Goal: Task Accomplishment & Management: Manage account settings

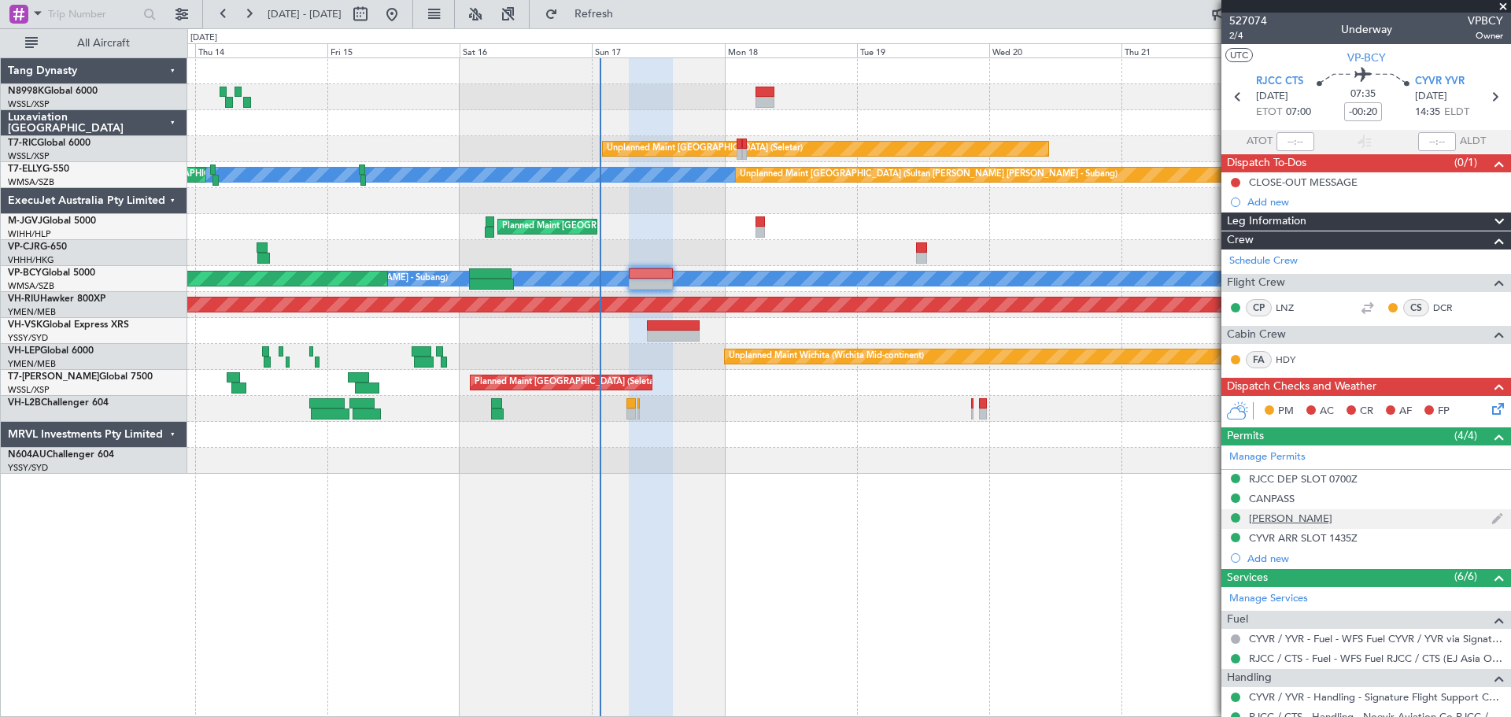
click at [1298, 521] on div "[PERSON_NAME]" at bounding box center [1290, 517] width 83 height 13
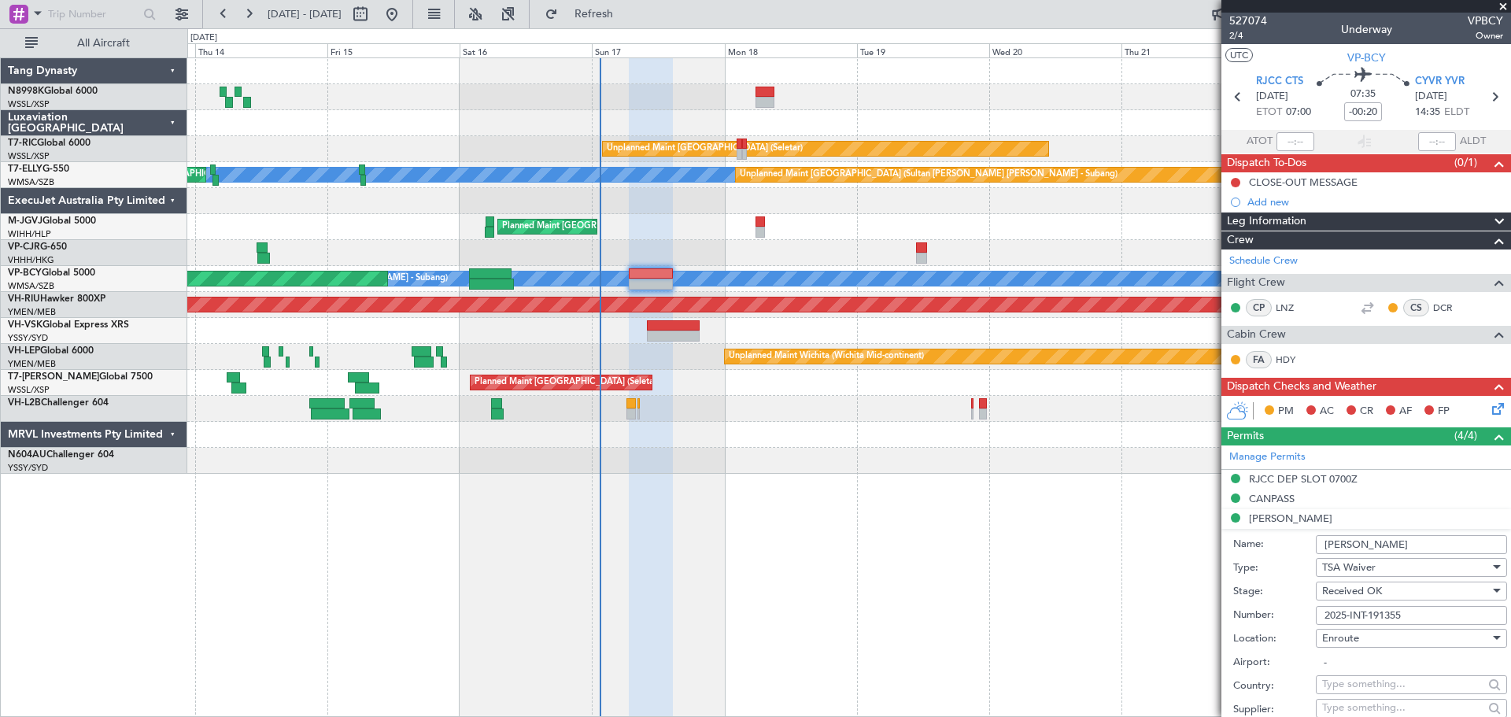
drag, startPoint x: 1406, startPoint y: 546, endPoint x: 1277, endPoint y: 546, distance: 129.0
click at [1277, 546] on div "Name: [PERSON_NAME]" at bounding box center [1370, 545] width 274 height 24
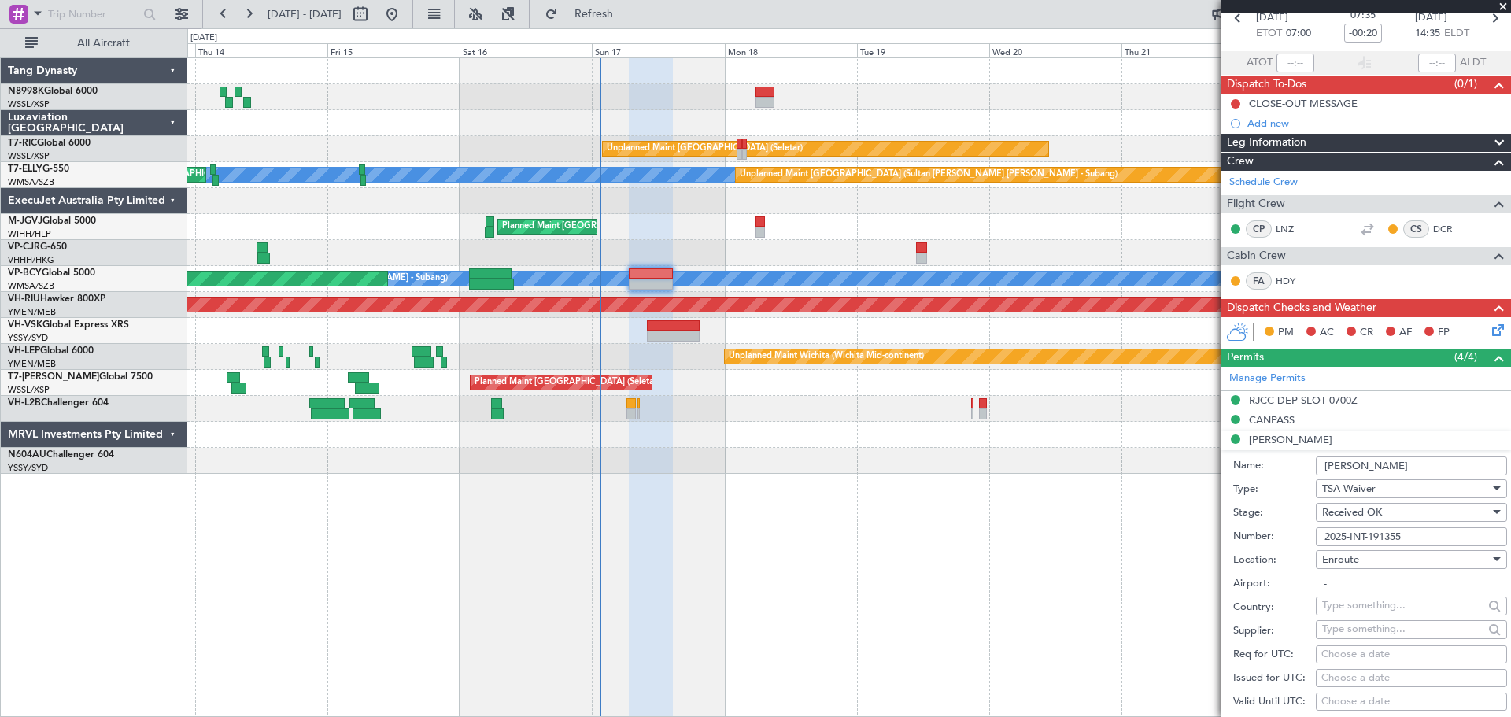
drag, startPoint x: 1419, startPoint y: 537, endPoint x: 1273, endPoint y: 532, distance: 145.6
click at [1273, 532] on div "Number: 2025-INT-191355" at bounding box center [1370, 537] width 274 height 24
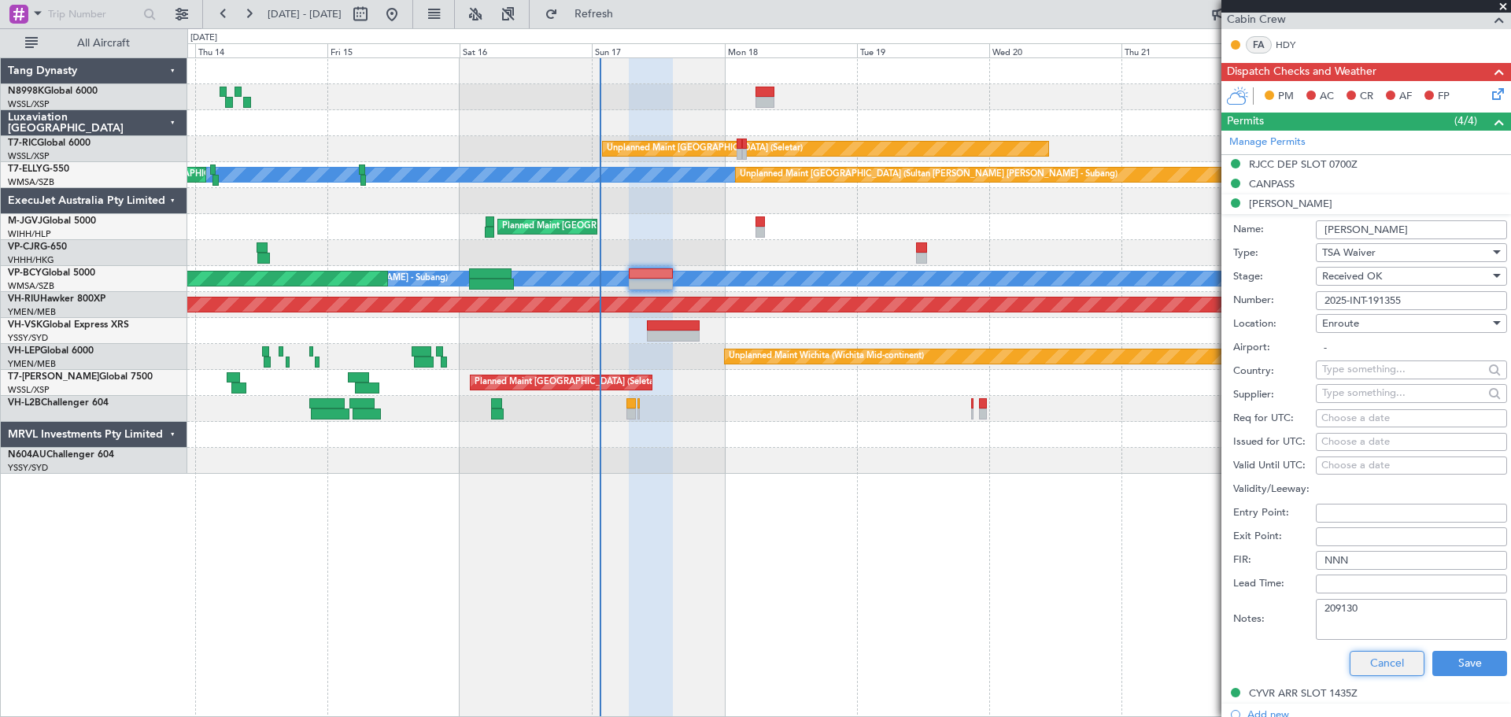
click at [1386, 663] on button "Cancel" at bounding box center [1386, 663] width 75 height 25
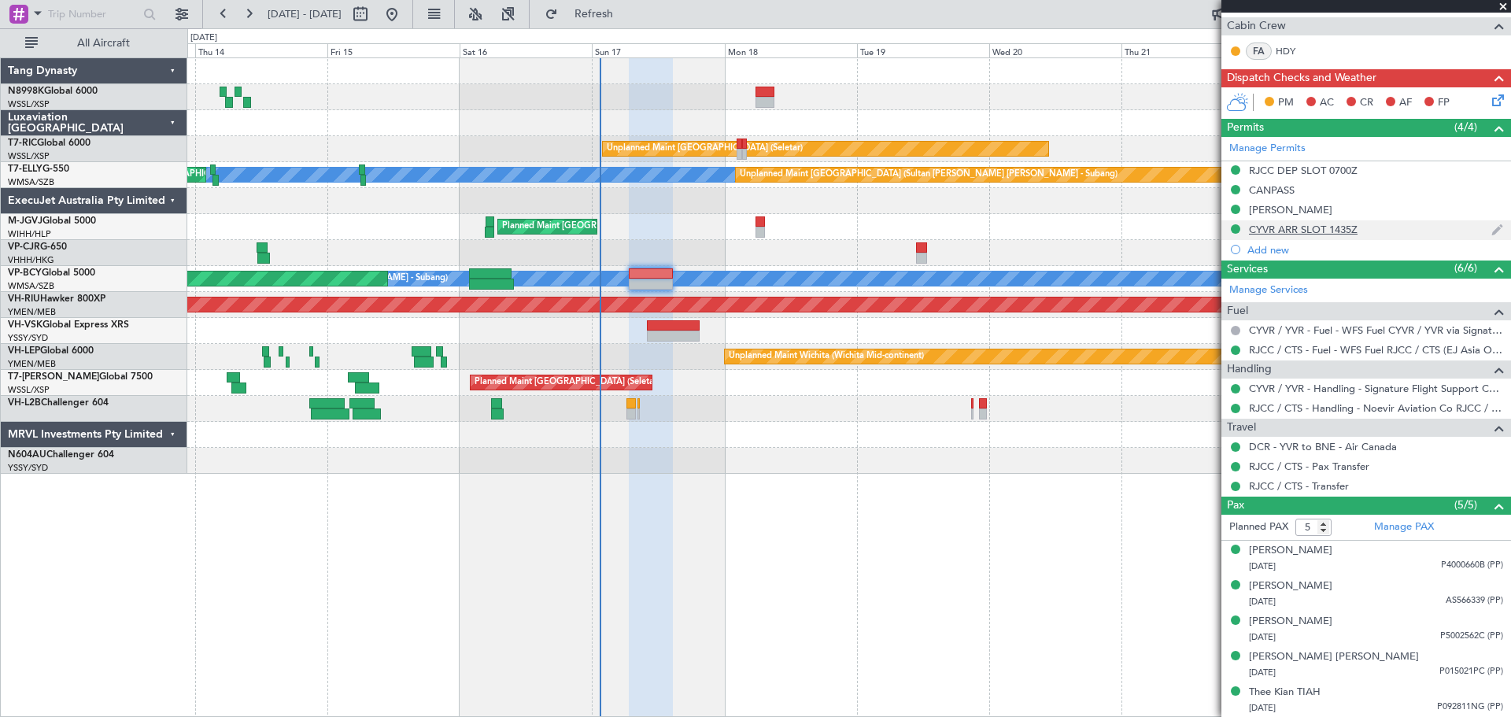
click at [1287, 231] on div "CYVR ARR SLOT 1435Z" at bounding box center [1303, 229] width 109 height 13
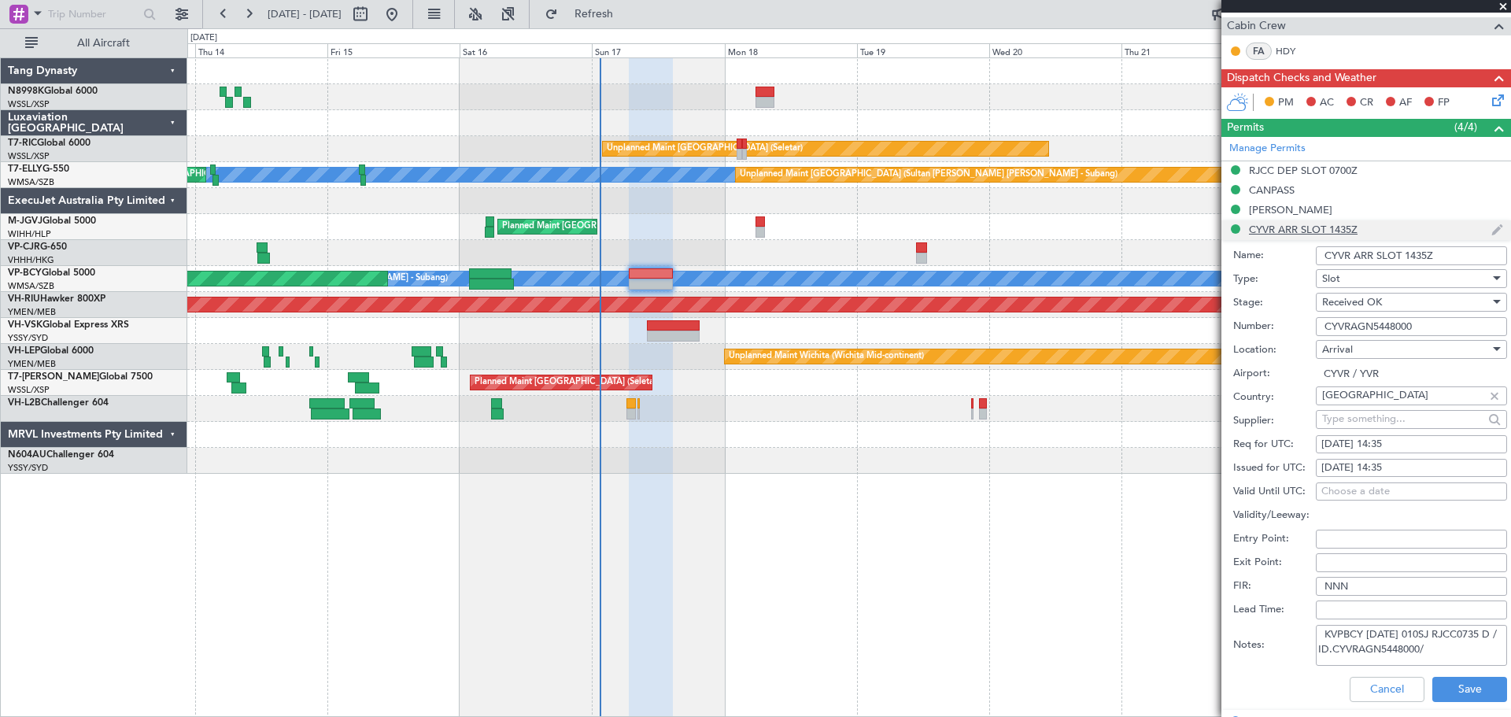
scroll to position [315, 0]
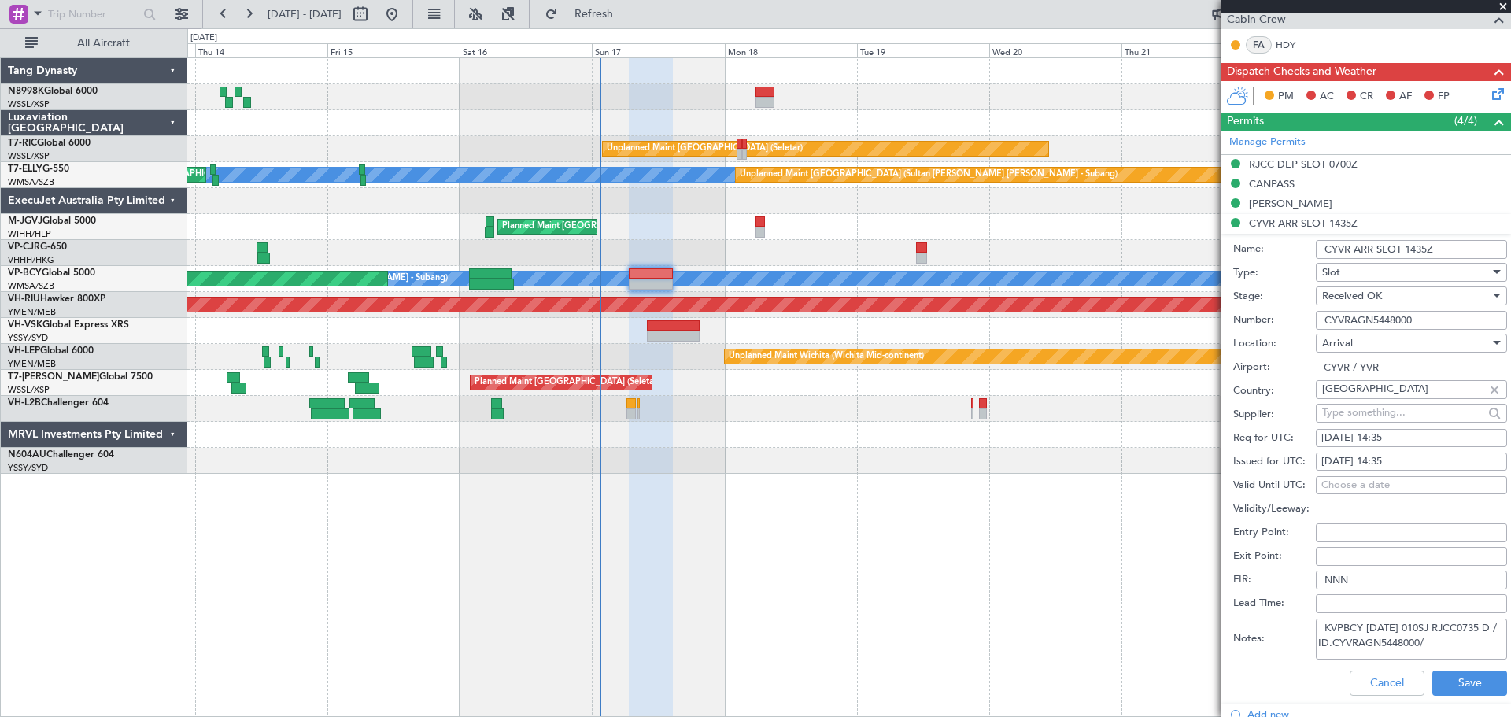
drag, startPoint x: 1421, startPoint y: 320, endPoint x: 1263, endPoint y: 322, distance: 158.2
click at [1266, 321] on div "Number: CYVRAGN5448000" at bounding box center [1370, 320] width 274 height 24
click at [1359, 682] on button "Cancel" at bounding box center [1386, 682] width 75 height 25
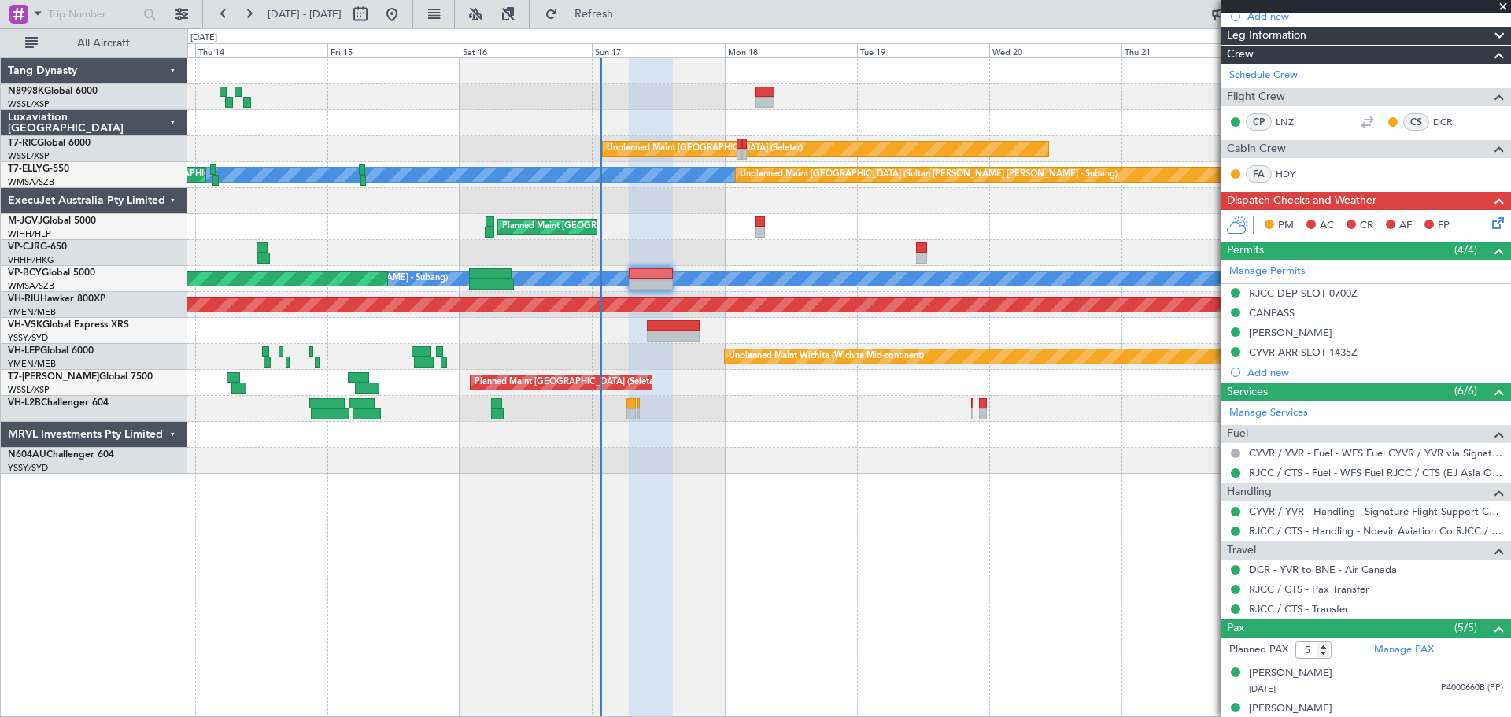
scroll to position [0, 0]
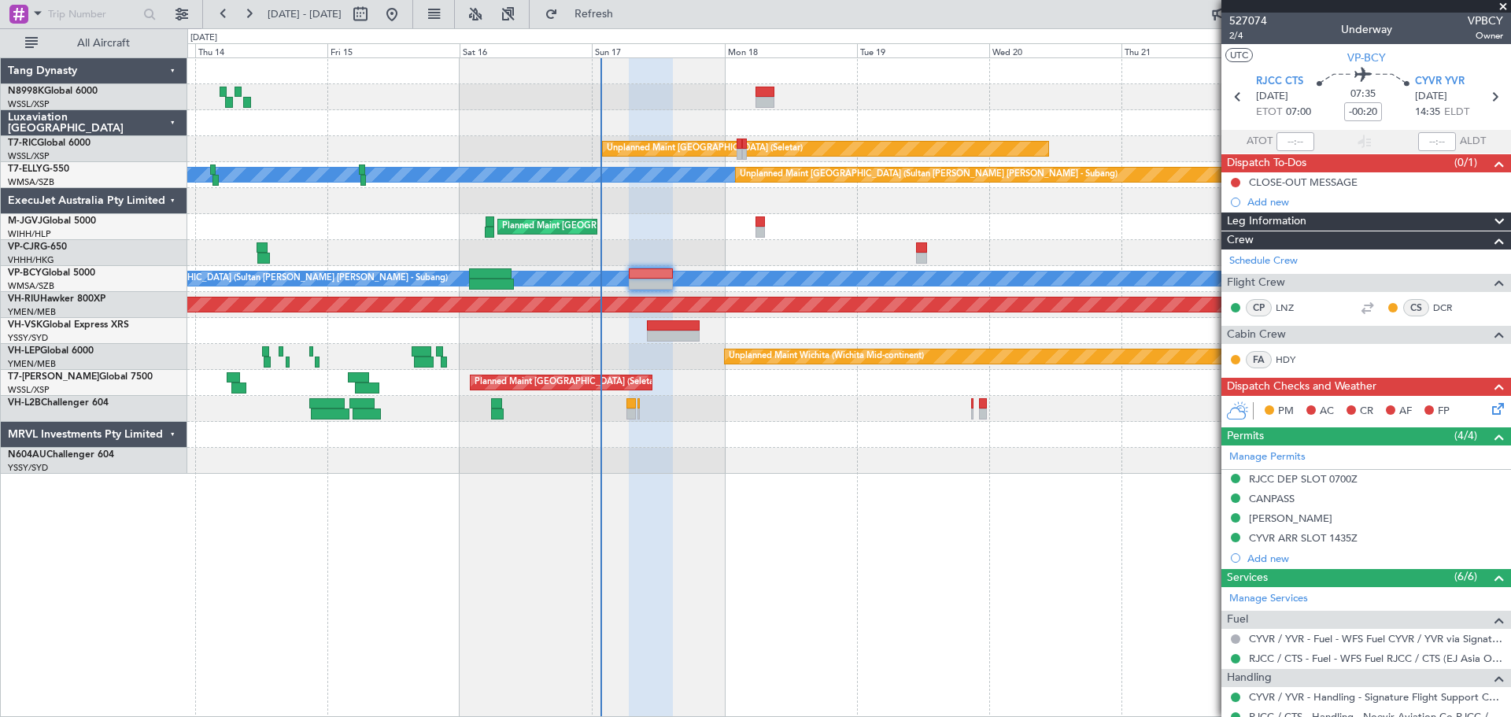
click at [1323, 533] on div "CYVR ARR SLOT 1435Z" at bounding box center [1303, 537] width 109 height 13
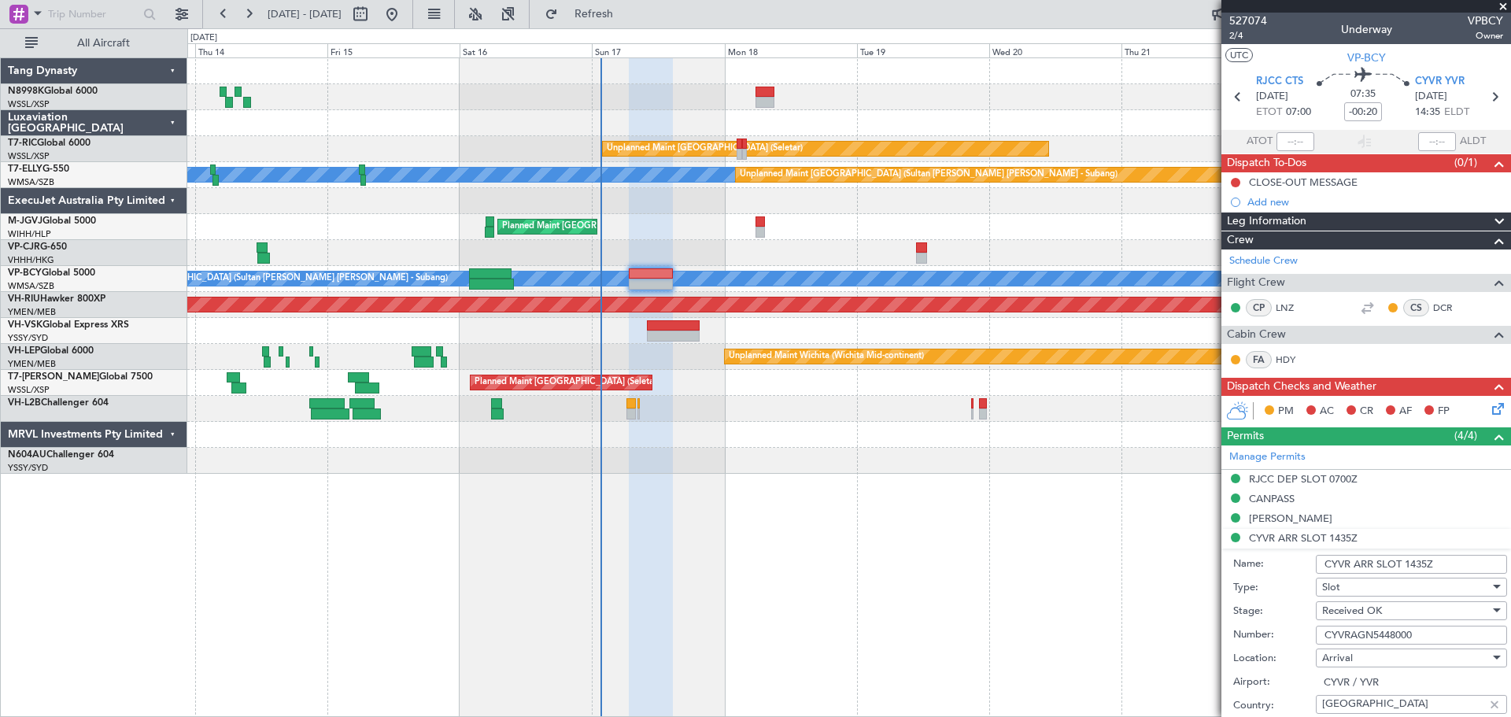
drag, startPoint x: 1416, startPoint y: 636, endPoint x: 1218, endPoint y: 606, distance: 200.5
click at [1219, 607] on fb-app "[DATE] - [DATE] Refresh Quick Links All Aircraft Unplanned Maint [GEOGRAPHIC_DA…" at bounding box center [755, 364] width 1511 height 705
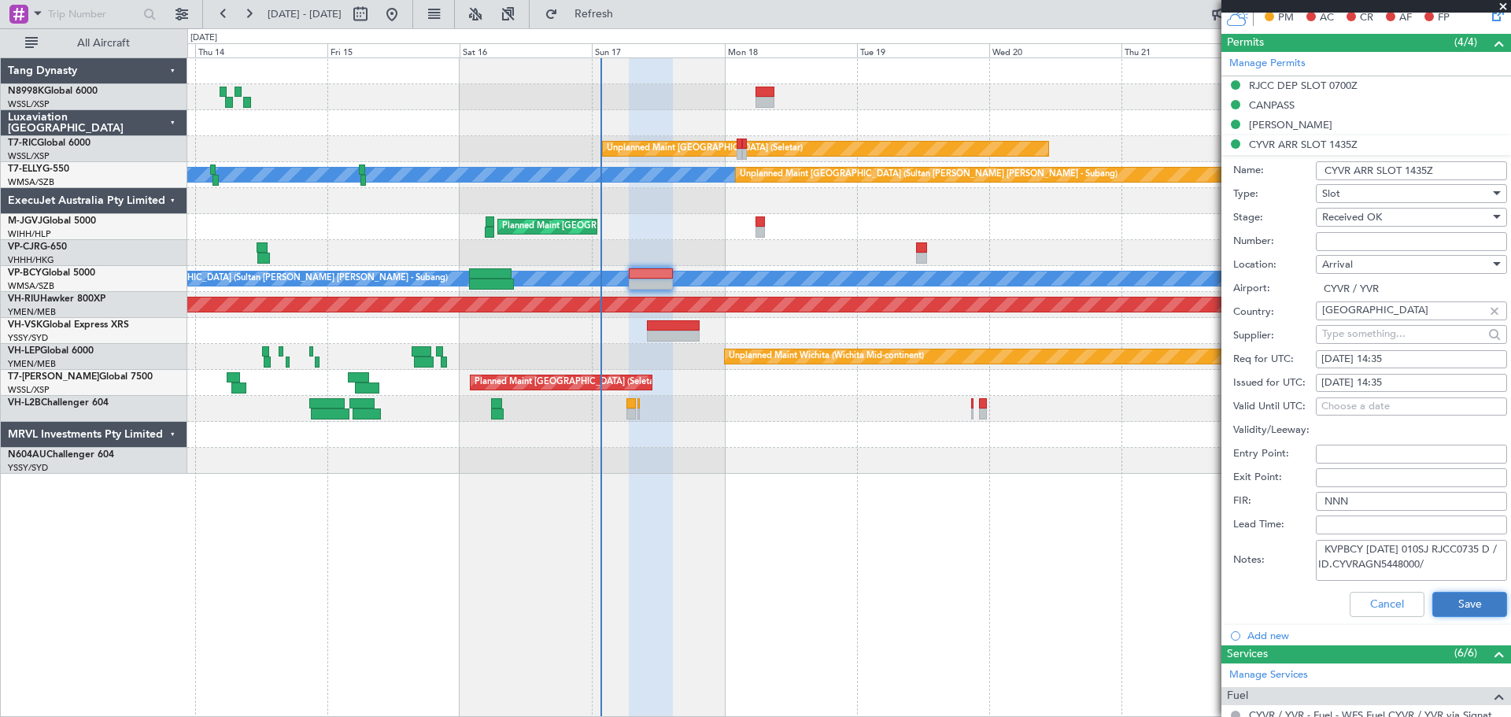
click at [1442, 595] on button "Save" at bounding box center [1469, 604] width 75 height 25
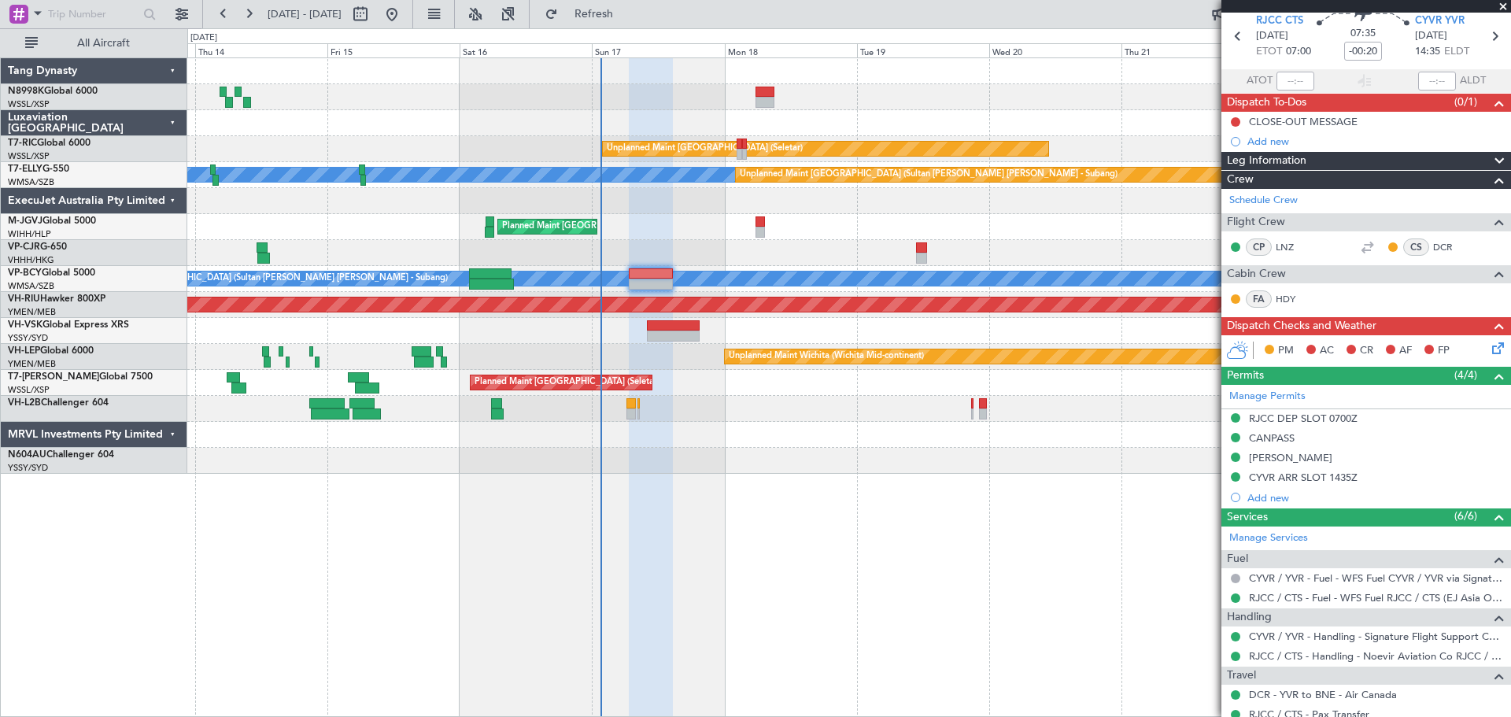
scroll to position [0, 0]
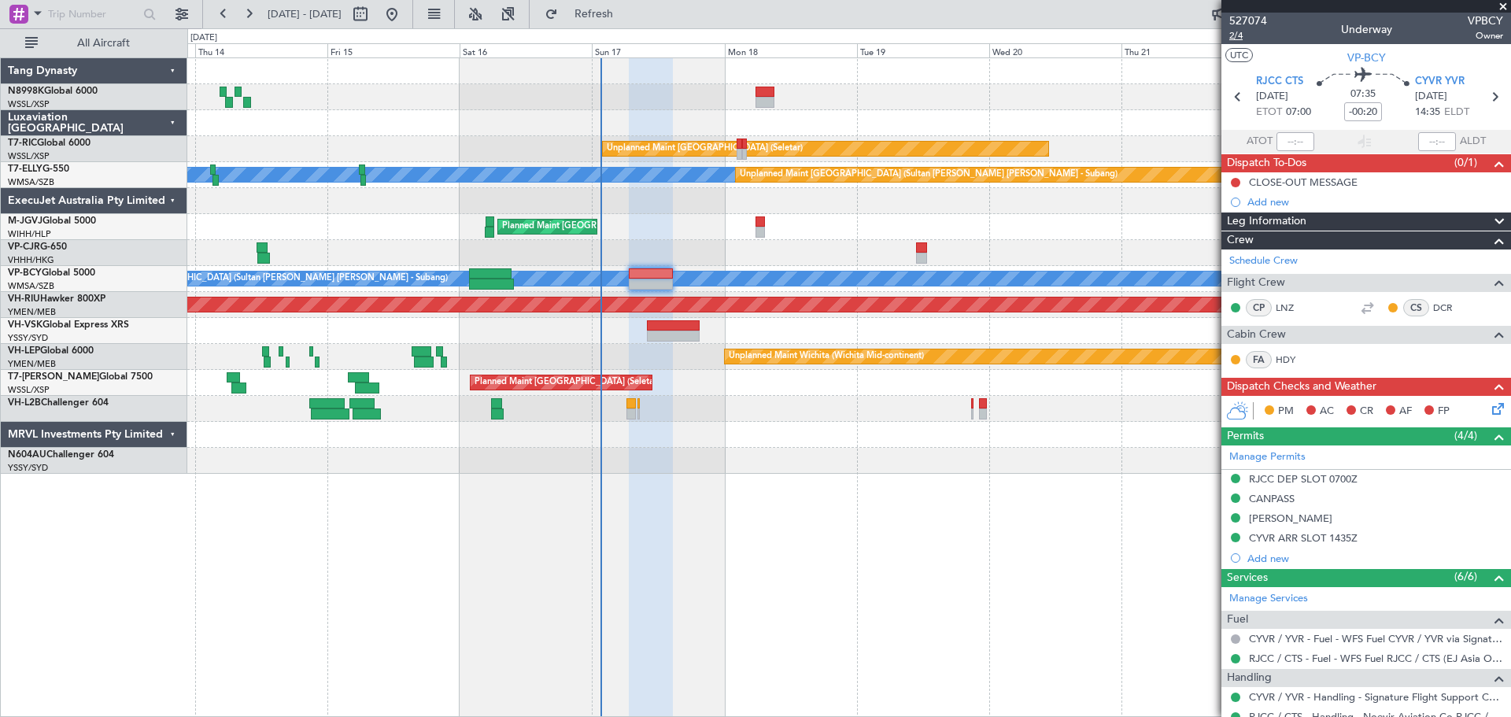
click at [1239, 37] on span "2/4" at bounding box center [1248, 35] width 38 height 13
click at [1239, 33] on span "2/4" at bounding box center [1248, 35] width 38 height 13
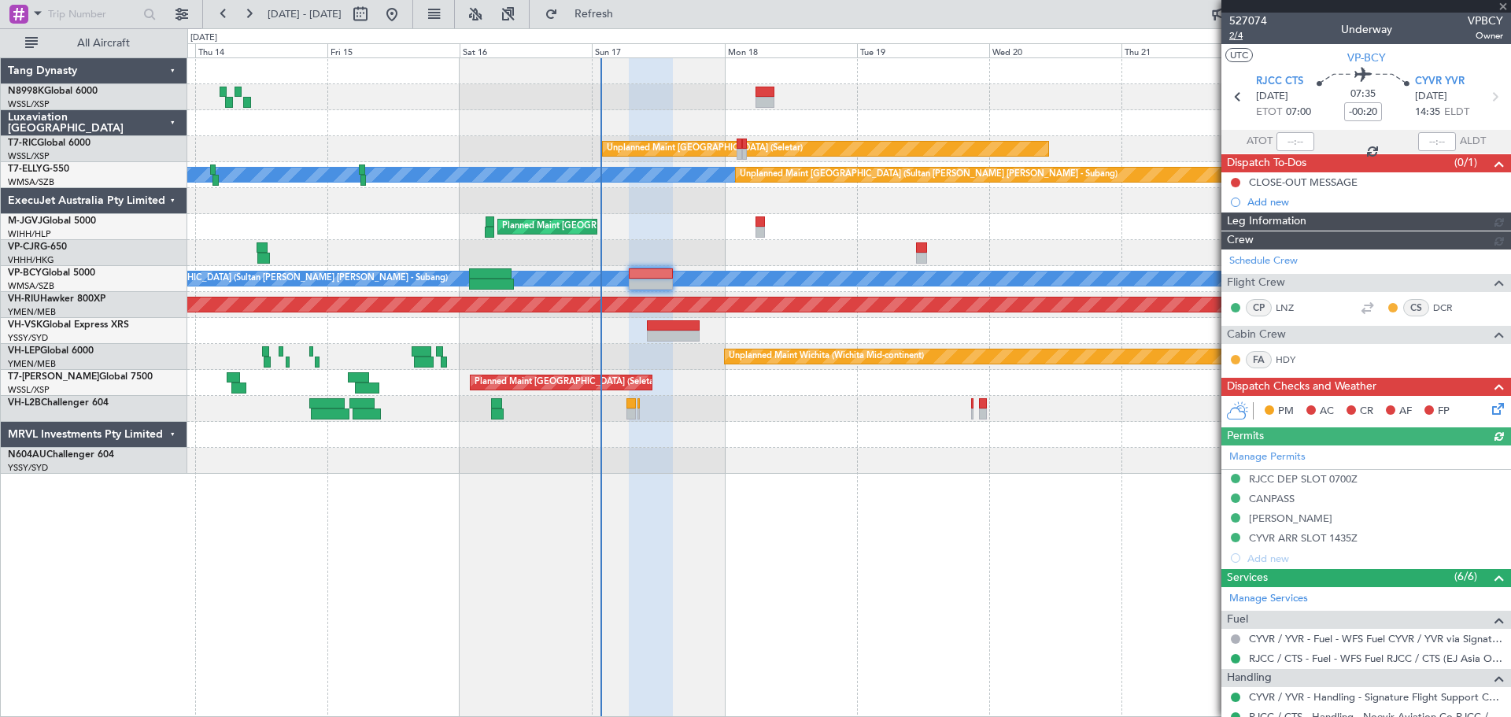
type input "[PERSON_NAME] (KYA)"
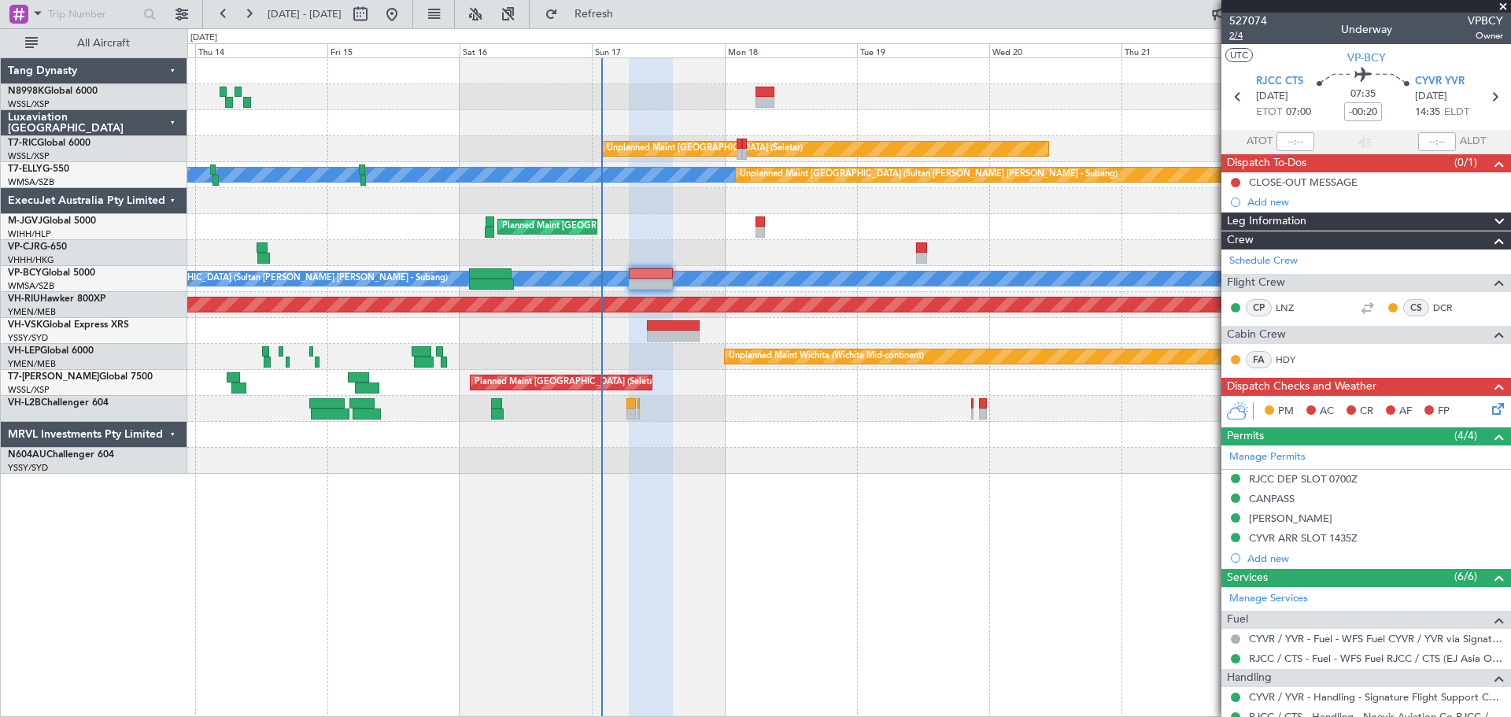
type input "[PERSON_NAME] (KYA)"
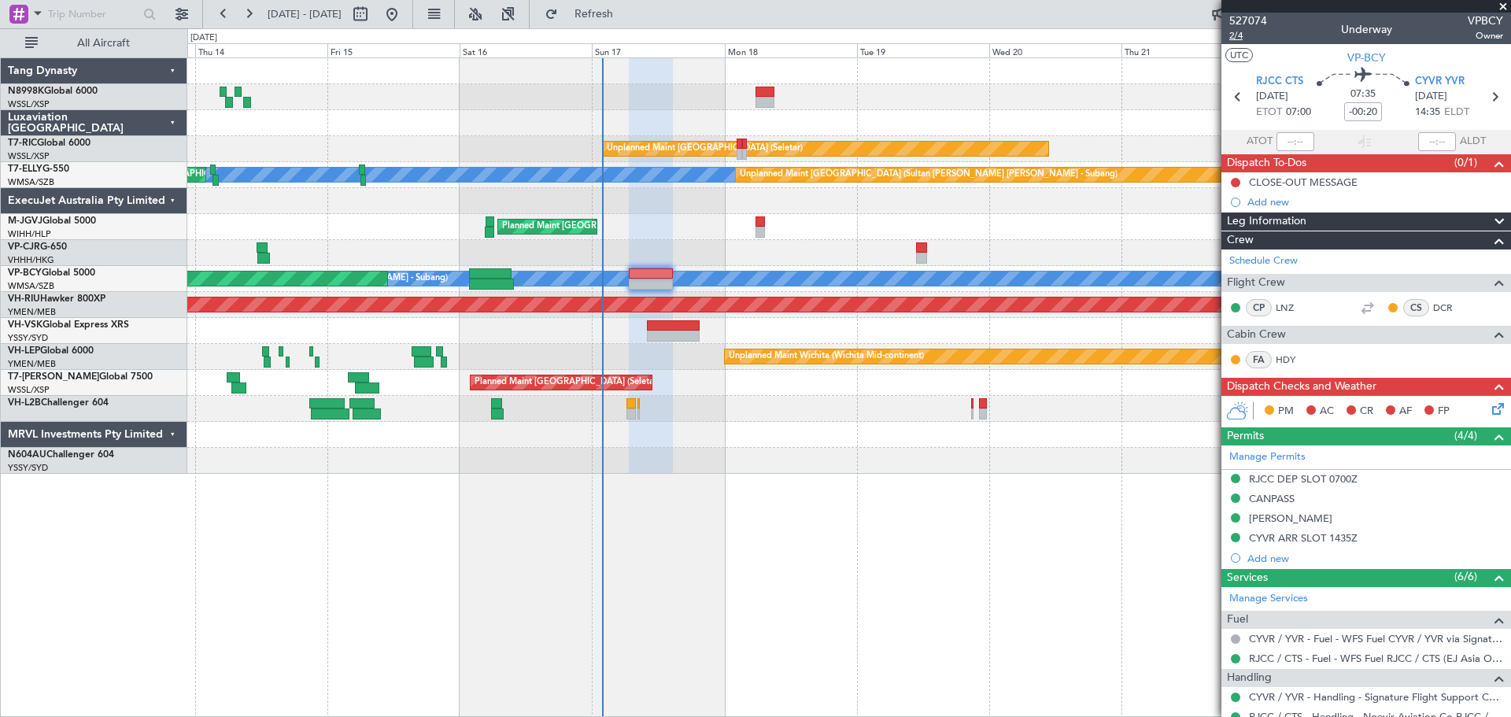
type input "[PERSON_NAME] (KYA)"
click at [1236, 39] on span "2/4" at bounding box center [1248, 35] width 38 height 13
type input "[PERSON_NAME] (KYA)"
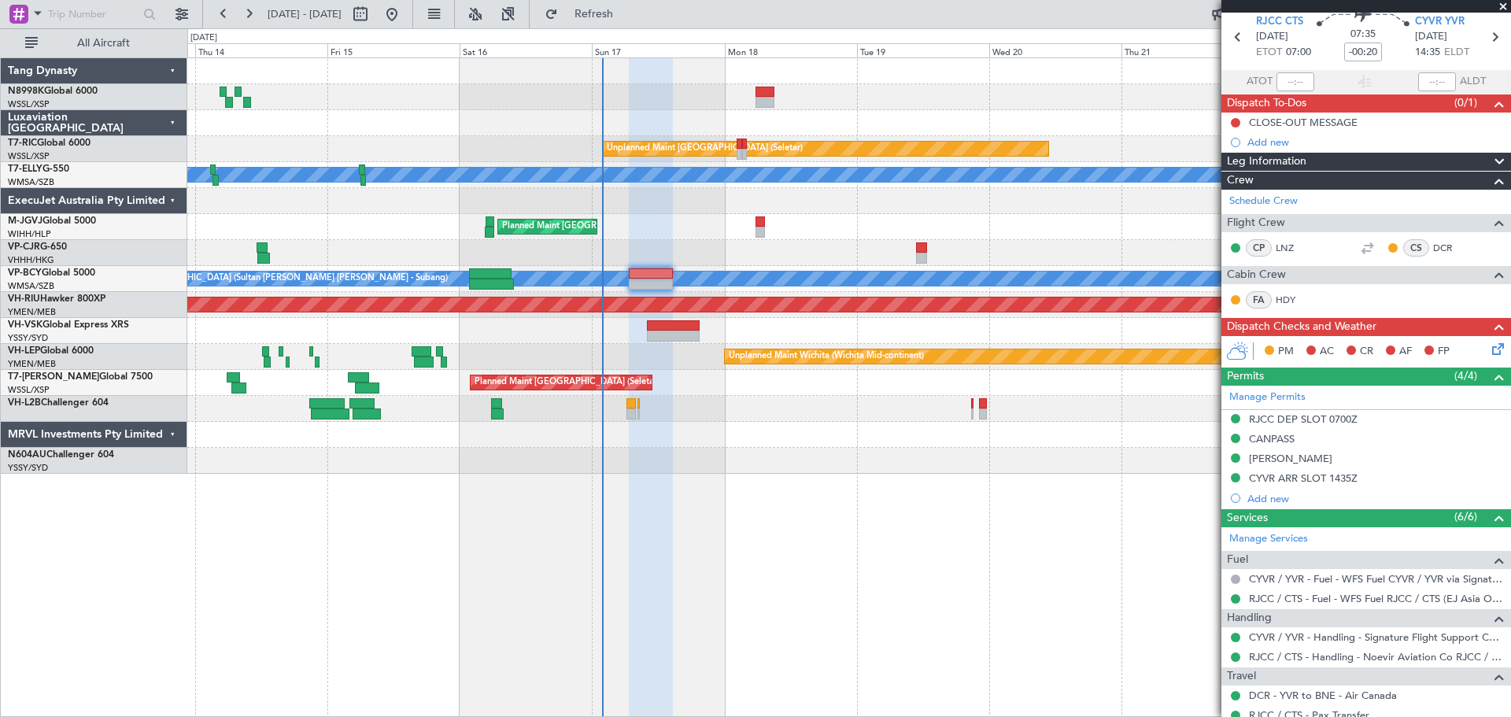
scroll to position [157, 0]
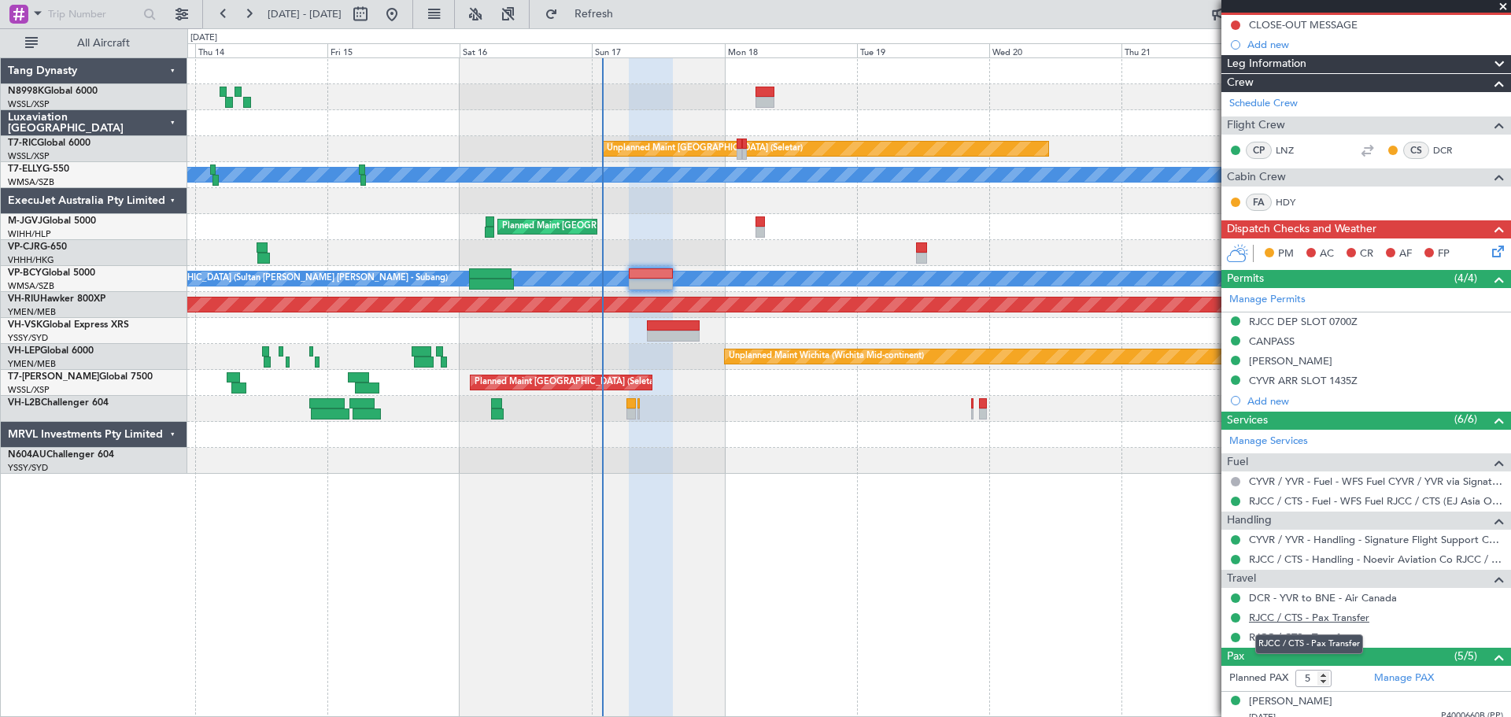
click at [1305, 618] on link "RJCC / CTS - Pax Transfer" at bounding box center [1309, 617] width 120 height 13
click at [1281, 616] on div "DCR - YVR to BNE - Air Canada" at bounding box center [1322, 625] width 131 height 20
click at [1272, 619] on link "RJCC / CTS - Pax Transfer" at bounding box center [1309, 617] width 120 height 13
type input "[PERSON_NAME] (KYA)"
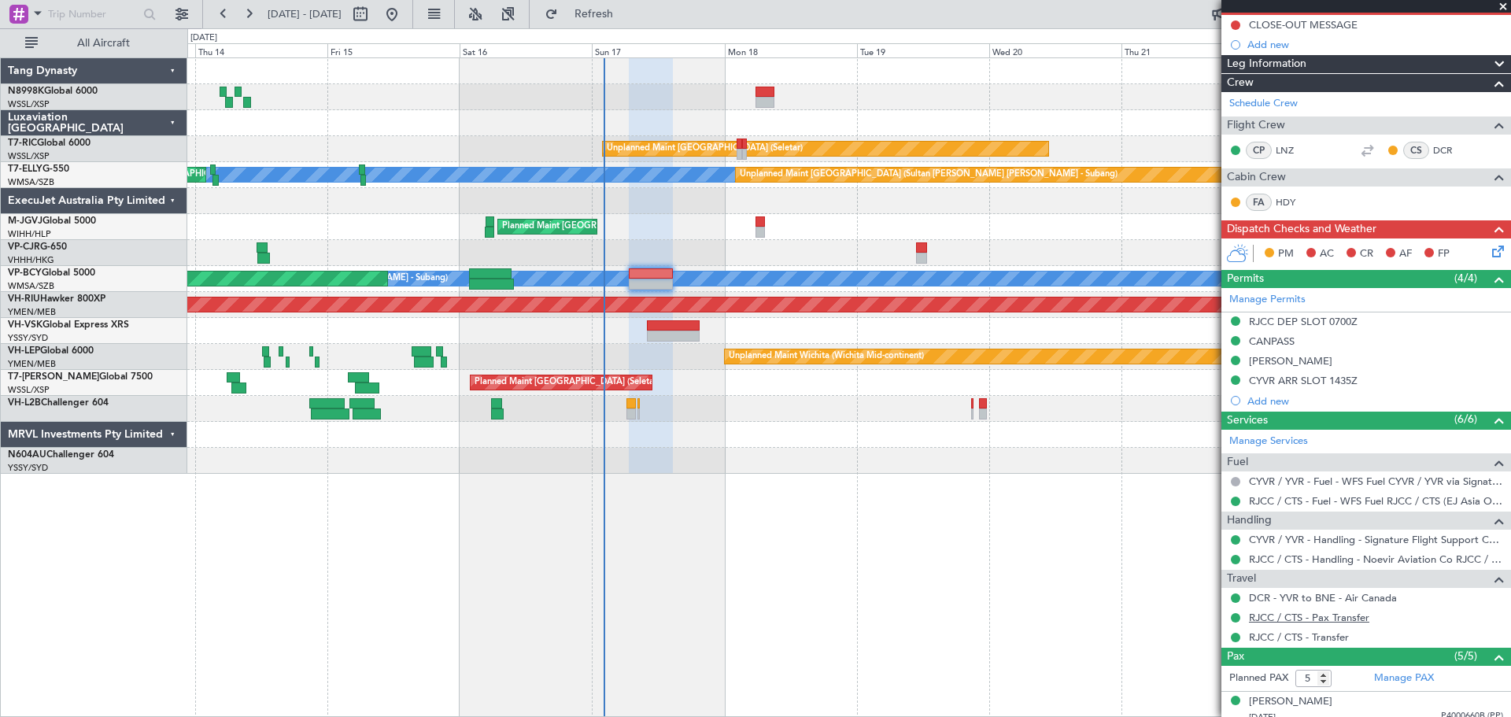
type input "[PERSON_NAME] (KYA)"
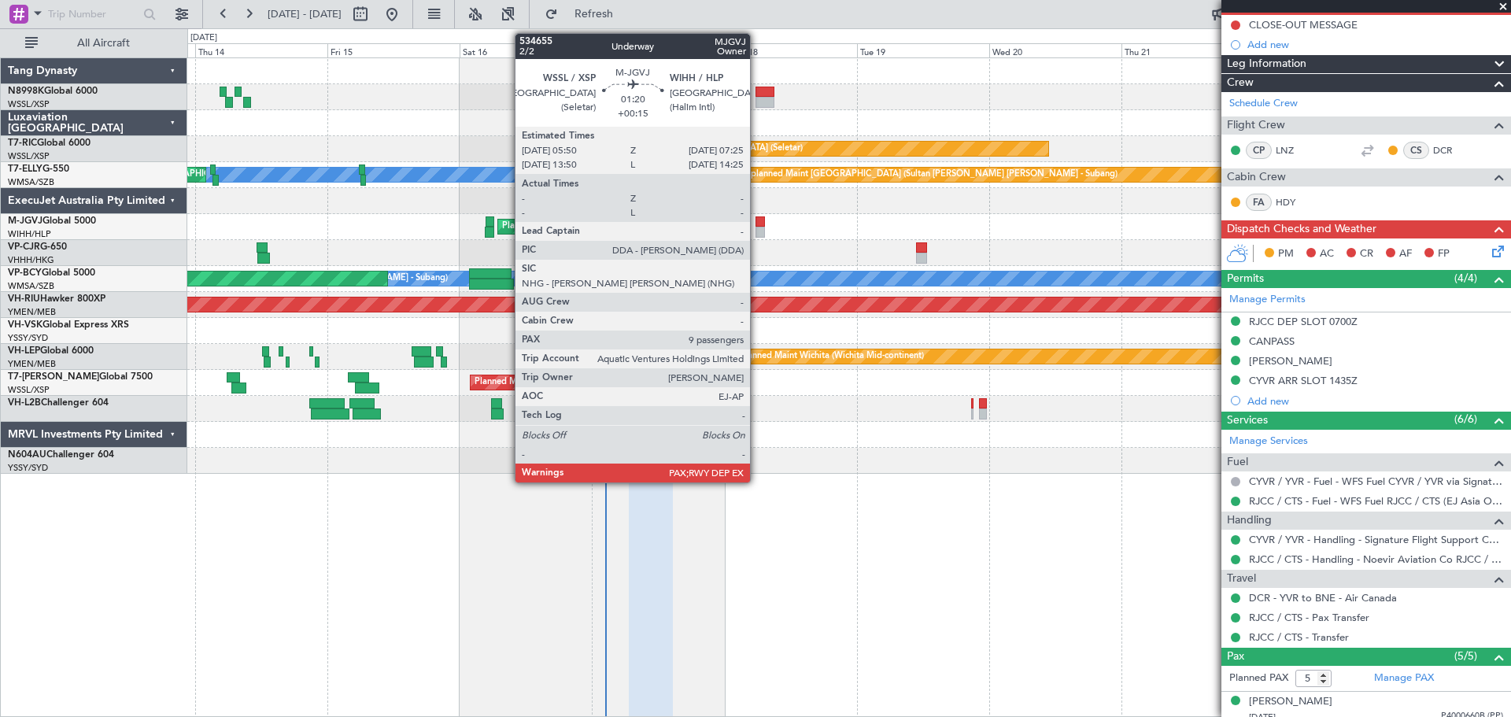
click at [759, 220] on div at bounding box center [759, 221] width 9 height 11
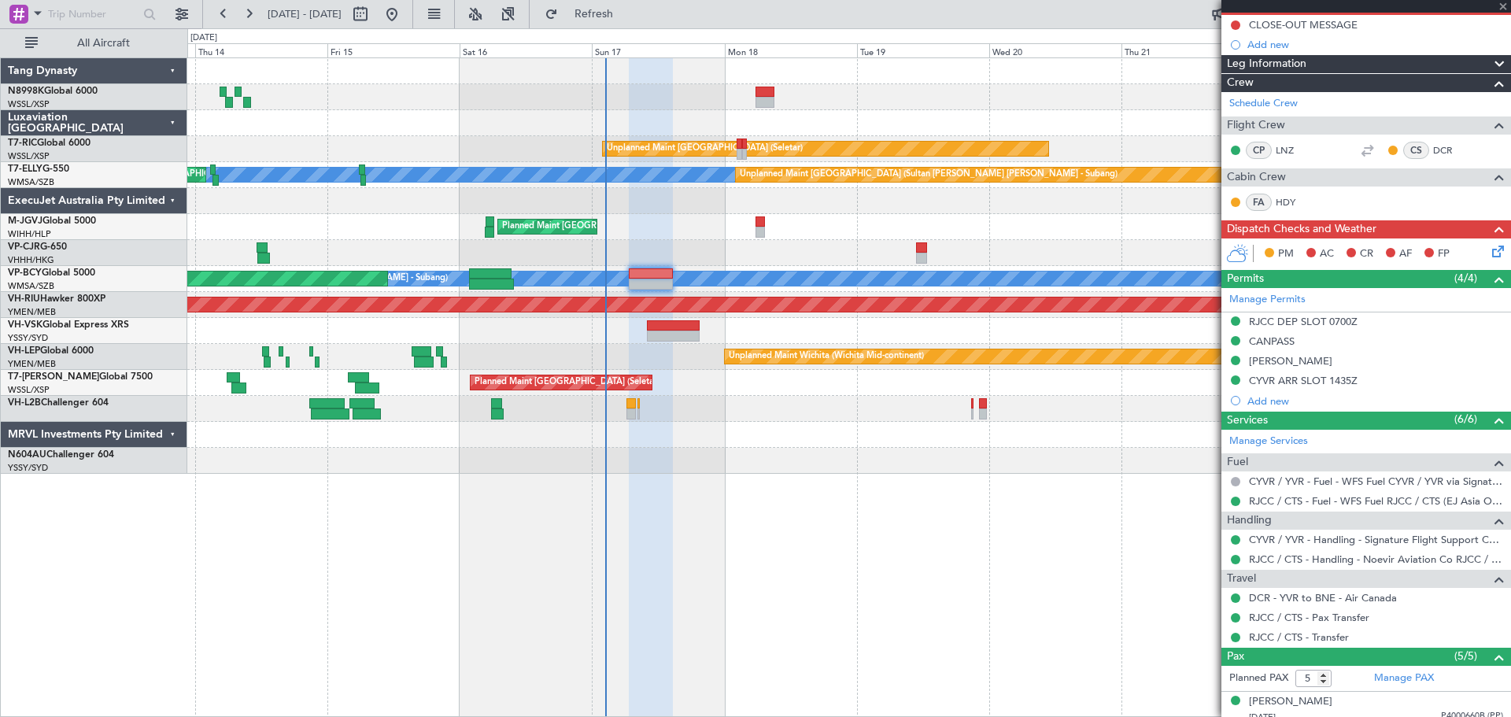
type input "+00:15"
type input "9"
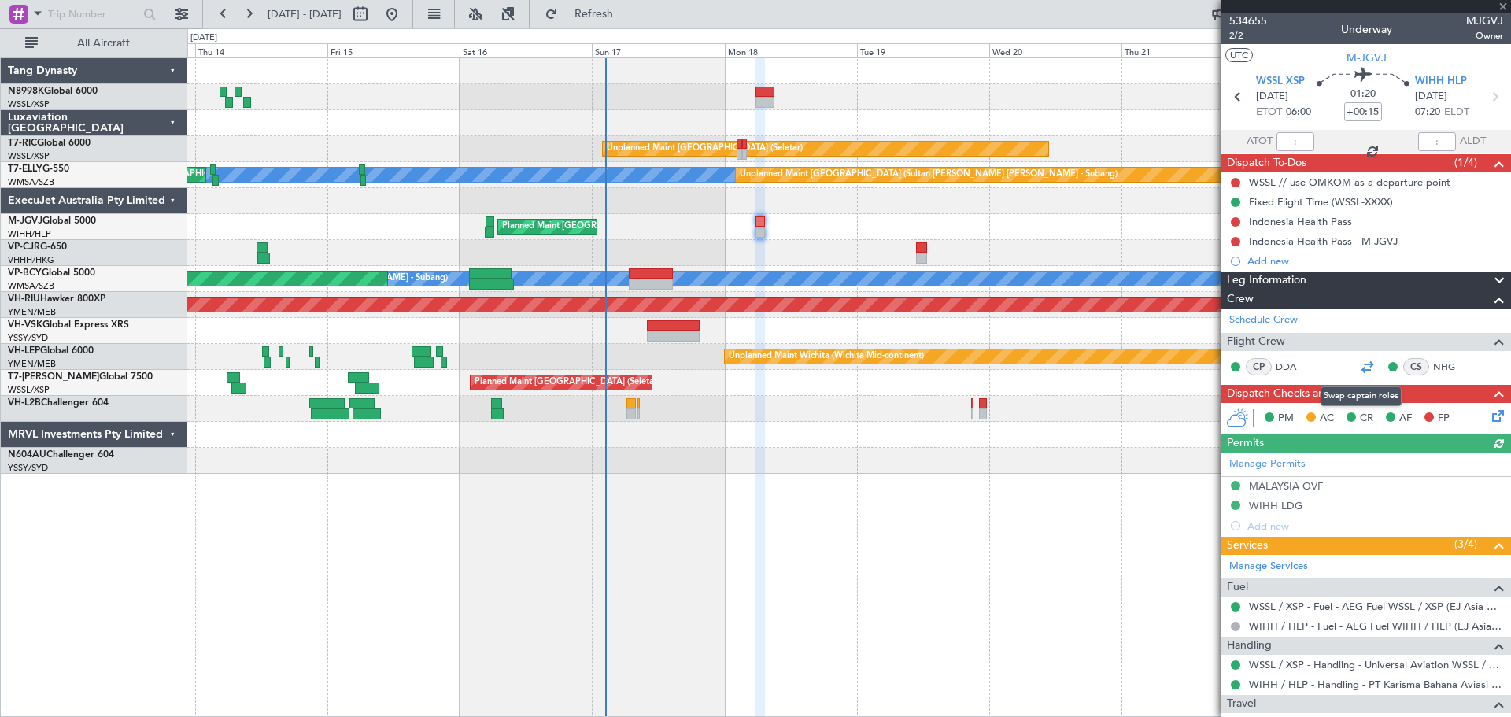
click at [1360, 365] on div at bounding box center [1366, 366] width 19 height 19
click at [1264, 259] on div "Add new" at bounding box center [1368, 260] width 242 height 13
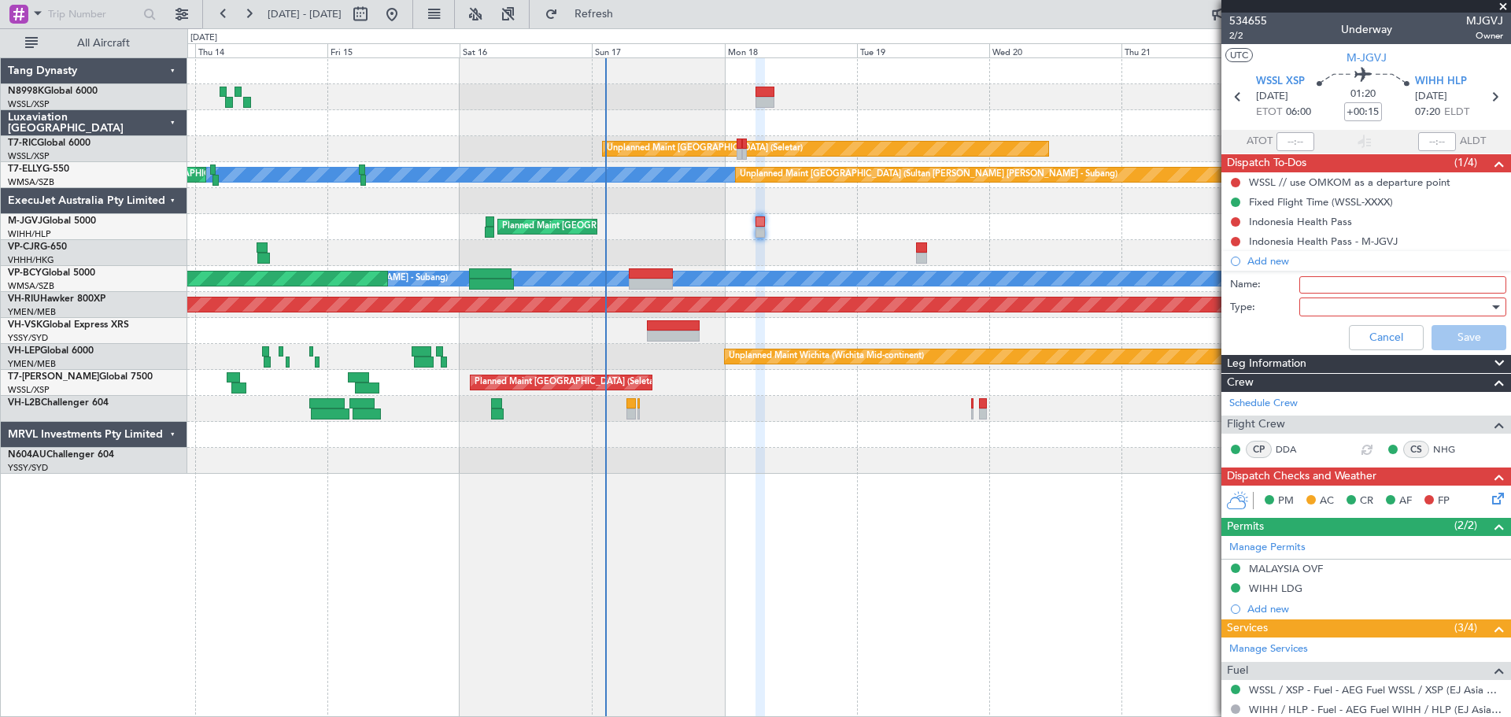
drag, startPoint x: 1305, startPoint y: 280, endPoint x: 1316, endPoint y: 283, distance: 12.2
click at [1305, 280] on input "Name:" at bounding box center [1402, 284] width 207 height 17
type input "FPL"
click at [1327, 307] on div at bounding box center [1396, 307] width 183 height 24
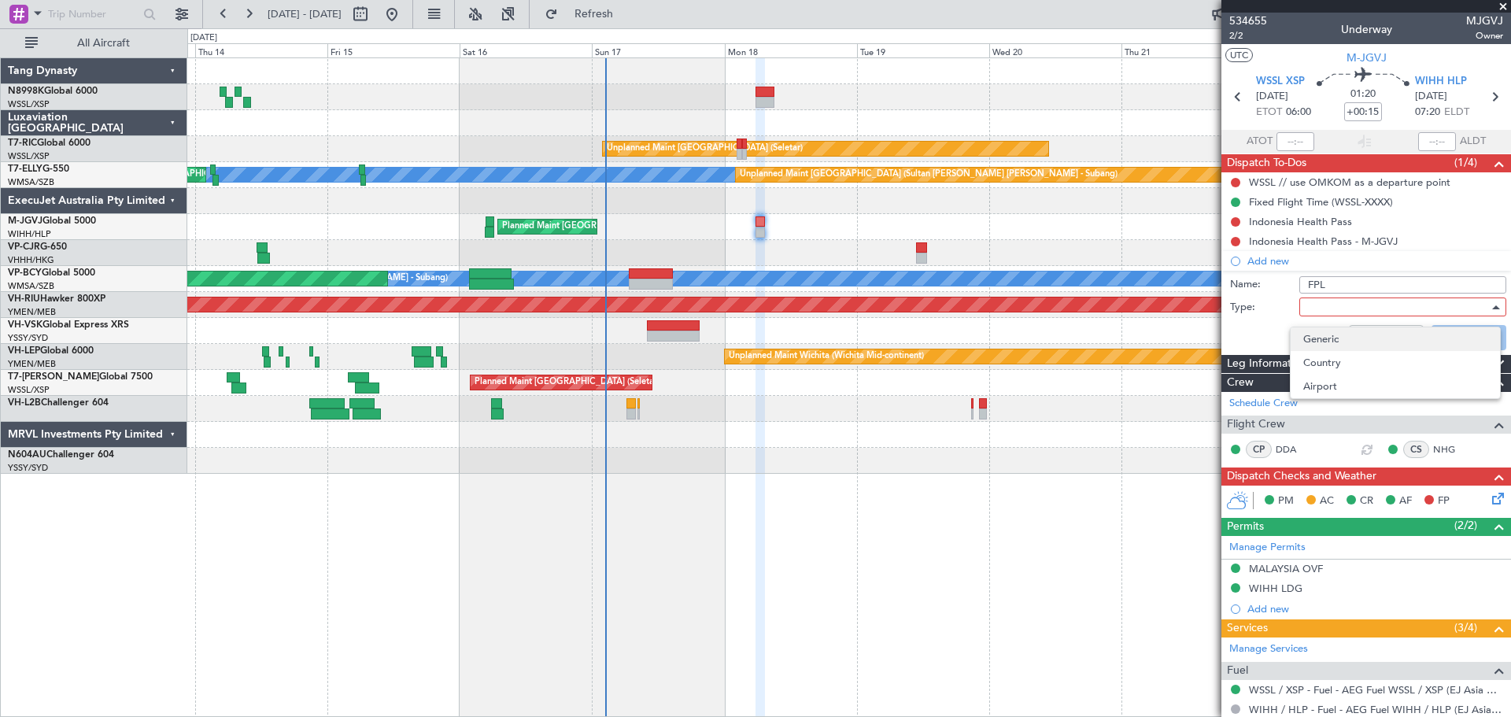
click at [1327, 331] on span "Generic" at bounding box center [1395, 339] width 184 height 24
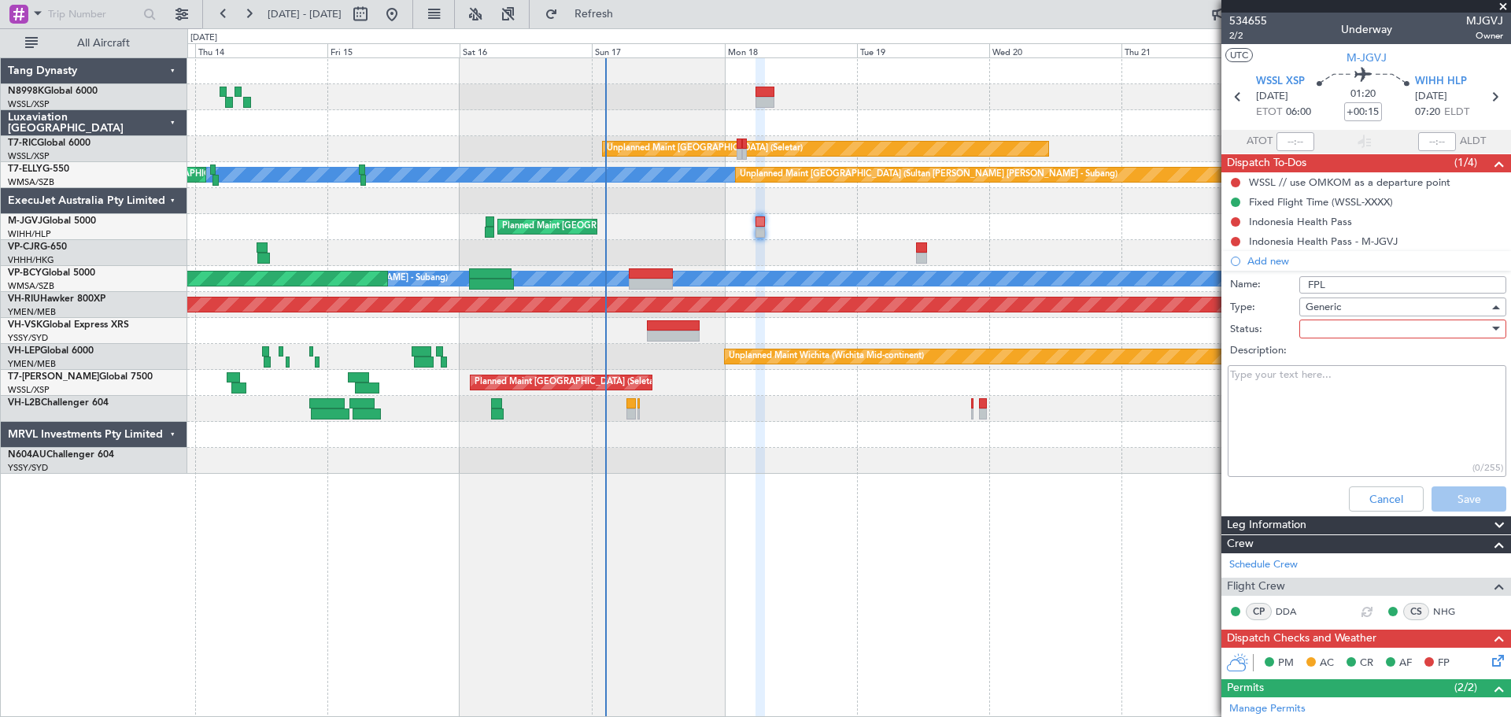
click at [1328, 330] on div at bounding box center [1396, 329] width 183 height 24
click at [1323, 353] on span "Not Started" at bounding box center [1395, 361] width 184 height 24
click at [1298, 388] on textarea "Description:" at bounding box center [1366, 421] width 279 height 113
type textarea "FOB 14000lbs"
click at [1456, 496] on button "Save" at bounding box center [1468, 498] width 75 height 25
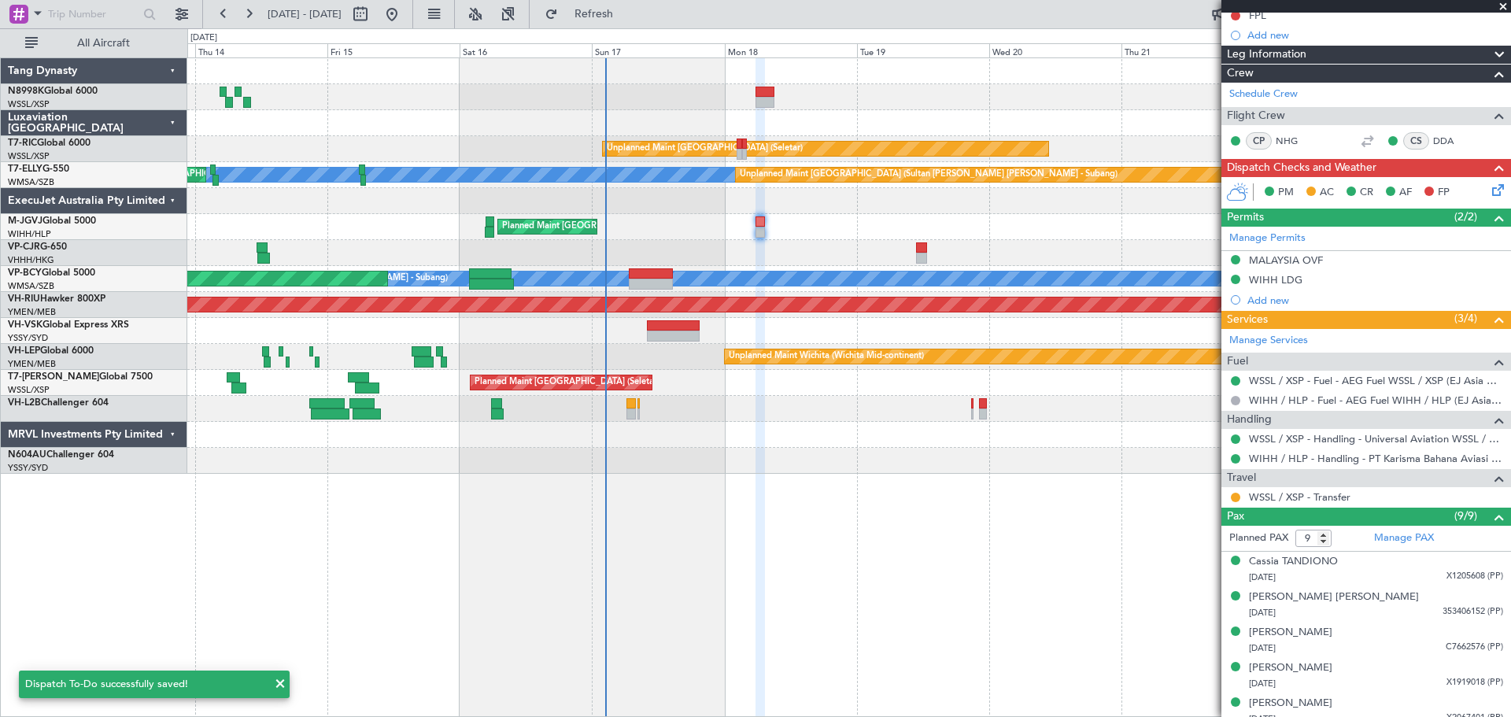
scroll to position [393, 0]
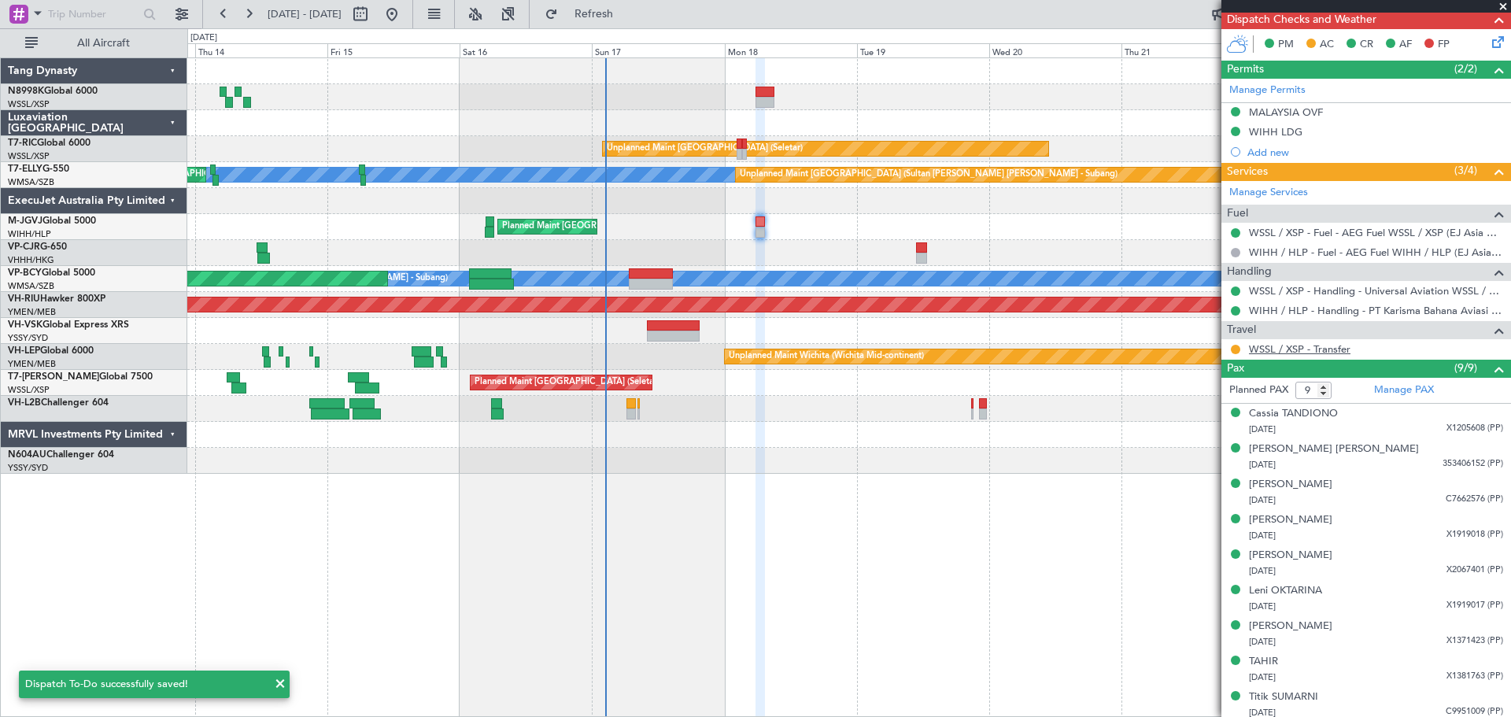
click at [1292, 353] on link "WSSL / XSP - Transfer" at bounding box center [1300, 348] width 102 height 13
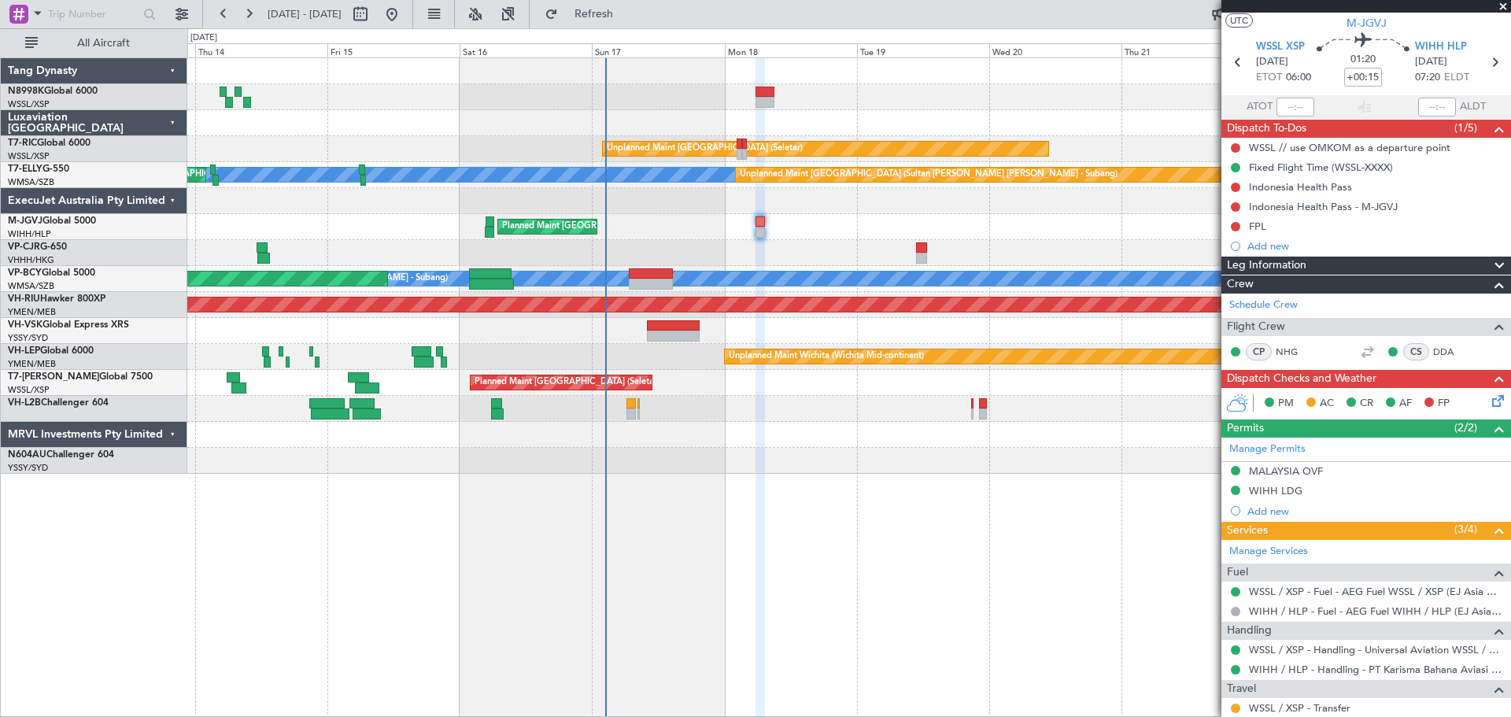
scroll to position [0, 0]
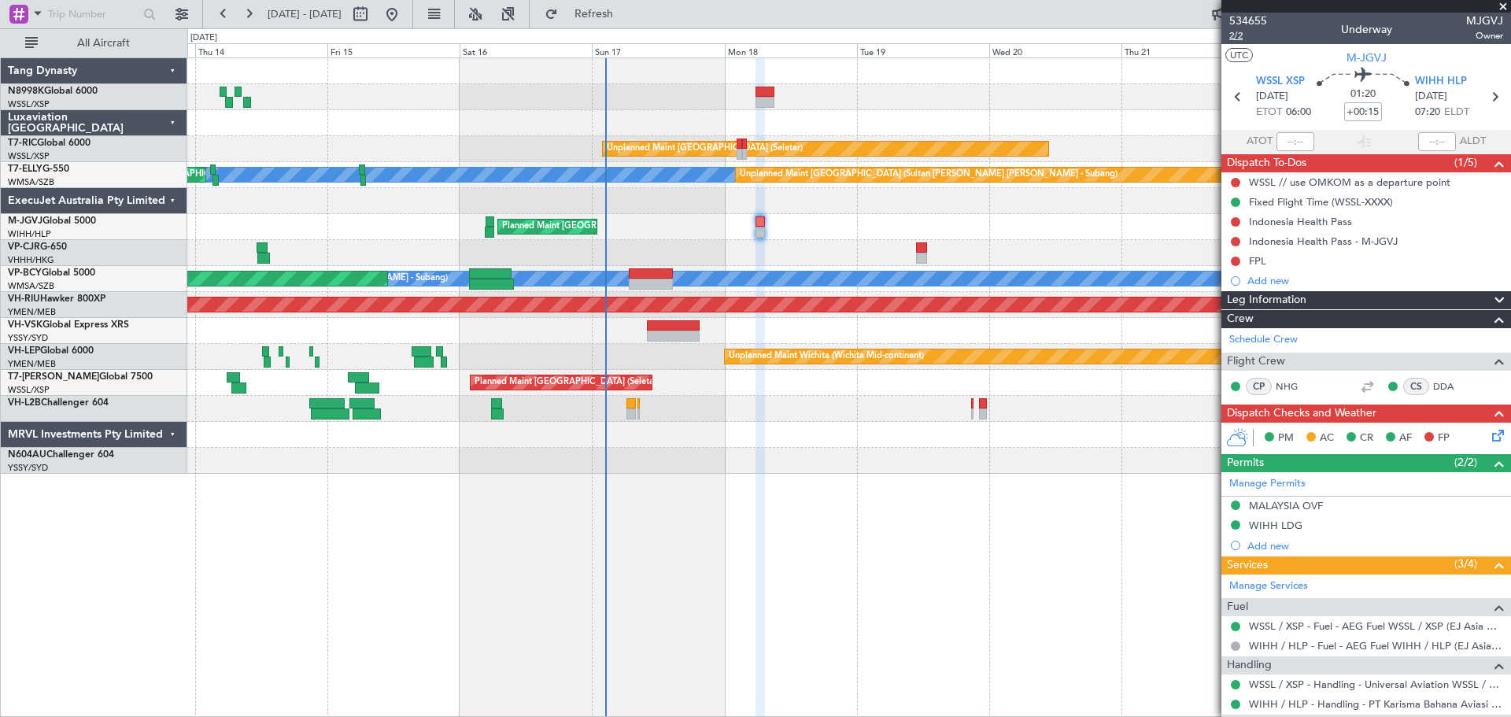
click at [1238, 36] on span "2/2" at bounding box center [1248, 35] width 38 height 13
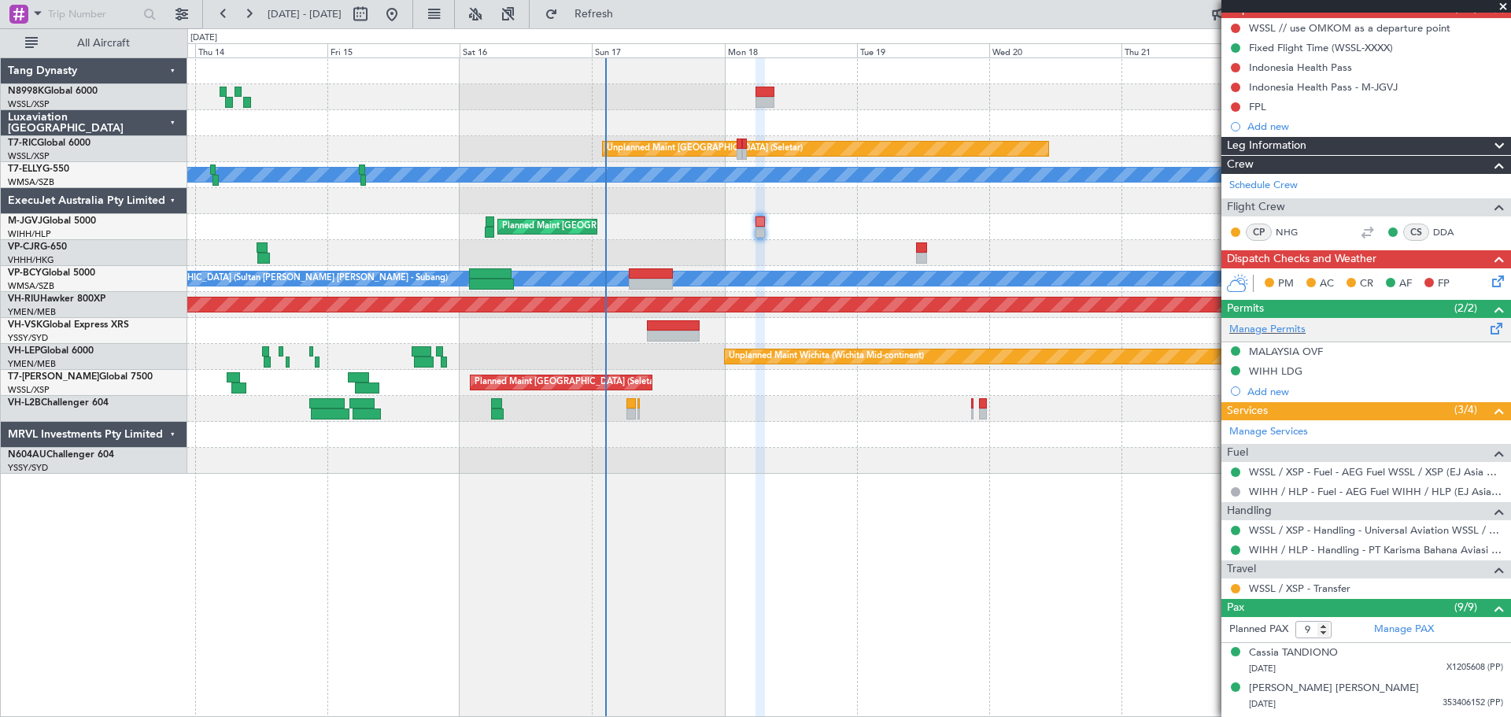
scroll to position [157, 0]
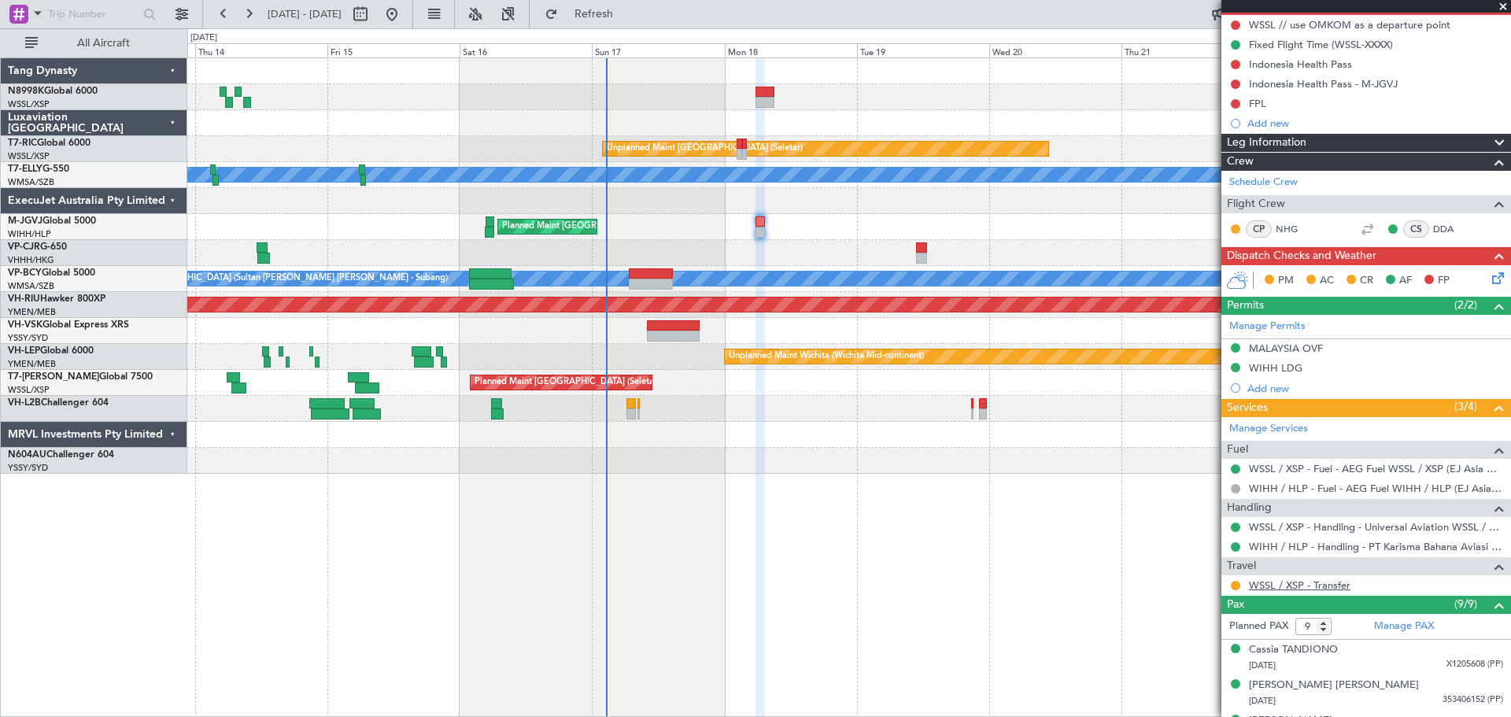
click at [1304, 581] on link "WSSL / XSP - Transfer" at bounding box center [1300, 584] width 102 height 13
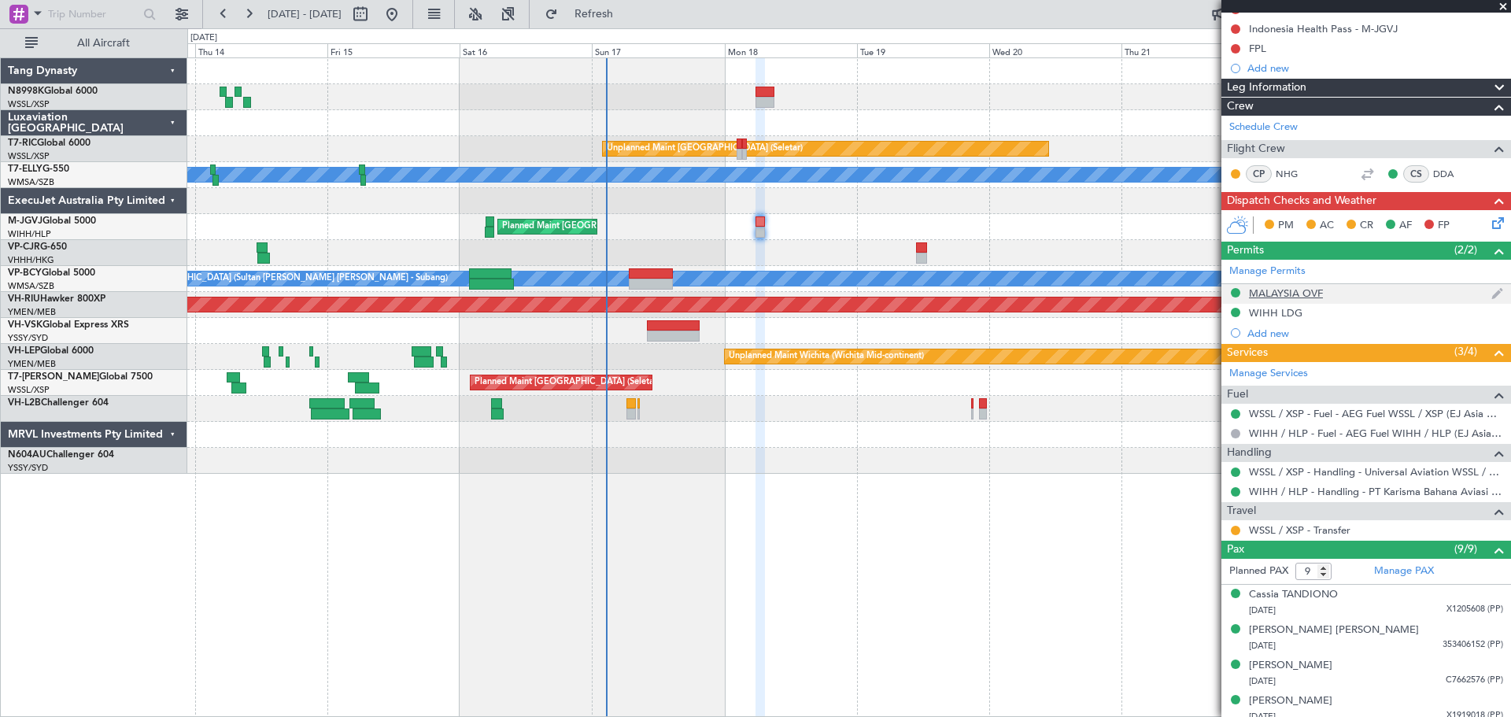
scroll to position [236, 0]
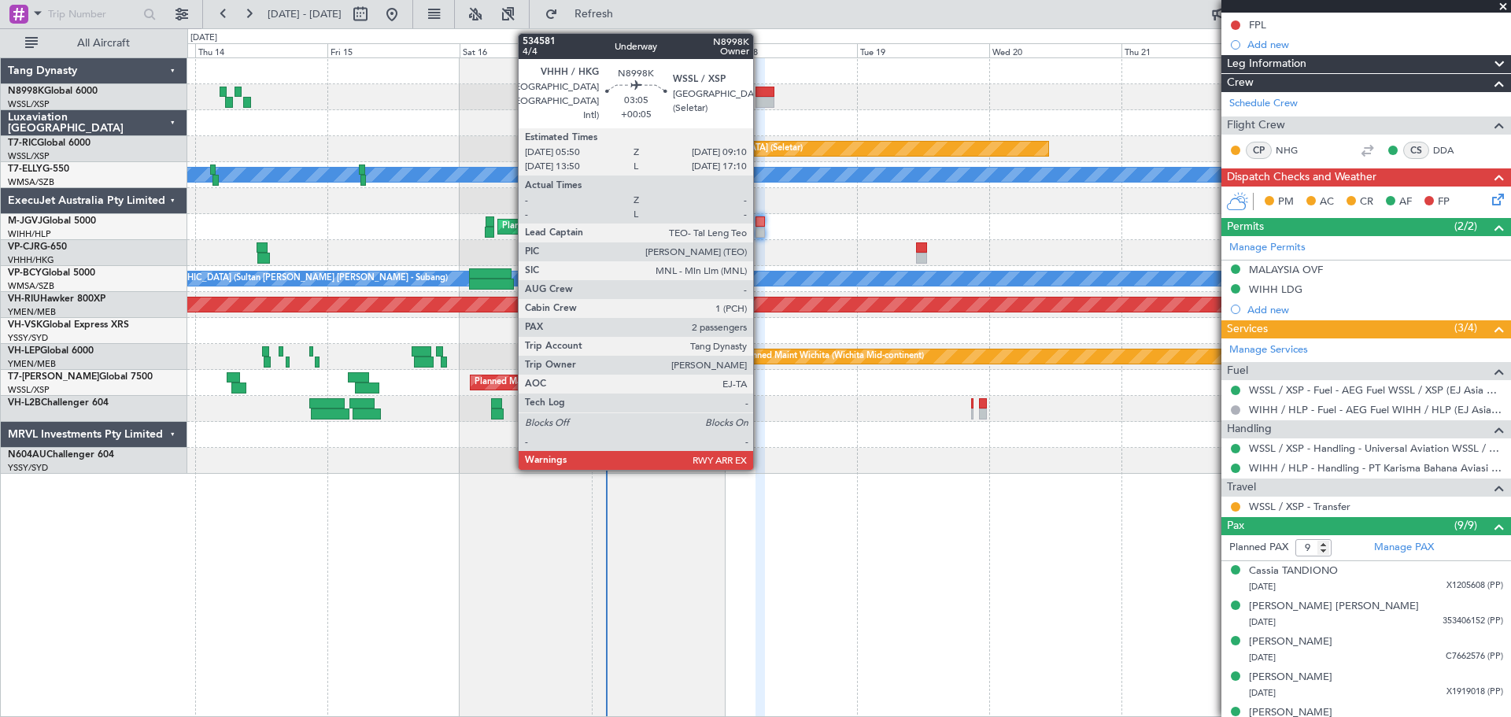
click at [760, 94] on div at bounding box center [764, 92] width 19 height 11
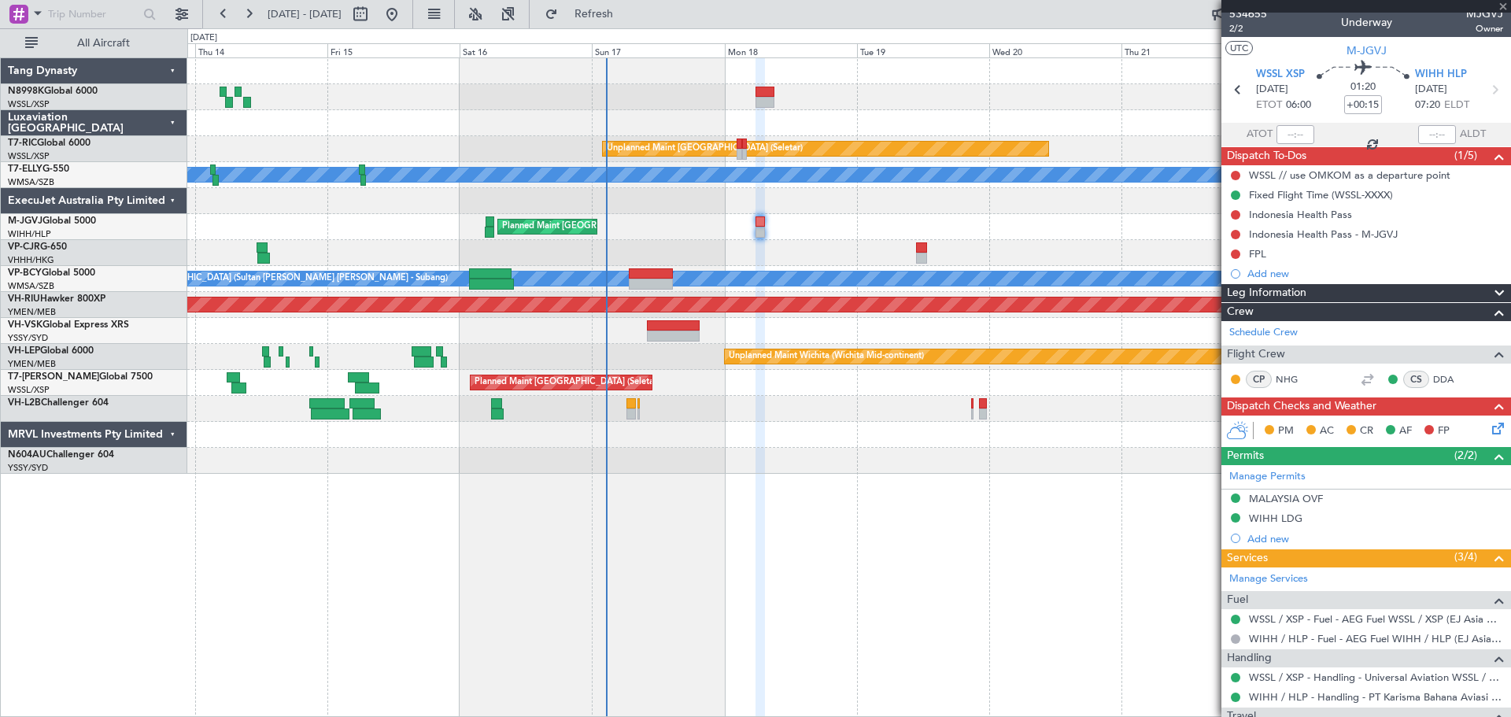
scroll to position [0, 0]
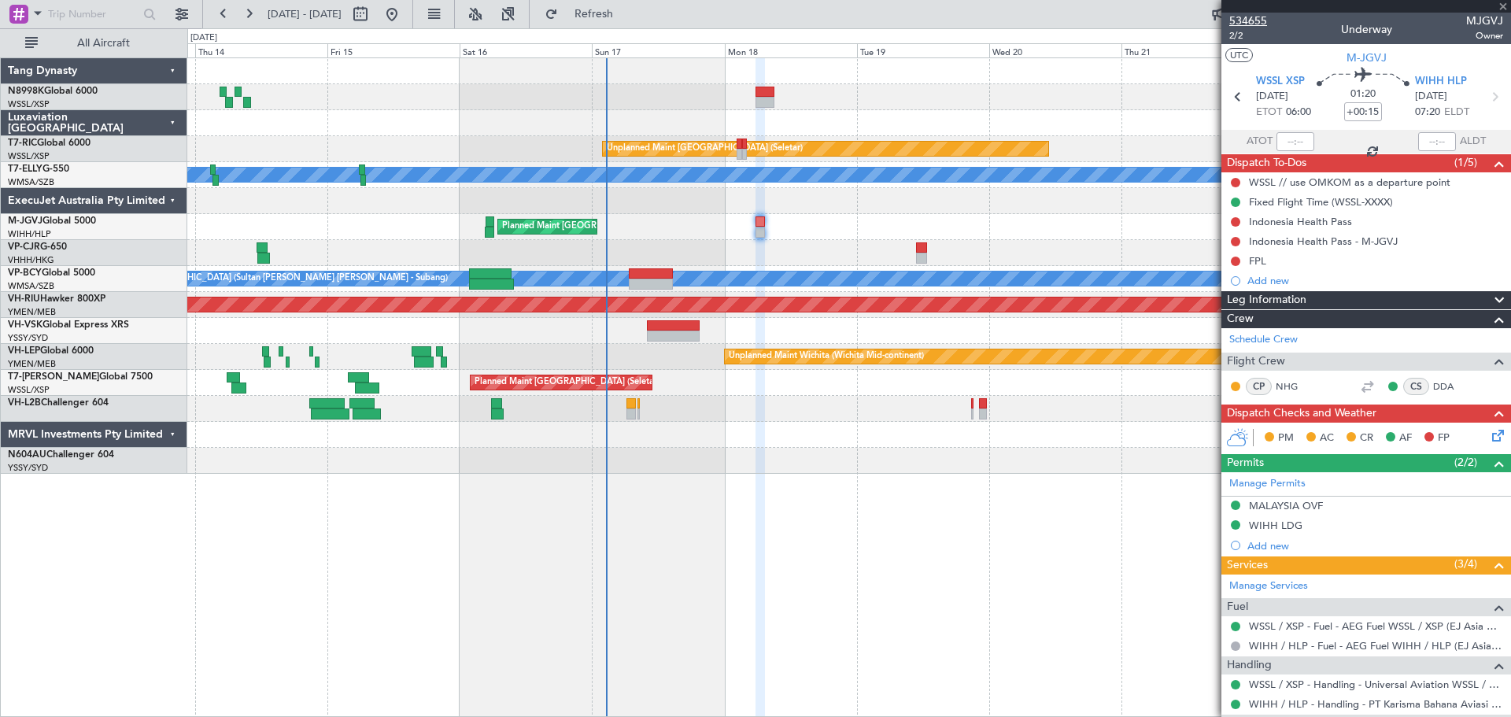
type input "+00:05"
type input "2"
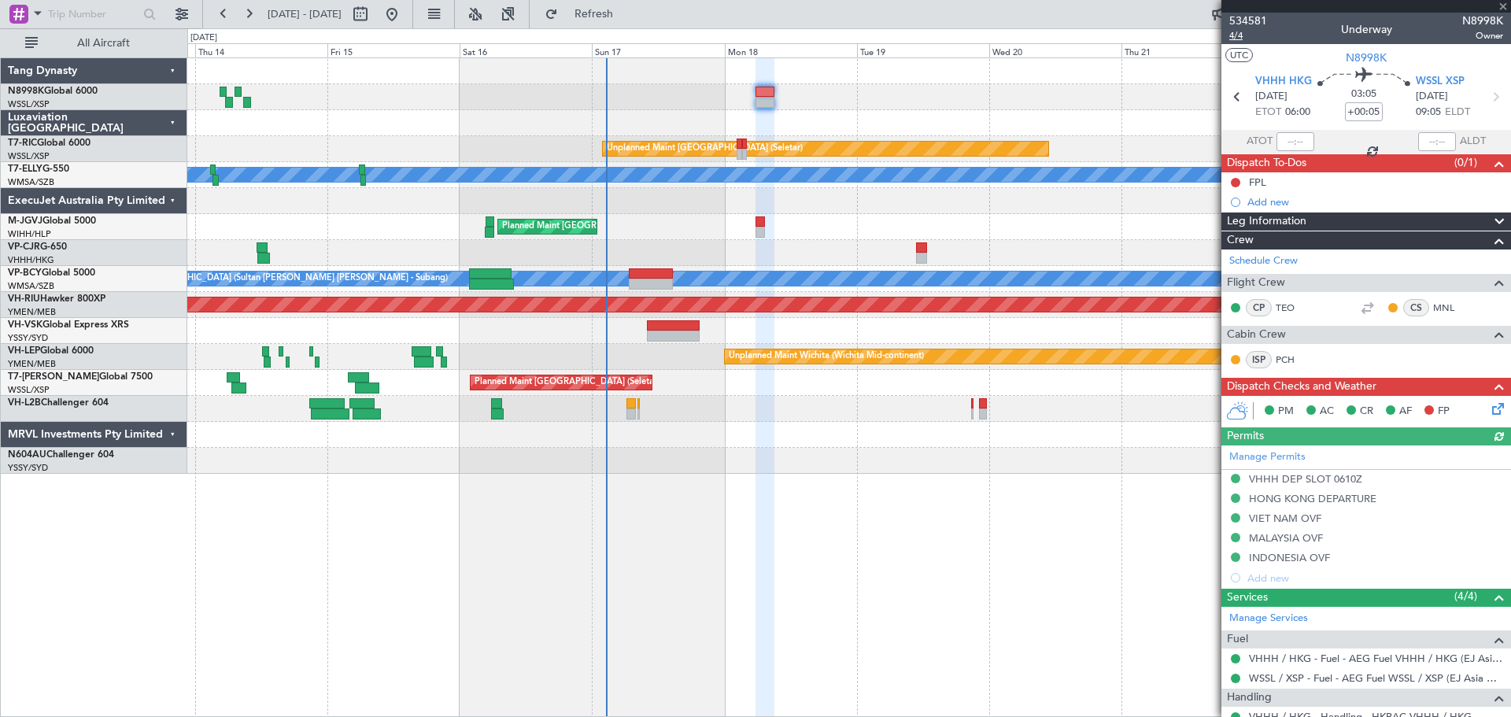
click at [1233, 34] on span "4/4" at bounding box center [1248, 35] width 38 height 13
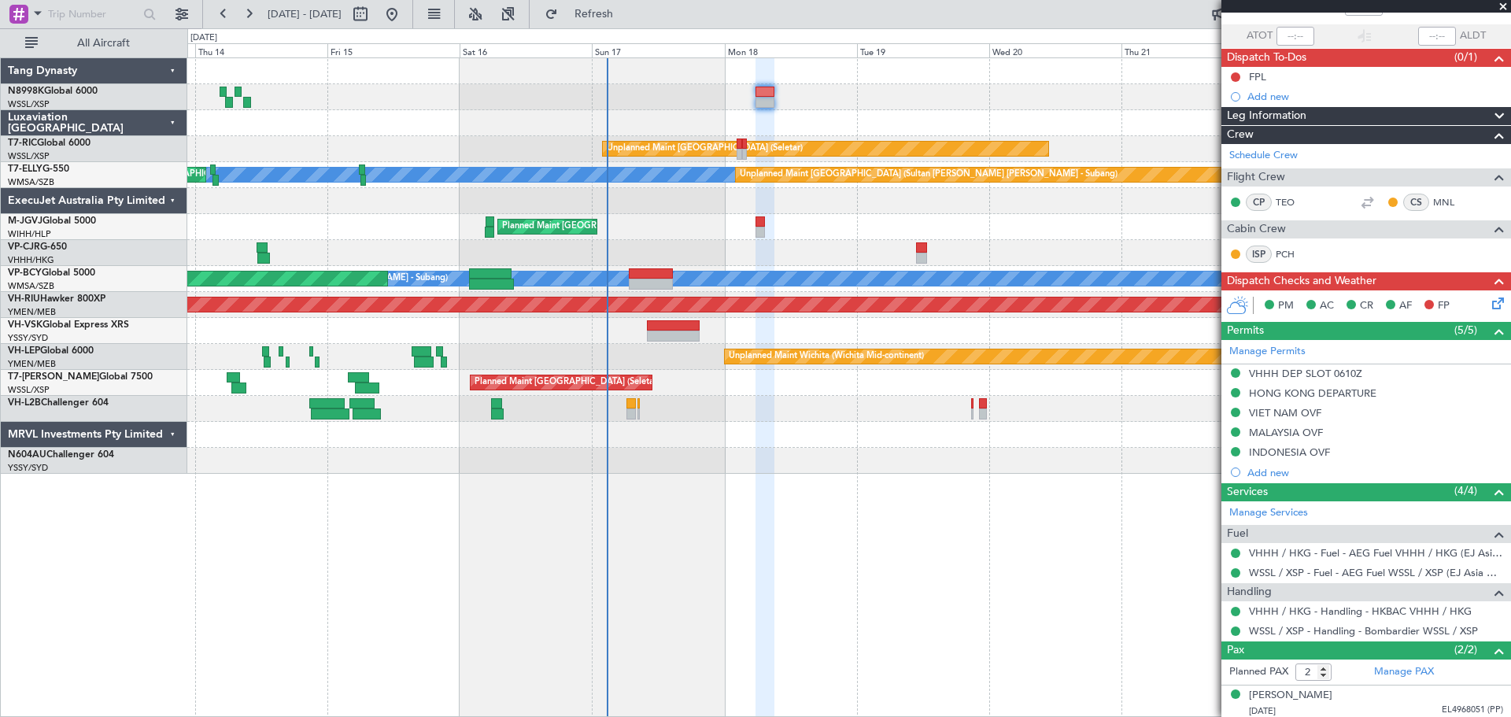
scroll to position [144, 0]
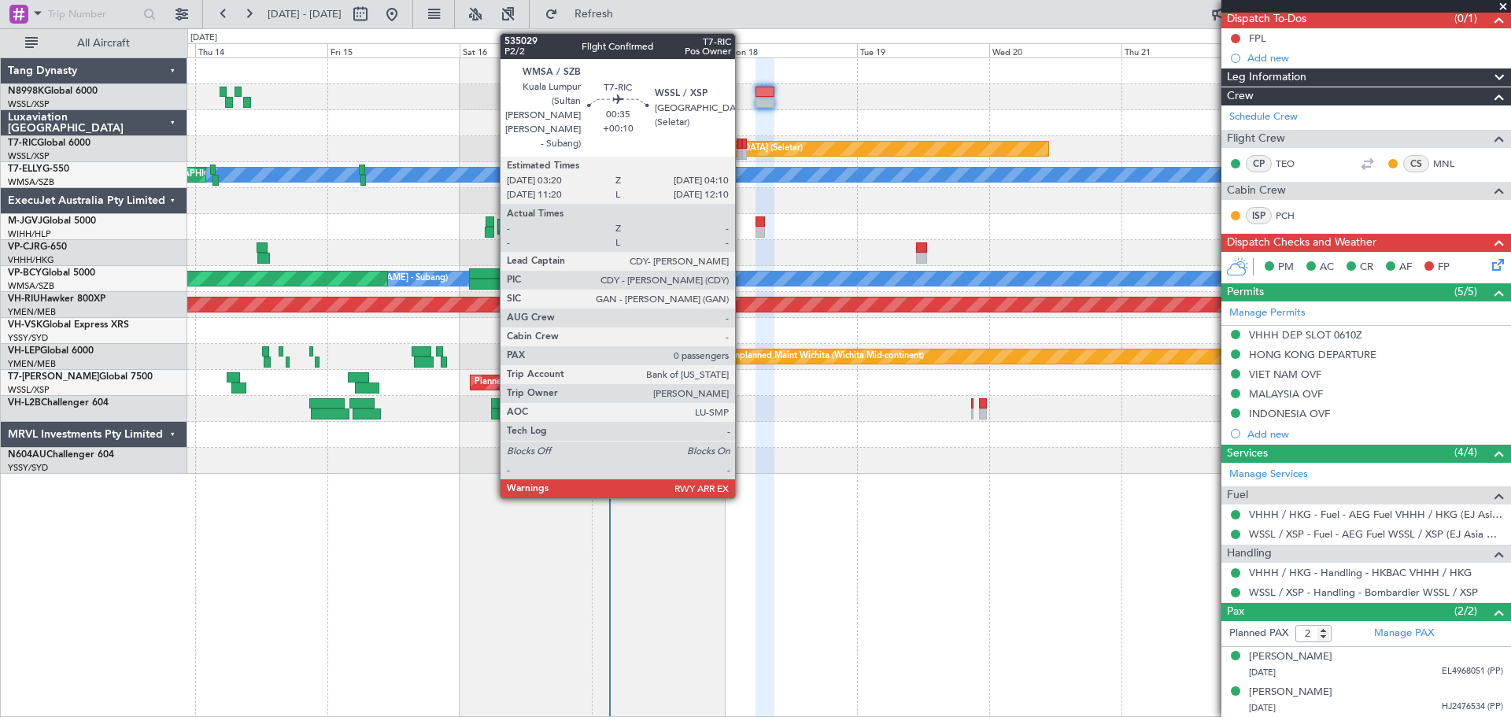
click at [741, 149] on div "Unplanned Maint [GEOGRAPHIC_DATA] (Seletar)" at bounding box center [848, 149] width 1323 height 26
click at [740, 145] on div at bounding box center [739, 143] width 6 height 11
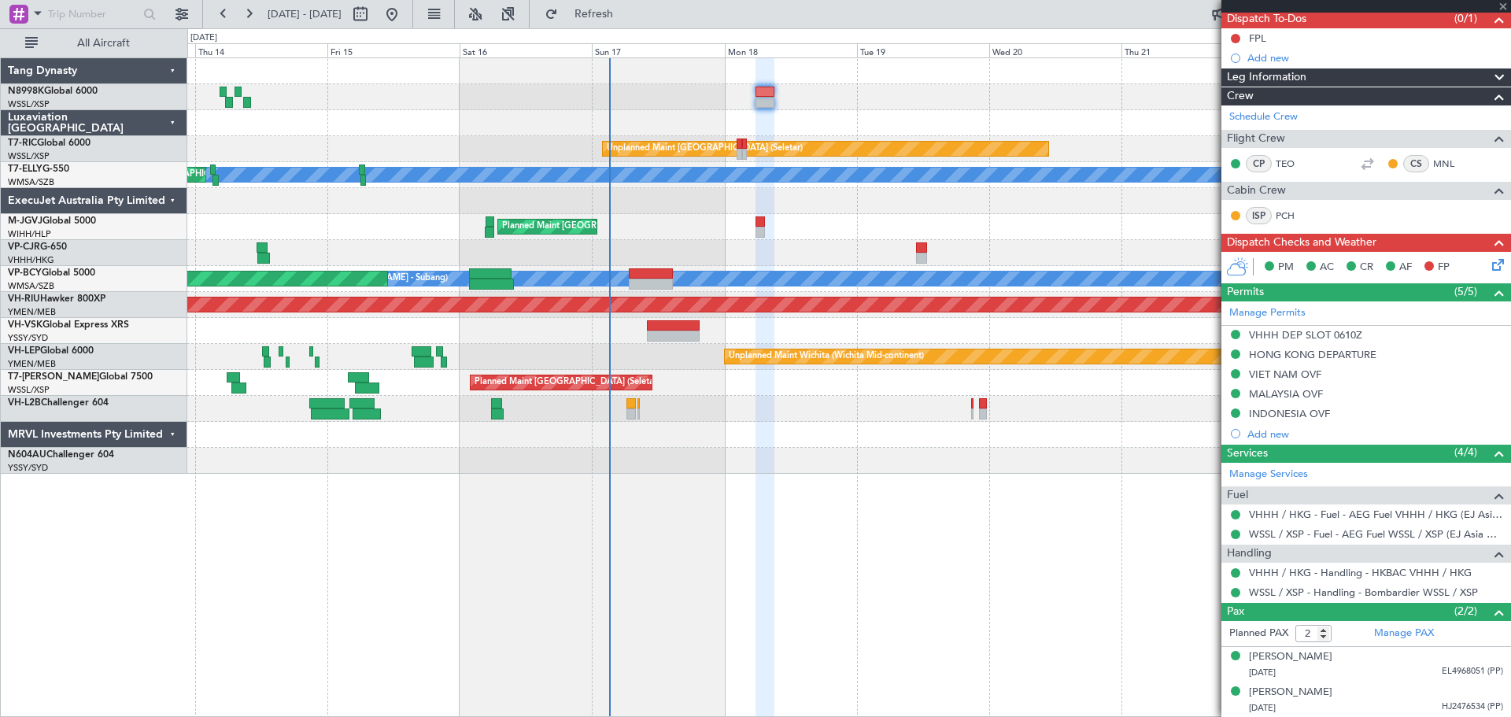
type input "+00:20"
type input "0"
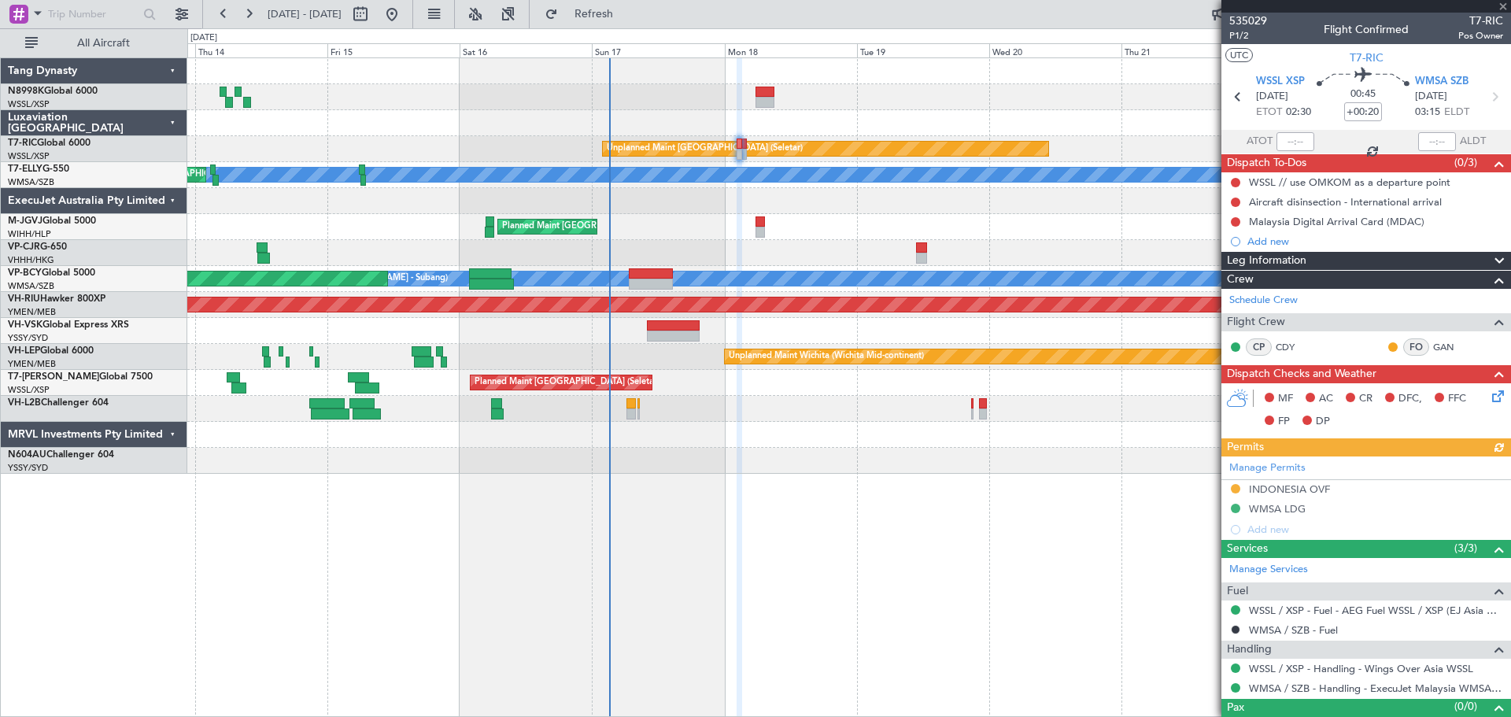
scroll to position [25, 0]
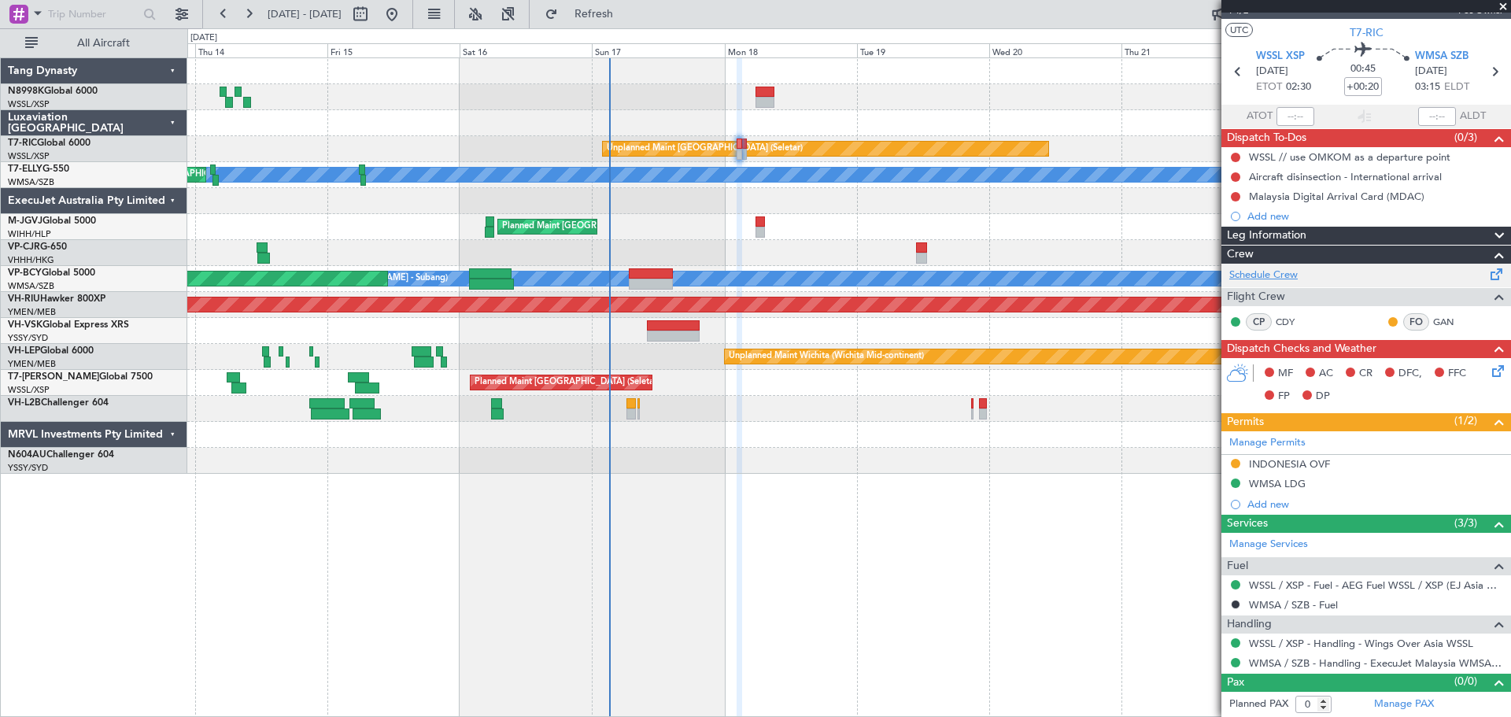
click at [1289, 271] on link "Schedule Crew" at bounding box center [1263, 276] width 68 height 16
click at [1235, 641] on button at bounding box center [1235, 642] width 9 height 9
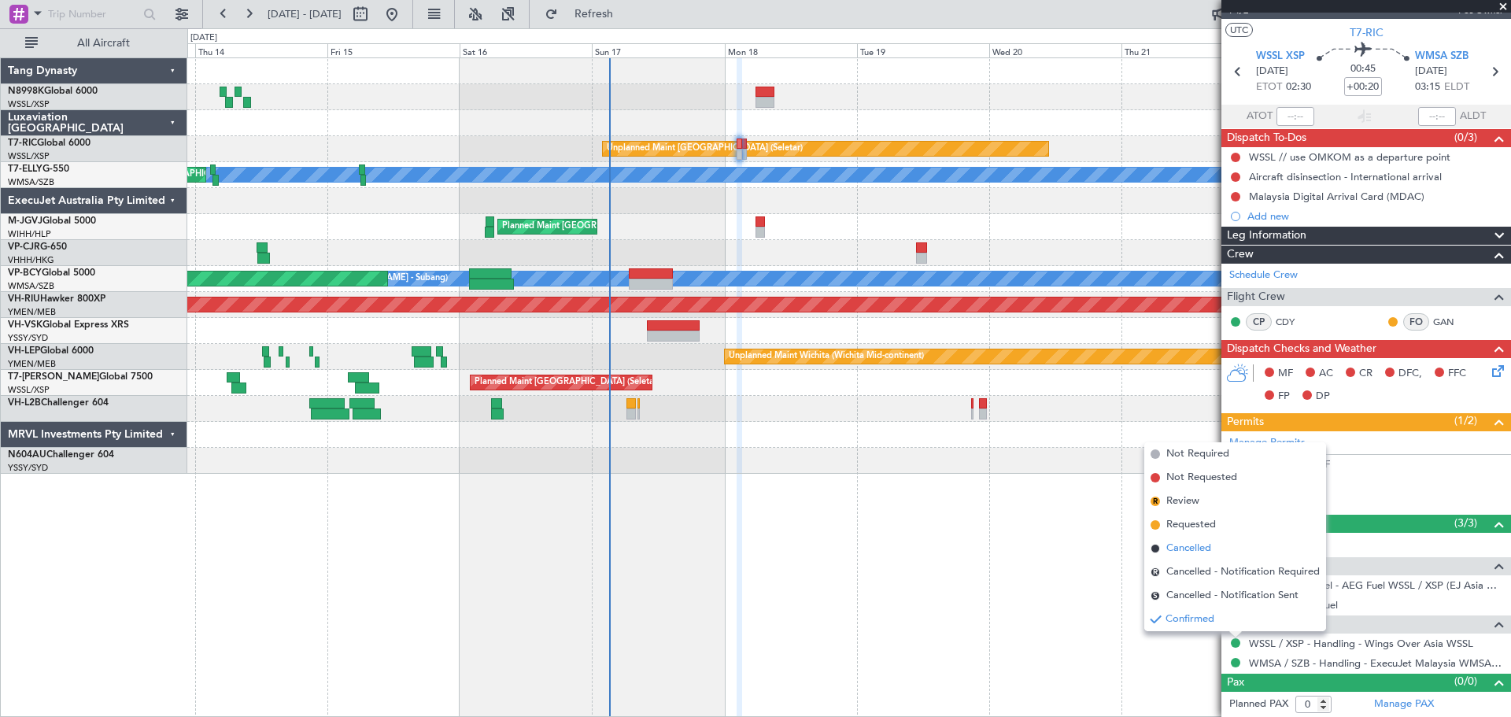
click at [1193, 548] on span "Cancelled" at bounding box center [1188, 549] width 45 height 16
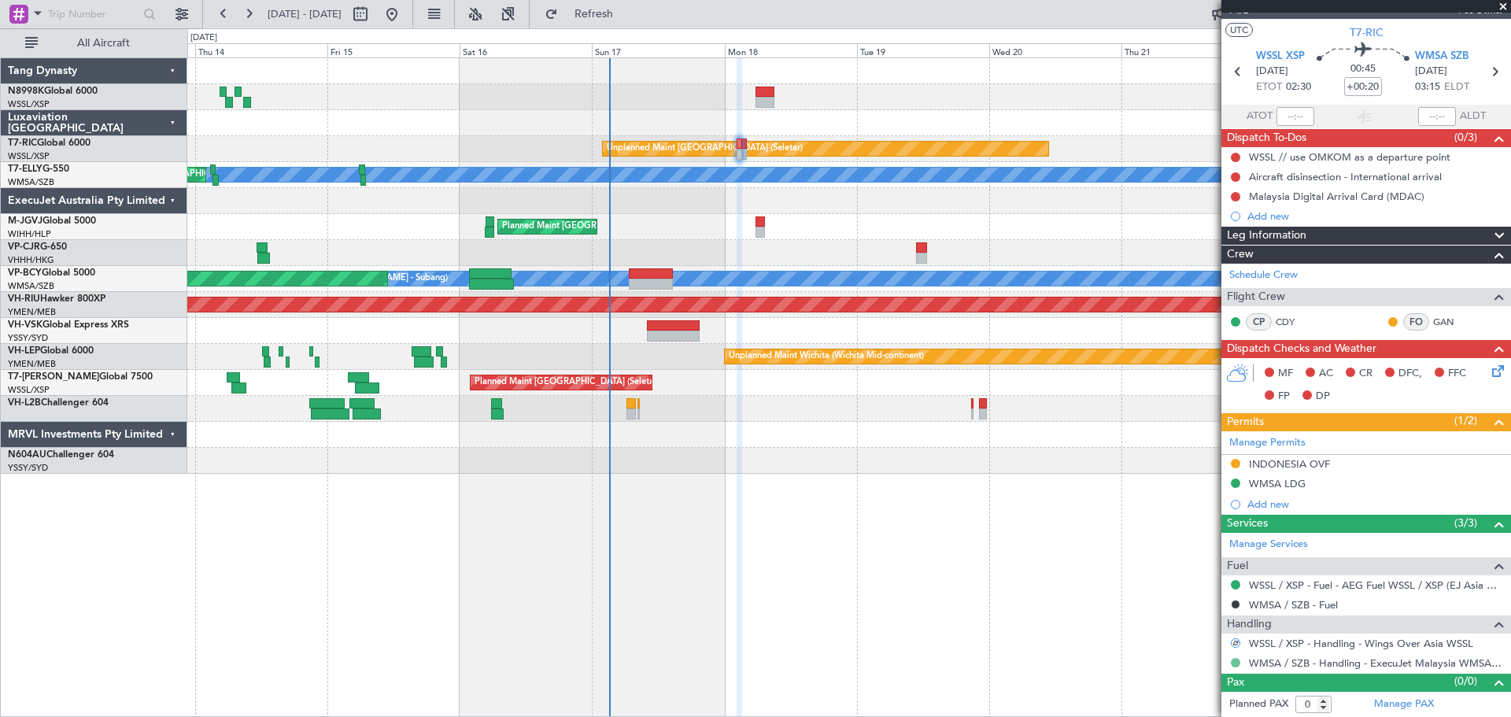
click at [1237, 662] on button at bounding box center [1235, 662] width 9 height 9
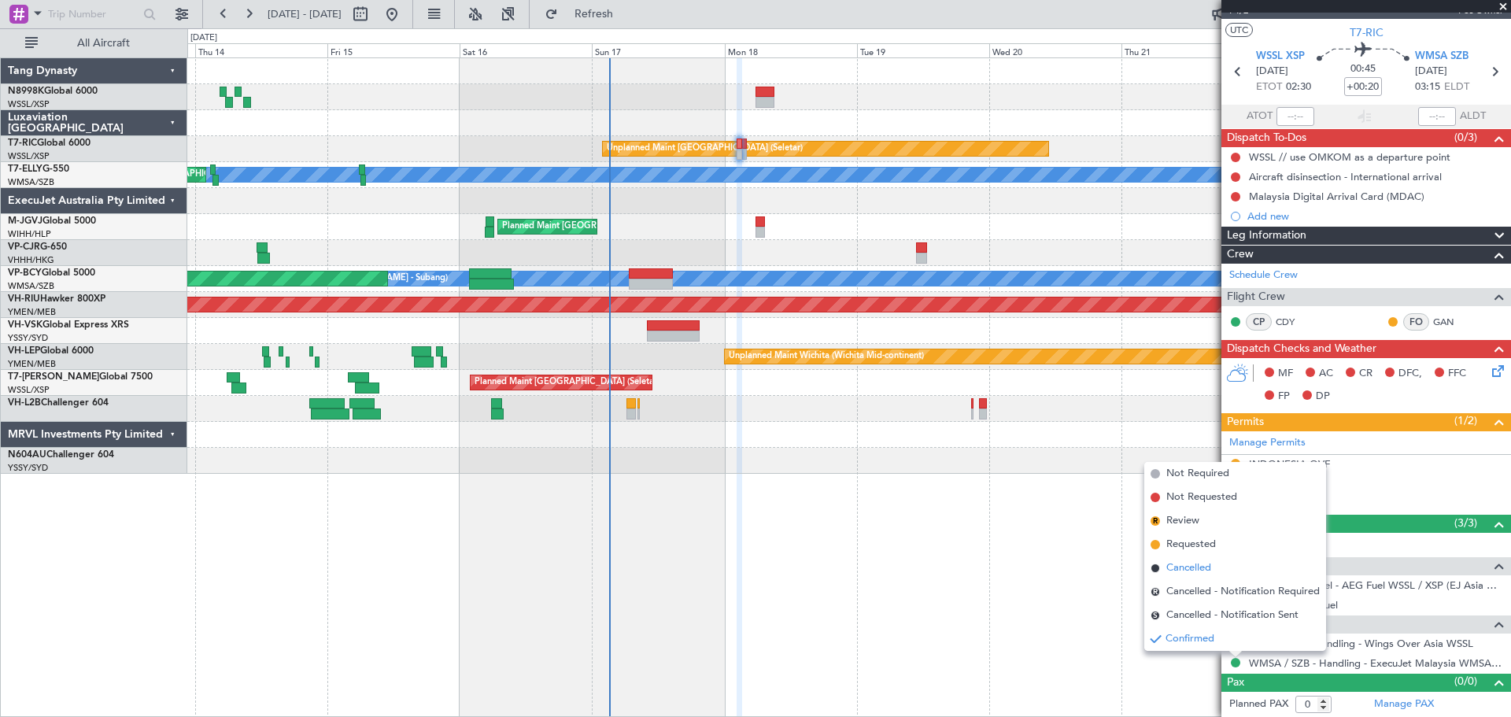
click at [1192, 571] on span "Cancelled" at bounding box center [1188, 568] width 45 height 16
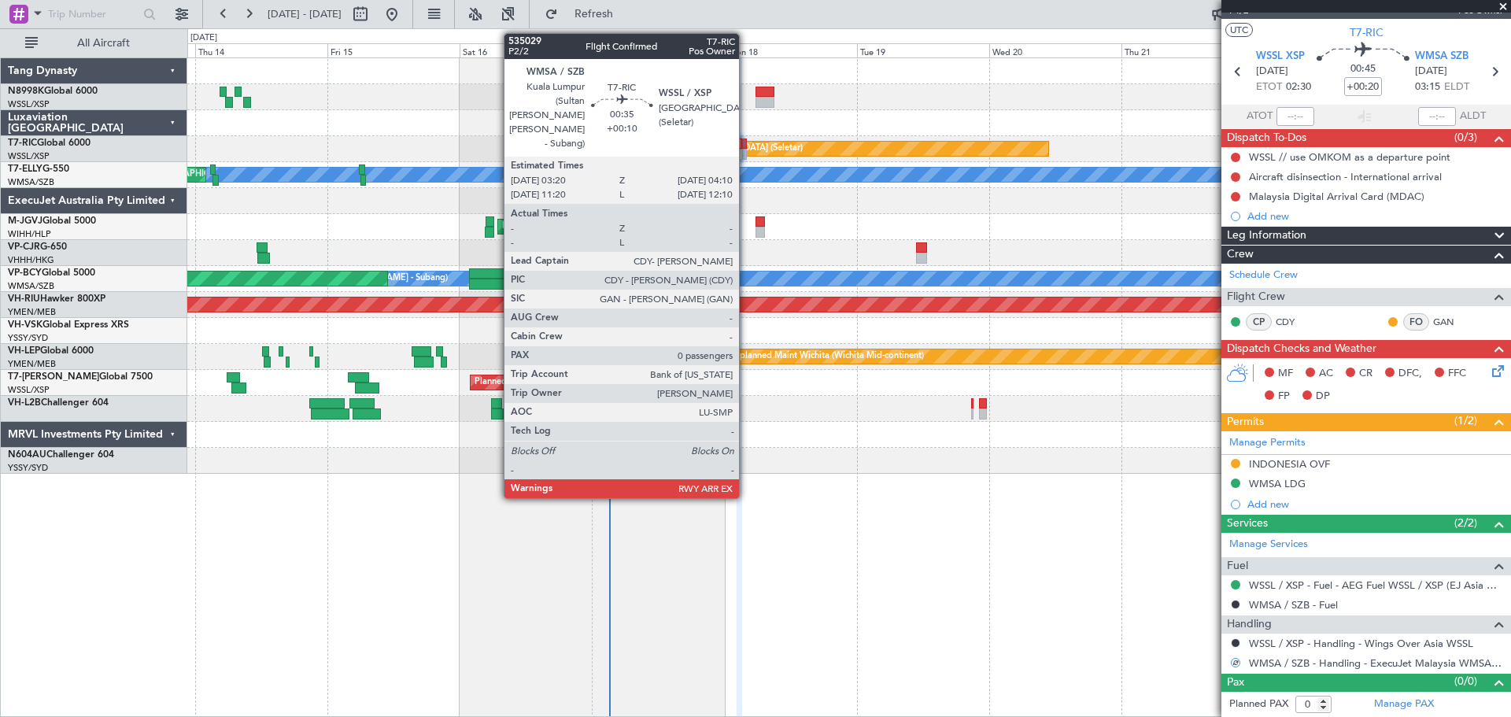
click at [746, 141] on div at bounding box center [744, 143] width 5 height 11
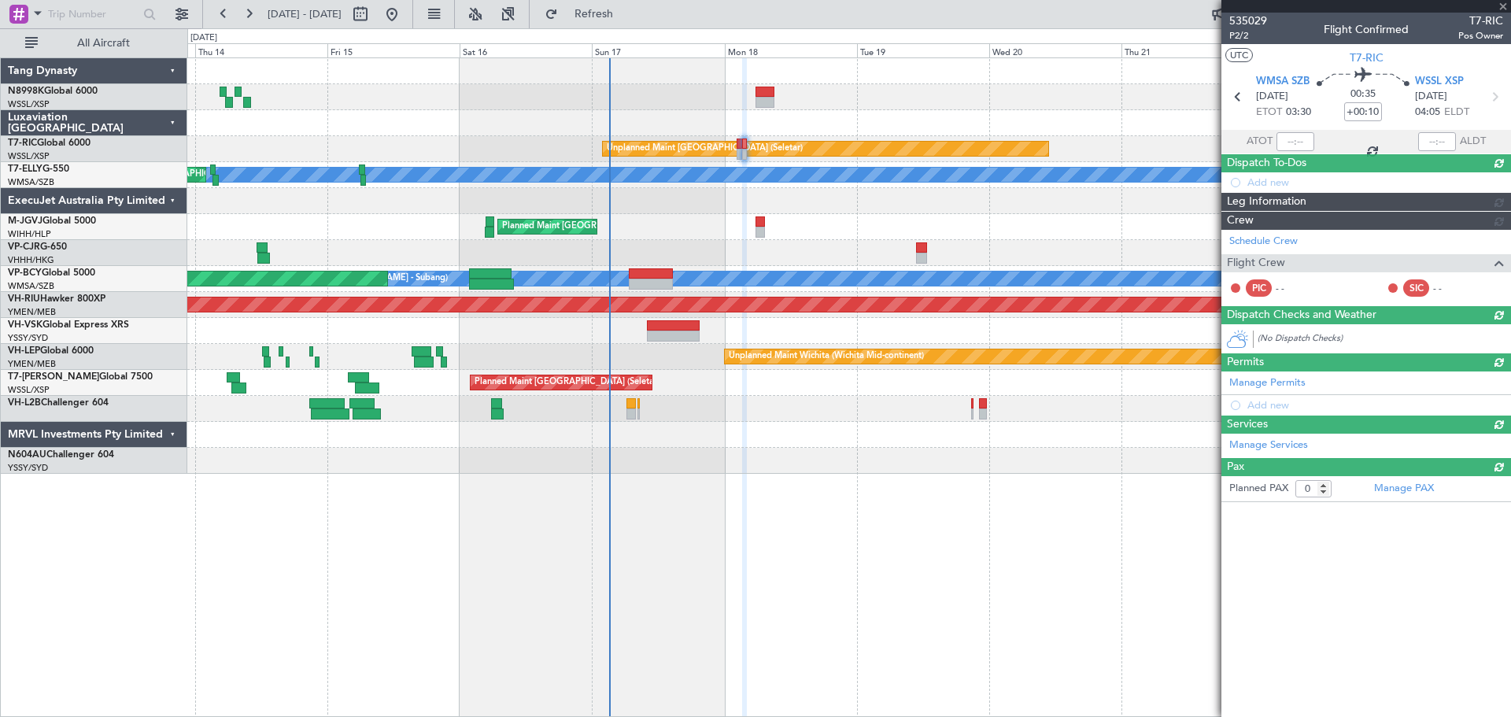
scroll to position [0, 0]
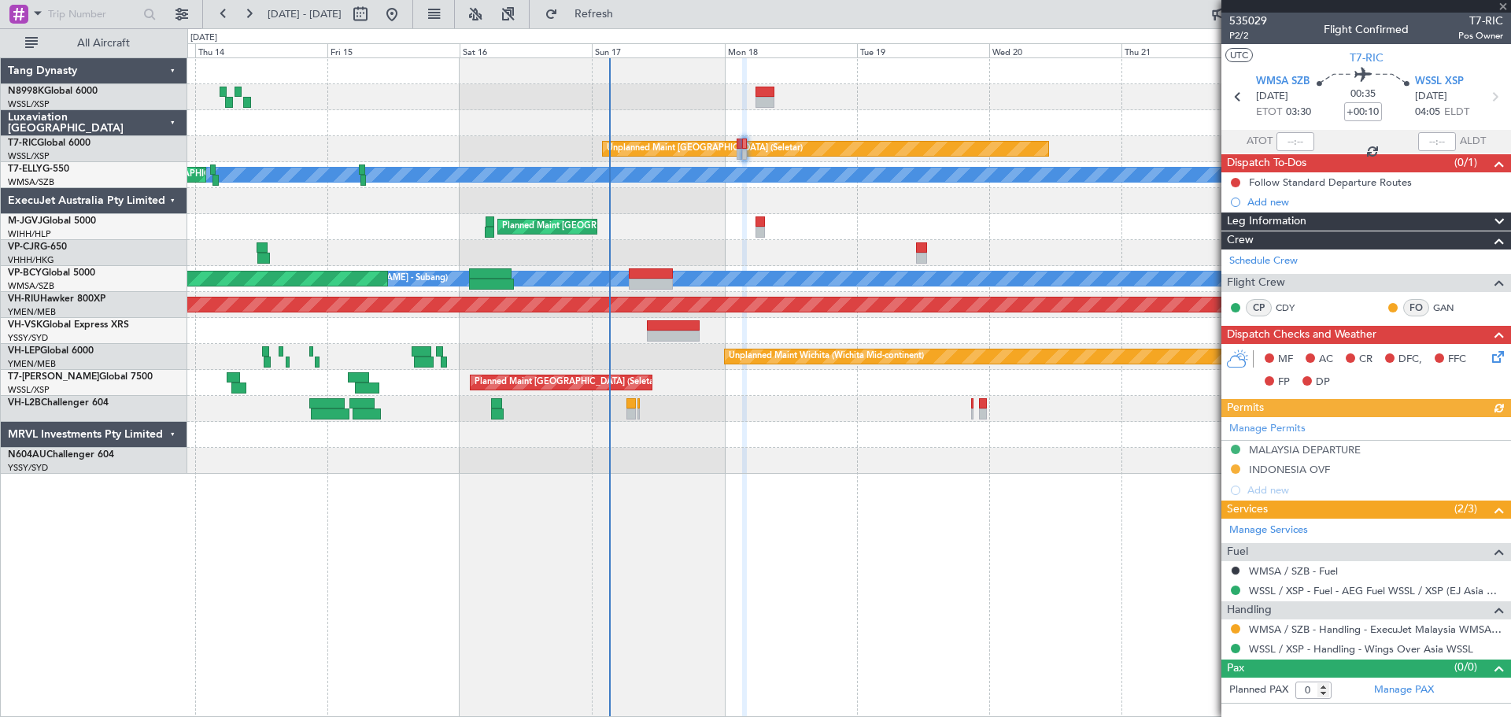
click at [1240, 652] on div at bounding box center [1235, 648] width 13 height 13
click at [1238, 634] on div "WMSA / SZB - Handling - ExecuJet Malaysia WMSA / SZB" at bounding box center [1366, 629] width 290 height 20
click at [1237, 629] on button at bounding box center [1235, 628] width 9 height 9
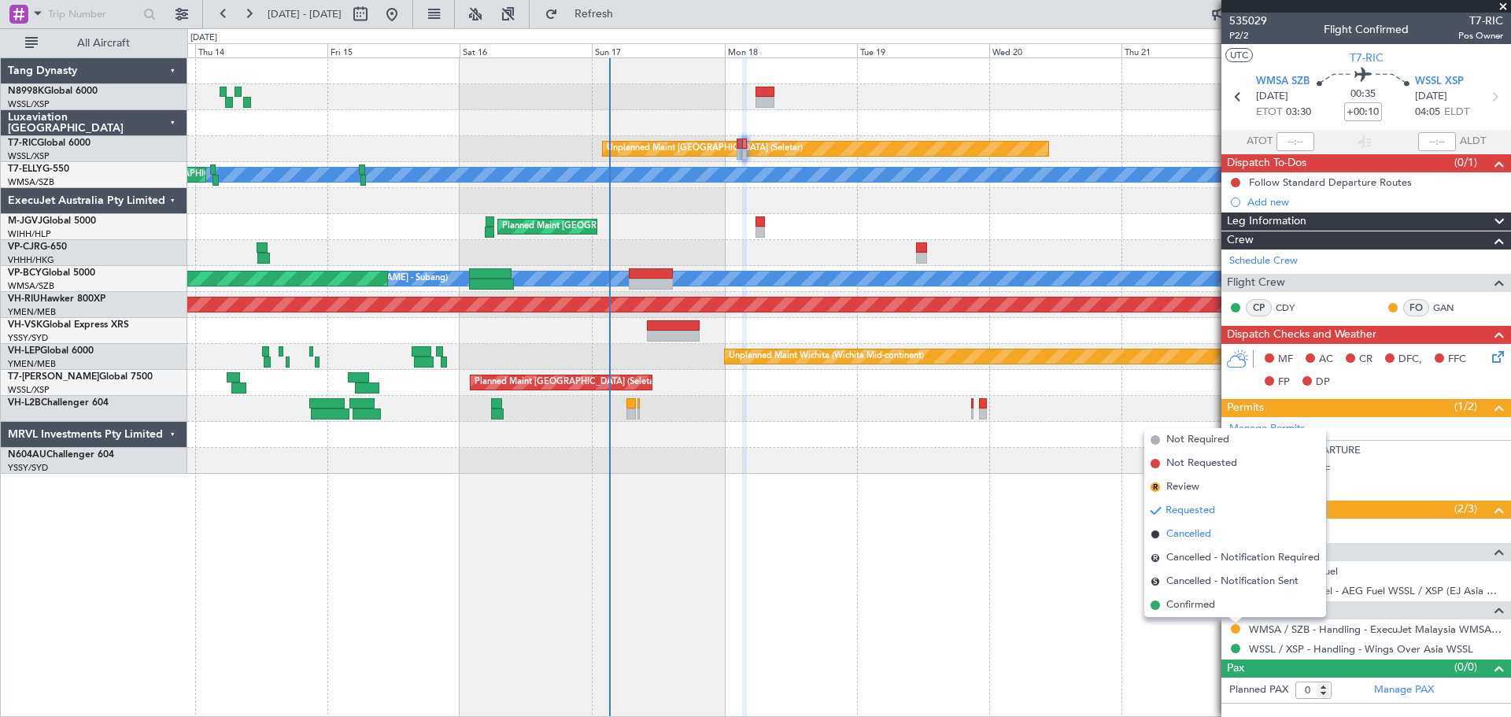
click at [1191, 532] on span "Cancelled" at bounding box center [1188, 534] width 45 height 16
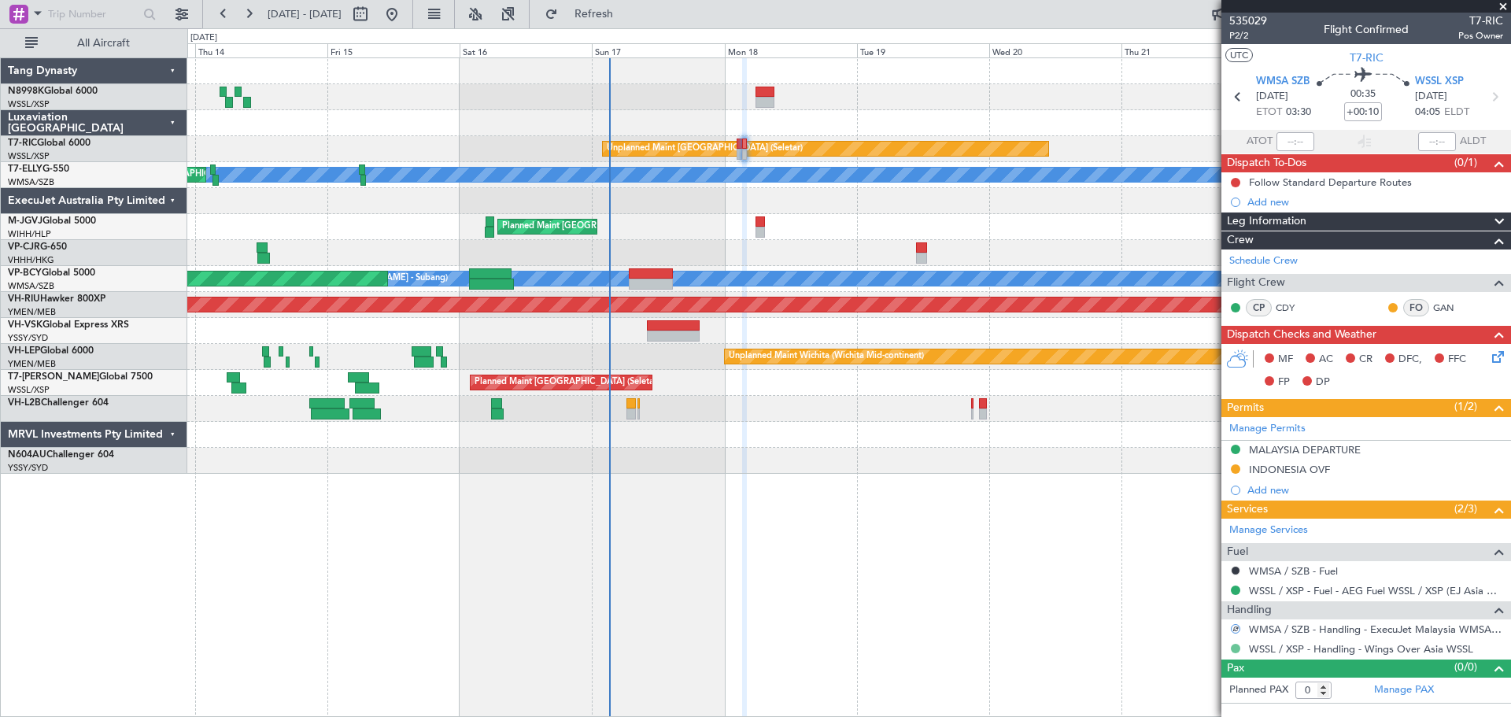
click at [1235, 646] on button at bounding box center [1235, 648] width 9 height 9
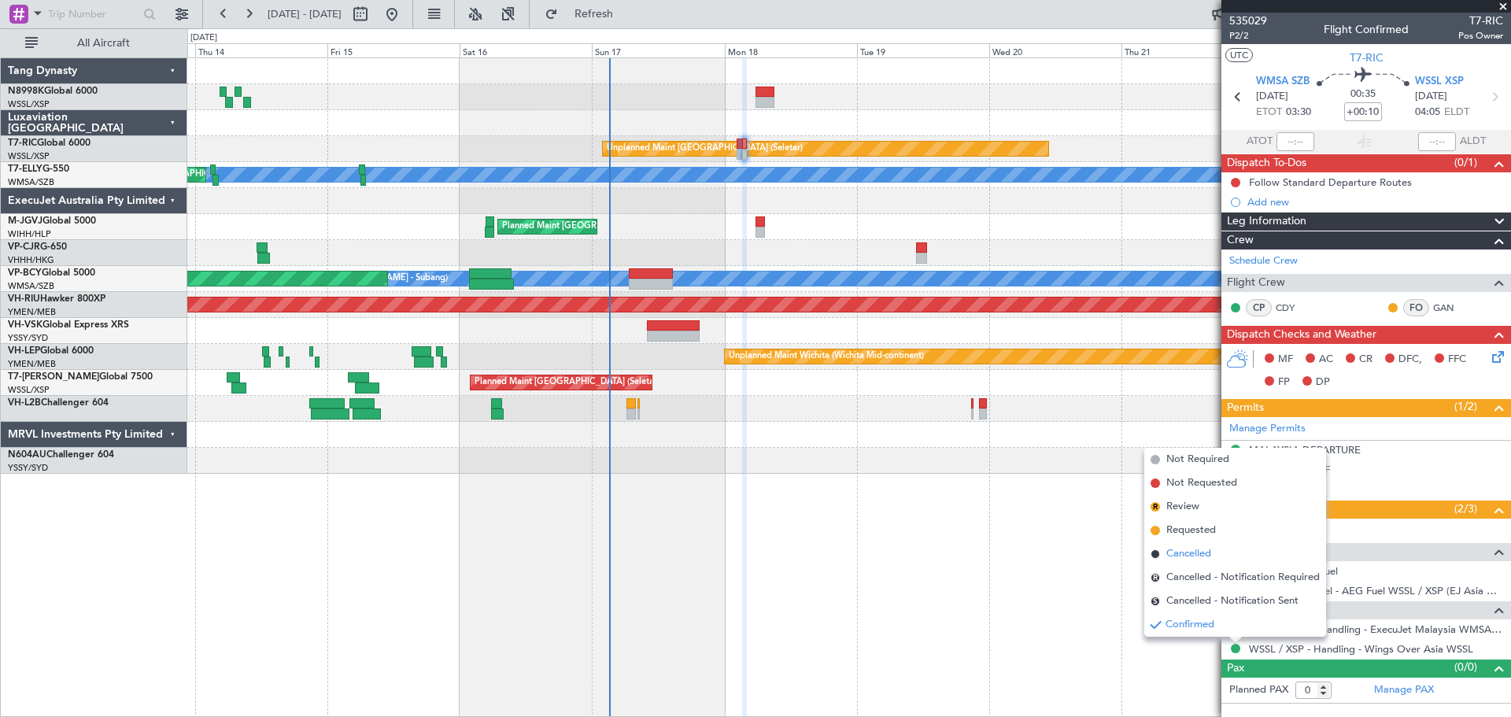
click at [1188, 551] on span "Cancelled" at bounding box center [1188, 554] width 45 height 16
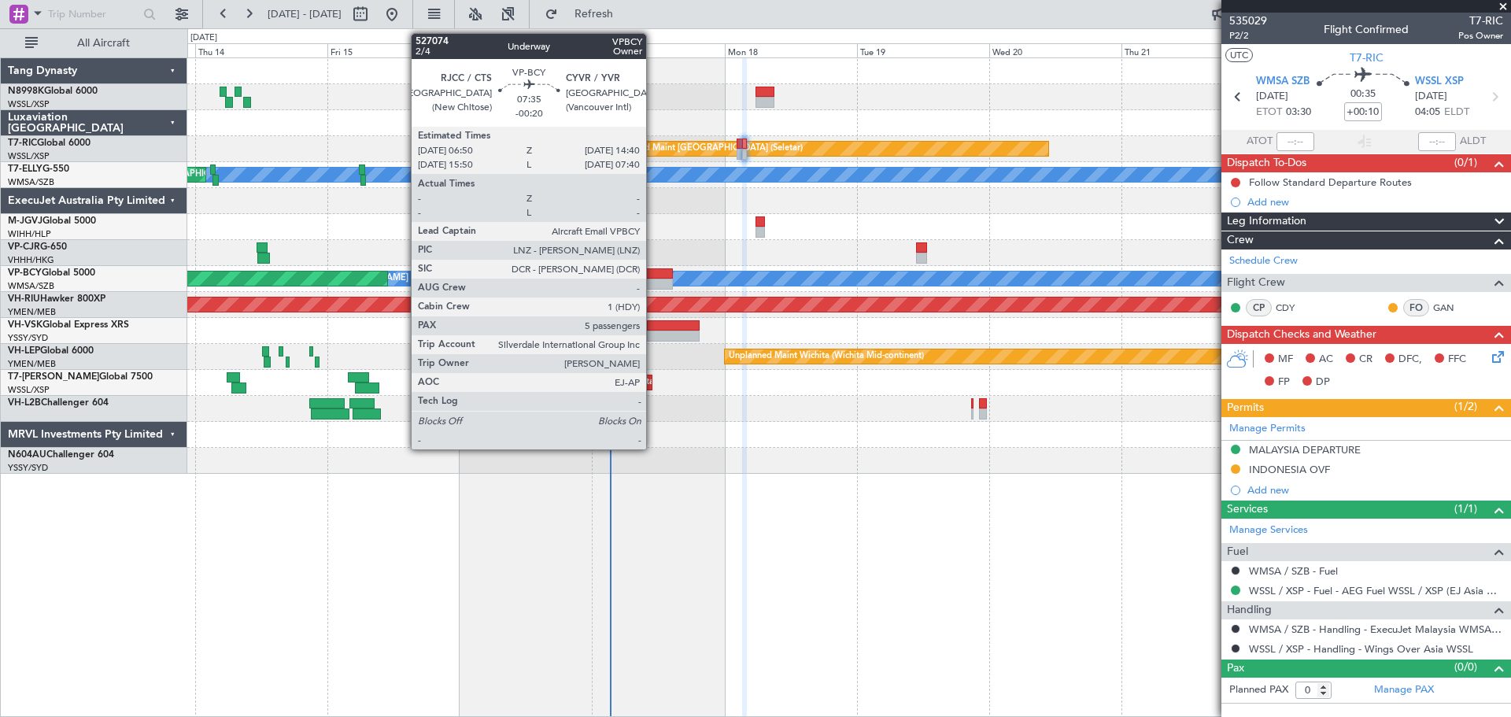
click at [653, 274] on div at bounding box center [650, 273] width 43 height 11
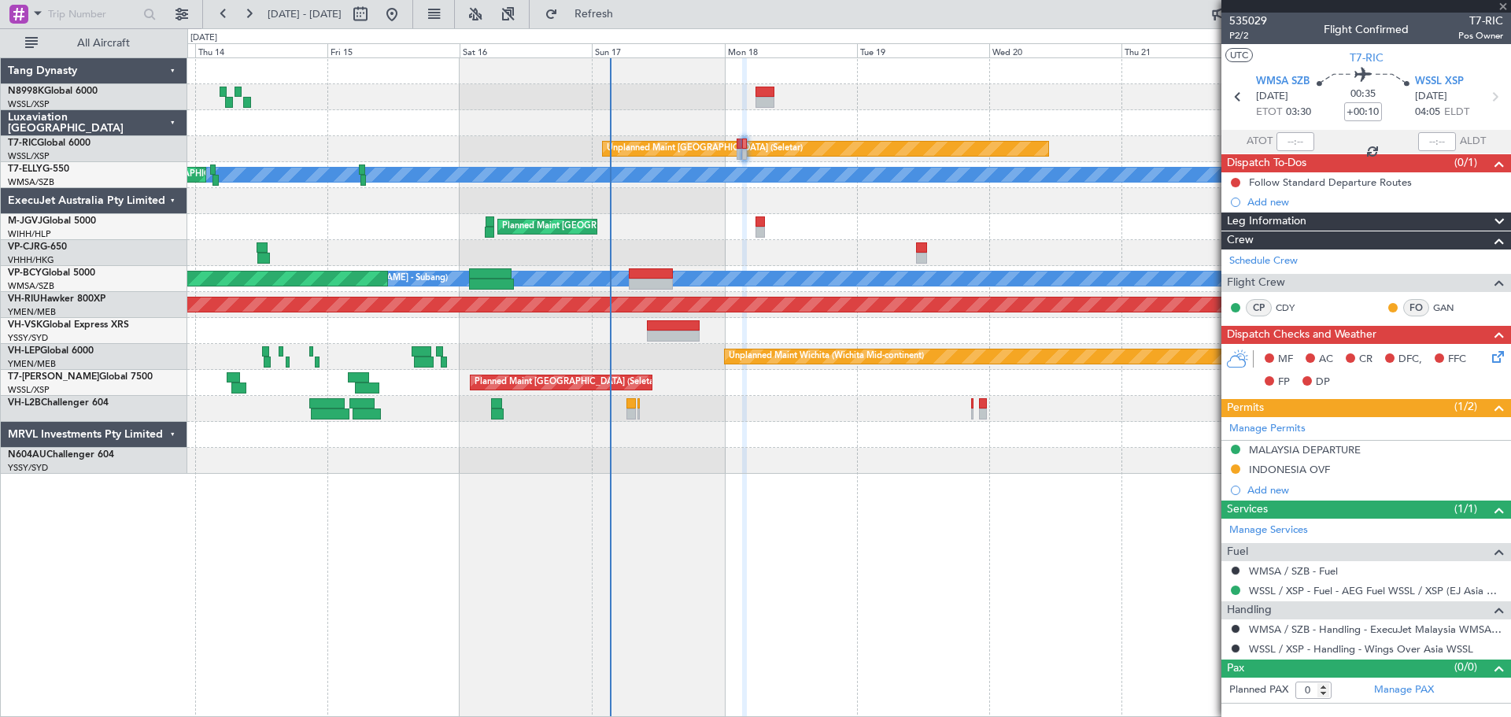
type input "-00:20"
type input "5"
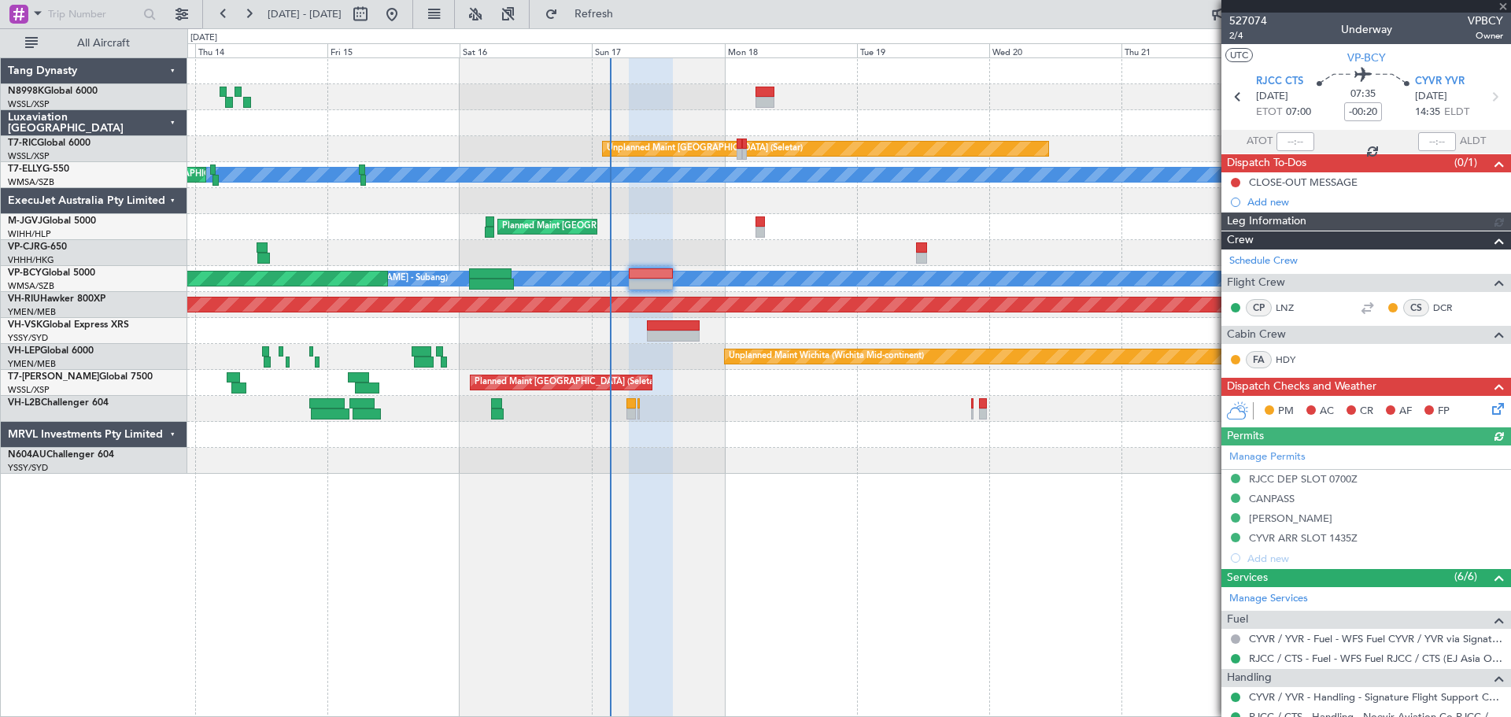
type input "[PERSON_NAME] (KYA)"
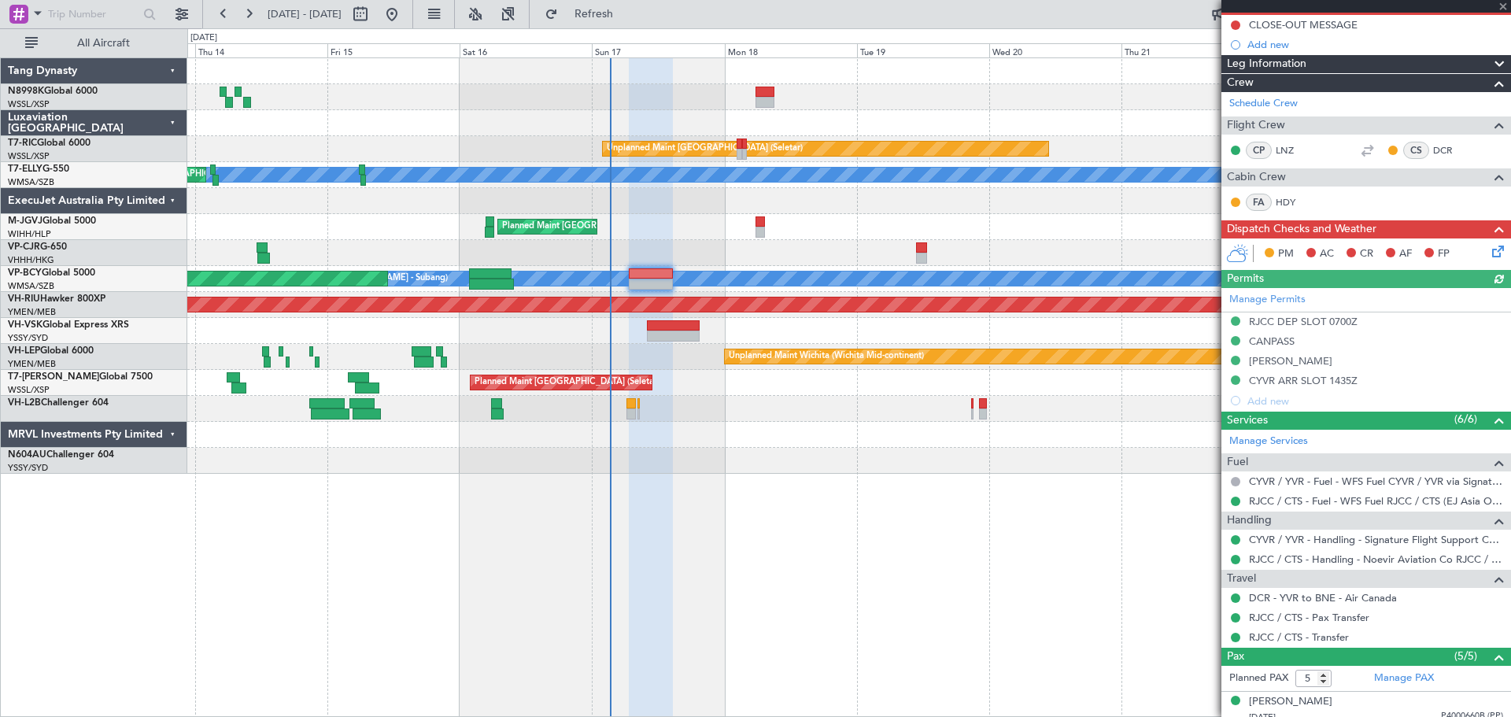
click at [1489, 252] on icon at bounding box center [1495, 248] width 13 height 13
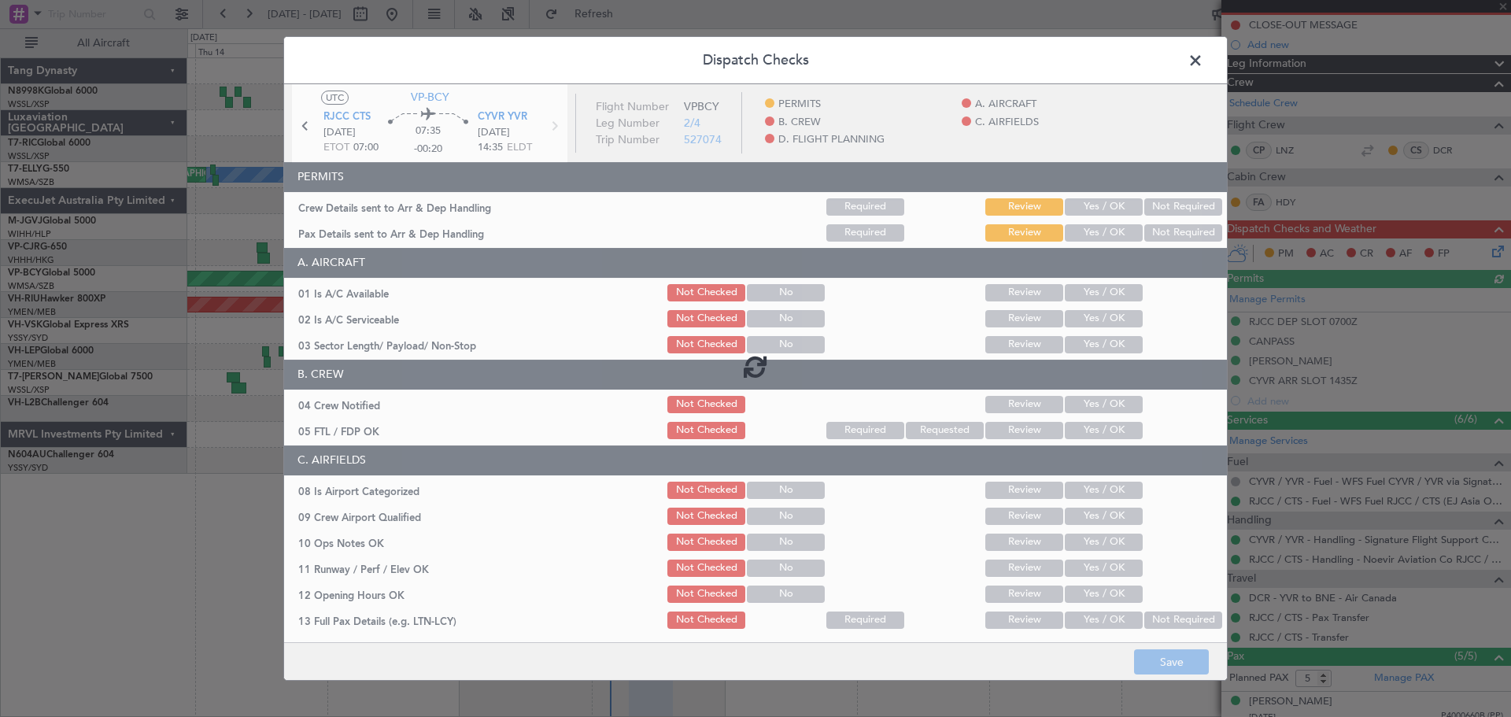
drag, startPoint x: 1095, startPoint y: 203, endPoint x: 1097, endPoint y: 230, distance: 26.8
click at [1096, 208] on div at bounding box center [755, 366] width 943 height 565
click at [1096, 233] on div at bounding box center [755, 366] width 943 height 565
click at [1103, 222] on div at bounding box center [755, 366] width 943 height 565
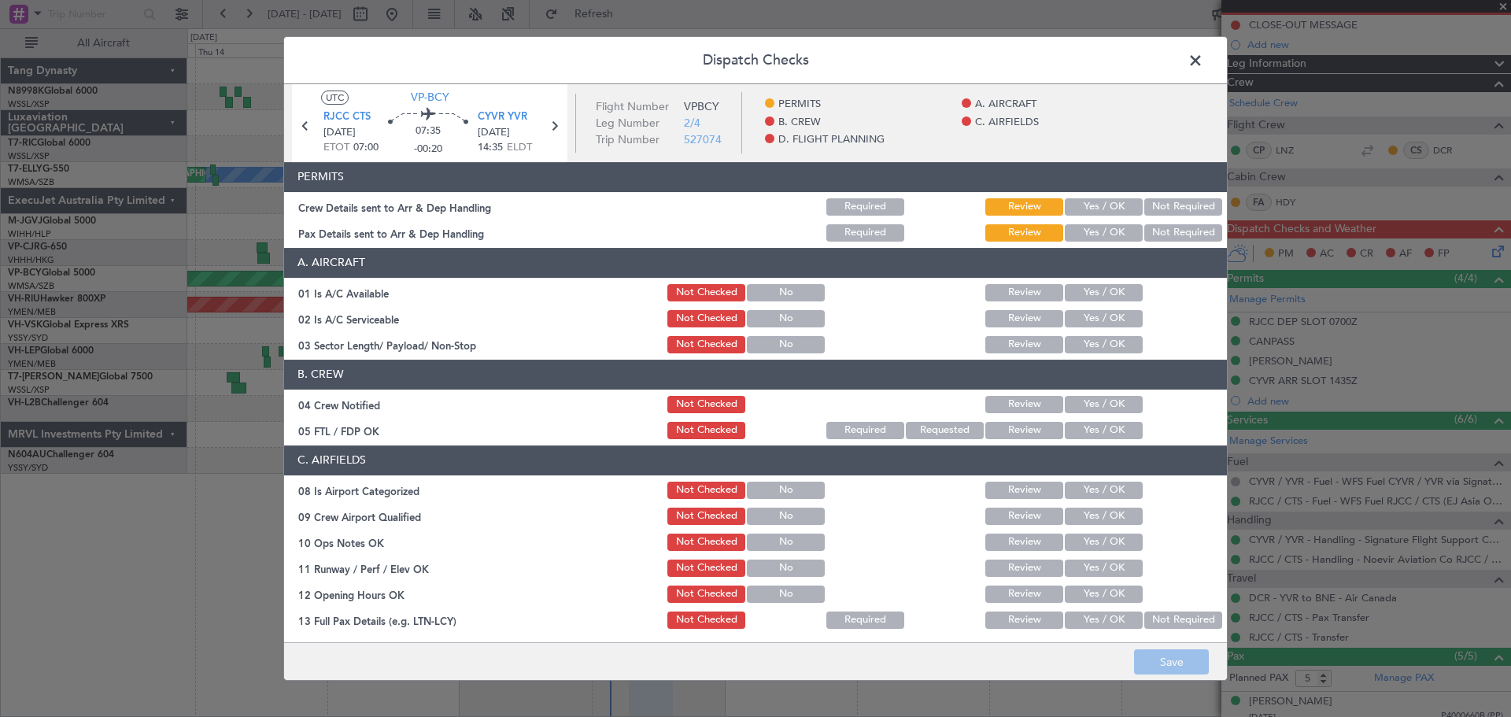
click at [1108, 203] on button "Yes / OK" at bounding box center [1104, 206] width 78 height 17
click at [1105, 227] on button "Yes / OK" at bounding box center [1104, 232] width 78 height 17
click at [1105, 293] on button "Yes / OK" at bounding box center [1104, 292] width 78 height 17
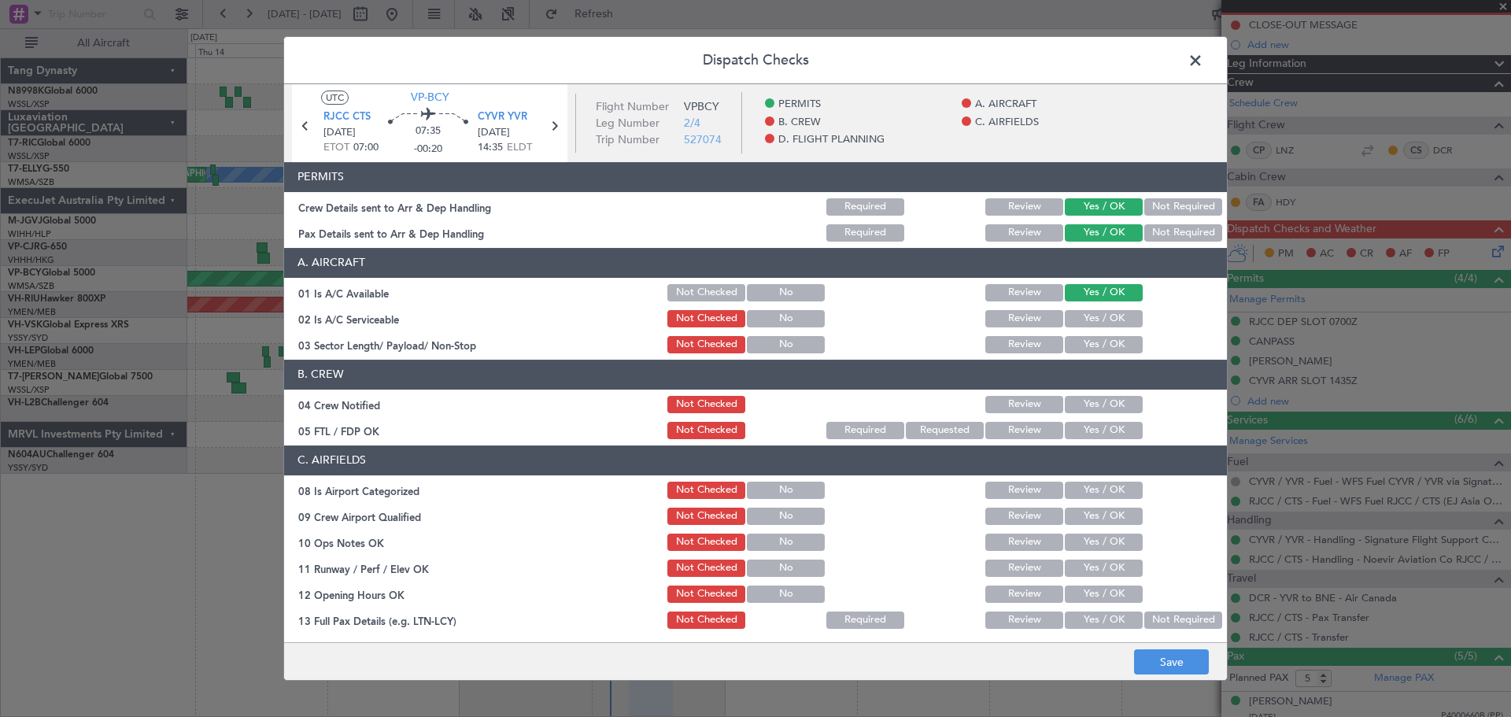
click at [1102, 326] on button "Yes / OK" at bounding box center [1104, 318] width 78 height 17
click at [1099, 345] on button "Yes / OK" at bounding box center [1104, 344] width 78 height 17
click at [1101, 403] on button "Yes / OK" at bounding box center [1104, 404] width 78 height 17
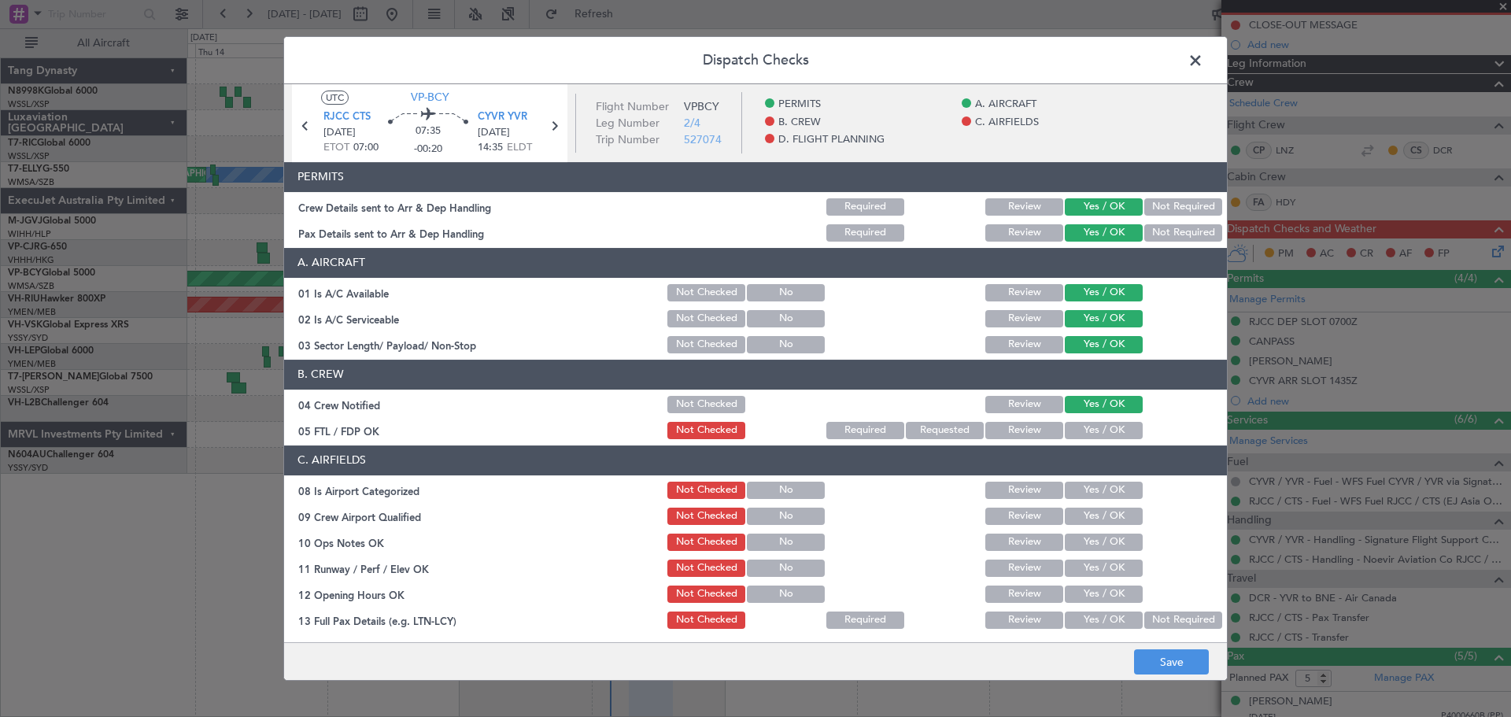
click at [1099, 426] on button "Yes / OK" at bounding box center [1104, 430] width 78 height 17
click at [1102, 484] on button "Yes / OK" at bounding box center [1104, 490] width 78 height 17
click at [1098, 509] on button "Yes / OK" at bounding box center [1104, 516] width 78 height 17
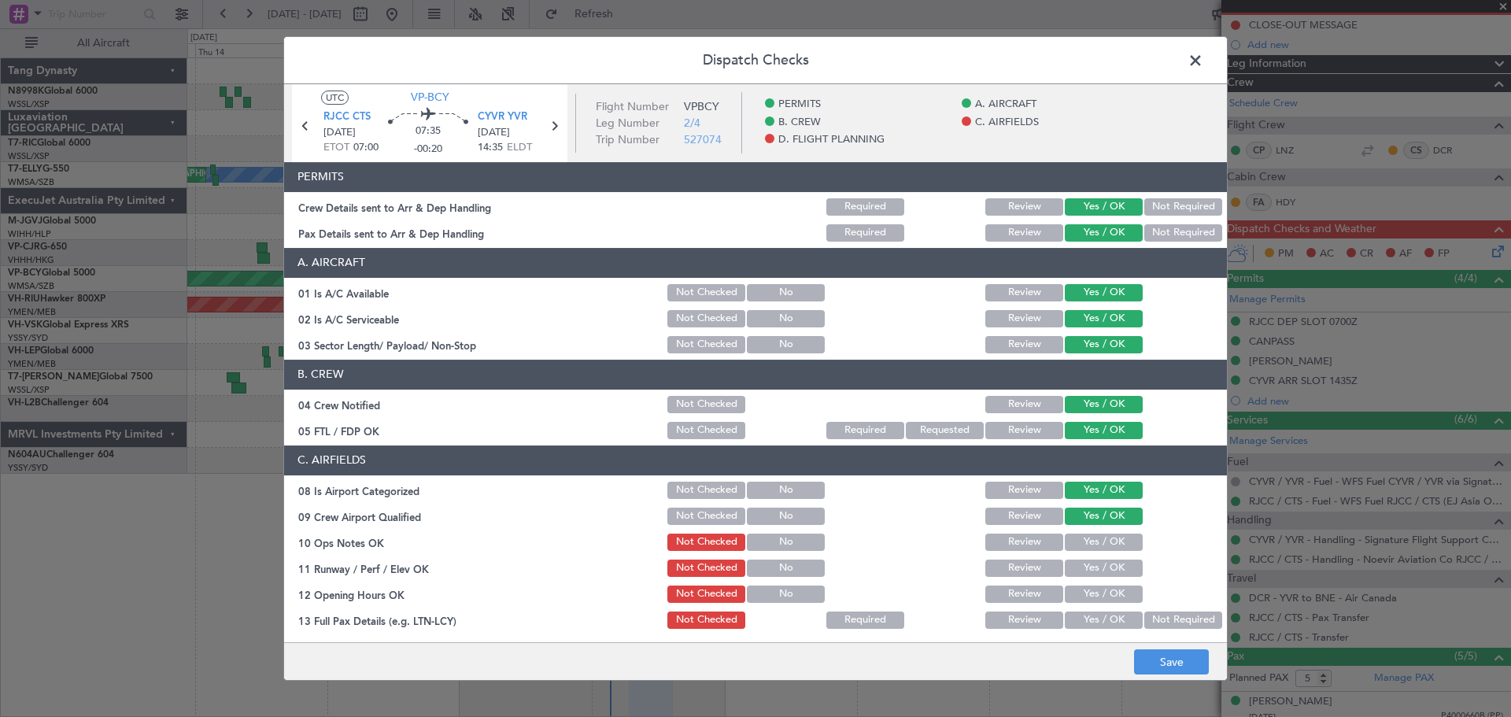
click at [1098, 526] on div "Yes / OK" at bounding box center [1101, 516] width 79 height 22
drag, startPoint x: 1098, startPoint y: 544, endPoint x: 1099, endPoint y: 558, distance: 14.2
click at [1098, 545] on button "Yes / OK" at bounding box center [1104, 541] width 78 height 17
drag, startPoint x: 1099, startPoint y: 558, endPoint x: 1099, endPoint y: 573, distance: 15.0
click at [1099, 559] on div "Yes / OK" at bounding box center [1101, 568] width 79 height 22
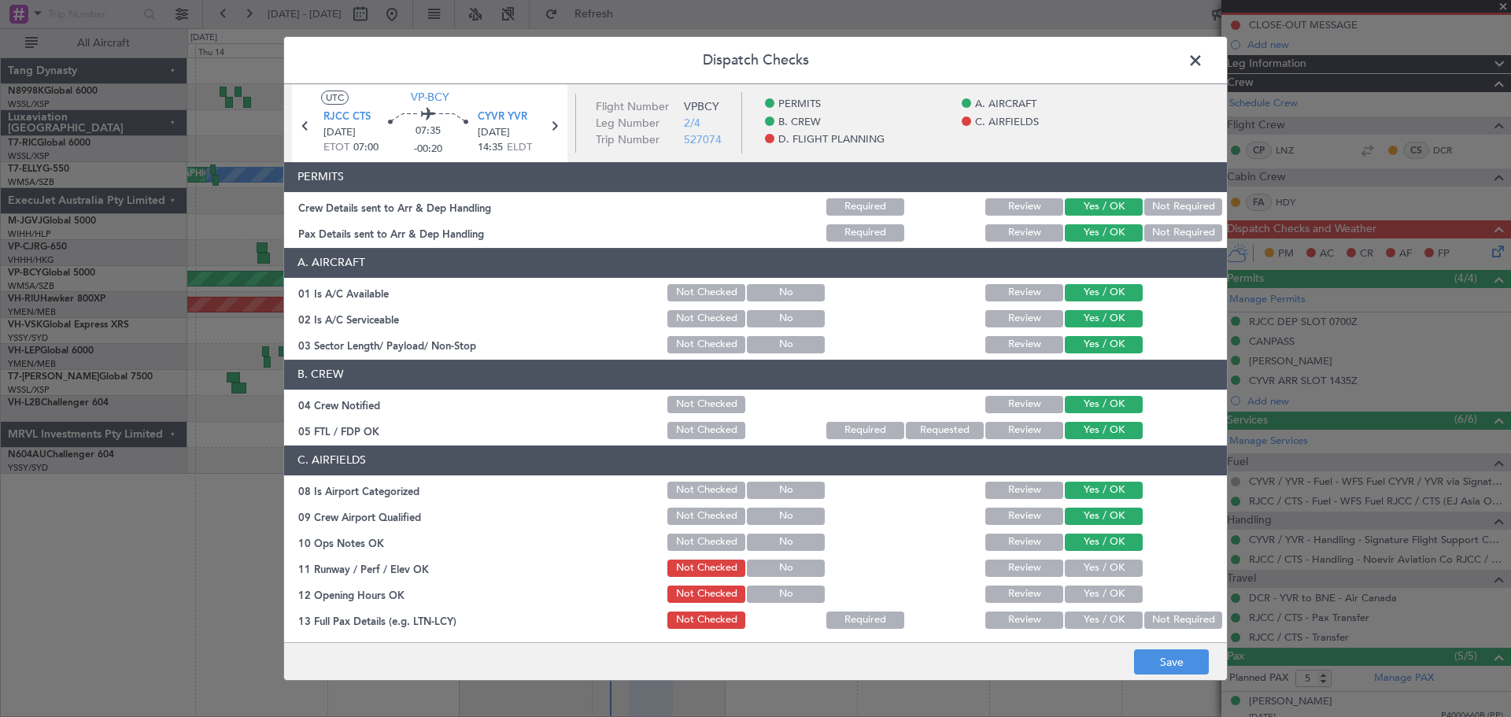
click at [1099, 573] on button "Yes / OK" at bounding box center [1104, 567] width 78 height 17
click at [1101, 584] on div "Yes / OK" at bounding box center [1101, 594] width 79 height 22
drag, startPoint x: 1102, startPoint y: 596, endPoint x: 1102, endPoint y: 609, distance: 13.4
click at [1102, 598] on button "Yes / OK" at bounding box center [1104, 593] width 78 height 17
click at [1102, 613] on button "Yes / OK" at bounding box center [1104, 619] width 78 height 17
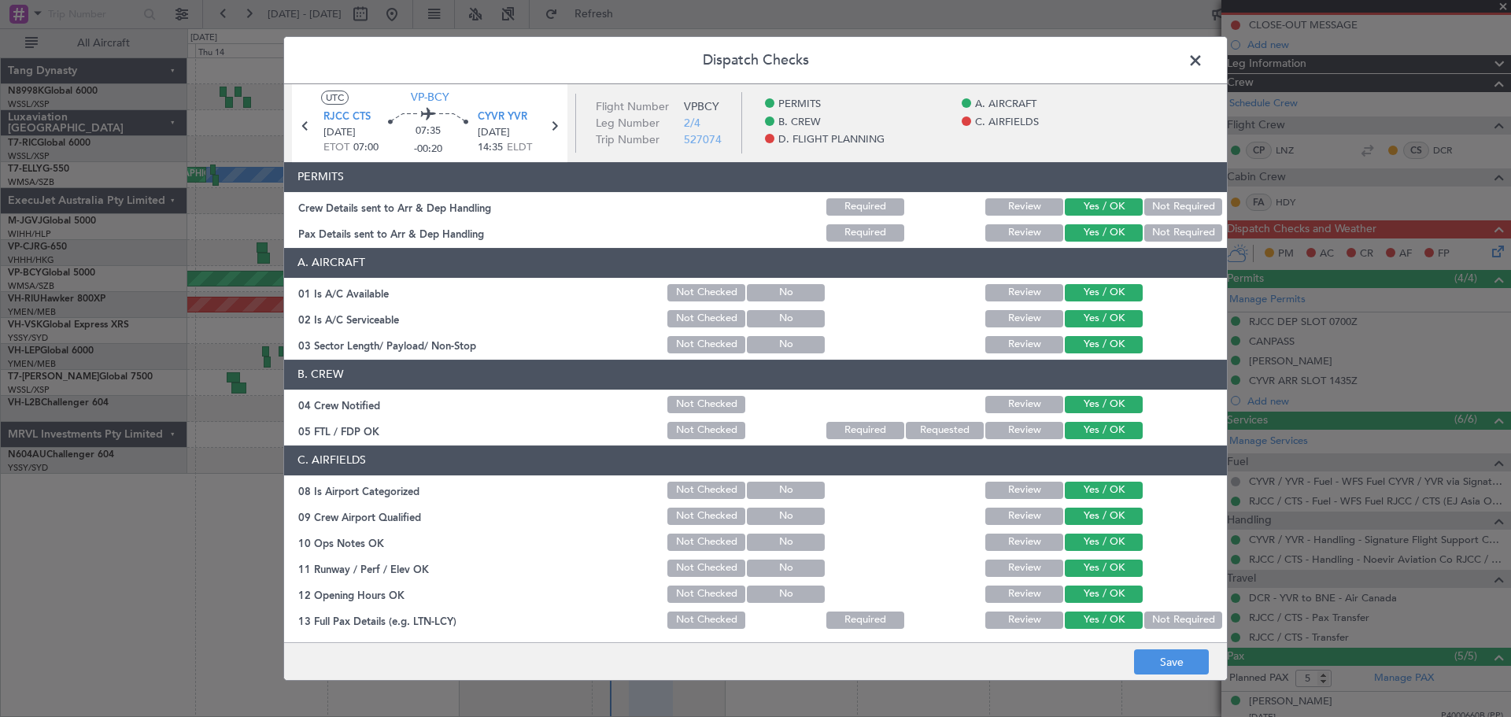
click at [1102, 618] on button "Yes / OK" at bounding box center [1104, 619] width 78 height 17
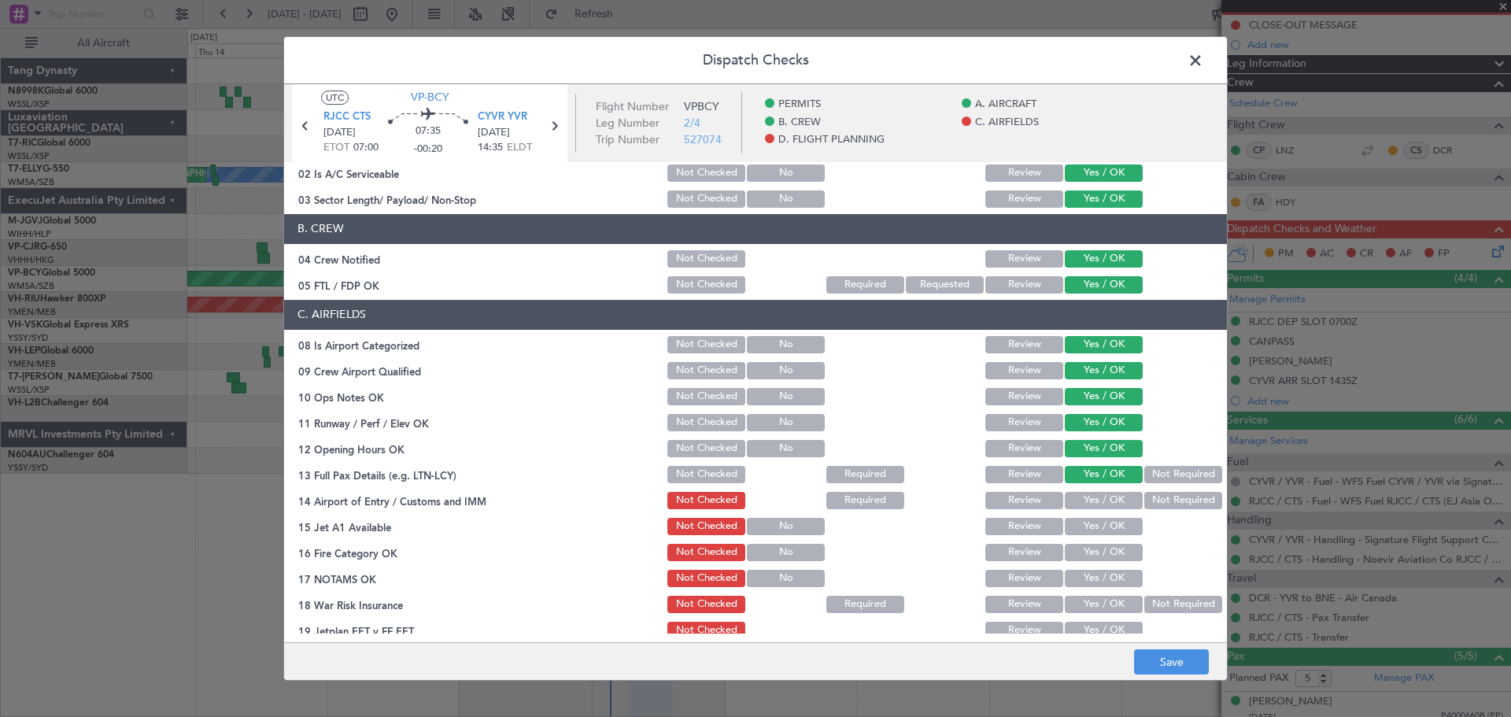
scroll to position [315, 0]
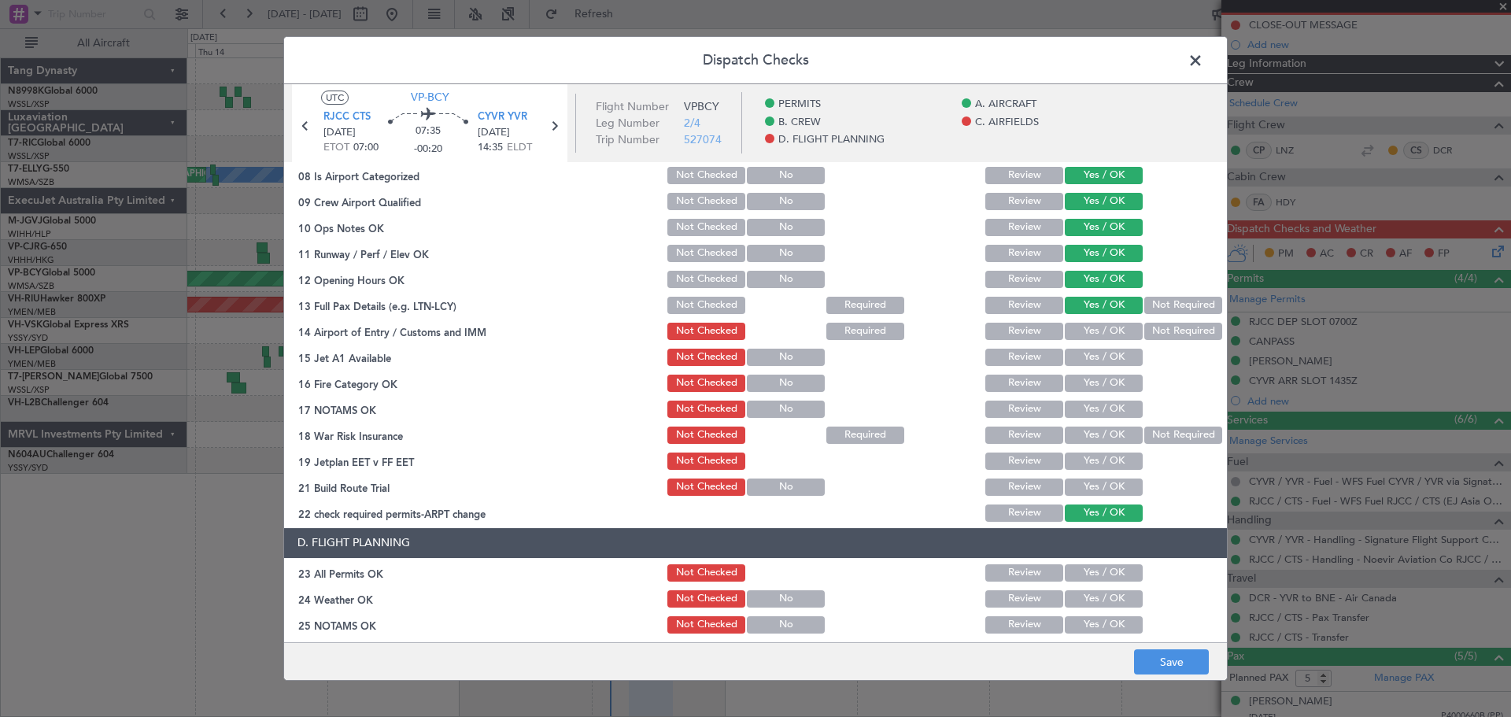
click at [1113, 331] on button "Yes / OK" at bounding box center [1104, 331] width 78 height 17
click at [1094, 364] on button "Yes / OK" at bounding box center [1104, 357] width 78 height 17
click at [1095, 378] on button "Yes / OK" at bounding box center [1104, 383] width 78 height 17
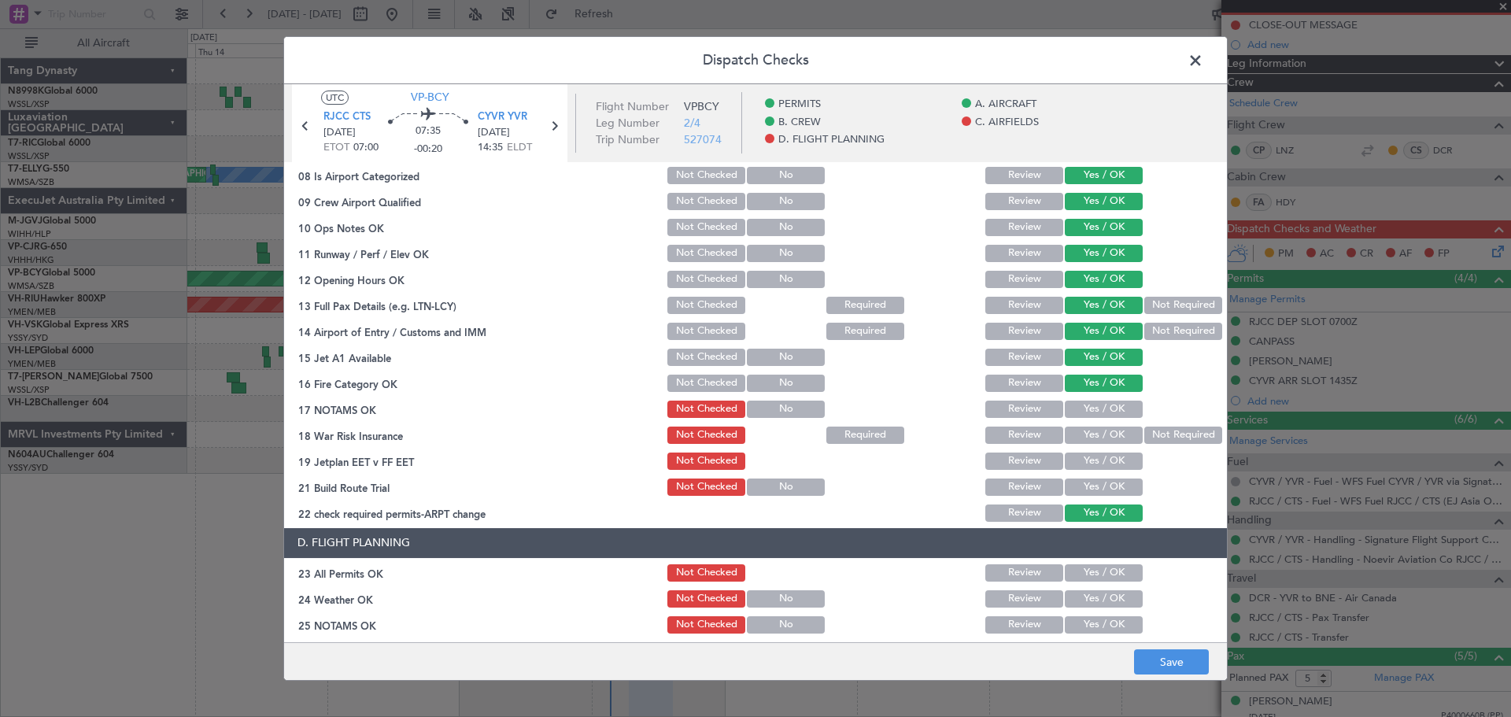
drag, startPoint x: 1102, startPoint y: 392, endPoint x: 1105, endPoint y: 406, distance: 14.5
click at [1102, 393] on div "Yes / OK" at bounding box center [1101, 383] width 79 height 22
click at [1109, 417] on button "Yes / OK" at bounding box center [1104, 409] width 78 height 17
click at [1156, 432] on button "Not Required" at bounding box center [1183, 434] width 78 height 17
click at [1108, 456] on button "Yes / OK" at bounding box center [1104, 460] width 78 height 17
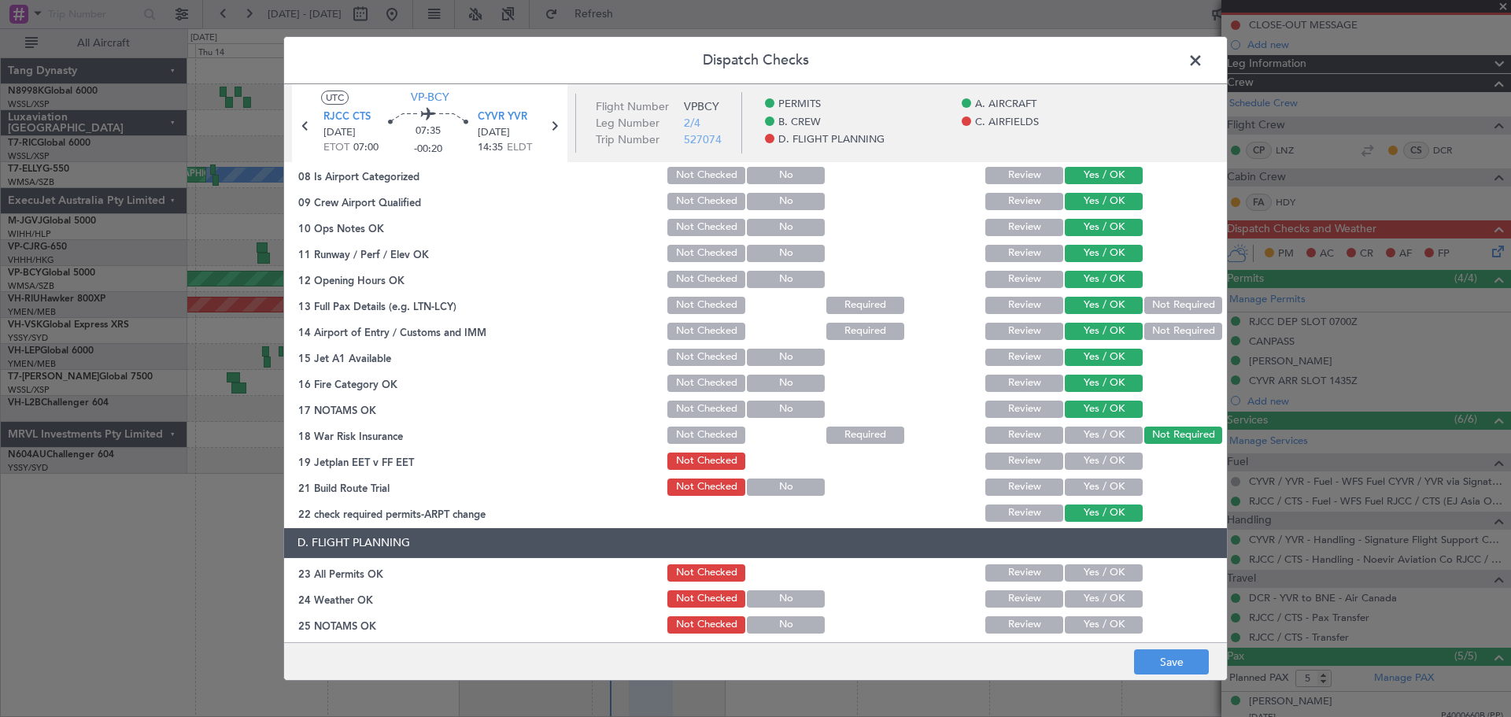
click at [1107, 471] on div "Yes / OK" at bounding box center [1101, 461] width 79 height 22
click at [1107, 483] on button "Yes / OK" at bounding box center [1104, 486] width 78 height 17
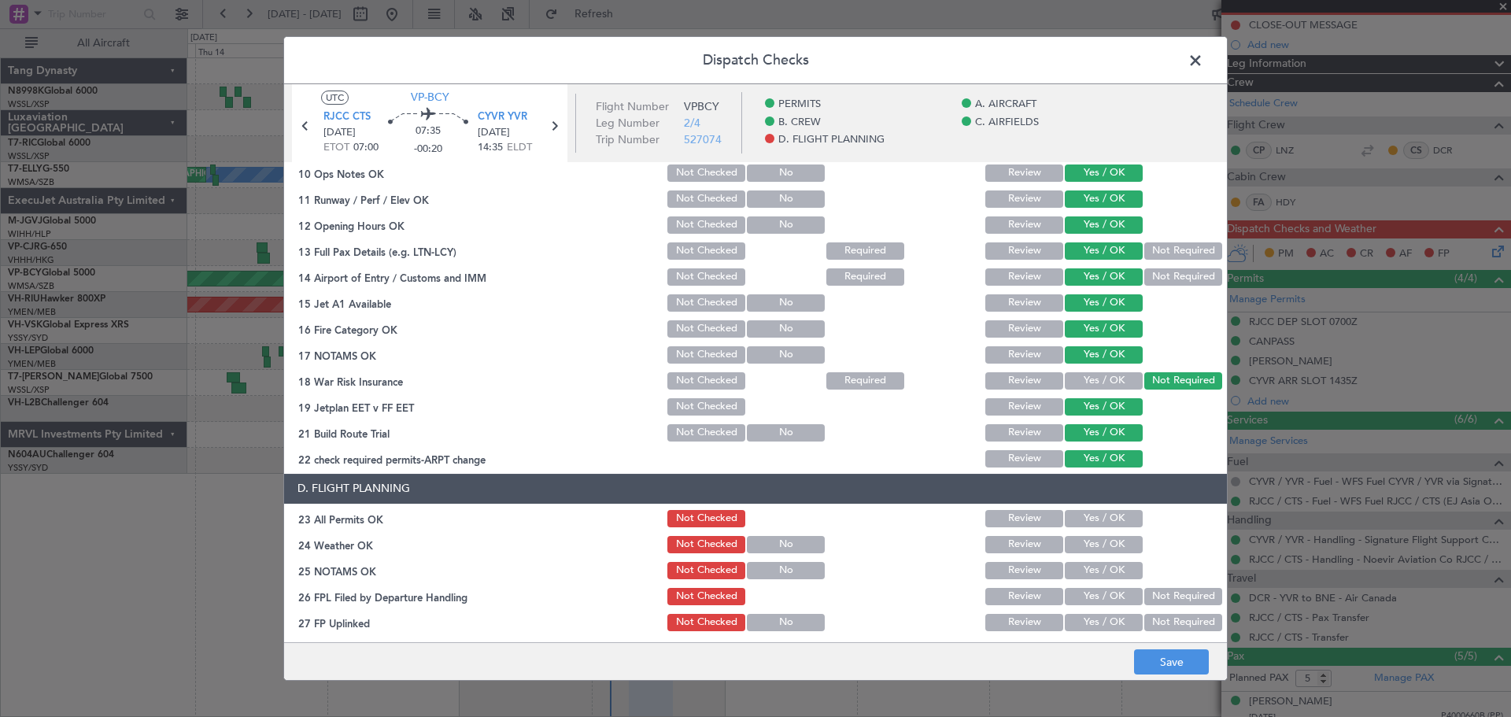
scroll to position [452, 0]
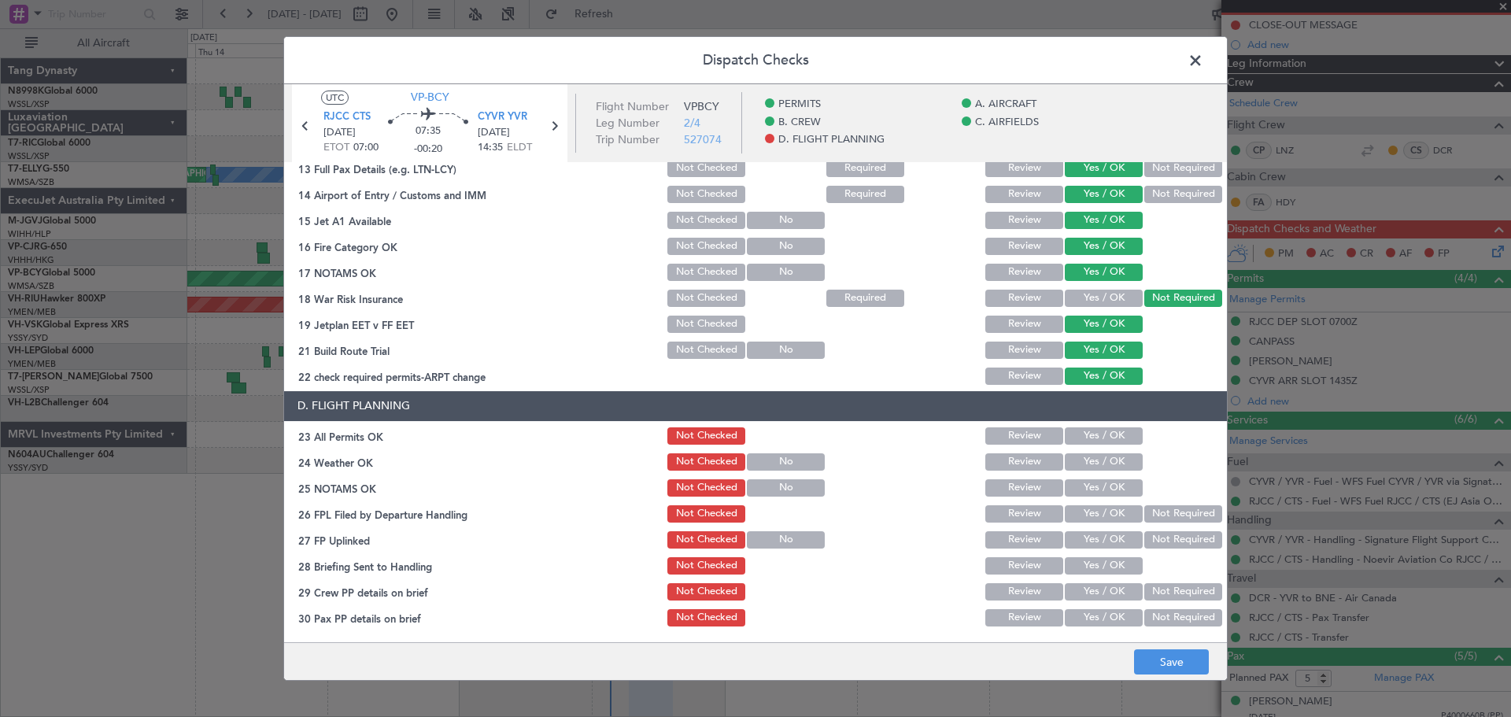
click at [1106, 438] on button "Yes / OK" at bounding box center [1104, 435] width 78 height 17
drag, startPoint x: 1106, startPoint y: 467, endPoint x: 1108, endPoint y: 479, distance: 11.9
click at [1106, 469] on button "Yes / OK" at bounding box center [1104, 461] width 78 height 17
click at [1111, 489] on button "Yes / OK" at bounding box center [1104, 487] width 78 height 17
drag, startPoint x: 1111, startPoint y: 501, endPoint x: 1117, endPoint y: 511, distance: 10.9
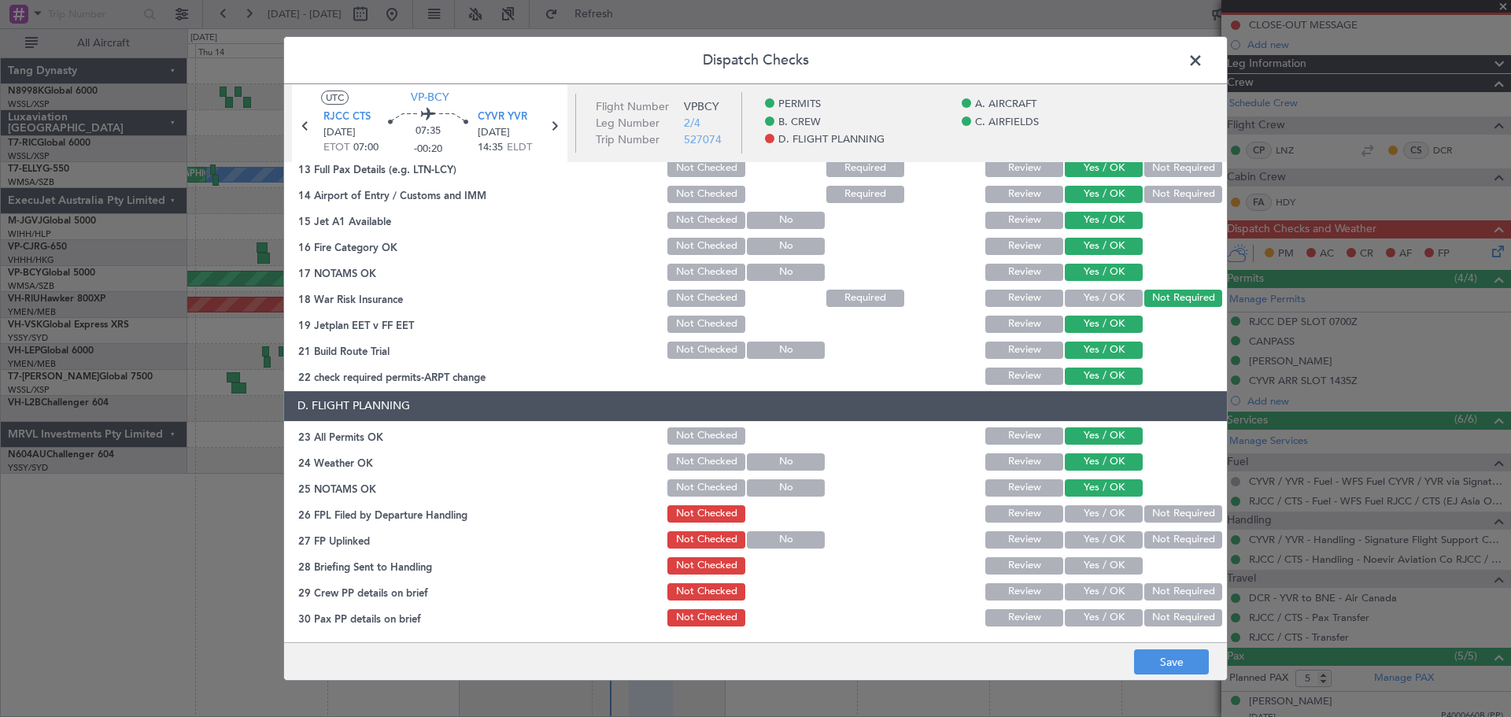
click at [1112, 505] on section "D. FLIGHT PLANNING 23 All Permits OK Not Checked Review Yes / OK 24 Weather OK …" at bounding box center [755, 510] width 943 height 238
click at [1117, 518] on button "Yes / OK" at bounding box center [1104, 513] width 78 height 17
click at [1150, 512] on button "Not Required" at bounding box center [1183, 513] width 78 height 17
click at [1118, 535] on button "Yes / OK" at bounding box center [1104, 539] width 78 height 17
drag, startPoint x: 1114, startPoint y: 563, endPoint x: 1113, endPoint y: 577, distance: 14.3
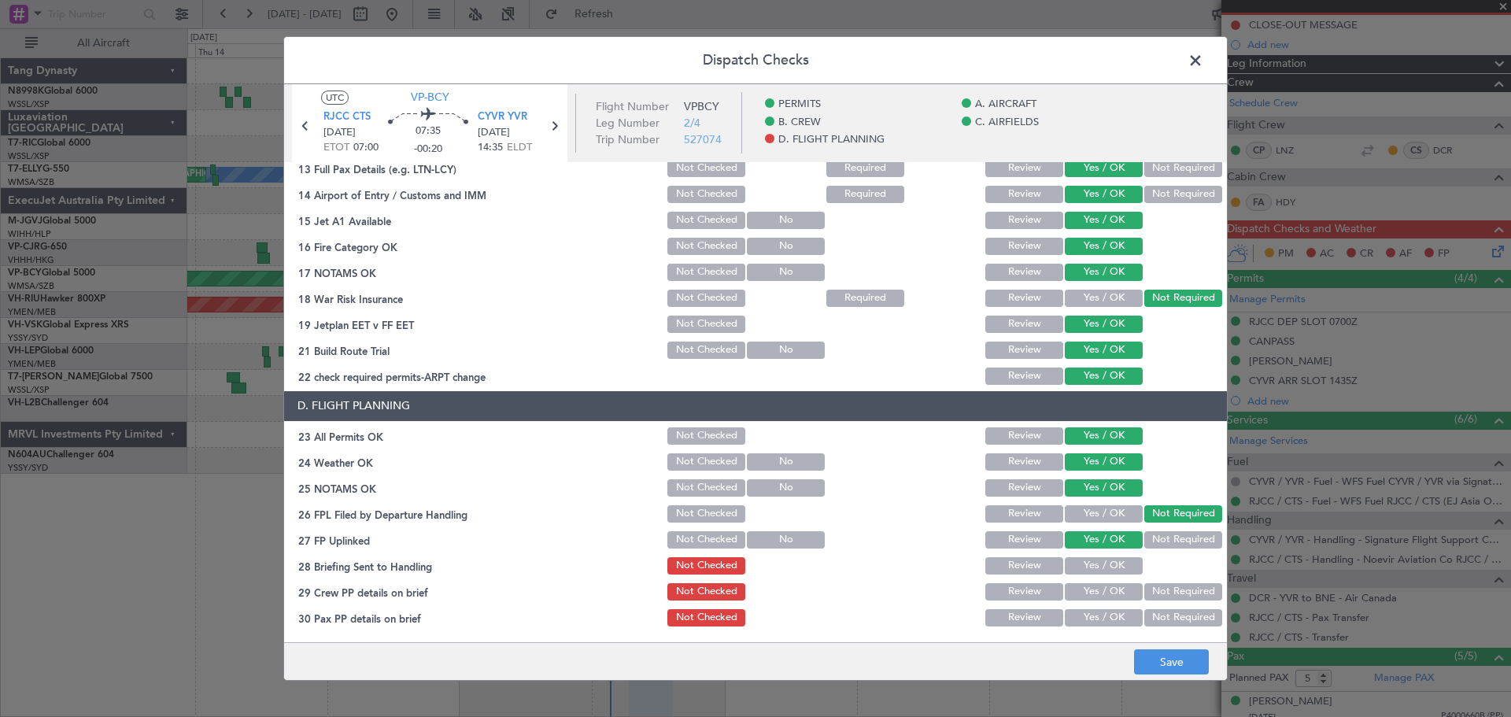
click at [1114, 567] on button "Yes / OK" at bounding box center [1104, 565] width 78 height 17
click at [1113, 579] on section "D. FLIGHT PLANNING 23 All Permits OK Not Checked Review Yes / OK 24 Weather OK …" at bounding box center [755, 510] width 943 height 238
click at [1114, 600] on div "Yes / OK" at bounding box center [1101, 592] width 79 height 22
click at [1113, 609] on div "Yes / OK" at bounding box center [1101, 618] width 79 height 22
click at [1113, 618] on button "Yes / OK" at bounding box center [1104, 617] width 78 height 17
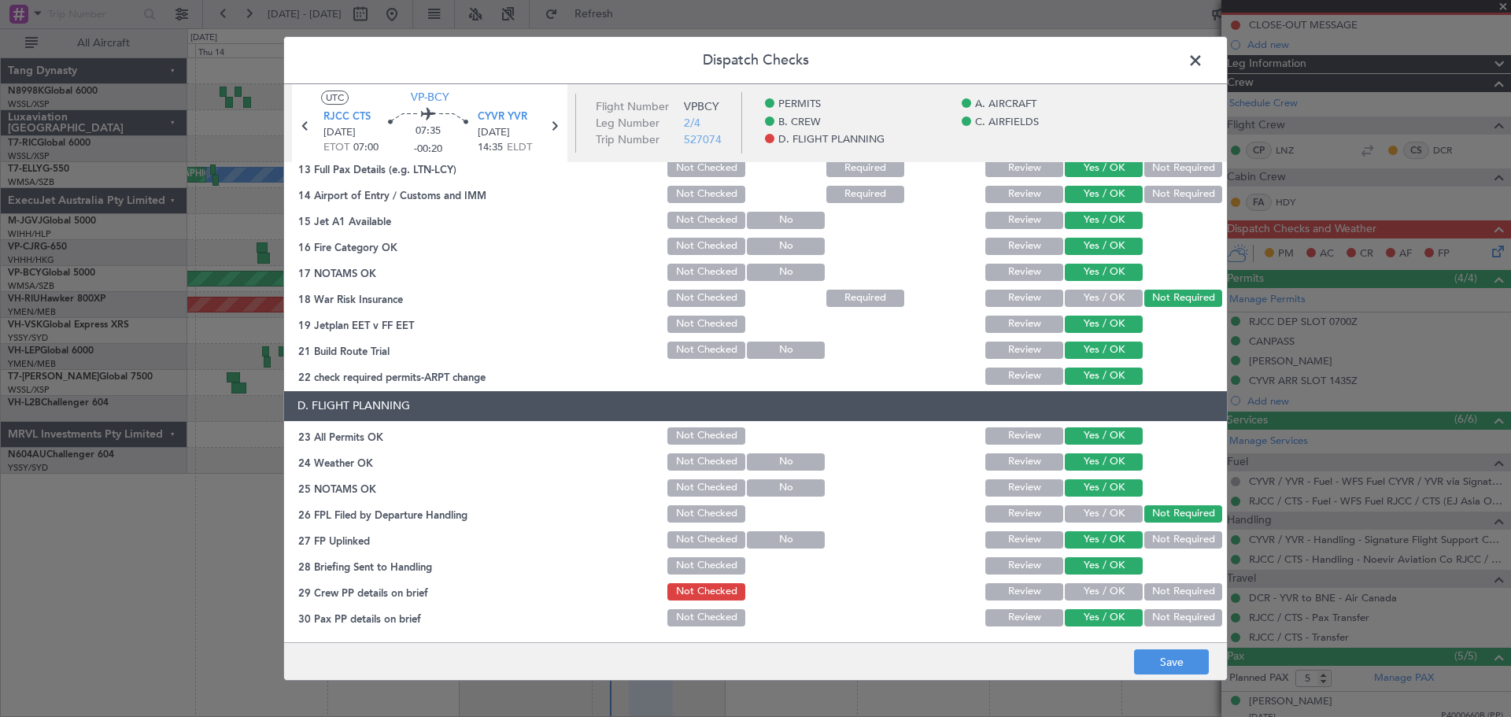
click at [1111, 594] on button "Yes / OK" at bounding box center [1104, 591] width 78 height 17
click at [1166, 658] on button "Save" at bounding box center [1171, 661] width 75 height 25
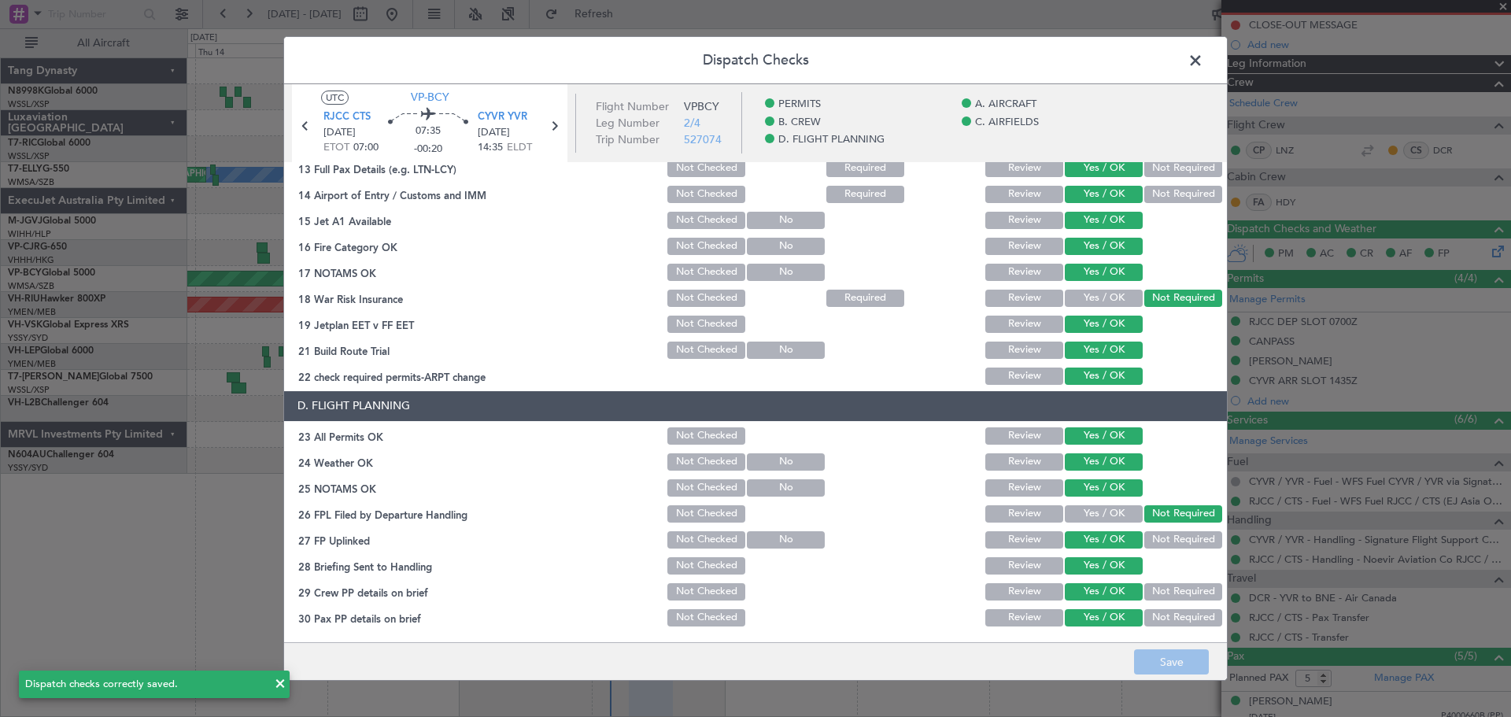
click at [1203, 65] on span at bounding box center [1203, 64] width 0 height 31
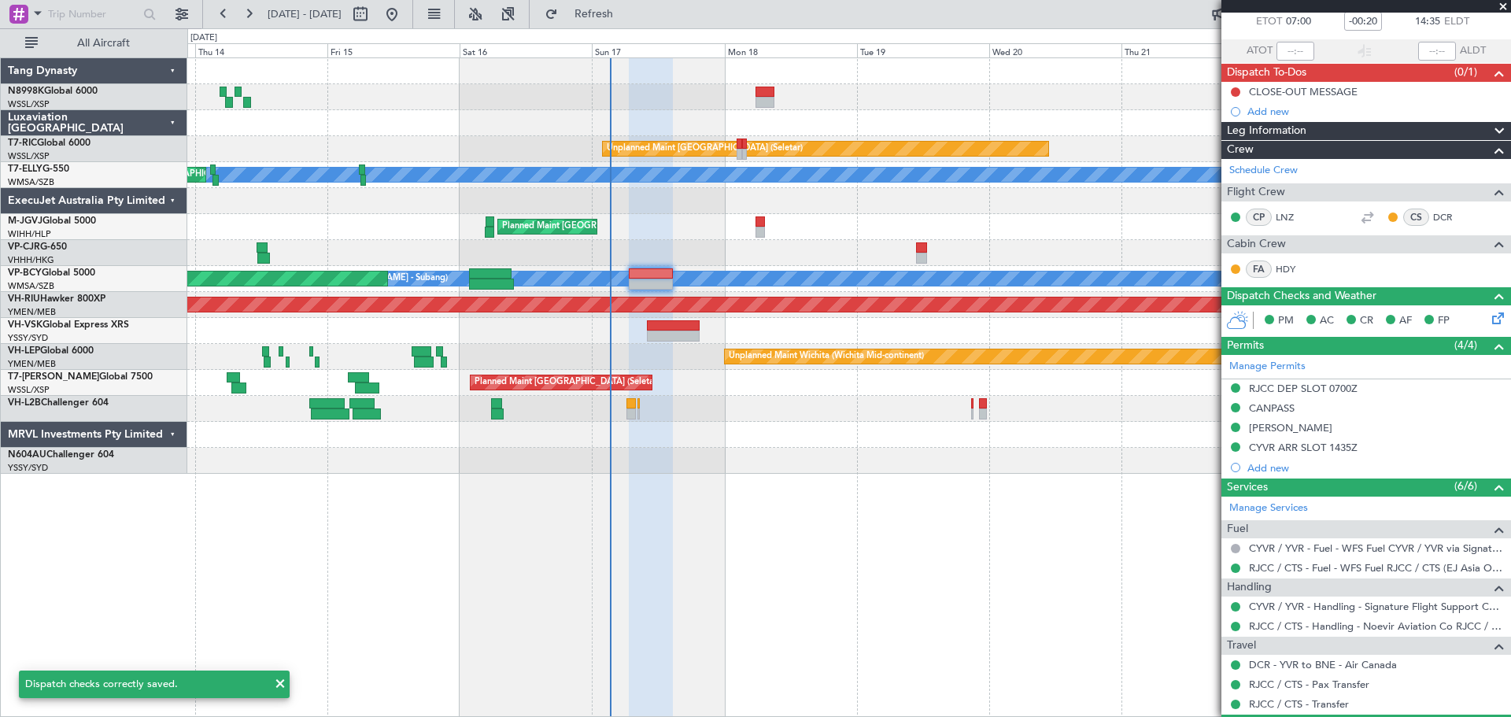
scroll to position [0, 0]
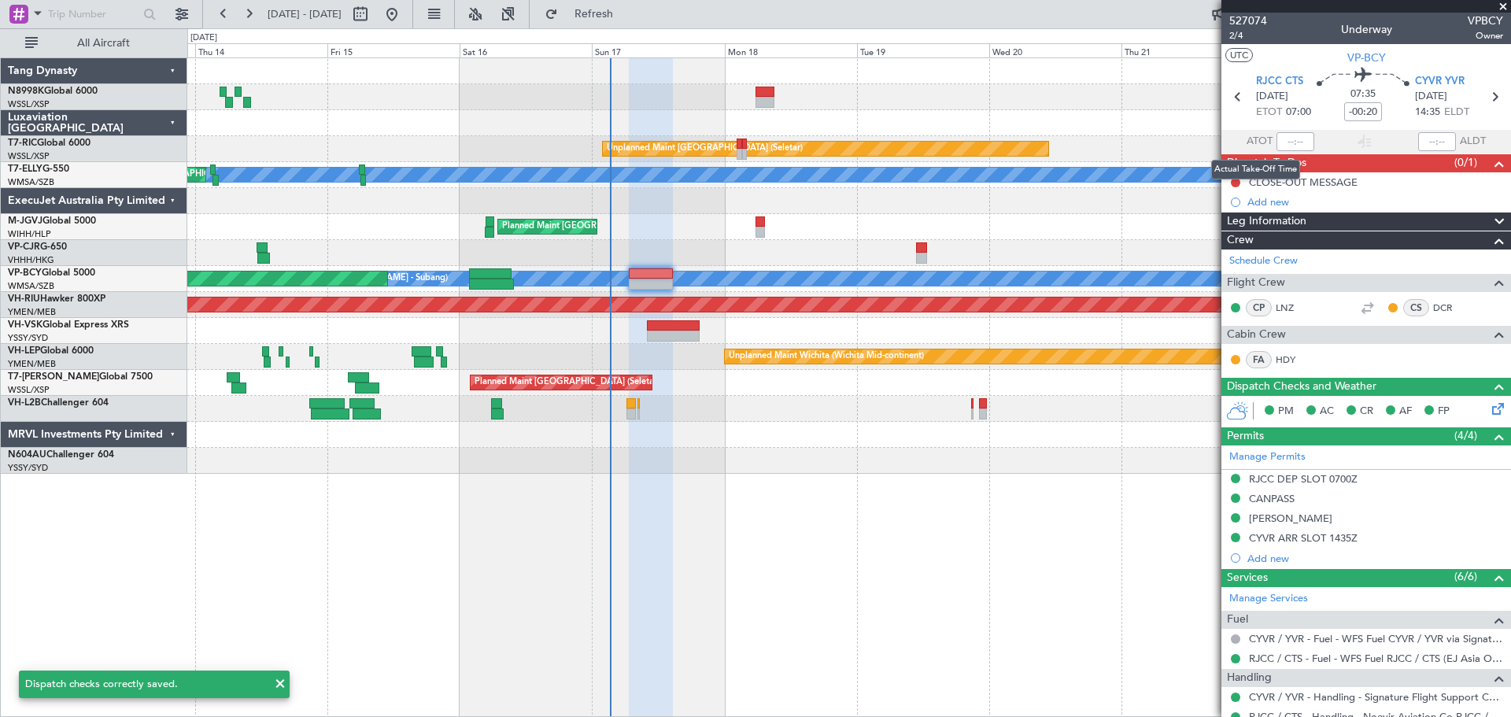
click at [1235, 179] on mat-tooltip-component "Actual Take-Off Time" at bounding box center [1255, 170] width 111 height 42
click at [1236, 182] on button at bounding box center [1235, 182] width 9 height 9
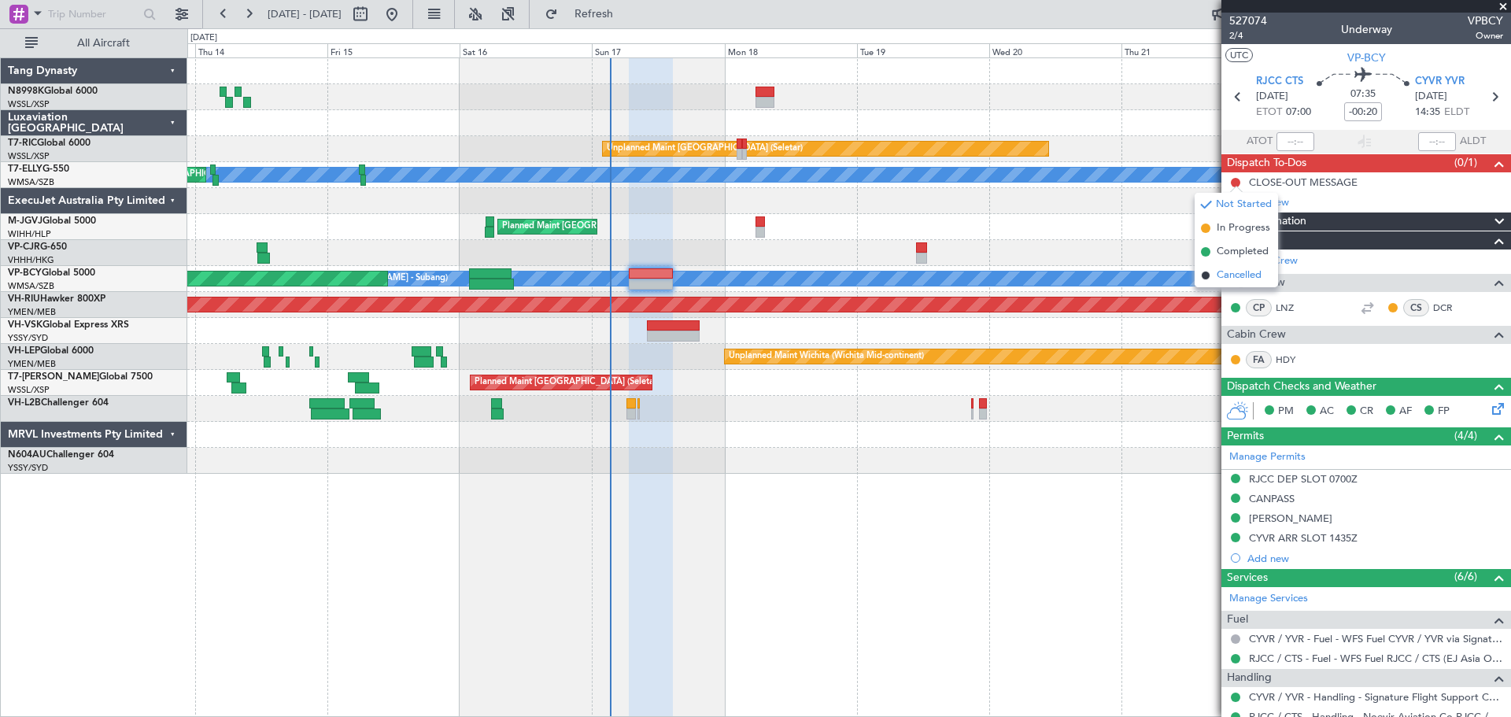
click at [1217, 271] on span "Cancelled" at bounding box center [1238, 276] width 45 height 16
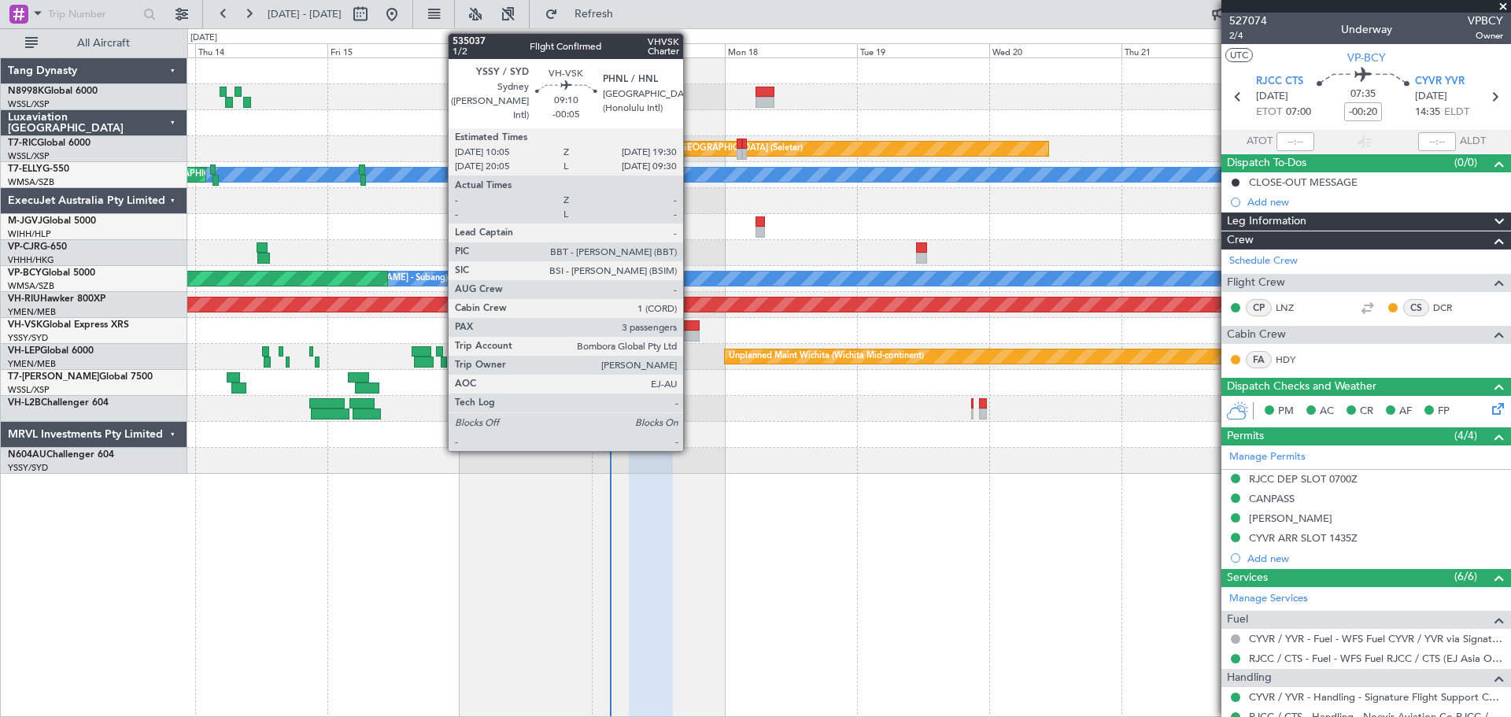
click at [690, 330] on div at bounding box center [673, 335] width 52 height 11
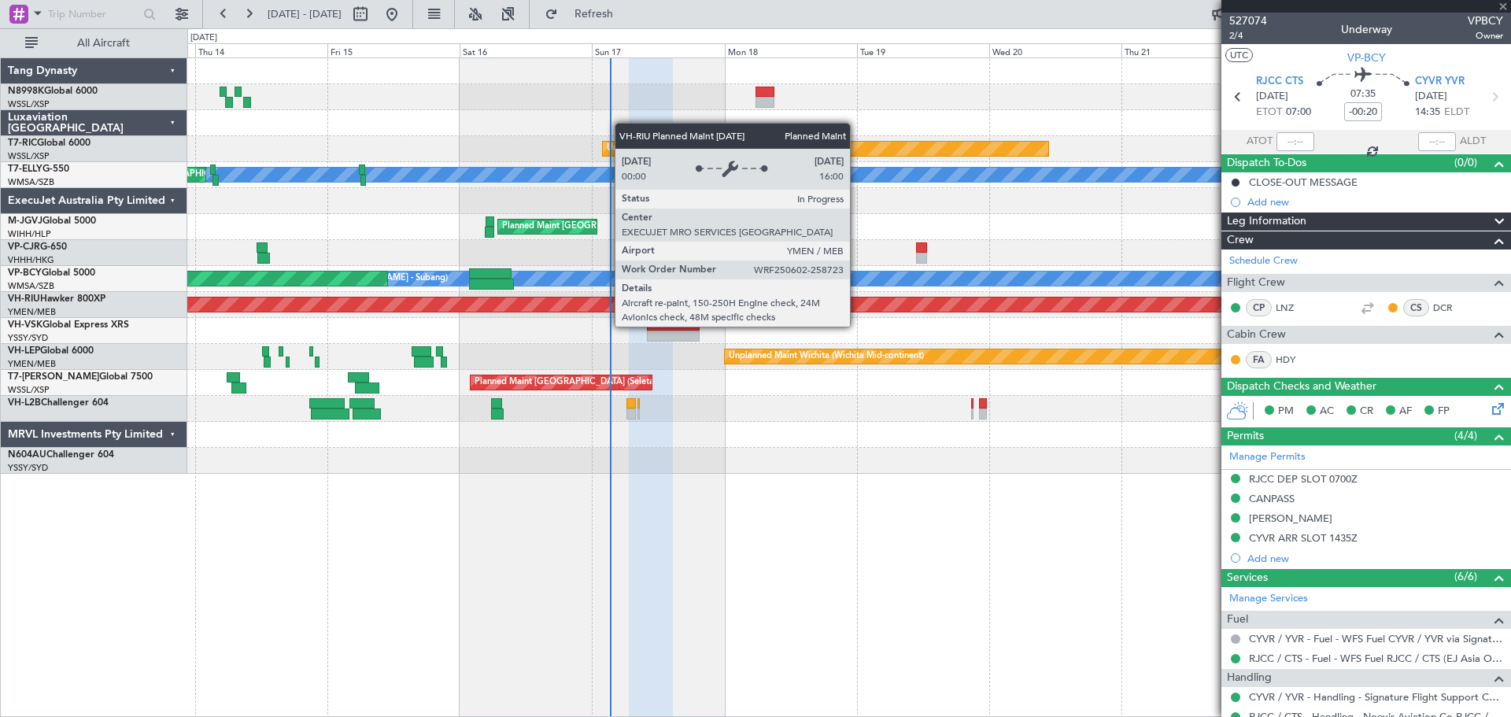
type input "-00:05"
type input "3"
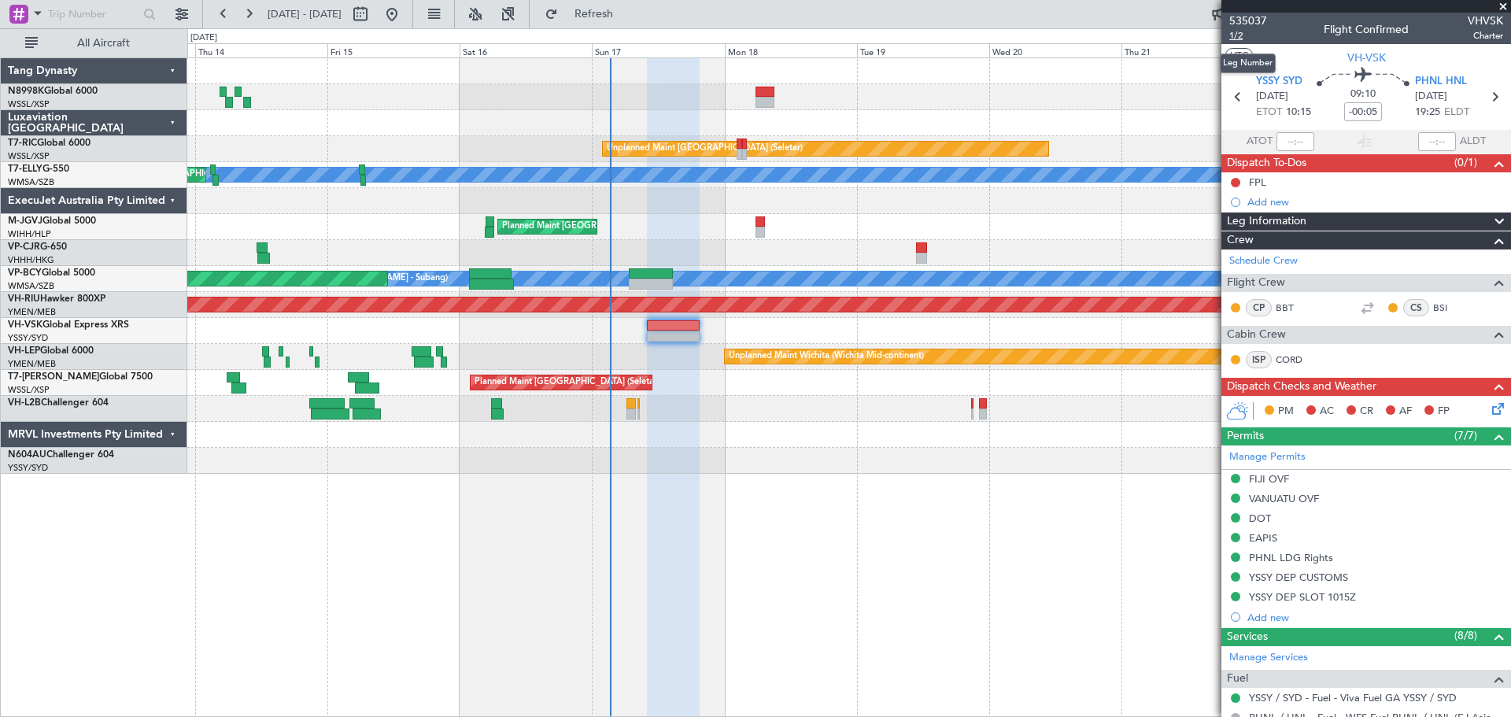
click at [1234, 33] on span "1/2" at bounding box center [1248, 35] width 38 height 13
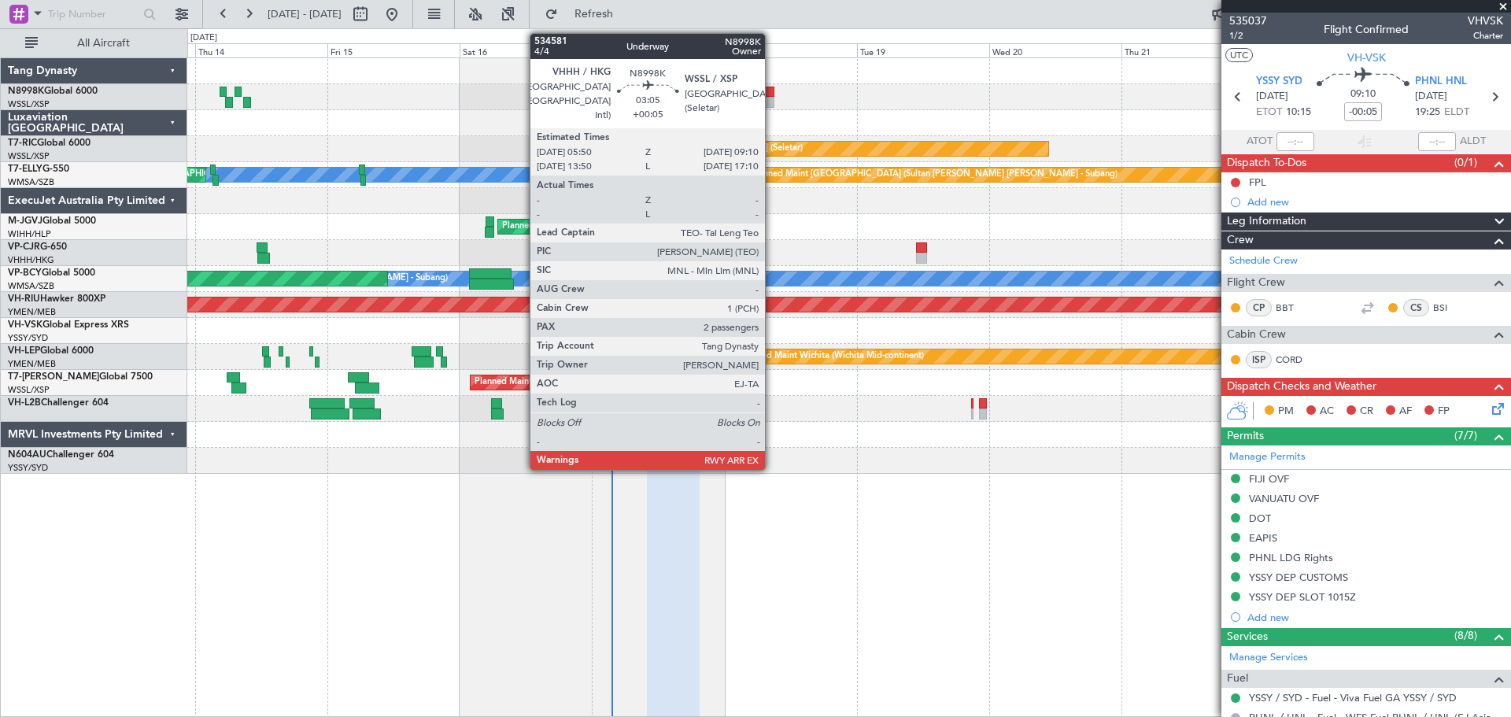
click at [772, 98] on div at bounding box center [764, 102] width 19 height 11
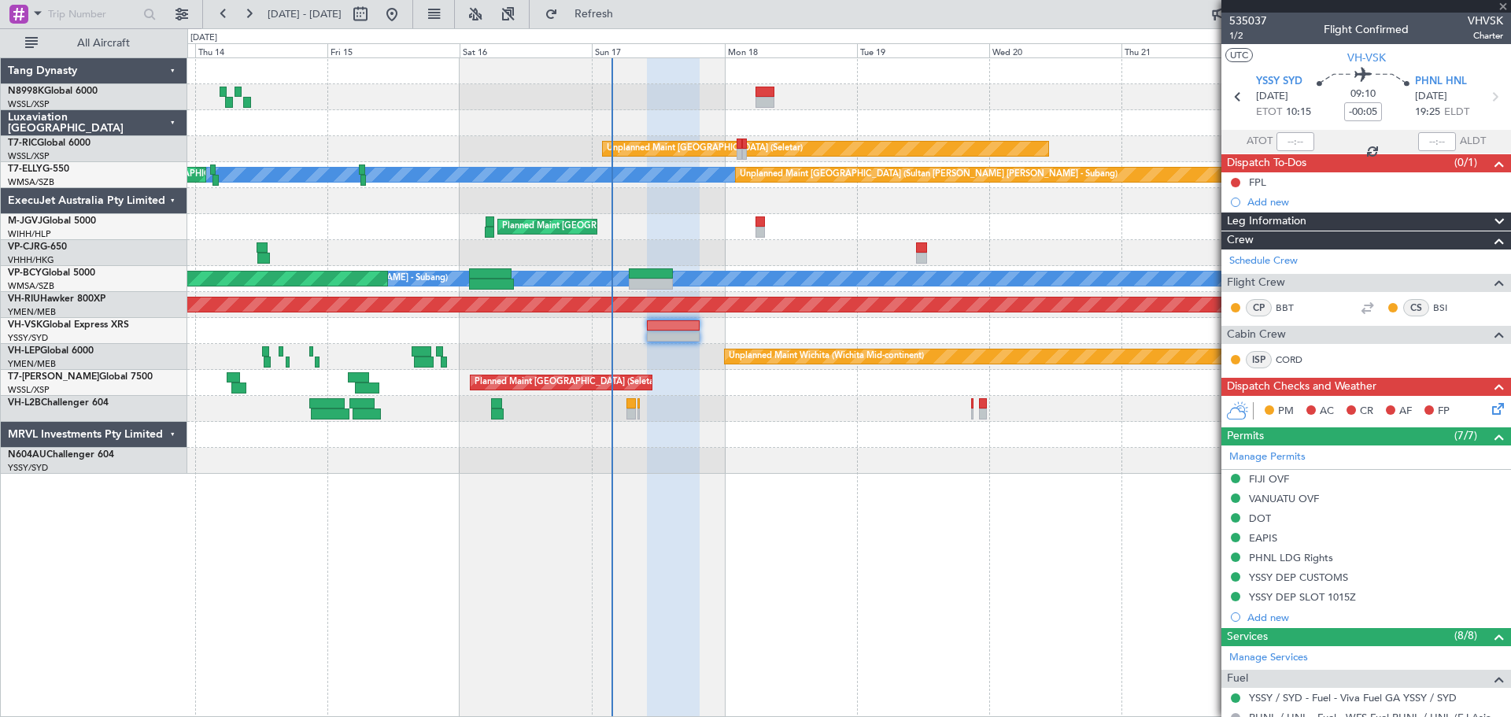
type input "+00:05"
type input "2"
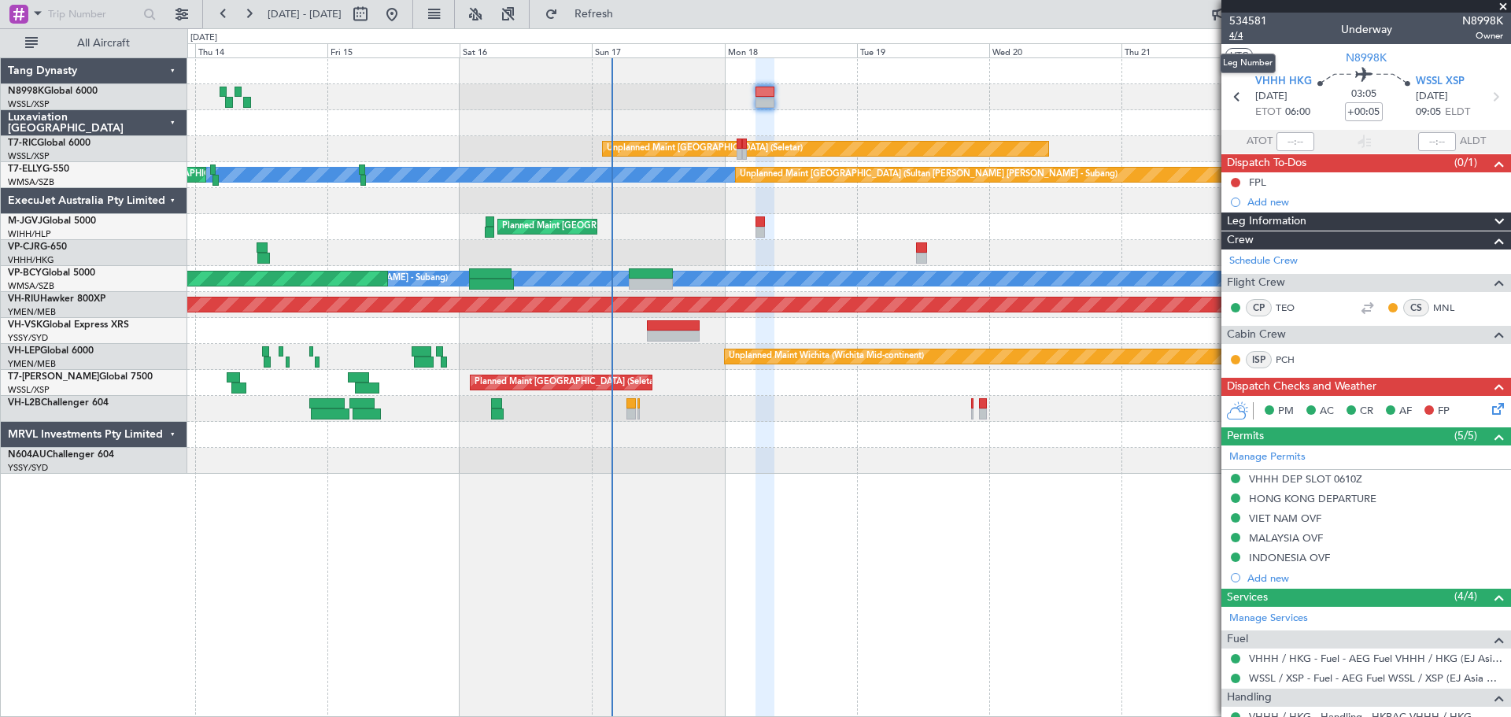
click at [1235, 41] on span "4/4" at bounding box center [1248, 35] width 38 height 13
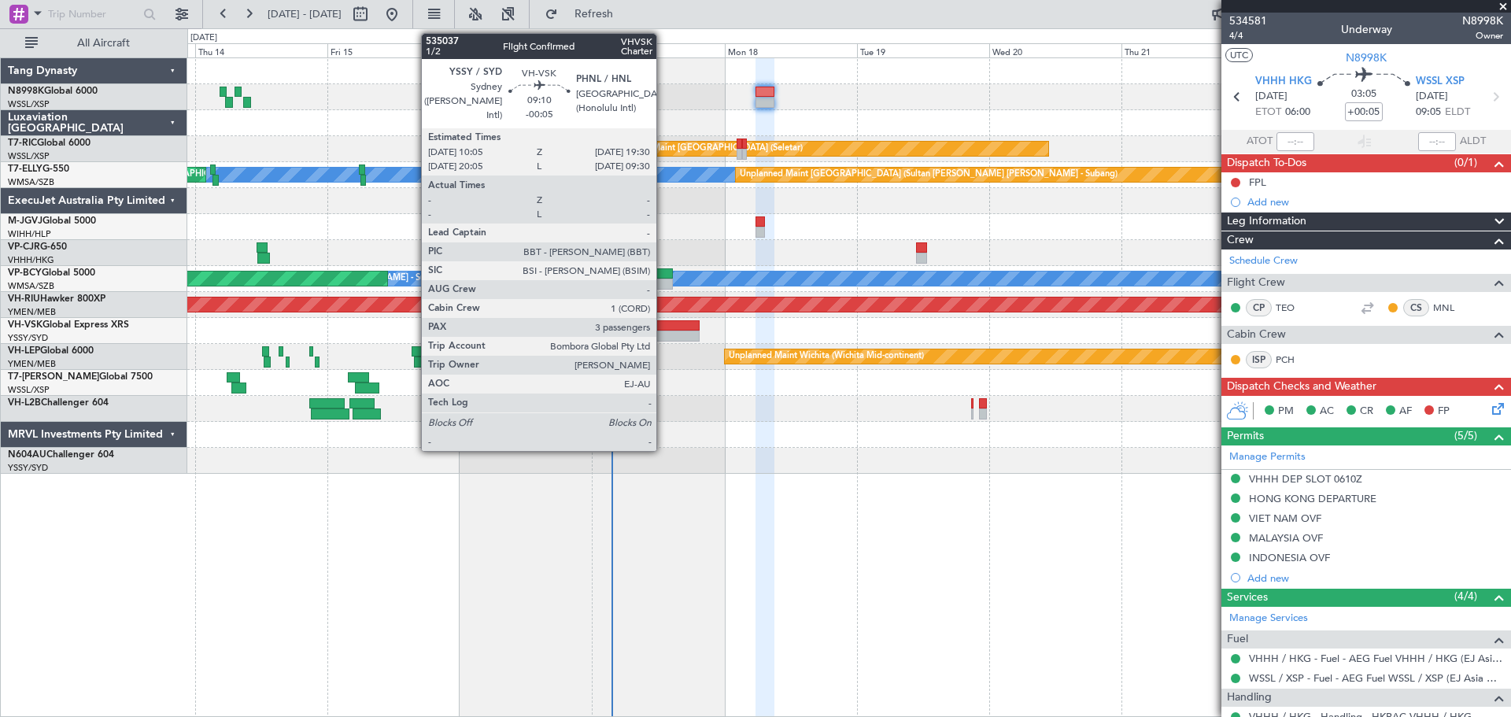
click at [663, 320] on div at bounding box center [673, 325] width 52 height 11
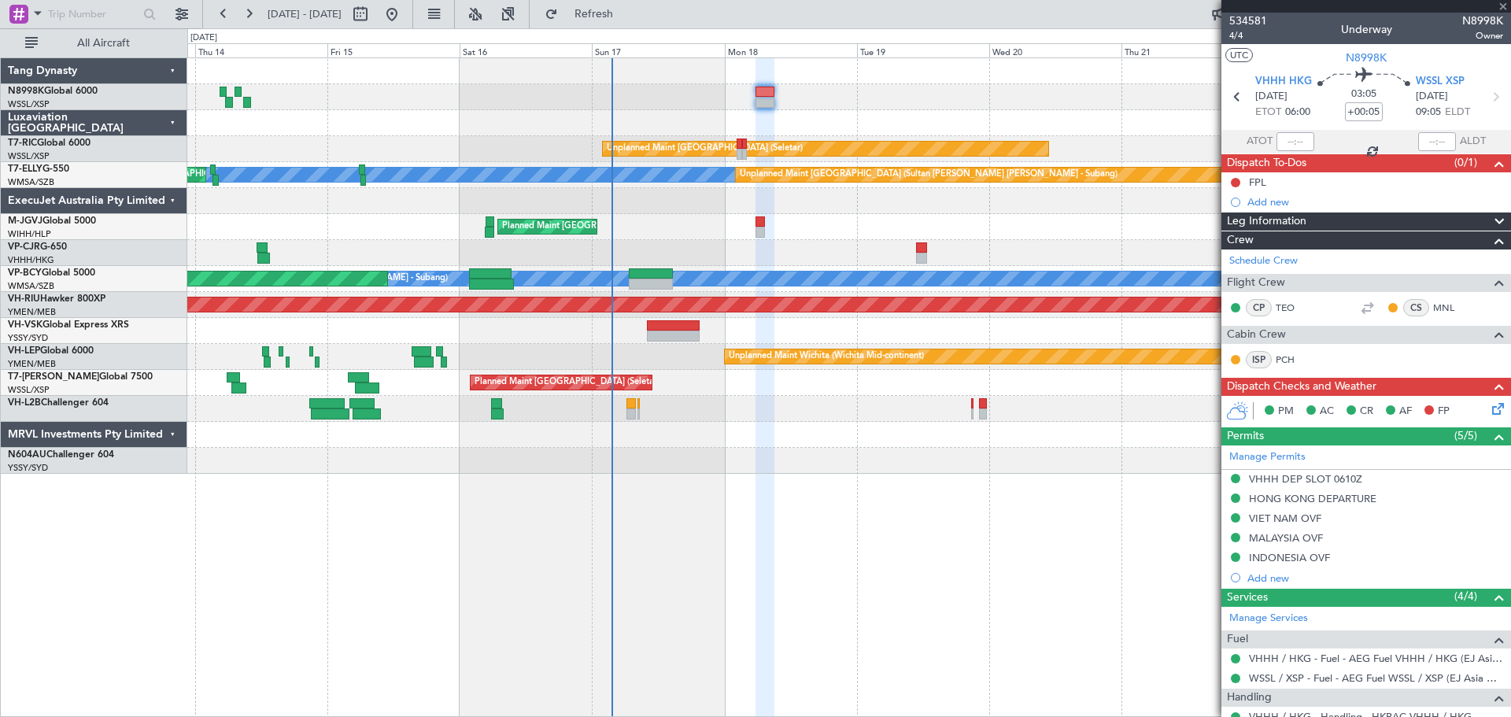
type input "-00:05"
type input "3"
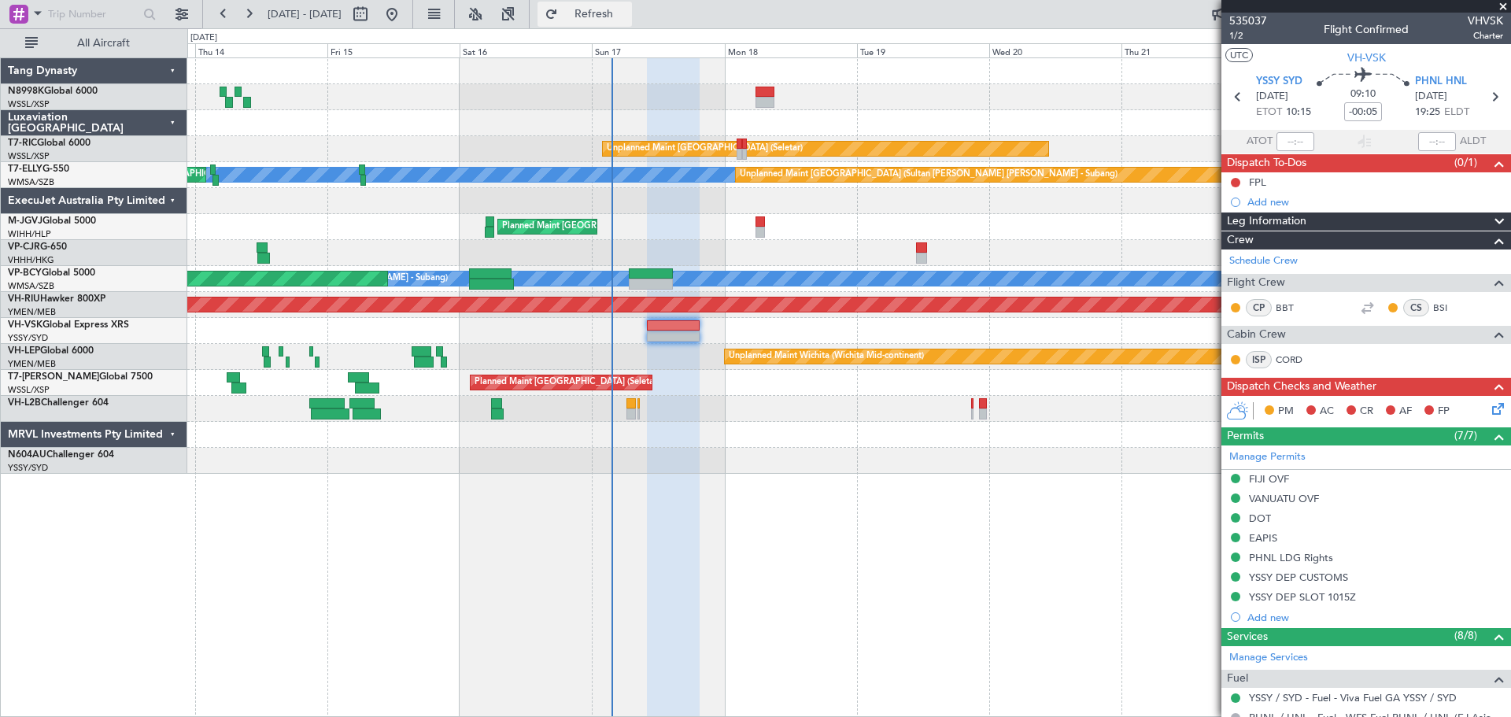
click at [606, 8] on button "Refresh" at bounding box center [584, 14] width 94 height 25
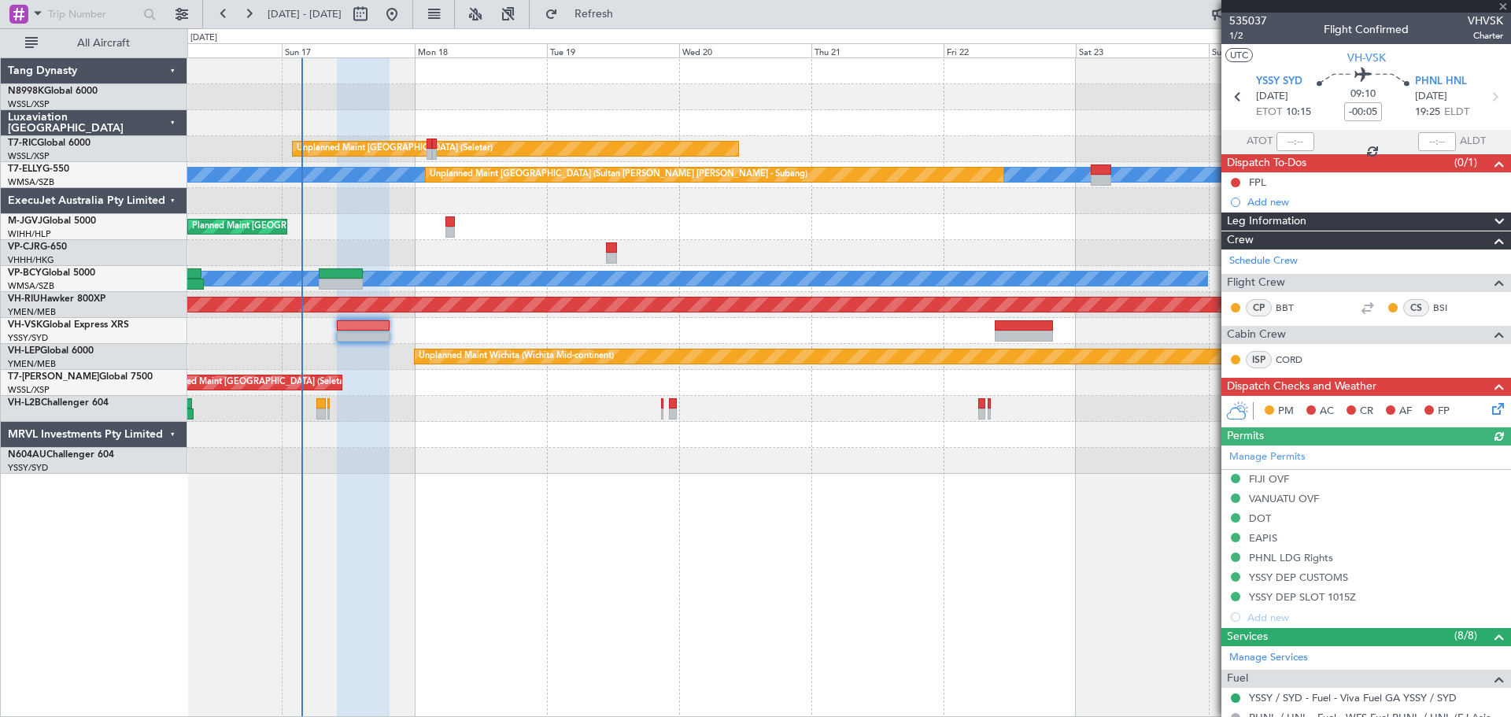
click at [556, 109] on div at bounding box center [848, 97] width 1323 height 26
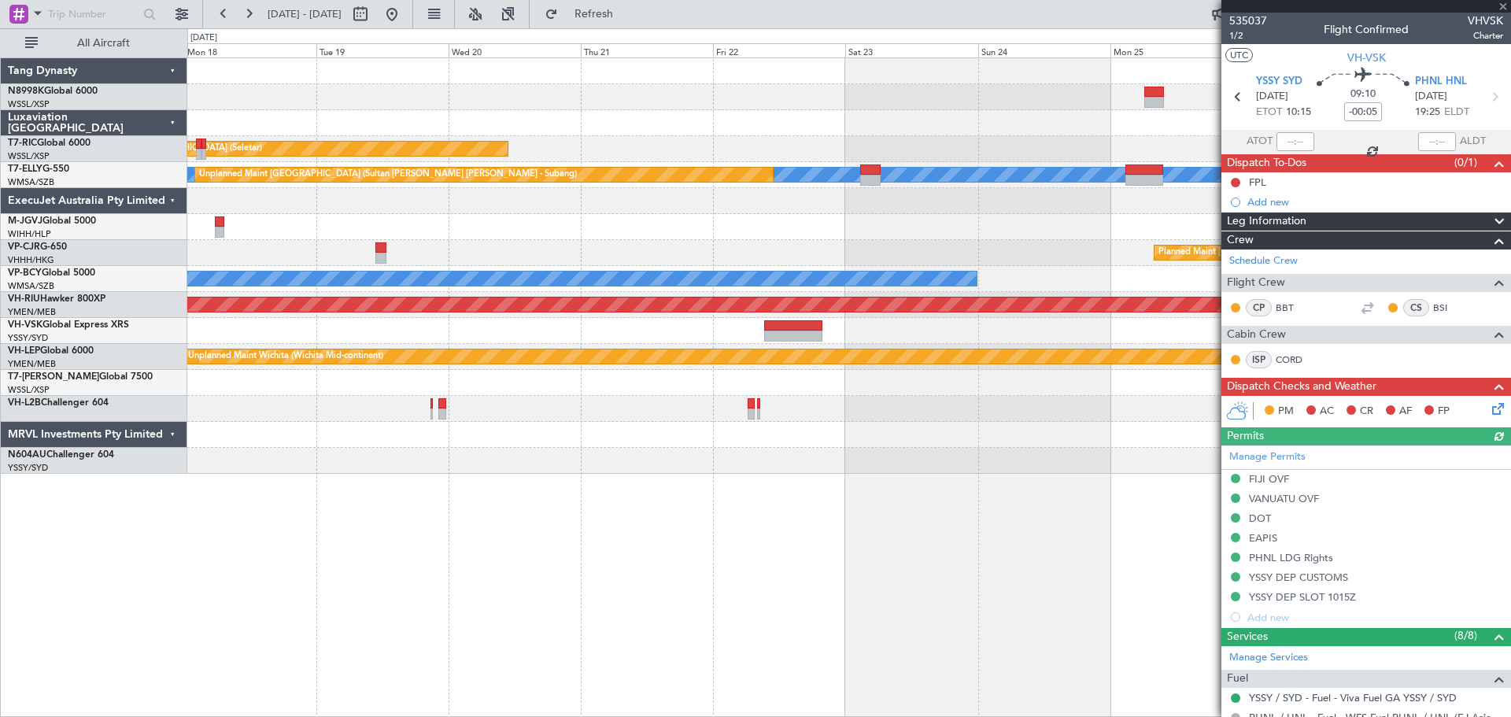
click at [548, 108] on div at bounding box center [848, 97] width 1323 height 26
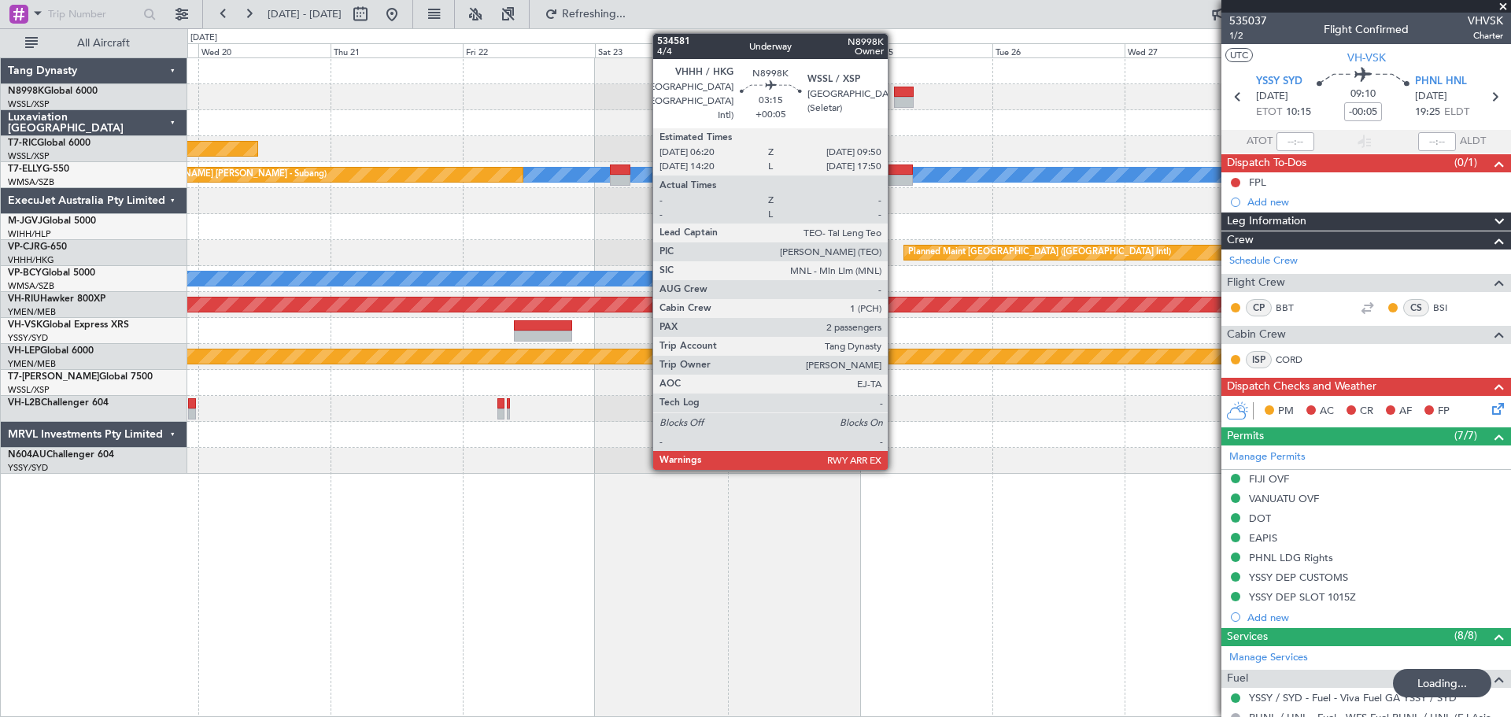
click at [900, 90] on div at bounding box center [904, 92] width 20 height 11
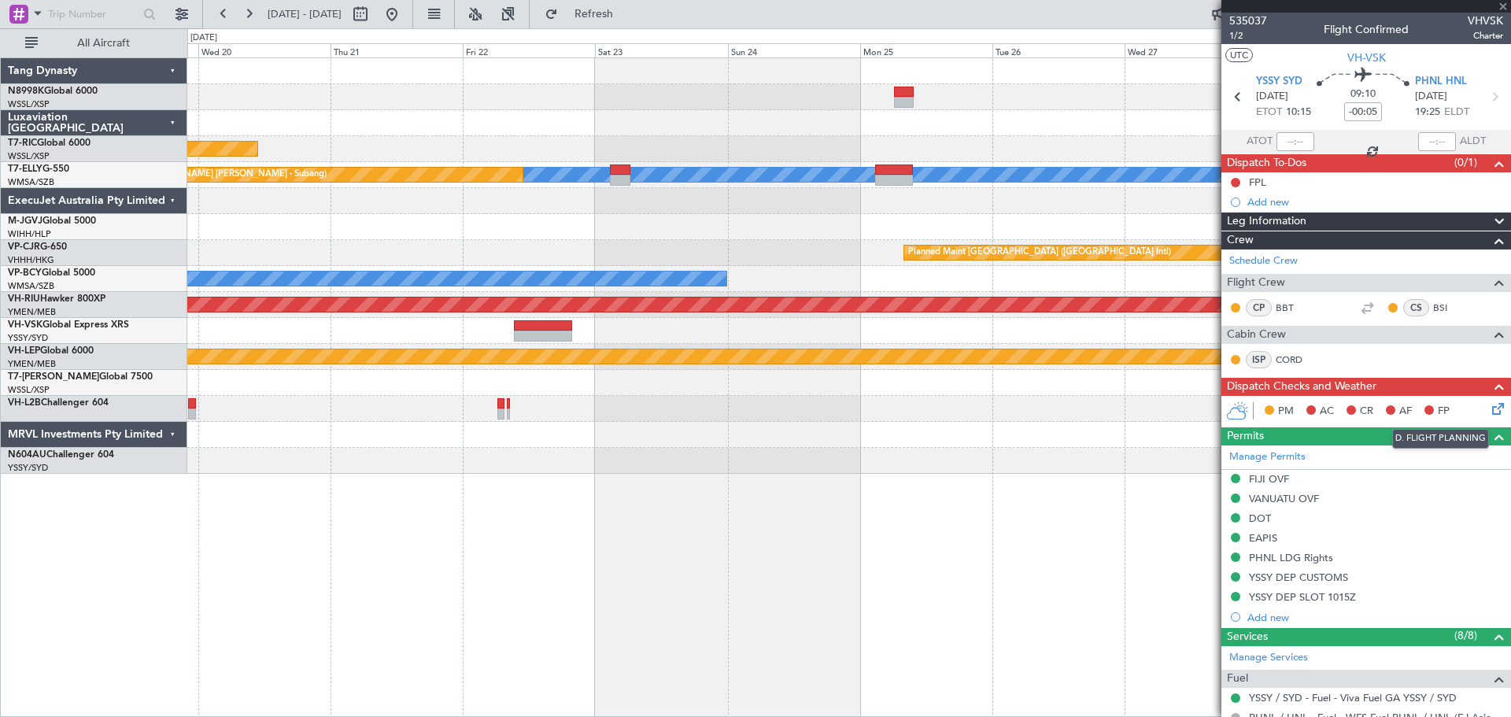
type input "+00:05"
type input "2"
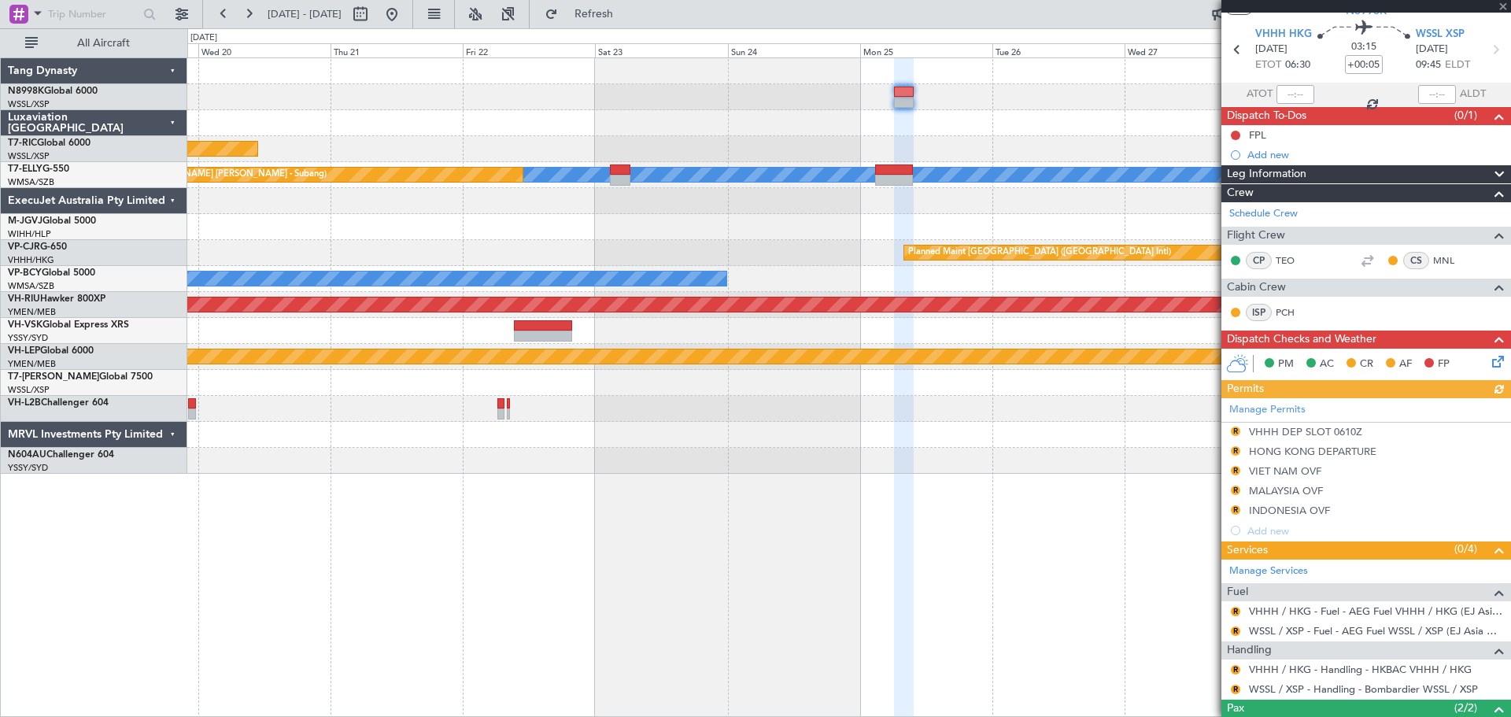
scroll to position [144, 0]
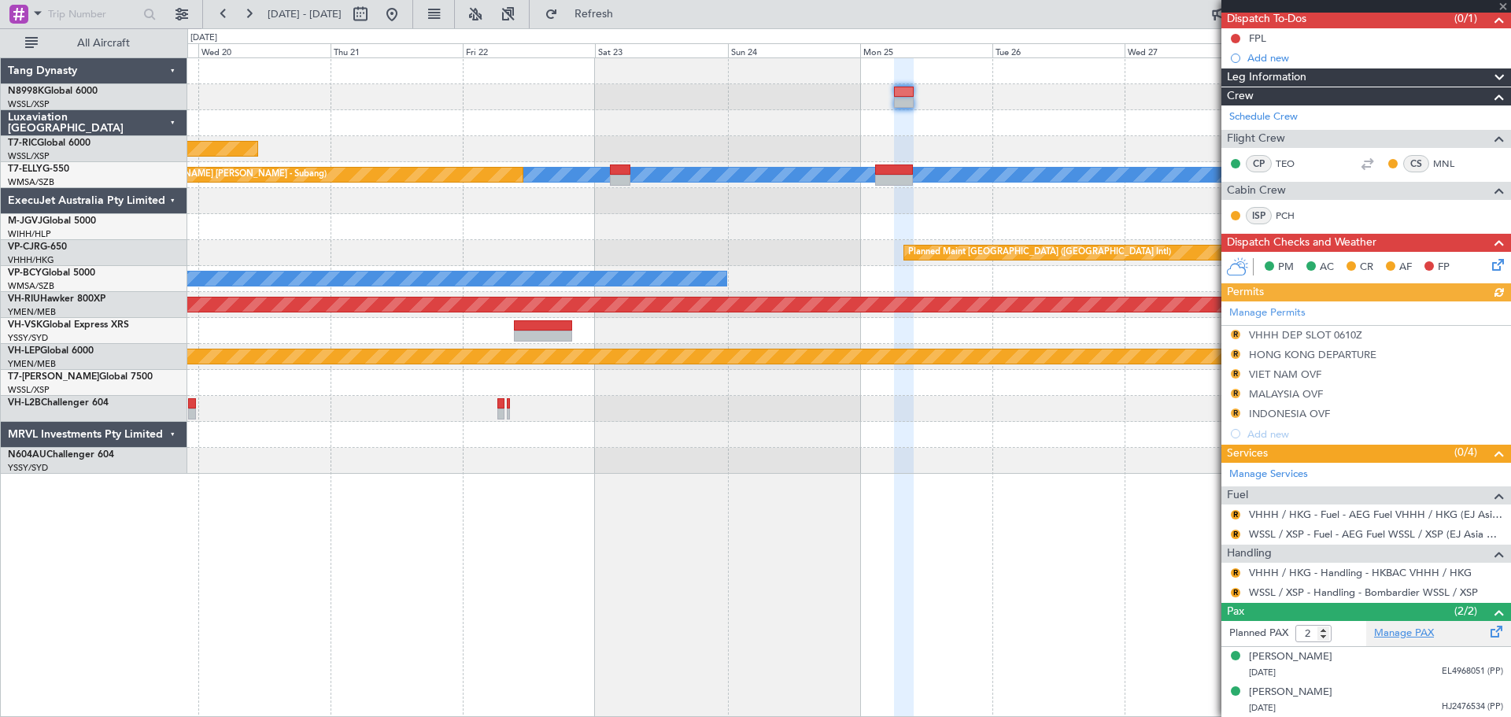
click at [1420, 630] on link "Manage PAX" at bounding box center [1404, 634] width 60 height 16
click at [1357, 161] on div at bounding box center [1366, 163] width 19 height 19
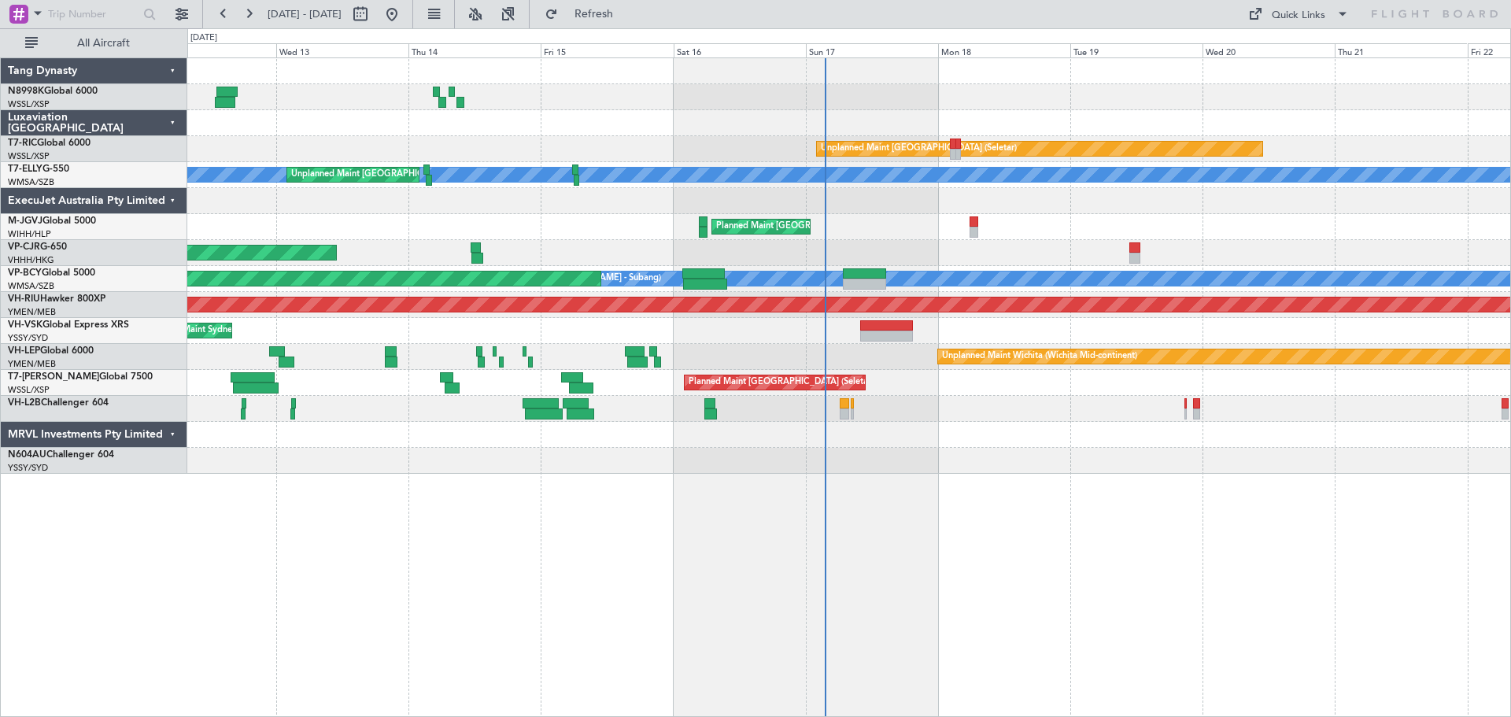
click at [646, 201] on div "Unplanned Maint [GEOGRAPHIC_DATA] (Seletar) Unplanned Maint [GEOGRAPHIC_DATA] (…" at bounding box center [848, 265] width 1323 height 415
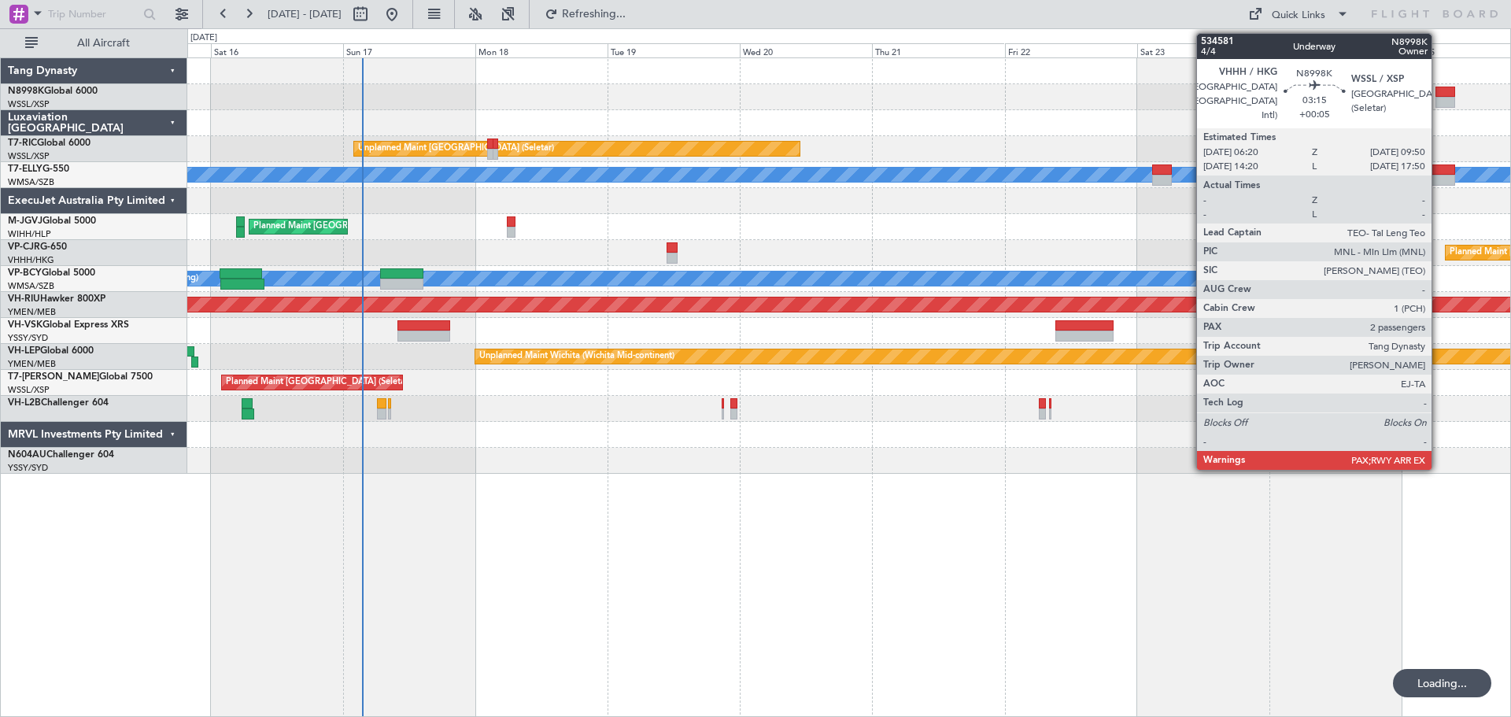
click at [1438, 94] on div at bounding box center [1445, 92] width 20 height 11
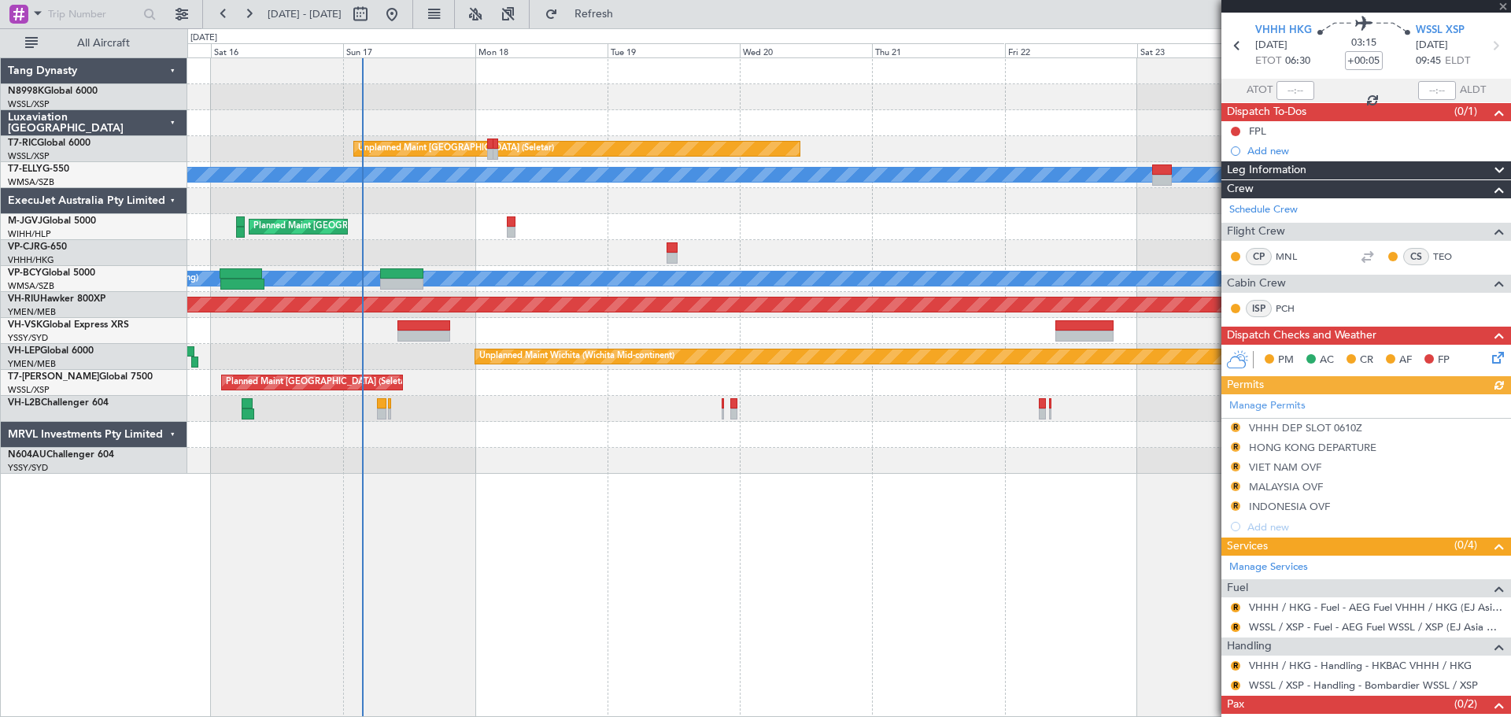
scroll to position [94, 0]
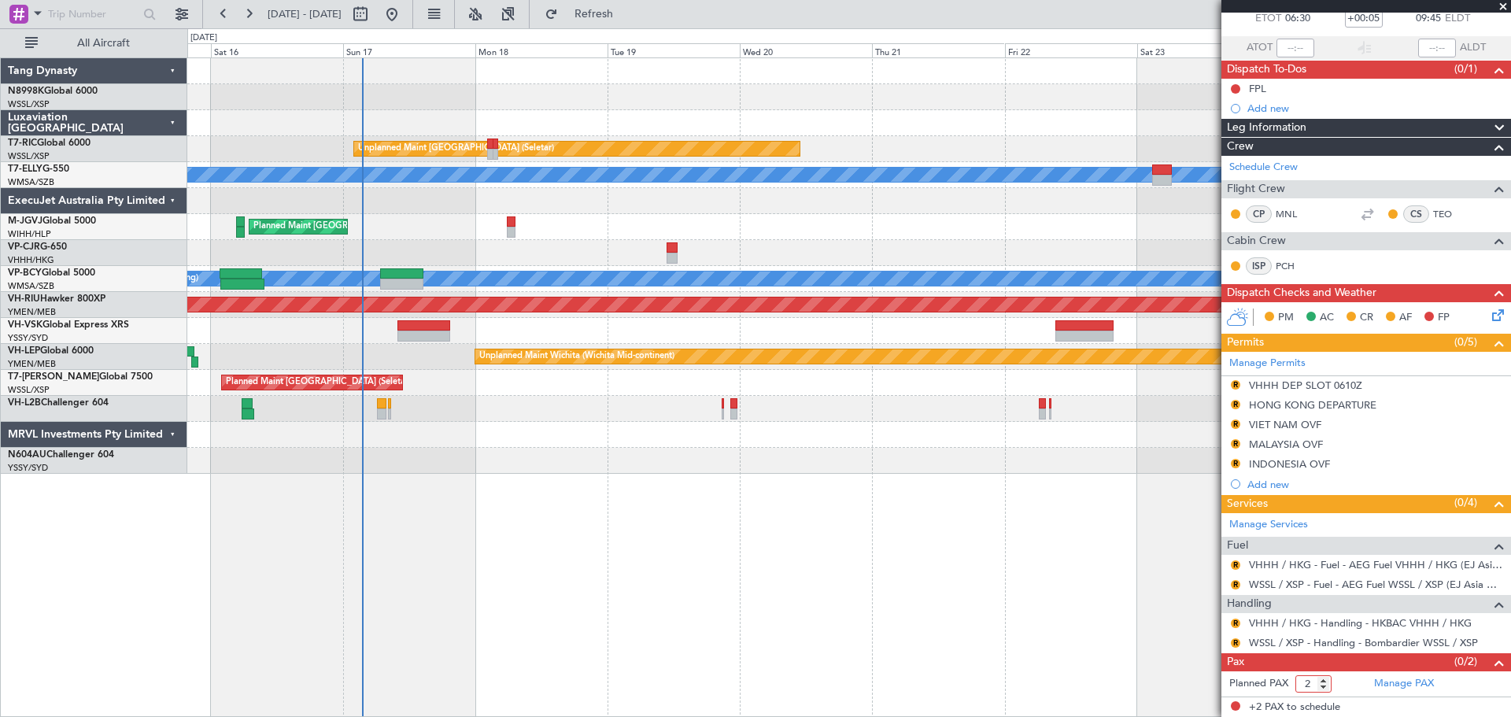
drag, startPoint x: 1316, startPoint y: 683, endPoint x: 1282, endPoint y: 681, distance: 34.7
click at [1282, 681] on form "Planned PAX 2" at bounding box center [1293, 683] width 145 height 25
type input "0"
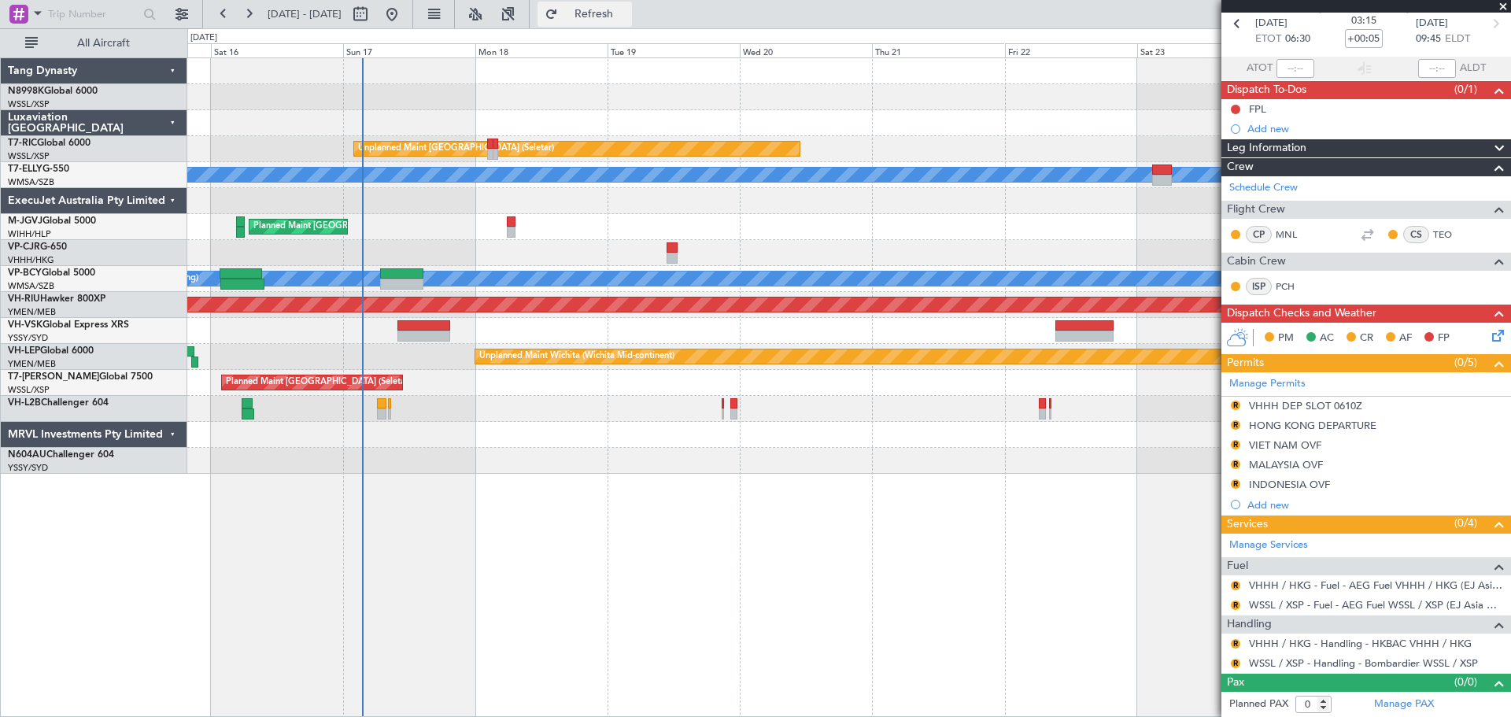
click at [601, 15] on button "Refresh" at bounding box center [584, 14] width 94 height 25
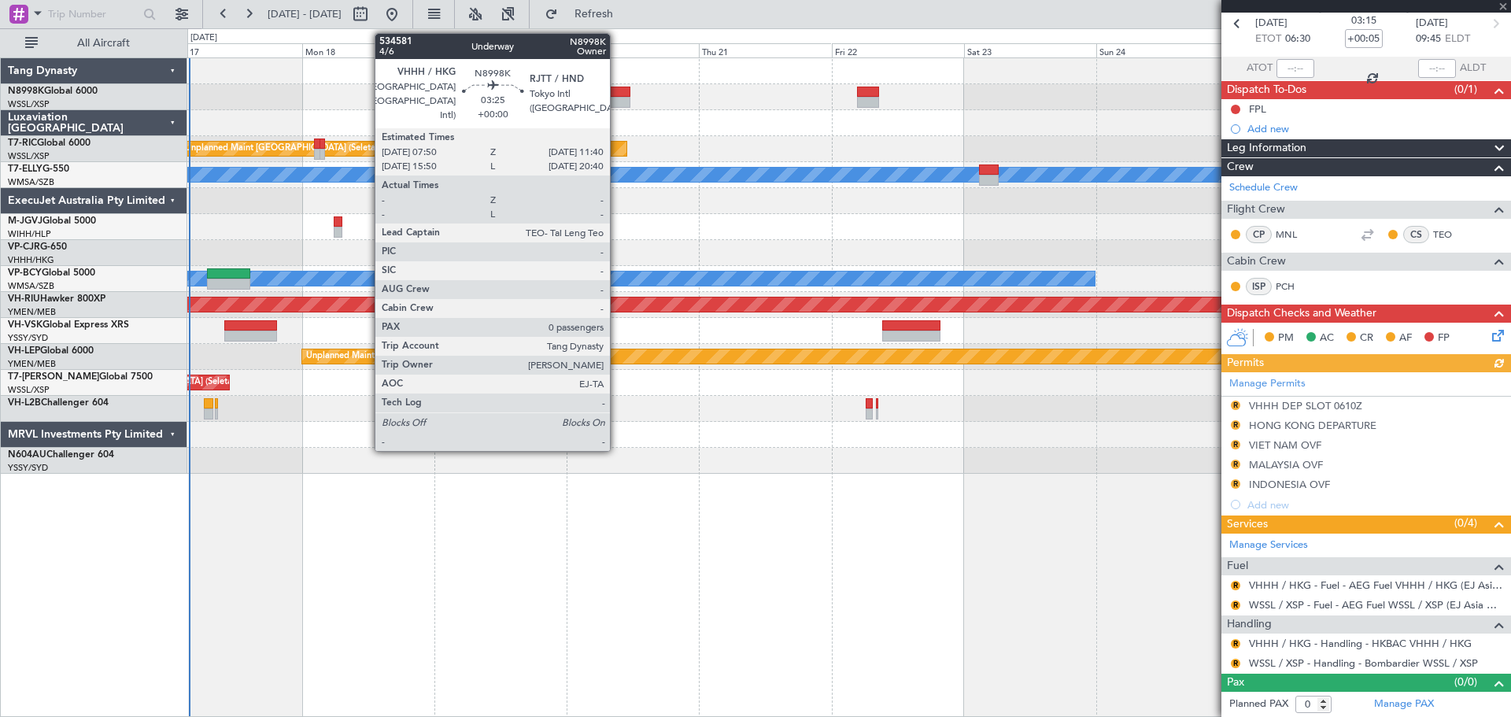
click at [617, 99] on div at bounding box center [619, 102] width 21 height 11
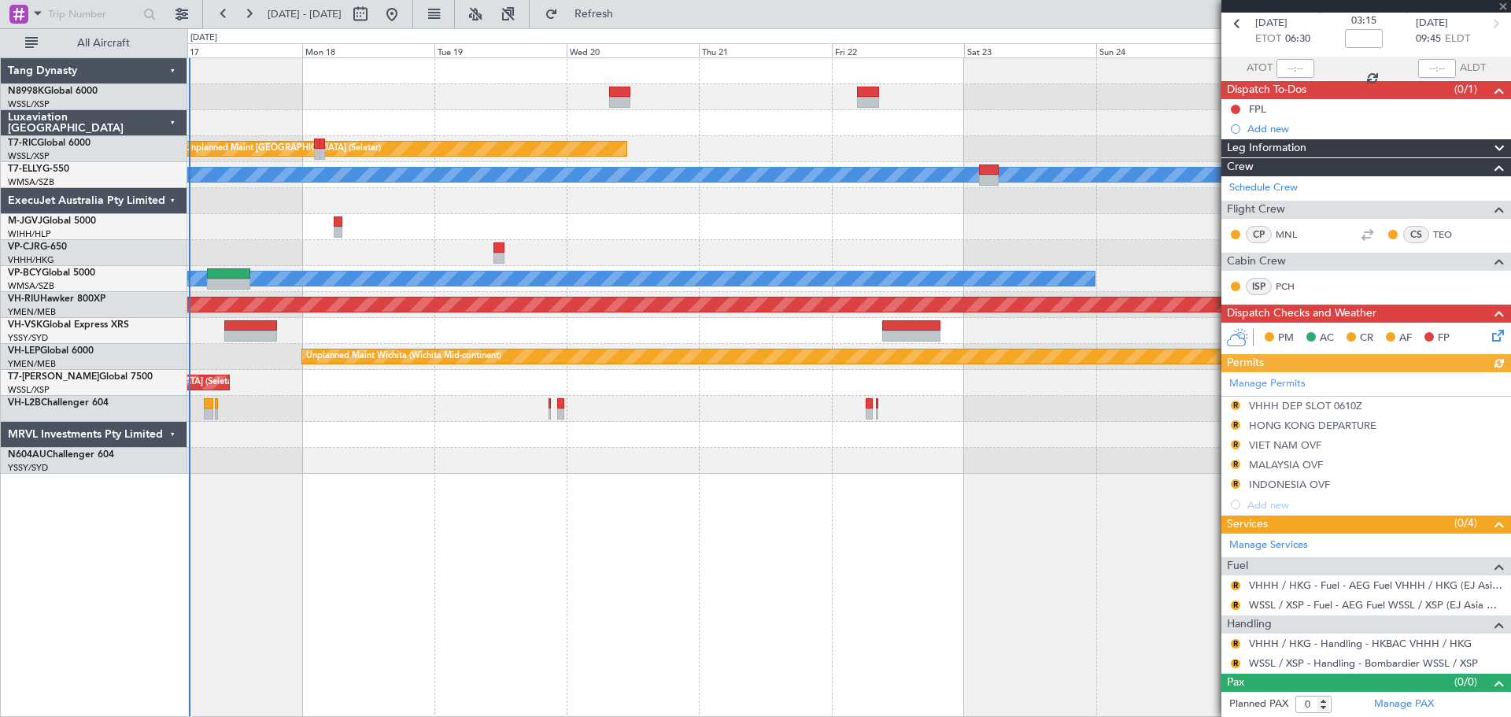
scroll to position [0, 0]
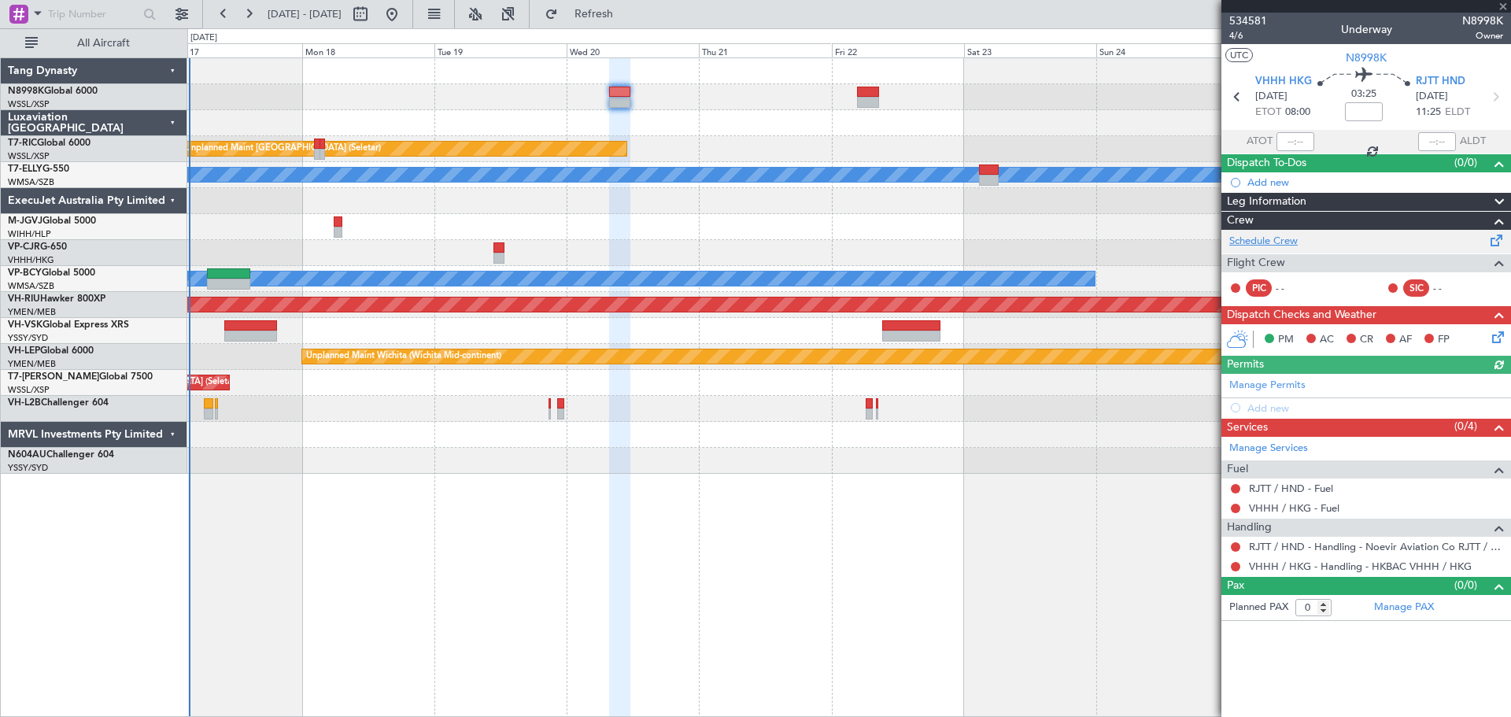
click at [1259, 242] on link "Schedule Crew" at bounding box center [1263, 242] width 68 height 16
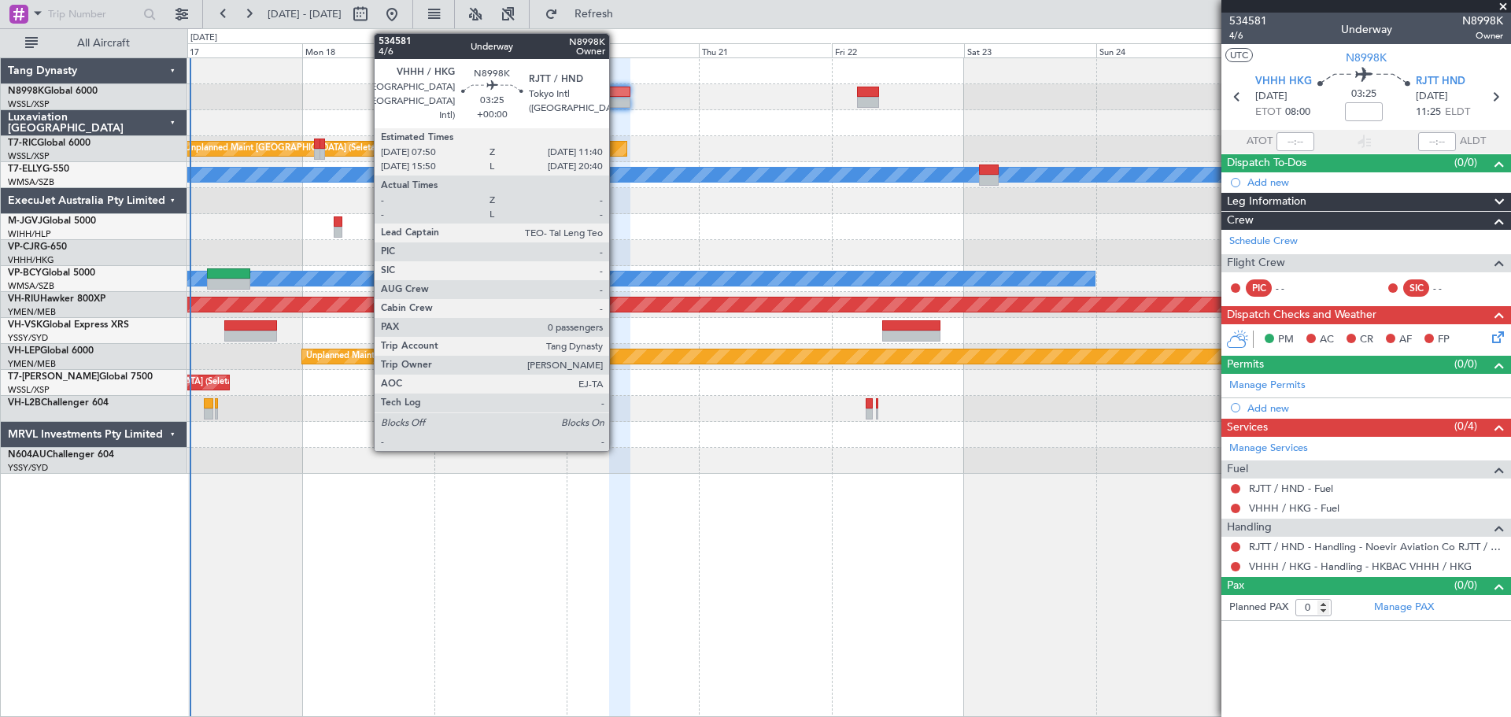
click at [617, 98] on div at bounding box center [619, 102] width 21 height 11
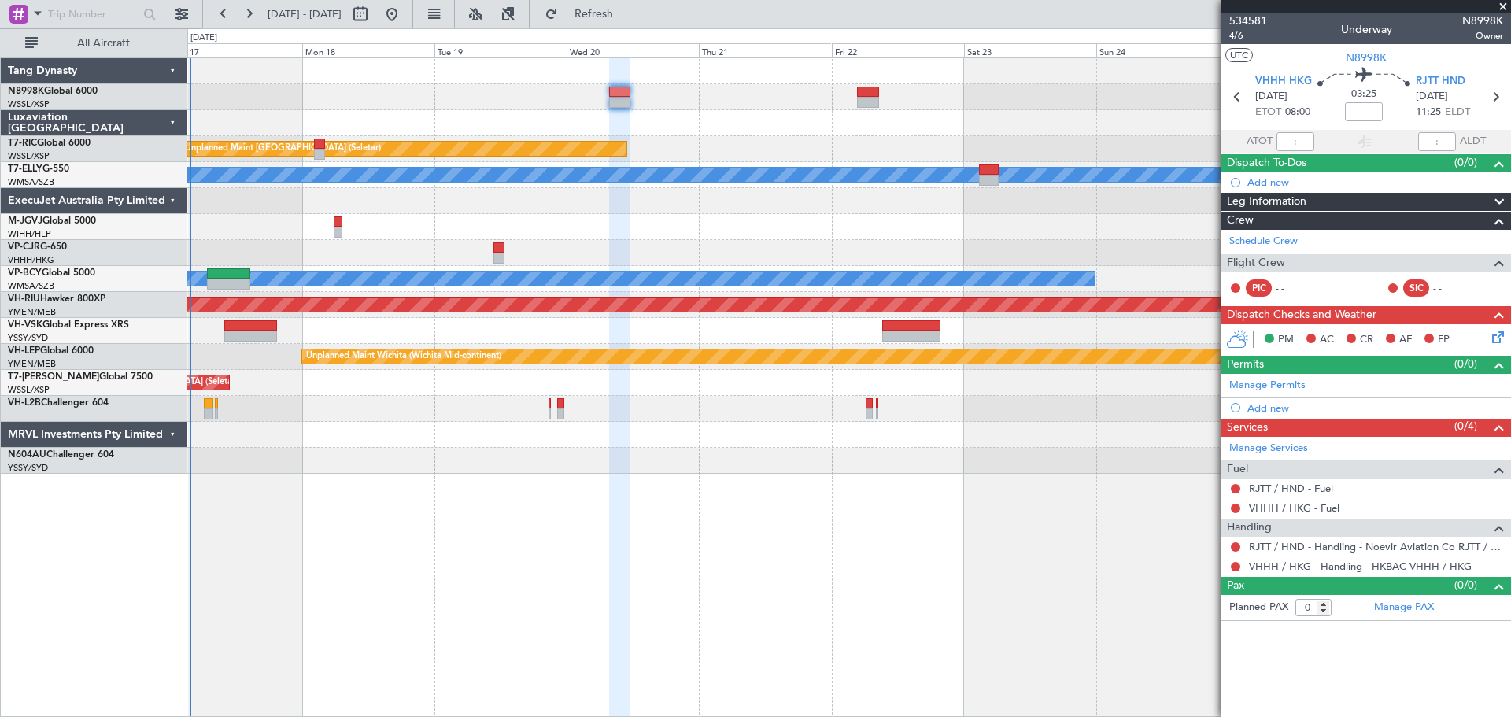
click at [523, 144] on div "Unplanned Maint Singapore (Seletar) Unplanned Maint Kuala Lumpur (Sultan Abdul …" at bounding box center [848, 265] width 1323 height 415
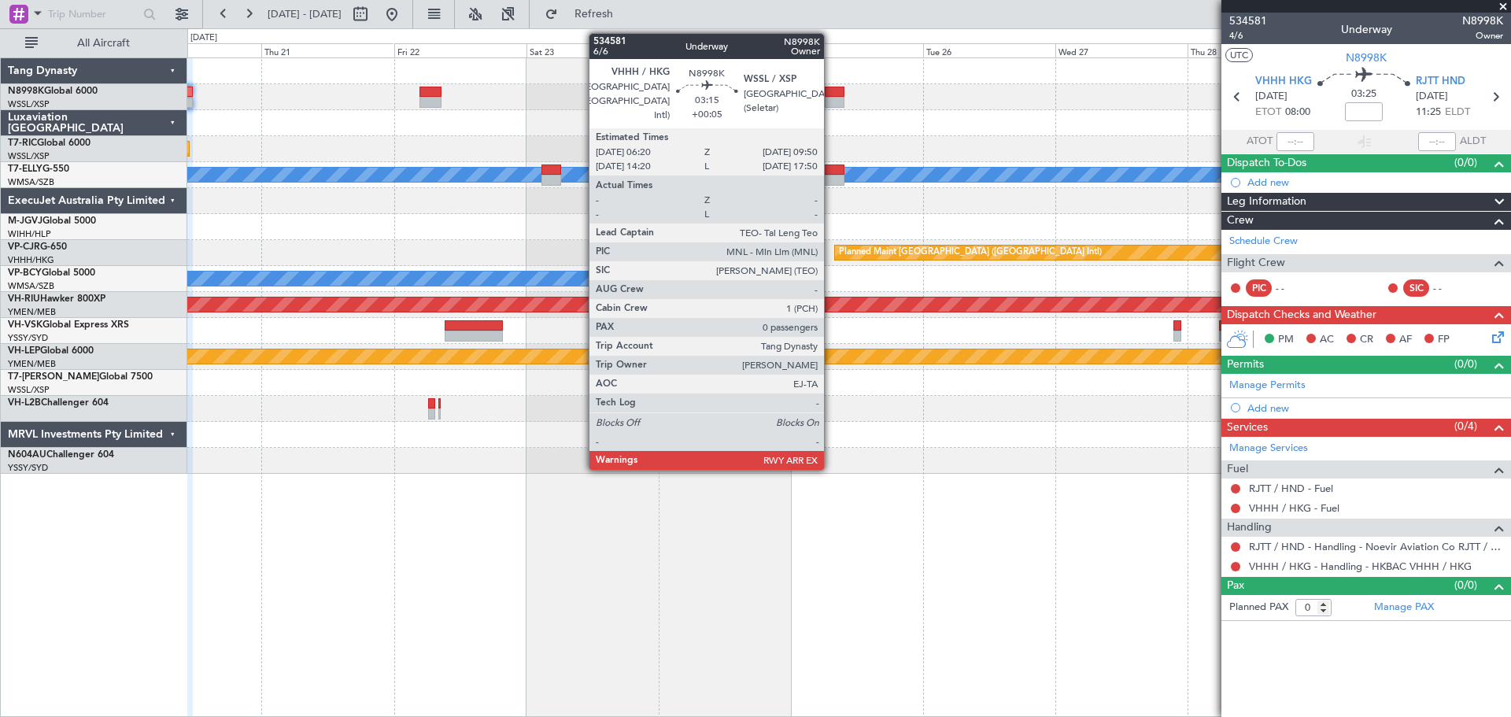
click at [831, 90] on div at bounding box center [835, 92] width 20 height 11
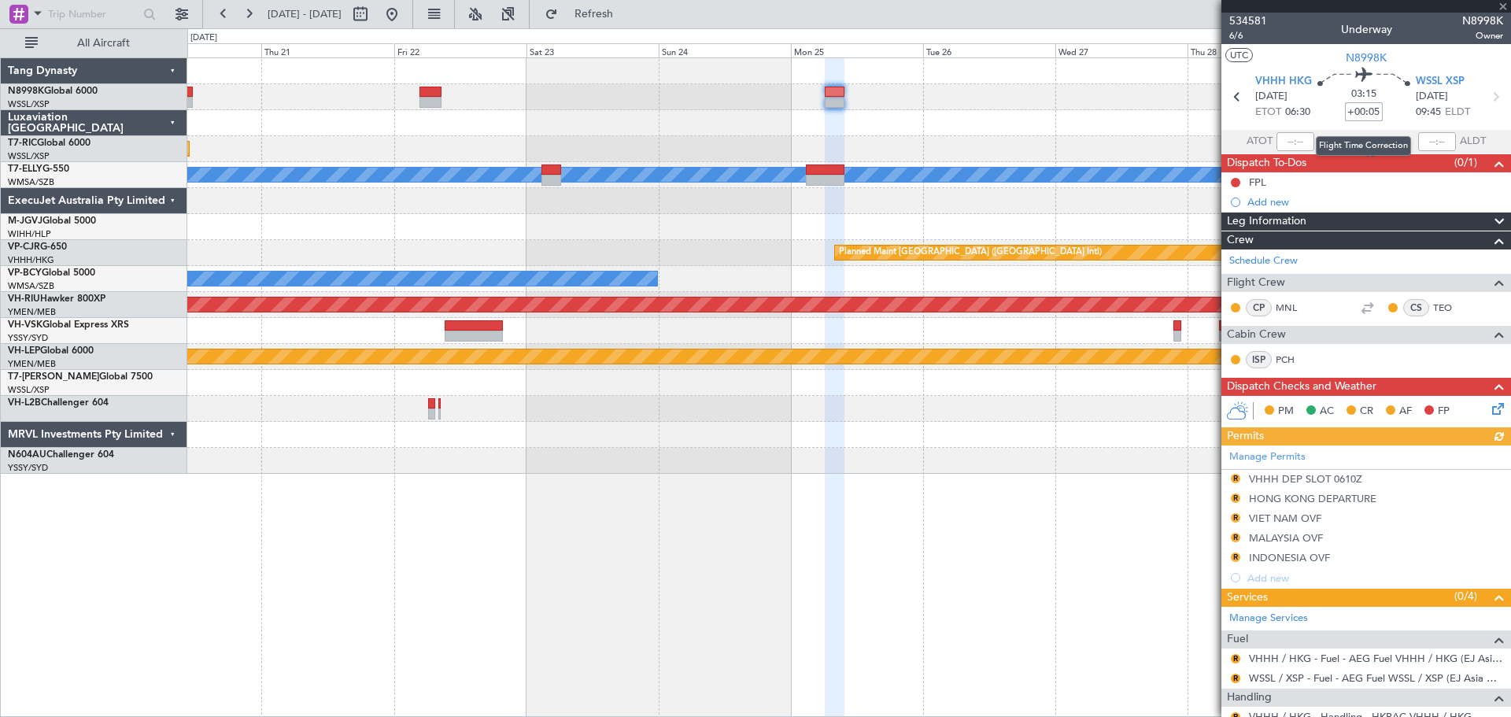
click at [1371, 108] on input "+00:05" at bounding box center [1364, 111] width 38 height 19
type input "-00:05"
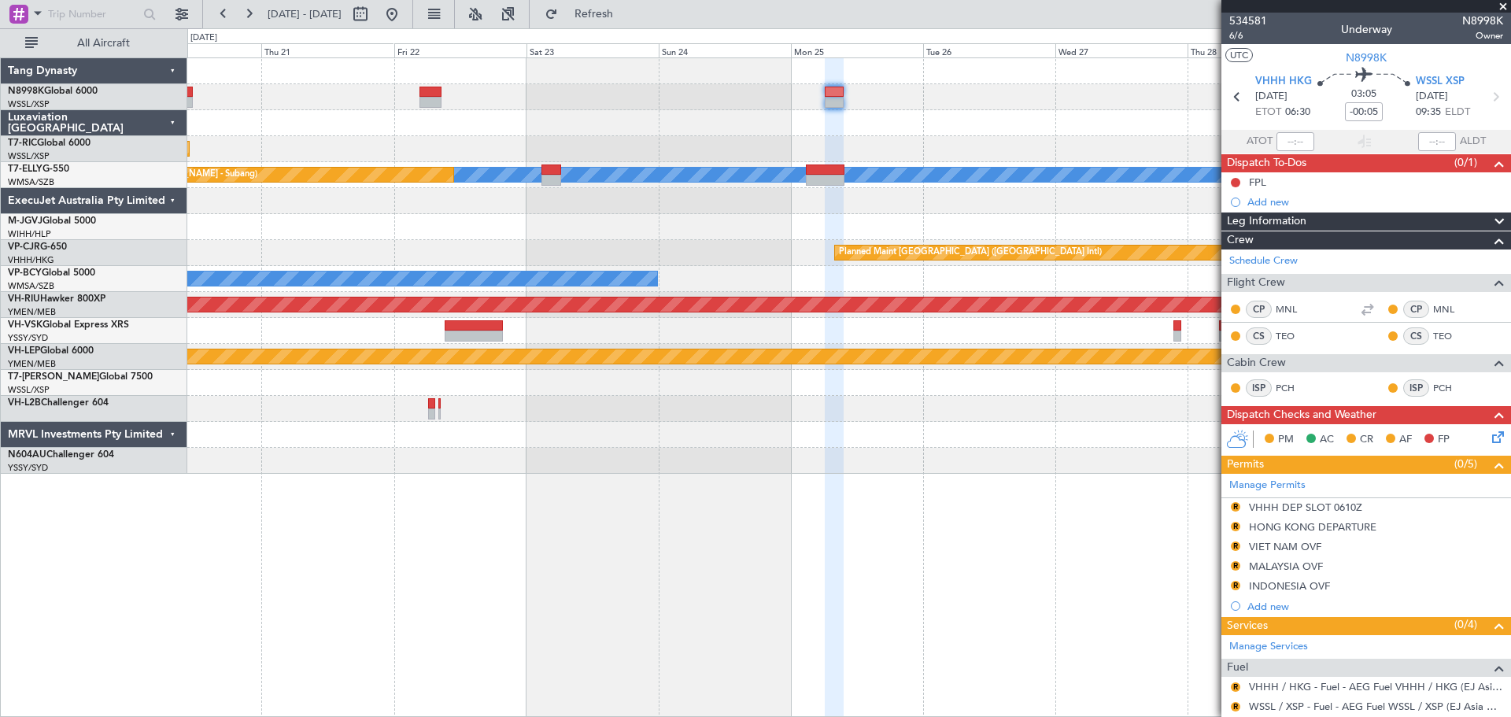
click at [835, 102] on div "Unplanned Maint Singapore (Seletar) MEL Unplanned Maint Kuala Lumpur (Sultan Ab…" at bounding box center [848, 265] width 1323 height 415
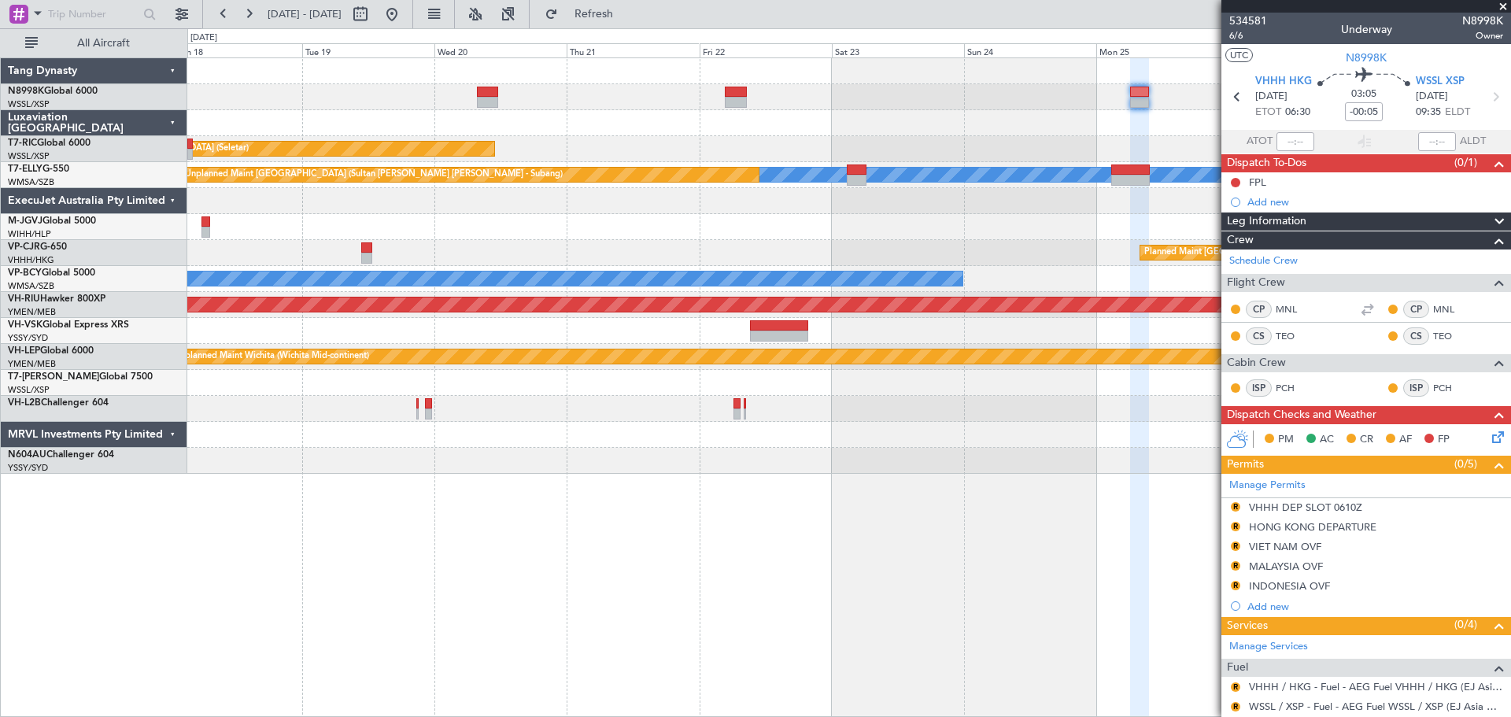
click at [601, 105] on div at bounding box center [848, 97] width 1323 height 26
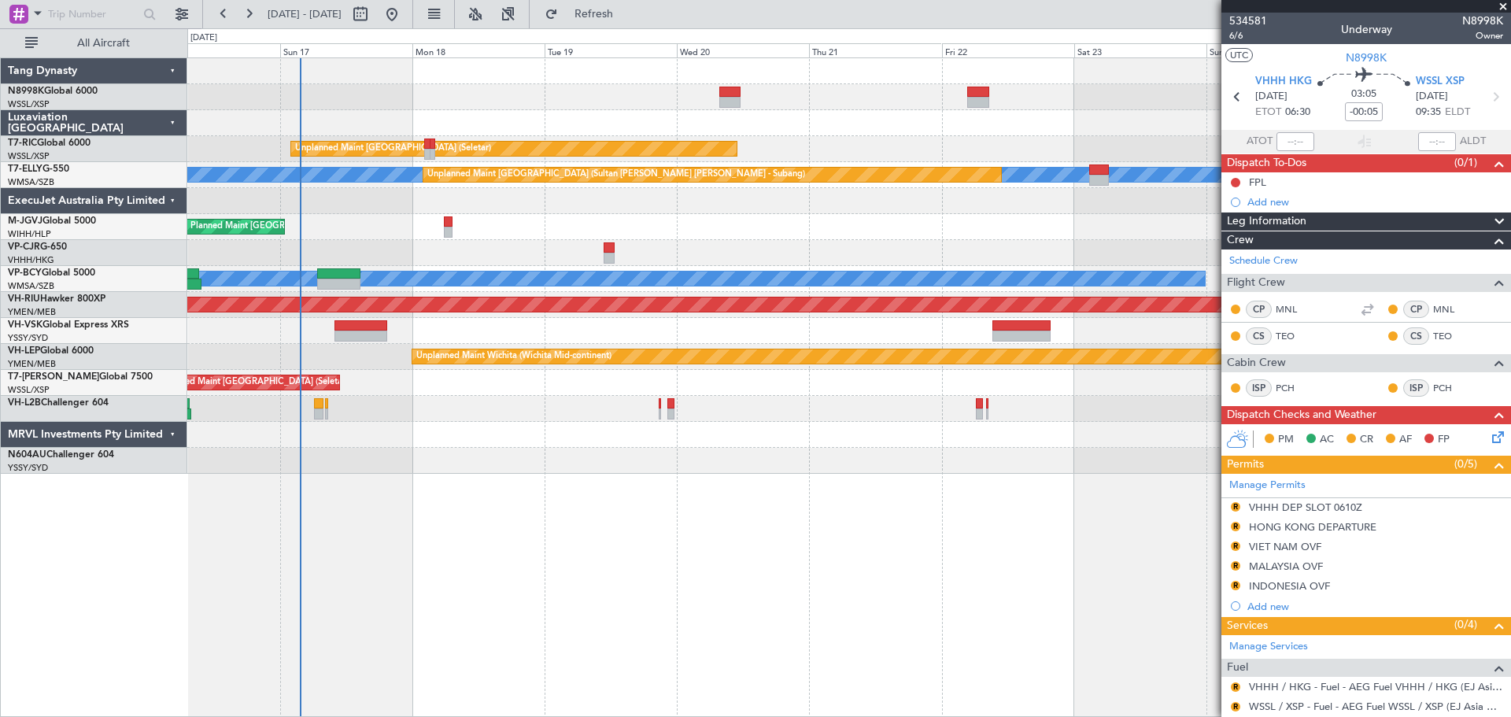
click at [873, 323] on div at bounding box center [848, 331] width 1323 height 26
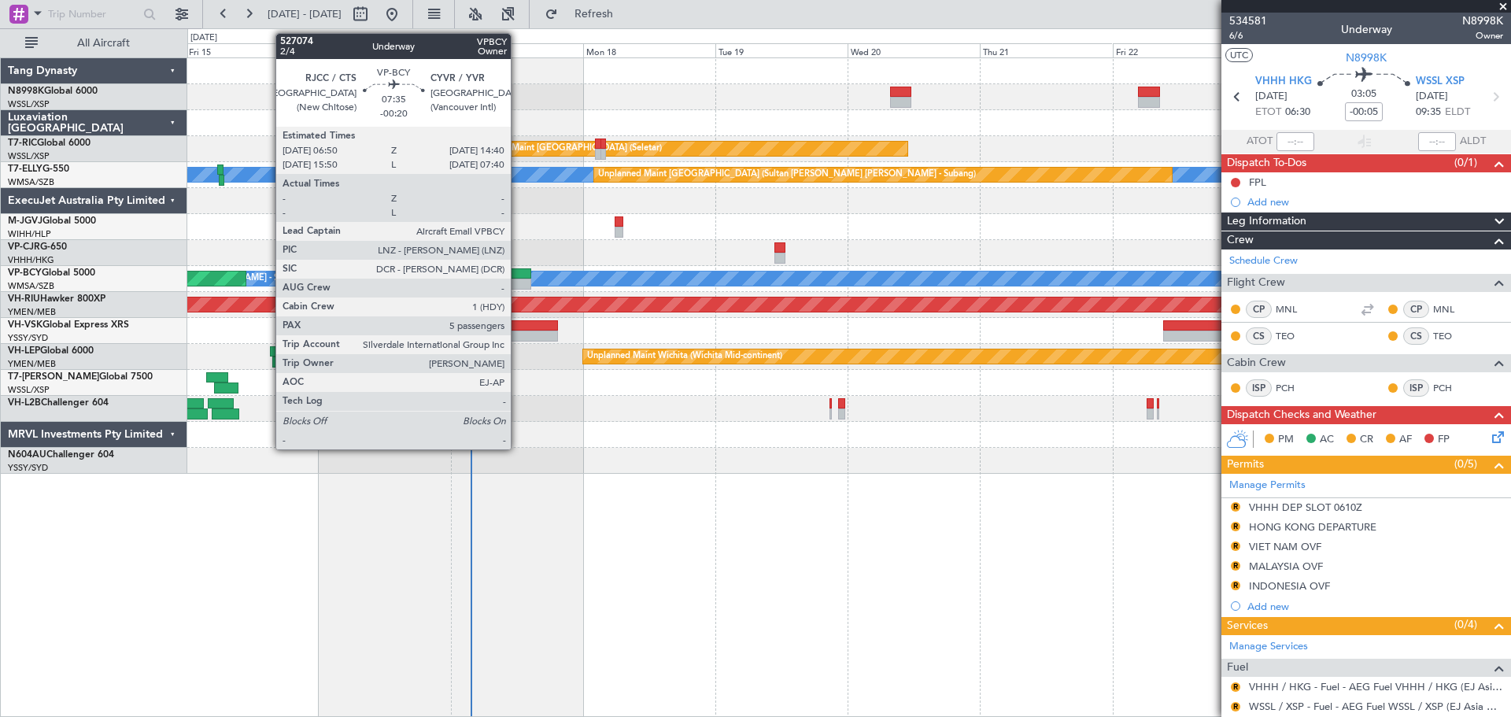
click at [518, 280] on div at bounding box center [509, 284] width 43 height 11
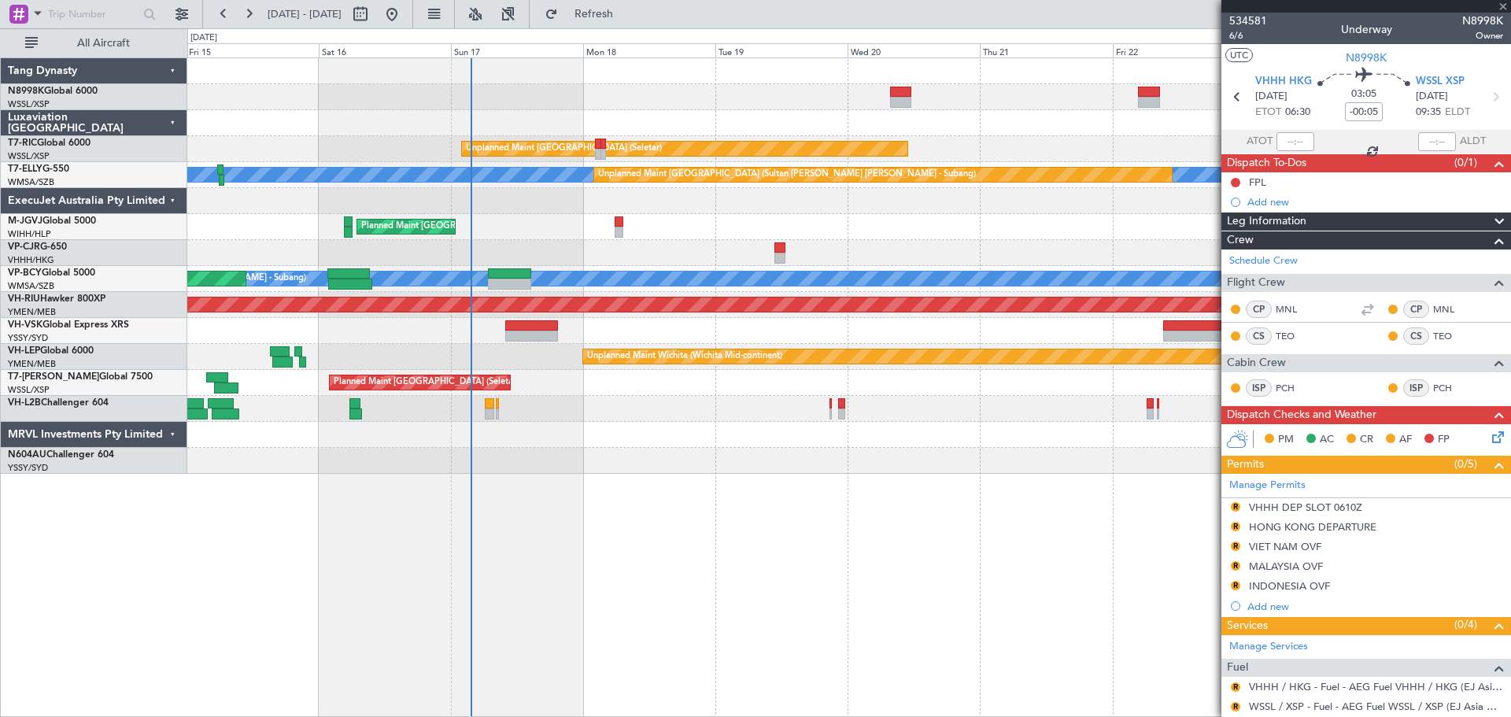
type input "-00:20"
type input "5"
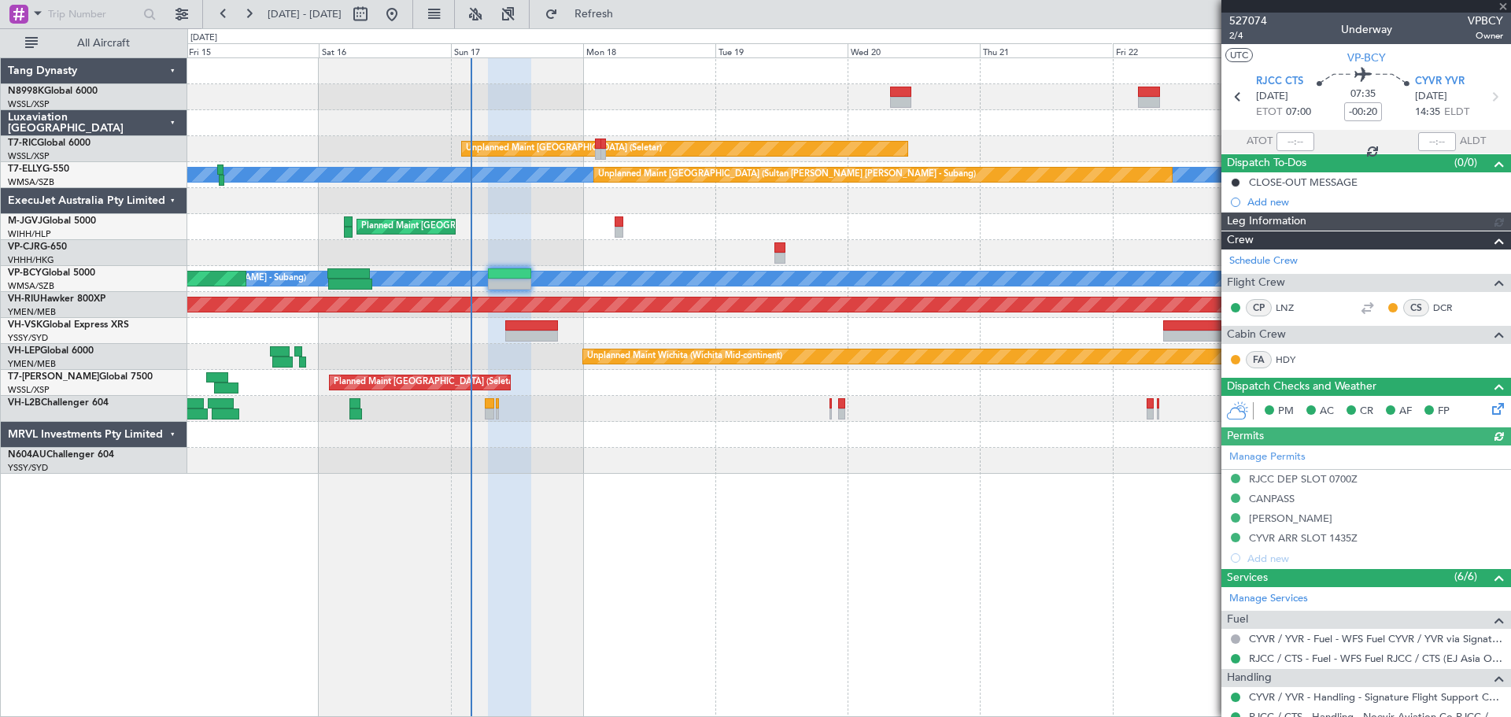
type input "[PERSON_NAME] (KYA)"
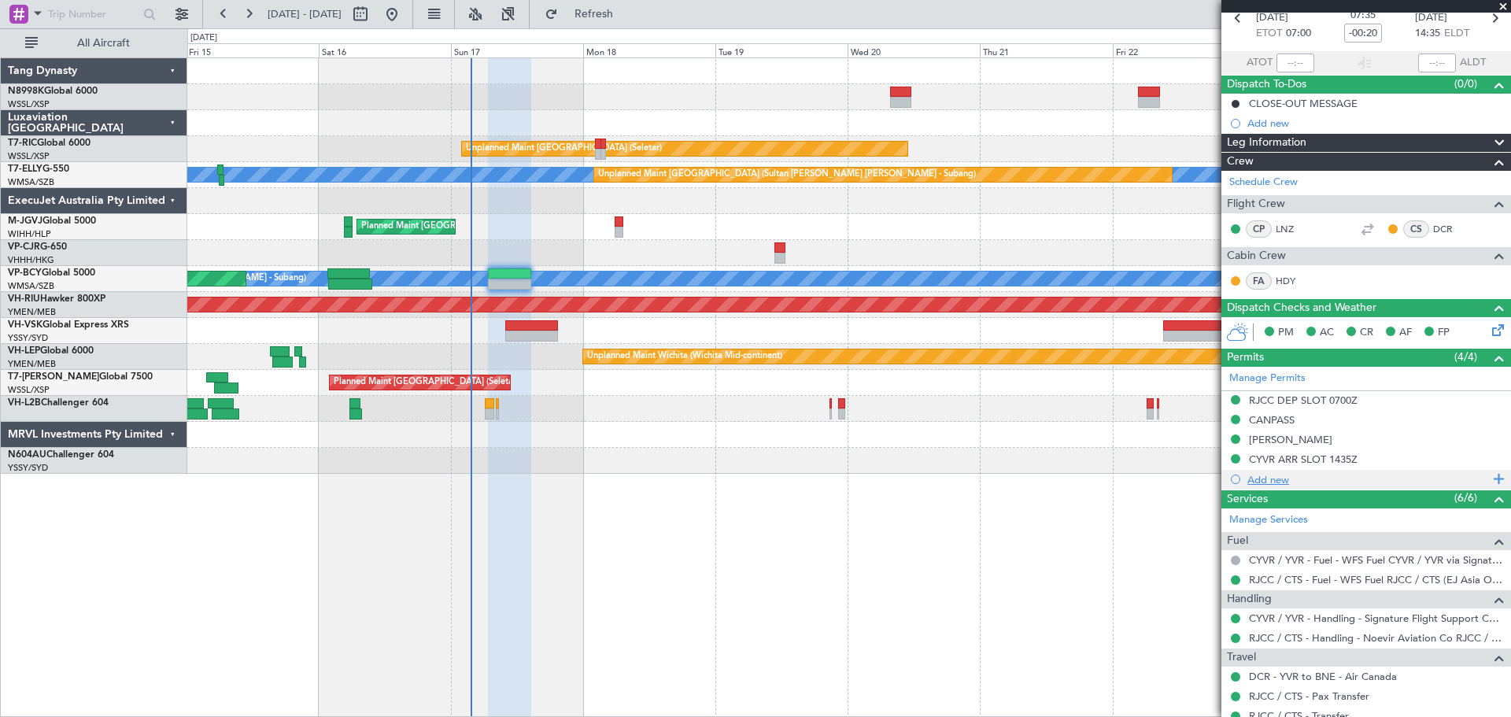
scroll to position [157, 0]
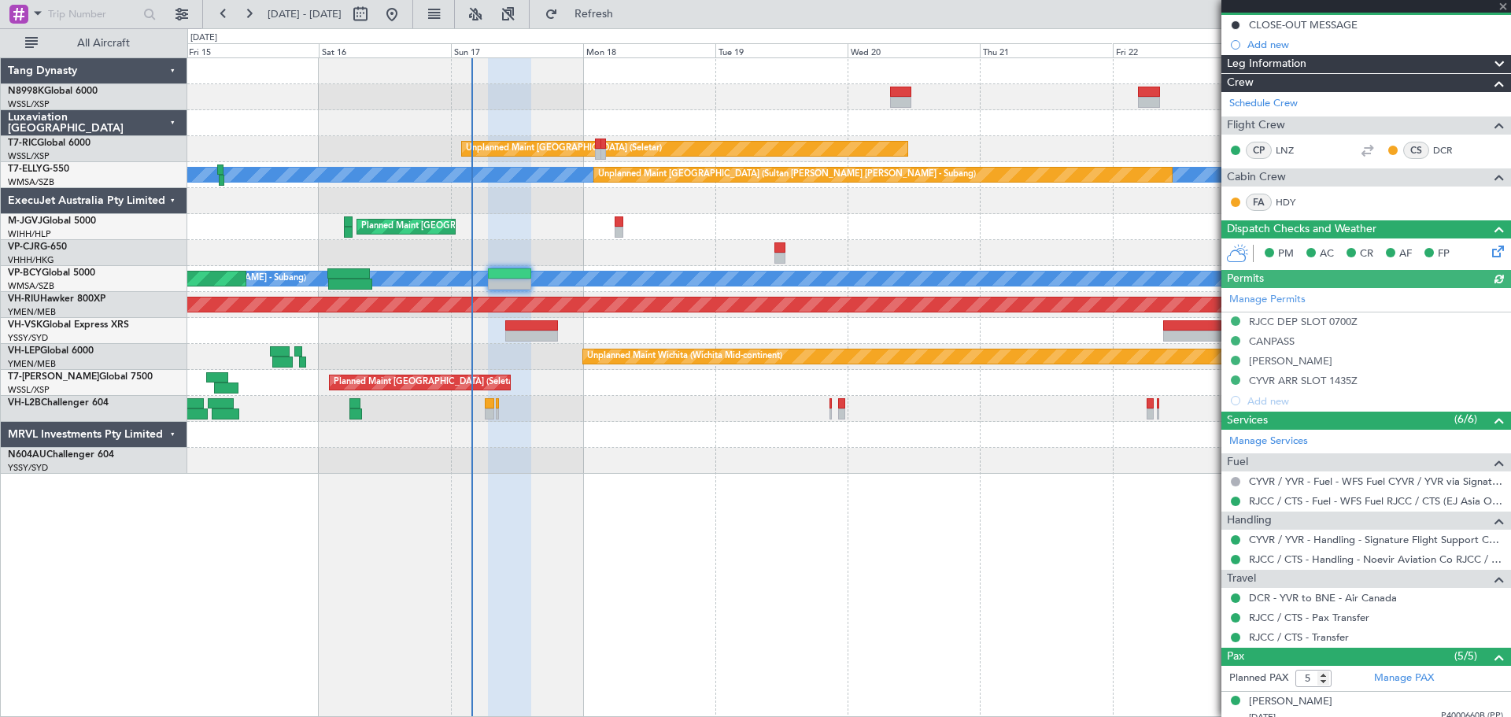
type input "[PERSON_NAME] (KYA)"
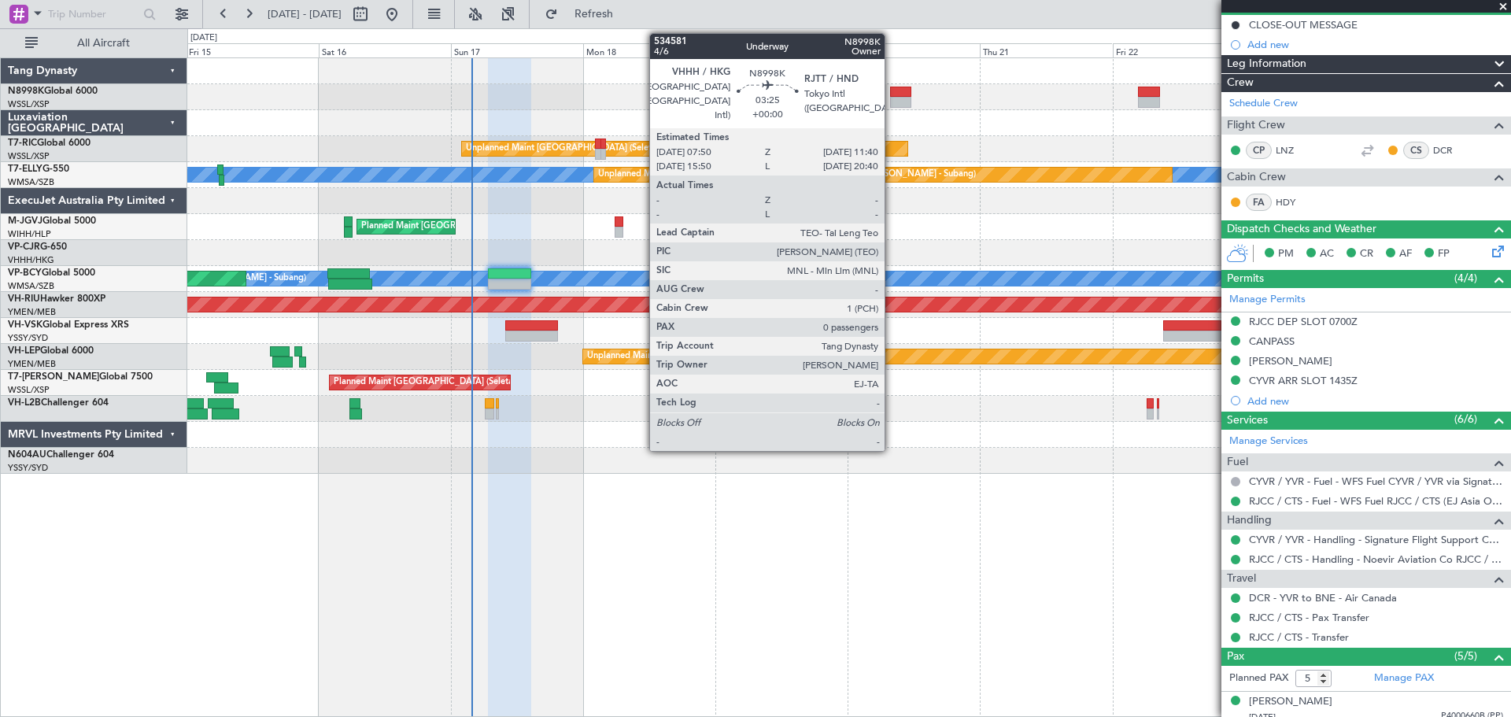
click at [893, 94] on div at bounding box center [900, 92] width 21 height 11
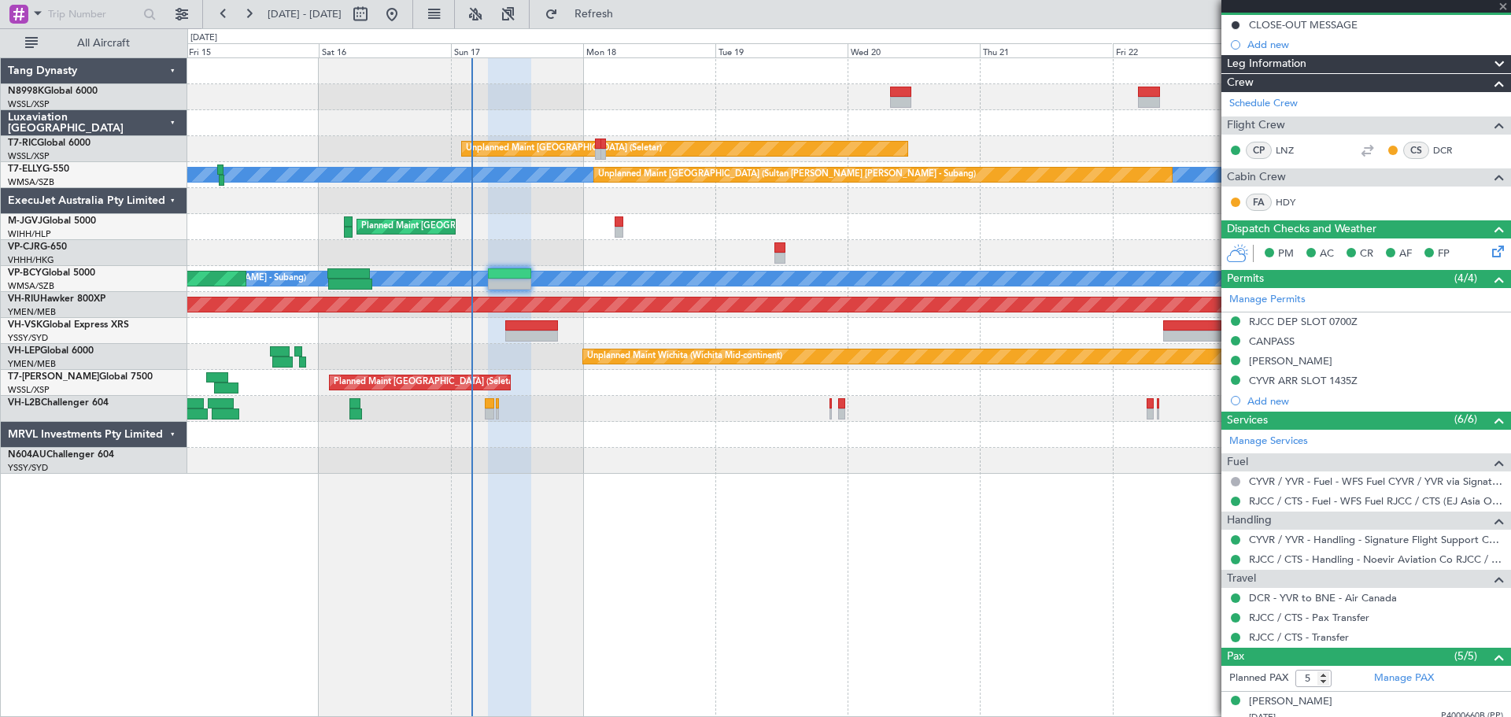
type input "0"
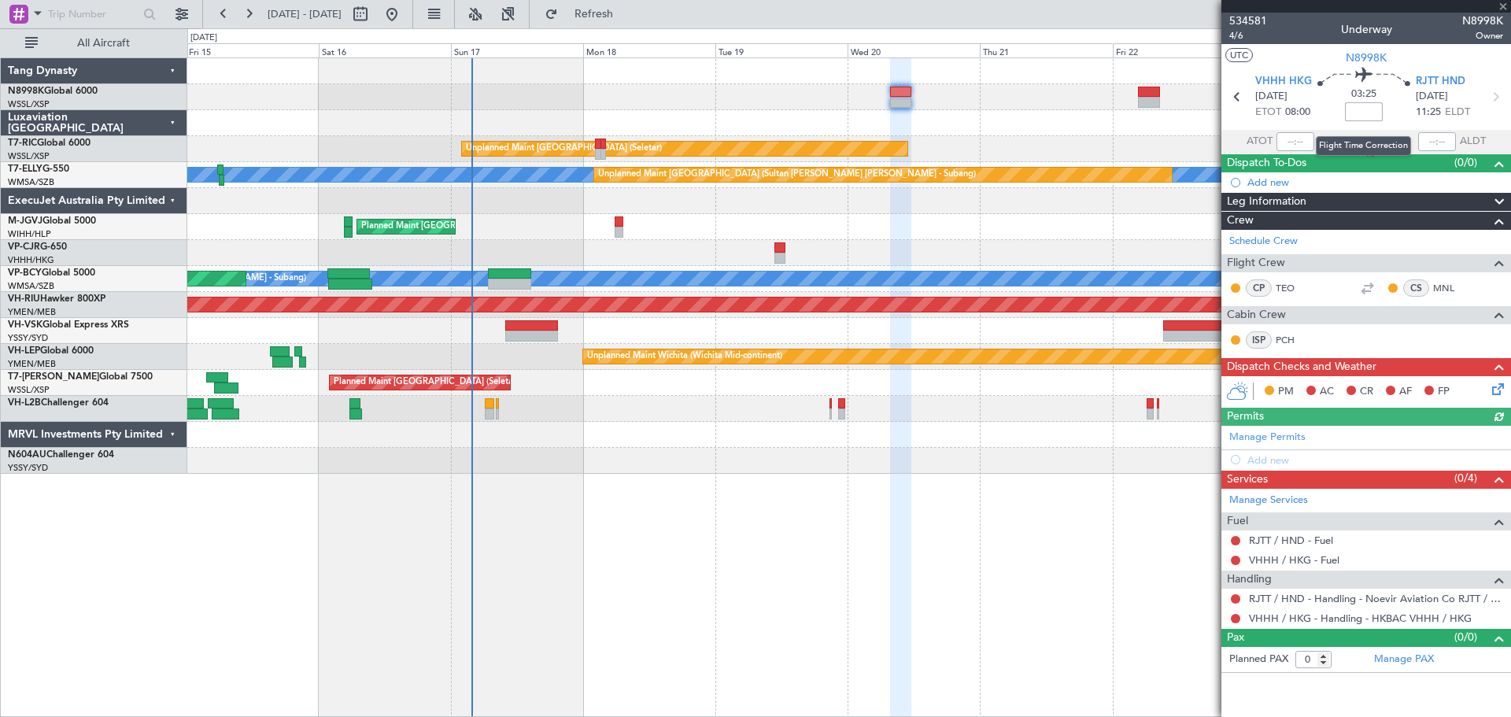
click at [1372, 116] on input at bounding box center [1364, 111] width 38 height 19
type input "+00:20"
click at [1377, 111] on input "+00:20" at bounding box center [1364, 111] width 38 height 19
type input "+00:30"
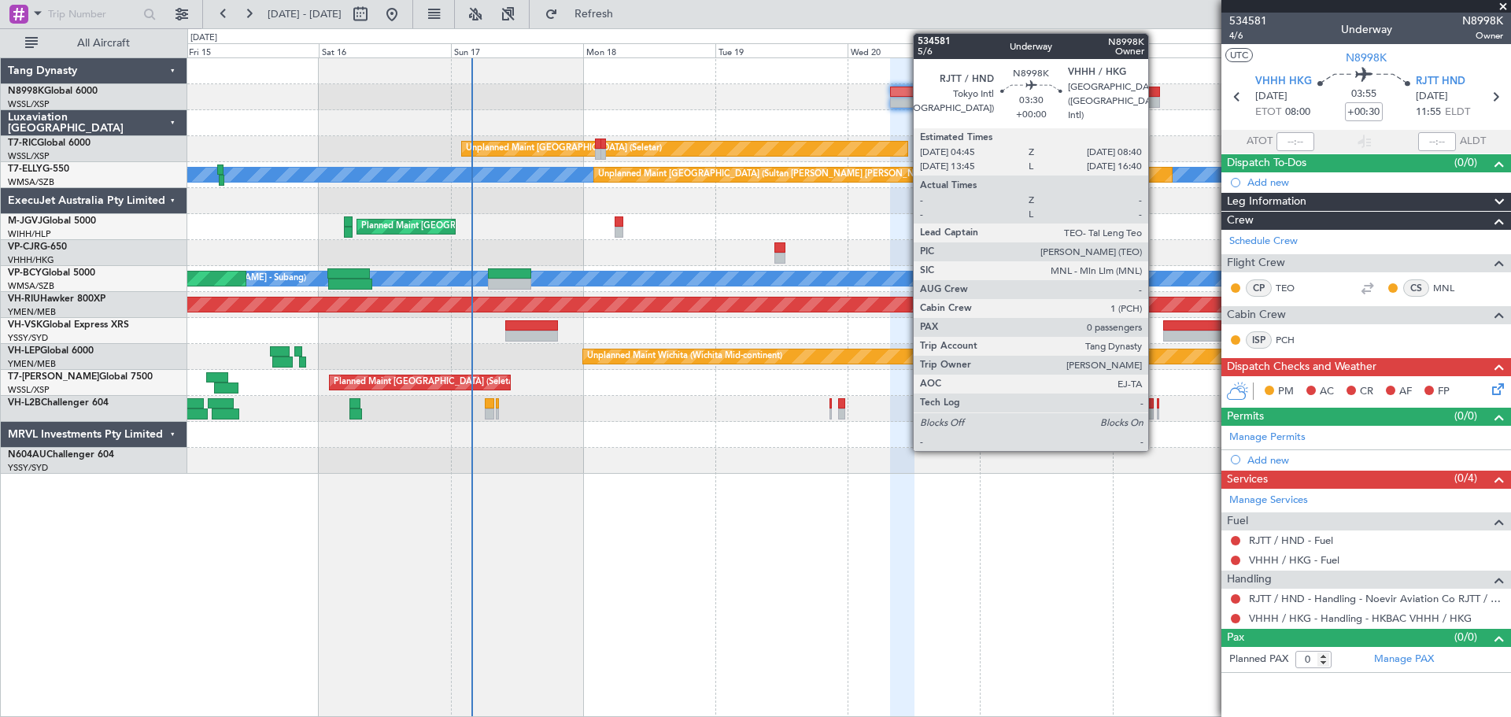
click at [1153, 98] on div at bounding box center [1149, 102] width 22 height 11
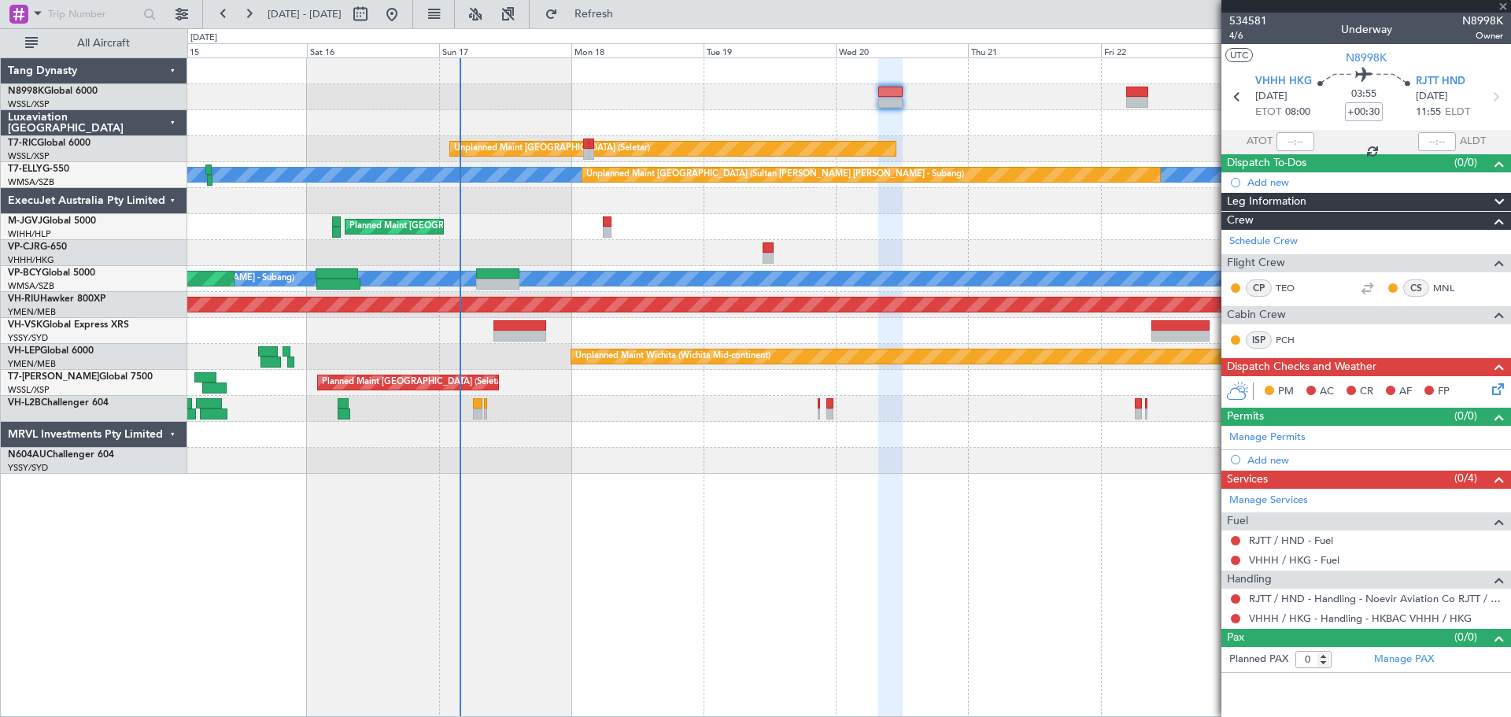
click at [1010, 169] on div "Unplanned Maint Singapore (Seletar) MEL Unplanned Maint Kuala Lumpur (Sultan Ab…" at bounding box center [848, 265] width 1323 height 415
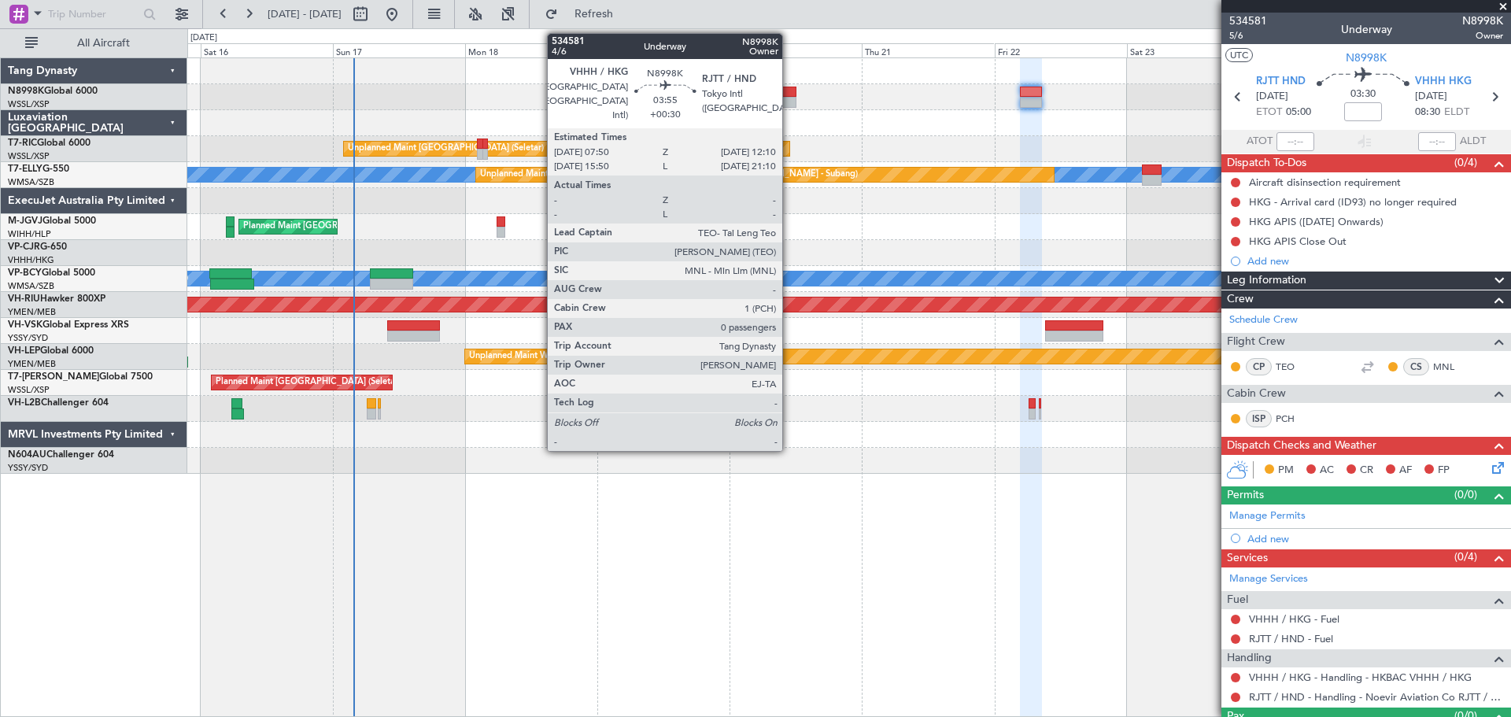
click at [789, 100] on div at bounding box center [784, 102] width 24 height 11
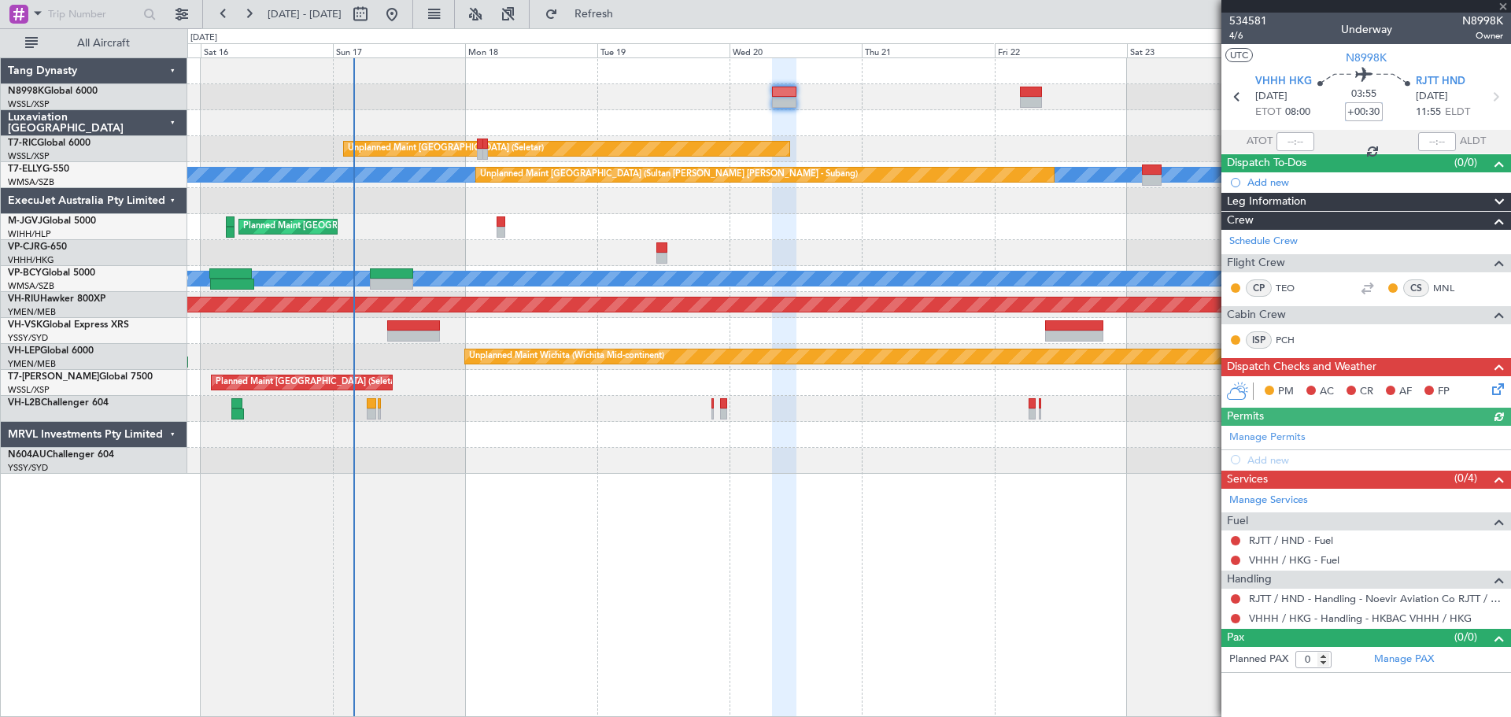
click at [1371, 120] on input "+00:30" at bounding box center [1364, 111] width 38 height 19
type input "+00:25"
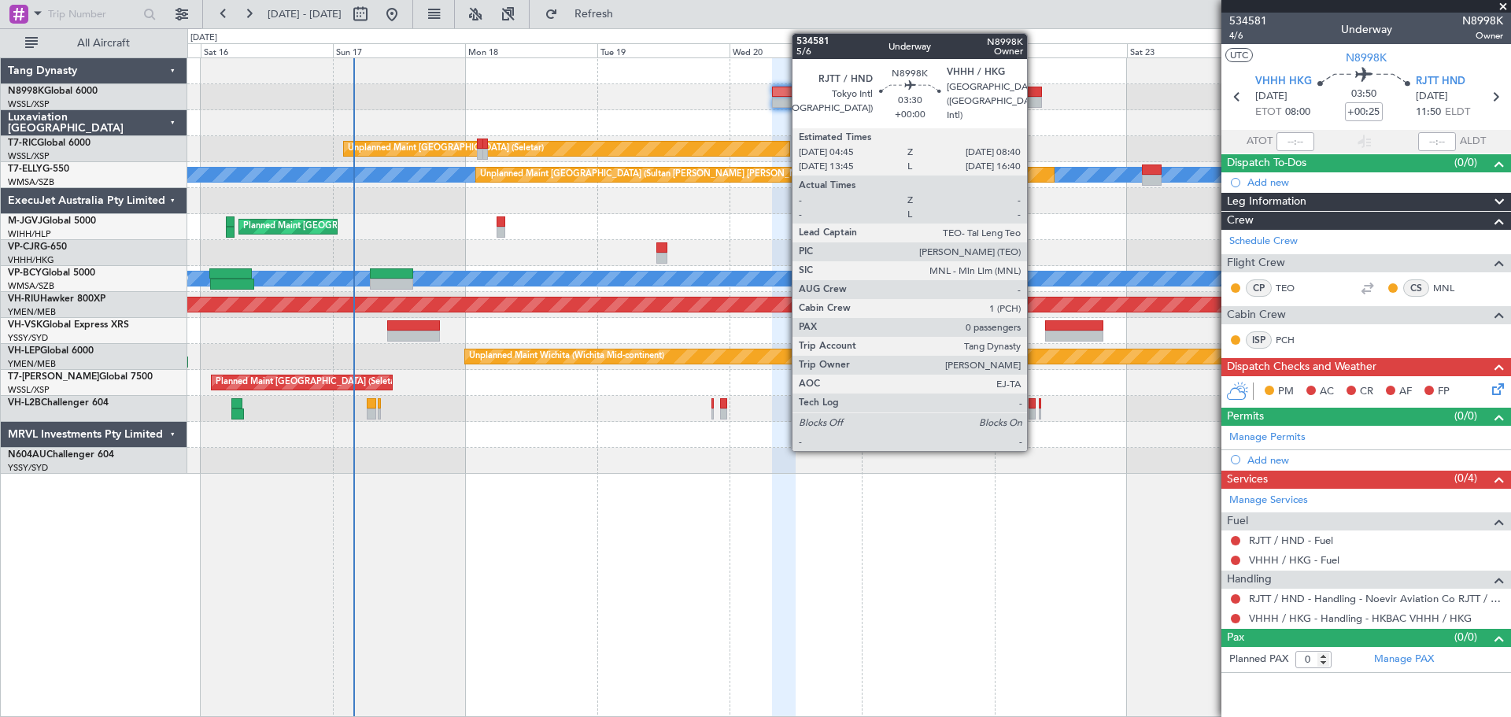
click at [1034, 92] on div at bounding box center [1031, 92] width 22 height 11
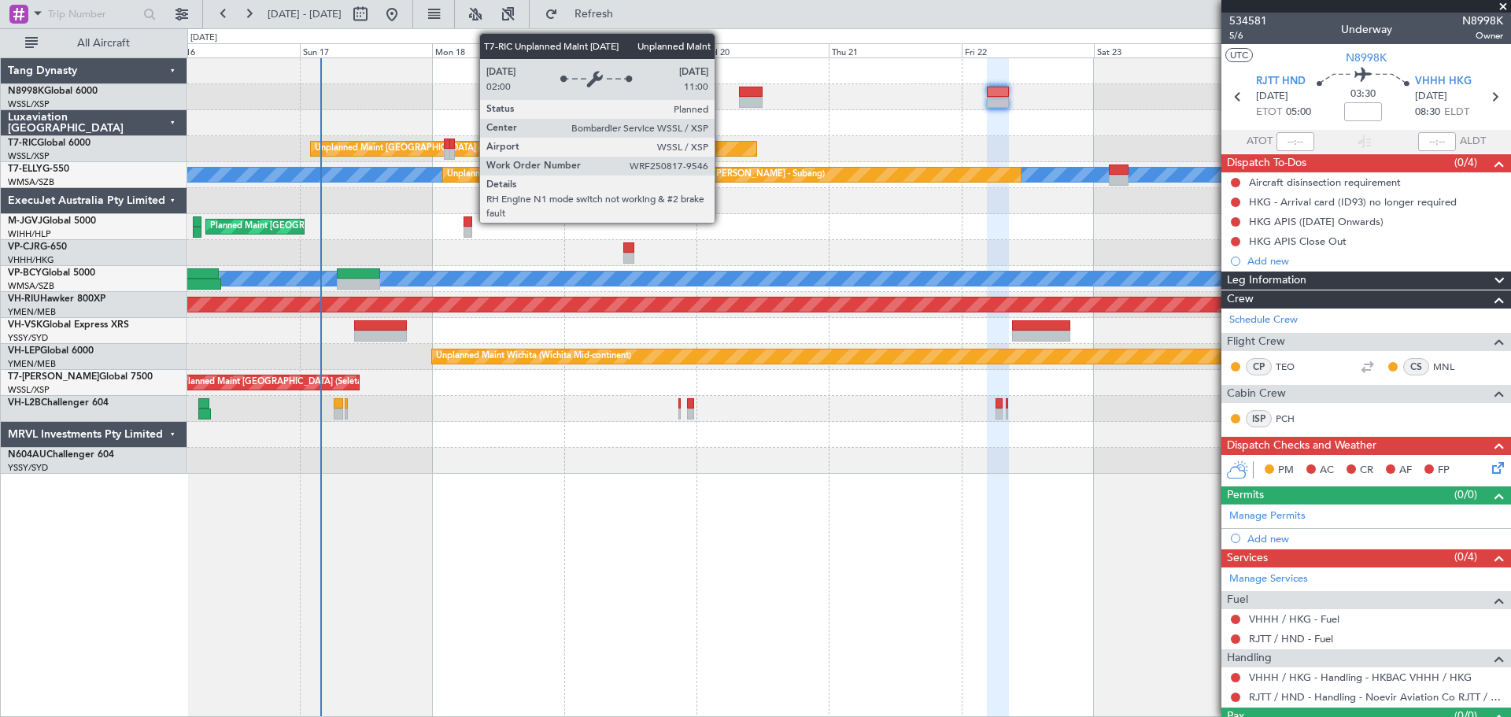
click at [677, 158] on div "Unplanned Maint [GEOGRAPHIC_DATA] (Seletar)" at bounding box center [848, 149] width 1323 height 26
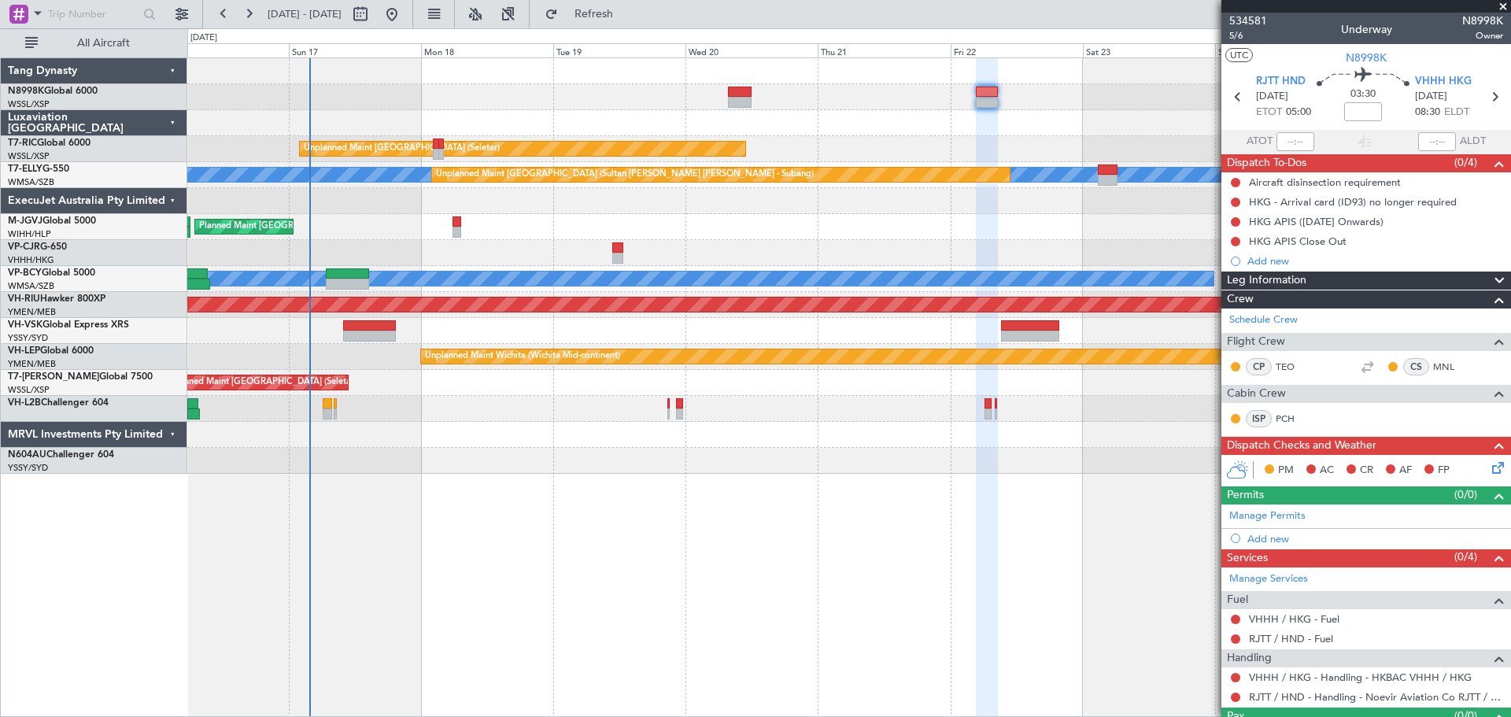
click at [578, 118] on div at bounding box center [848, 123] width 1323 height 26
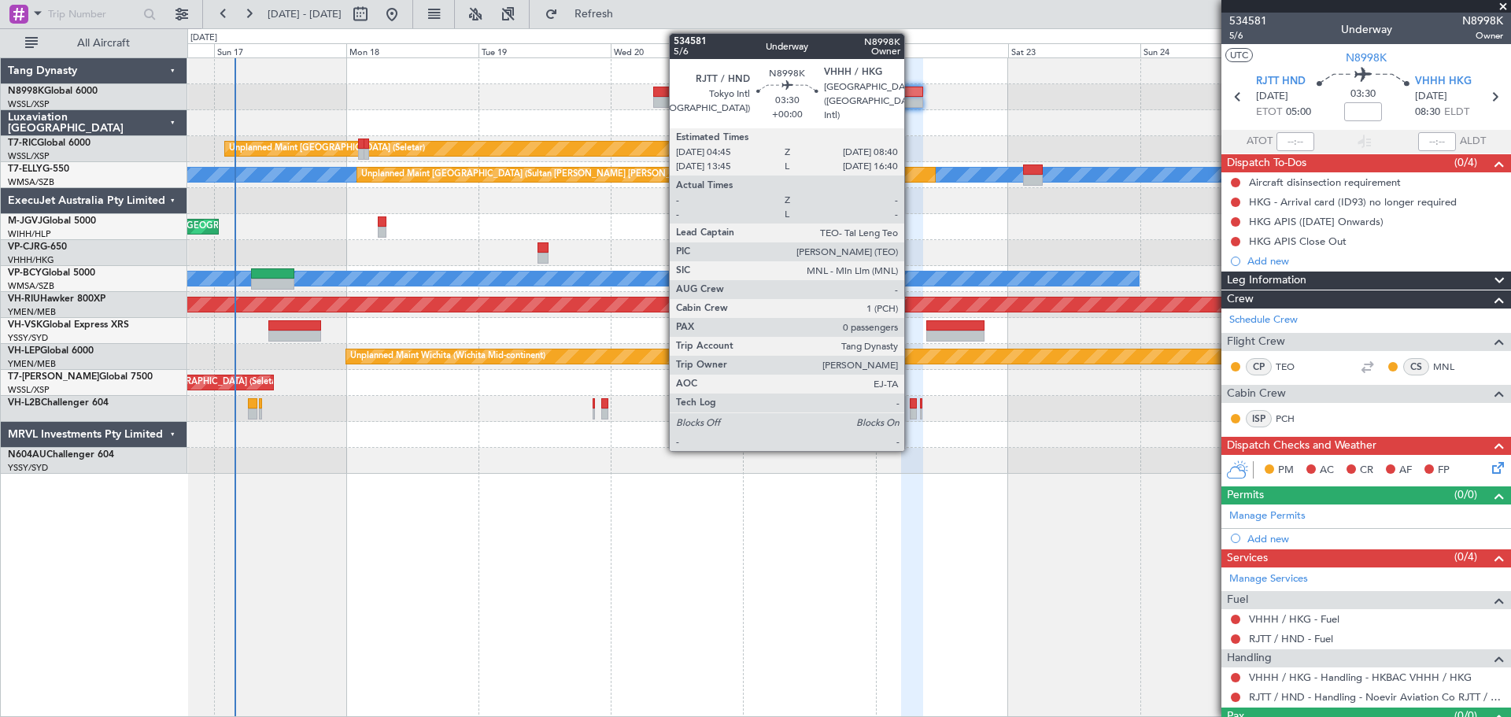
click at [911, 99] on div at bounding box center [912, 102] width 22 height 11
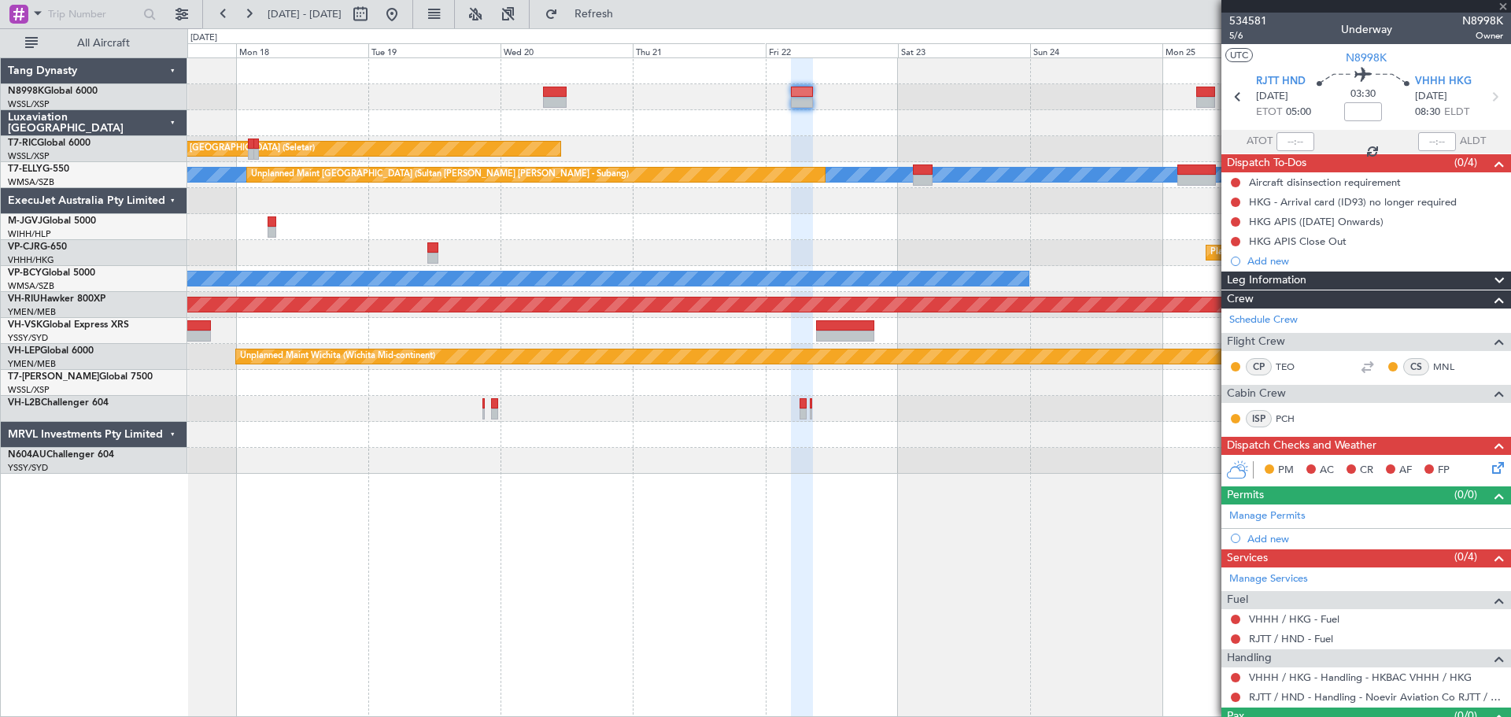
click at [895, 119] on div "Unplanned Maint Singapore (Seletar) MEL Unplanned Maint Kuala Lumpur (Sultan Ab…" at bounding box center [848, 265] width 1323 height 415
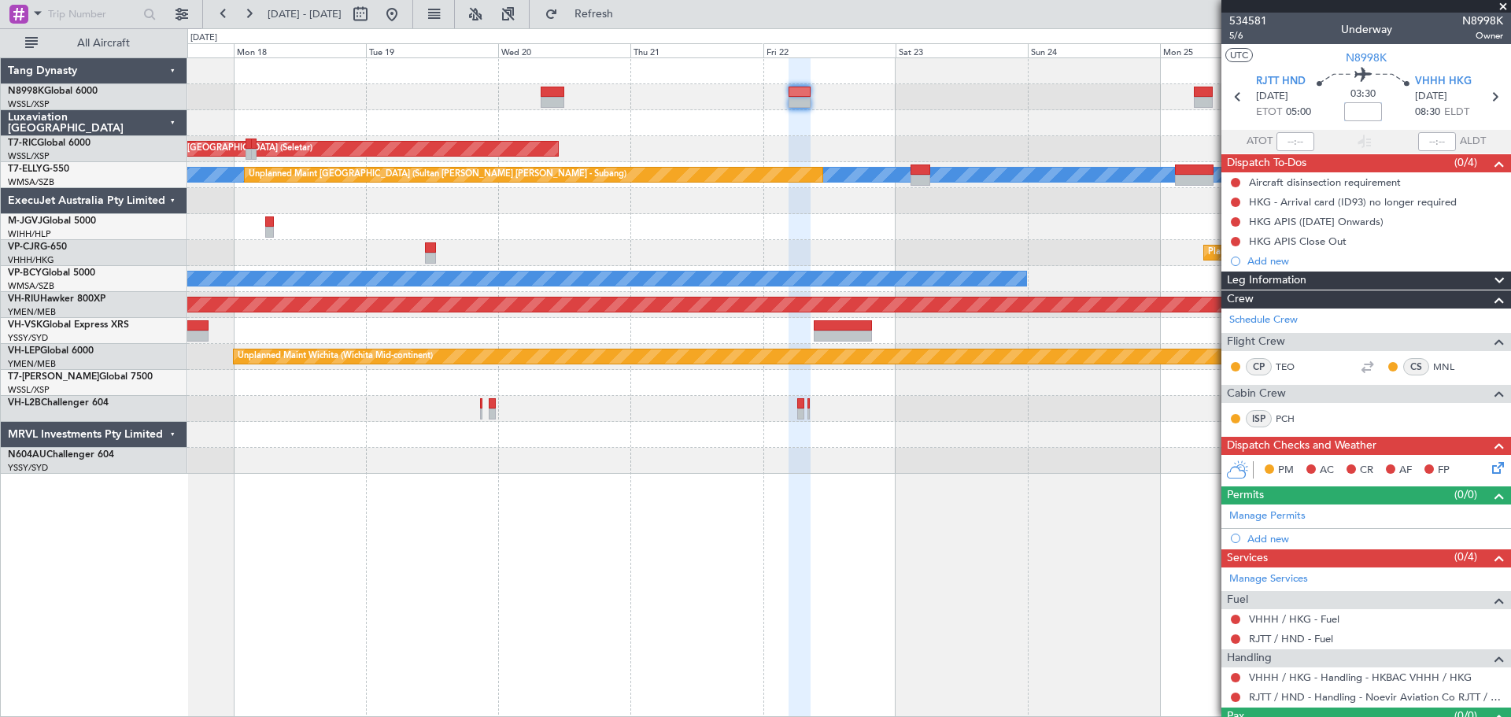
click at [1364, 114] on input at bounding box center [1363, 111] width 38 height 19
type input "+00:05"
click at [1287, 516] on link "Manage Permits" at bounding box center [1267, 516] width 76 height 16
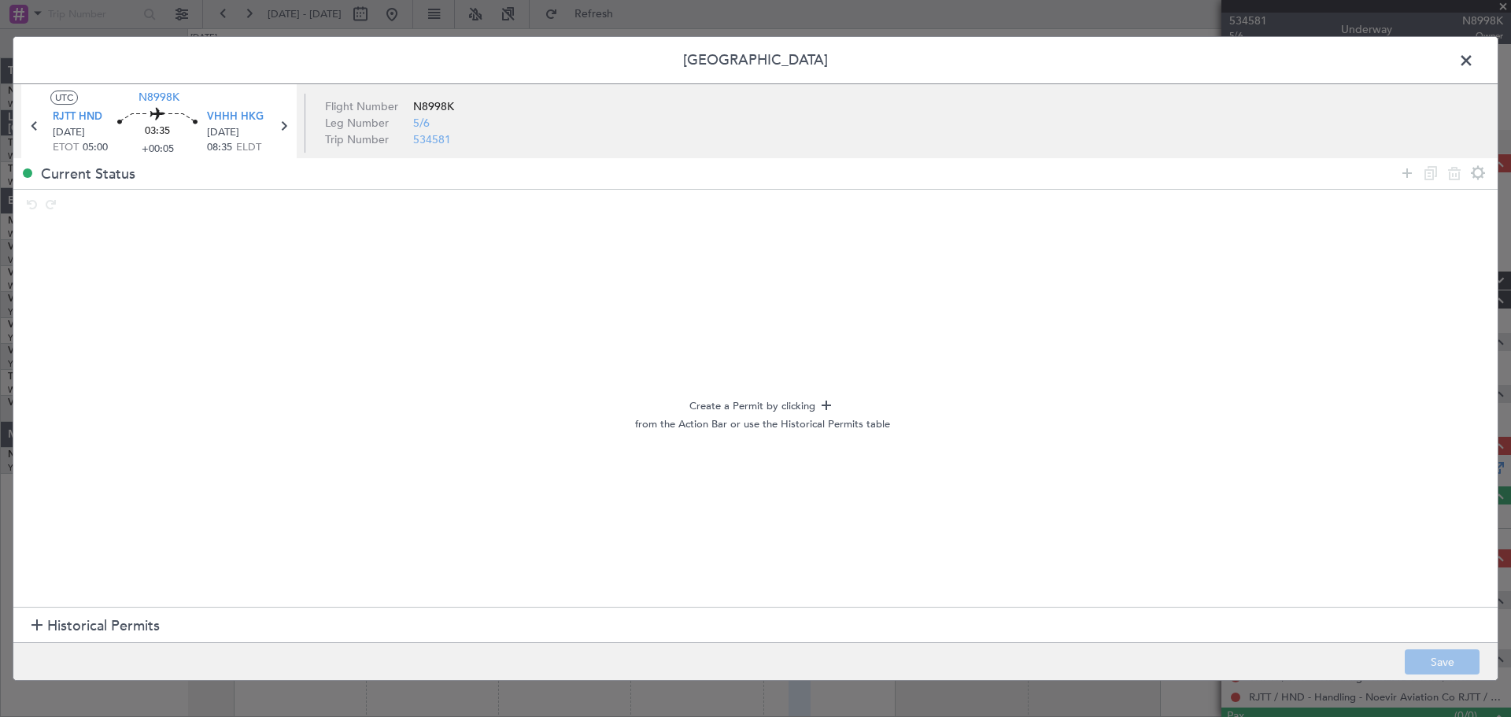
click at [36, 632] on h1 "Historical Permits" at bounding box center [95, 625] width 128 height 21
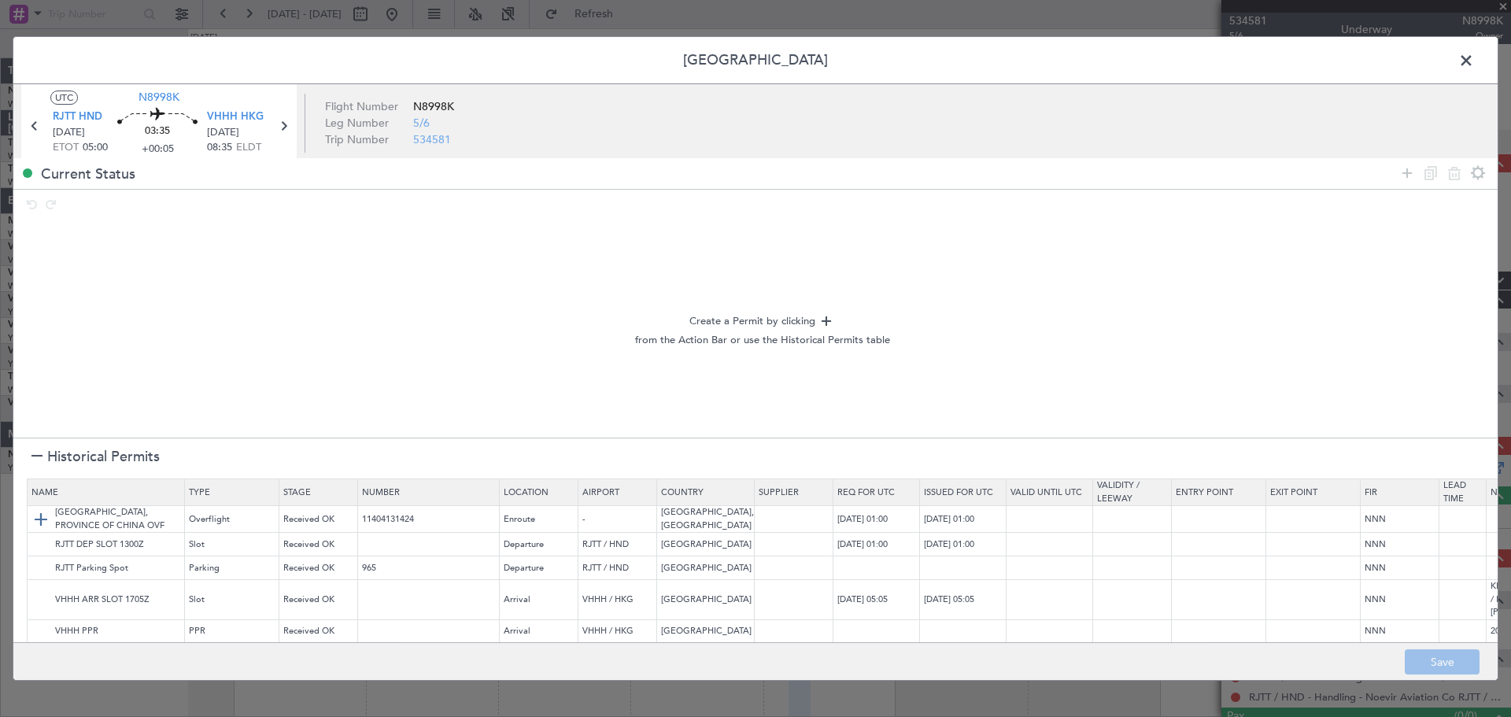
click at [44, 514] on img at bounding box center [40, 519] width 19 height 19
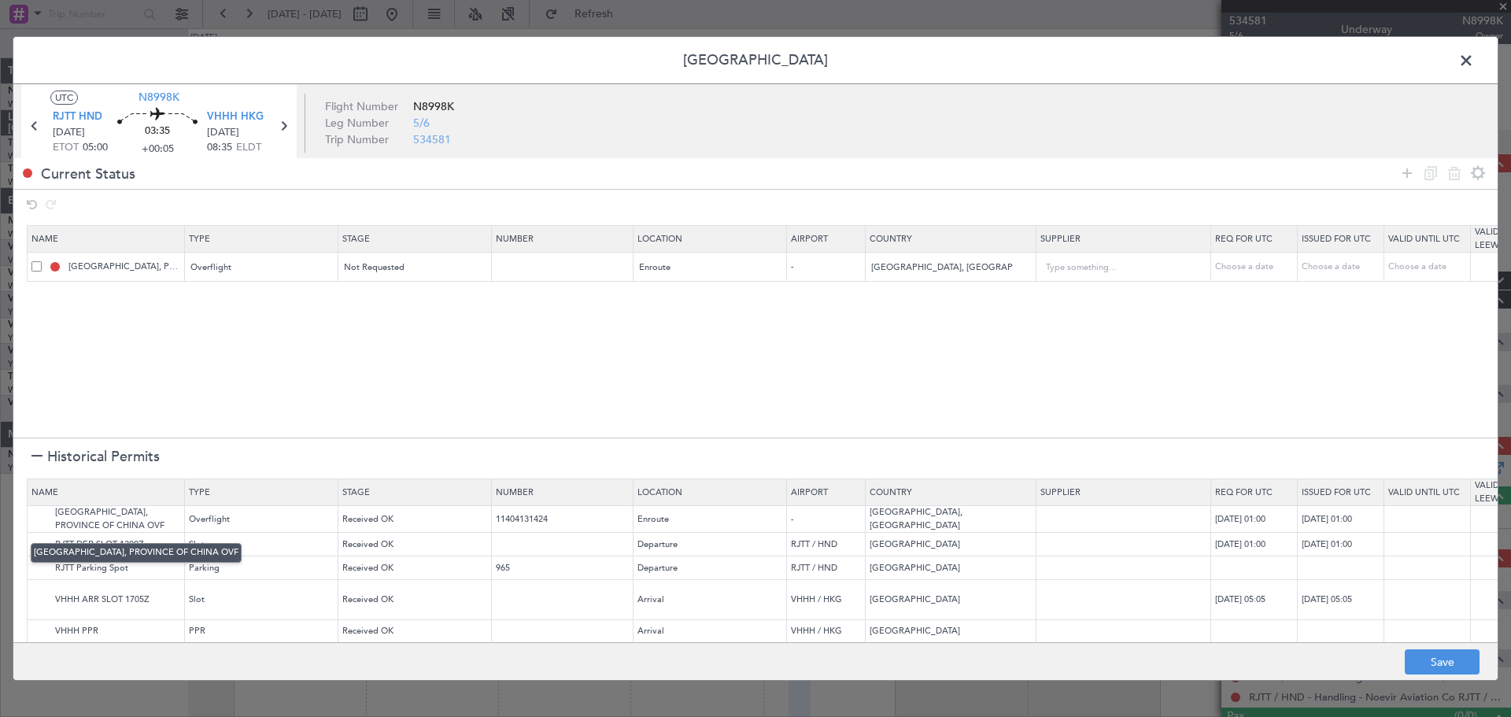
click at [45, 541] on mat-tooltip-component "TAIWAN, PROVINCE OF CHINA OVF" at bounding box center [136, 553] width 233 height 42
click at [40, 544] on img at bounding box center [40, 544] width 19 height 19
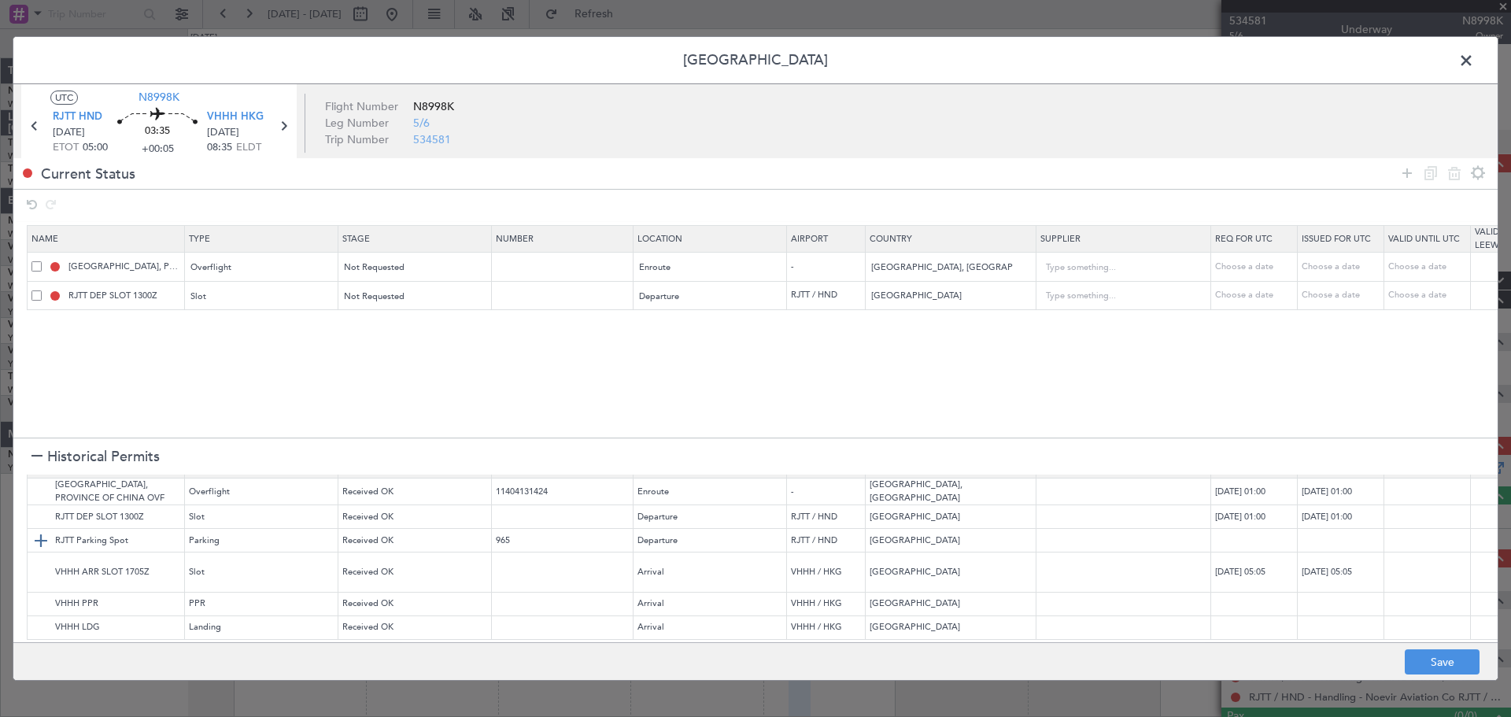
scroll to position [39, 0]
click at [41, 563] on img at bounding box center [40, 572] width 19 height 19
click at [42, 594] on img at bounding box center [40, 603] width 19 height 19
click at [40, 618] on img at bounding box center [40, 627] width 19 height 19
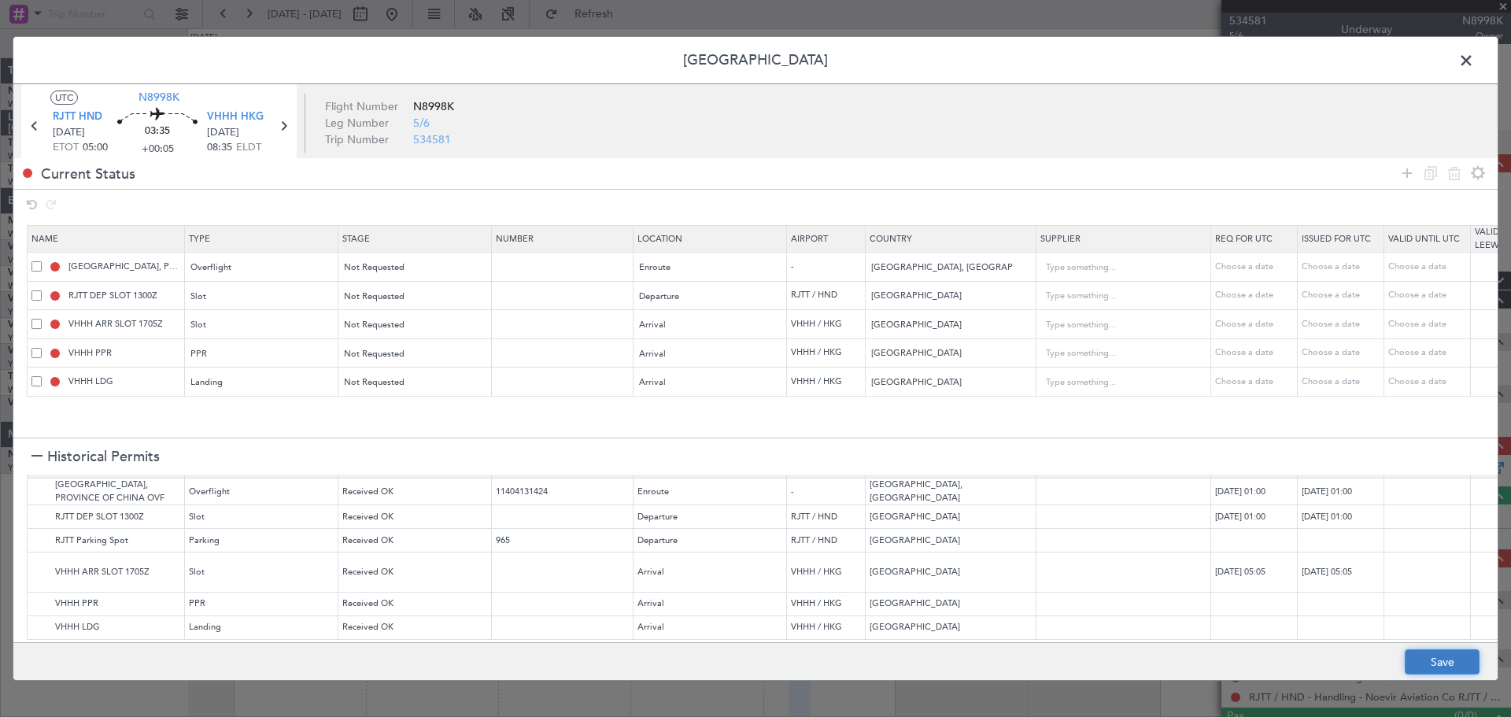
click at [1430, 653] on button "Save" at bounding box center [1442, 661] width 75 height 25
type input "NNN"
type input "RJTT DEP SLOT"
type input "NNN"
type input "VHHH ARR SLOT"
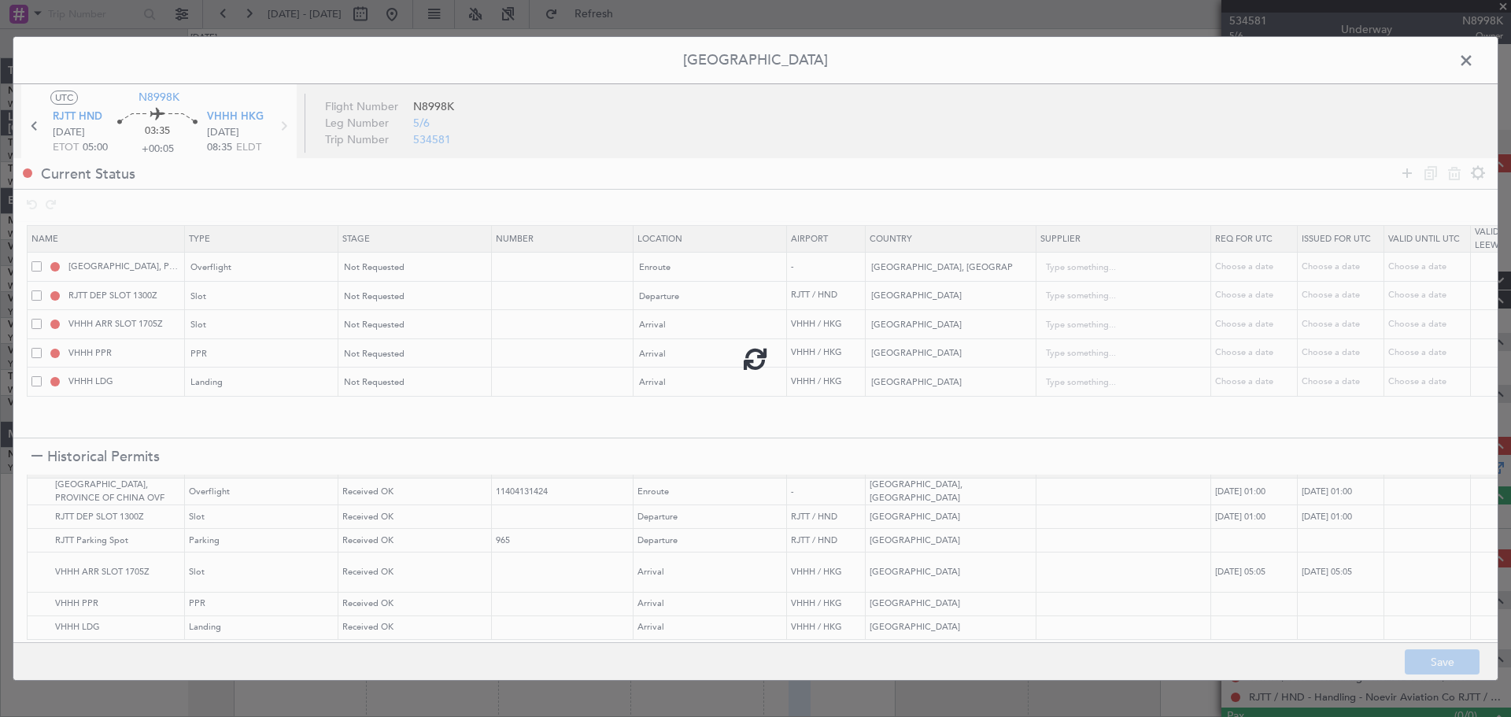
type input "NNN"
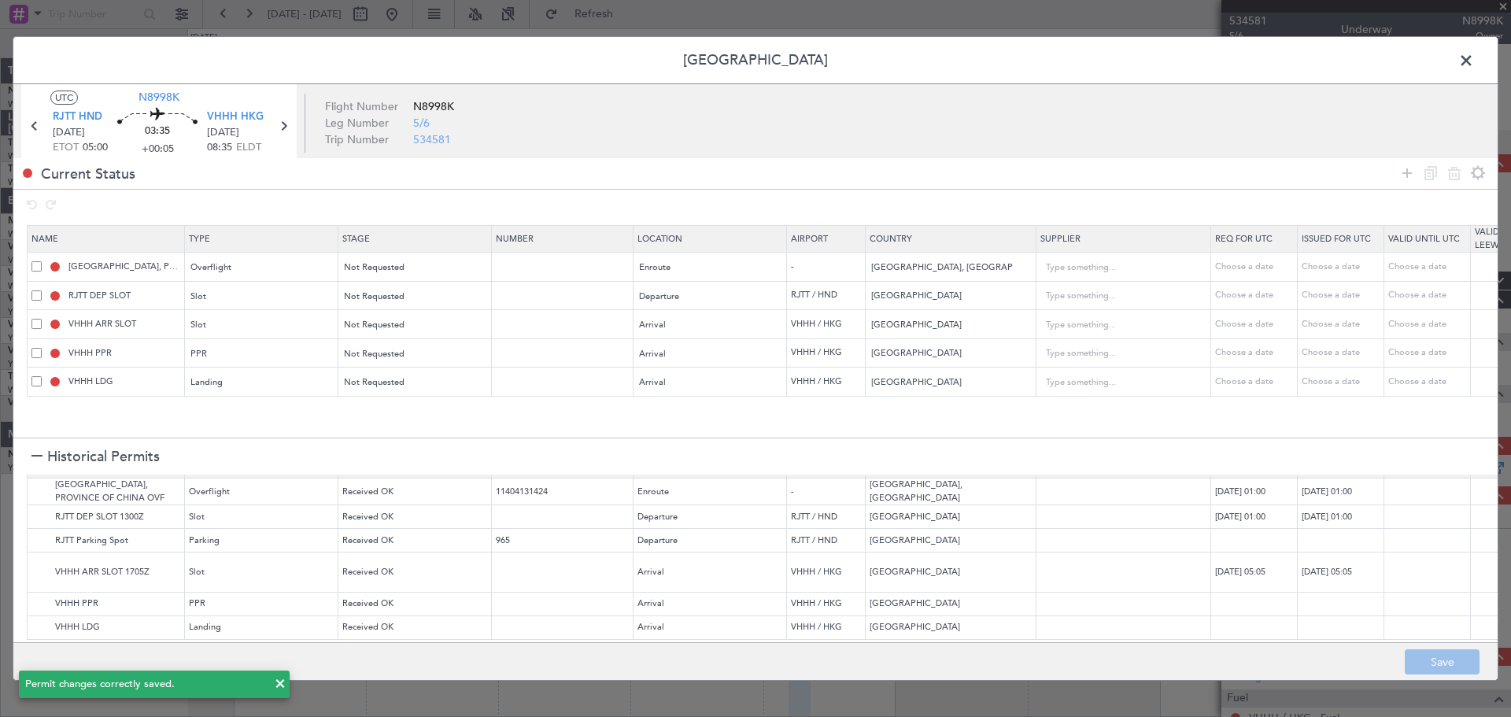
click at [1474, 65] on span at bounding box center [1474, 64] width 0 height 31
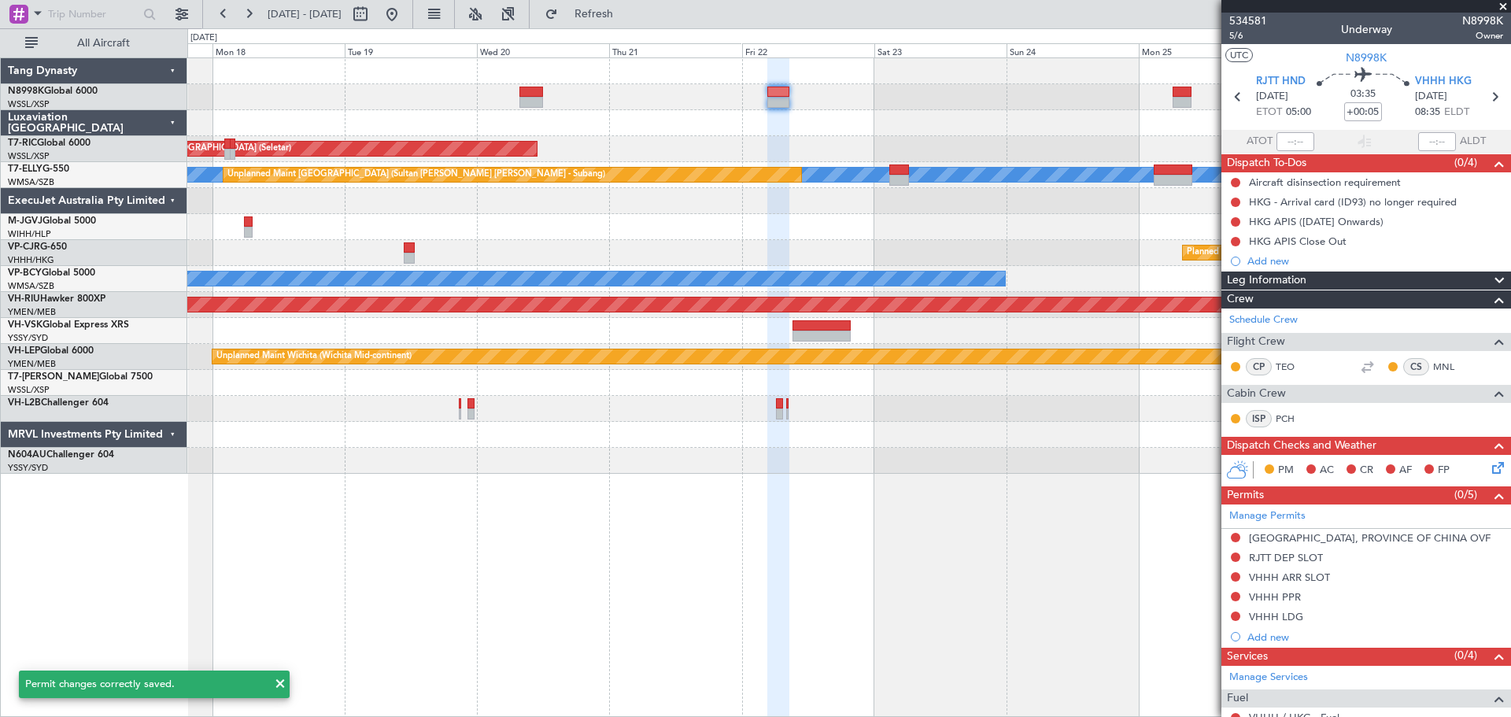
click at [844, 146] on div "Unplanned Maint Singapore (Seletar) MEL Unplanned Maint Kuala Lumpur (Sultan Ab…" at bounding box center [848, 265] width 1323 height 415
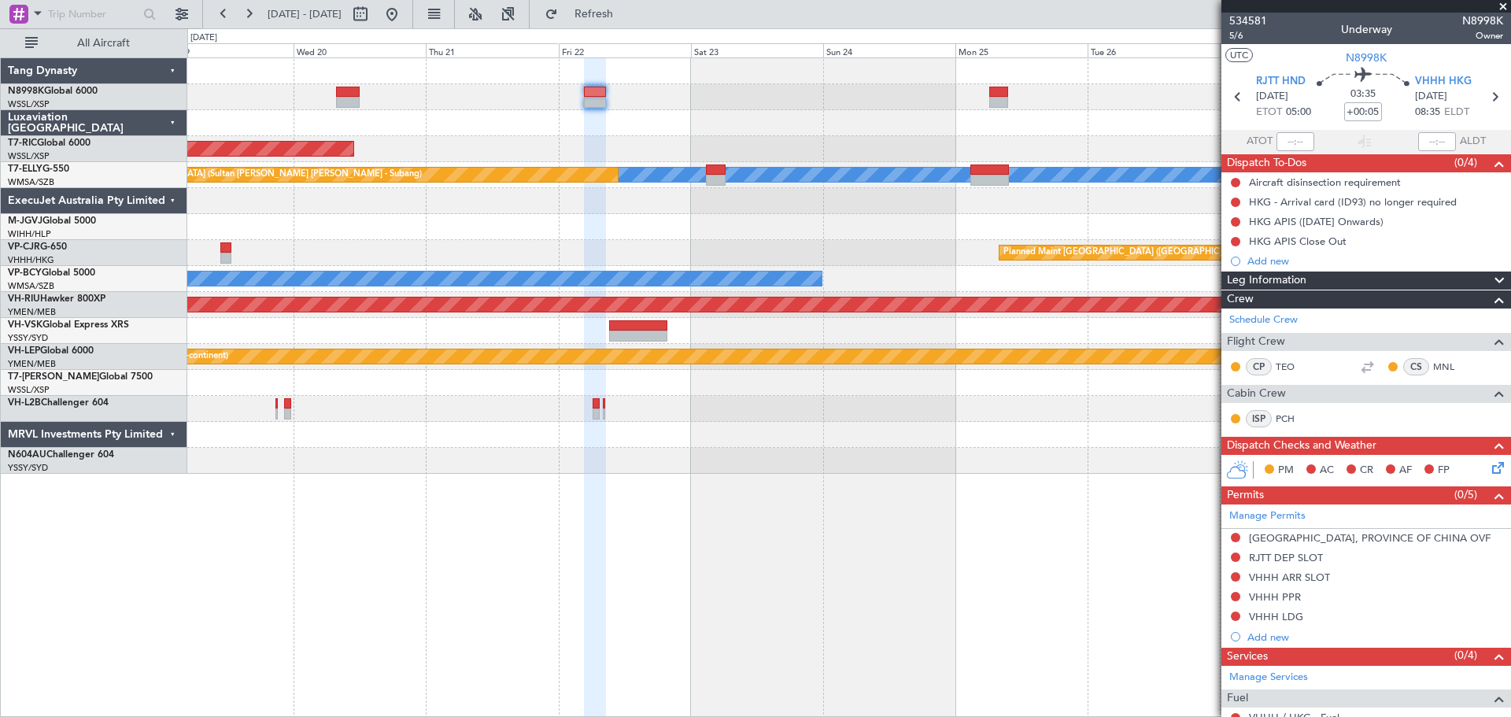
click at [349, 88] on div at bounding box center [348, 92] width 24 height 11
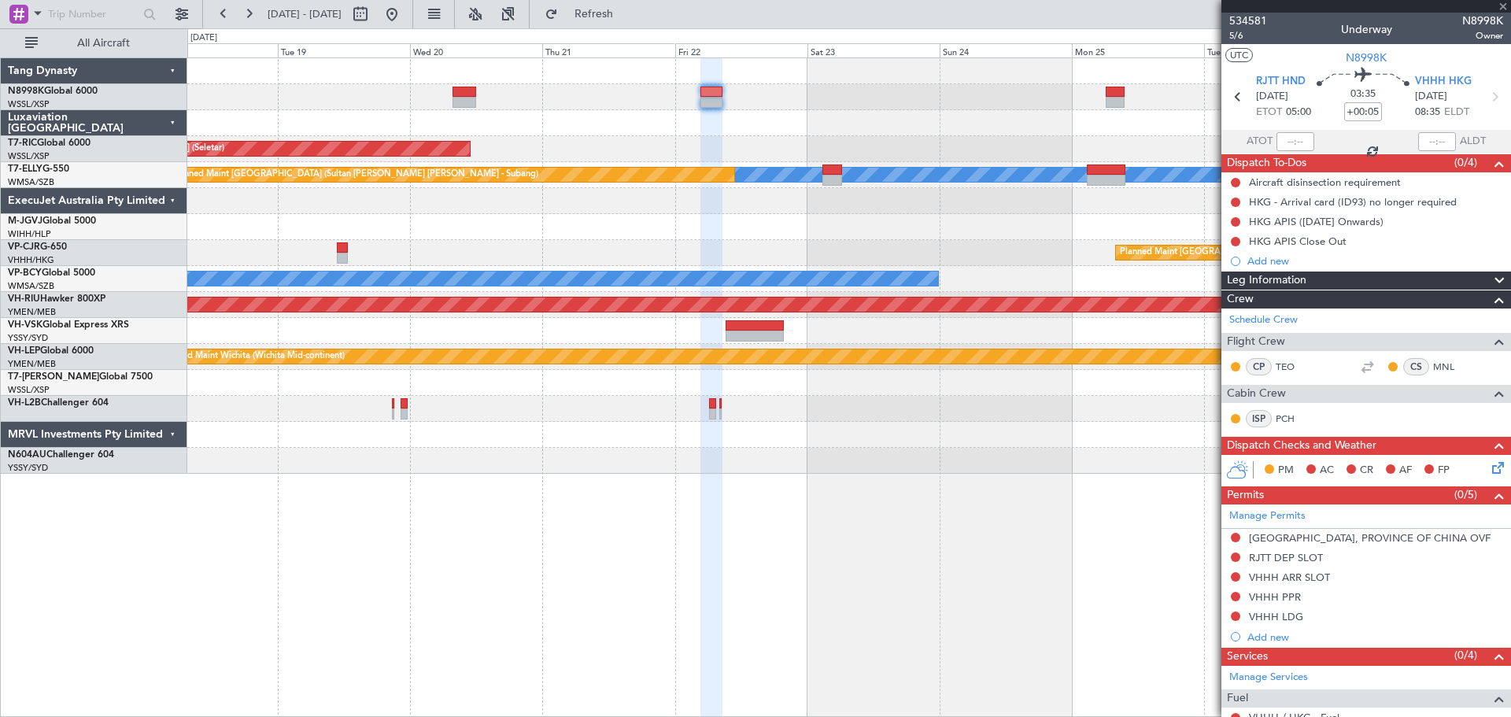
click at [954, 153] on div "Unplanned Maint Singapore (Seletar) MEL Unplanned Maint Kuala Lumpur (Sultan Ab…" at bounding box center [848, 265] width 1323 height 415
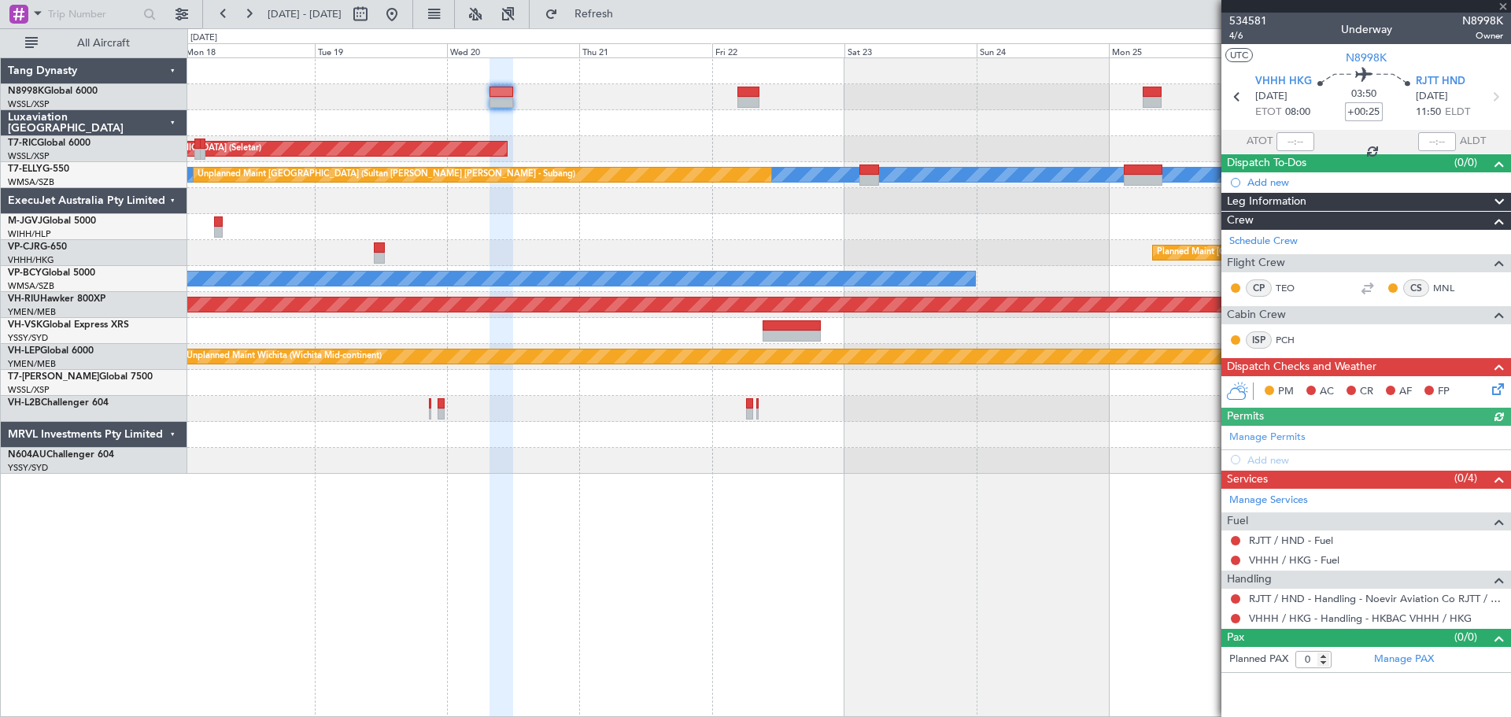
click at [1375, 109] on input "+00:25" at bounding box center [1364, 111] width 38 height 19
type input "+00:20"
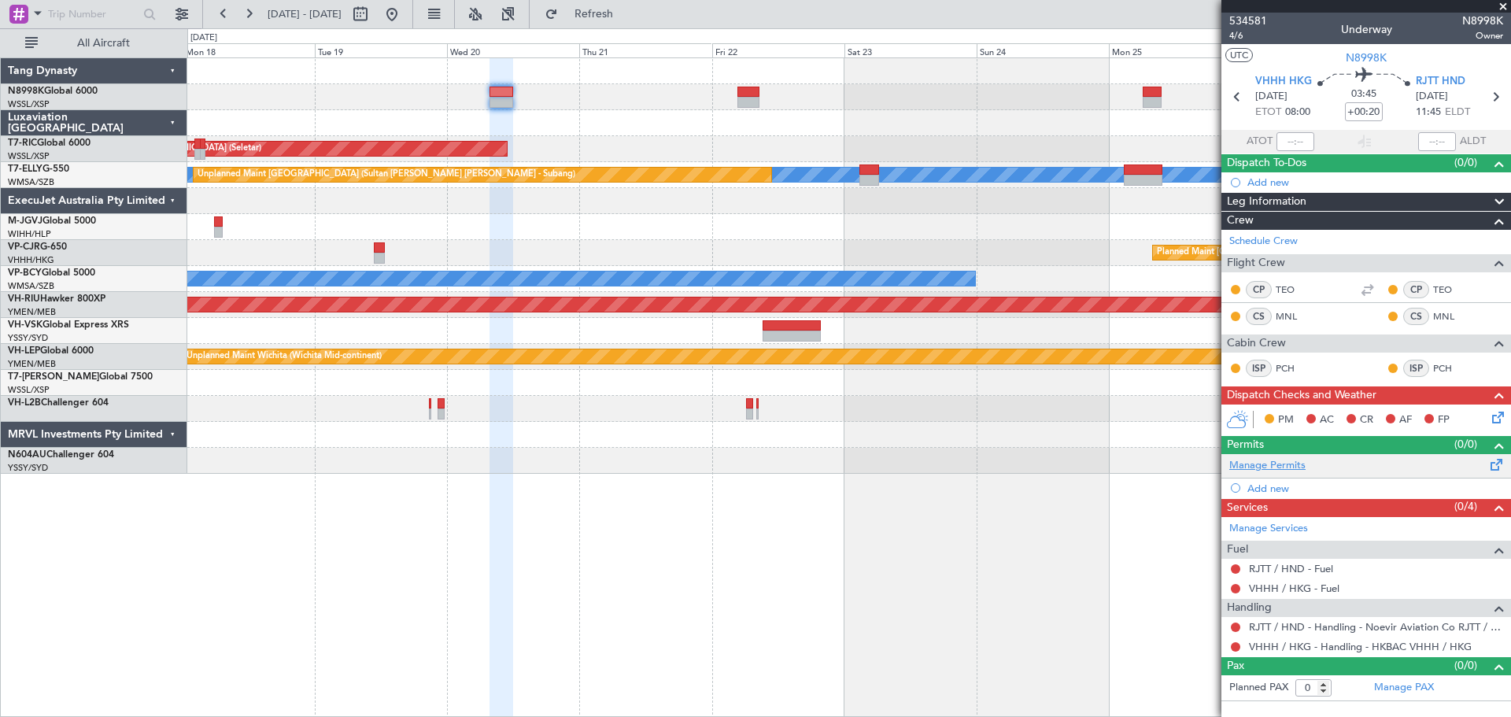
click at [1283, 465] on link "Manage Permits" at bounding box center [1267, 466] width 76 height 16
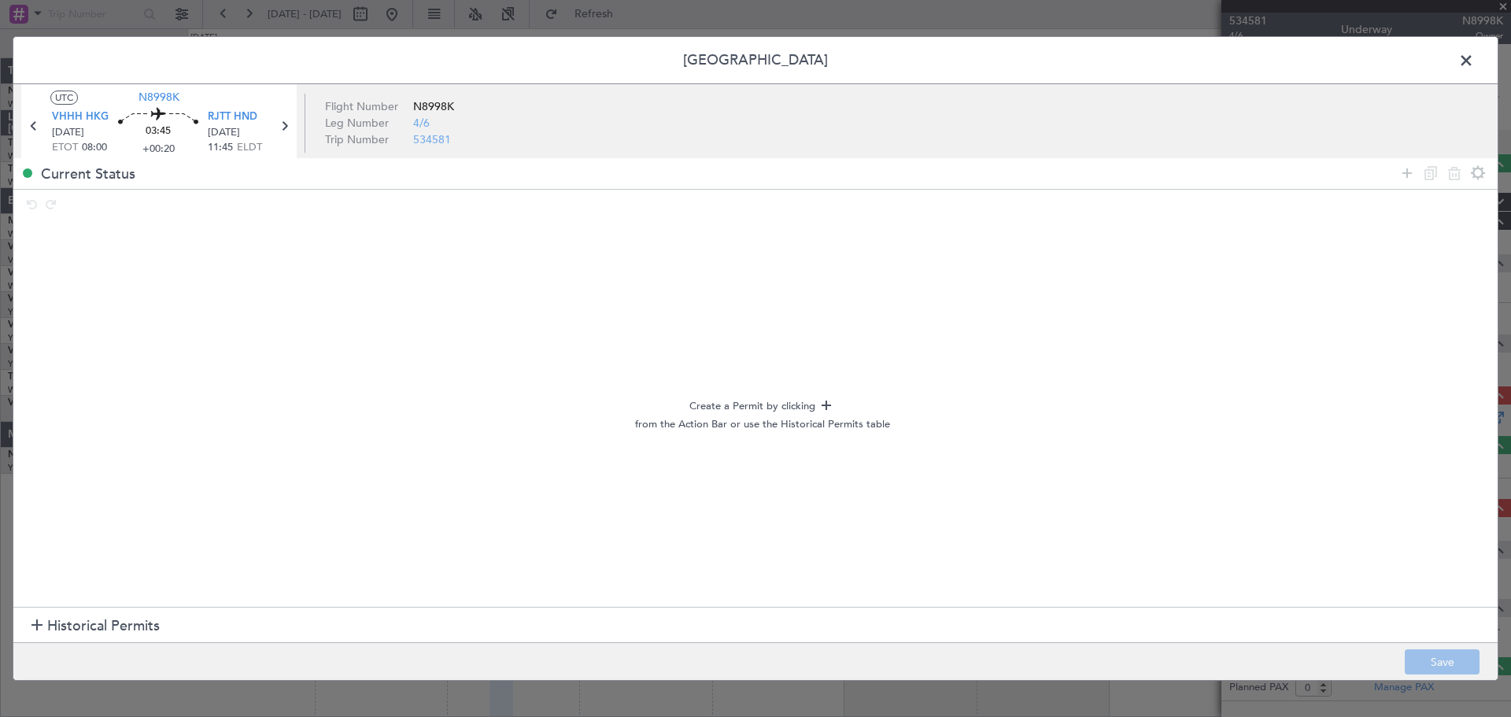
click at [74, 619] on span "Historical Permits" at bounding box center [103, 625] width 113 height 21
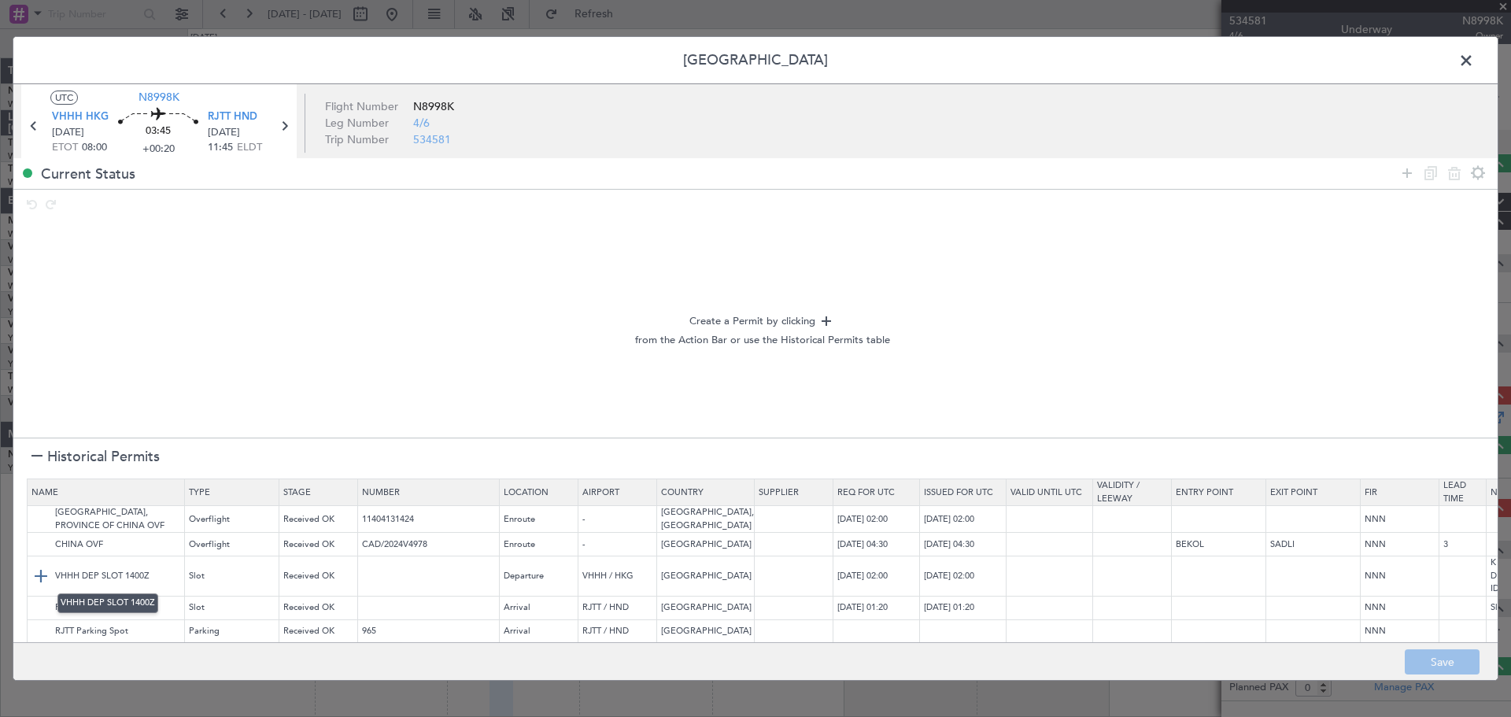
click at [39, 576] on img at bounding box center [40, 576] width 19 height 19
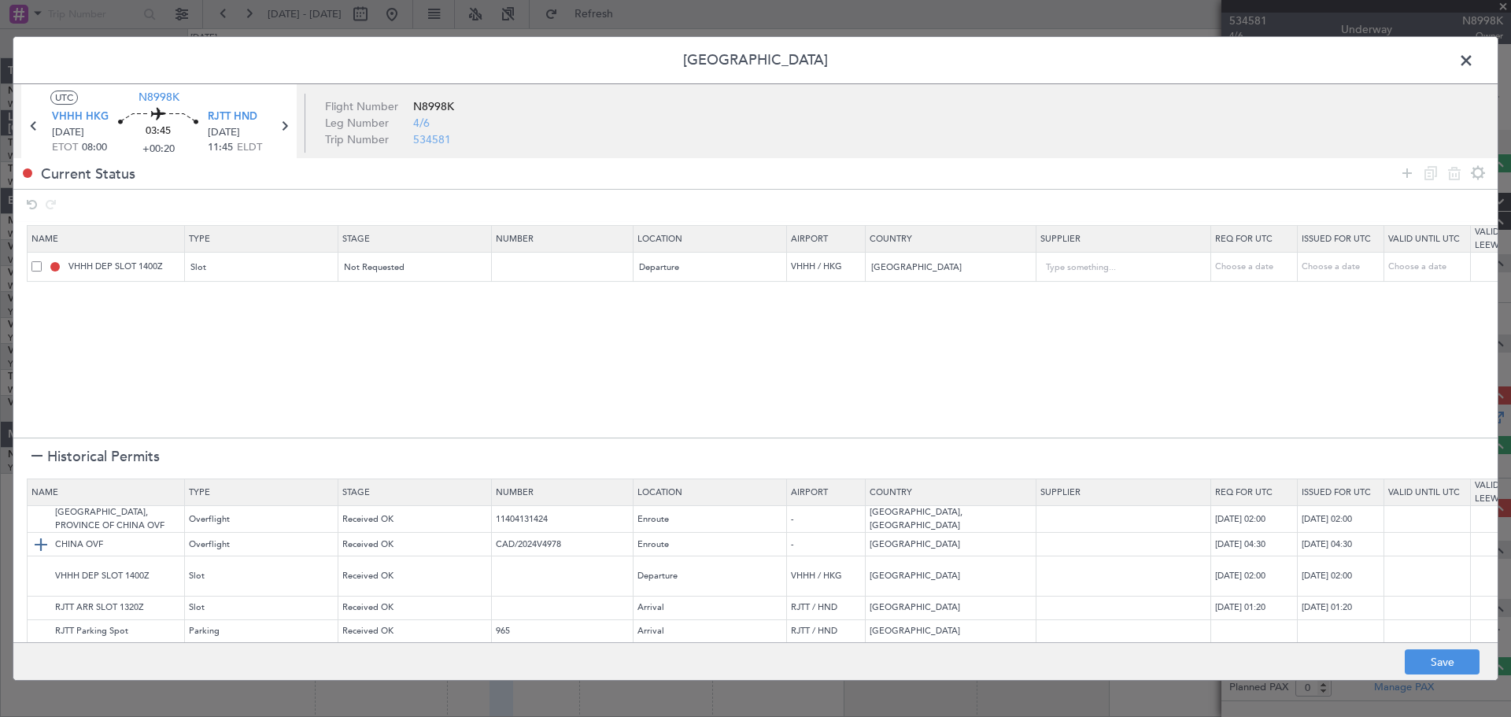
scroll to position [79, 0]
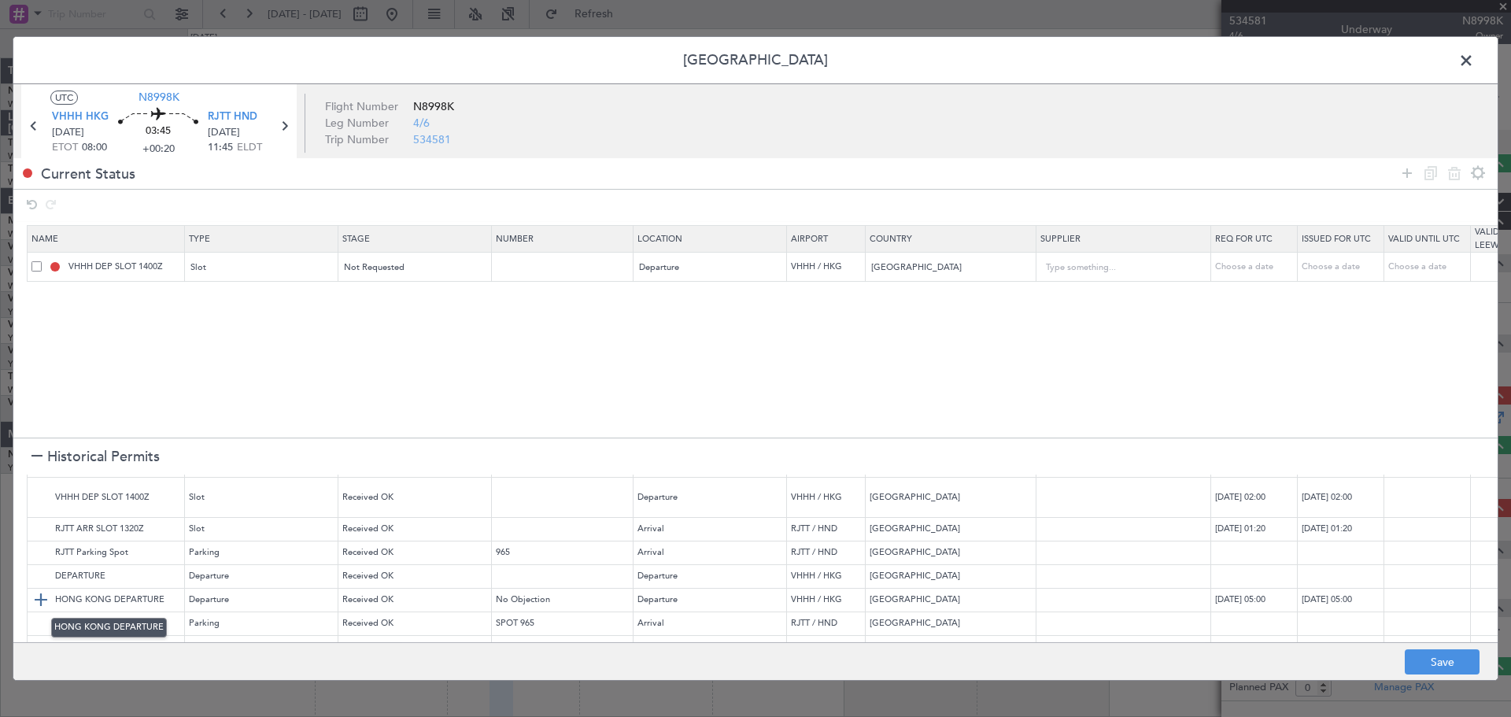
click at [45, 599] on img at bounding box center [40, 599] width 19 height 19
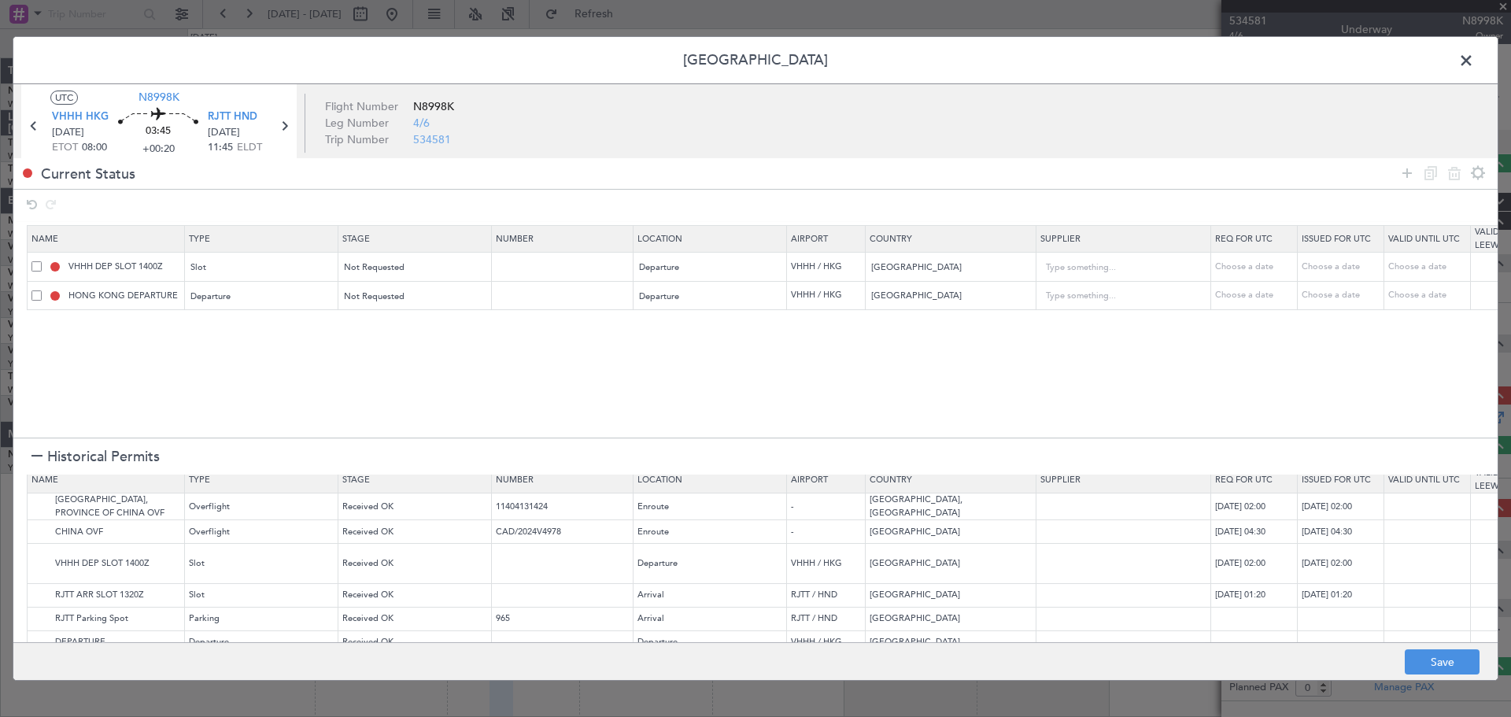
scroll to position [0, 0]
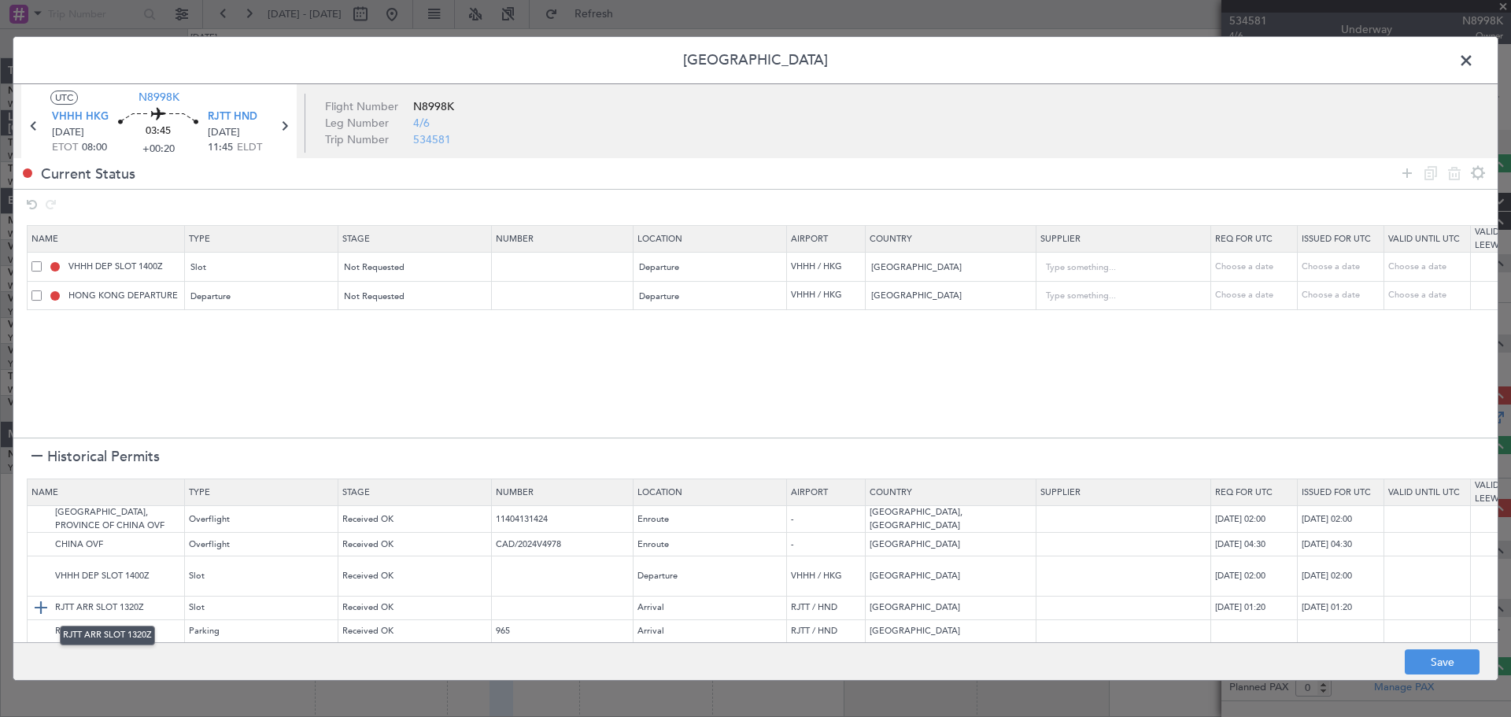
click at [37, 607] on img at bounding box center [40, 607] width 19 height 19
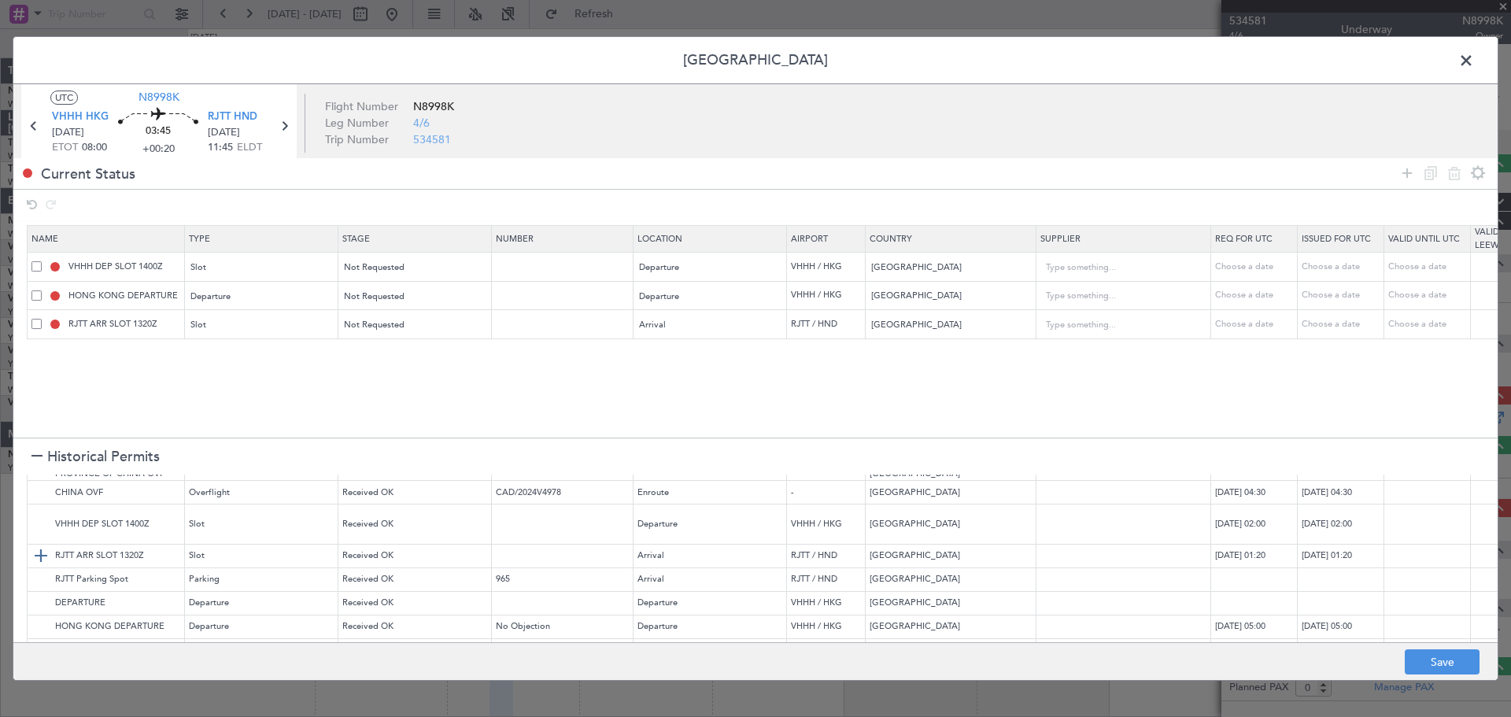
scroll to position [79, 0]
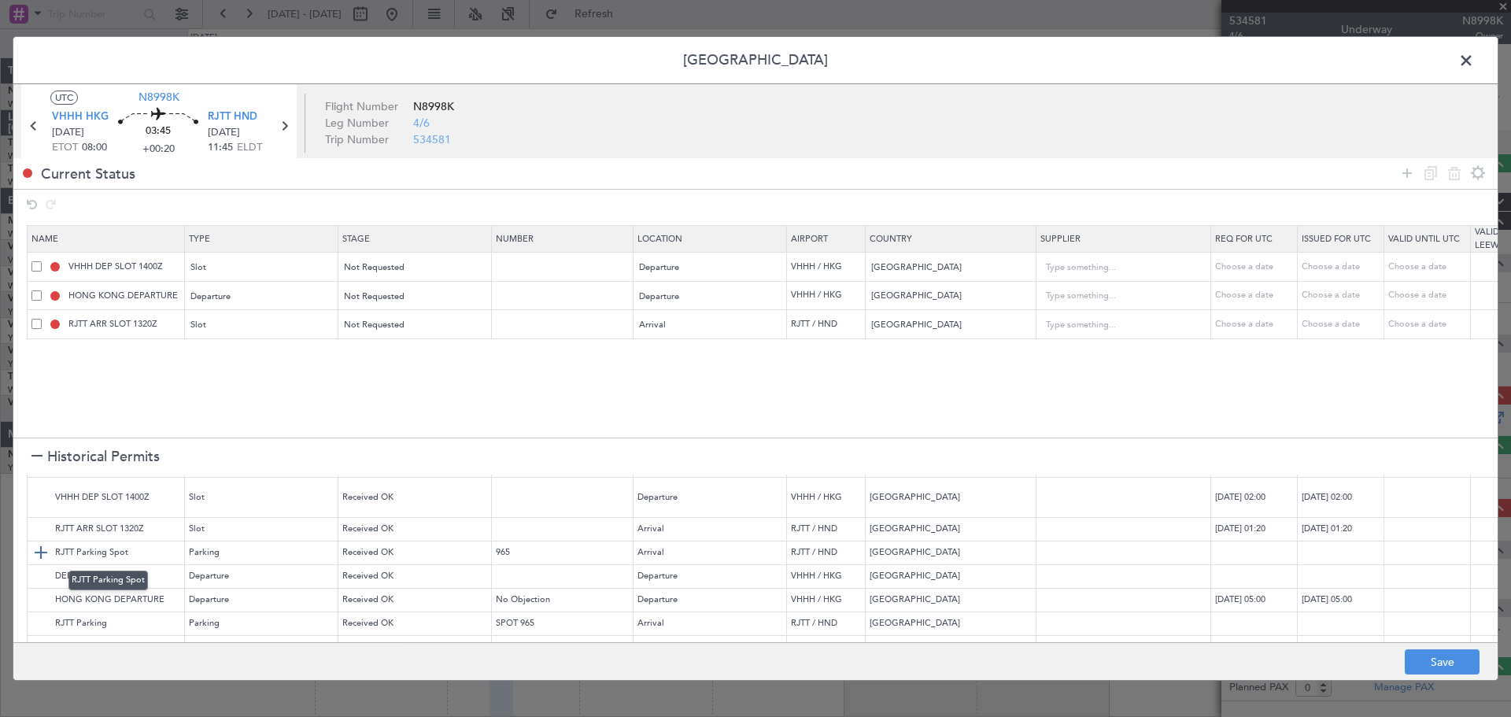
click at [39, 548] on img at bounding box center [40, 552] width 19 height 19
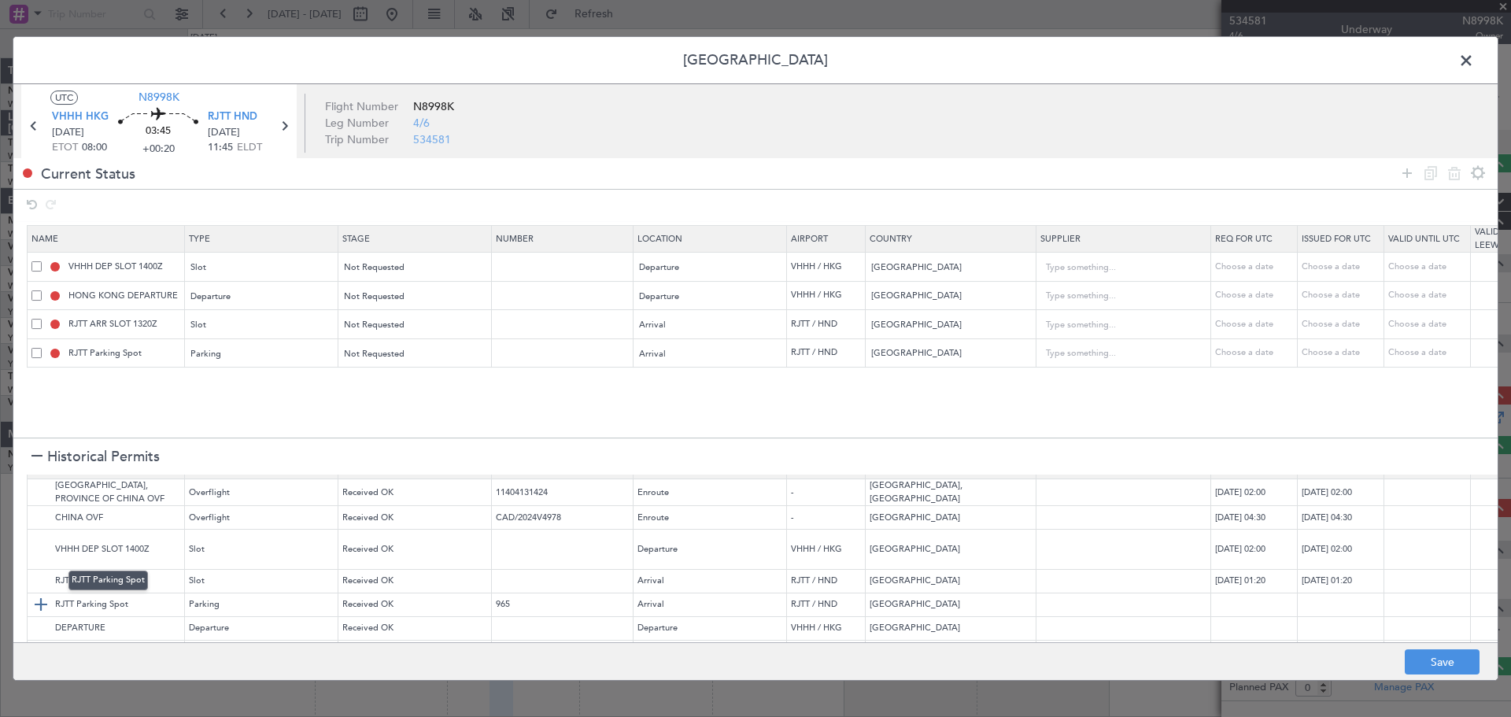
scroll to position [0, 0]
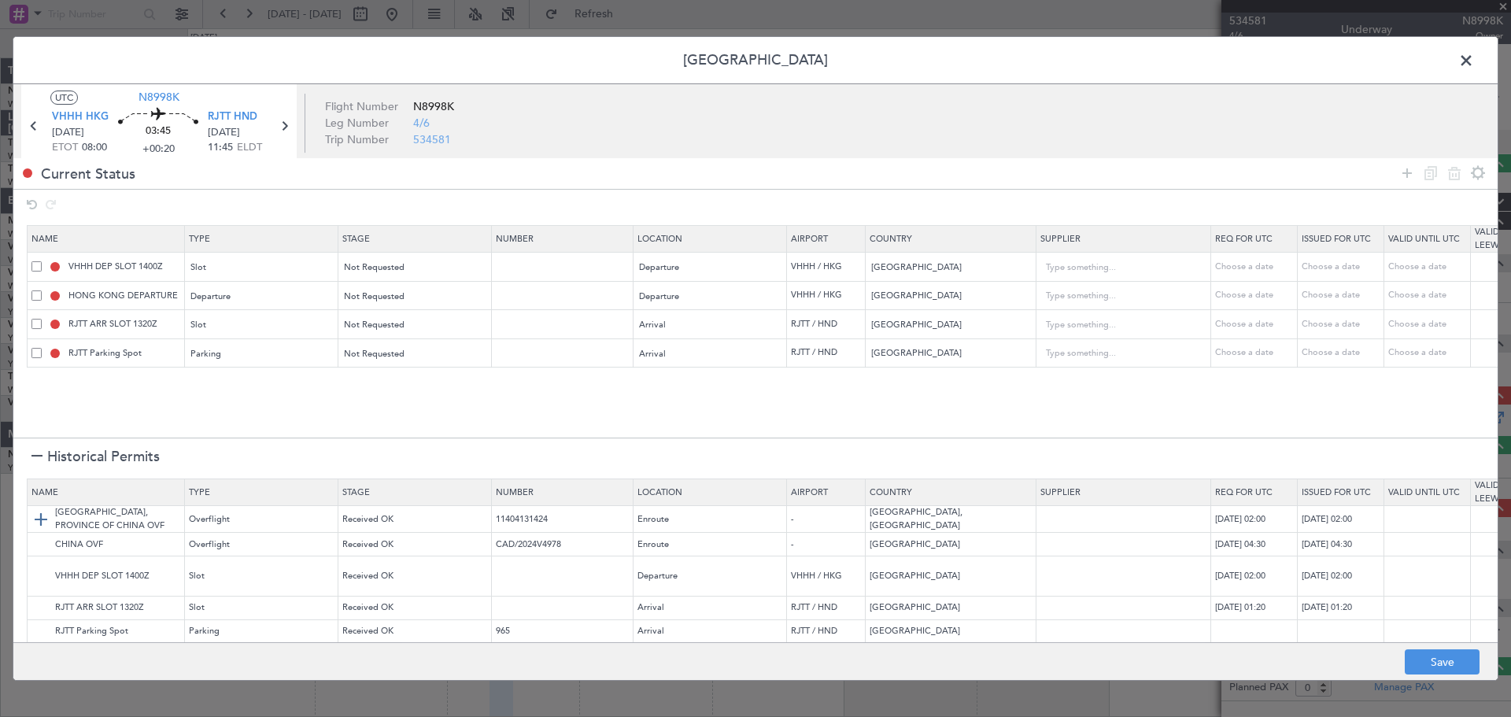
click at [41, 517] on img at bounding box center [40, 519] width 19 height 19
click at [1430, 657] on button "Save" at bounding box center [1442, 661] width 75 height 25
type input "VHHH DEP SLOT"
type input "NNN"
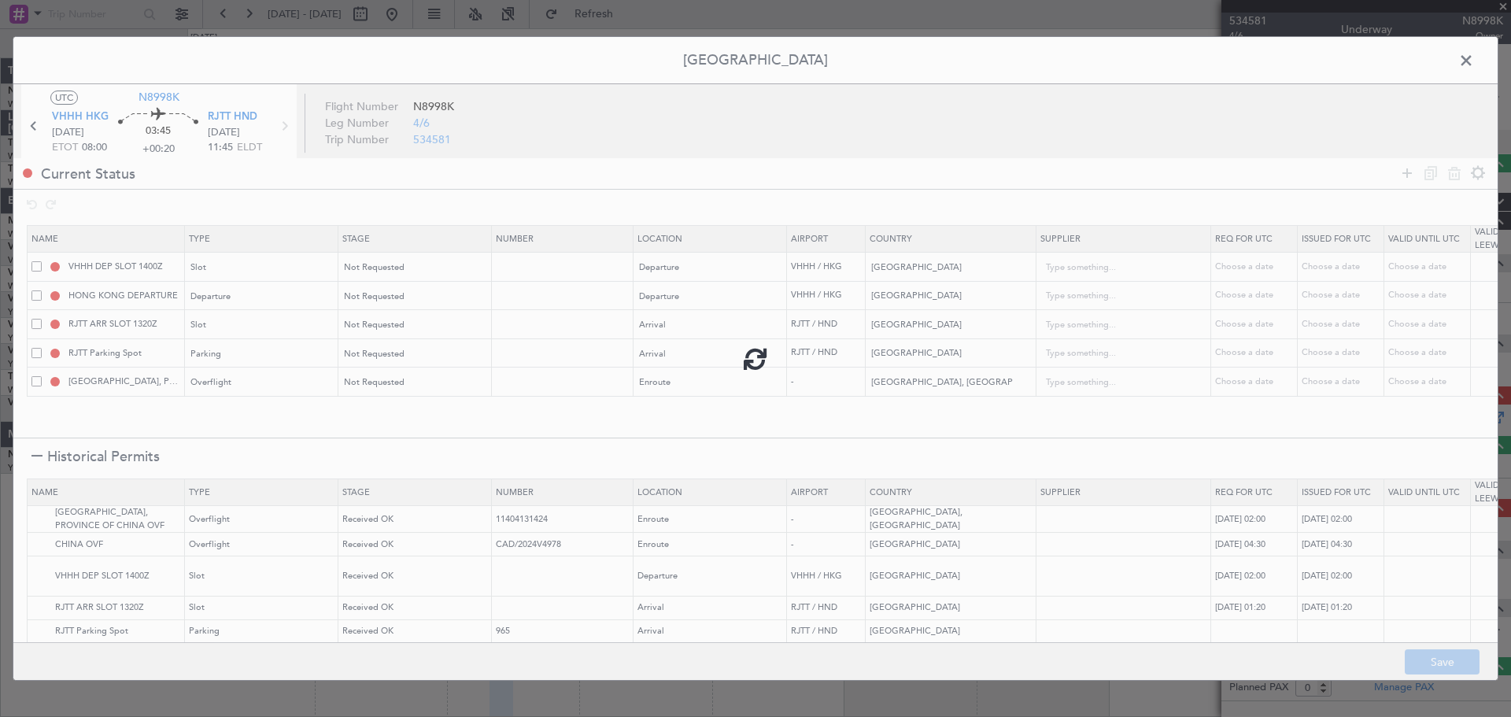
type input "RJTT ARR SLOT"
type input "NNN"
type input "RJTT Parking"
type input "NNN"
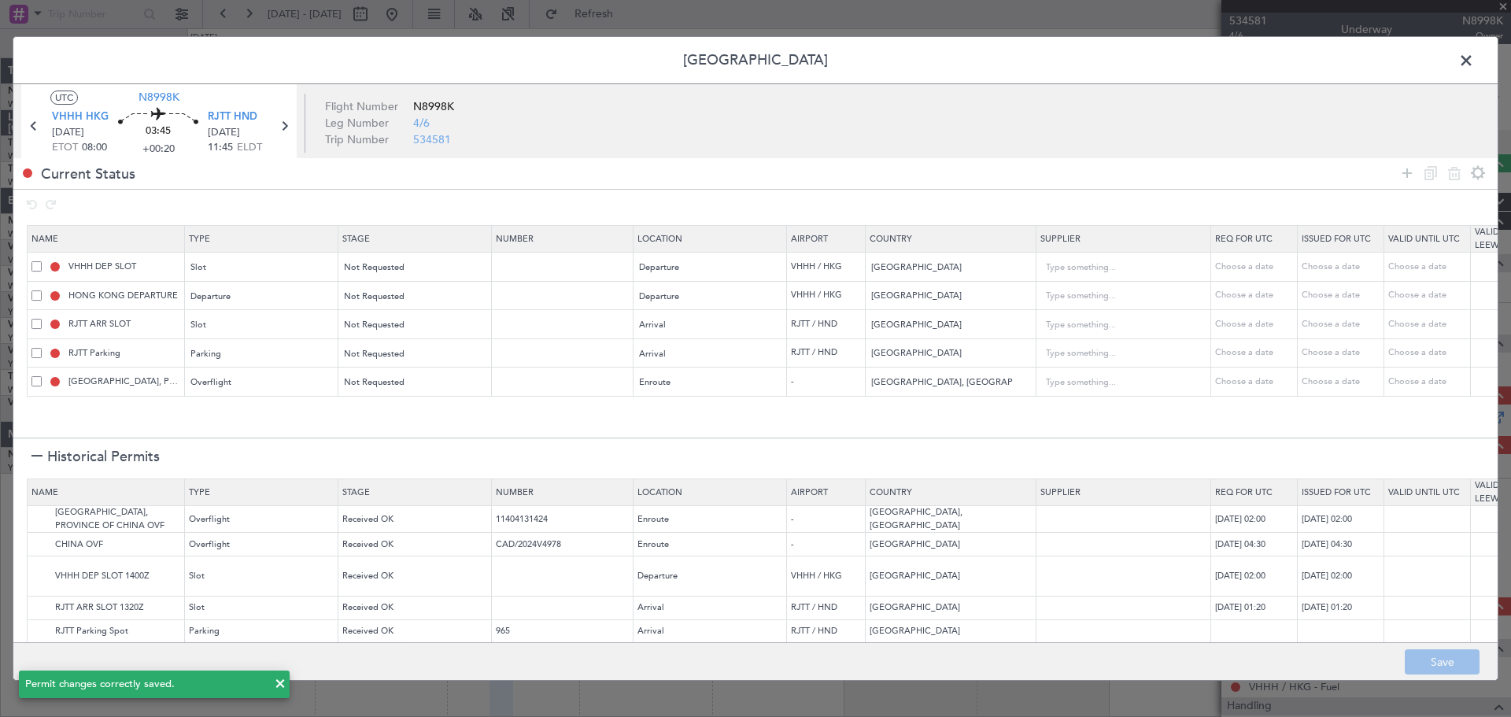
click at [1474, 58] on span at bounding box center [1474, 64] width 0 height 31
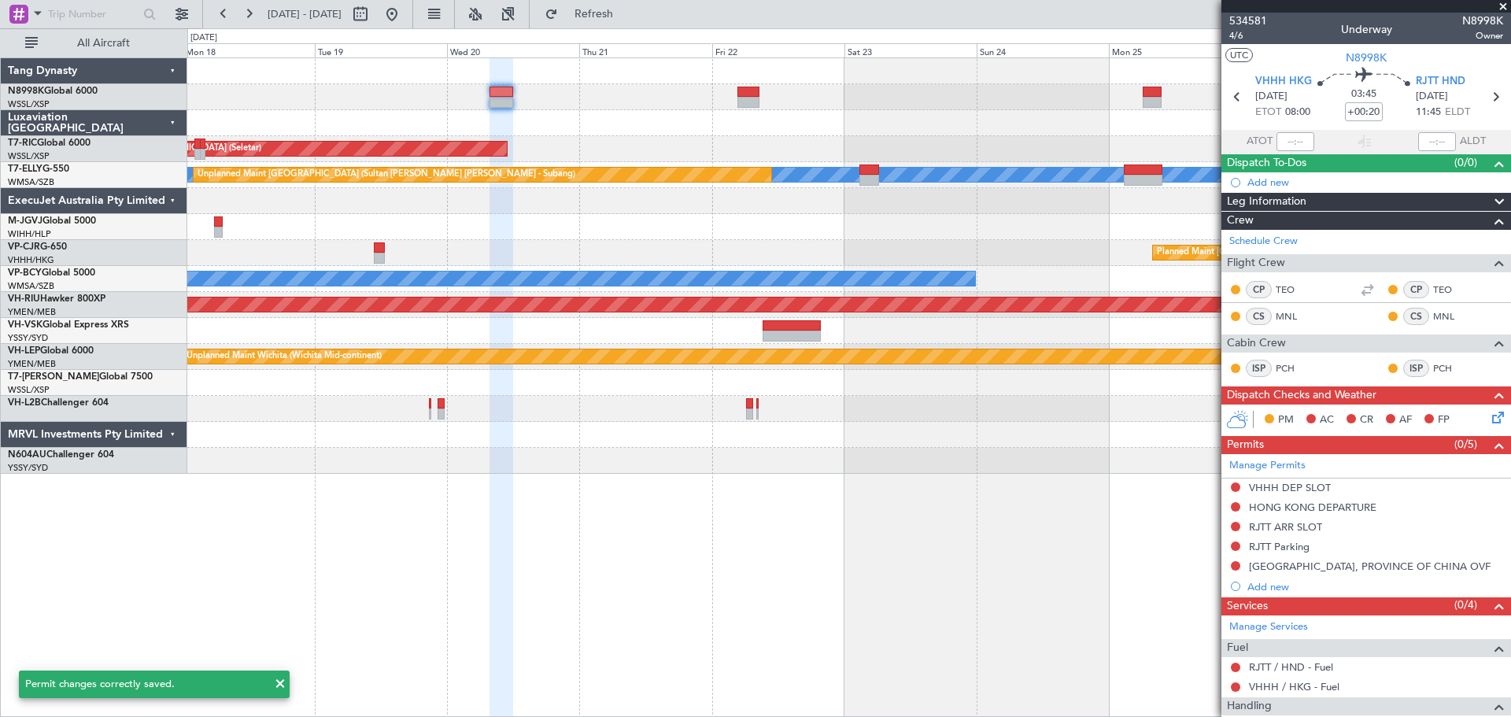
click at [739, 231] on div "Planned Maint [GEOGRAPHIC_DATA] (Seletar)" at bounding box center [848, 227] width 1323 height 26
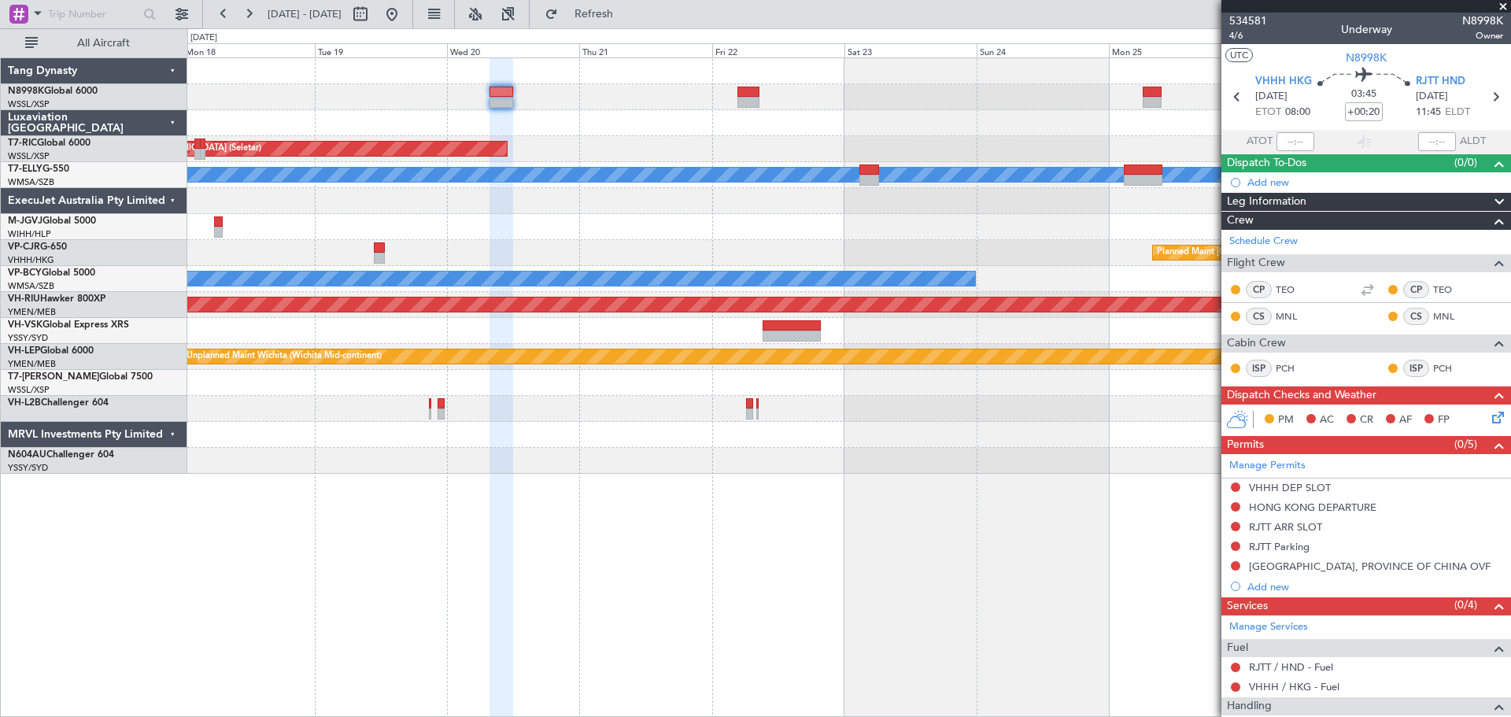
click at [533, 105] on div at bounding box center [848, 97] width 1323 height 26
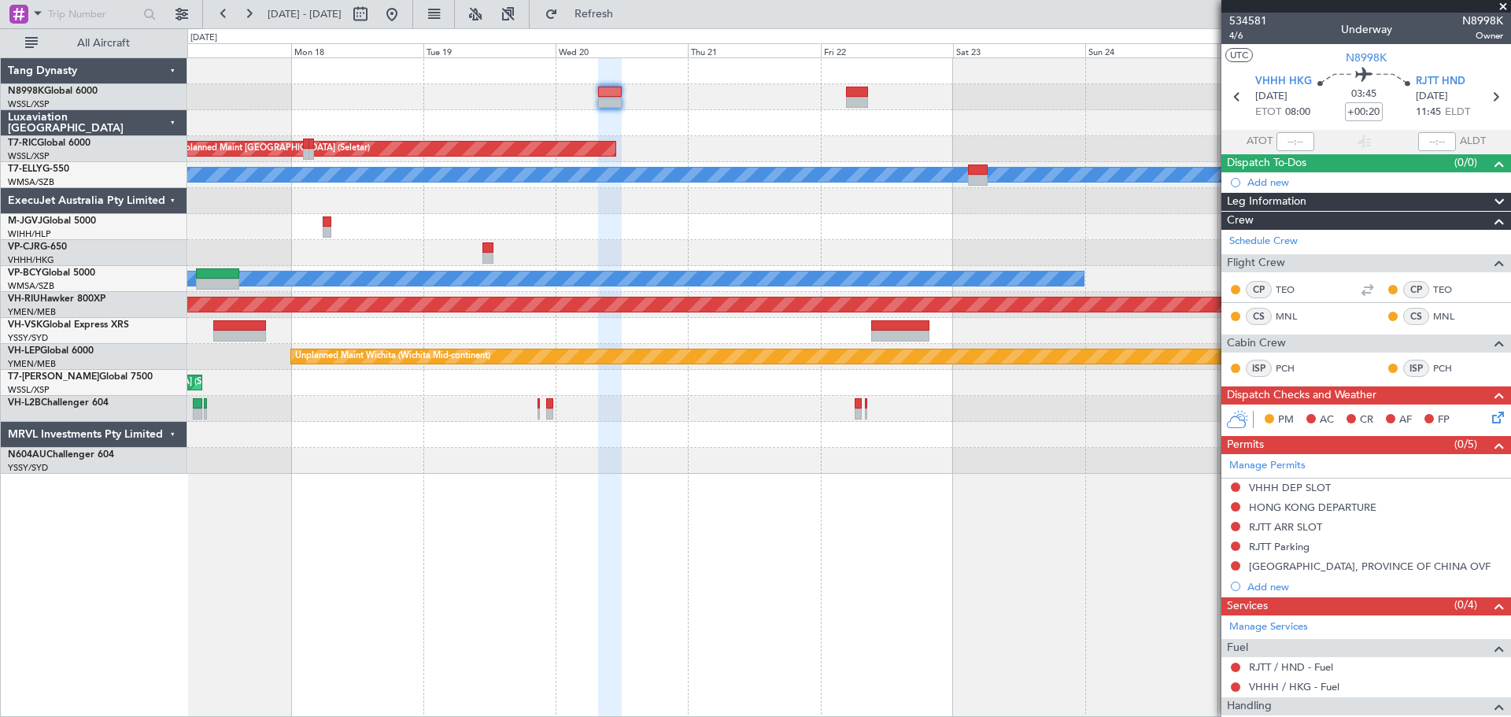
click at [758, 102] on div "Unplanned Maint Singapore (Seletar) Unplanned Maint Kuala Lumpur (Sultan Abdul …" at bounding box center [848, 265] width 1323 height 415
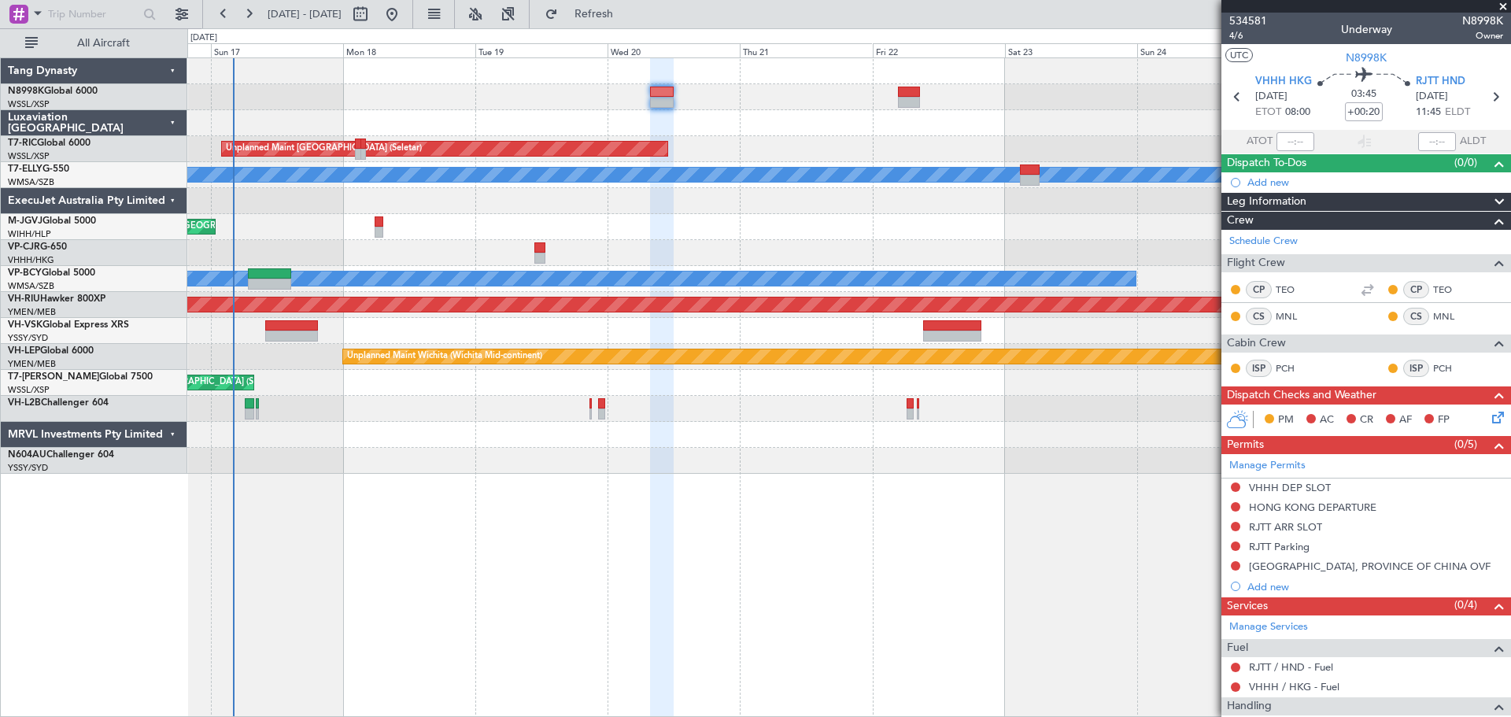
click at [596, 93] on div at bounding box center [848, 97] width 1323 height 26
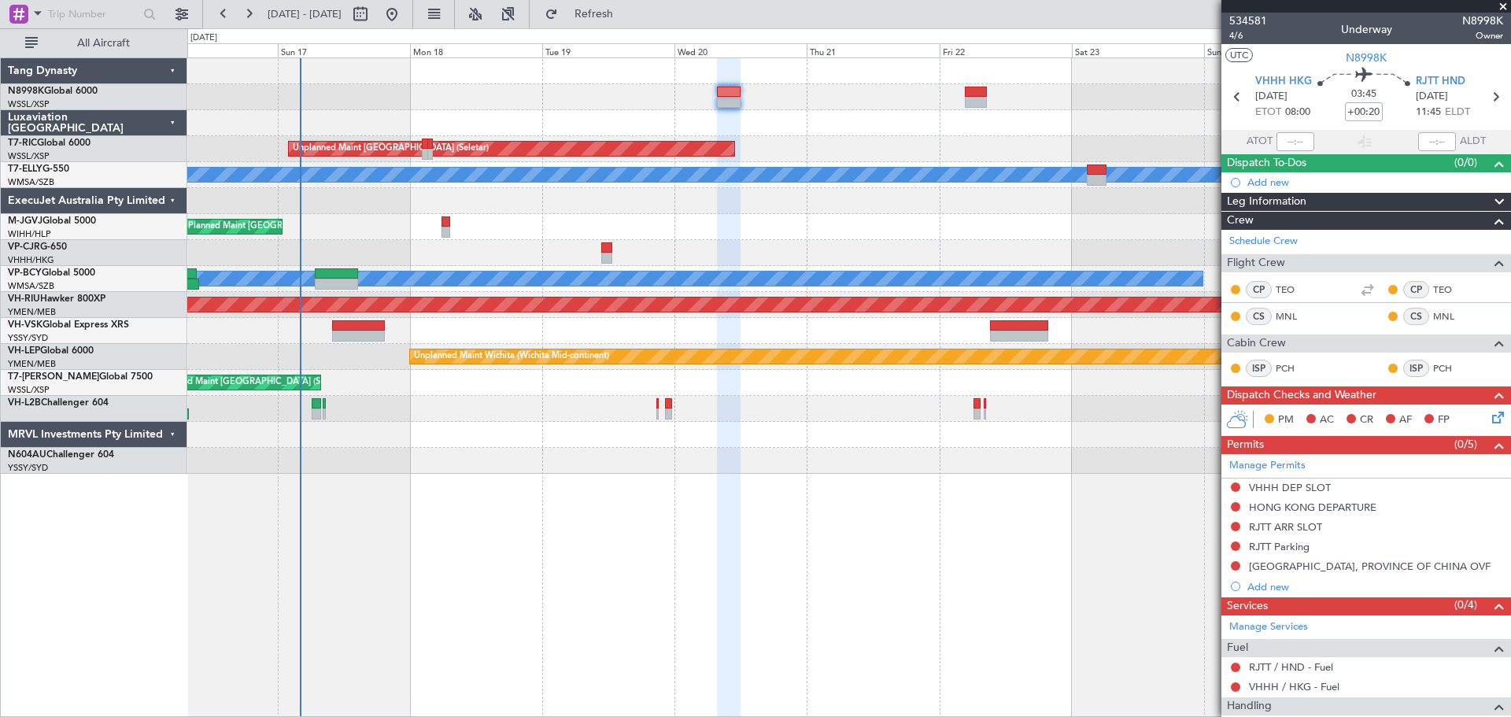
click at [601, 94] on div at bounding box center [848, 97] width 1323 height 26
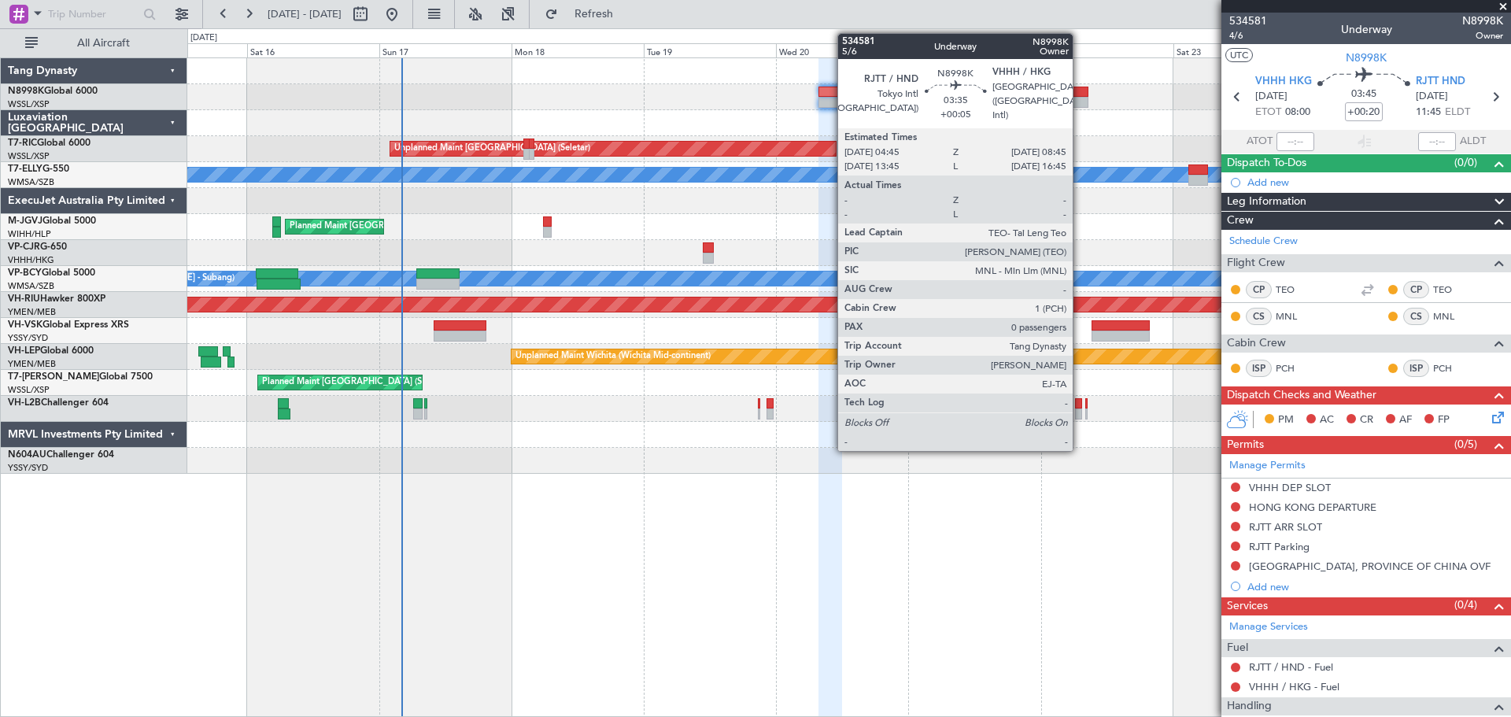
click at [1080, 92] on div at bounding box center [1077, 92] width 23 height 11
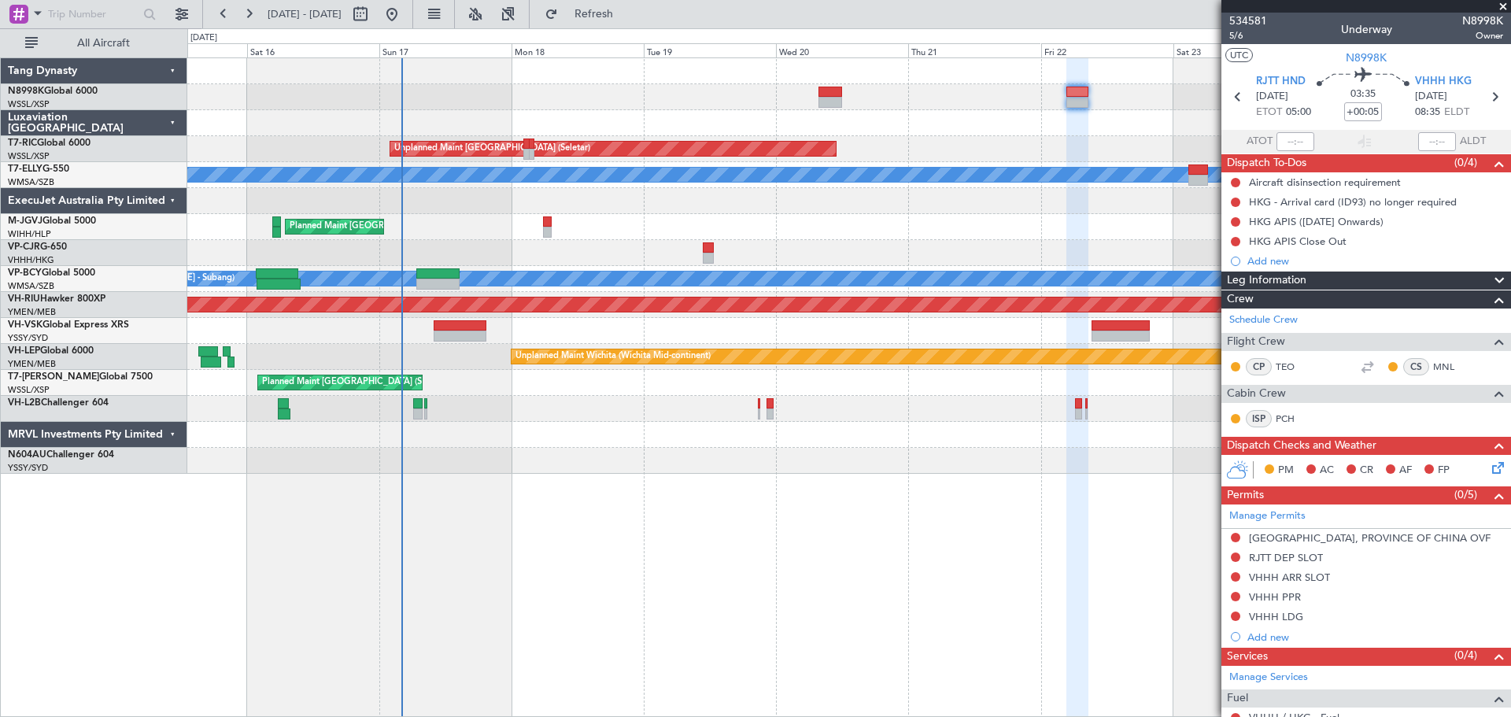
click at [545, 152] on div "Unplanned Maint [GEOGRAPHIC_DATA] (Seletar)" at bounding box center [848, 149] width 1323 height 26
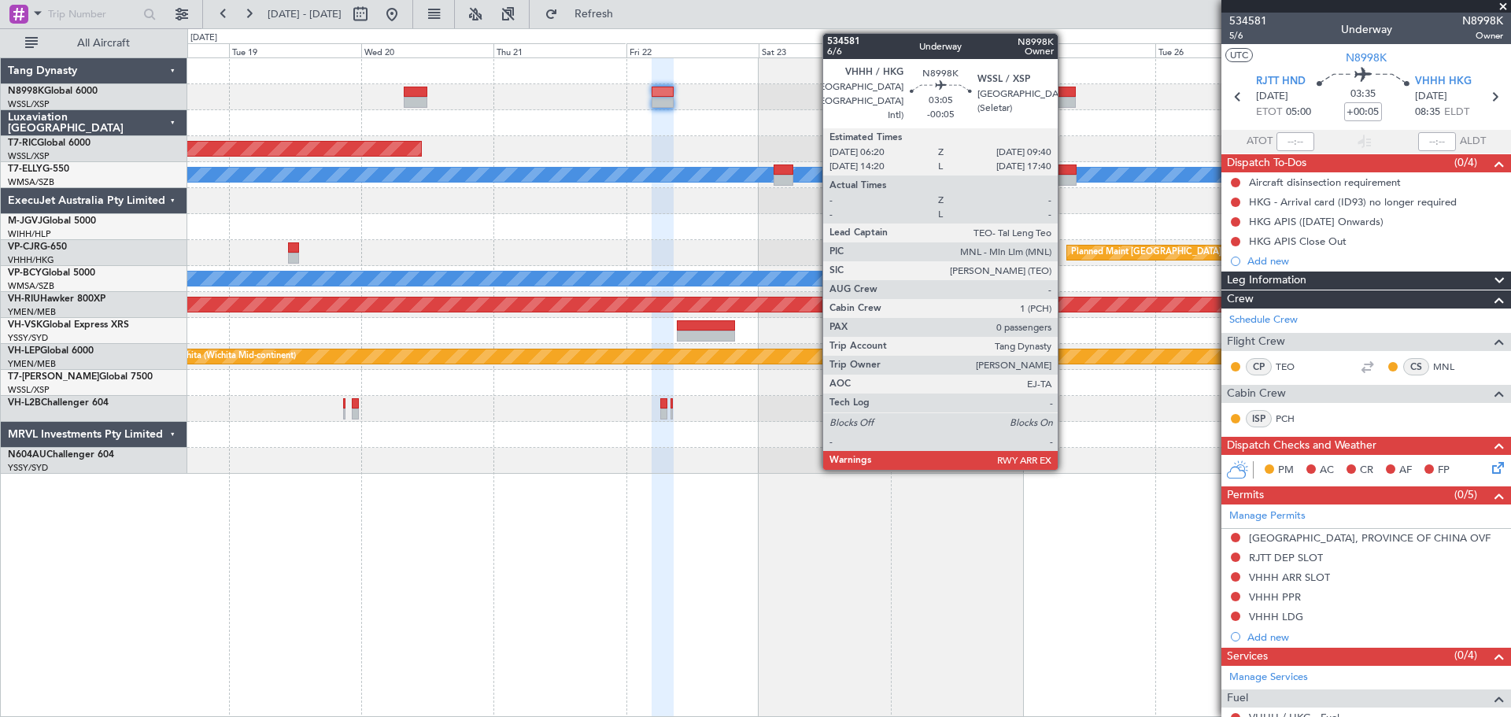
click at [1065, 94] on div at bounding box center [1066, 92] width 19 height 11
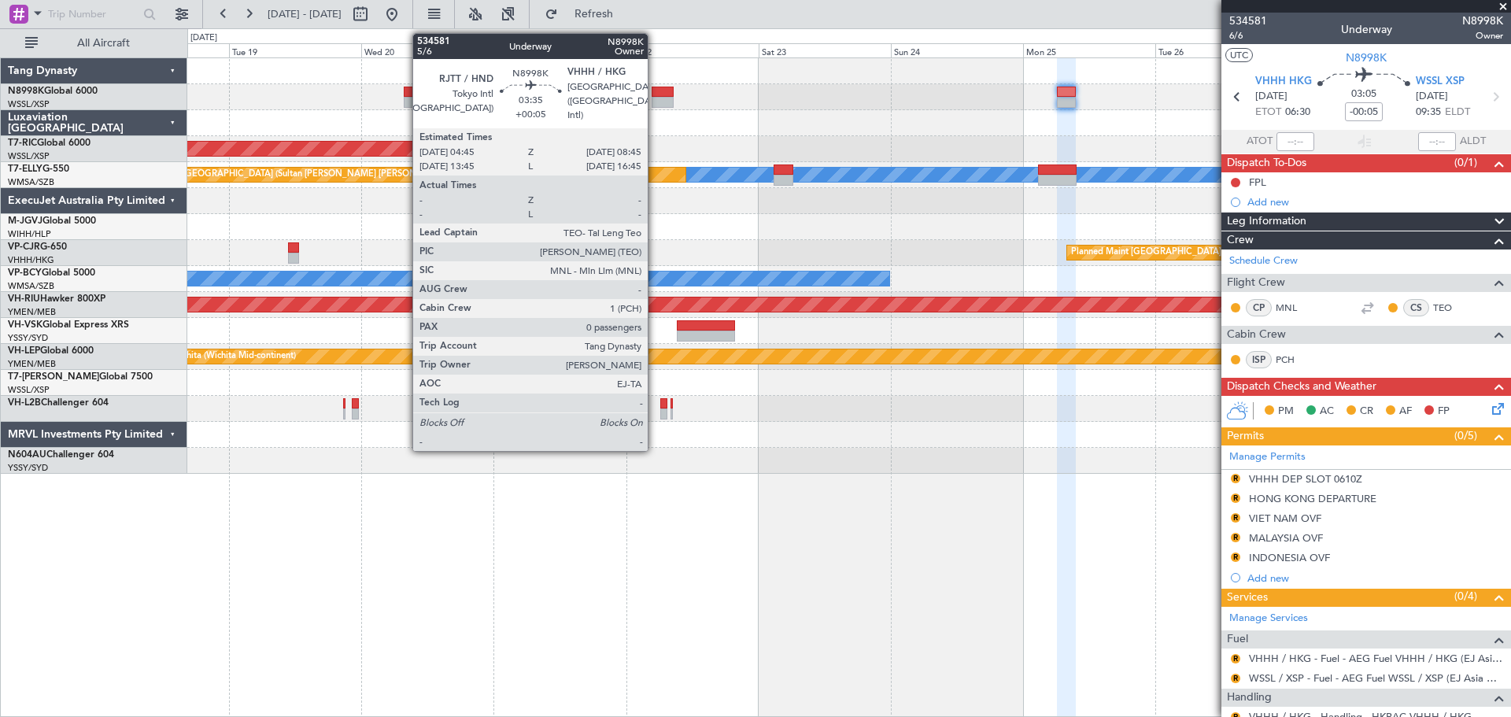
click at [655, 97] on div at bounding box center [663, 102] width 23 height 11
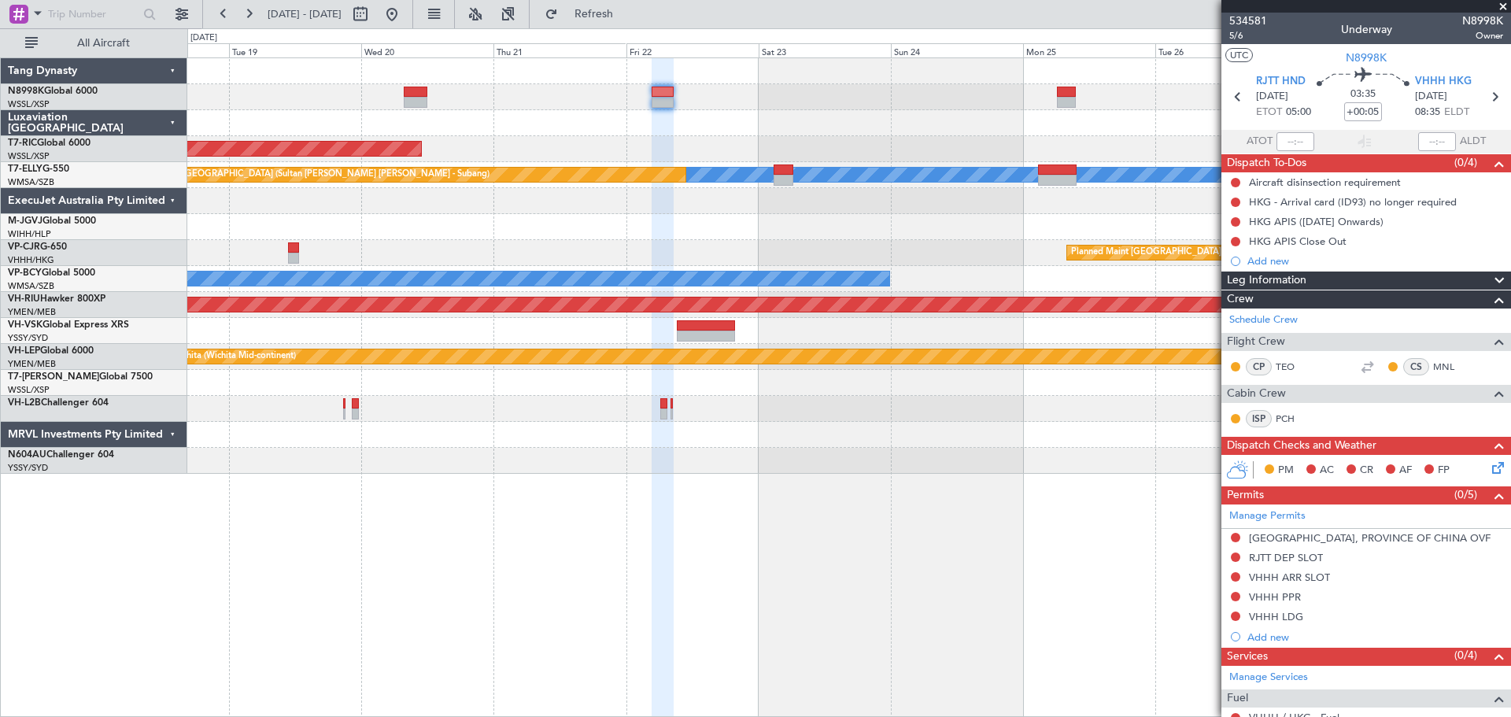
click at [434, 91] on div at bounding box center [848, 97] width 1323 height 26
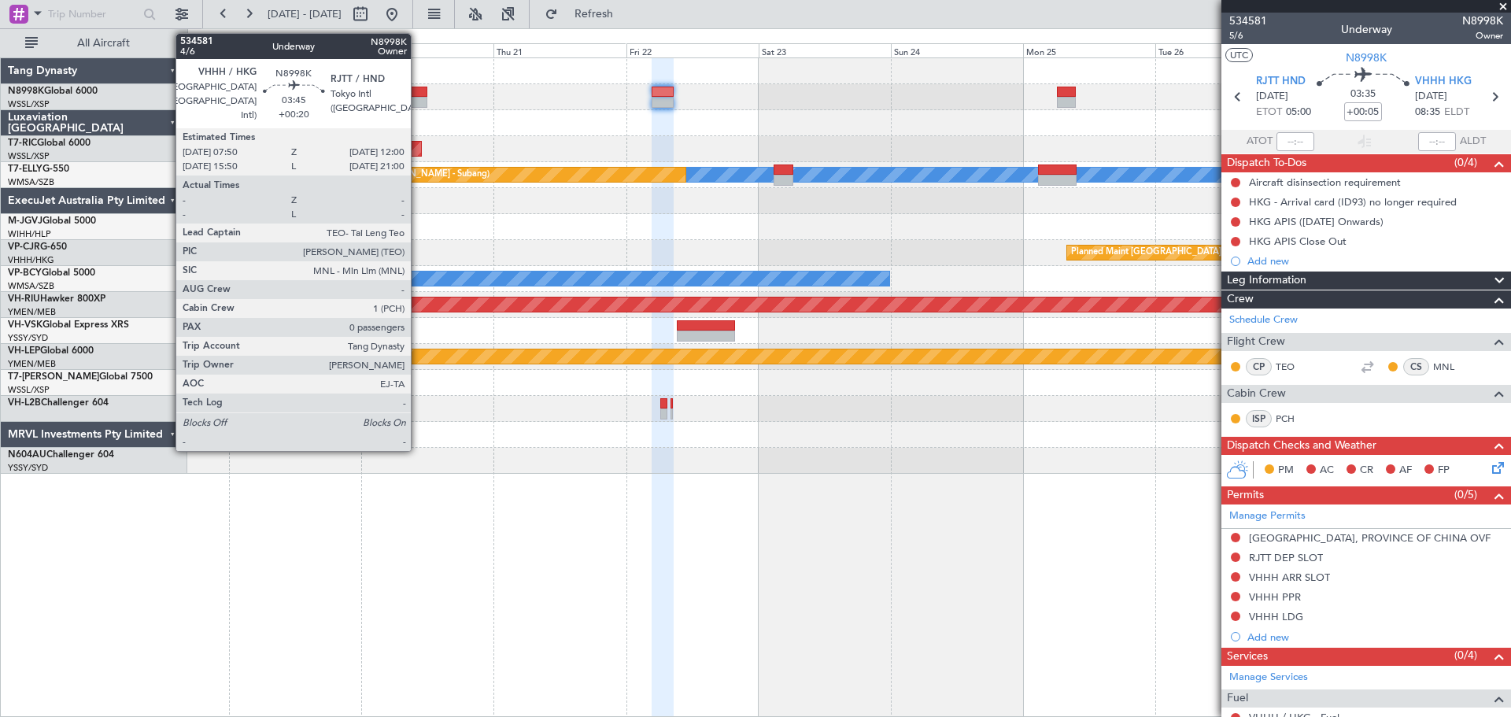
click at [418, 94] on div at bounding box center [416, 92] width 24 height 11
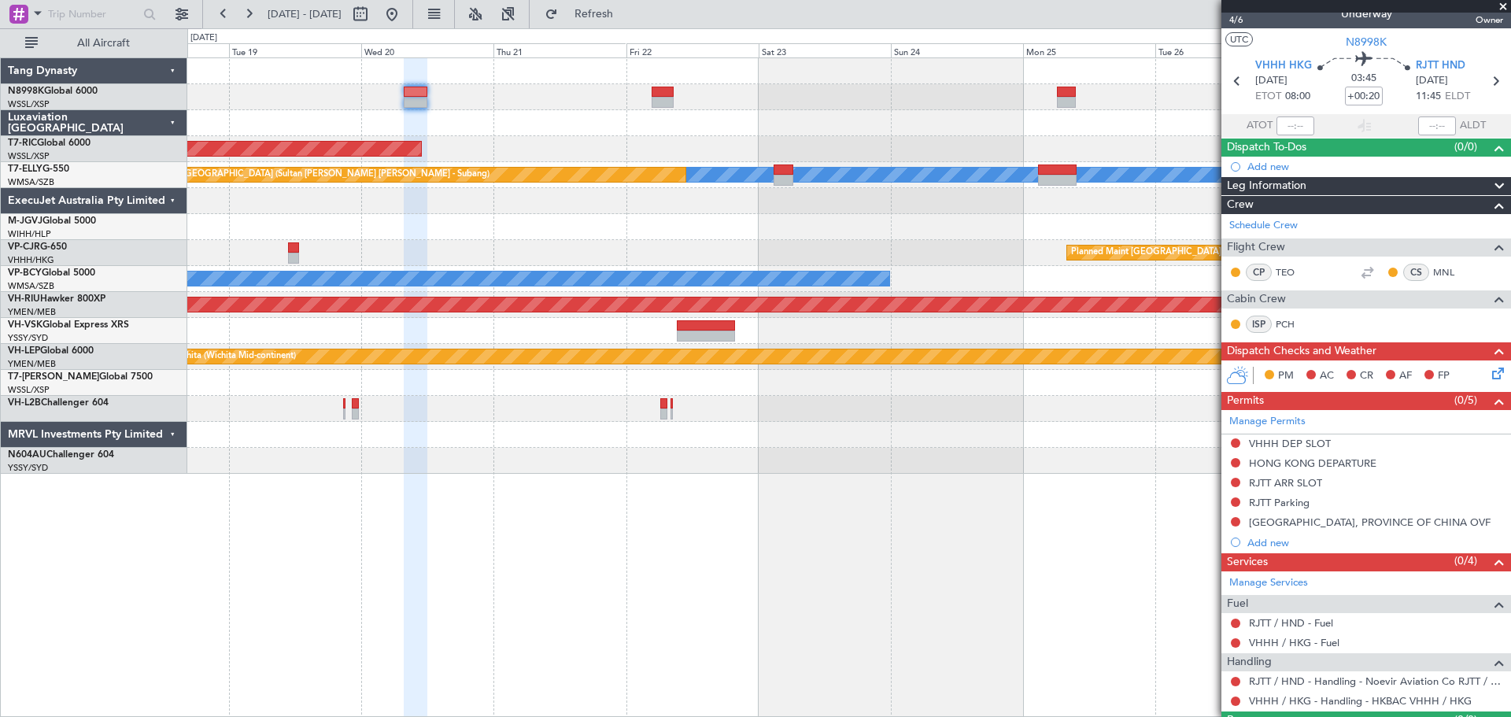
scroll to position [54, 0]
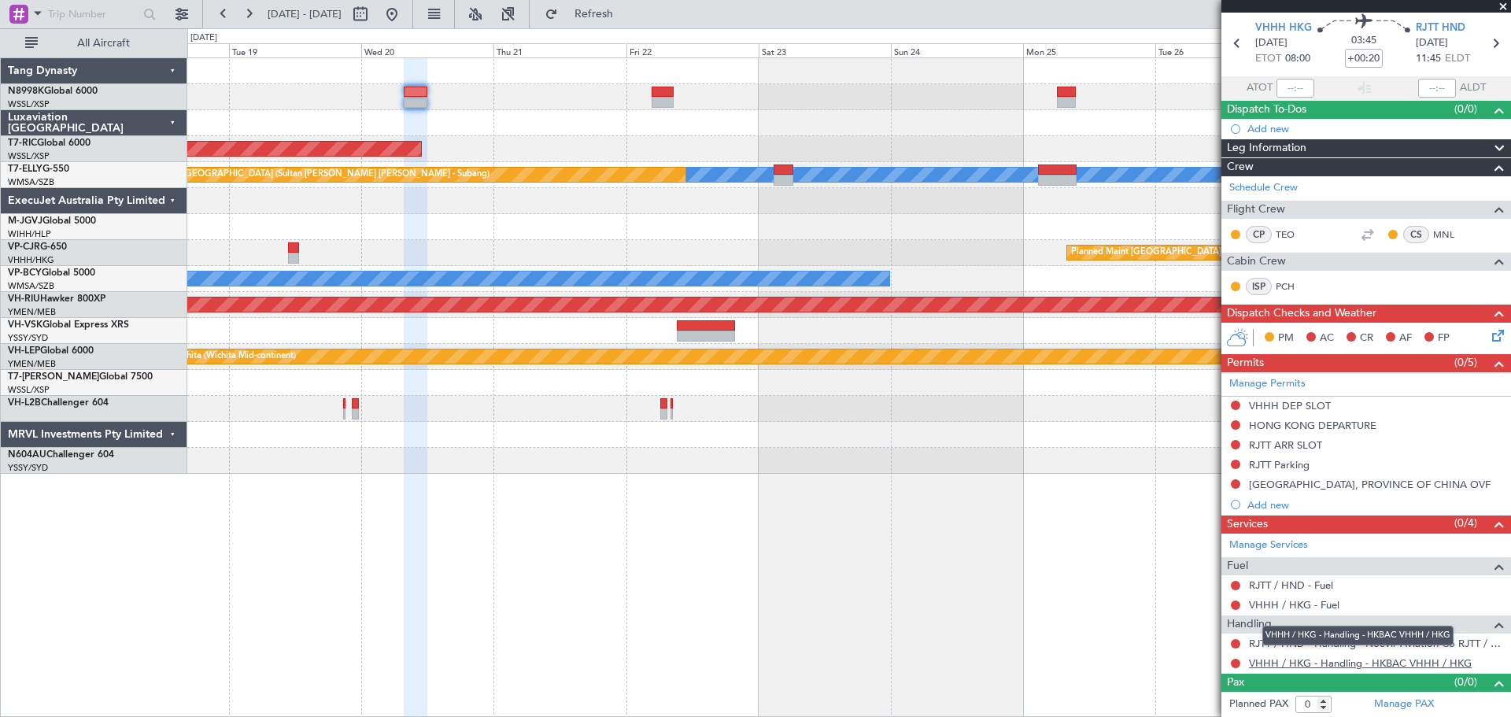
click at [1279, 661] on link "VHHH / HKG - Handling - HKBAC VHHH / HKG" at bounding box center [1360, 662] width 223 height 13
click at [1233, 664] on button at bounding box center [1235, 663] width 9 height 9
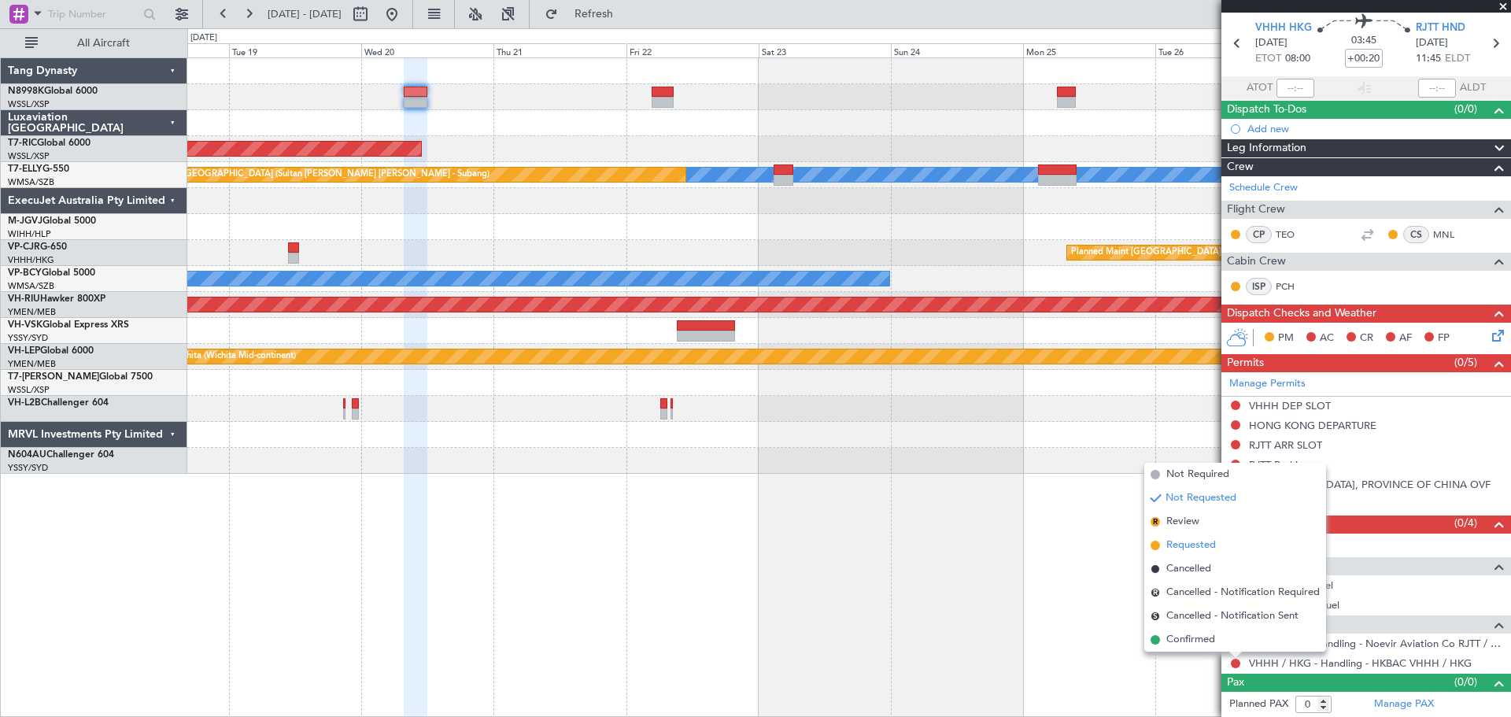
click at [1198, 539] on span "Requested" at bounding box center [1191, 545] width 50 height 16
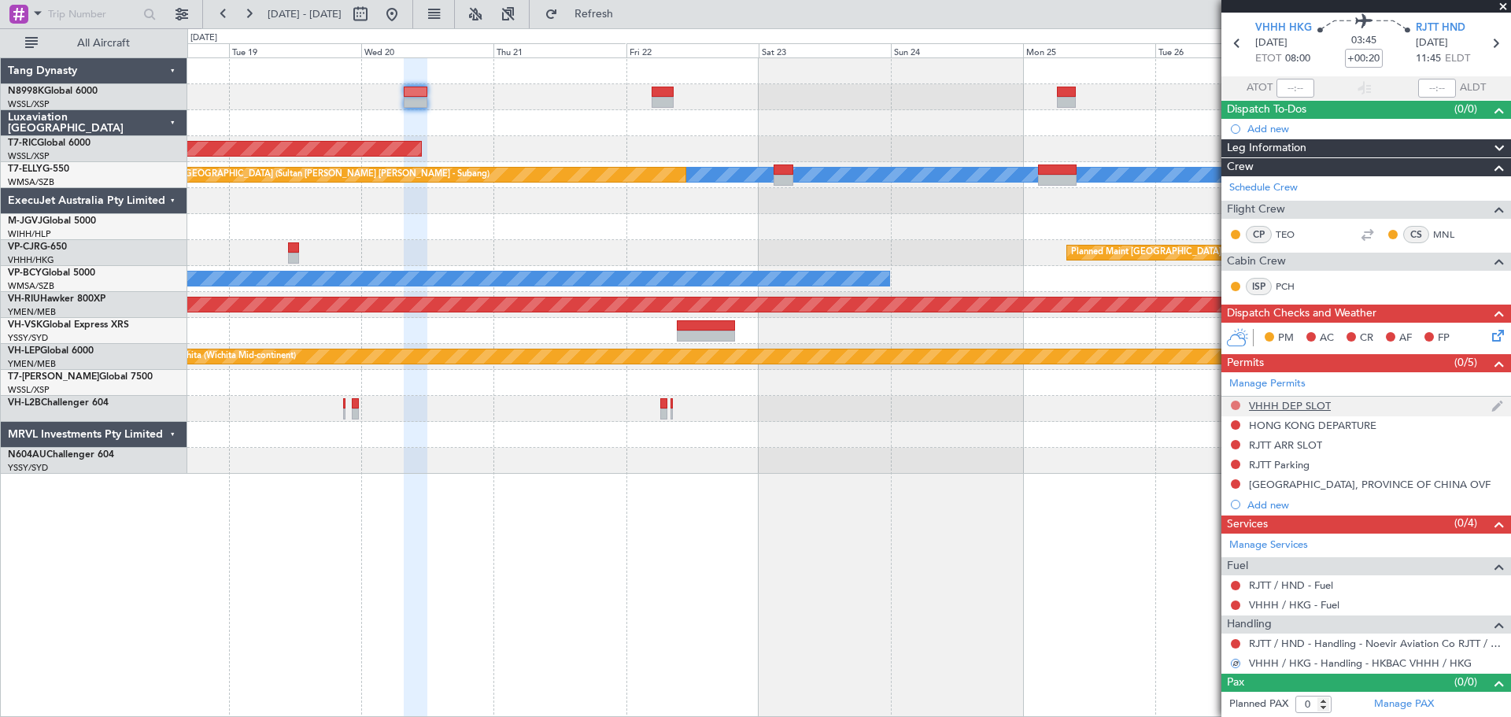
click at [1236, 404] on button at bounding box center [1235, 405] width 9 height 9
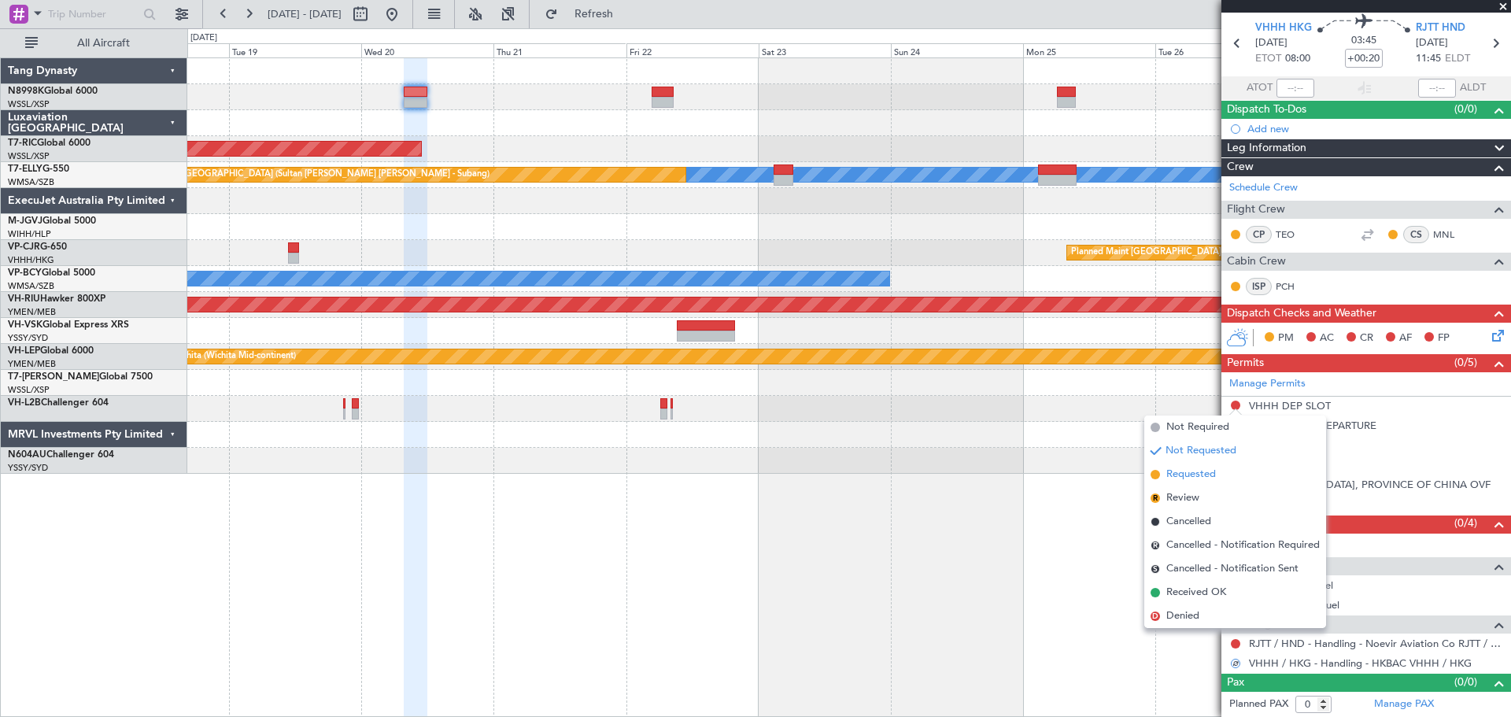
click at [1179, 477] on span "Requested" at bounding box center [1191, 475] width 50 height 16
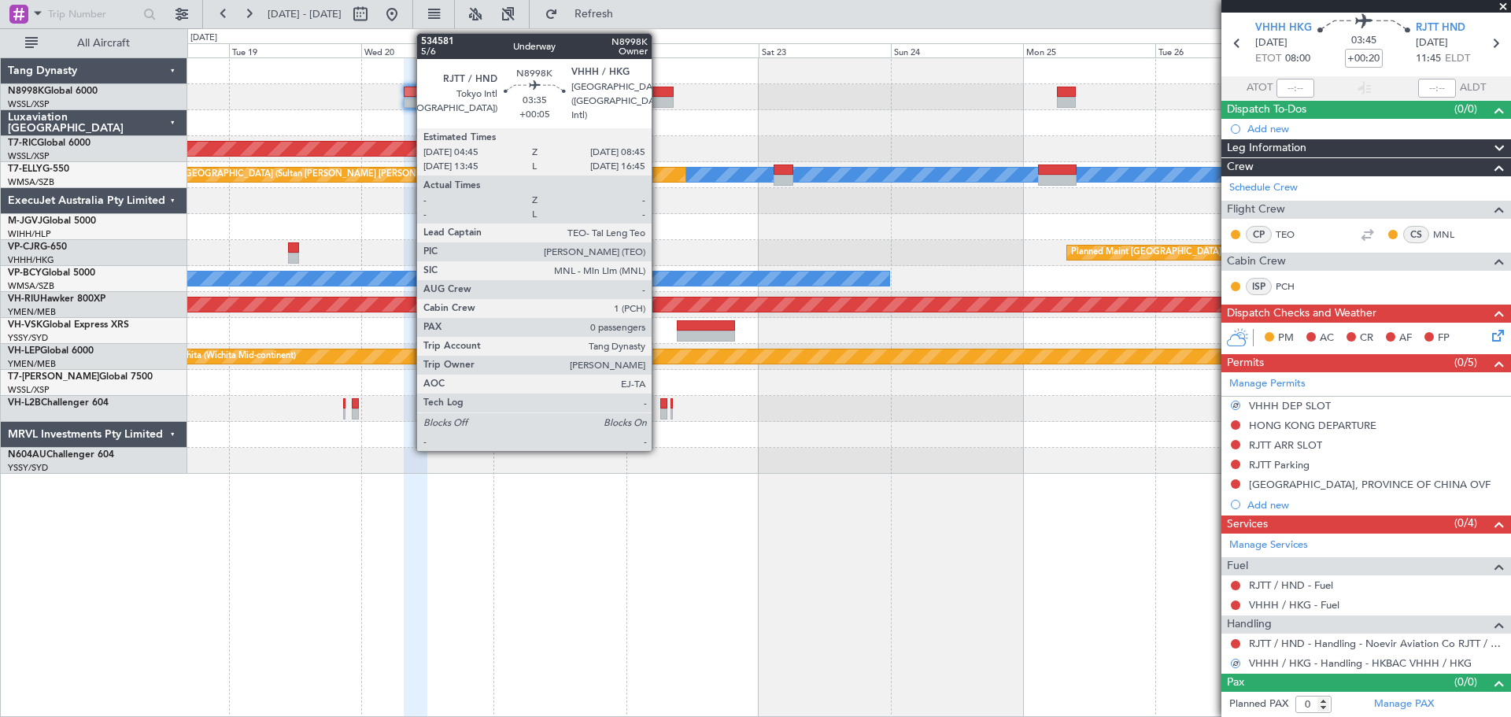
click at [659, 93] on div at bounding box center [663, 92] width 23 height 11
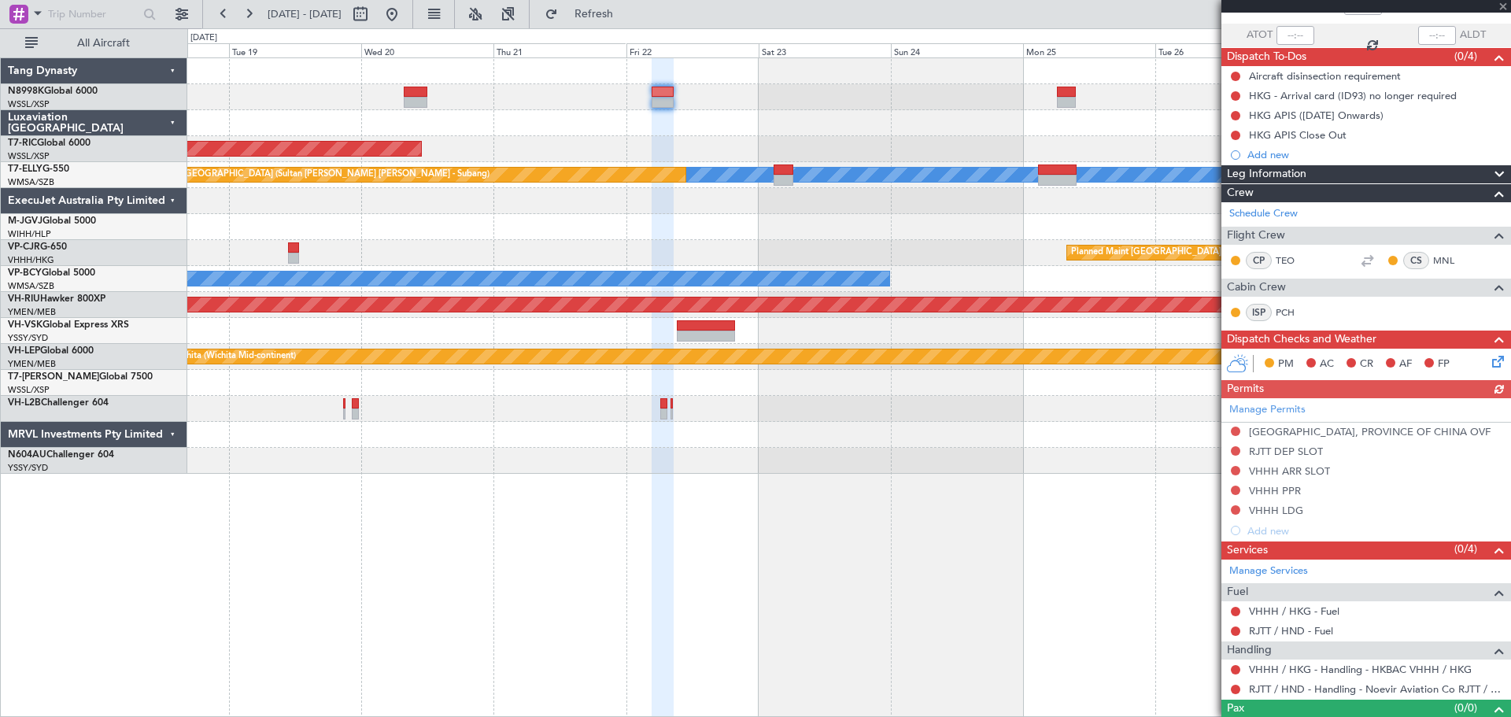
scroll to position [132, 0]
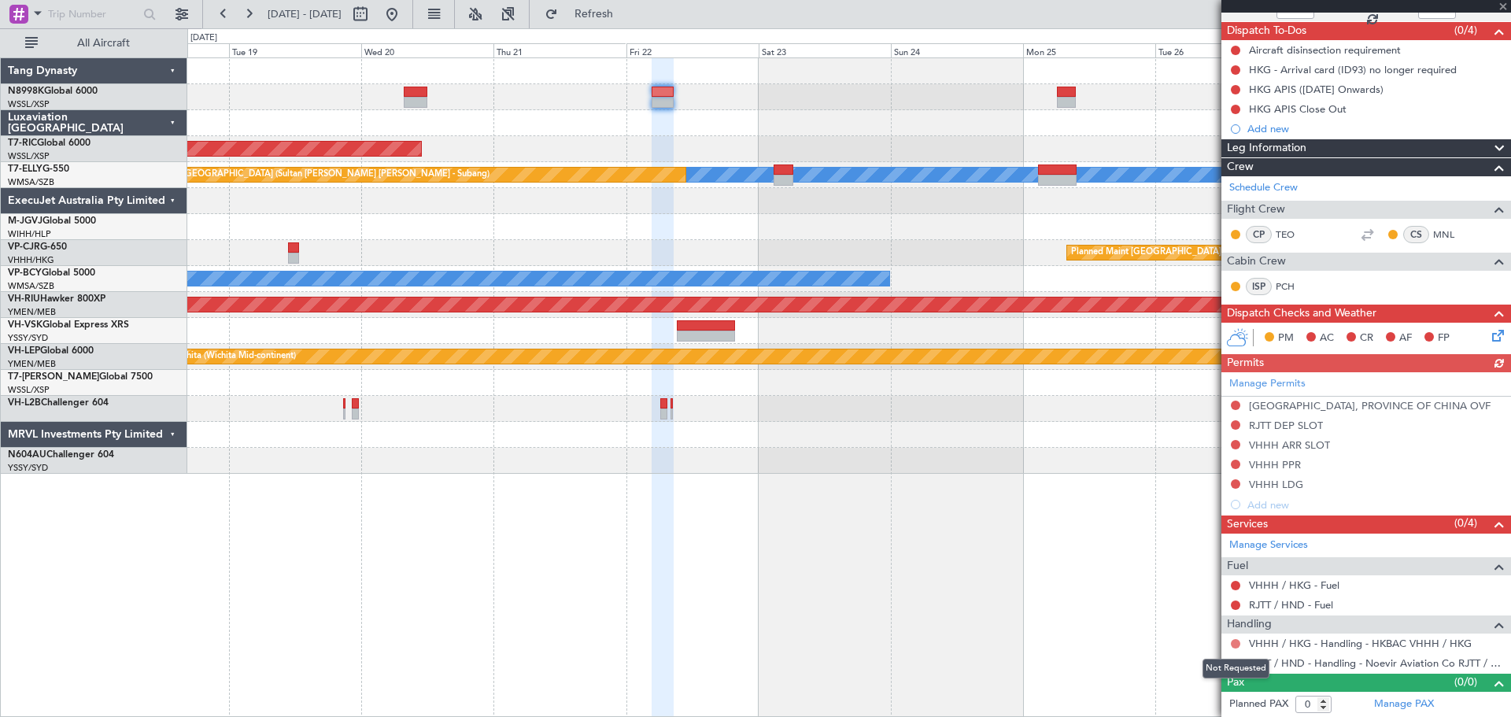
click at [1235, 642] on button at bounding box center [1235, 643] width 9 height 9
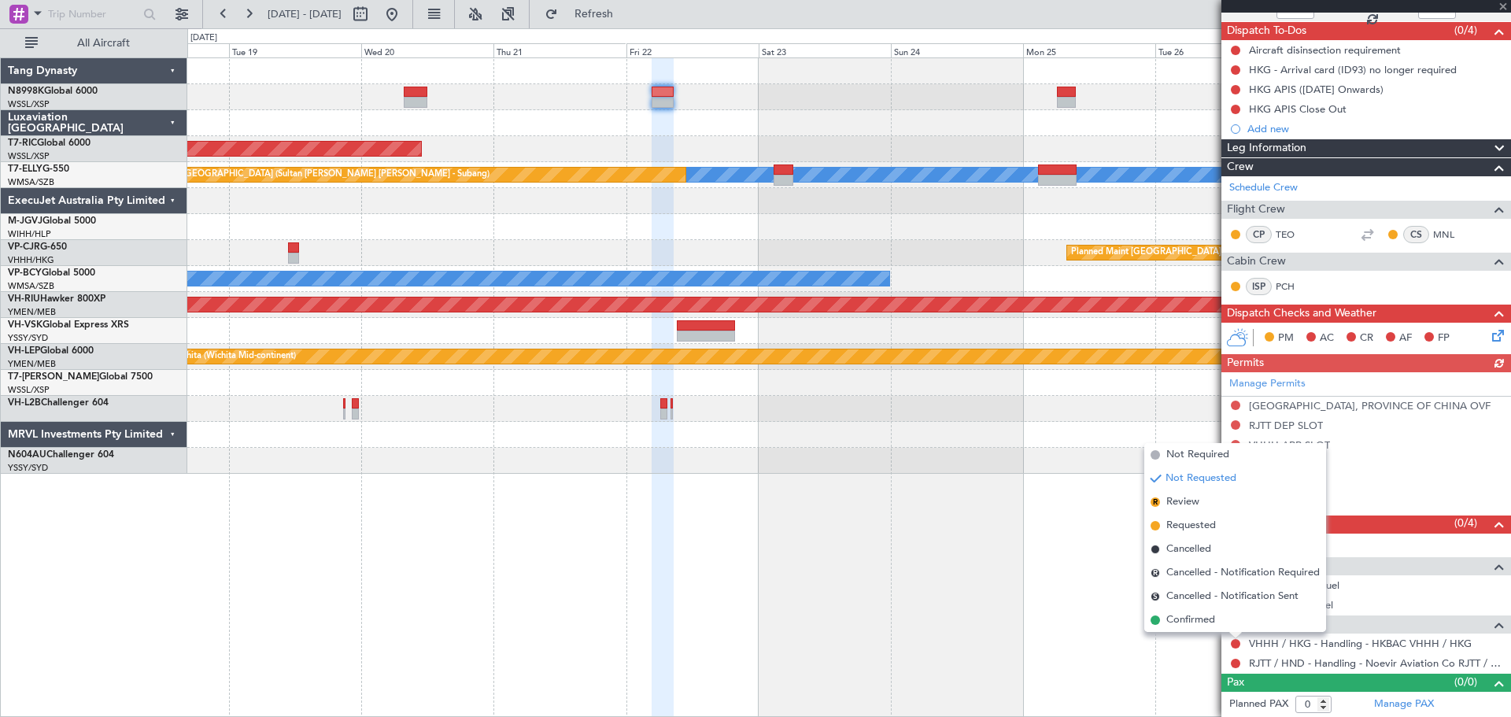
click at [1201, 524] on span "Requested" at bounding box center [1191, 526] width 50 height 16
click at [1202, 523] on div "Unplanned Maint Singapore (Seletar) MEL Unplanned Maint Kuala Lumpur (Sultan Ab…" at bounding box center [848, 386] width 1323 height 659
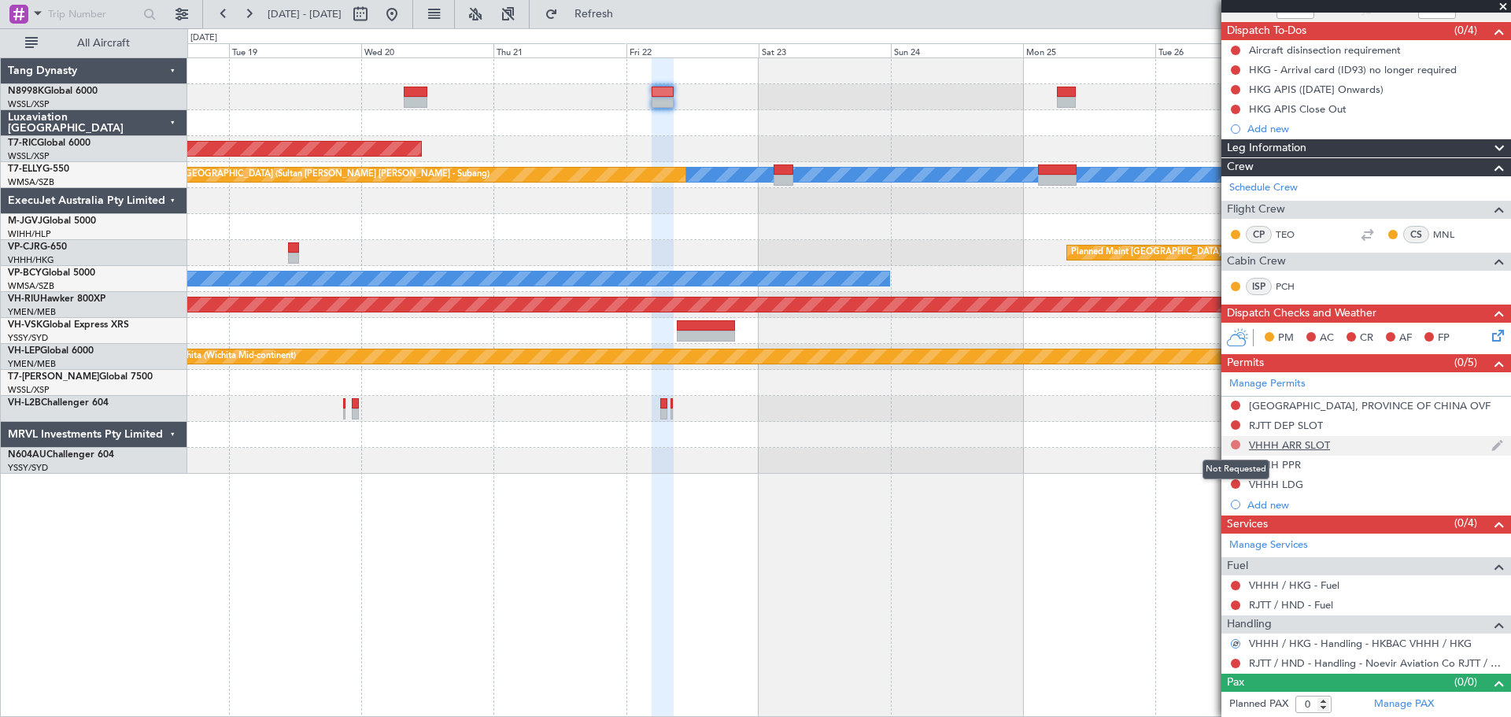
click at [1234, 443] on button at bounding box center [1235, 444] width 9 height 9
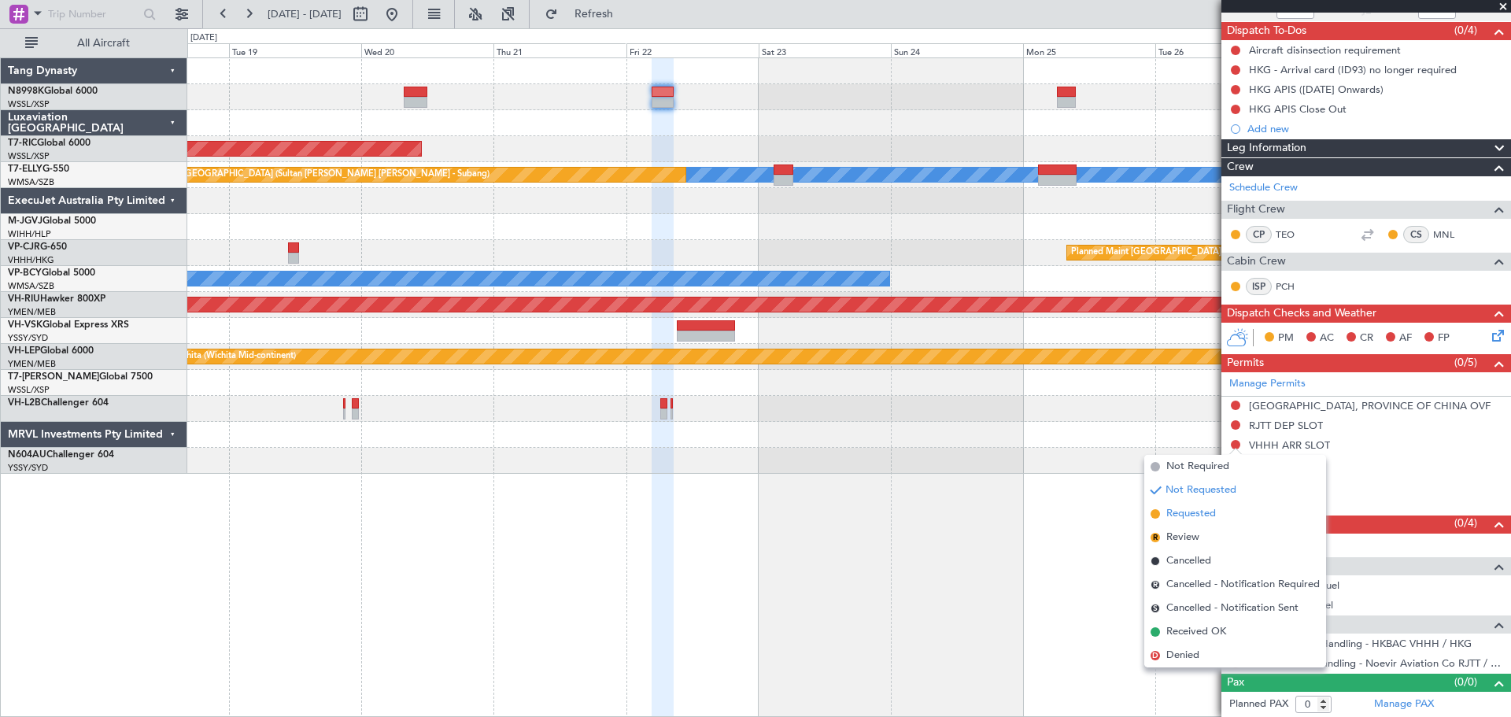
click at [1172, 511] on span "Requested" at bounding box center [1191, 514] width 50 height 16
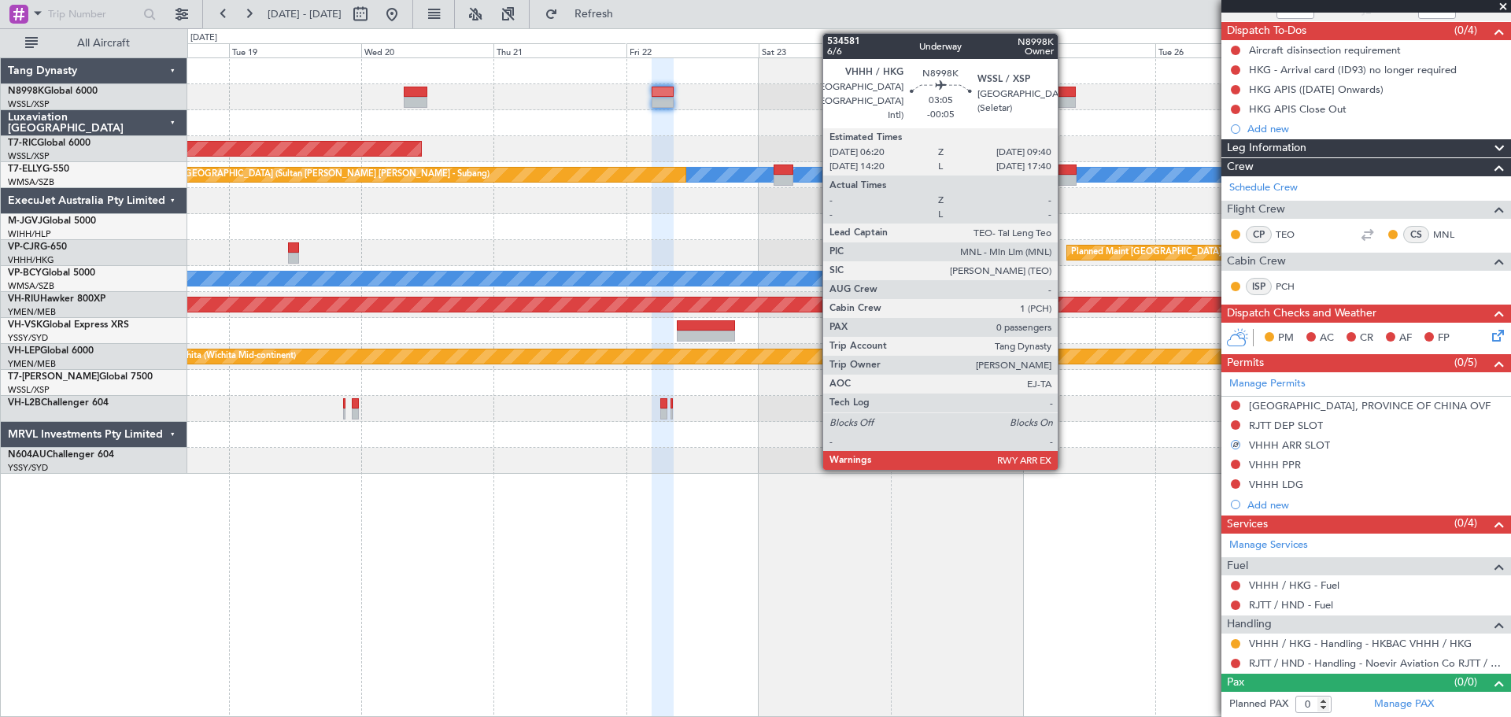
click at [1065, 98] on div at bounding box center [1066, 102] width 19 height 11
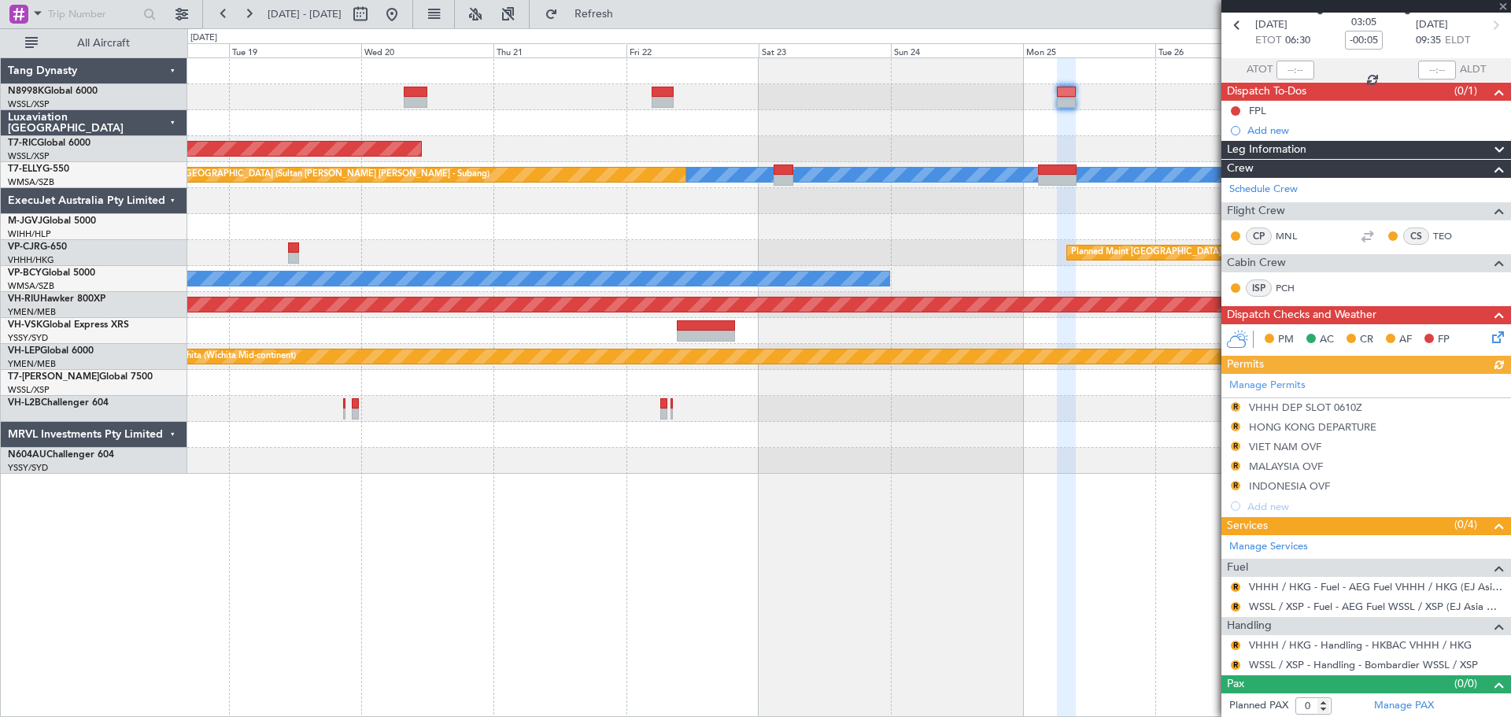
scroll to position [73, 0]
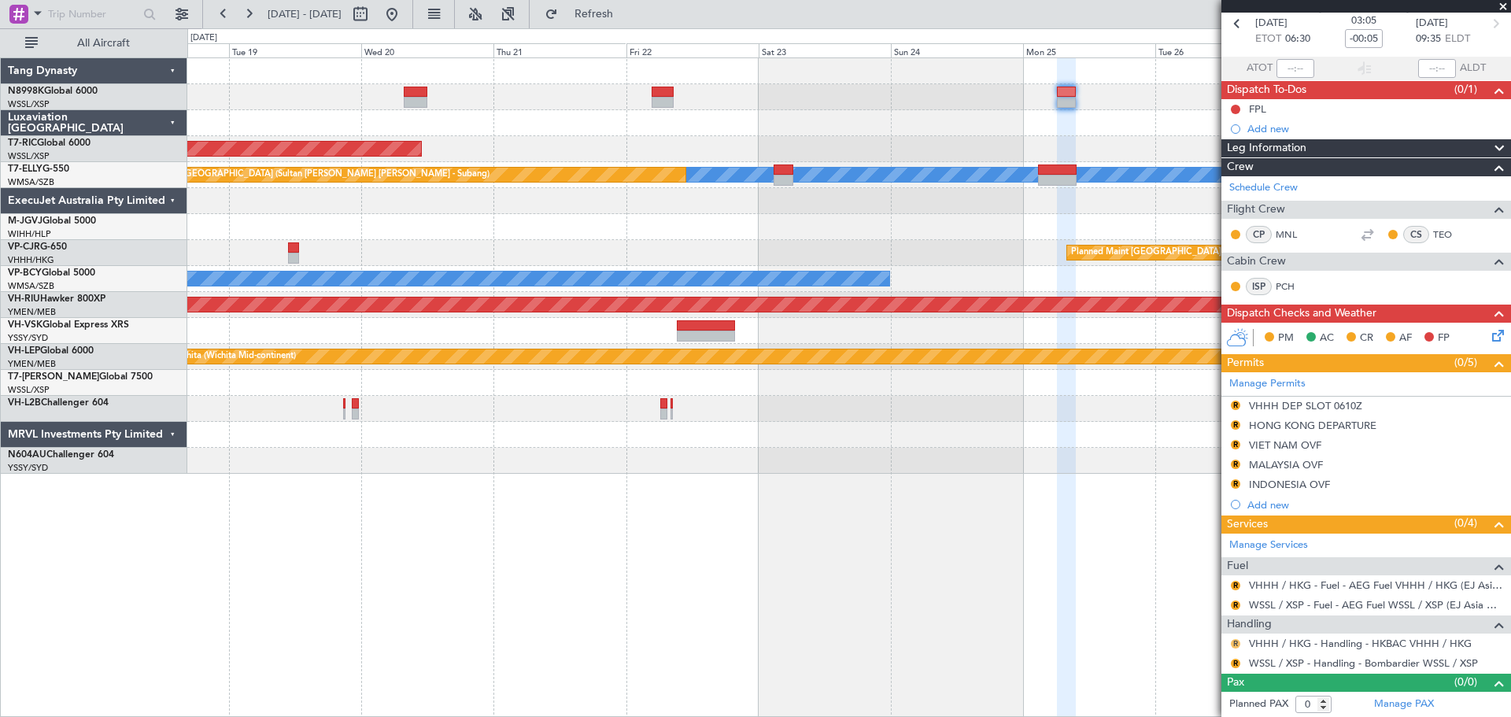
click at [1231, 641] on button "R" at bounding box center [1235, 643] width 9 height 9
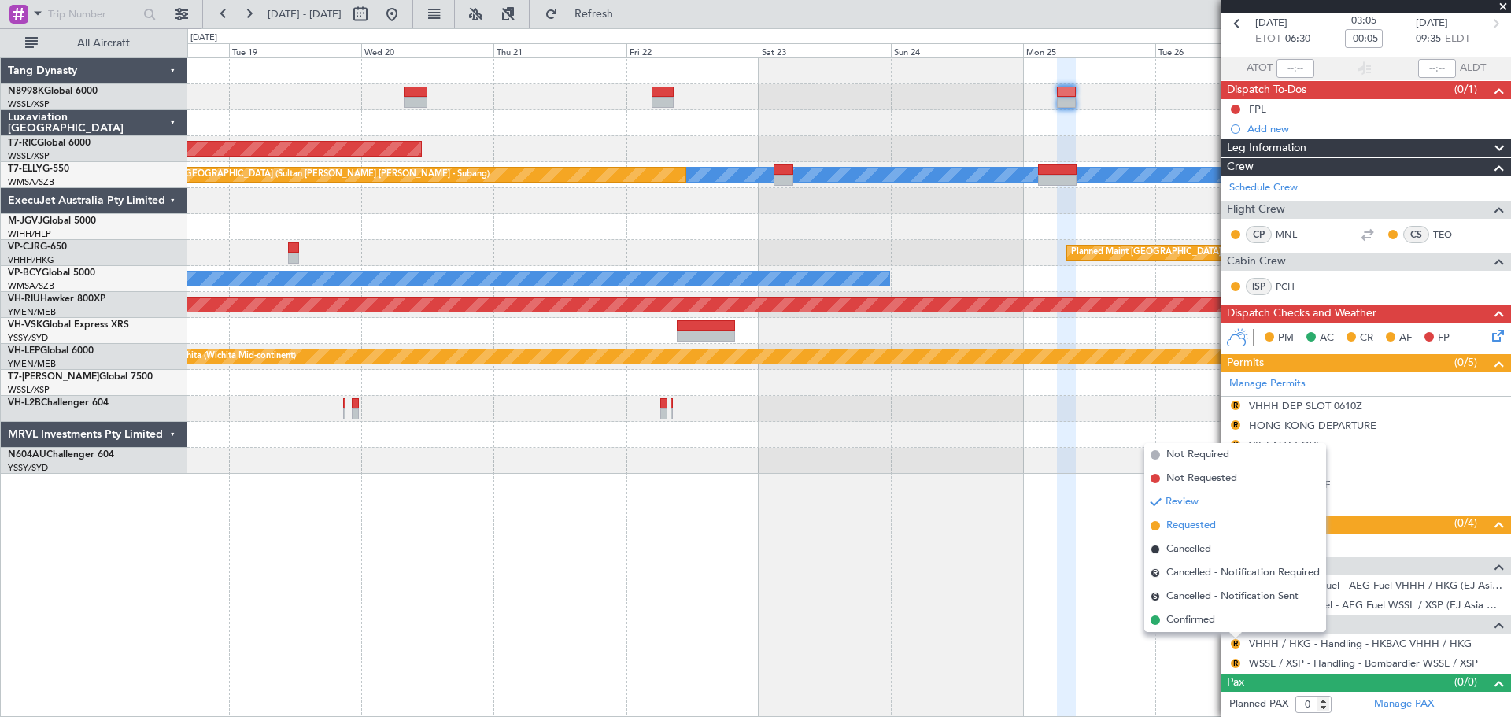
click at [1198, 521] on span "Requested" at bounding box center [1191, 526] width 50 height 16
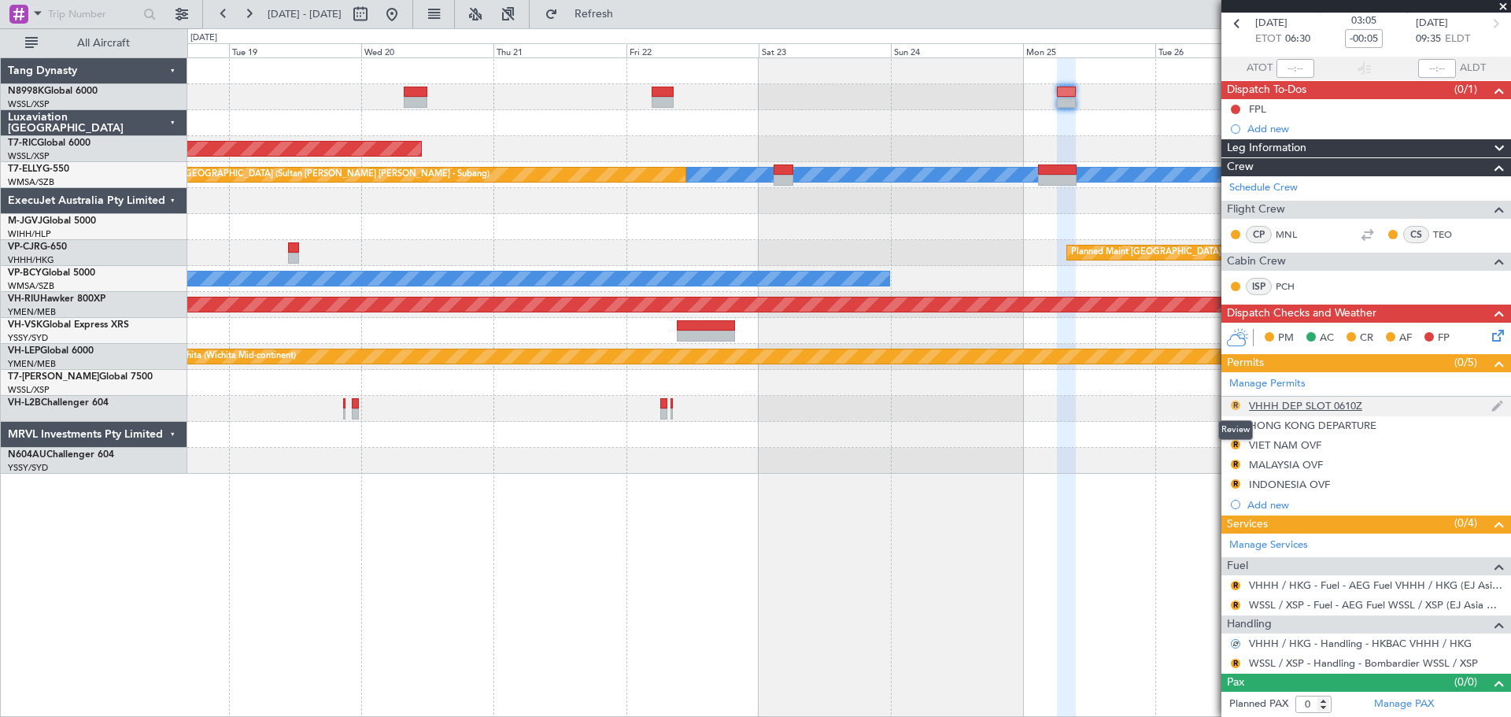
click at [1231, 401] on button "R" at bounding box center [1235, 405] width 9 height 9
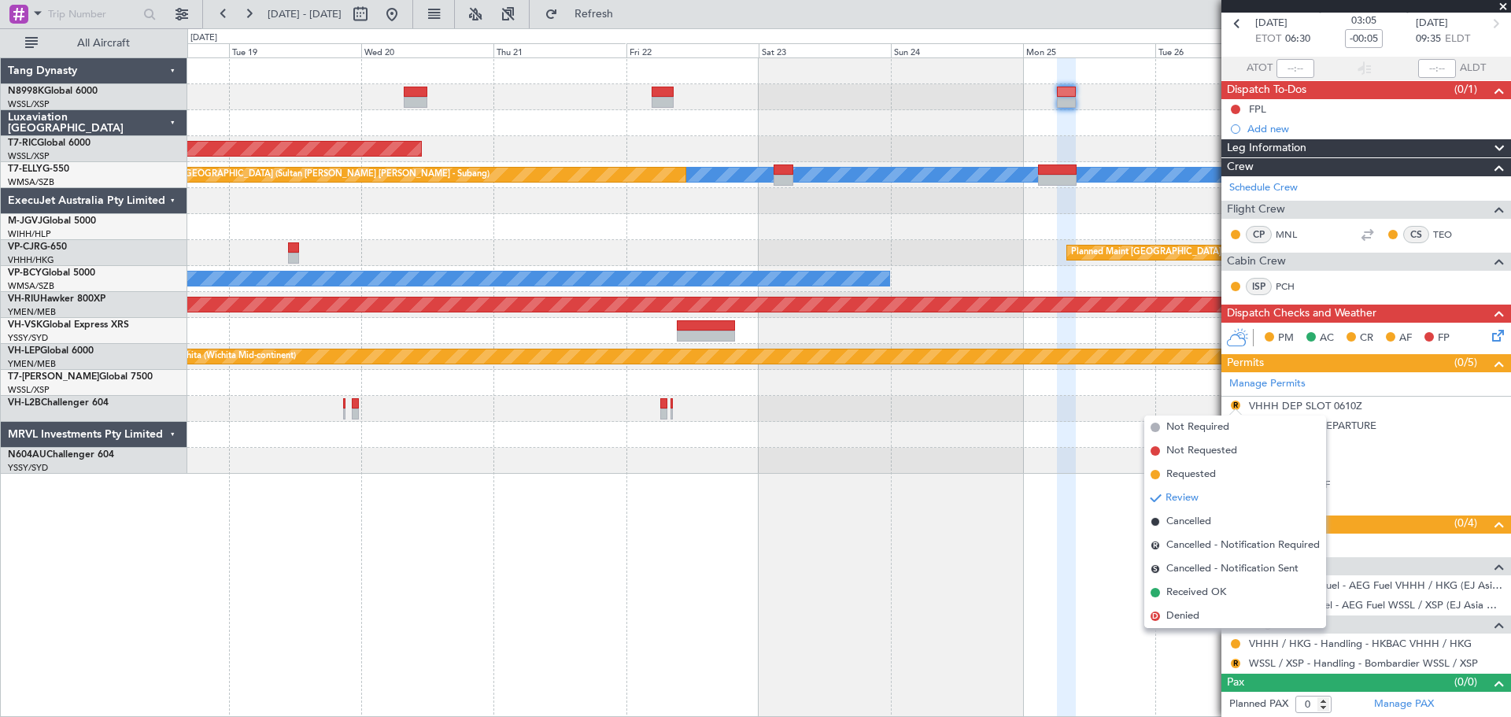
drag, startPoint x: 1164, startPoint y: 478, endPoint x: 1172, endPoint y: 469, distance: 11.7
click at [1165, 476] on li "Requested" at bounding box center [1235, 475] width 182 height 24
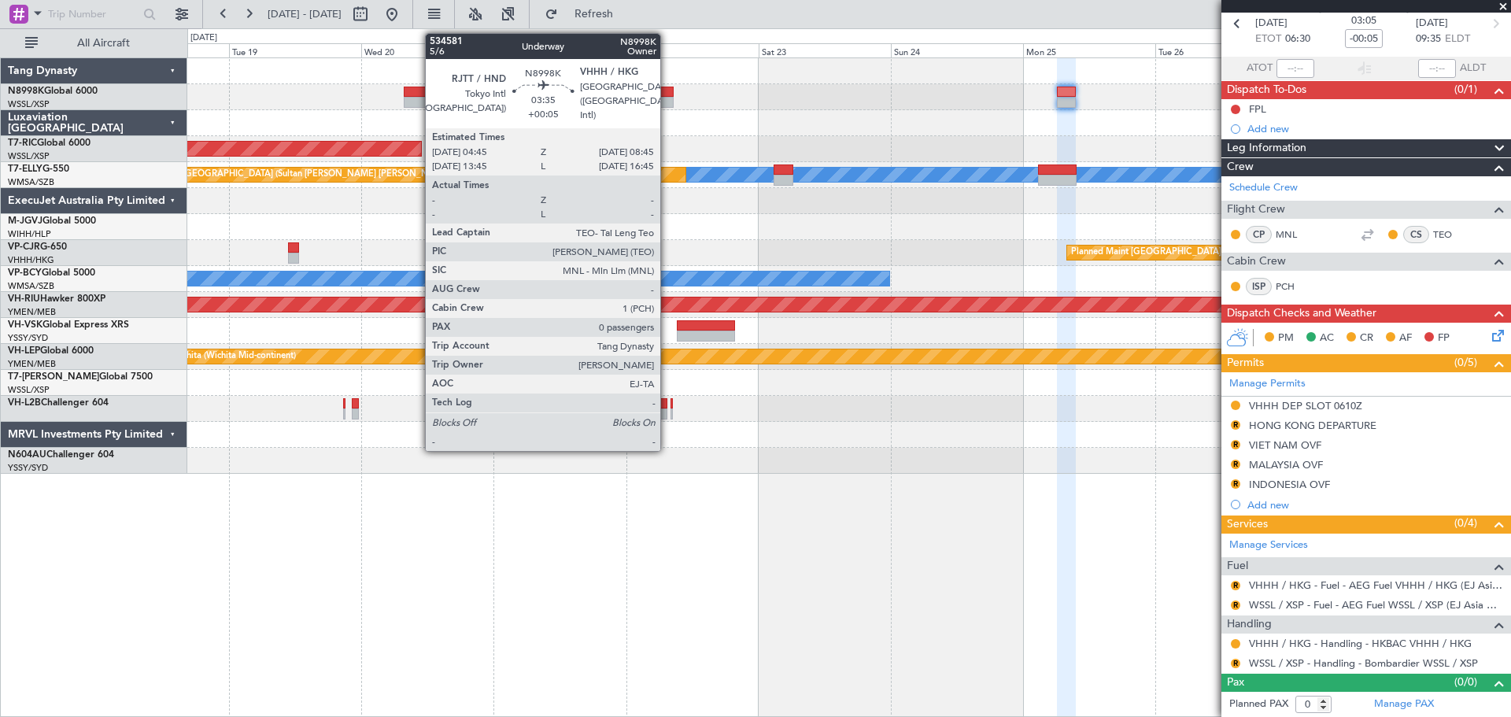
click at [667, 92] on div at bounding box center [663, 92] width 23 height 11
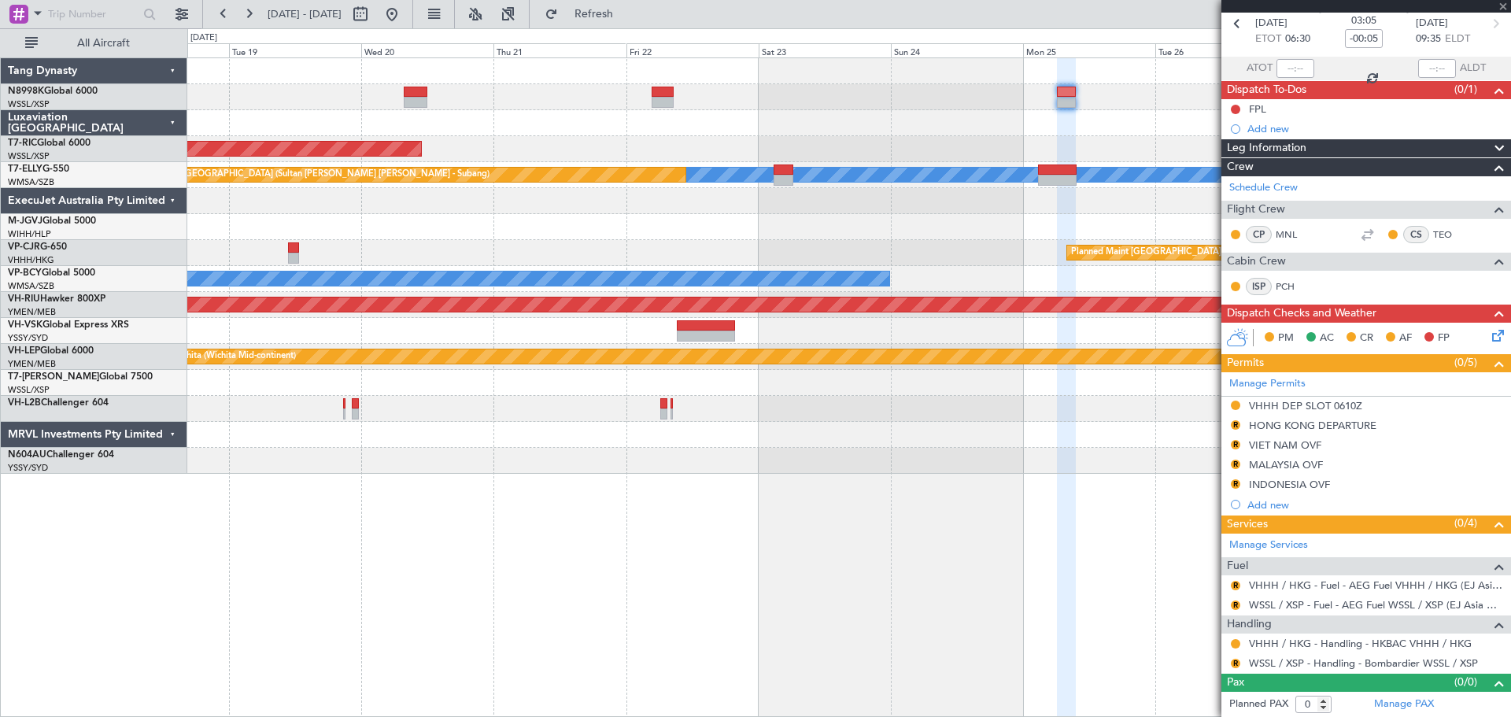
type input "+00:05"
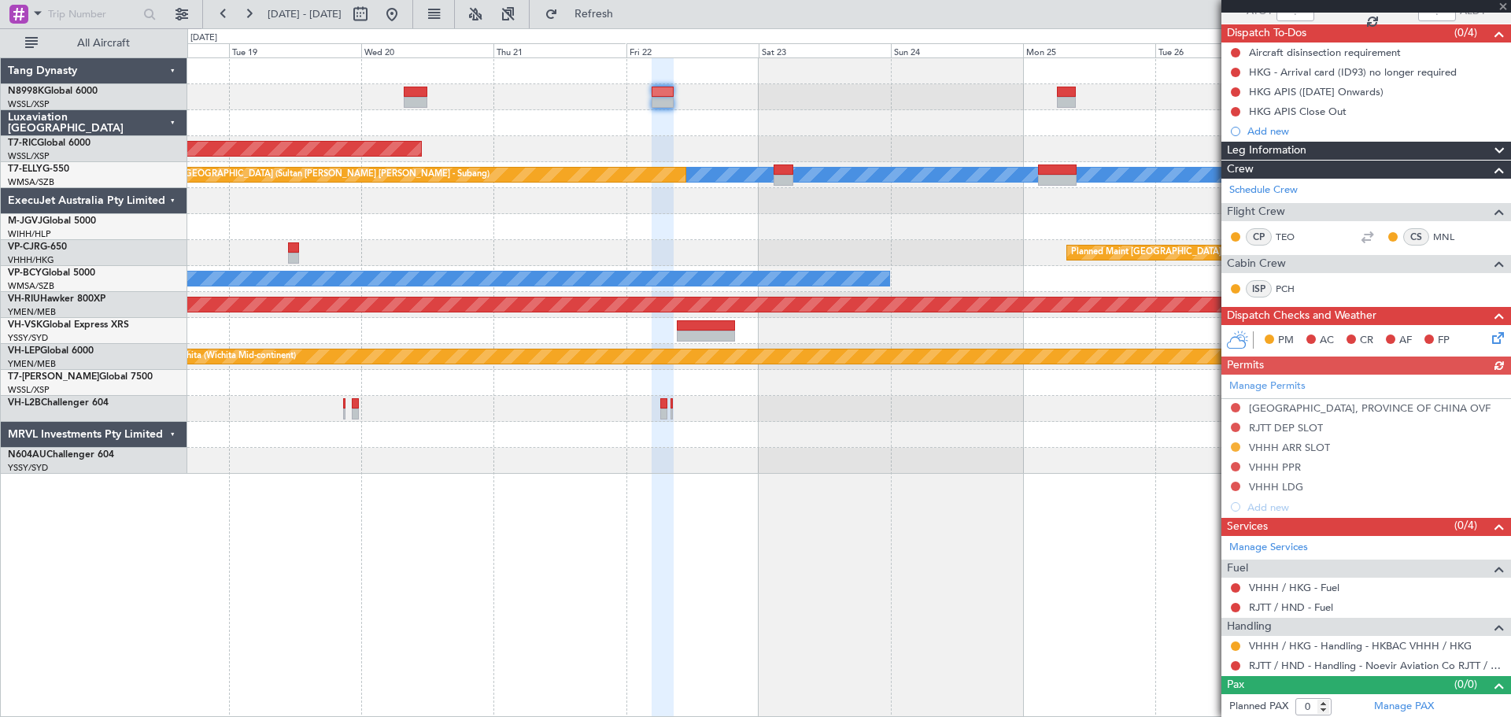
scroll to position [132, 0]
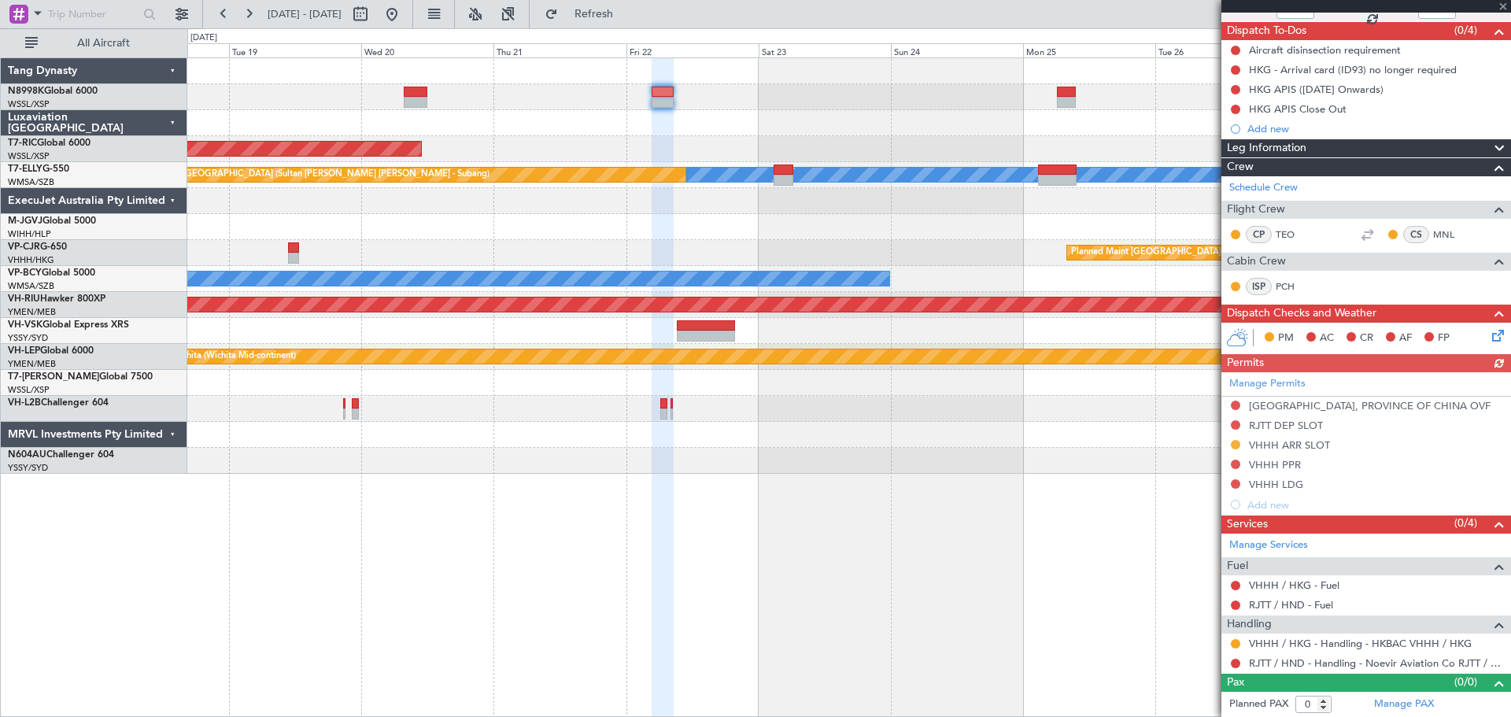
click at [1236, 463] on div "Manage Permits TAIWAN, PROVINCE OF CHINA OVF RJTT DEP SLOT VHHH ARR SLOT VHHH P…" at bounding box center [1366, 443] width 290 height 142
click at [1236, 463] on button at bounding box center [1235, 464] width 9 height 9
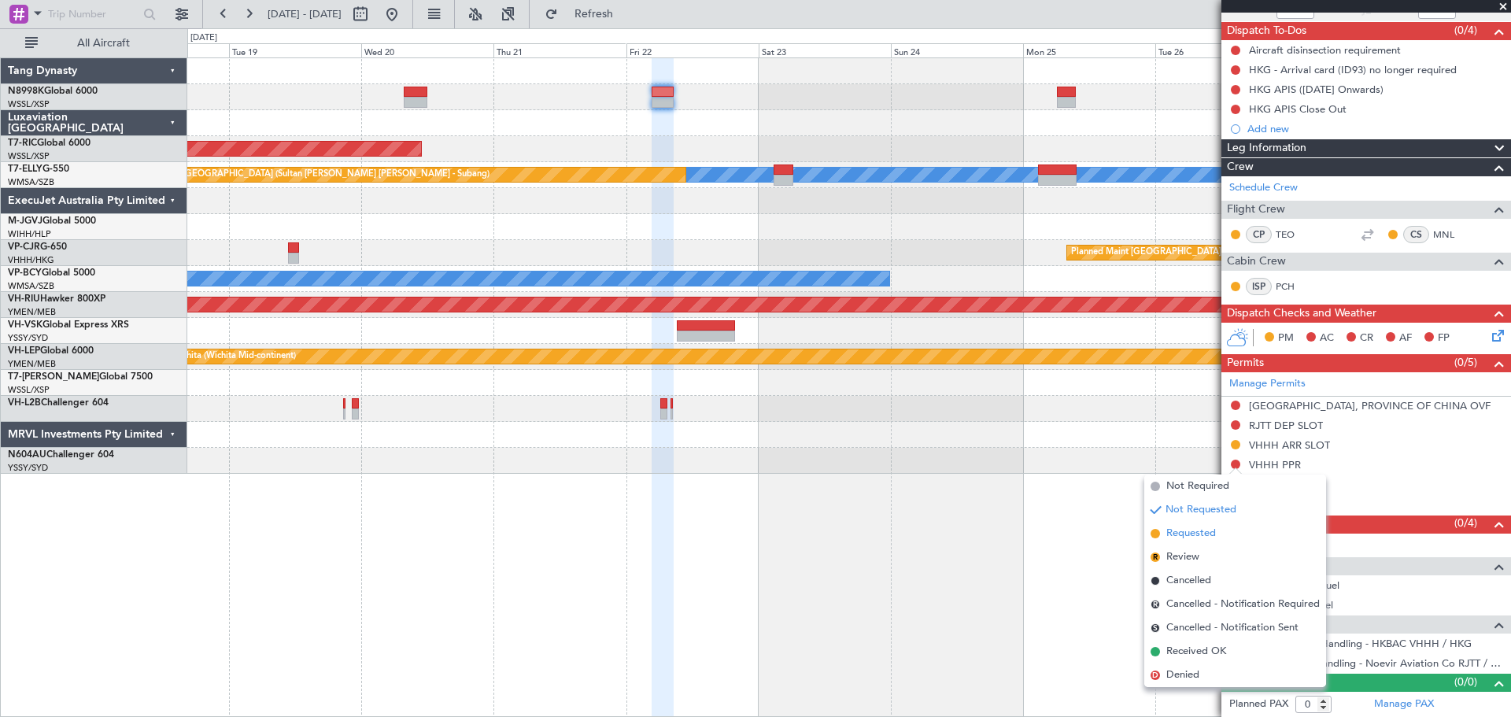
click at [1201, 528] on span "Requested" at bounding box center [1191, 534] width 50 height 16
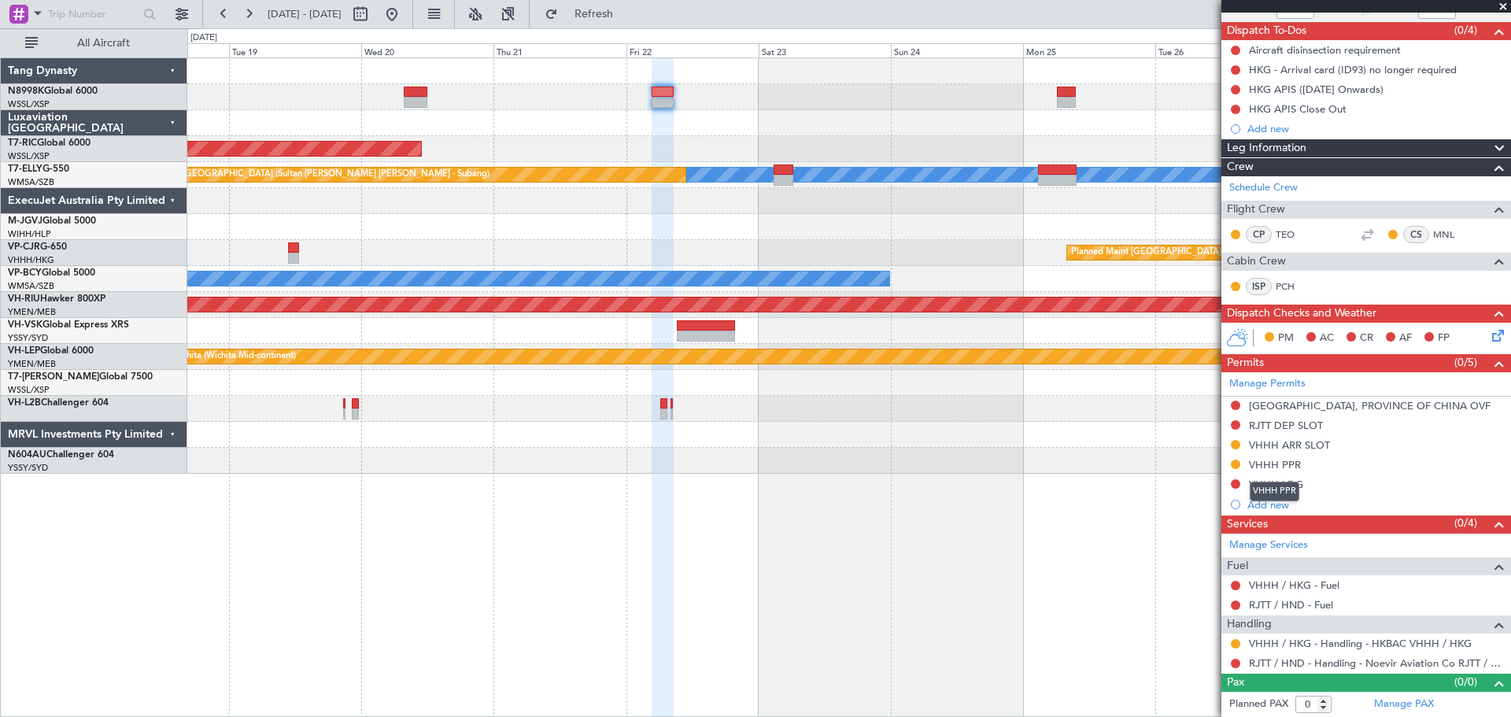
click at [1282, 467] on div "VHHH PPR" at bounding box center [1275, 464] width 52 height 13
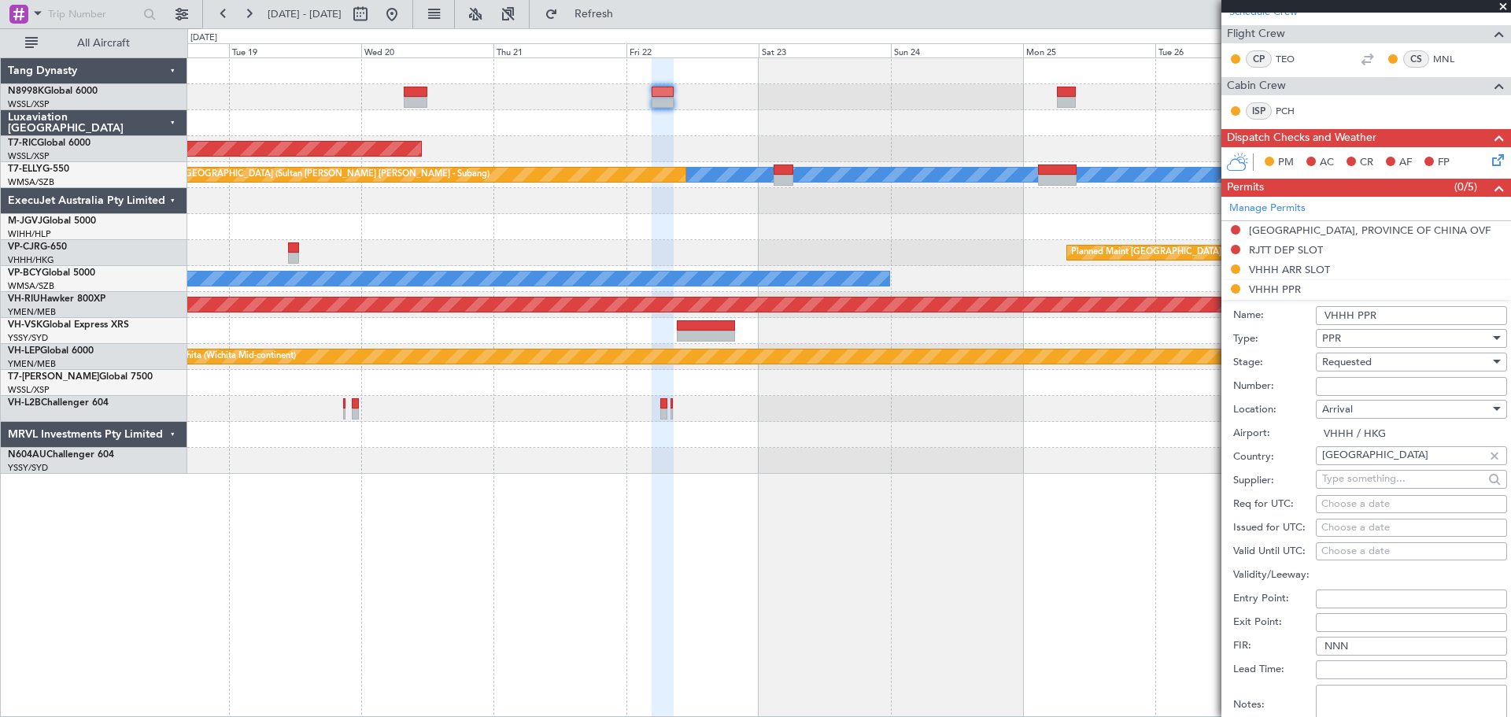
scroll to position [447, 0]
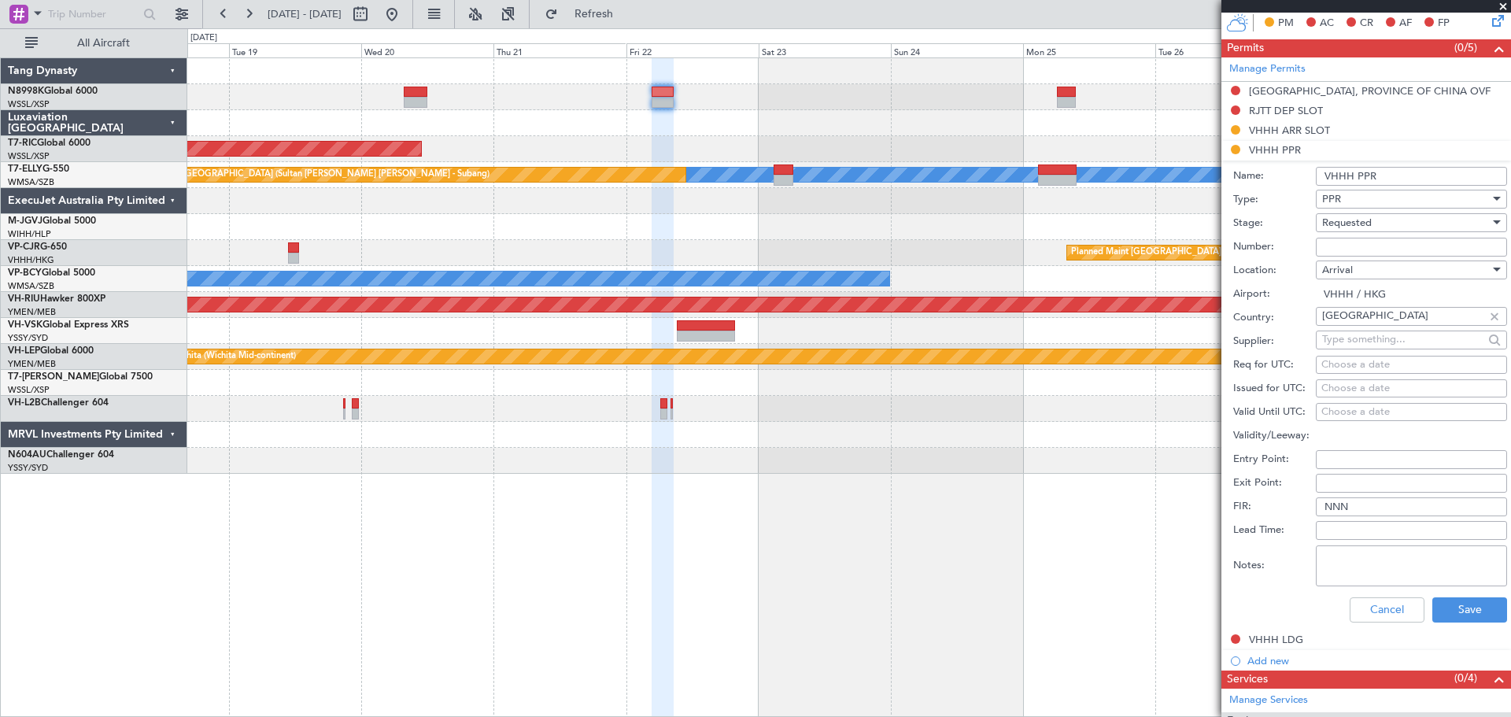
click at [1339, 559] on textarea "Notes:" at bounding box center [1411, 565] width 191 height 41
paste textarea "2025003531"
type textarea "2025003531"
click at [1448, 604] on button "Save" at bounding box center [1469, 609] width 75 height 25
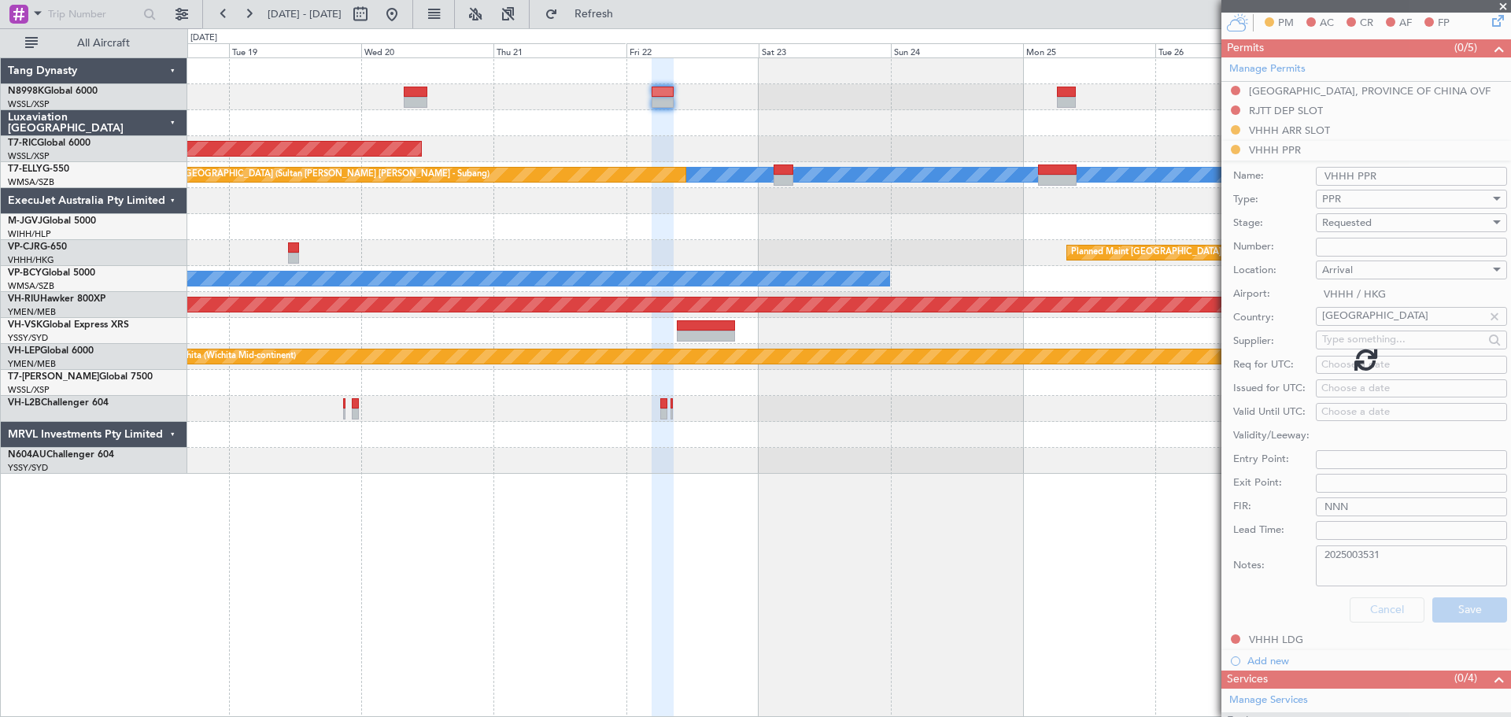
scroll to position [132, 0]
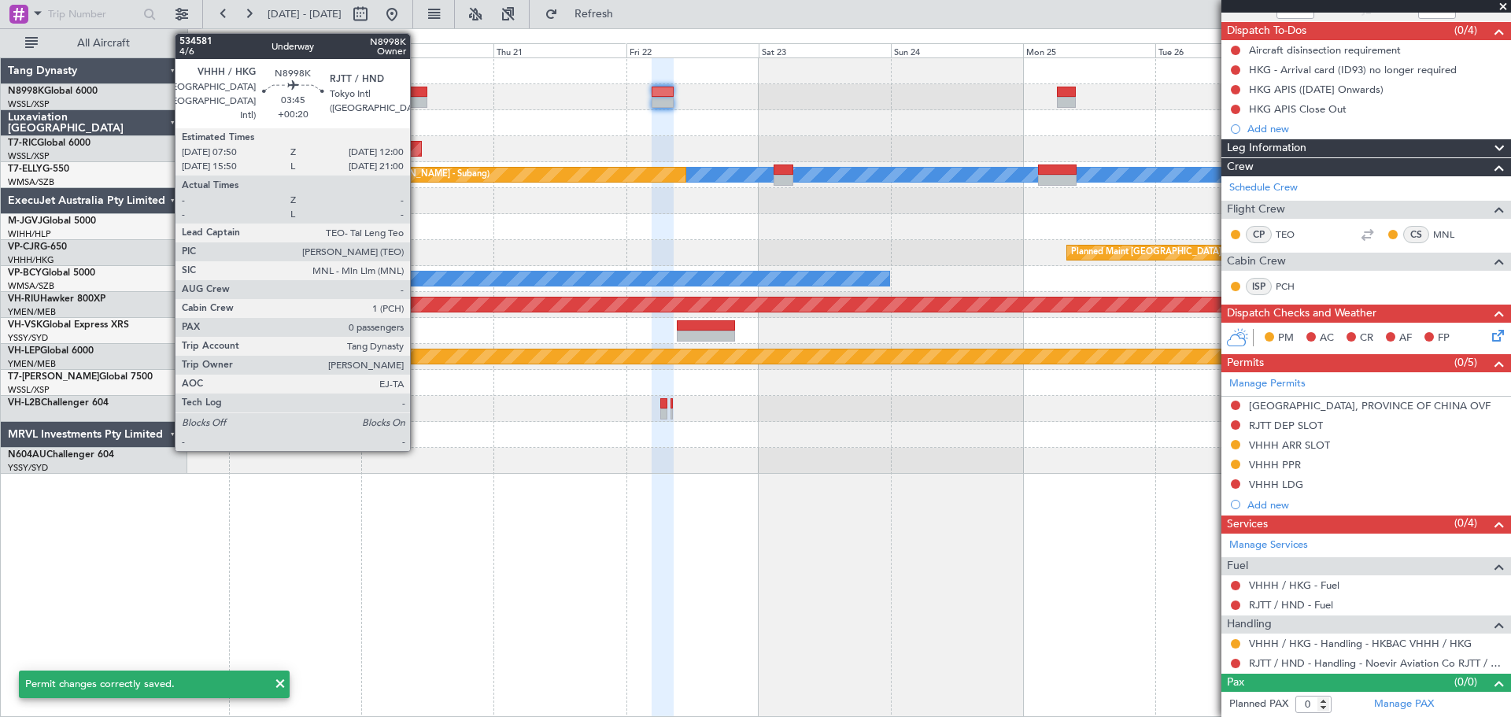
click at [417, 92] on div at bounding box center [416, 92] width 24 height 11
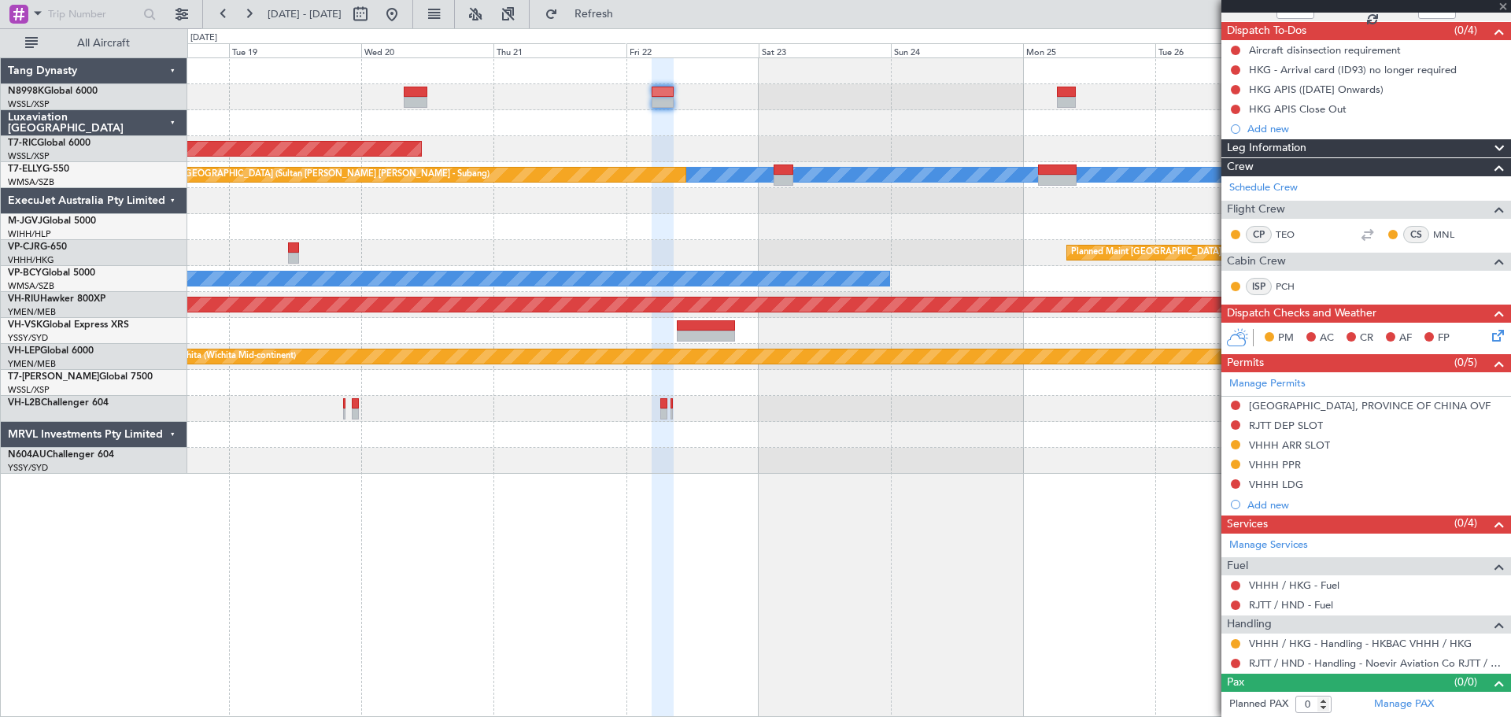
type input "+00:20"
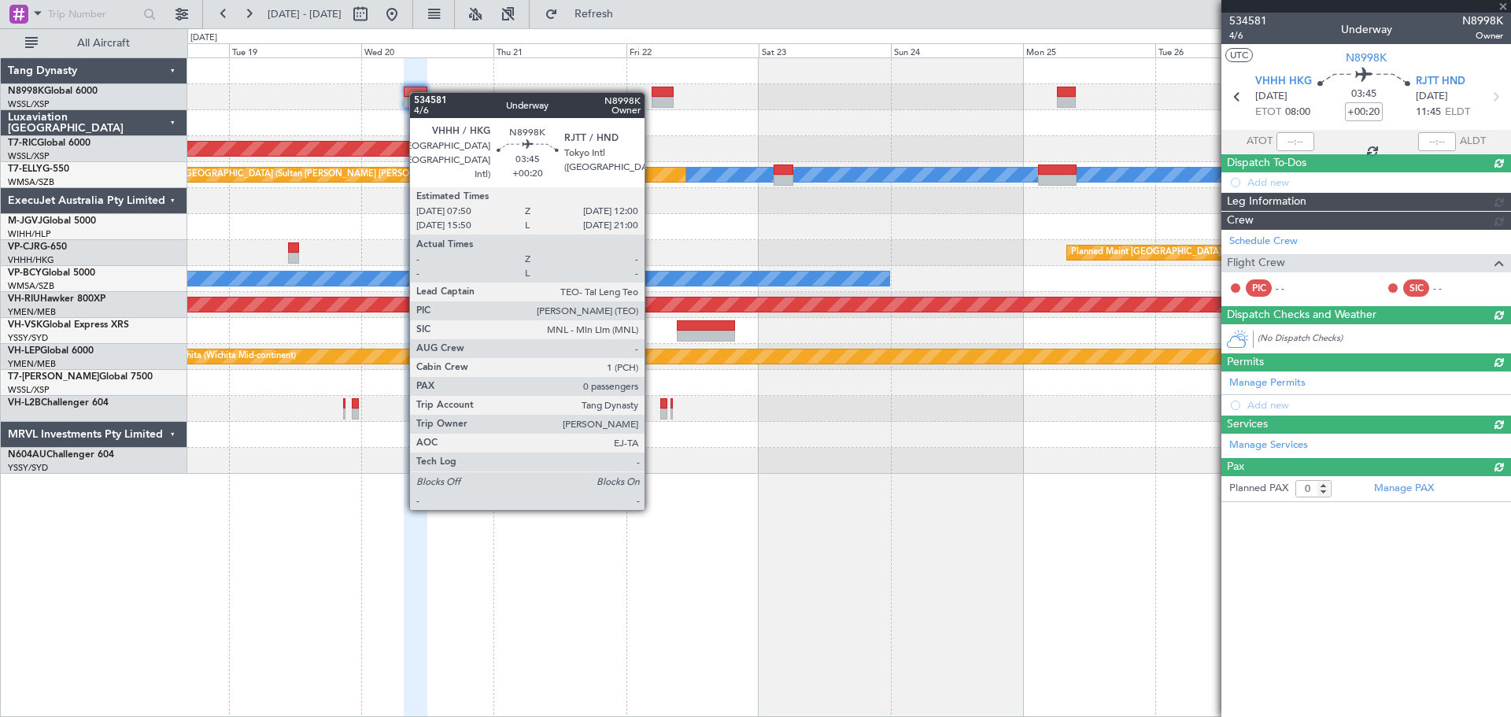
scroll to position [0, 0]
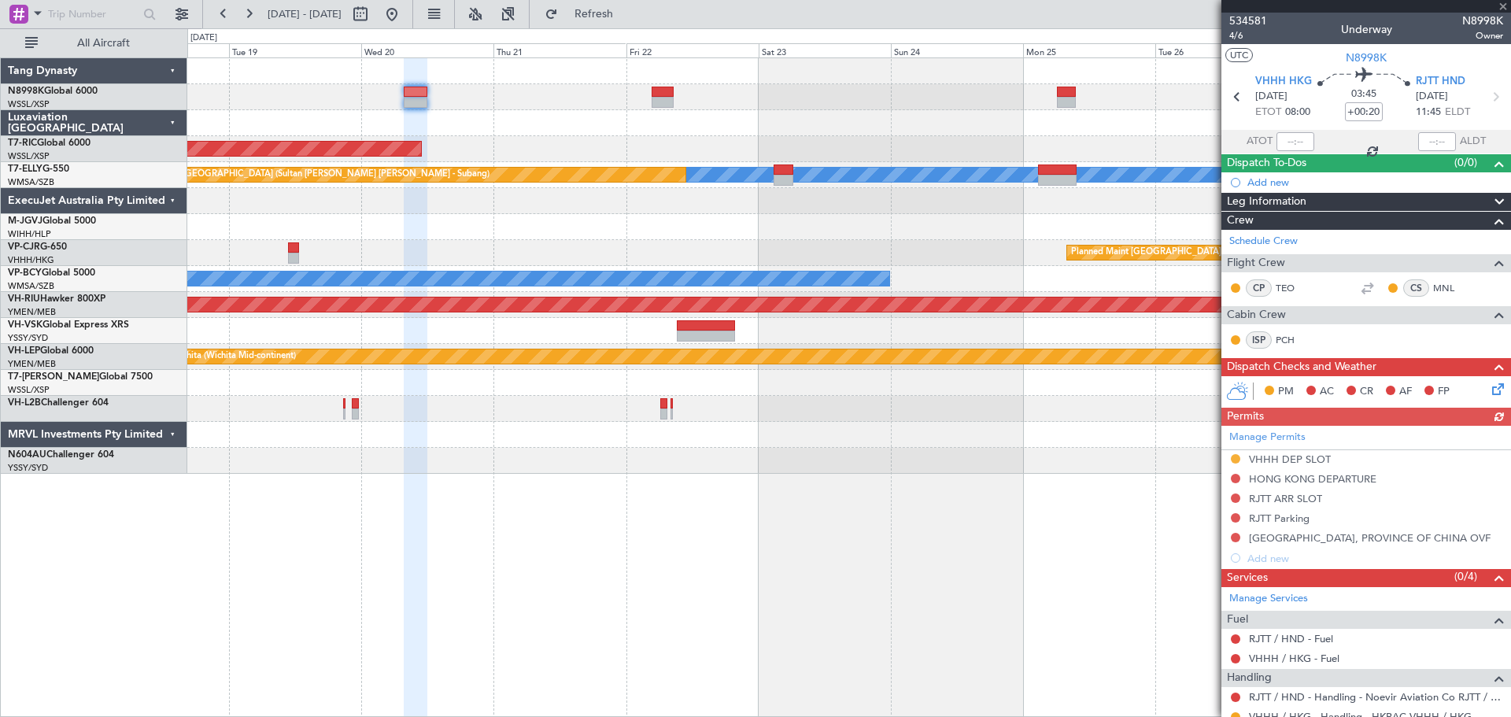
click at [1287, 458] on div "Manage Permits VHHH DEP SLOT HONG KONG DEPARTURE RJTT ARR SLOT RJTT Parking TAI…" at bounding box center [1366, 497] width 290 height 142
click at [1275, 460] on div "VHHH DEP SLOT" at bounding box center [1290, 458] width 82 height 13
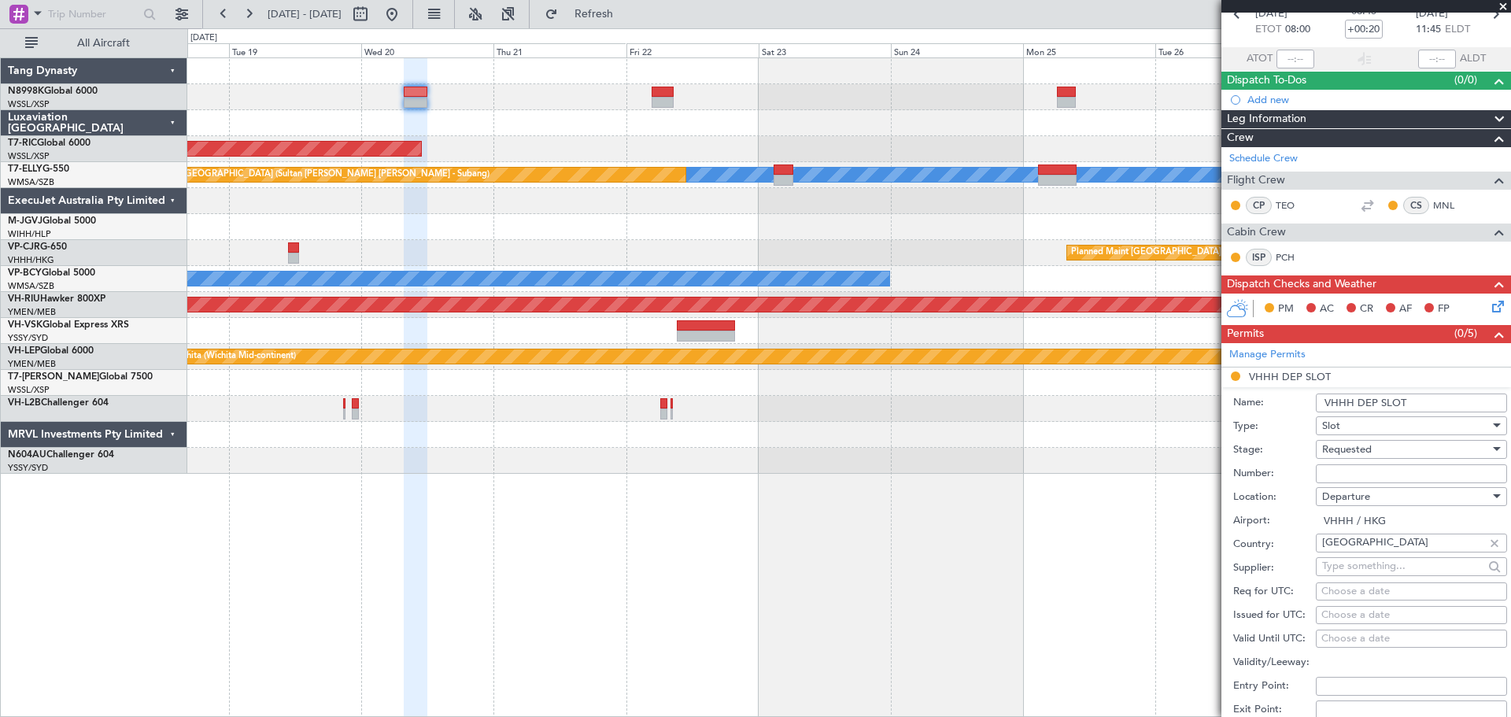
scroll to position [157, 0]
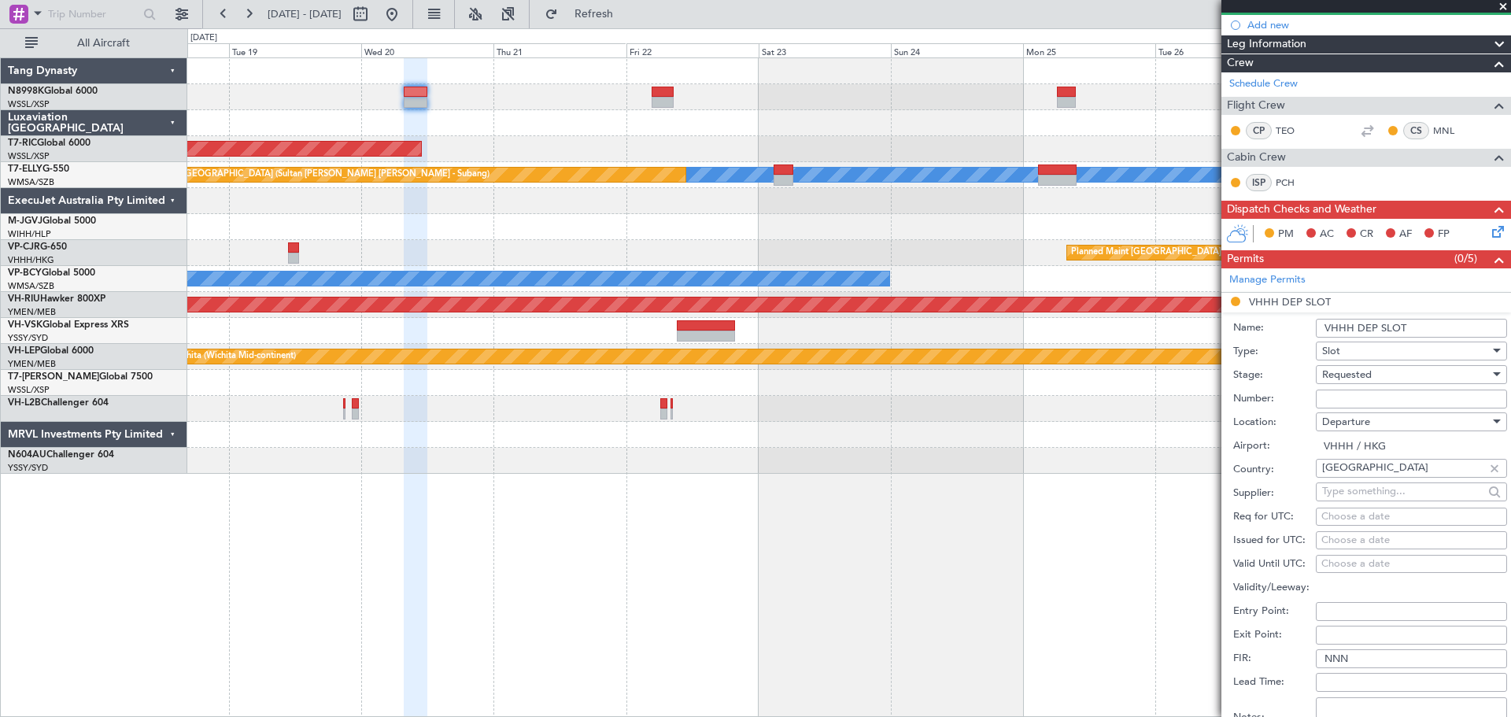
click at [1327, 511] on div "Choose a date" at bounding box center [1411, 517] width 180 height 16
select select "8"
select select "2025"
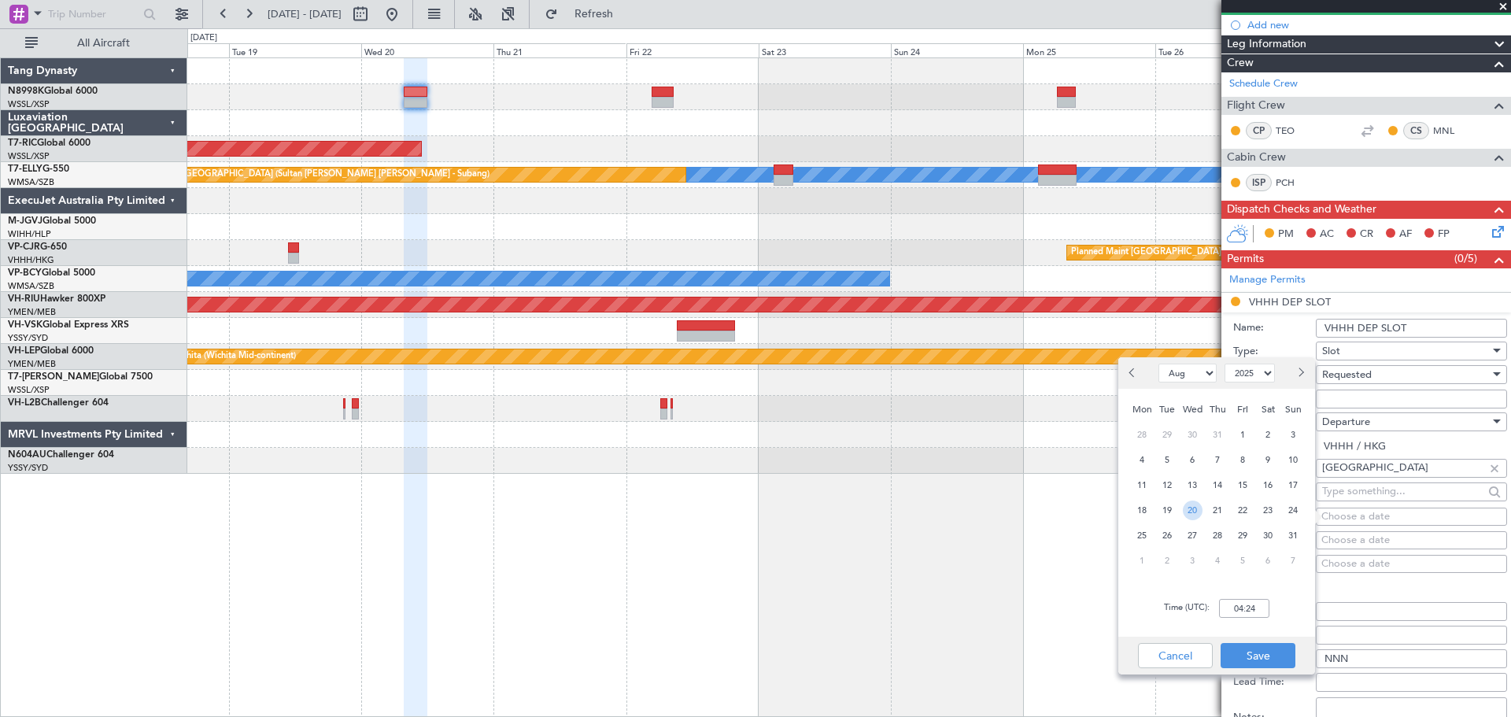
click at [1194, 513] on span "20" at bounding box center [1193, 510] width 20 height 20
click at [1256, 603] on input "00:00" at bounding box center [1244, 608] width 50 height 19
type input "08:20"
click at [1283, 652] on button "Save" at bounding box center [1257, 655] width 75 height 25
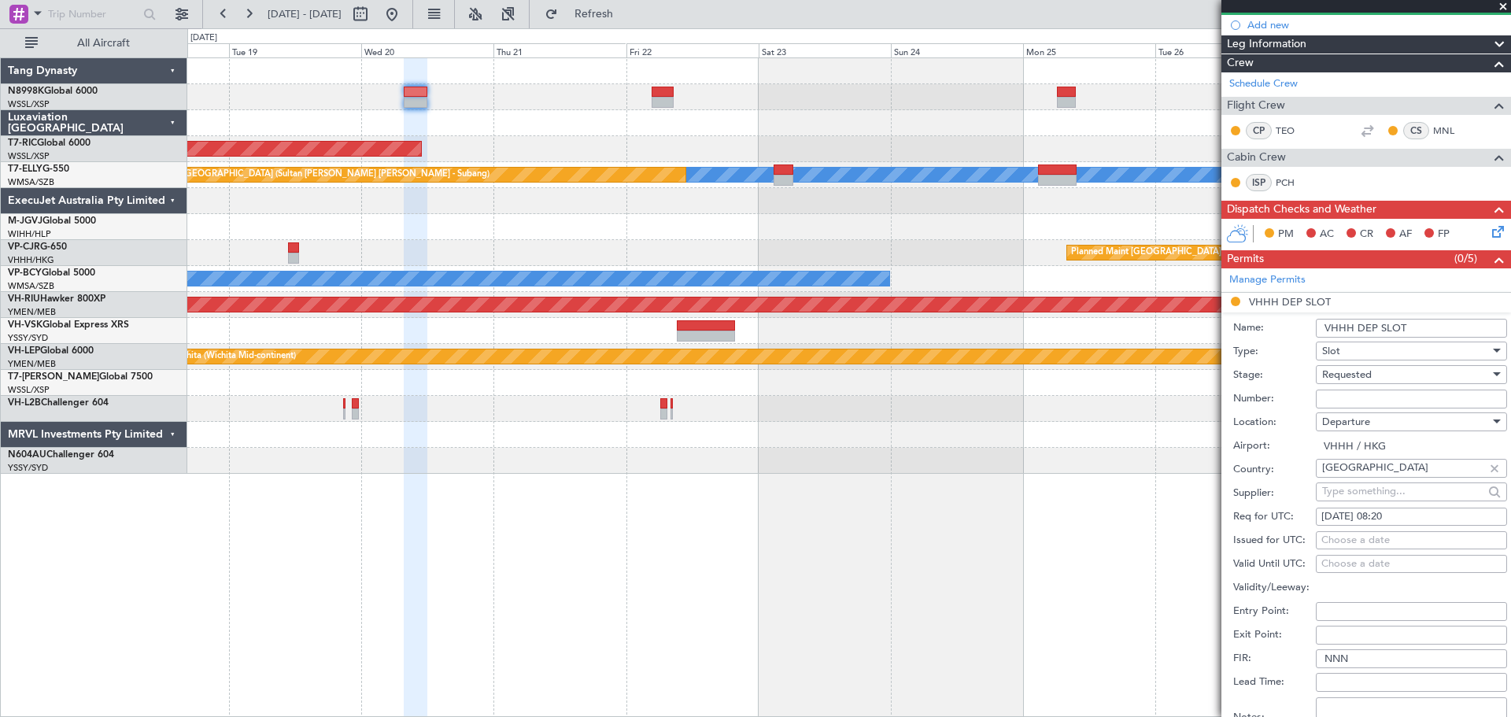
scroll to position [523, 0]
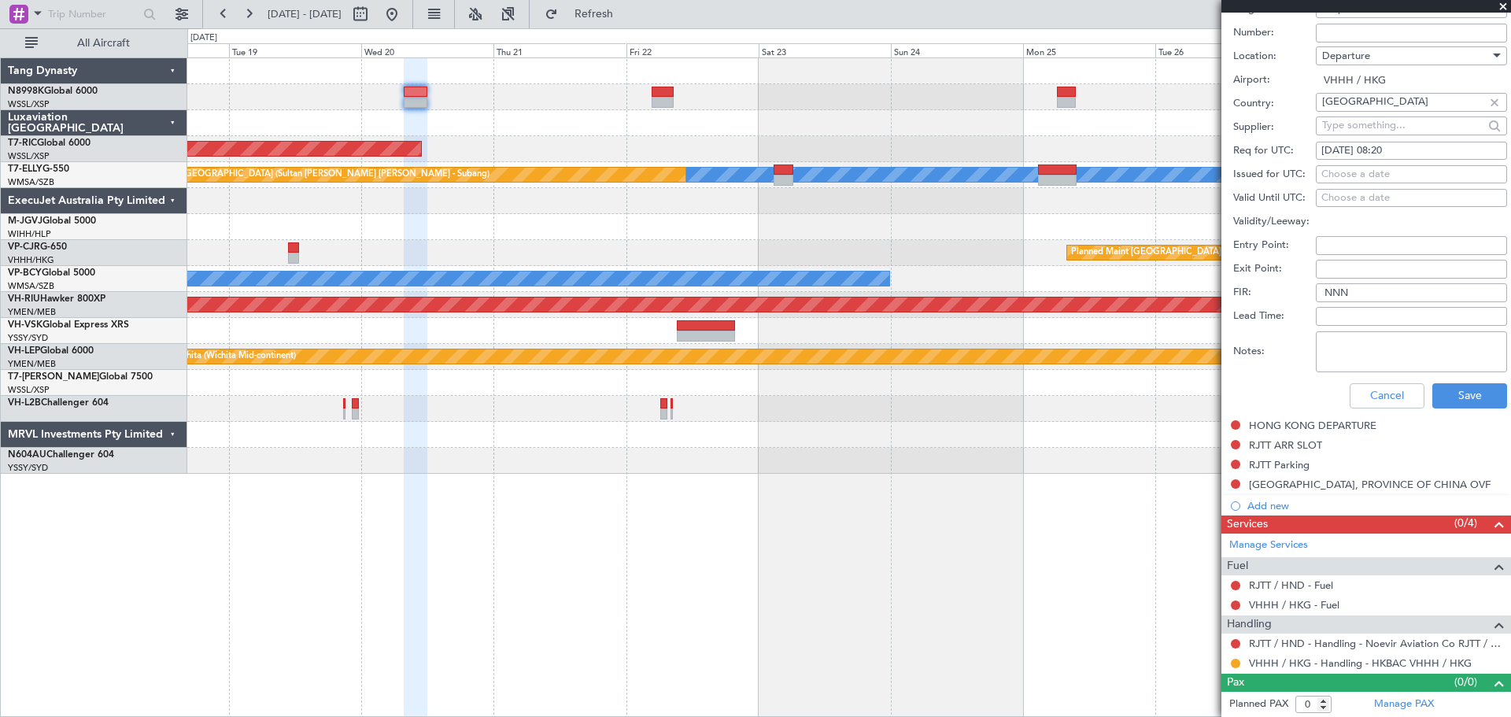
click at [1350, 354] on textarea "Notes:" at bounding box center [1411, 351] width 191 height 41
paste textarea "GCR /REG VHHH T N8998K 20AUG 013GLEX 0820RJTT D / ID.VHHHDGN7517000/ TN8998K 22…"
type textarea "GCR /REG VHHH T N8998K 20AUG 013GLEX 0820RJTT D / ID.VHHHDGN7517000/ TN8998K 22…"
click at [1467, 399] on button "Save" at bounding box center [1469, 395] width 75 height 25
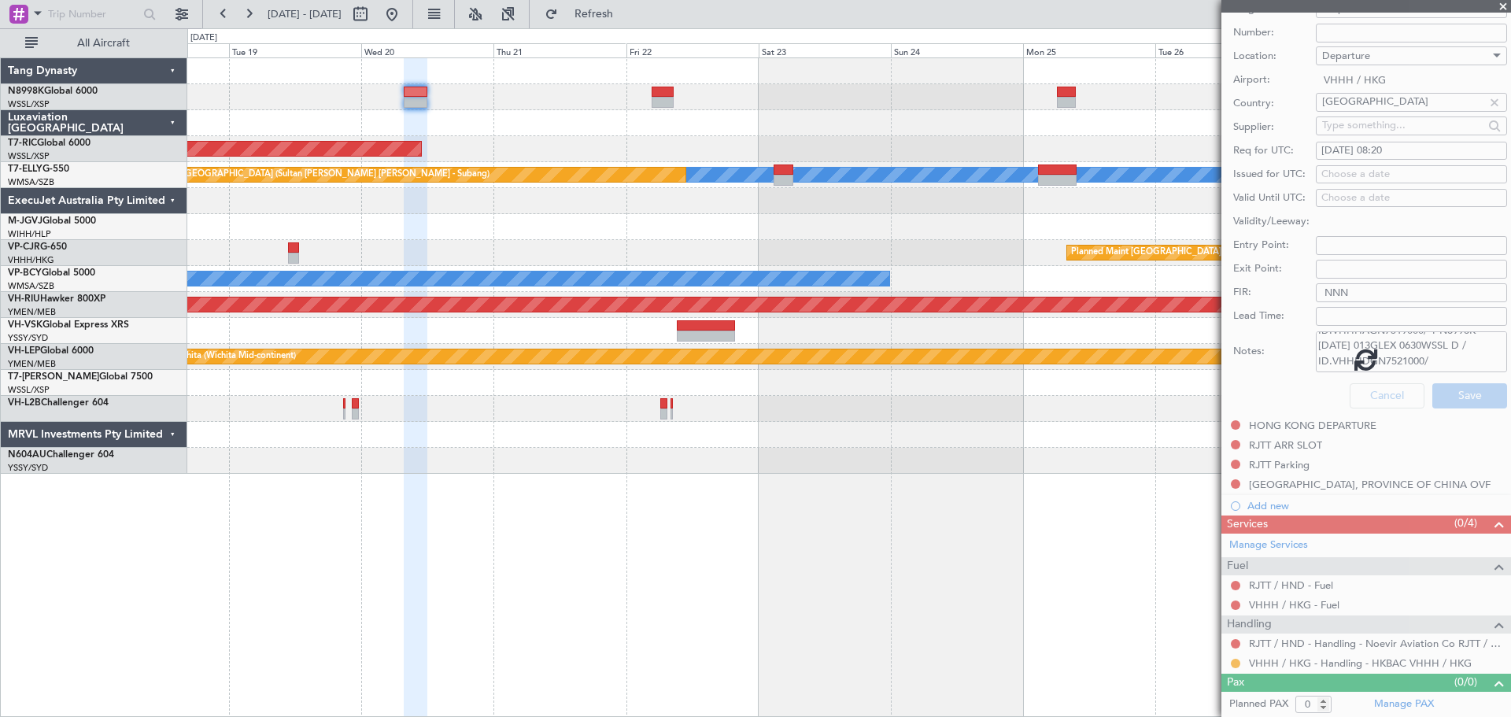
scroll to position [54, 0]
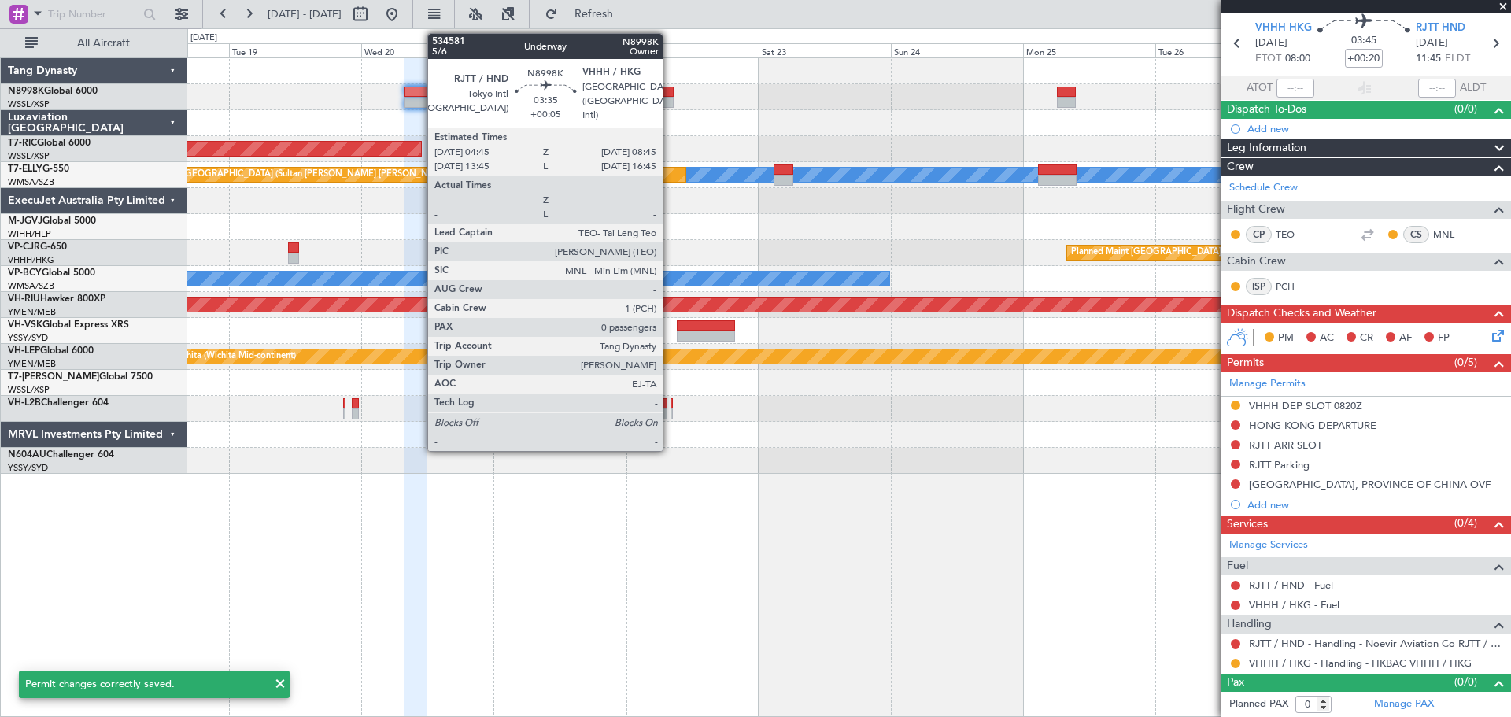
click at [666, 99] on div at bounding box center [663, 102] width 23 height 11
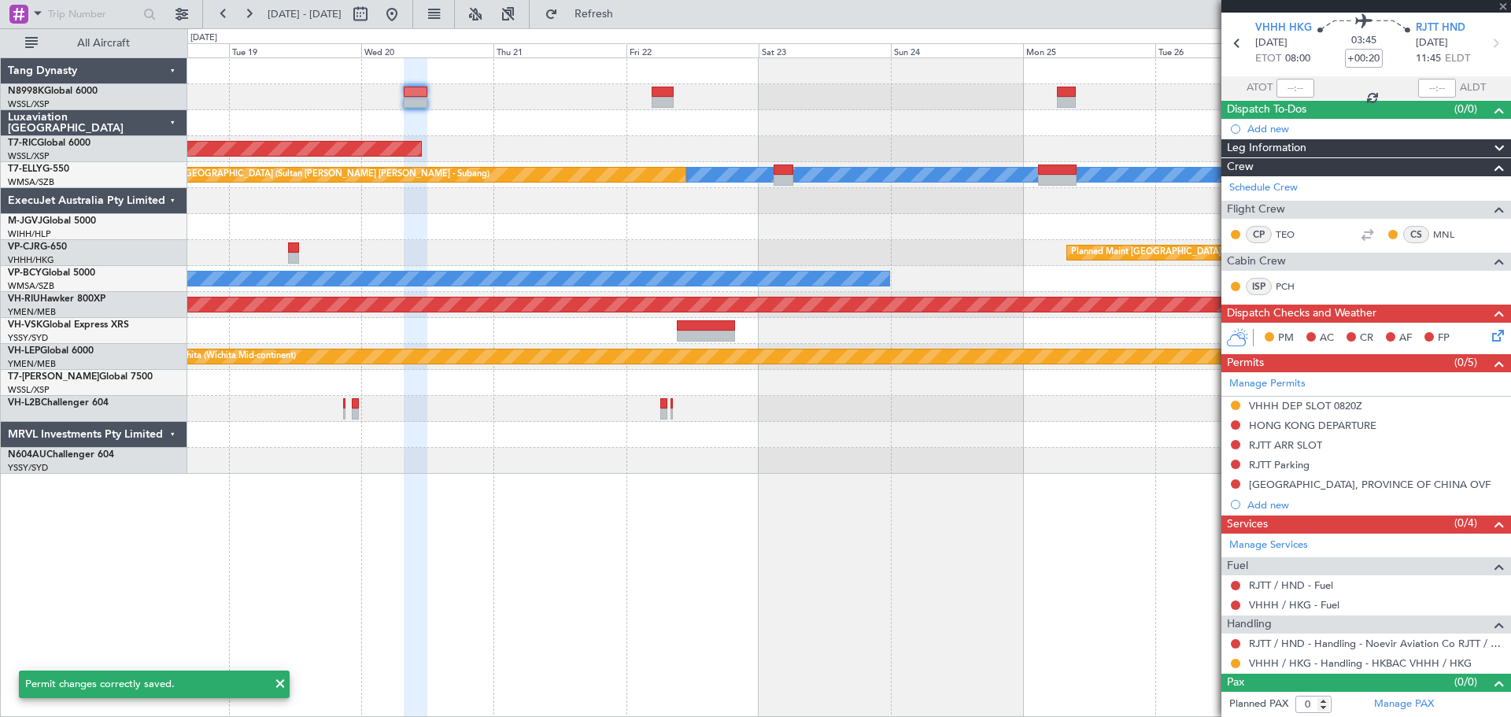
type input "+00:05"
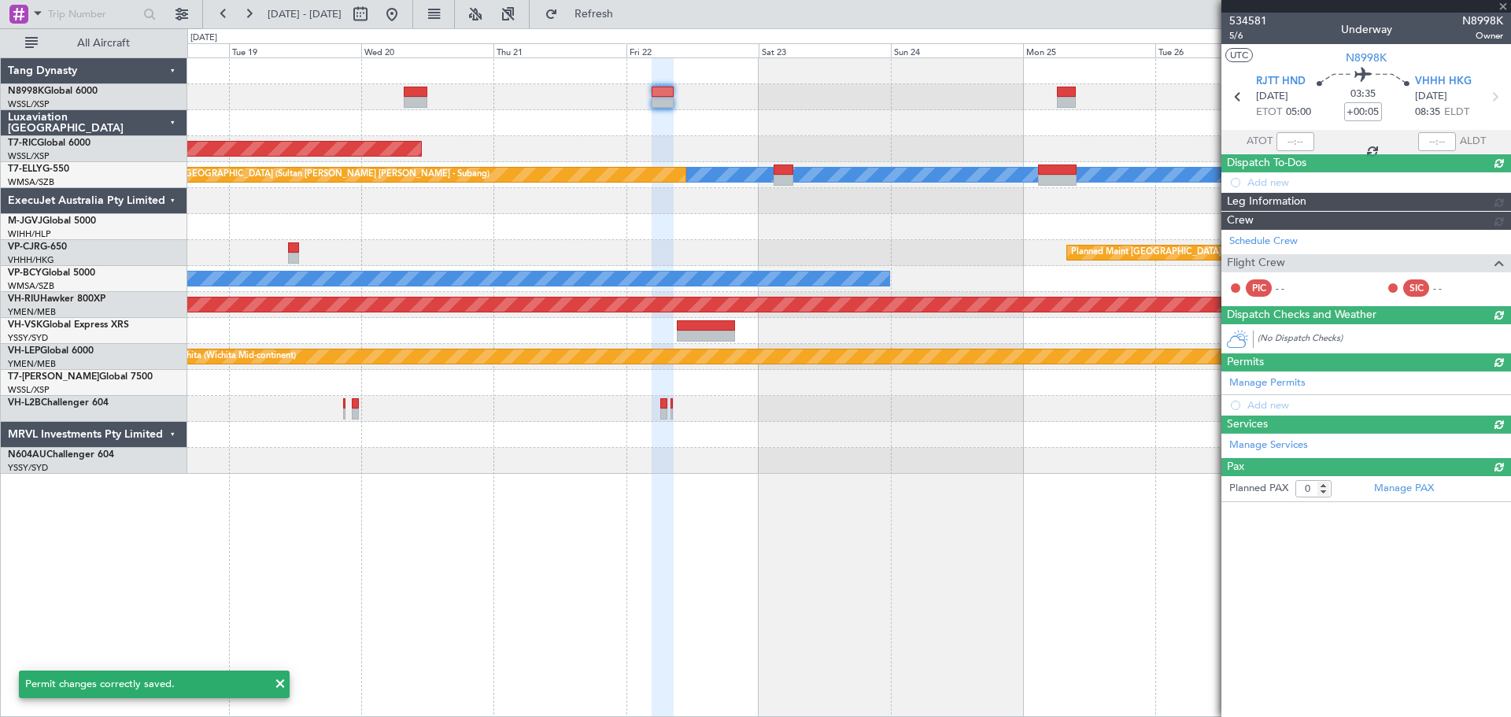
scroll to position [0, 0]
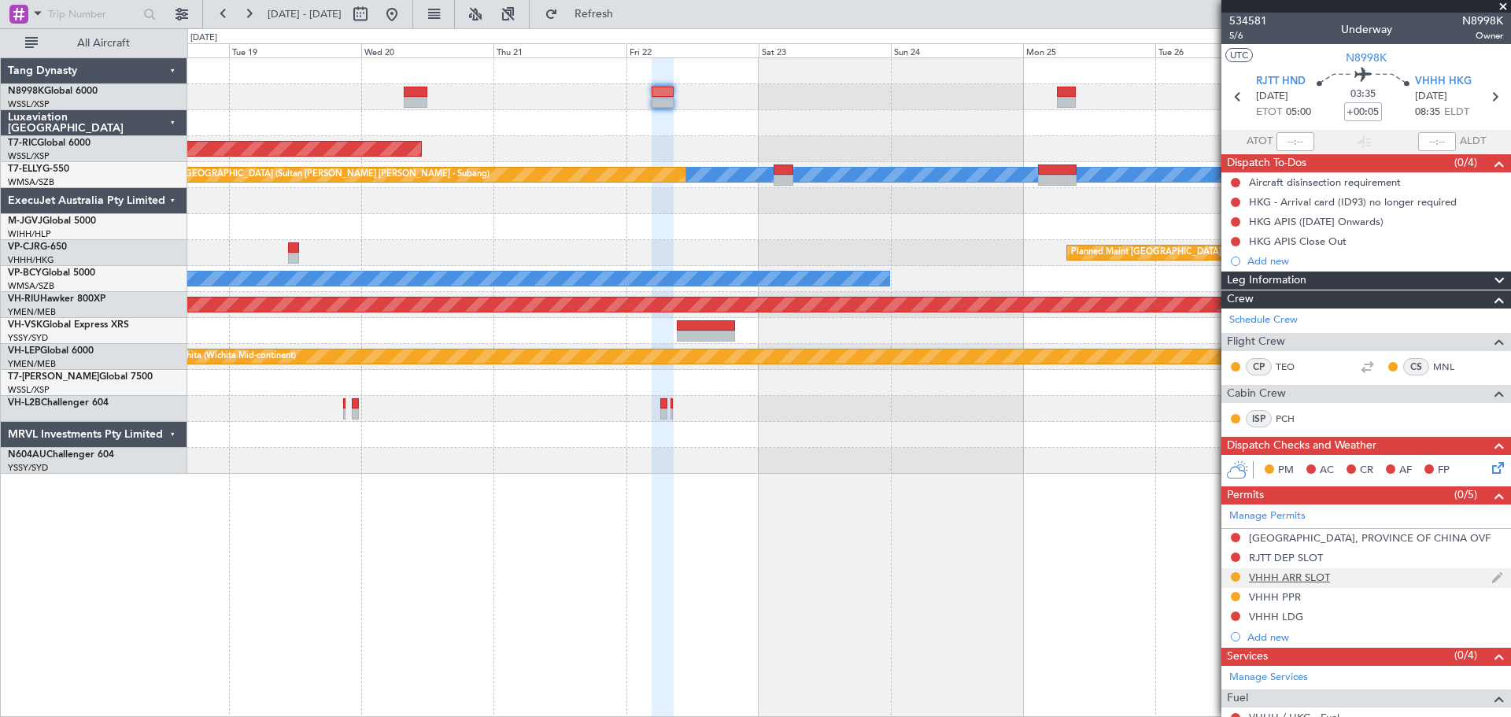
click at [1268, 577] on div "VHHH ARR SLOT" at bounding box center [1289, 576] width 81 height 13
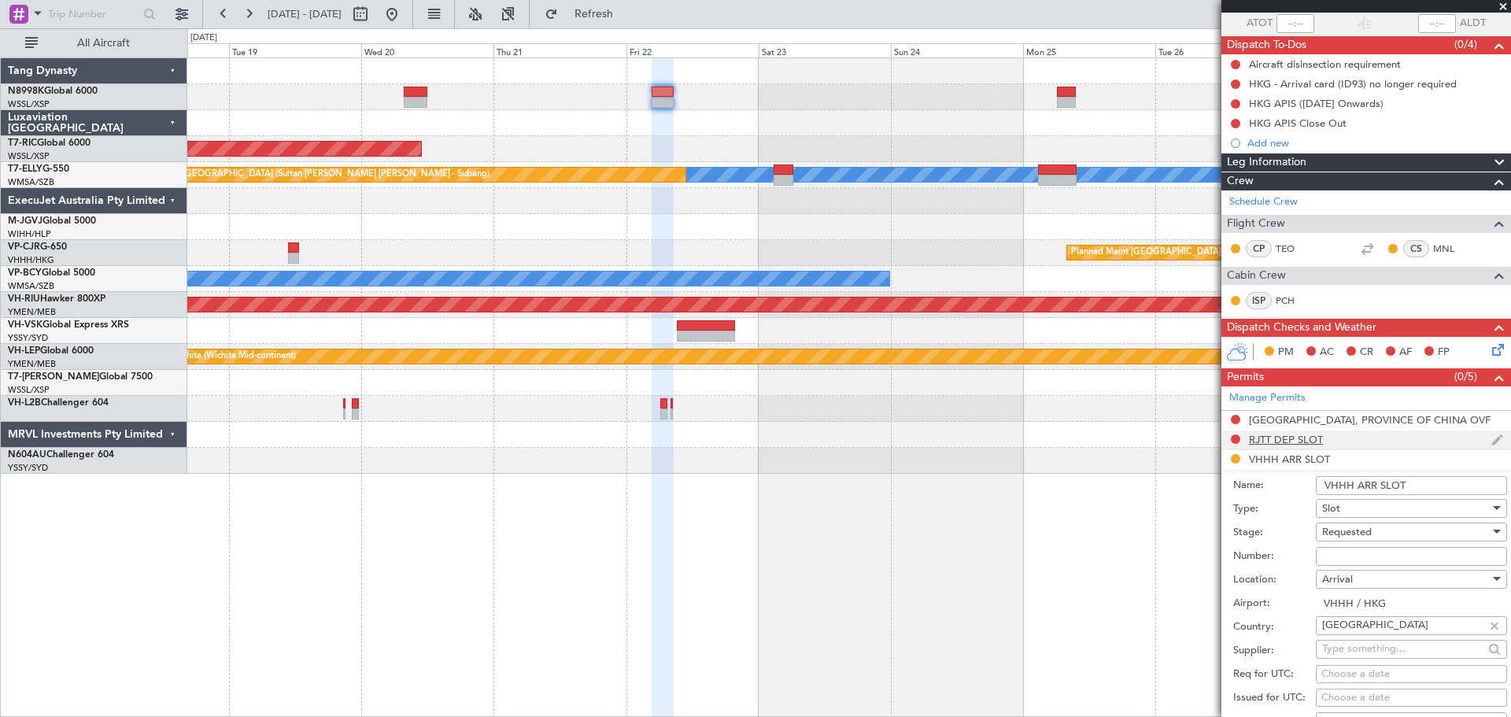
scroll to position [236, 0]
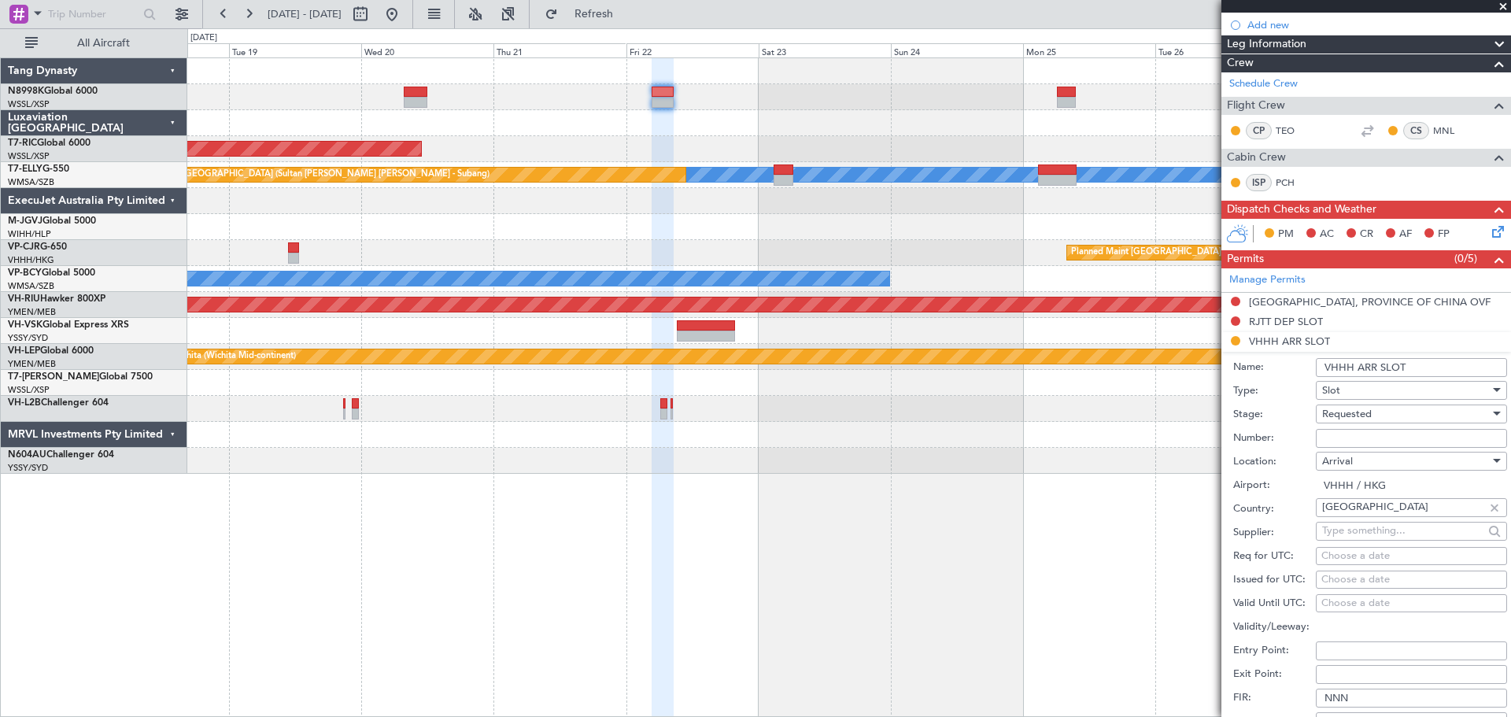
click at [1332, 556] on div "Choose a date" at bounding box center [1411, 556] width 180 height 16
select select "8"
select select "2025"
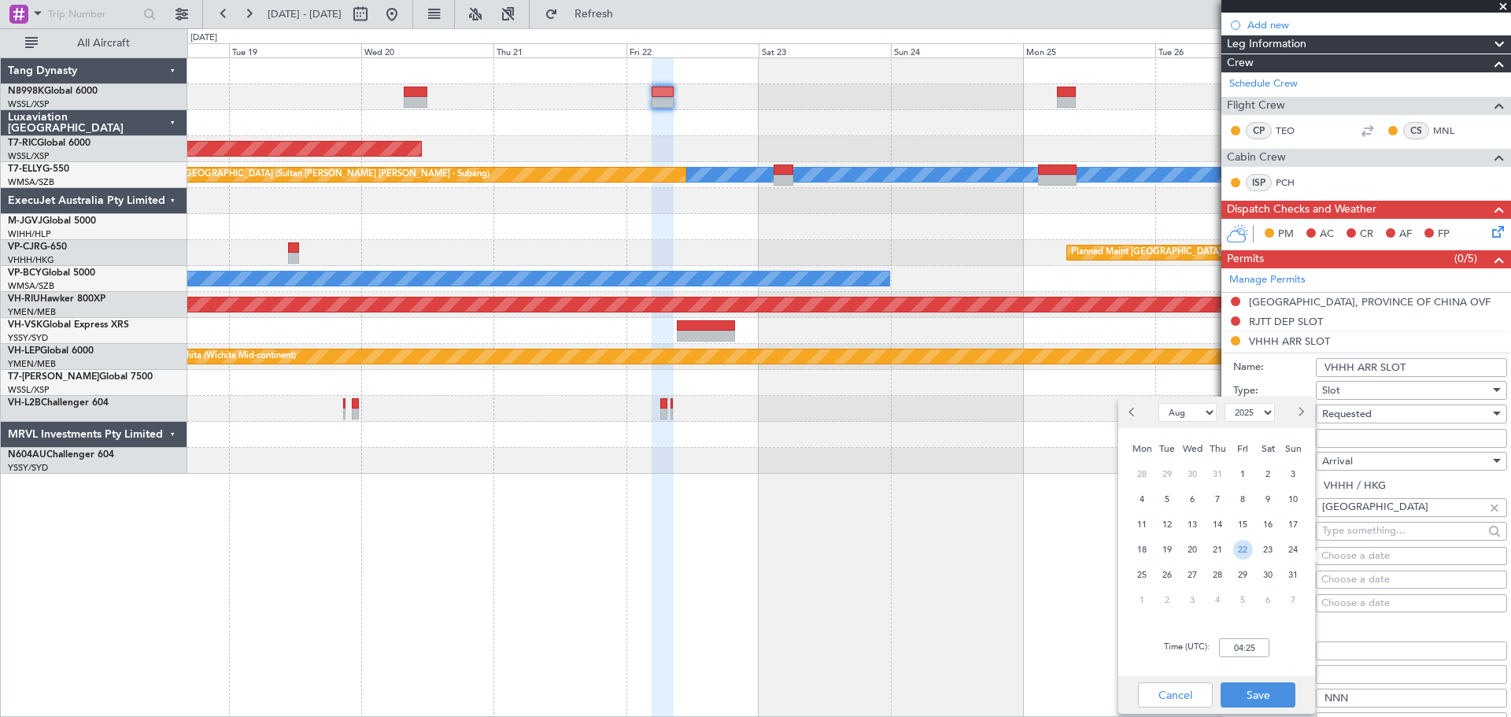
click at [1242, 544] on span "22" at bounding box center [1243, 550] width 20 height 20
click at [1256, 646] on input "00:00" at bounding box center [1244, 647] width 50 height 19
type input "08:25"
click at [1259, 694] on button "Save" at bounding box center [1257, 694] width 75 height 25
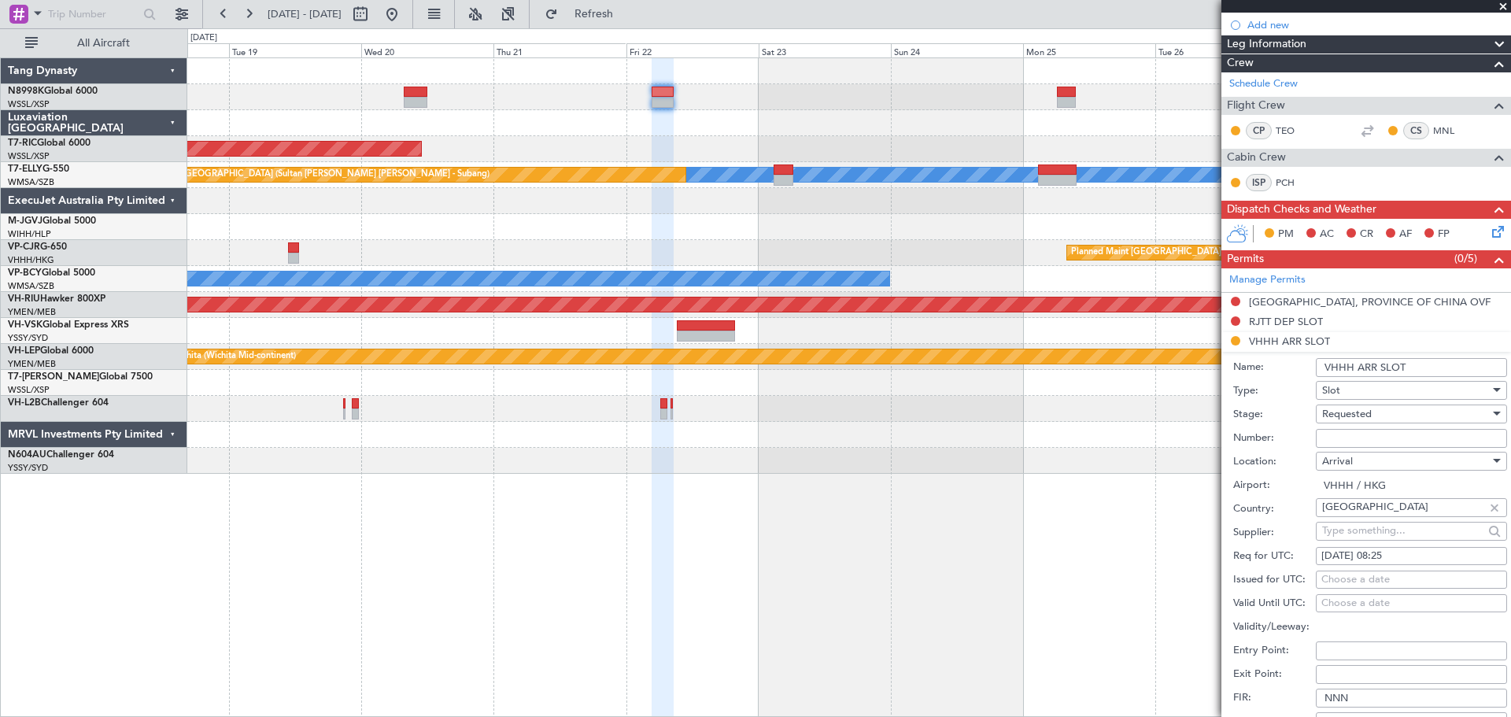
scroll to position [472, 0]
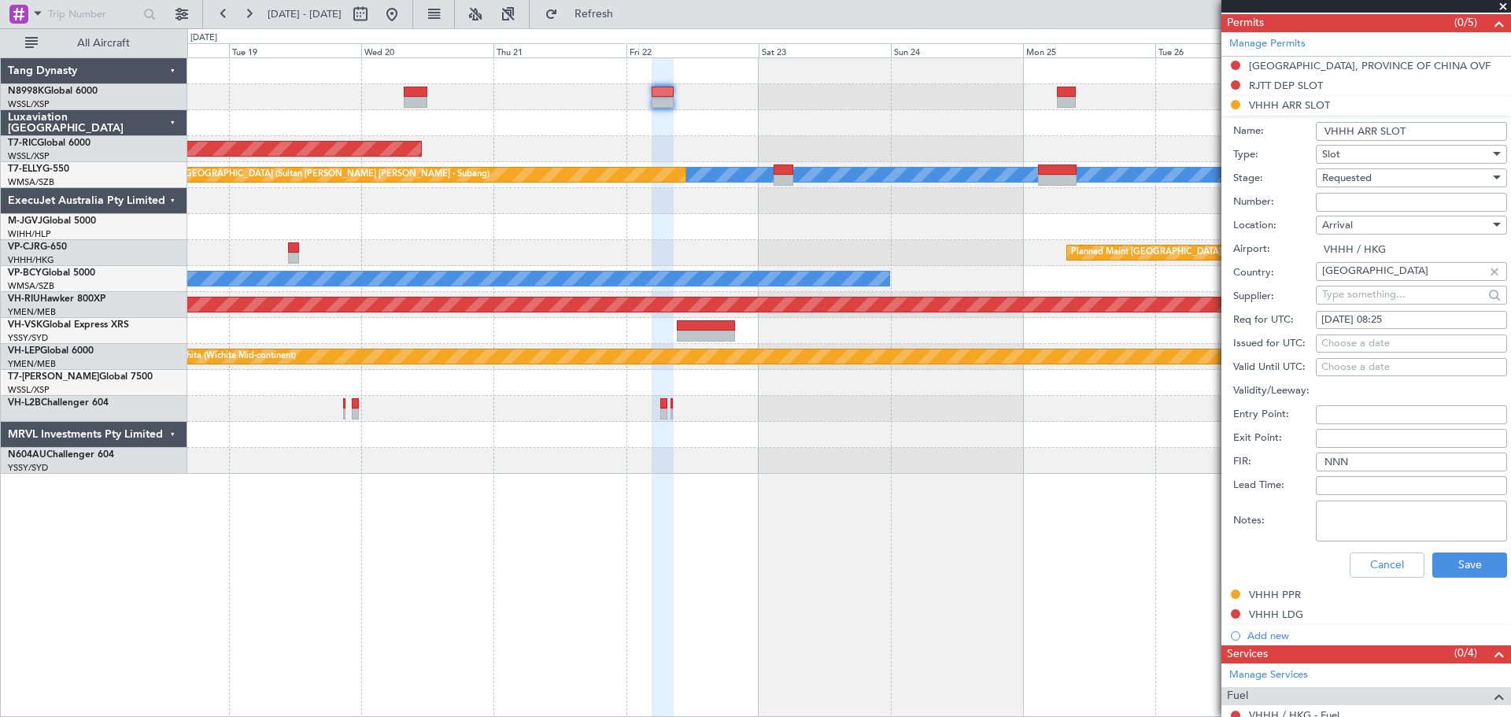
click at [1364, 513] on textarea "Notes:" at bounding box center [1411, 520] width 191 height 41
paste textarea "GCR /REG VHHH T N8998K 20AUG 013GLEX 0820RJTT D / ID.VHHHDGN7517000/ TN8998K 22…"
type textarea "GCR /REG VHHH T N8998K 20AUG 013GLEX 0820RJTT D / ID.VHHHDGN7517000/ TN8998K 22…"
click at [1455, 556] on button "Save" at bounding box center [1469, 564] width 75 height 25
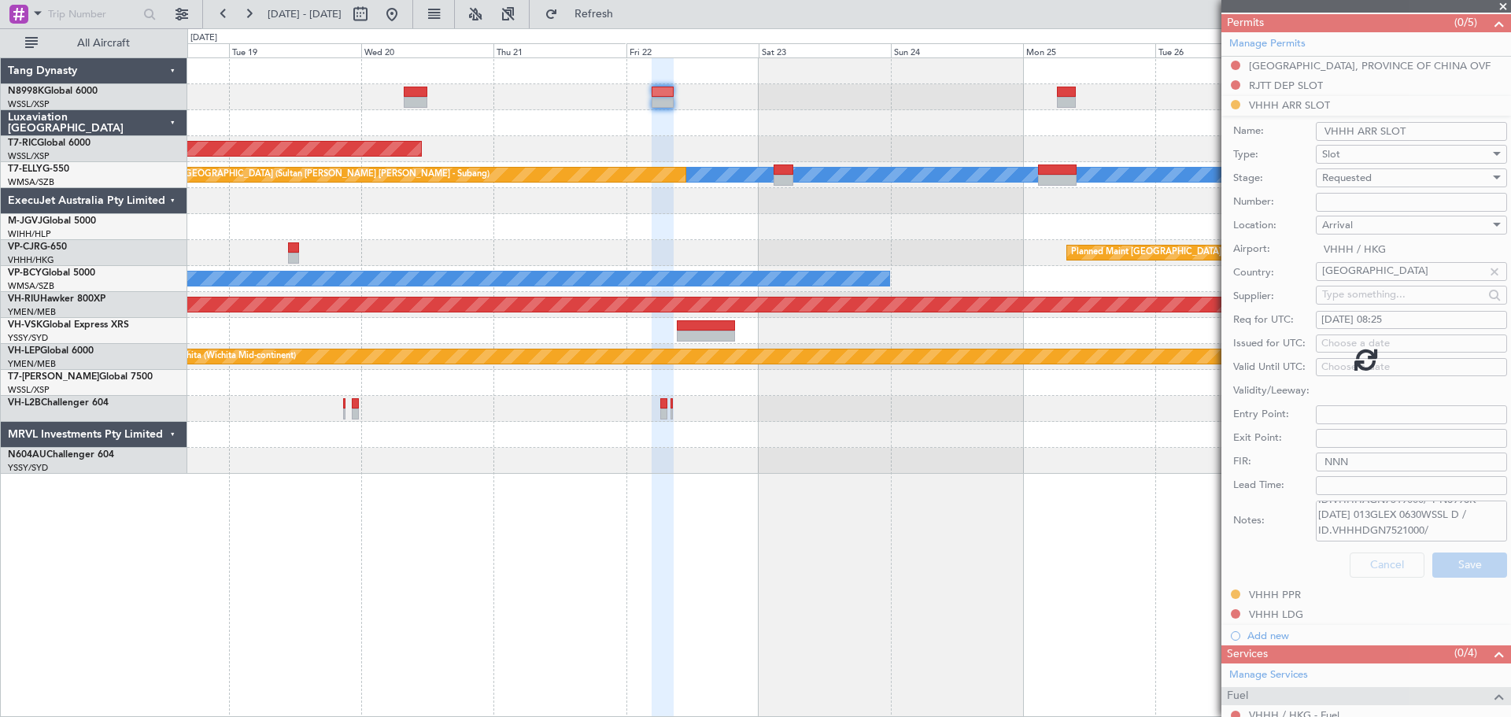
scroll to position [132, 0]
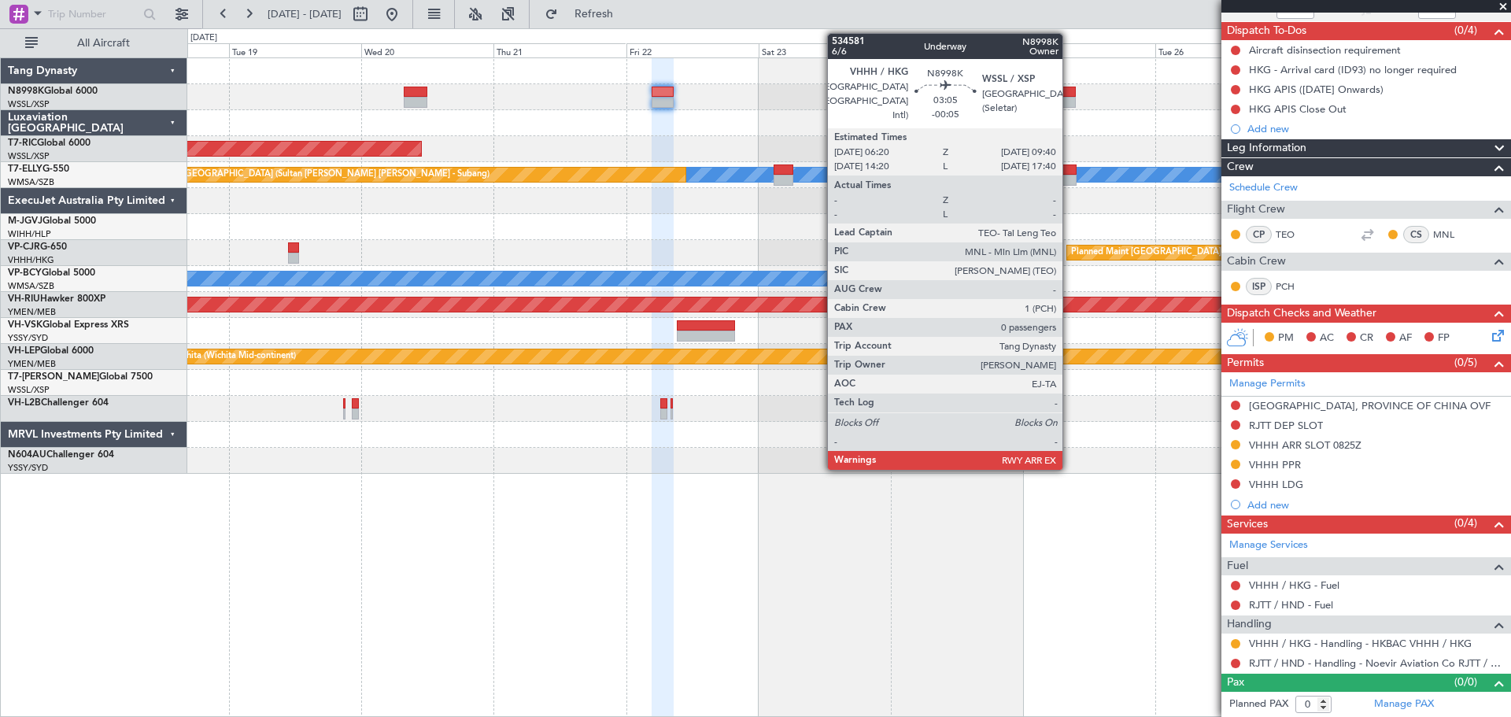
click at [1069, 99] on div at bounding box center [1066, 102] width 19 height 11
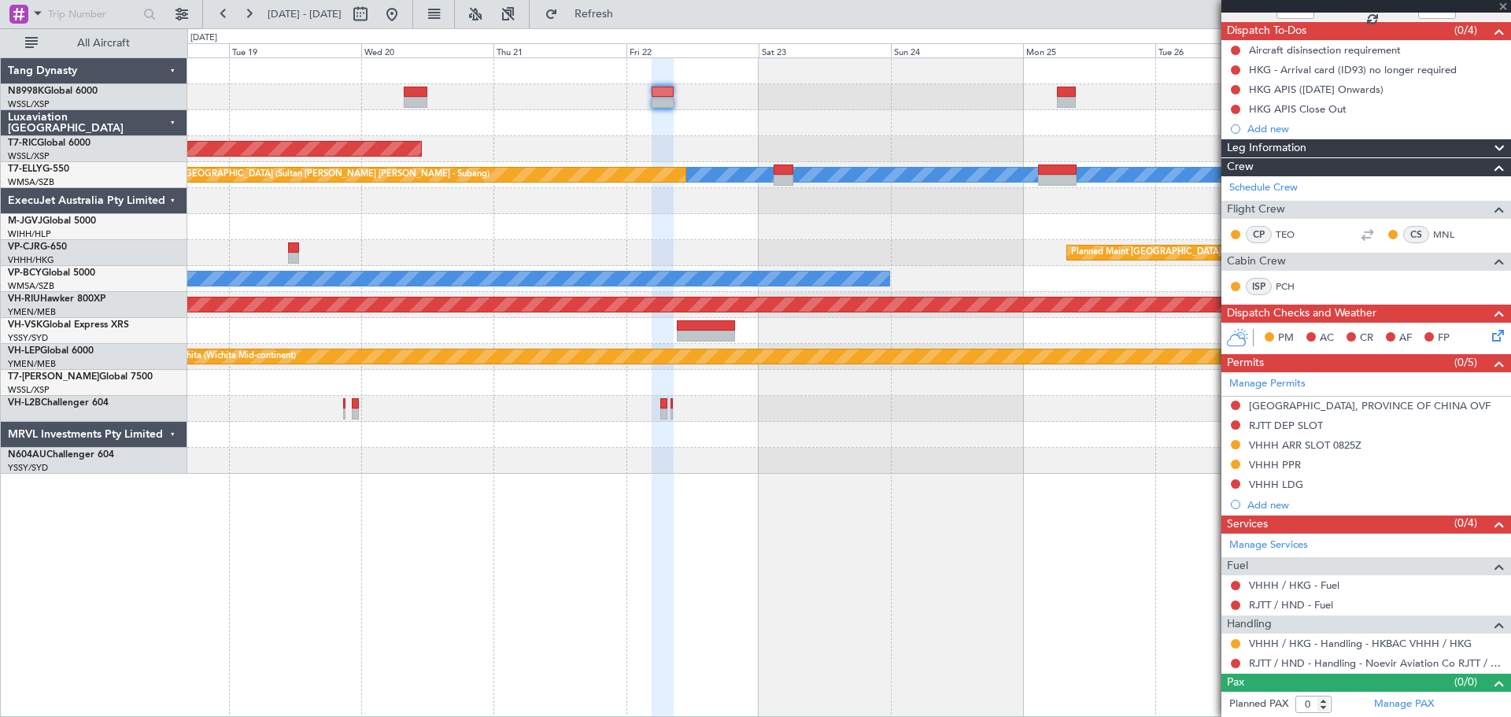
type input "-00:05"
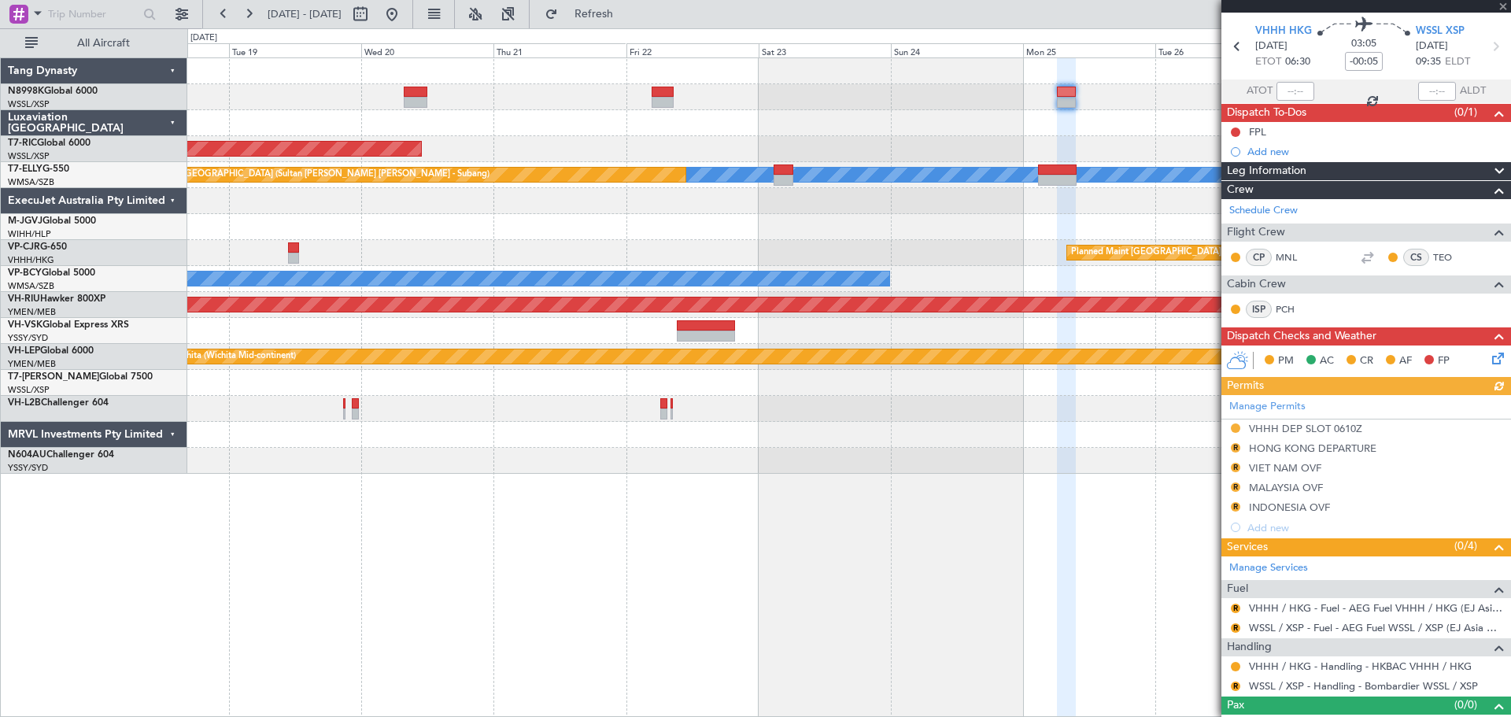
scroll to position [73, 0]
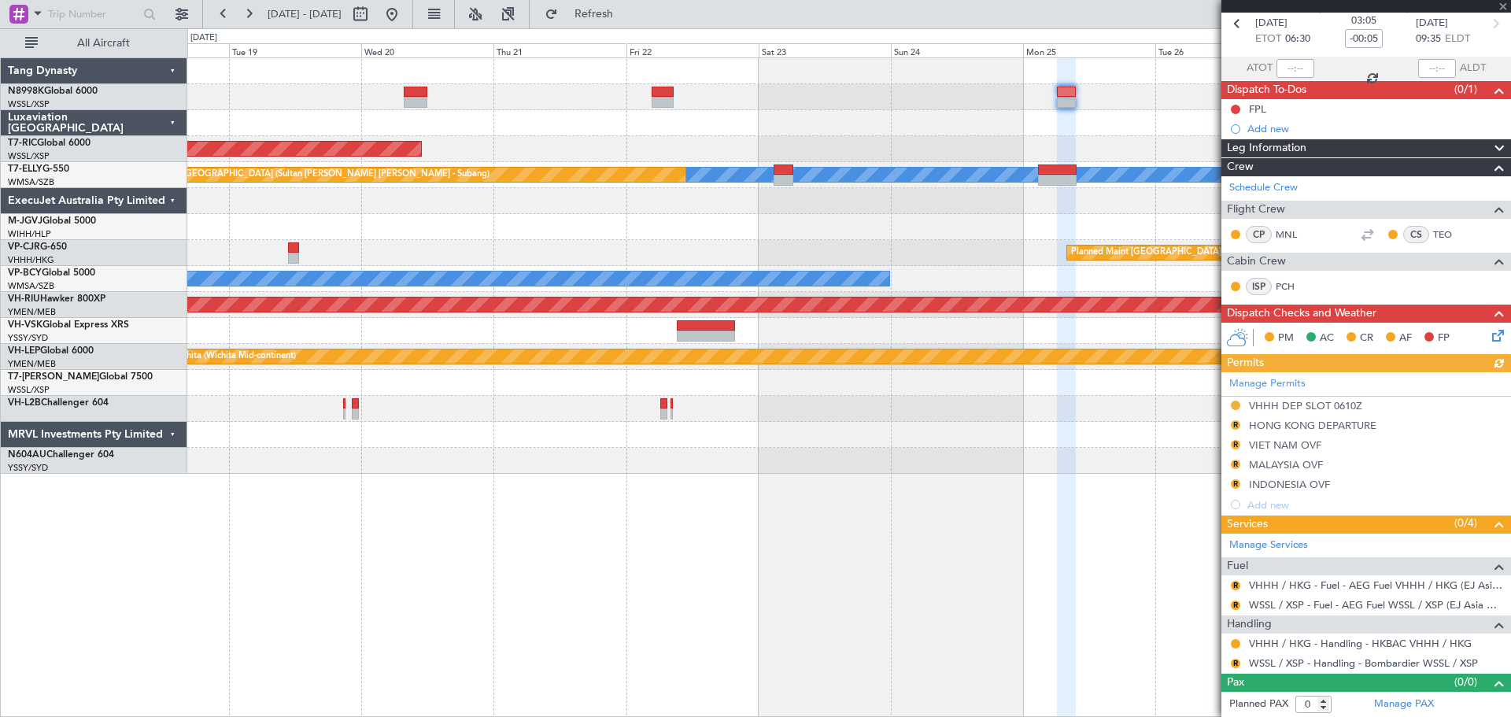
click at [1279, 402] on div "Manage Permits VHHH DEP SLOT 0610Z R HONG KONG DEPARTURE R VIET NAM OVF R MALAY…" at bounding box center [1366, 443] width 290 height 142
click at [1281, 405] on div "VHHH DEP SLOT 0610Z" at bounding box center [1305, 405] width 113 height 13
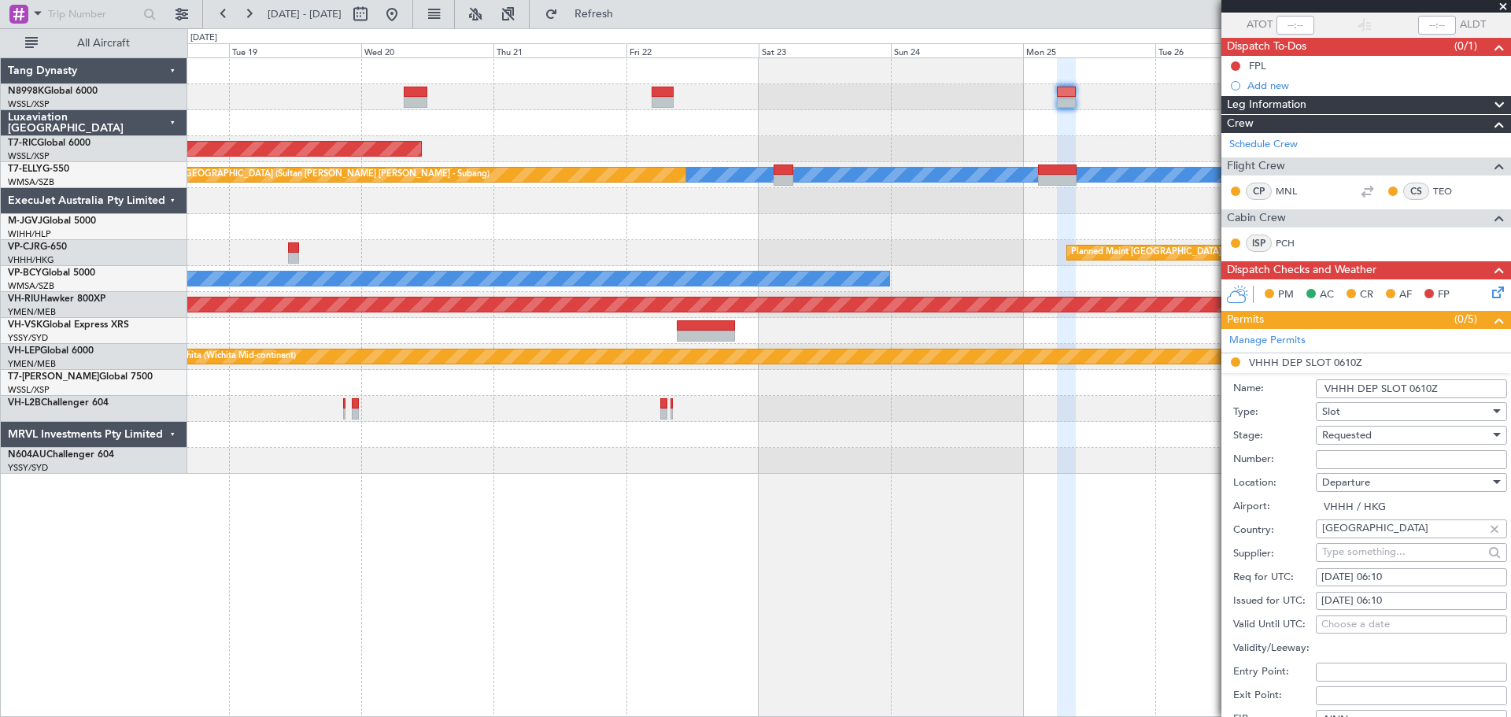
scroll to position [152, 0]
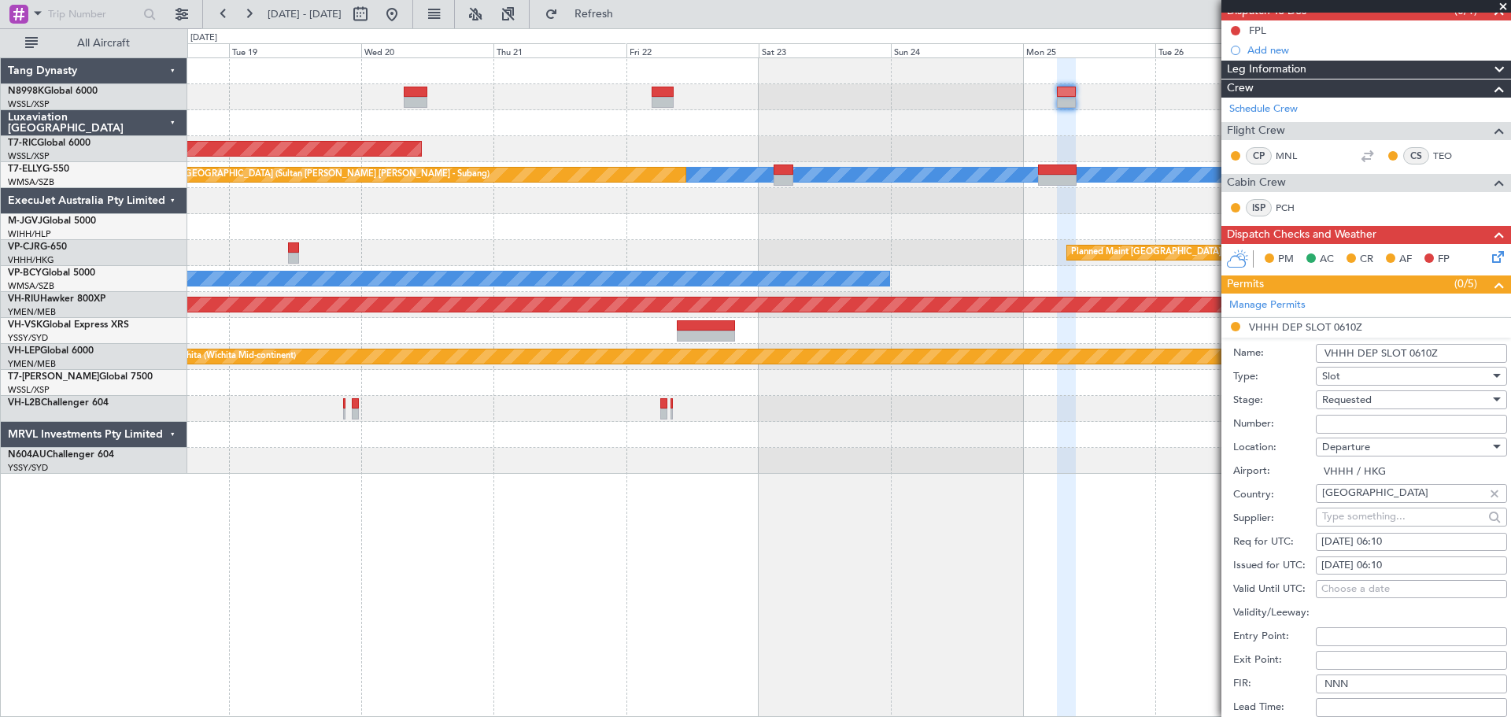
click at [1358, 540] on div "18/08/2025 06:10" at bounding box center [1411, 542] width 180 height 16
select select "8"
select select "2025"
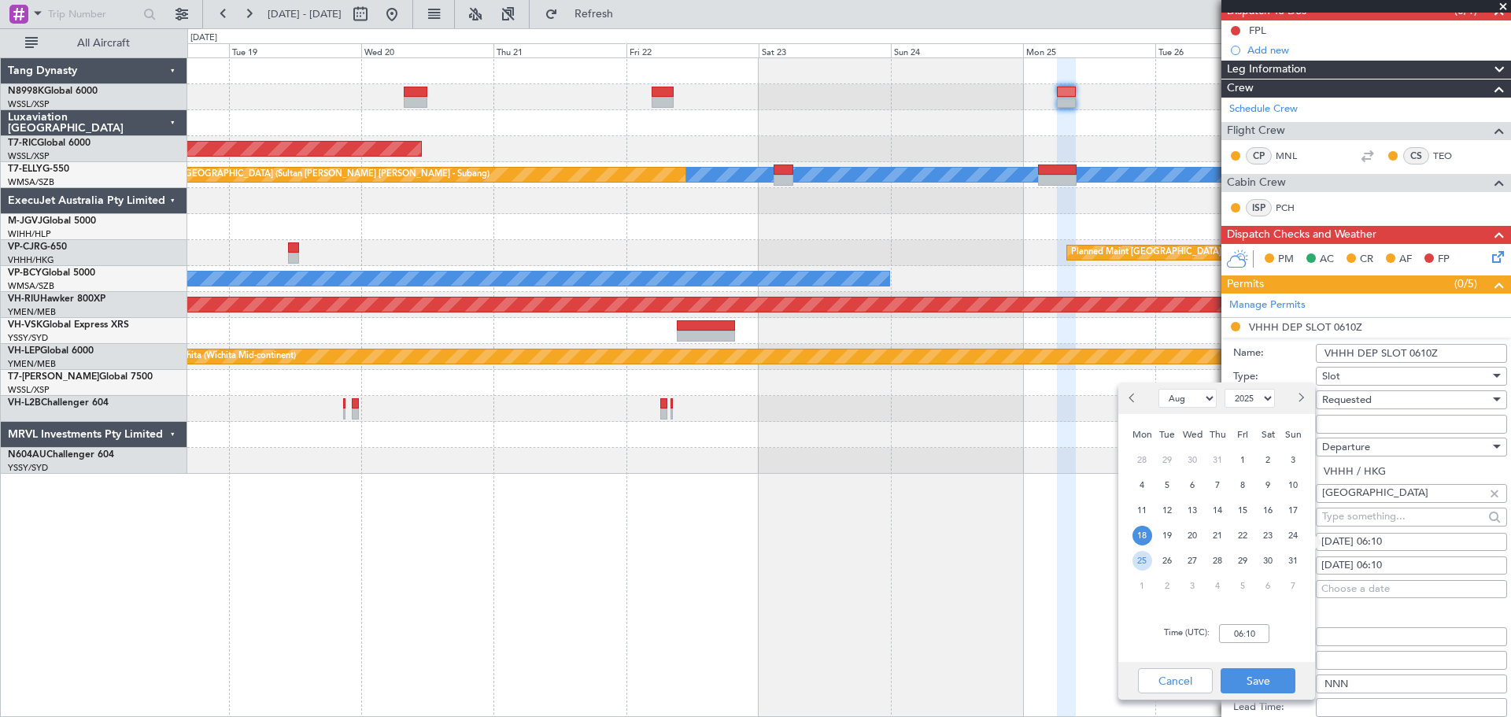
click at [1150, 560] on span "25" at bounding box center [1142, 561] width 20 height 20
click at [1267, 638] on input "00:00" at bounding box center [1244, 633] width 50 height 19
type input "06:30"
click at [1251, 689] on button "Save" at bounding box center [1257, 680] width 75 height 25
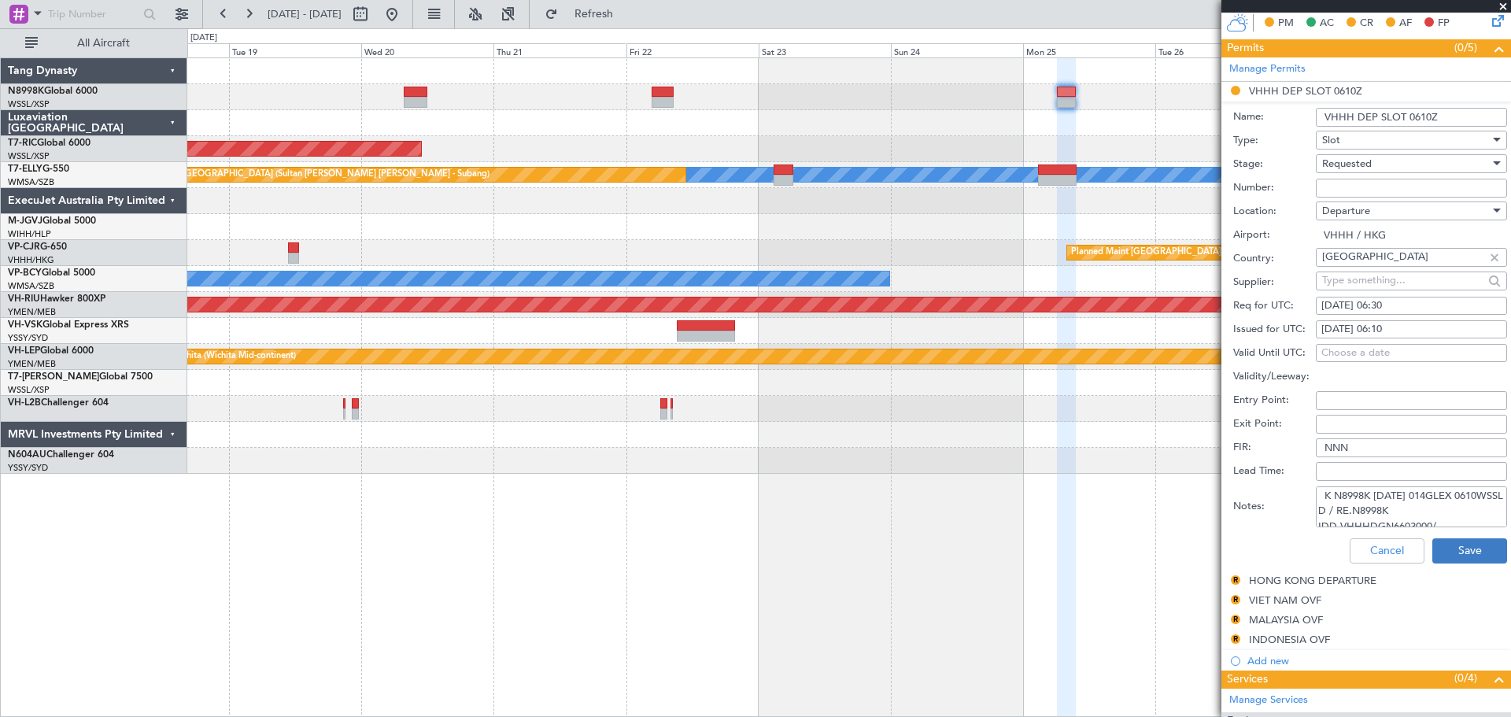
scroll to position [10, 0]
drag, startPoint x: 1320, startPoint y: 496, endPoint x: 1486, endPoint y: 562, distance: 178.0
click at [1487, 559] on form "Name: VHHH DEP SLOT 0610Z Type: Slot Stage: Requested Number: Location: Departu…" at bounding box center [1366, 337] width 290 height 470
paste textarea "GCR /REG VHHH T N8998K 20AUG 013GLEX 0820RJTT D / ID.VHHHDGN7517000/ TN8998K 22…"
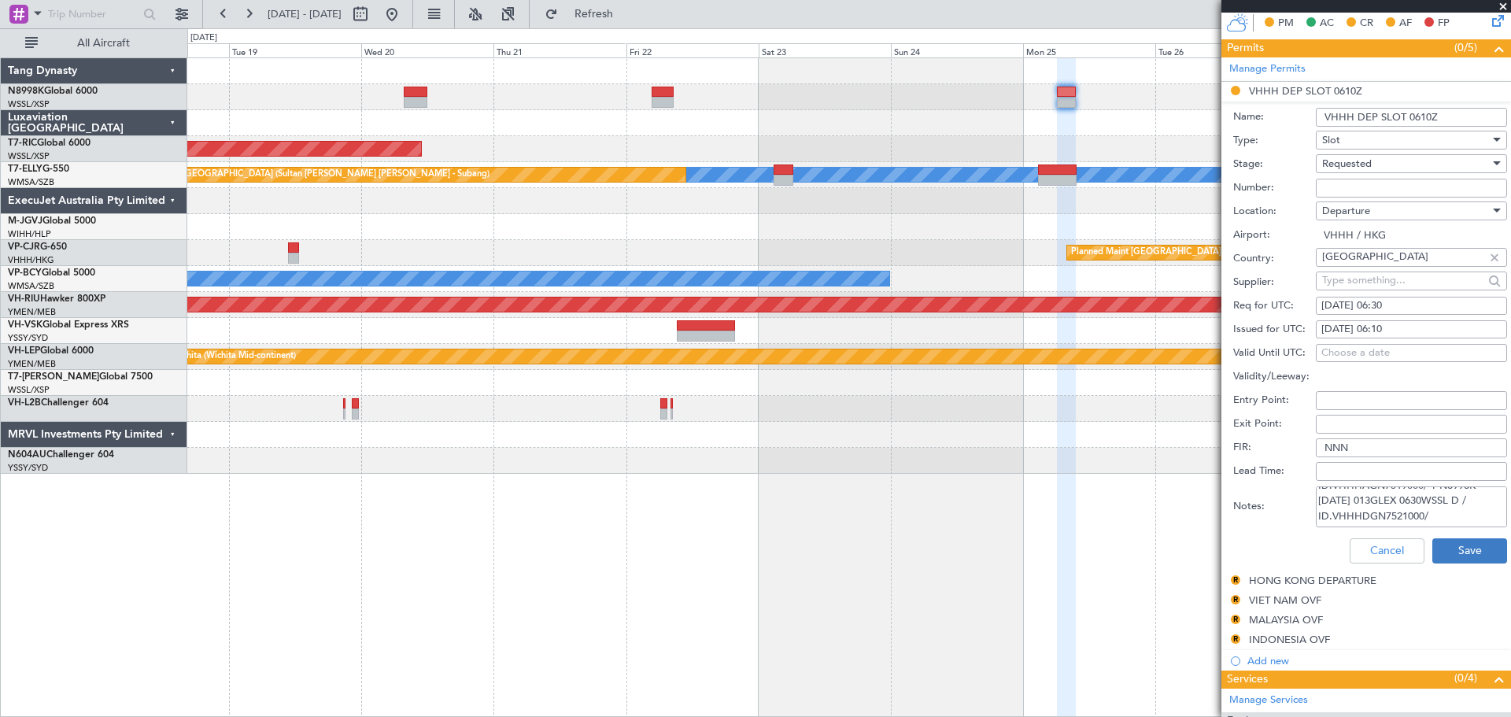
type textarea "GCR /REG VHHH T N8998K 20AUG 013GLEX 0820RJTT D / ID.VHHHDGN7517000/ TN8998K 22…"
click at [1476, 547] on button "Save" at bounding box center [1469, 550] width 75 height 25
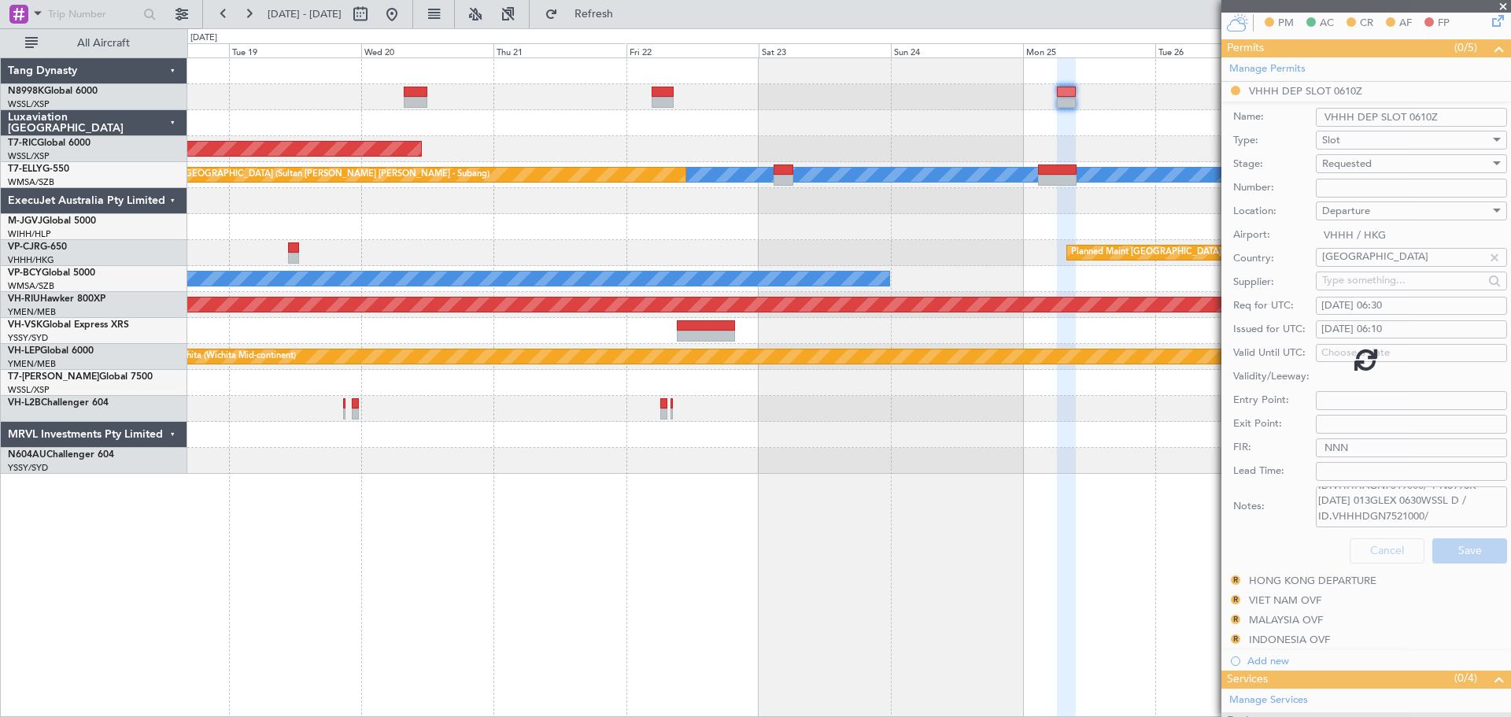
scroll to position [73, 0]
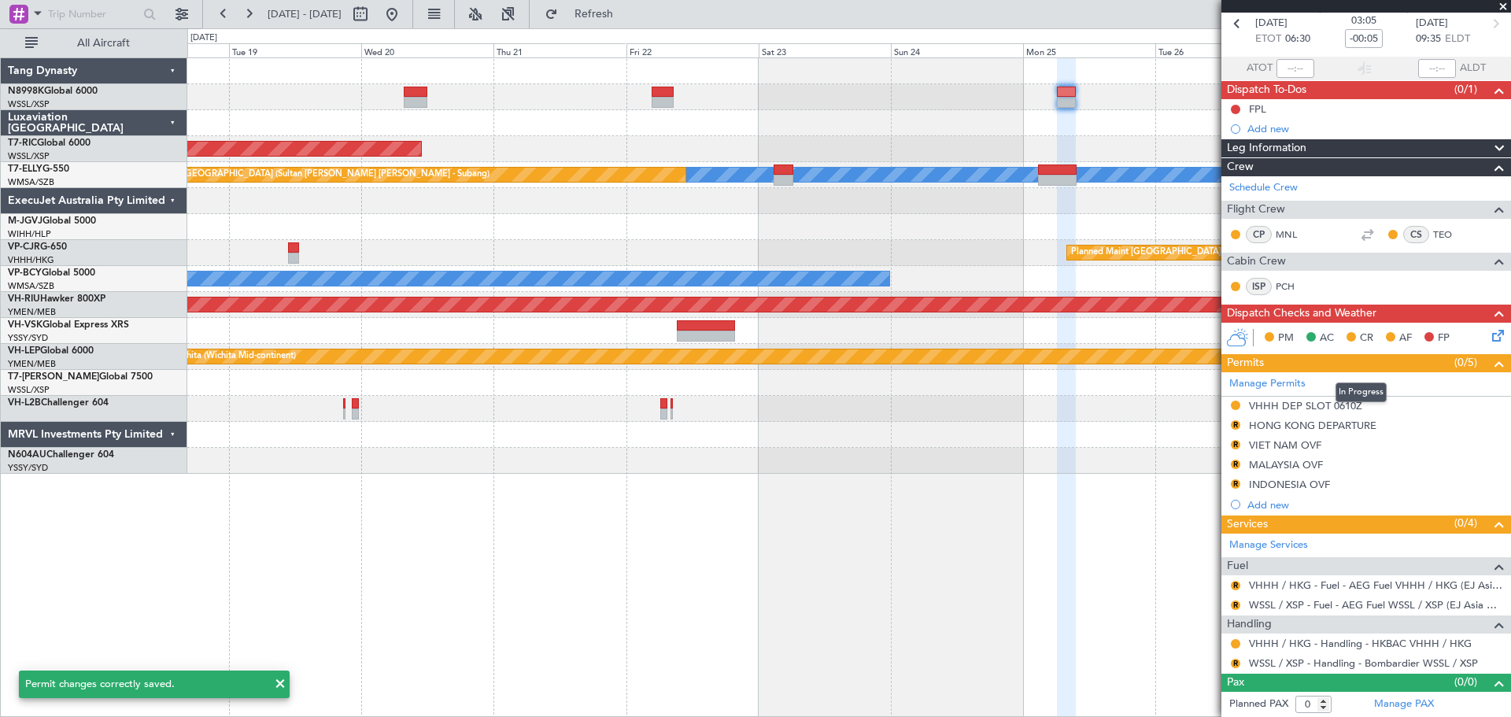
click at [1332, 403] on mat-tooltip-component "In Progress" at bounding box center [1360, 392] width 73 height 42
click at [1294, 404] on div "VHHH DEP SLOT 0610Z" at bounding box center [1305, 405] width 113 height 13
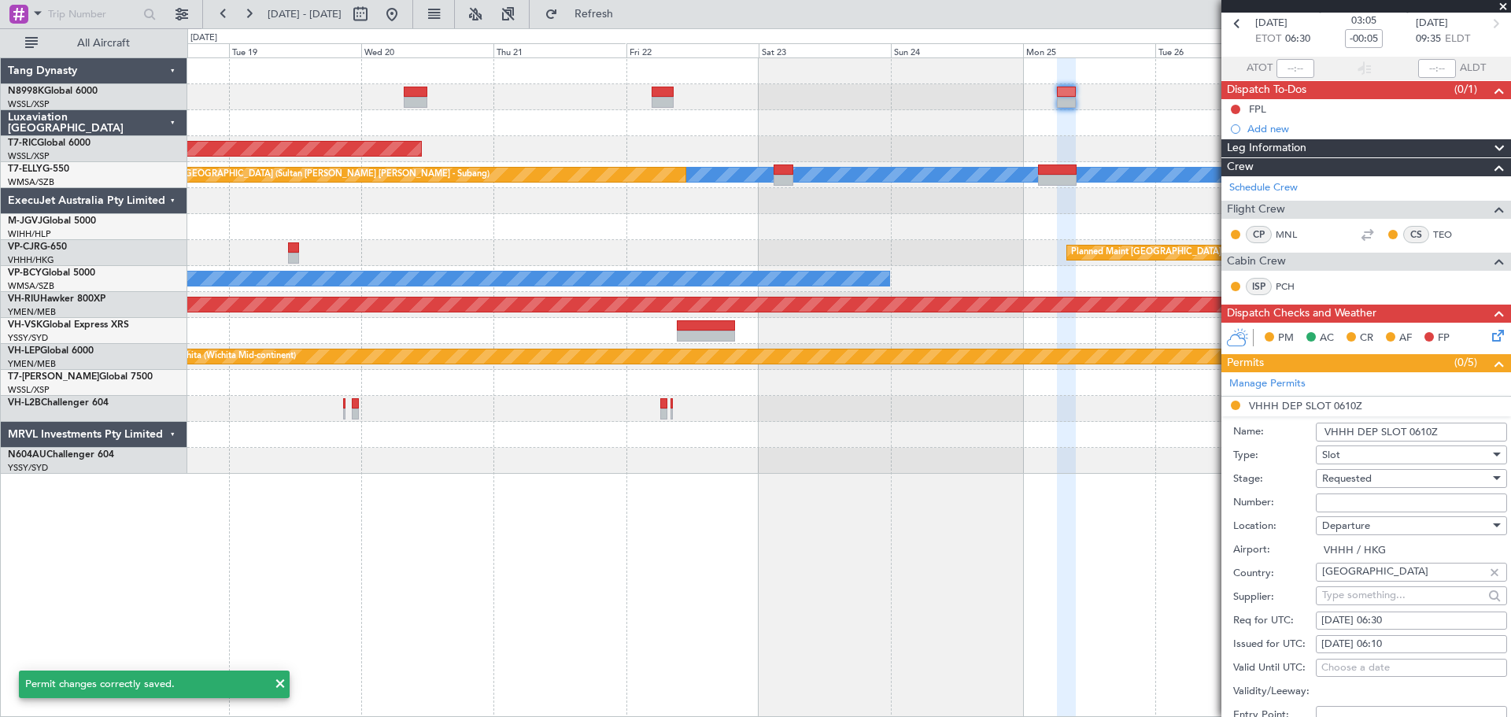
scroll to position [388, 0]
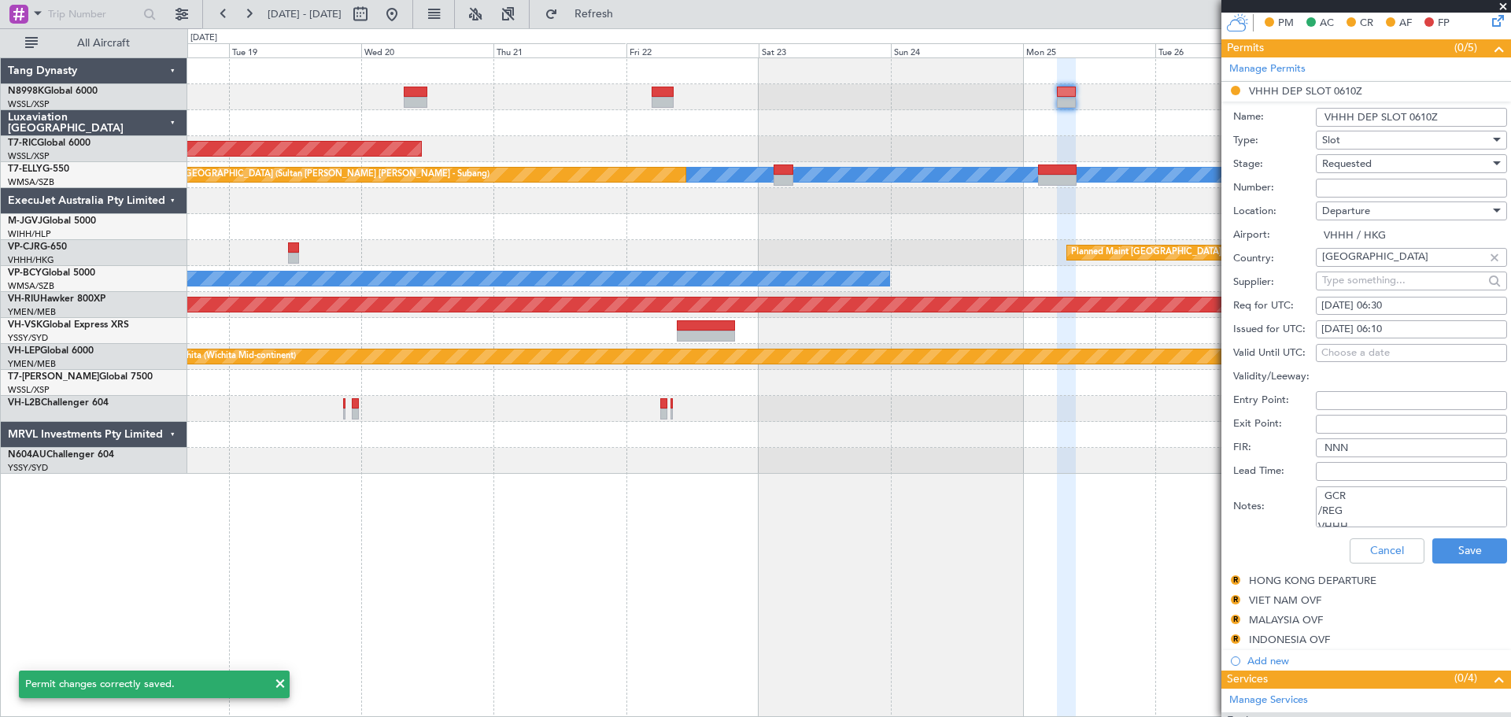
click at [1424, 113] on input "VHHH DEP SLOT 0610Z" at bounding box center [1411, 117] width 191 height 19
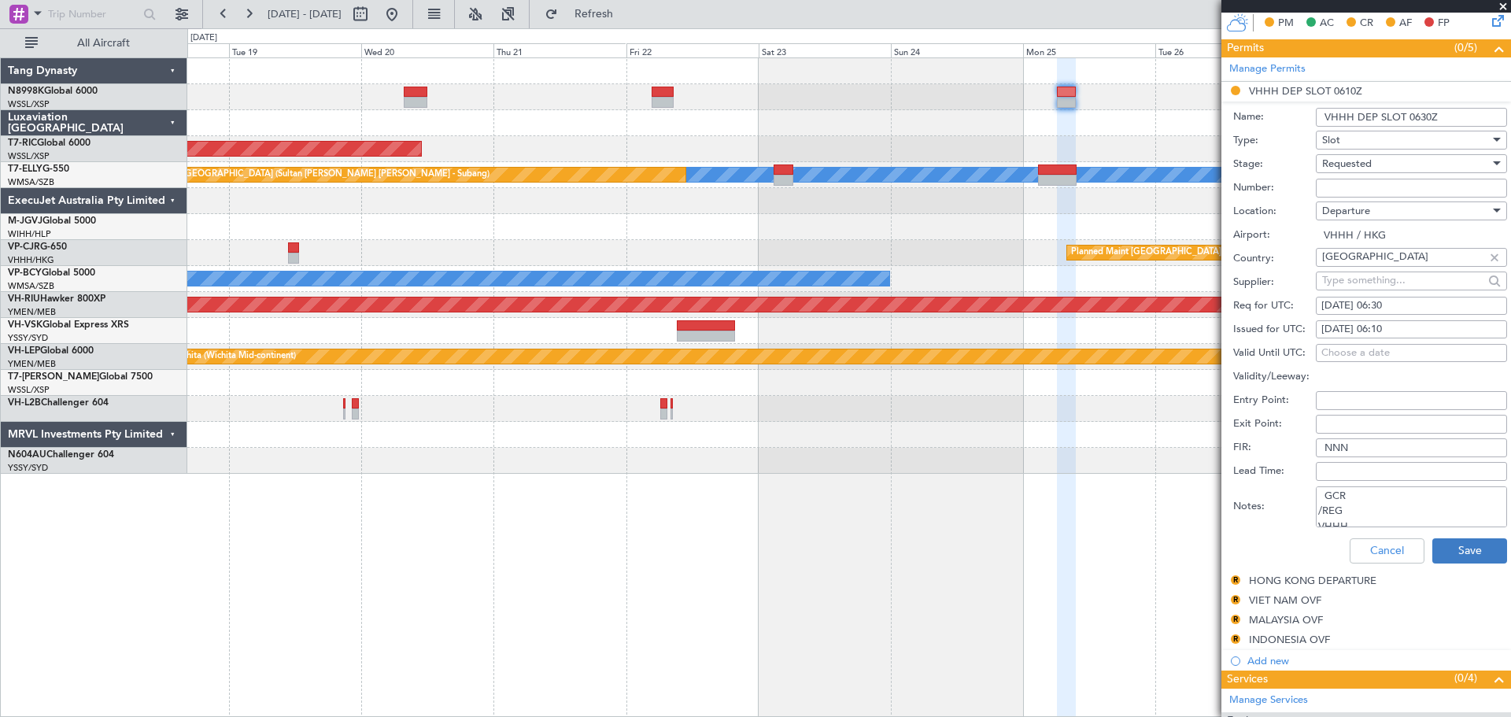
type input "VHHH DEP SLOT 0630Z"
click at [1455, 549] on button "Save" at bounding box center [1469, 550] width 75 height 25
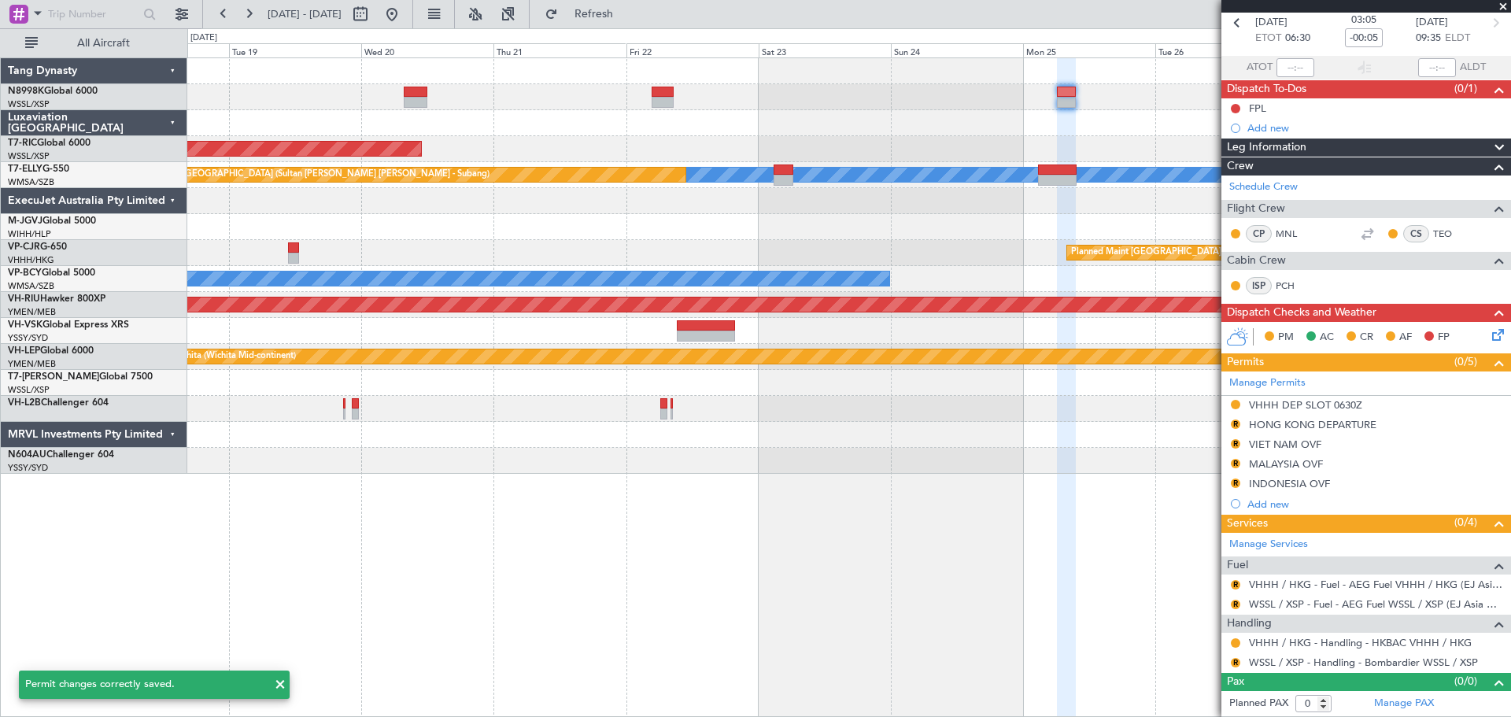
scroll to position [73, 0]
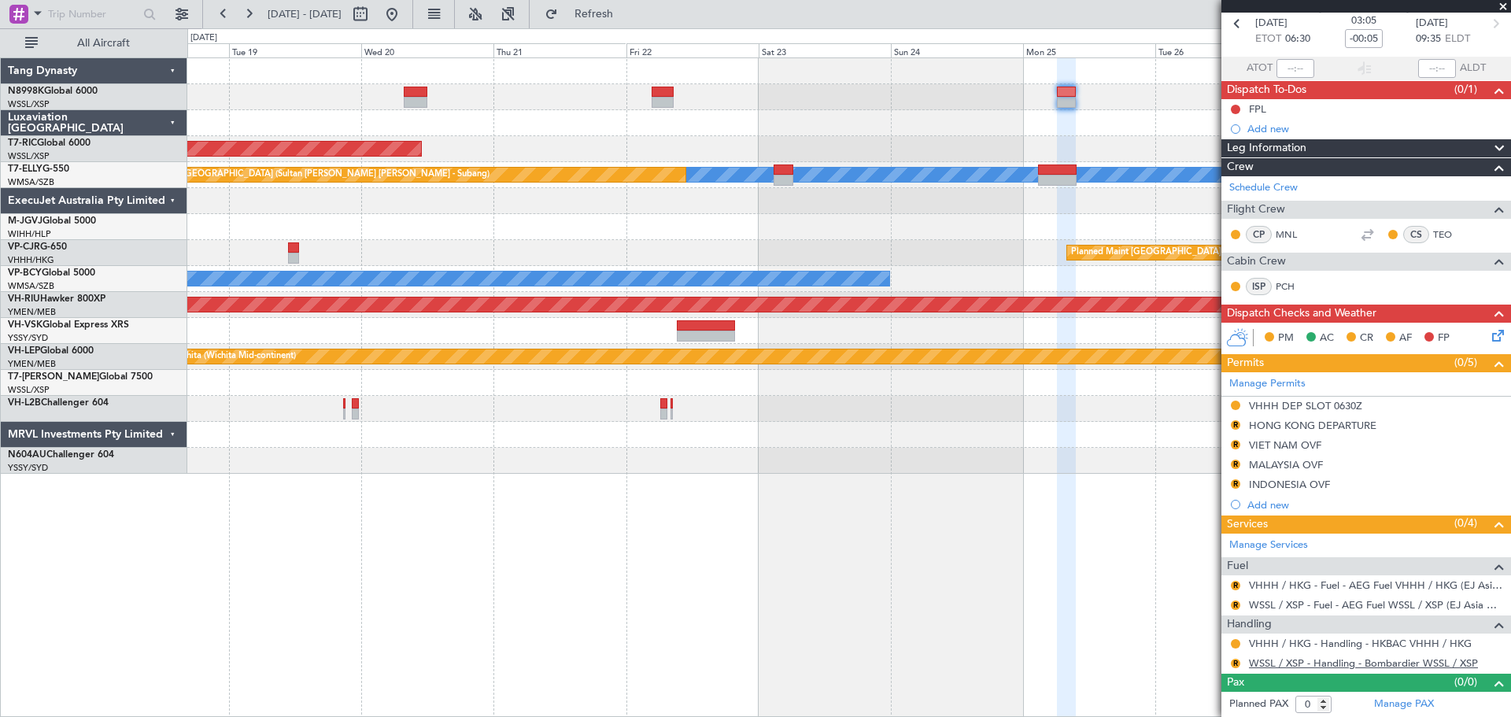
click at [1287, 663] on link "WSSL / XSP - Handling - Bombardier WSSL / XSP" at bounding box center [1363, 662] width 229 height 13
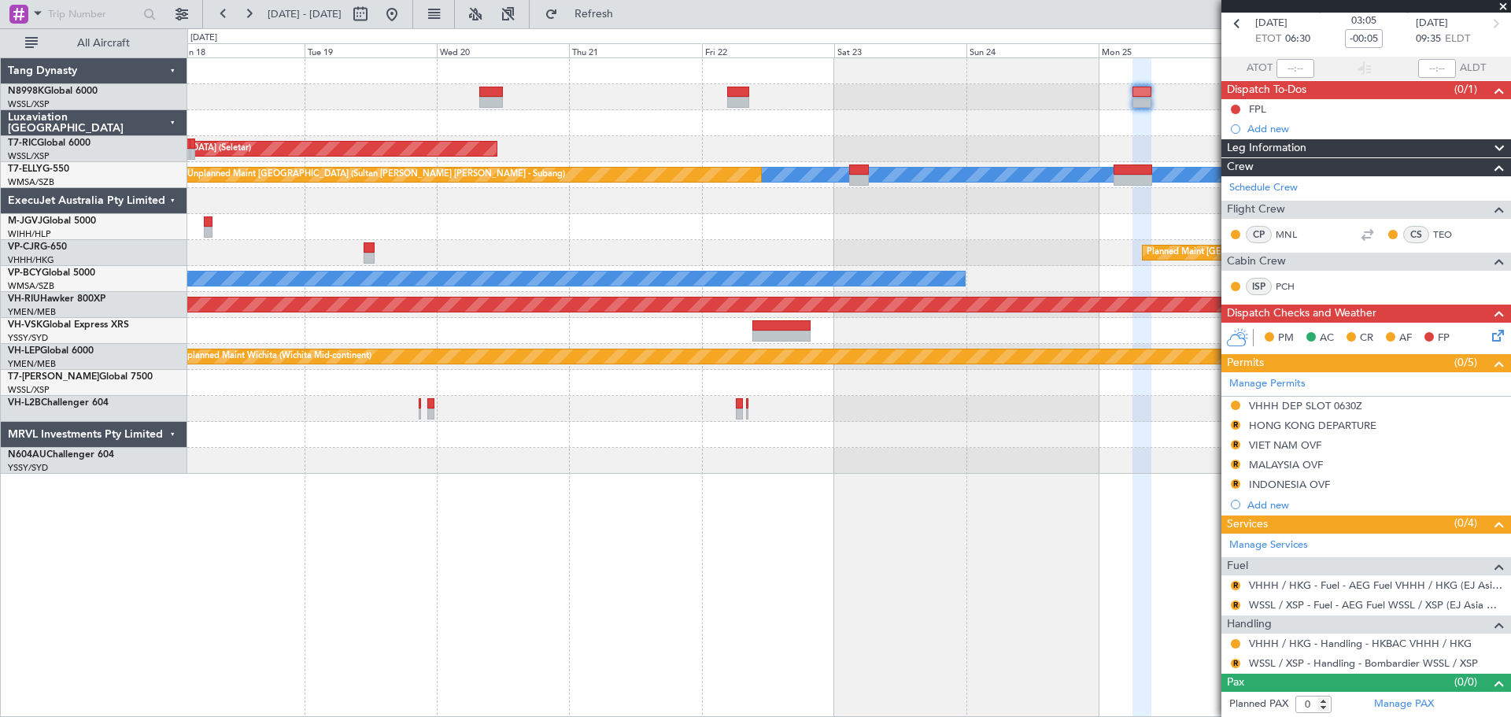
click at [899, 110] on div "Unplanned Maint Singapore (Seletar) MEL Unplanned Maint Kuala Lumpur (Sultan Ab…" at bounding box center [848, 265] width 1323 height 415
click at [1237, 663] on button "R" at bounding box center [1235, 663] width 9 height 9
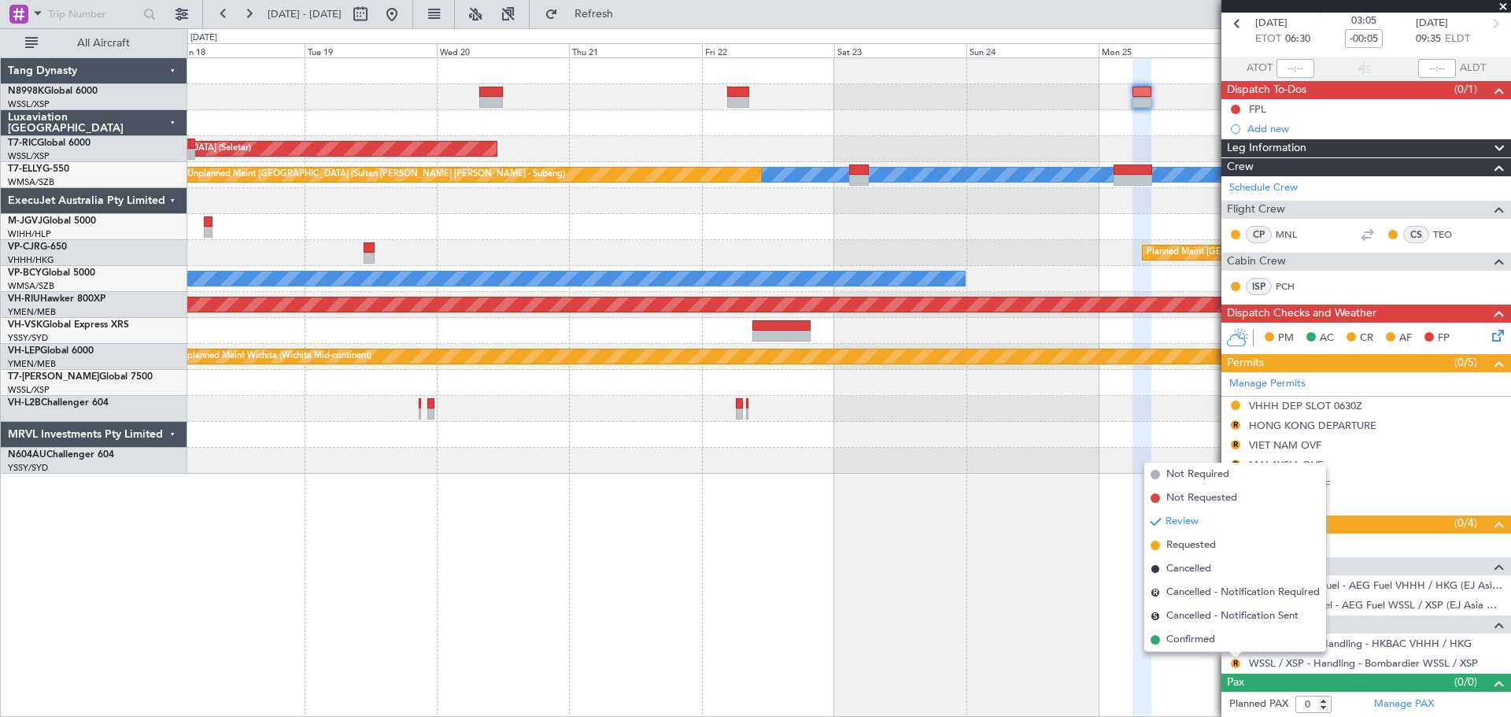
click at [1209, 544] on span "Requested" at bounding box center [1191, 545] width 50 height 16
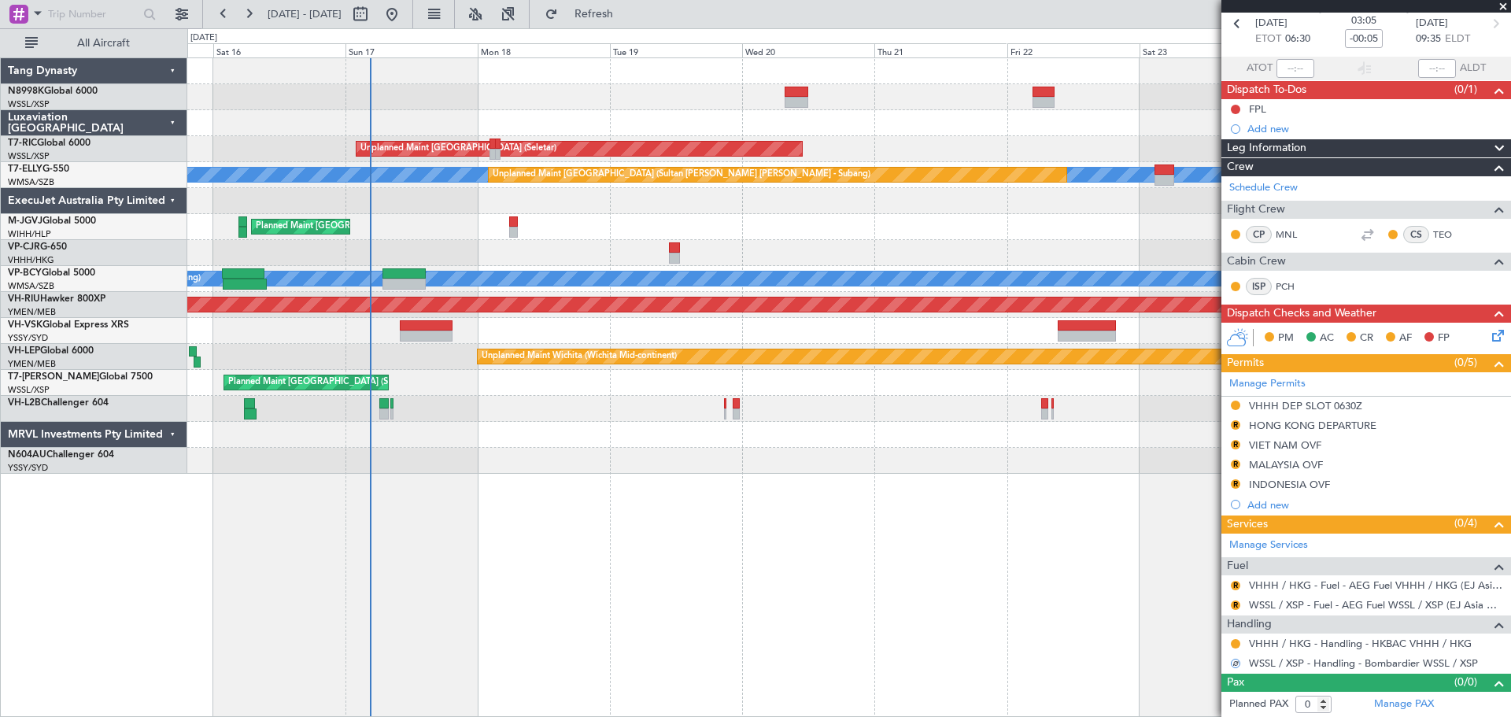
click at [670, 99] on div at bounding box center [848, 97] width 1323 height 26
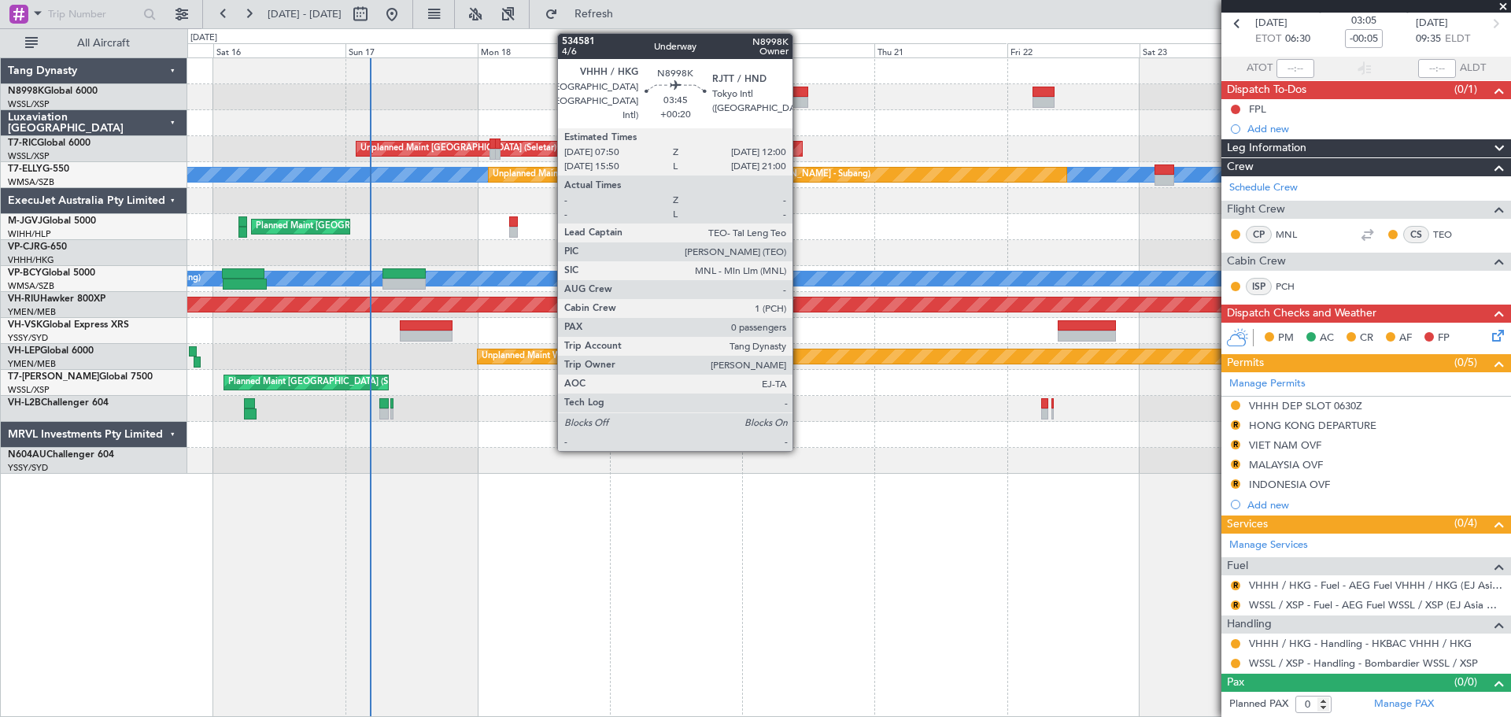
click at [799, 96] on div at bounding box center [796, 92] width 24 height 11
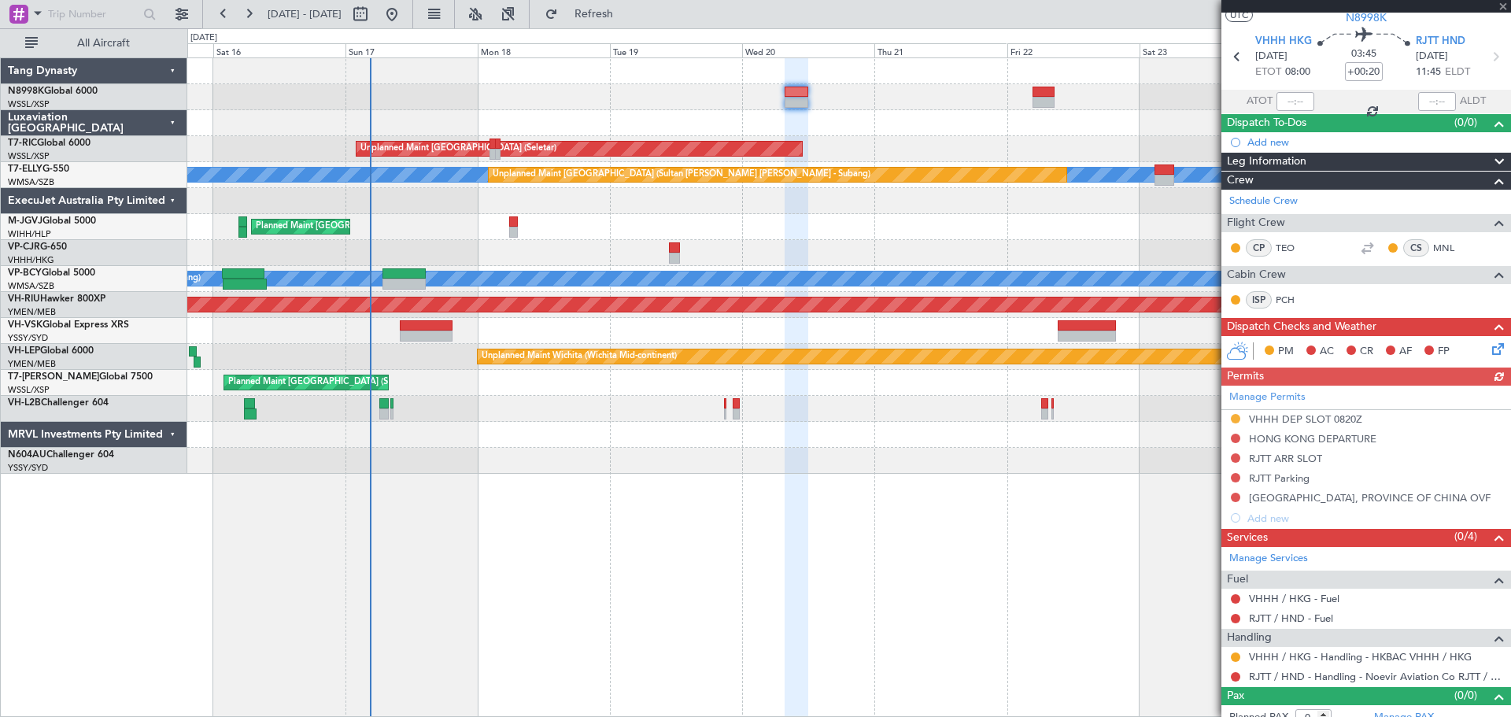
scroll to position [54, 0]
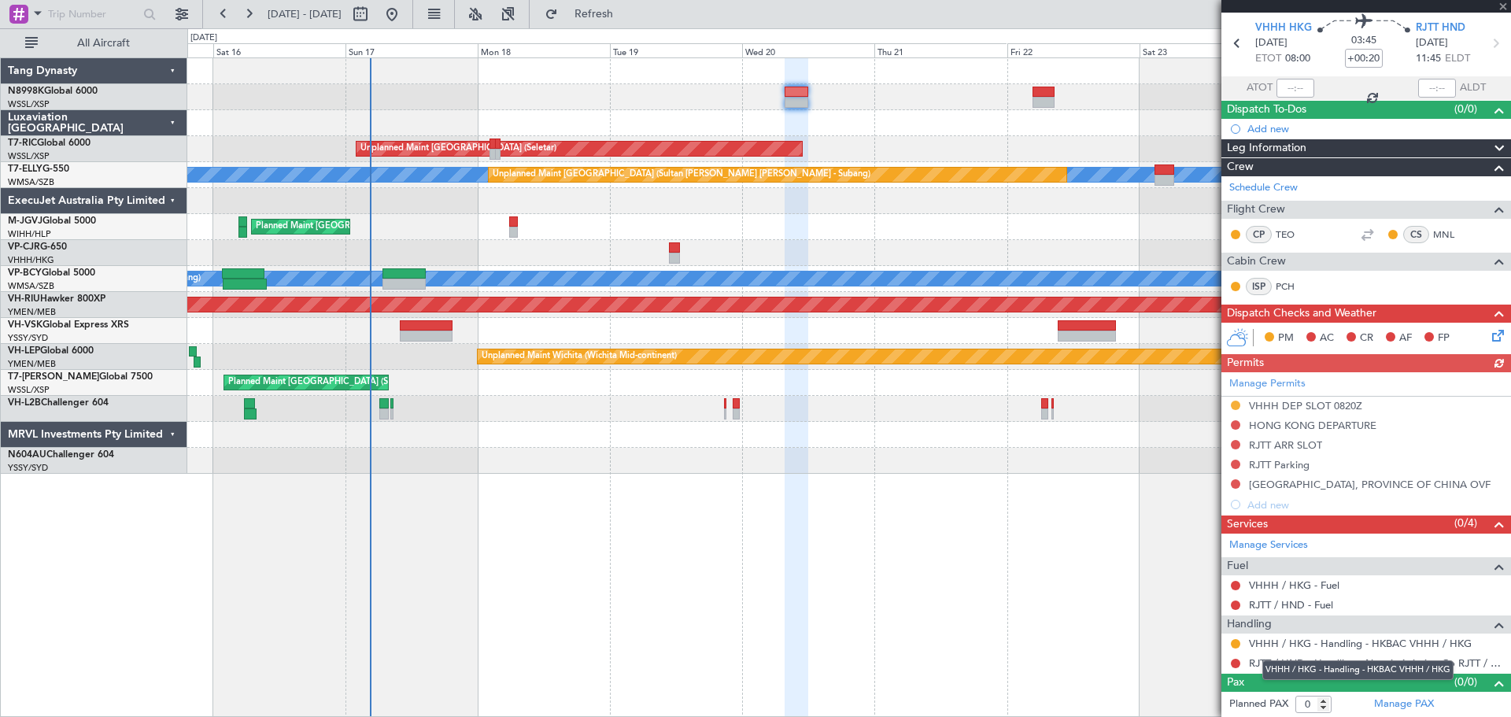
click at [1284, 664] on div "VHHH / HKG - Handling - HKBAC VHHH / HKG" at bounding box center [1357, 670] width 191 height 20
click at [1264, 662] on link "RJTT / HND - Handling - Noevir Aviation Co RJTT / HND" at bounding box center [1376, 662] width 254 height 13
click at [1237, 664] on button at bounding box center [1235, 663] width 9 height 9
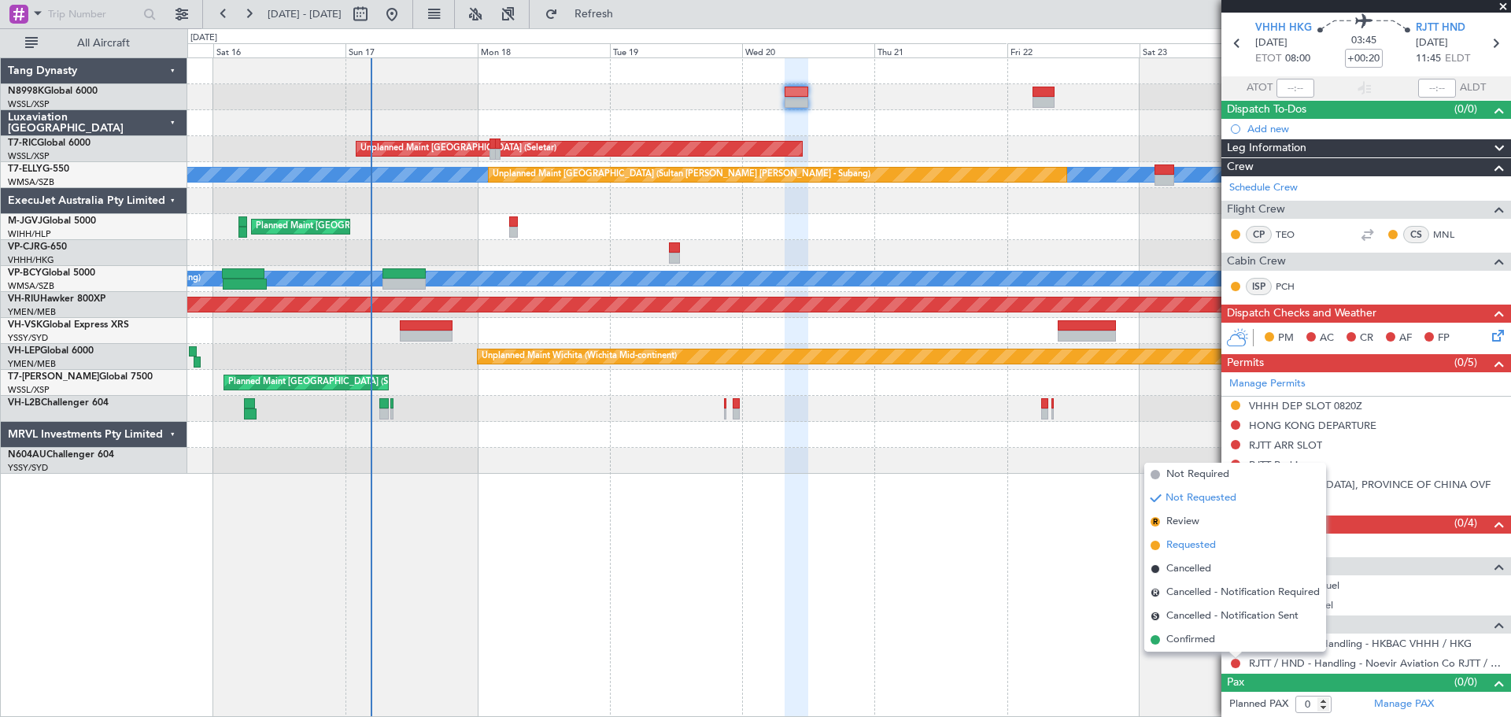
click at [1206, 545] on span "Requested" at bounding box center [1191, 545] width 50 height 16
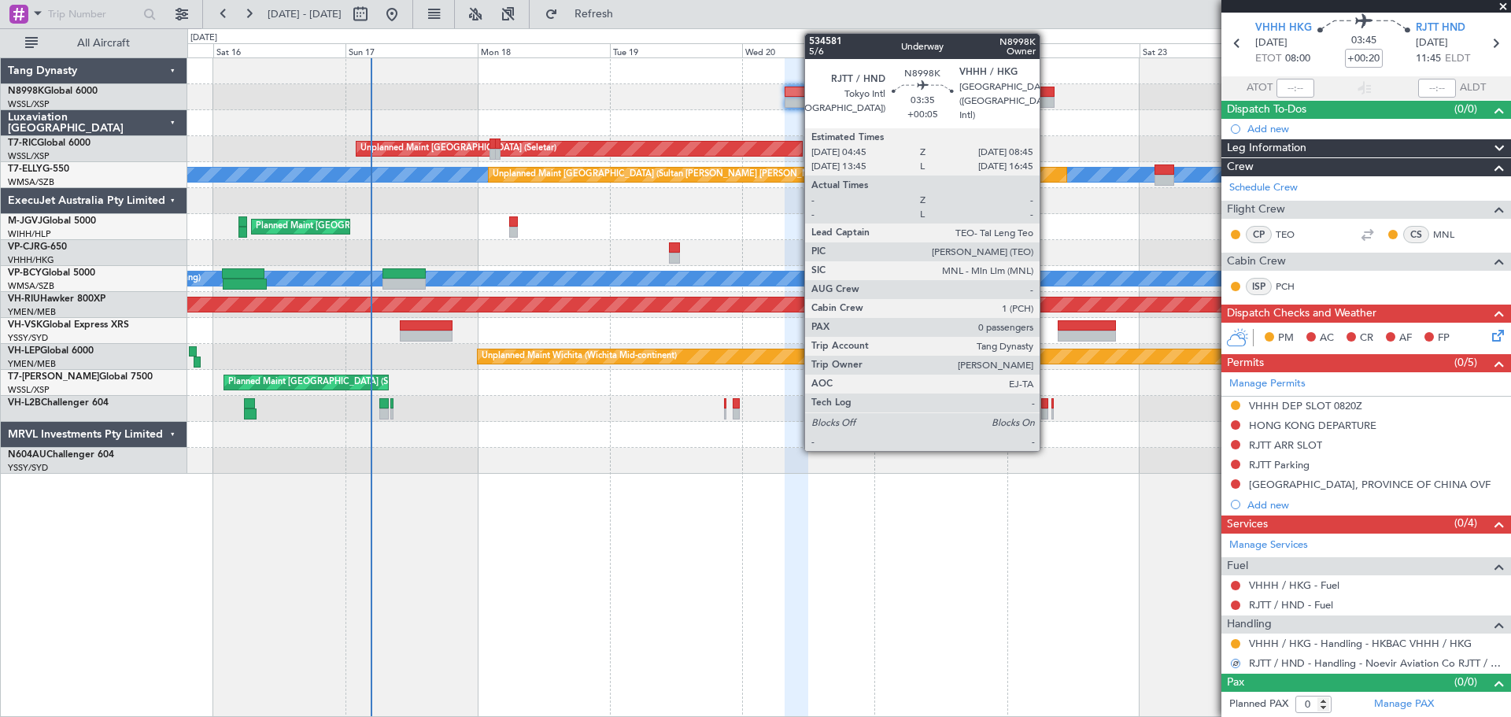
click at [1047, 98] on div at bounding box center [1043, 102] width 23 height 11
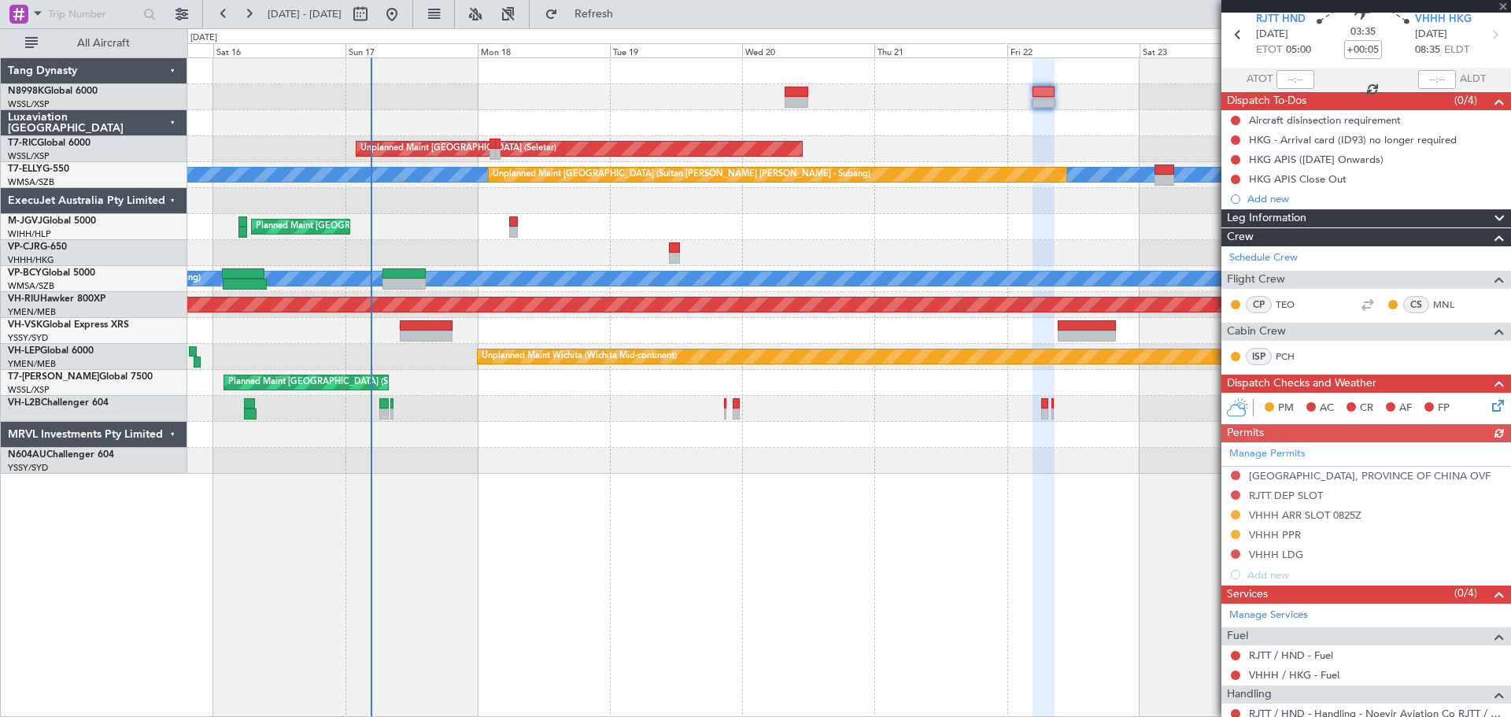
scroll to position [132, 0]
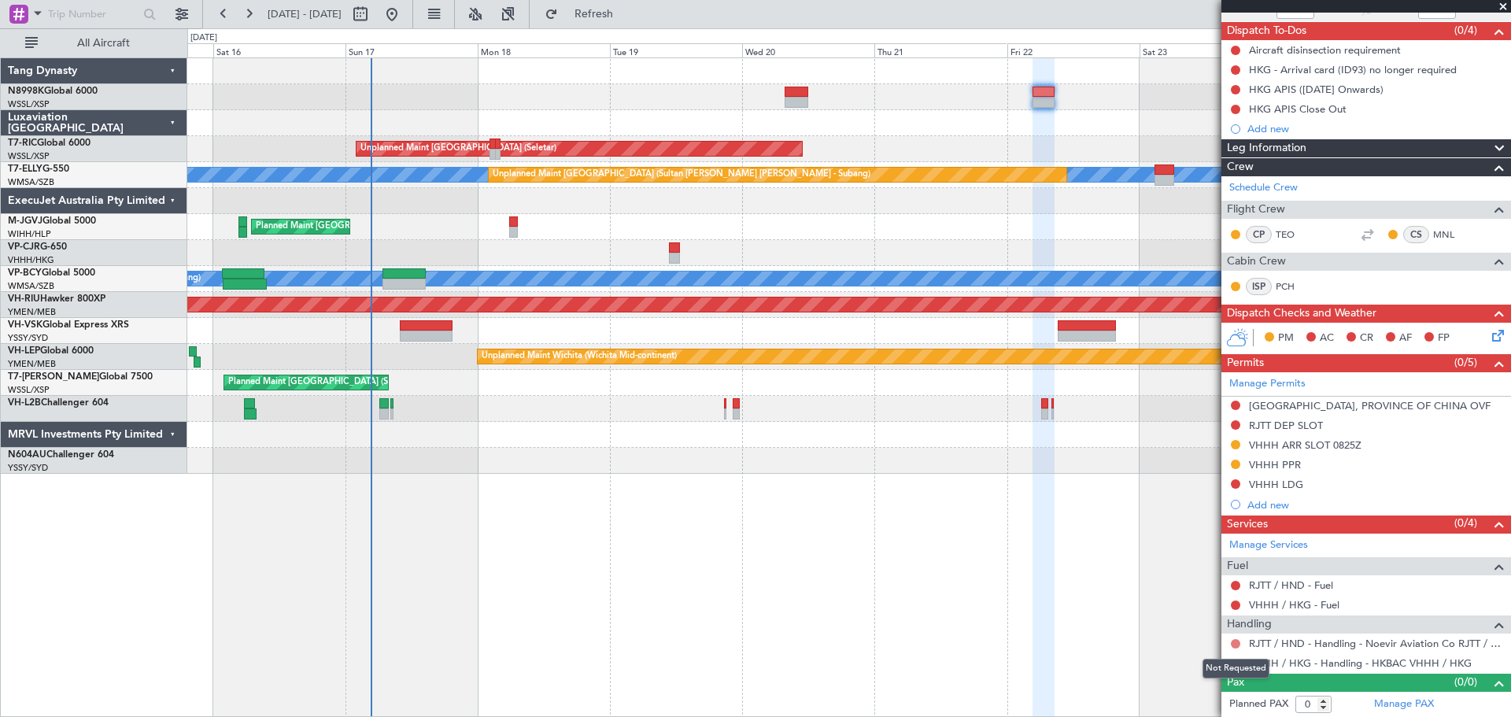
click at [1234, 642] on button at bounding box center [1235, 643] width 9 height 9
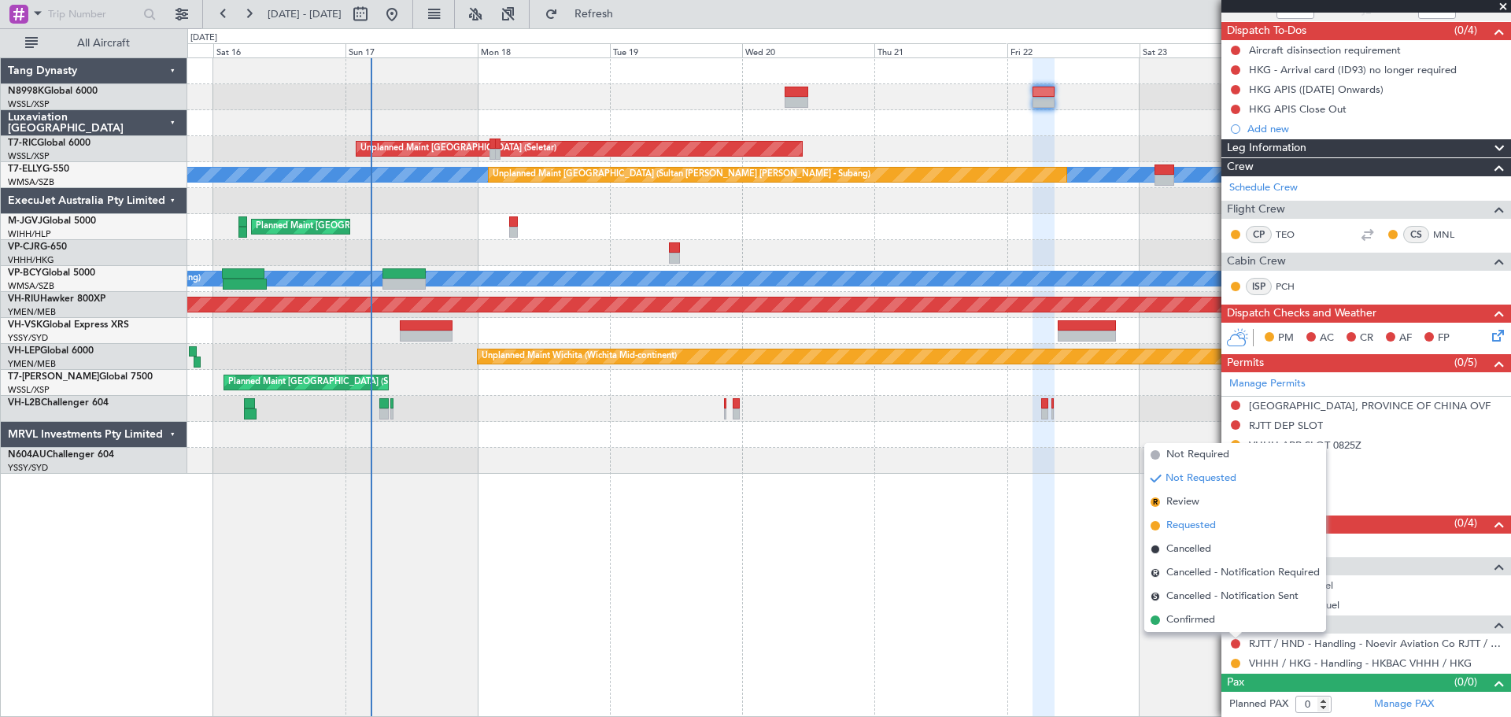
click at [1202, 521] on span "Requested" at bounding box center [1191, 526] width 50 height 16
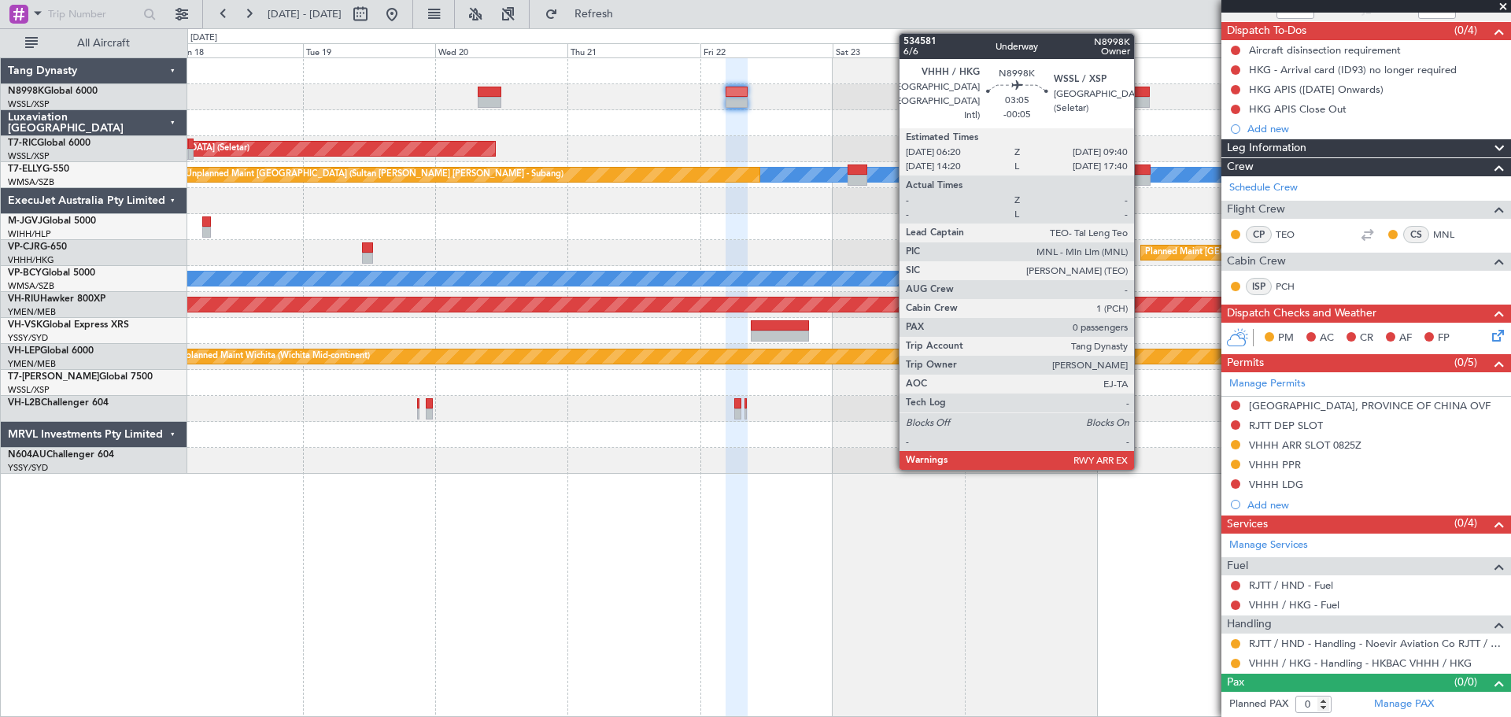
click at [1137, 94] on div at bounding box center [1140, 92] width 19 height 11
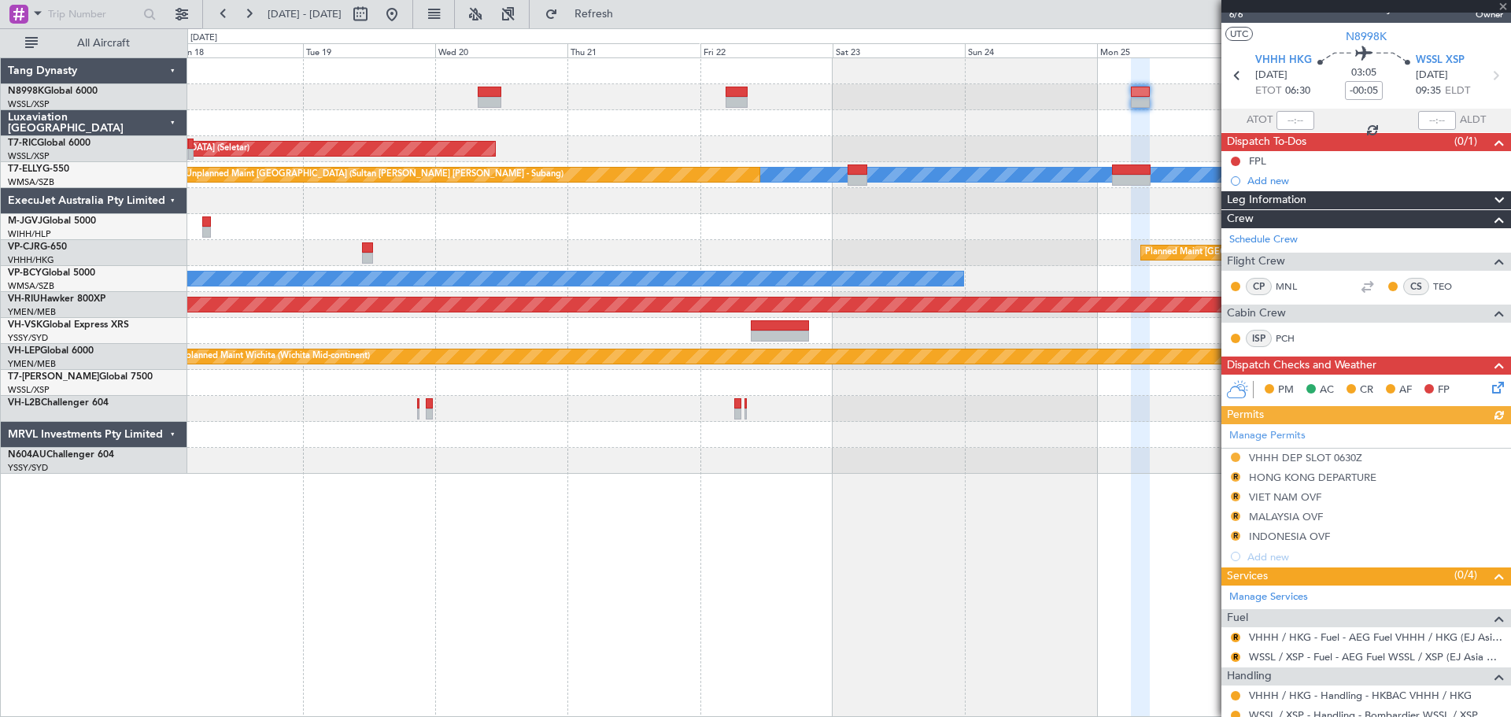
scroll to position [73, 0]
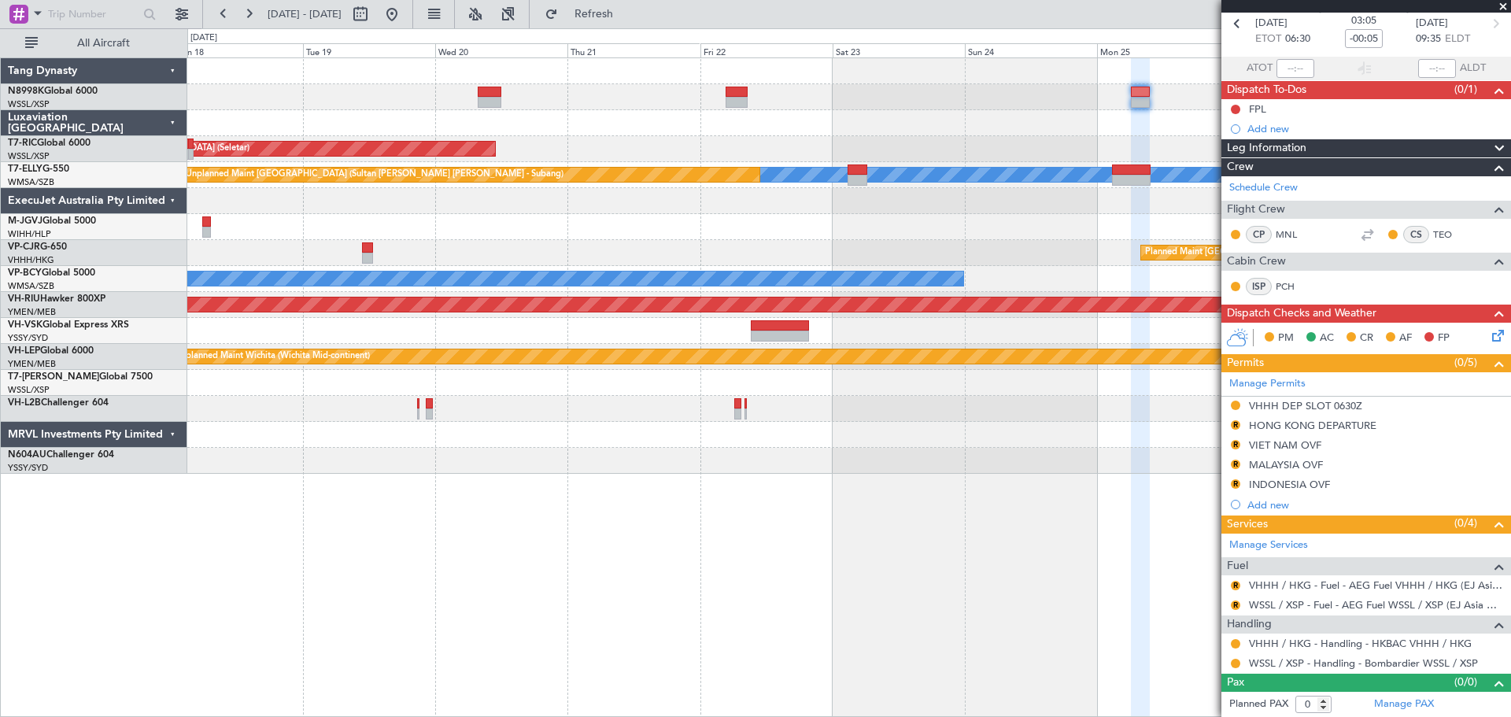
click at [894, 124] on div "Unplanned Maint Singapore (Seletar) MEL Unplanned Maint Kuala Lumpur (Sultan Ab…" at bounding box center [848, 265] width 1323 height 415
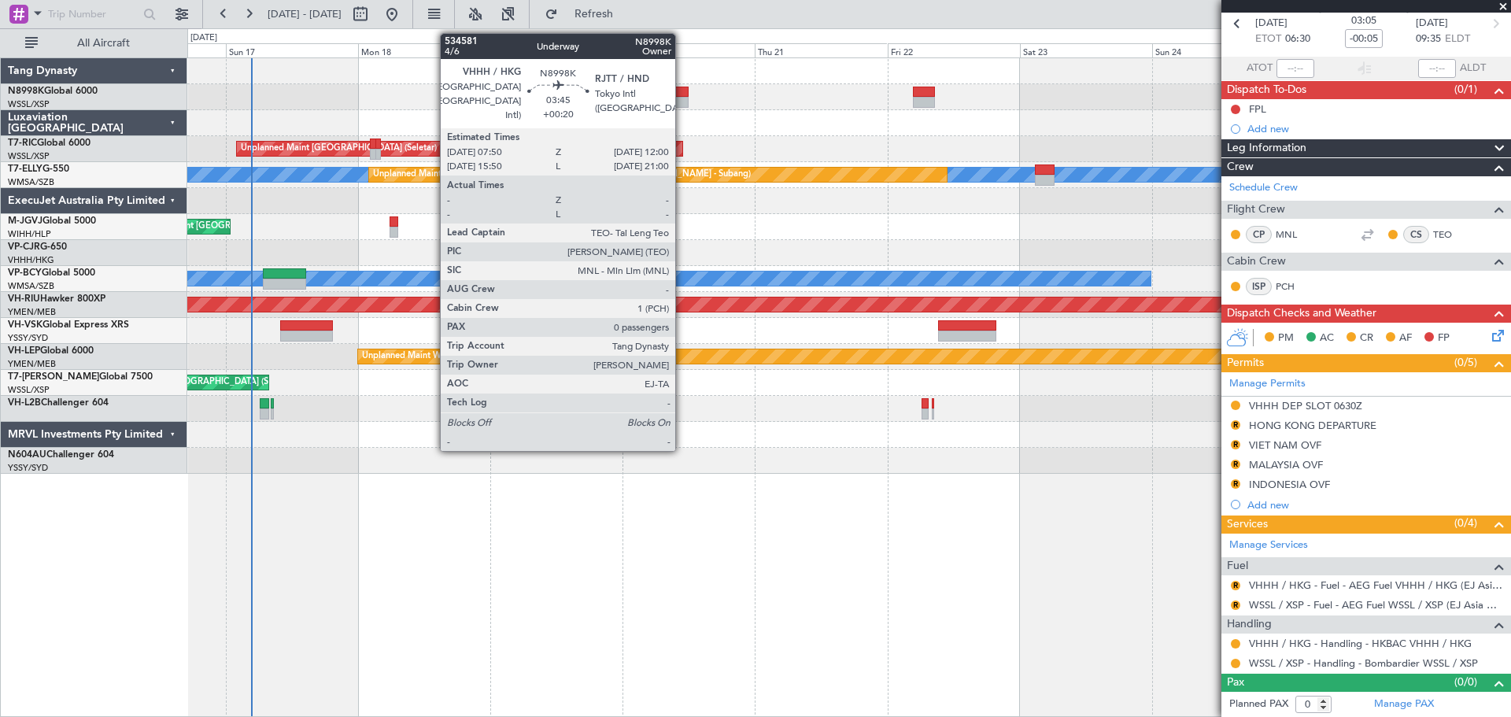
click at [682, 95] on div at bounding box center [677, 92] width 24 height 11
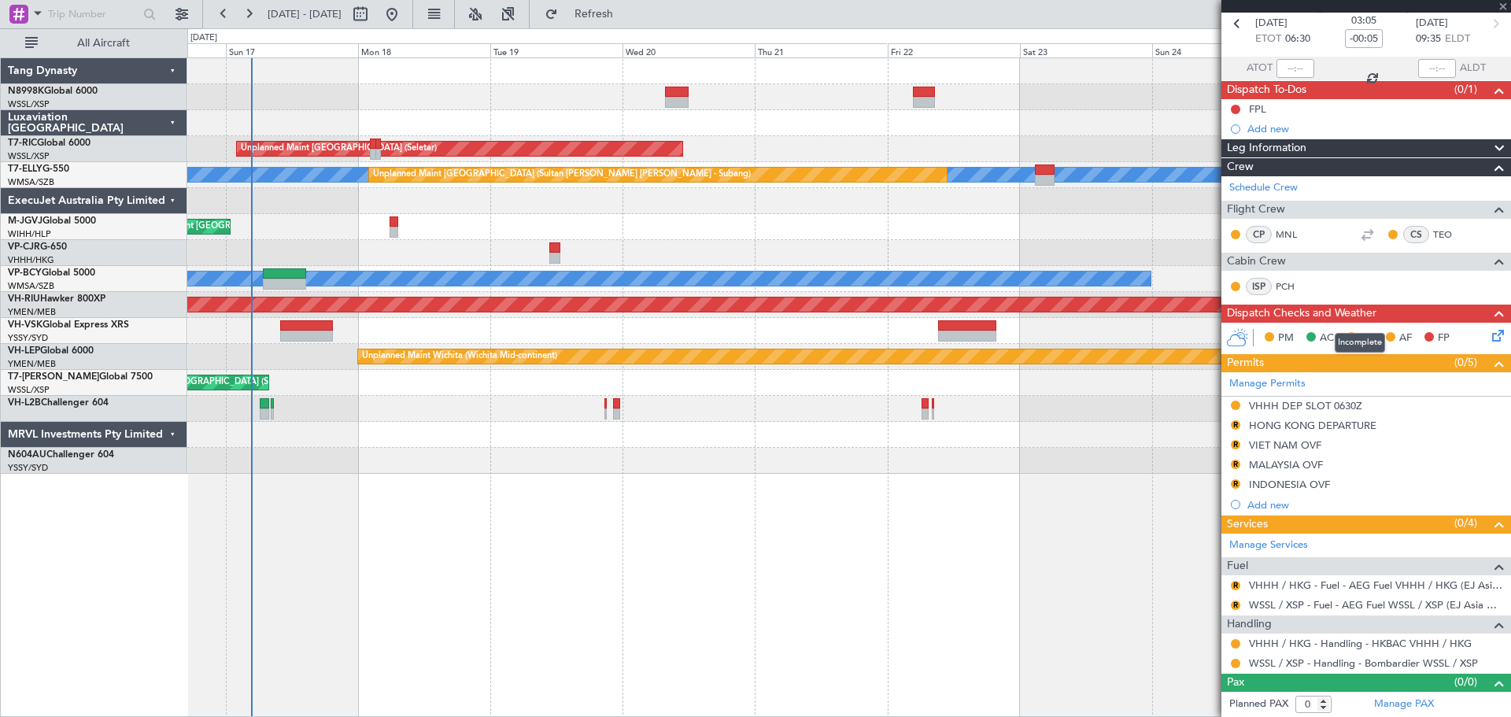
type input "+00:20"
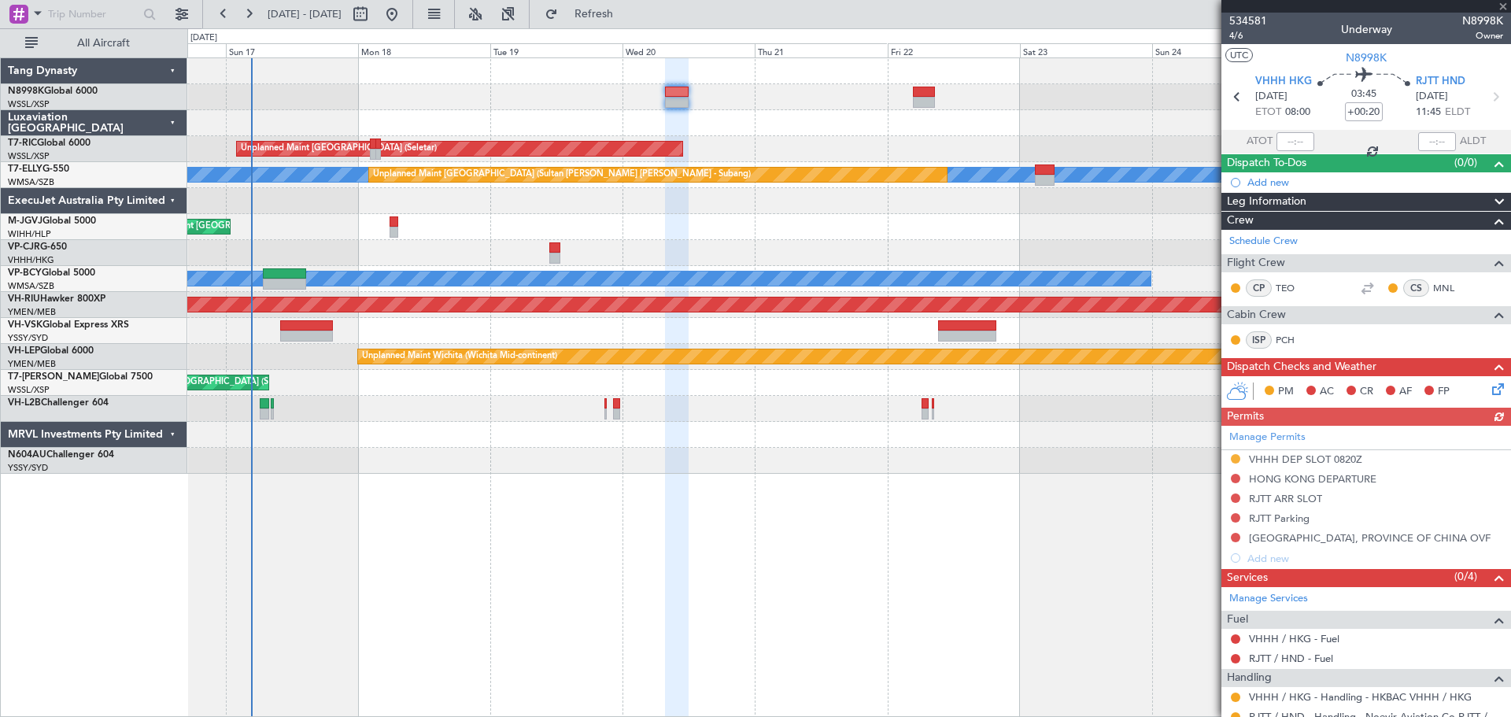
click at [1234, 497] on div "Manage Permits VHHH DEP SLOT 0820Z HONG KONG DEPARTURE RJTT ARR SLOT RJTT Parki…" at bounding box center [1366, 497] width 290 height 142
click at [1235, 498] on div "Manage Permits VHHH DEP SLOT 0820Z HONG KONG DEPARTURE RJTT ARR SLOT RJTT Parki…" at bounding box center [1366, 497] width 290 height 142
click at [1234, 494] on button at bounding box center [1235, 497] width 9 height 9
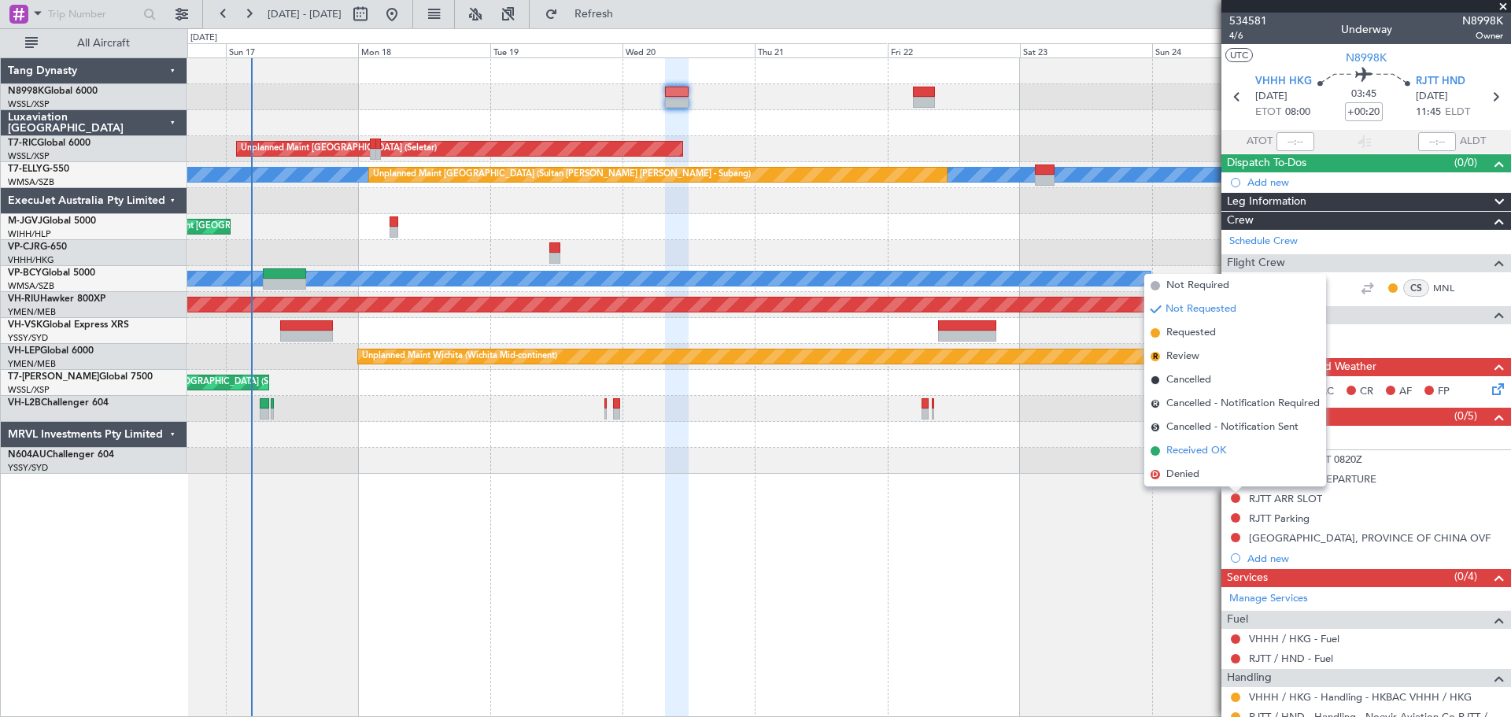
click at [1200, 450] on span "Received OK" at bounding box center [1196, 451] width 60 height 16
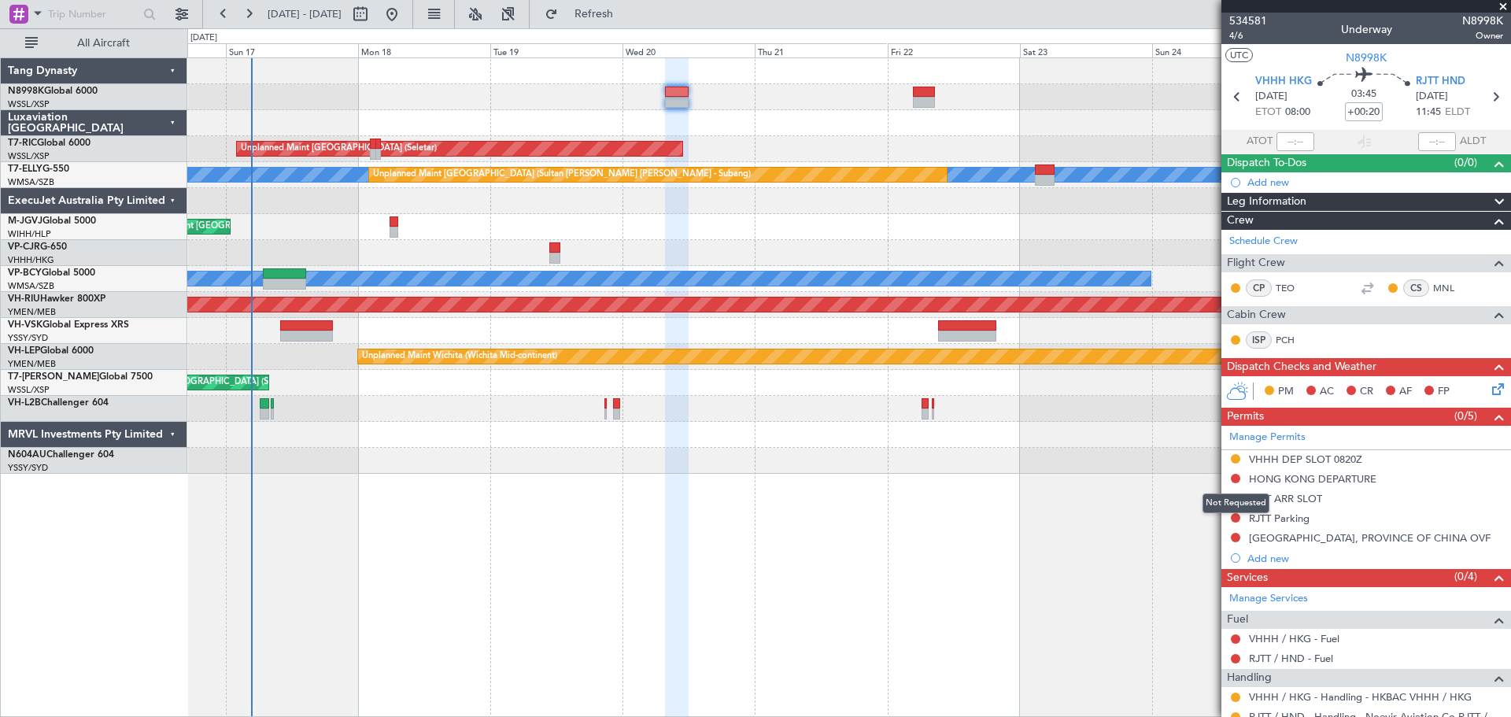
click at [1235, 516] on mat-tooltip-component "Not Requested" at bounding box center [1235, 503] width 89 height 42
click at [1237, 517] on mat-tooltip-component "Not Requested" at bounding box center [1235, 503] width 89 height 42
click at [1235, 517] on mat-tooltip-component "Not Requested" at bounding box center [1235, 503] width 89 height 42
click at [1235, 517] on button at bounding box center [1235, 517] width 9 height 9
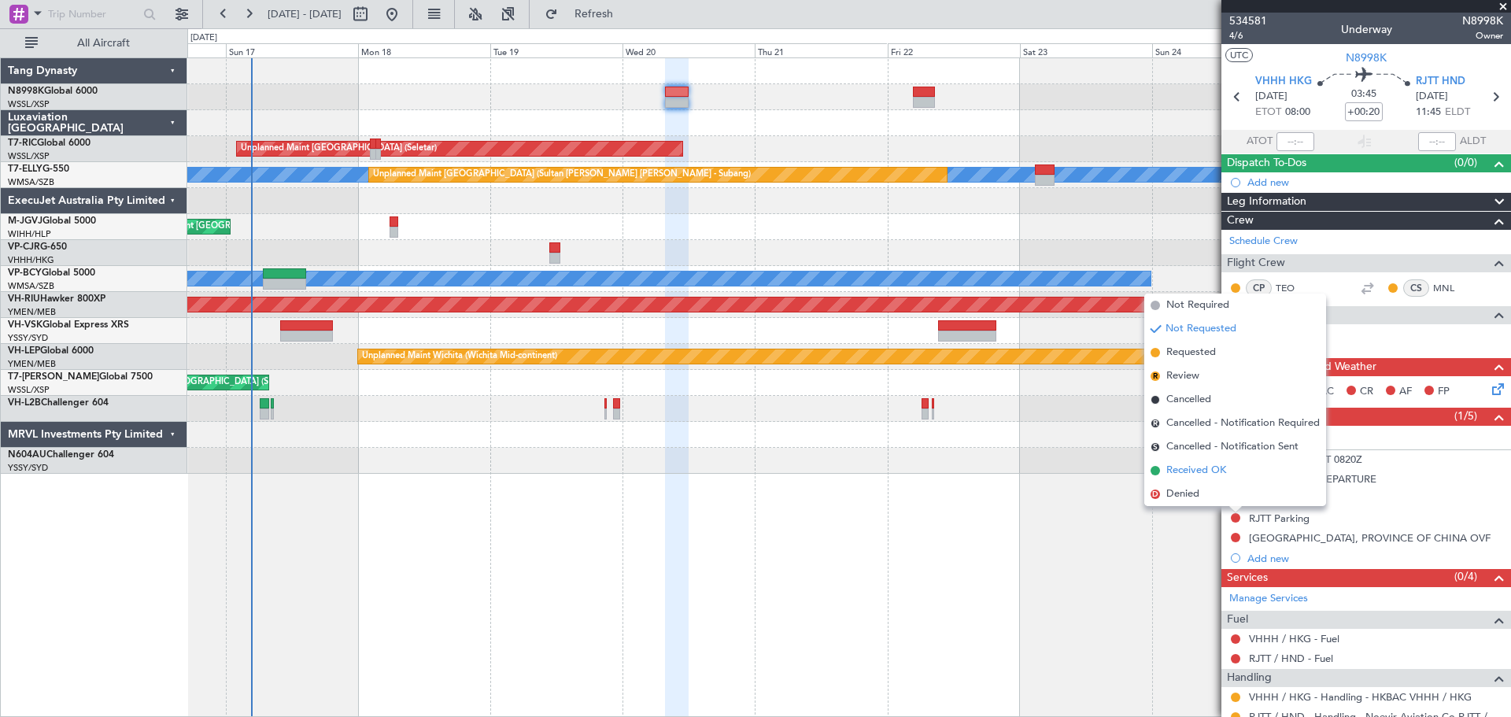
click at [1199, 464] on span "Received OK" at bounding box center [1196, 471] width 60 height 16
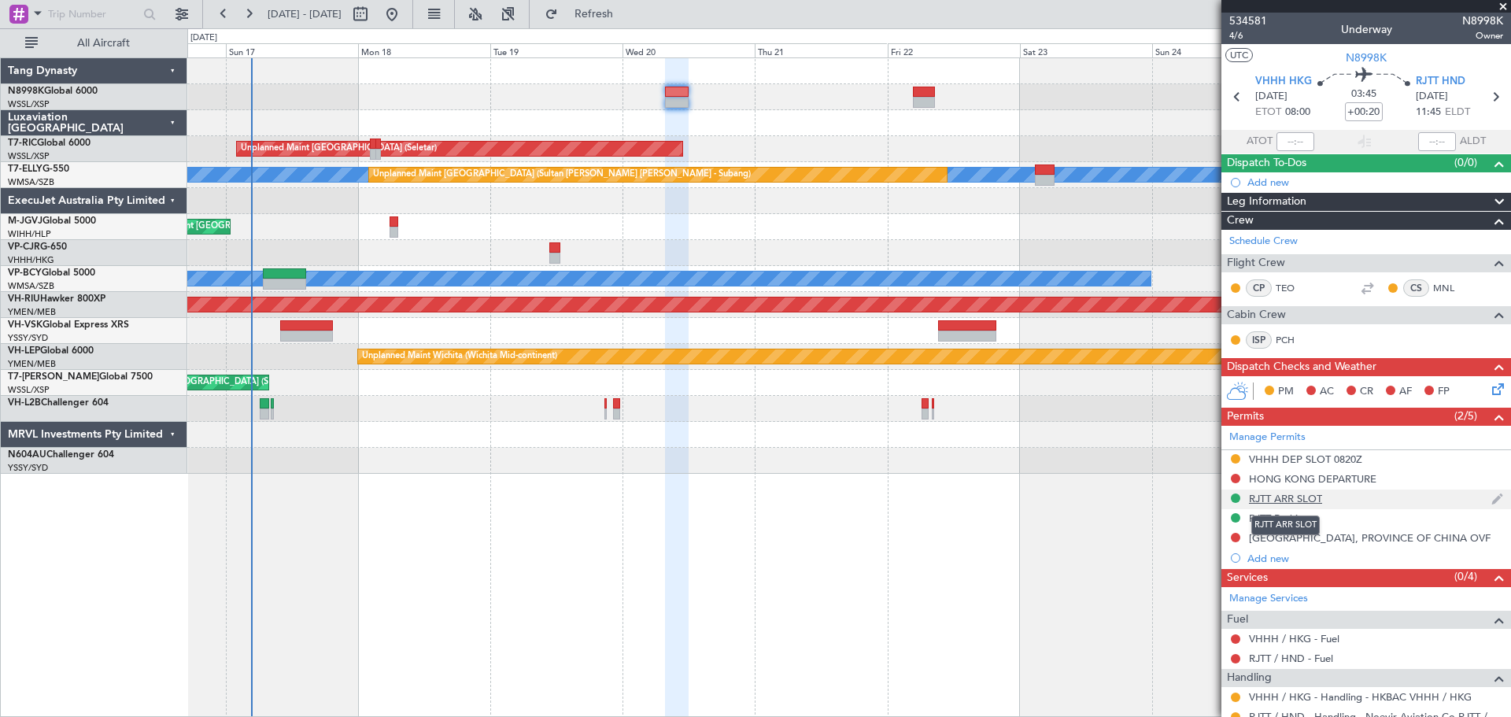
click at [1281, 496] on div "RJTT ARR SLOT" at bounding box center [1285, 498] width 73 height 13
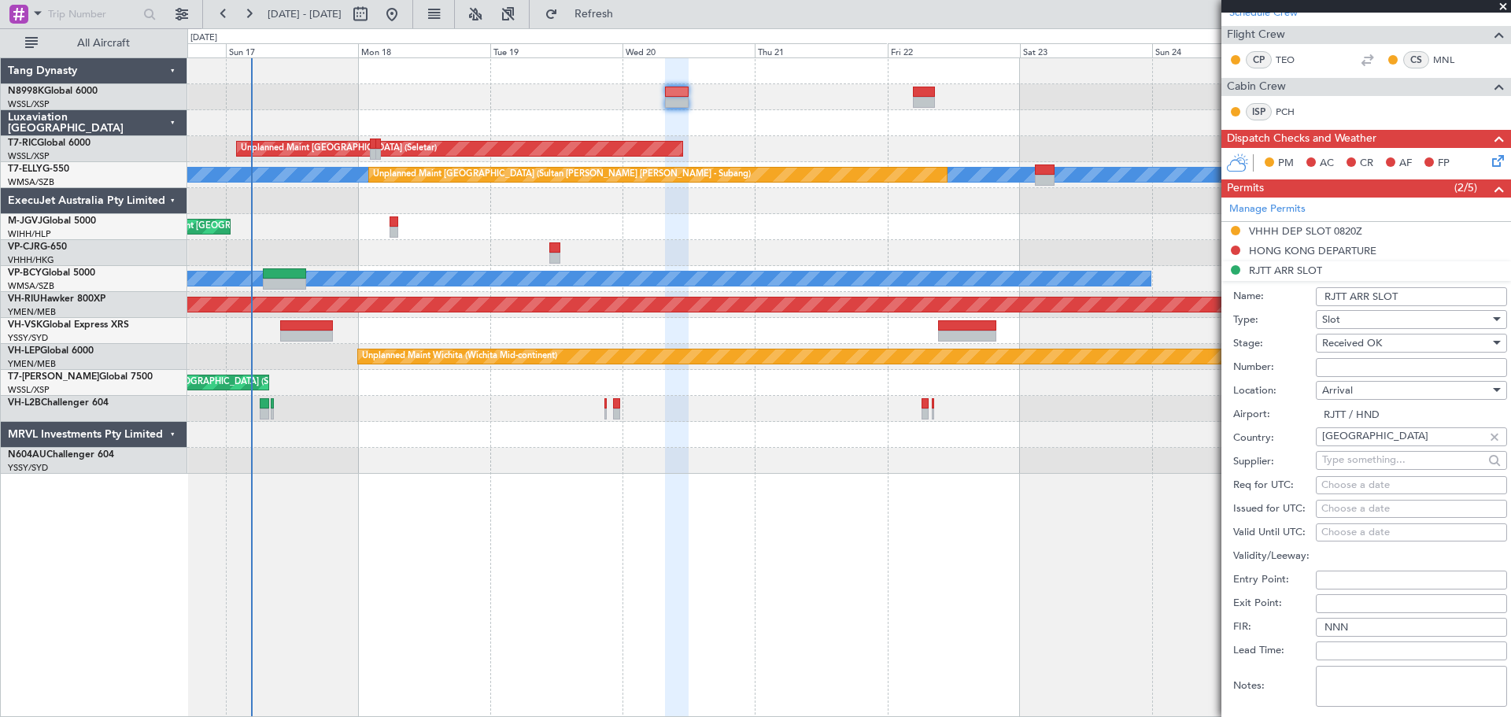
scroll to position [236, 0]
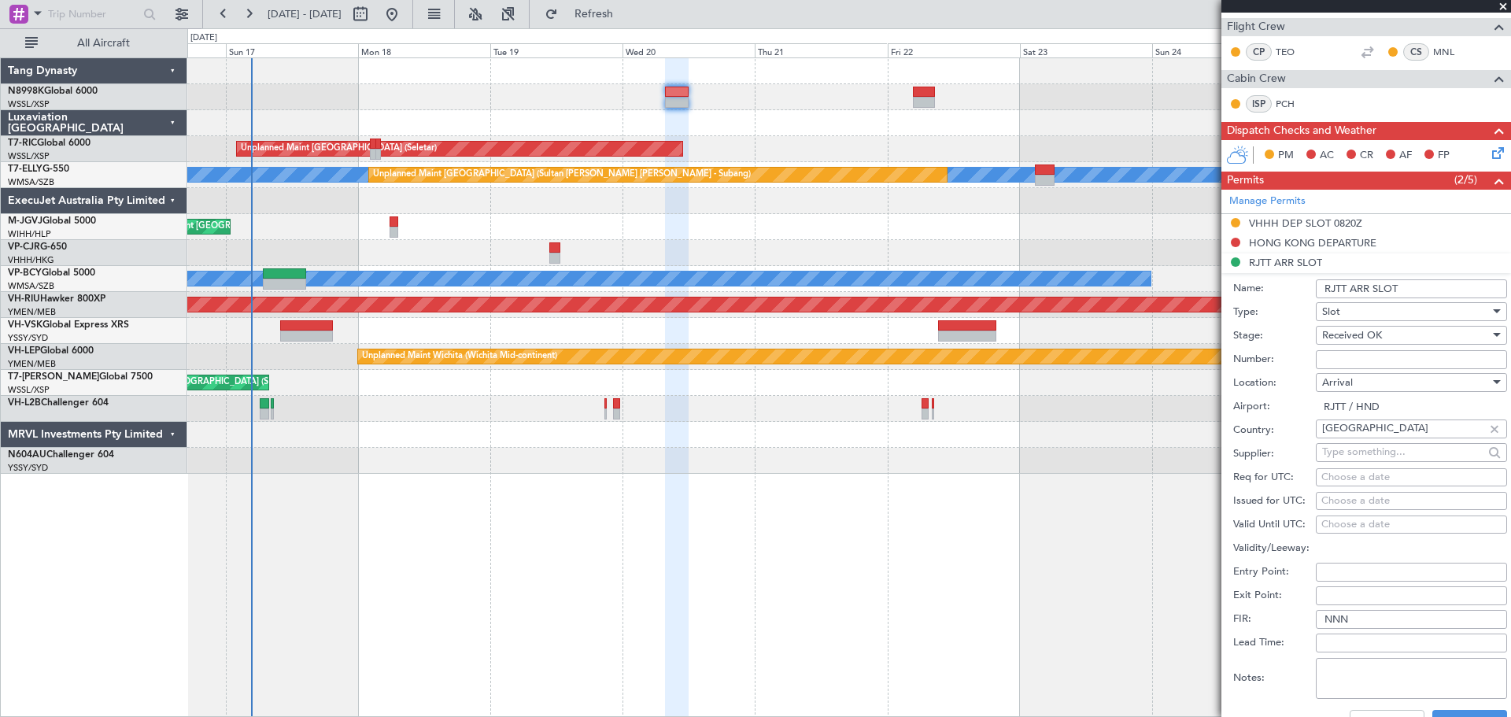
click at [1339, 503] on div "Choose a date" at bounding box center [1411, 501] width 180 height 16
select select "8"
select select "2025"
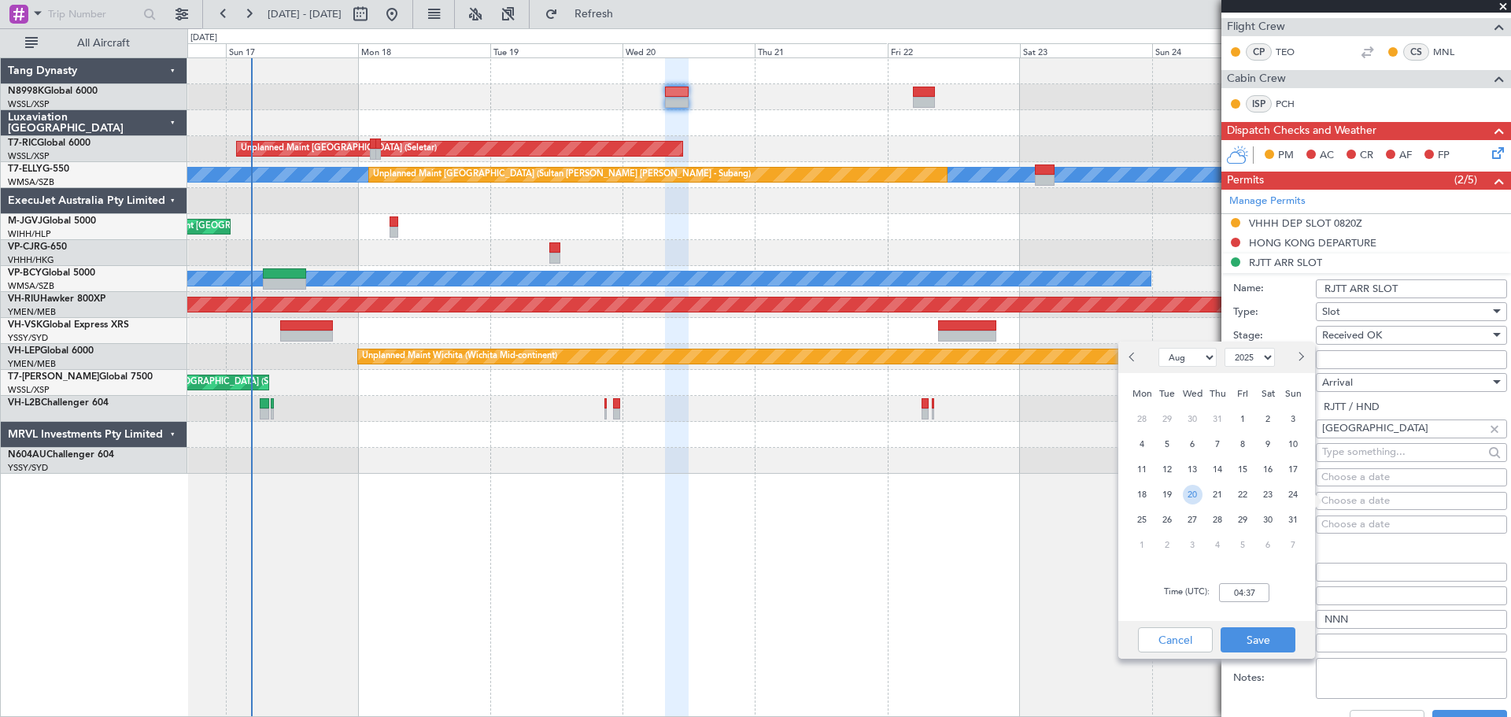
click at [1198, 493] on span "20" at bounding box center [1193, 495] width 20 height 20
click at [1264, 590] on input "00:00" at bounding box center [1244, 592] width 50 height 19
type input "13:00"
click at [1262, 637] on button "Save" at bounding box center [1257, 639] width 75 height 25
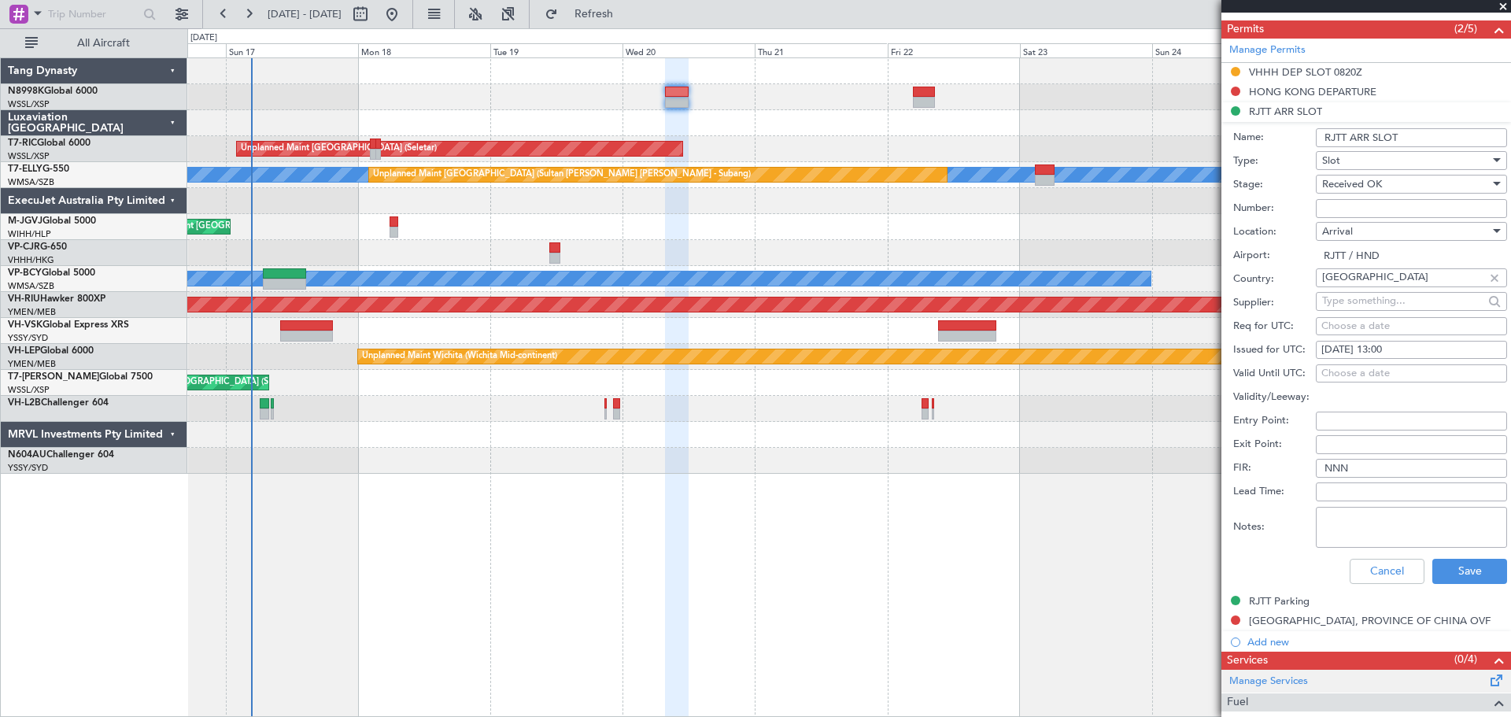
scroll to position [472, 0]
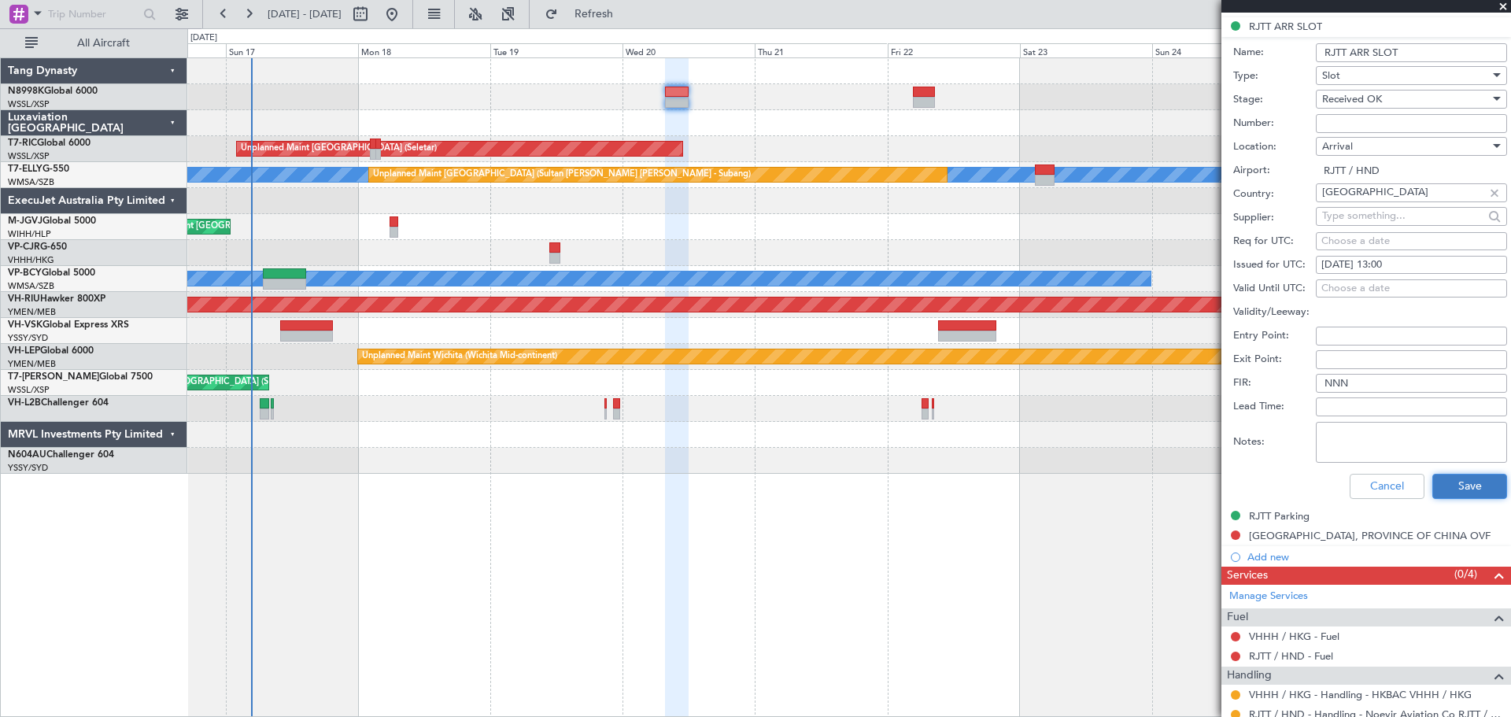
click at [1455, 483] on button "Save" at bounding box center [1469, 486] width 75 height 25
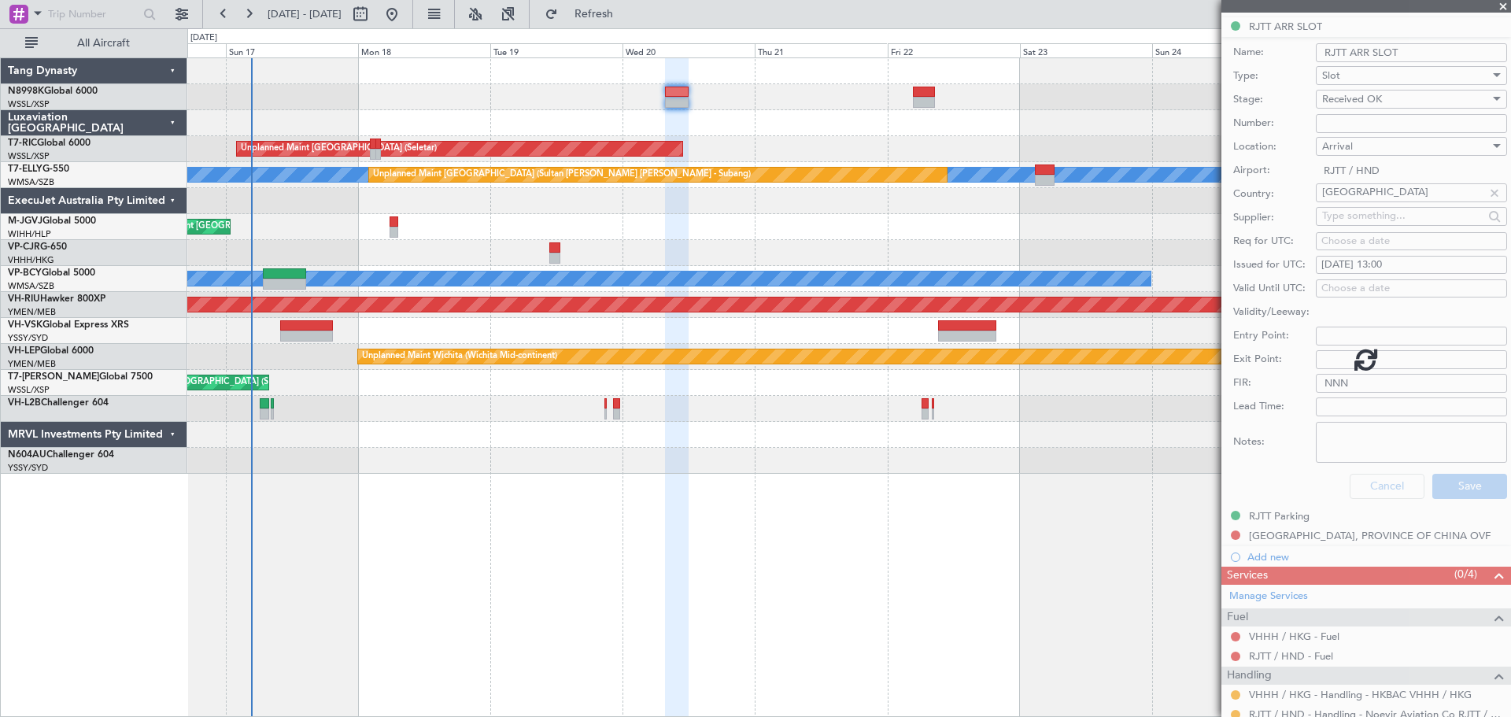
scroll to position [54, 0]
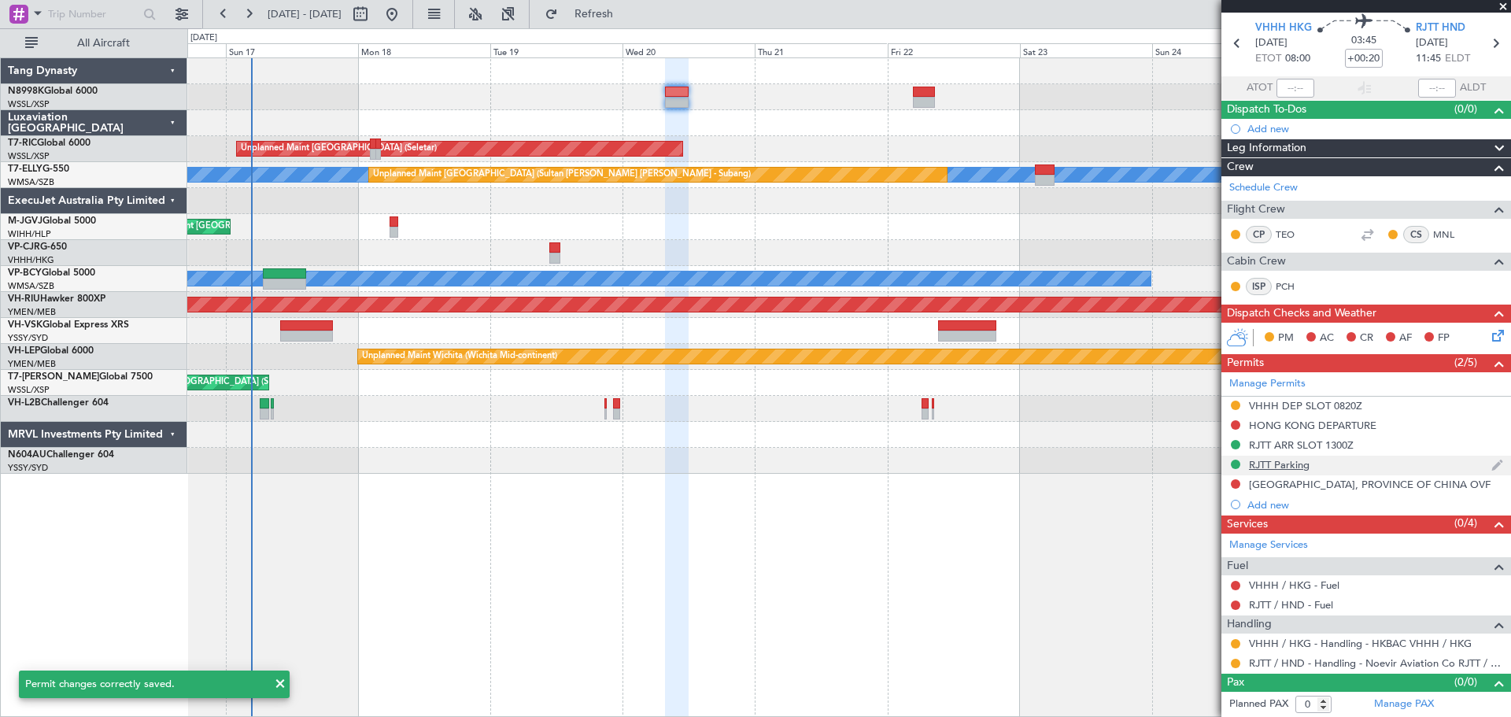
click at [1289, 464] on div "RJTT Parking" at bounding box center [1279, 464] width 61 height 13
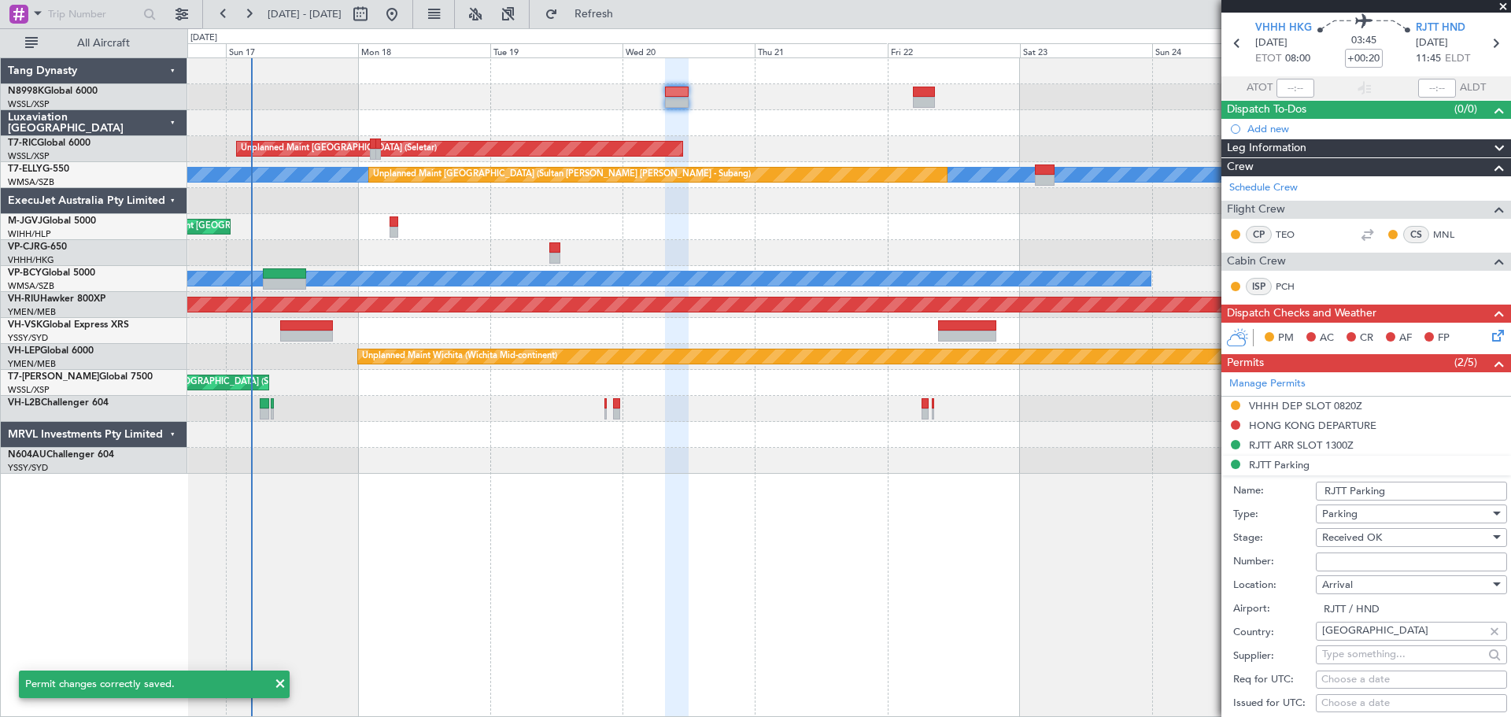
scroll to position [472, 0]
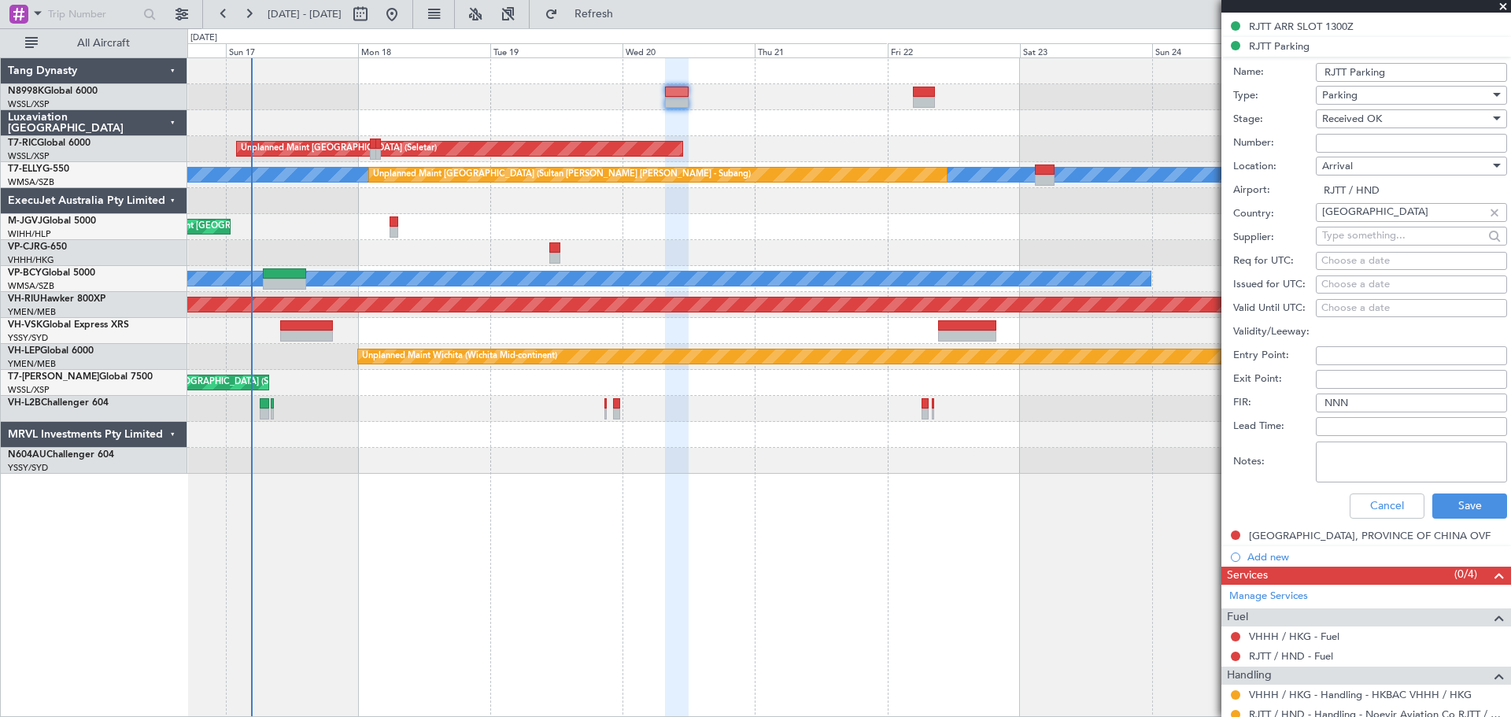
click at [1401, 70] on input "RJTT Parking" at bounding box center [1411, 72] width 191 height 19
type input "RJTT Spot"
click at [1342, 139] on input "Number:" at bounding box center [1411, 143] width 191 height 19
click at [1346, 138] on input "Number:" at bounding box center [1411, 143] width 191 height 19
paste input "SPOT 963 ( pushback is required on departure)"
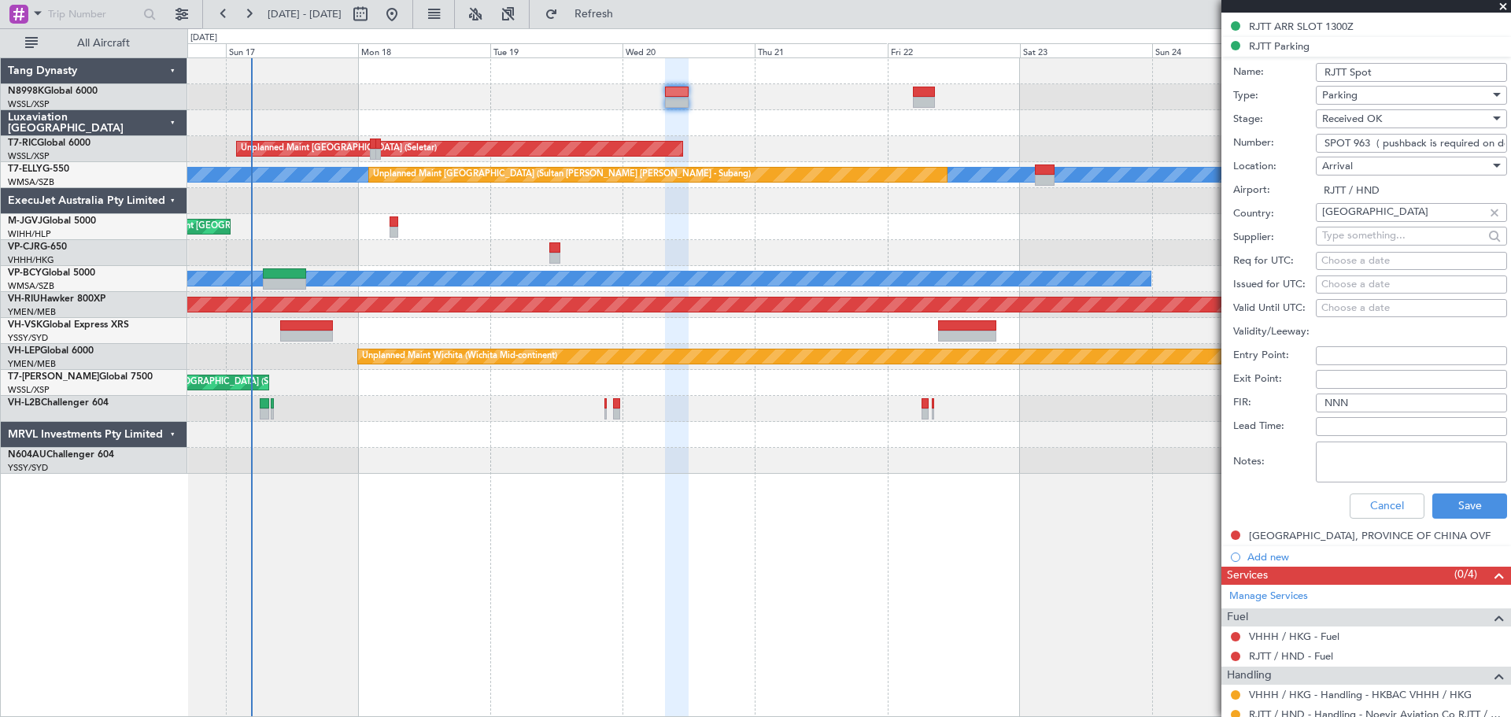
scroll to position [0, 51]
type input "SPOT 963 ( pushback is required on departure)"
click at [1456, 503] on button "Save" at bounding box center [1469, 505] width 75 height 25
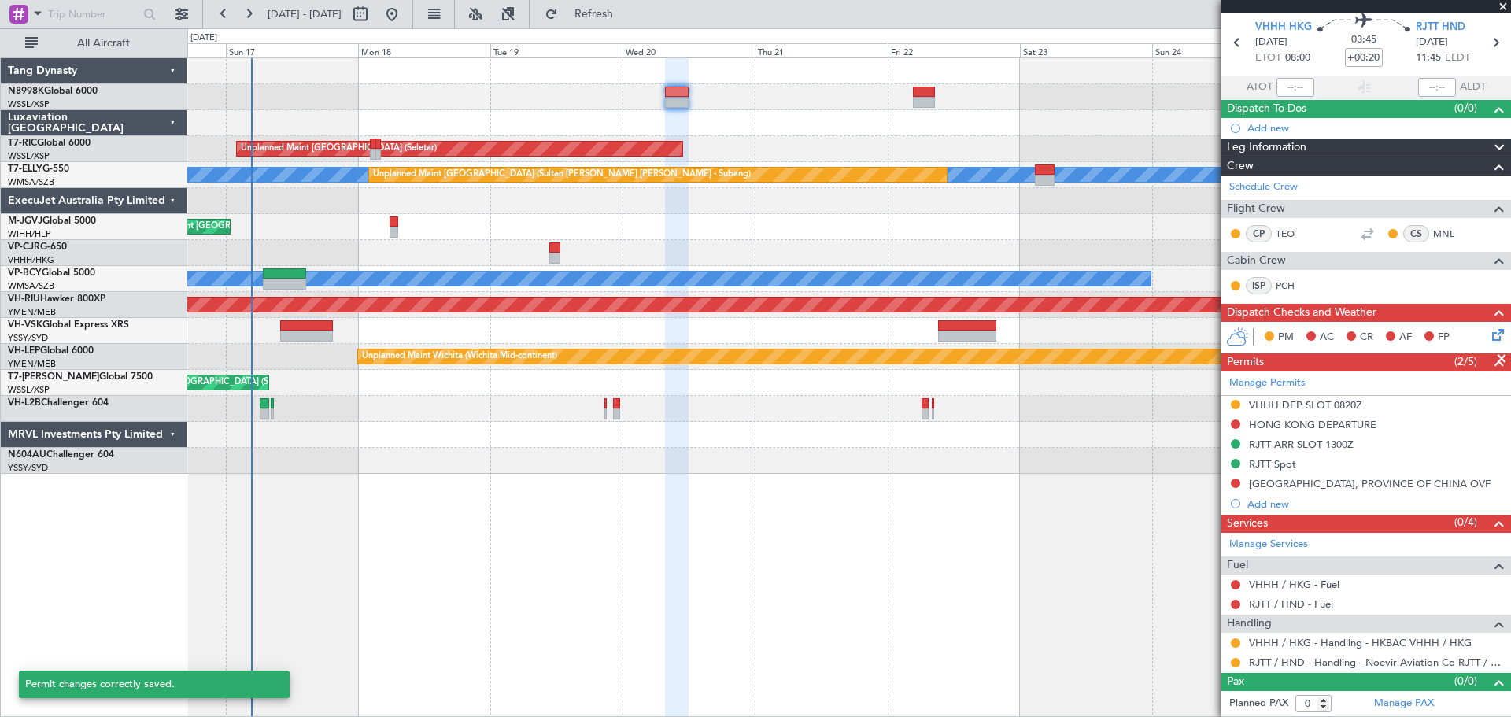
scroll to position [54, 0]
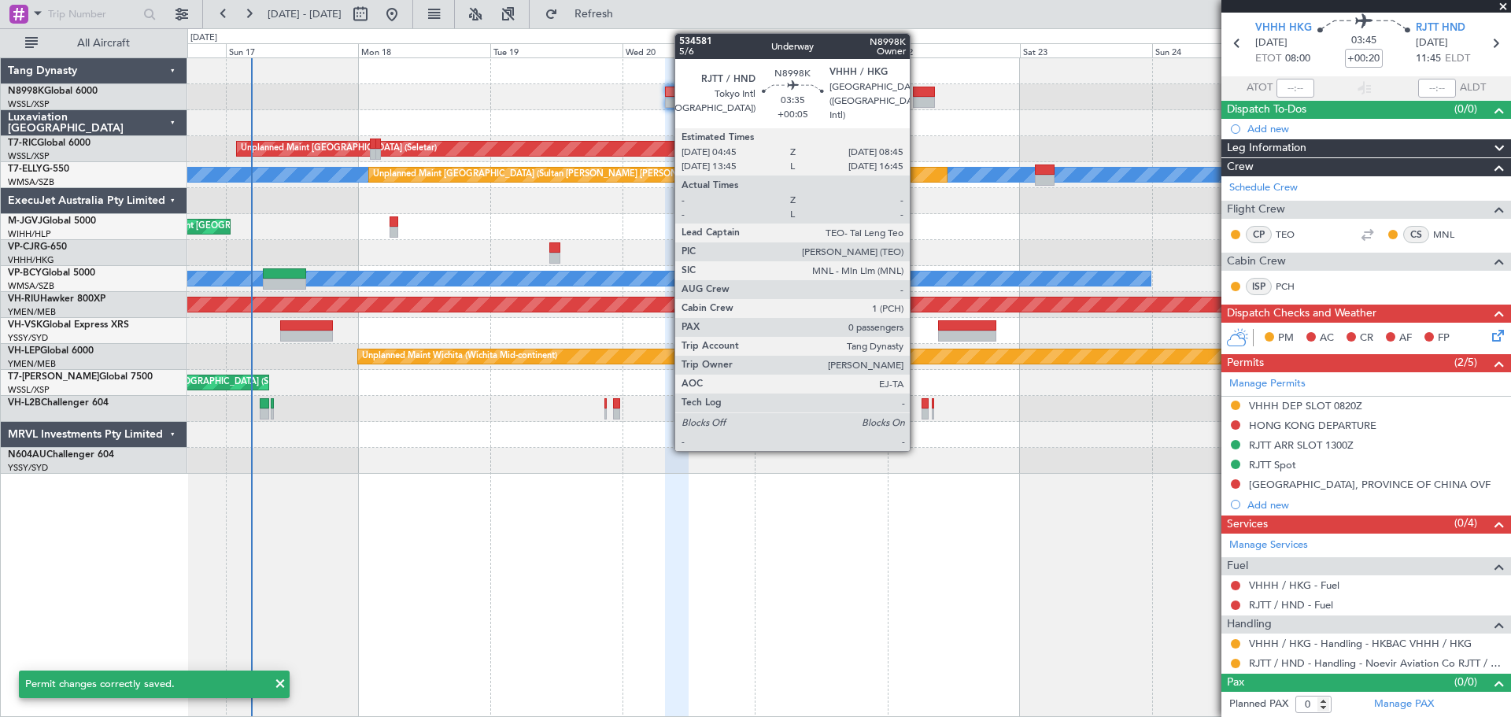
click at [917, 90] on div at bounding box center [924, 92] width 23 height 11
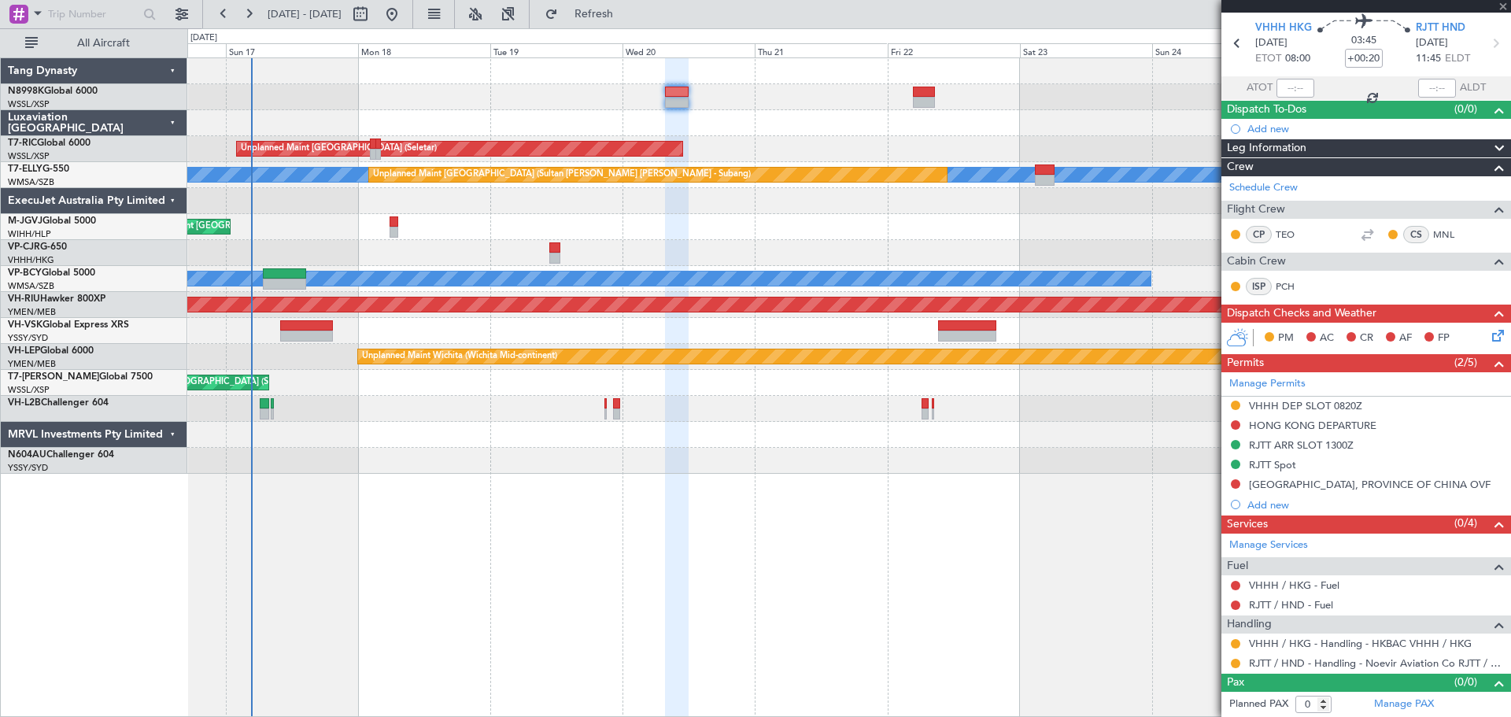
type input "+00:05"
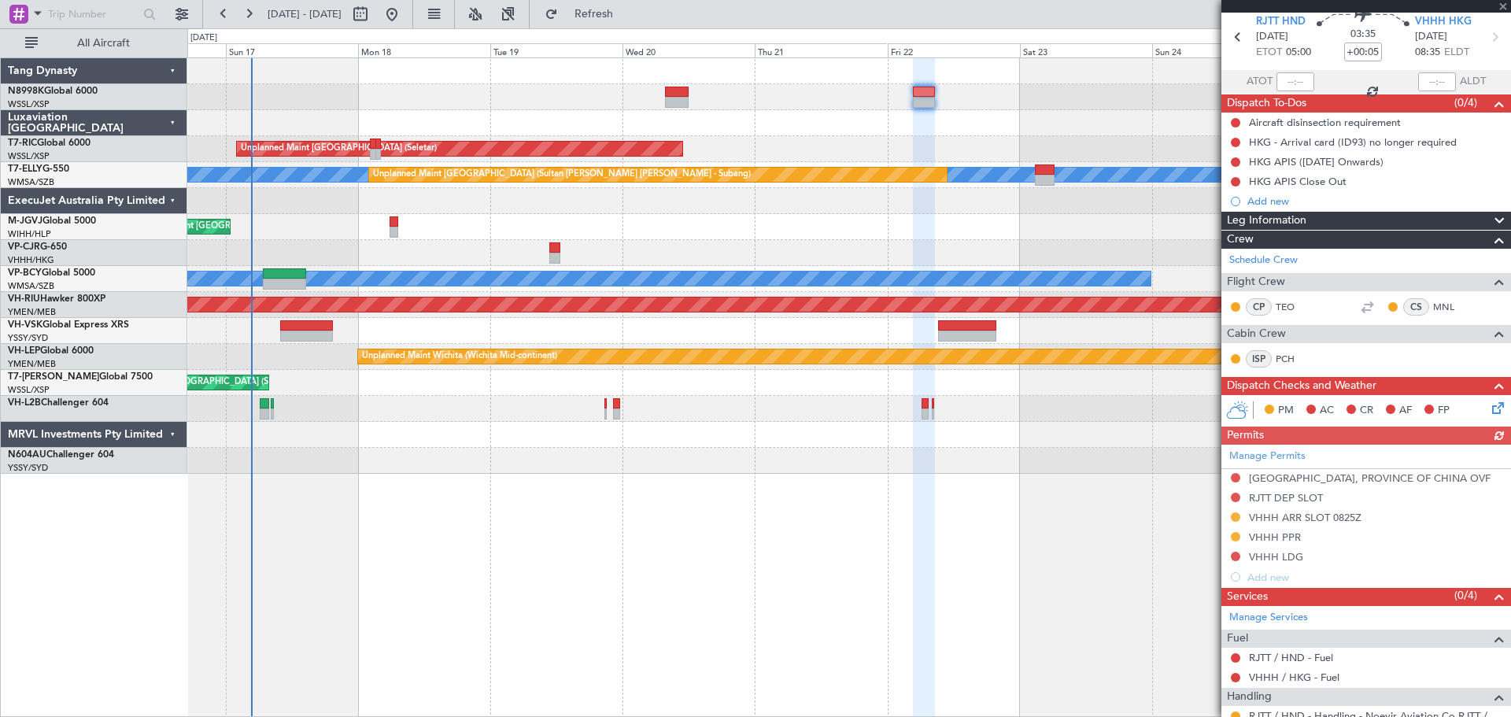
scroll to position [79, 0]
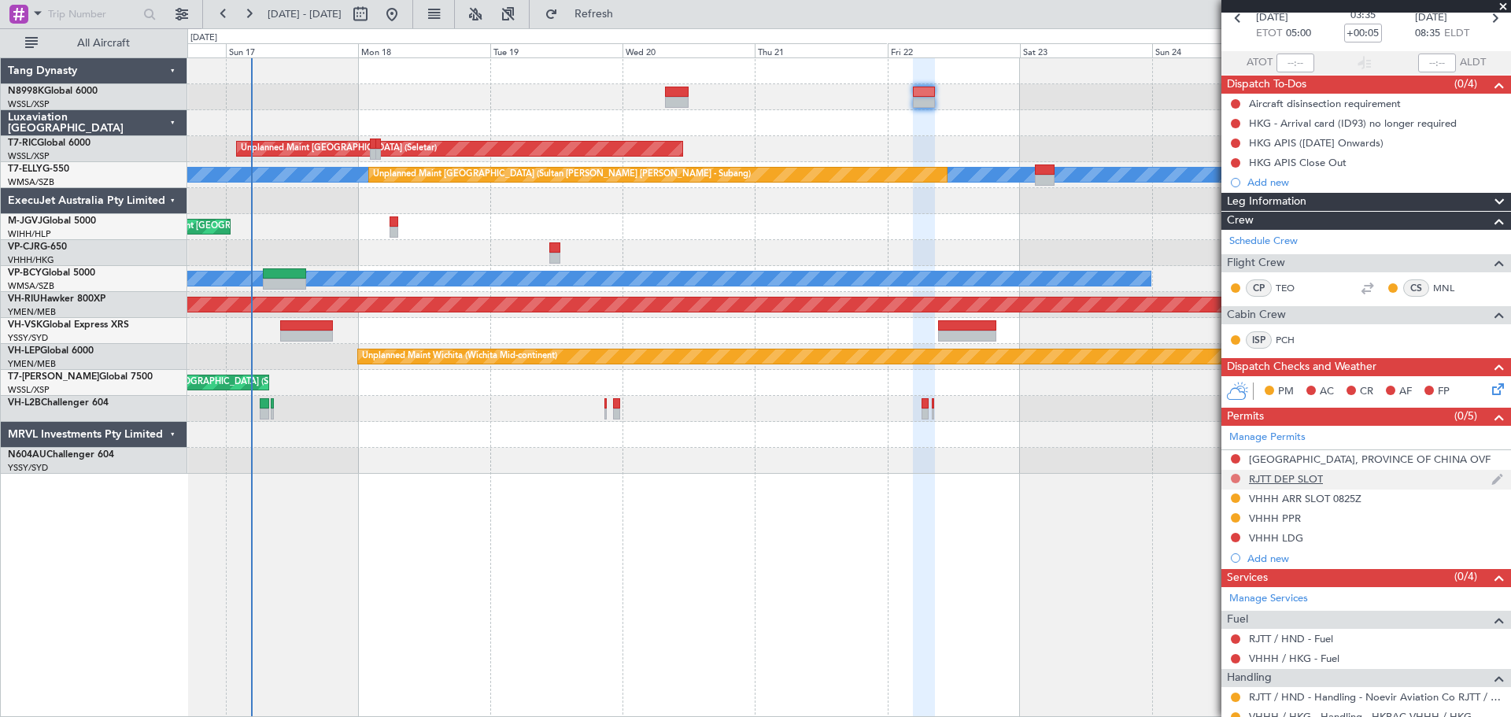
click at [1234, 477] on button at bounding box center [1235, 478] width 9 height 9
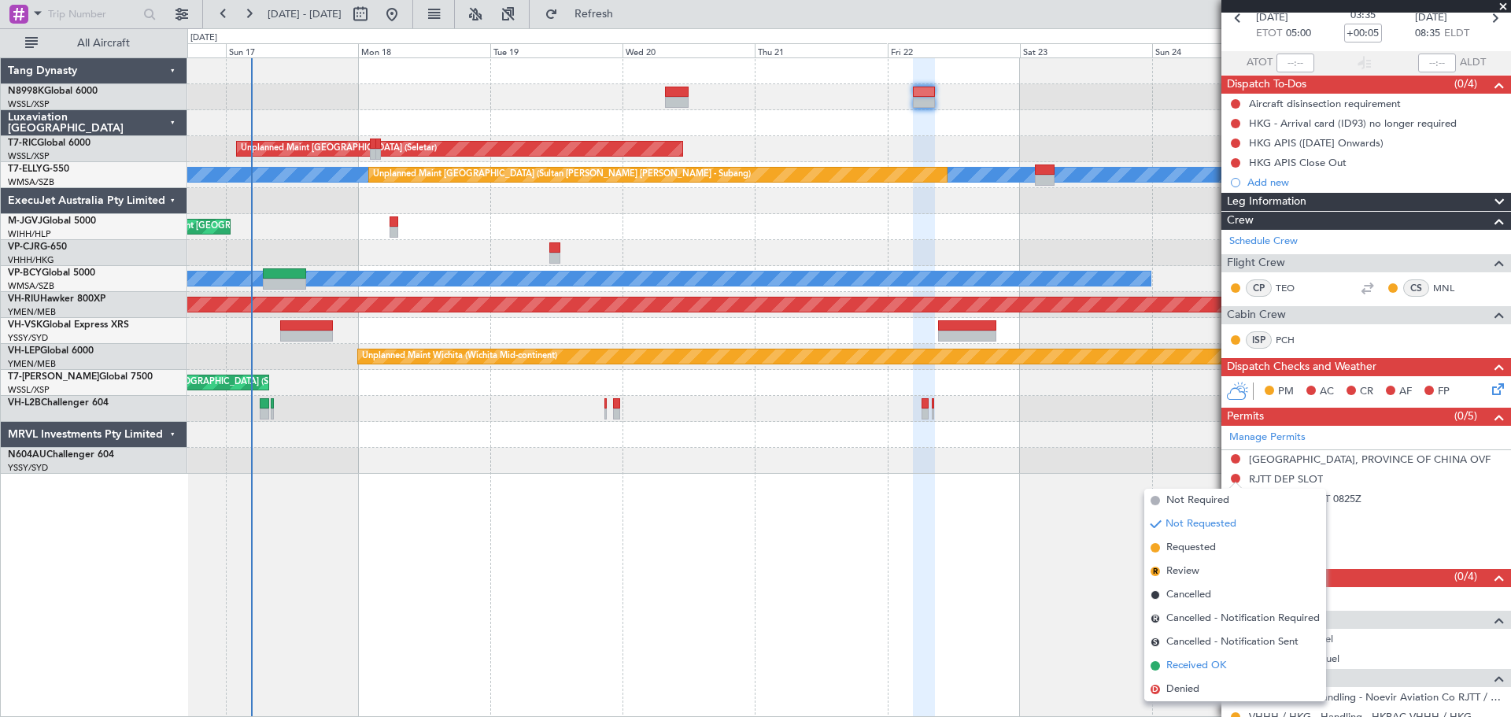
click at [1182, 665] on span "Received OK" at bounding box center [1196, 666] width 60 height 16
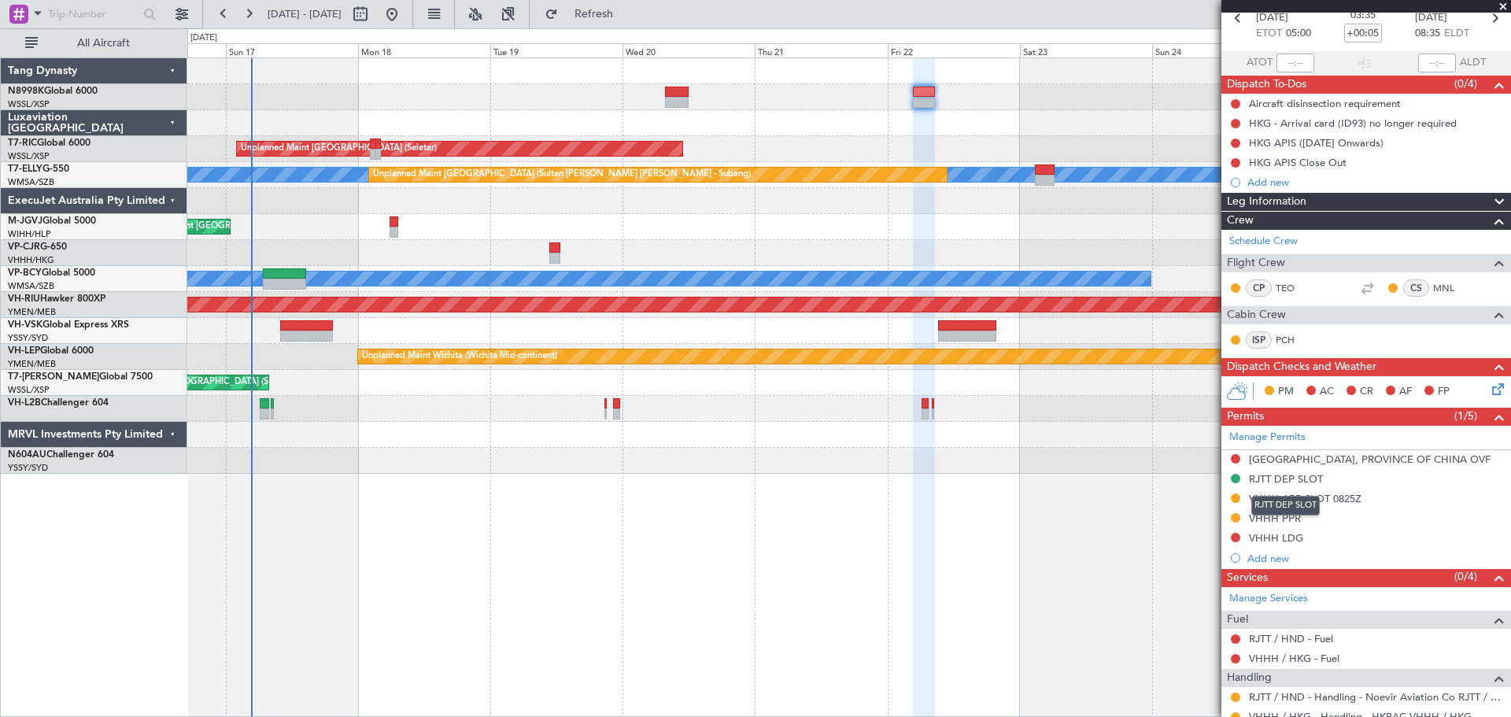
click at [1301, 481] on div "RJTT DEP SLOT" at bounding box center [1286, 478] width 74 height 13
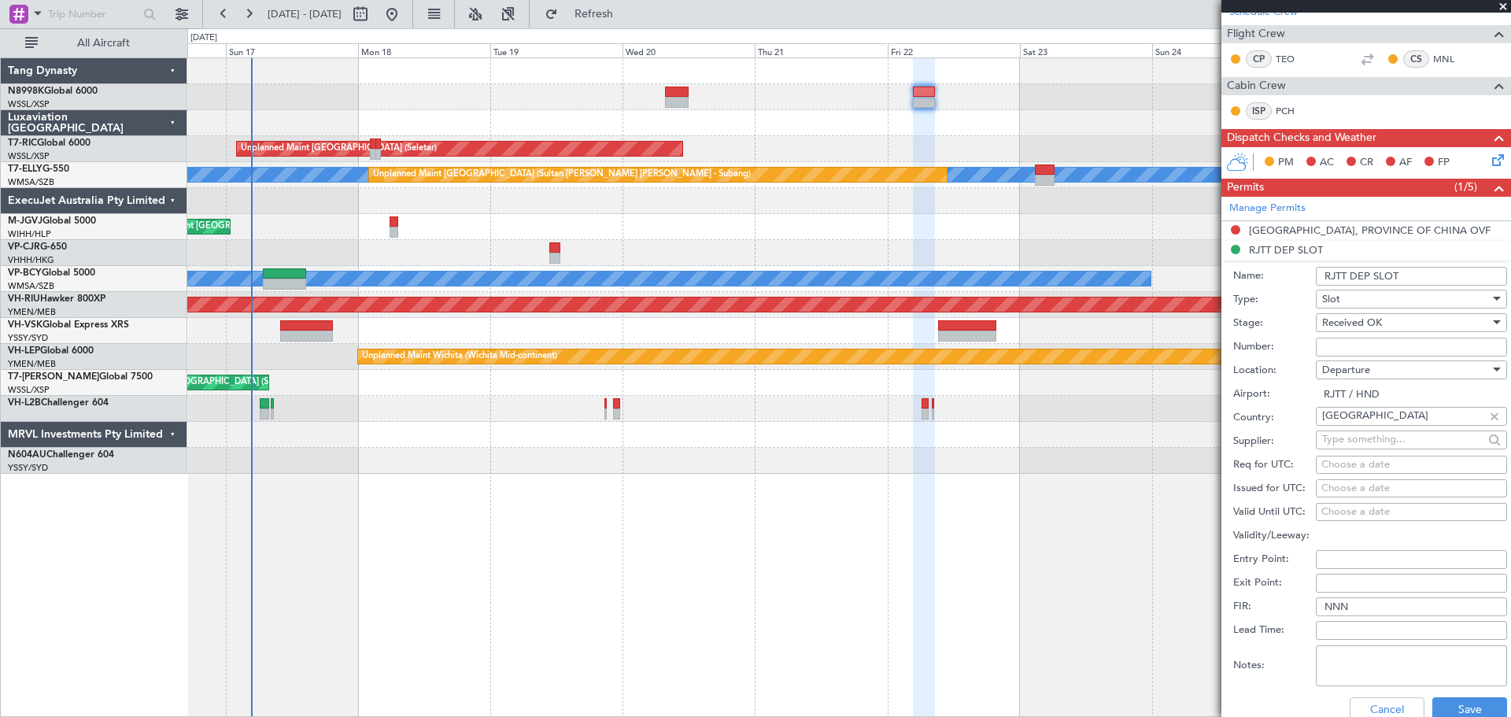
scroll to position [315, 0]
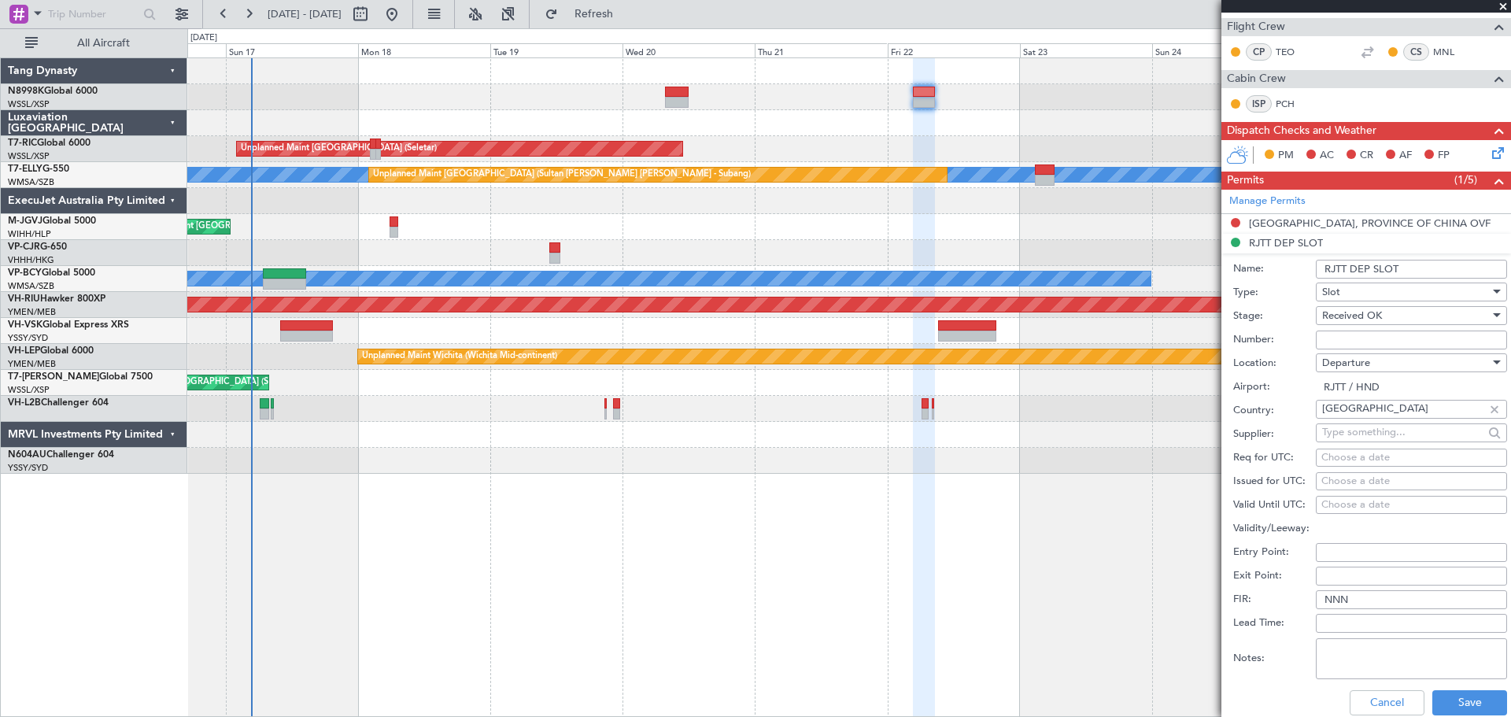
click at [1336, 483] on div "Choose a date" at bounding box center [1411, 482] width 180 height 16
select select "8"
select select "2025"
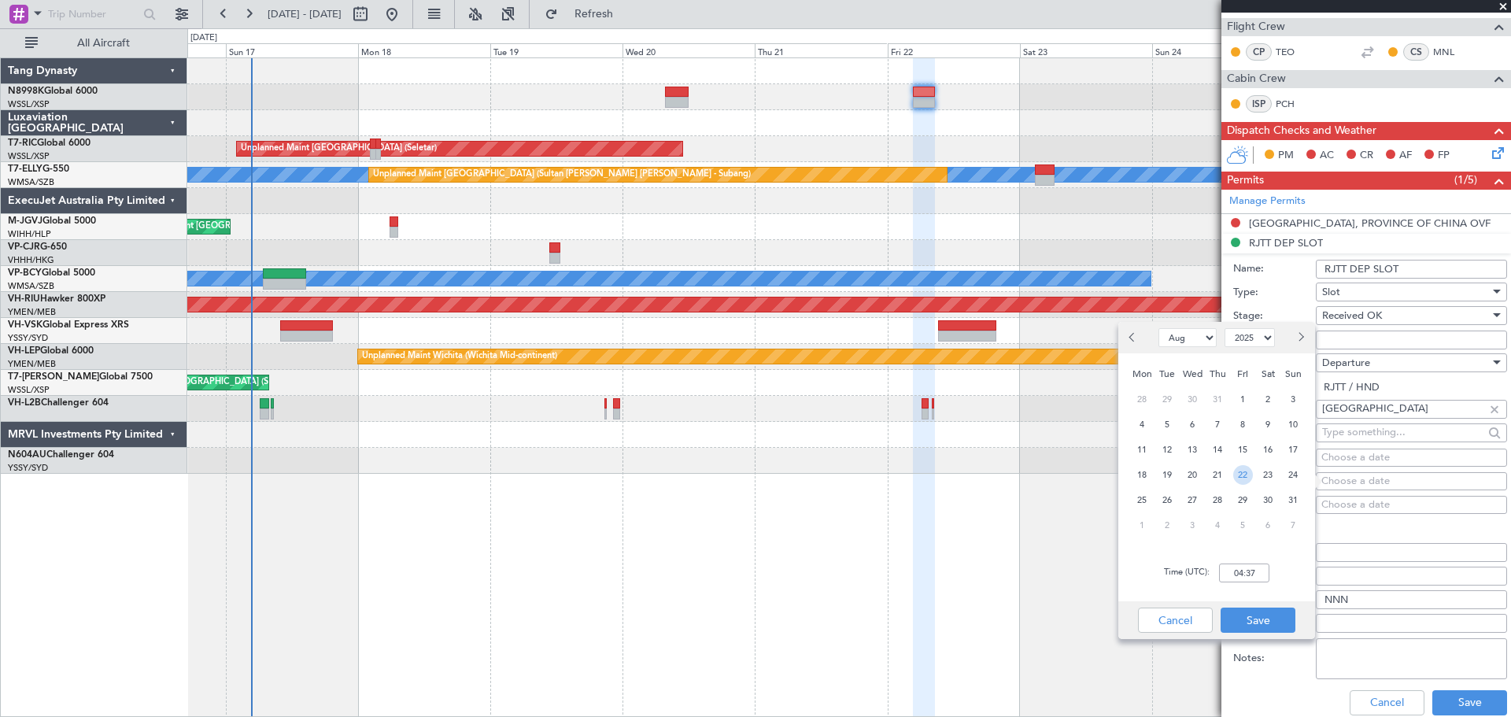
click at [1239, 471] on span "22" at bounding box center [1243, 475] width 20 height 20
click at [1257, 573] on input "00:00" at bounding box center [1244, 572] width 50 height 19
drag, startPoint x: 1258, startPoint y: 574, endPoint x: 1216, endPoint y: 574, distance: 42.5
click at [1216, 574] on div "Time (UTC): 00:04" at bounding box center [1216, 573] width 197 height 57
type input "04:55"
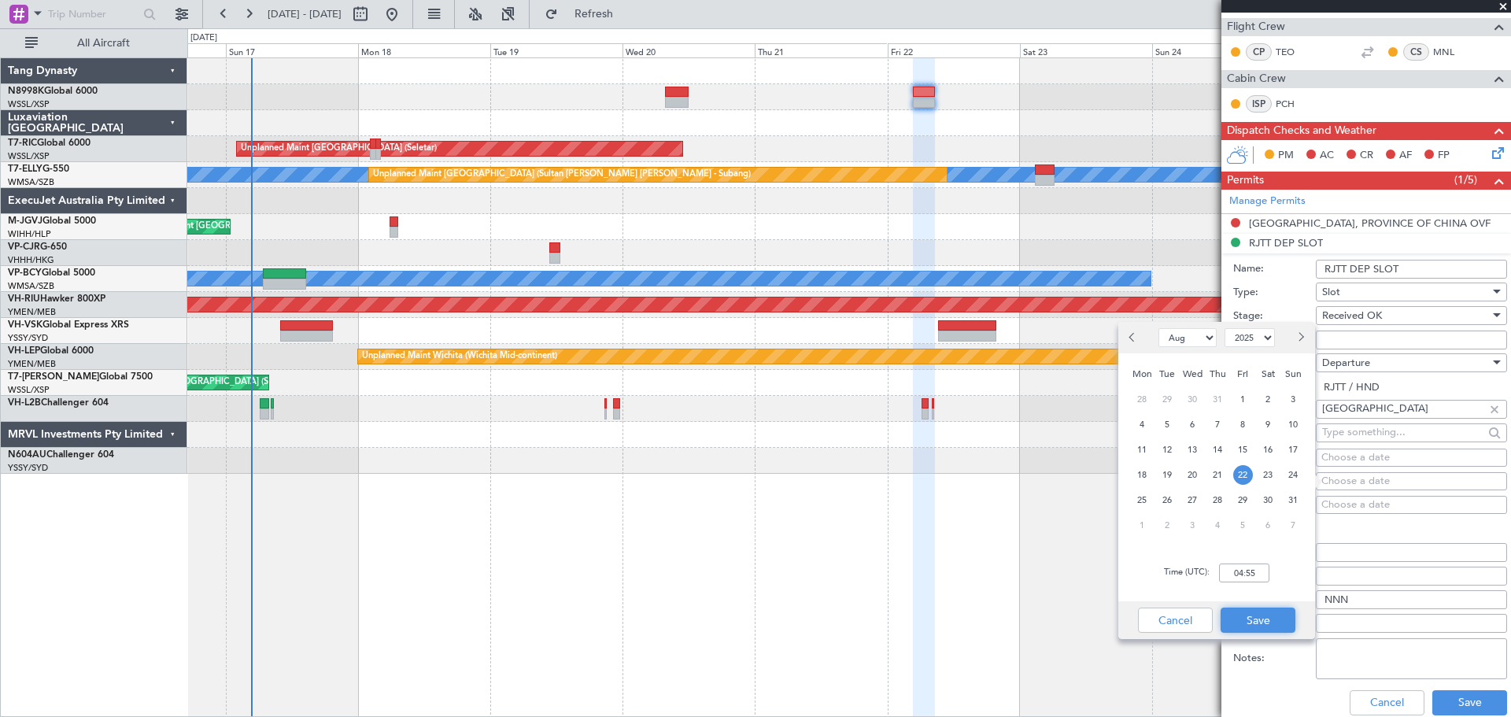
drag, startPoint x: 1264, startPoint y: 626, endPoint x: 1275, endPoint y: 622, distance: 12.0
click at [1264, 626] on button "Save" at bounding box center [1257, 619] width 75 height 25
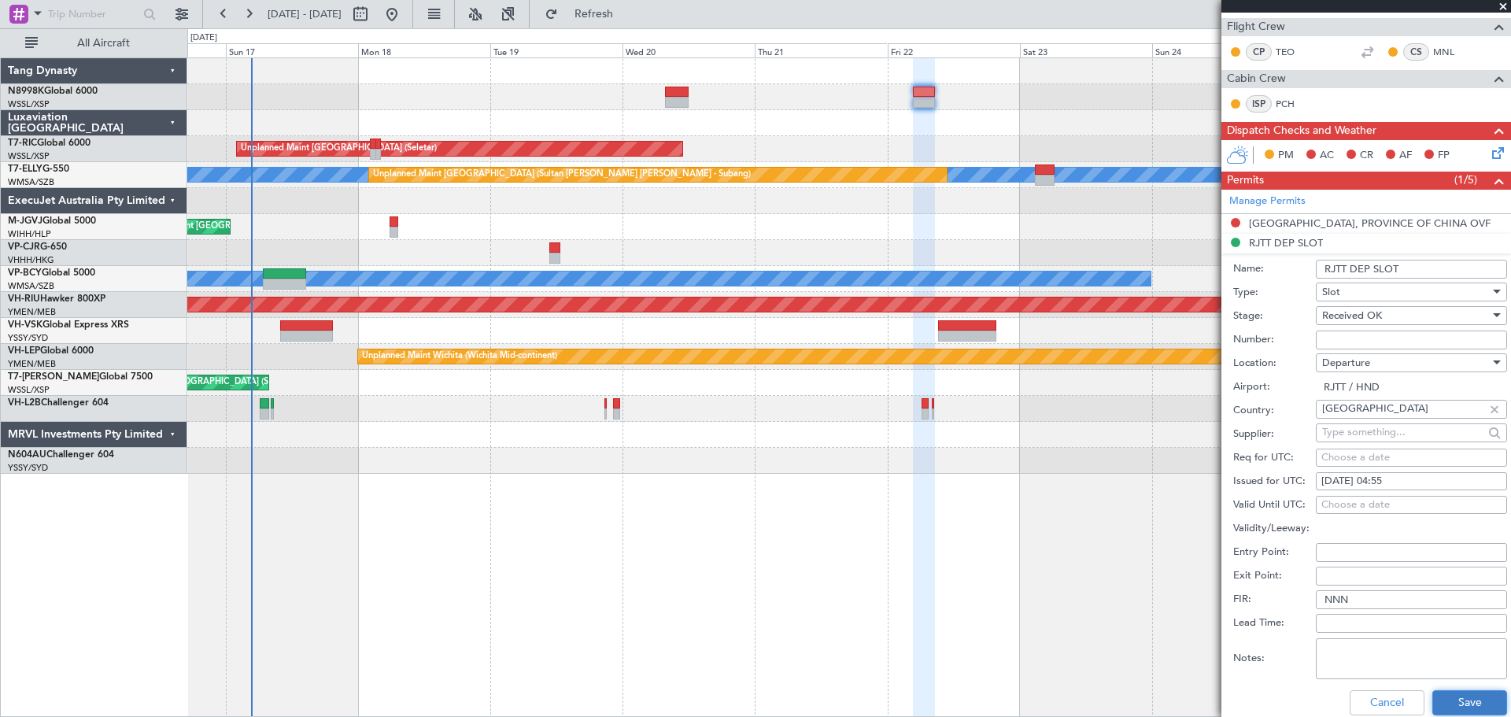
click at [1459, 702] on button "Save" at bounding box center [1469, 702] width 75 height 25
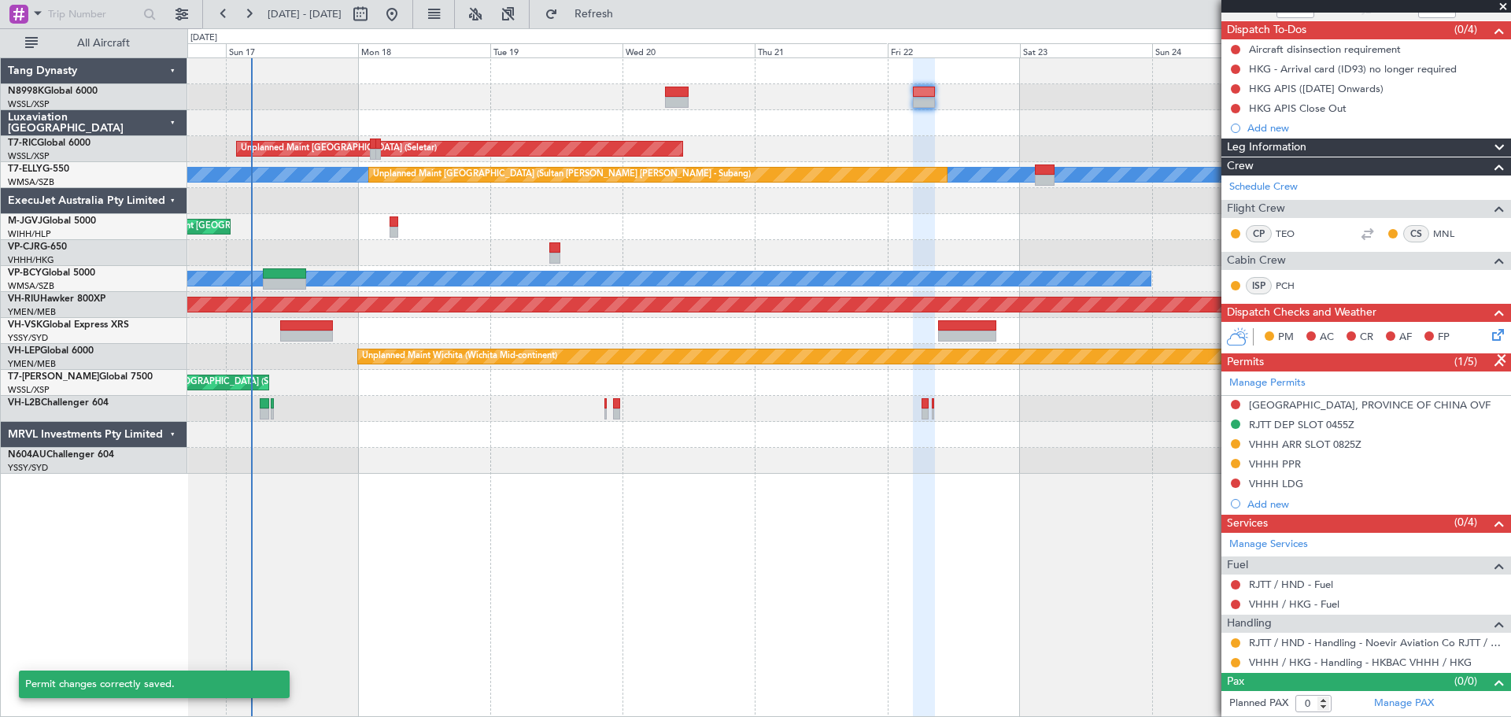
scroll to position [132, 0]
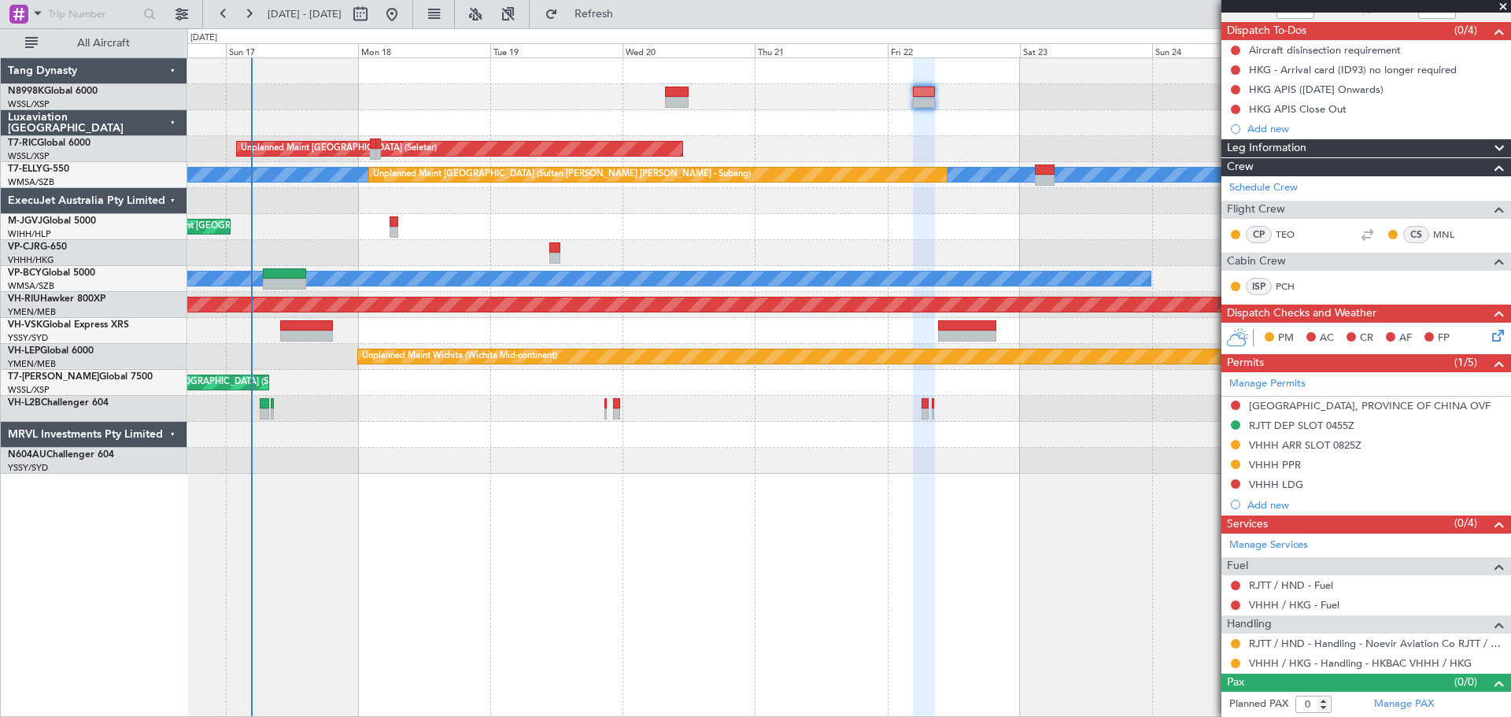
click at [809, 134] on div "Unplanned Maint Singapore (Seletar) MEL Unplanned Maint Kuala Lumpur (Sultan Ab…" at bounding box center [848, 265] width 1323 height 415
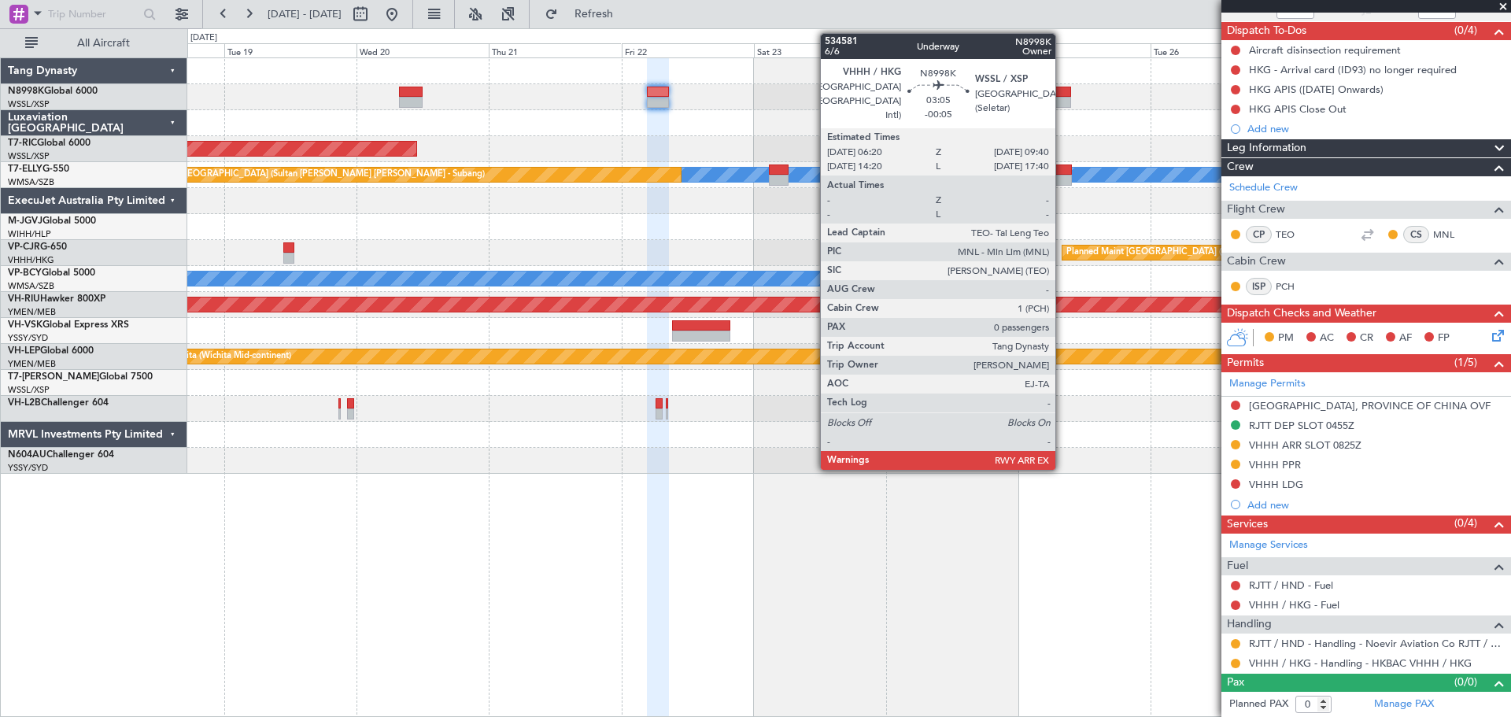
click at [1062, 90] on div at bounding box center [1061, 92] width 19 height 11
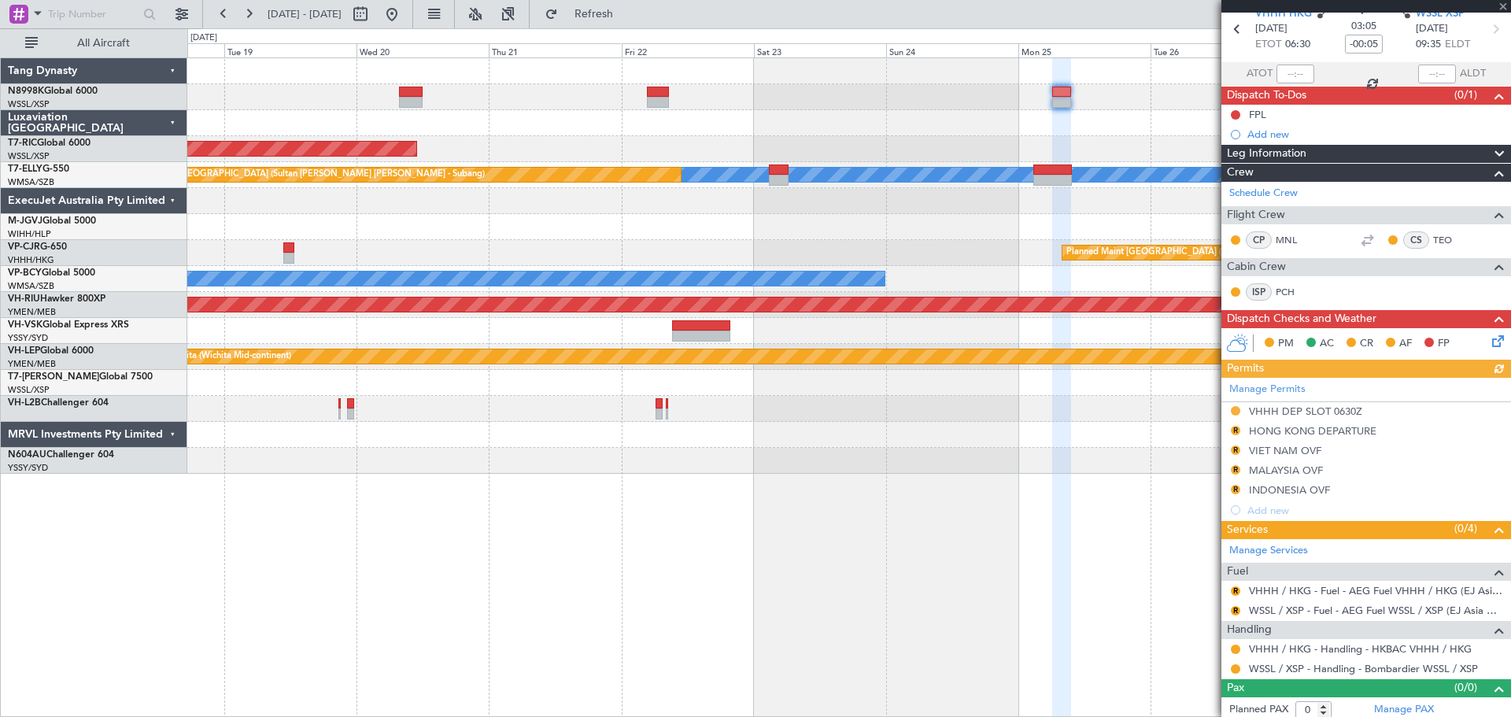
scroll to position [73, 0]
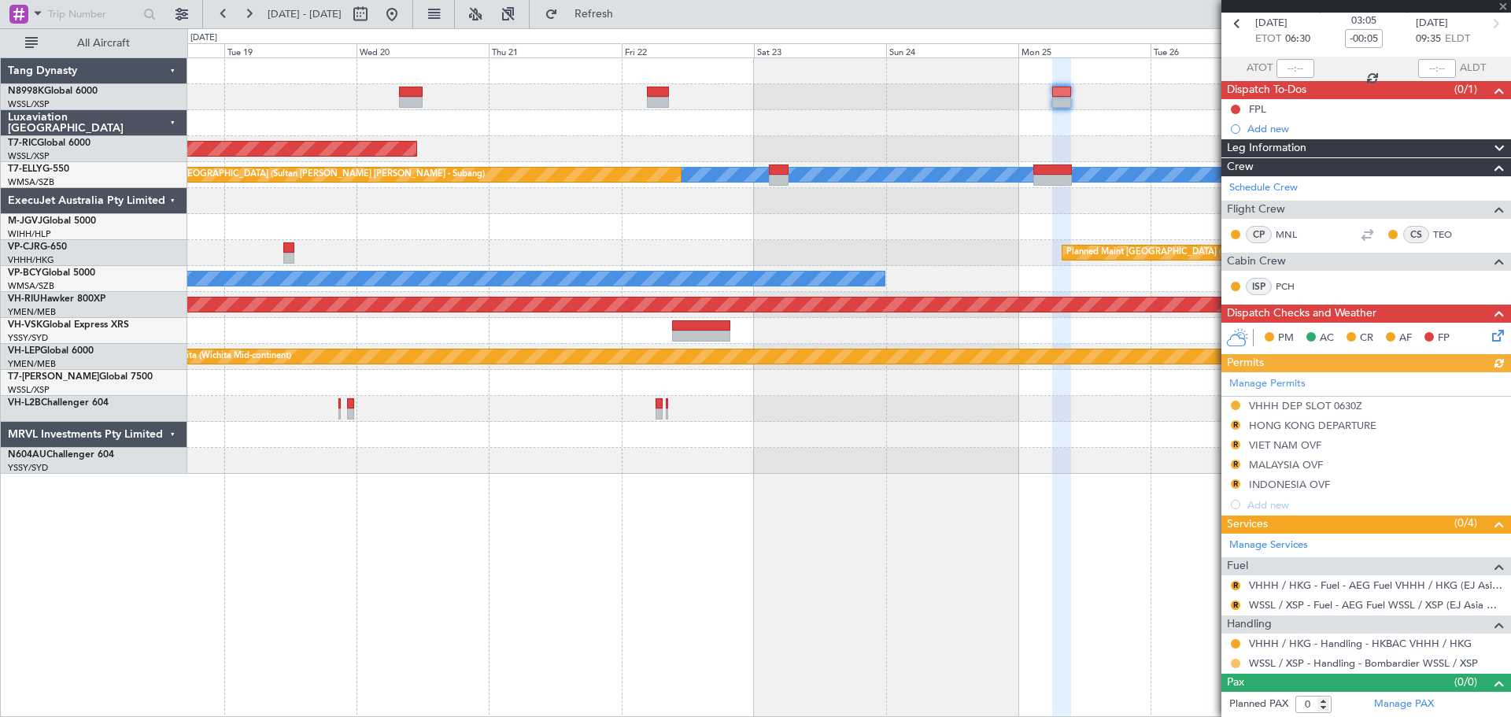
click at [1233, 663] on button at bounding box center [1235, 663] width 9 height 9
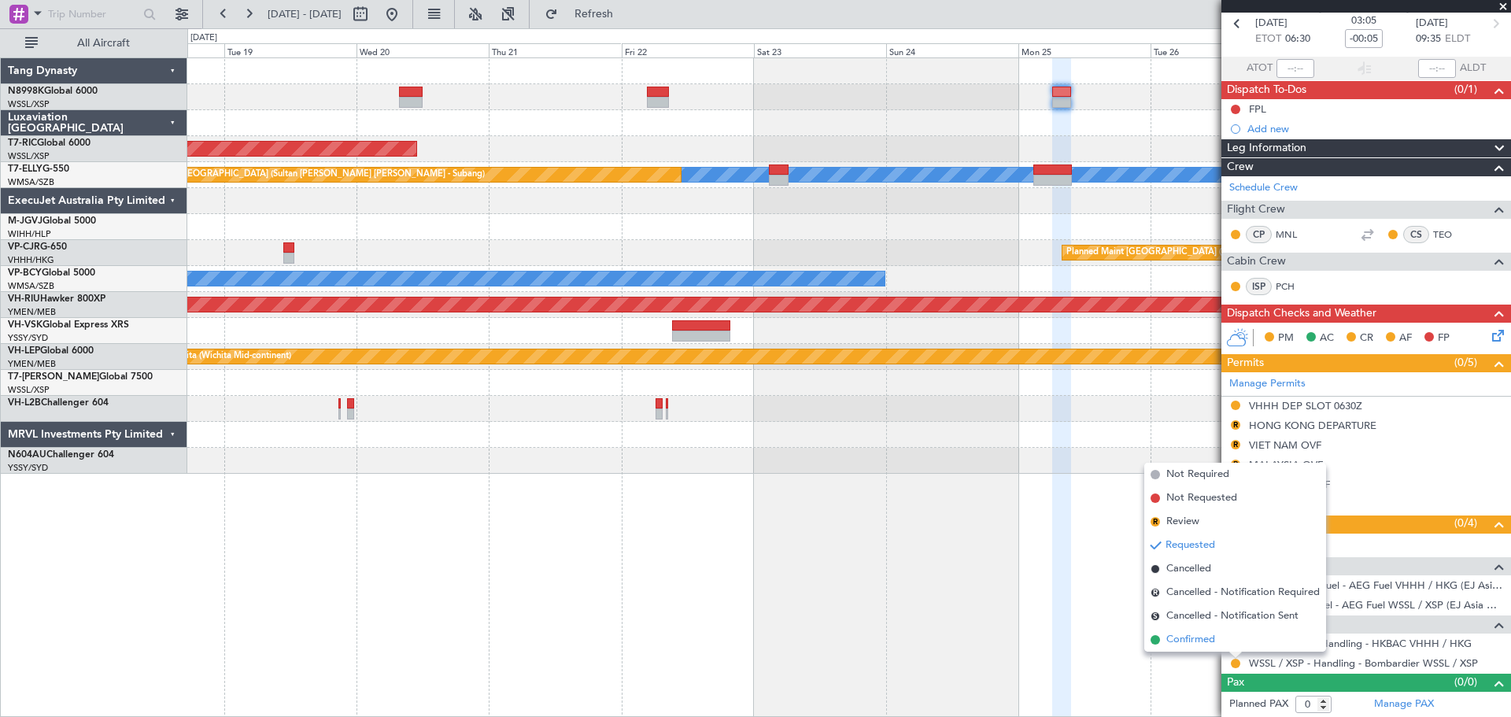
click at [1205, 644] on span "Confirmed" at bounding box center [1190, 640] width 49 height 16
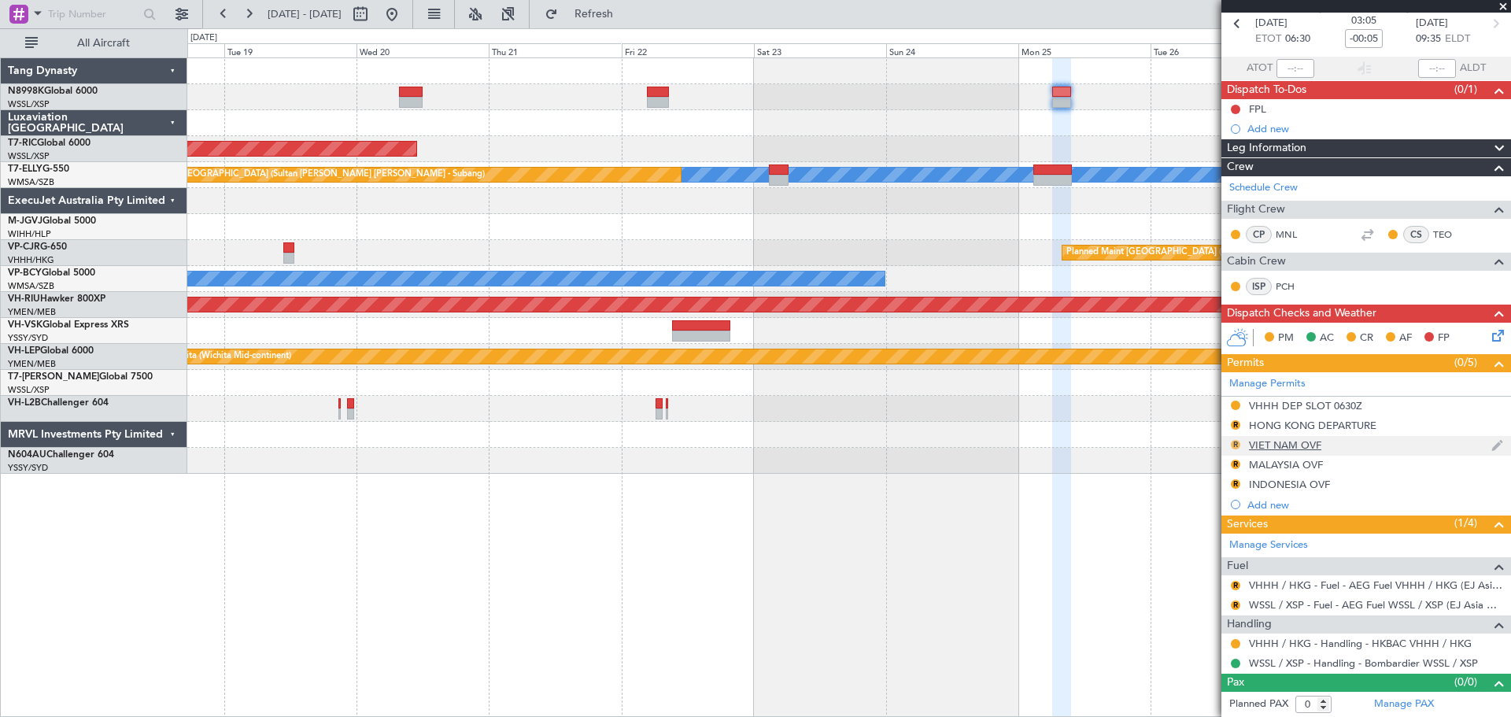
click at [1235, 445] on button "R" at bounding box center [1235, 444] width 9 height 9
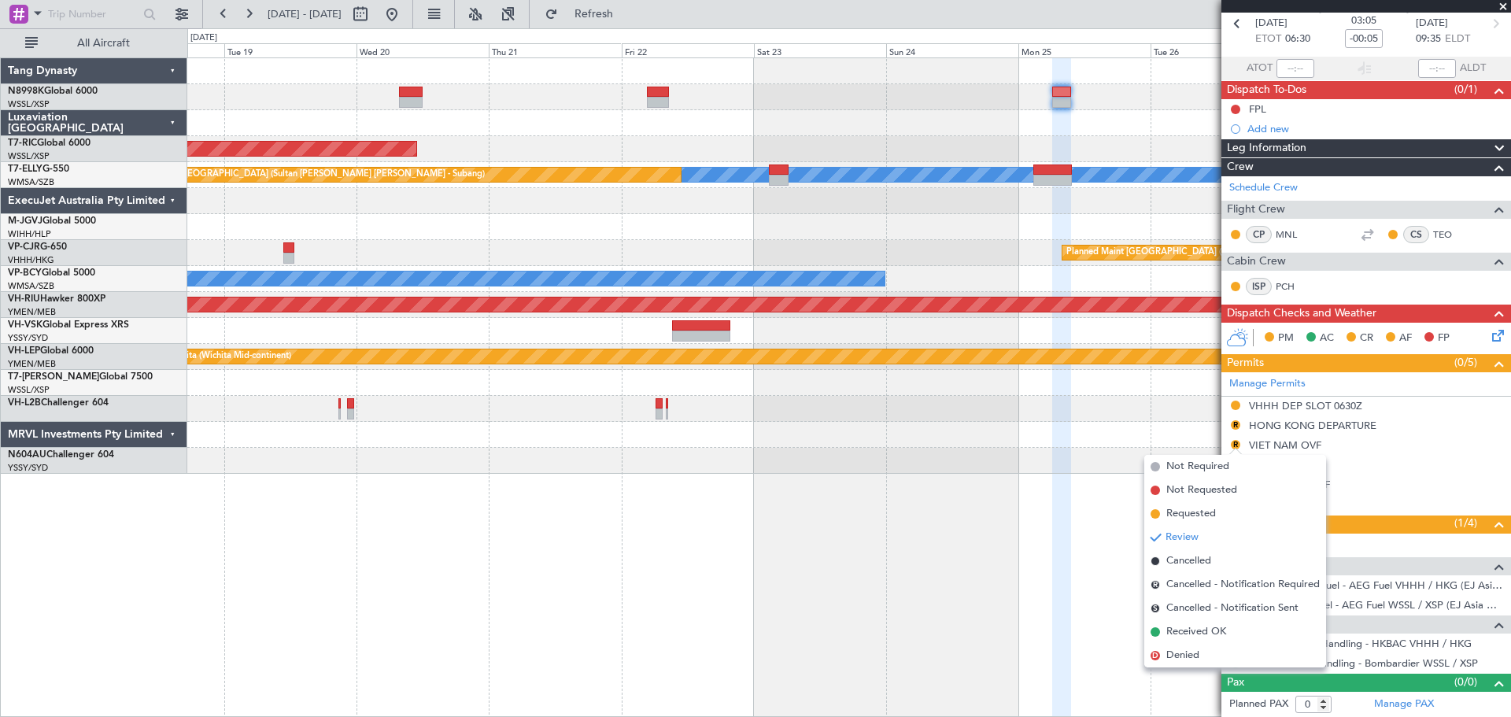
drag, startPoint x: 1184, startPoint y: 517, endPoint x: 1209, endPoint y: 491, distance: 35.6
click at [1184, 515] on span "Requested" at bounding box center [1191, 514] width 50 height 16
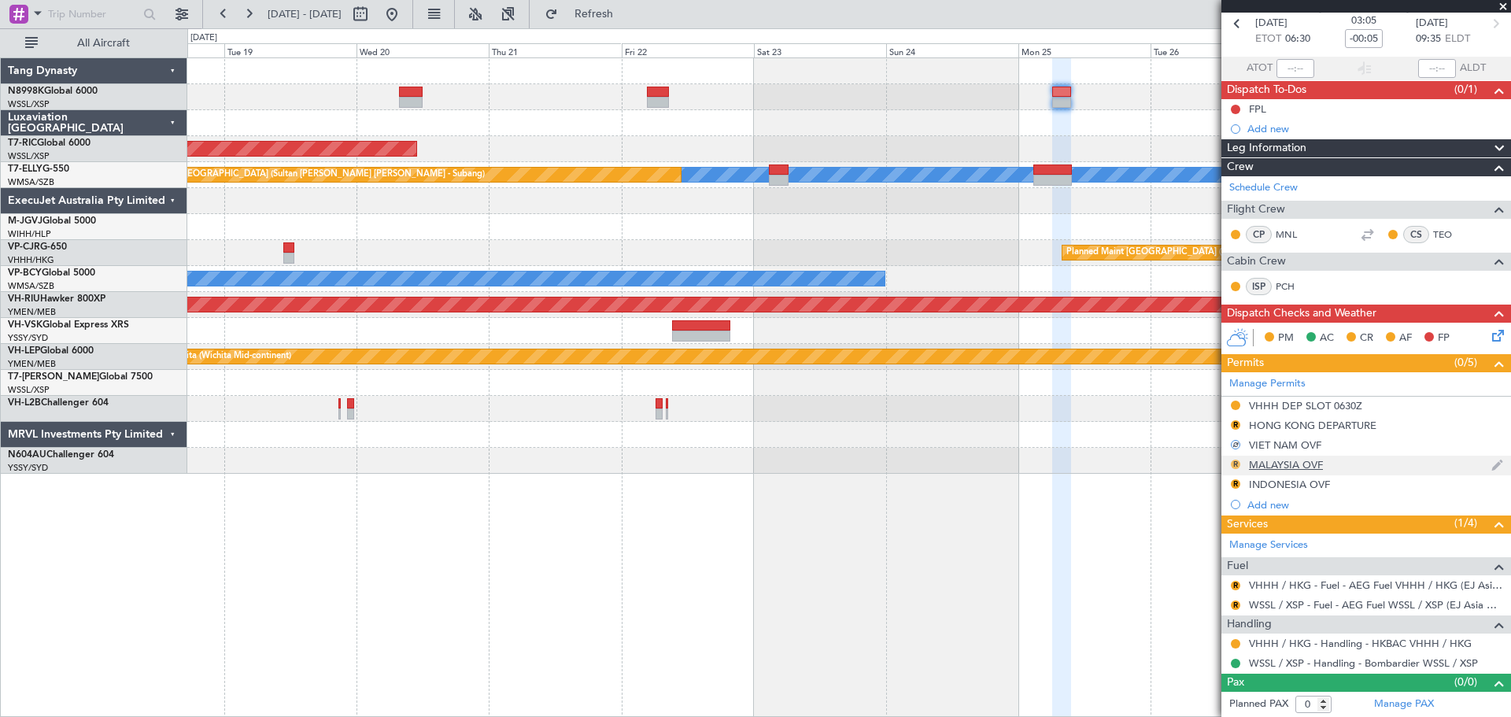
click at [1236, 460] on button "R" at bounding box center [1235, 464] width 9 height 9
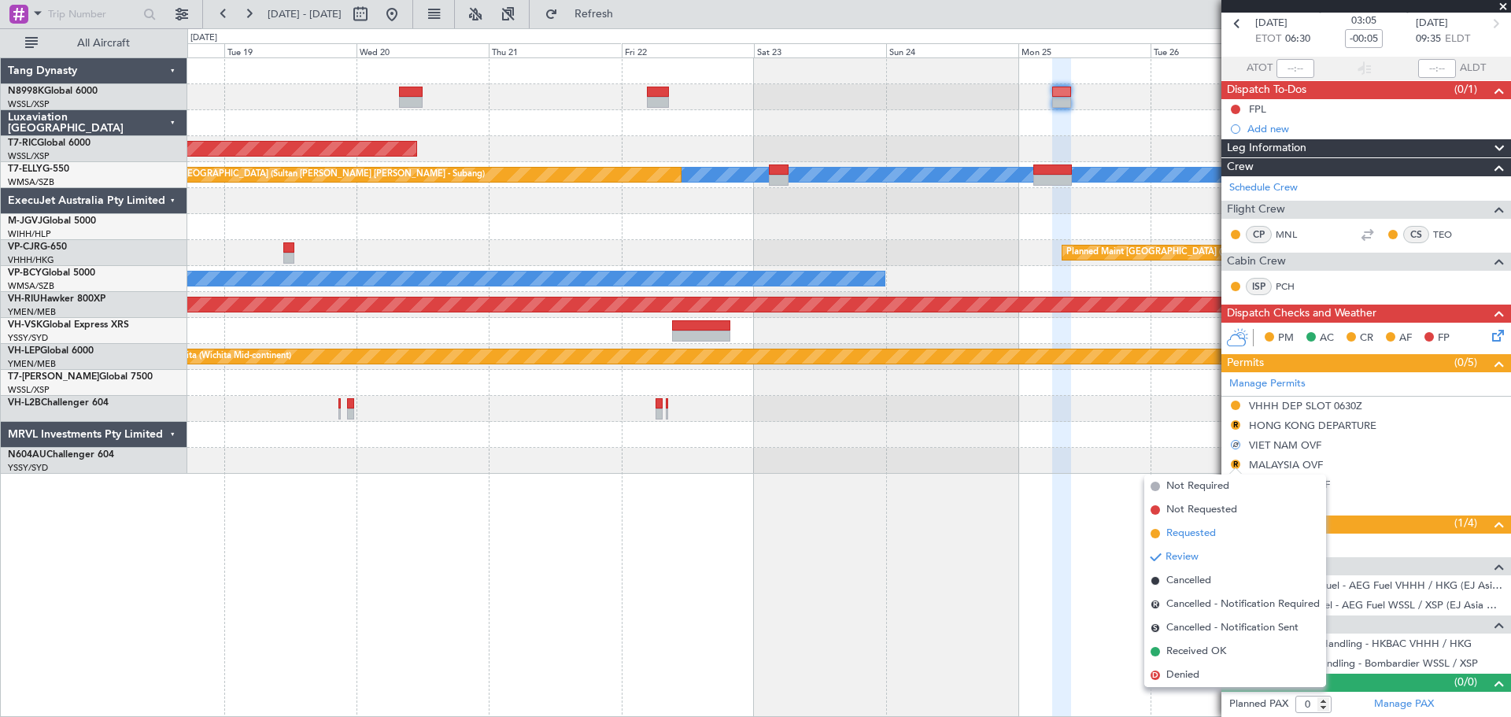
click at [1176, 528] on span "Requested" at bounding box center [1191, 534] width 50 height 16
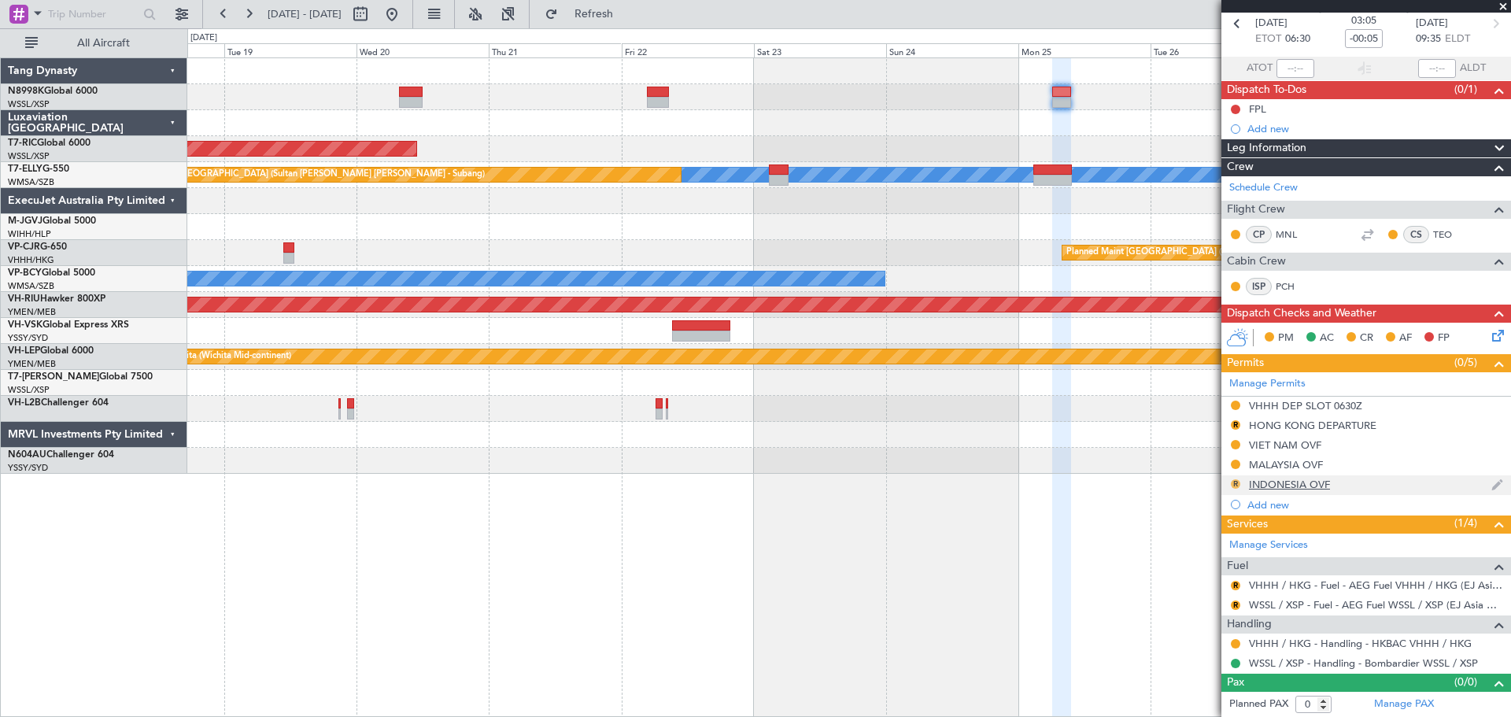
click at [1239, 482] on button "R" at bounding box center [1235, 483] width 9 height 9
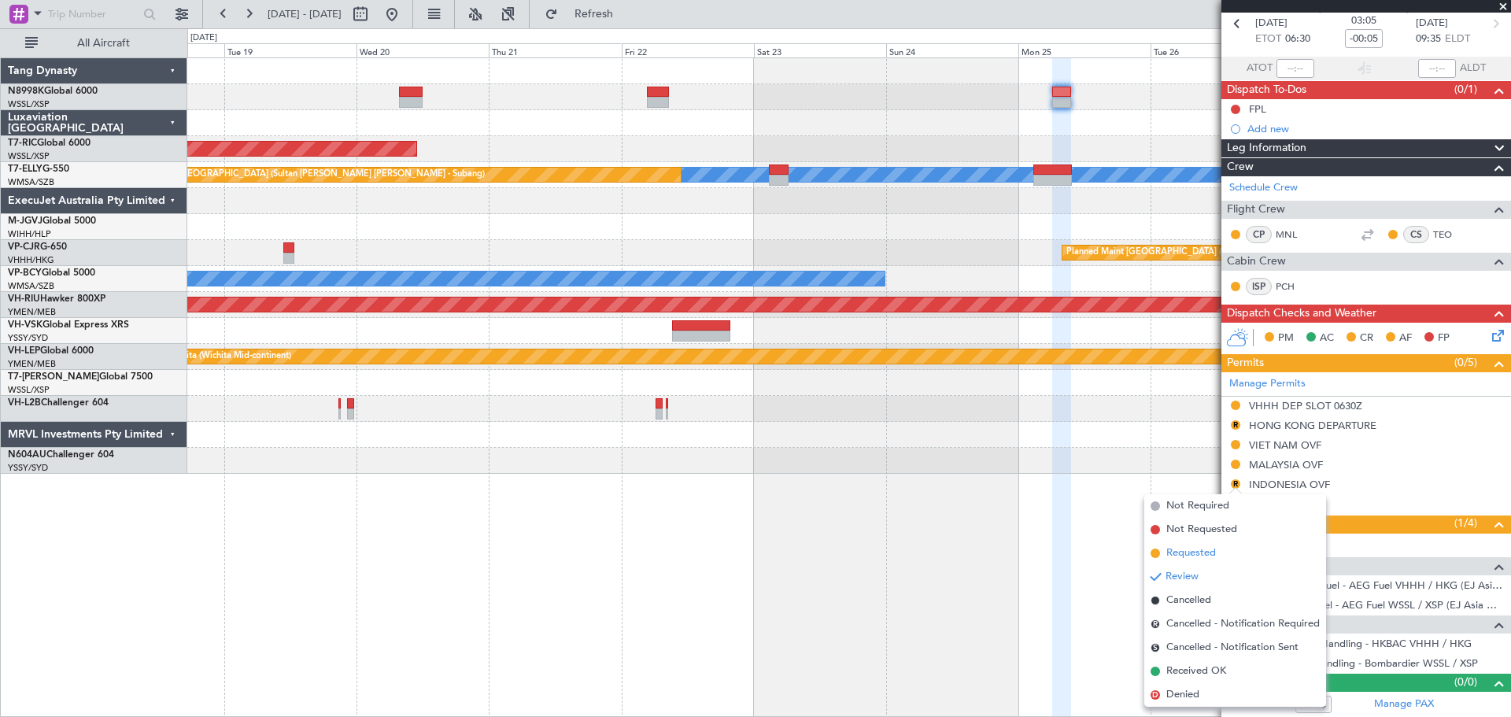
click at [1195, 555] on span "Requested" at bounding box center [1191, 553] width 50 height 16
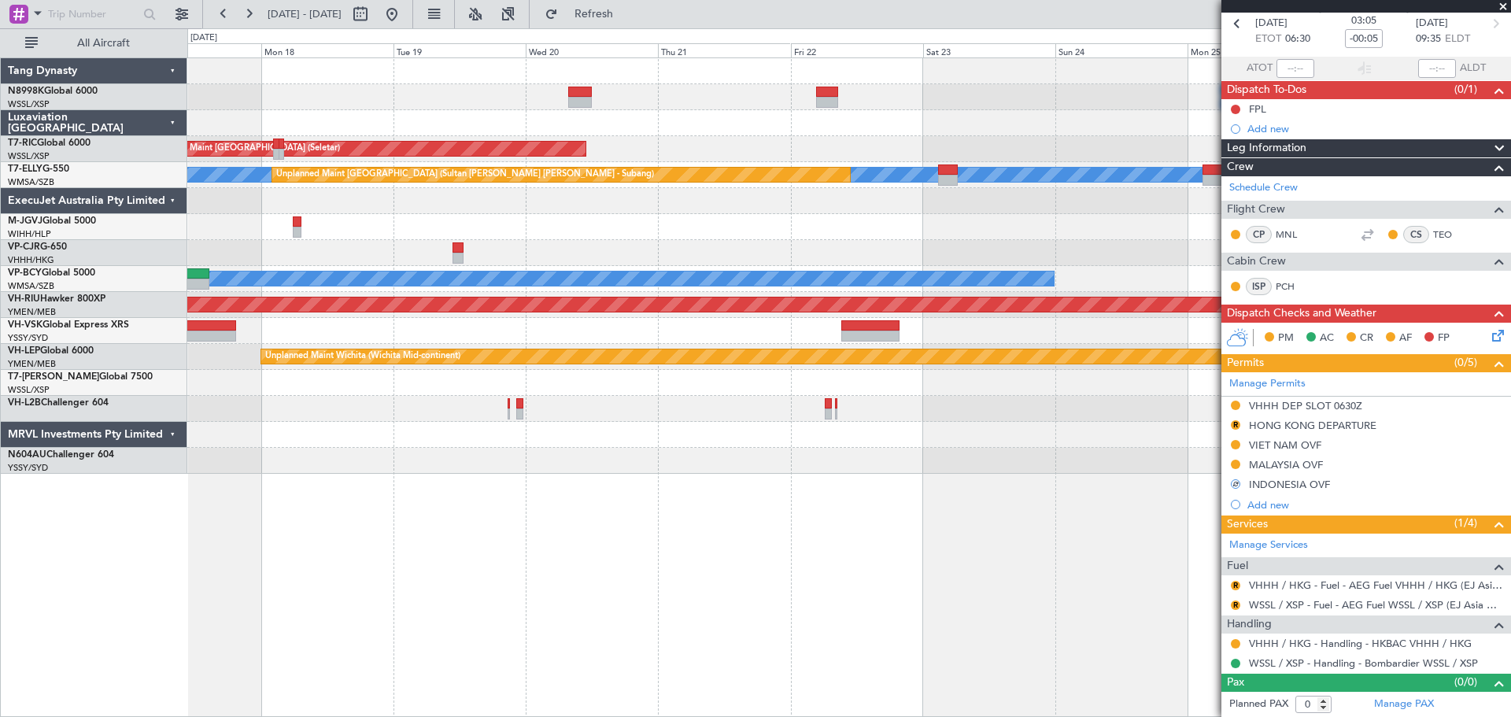
click at [1026, 124] on div "Unplanned Maint Singapore (Seletar) MEL Unplanned Maint Kuala Lumpur (Sultan Ab…" at bounding box center [848, 265] width 1323 height 415
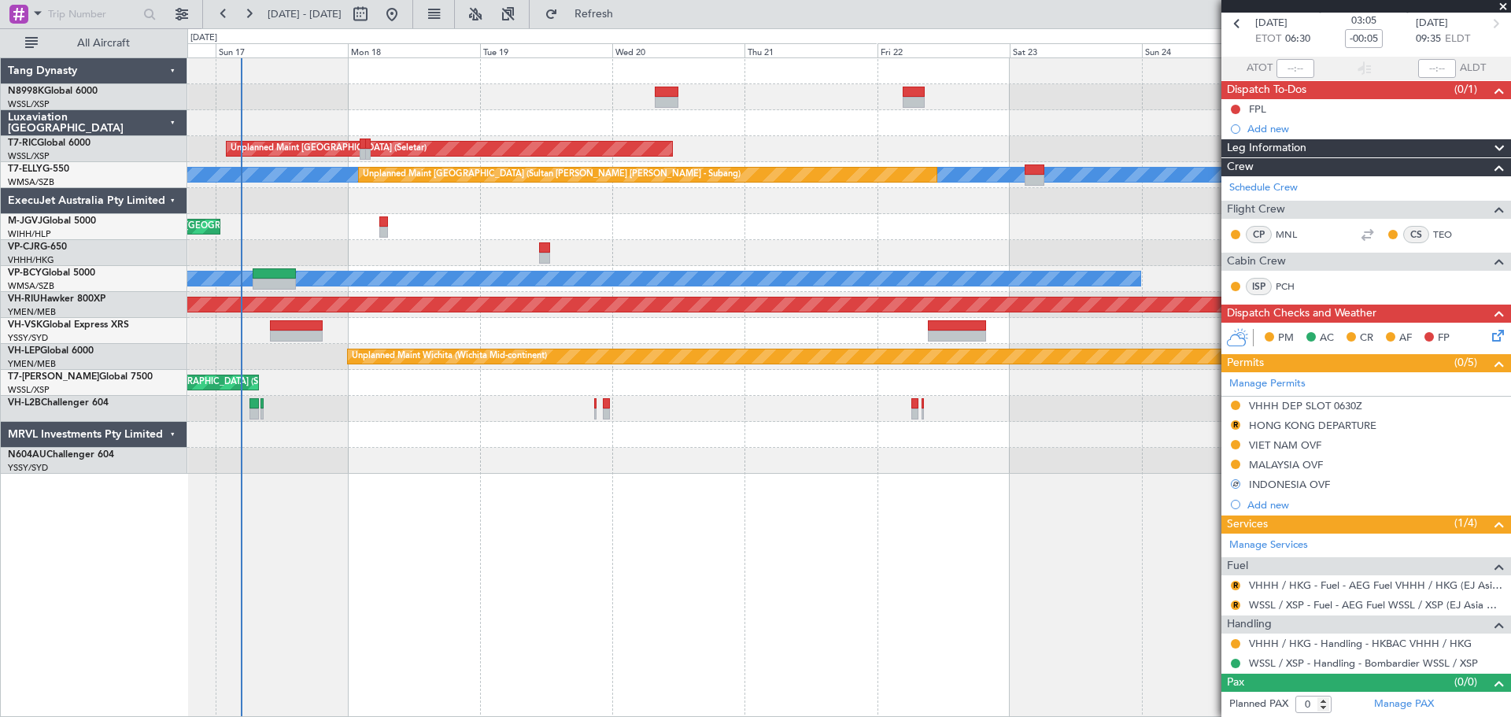
click at [673, 94] on div at bounding box center [667, 92] width 24 height 11
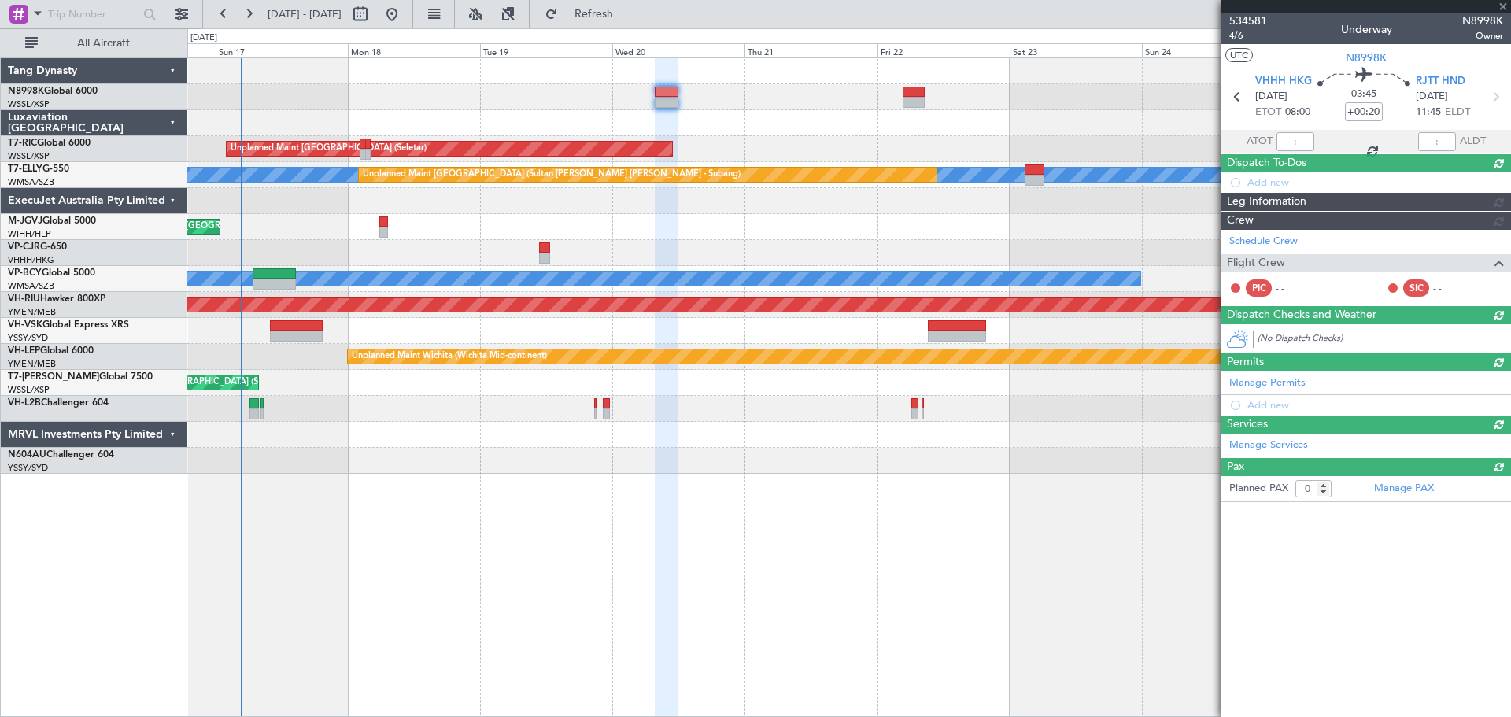
scroll to position [0, 0]
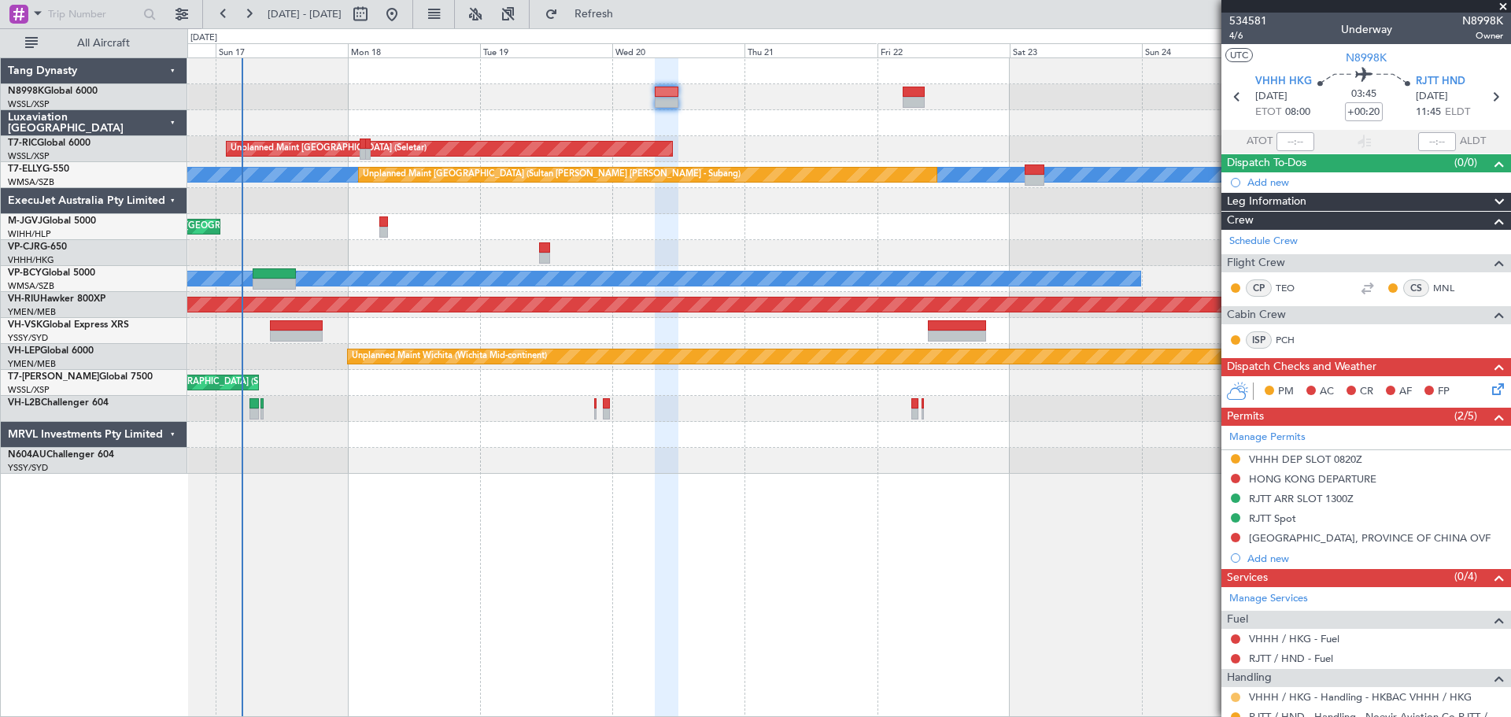
click at [1234, 694] on button at bounding box center [1235, 696] width 9 height 9
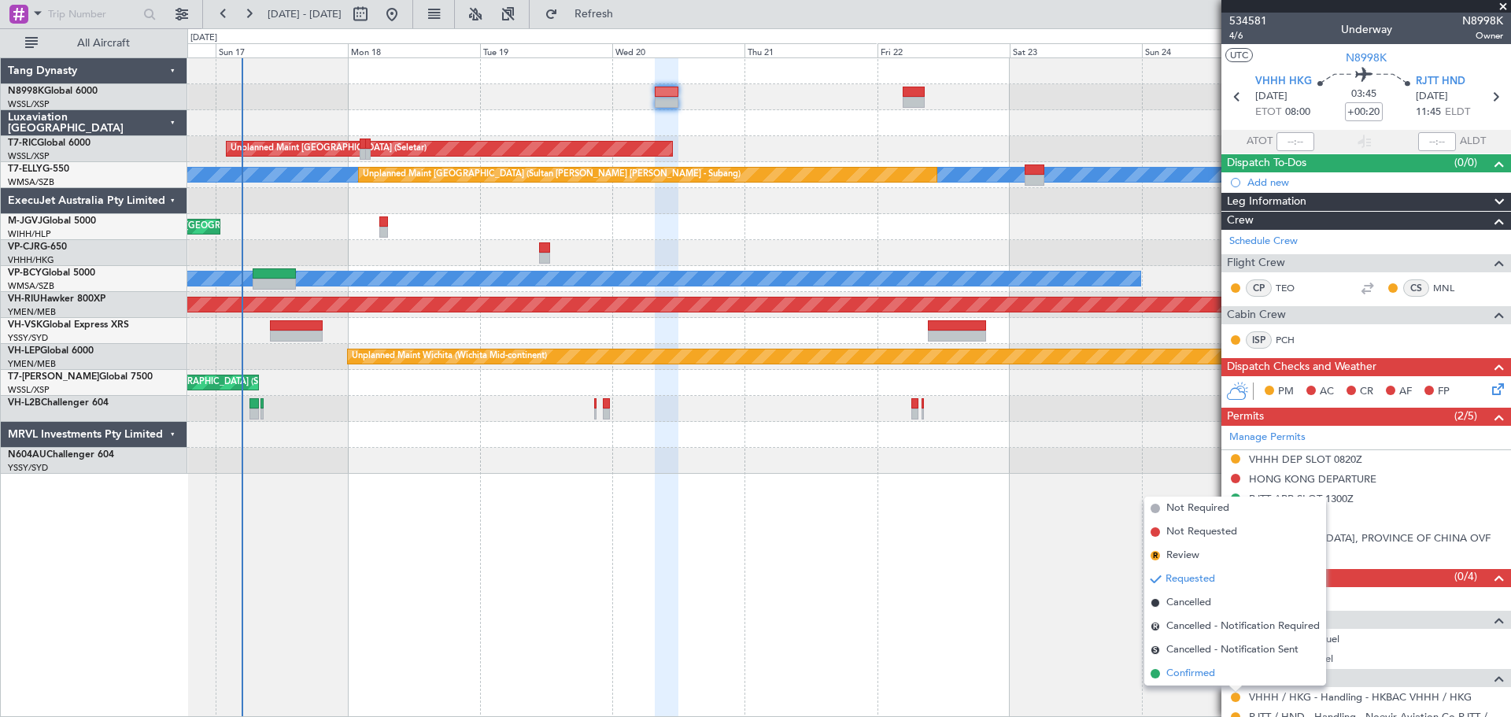
click at [1204, 677] on span "Confirmed" at bounding box center [1190, 674] width 49 height 16
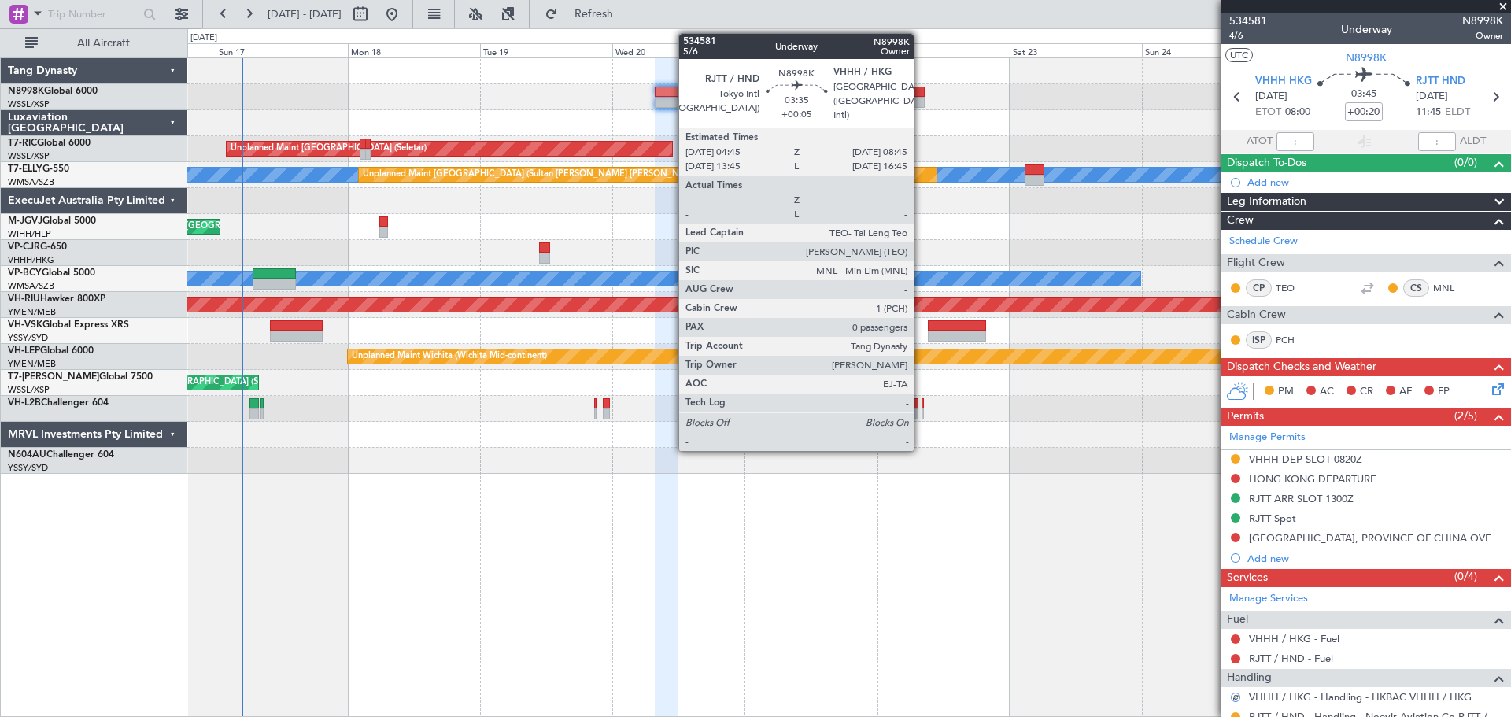
click at [920, 97] on div at bounding box center [914, 102] width 23 height 11
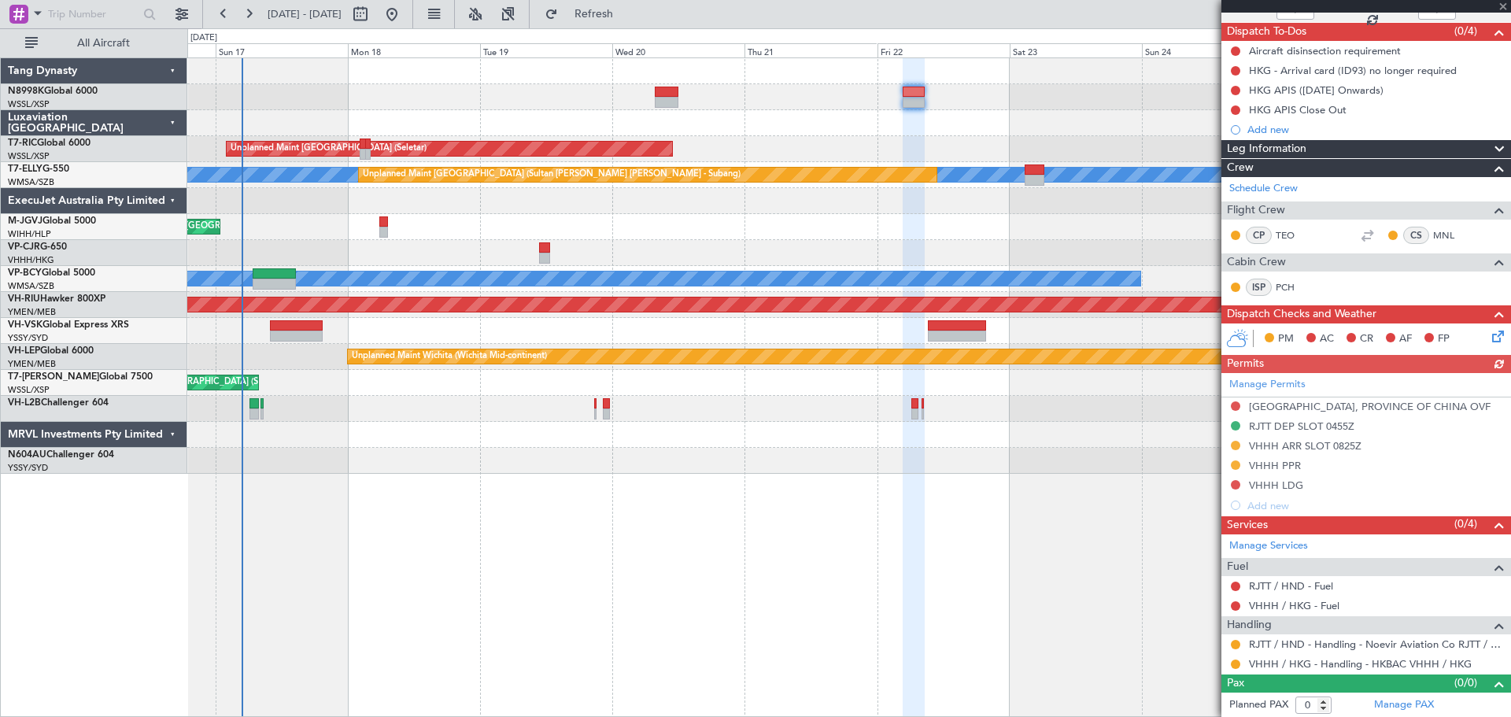
scroll to position [132, 0]
click at [1237, 666] on button at bounding box center [1235, 663] width 9 height 9
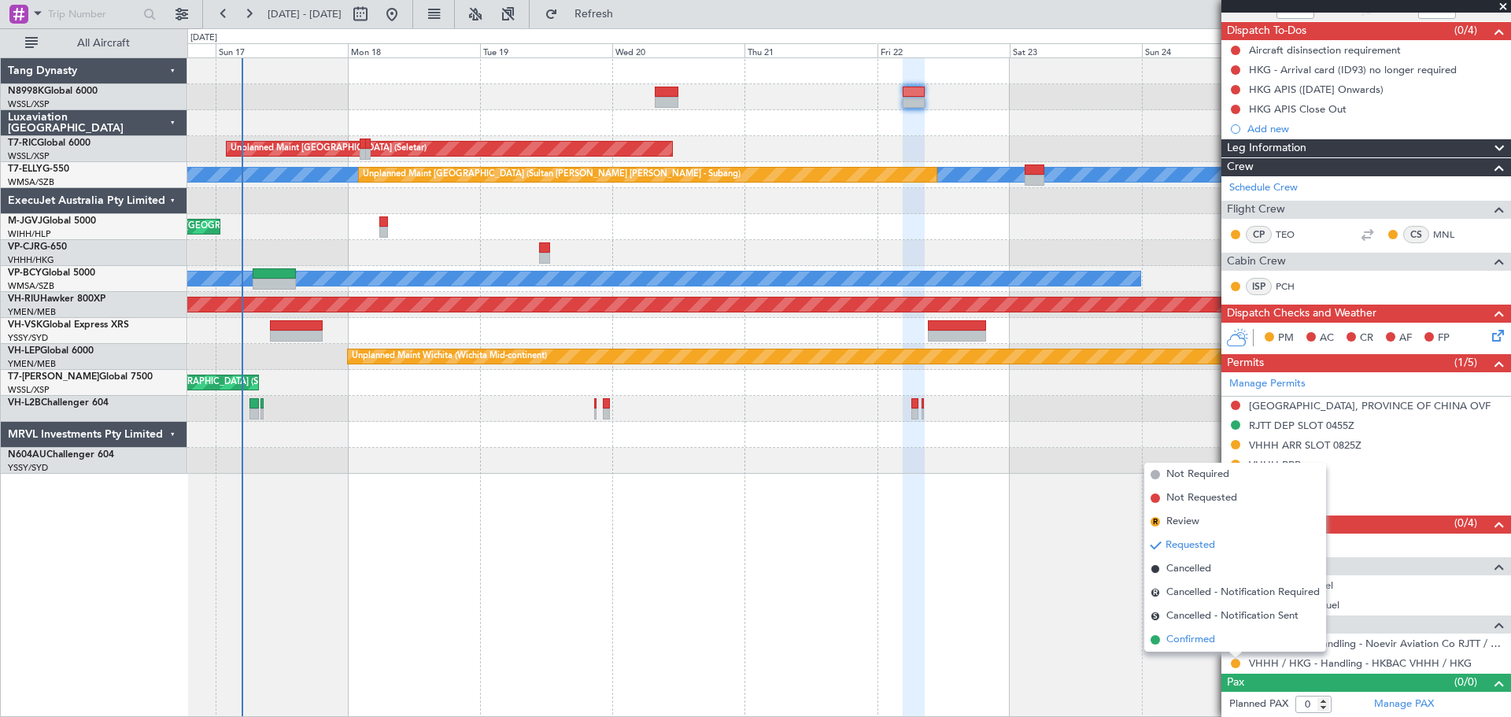
click at [1207, 635] on span "Confirmed" at bounding box center [1190, 640] width 49 height 16
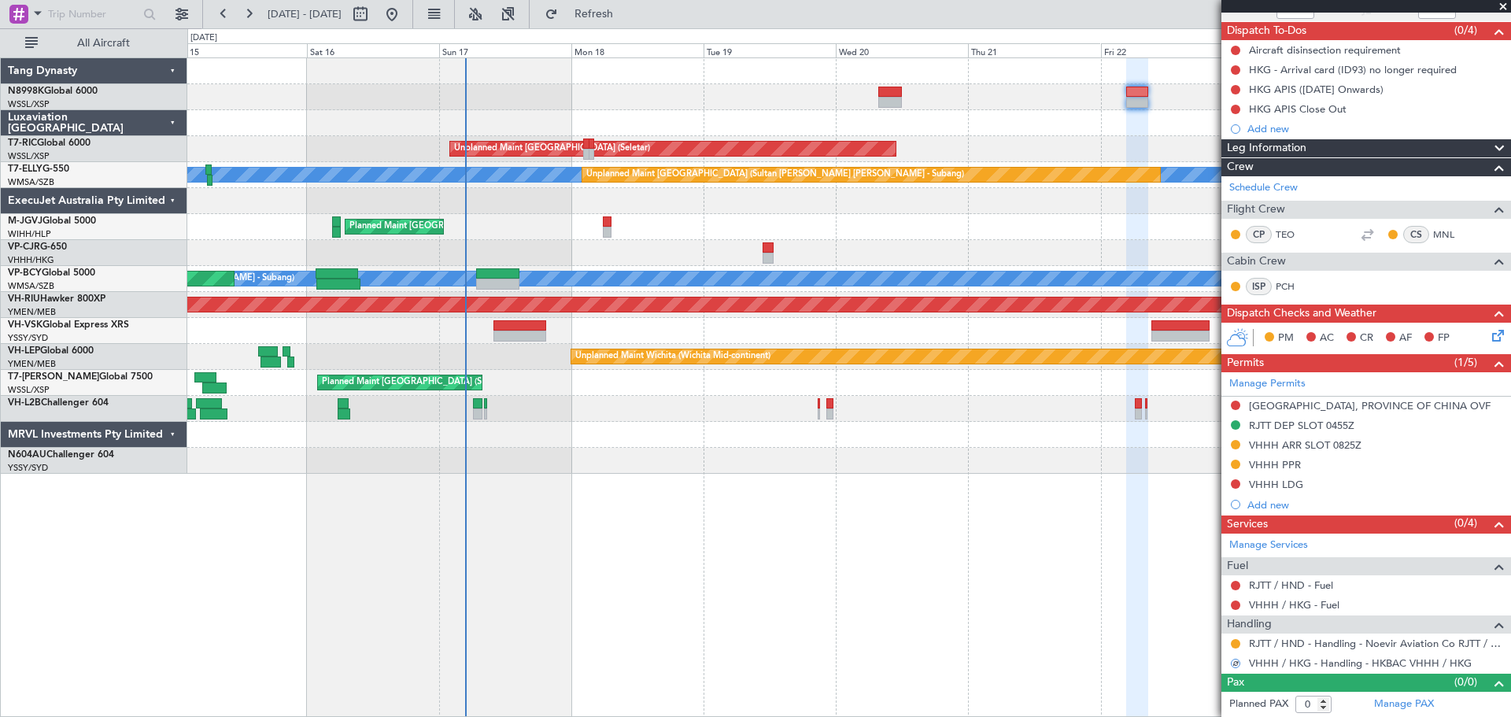
click at [563, 102] on div at bounding box center [848, 97] width 1323 height 26
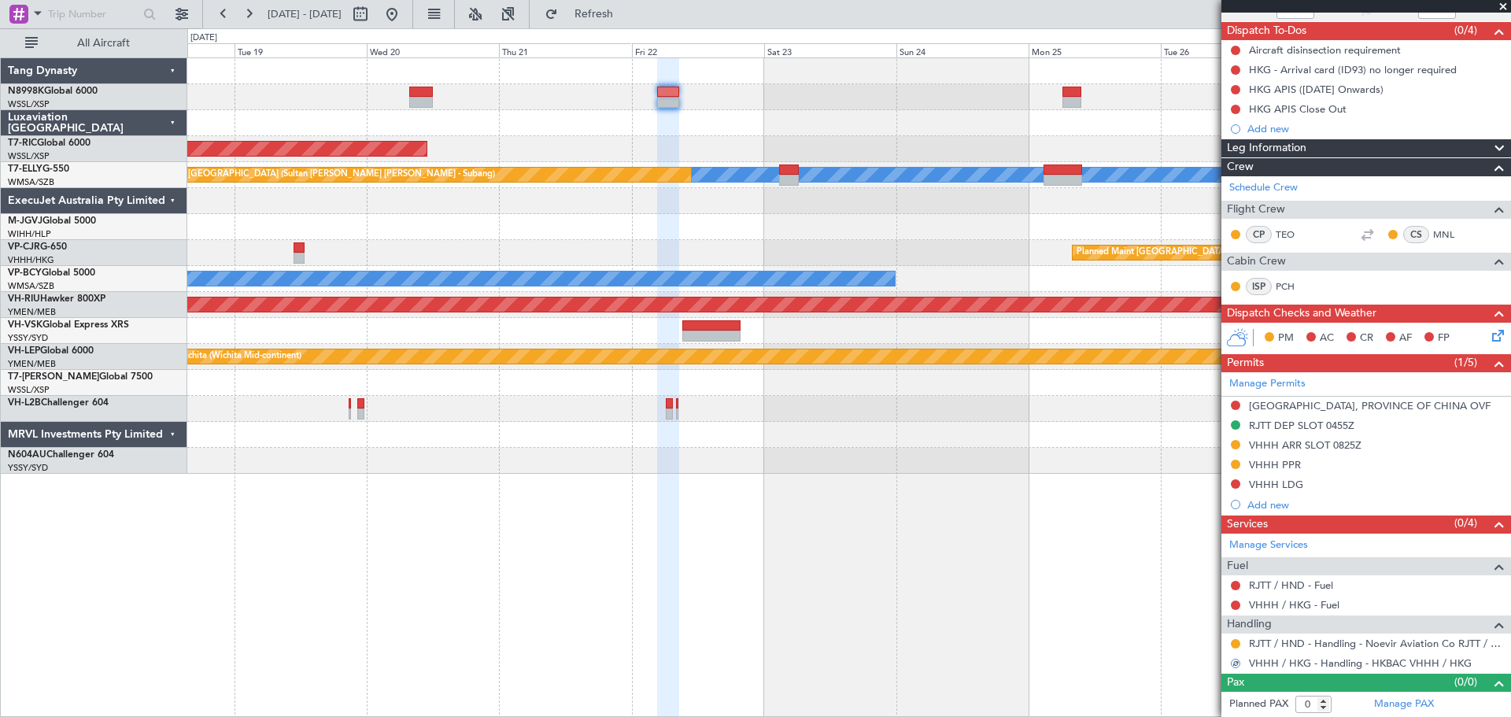
click at [768, 94] on div "Unplanned Maint Singapore (Seletar) MEL Unplanned Maint Kuala Lumpur (Sultan Ab…" at bounding box center [848, 265] width 1323 height 415
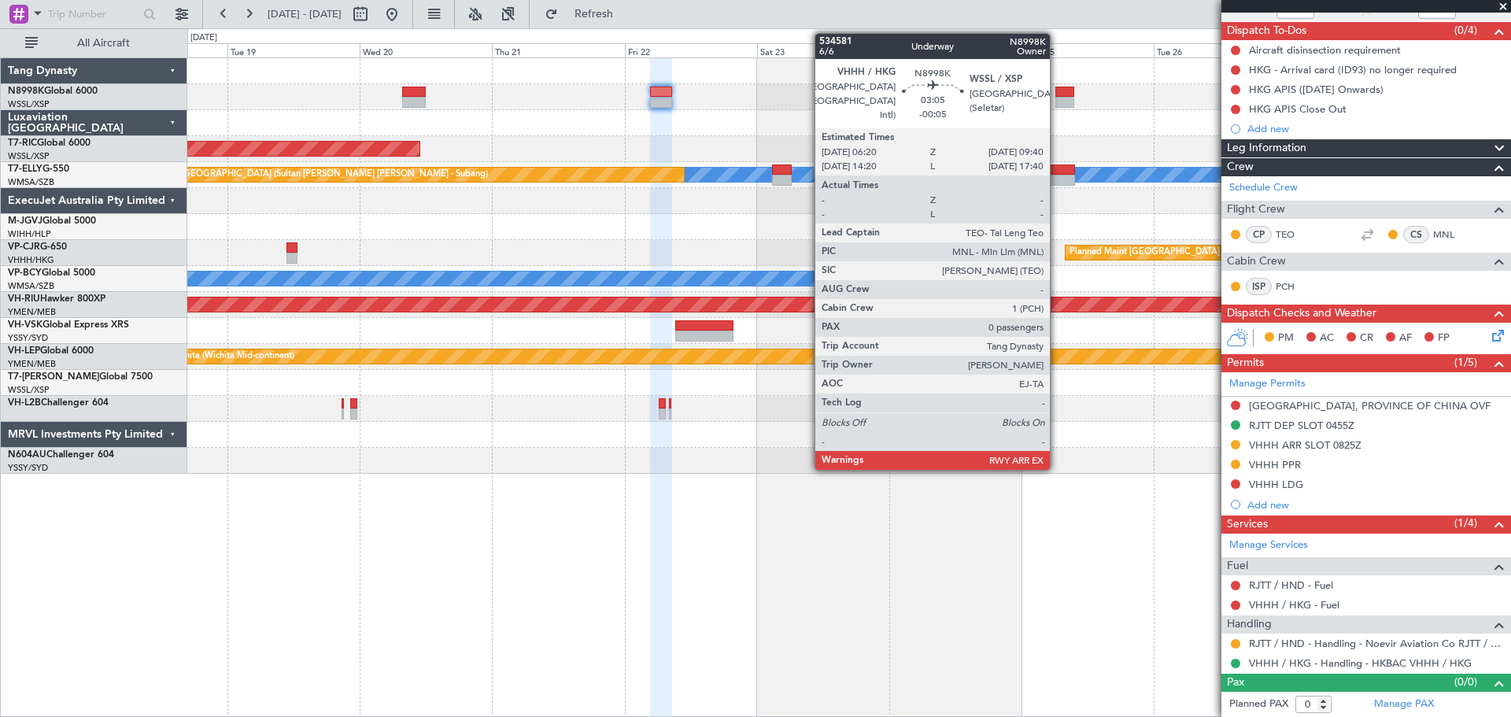
click at [1057, 94] on div at bounding box center [1064, 92] width 19 height 11
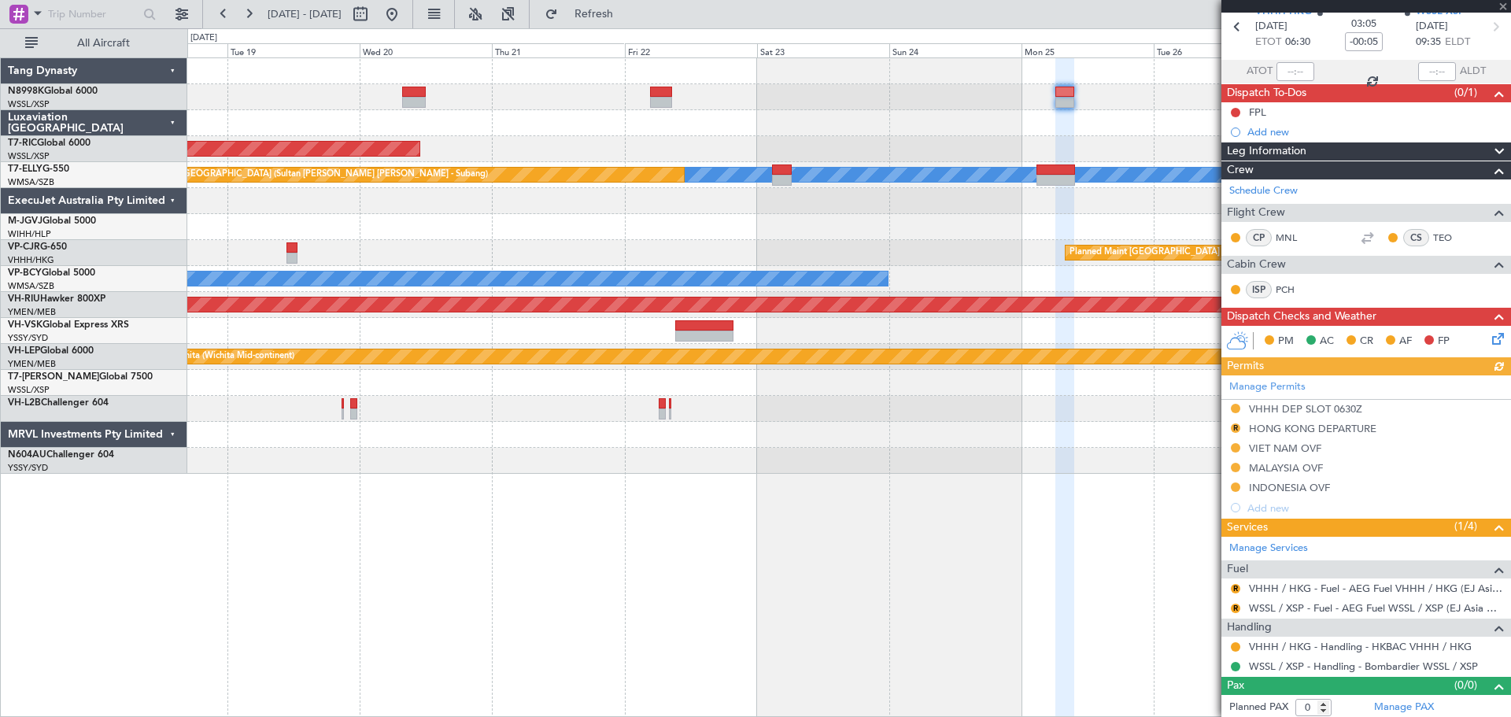
scroll to position [73, 0]
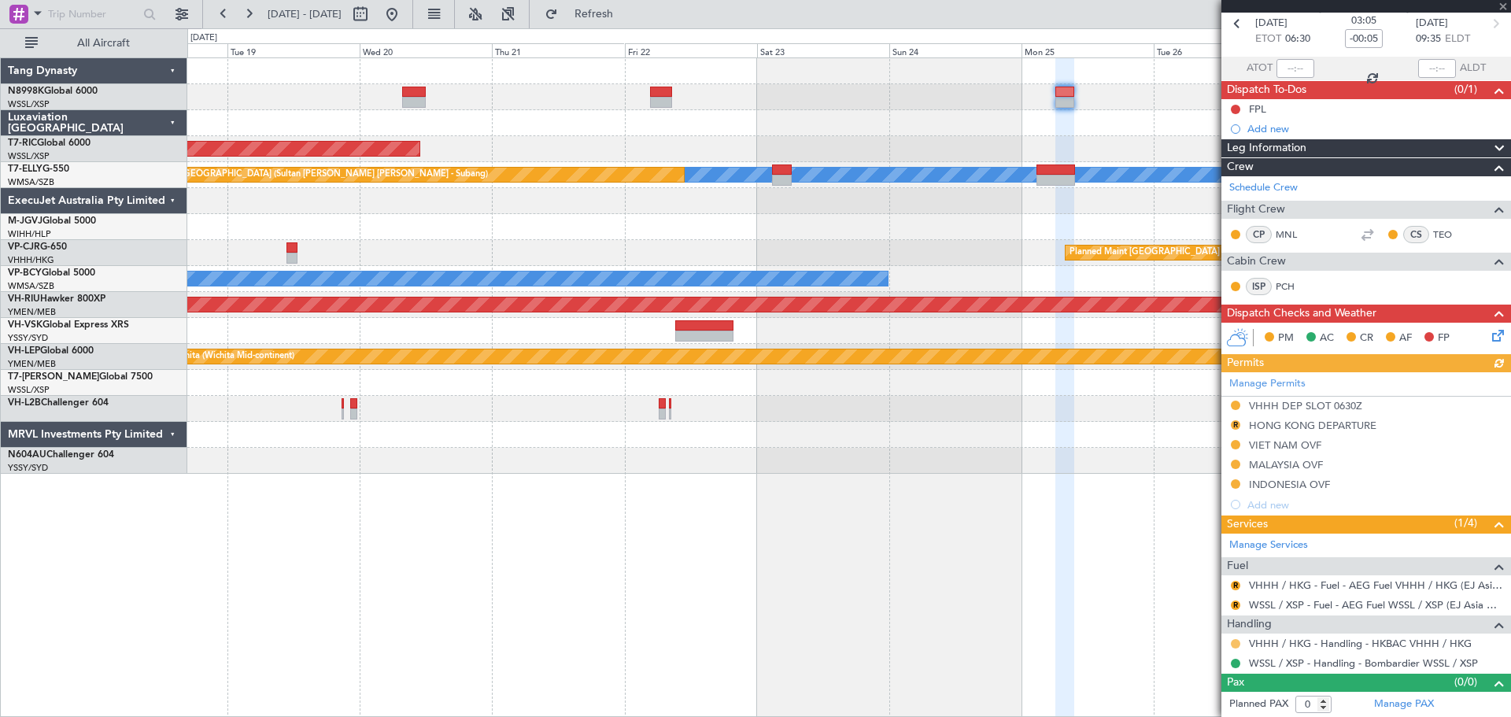
click at [1236, 643] on button at bounding box center [1235, 643] width 9 height 9
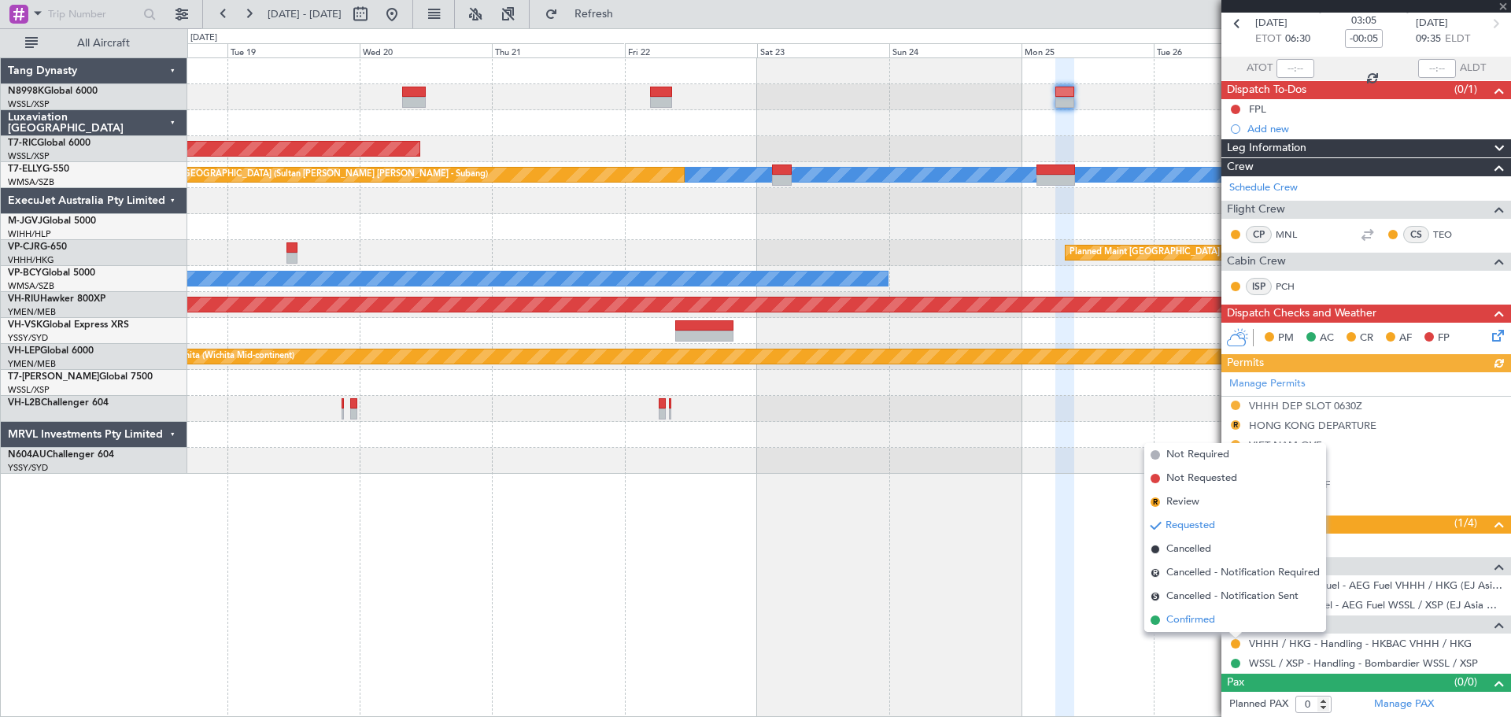
click at [1205, 618] on span "Confirmed" at bounding box center [1190, 620] width 49 height 16
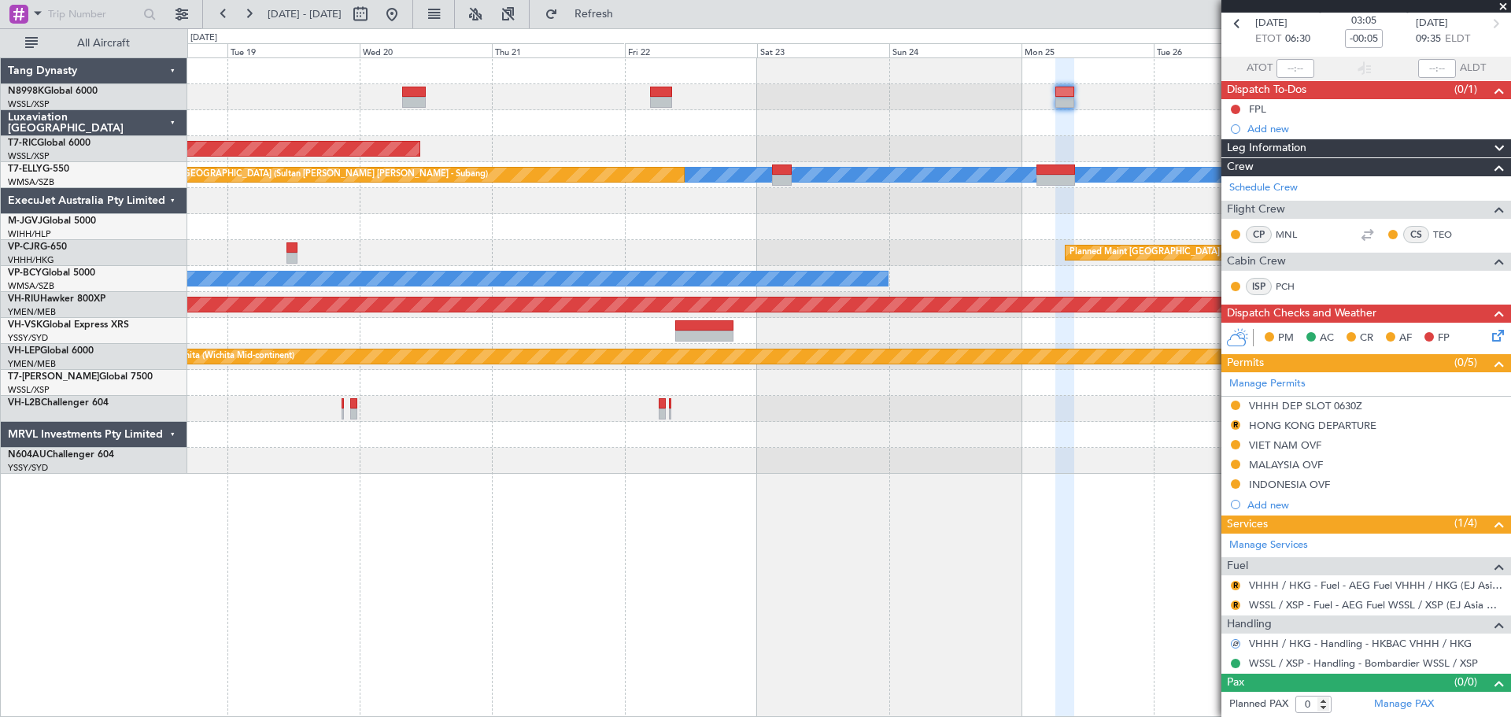
click at [1005, 119] on div at bounding box center [848, 123] width 1323 height 26
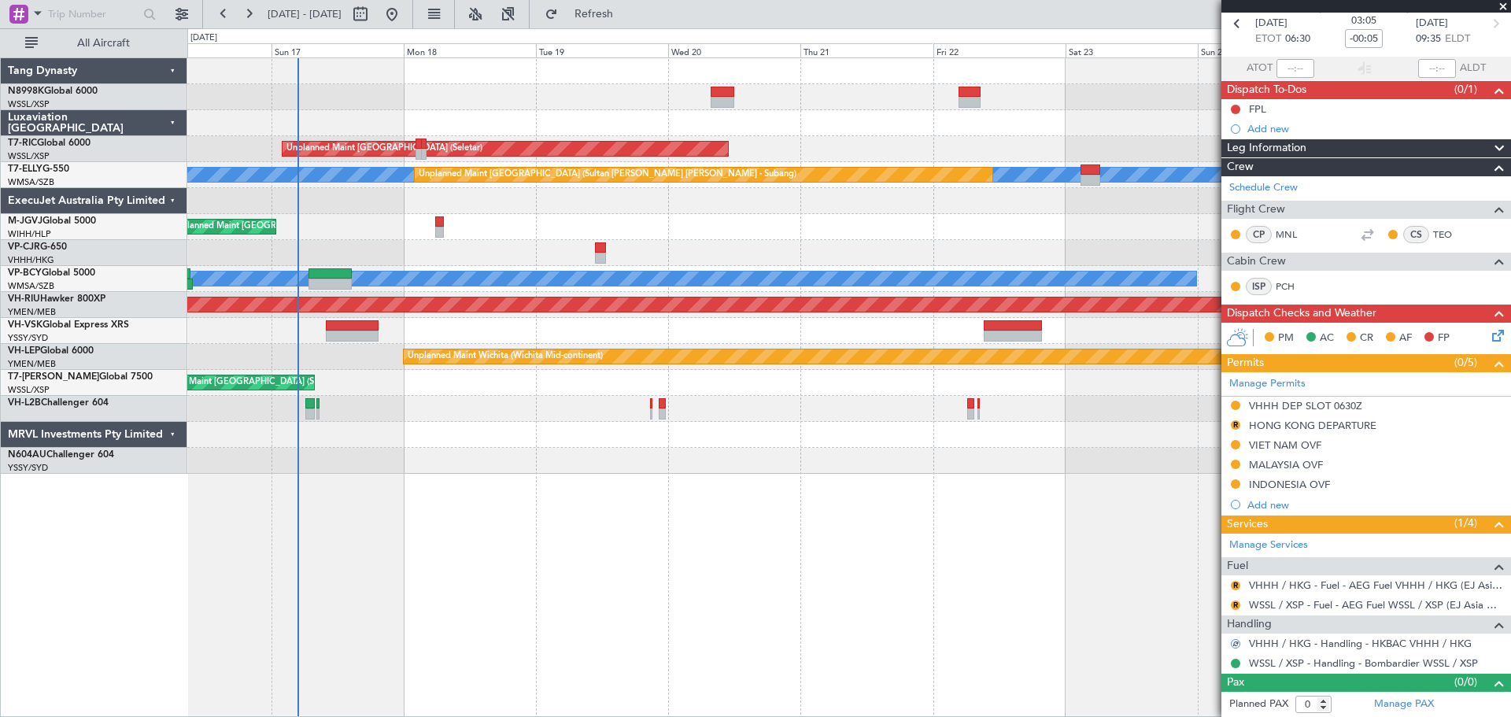
click at [862, 111] on div at bounding box center [848, 123] width 1323 height 26
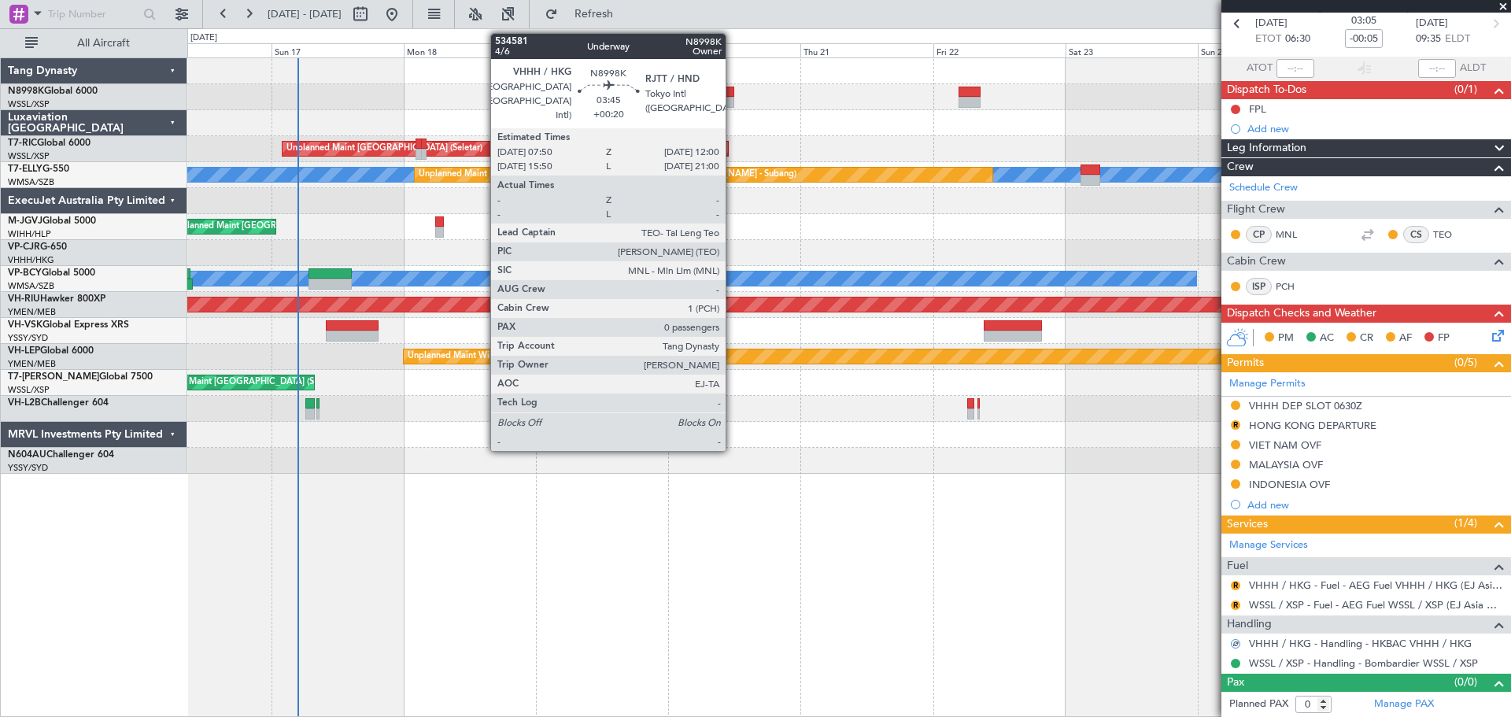
click at [733, 94] on div at bounding box center [723, 92] width 24 height 11
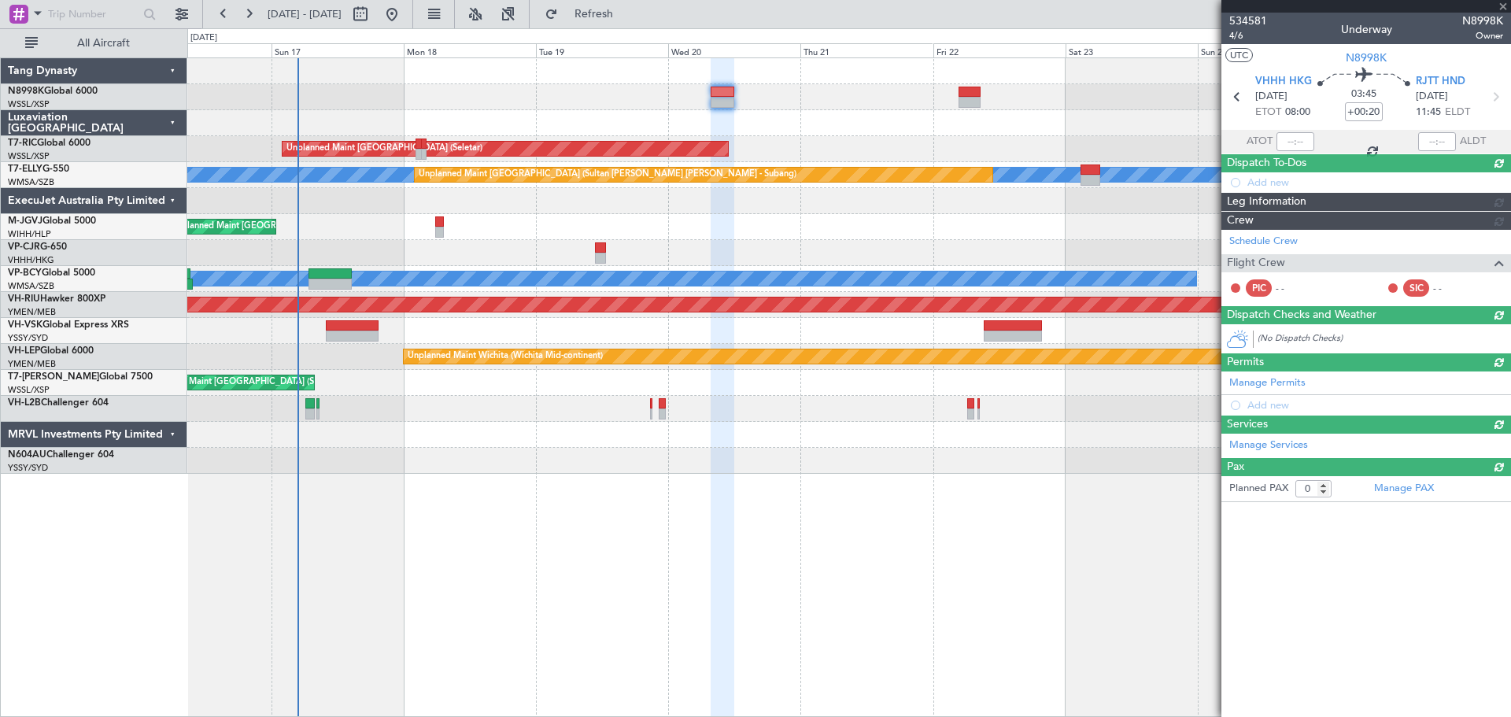
scroll to position [0, 0]
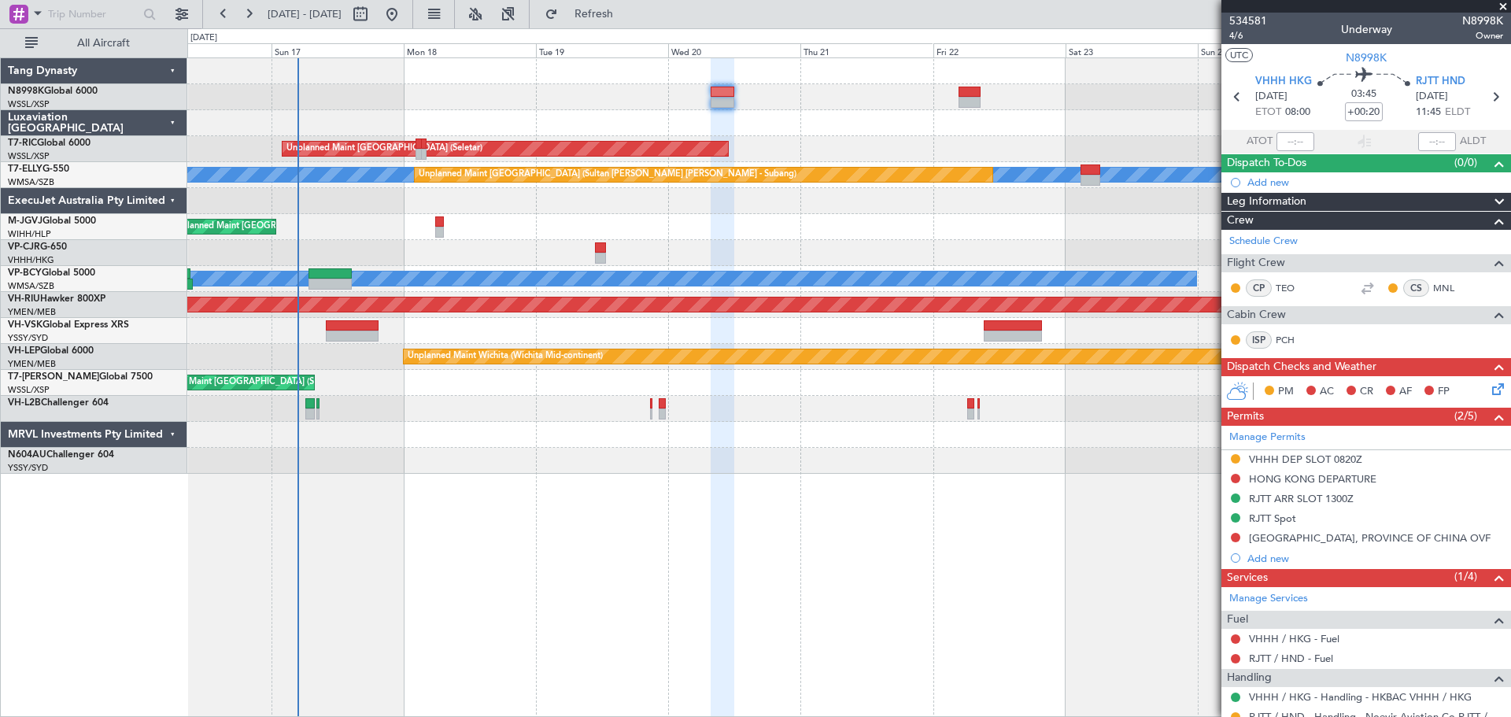
click at [837, 223] on div "Planned Maint [GEOGRAPHIC_DATA] (Seletar)" at bounding box center [848, 227] width 1323 height 26
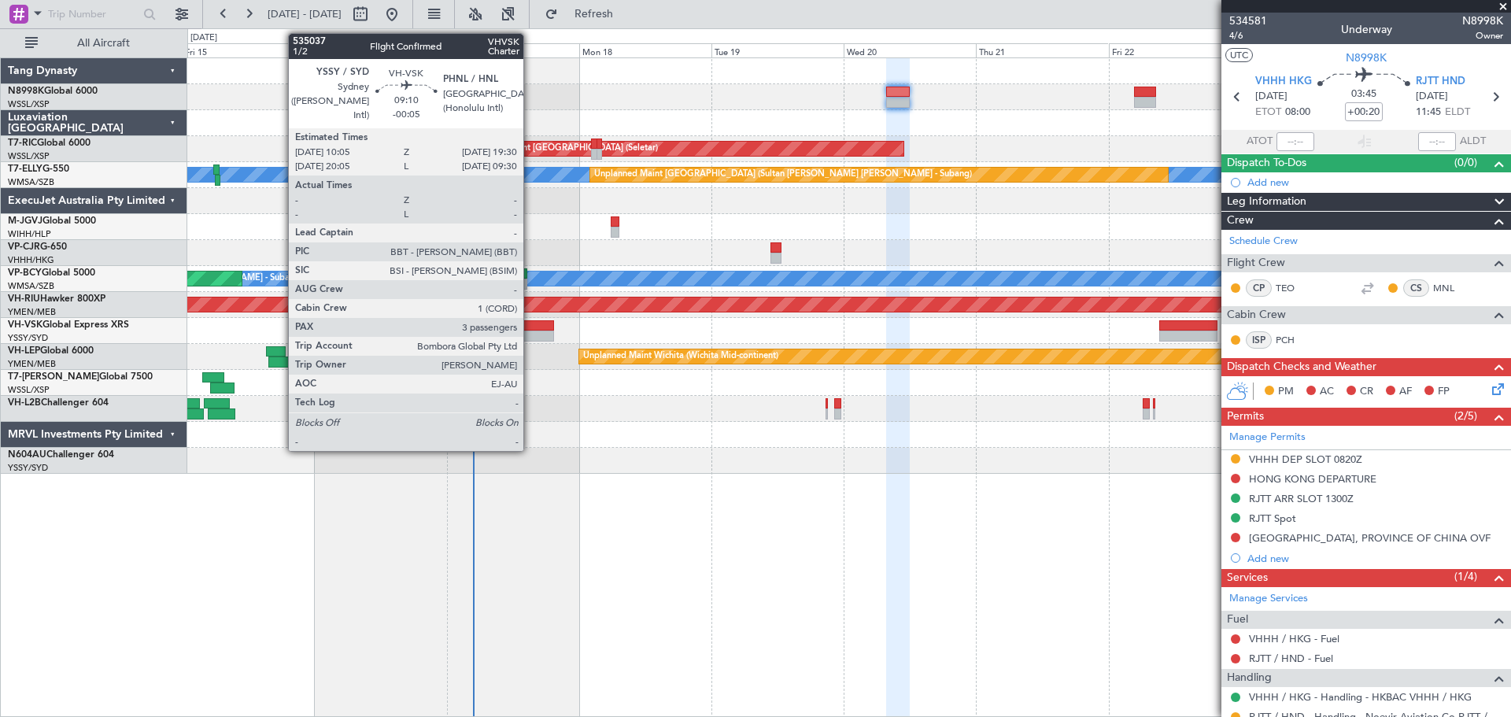
click at [530, 324] on div at bounding box center [527, 325] width 52 height 11
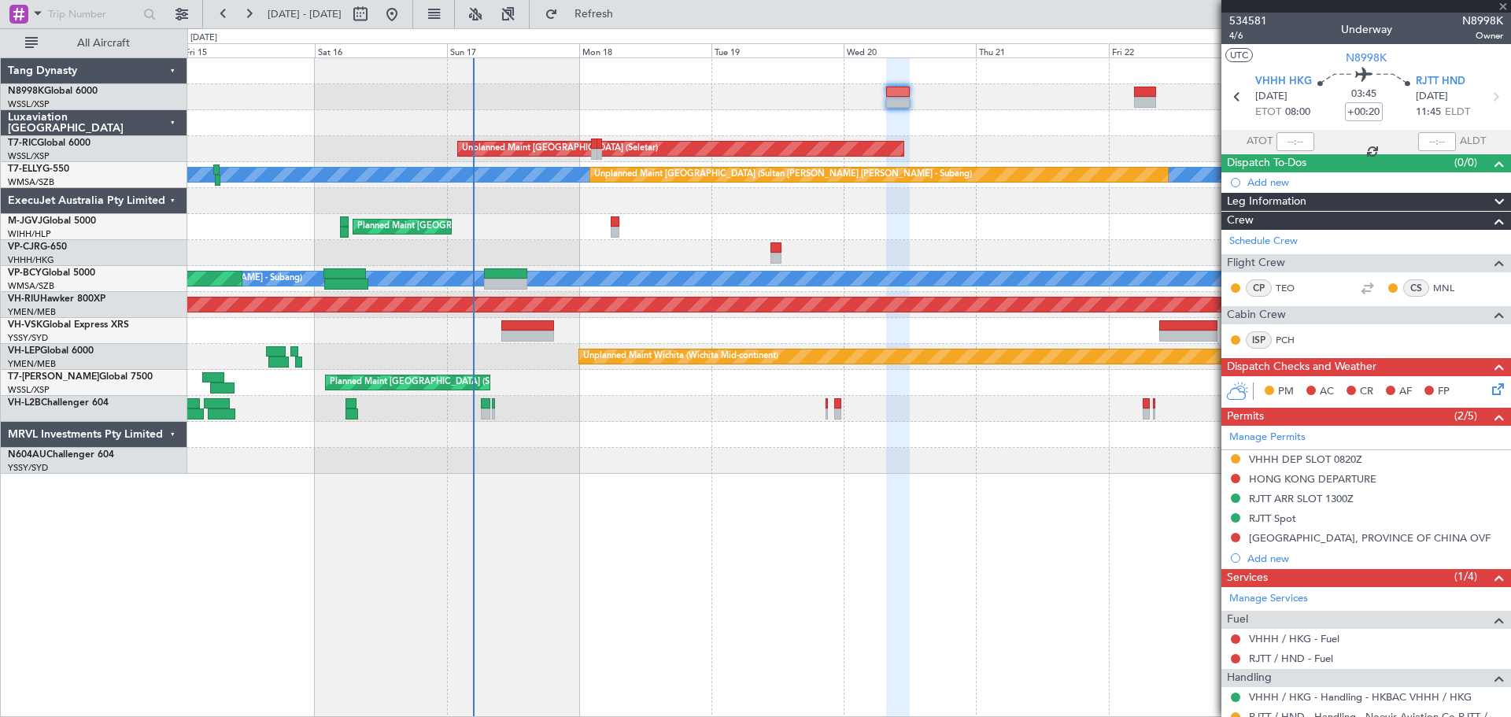
type input "-00:05"
type input "3"
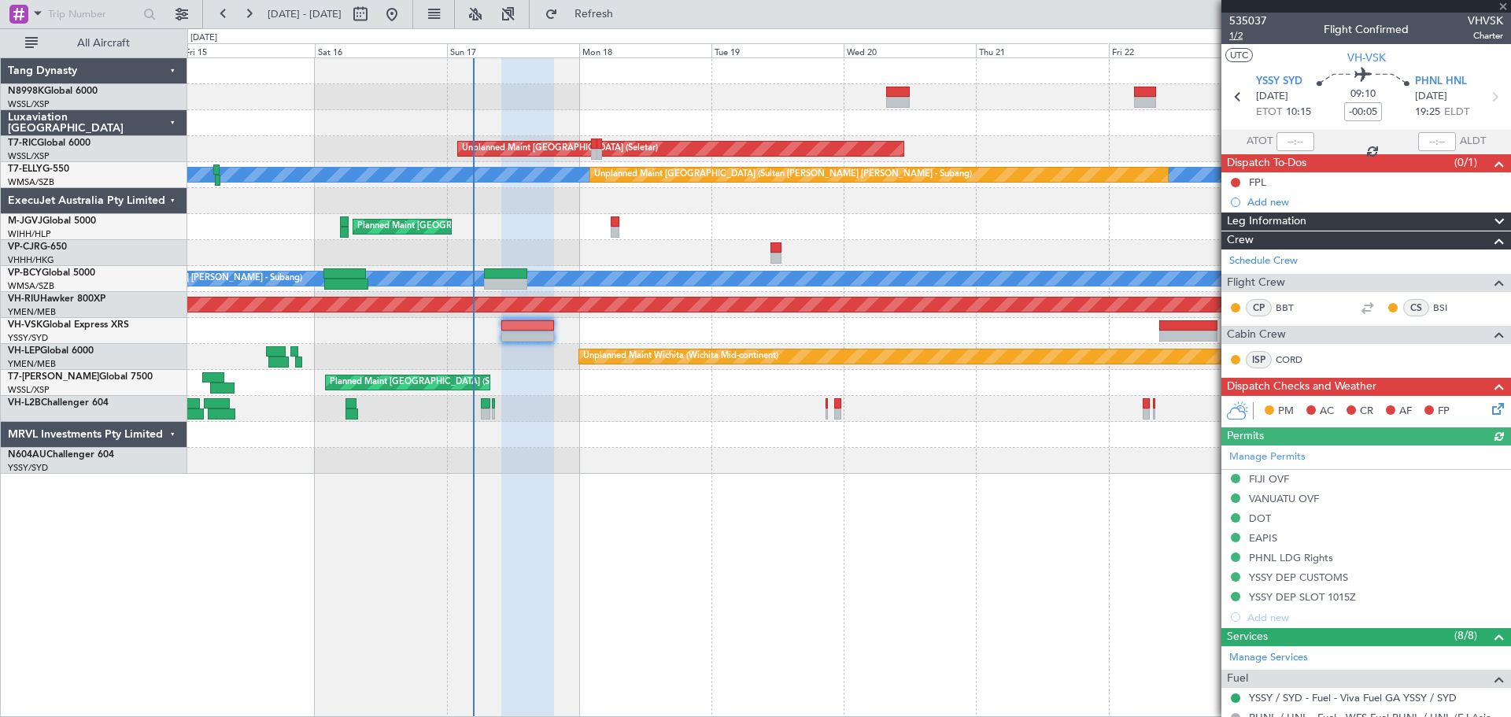
click at [1235, 35] on span "1/2" at bounding box center [1248, 35] width 38 height 13
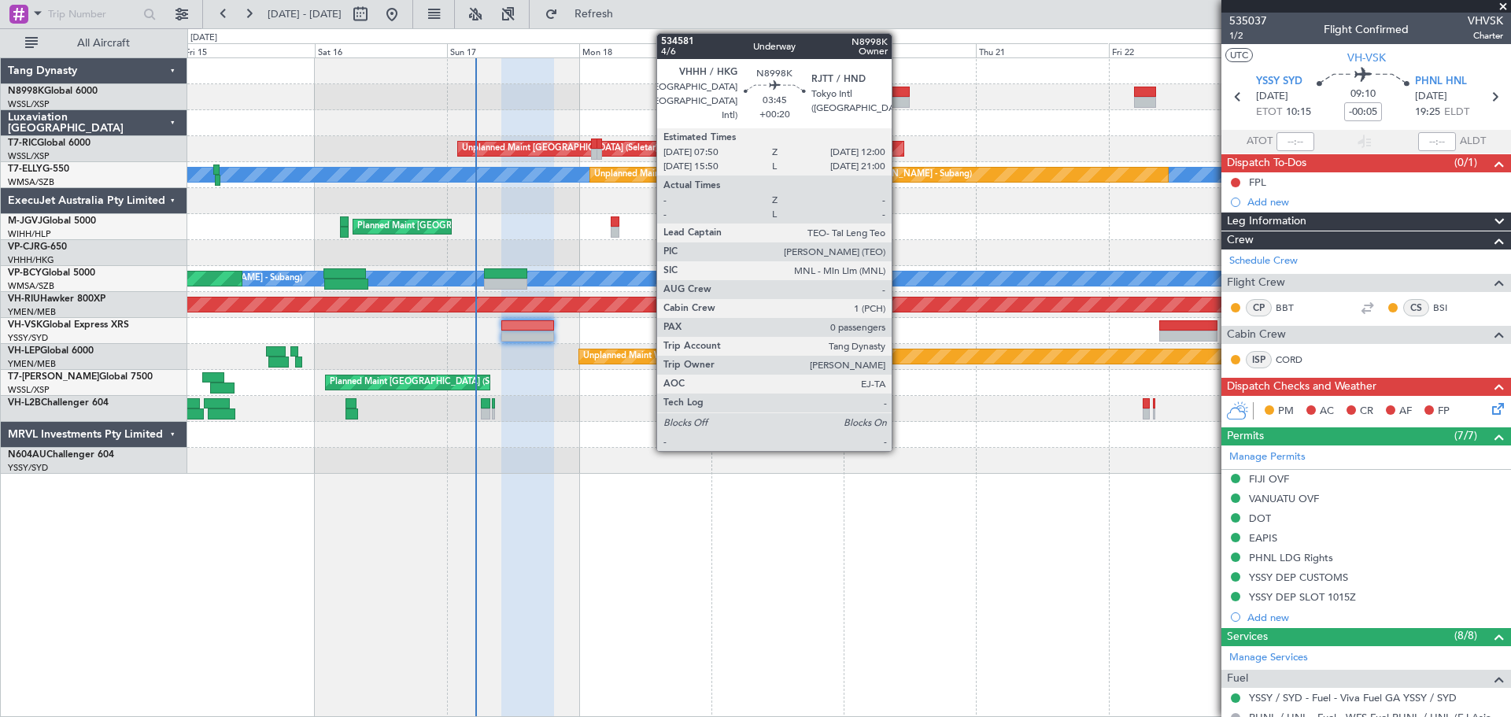
click at [899, 87] on div at bounding box center [898, 92] width 24 height 11
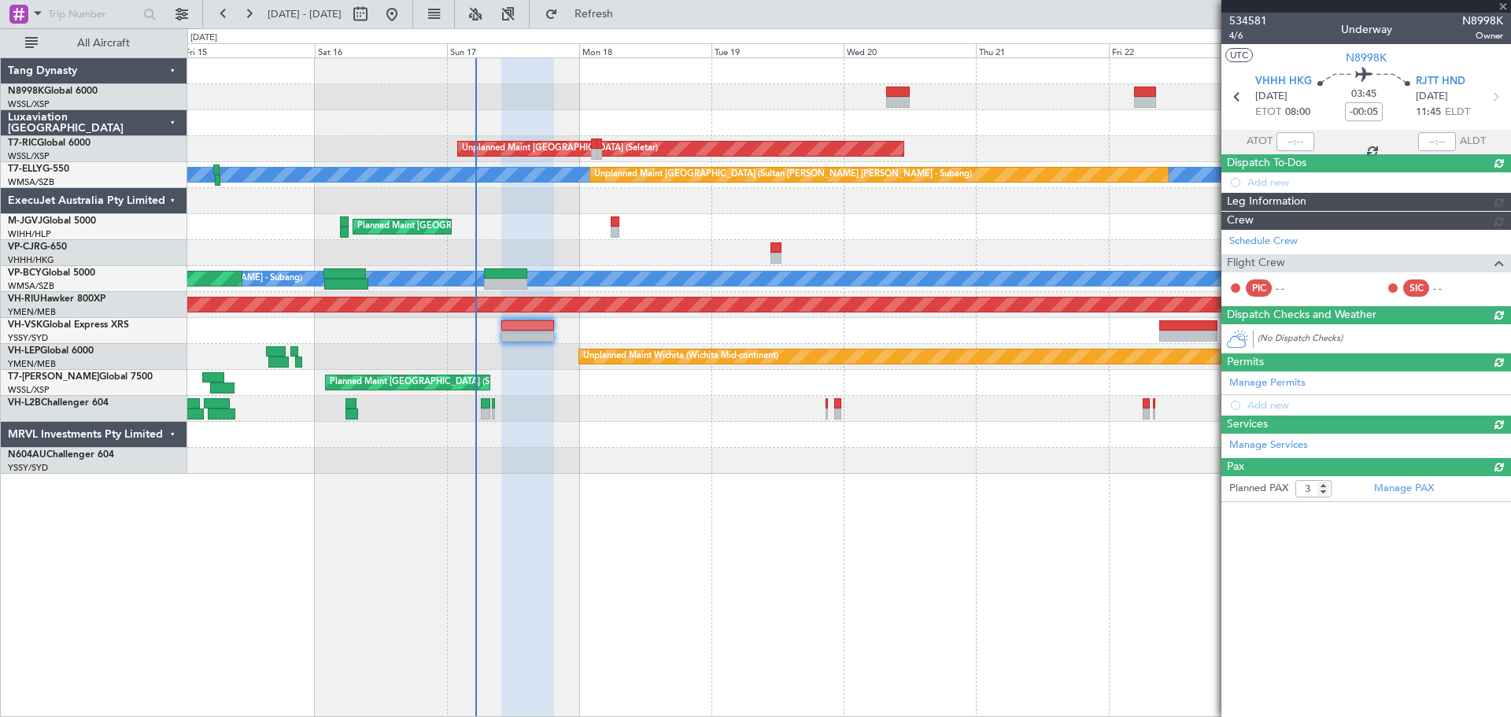
type input "+00:20"
type input "0"
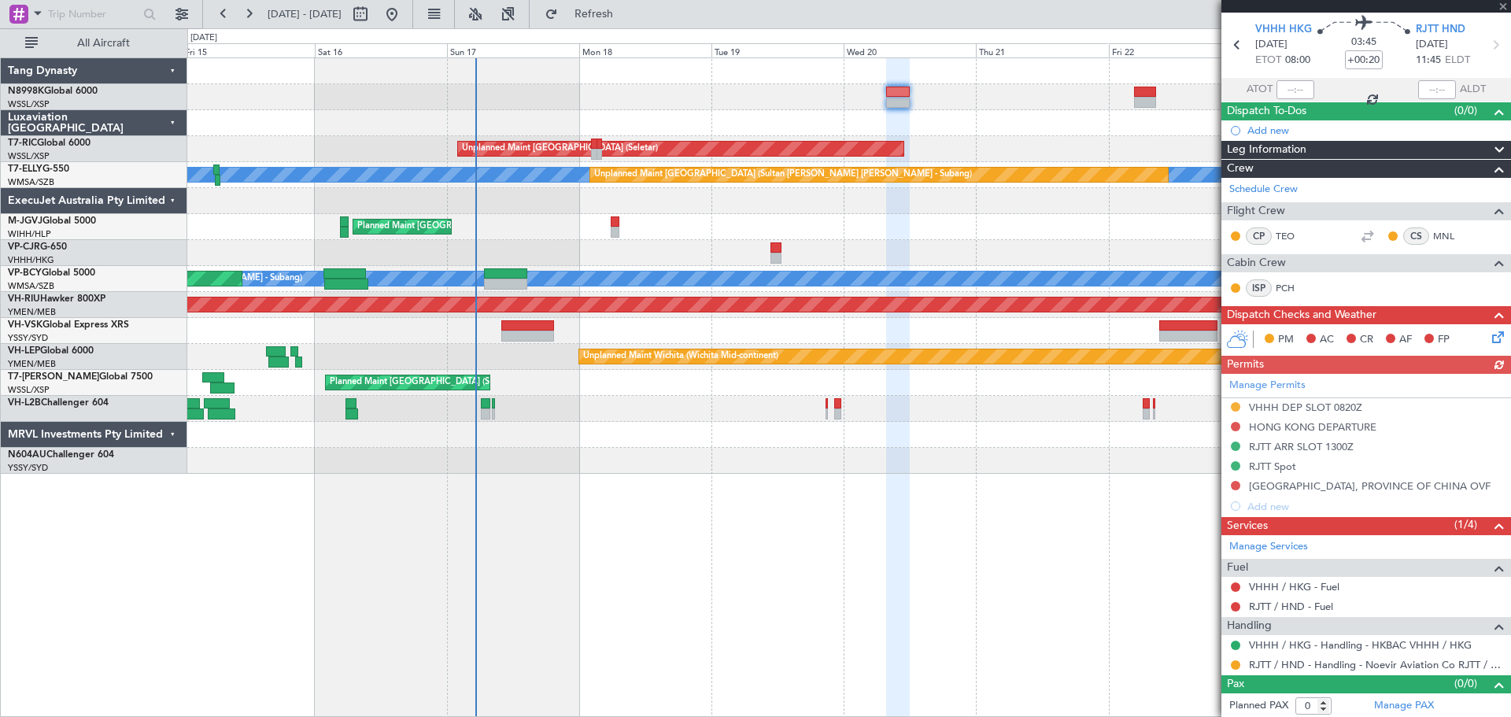
scroll to position [54, 0]
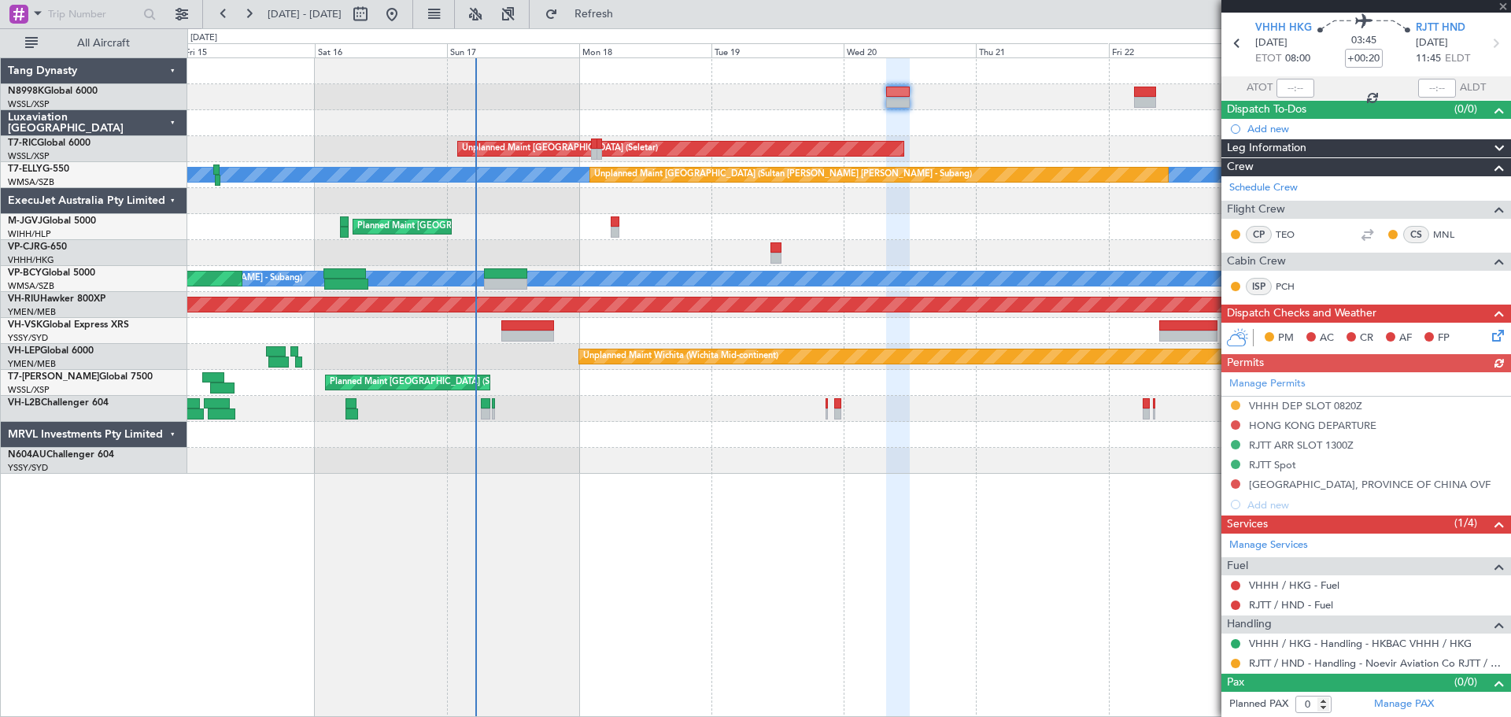
click at [1261, 382] on div "Manage Permits VHHH DEP SLOT 0820Z HONG KONG DEPARTURE RJTT ARR SLOT 1300Z RJTT…" at bounding box center [1366, 443] width 290 height 142
click at [1268, 381] on div "Manage Permits VHHH DEP SLOT 0820Z [GEOGRAPHIC_DATA] DEPARTURE RJTT [GEOGRAPHIC…" at bounding box center [1366, 443] width 290 height 142
click at [1279, 386] on link "Manage Permits" at bounding box center [1267, 384] width 76 height 16
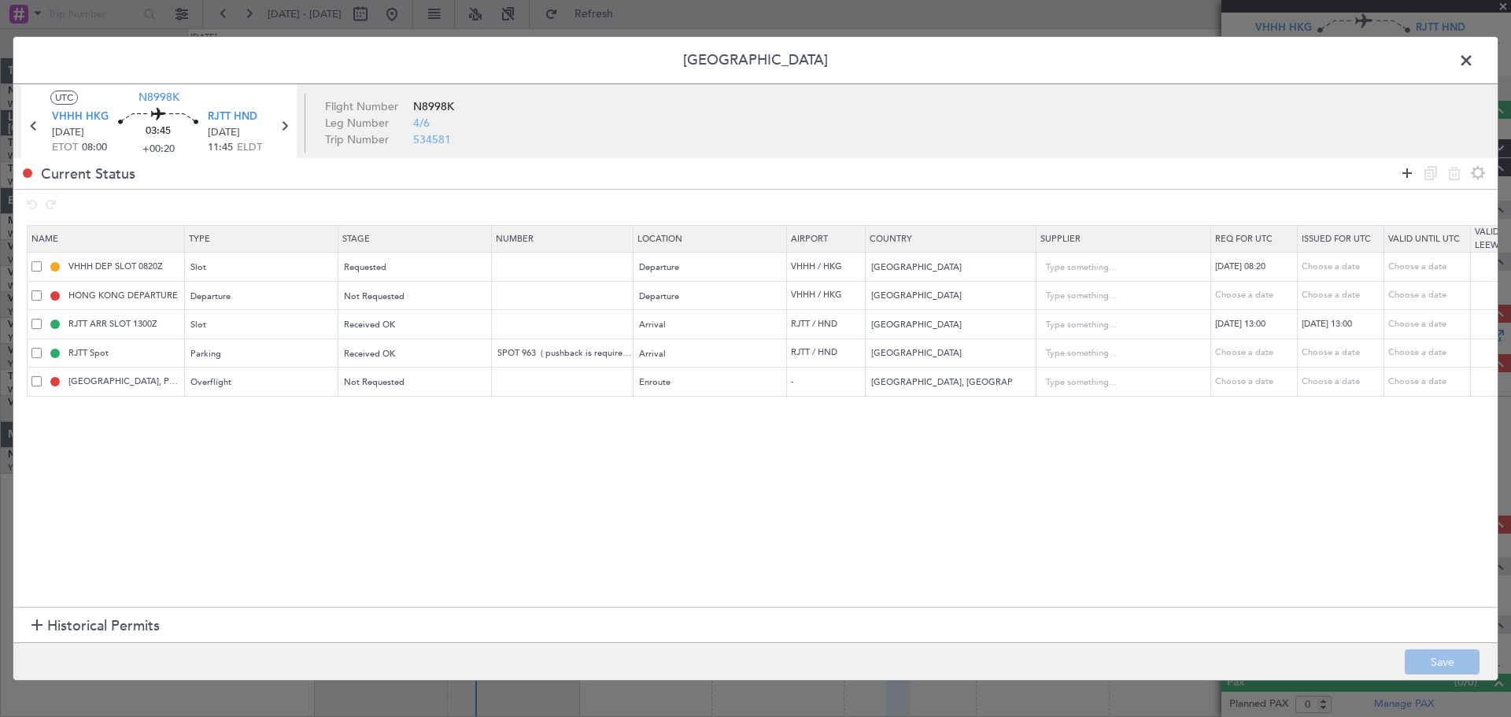
click at [1401, 168] on icon at bounding box center [1406, 173] width 19 height 19
click at [274, 415] on div "Type" at bounding box center [257, 413] width 131 height 24
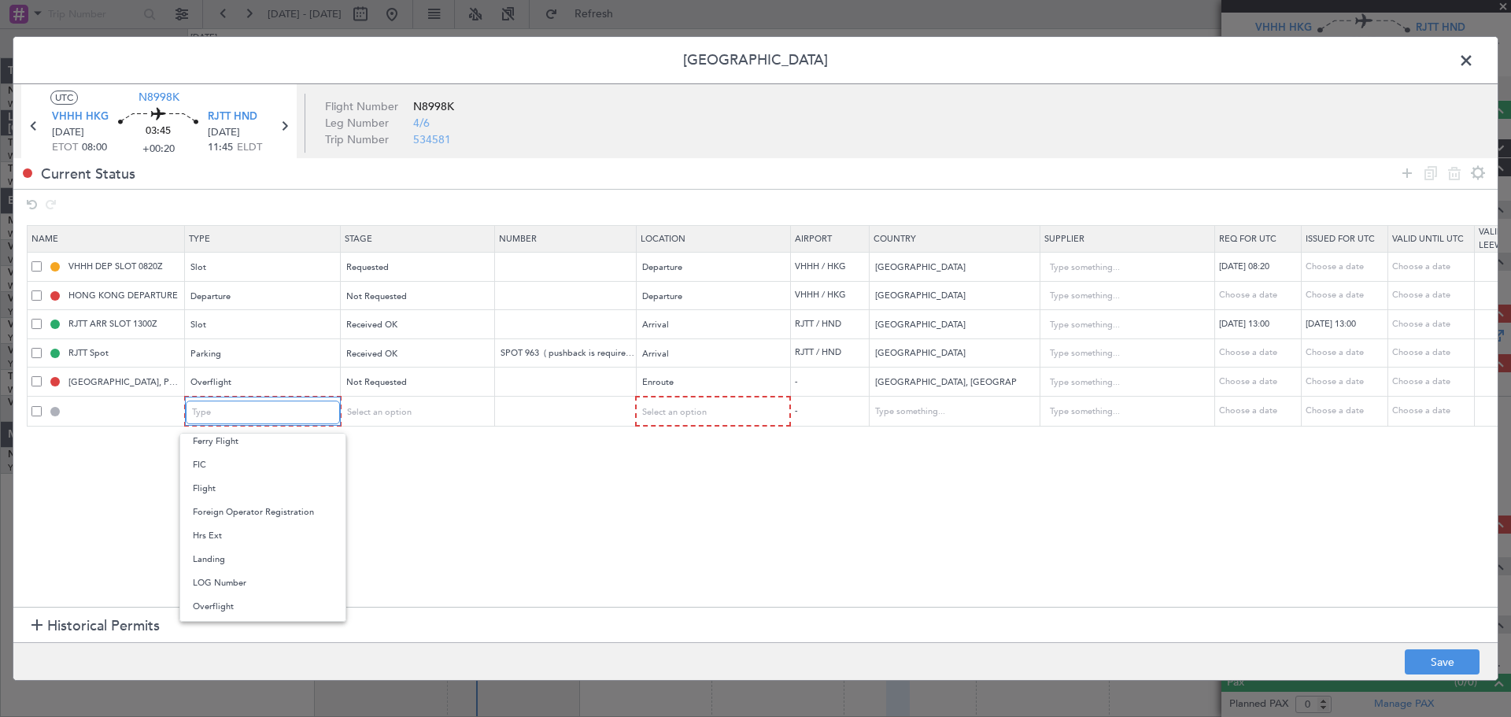
scroll to position [238, 0]
click at [262, 521] on span "Flight" at bounding box center [263, 515] width 140 height 24
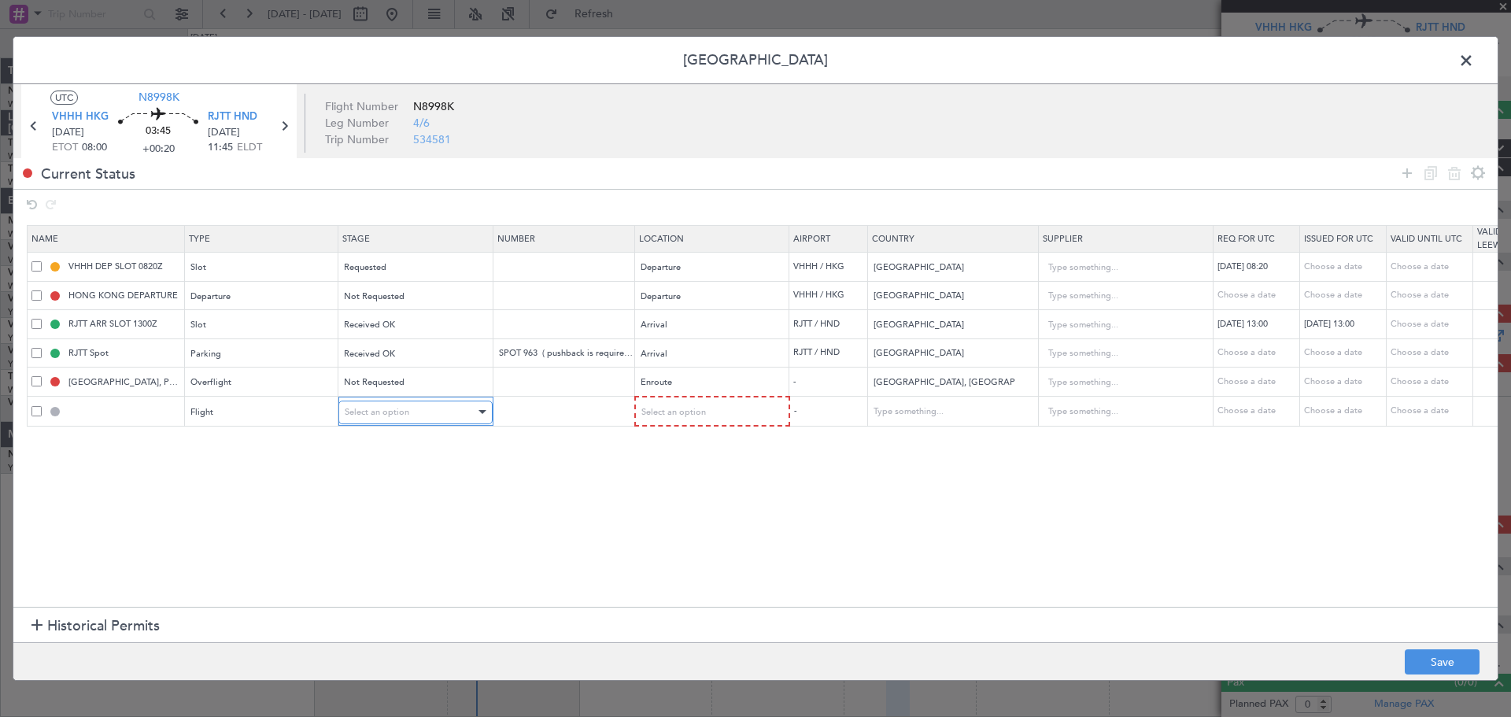
click at [433, 407] on div "Select an option" at bounding box center [410, 413] width 131 height 24
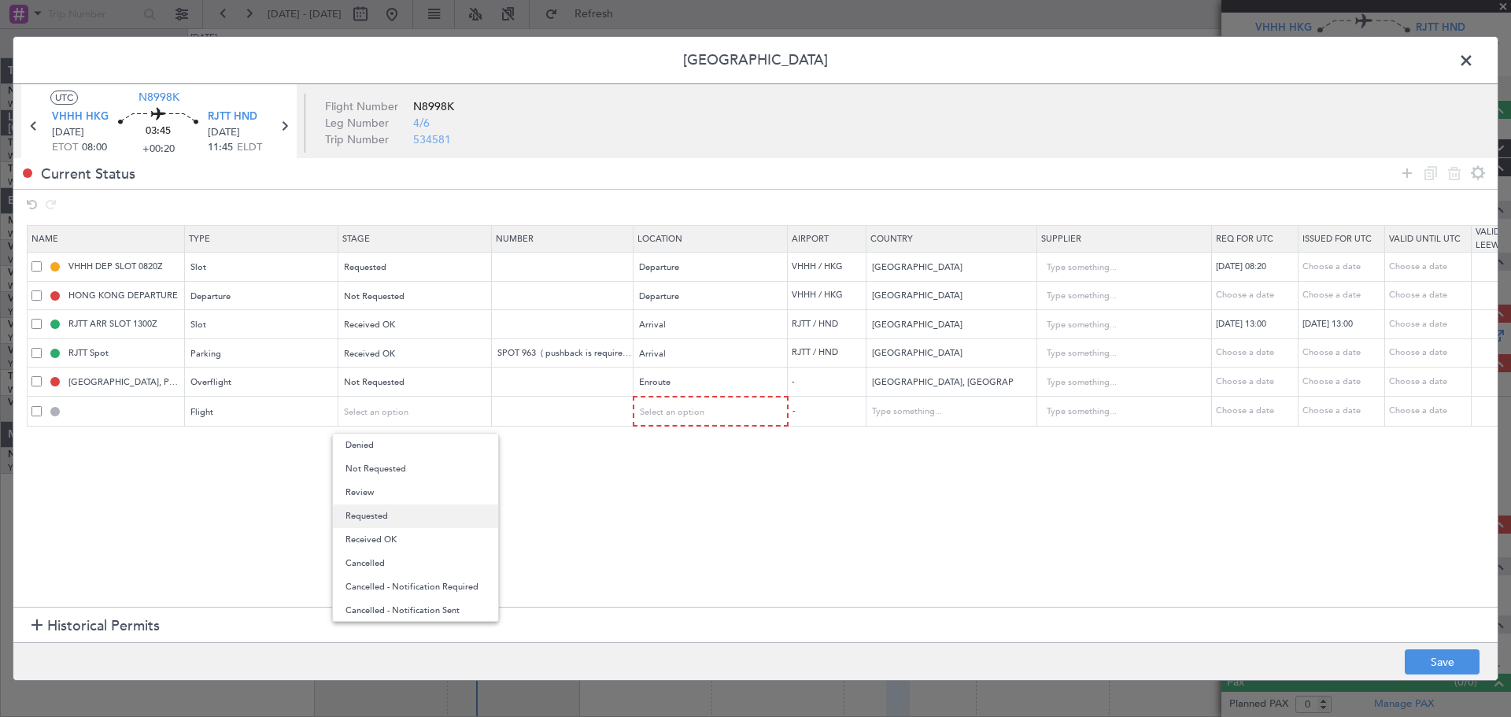
click at [430, 511] on span "Requested" at bounding box center [415, 516] width 140 height 24
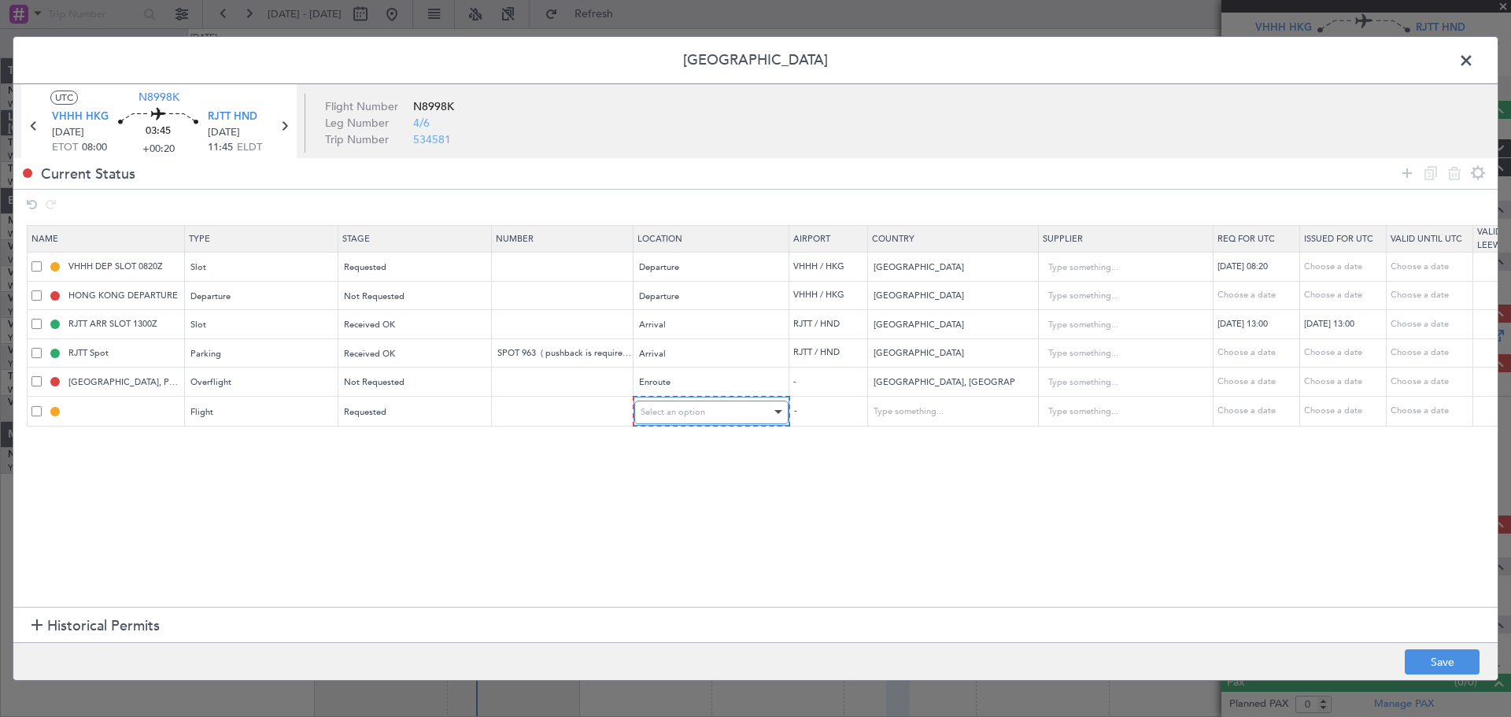
click at [685, 419] on div "Select an option" at bounding box center [706, 413] width 131 height 24
click at [675, 491] on span "Arrival" at bounding box center [711, 493] width 140 height 24
click at [1436, 654] on button "Save" at bounding box center [1442, 661] width 75 height 25
type input "Flight"
type input "[GEOGRAPHIC_DATA]"
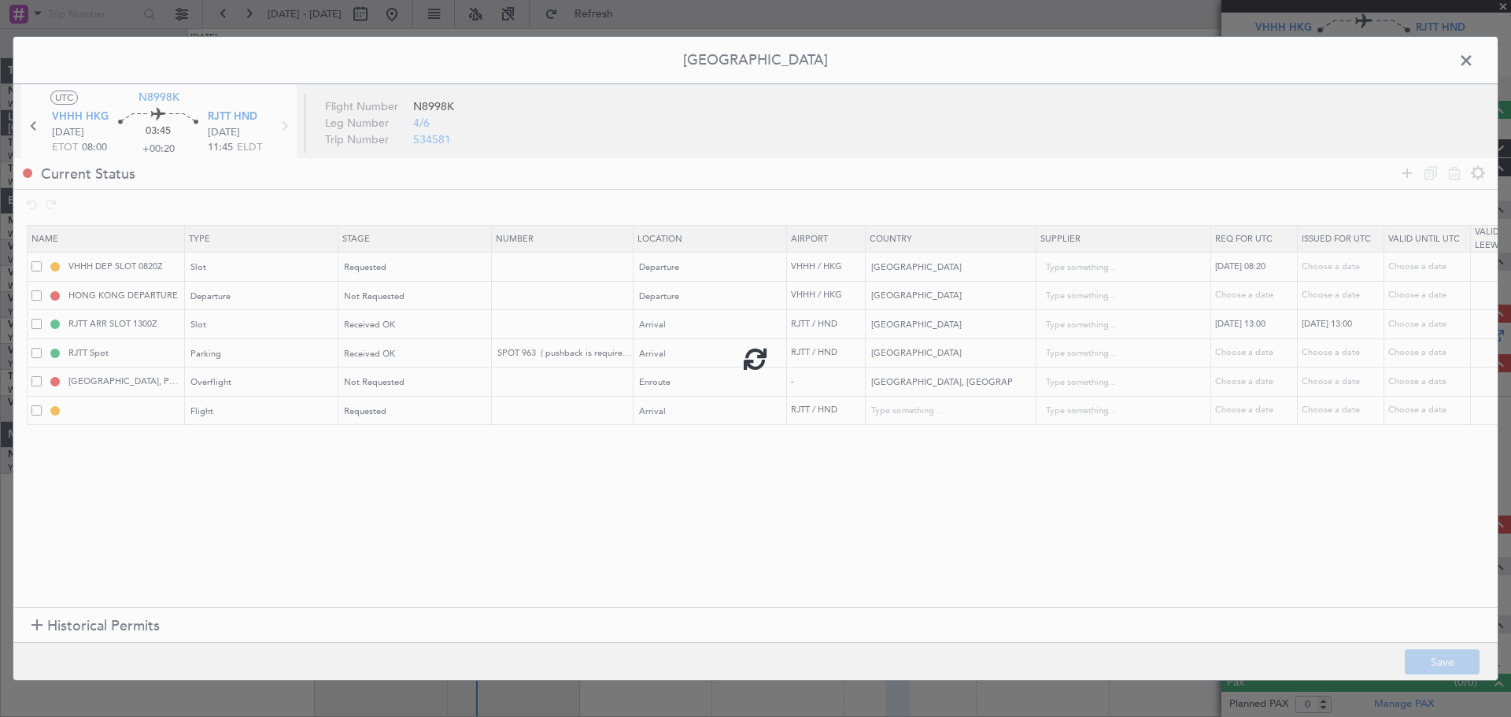
type input "NNN"
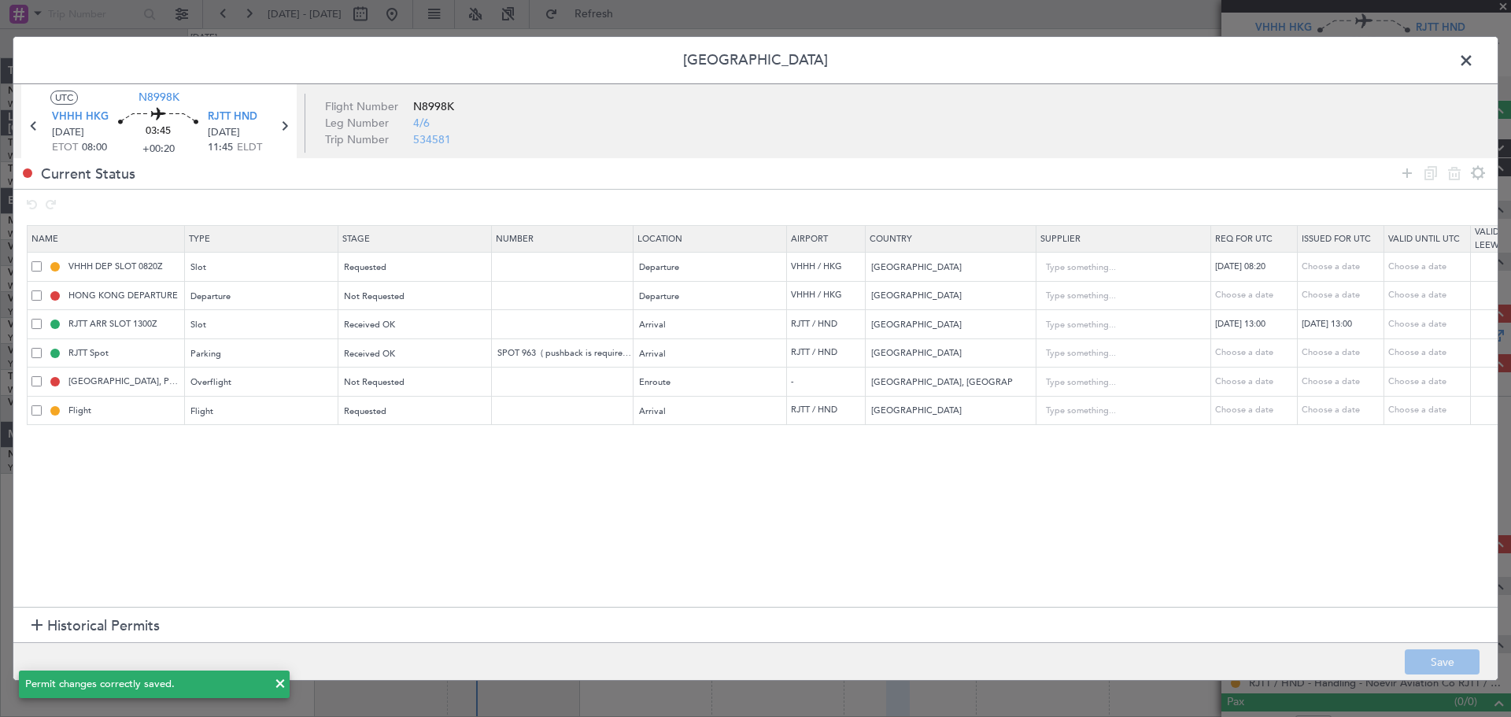
click at [113, 417] on mat-tooltip-component "Flight" at bounding box center [124, 438] width 51 height 42
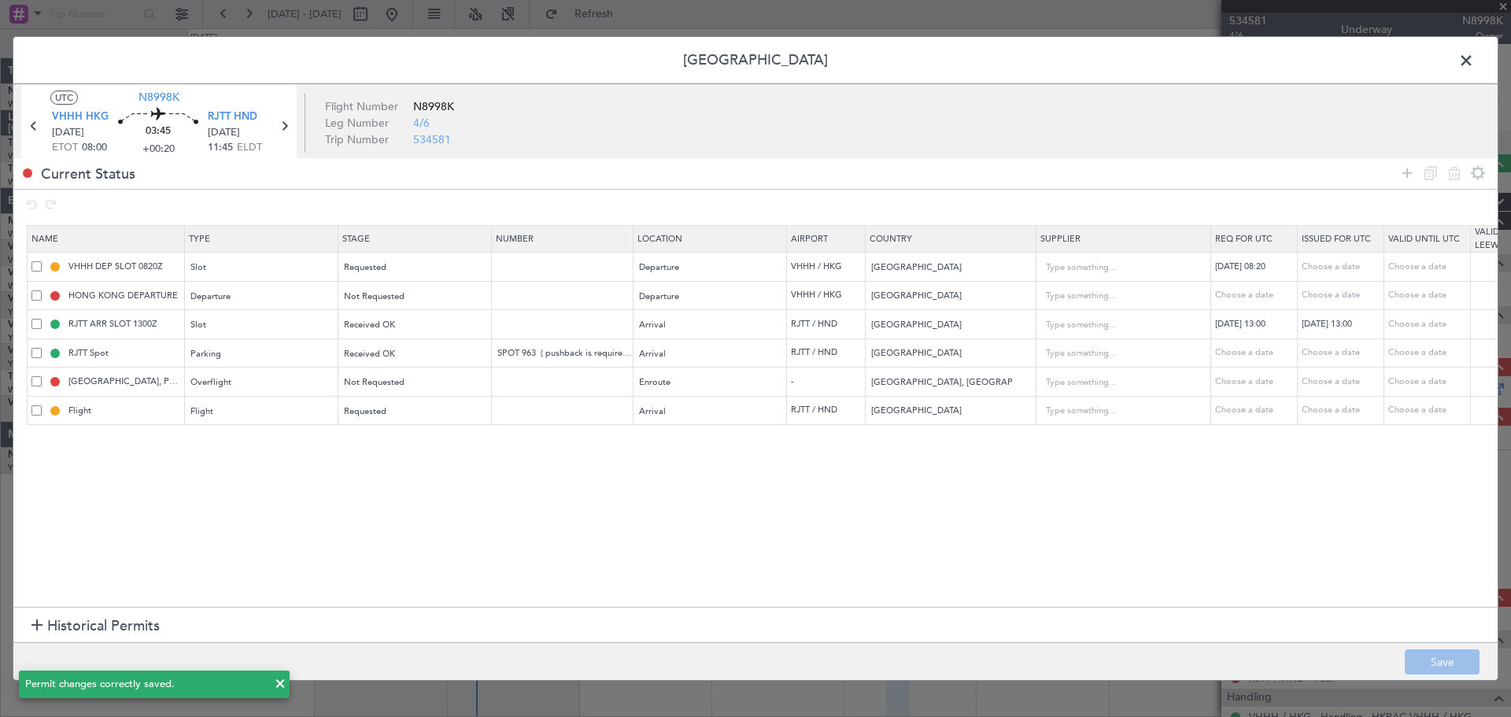
scroll to position [54, 0]
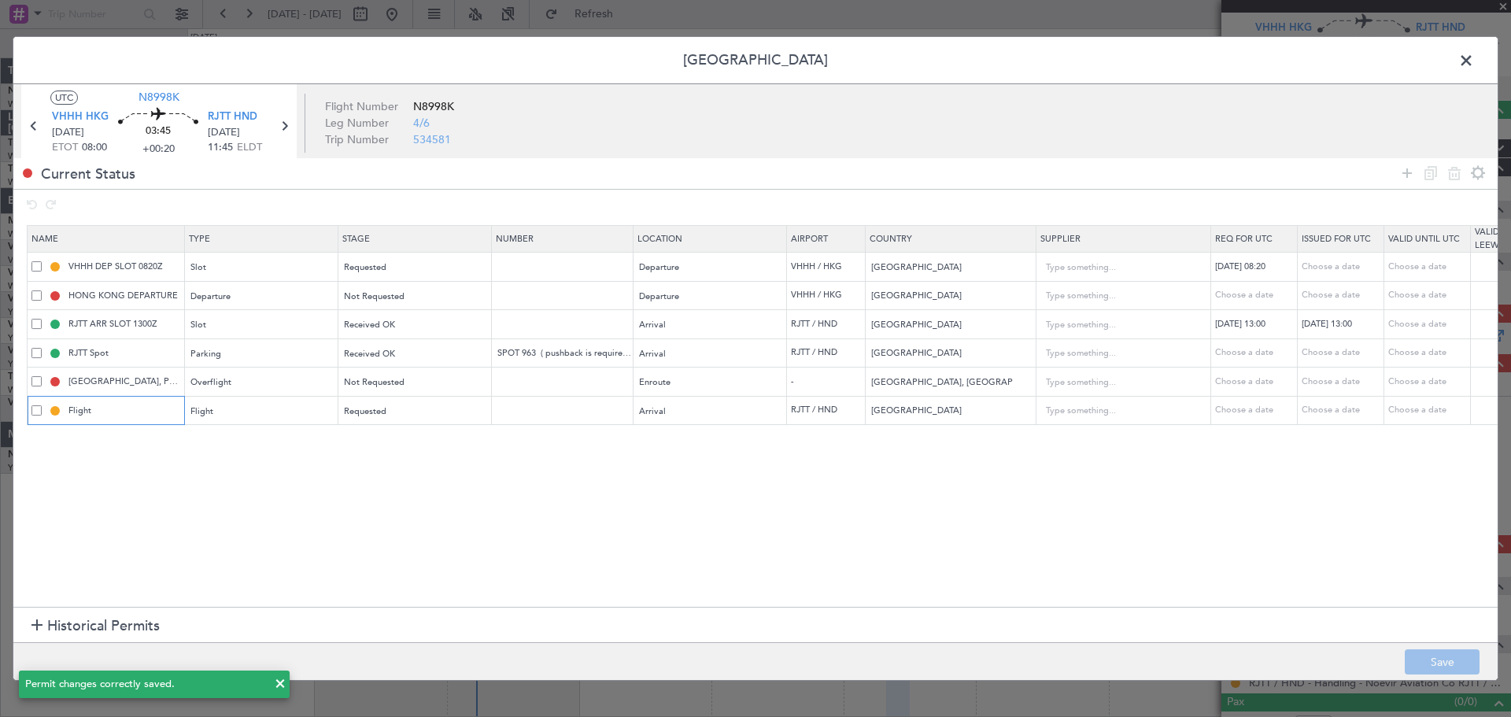
click at [131, 410] on input "Flight" at bounding box center [124, 410] width 118 height 13
click at [130, 410] on input "Flight" at bounding box center [124, 410] width 118 height 13
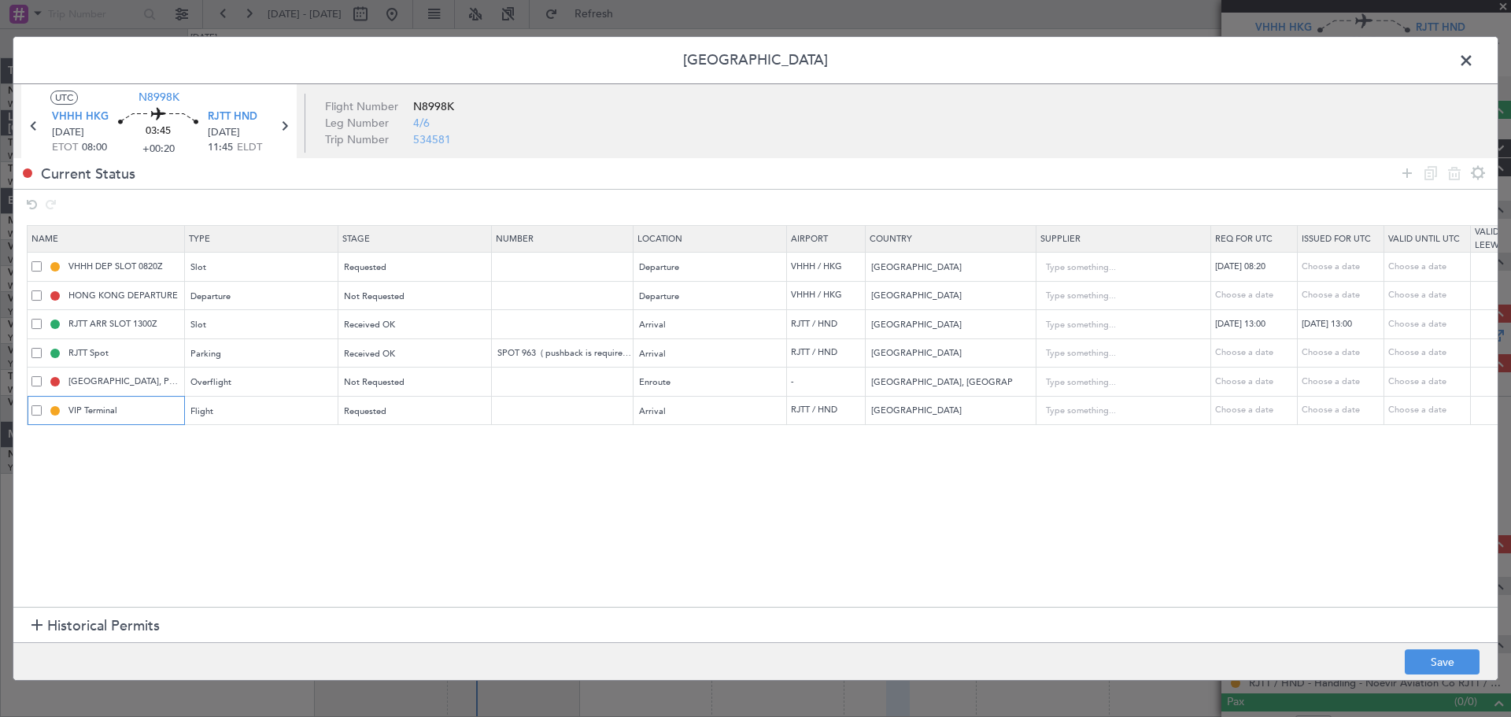
type input "VIP Terminal"
click at [34, 412] on span at bounding box center [36, 410] width 10 height 10
click at [42, 405] on input "checkbox" at bounding box center [42, 405] width 0 height 0
click at [1455, 174] on icon at bounding box center [1454, 173] width 19 height 19
click at [1445, 651] on footer "Save" at bounding box center [755, 661] width 1484 height 38
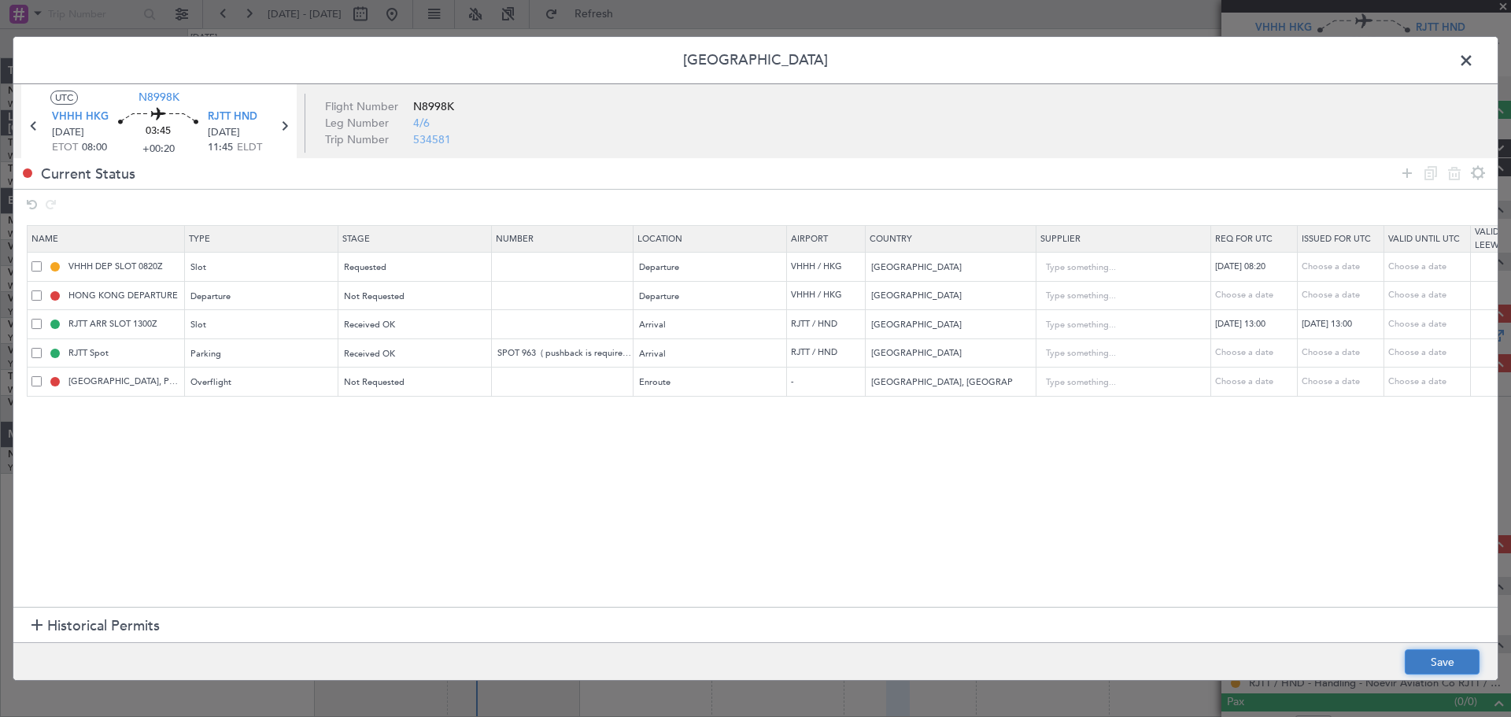
click at [1449, 650] on button "Save" at bounding box center [1442, 661] width 75 height 25
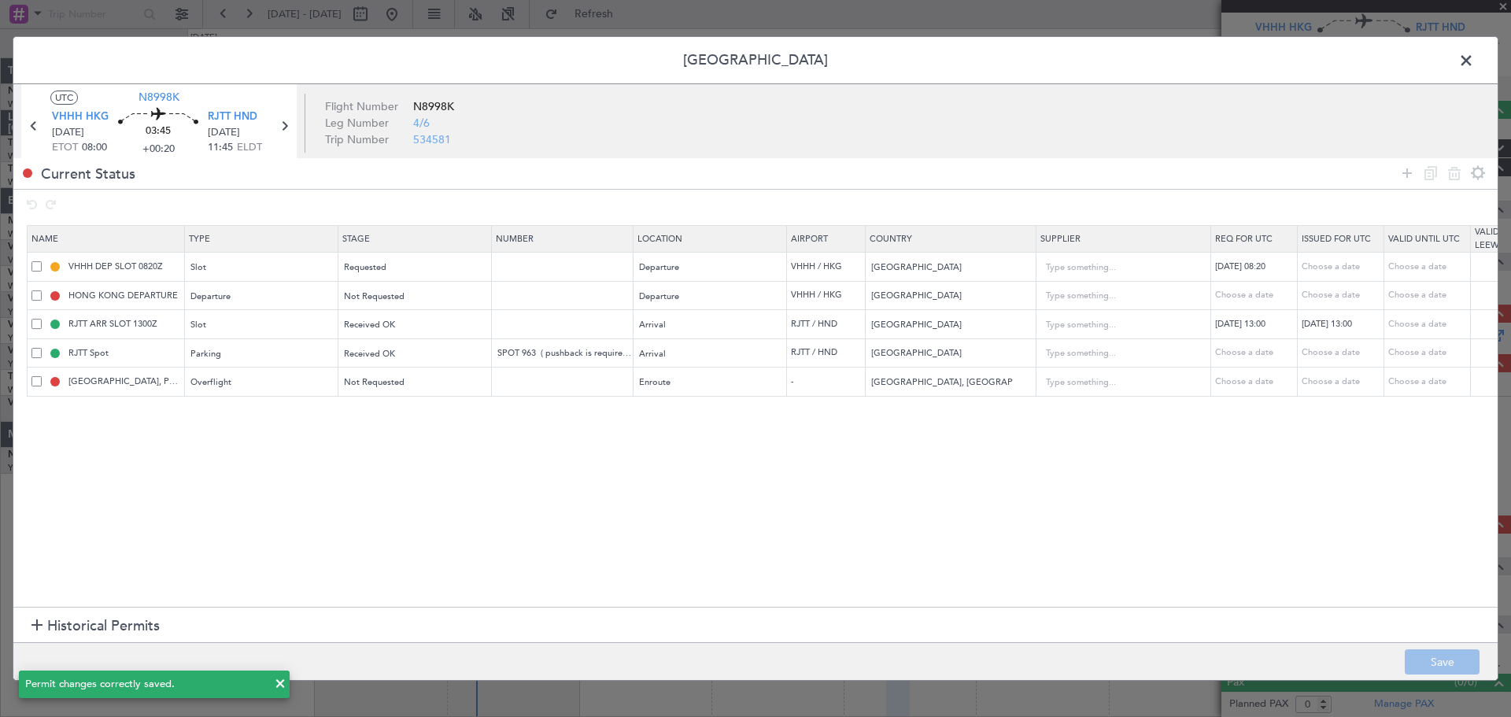
click at [1474, 54] on span at bounding box center [1474, 64] width 0 height 31
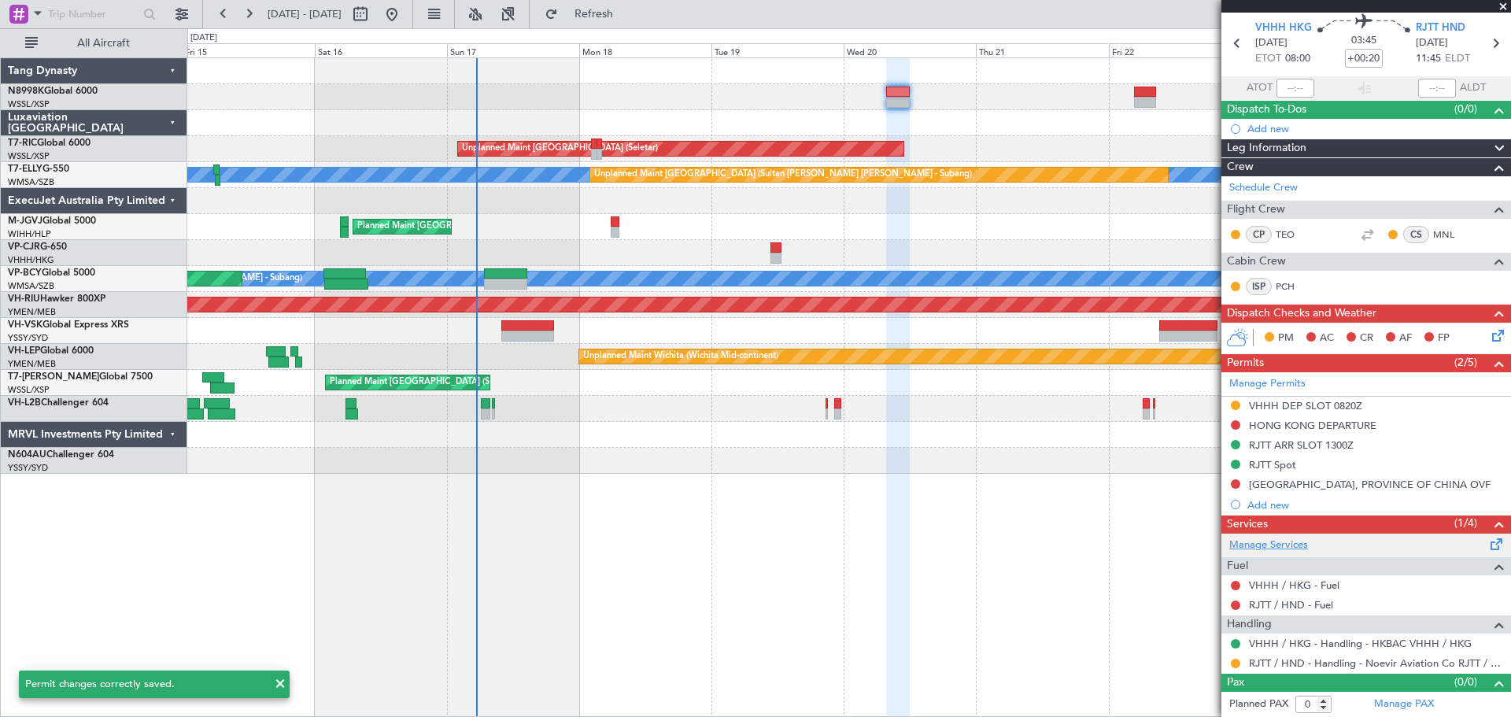
click at [1273, 540] on link "Manage Services" at bounding box center [1268, 545] width 79 height 16
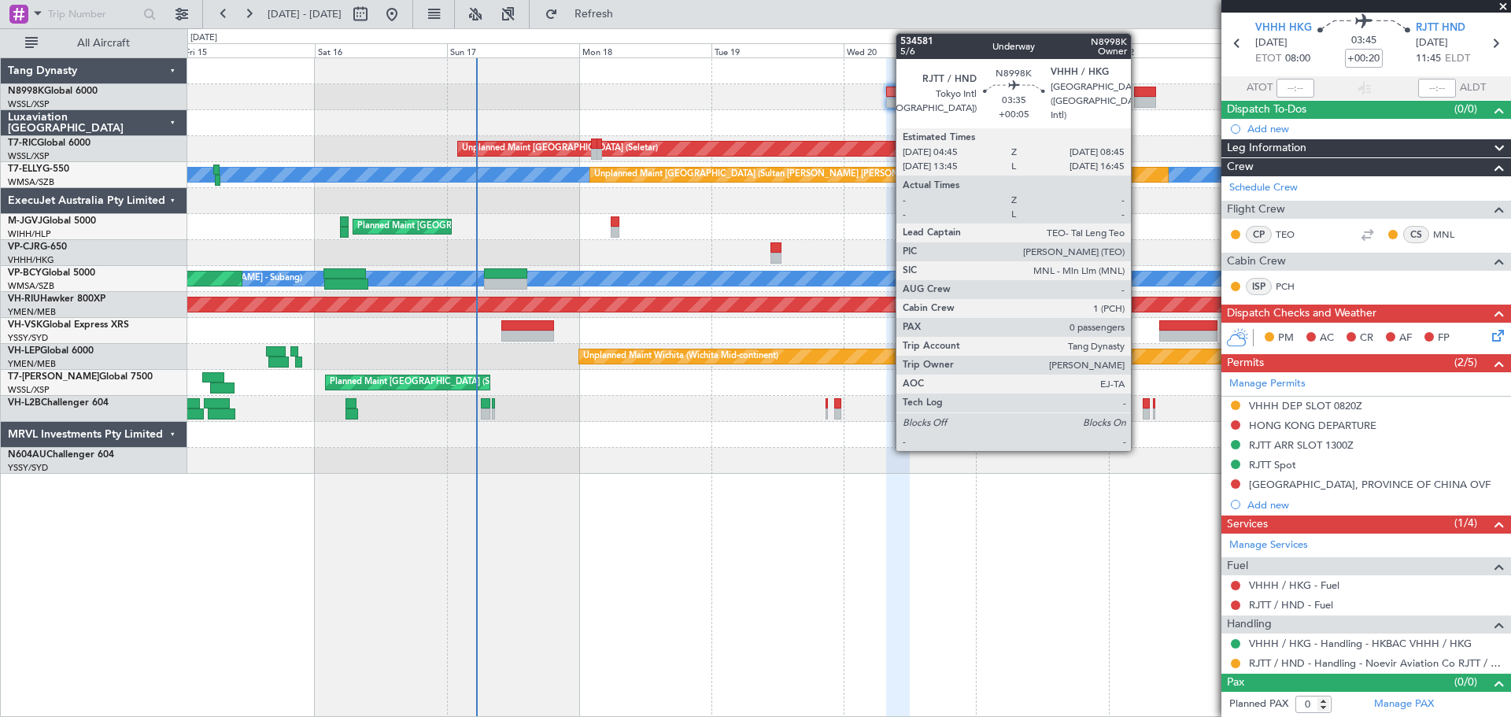
click at [1138, 98] on div at bounding box center [1145, 102] width 23 height 11
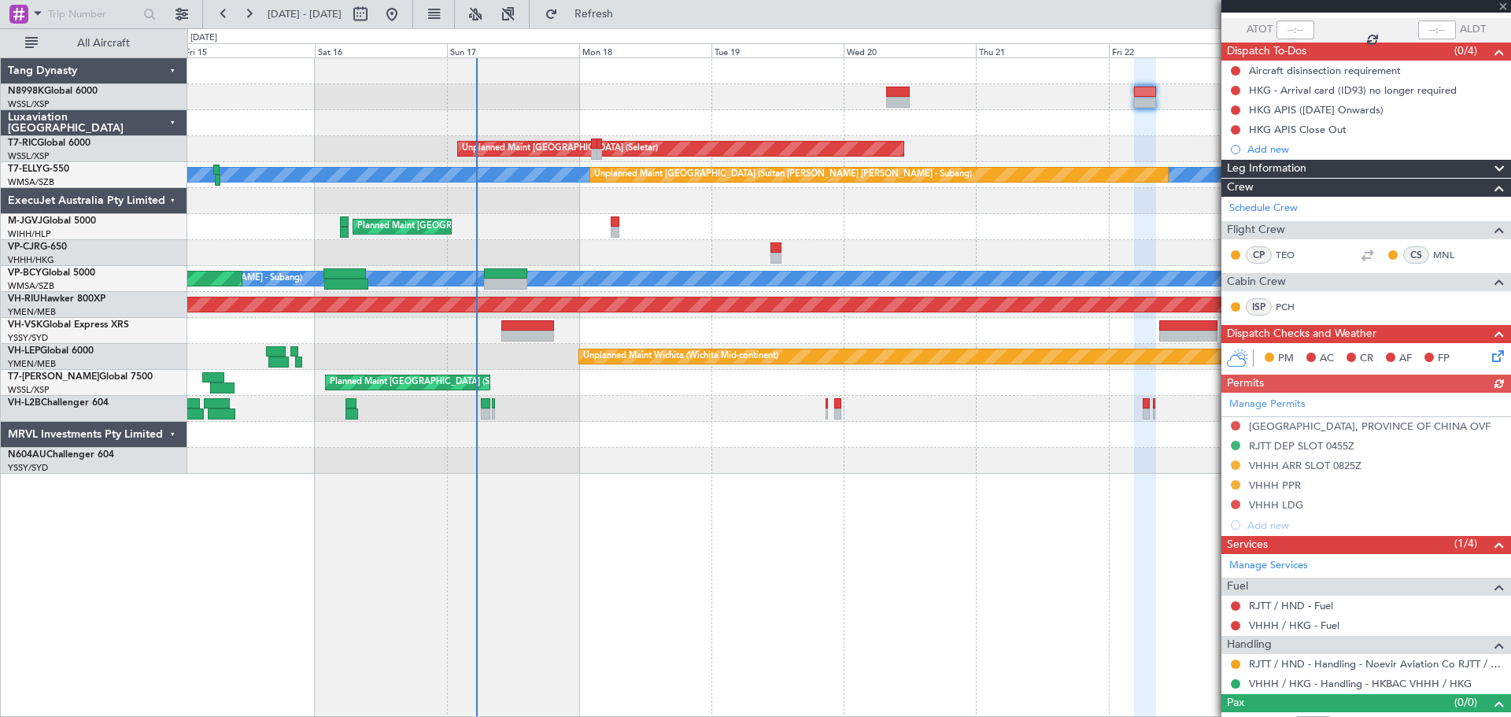
scroll to position [132, 0]
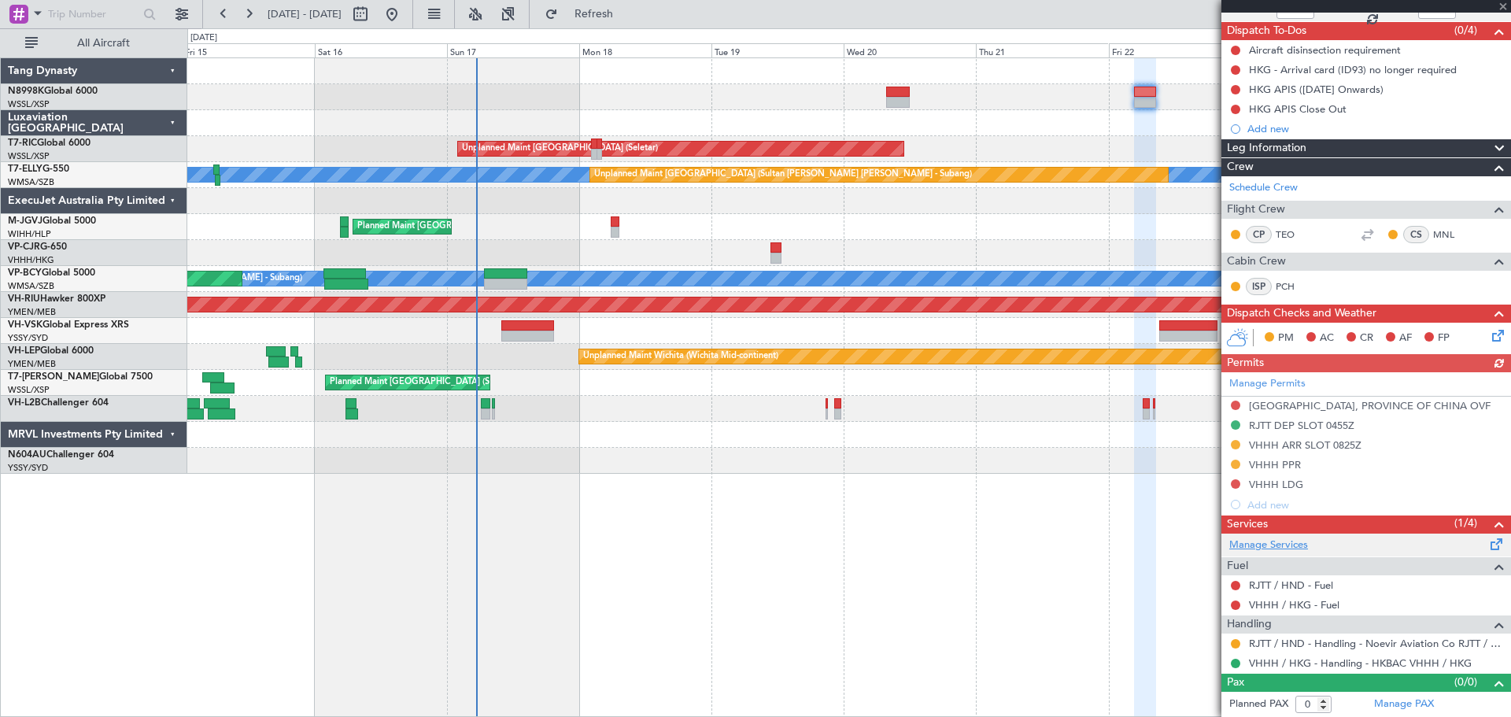
click at [1294, 541] on link "Manage Services" at bounding box center [1268, 545] width 79 height 16
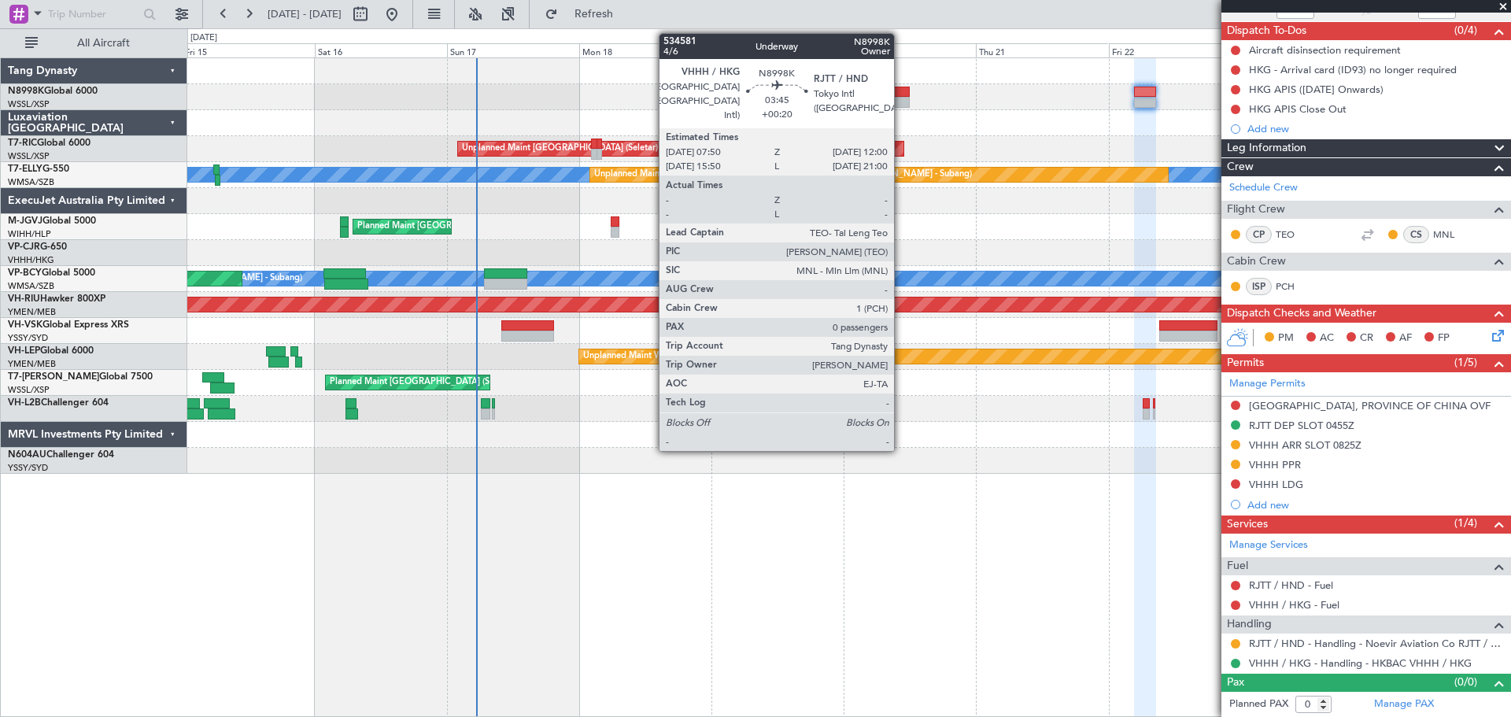
click at [900, 99] on div at bounding box center [898, 102] width 24 height 11
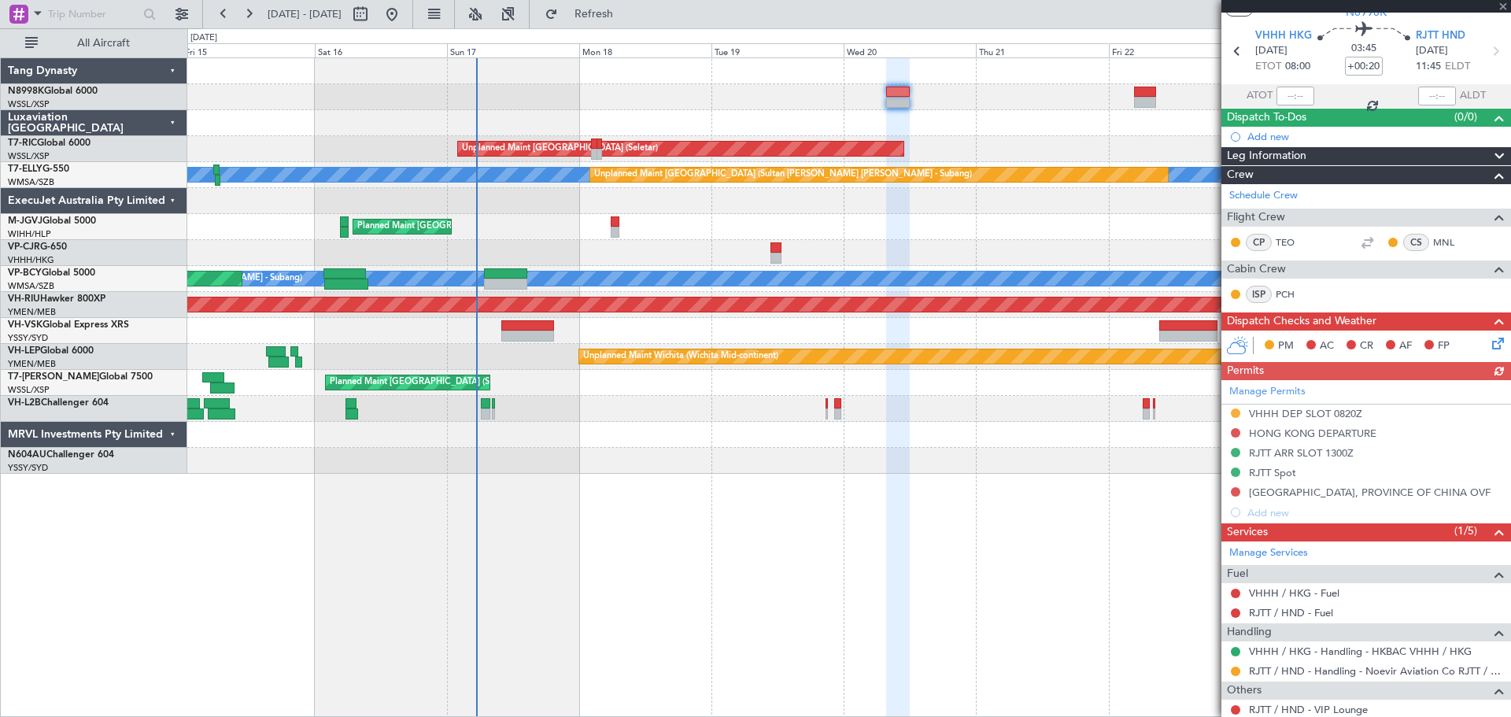
scroll to position [92, 0]
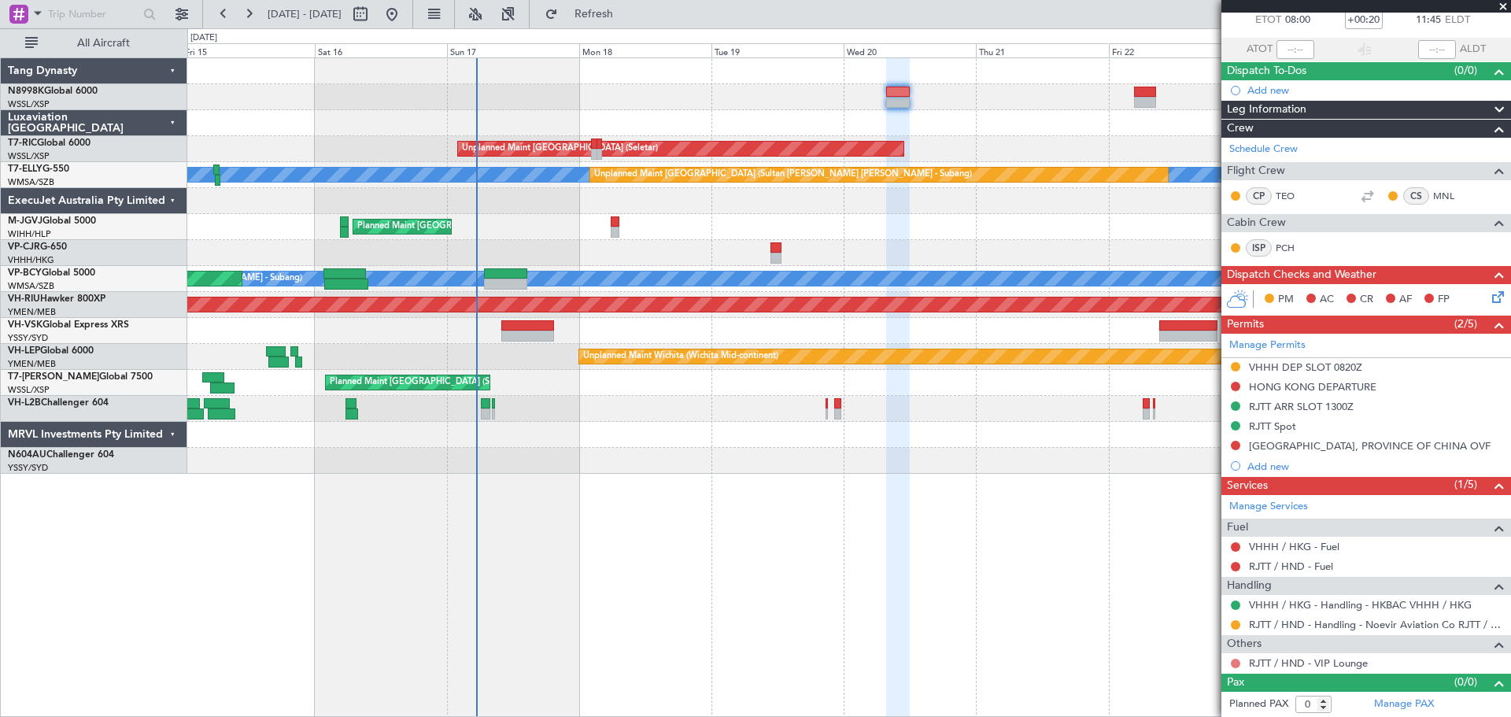
click at [1237, 663] on button at bounding box center [1235, 663] width 9 height 9
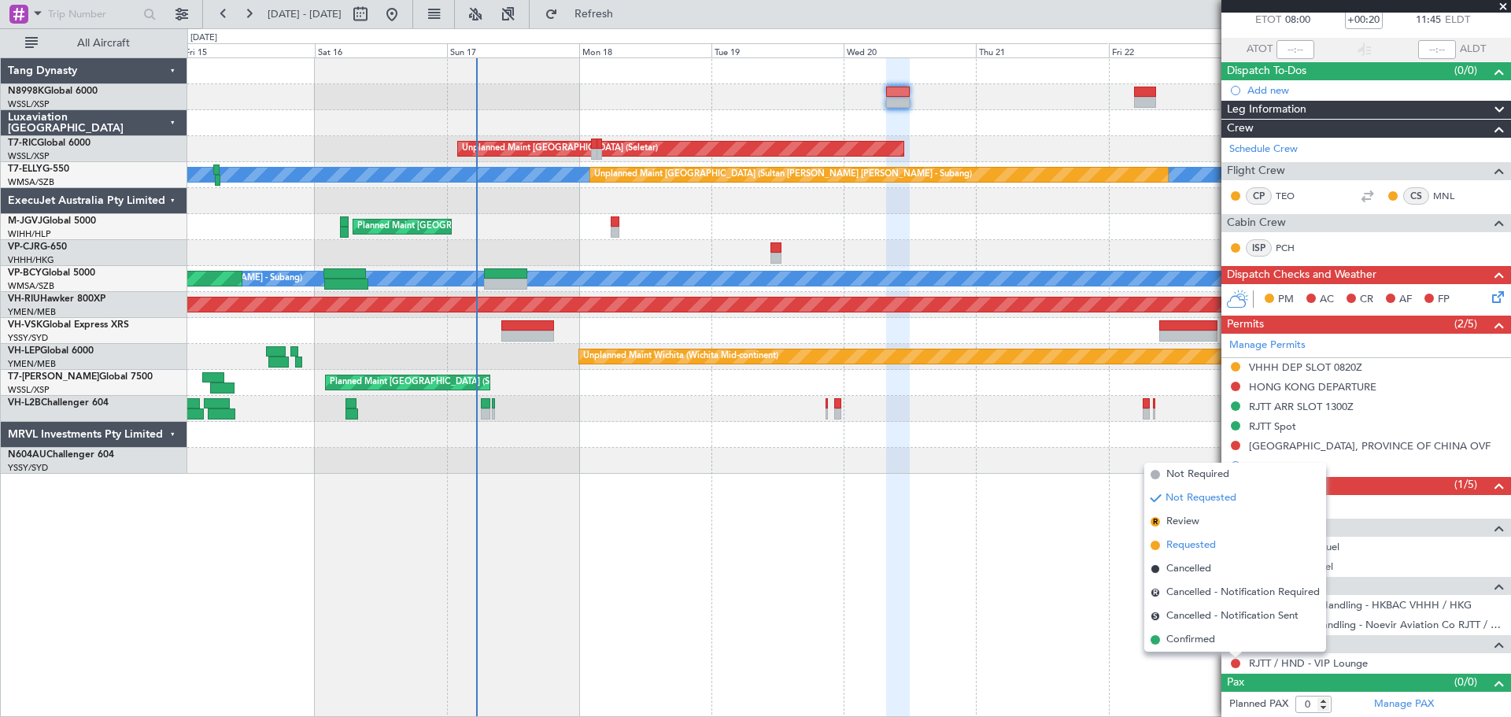
click at [1223, 541] on li "Requested" at bounding box center [1235, 545] width 182 height 24
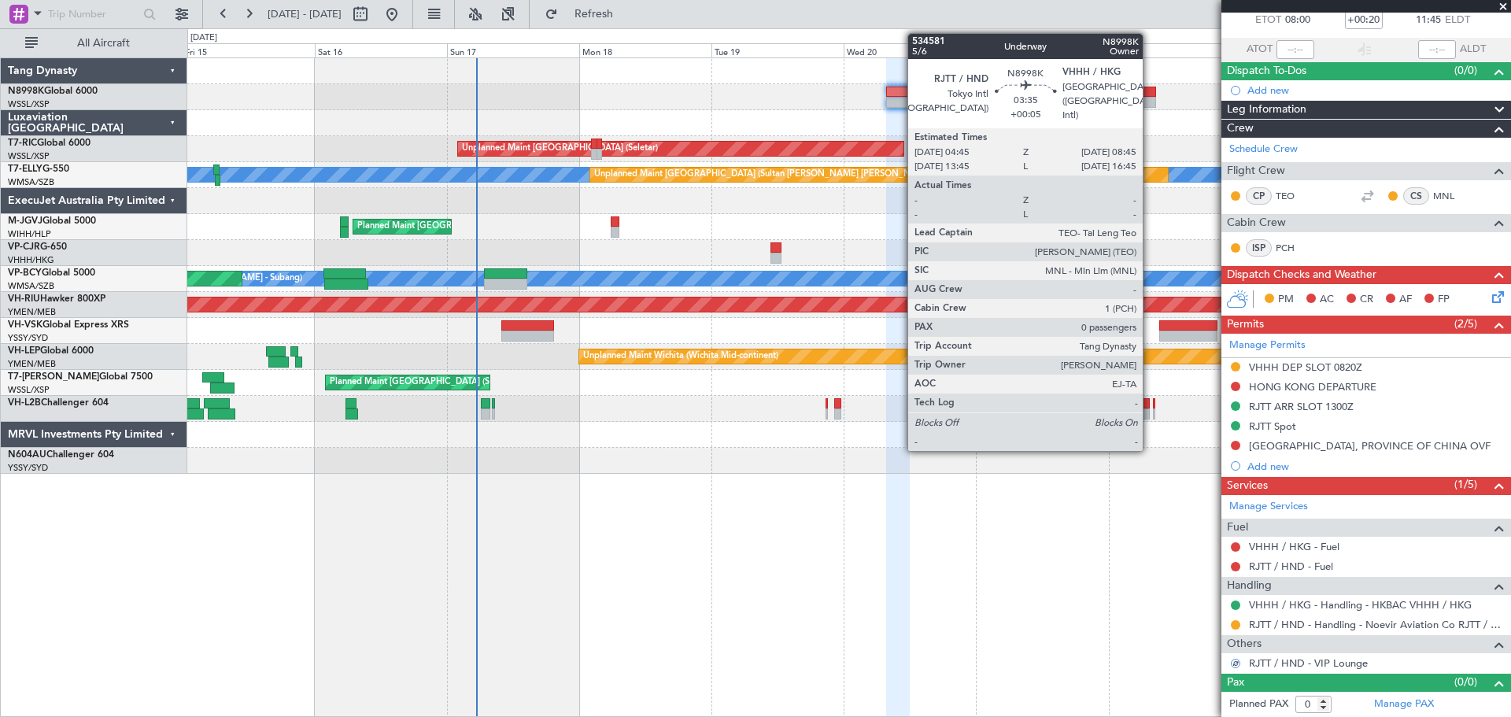
click at [1150, 99] on div at bounding box center [1145, 102] width 23 height 11
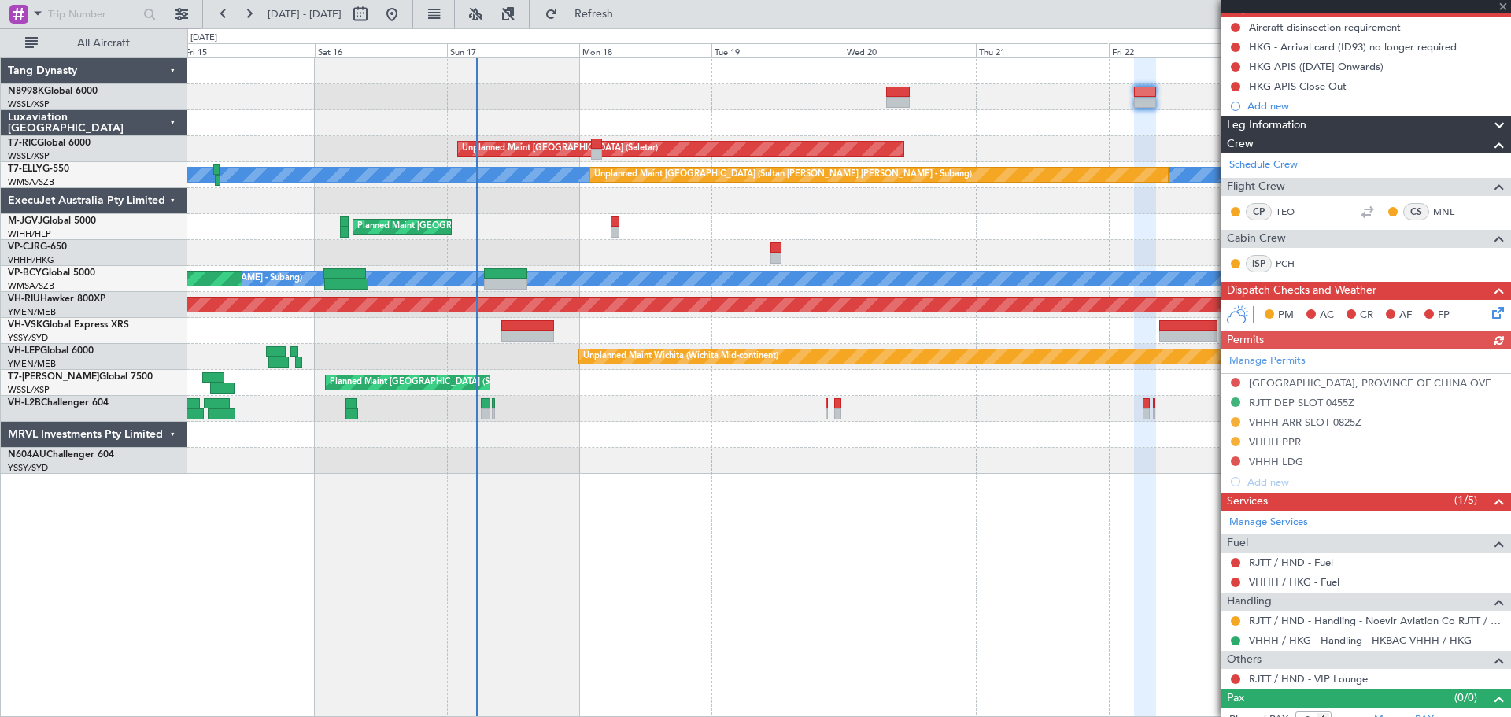
scroll to position [171, 0]
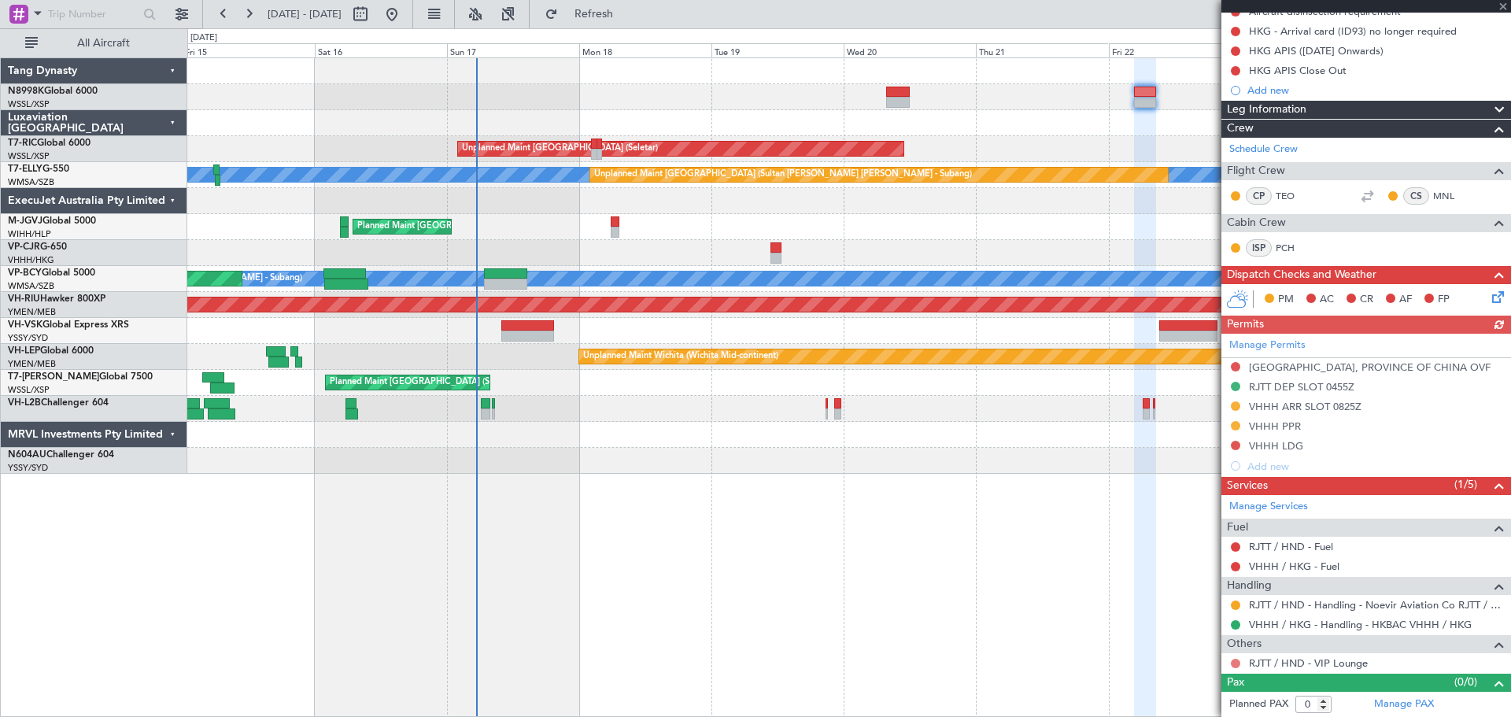
click at [1235, 665] on button at bounding box center [1235, 663] width 9 height 9
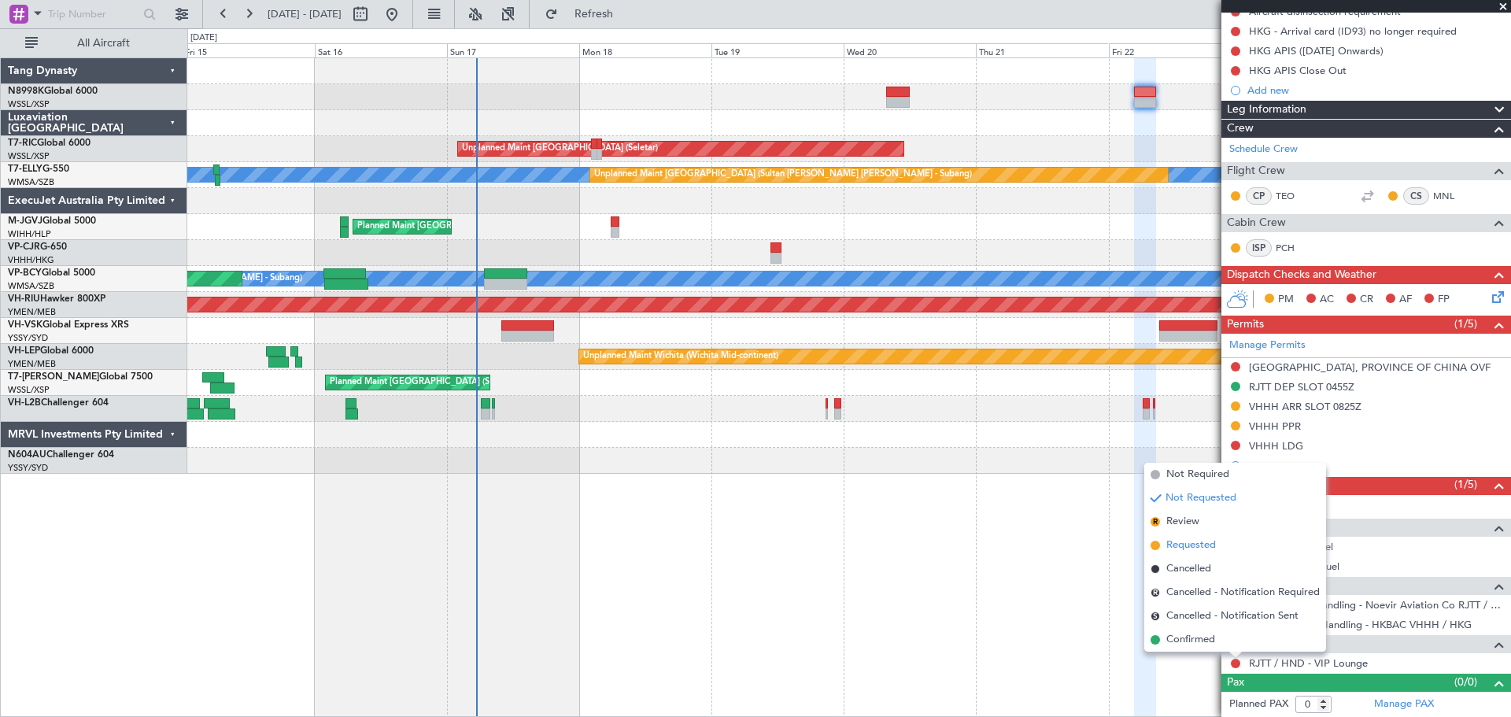
click at [1204, 547] on span "Requested" at bounding box center [1191, 545] width 50 height 16
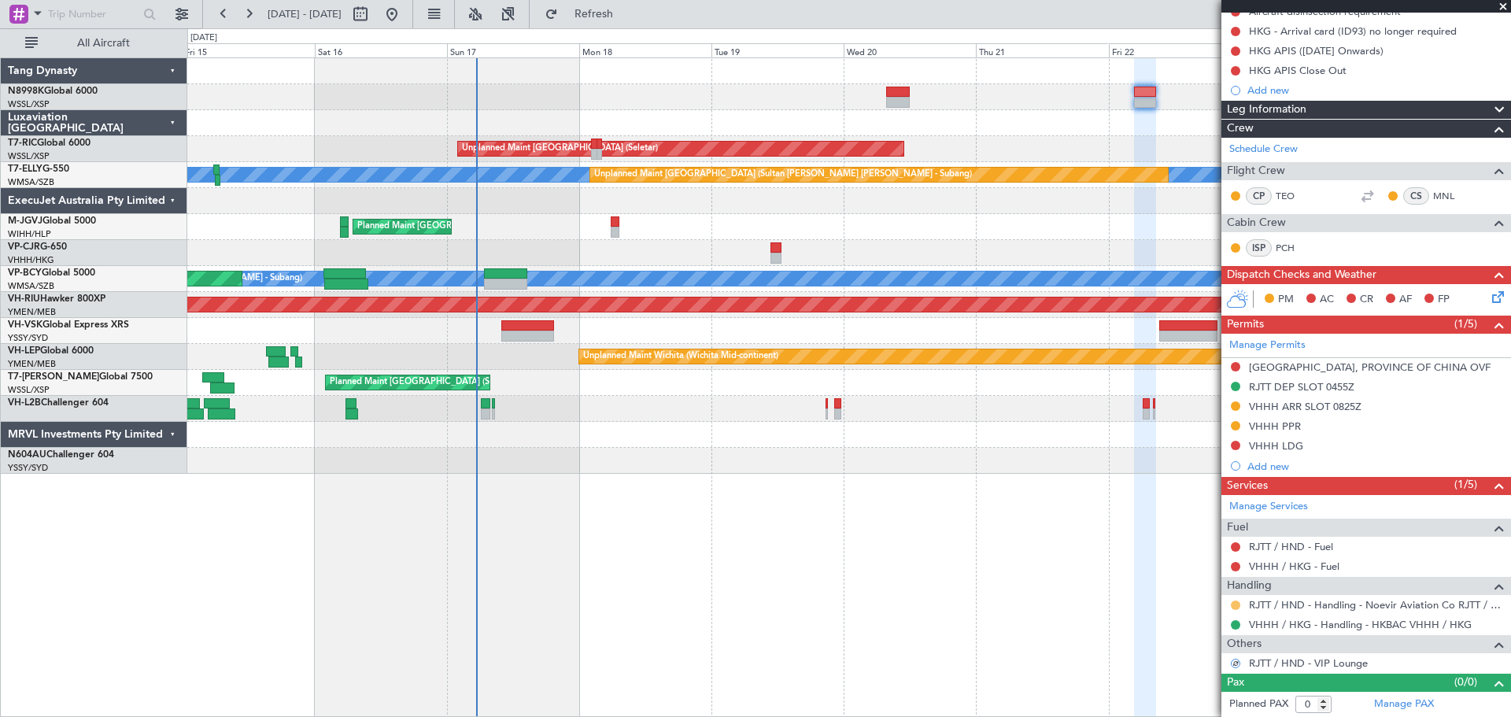
click at [1232, 600] on button at bounding box center [1235, 604] width 9 height 9
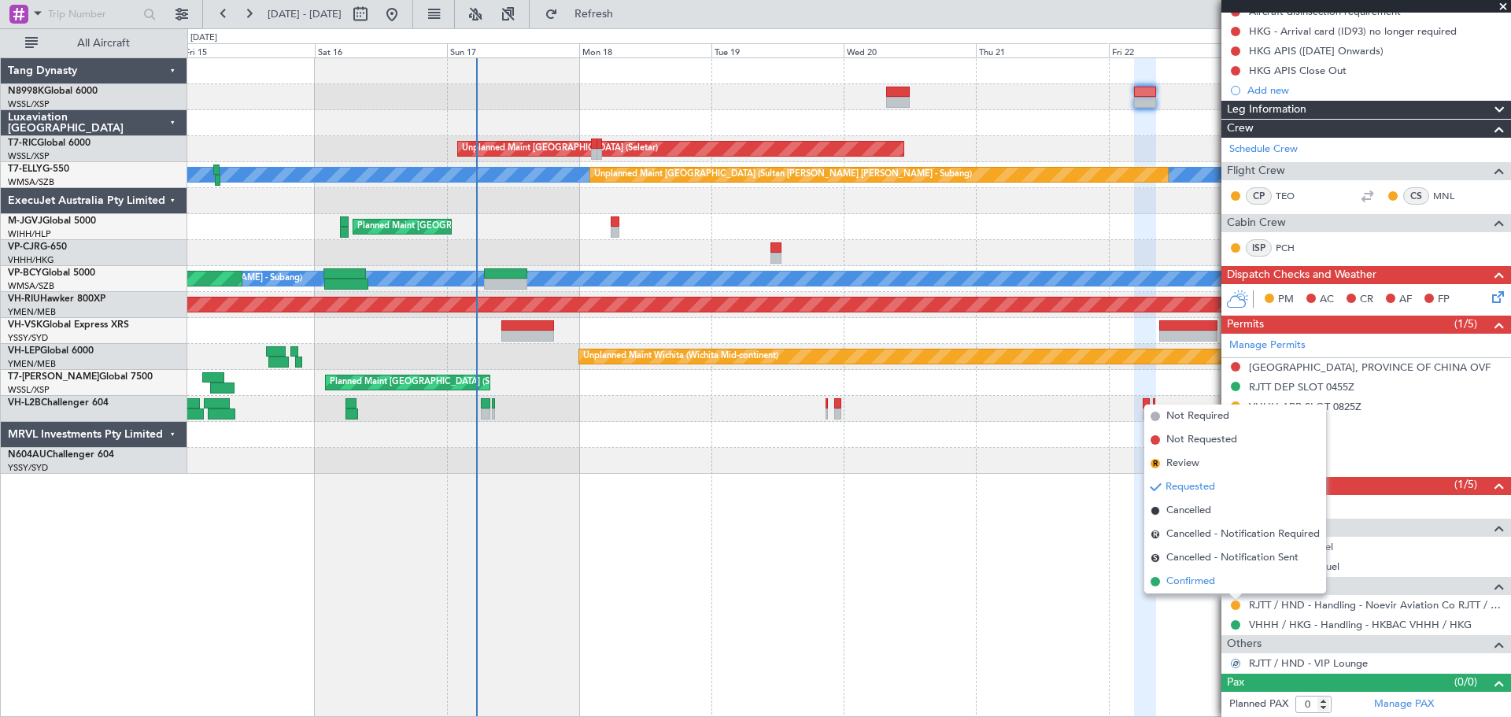
click at [1210, 575] on span "Confirmed" at bounding box center [1190, 582] width 49 height 16
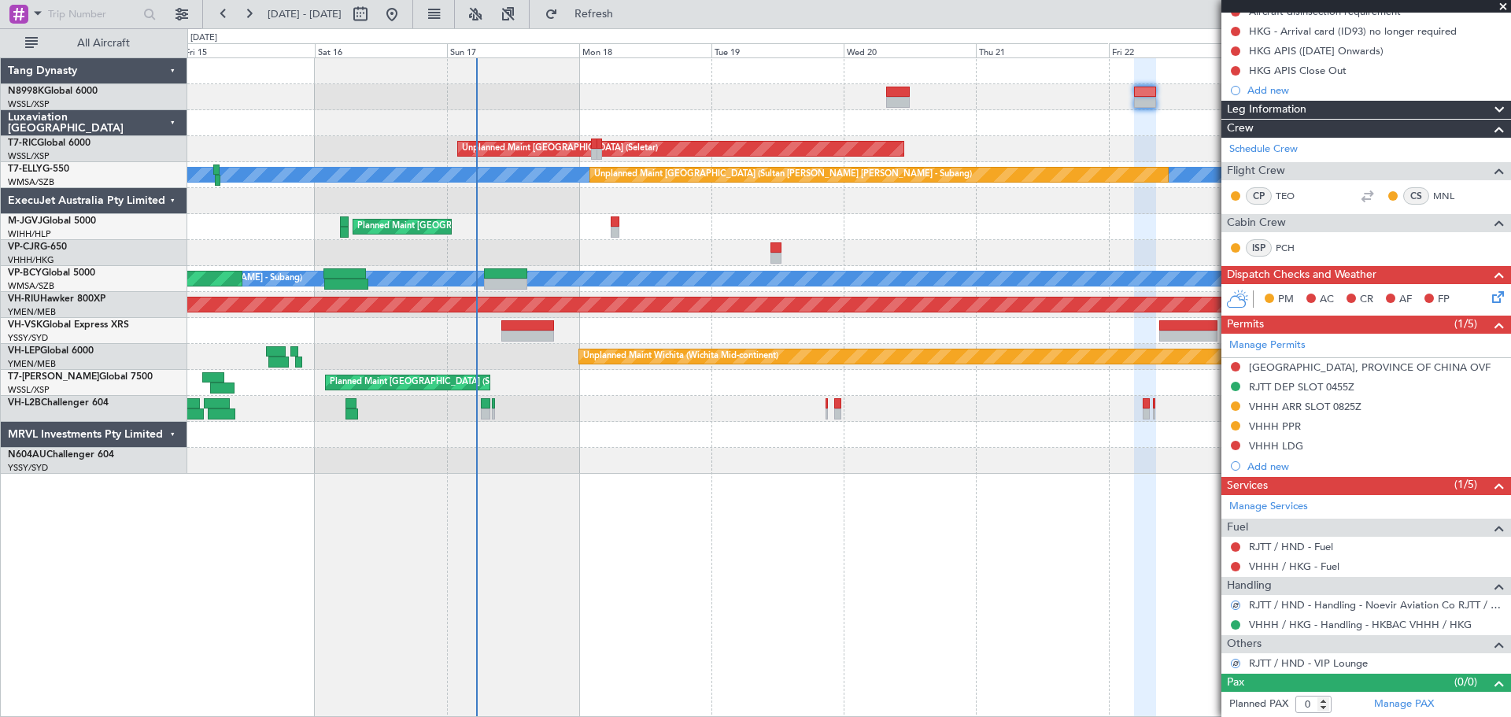
click at [901, 94] on div at bounding box center [898, 92] width 24 height 11
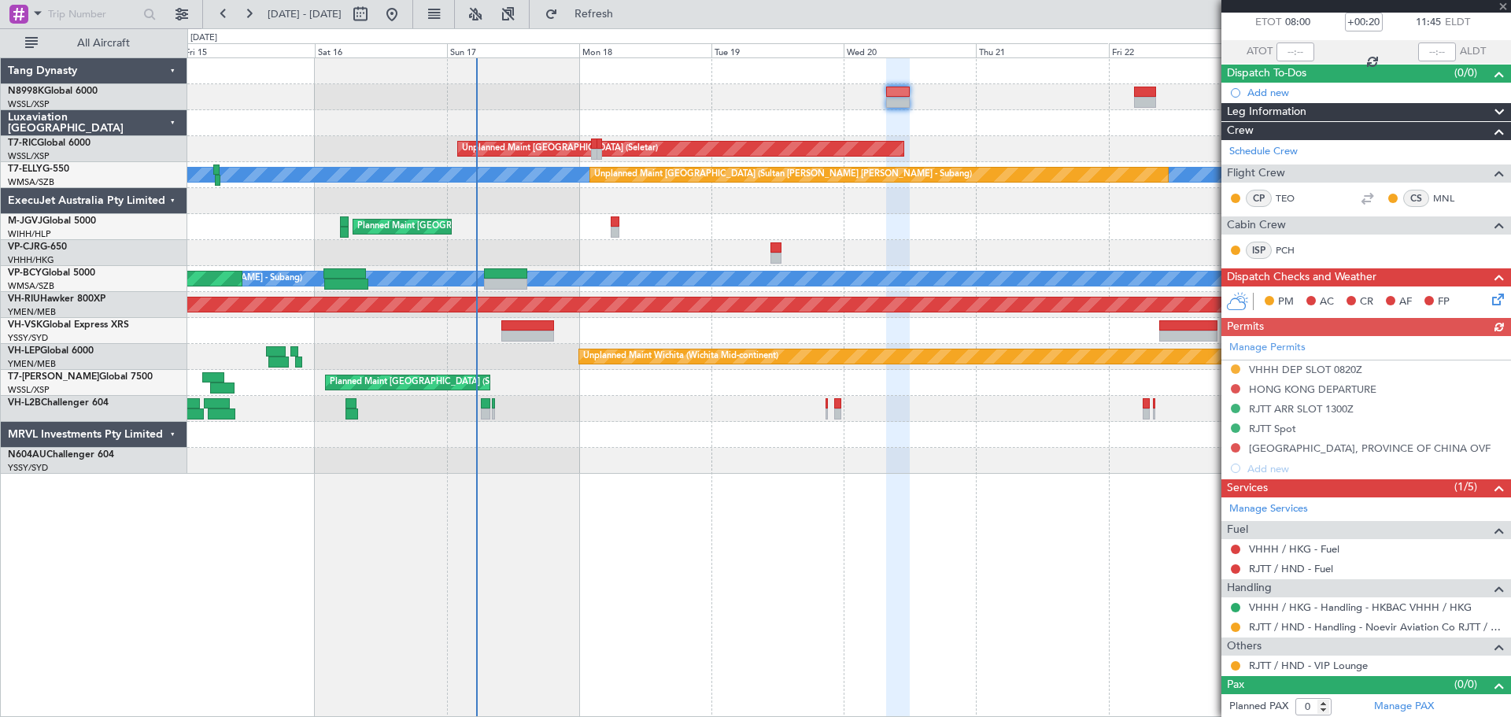
scroll to position [92, 0]
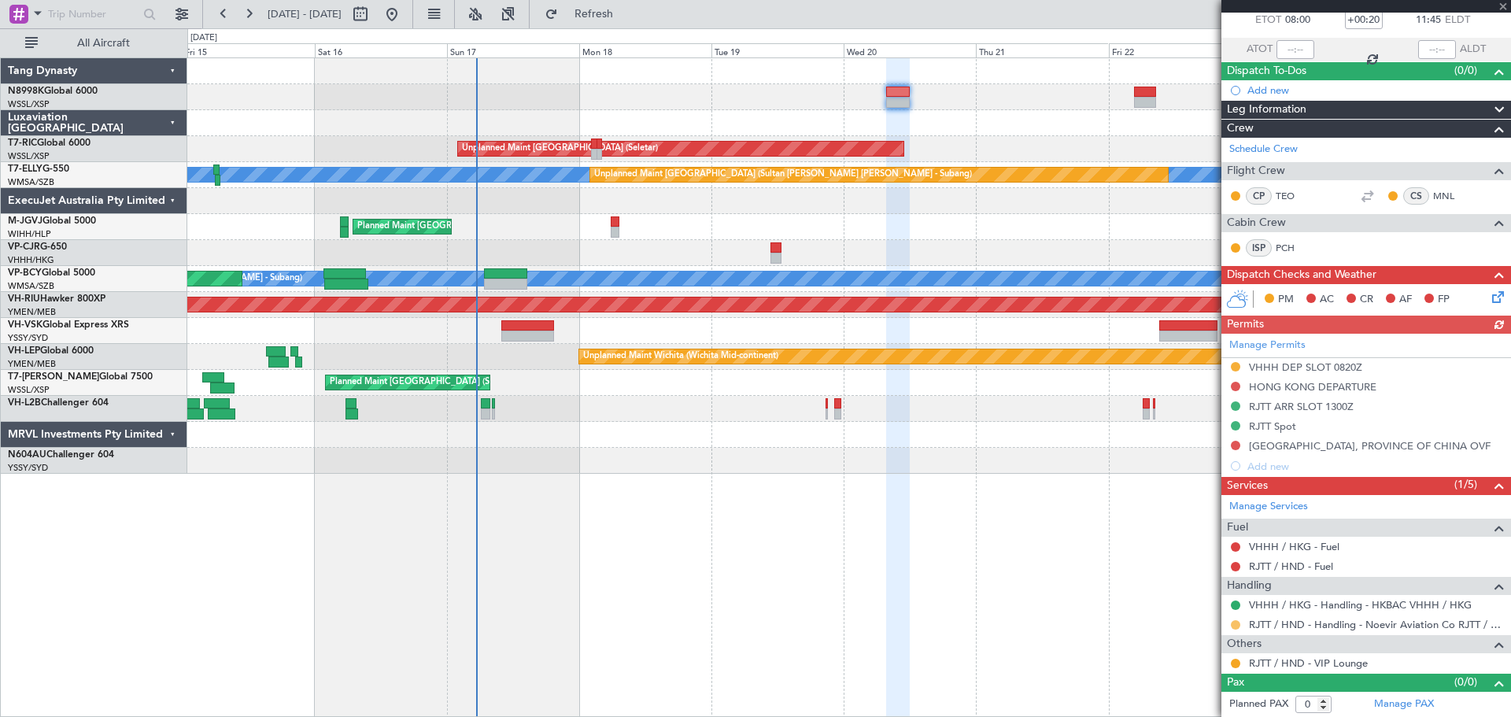
click at [1236, 621] on button at bounding box center [1235, 624] width 9 height 9
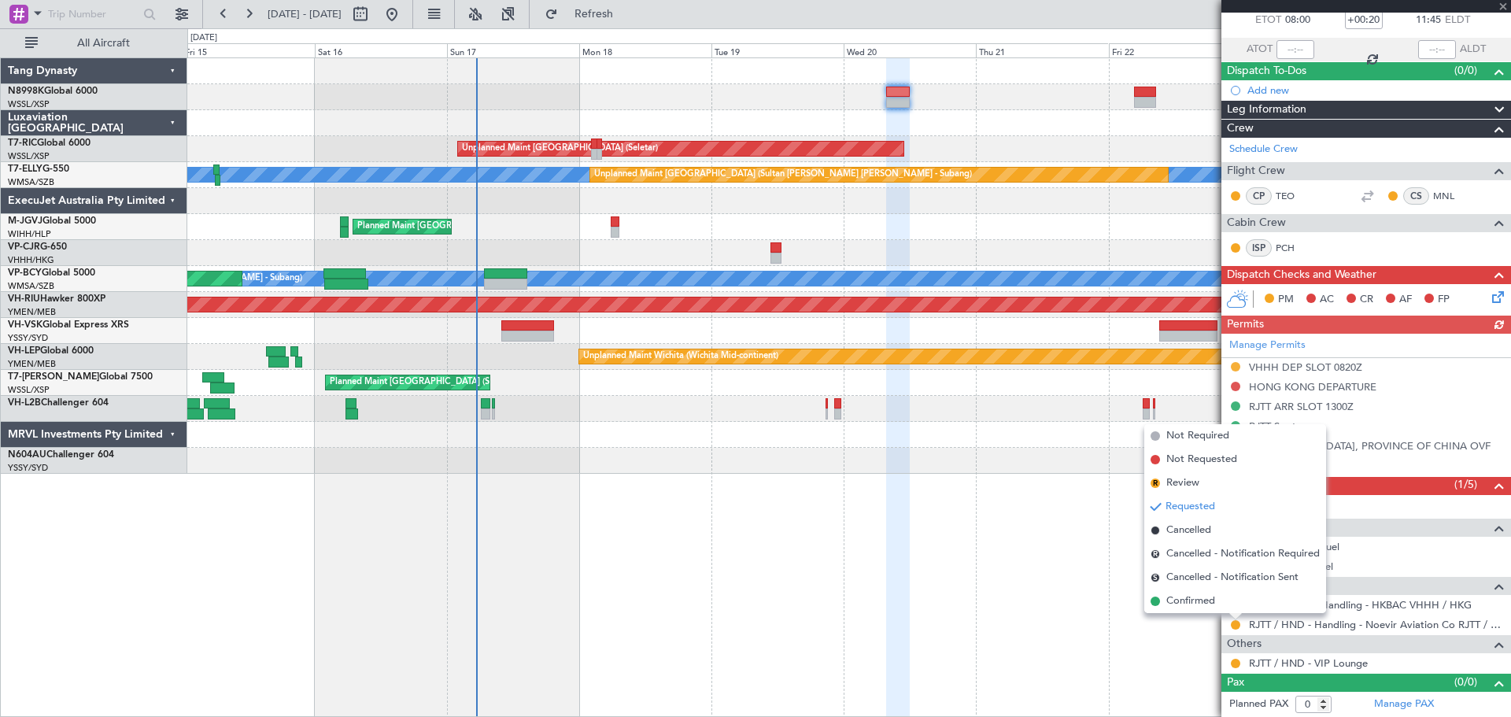
drag, startPoint x: 1209, startPoint y: 602, endPoint x: 1223, endPoint y: 590, distance: 17.8
click at [1209, 601] on span "Confirmed" at bounding box center [1190, 601] width 49 height 16
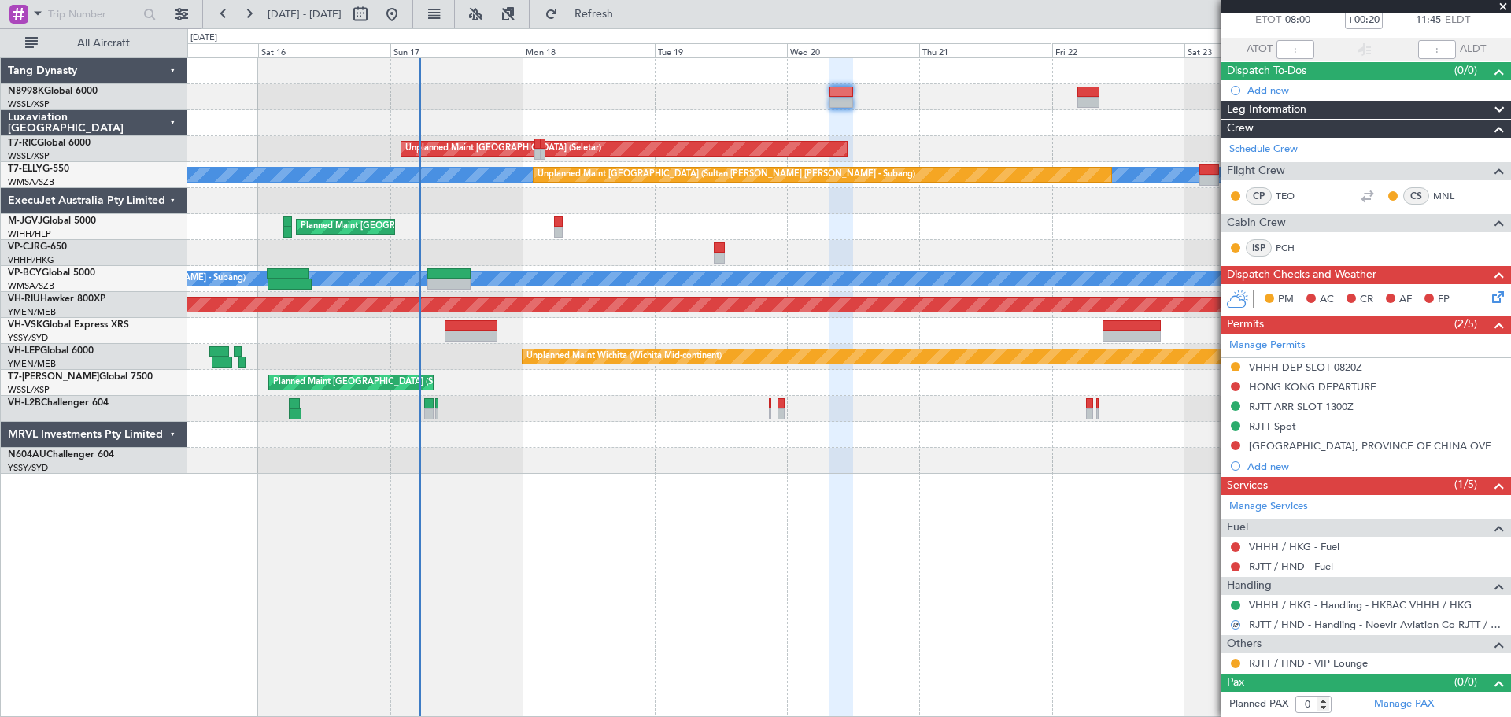
click at [822, 114] on div "Unplanned Maint Singapore (Seletar) MEL Unplanned Maint Kuala Lumpur (Sultan Ab…" at bounding box center [848, 265] width 1323 height 415
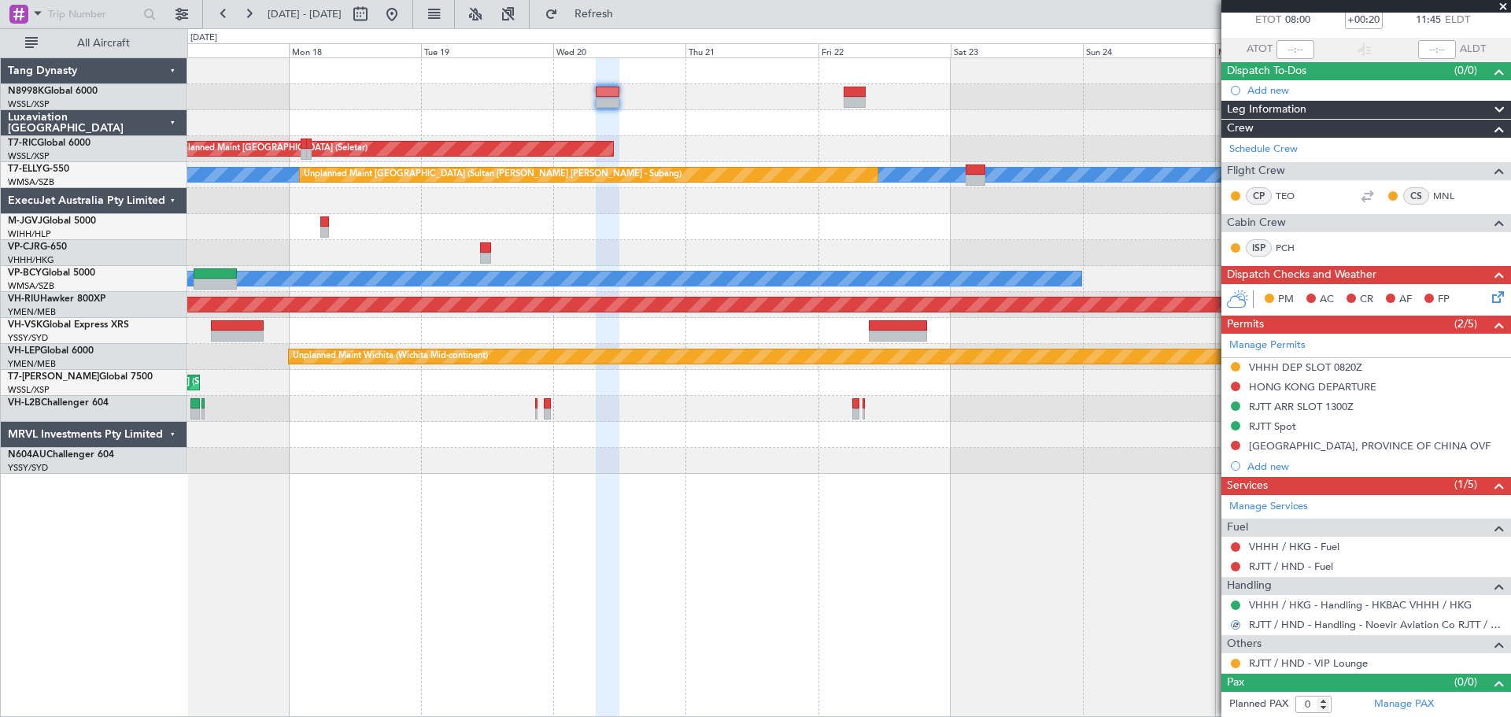
click at [890, 107] on div at bounding box center [848, 97] width 1323 height 26
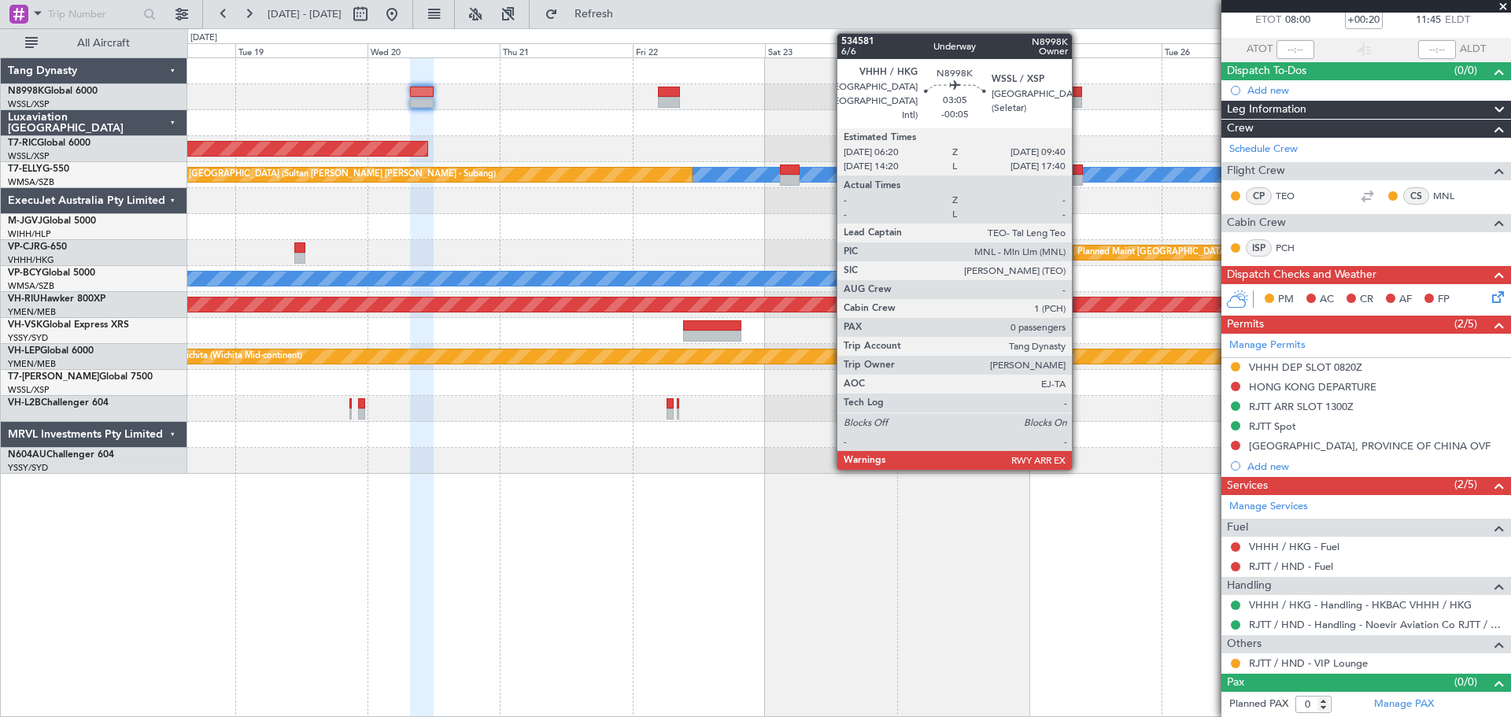
click at [1075, 98] on div at bounding box center [1072, 102] width 19 height 11
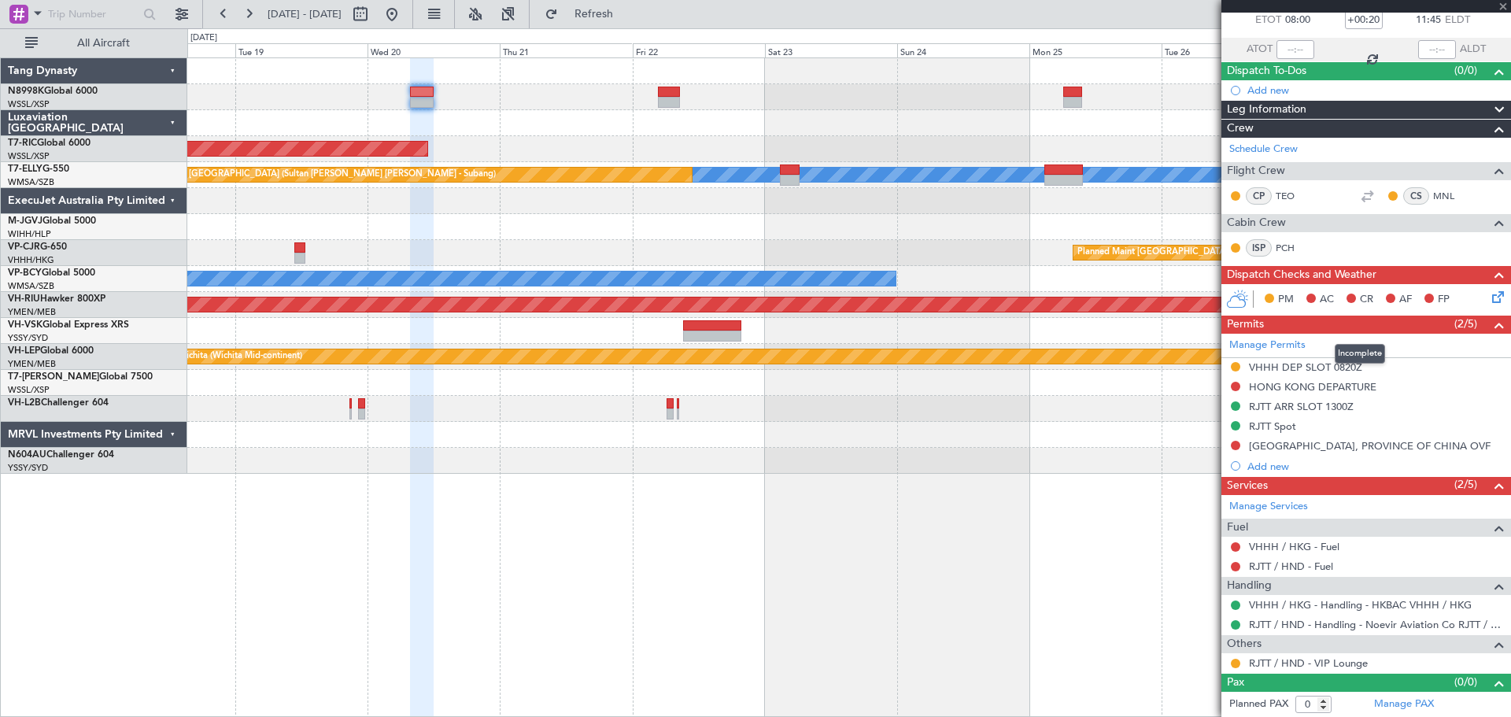
type input "-00:05"
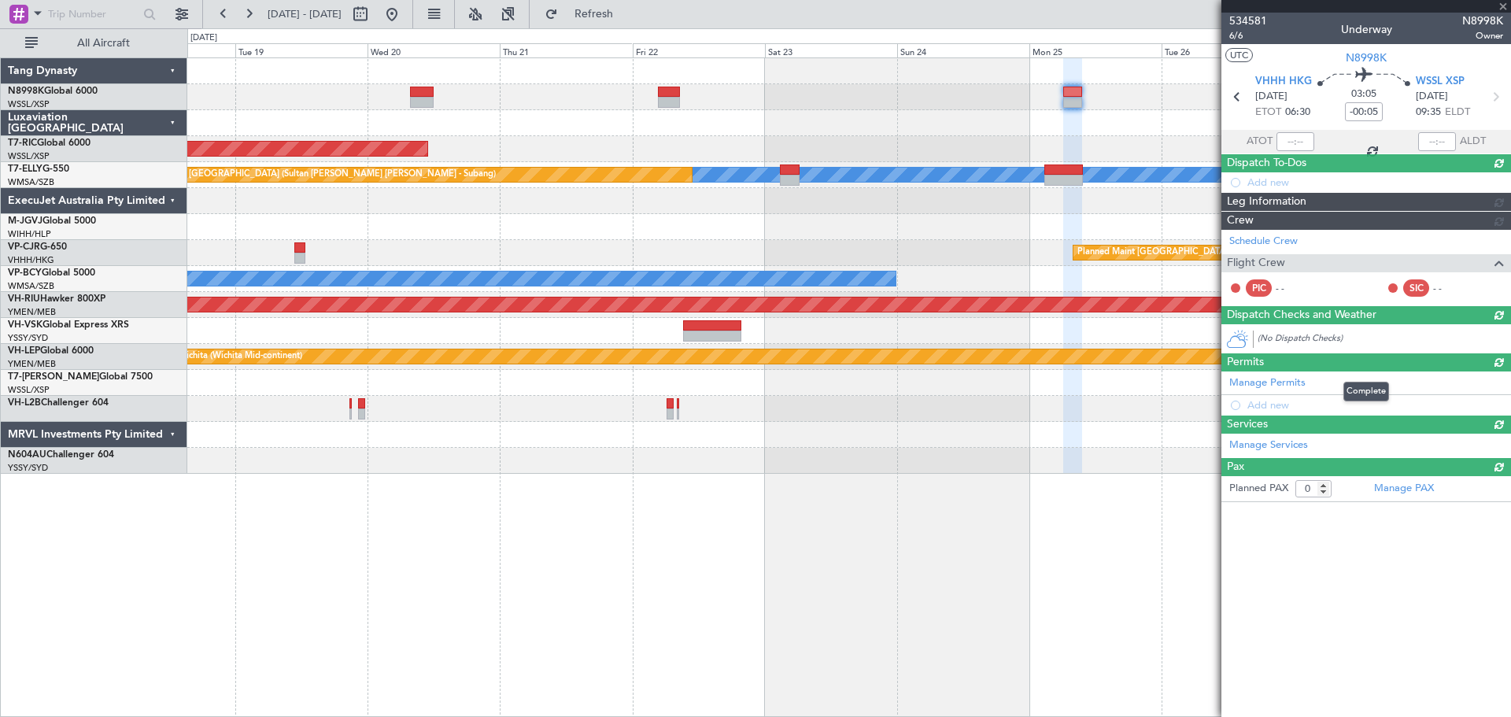
scroll to position [0, 0]
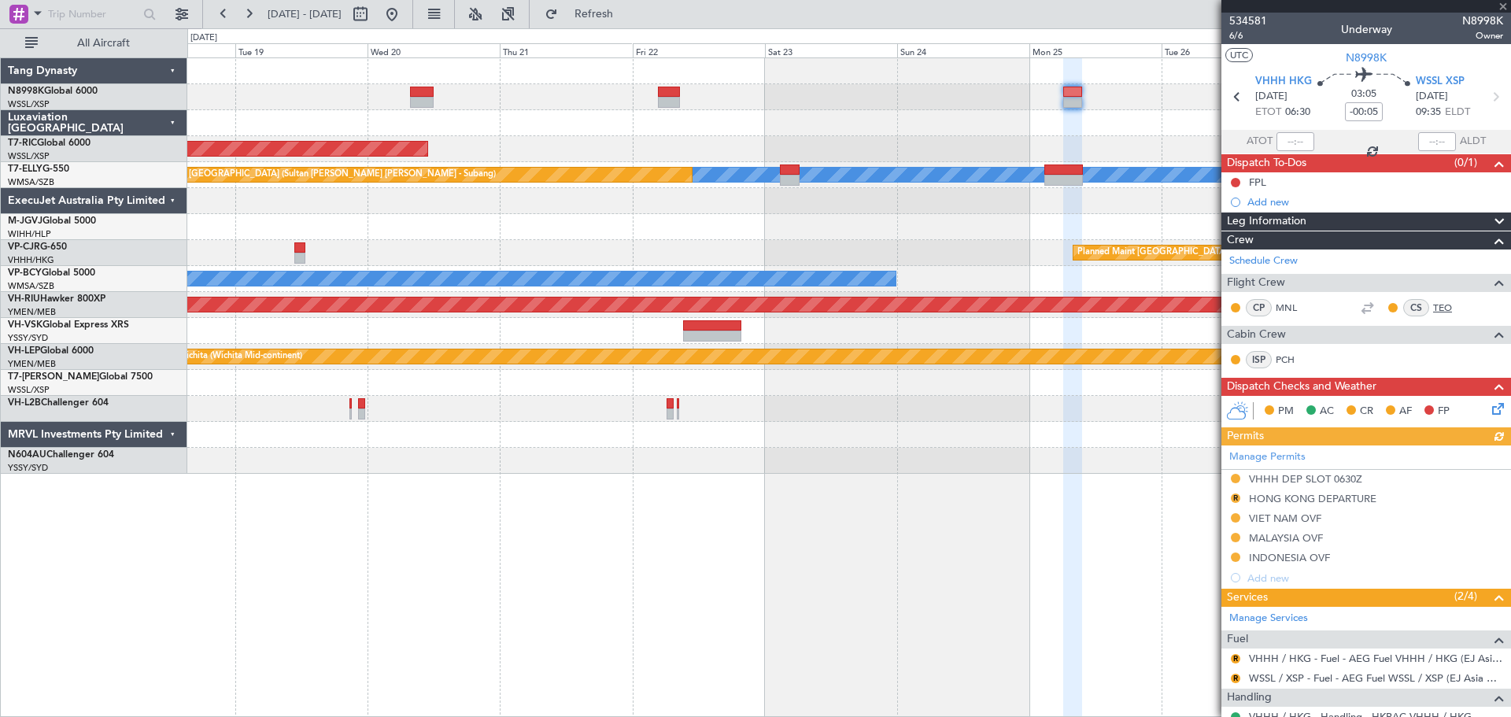
click at [1433, 307] on link "TEO" at bounding box center [1450, 308] width 35 height 14
click at [1071, 225] on div "Planned Maint [GEOGRAPHIC_DATA] (Seletar)" at bounding box center [848, 227] width 1323 height 26
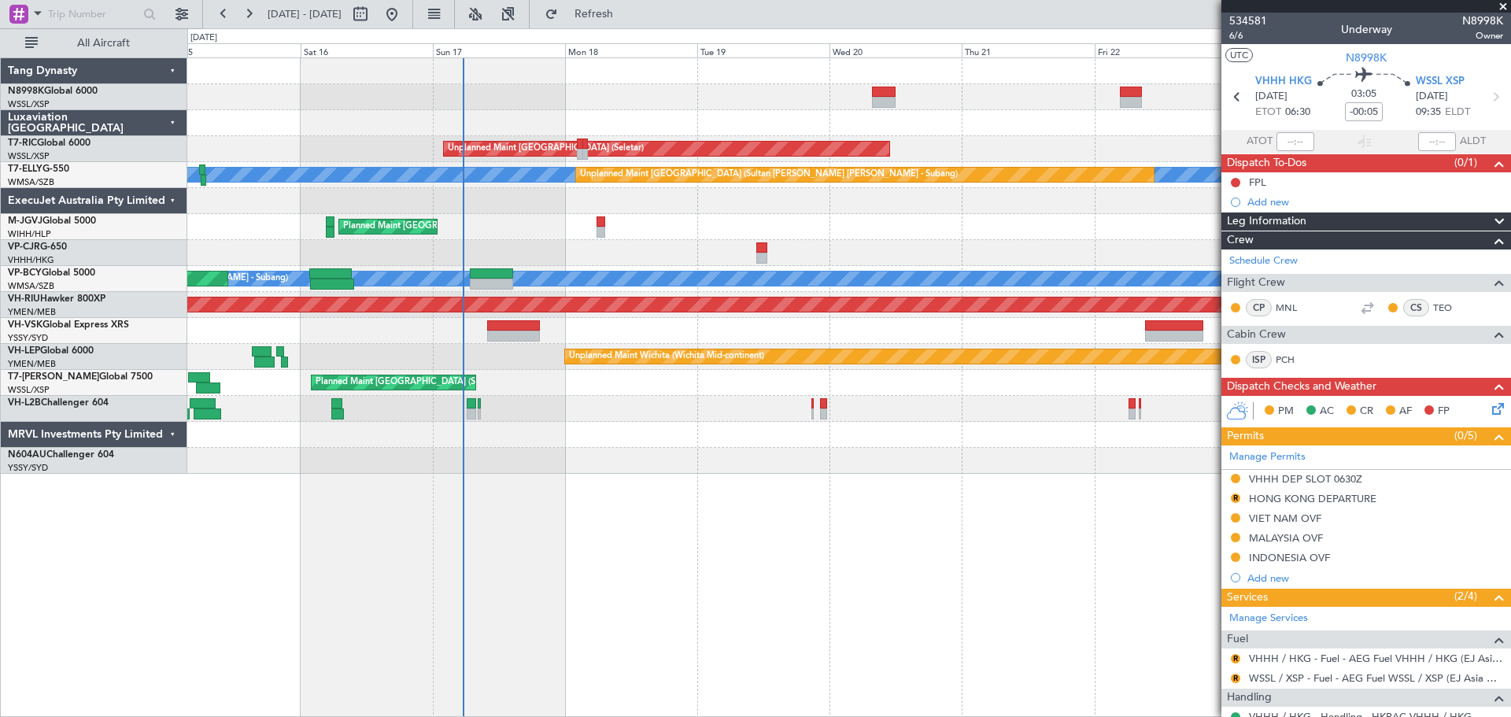
click at [880, 220] on div "Planned Maint [GEOGRAPHIC_DATA] (Seletar)" at bounding box center [848, 227] width 1323 height 26
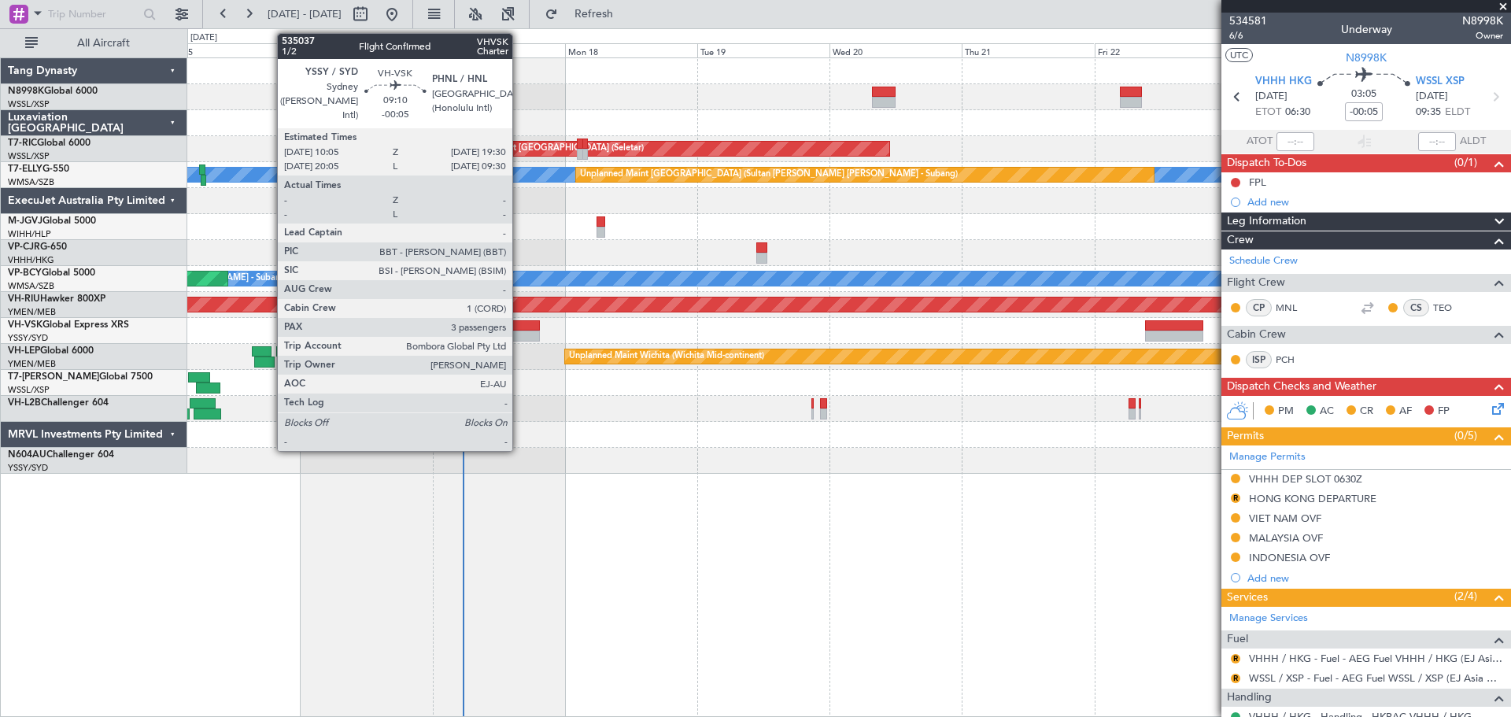
click at [519, 323] on div at bounding box center [513, 325] width 52 height 11
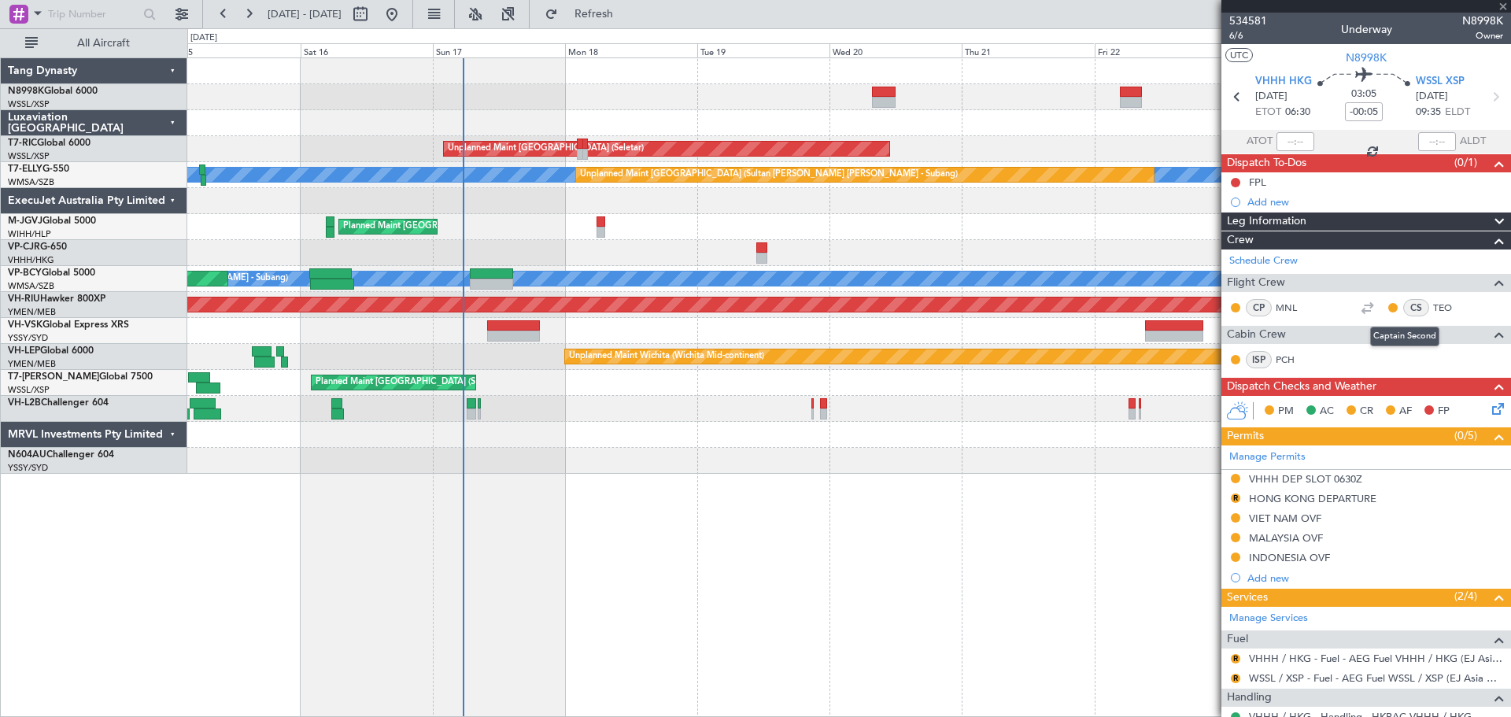
type input "3"
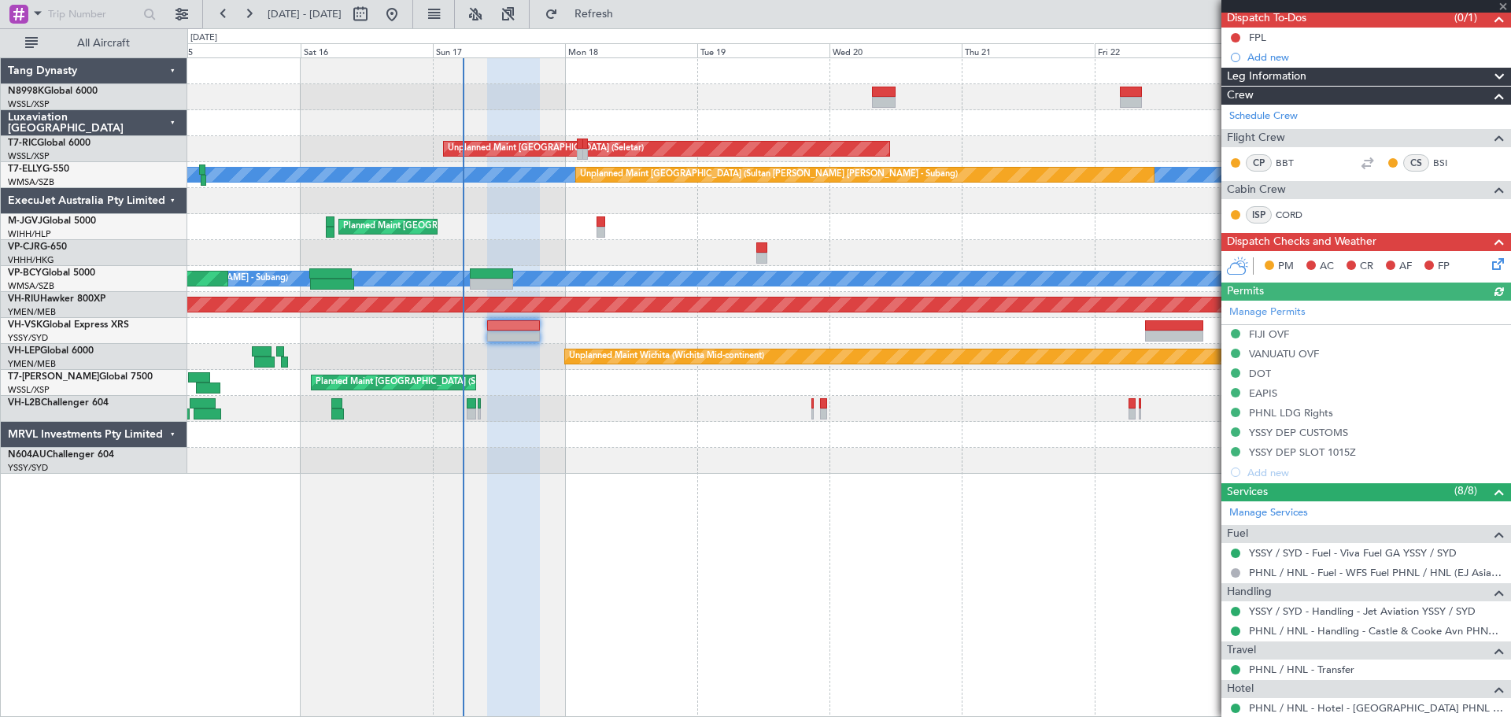
scroll to position [157, 0]
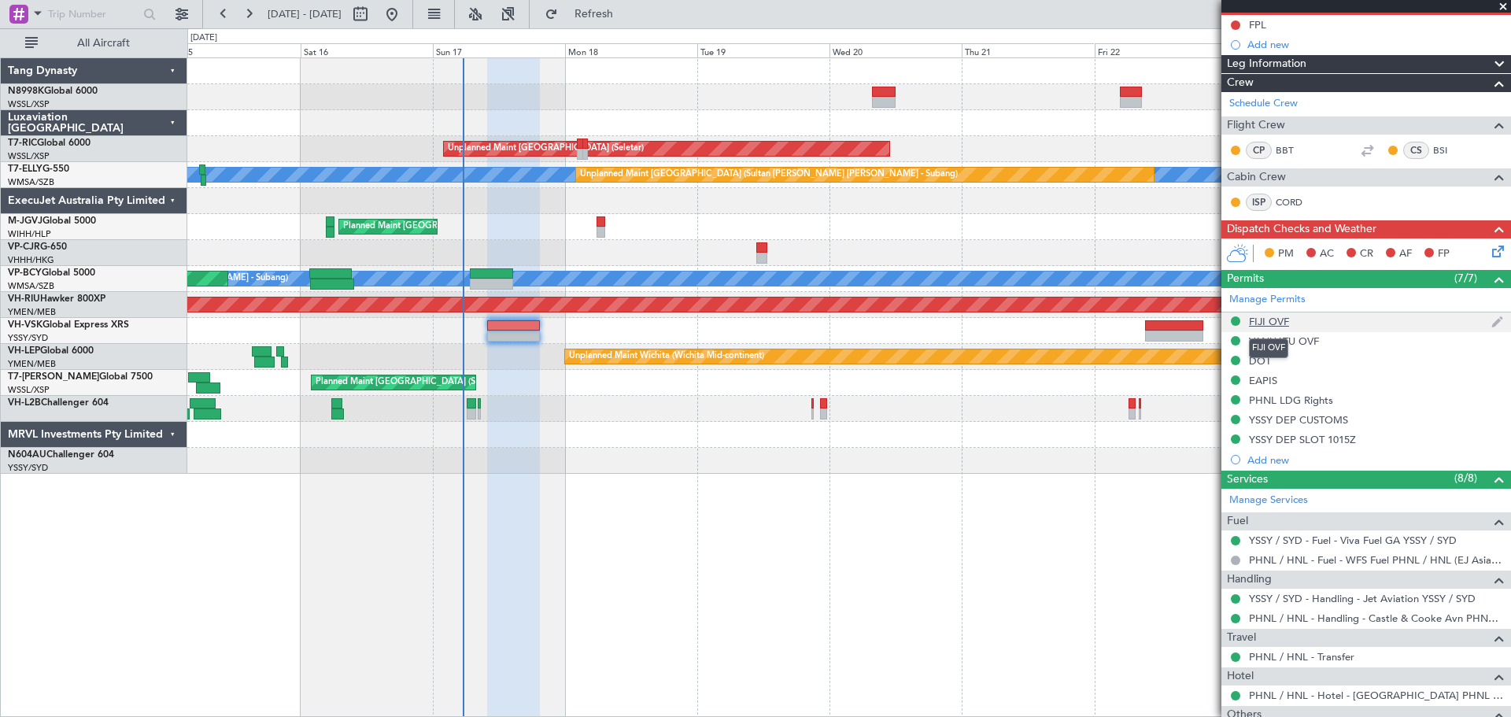
click at [1276, 323] on div "FIJI OVF" at bounding box center [1269, 321] width 40 height 13
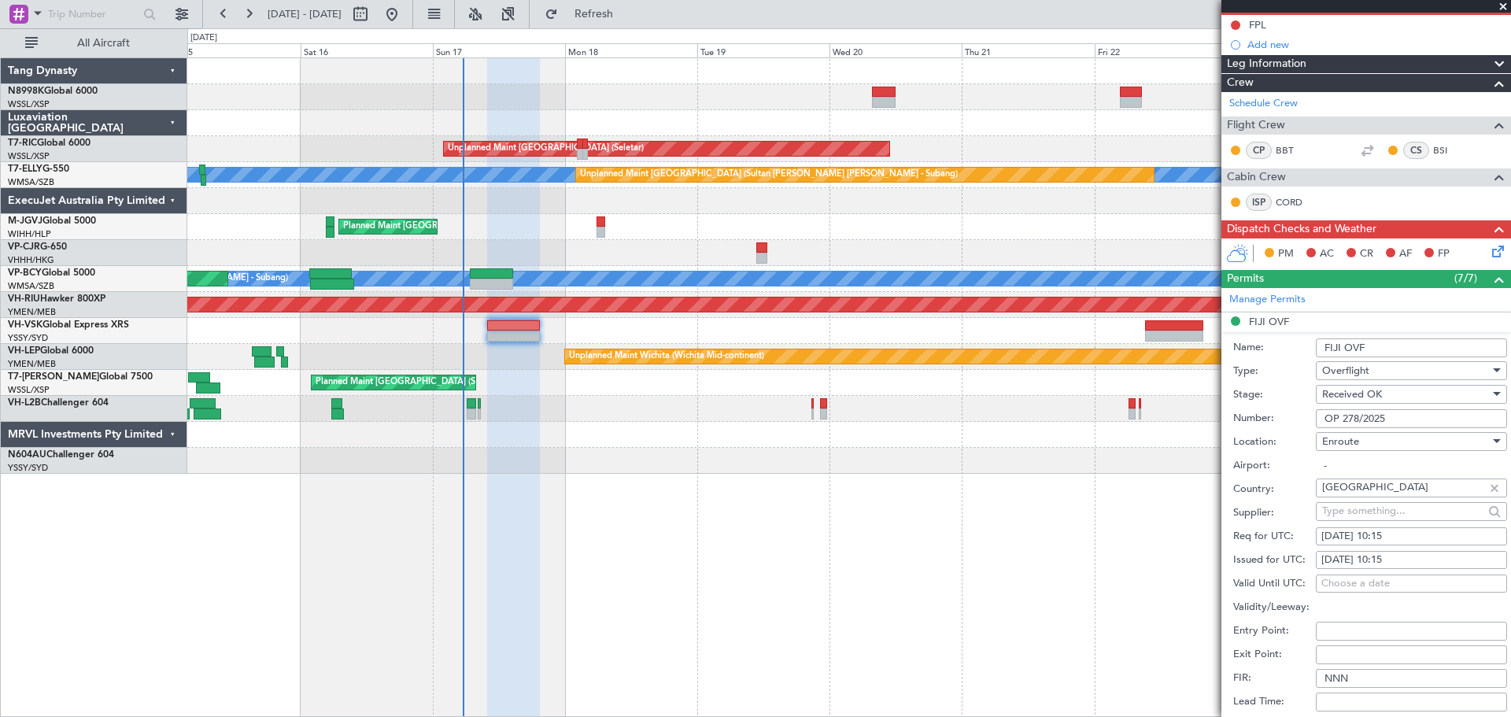
drag, startPoint x: 1375, startPoint y: 348, endPoint x: 1290, endPoint y: 341, distance: 86.0
click at [1288, 341] on div "Name: FIJI OVF" at bounding box center [1370, 348] width 274 height 24
drag, startPoint x: 1396, startPoint y: 418, endPoint x: 1273, endPoint y: 419, distance: 122.8
click at [1275, 419] on div "Number: OP 278/2025" at bounding box center [1370, 419] width 274 height 24
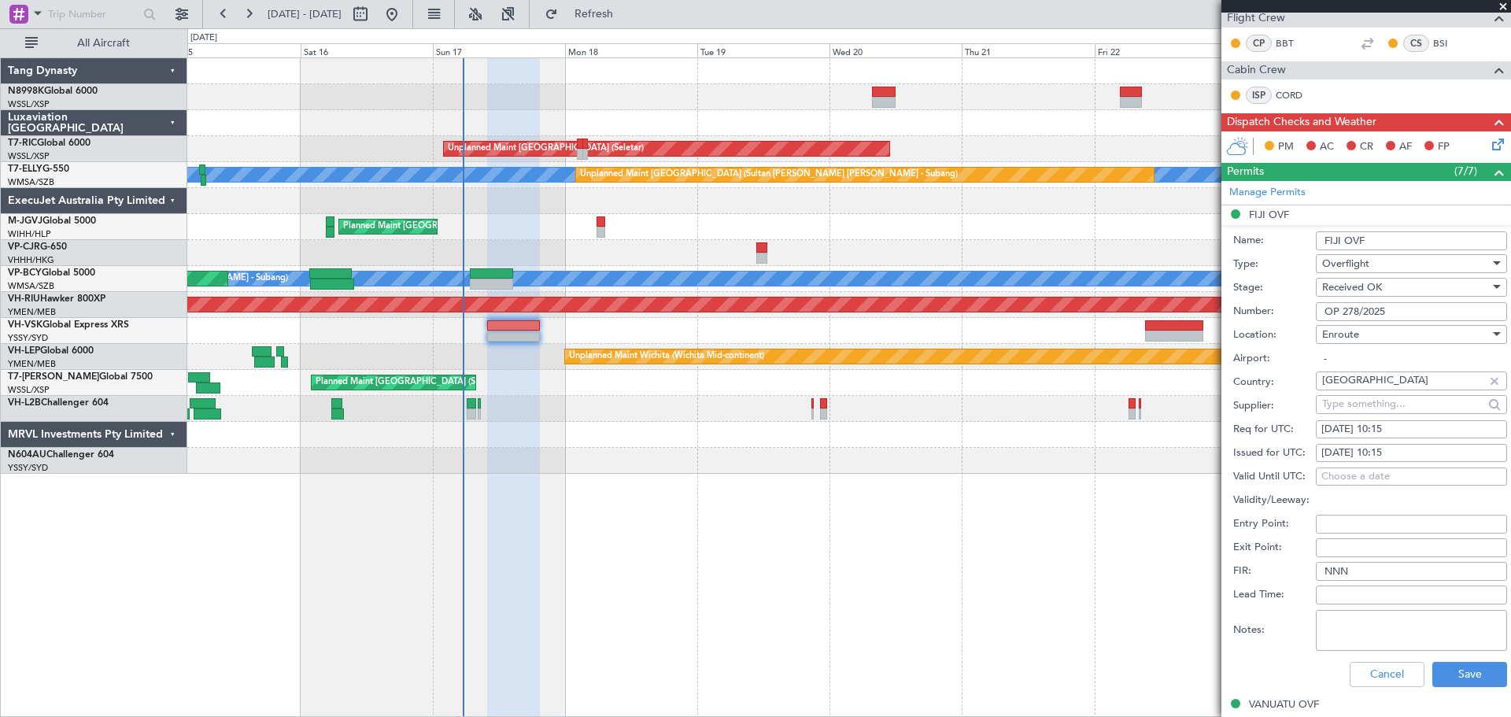
scroll to position [315, 0]
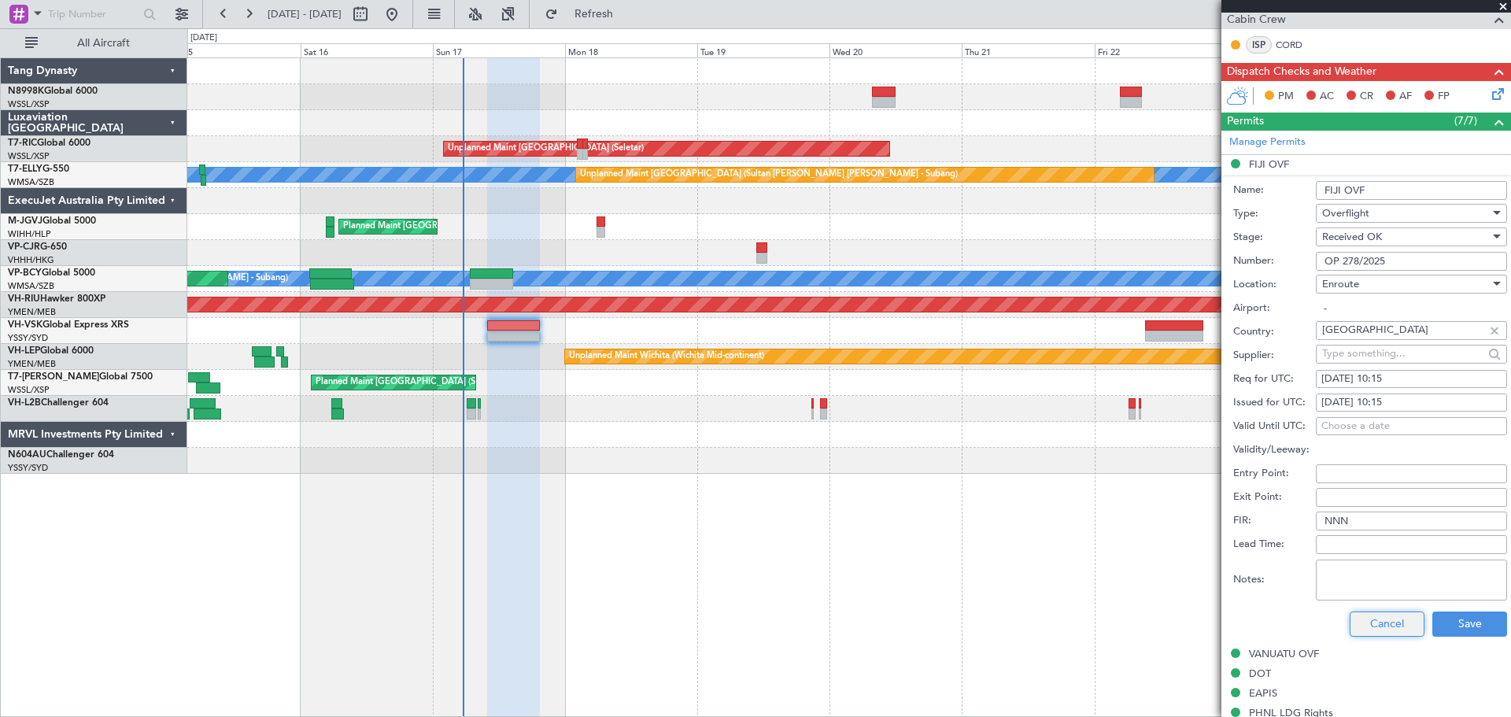
click at [1369, 615] on button "Cancel" at bounding box center [1386, 623] width 75 height 25
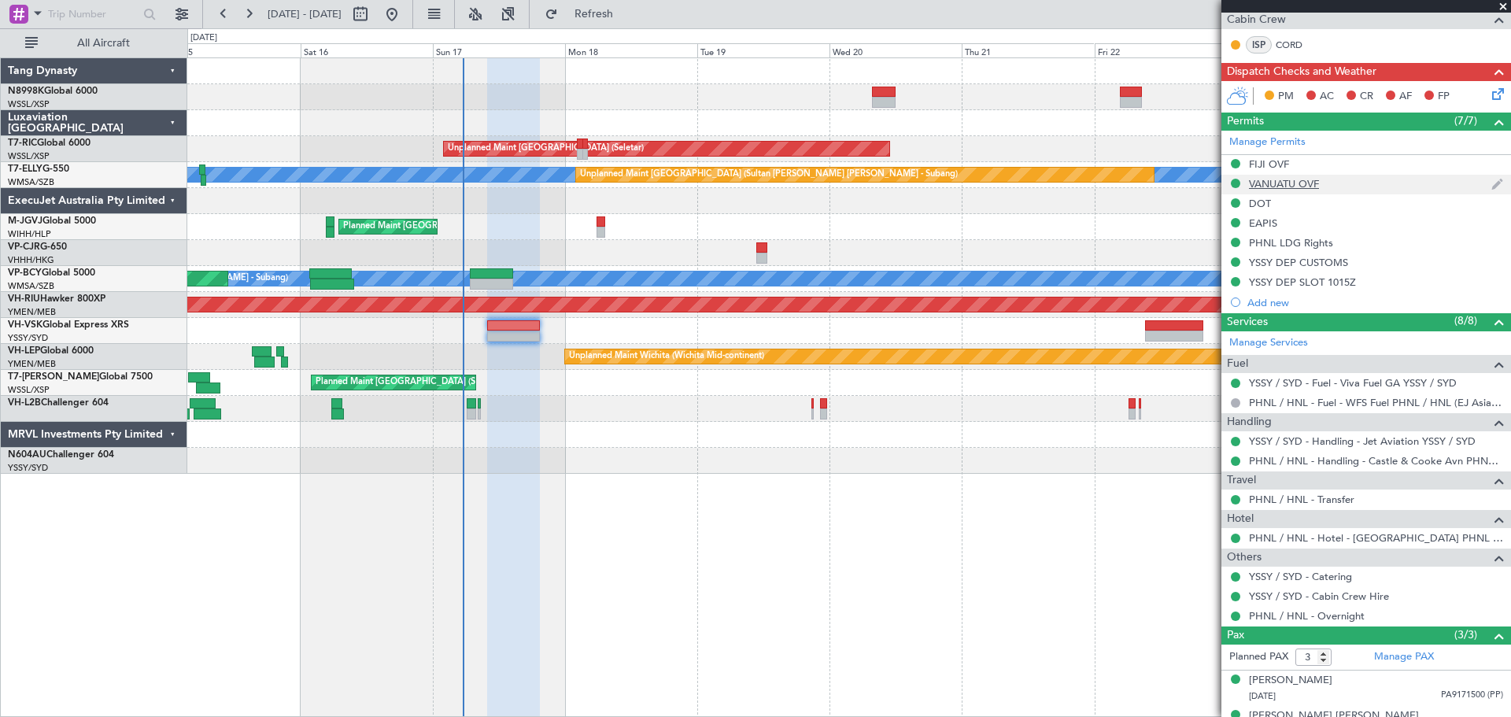
click at [1301, 182] on div "VANUATU OVF" at bounding box center [1284, 183] width 70 height 13
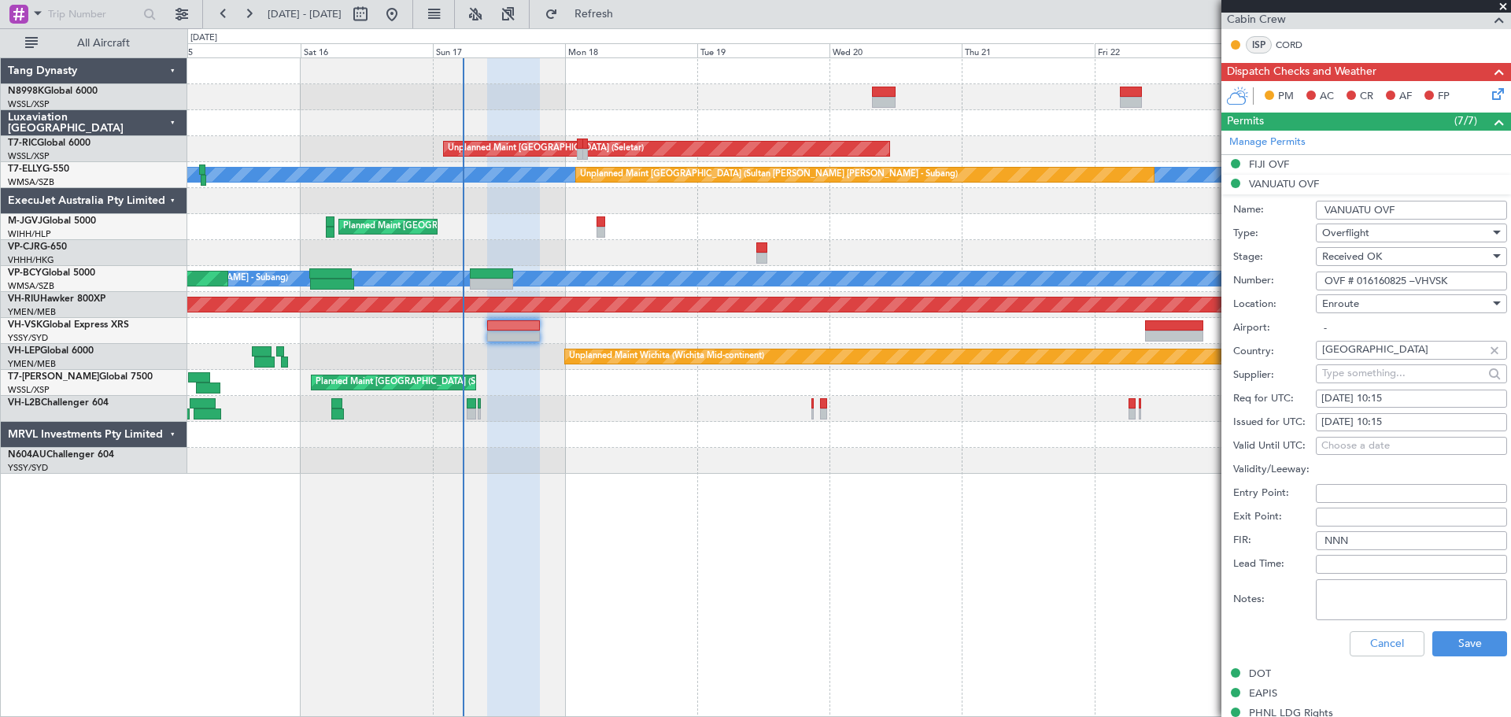
drag, startPoint x: 1402, startPoint y: 210, endPoint x: 1242, endPoint y: 211, distance: 160.5
click at [1246, 209] on div "Name: VANUATU OVF" at bounding box center [1370, 210] width 274 height 24
drag, startPoint x: 1451, startPoint y: 279, endPoint x: 1256, endPoint y: 282, distance: 195.2
click at [1264, 279] on div "Number: OVF # 016160825 –VHVSK" at bounding box center [1370, 281] width 274 height 24
drag, startPoint x: 1370, startPoint y: 642, endPoint x: 1404, endPoint y: 586, distance: 65.3
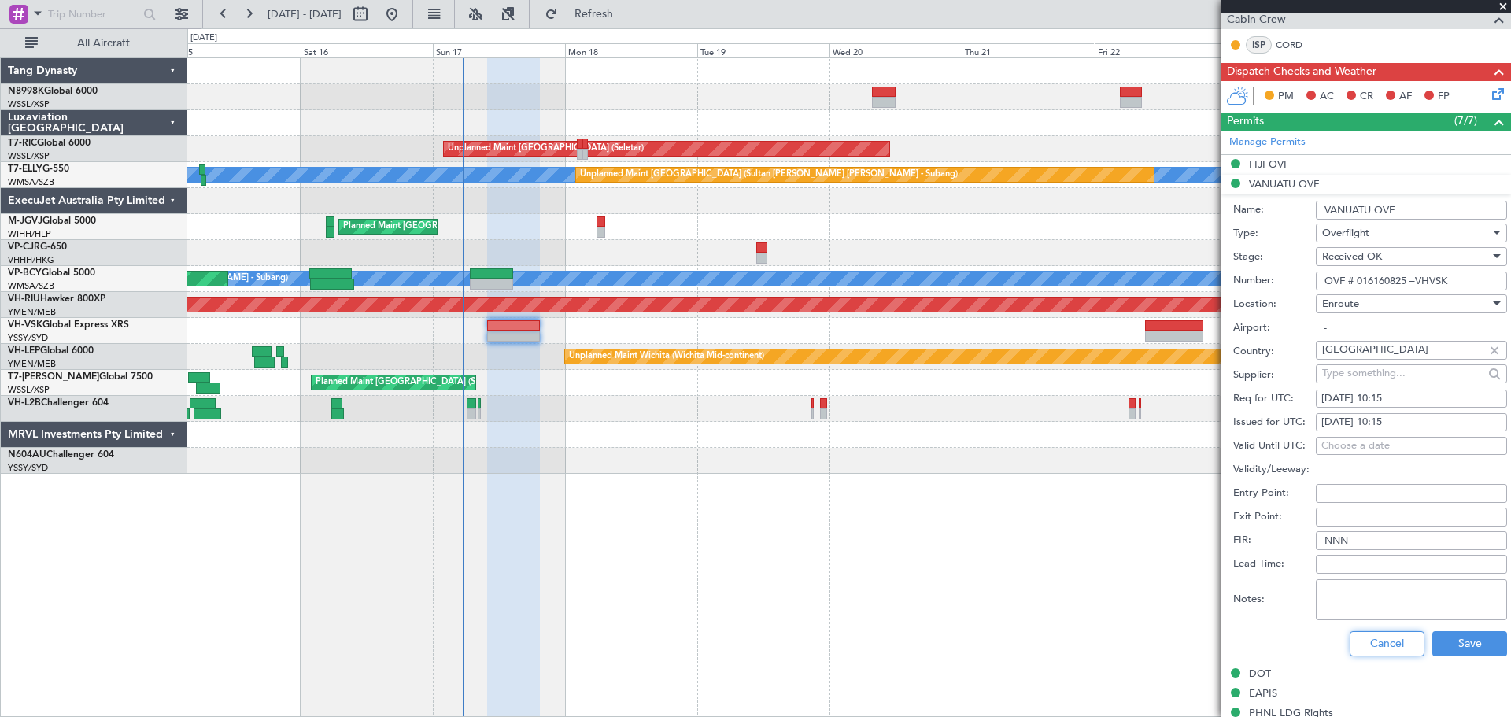
click at [1371, 641] on button "Cancel" at bounding box center [1386, 643] width 75 height 25
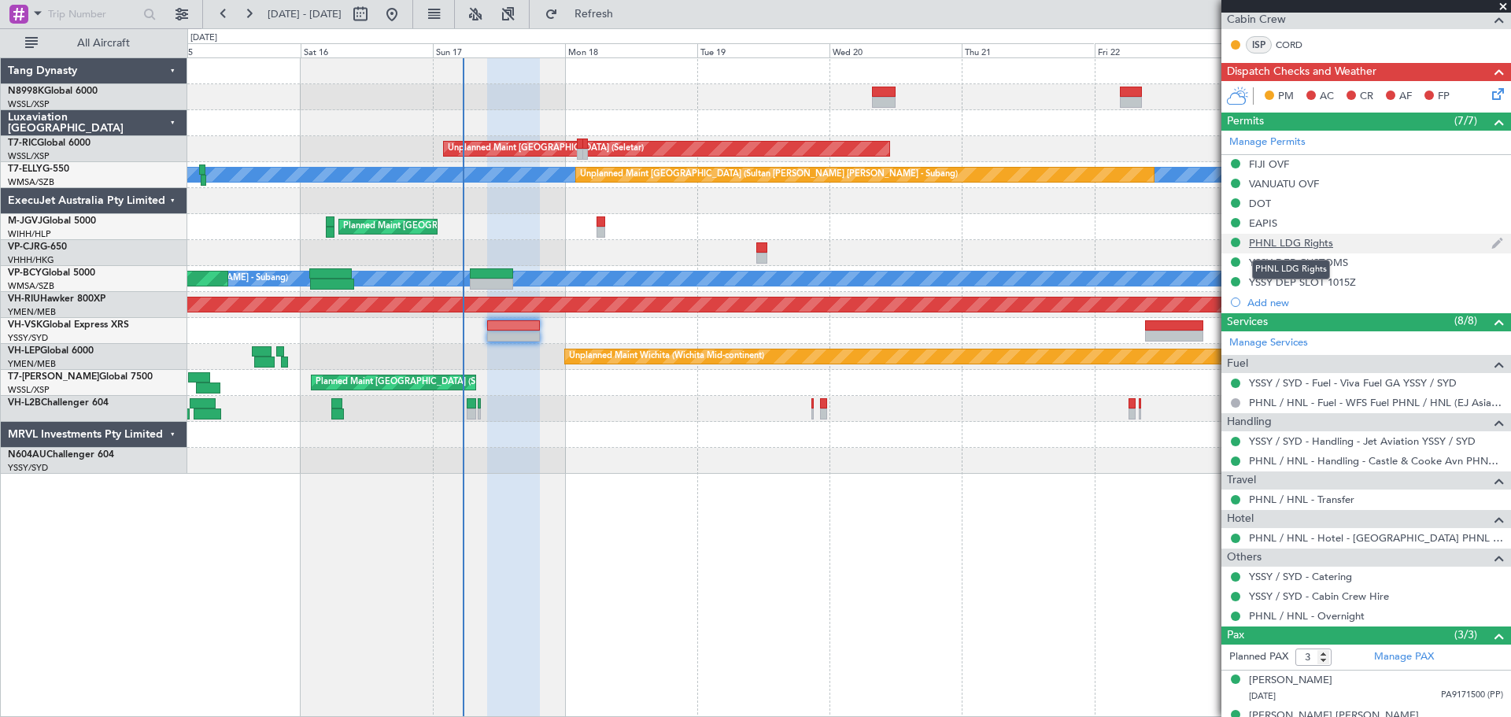
click at [1279, 238] on div "PHNL LDG Rights" at bounding box center [1291, 242] width 84 height 13
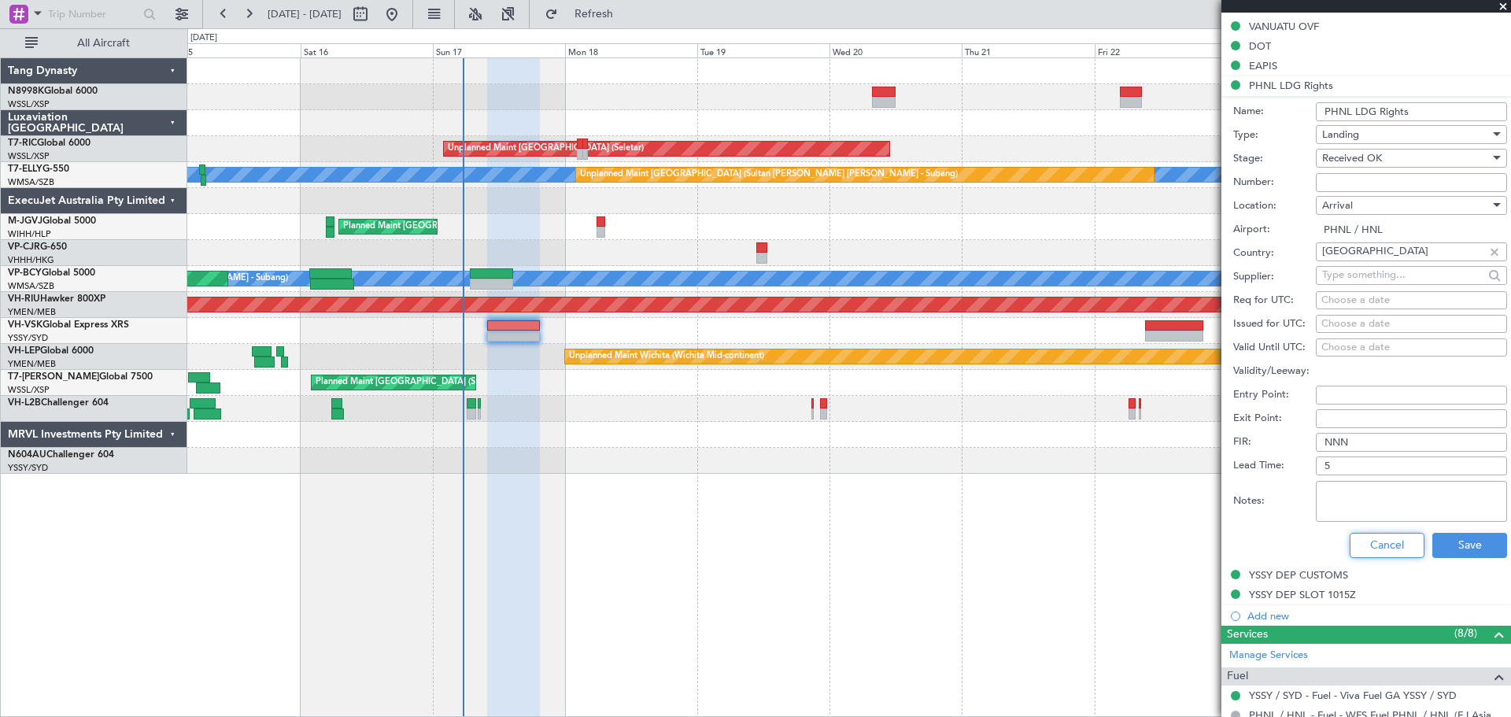
drag, startPoint x: 1367, startPoint y: 553, endPoint x: 1371, endPoint y: 533, distance: 20.2
click at [1367, 552] on button "Cancel" at bounding box center [1386, 545] width 75 height 25
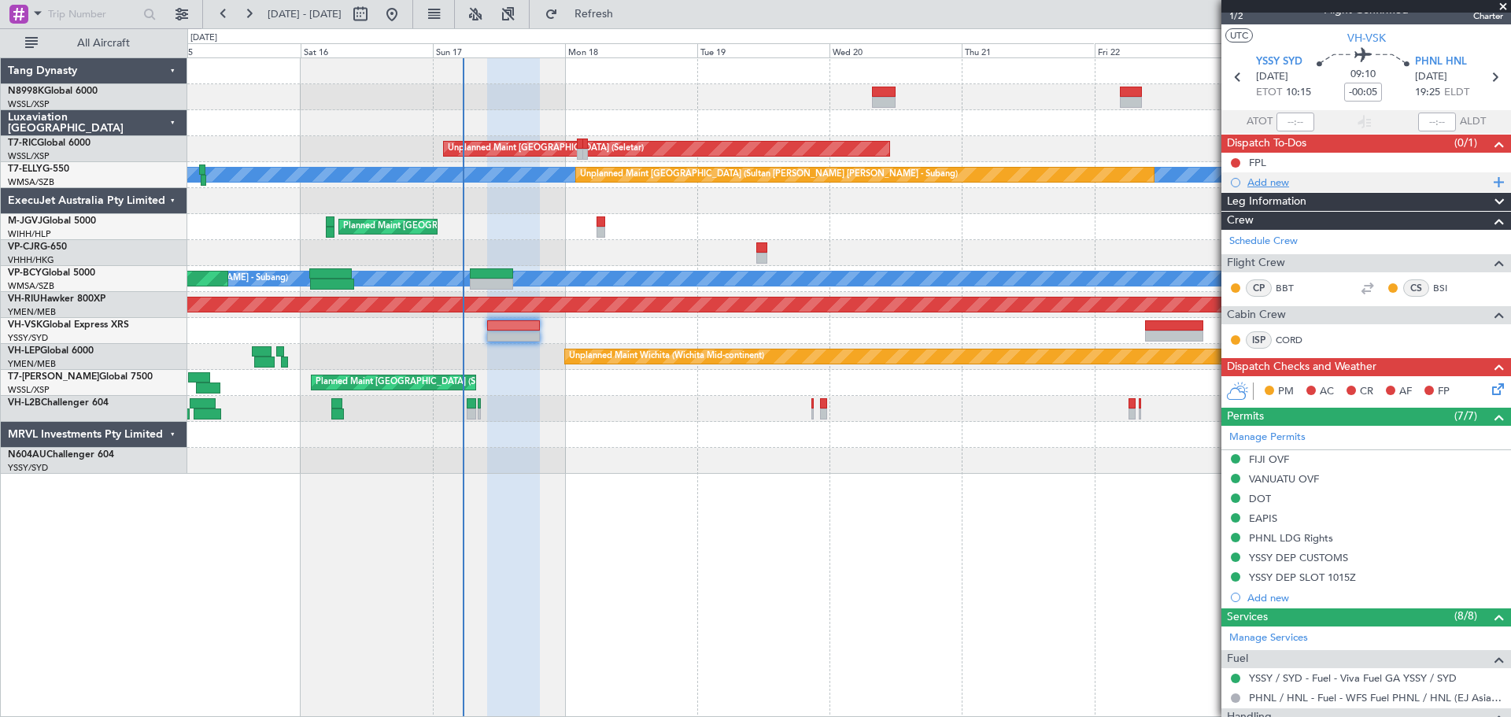
scroll to position [0, 0]
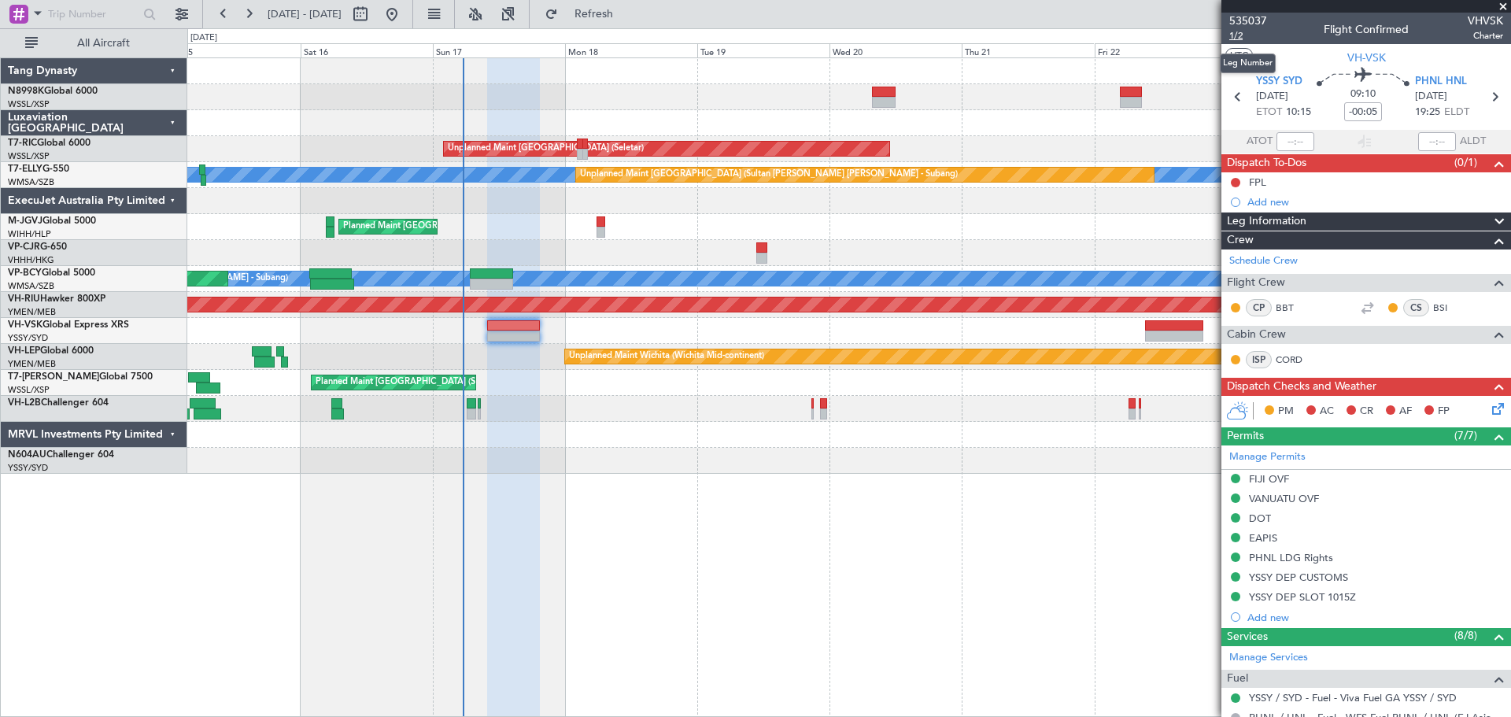
click at [1241, 33] on span "1/2" at bounding box center [1248, 35] width 38 height 13
click at [1231, 35] on span "1/2" at bounding box center [1248, 35] width 38 height 13
click at [1356, 105] on input "-00:05" at bounding box center [1363, 111] width 38 height 19
type input "-00:10"
click at [1240, 36] on span "1/2" at bounding box center [1248, 35] width 38 height 13
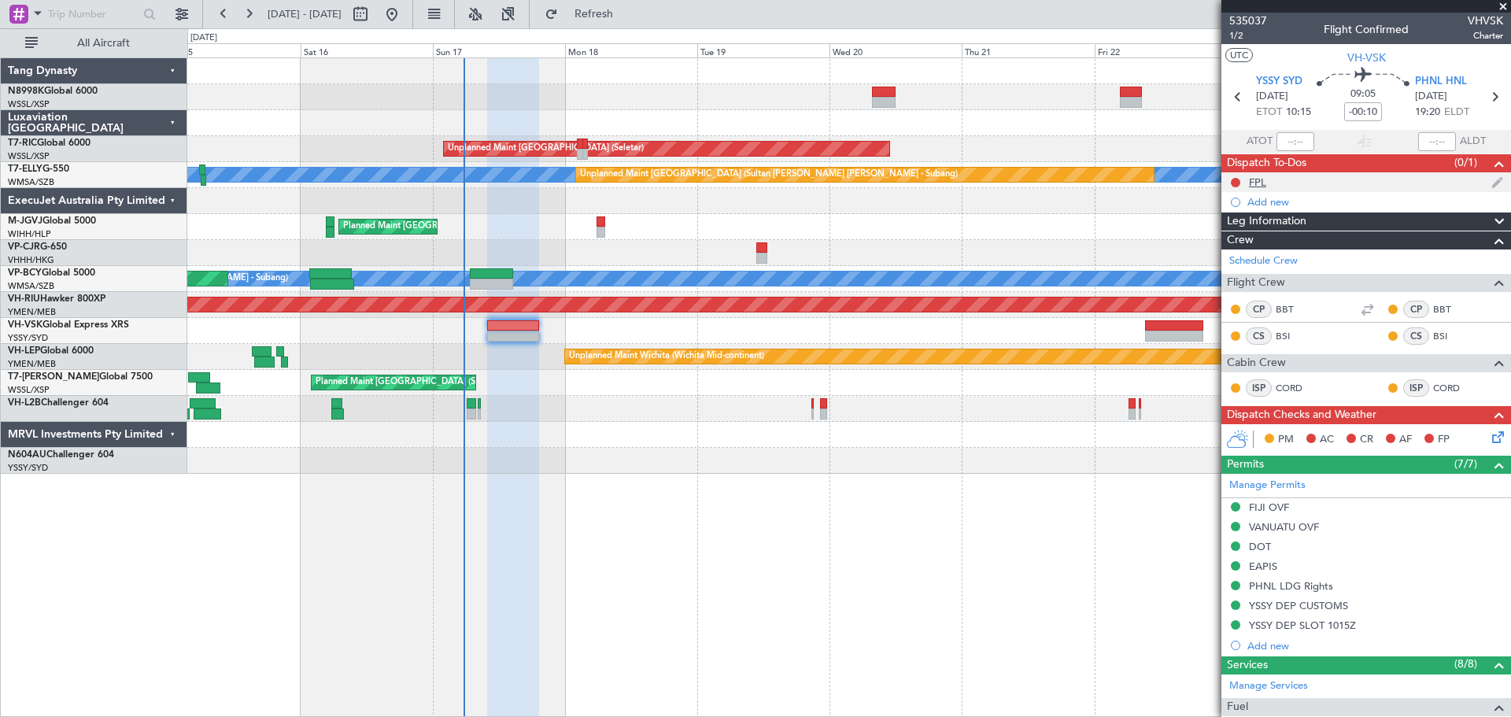
click at [1250, 178] on div "FPL" at bounding box center [1257, 181] width 17 height 13
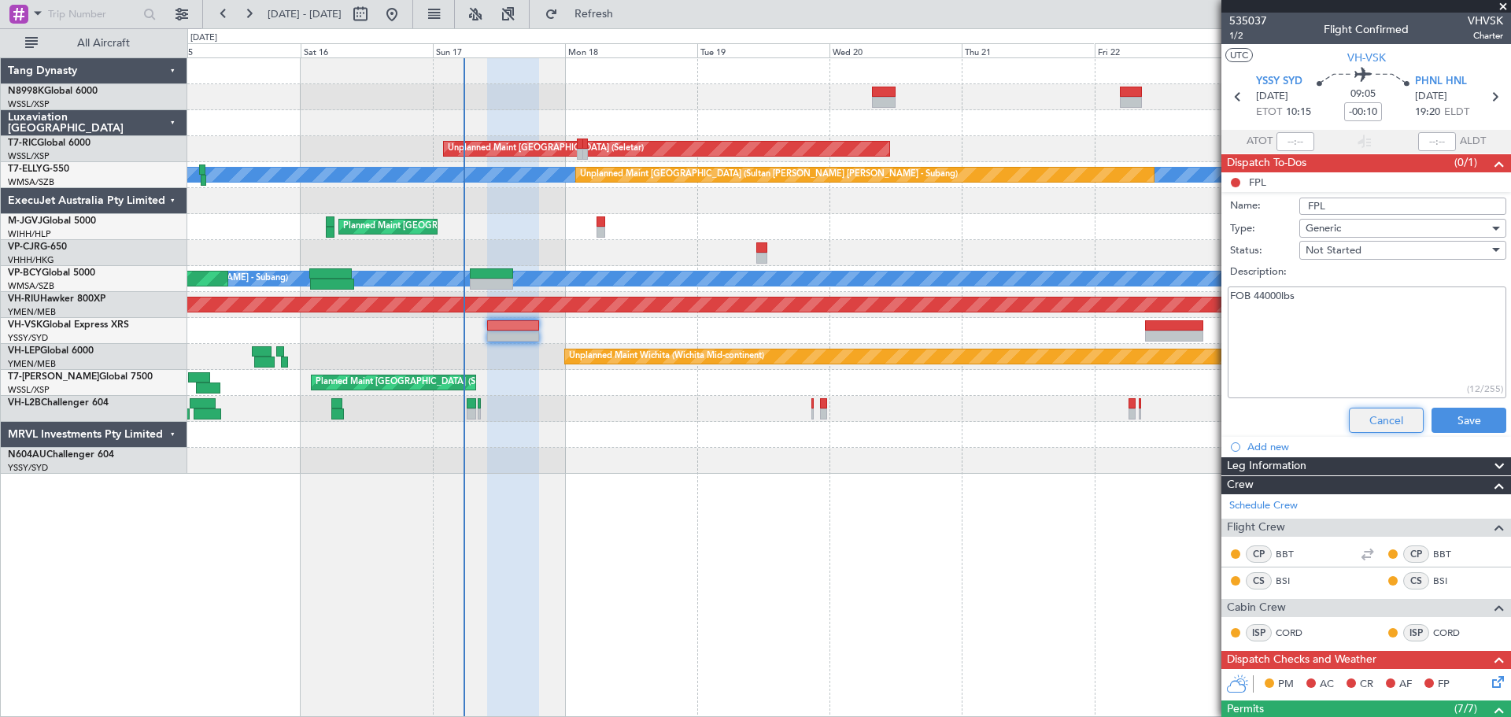
click at [1357, 415] on button "Cancel" at bounding box center [1386, 420] width 75 height 25
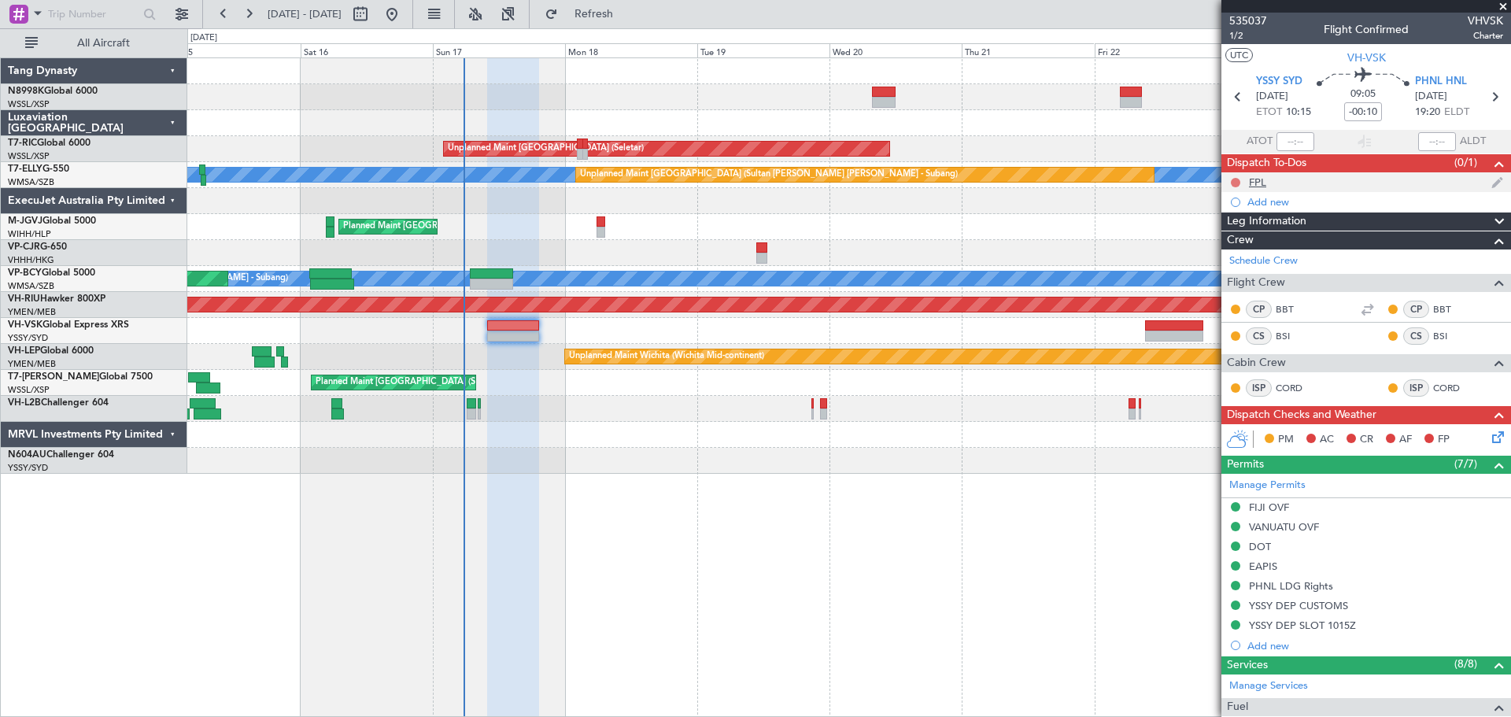
click at [1236, 179] on button at bounding box center [1235, 182] width 9 height 9
click at [1243, 248] on span "Completed" at bounding box center [1242, 252] width 52 height 16
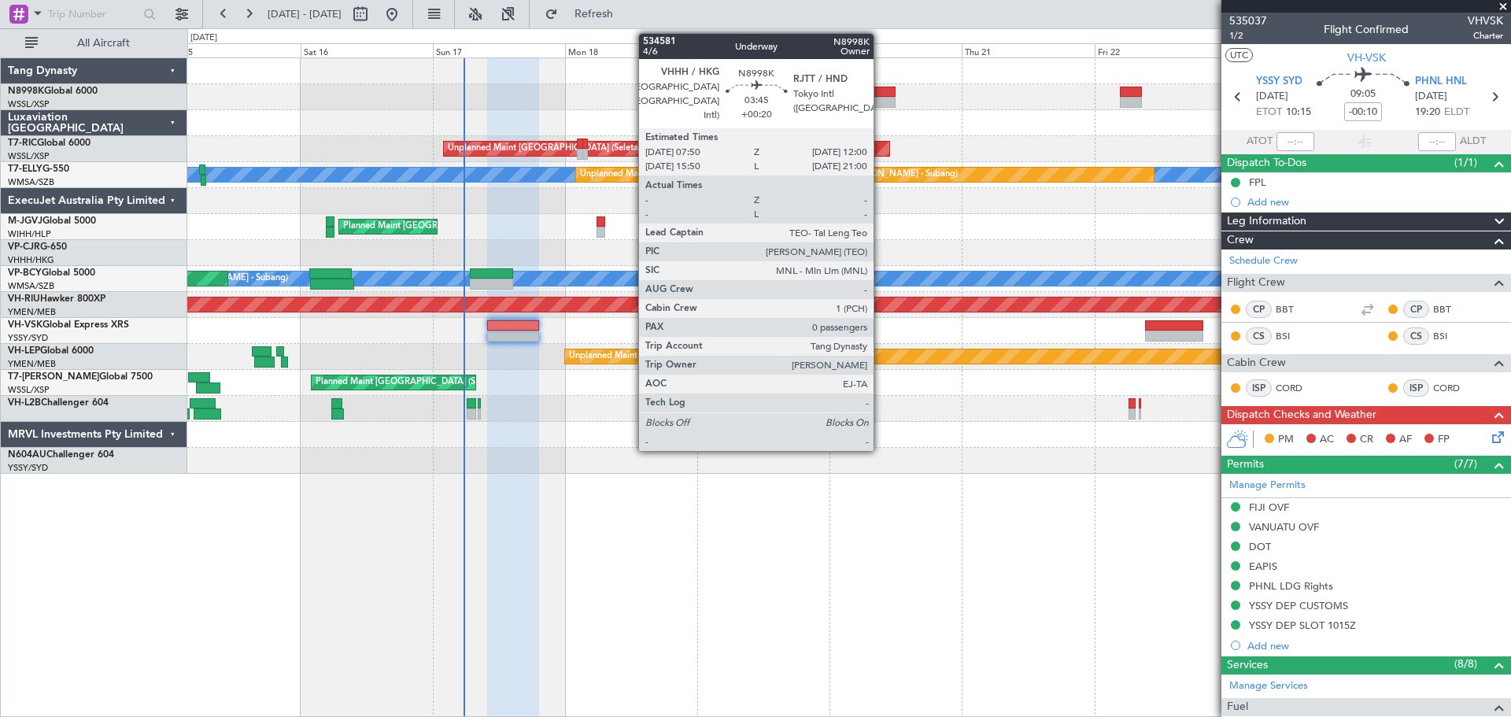
click at [880, 89] on div at bounding box center [884, 92] width 24 height 11
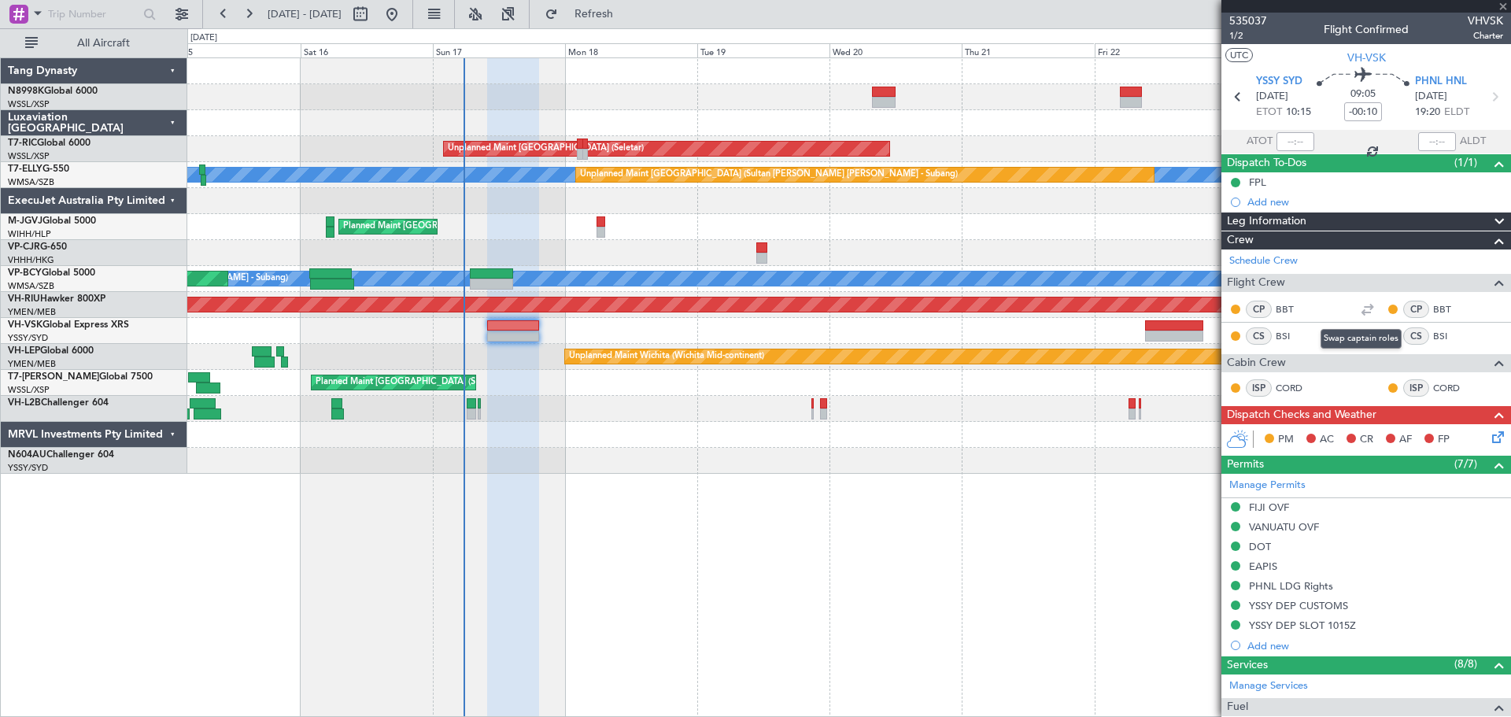
type input "+00:20"
type input "0"
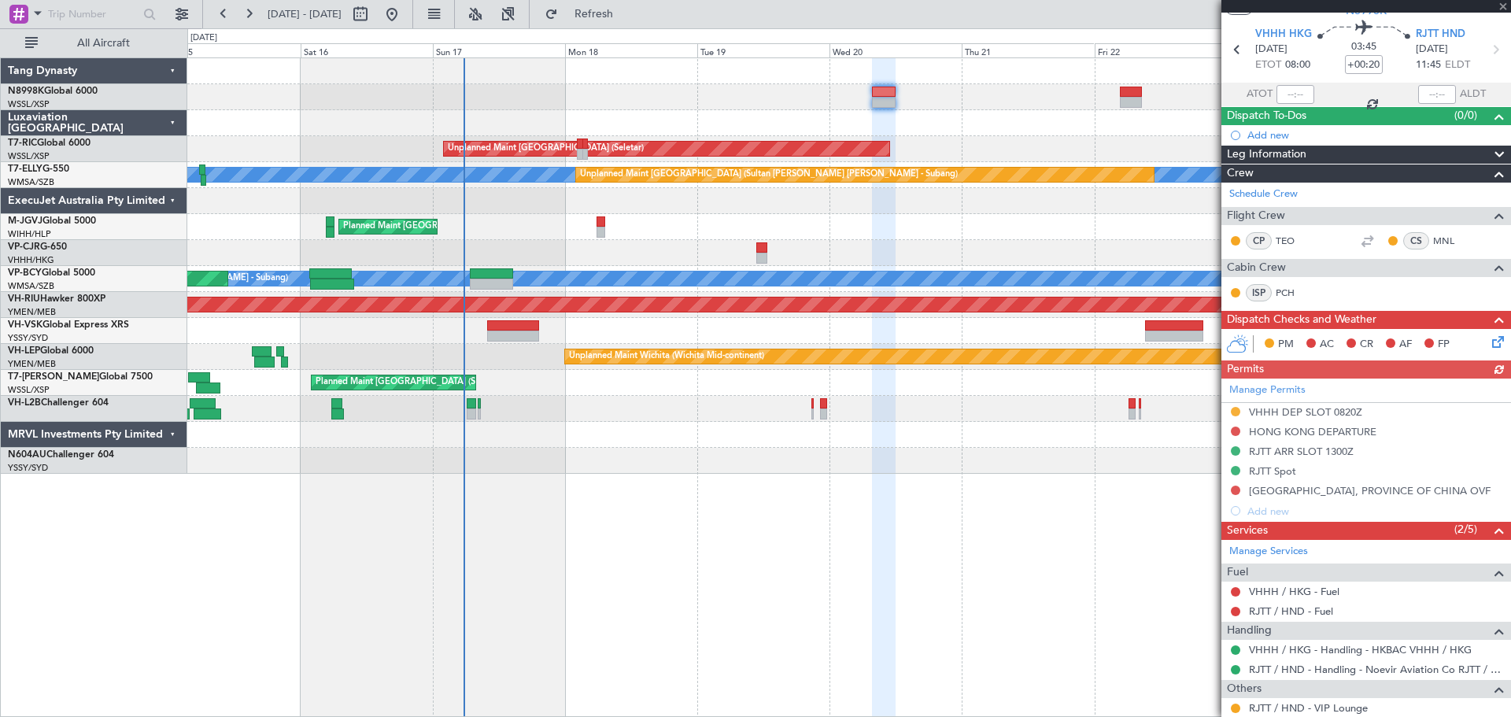
scroll to position [92, 0]
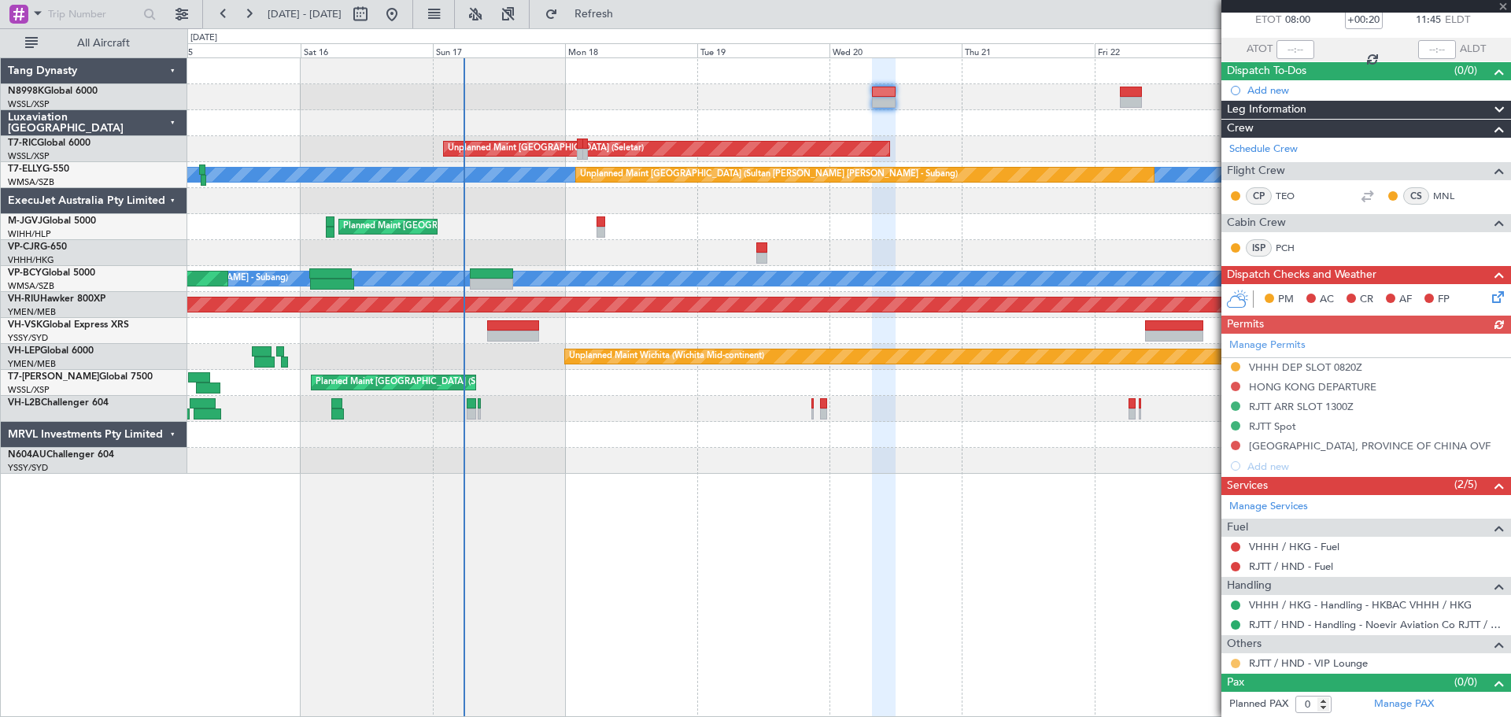
click at [1235, 665] on button at bounding box center [1235, 663] width 9 height 9
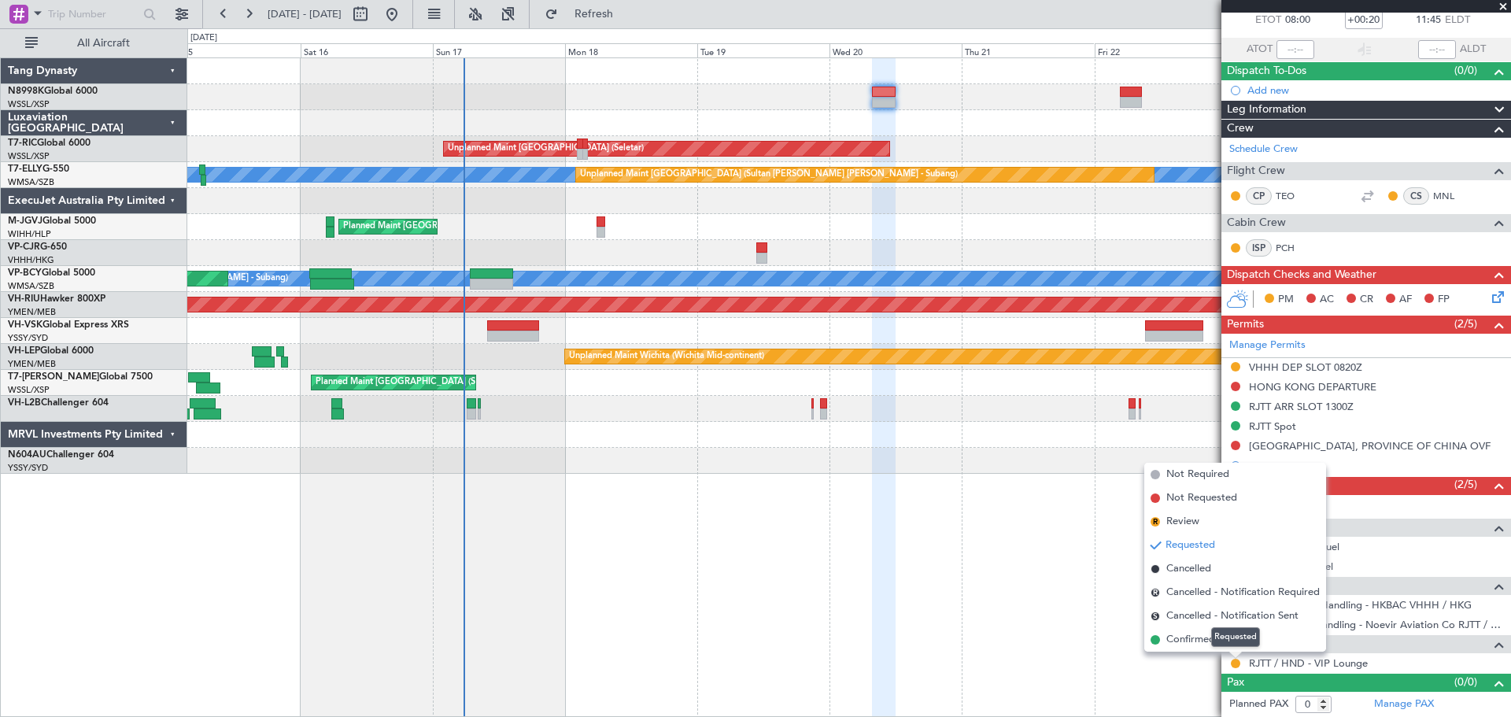
click at [1220, 644] on div "Requested" at bounding box center [1235, 637] width 49 height 20
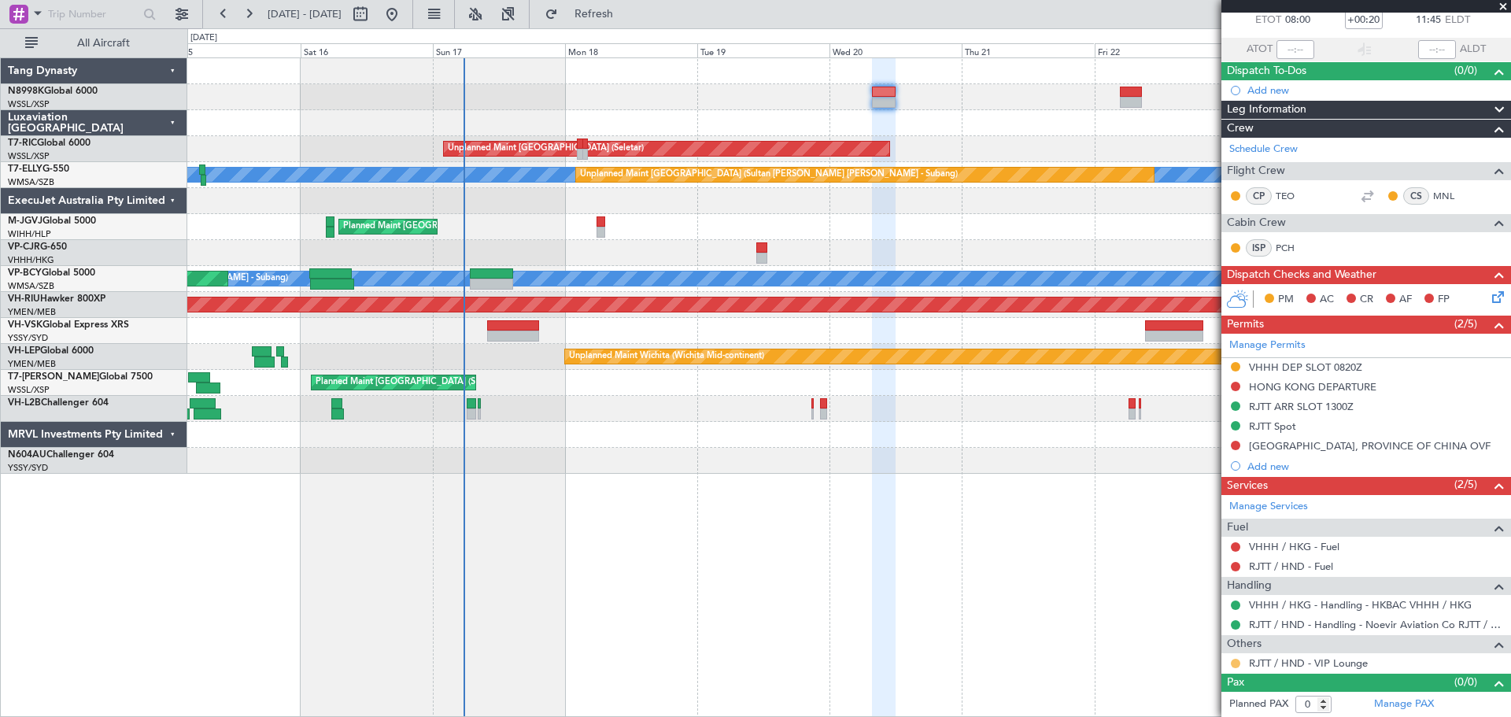
click at [1235, 660] on button at bounding box center [1235, 663] width 9 height 9
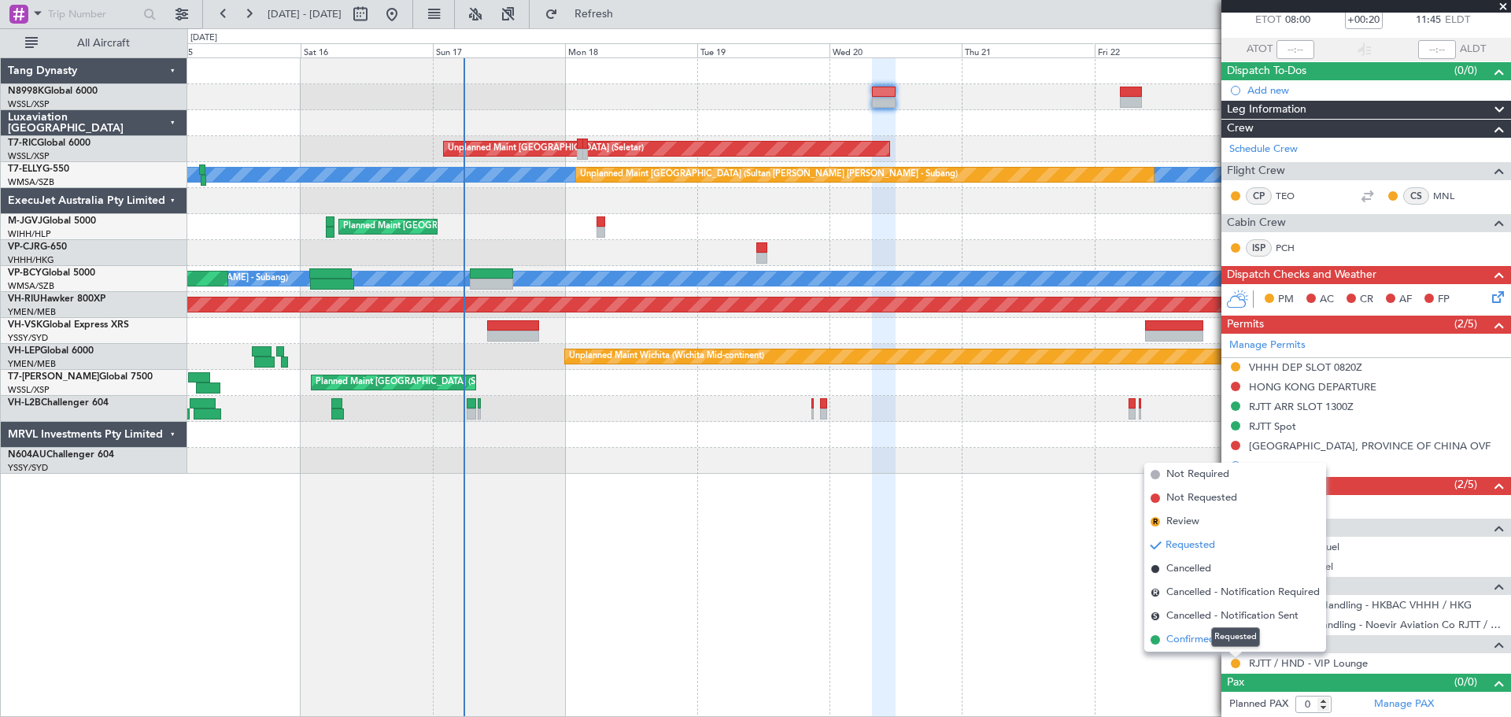
click at [1199, 635] on span "Confirmed" at bounding box center [1190, 640] width 49 height 16
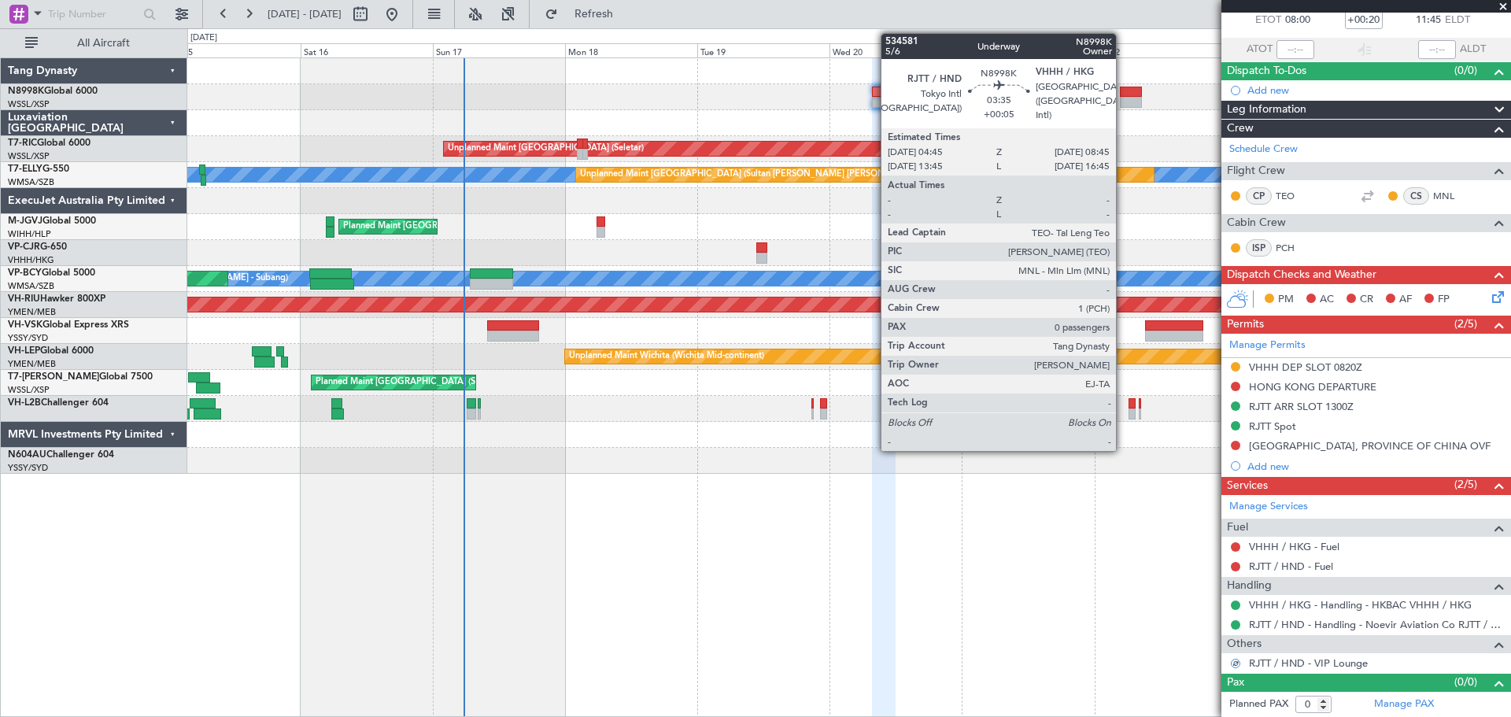
click at [1124, 90] on div at bounding box center [1131, 92] width 23 height 11
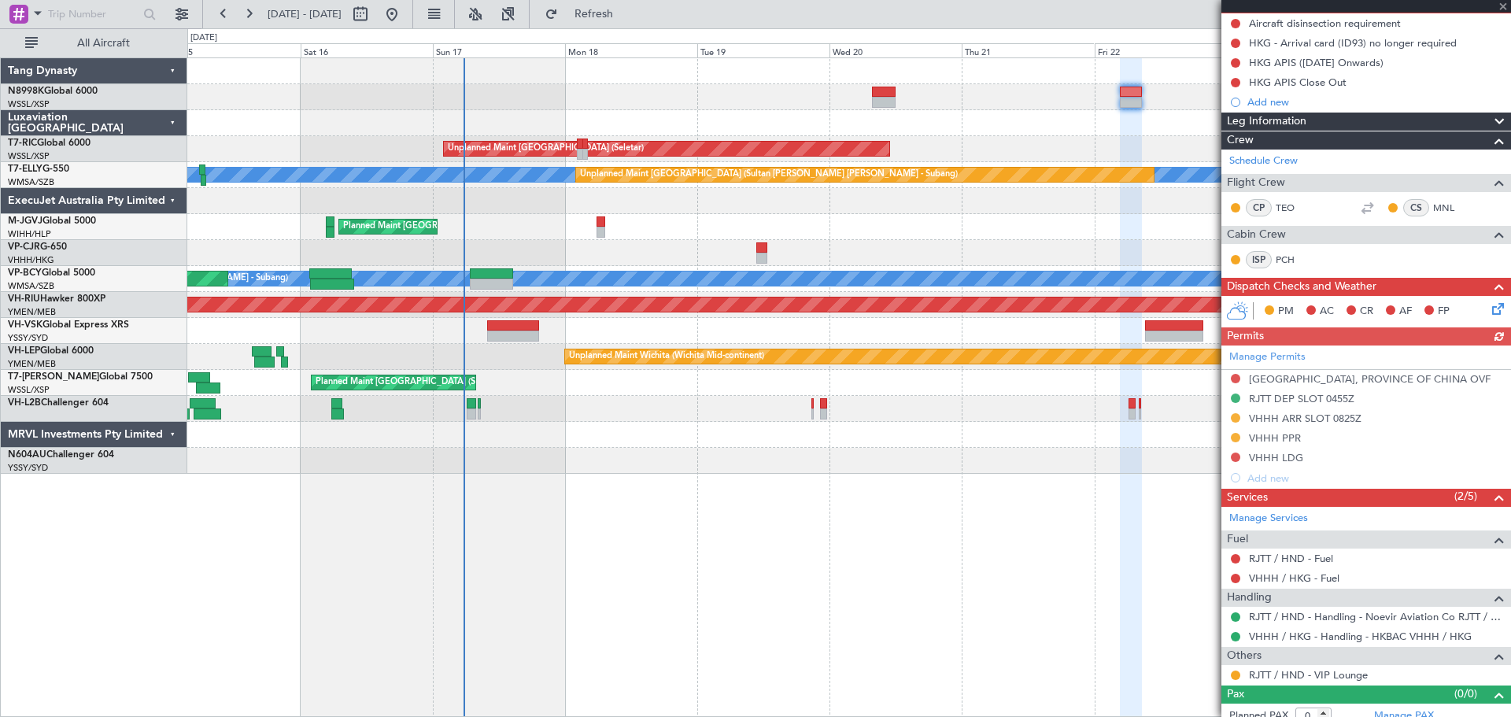
scroll to position [171, 0]
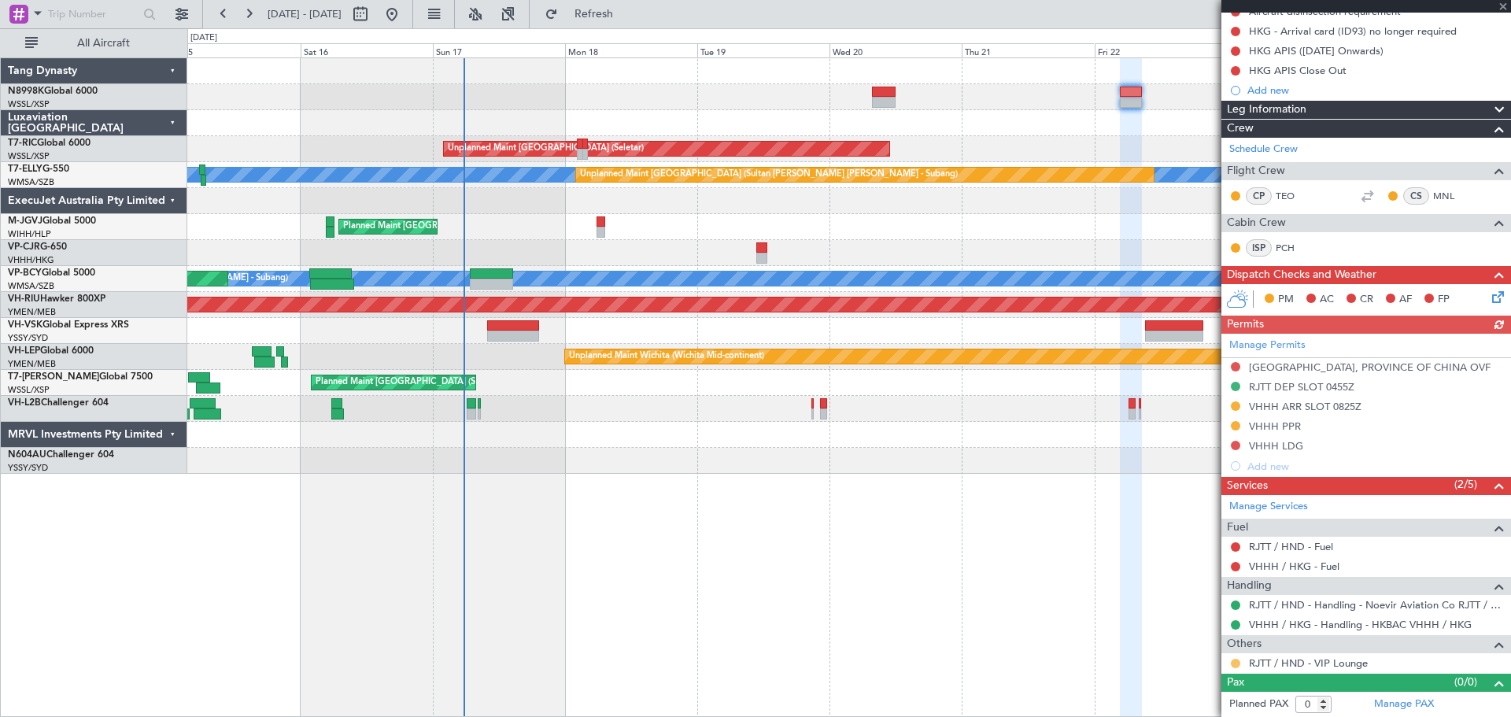
click at [1231, 659] on button at bounding box center [1235, 663] width 9 height 9
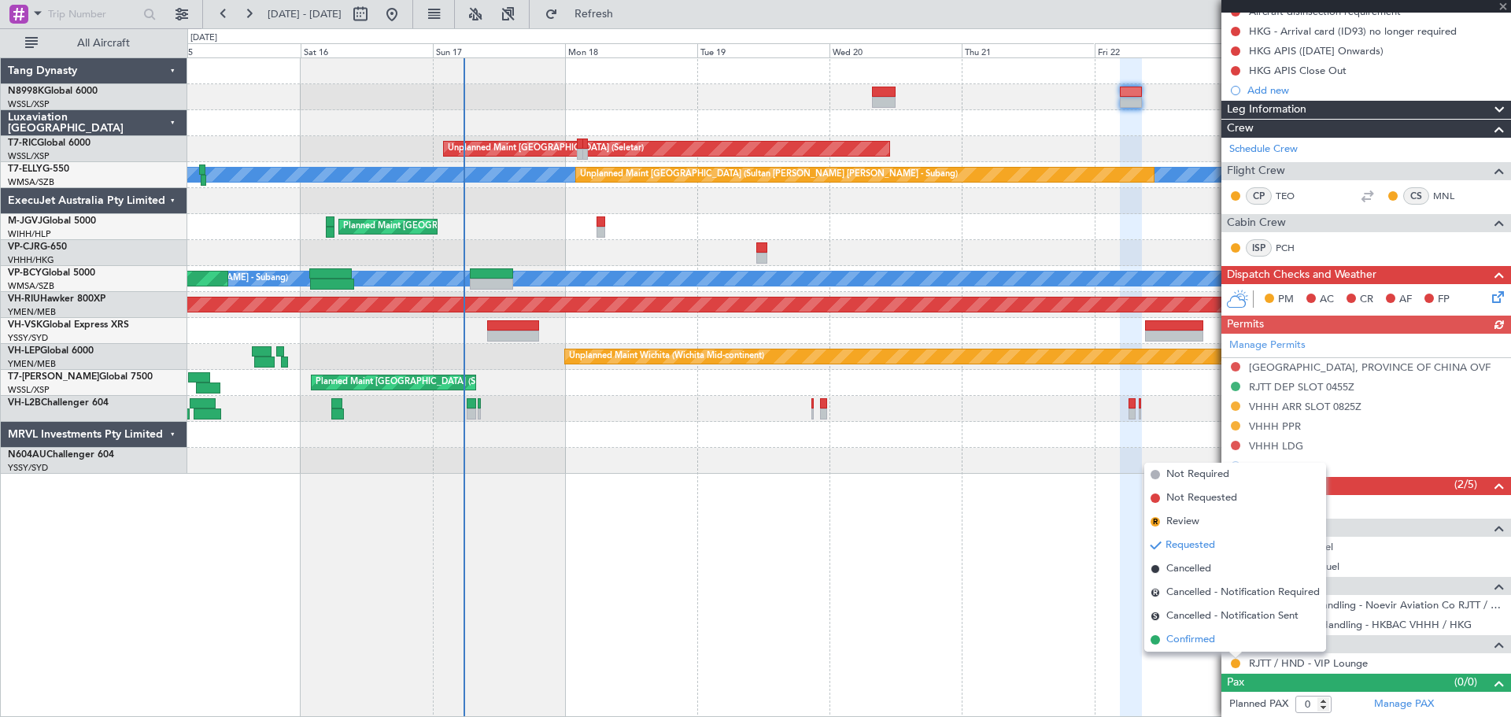
click at [1190, 633] on span "Confirmed" at bounding box center [1190, 640] width 49 height 16
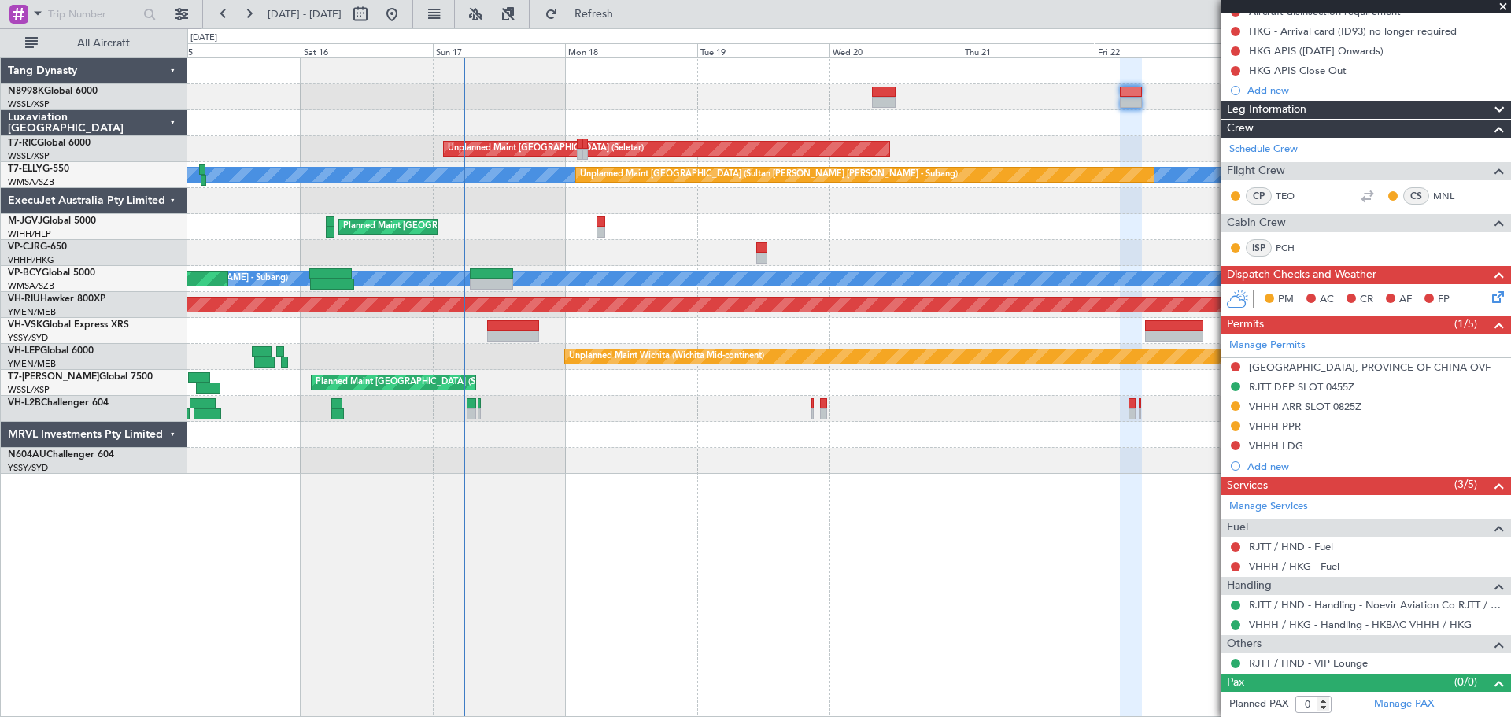
click at [541, 323] on div "Unplanned Maint Sydney ([PERSON_NAME] Intl)" at bounding box center [848, 331] width 1323 height 26
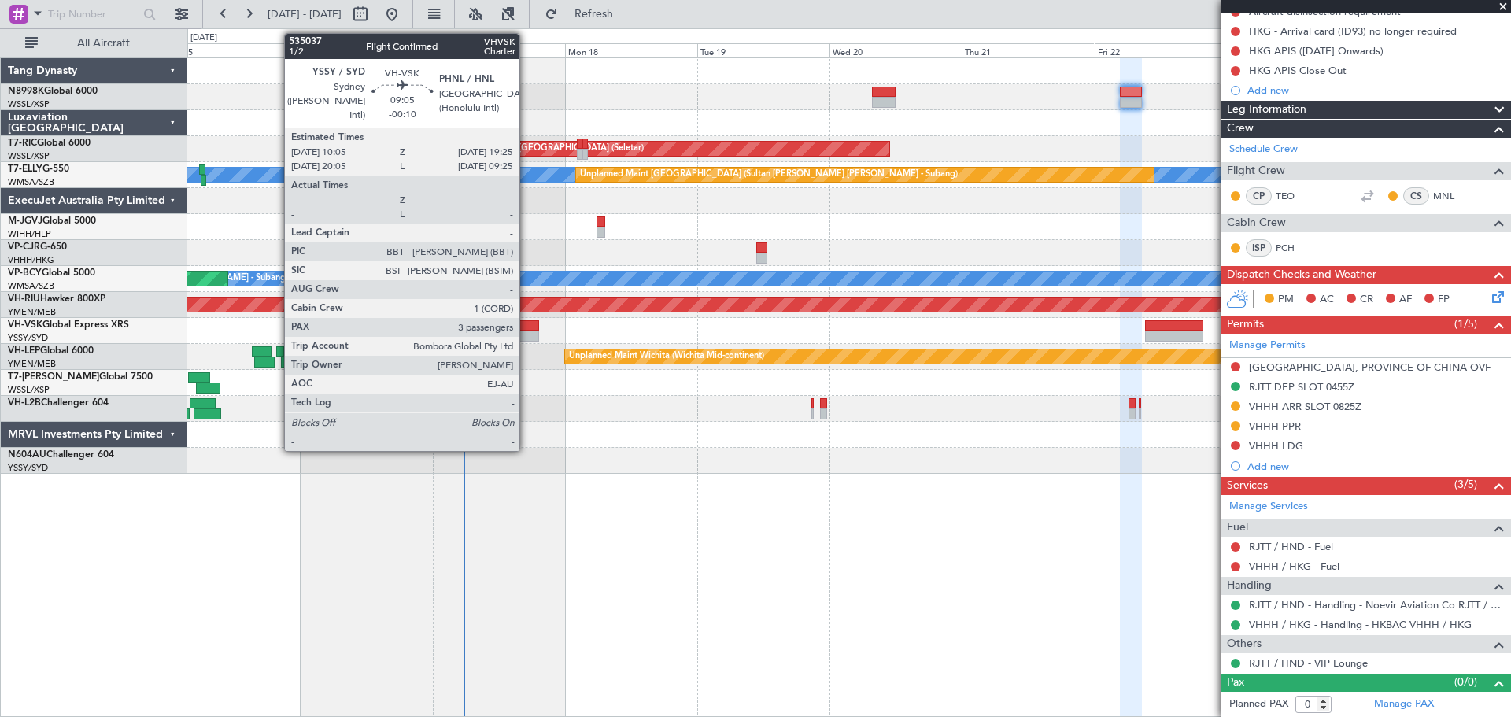
click at [526, 329] on div at bounding box center [513, 325] width 52 height 11
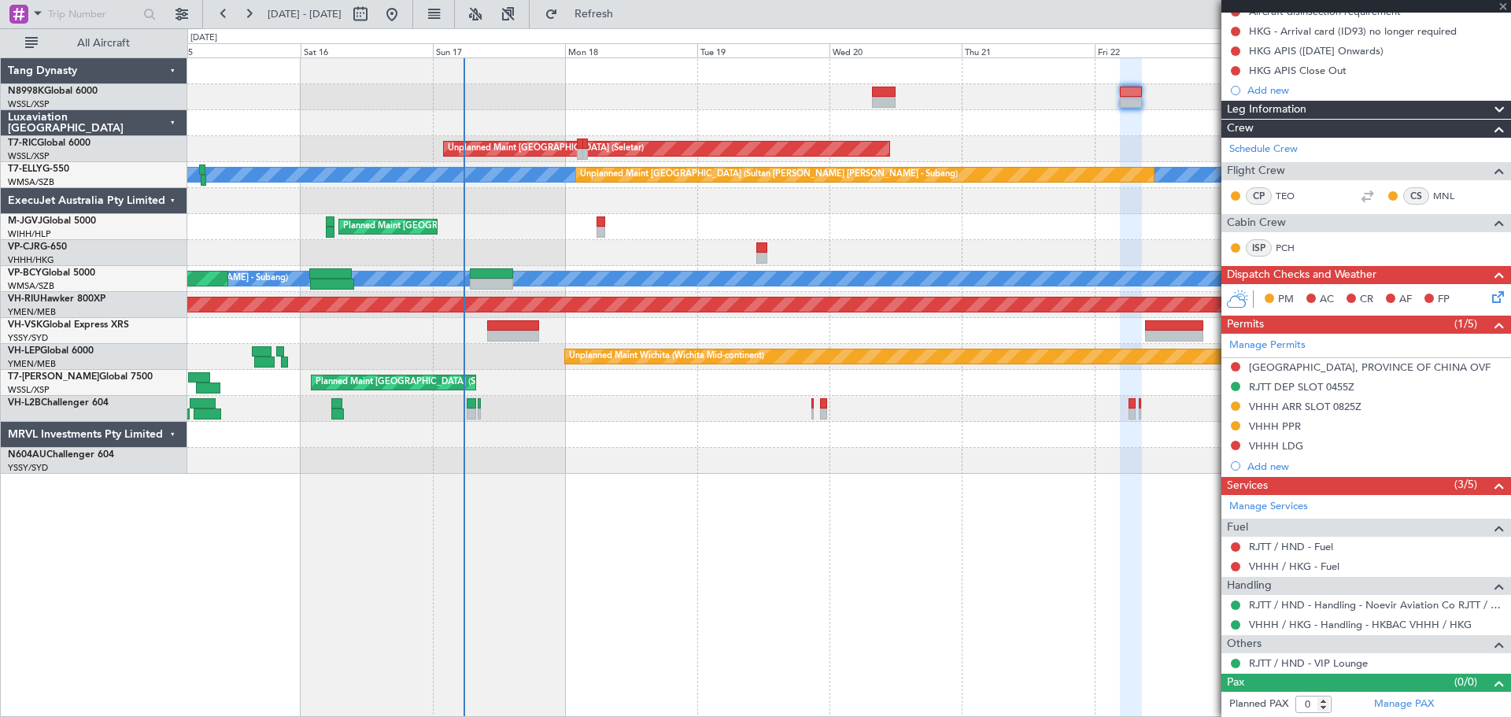
type input "-00:10"
type input "3"
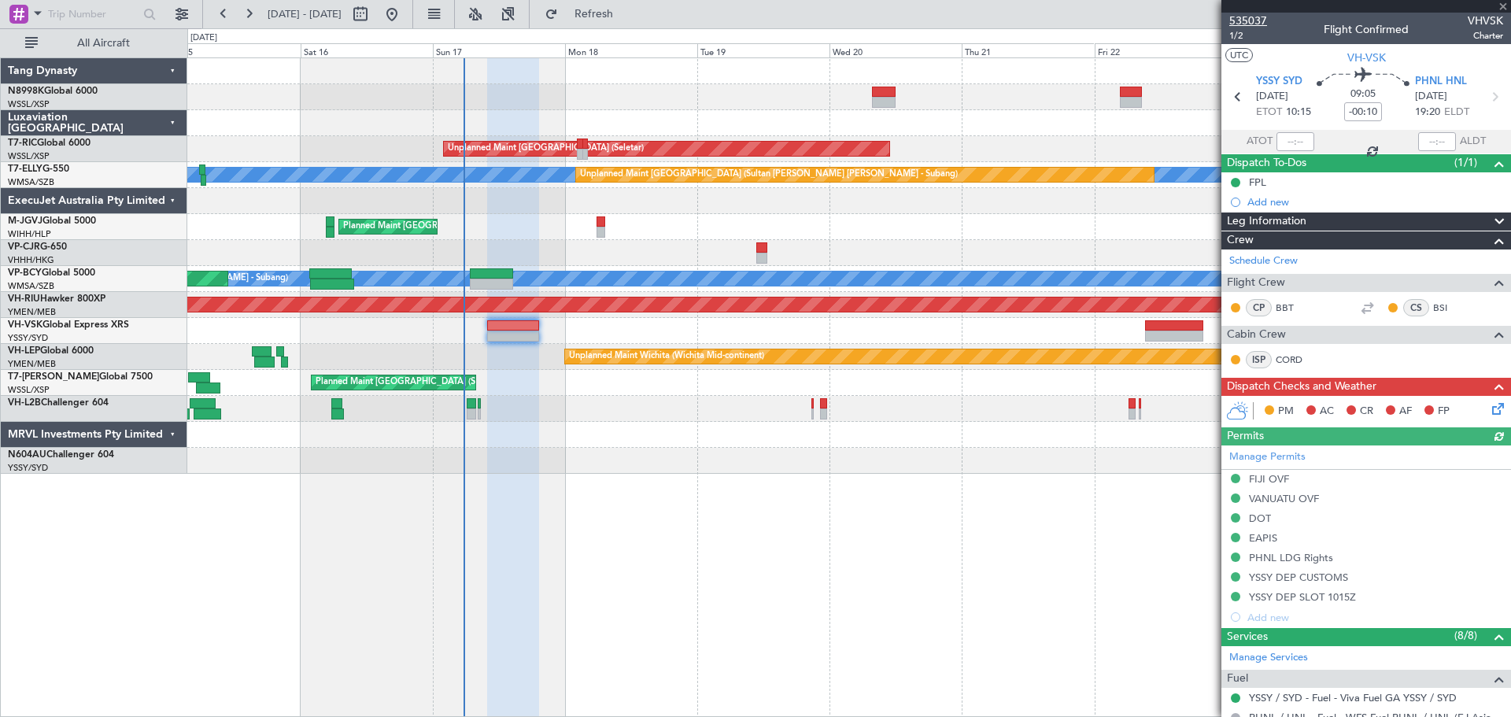
click at [1240, 20] on span "535037" at bounding box center [1248, 21] width 38 height 17
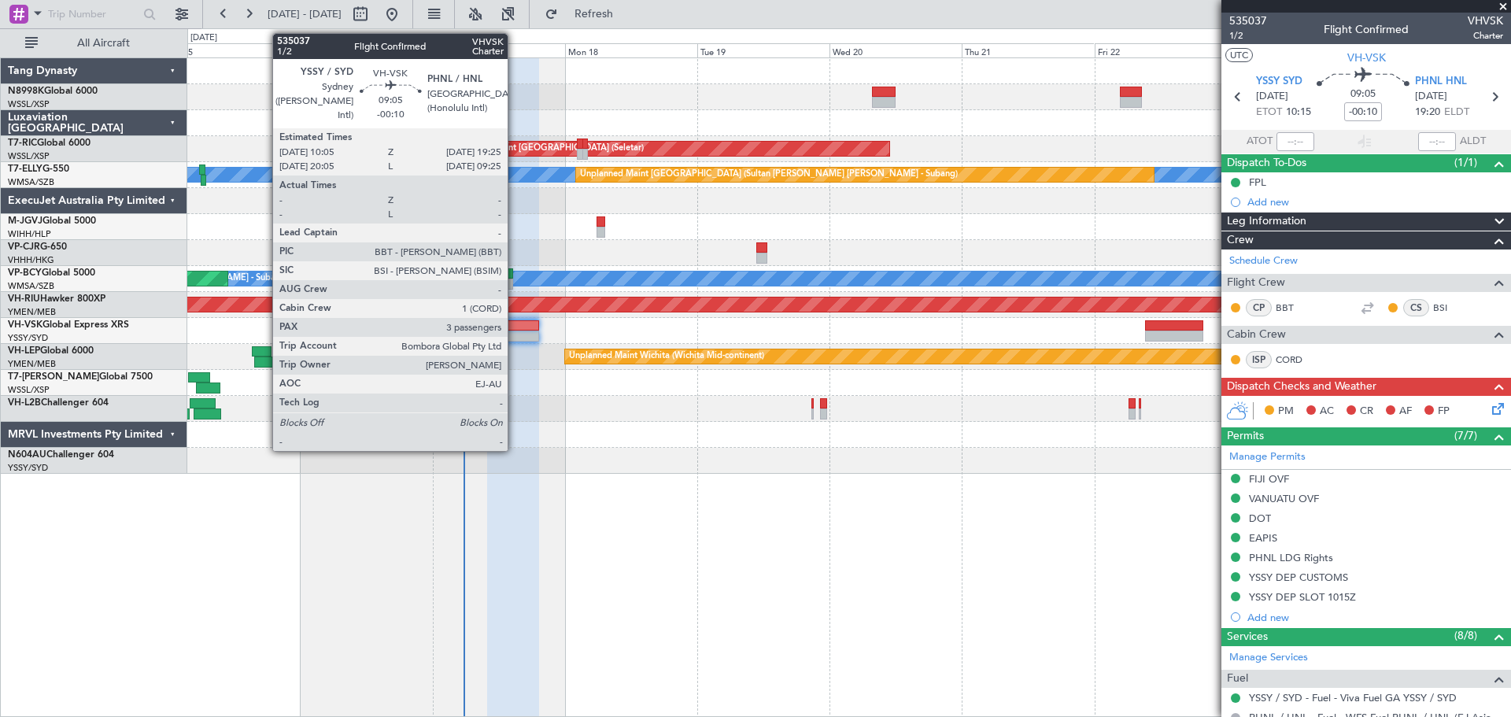
click at [515, 333] on div at bounding box center [513, 335] width 52 height 11
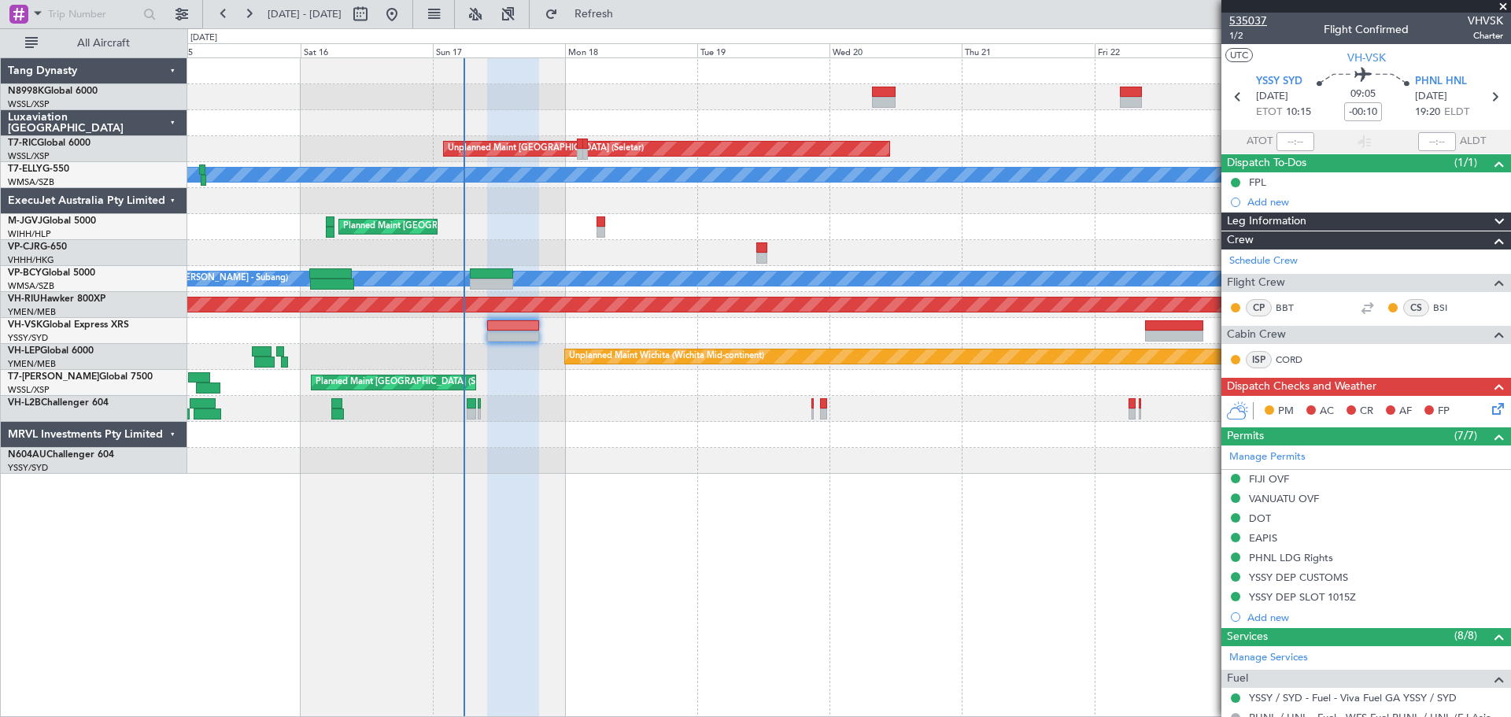
click at [1236, 21] on span "535037" at bounding box center [1248, 21] width 38 height 17
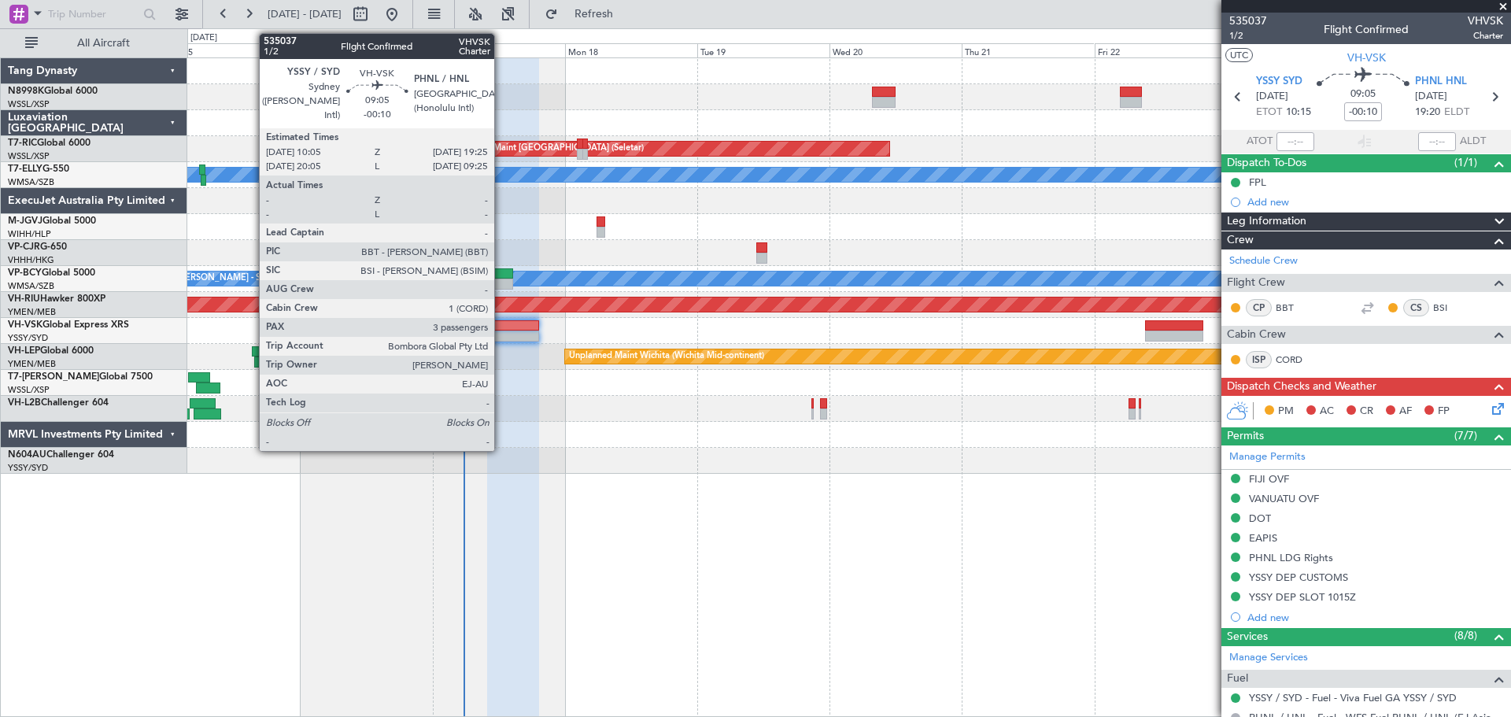
click at [501, 320] on div at bounding box center [513, 325] width 52 height 11
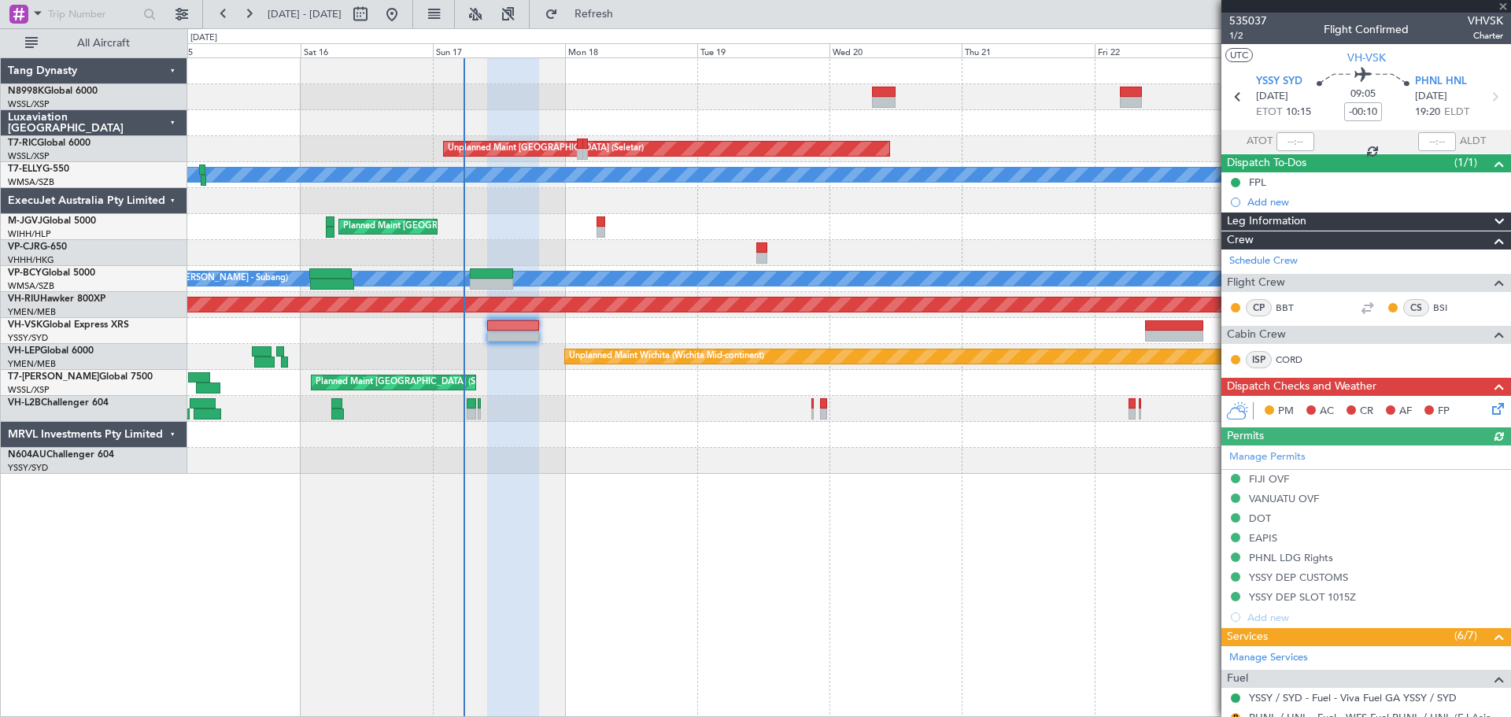
scroll to position [236, 0]
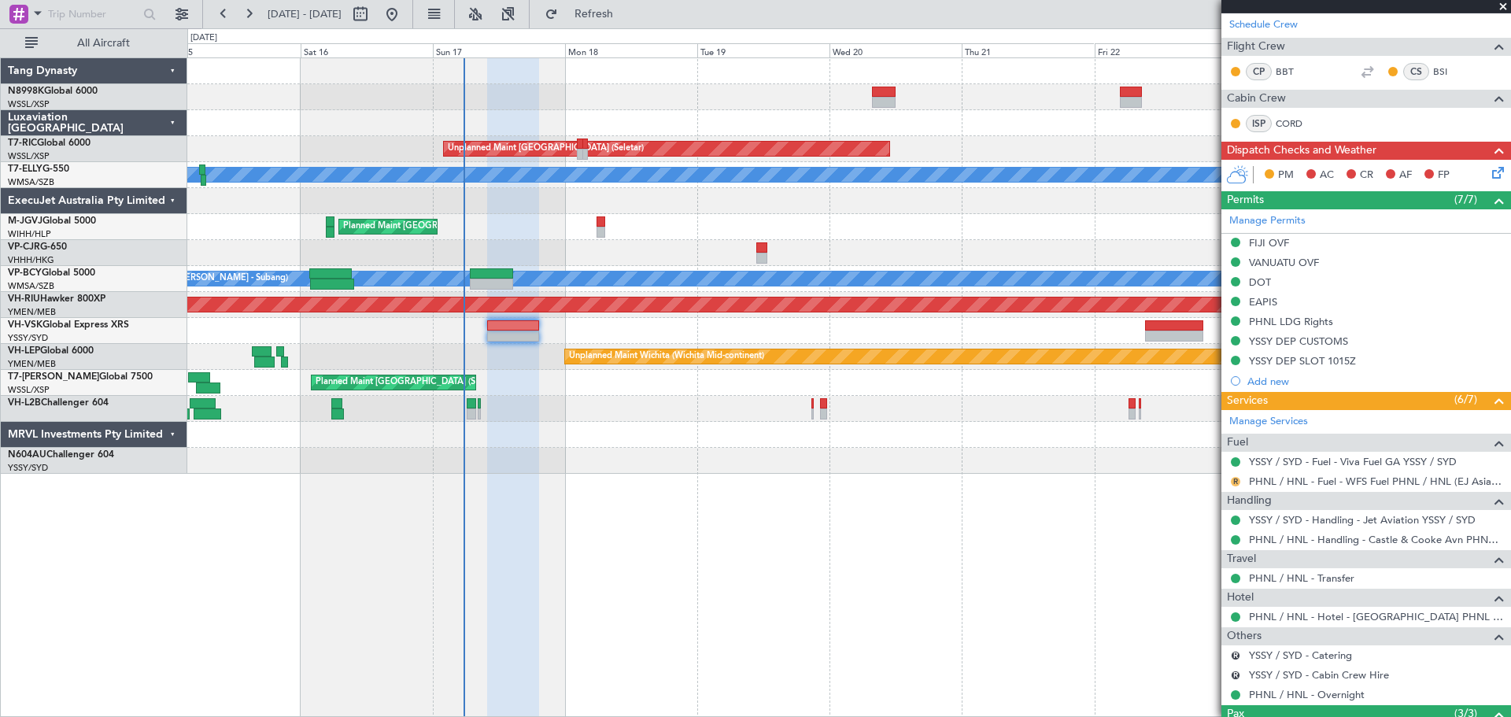
click at [1237, 477] on button "R" at bounding box center [1235, 481] width 9 height 9
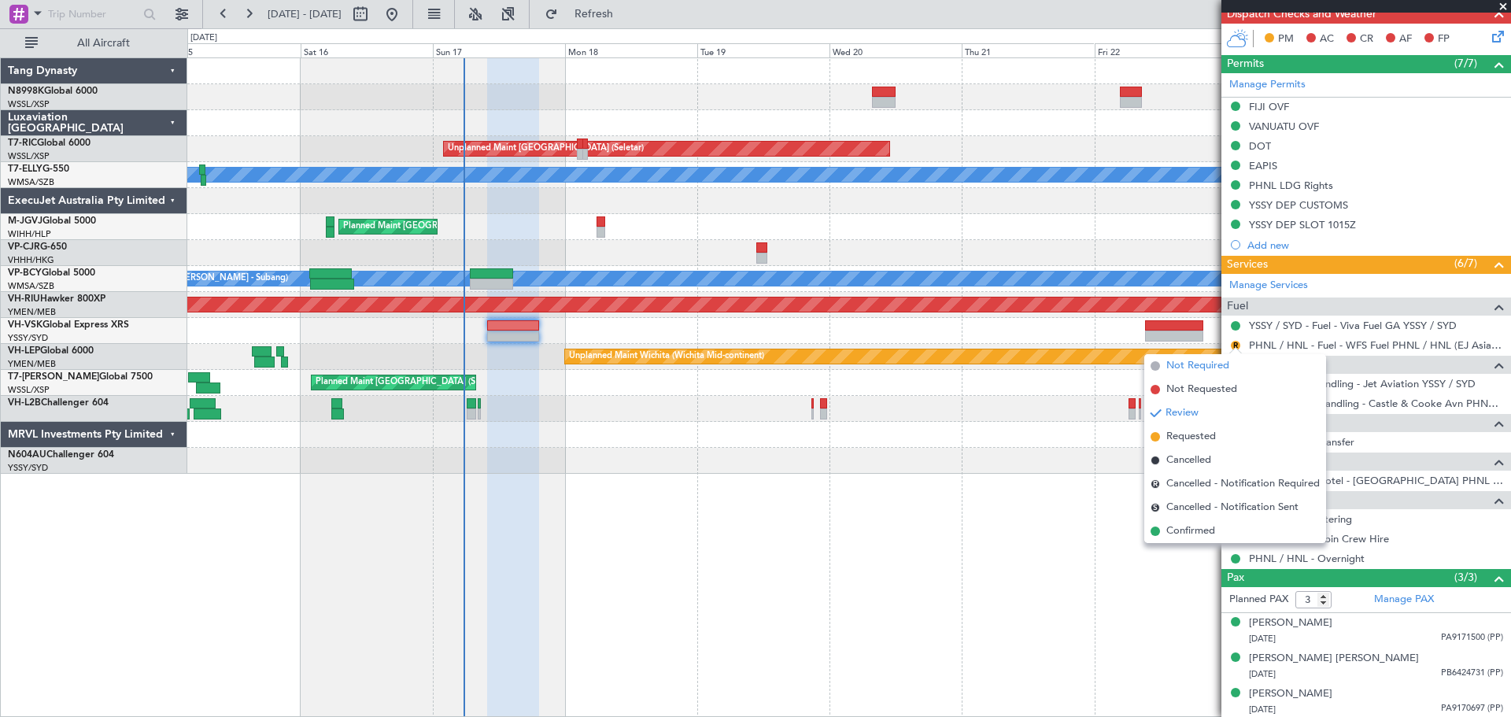
scroll to position [374, 0]
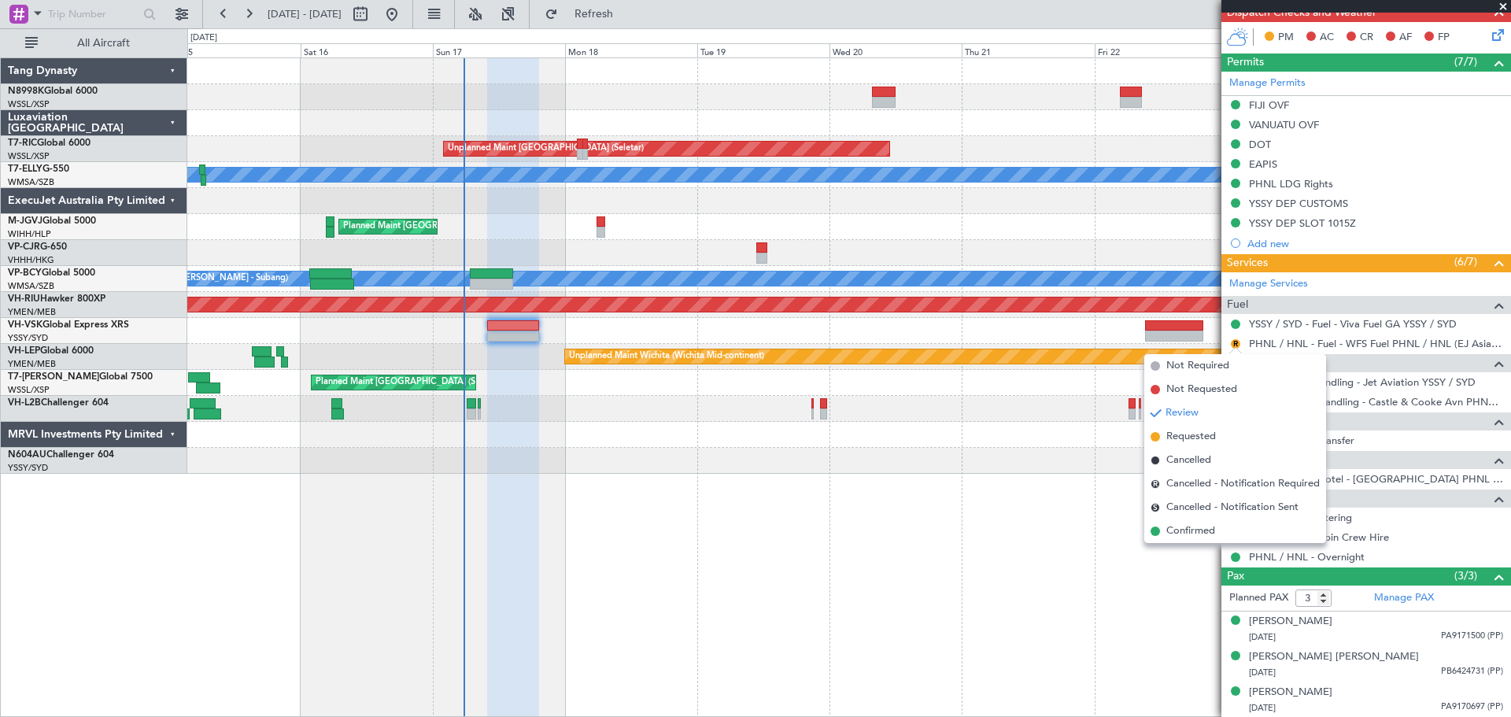
click at [1019, 564] on div "Unplanned Maint Singapore (Seletar) Unplanned Maint Kuala Lumpur (Sultan Abdul …" at bounding box center [848, 386] width 1323 height 659
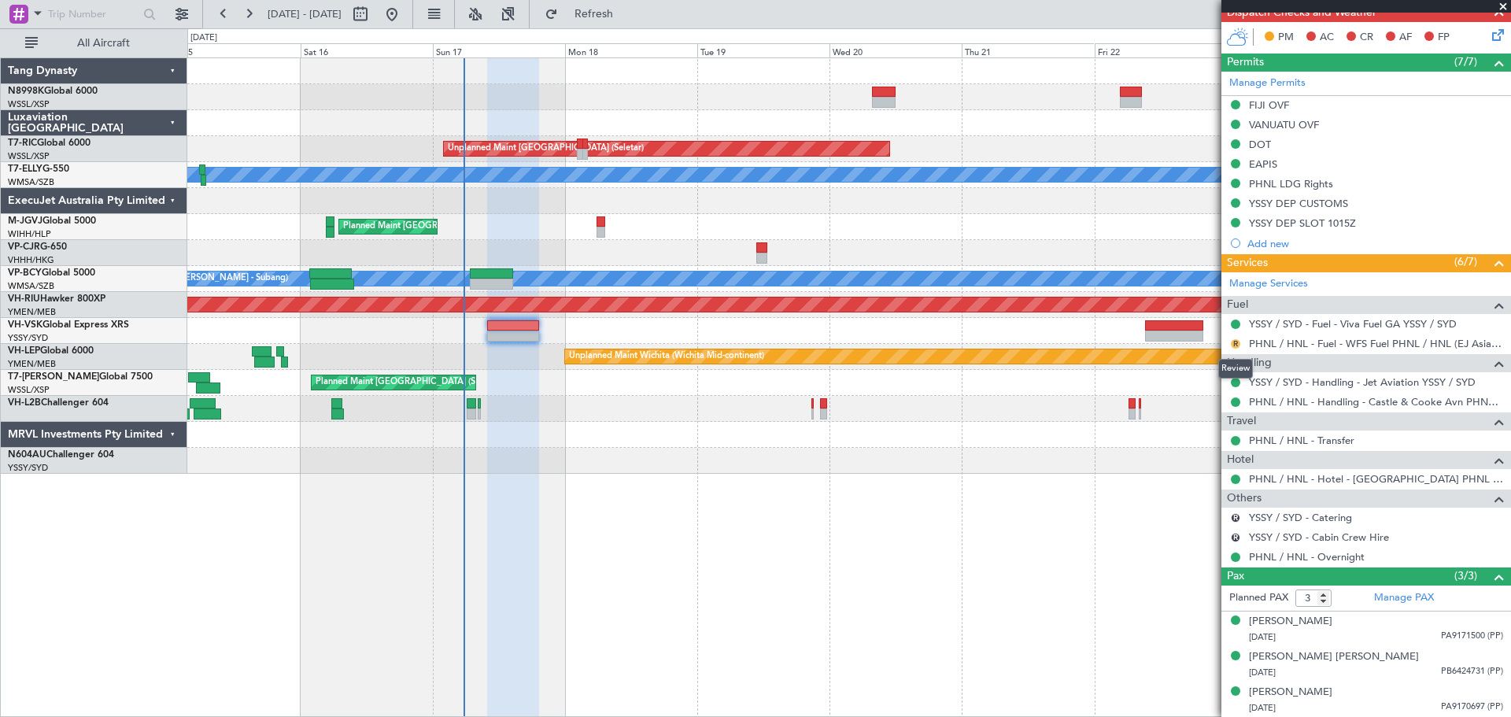
click at [1234, 342] on button "R" at bounding box center [1235, 343] width 9 height 9
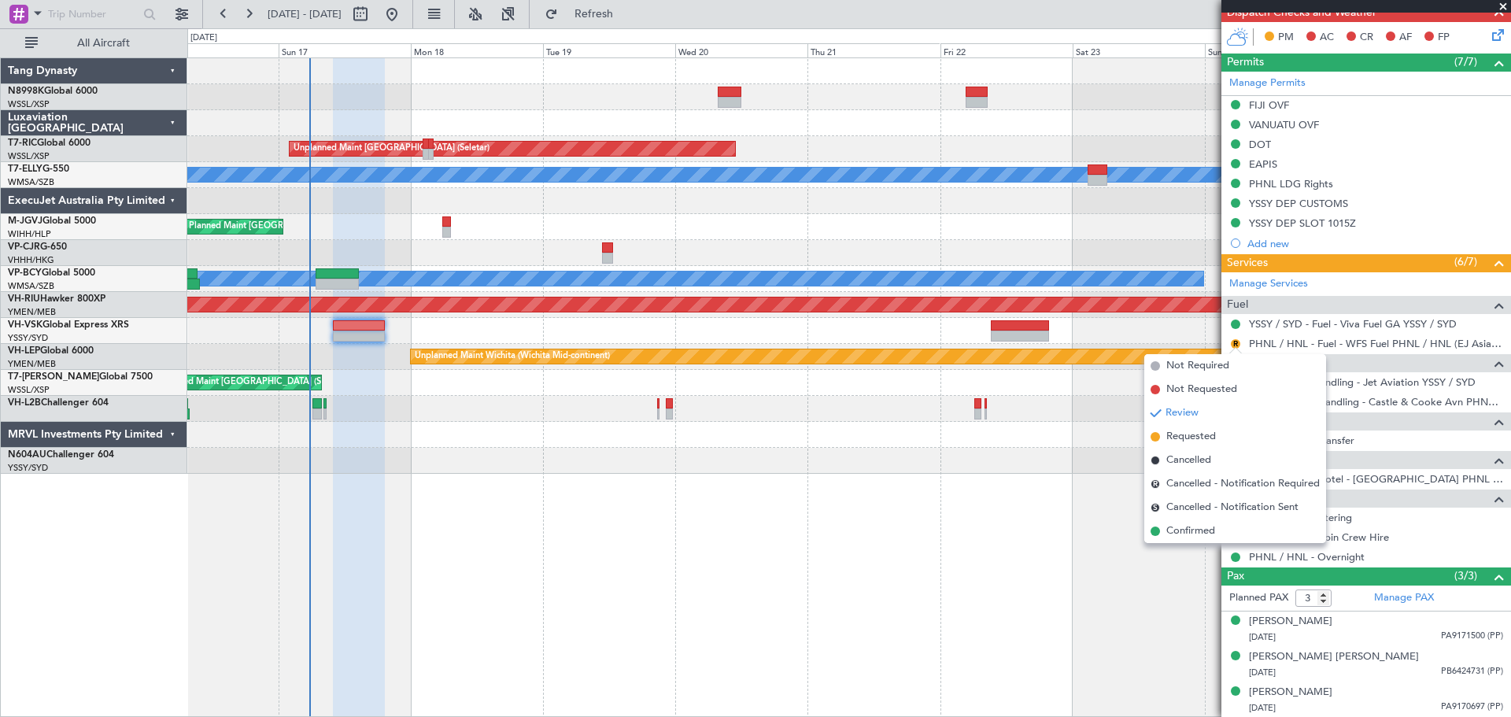
click at [829, 343] on div at bounding box center [848, 331] width 1323 height 26
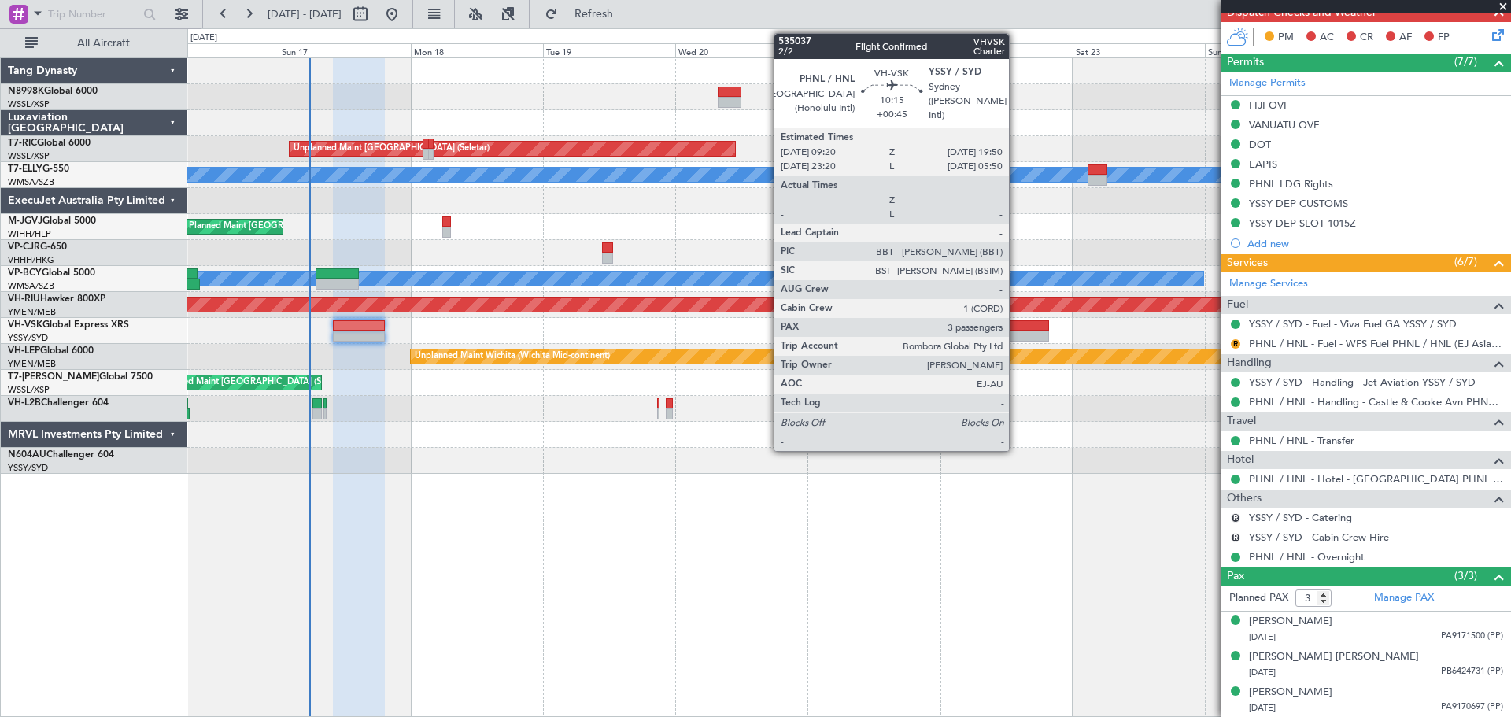
click at [1016, 331] on div at bounding box center [1020, 335] width 58 height 11
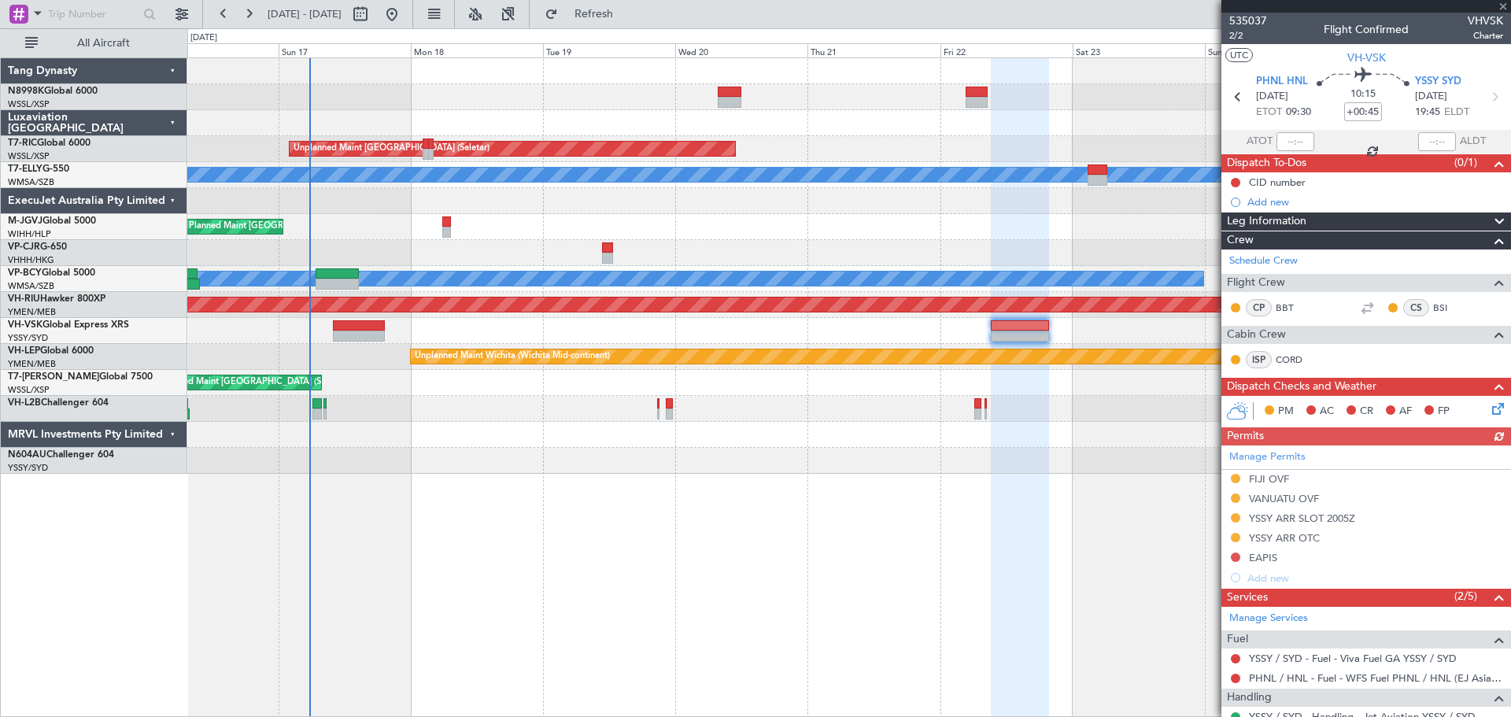
scroll to position [157, 0]
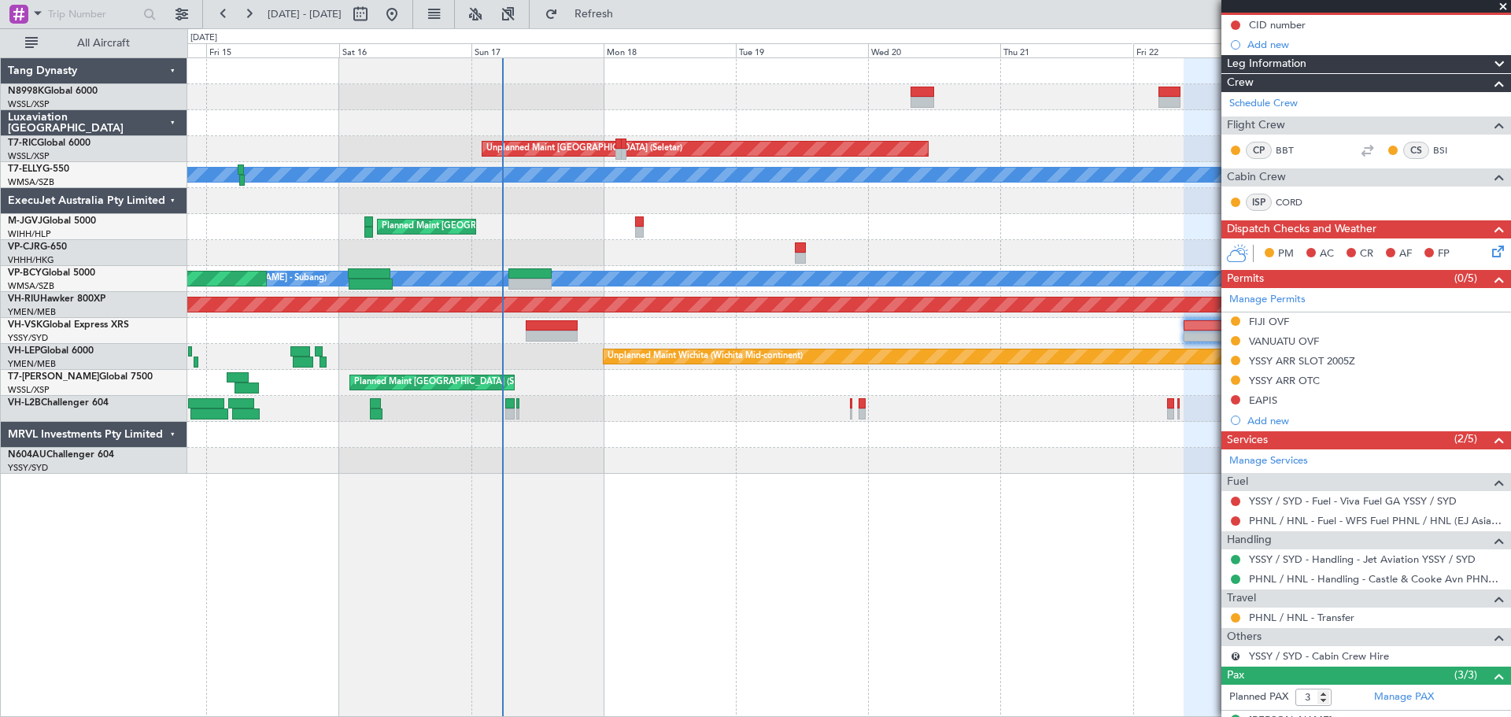
click at [797, 321] on div "Unplanned Maint Sydney ([PERSON_NAME] Intl)" at bounding box center [848, 331] width 1323 height 26
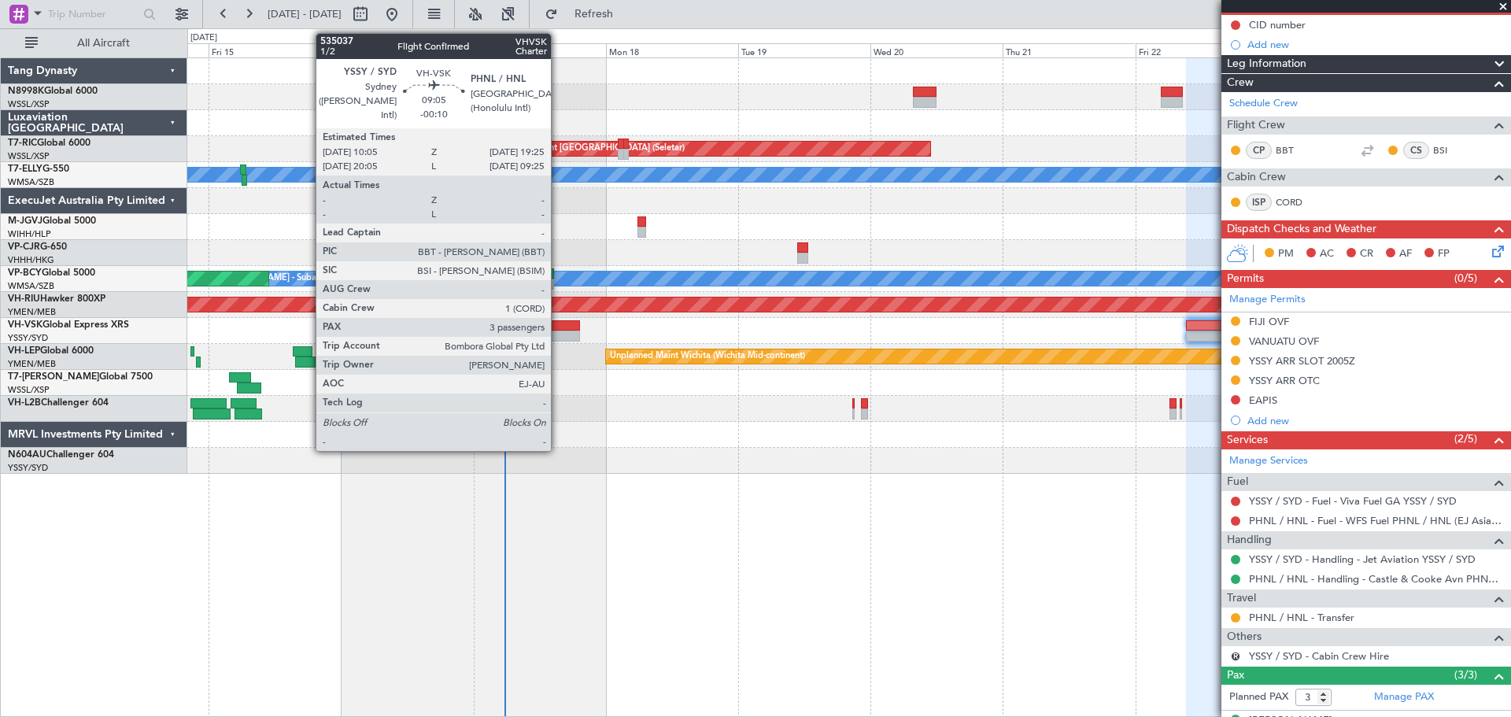
click at [558, 330] on div at bounding box center [554, 325] width 52 height 11
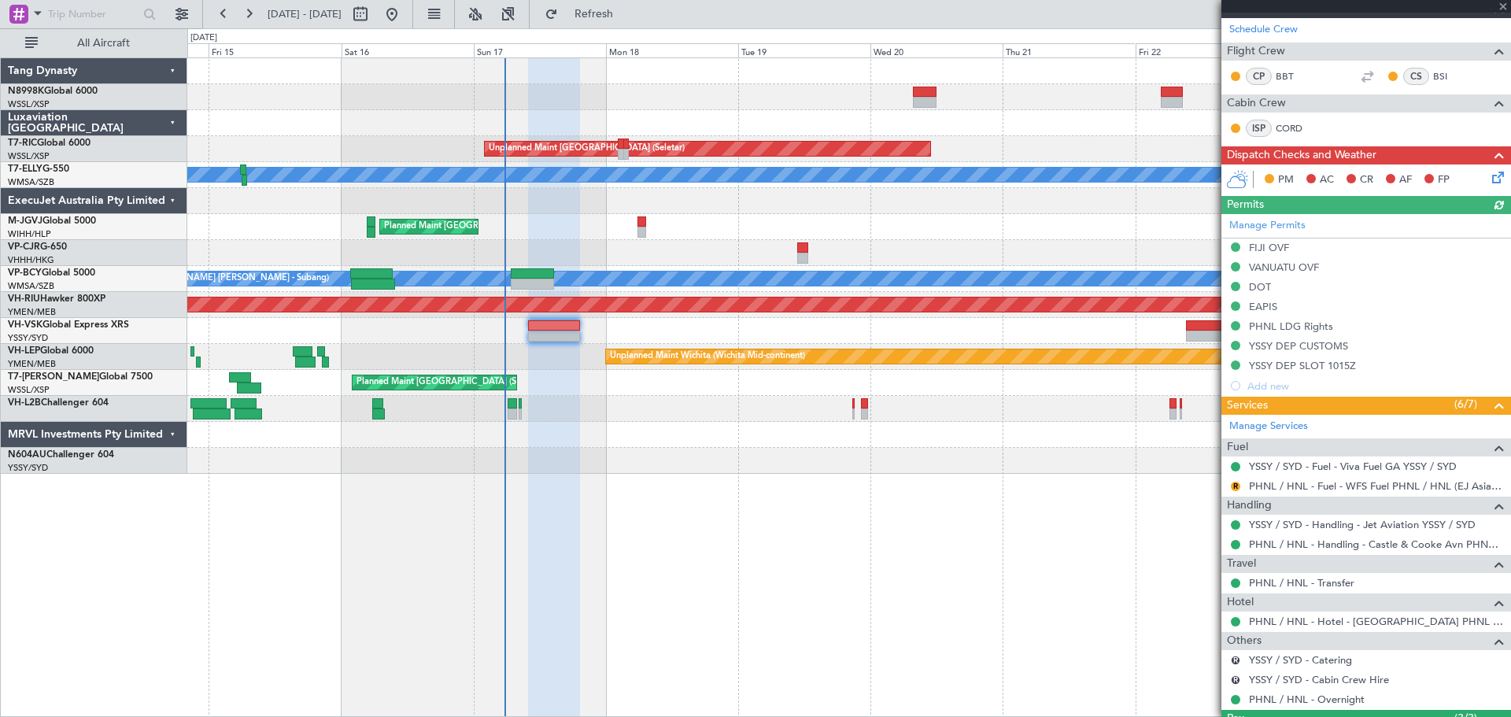
scroll to position [236, 0]
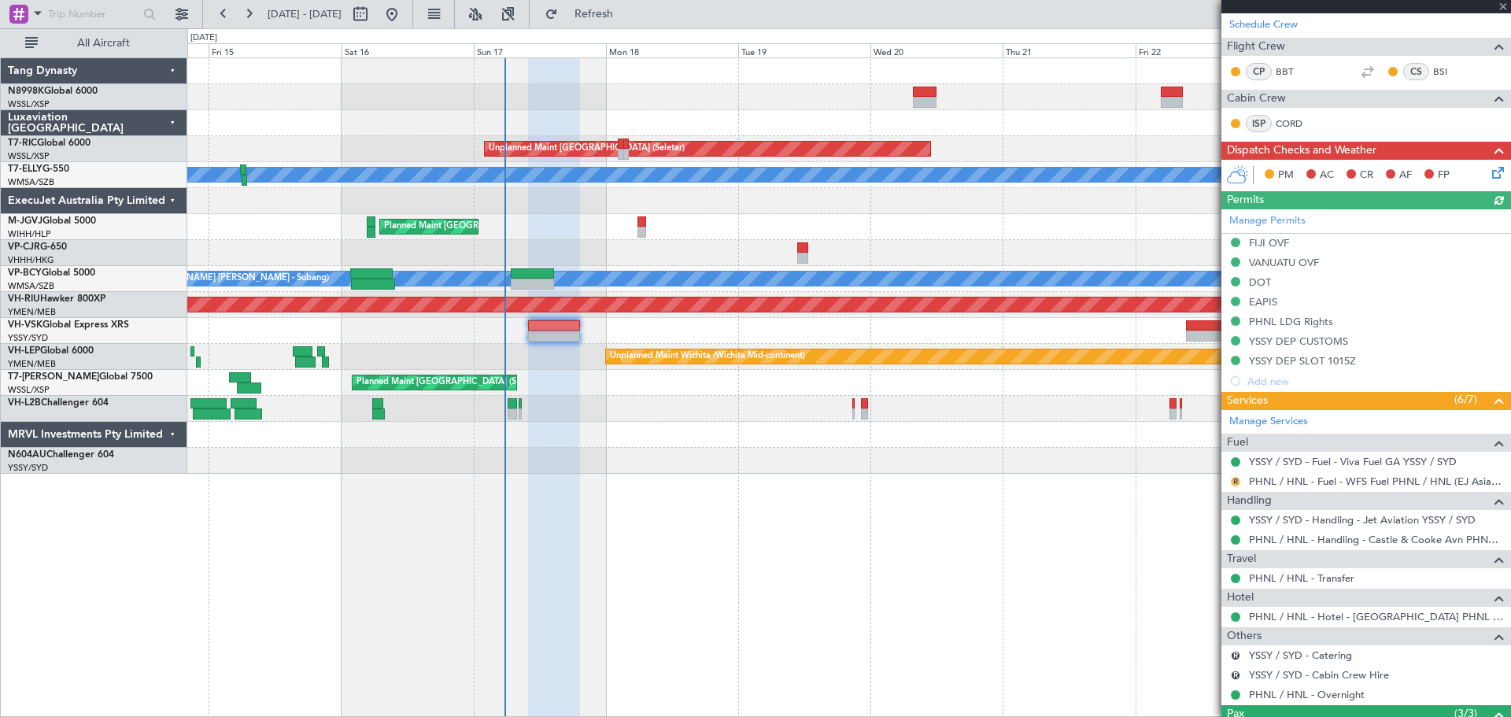
click at [1236, 479] on button "R" at bounding box center [1235, 481] width 9 height 9
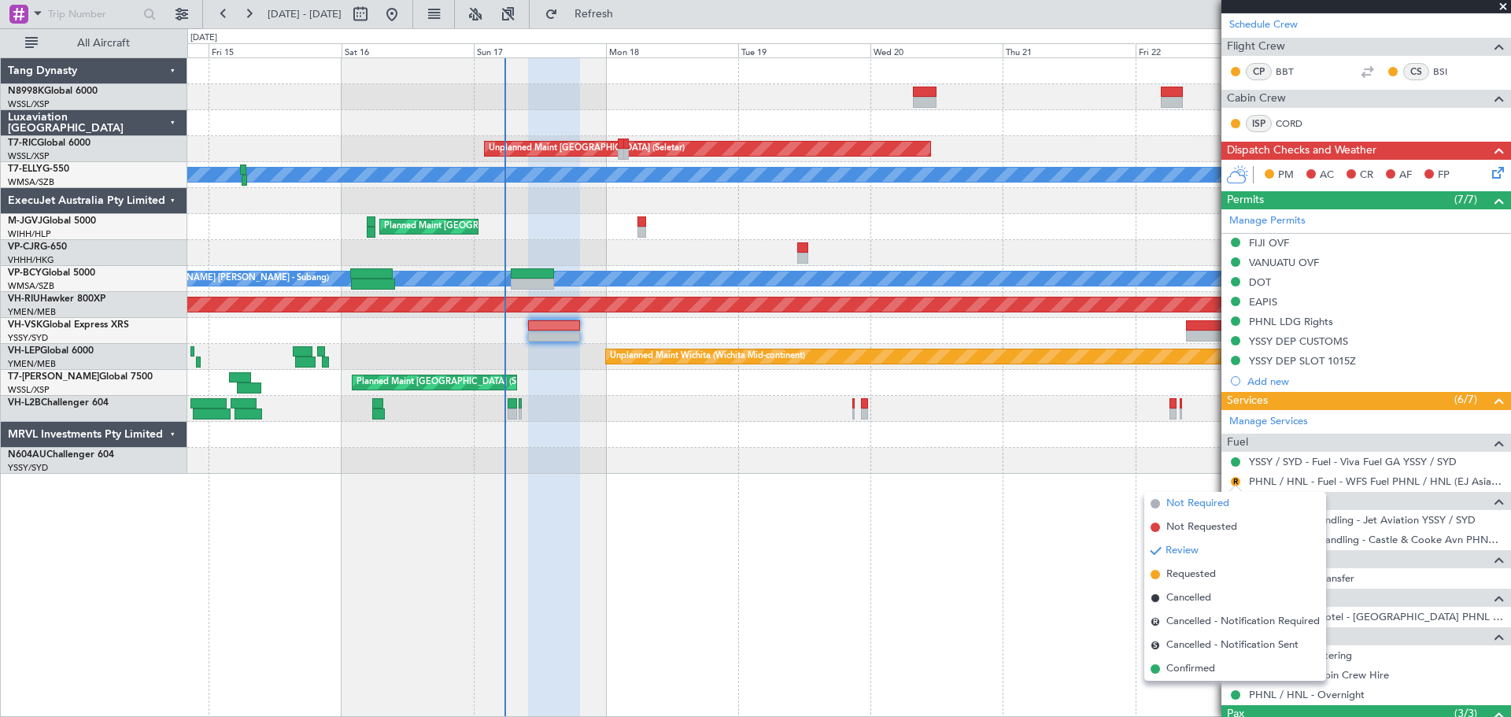
click at [1206, 507] on span "Not Required" at bounding box center [1197, 504] width 63 height 16
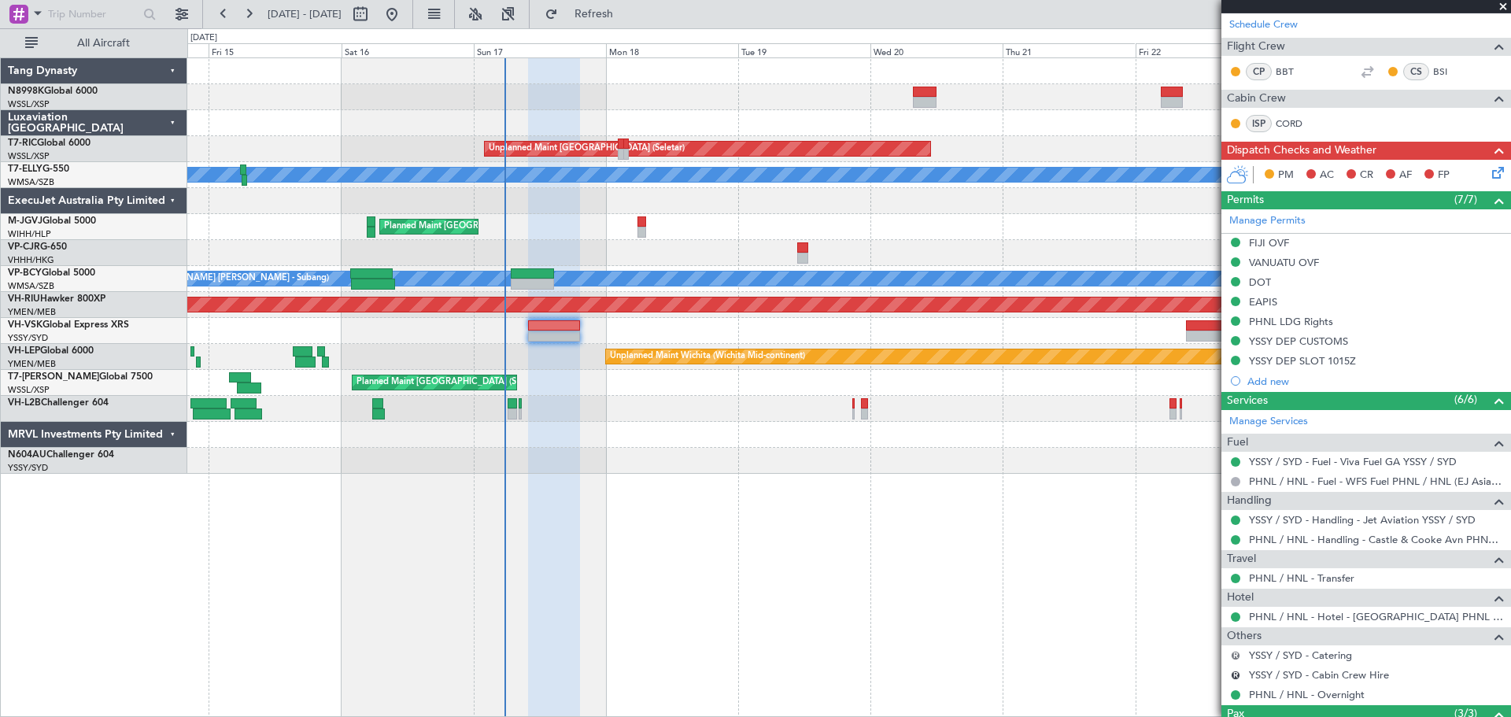
click at [1235, 652] on button "R" at bounding box center [1235, 655] width 9 height 9
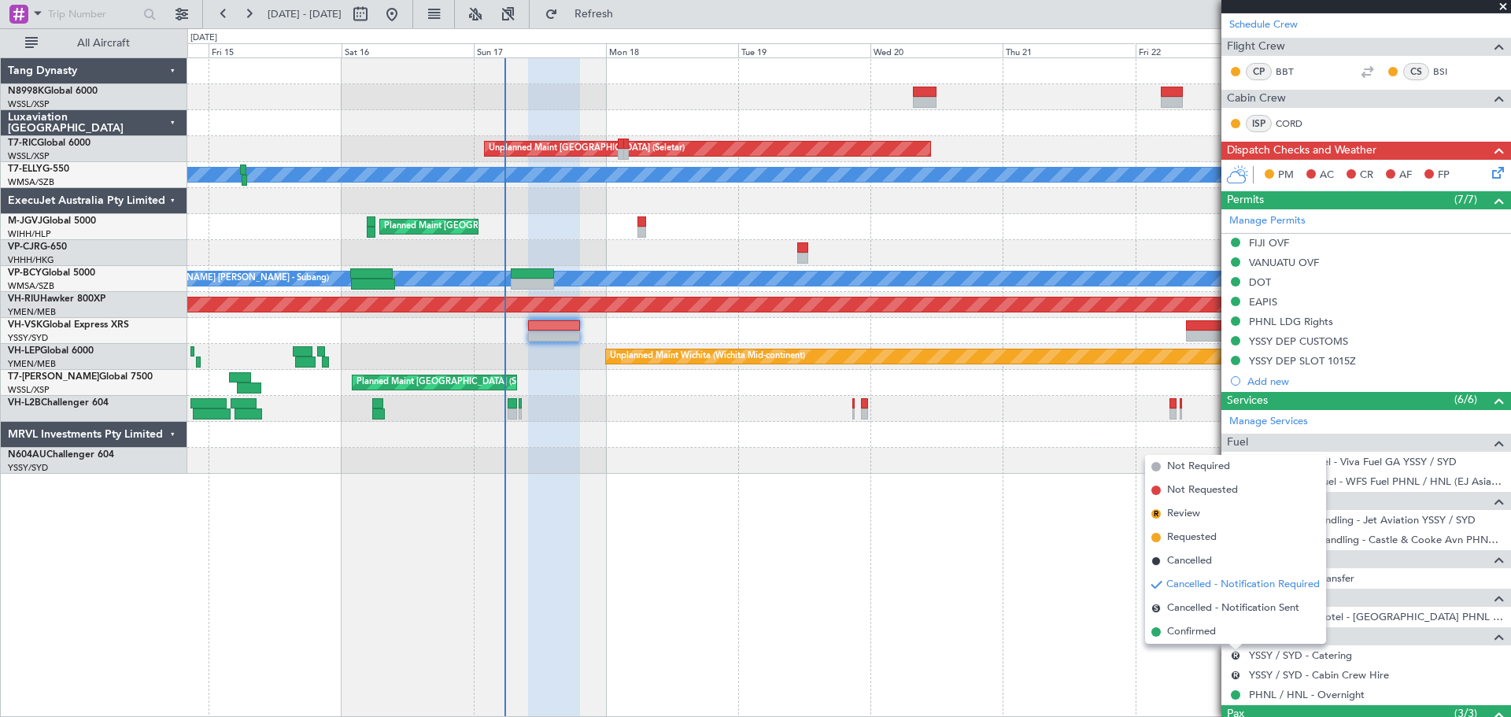
click at [1206, 629] on span "Confirmed" at bounding box center [1191, 632] width 49 height 16
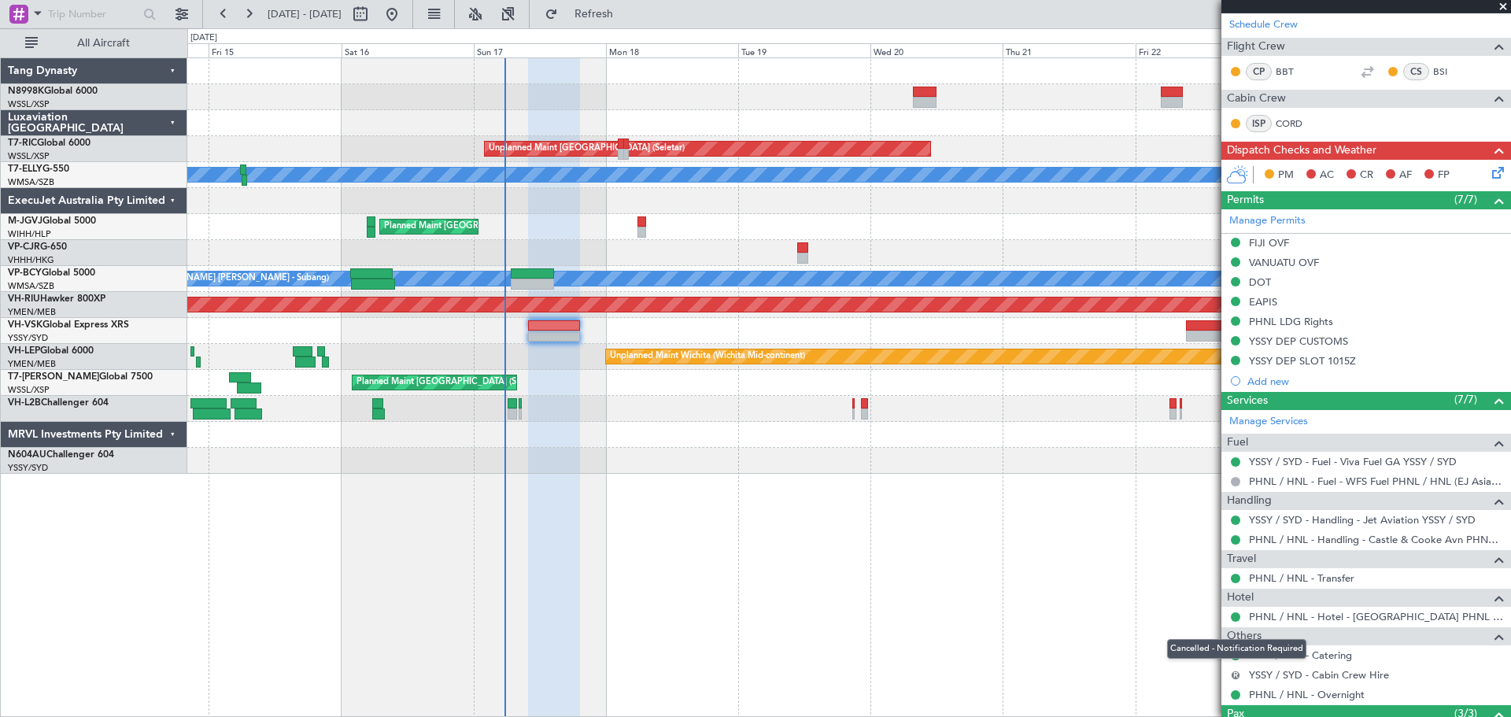
click at [1236, 672] on button "R" at bounding box center [1235, 674] width 9 height 9
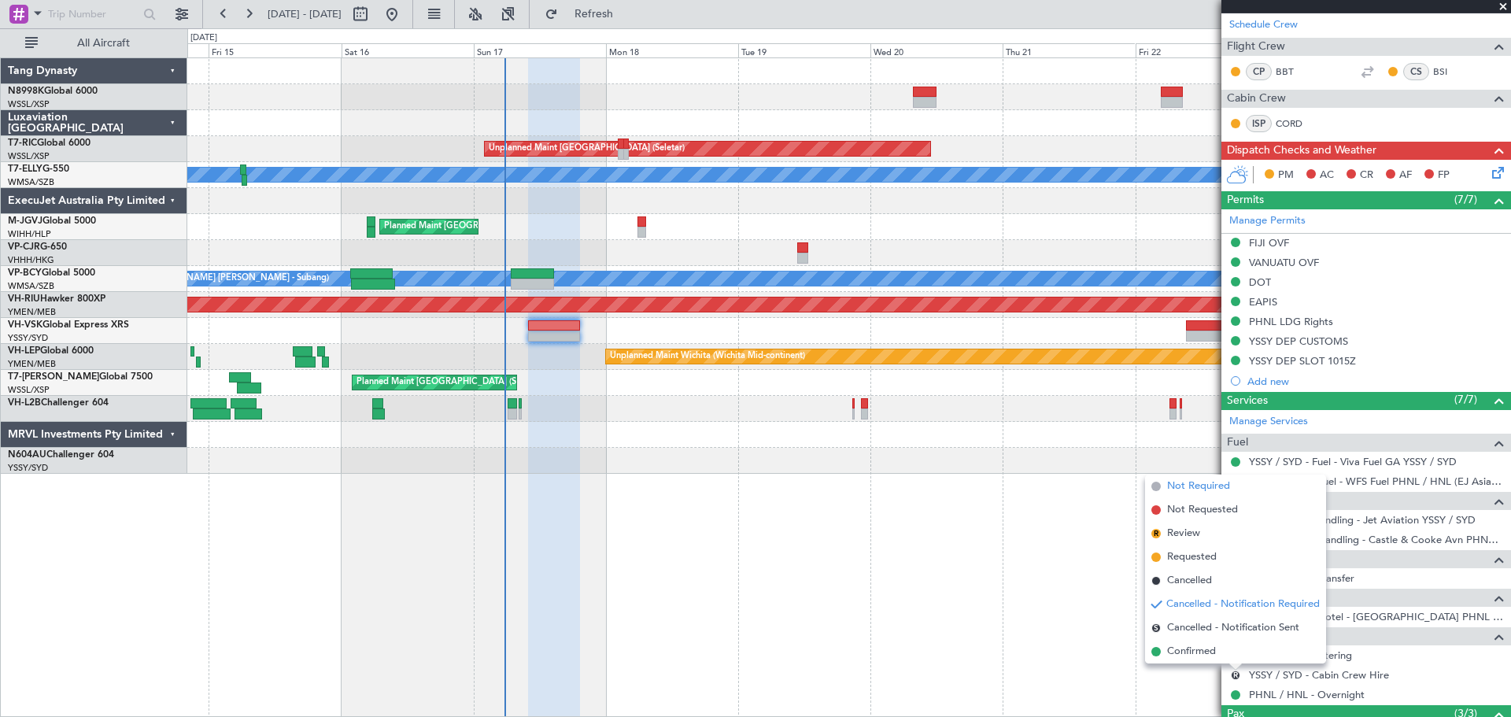
click at [1191, 481] on span "Not Required" at bounding box center [1198, 486] width 63 height 16
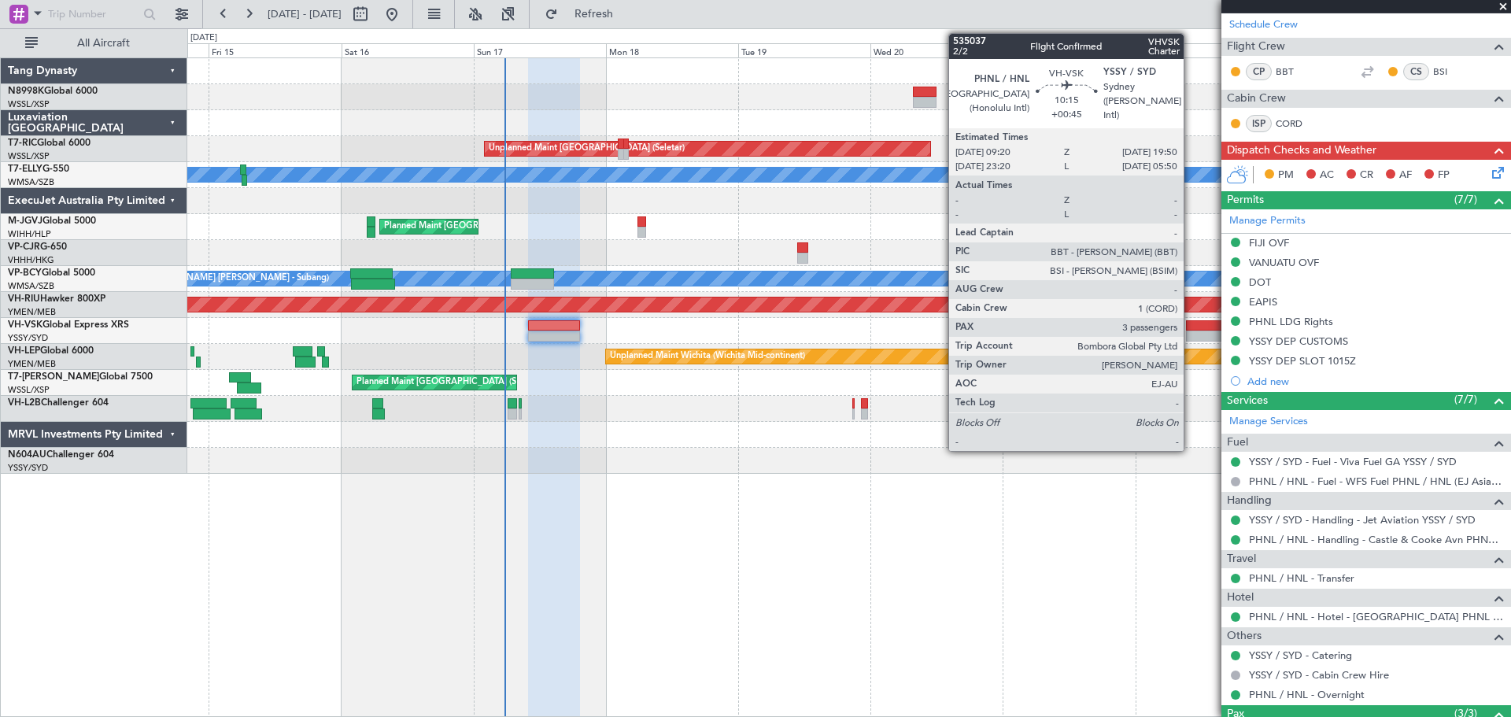
click at [1191, 323] on div at bounding box center [1215, 325] width 58 height 11
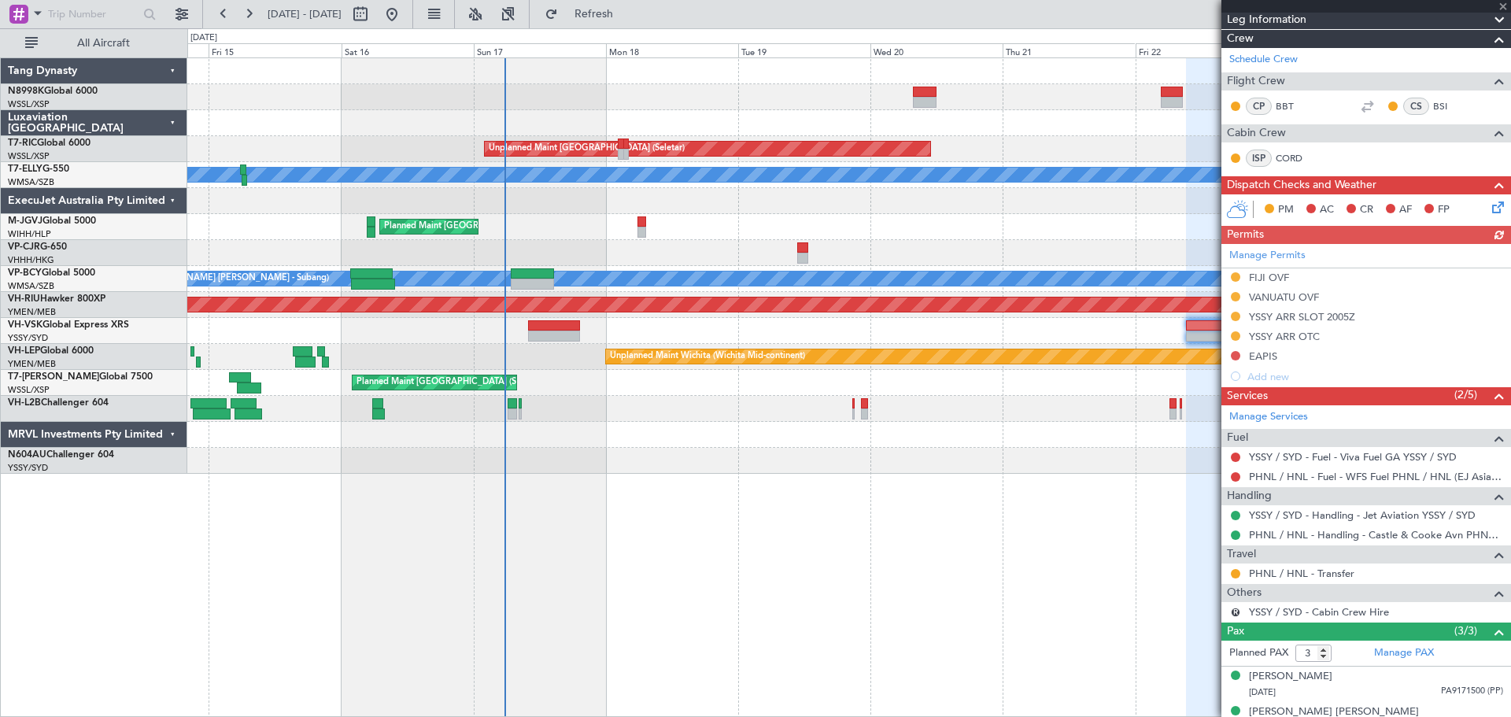
scroll to position [257, 0]
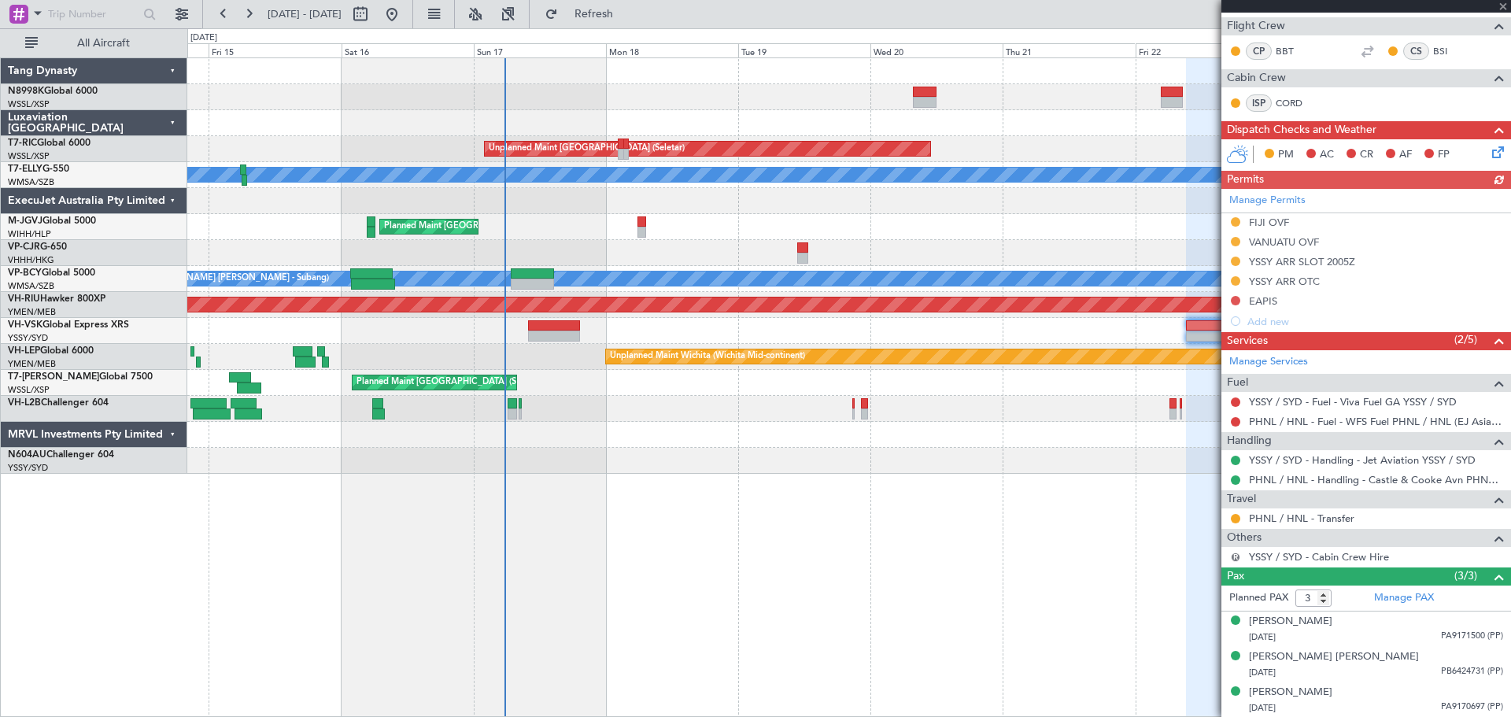
click at [1233, 554] on button "R" at bounding box center [1235, 556] width 9 height 9
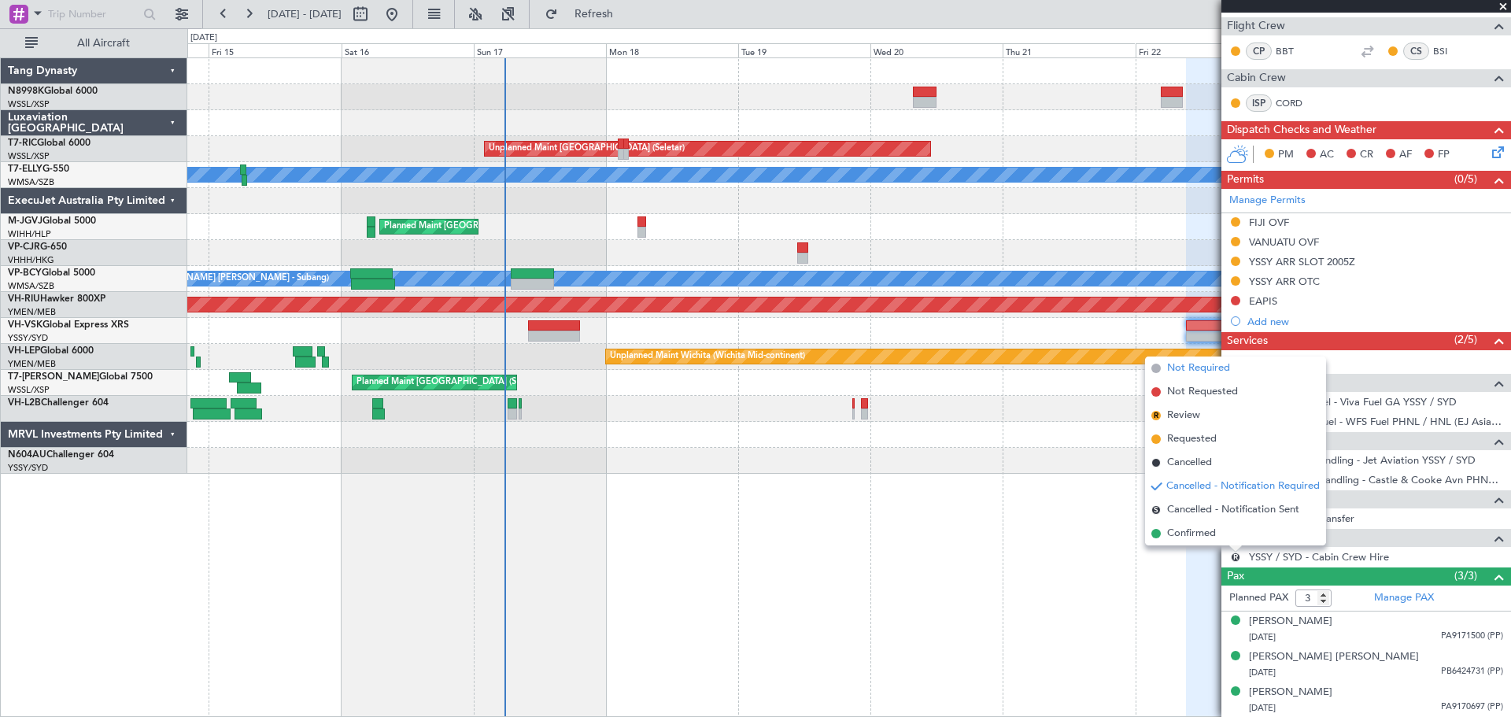
click at [1205, 367] on span "Not Required" at bounding box center [1198, 368] width 63 height 16
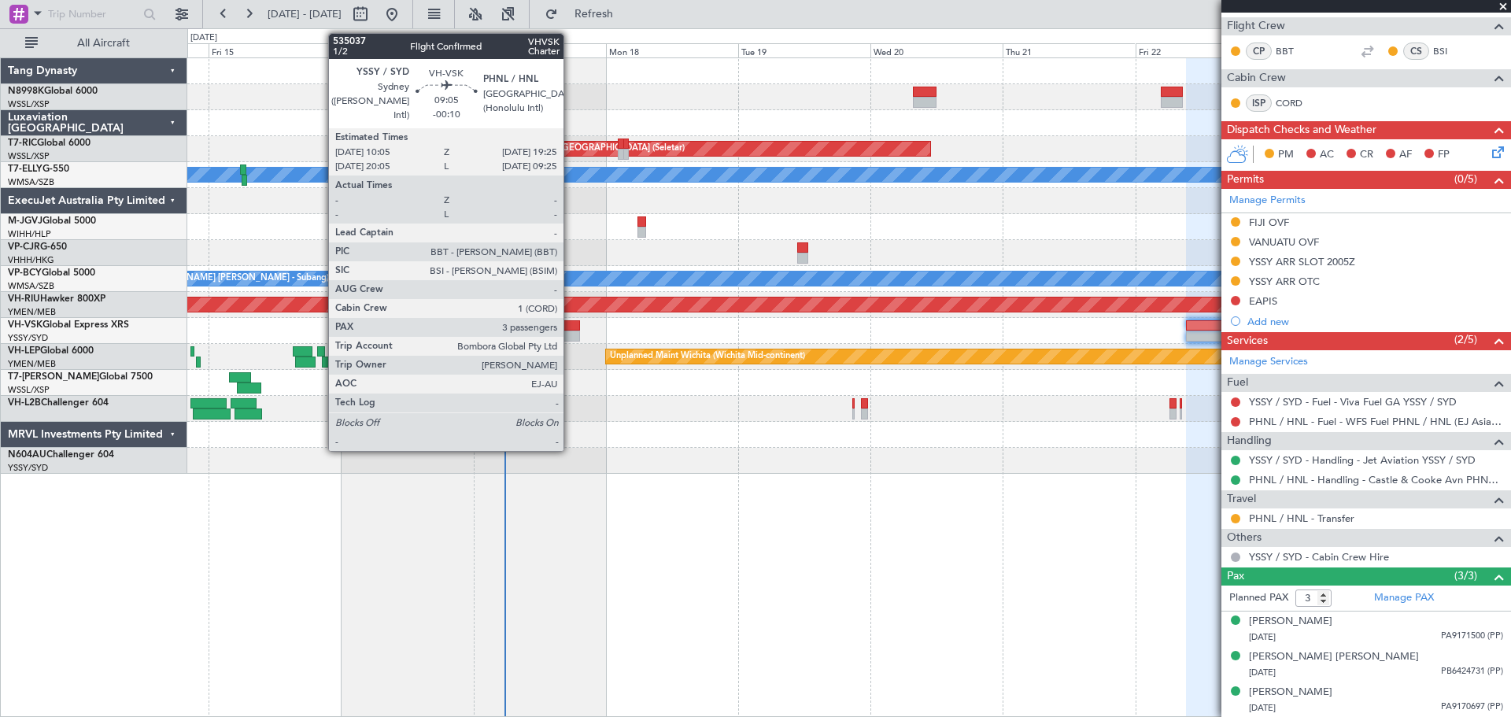
click at [570, 333] on div at bounding box center [554, 335] width 52 height 11
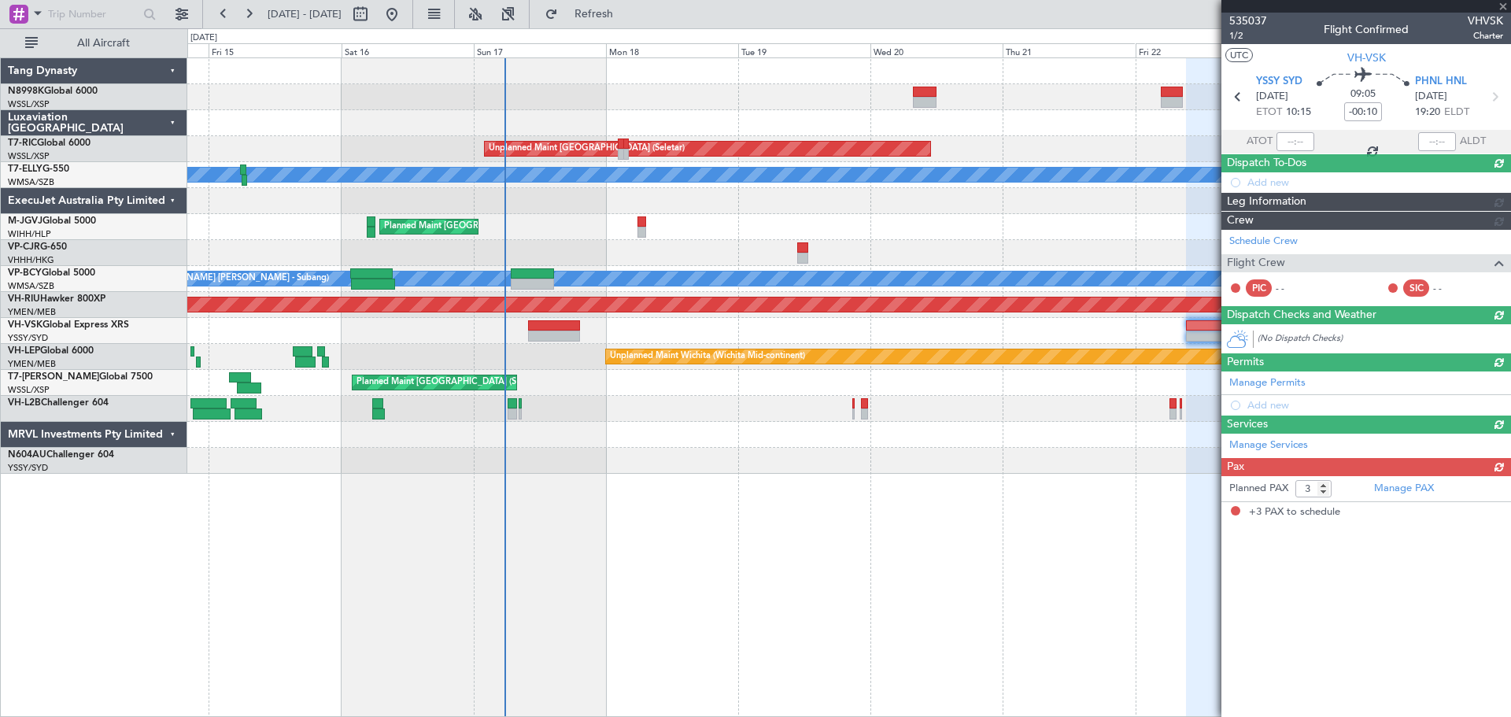
scroll to position [0, 0]
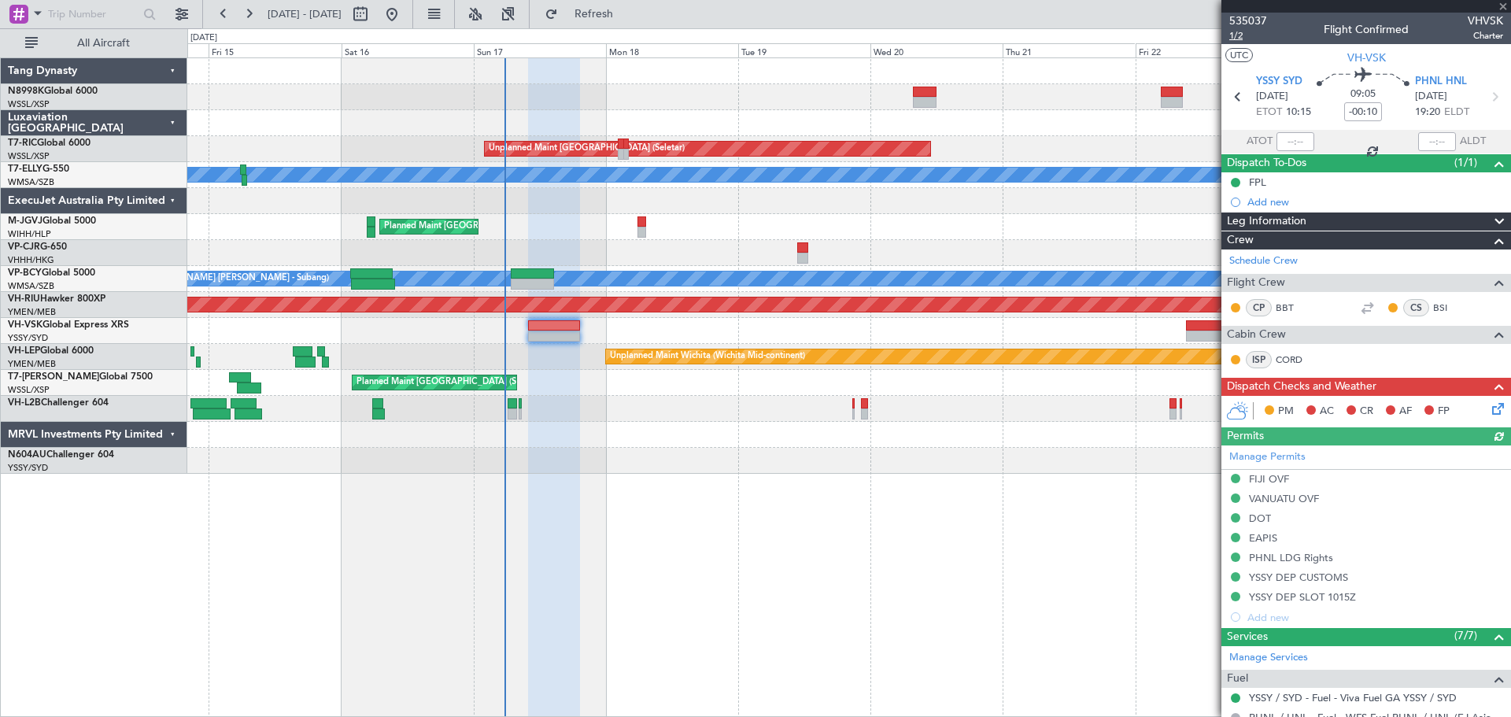
click at [1239, 36] on span "1/2" at bounding box center [1248, 35] width 38 height 13
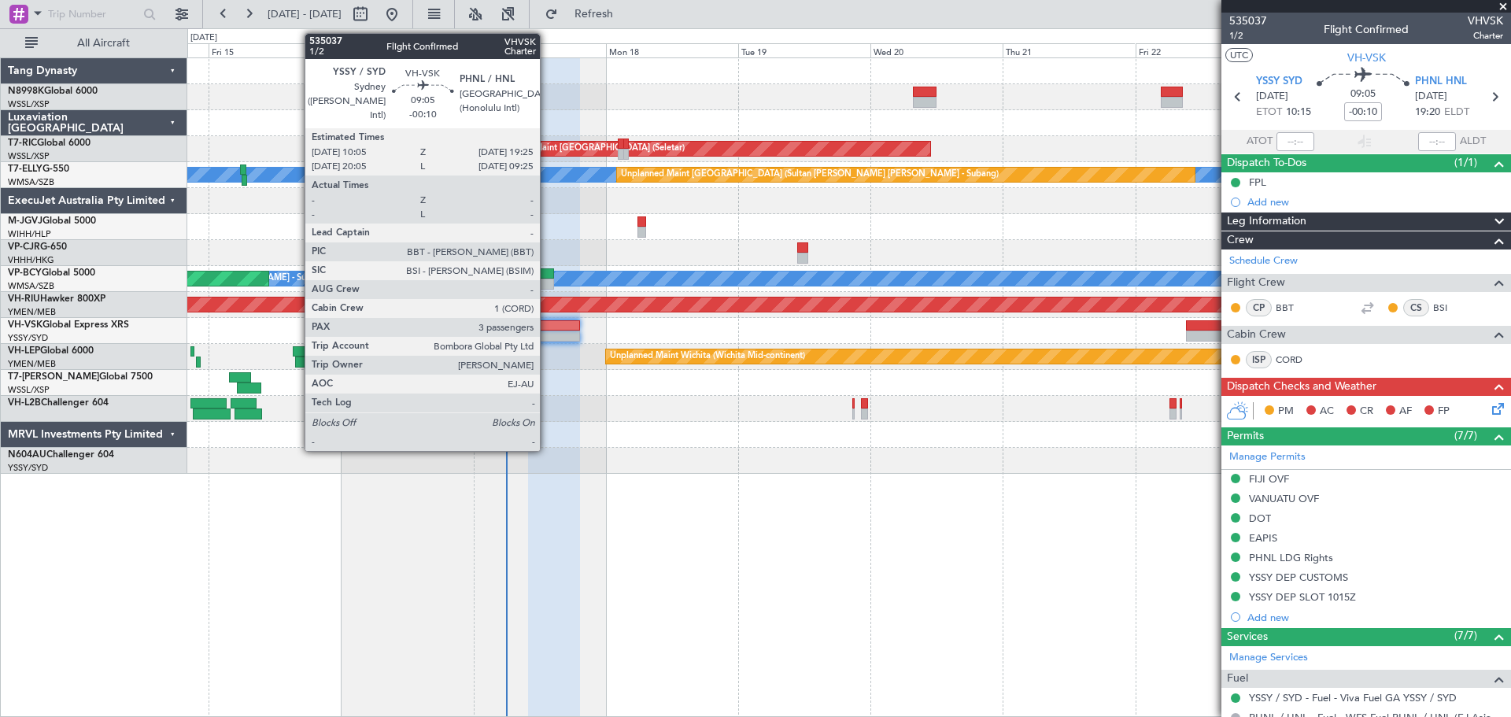
click at [547, 327] on div at bounding box center [554, 325] width 52 height 11
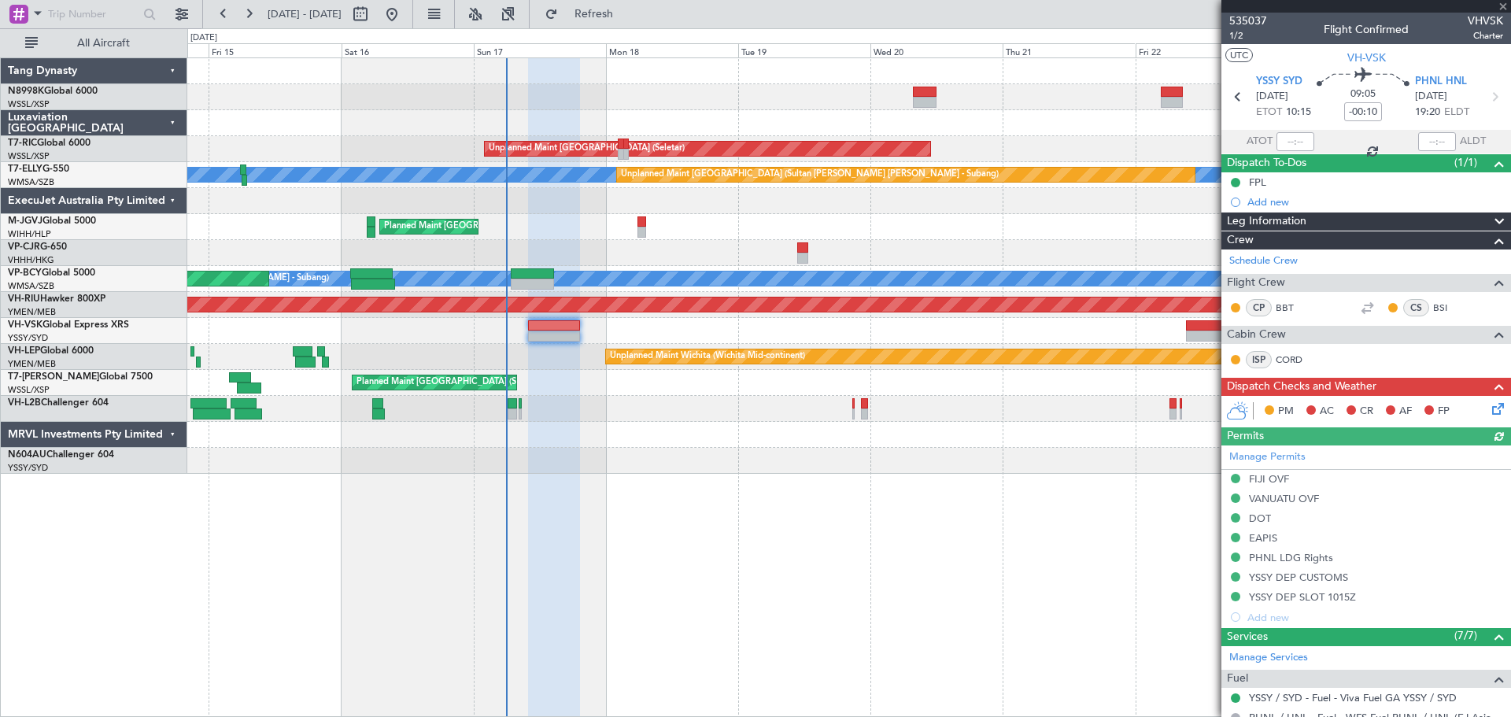
click at [1489, 412] on icon at bounding box center [1495, 406] width 13 height 13
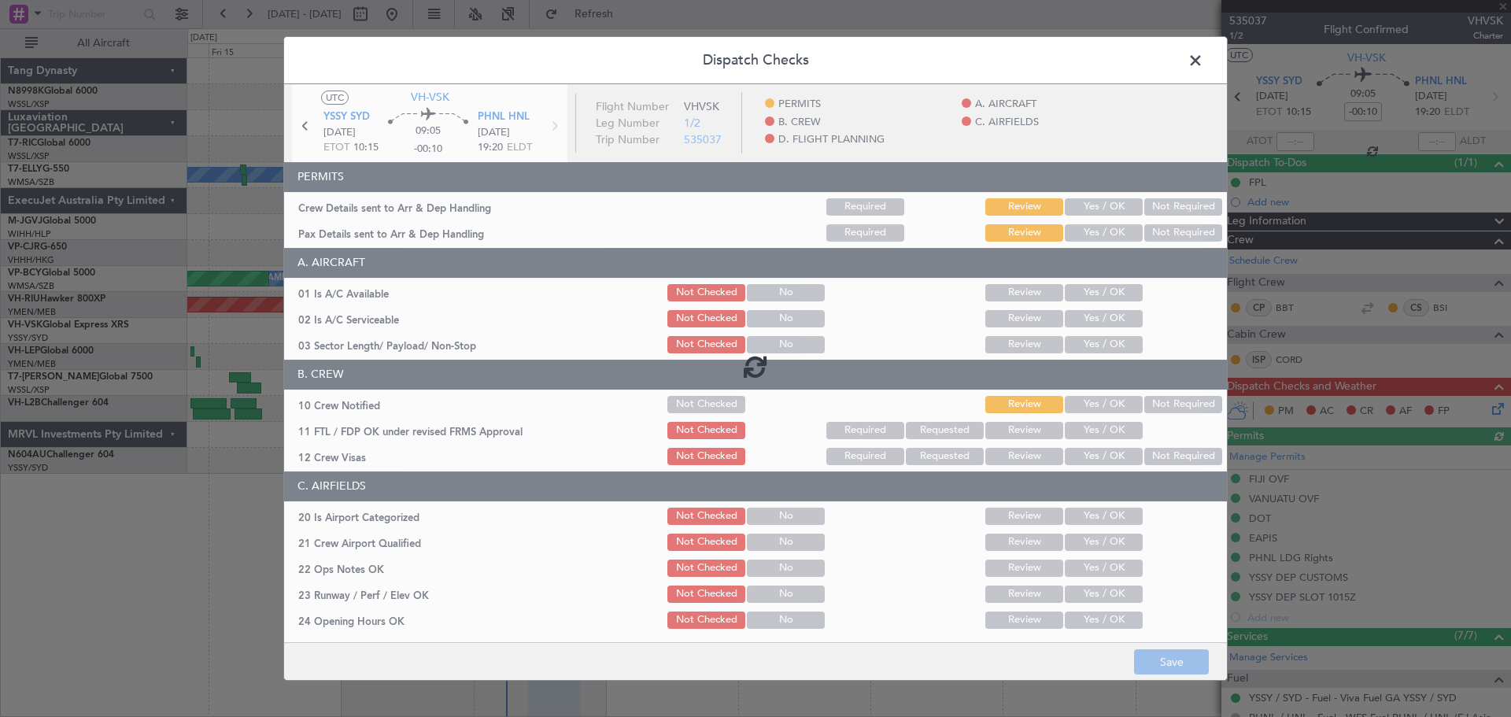
click at [1106, 213] on div at bounding box center [755, 366] width 943 height 565
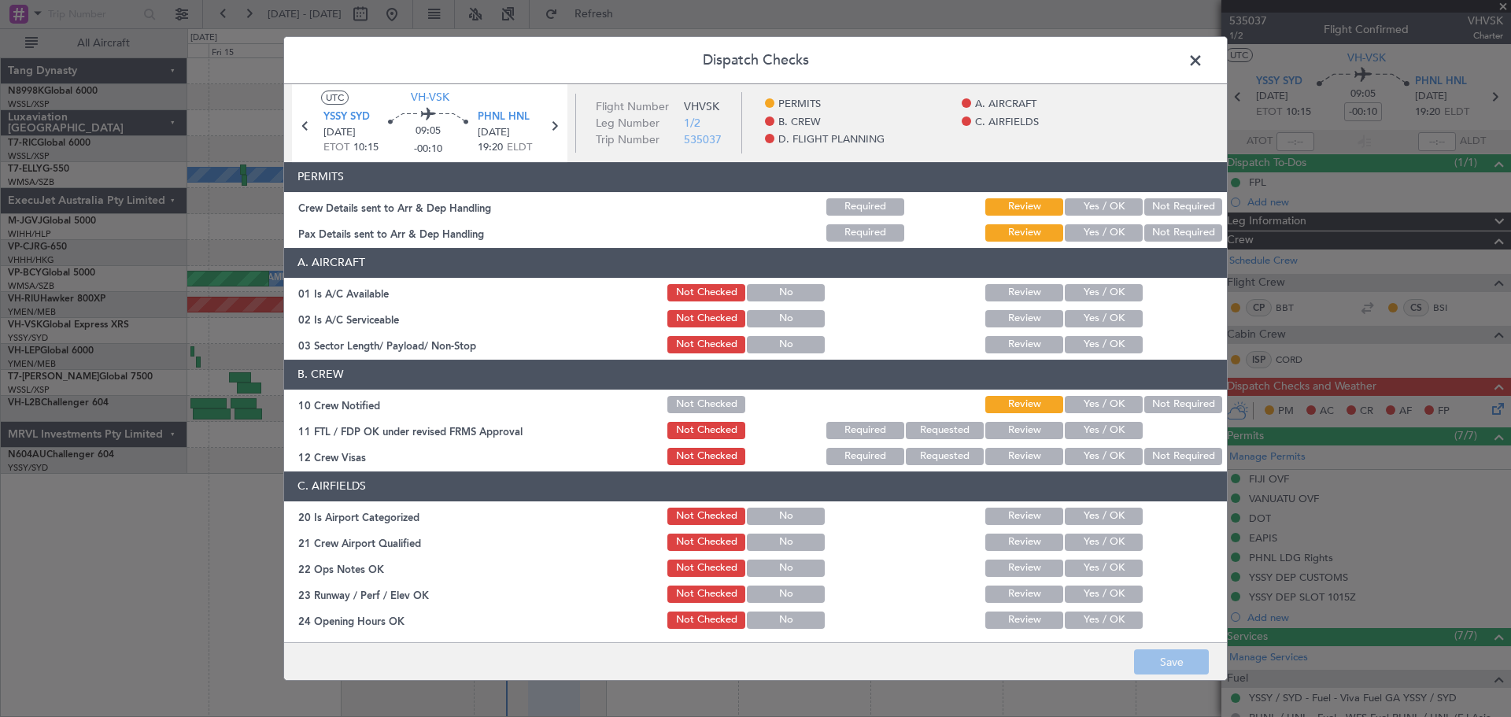
click at [1108, 210] on button "Yes / OK" at bounding box center [1104, 206] width 78 height 17
click at [1104, 232] on button "Yes / OK" at bounding box center [1104, 232] width 78 height 17
drag, startPoint x: 1098, startPoint y: 291, endPoint x: 1098, endPoint y: 301, distance: 9.4
click at [1098, 293] on button "Yes / OK" at bounding box center [1104, 292] width 78 height 17
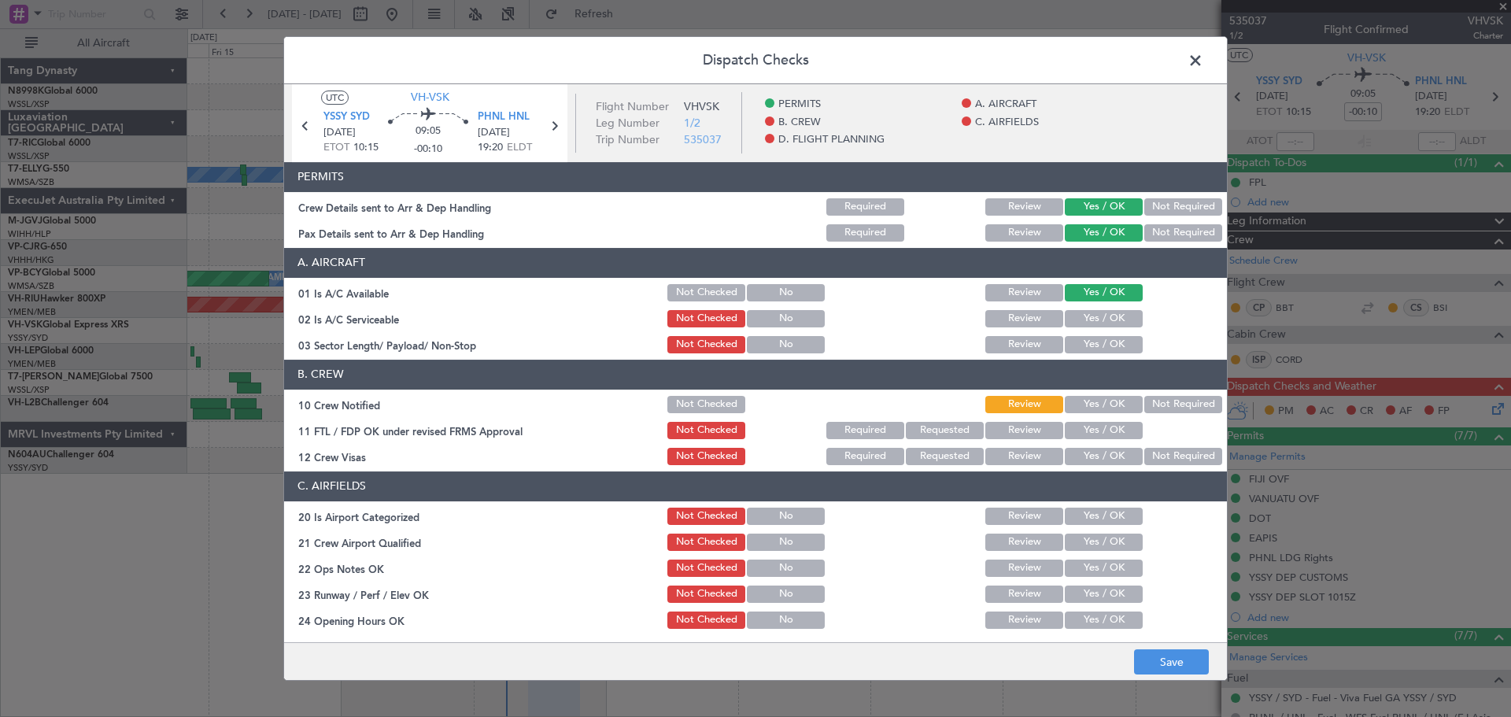
click at [1098, 327] on div "Yes / OK" at bounding box center [1101, 319] width 79 height 22
click at [1100, 344] on button "Yes / OK" at bounding box center [1104, 344] width 78 height 17
click at [1102, 321] on button "Yes / OK" at bounding box center [1104, 318] width 78 height 17
click at [1101, 407] on button "Yes / OK" at bounding box center [1104, 404] width 78 height 17
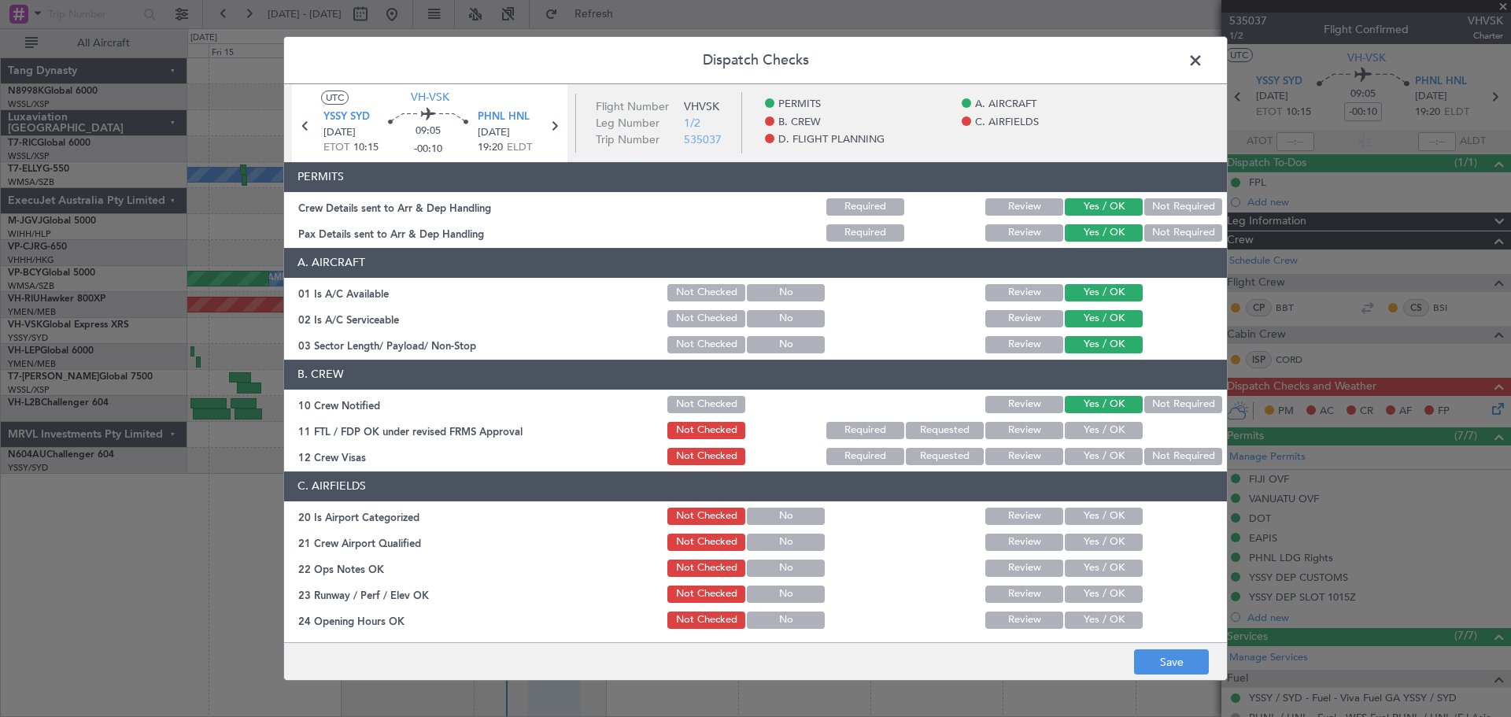
click at [1105, 432] on button "Yes / OK" at bounding box center [1104, 430] width 78 height 17
click at [1109, 463] on button "Yes / OK" at bounding box center [1104, 456] width 78 height 17
click at [1109, 511] on button "Yes / OK" at bounding box center [1104, 516] width 78 height 17
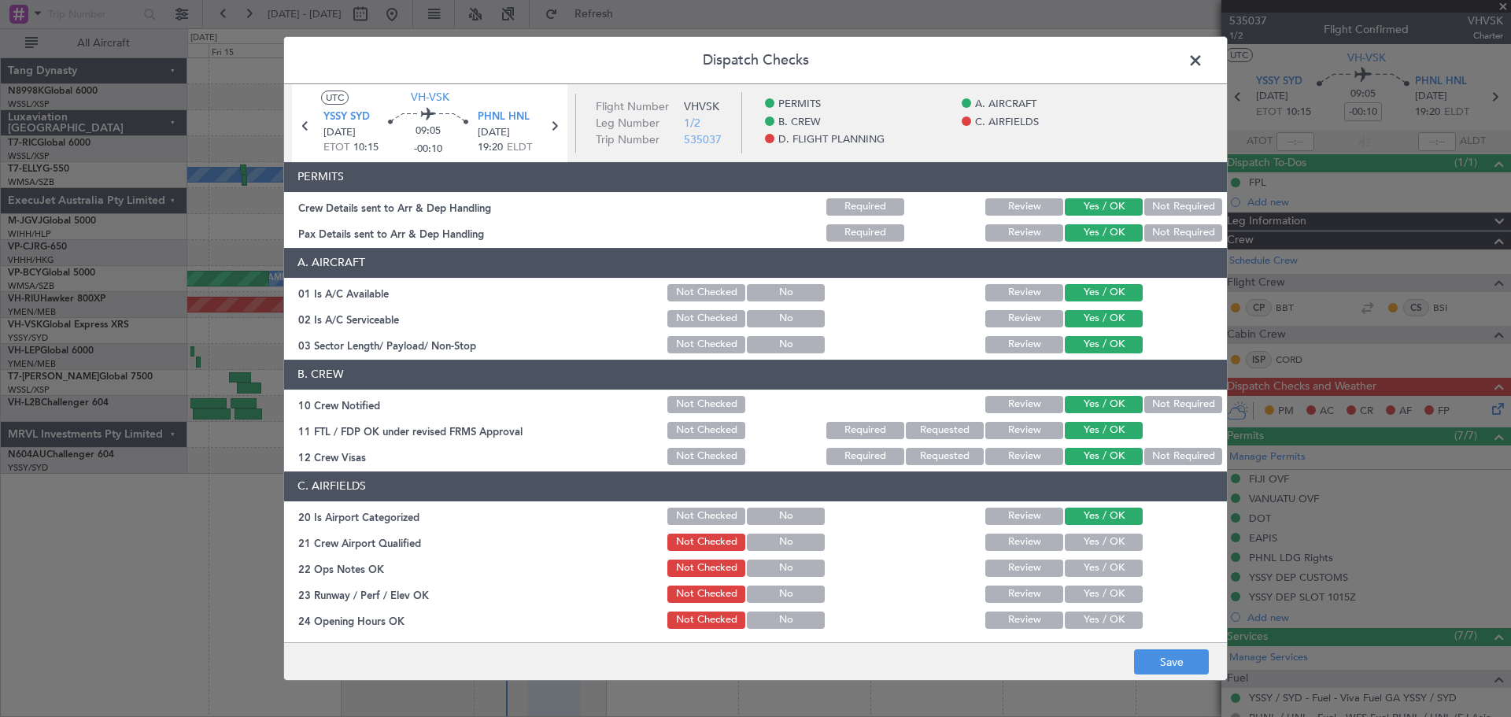
click at [1109, 541] on button "Yes / OK" at bounding box center [1104, 541] width 78 height 17
click at [1109, 556] on section "C. AIRFIELDS 20 Is Airport Categorized Not Checked No Review Yes / OK 21 Crew A…" at bounding box center [755, 667] width 943 height 393
click at [1109, 579] on section "C. AIRFIELDS 20 Is Airport Categorized Not Checked No Review Yes / OK 21 Crew A…" at bounding box center [755, 667] width 943 height 393
click at [1106, 602] on button "Yes / OK" at bounding box center [1104, 593] width 78 height 17
click at [1103, 626] on button "Yes / OK" at bounding box center [1104, 619] width 78 height 17
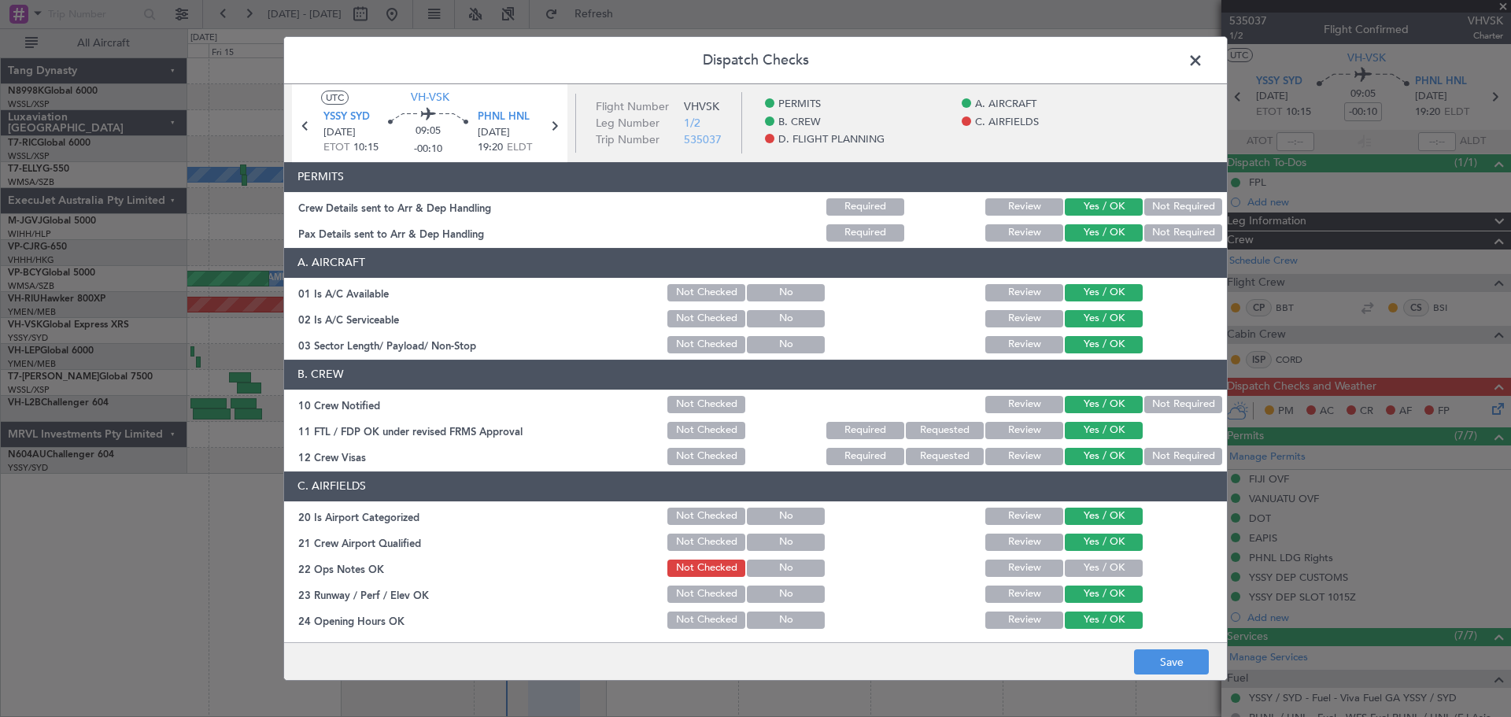
drag, startPoint x: 1115, startPoint y: 580, endPoint x: 1115, endPoint y: 571, distance: 8.7
click at [1115, 578] on section "C. AIRFIELDS 20 Is Airport Categorized Not Checked No Review Yes / OK 21 Crew A…" at bounding box center [755, 667] width 943 height 393
click at [1116, 567] on button "Yes / OK" at bounding box center [1104, 567] width 78 height 17
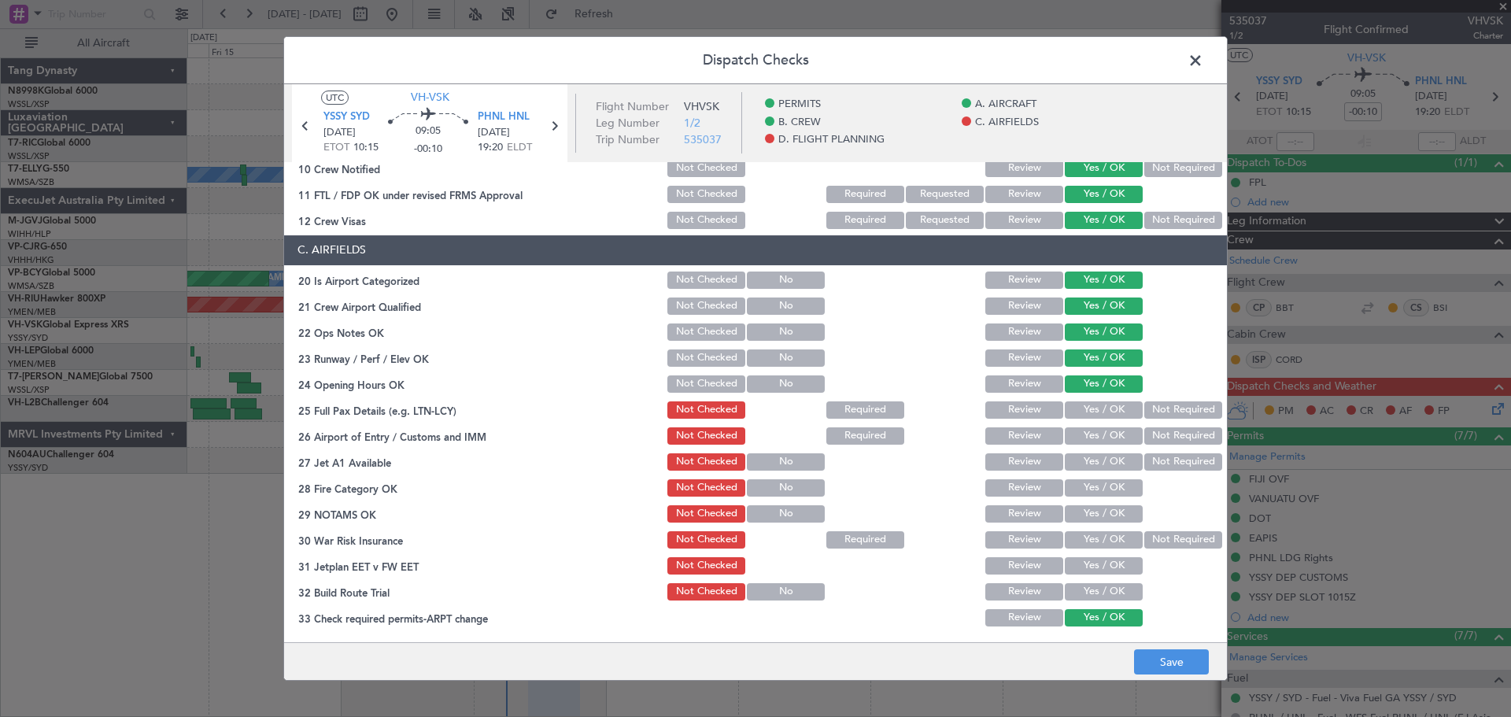
click at [1096, 396] on section "C. AIRFIELDS 20 Is Airport Categorized Not Checked No Review Yes / OK 21 Crew A…" at bounding box center [755, 431] width 943 height 393
click at [1095, 407] on button "Yes / OK" at bounding box center [1104, 409] width 78 height 17
click at [1104, 432] on button "Yes / OK" at bounding box center [1104, 435] width 78 height 17
click at [1091, 444] on button "Yes / OK" at bounding box center [1104, 435] width 78 height 17
click at [1093, 470] on button "Yes / OK" at bounding box center [1104, 461] width 78 height 17
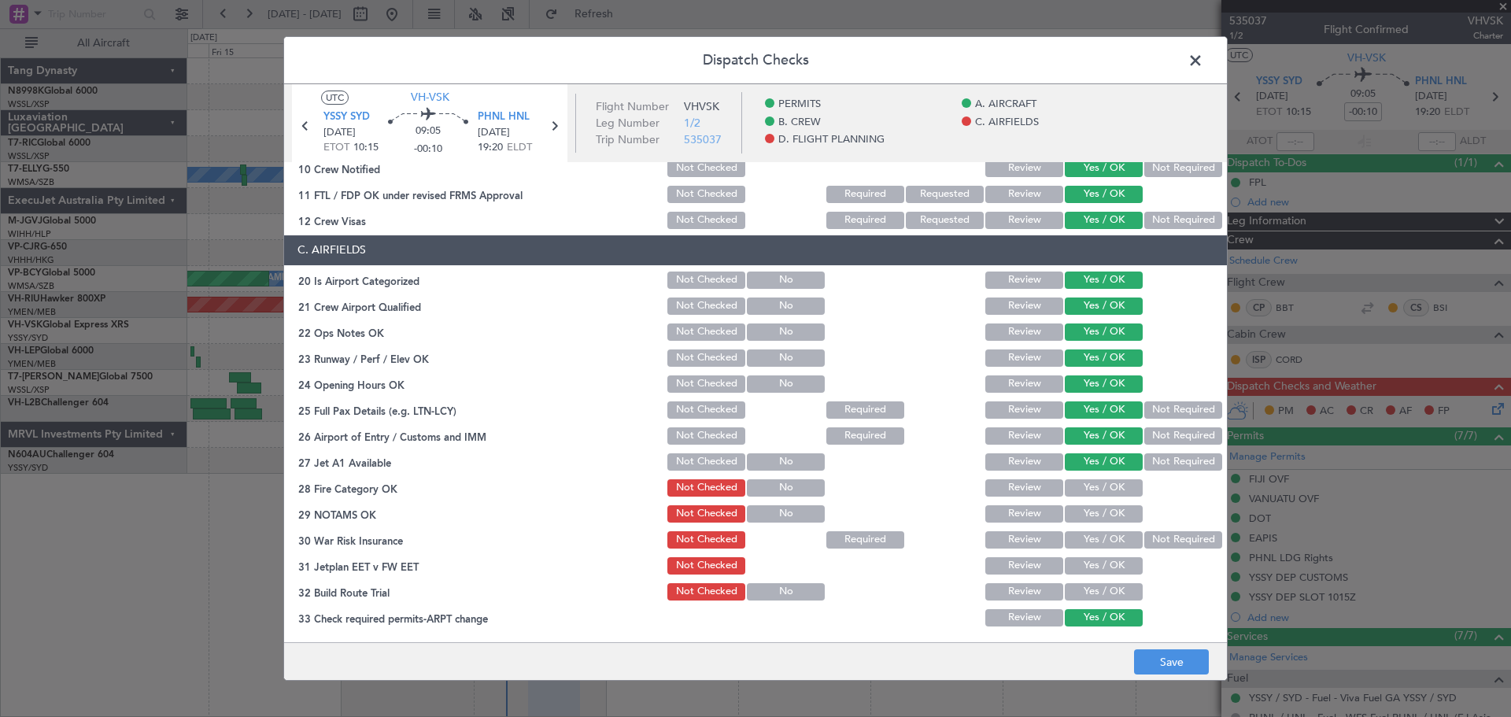
click at [1096, 494] on button "Yes / OK" at bounding box center [1104, 487] width 78 height 17
drag, startPoint x: 1098, startPoint y: 501, endPoint x: 1100, endPoint y: 519, distance: 17.4
click at [1098, 507] on section "C. AIRFIELDS 20 Is Airport Categorized Not Checked No Review Yes / OK 21 Crew A…" at bounding box center [755, 431] width 943 height 393
click at [1100, 519] on button "Yes / OK" at bounding box center [1104, 513] width 78 height 17
click at [1102, 535] on button "Yes / OK" at bounding box center [1104, 539] width 78 height 17
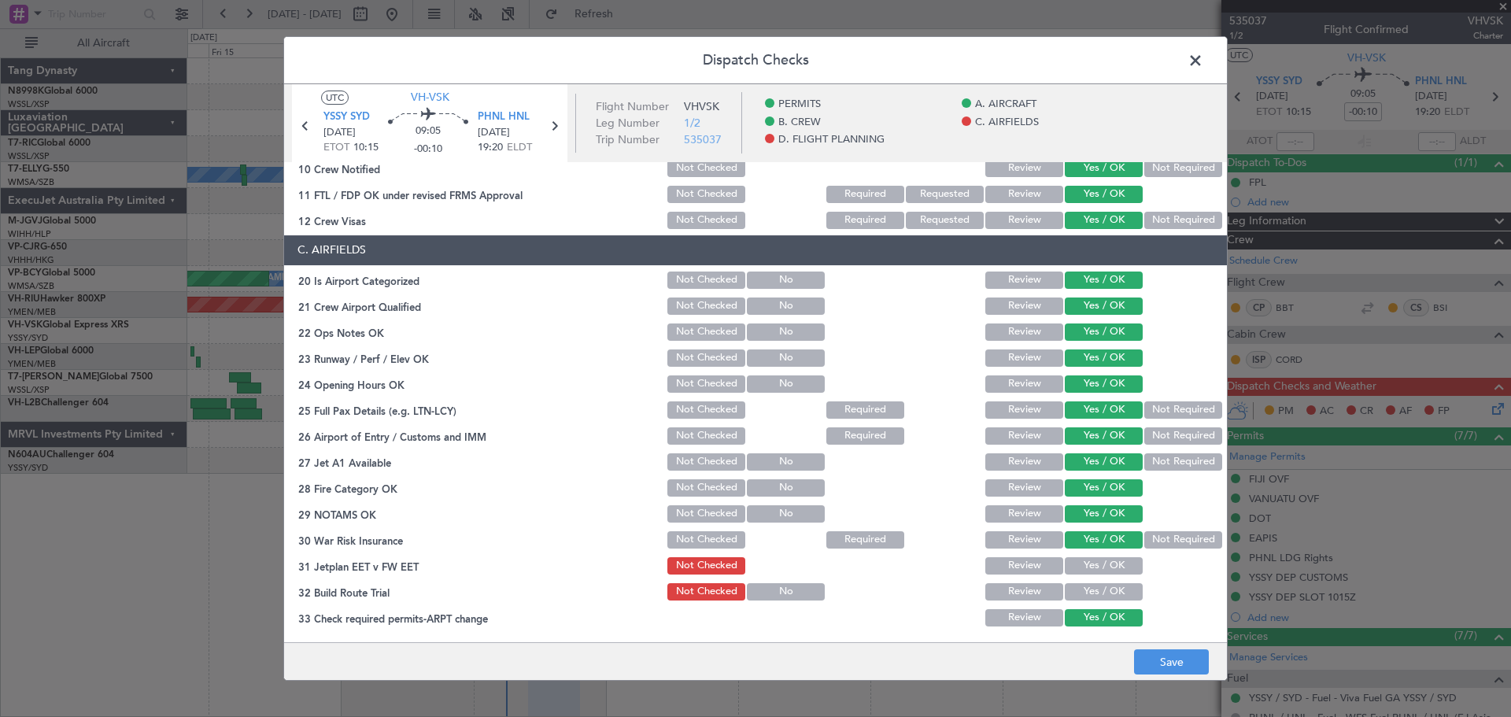
click at [1098, 555] on div "Yes / OK" at bounding box center [1101, 566] width 79 height 22
click at [1099, 574] on button "Yes / OK" at bounding box center [1104, 565] width 78 height 17
drag, startPoint x: 1101, startPoint y: 586, endPoint x: 1102, endPoint y: 596, distance: 9.5
click at [1102, 589] on button "Yes / OK" at bounding box center [1104, 591] width 78 height 17
click at [1102, 596] on button "Yes / OK" at bounding box center [1104, 591] width 78 height 17
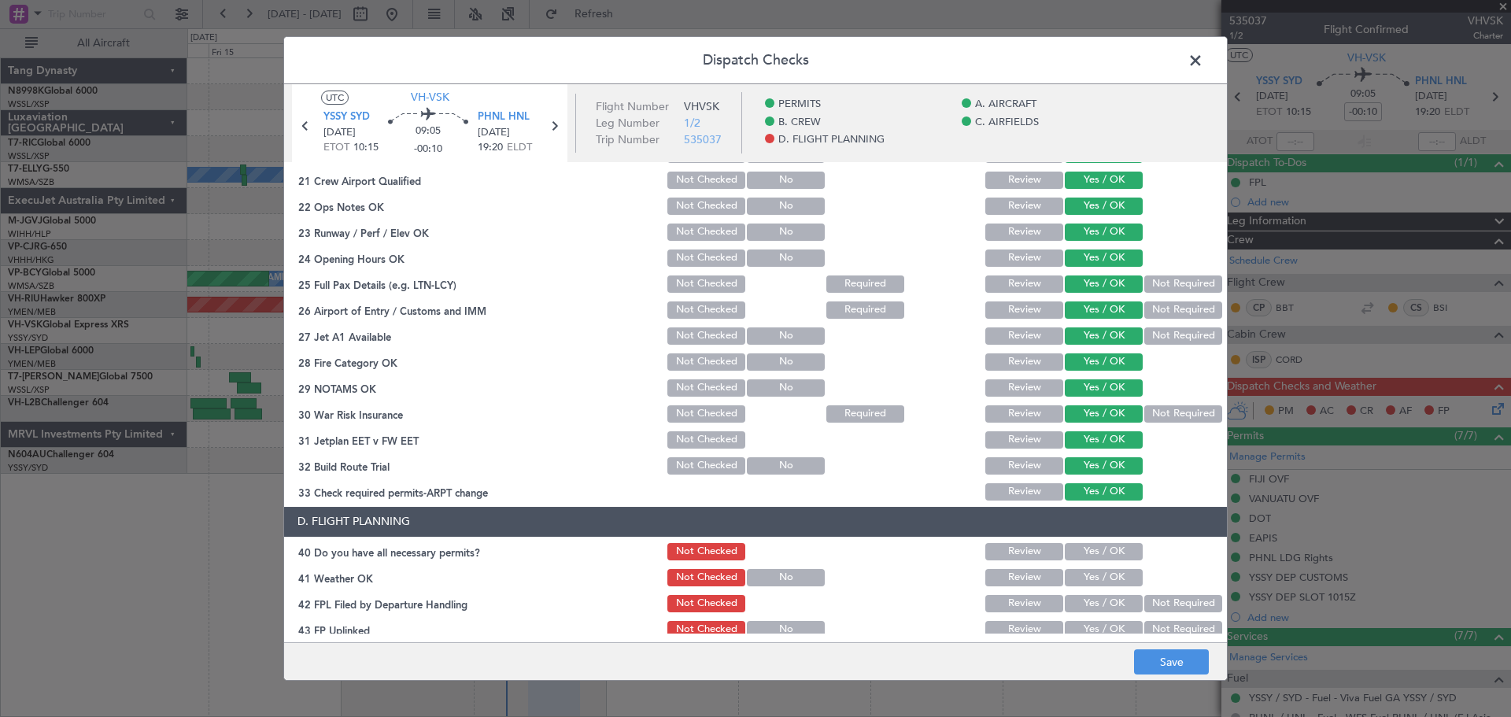
scroll to position [472, 0]
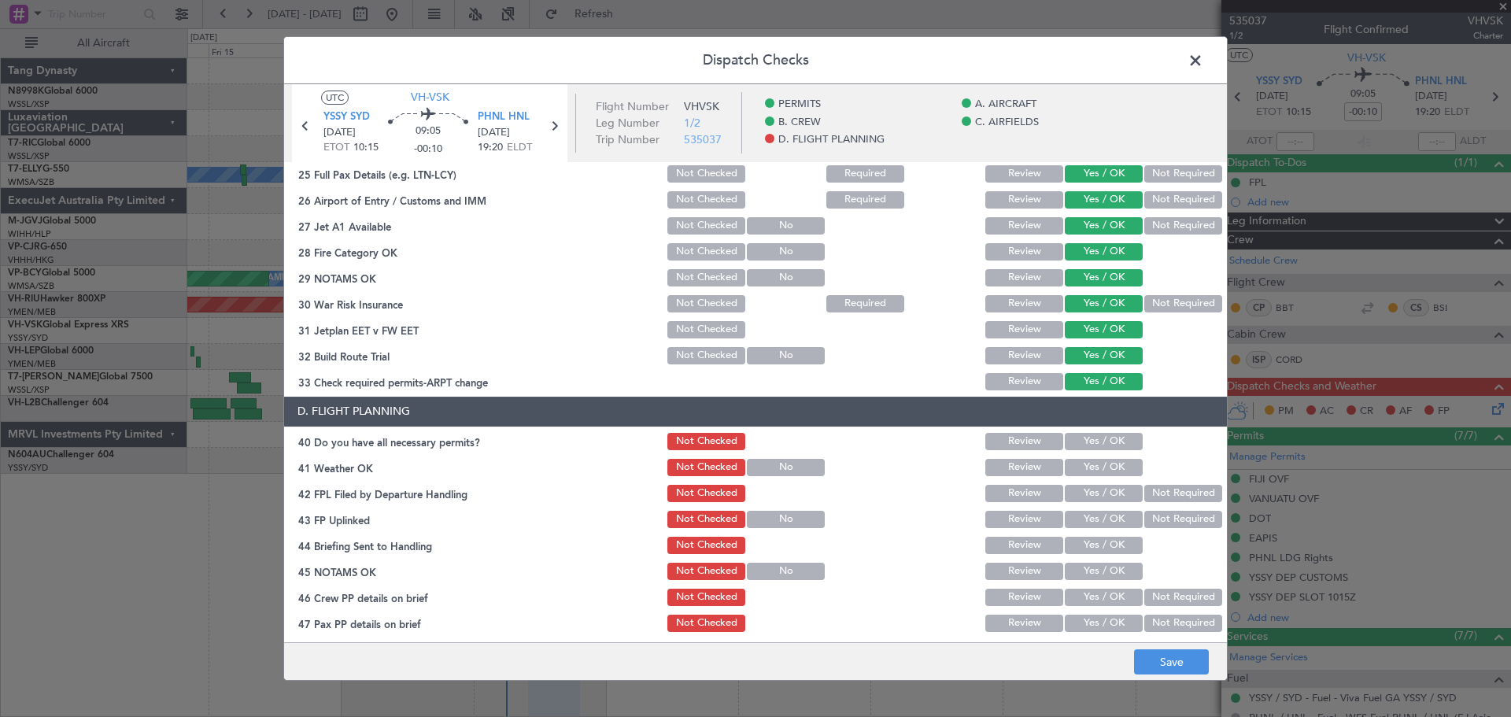
click at [1163, 303] on button "Not Required" at bounding box center [1183, 303] width 78 height 17
click at [1110, 441] on button "Yes / OK" at bounding box center [1104, 441] width 78 height 17
click at [1105, 463] on button "Yes / OK" at bounding box center [1104, 467] width 78 height 17
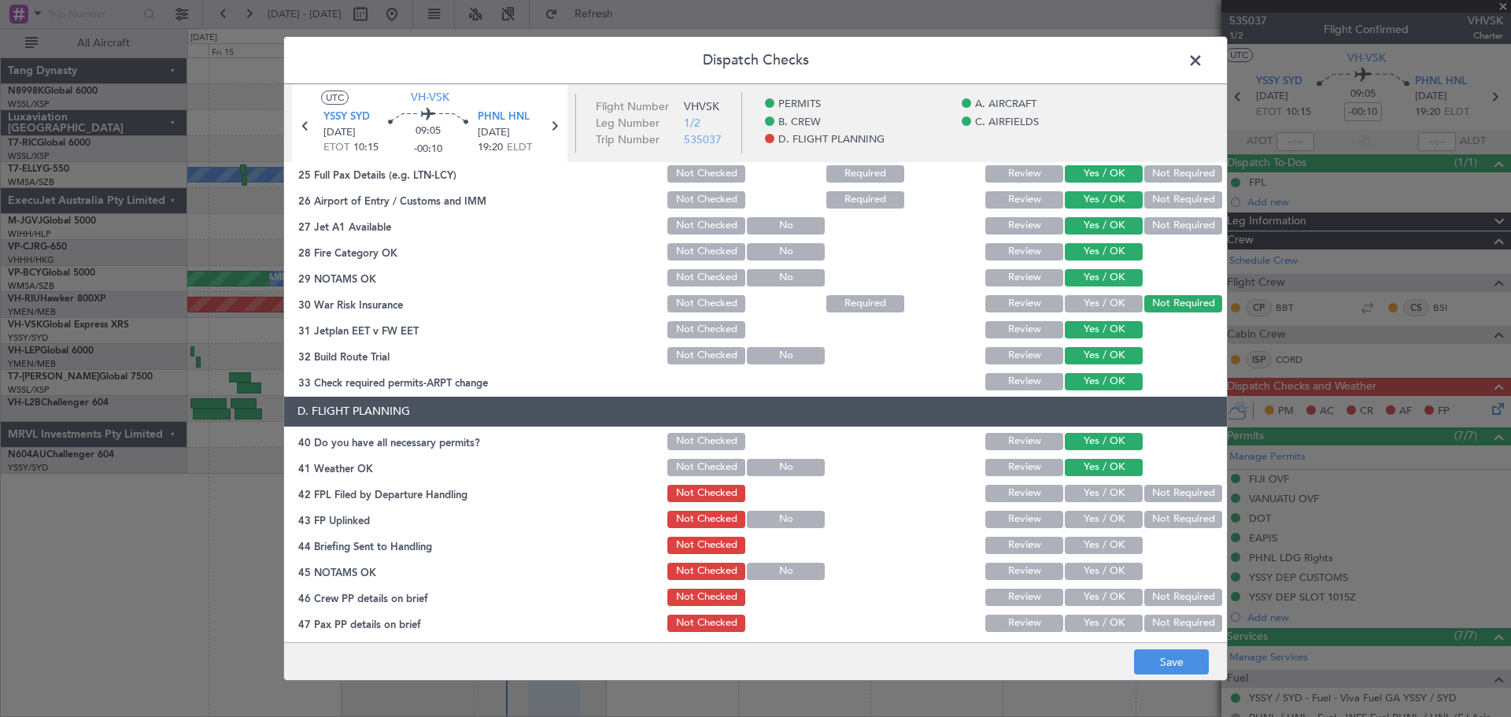
click at [1105, 487] on button "Yes / OK" at bounding box center [1104, 493] width 78 height 17
click at [1102, 500] on button "Yes / OK" at bounding box center [1104, 493] width 78 height 17
click at [1100, 520] on button "Yes / OK" at bounding box center [1104, 519] width 78 height 17
click at [1113, 534] on div "Yes / OK" at bounding box center [1101, 545] width 79 height 22
click at [1150, 492] on button "Not Required" at bounding box center [1183, 493] width 78 height 17
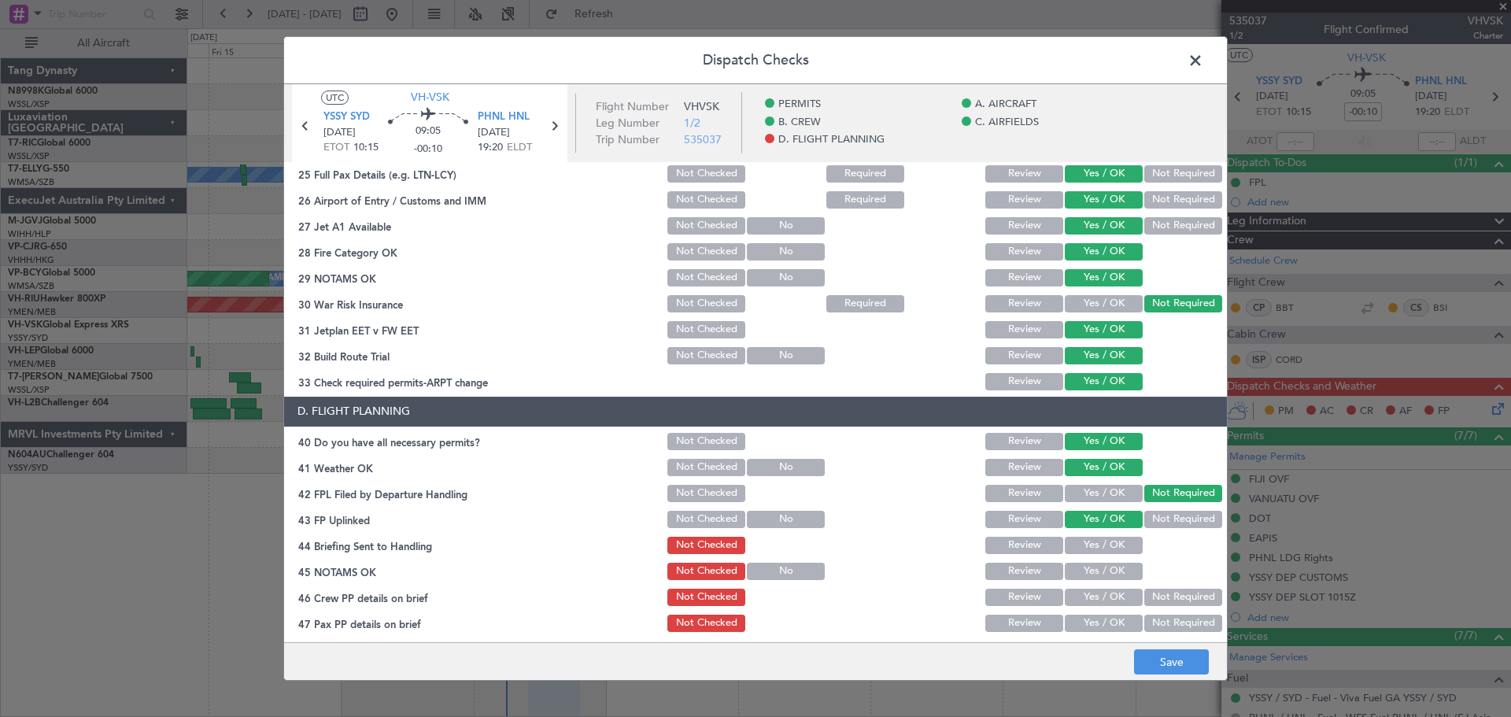
drag, startPoint x: 1115, startPoint y: 540, endPoint x: 1104, endPoint y: 574, distance: 35.6
click at [1115, 541] on button "Yes / OK" at bounding box center [1104, 545] width 78 height 17
drag, startPoint x: 1104, startPoint y: 574, endPoint x: 1102, endPoint y: 589, distance: 15.9
click at [1104, 575] on button "Yes / OK" at bounding box center [1104, 571] width 78 height 17
drag, startPoint x: 1102, startPoint y: 589, endPoint x: 1100, endPoint y: 602, distance: 12.7
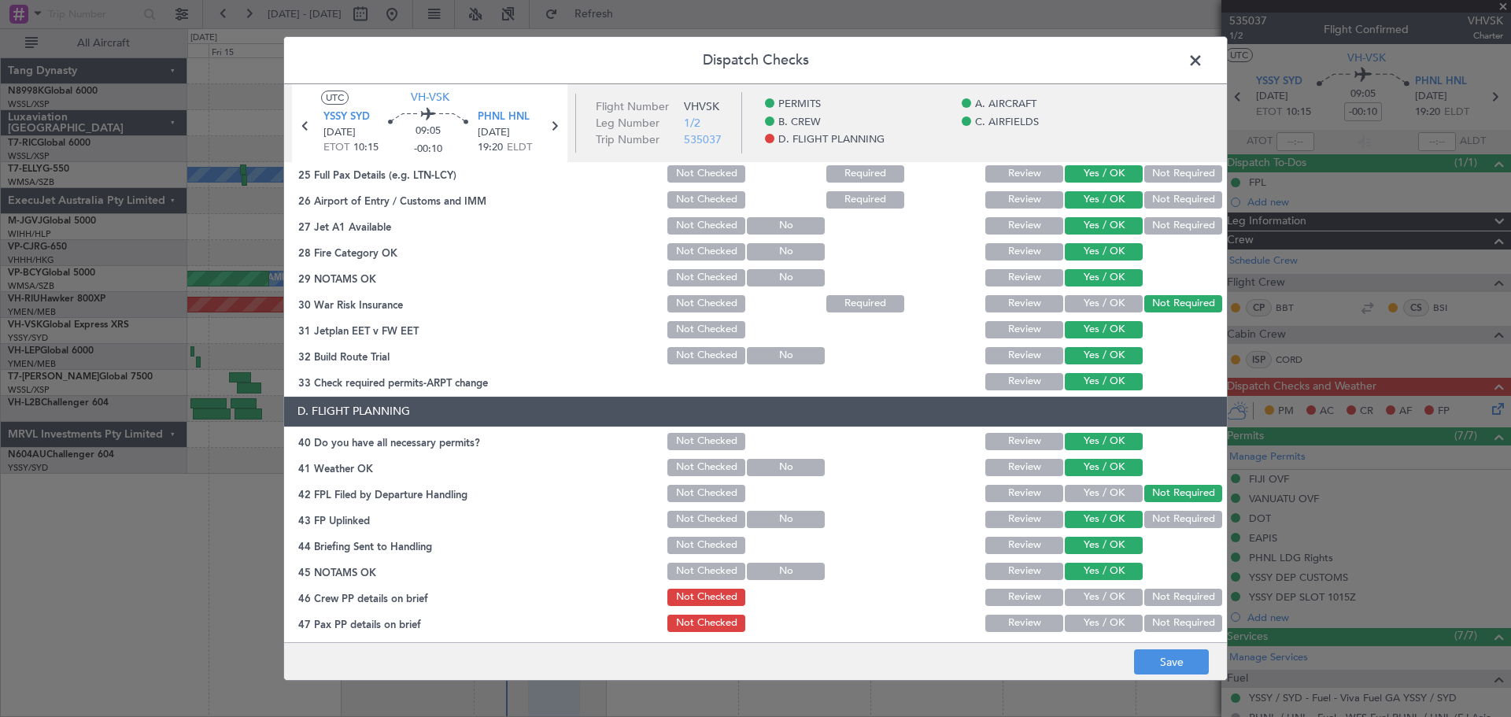
click at [1102, 591] on button "Yes / OK" at bounding box center [1104, 597] width 78 height 17
drag, startPoint x: 1100, startPoint y: 602, endPoint x: 1101, endPoint y: 620, distance: 18.1
click at [1100, 603] on button "Yes / OK" at bounding box center [1104, 597] width 78 height 17
click at [1101, 620] on button "Yes / OK" at bounding box center [1104, 623] width 78 height 17
click at [1150, 657] on button "Save" at bounding box center [1171, 661] width 75 height 25
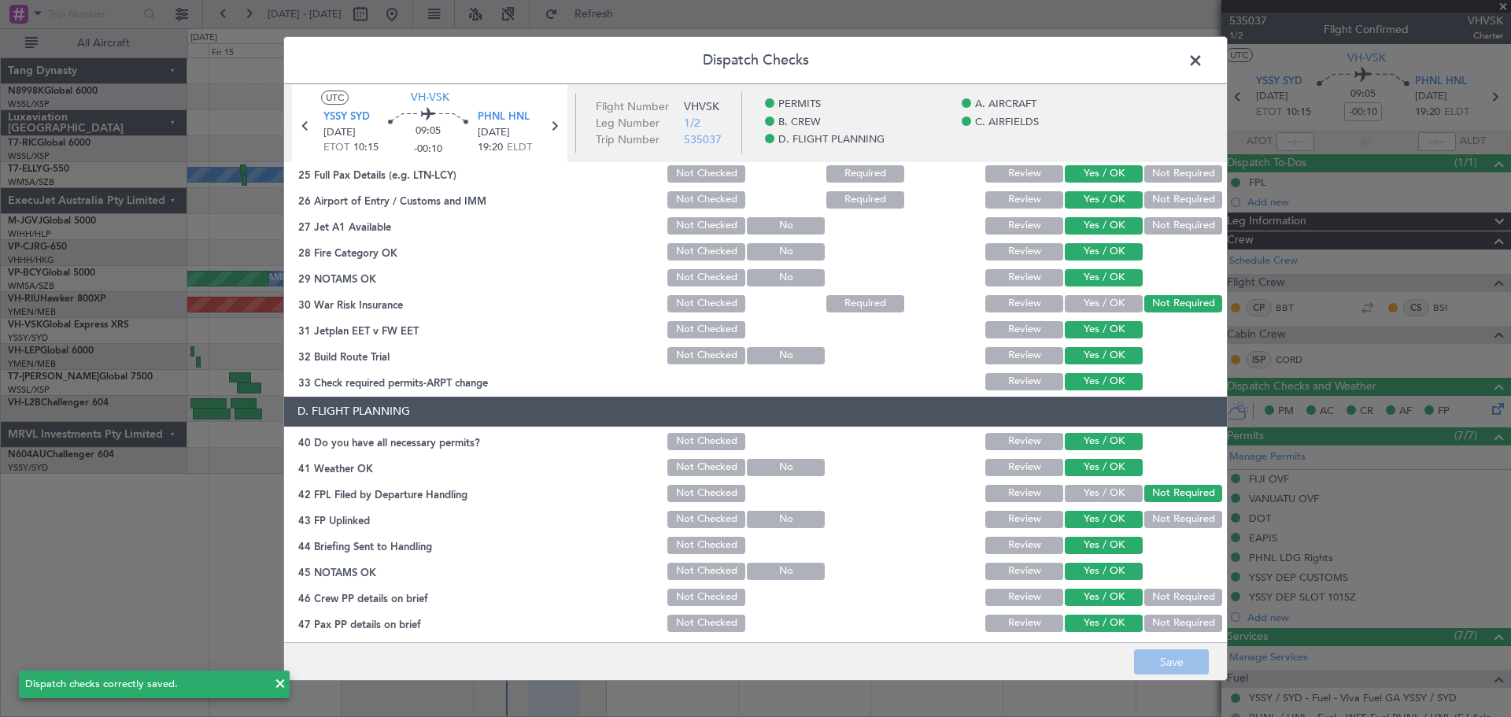
click at [1203, 67] on span at bounding box center [1203, 64] width 0 height 31
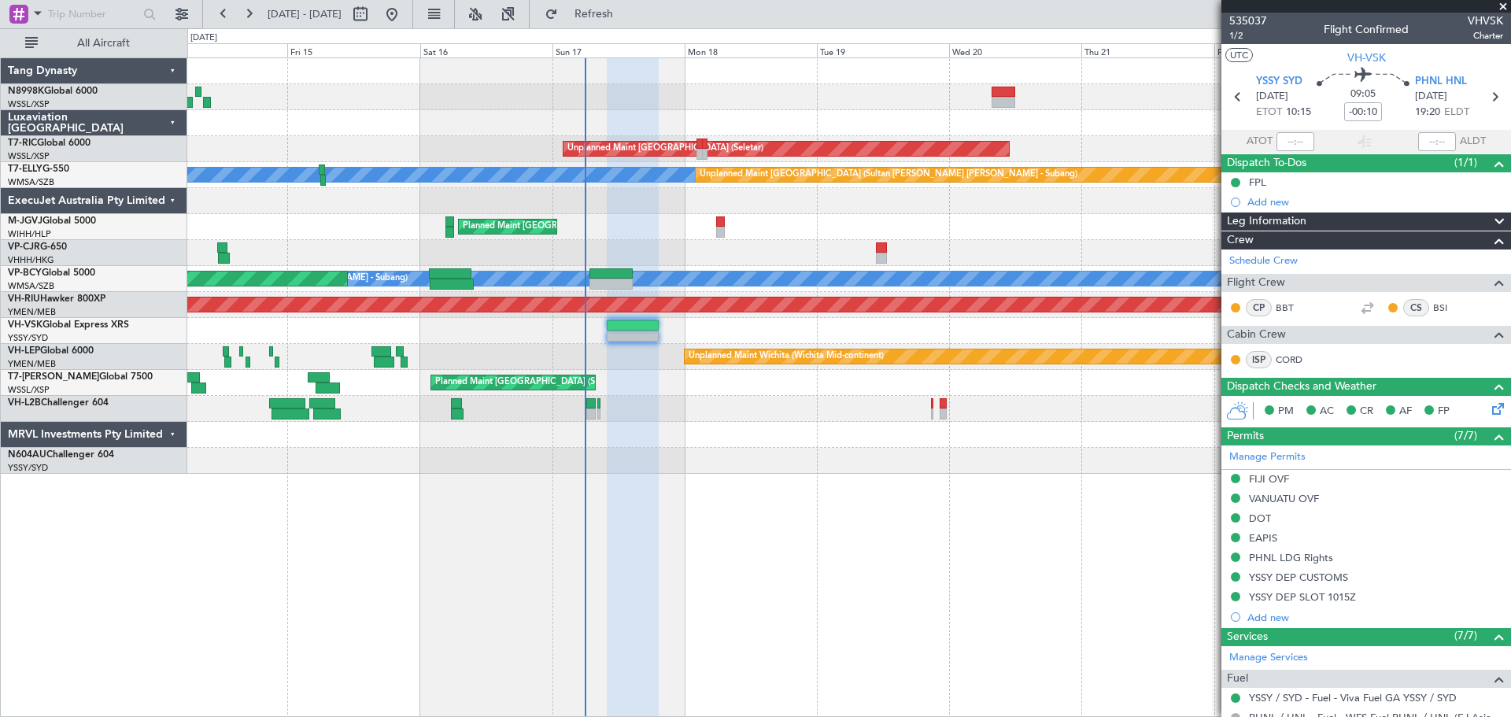
click at [744, 266] on div "Unplanned Maint Singapore (Seletar) MEL Unplanned Maint Kuala Lumpur (Sultan Ab…" at bounding box center [848, 265] width 1323 height 415
click at [942, 130] on div at bounding box center [848, 123] width 1323 height 26
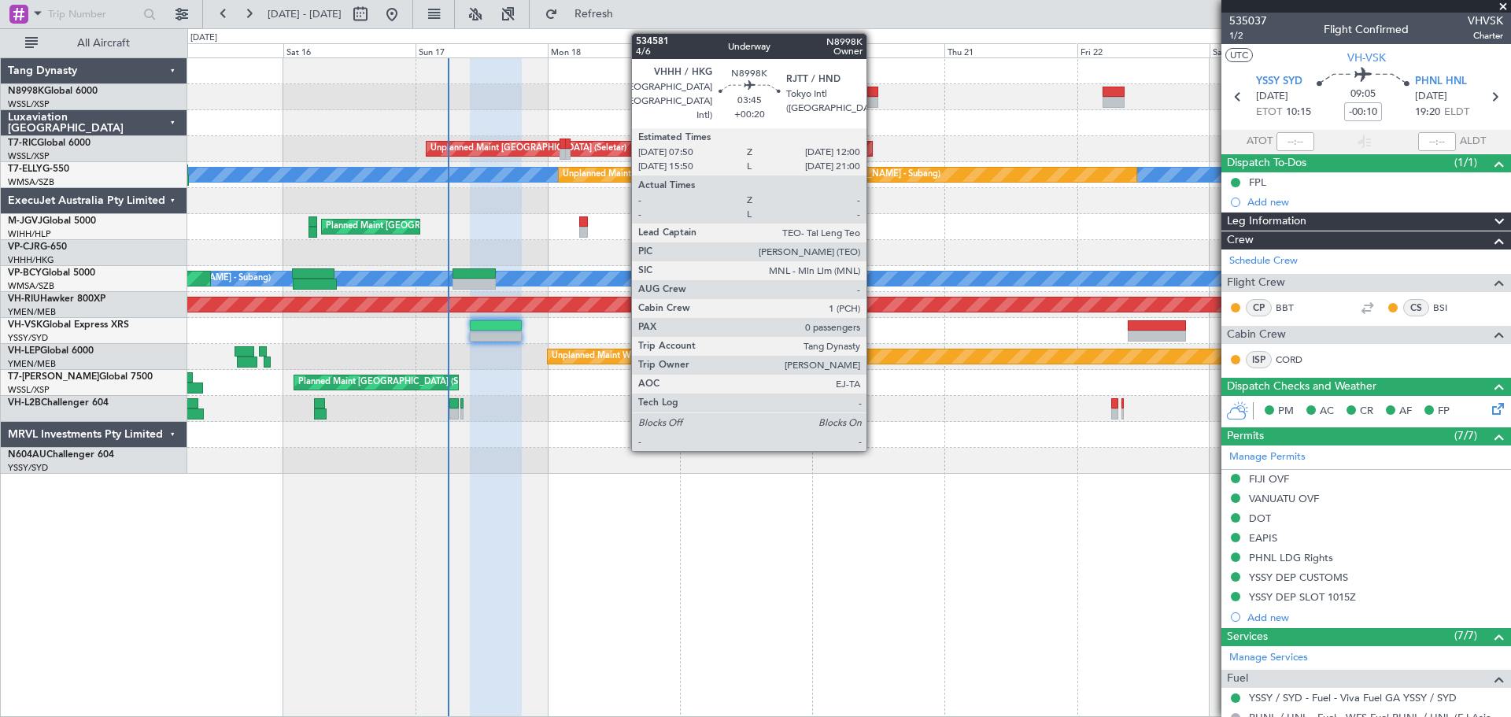
click at [873, 97] on div at bounding box center [867, 102] width 24 height 11
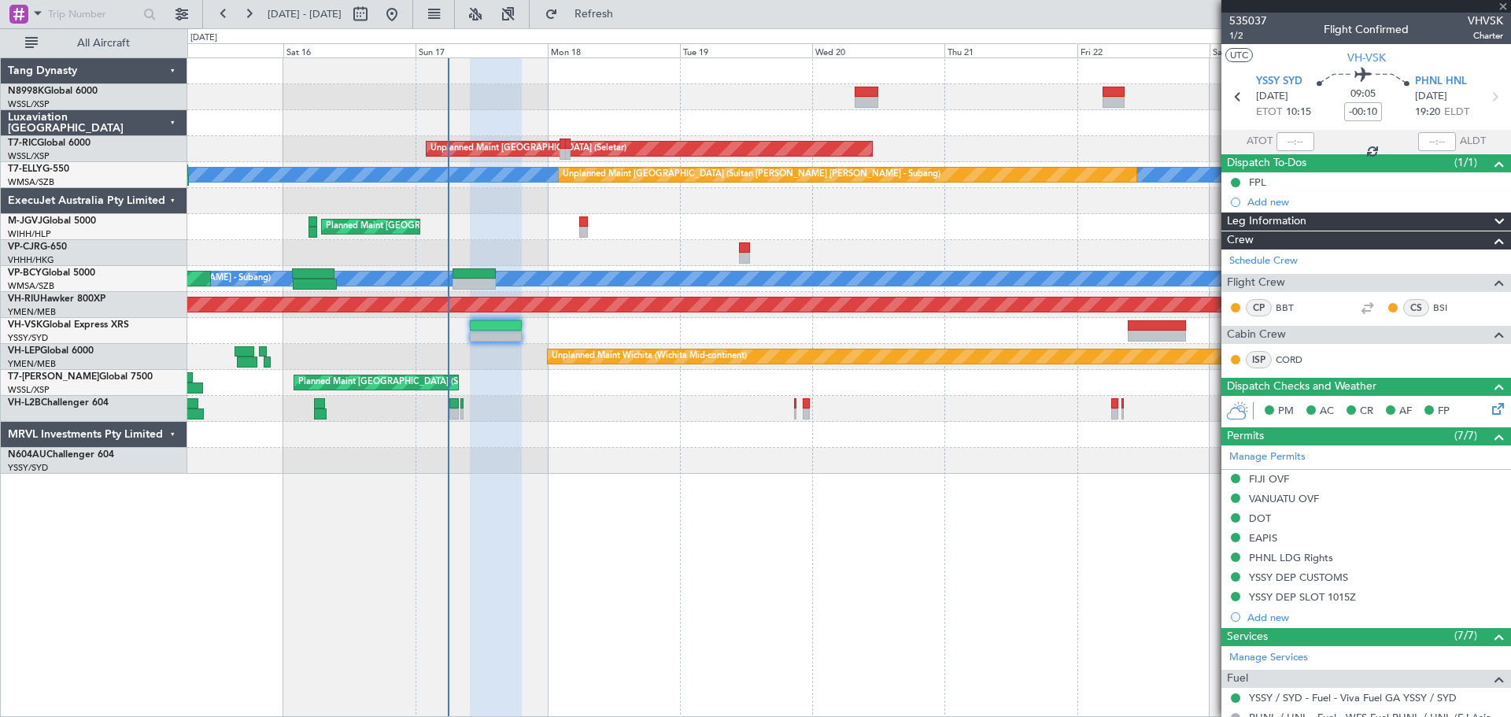
type input "+00:20"
type input "0"
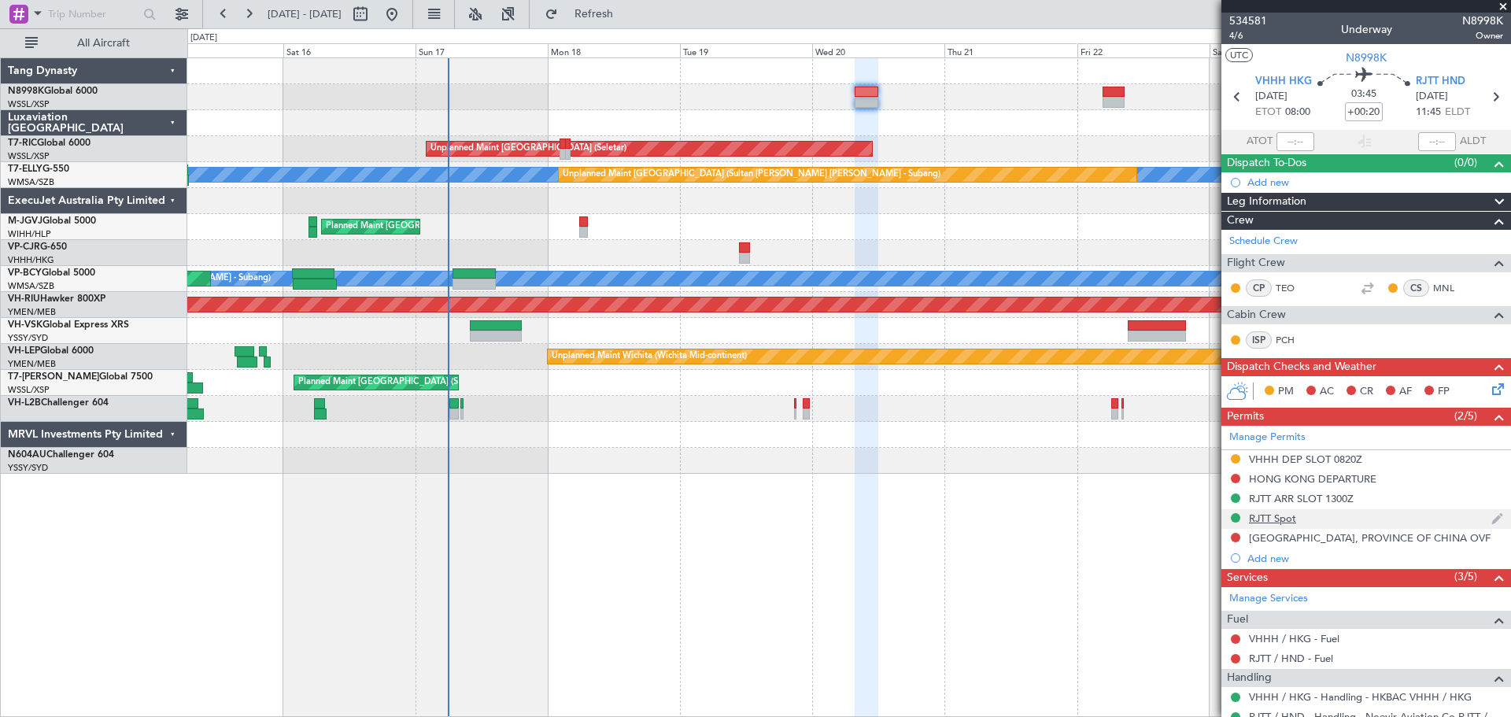
scroll to position [92, 0]
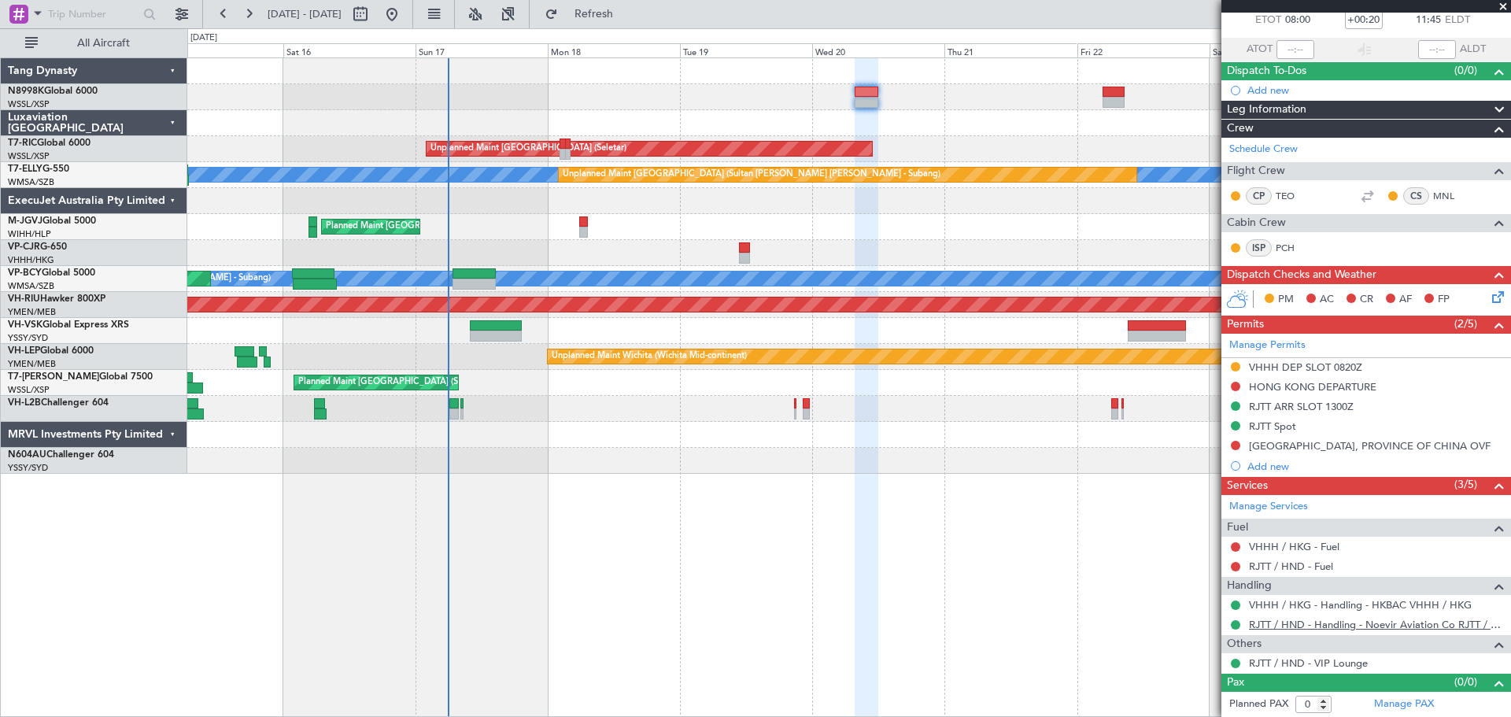
click at [1310, 626] on link "RJTT / HND - Handling - Noevir Aviation Co RJTT / HND" at bounding box center [1376, 624] width 254 height 13
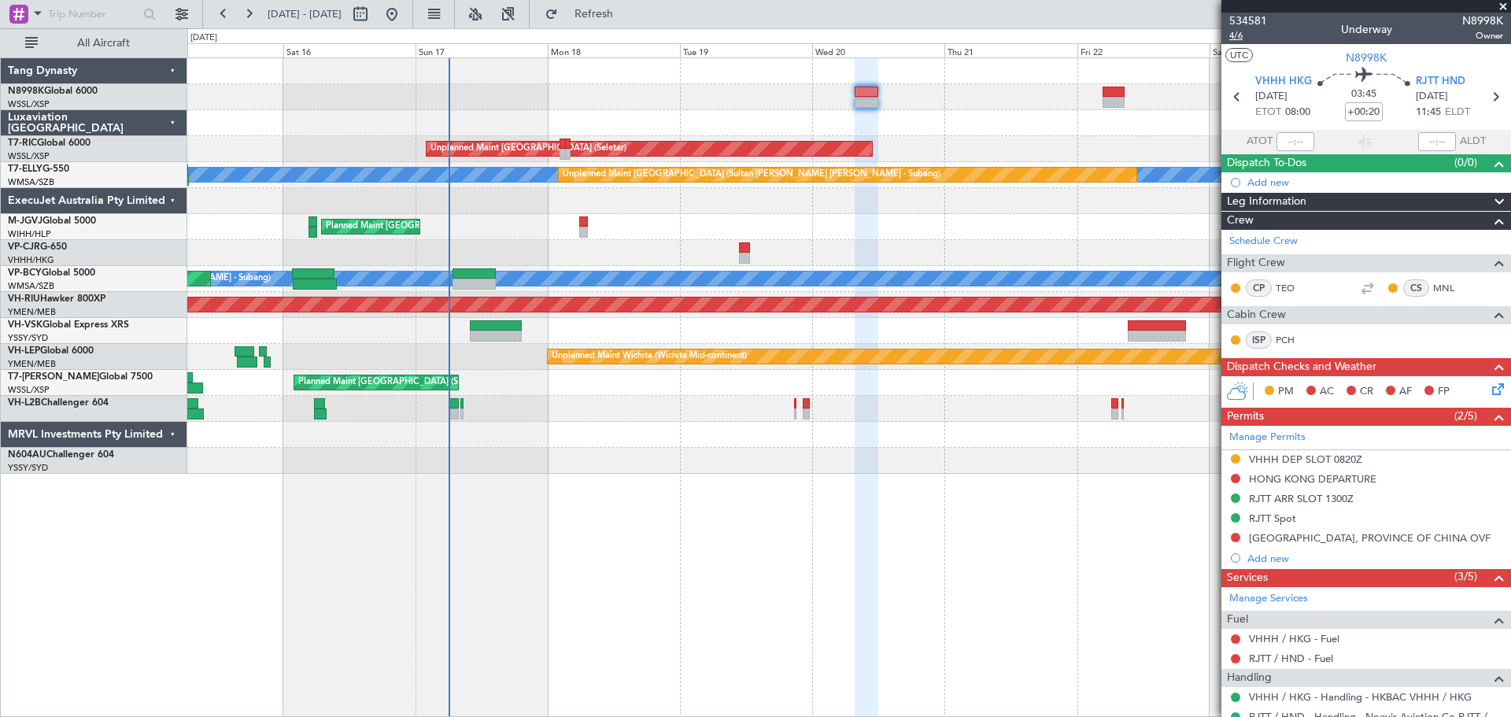
click at [1242, 38] on span "4/6" at bounding box center [1248, 35] width 38 height 13
click at [1232, 535] on button at bounding box center [1235, 537] width 9 height 9
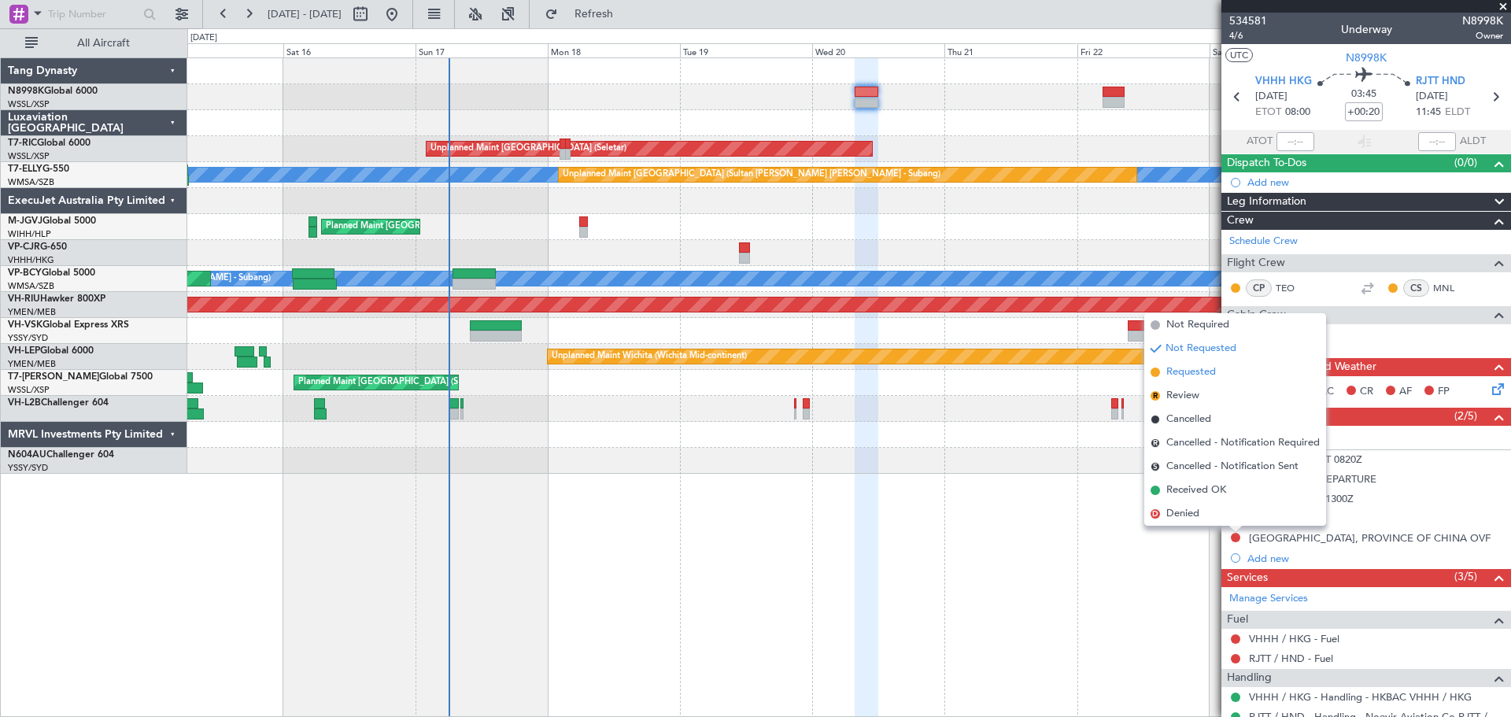
click at [1190, 369] on span "Requested" at bounding box center [1191, 372] width 50 height 16
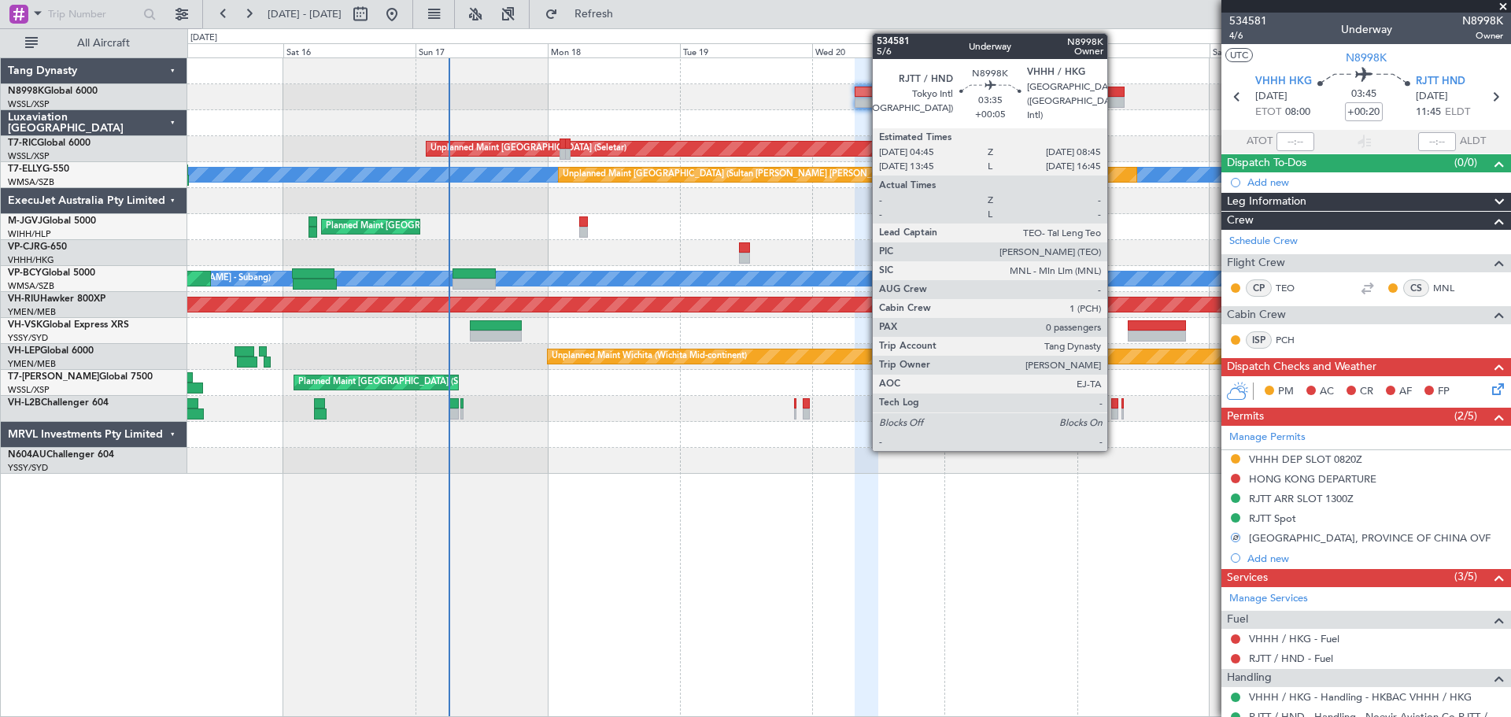
click at [1114, 101] on div at bounding box center [1113, 102] width 23 height 11
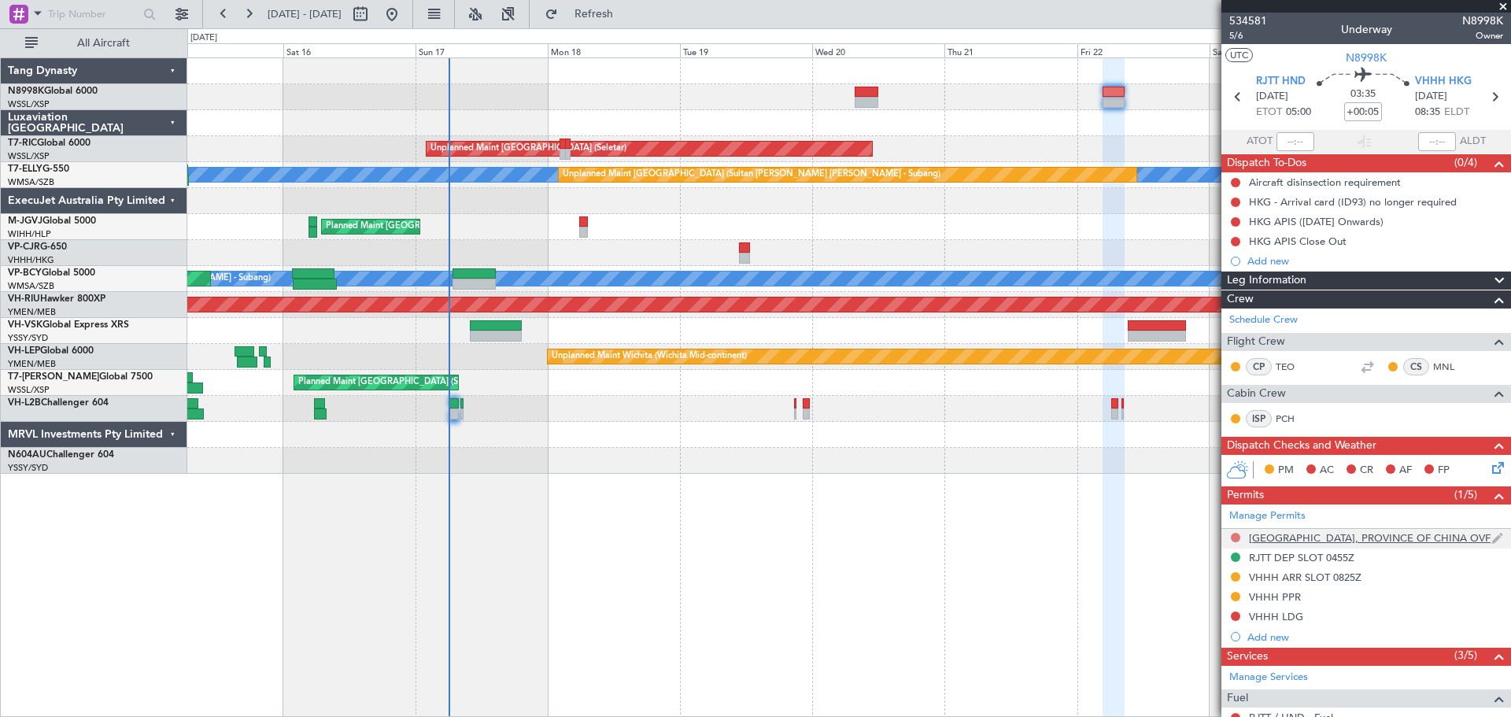
click at [1236, 533] on button at bounding box center [1235, 537] width 9 height 9
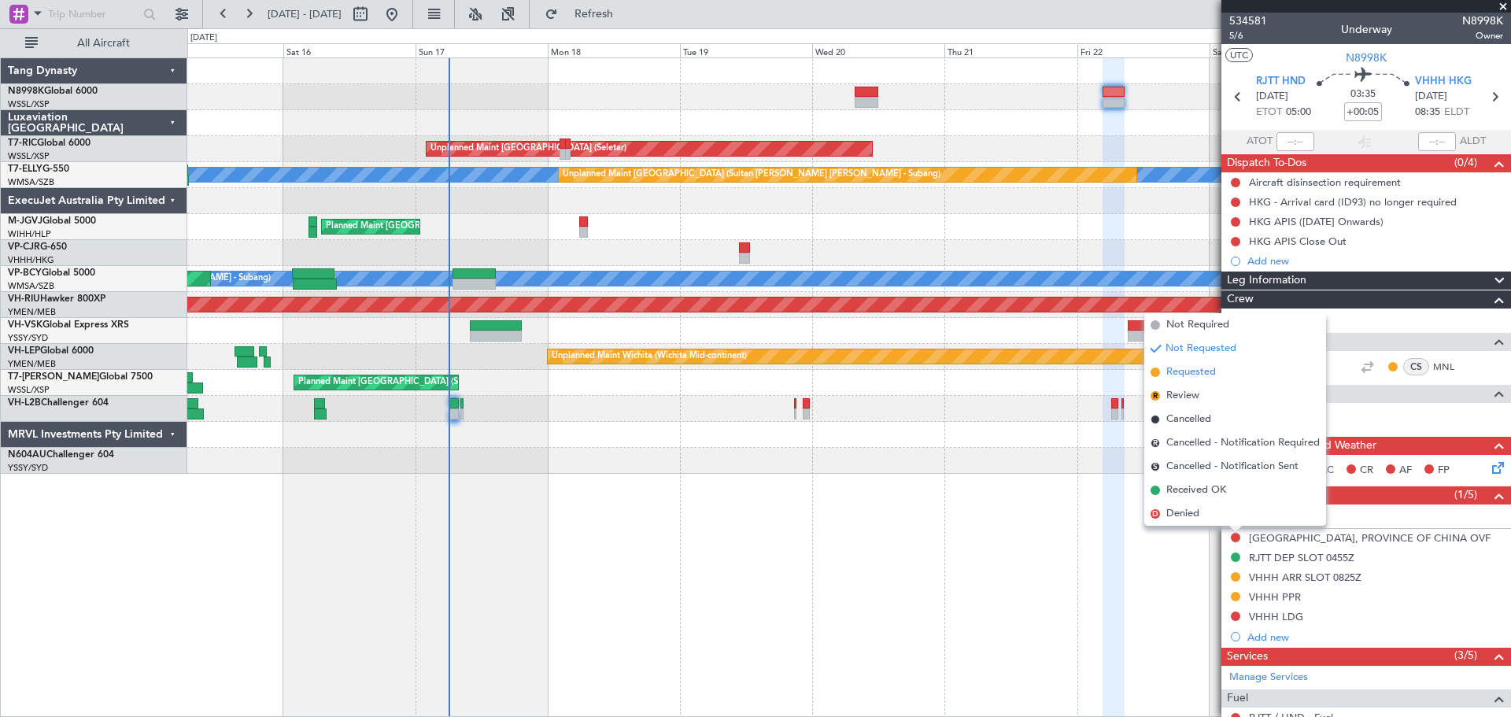
click at [1206, 370] on span "Requested" at bounding box center [1191, 372] width 50 height 16
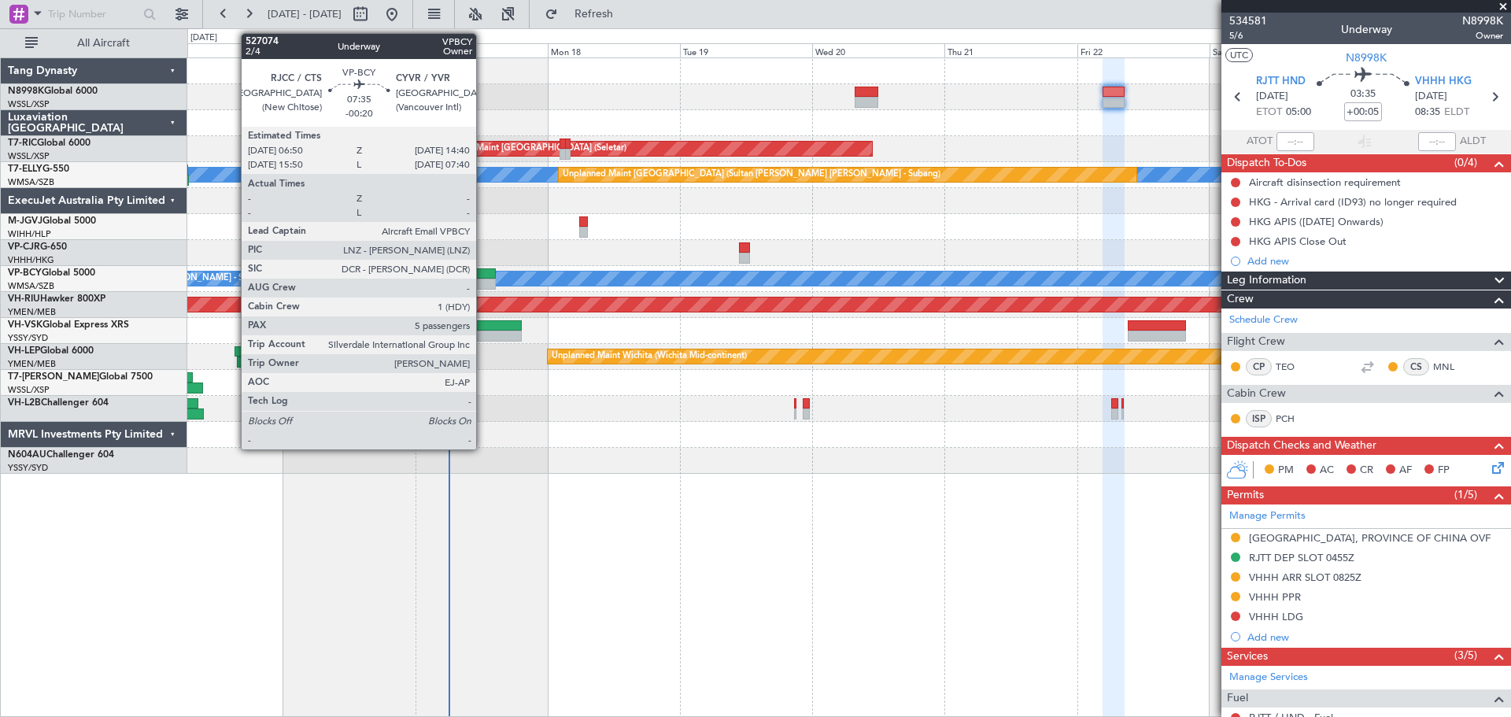
click at [483, 281] on div at bounding box center [473, 284] width 43 height 11
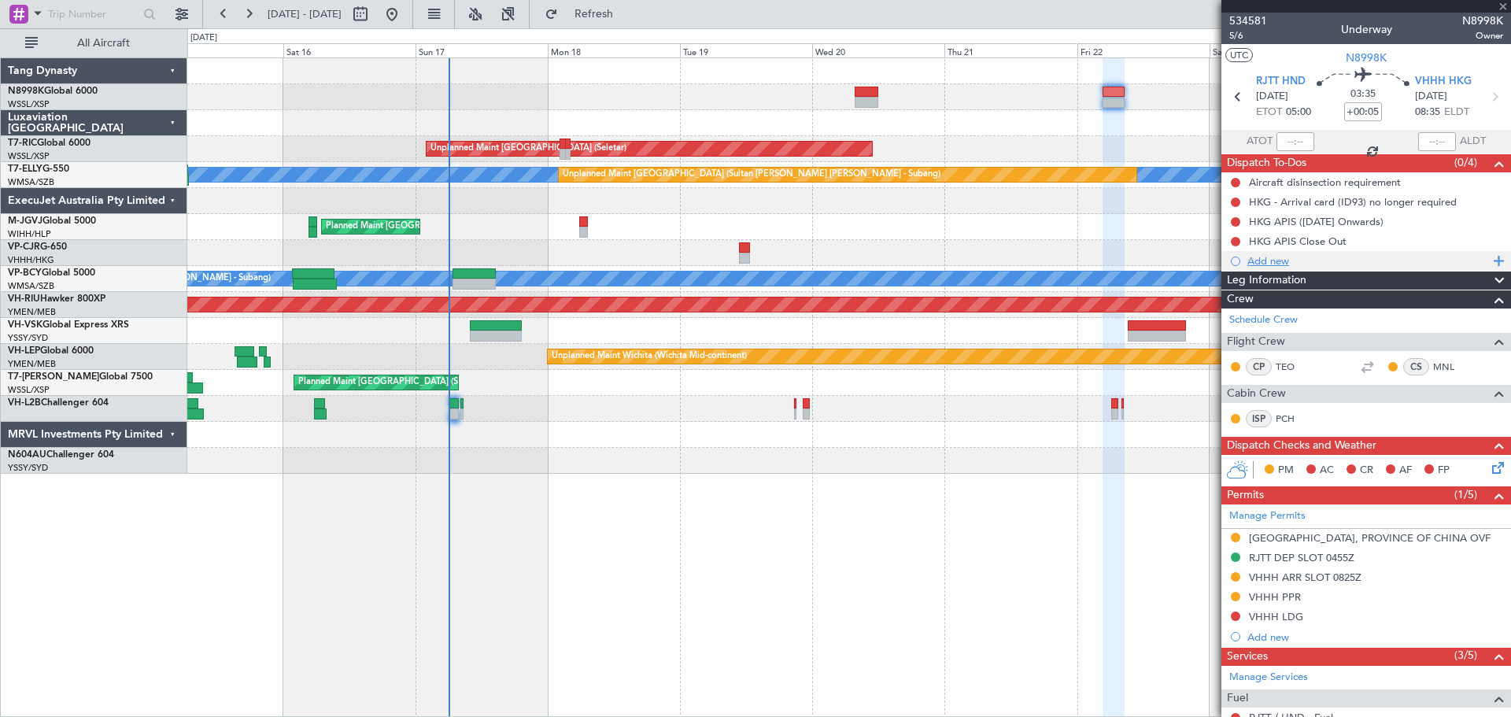
type input "-00:20"
type input "5"
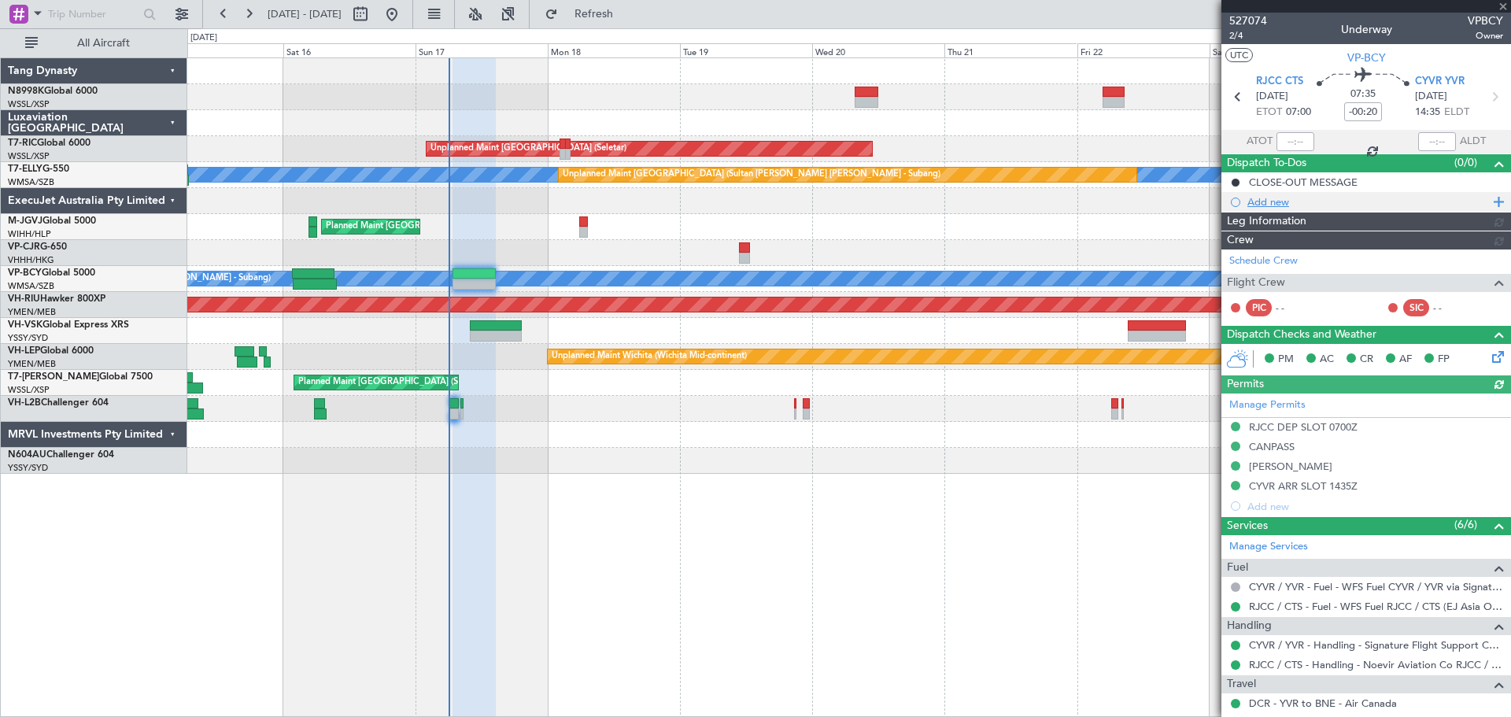
type input "[PERSON_NAME] (KYA)"
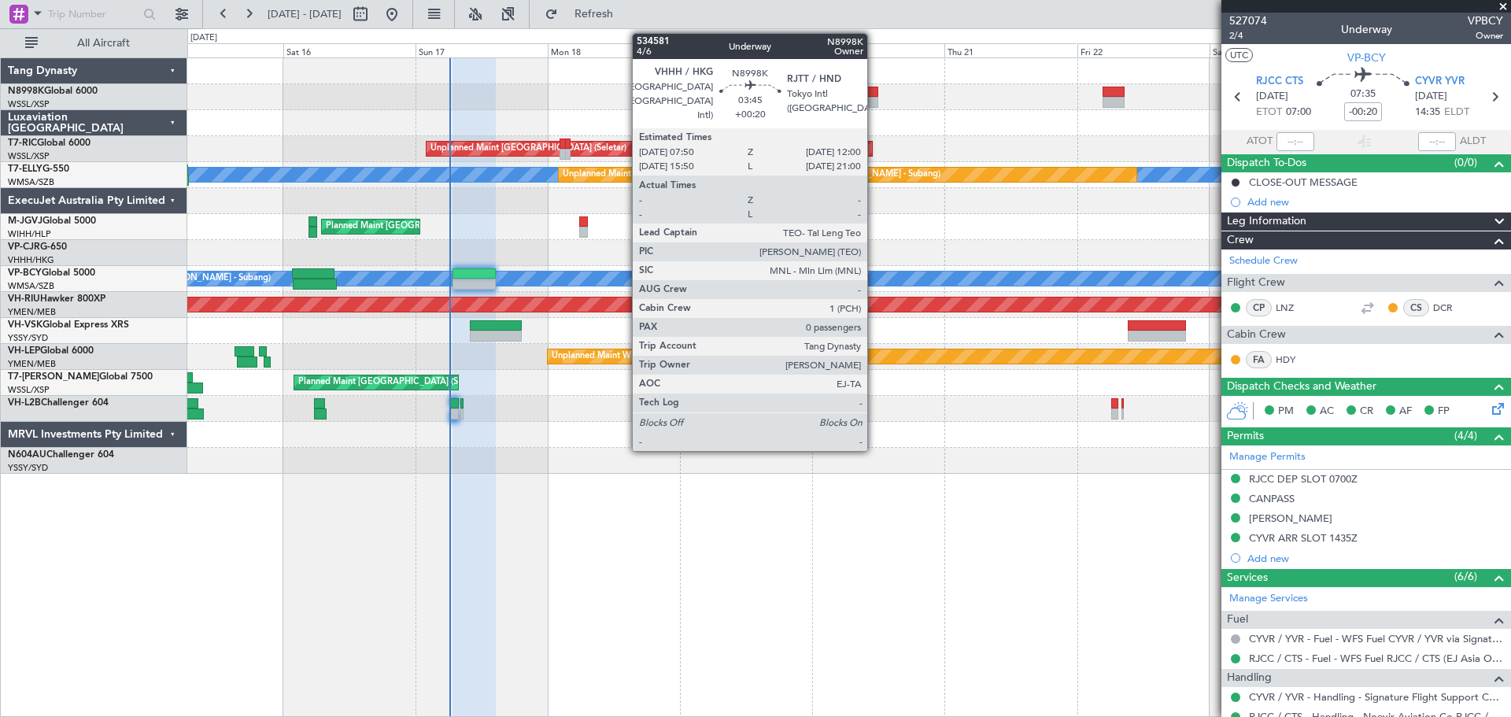
click at [874, 99] on div at bounding box center [867, 102] width 24 height 11
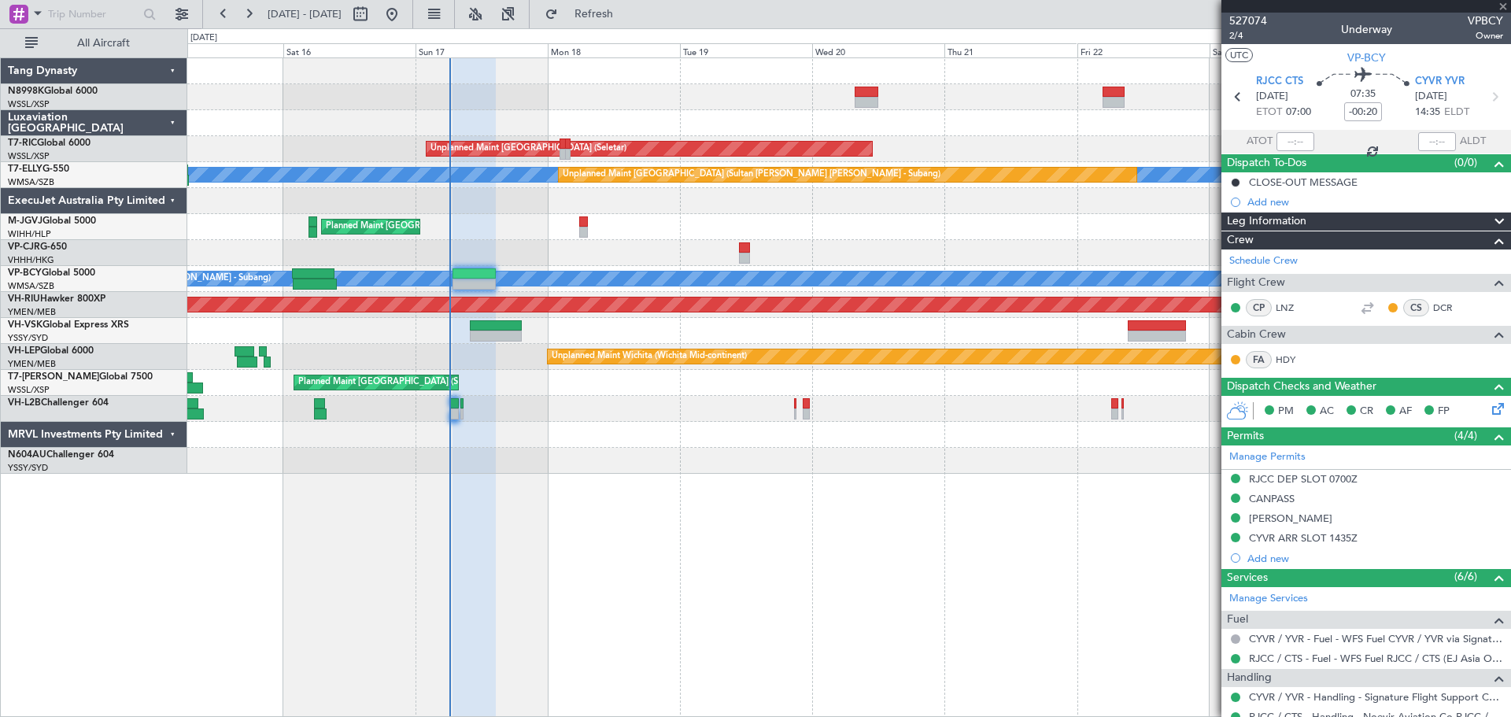
type input "+00:20"
type input "0"
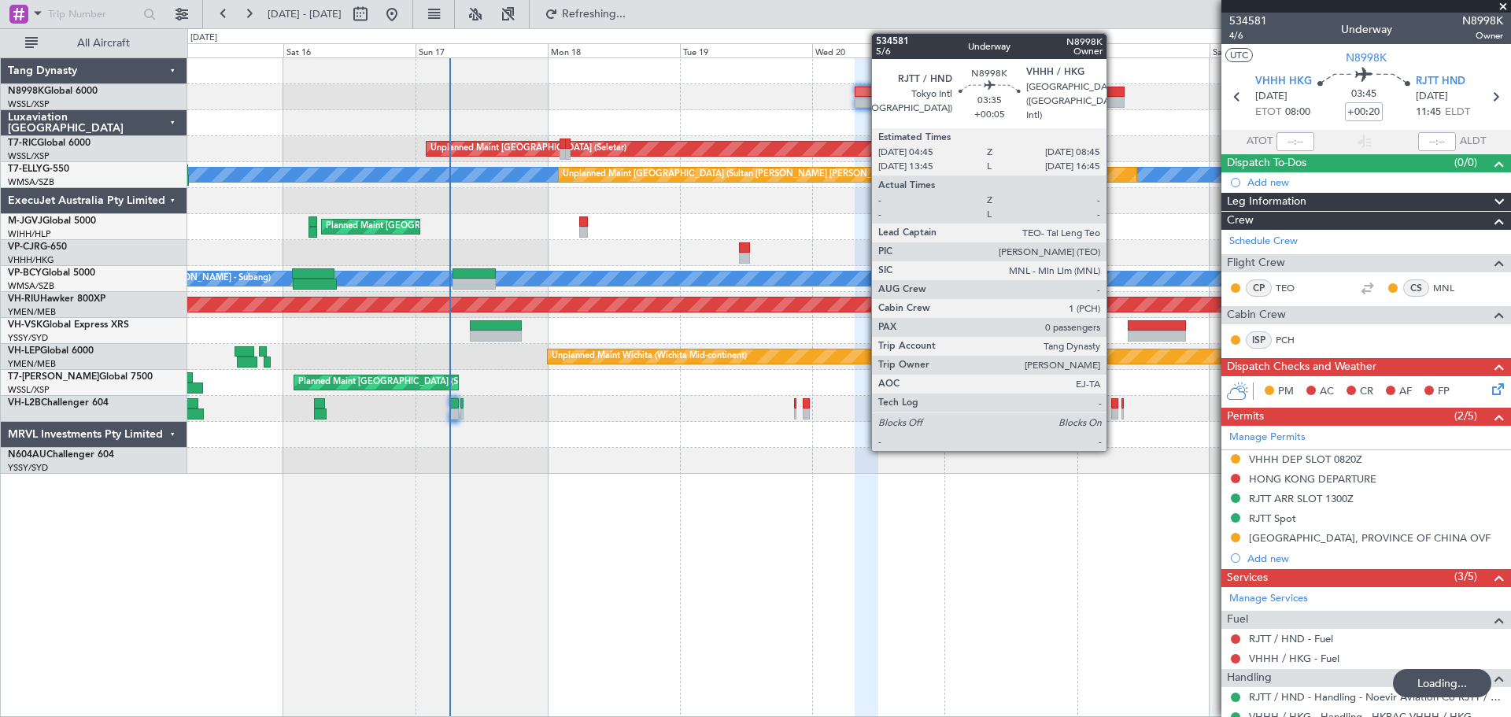
click at [1113, 94] on div at bounding box center [1113, 92] width 23 height 11
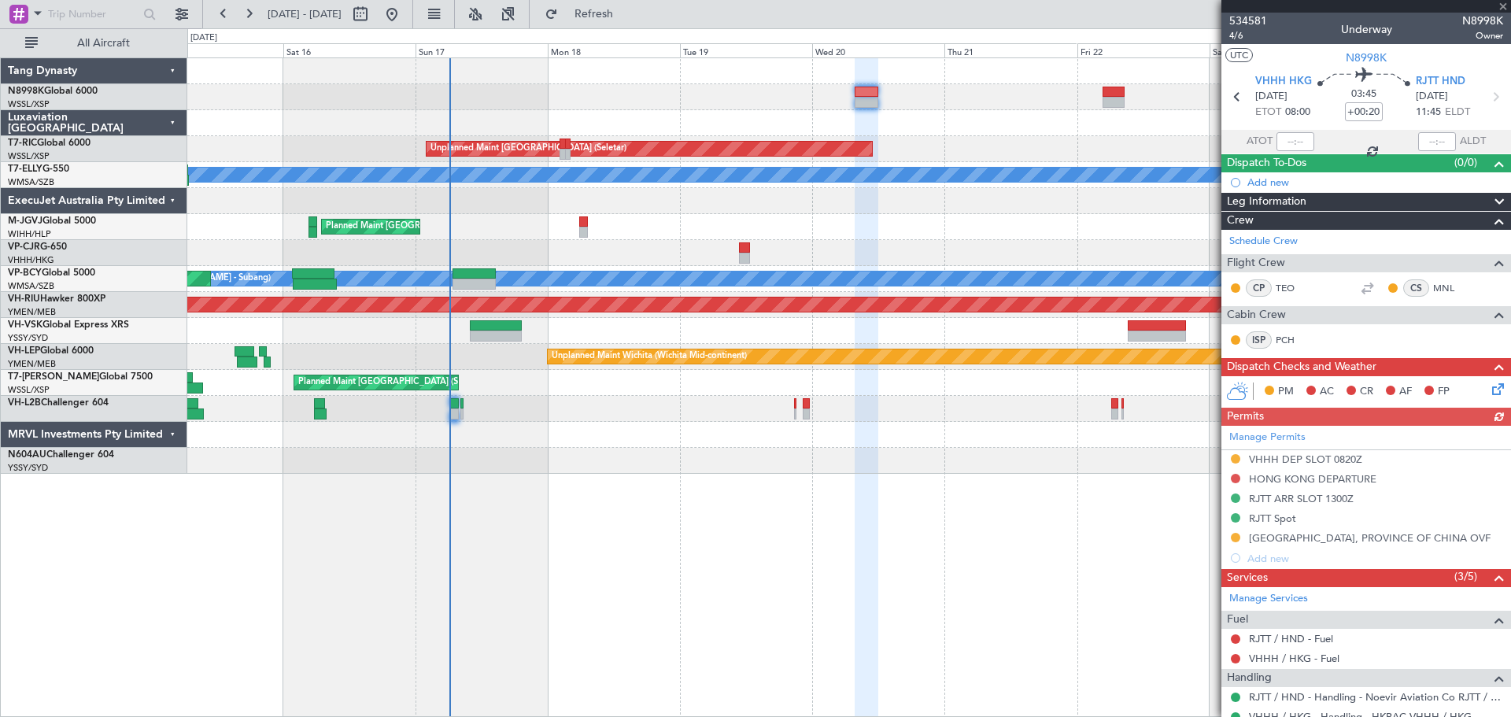
type input "+00:05"
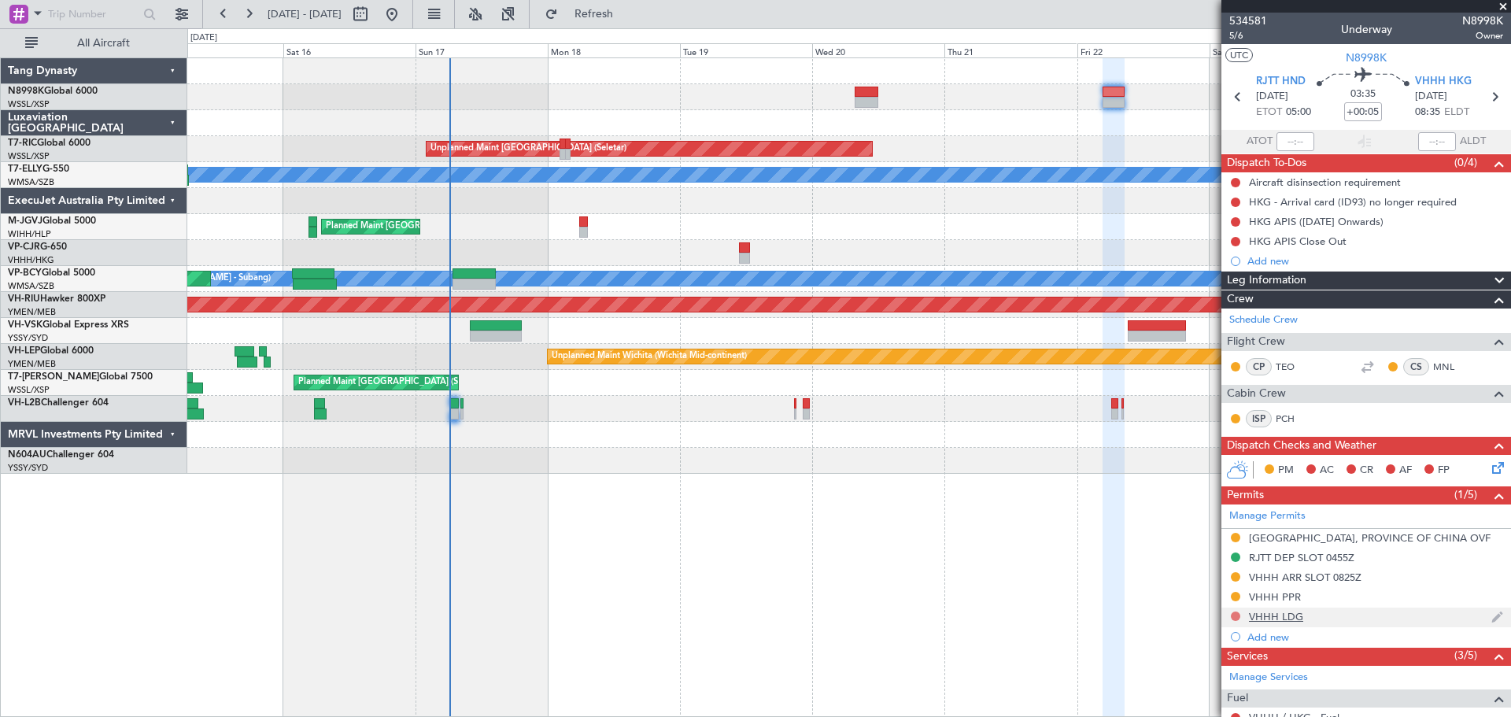
click at [1234, 614] on button at bounding box center [1235, 615] width 9 height 9
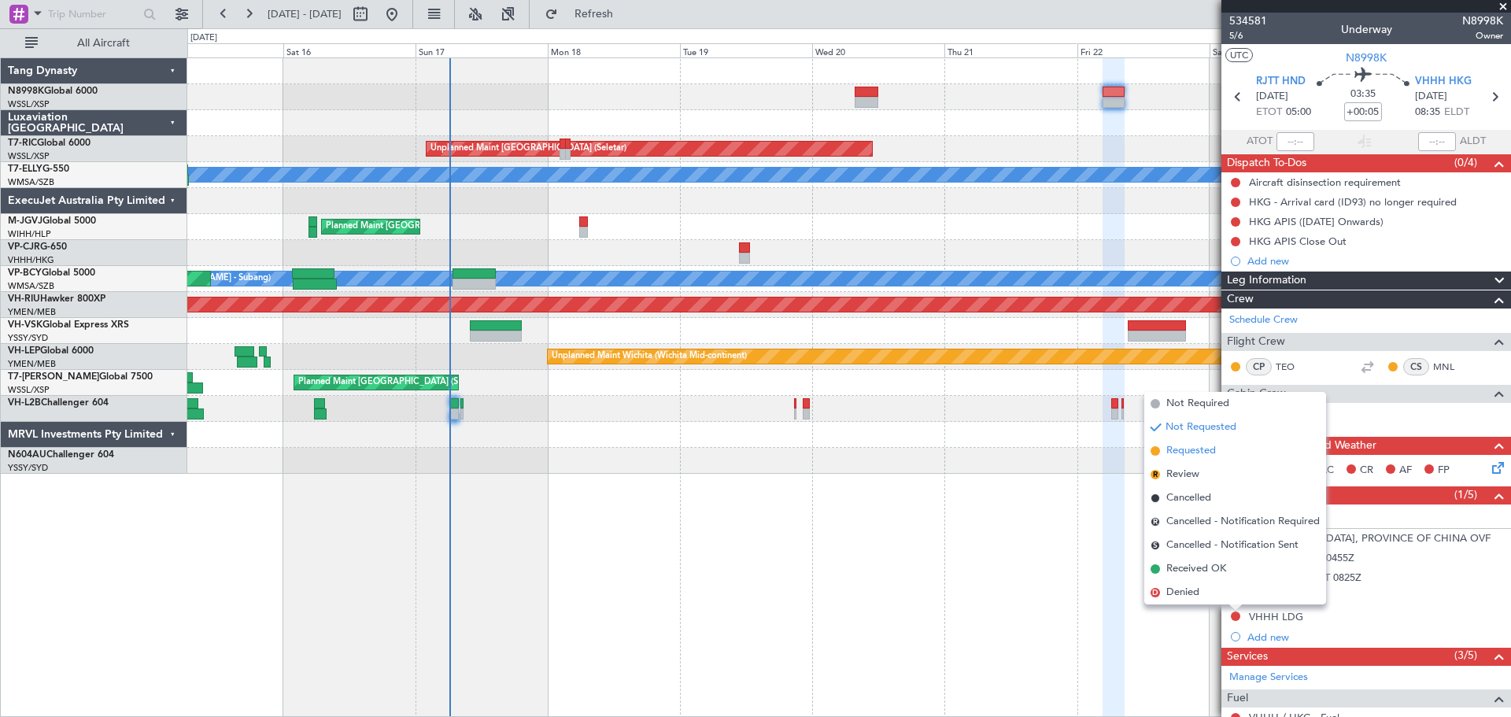
click at [1202, 451] on span "Requested" at bounding box center [1191, 451] width 50 height 16
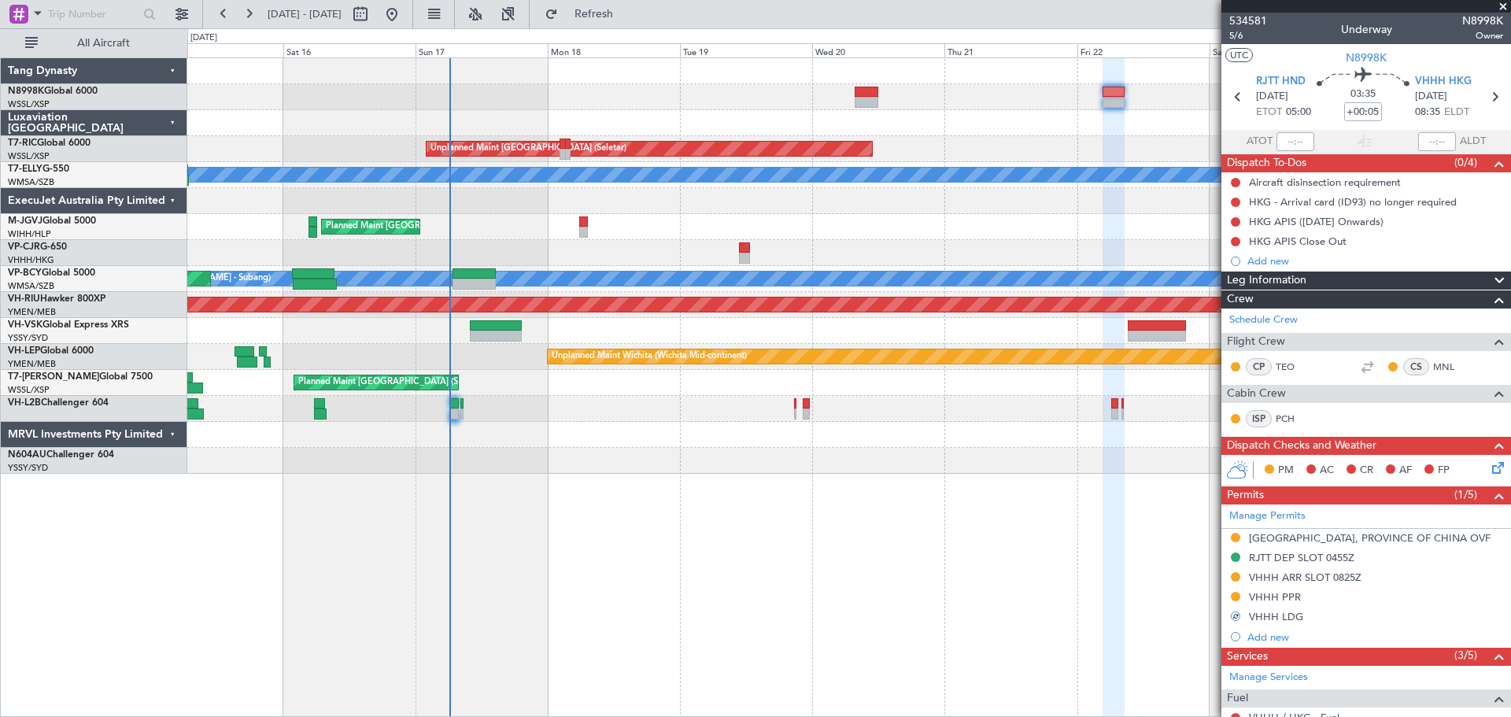
scroll to position [157, 0]
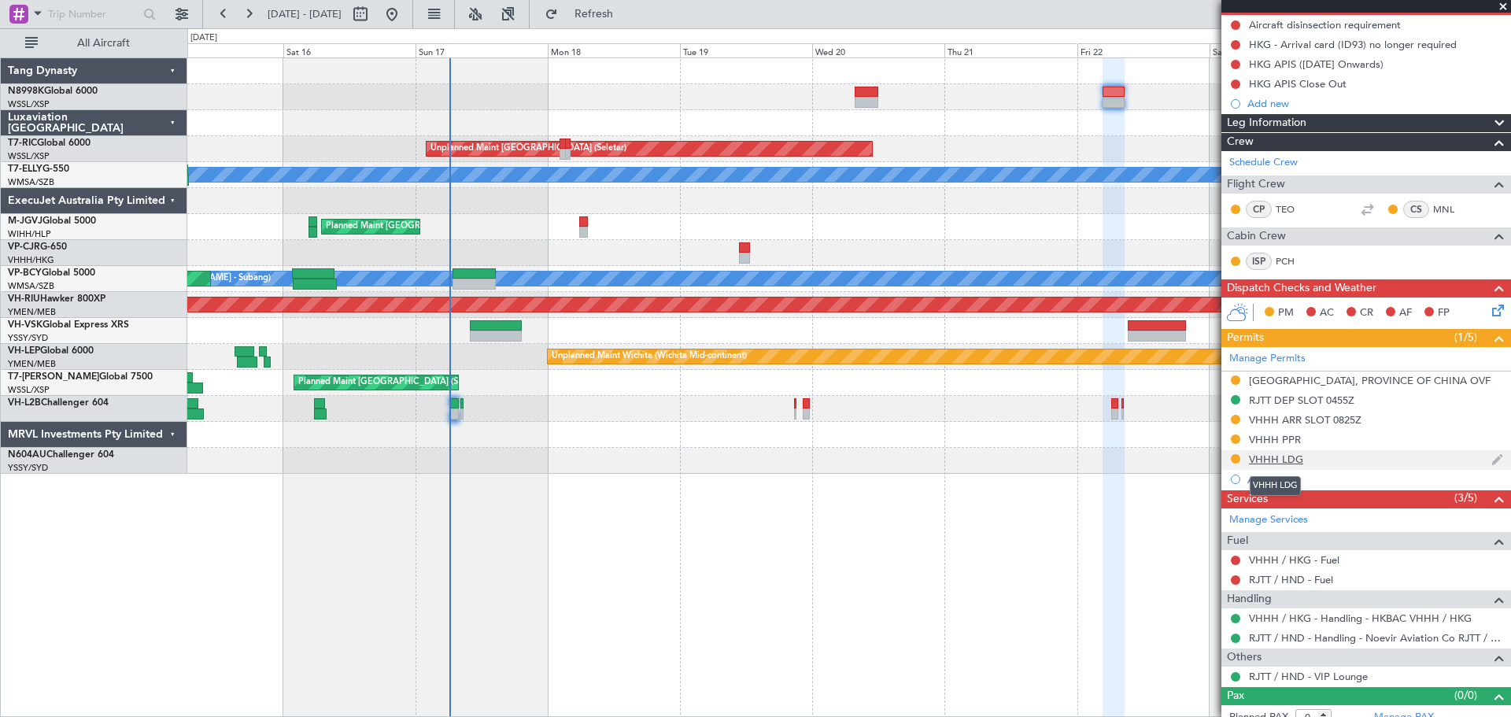
click at [1282, 460] on div "VHHH LDG" at bounding box center [1276, 458] width 54 height 13
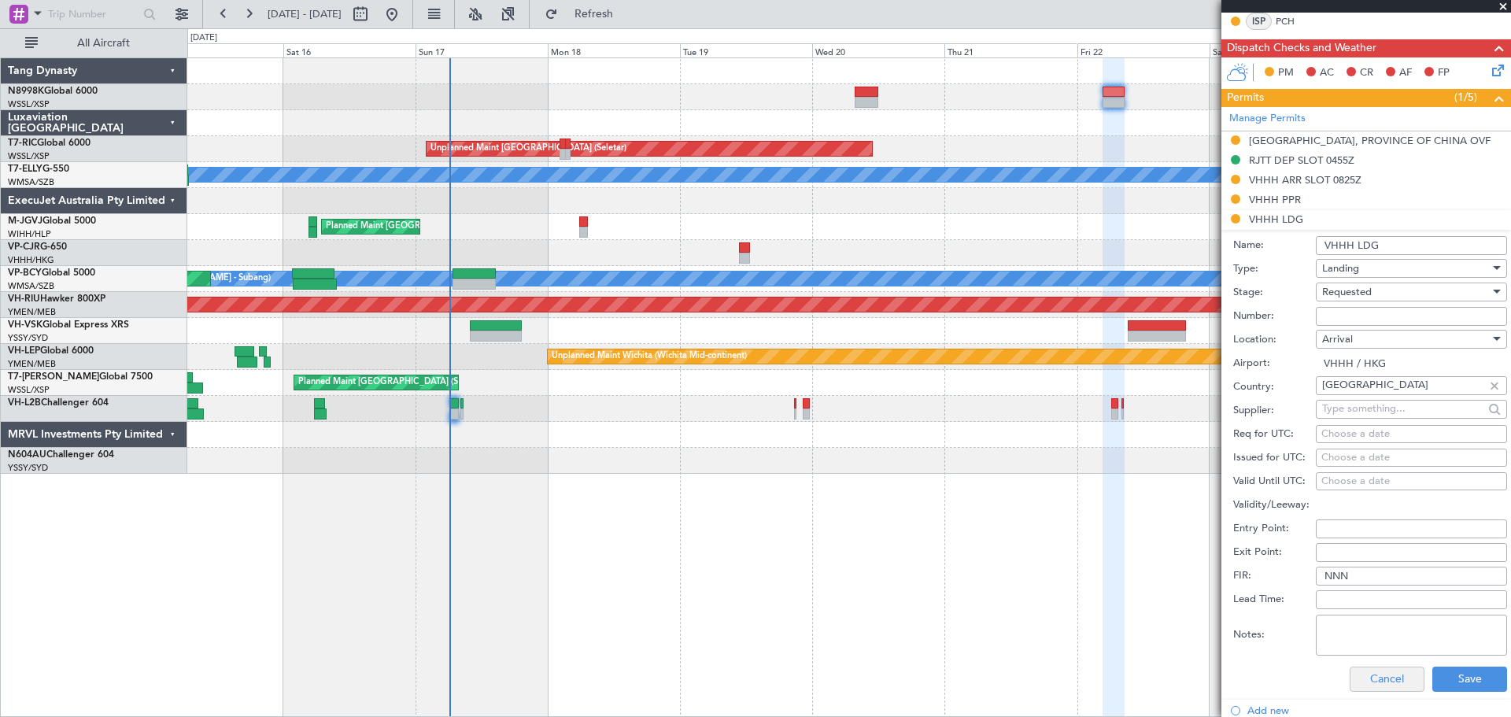
scroll to position [472, 0]
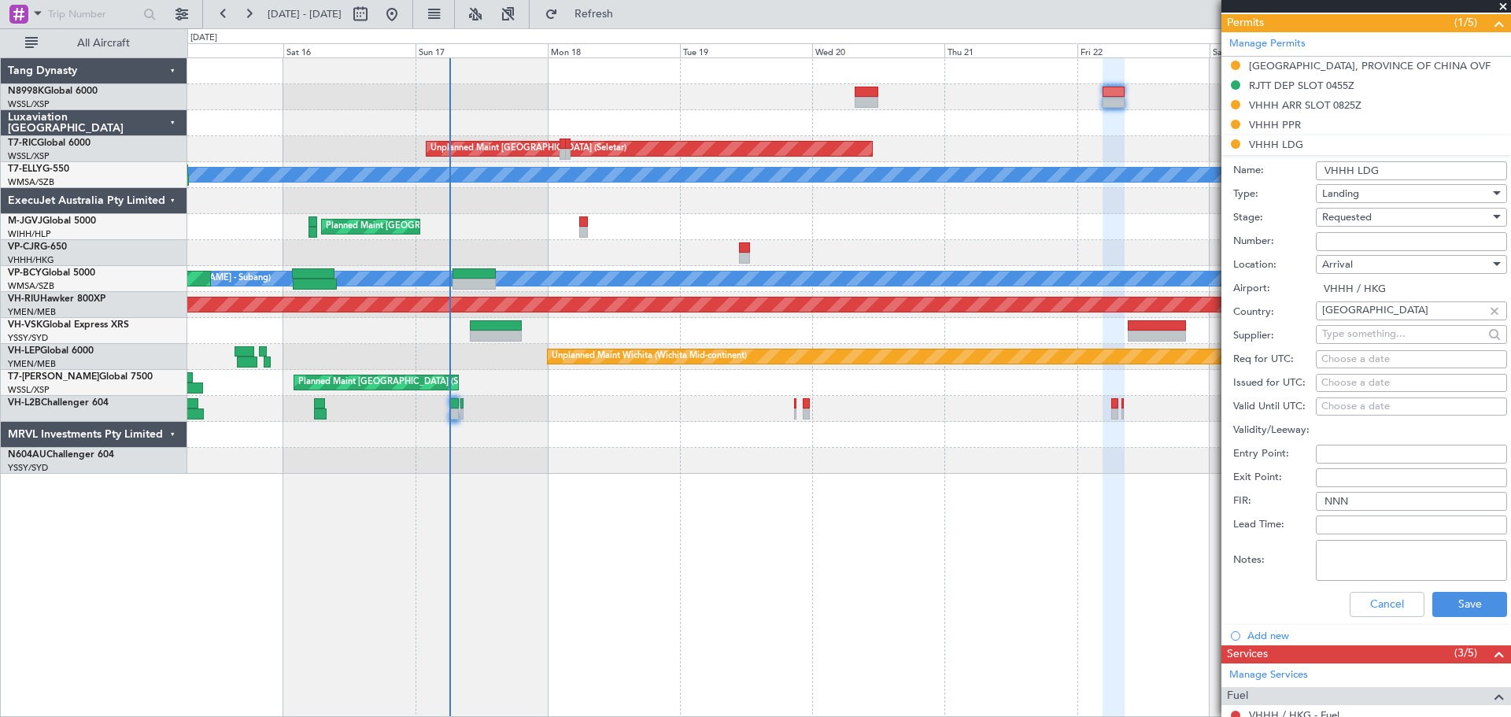
click at [1348, 540] on textarea "Notes:" at bounding box center [1411, 560] width 191 height 41
paste textarea "000000859304"
type textarea "000000859304"
click at [1432, 599] on button "Save" at bounding box center [1469, 604] width 75 height 25
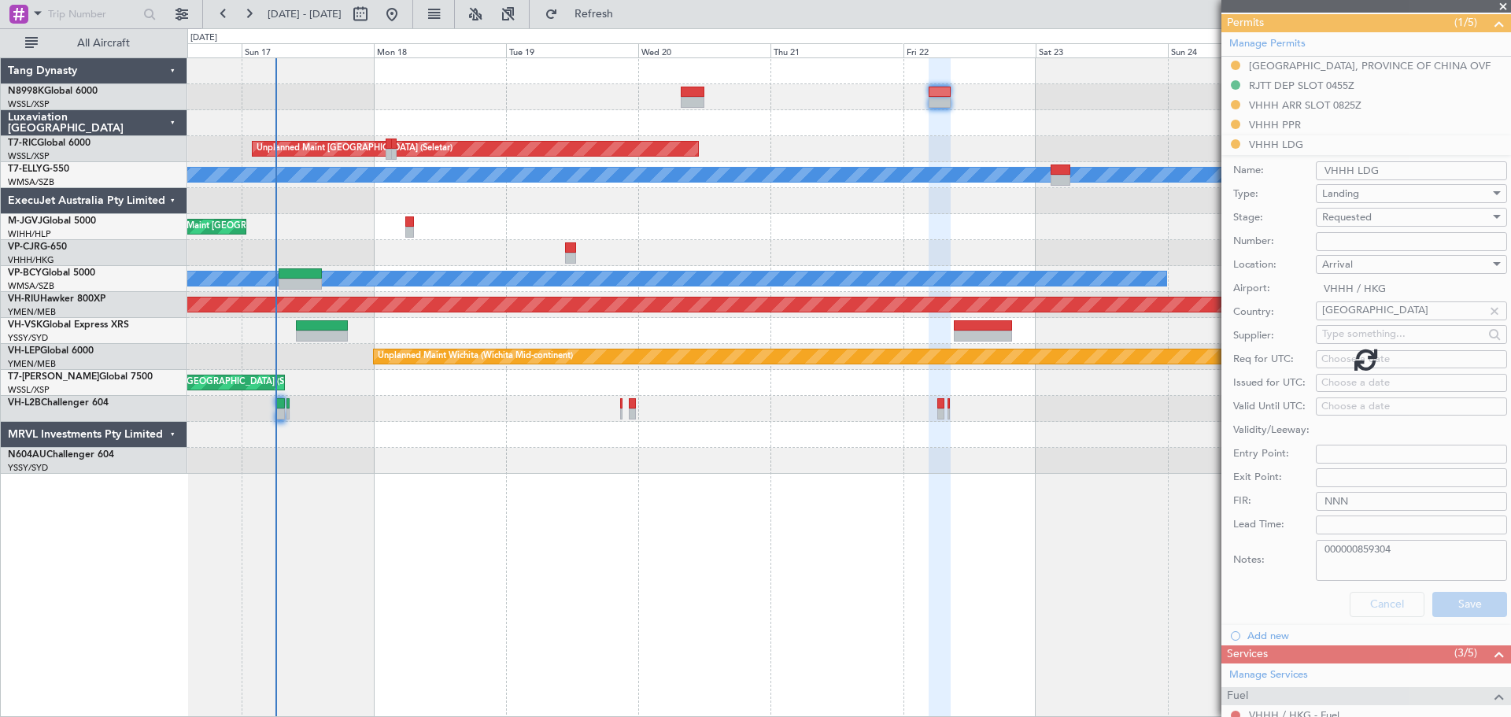
click at [844, 105] on div at bounding box center [848, 97] width 1323 height 26
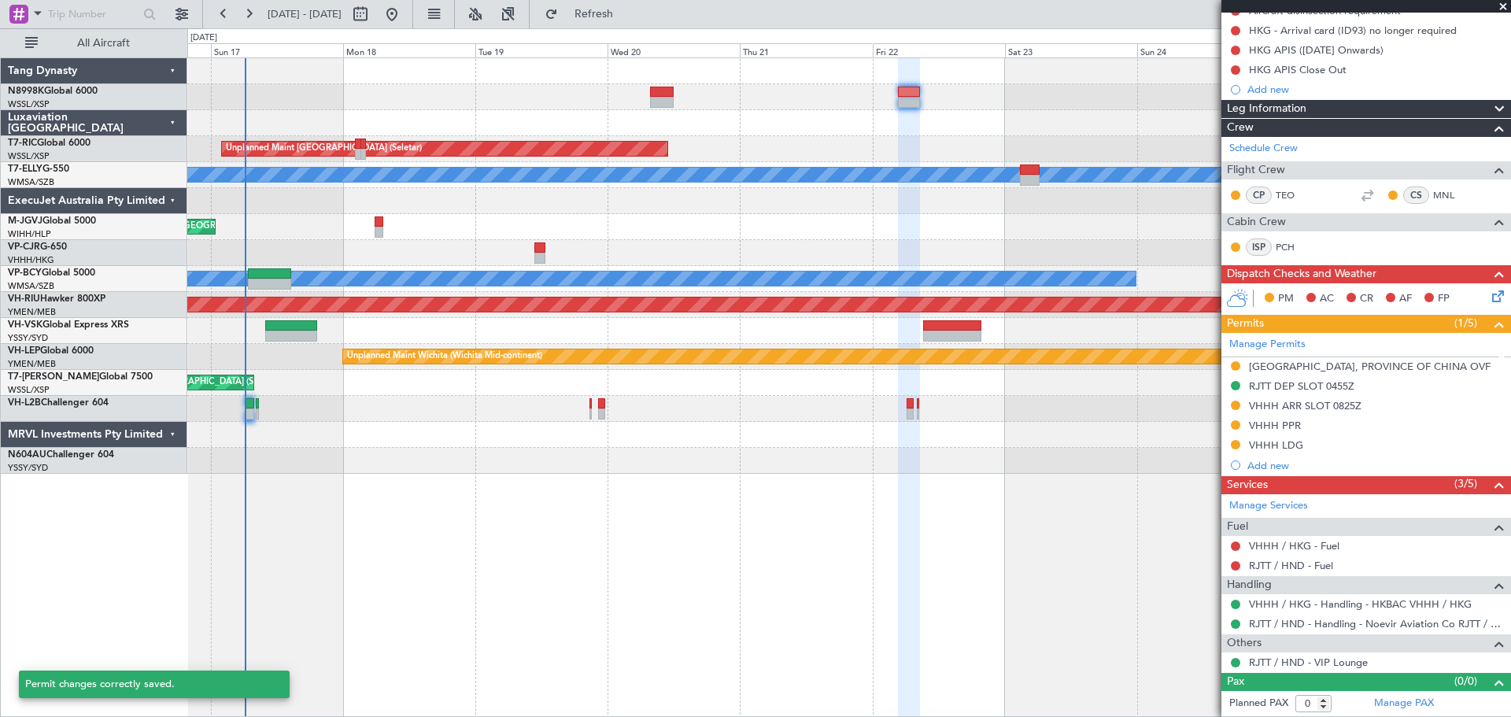
scroll to position [171, 0]
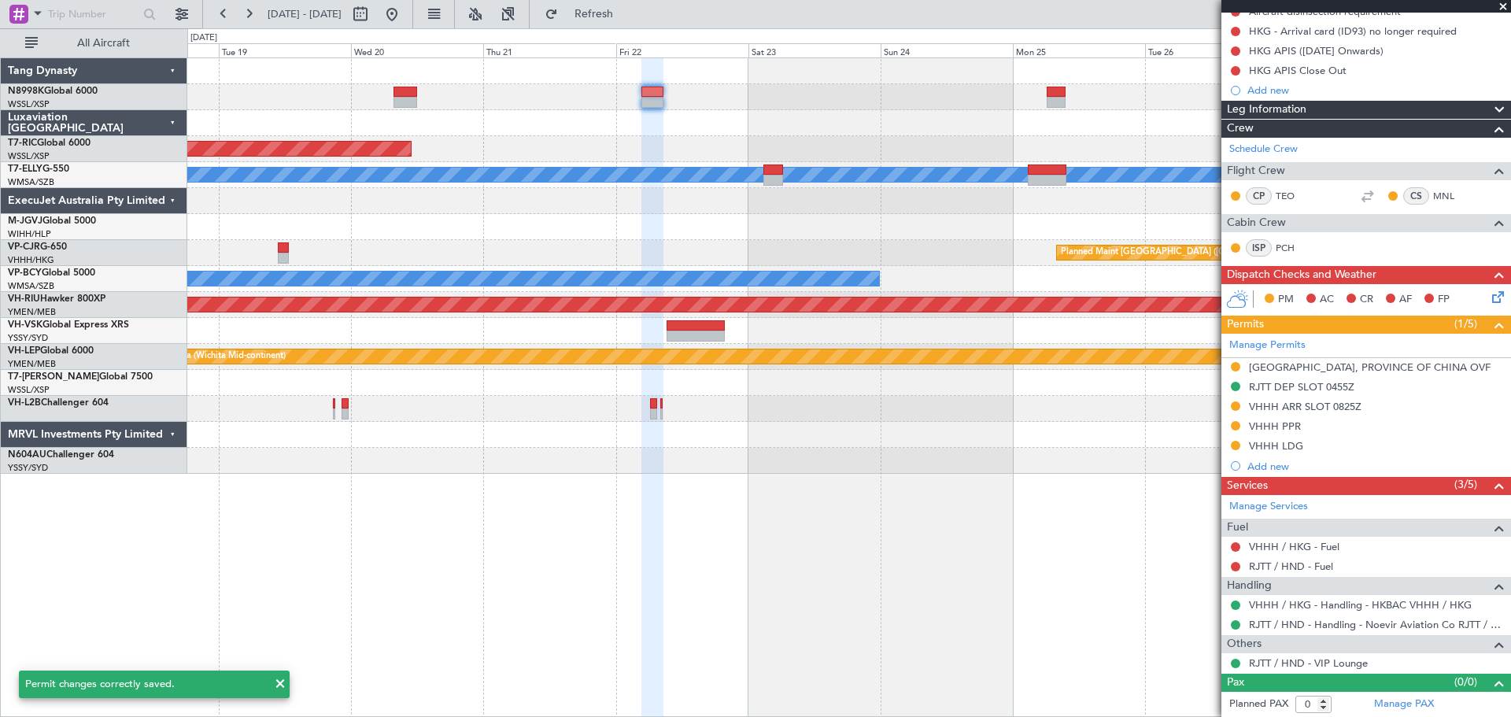
click at [818, 110] on div "Unplanned Maint Singapore (Seletar) Unplanned Maint Kuala Lumpur (Sultan Abdul …" at bounding box center [848, 265] width 1323 height 415
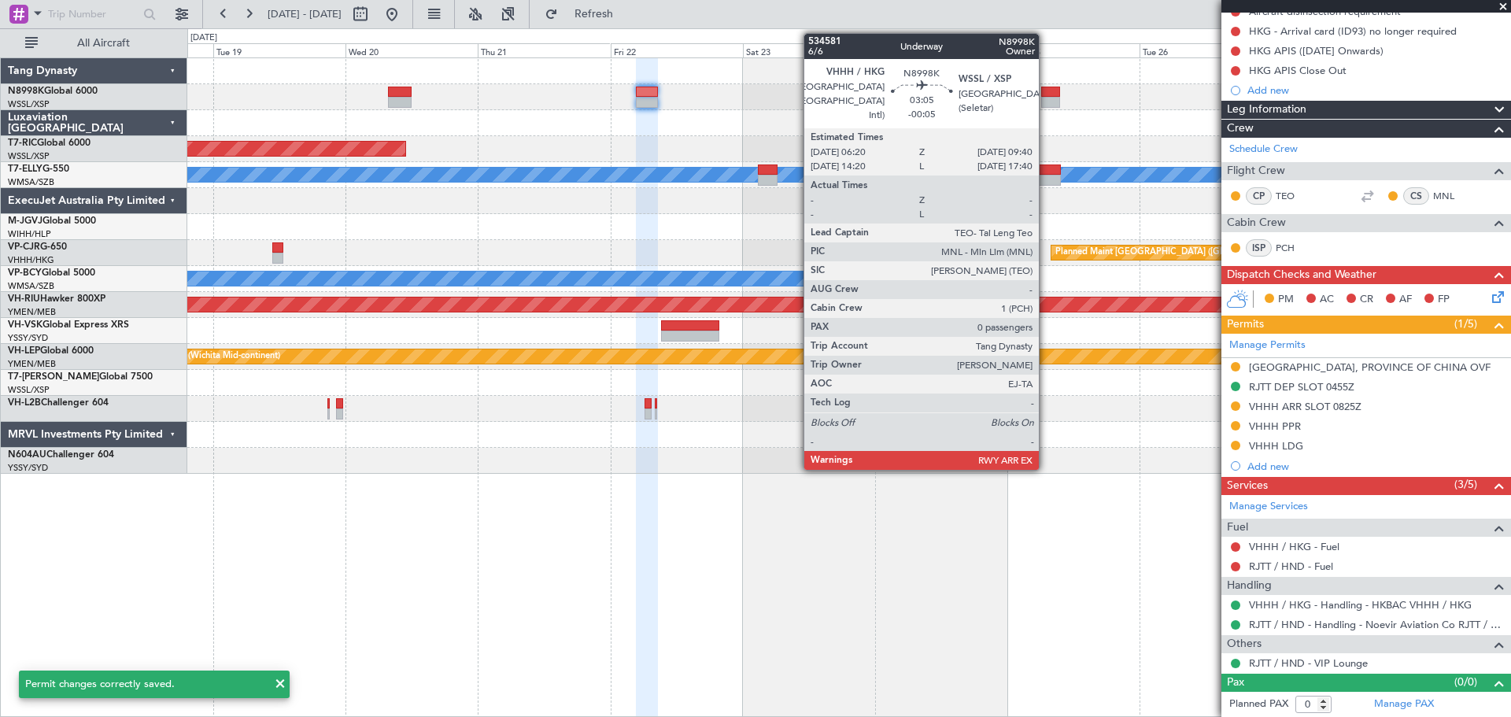
click at [1046, 94] on div at bounding box center [1050, 92] width 19 height 11
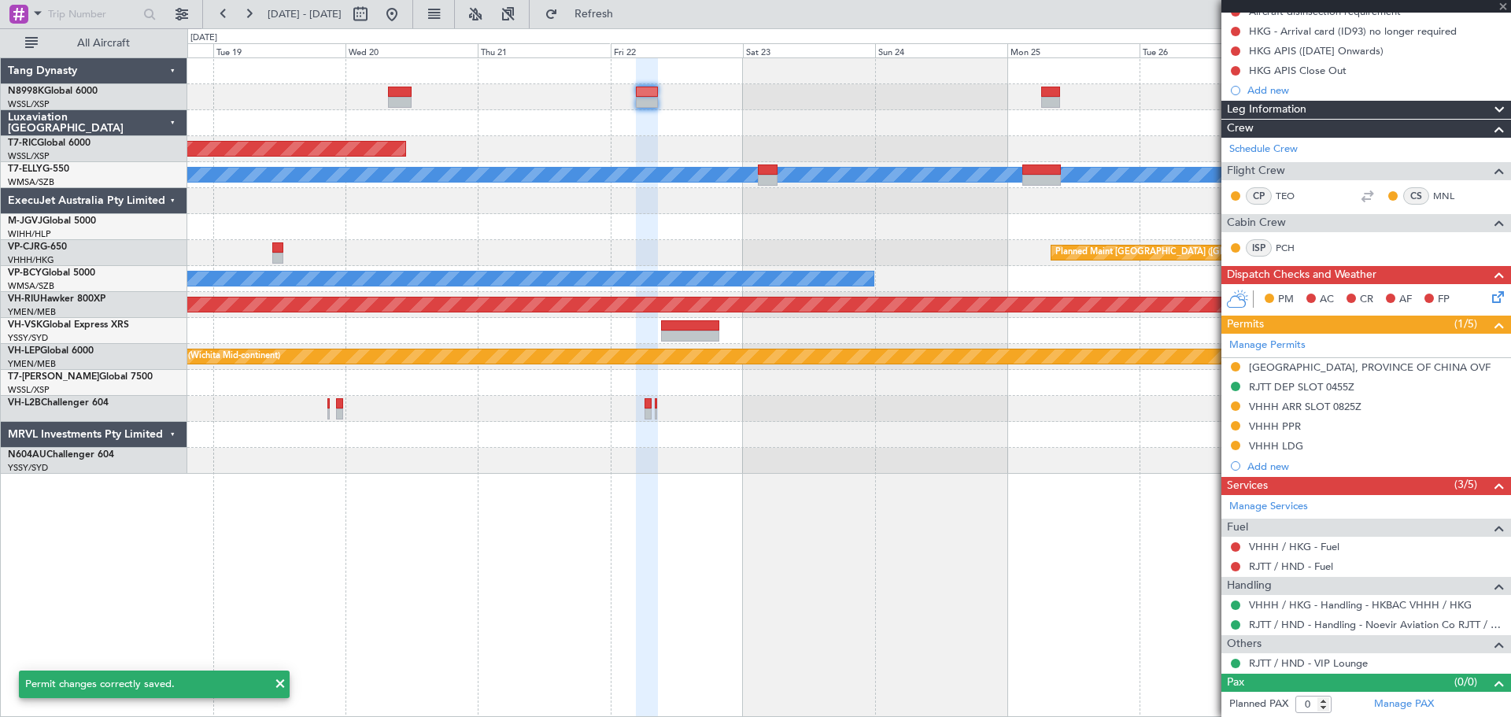
type input "-00:05"
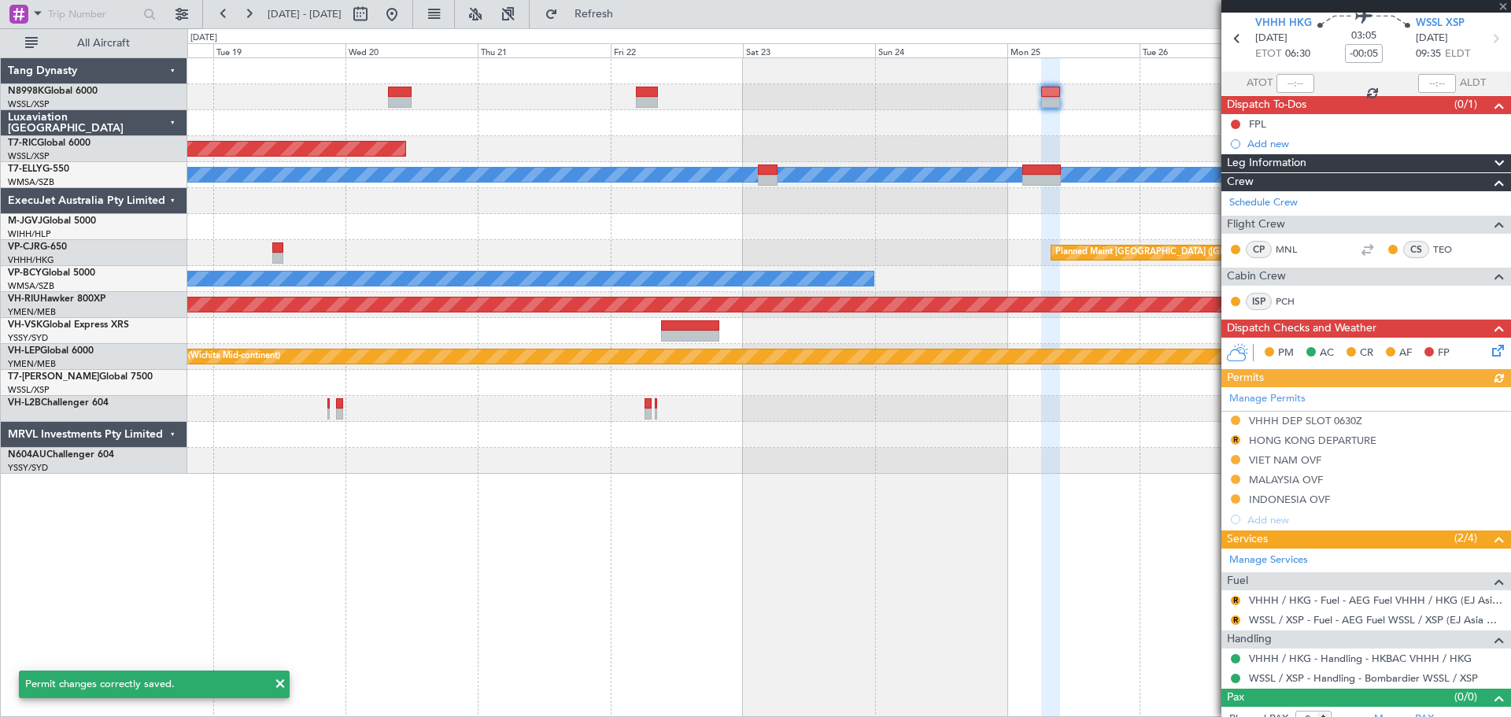
scroll to position [73, 0]
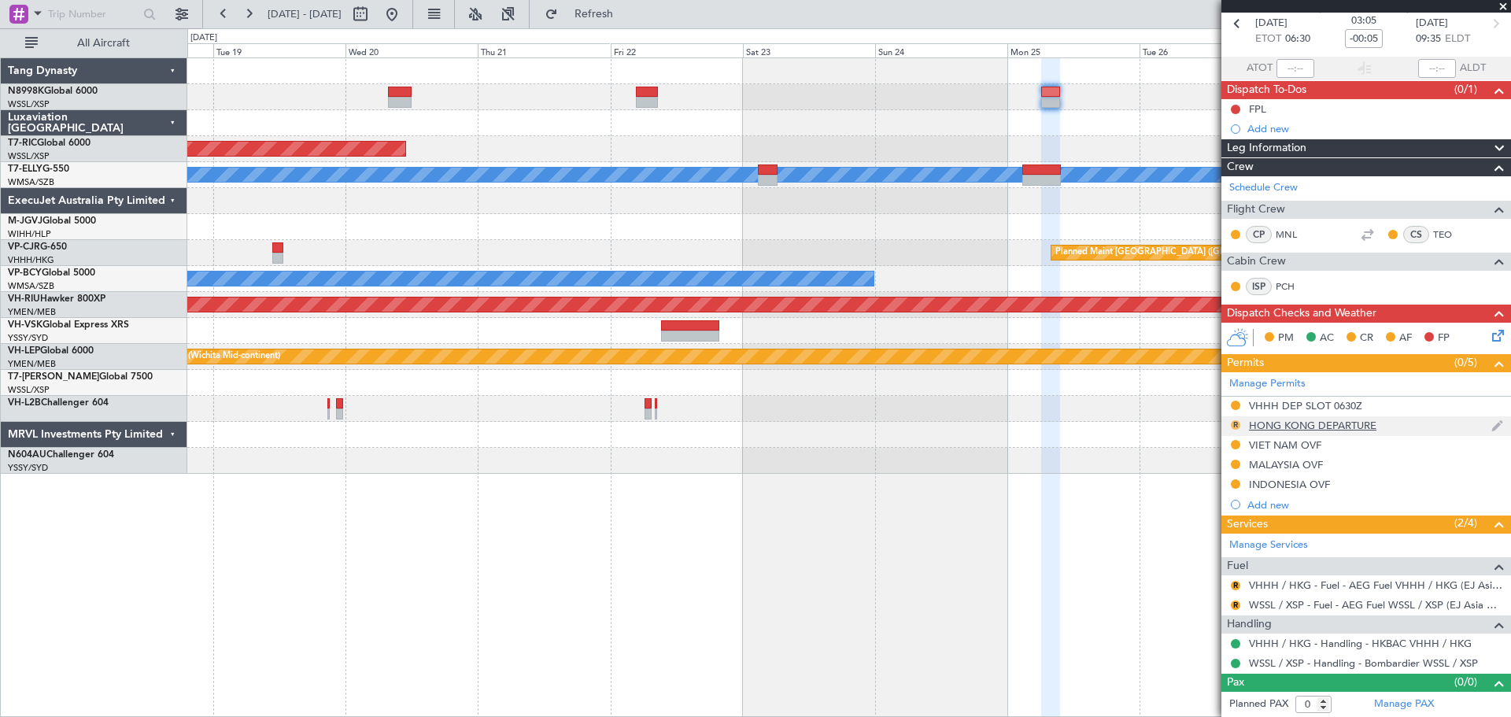
click at [1235, 426] on button "R" at bounding box center [1235, 424] width 9 height 9
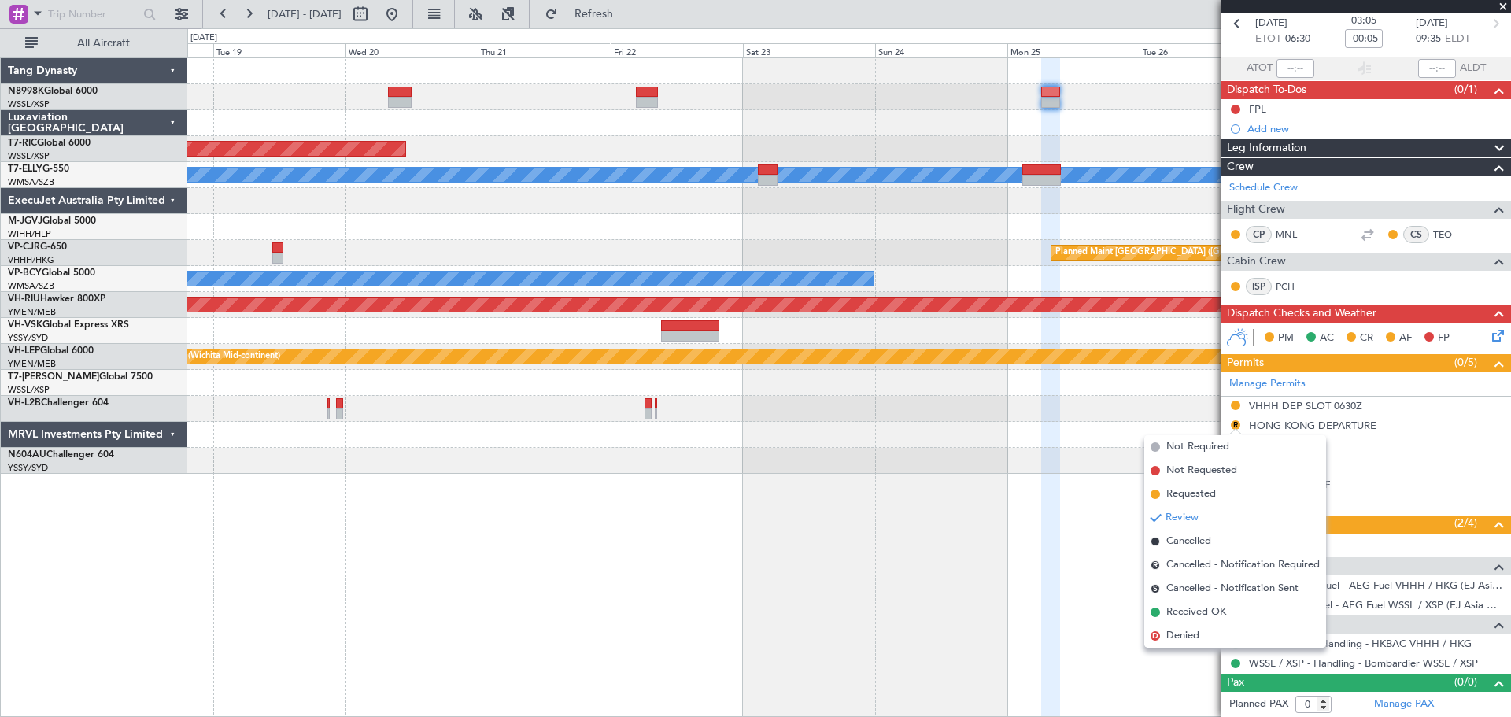
click at [1202, 492] on span "Requested" at bounding box center [1191, 494] width 50 height 16
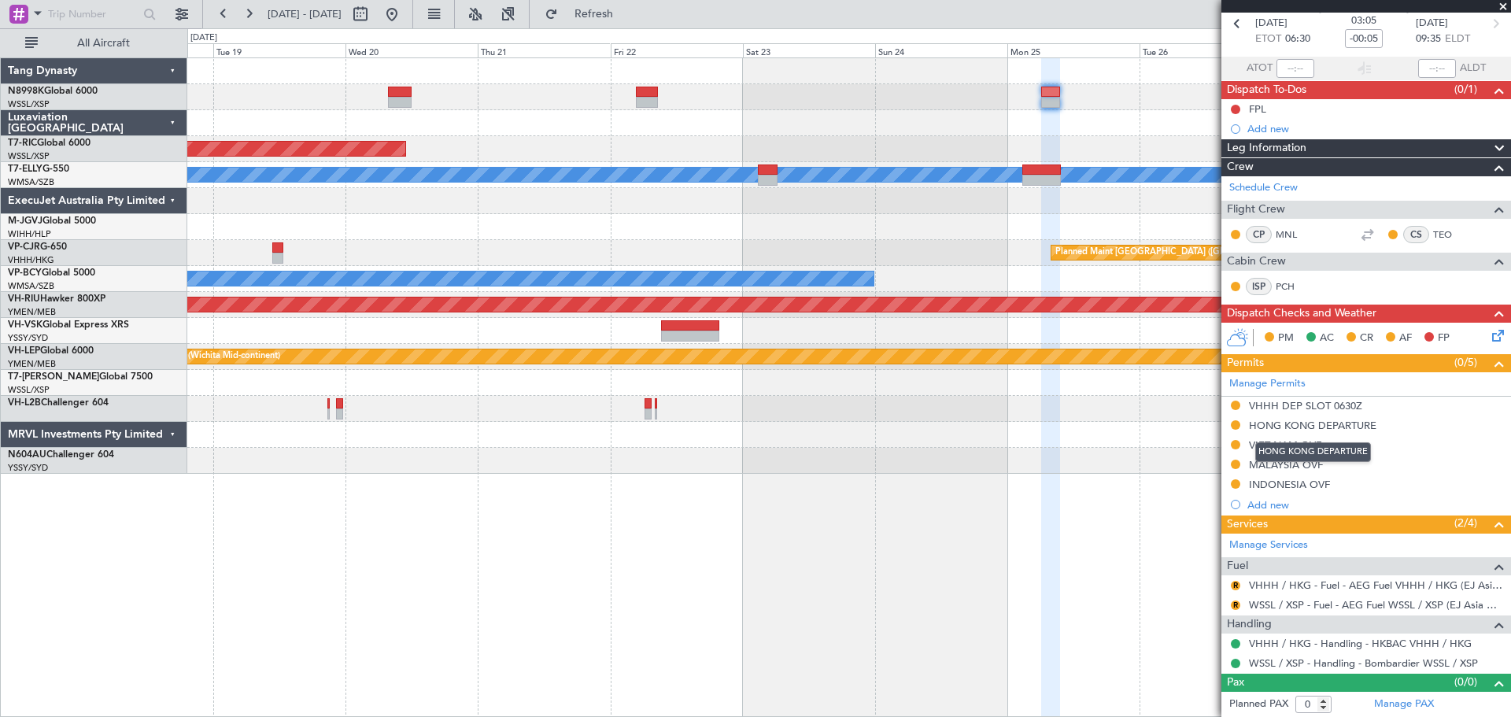
click at [1336, 425] on div "HONG KONG DEPARTURE" at bounding box center [1312, 425] width 127 height 13
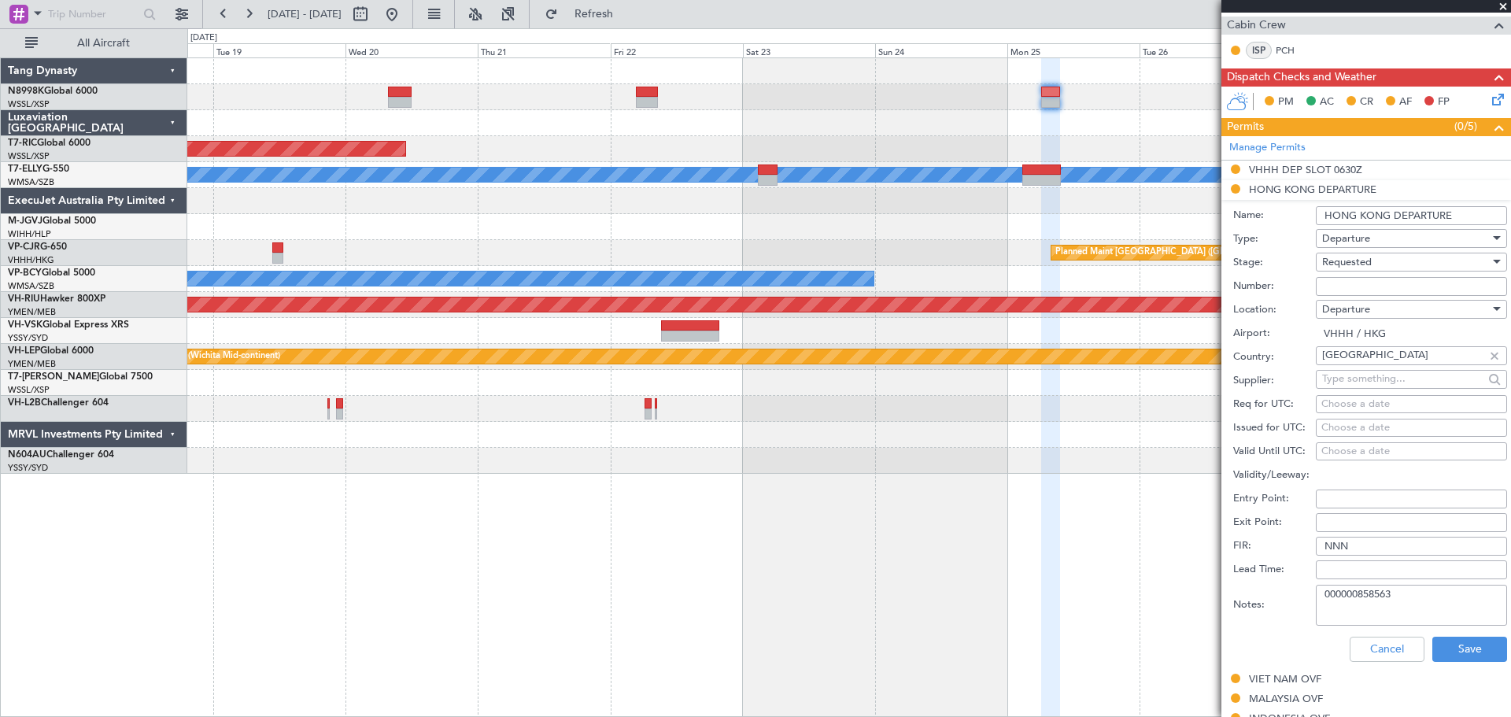
scroll to position [467, 0]
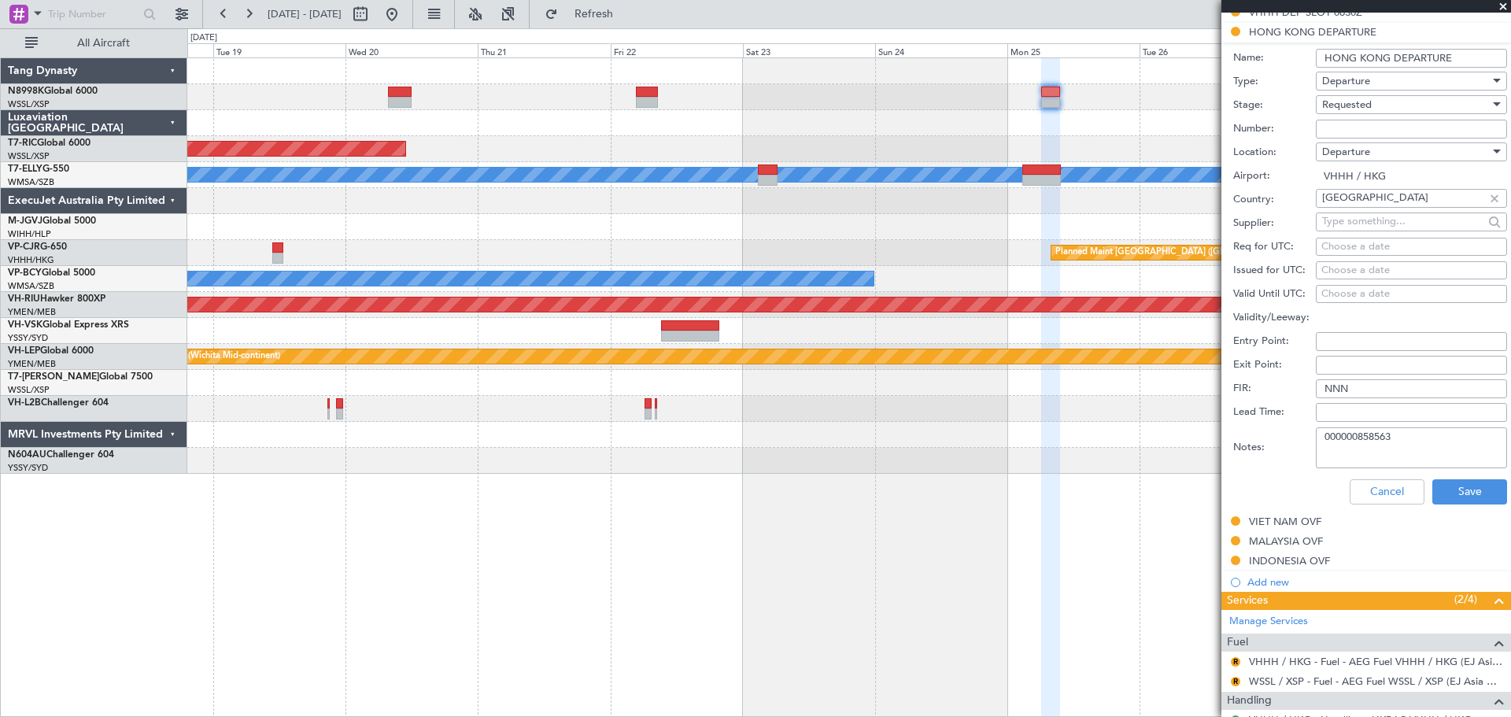
drag, startPoint x: 1401, startPoint y: 441, endPoint x: 1284, endPoint y: 446, distance: 117.4
click at [1288, 446] on div "Notes: 000000858563" at bounding box center [1370, 447] width 274 height 47
paste textarea "9304"
type textarea "000000859304"
click at [1471, 491] on button "Save" at bounding box center [1469, 491] width 75 height 25
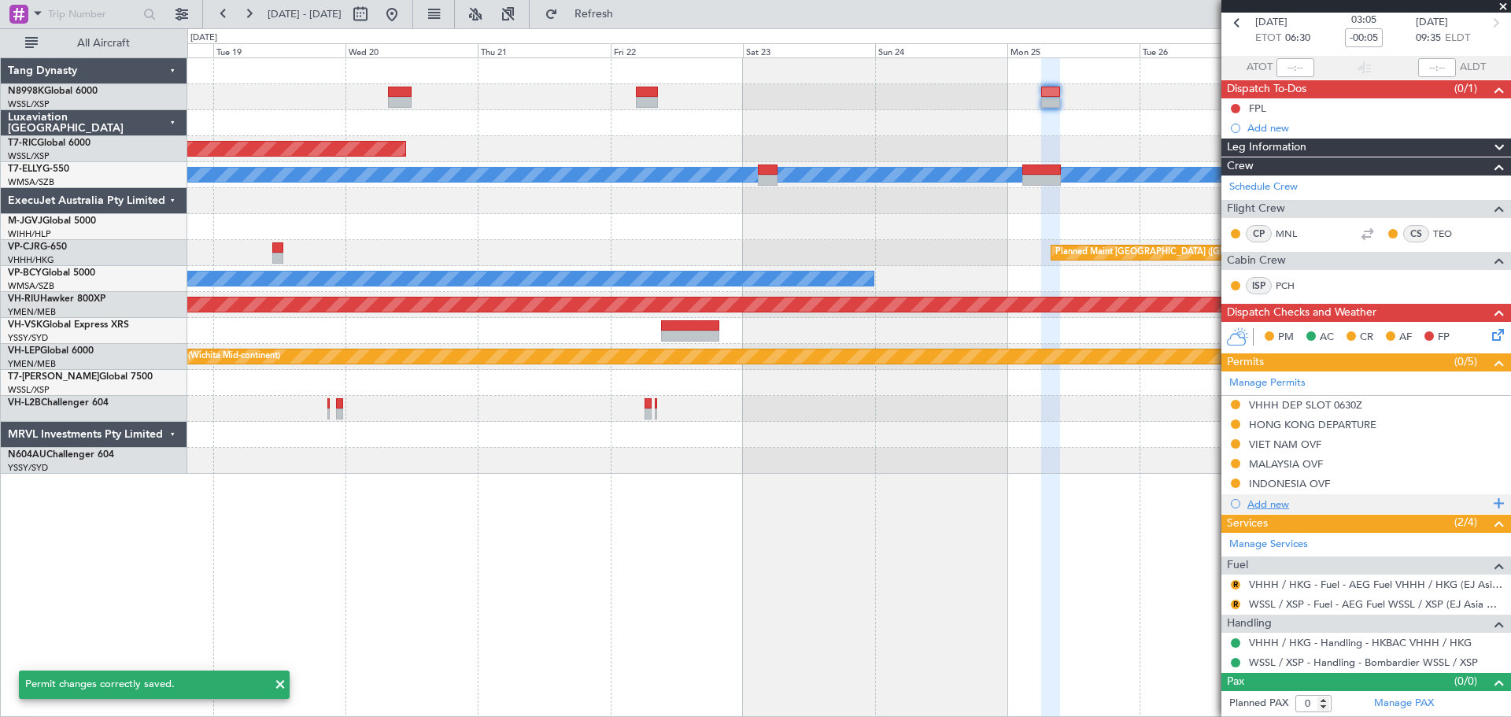
scroll to position [73, 0]
click at [411, 98] on div at bounding box center [400, 102] width 24 height 11
type input "+00:20"
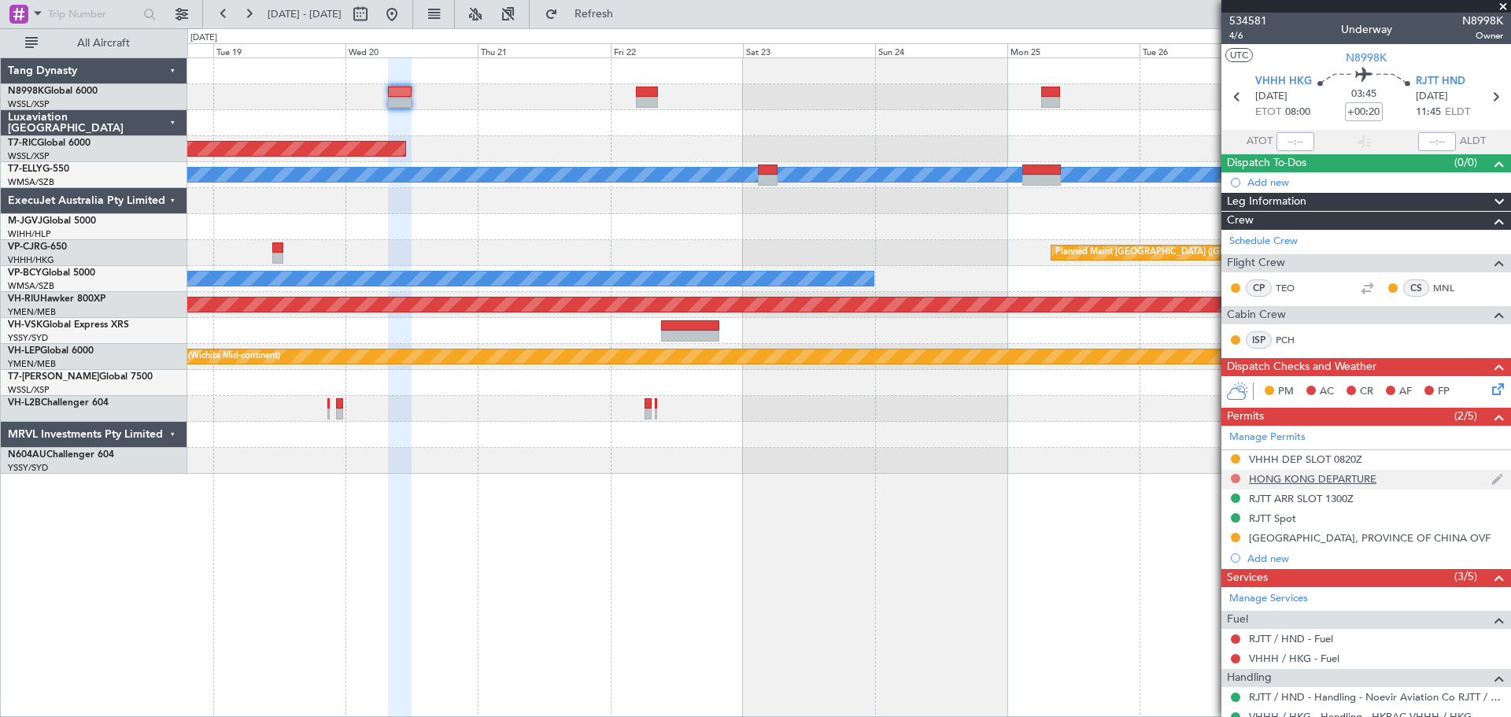
click at [1234, 478] on button at bounding box center [1235, 478] width 9 height 9
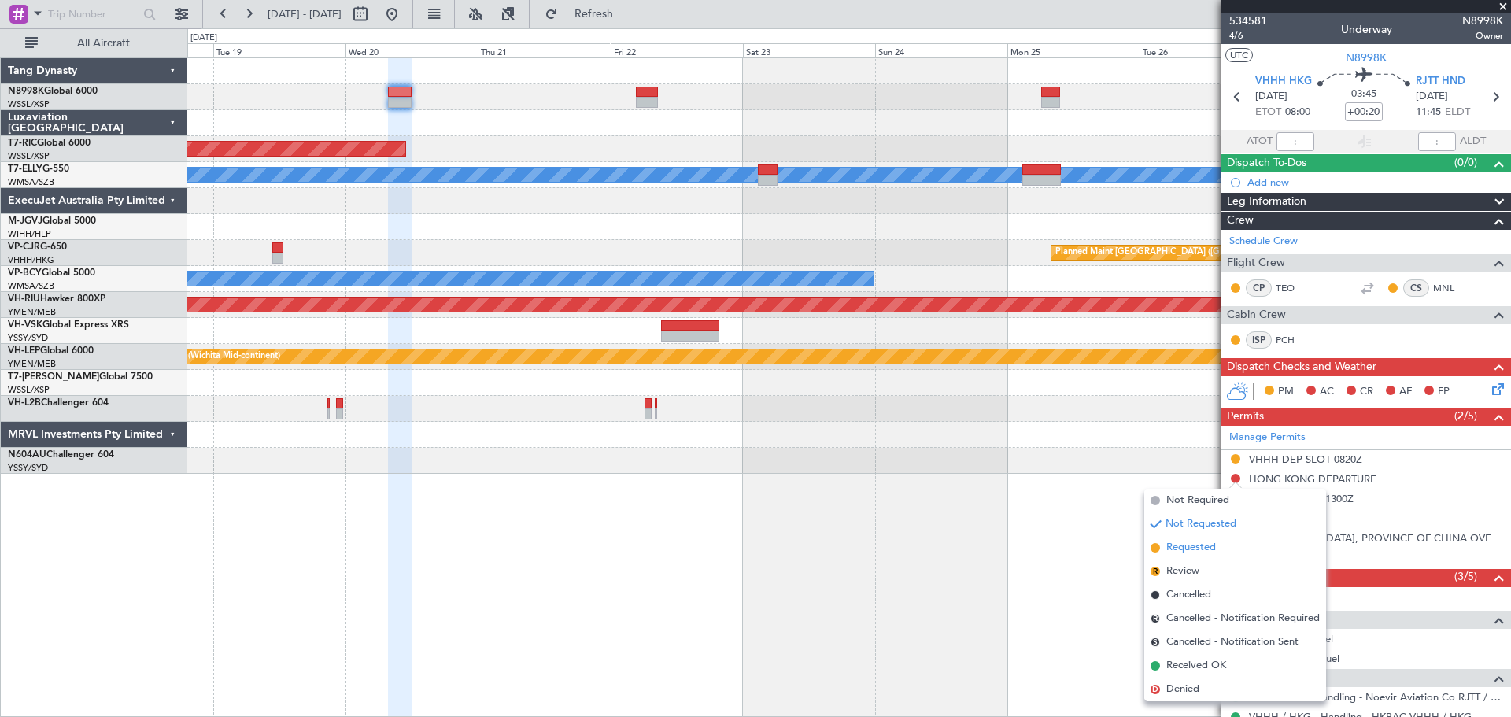
click at [1177, 544] on span "Requested" at bounding box center [1191, 548] width 50 height 16
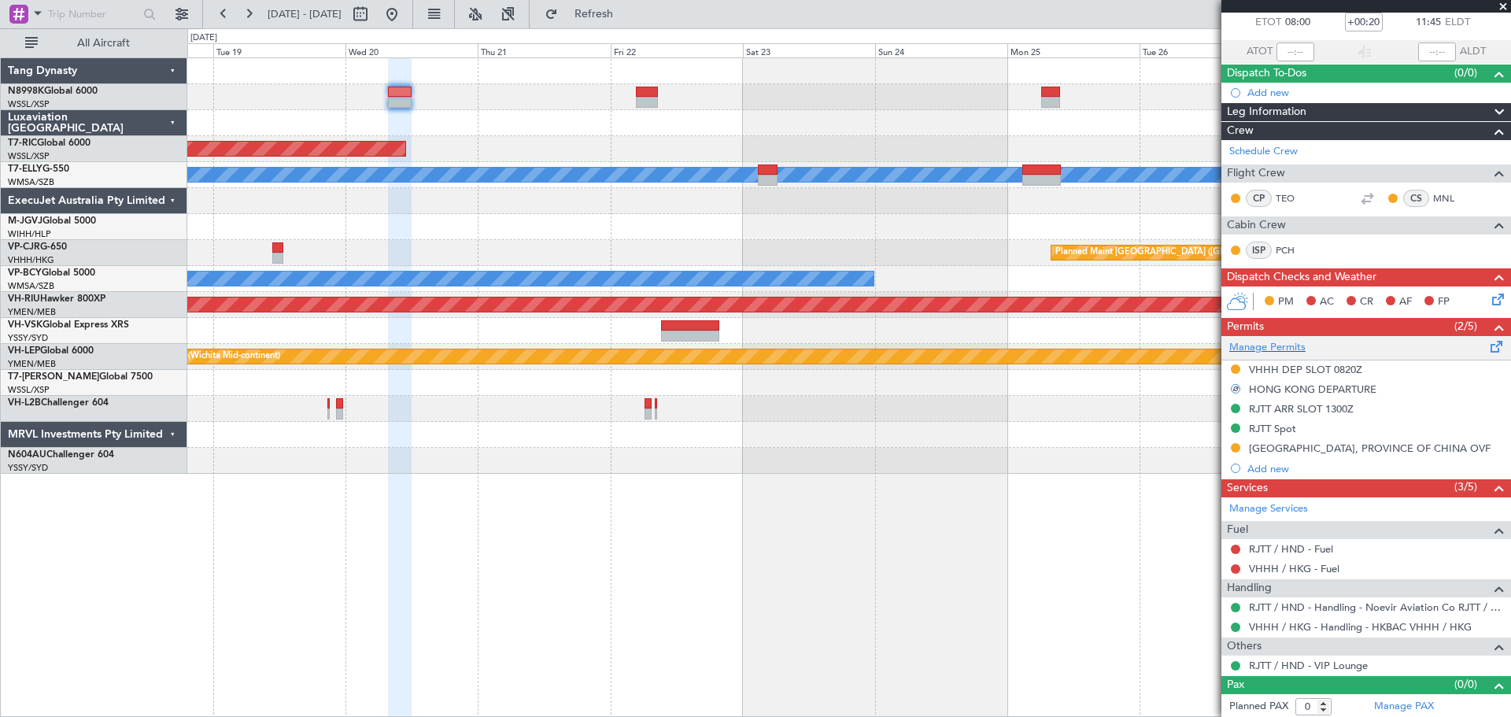
scroll to position [92, 0]
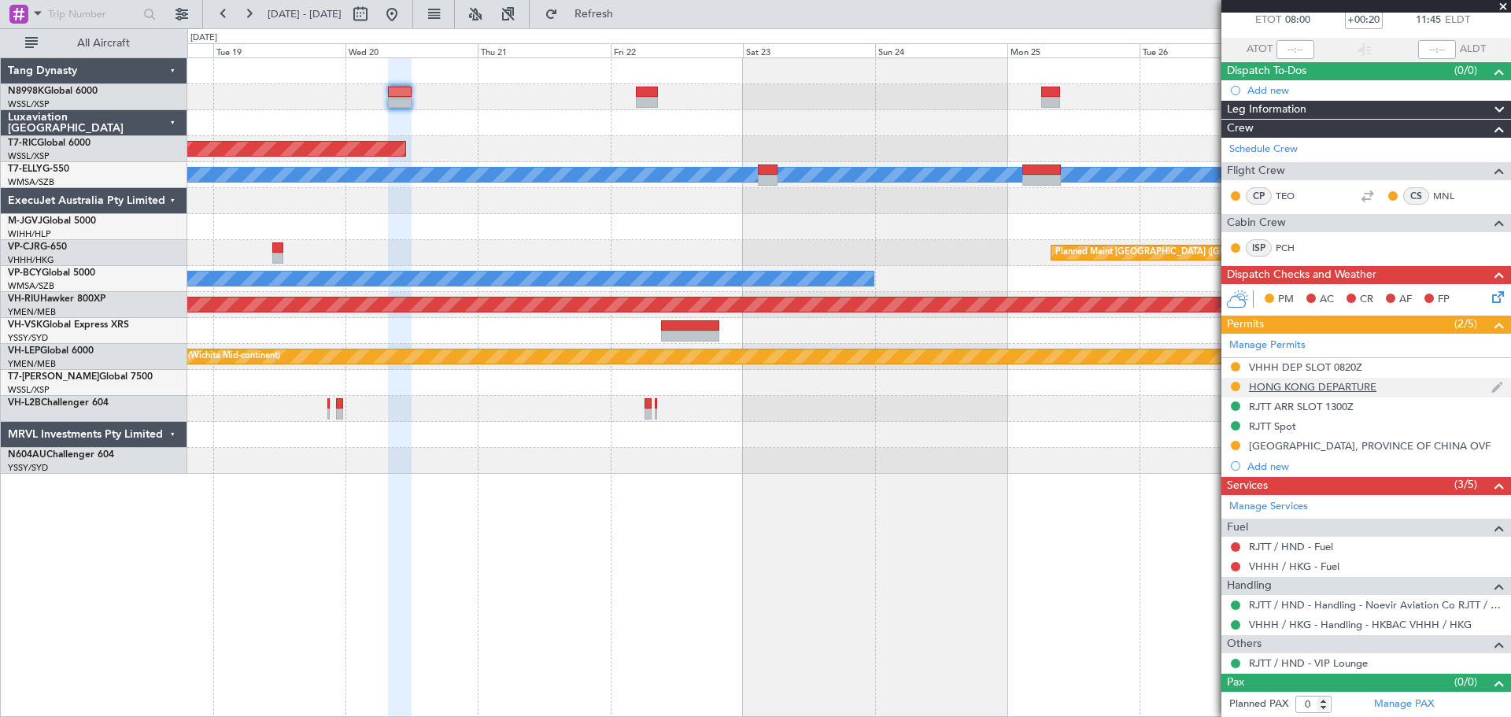
click at [1309, 388] on div "HONG KONG DEPARTURE" at bounding box center [1312, 386] width 127 height 13
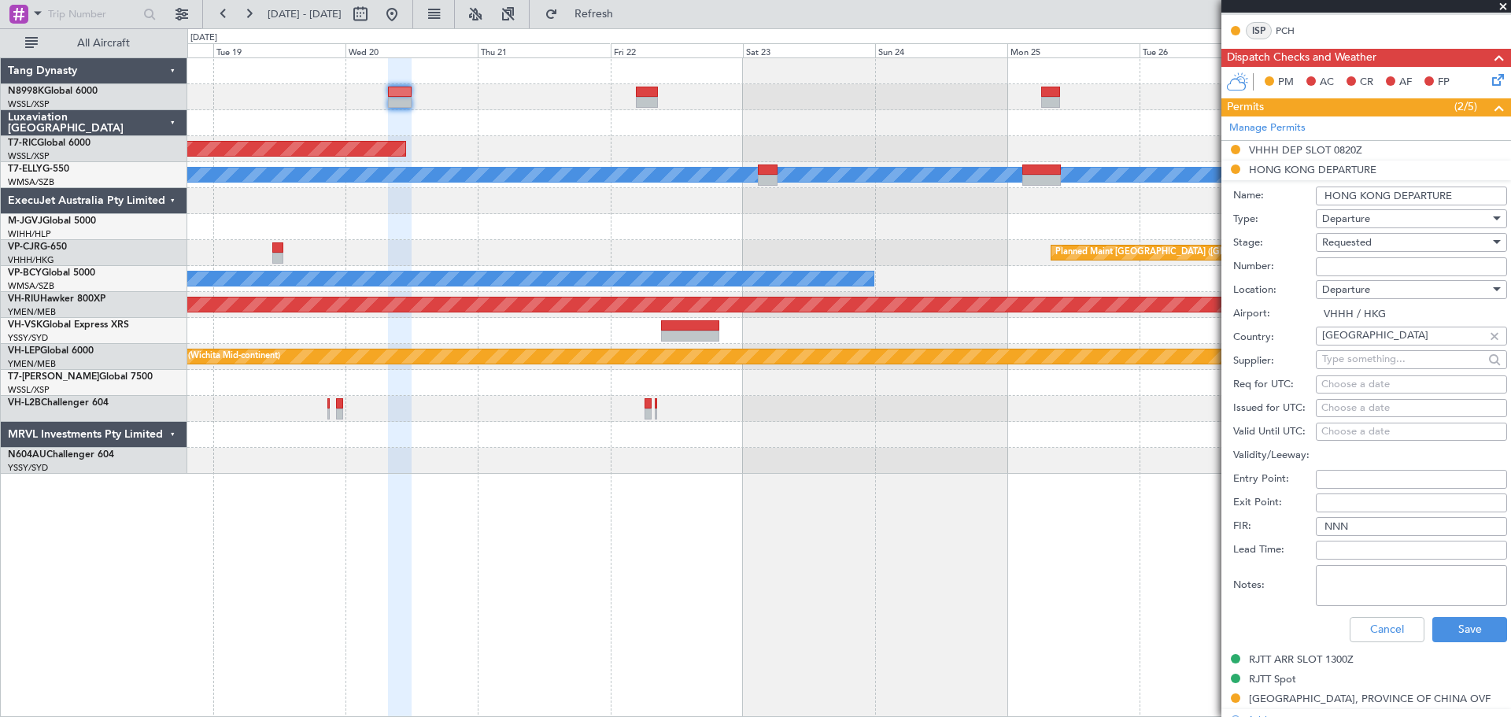
scroll to position [328, 0]
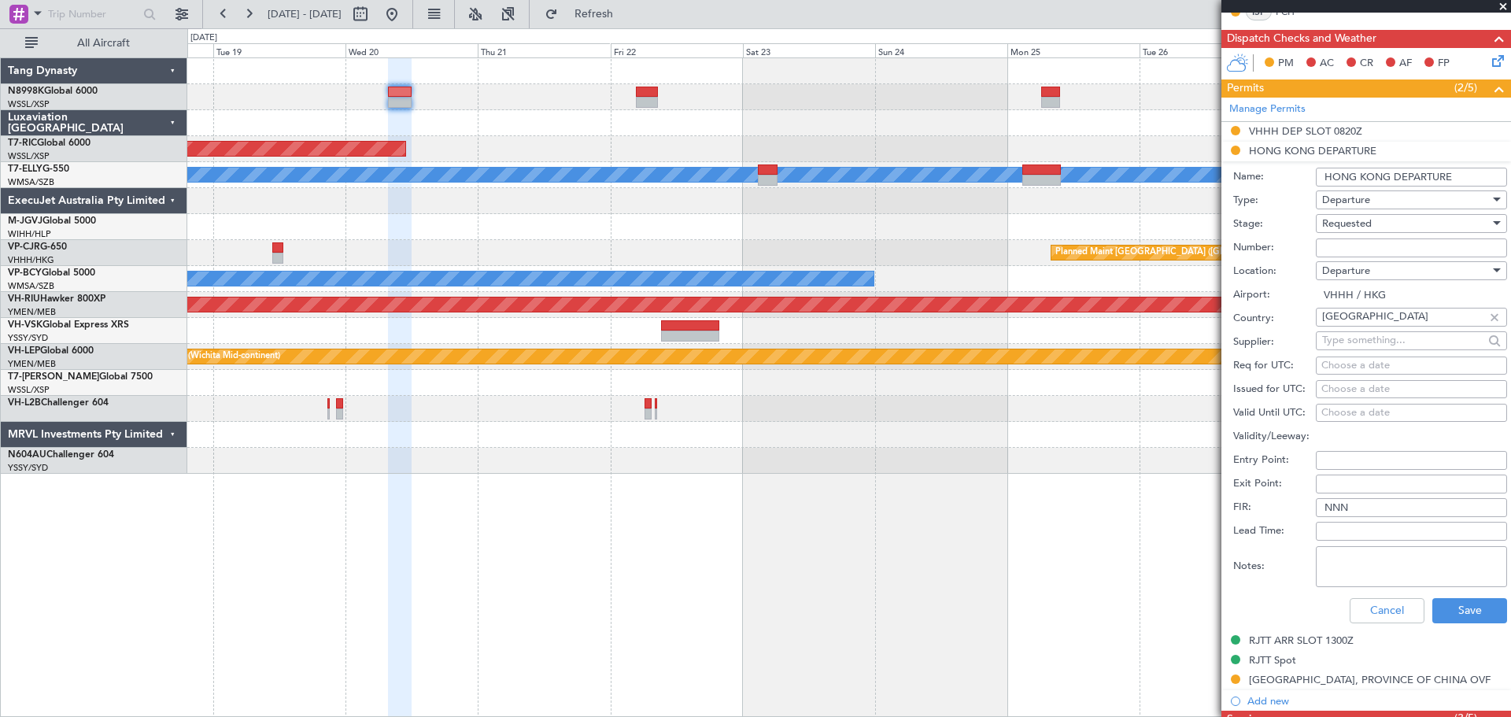
click at [1353, 566] on textarea "Notes:" at bounding box center [1411, 566] width 191 height 41
paste textarea "000000859305"
type textarea "000000859305"
click at [1448, 614] on button "Save" at bounding box center [1469, 610] width 75 height 25
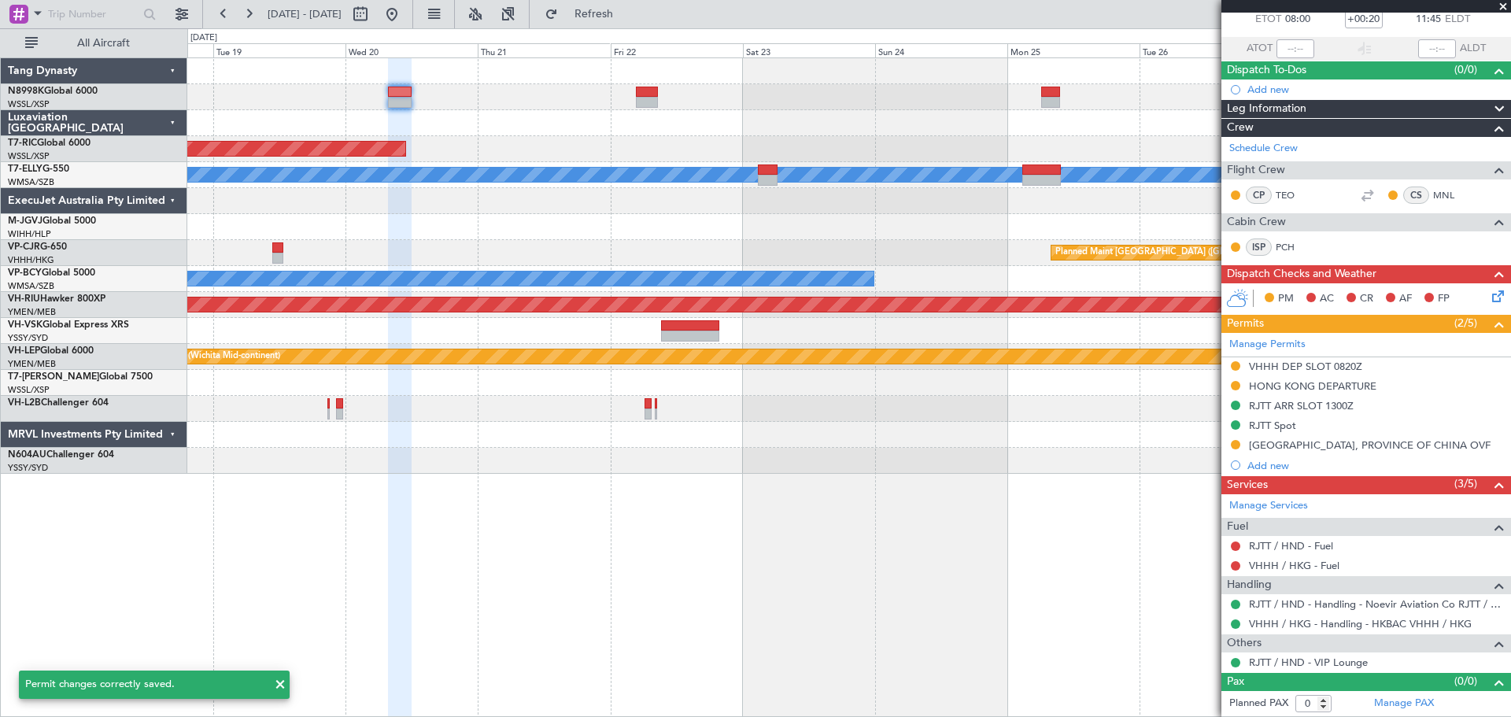
scroll to position [92, 0]
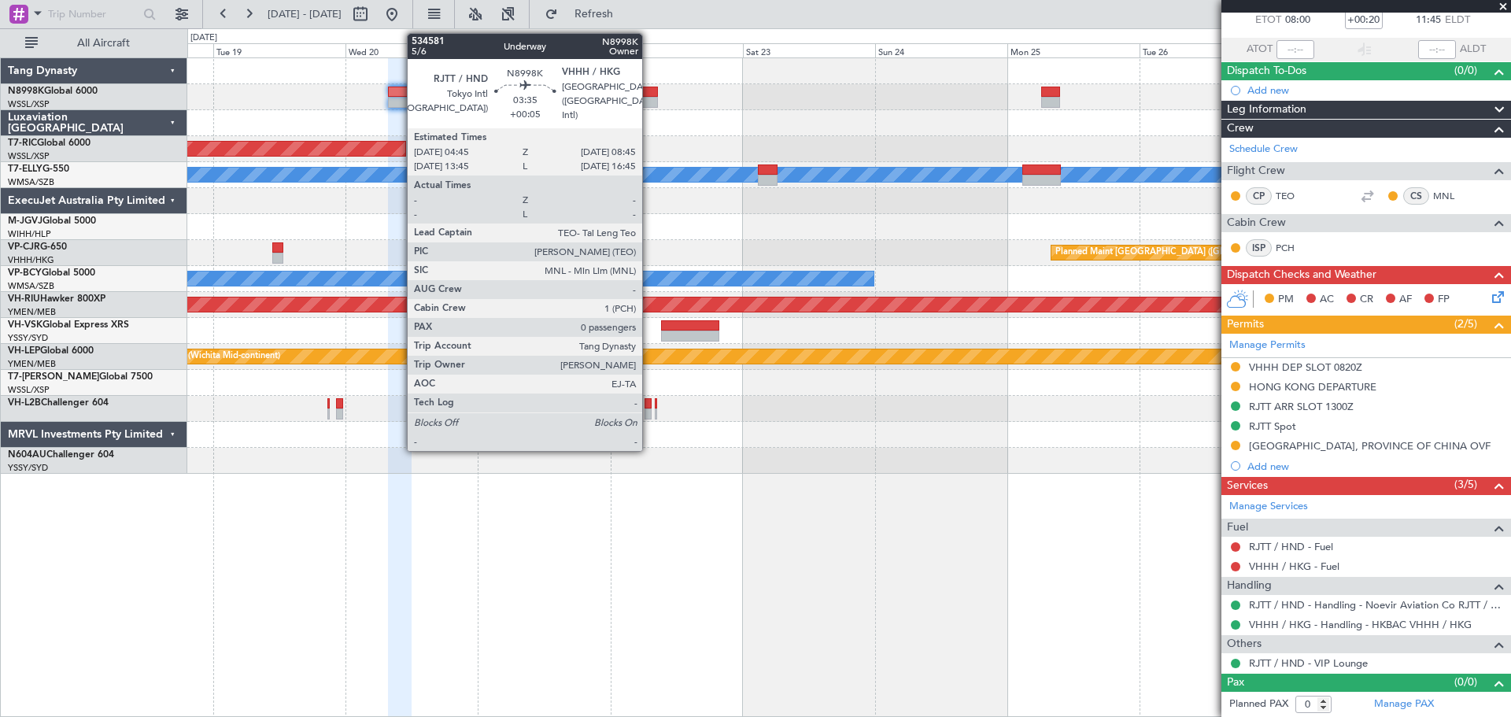
click at [649, 97] on div at bounding box center [647, 102] width 23 height 11
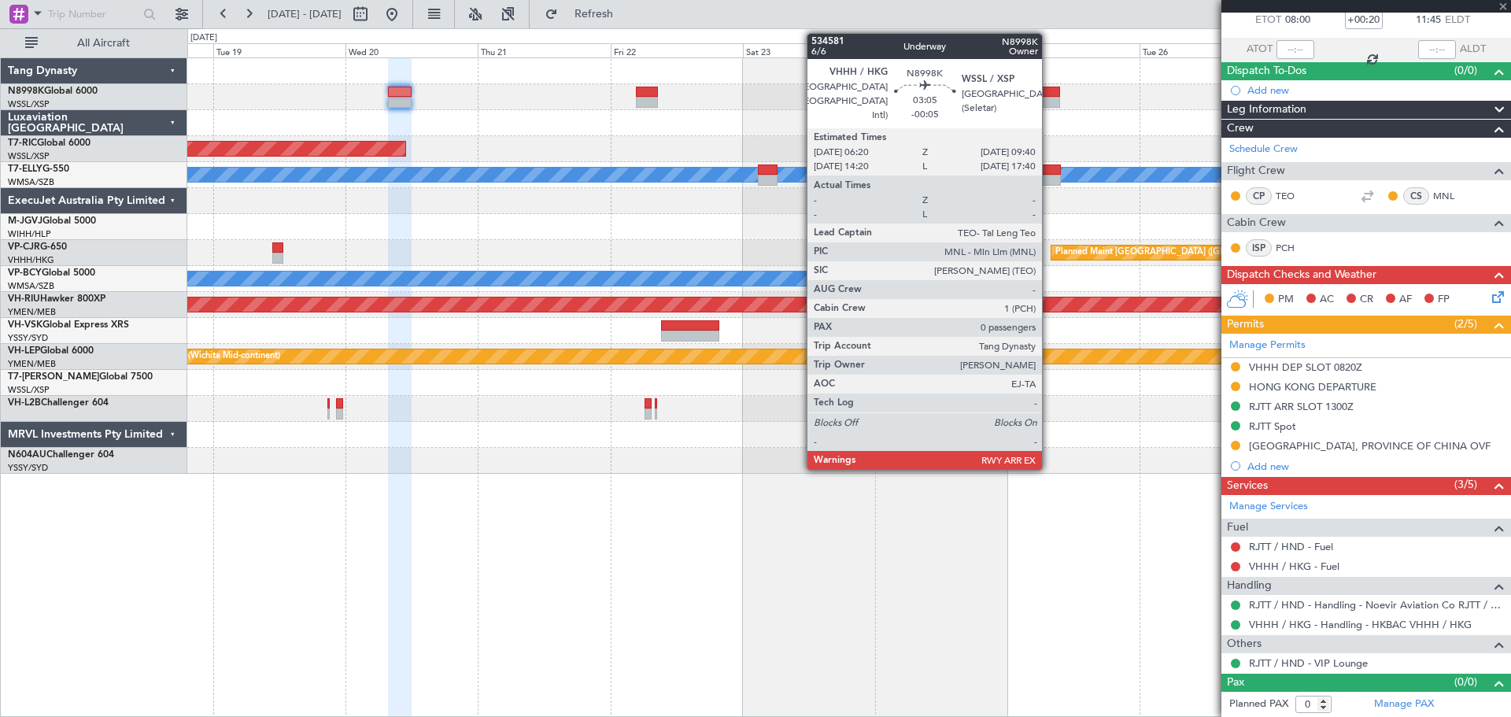
click at [1049, 97] on div at bounding box center [1050, 102] width 19 height 11
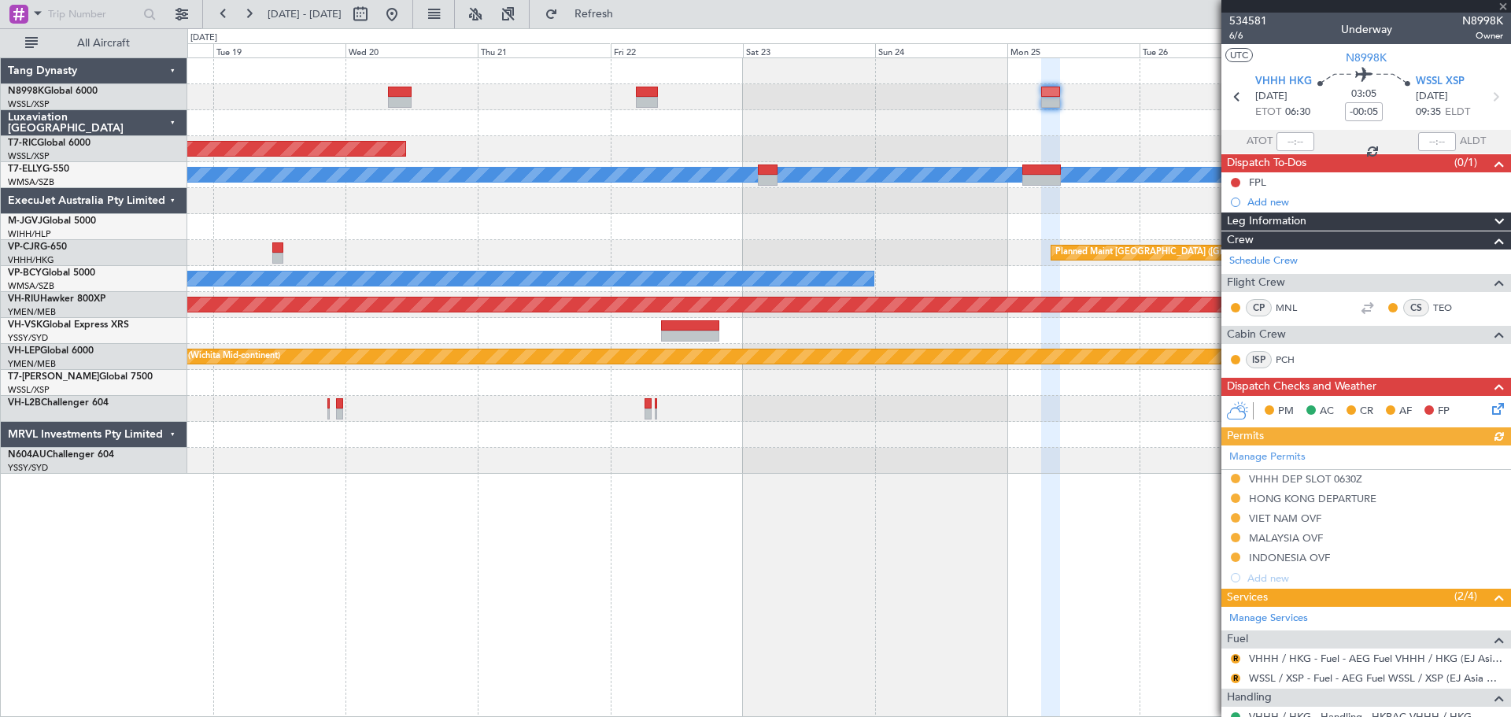
scroll to position [73, 0]
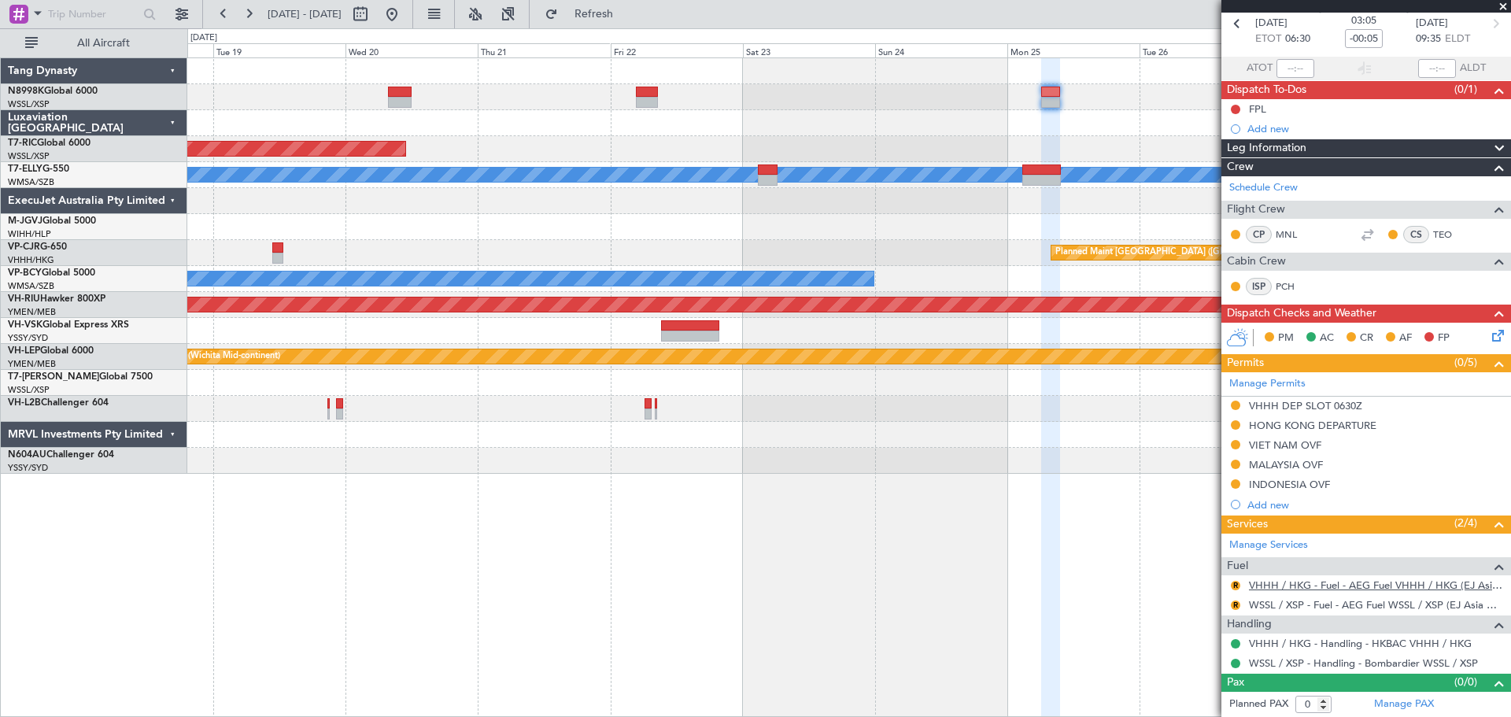
click at [1305, 583] on link "VHHH / HKG - Fuel - AEG Fuel VHHH / HKG (EJ Asia Only)" at bounding box center [1376, 584] width 254 height 13
click at [1235, 583] on button "R" at bounding box center [1235, 585] width 9 height 9
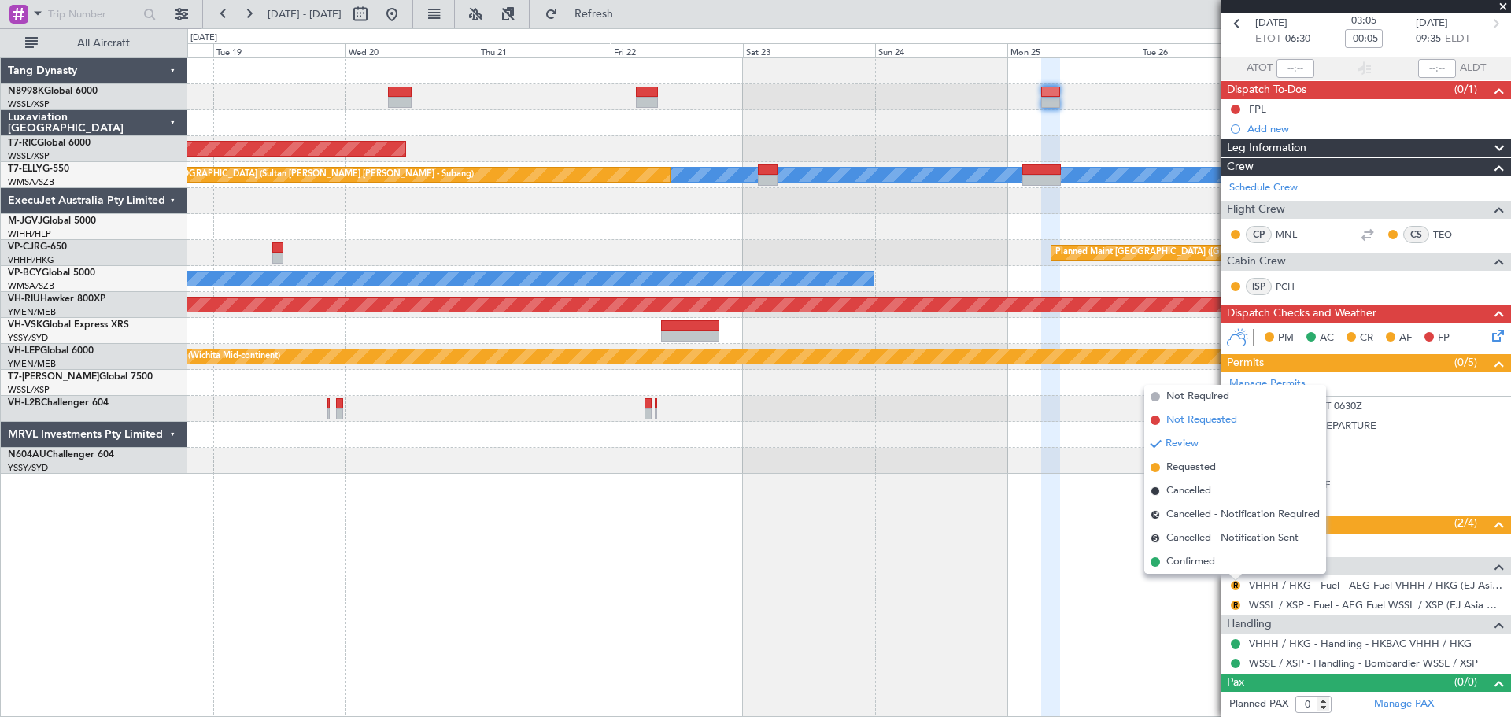
click at [1194, 420] on span "Not Requested" at bounding box center [1201, 420] width 71 height 16
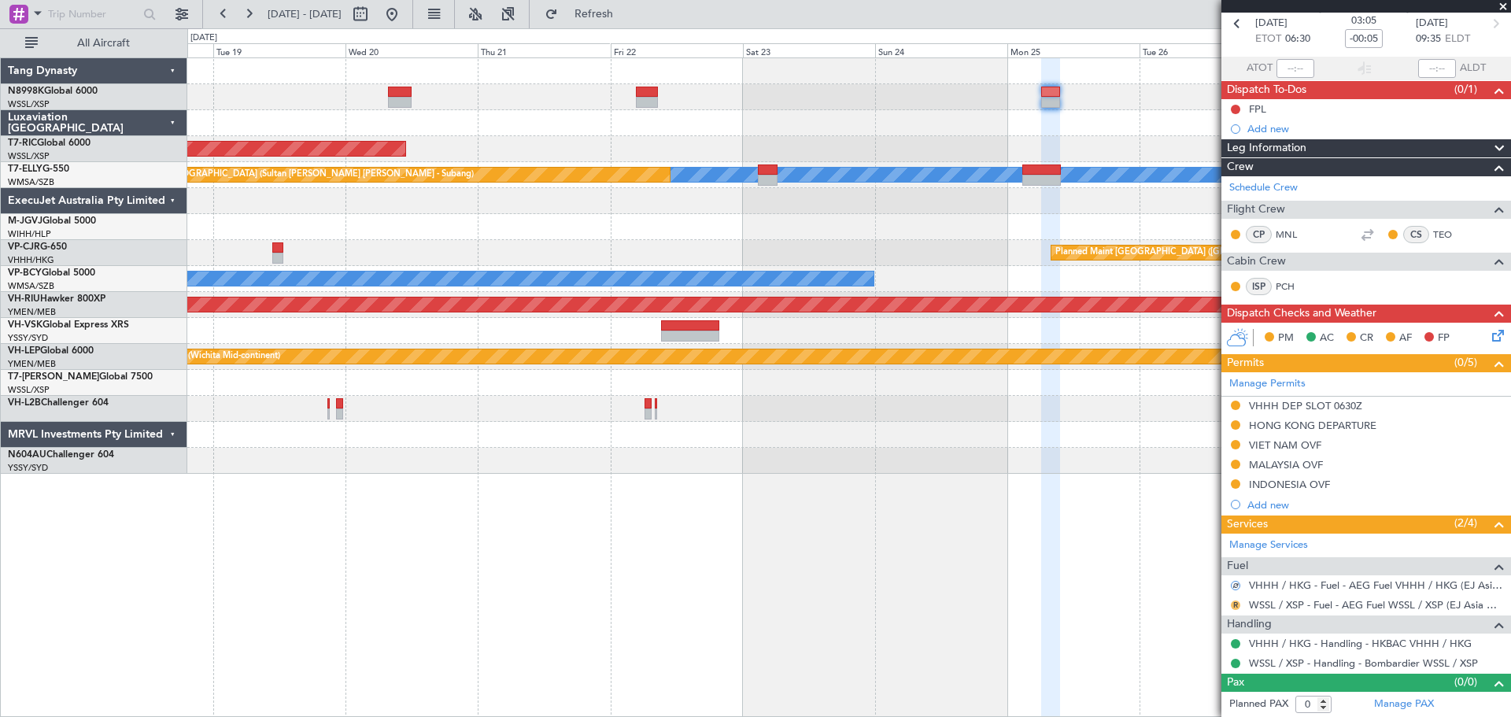
click at [1235, 604] on button "R" at bounding box center [1235, 604] width 9 height 9
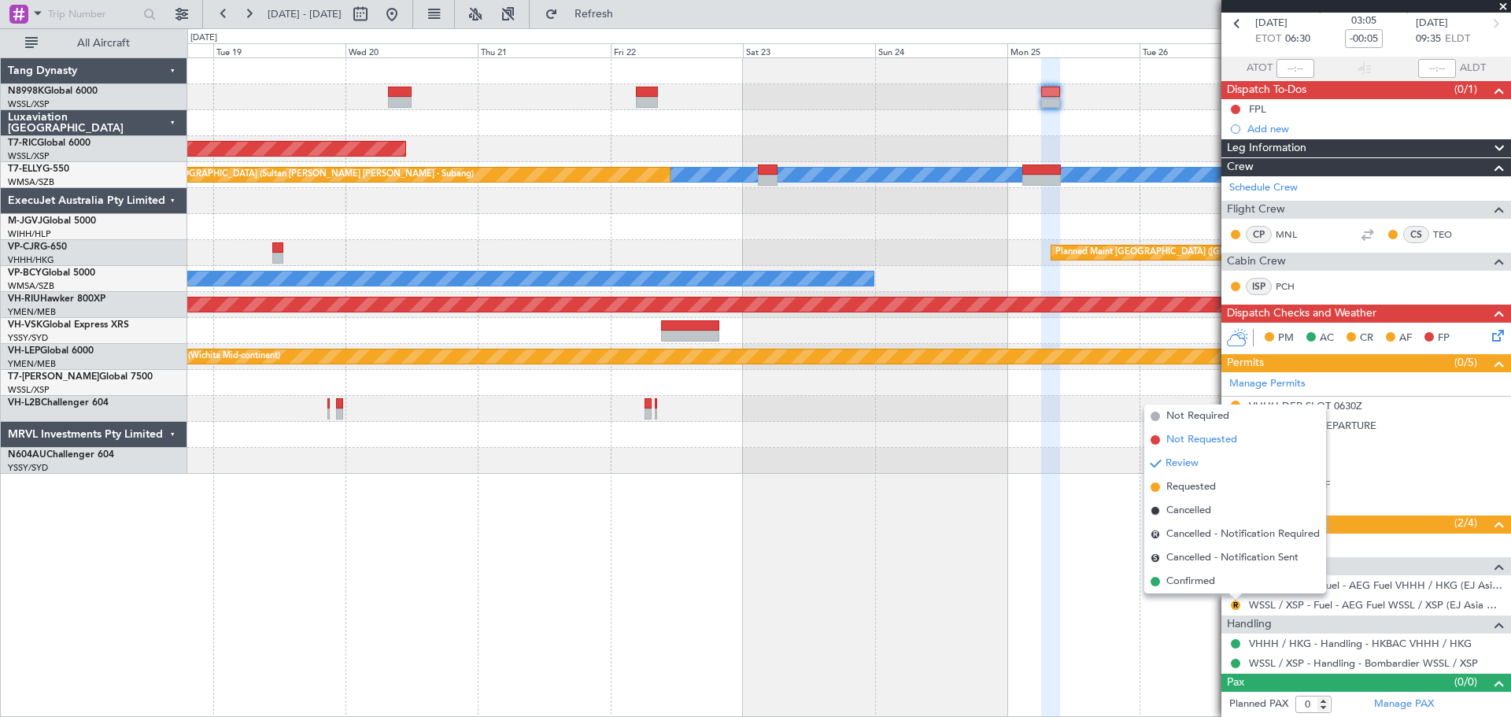
click at [1214, 445] on span "Not Requested" at bounding box center [1201, 440] width 71 height 16
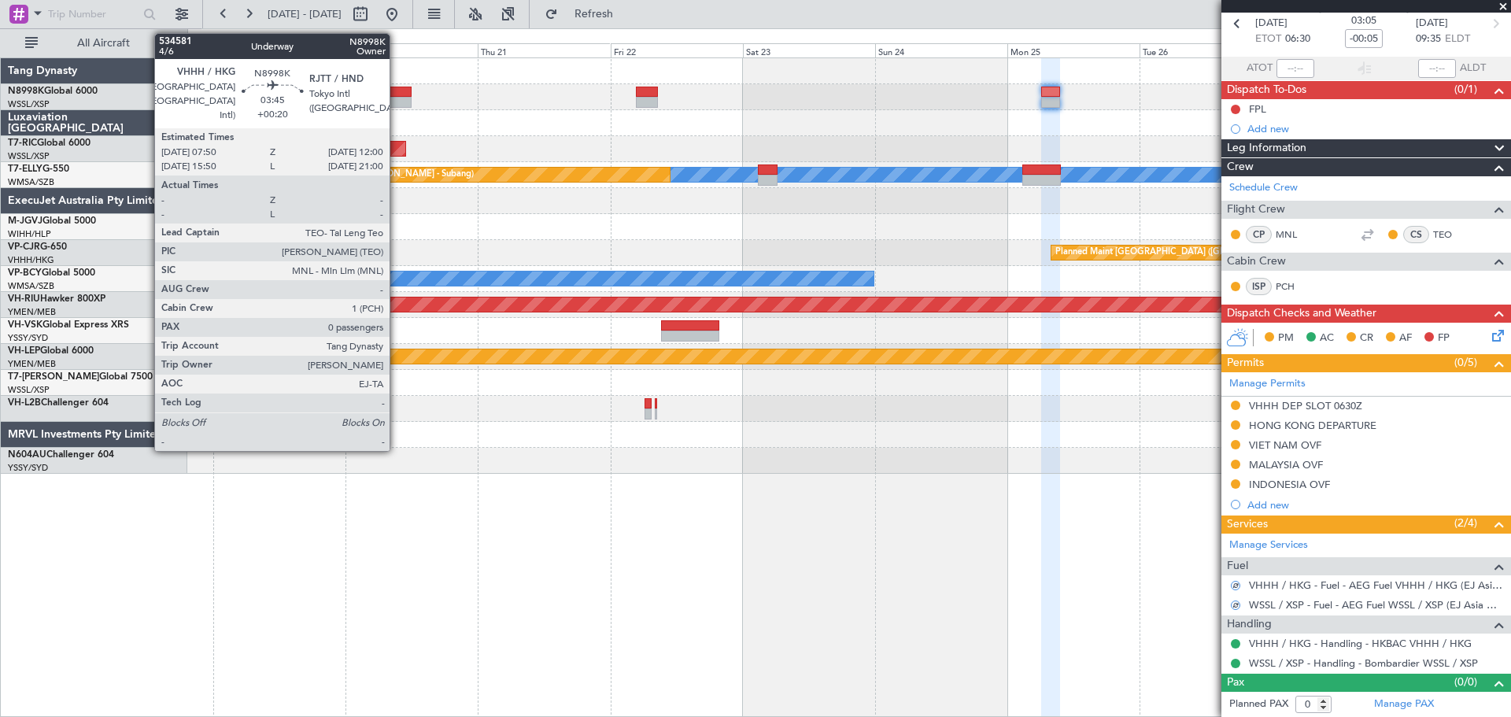
click at [397, 98] on div at bounding box center [400, 102] width 24 height 11
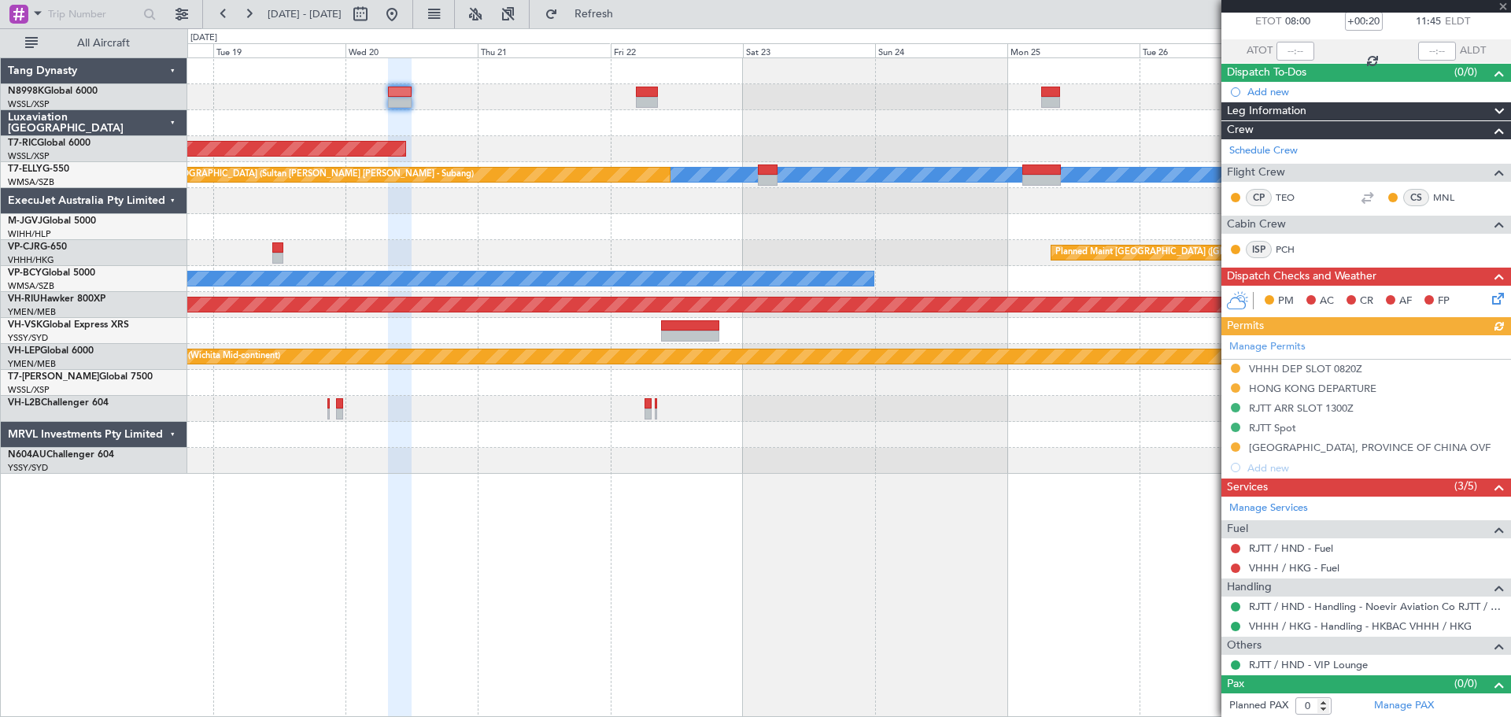
scroll to position [92, 0]
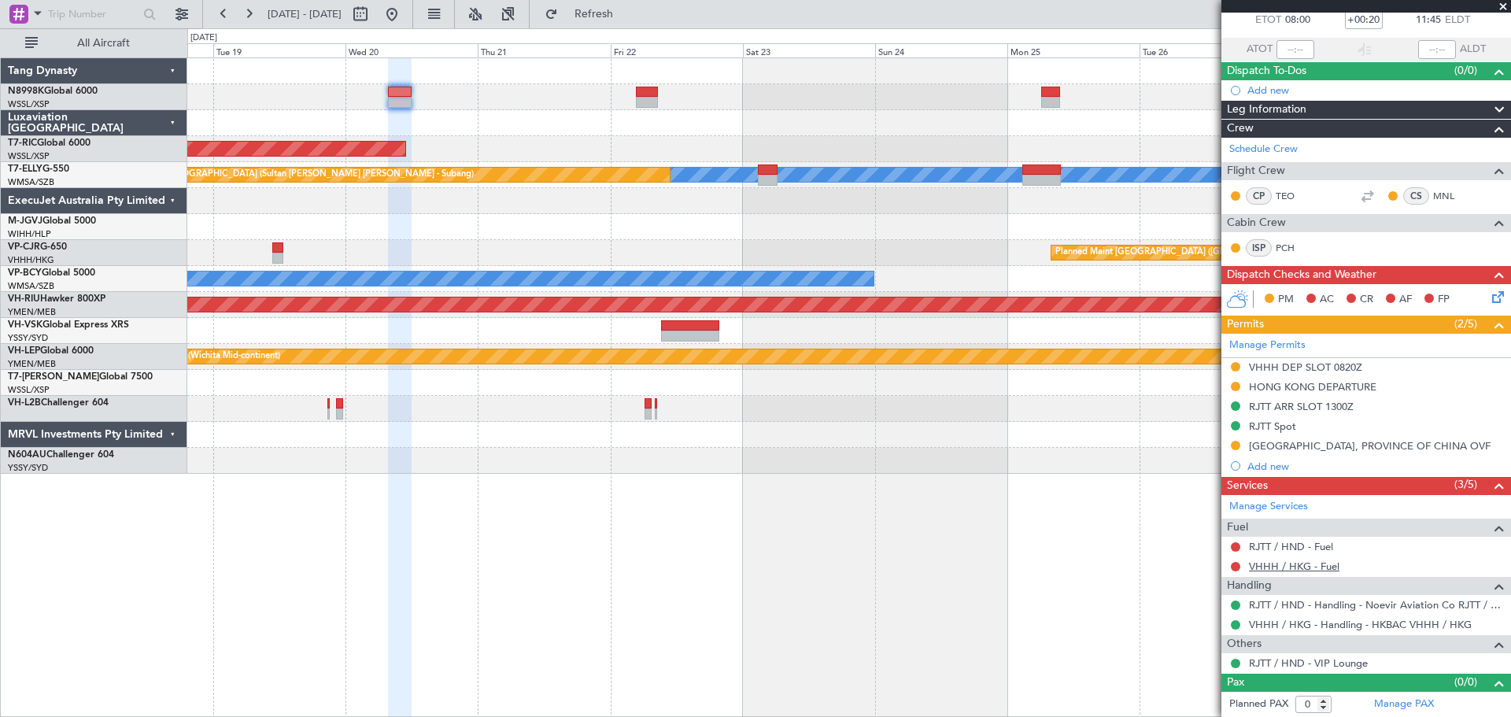
click at [1283, 568] on link "VHHH / HKG - Fuel" at bounding box center [1294, 565] width 90 height 13
click at [1284, 559] on link "VHHH / HKG - Fuel - AEG Fuel VHHH / HKG (EJ Asia Only)" at bounding box center [1376, 565] width 254 height 13
click at [1235, 564] on button at bounding box center [1235, 566] width 9 height 9
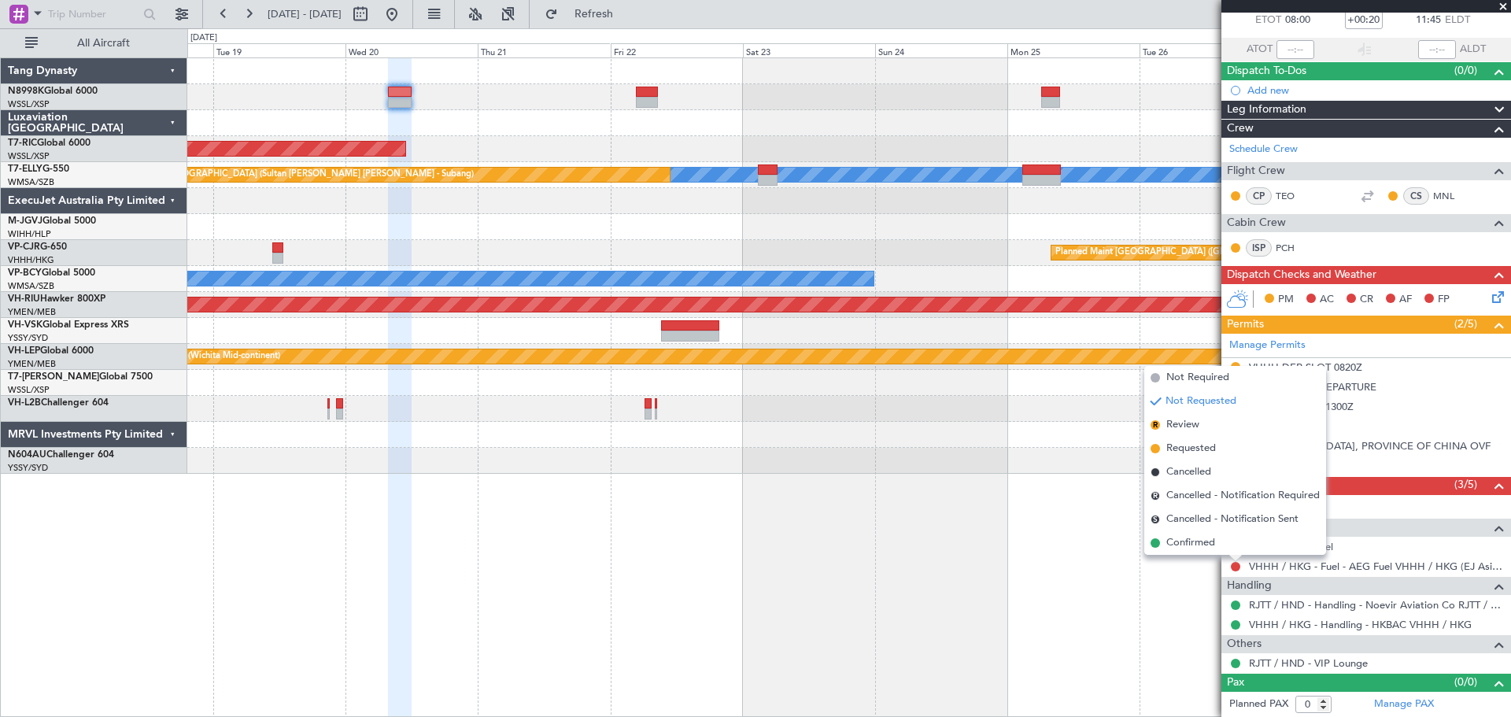
drag, startPoint x: 1205, startPoint y: 539, endPoint x: 1213, endPoint y: 532, distance: 10.6
click at [1205, 536] on span "Confirmed" at bounding box center [1190, 543] width 49 height 16
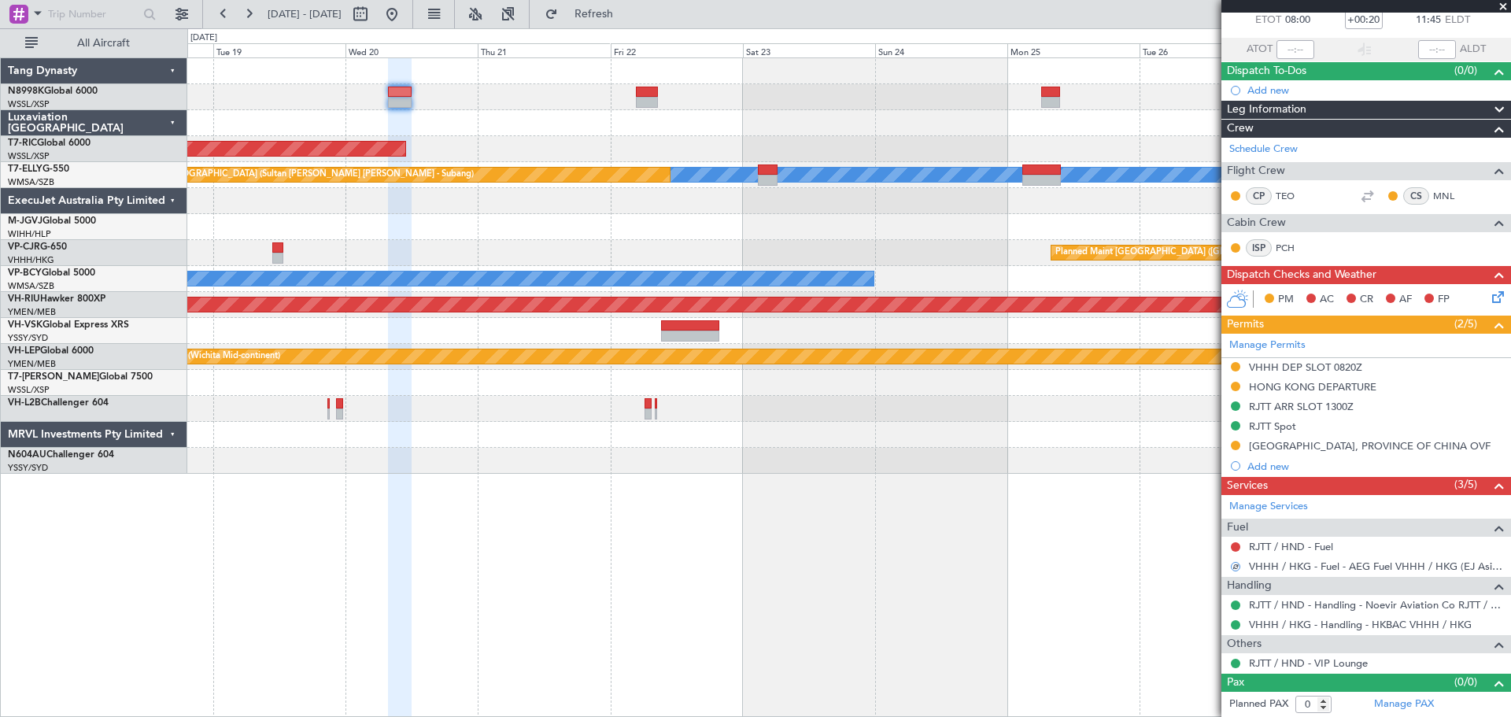
click at [914, 149] on div "Unplanned Maint Singapore (Seletar) MEL Unplanned Maint Kuala Lumpur (Sultan Ab…" at bounding box center [848, 265] width 1323 height 415
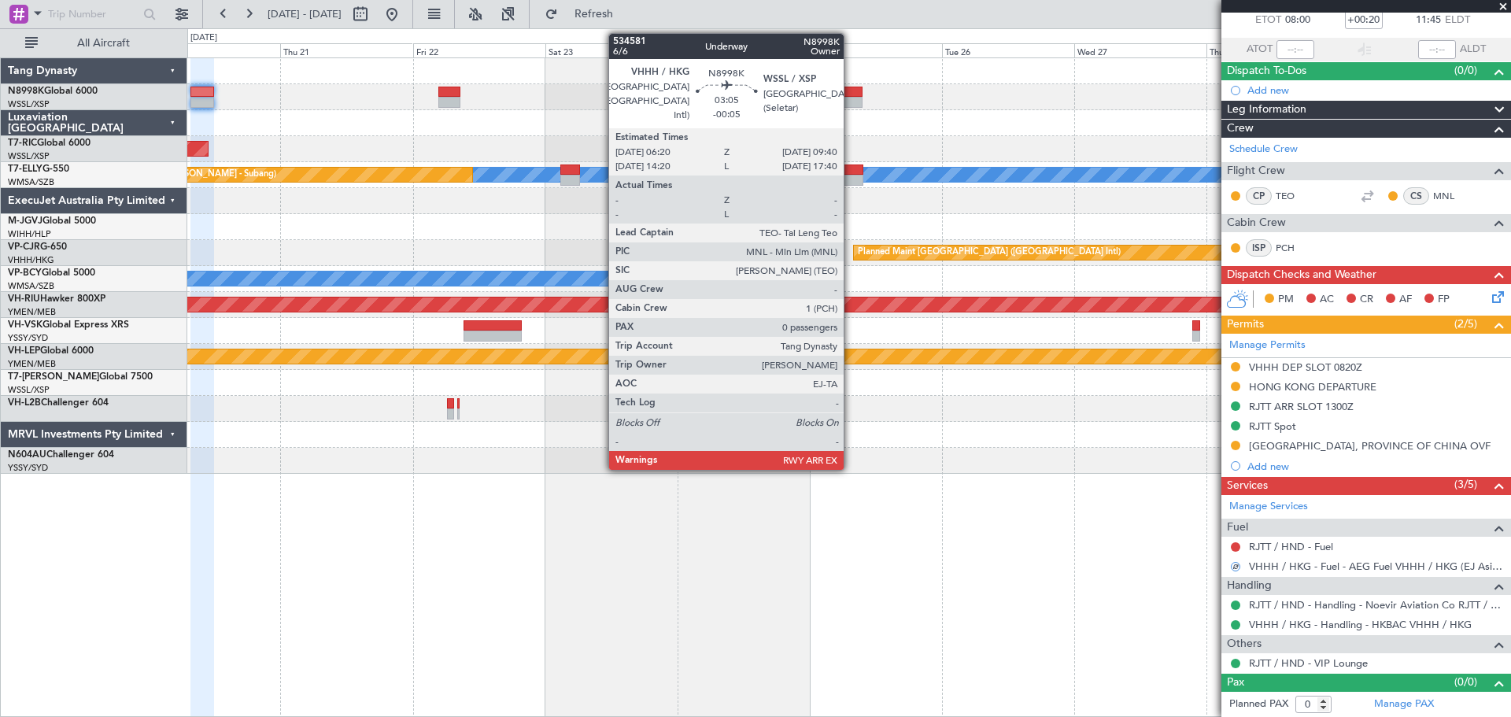
click at [850, 90] on div at bounding box center [853, 92] width 19 height 11
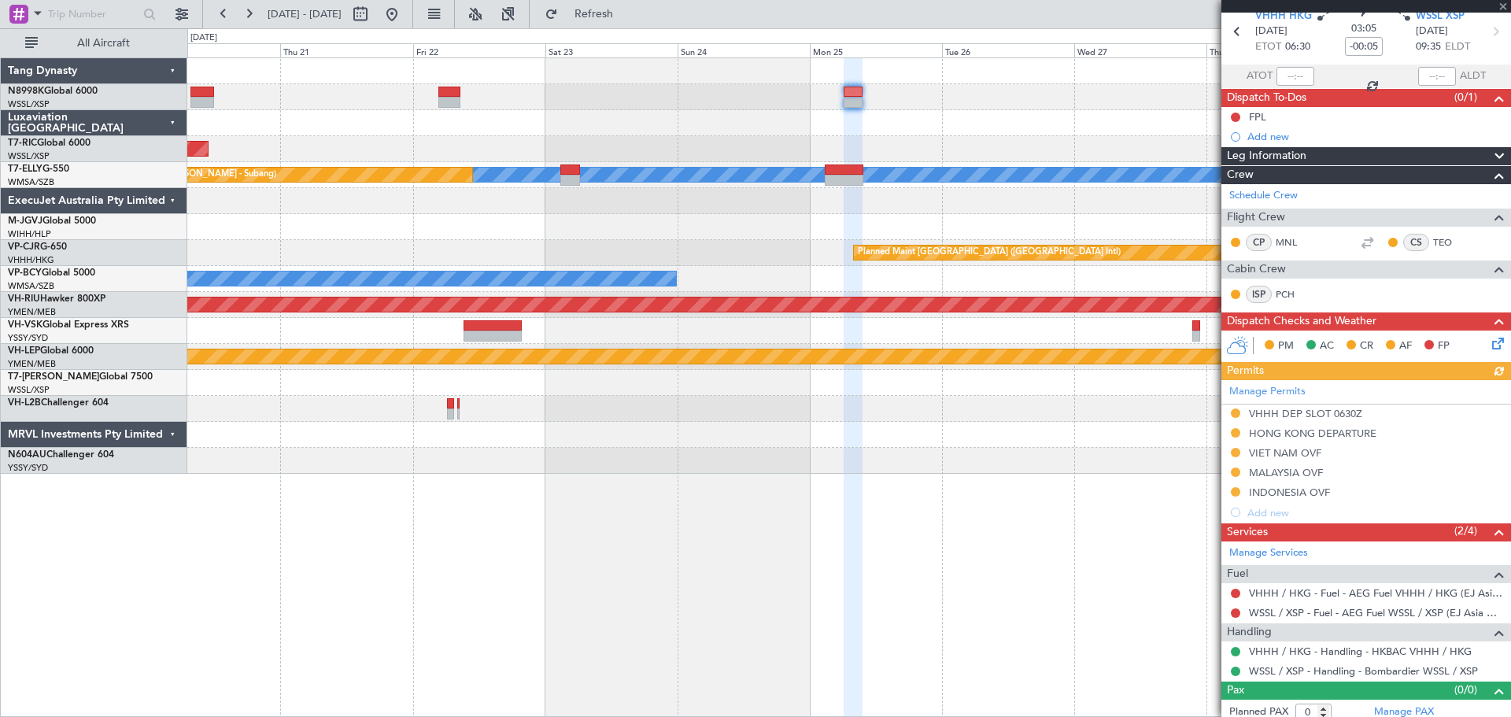
scroll to position [73, 0]
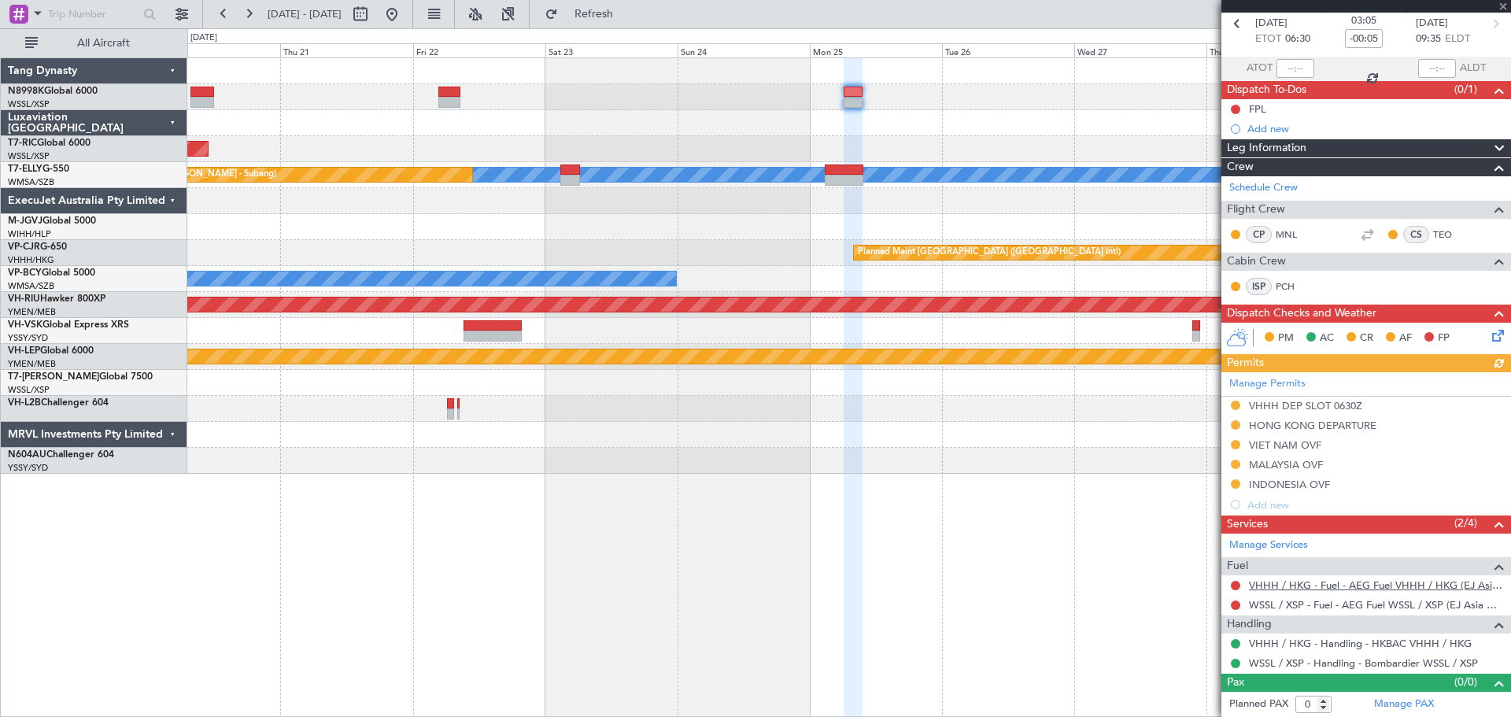
click at [1320, 585] on link "VHHH / HKG - Fuel - AEG Fuel VHHH / HKG (EJ Asia Only)" at bounding box center [1376, 584] width 254 height 13
click at [1022, 113] on div "Unplanned Maint Singapore (Seletar) MEL Unplanned Maint Kuala Lumpur (Sultan Ab…" at bounding box center [848, 265] width 1323 height 415
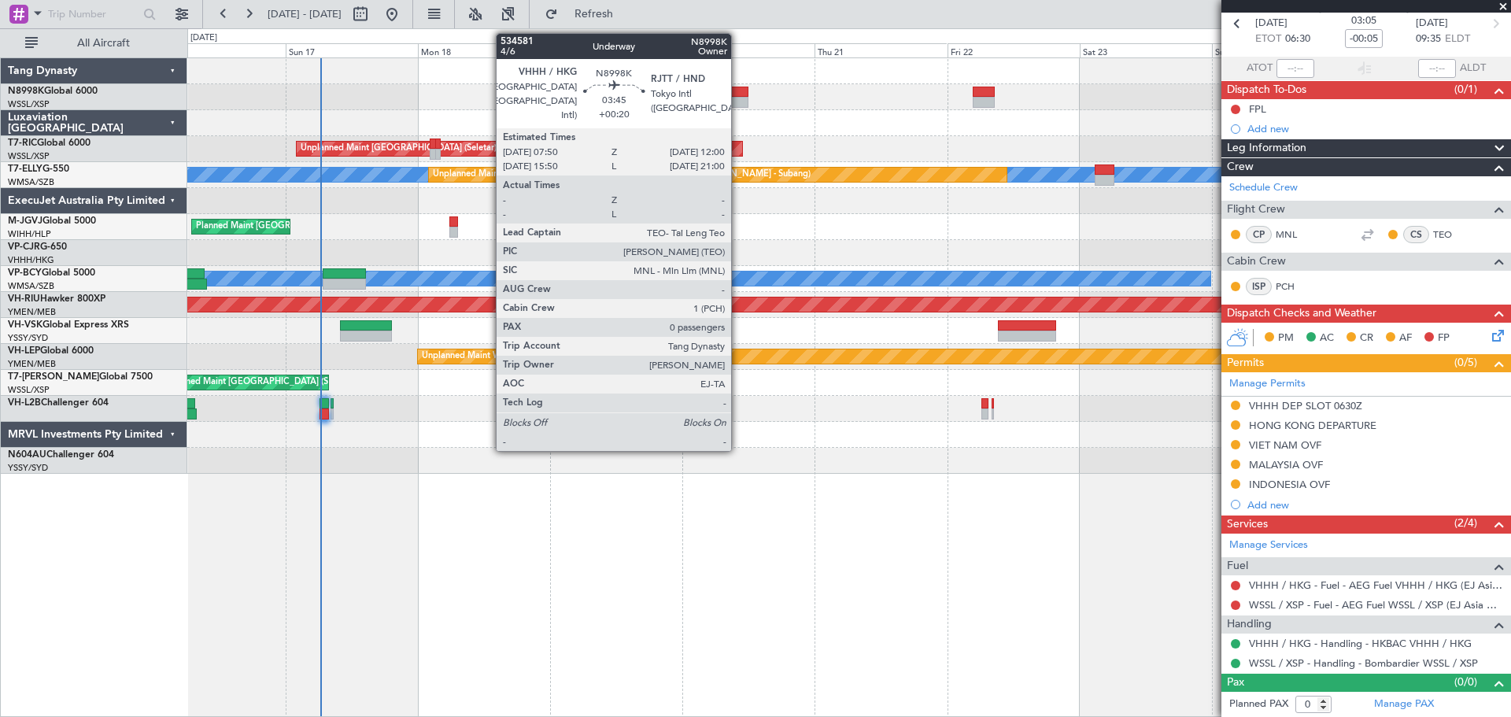
click at [738, 96] on div at bounding box center [737, 92] width 24 height 11
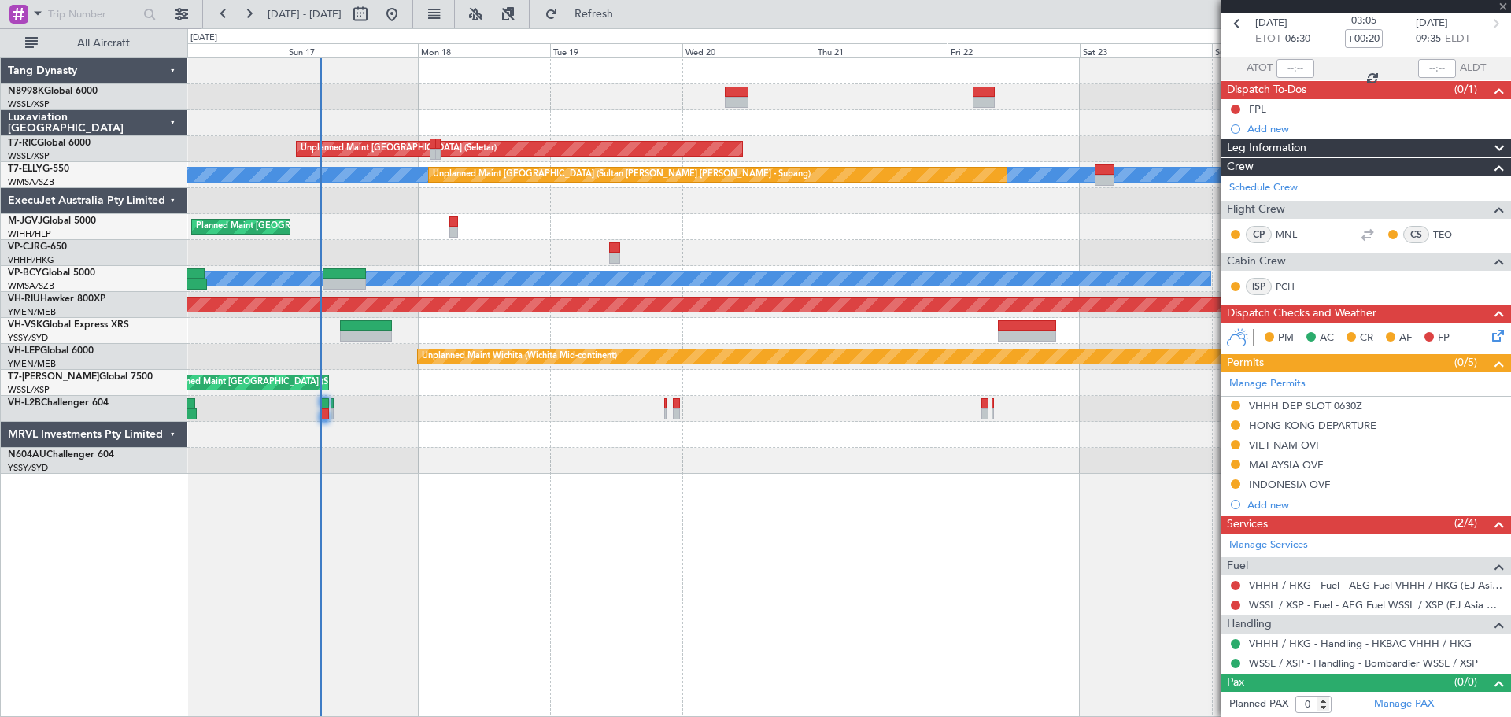
scroll to position [0, 0]
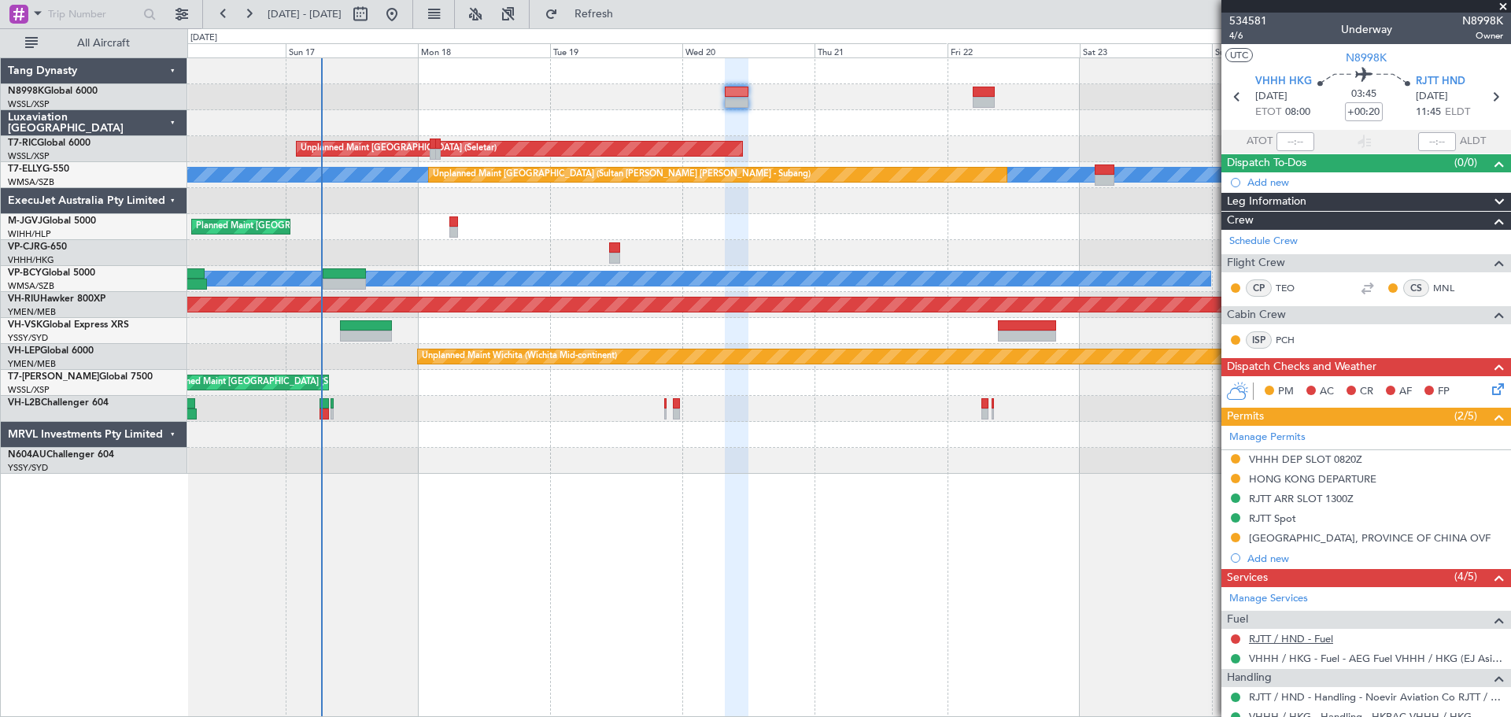
click at [1291, 642] on link "RJTT / HND - Fuel" at bounding box center [1291, 638] width 84 height 13
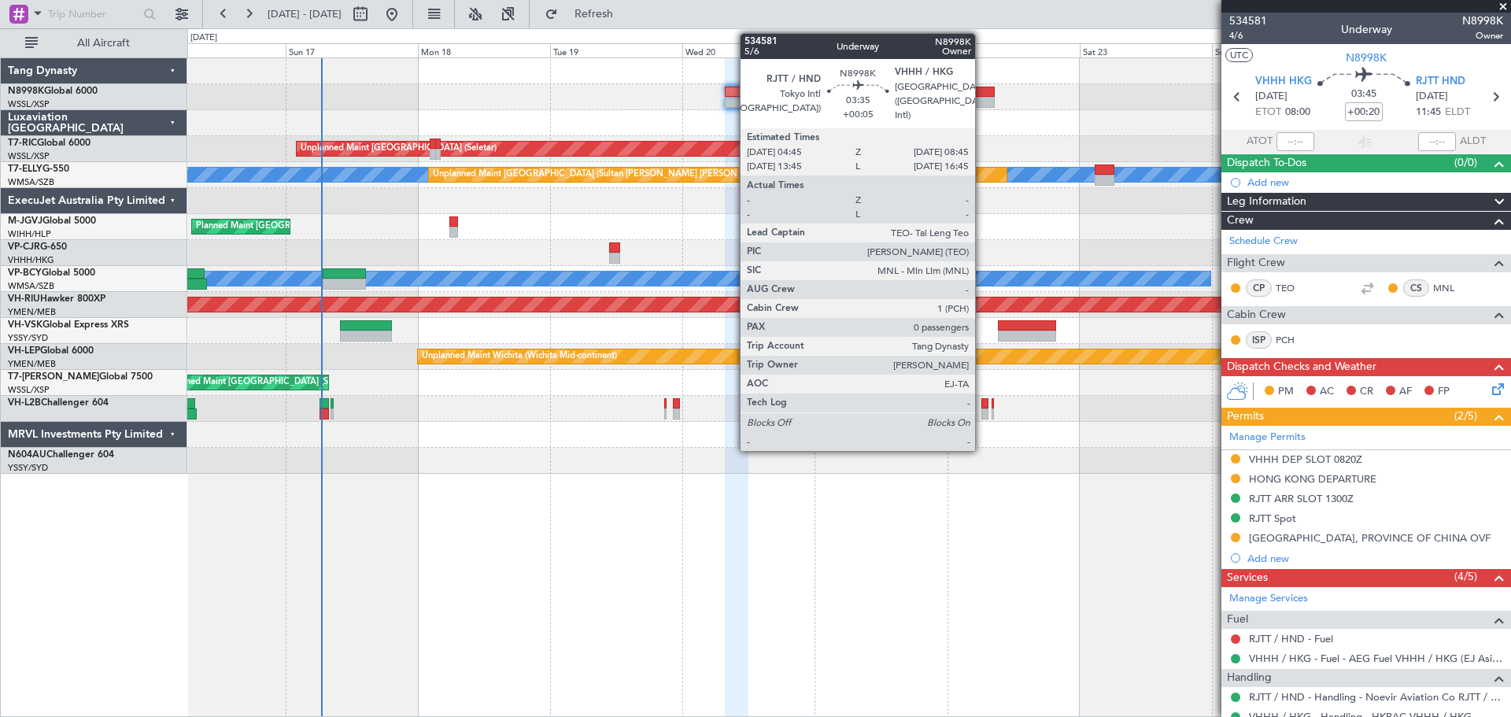
click at [982, 94] on div at bounding box center [984, 92] width 23 height 11
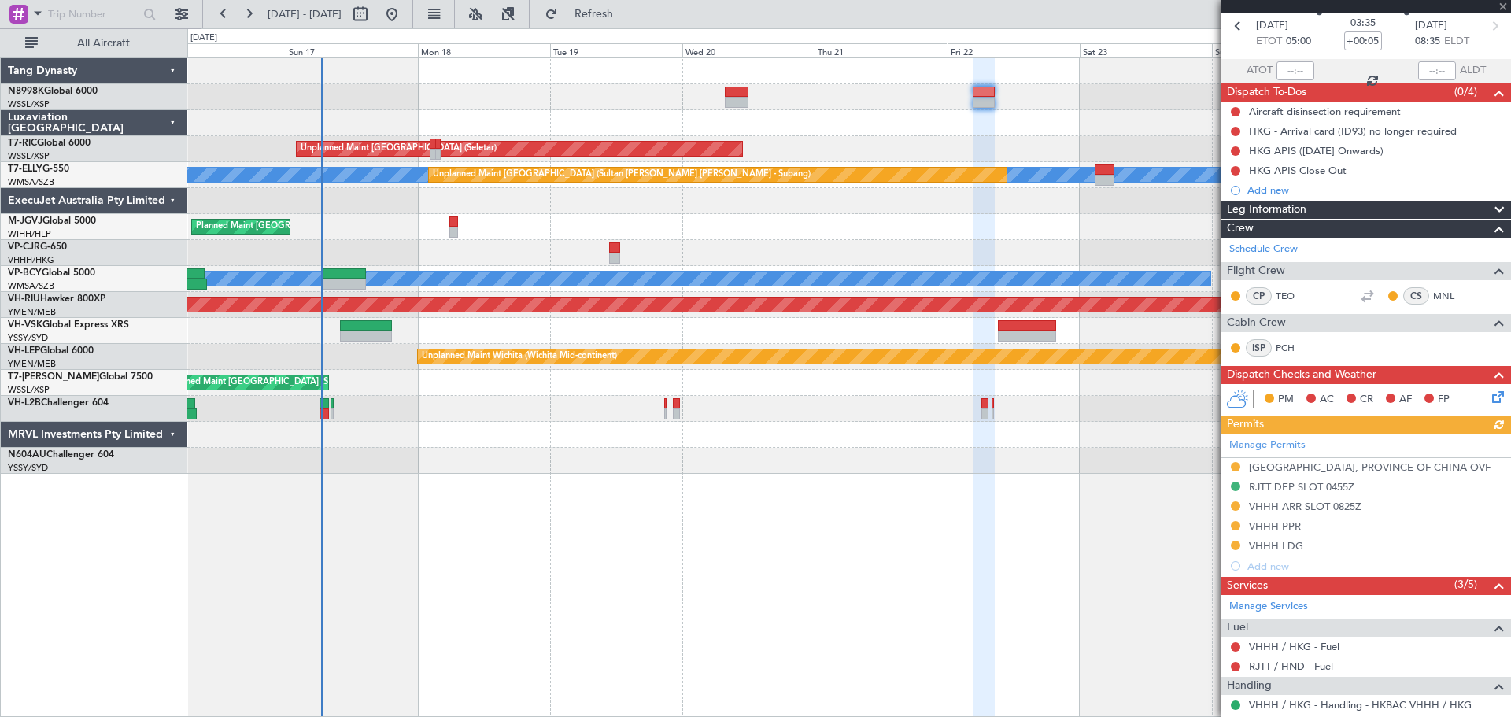
scroll to position [171, 0]
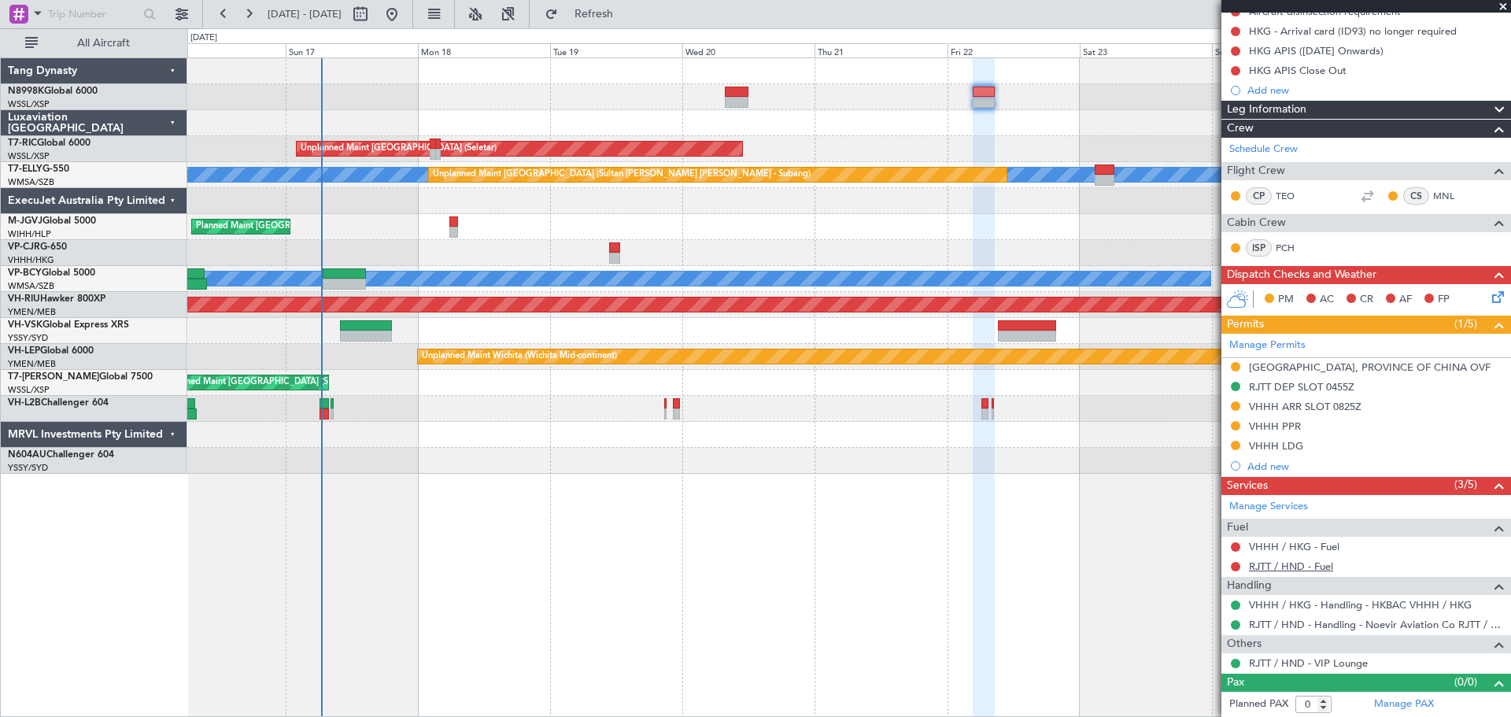
click at [1279, 567] on link "RJTT / HND - Fuel" at bounding box center [1291, 565] width 84 height 13
click at [1305, 548] on link "VHHH / HKG - Fuel" at bounding box center [1294, 546] width 90 height 13
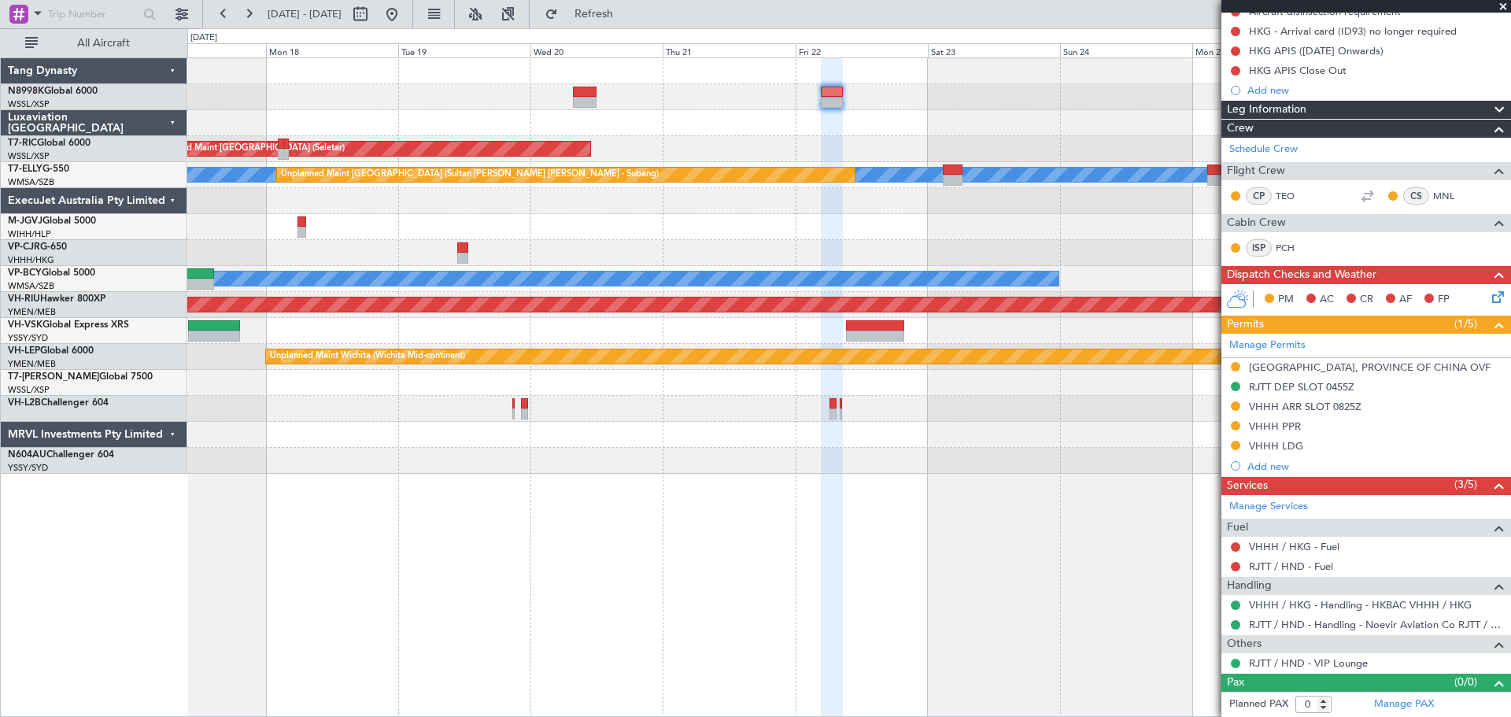
click at [762, 102] on div at bounding box center [848, 97] width 1323 height 26
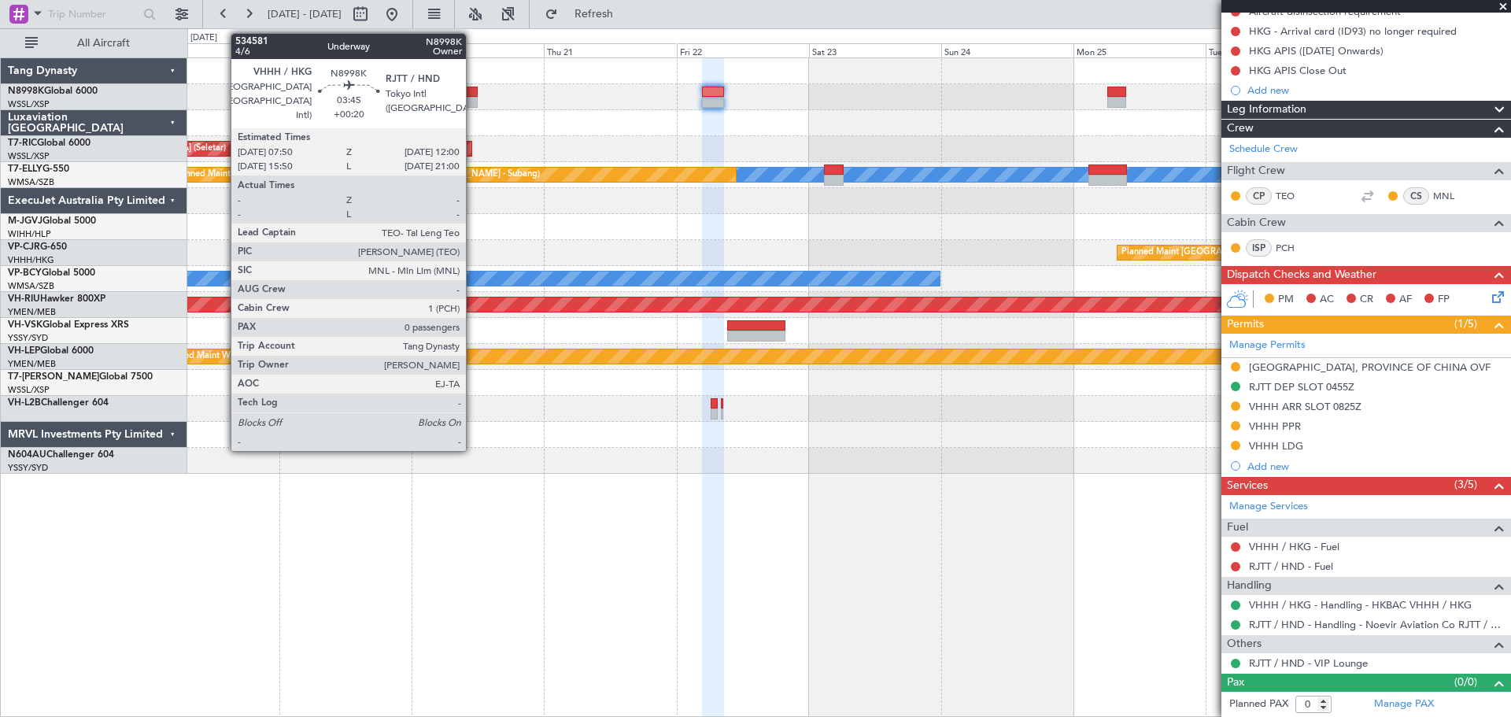
click at [471, 99] on div at bounding box center [466, 102] width 24 height 11
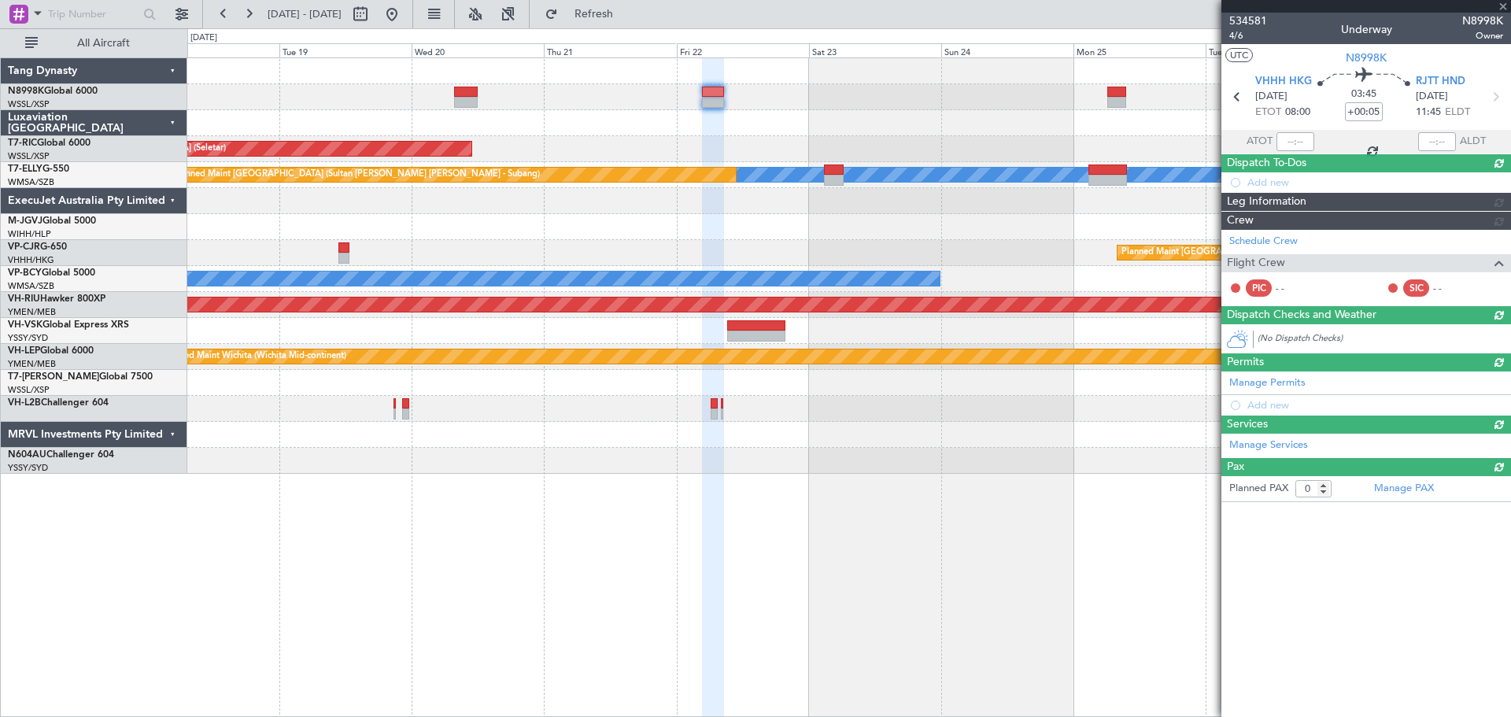
type input "+00:20"
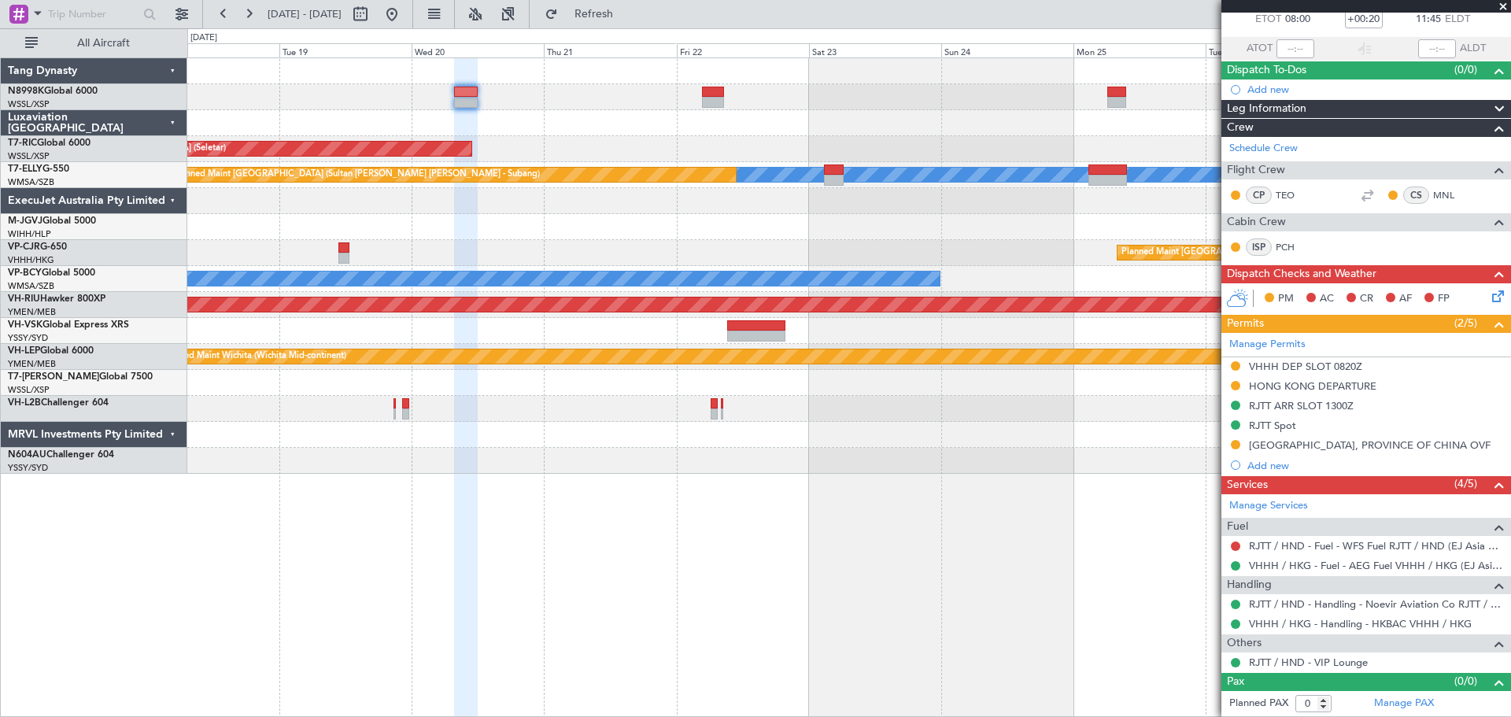
scroll to position [0, 0]
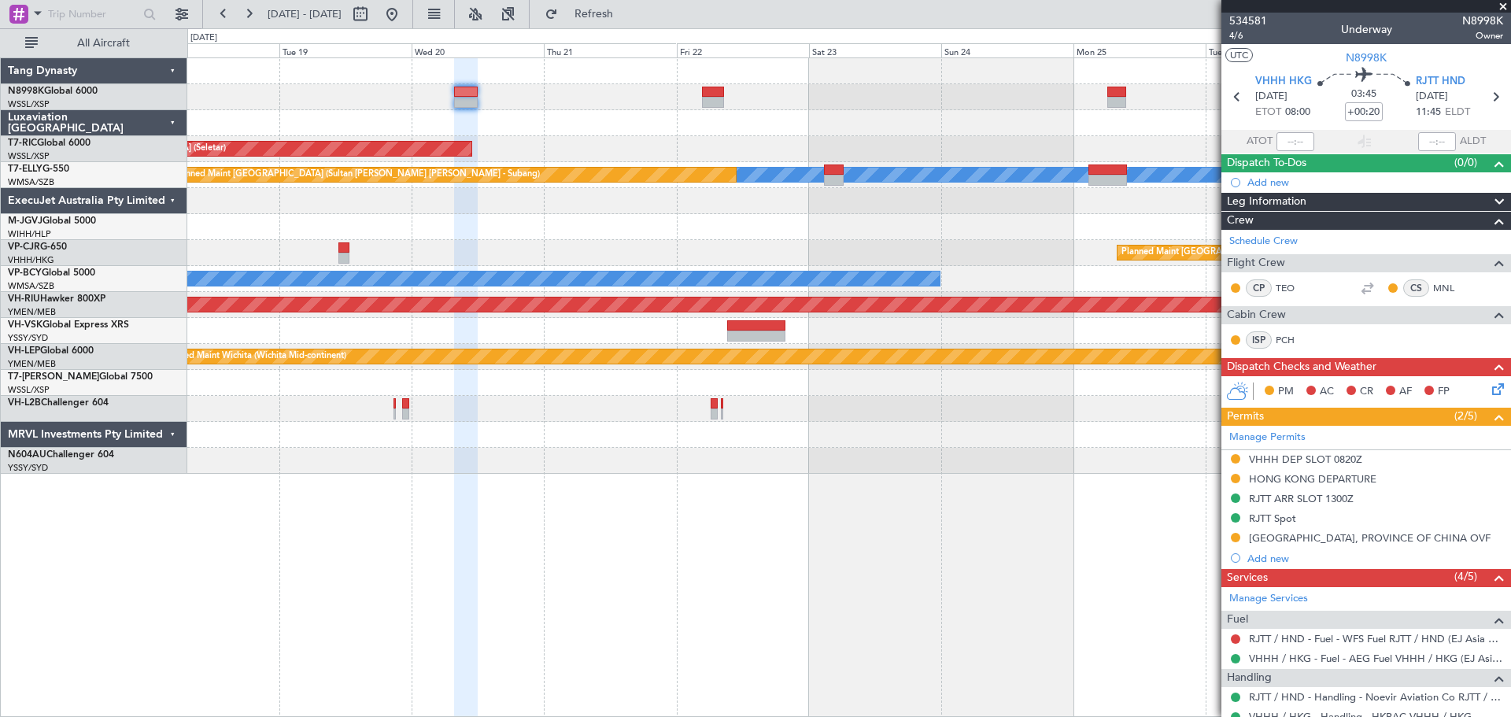
click at [819, 192] on div "Unplanned Maint Singapore (Seletar) MEL Unplanned Maint Kuala Lumpur (Sultan Ab…" at bounding box center [848, 265] width 1323 height 415
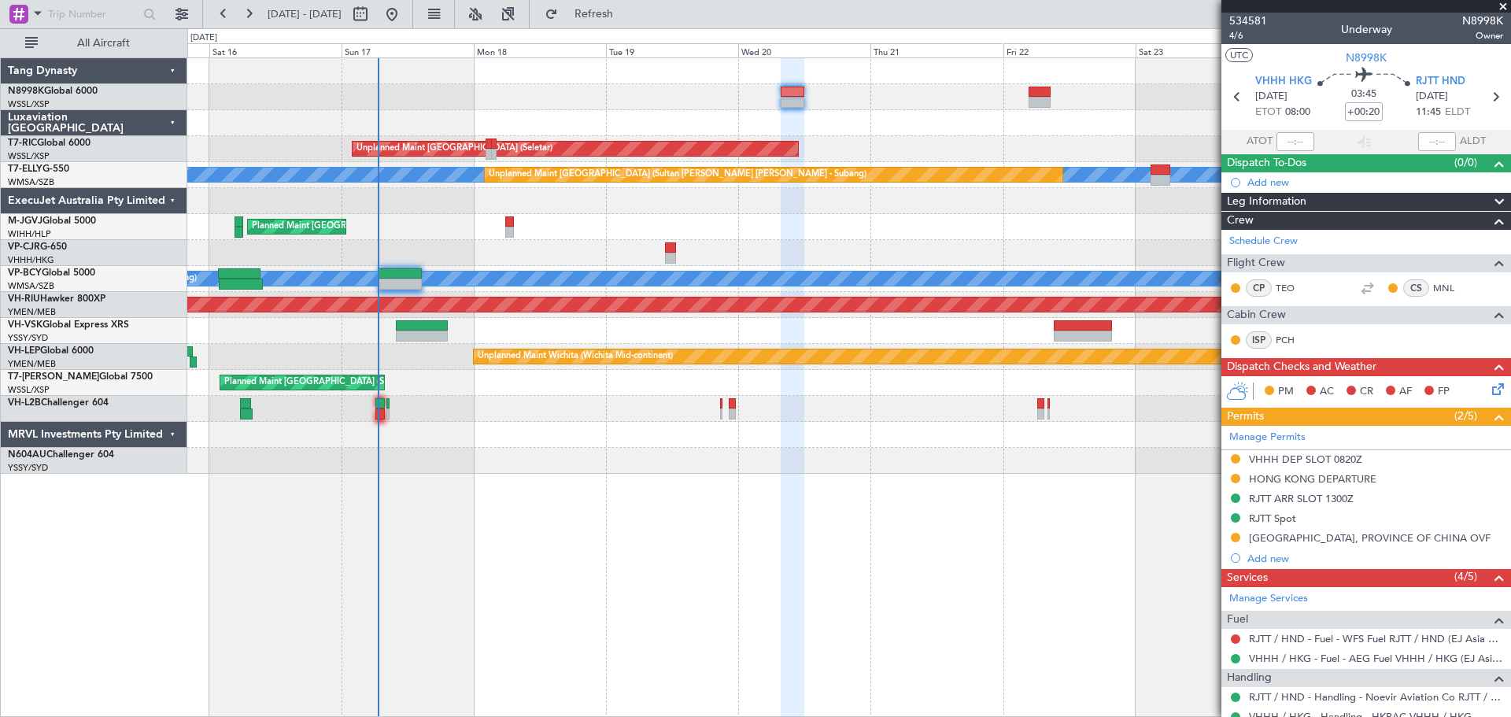
click at [751, 133] on div at bounding box center [848, 123] width 1323 height 26
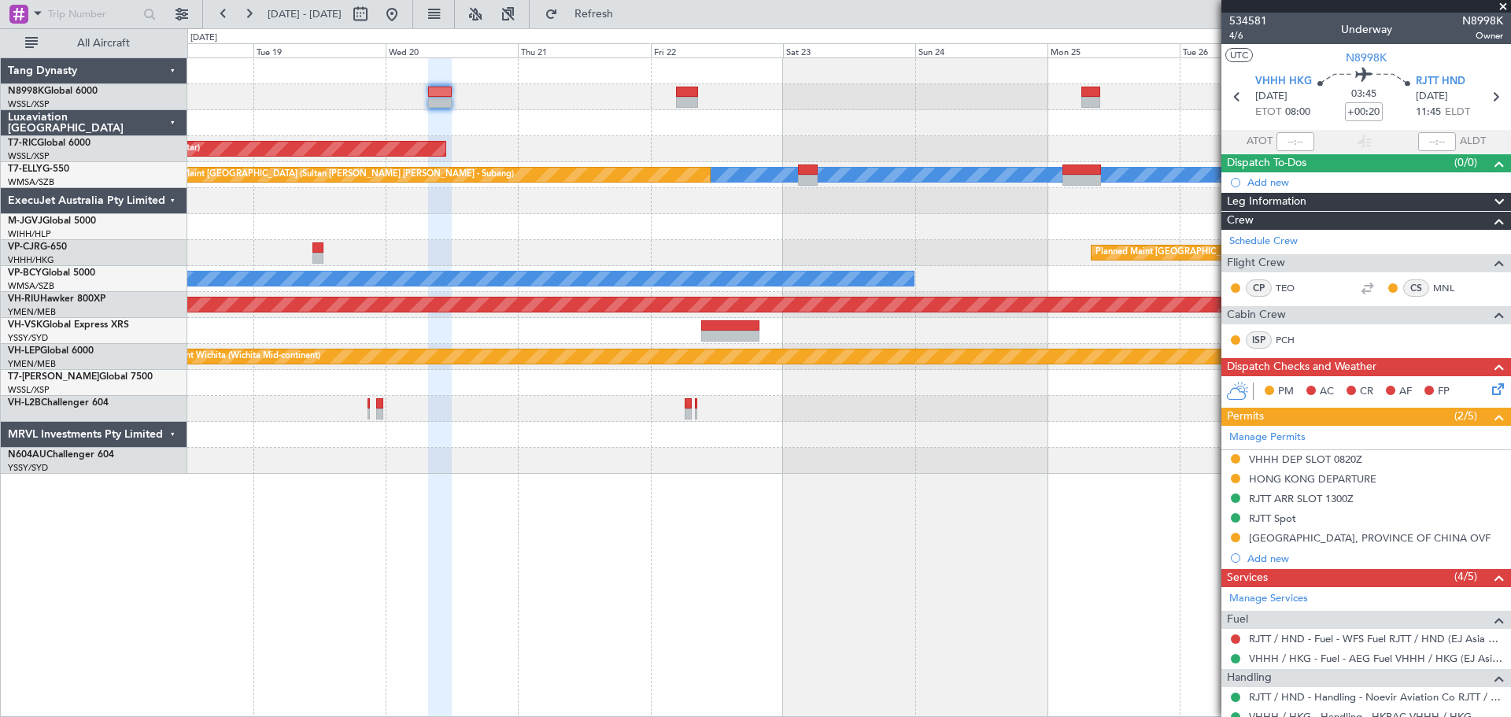
click at [848, 111] on div "Unplanned Maint Singapore (Seletar) MEL Unplanned Maint Kuala Lumpur (Sultan Ab…" at bounding box center [848, 265] width 1323 height 415
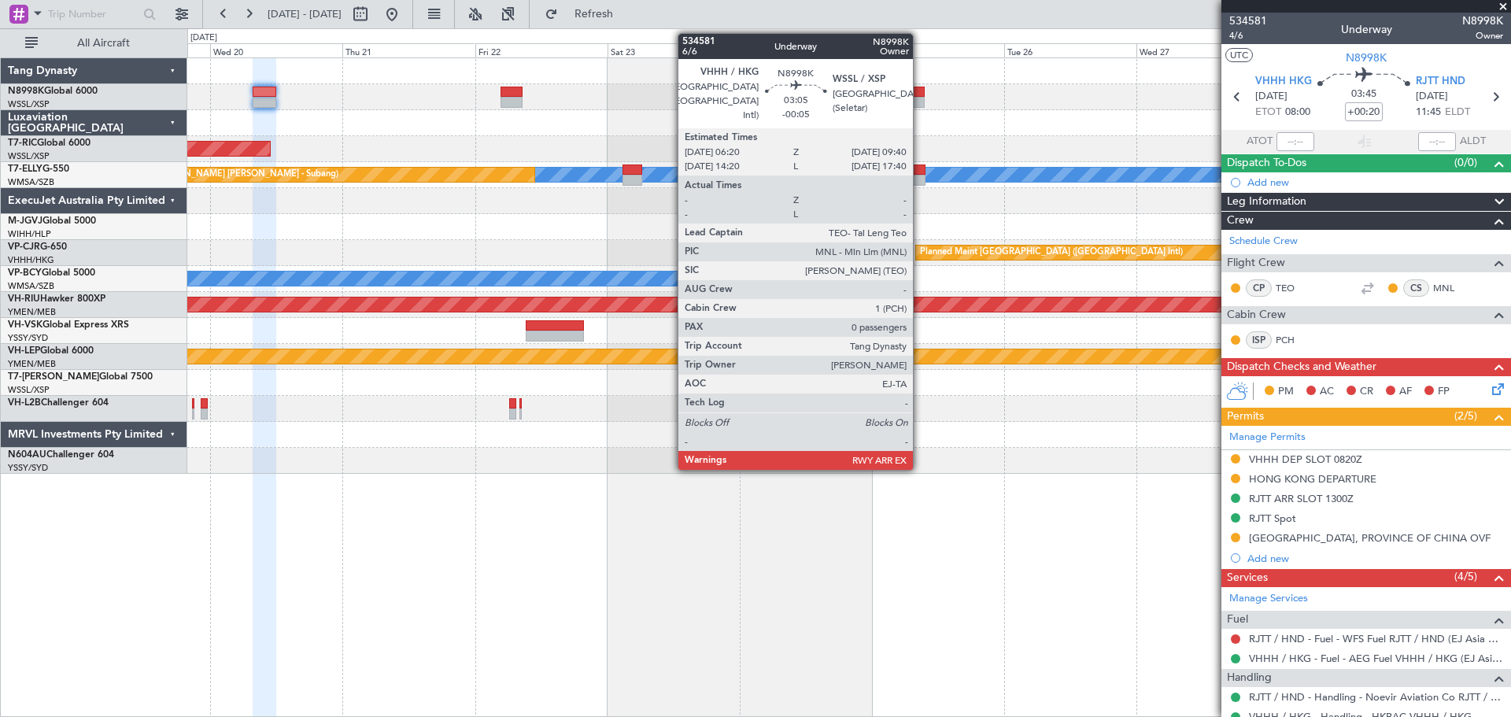
click at [920, 97] on div at bounding box center [915, 102] width 19 height 11
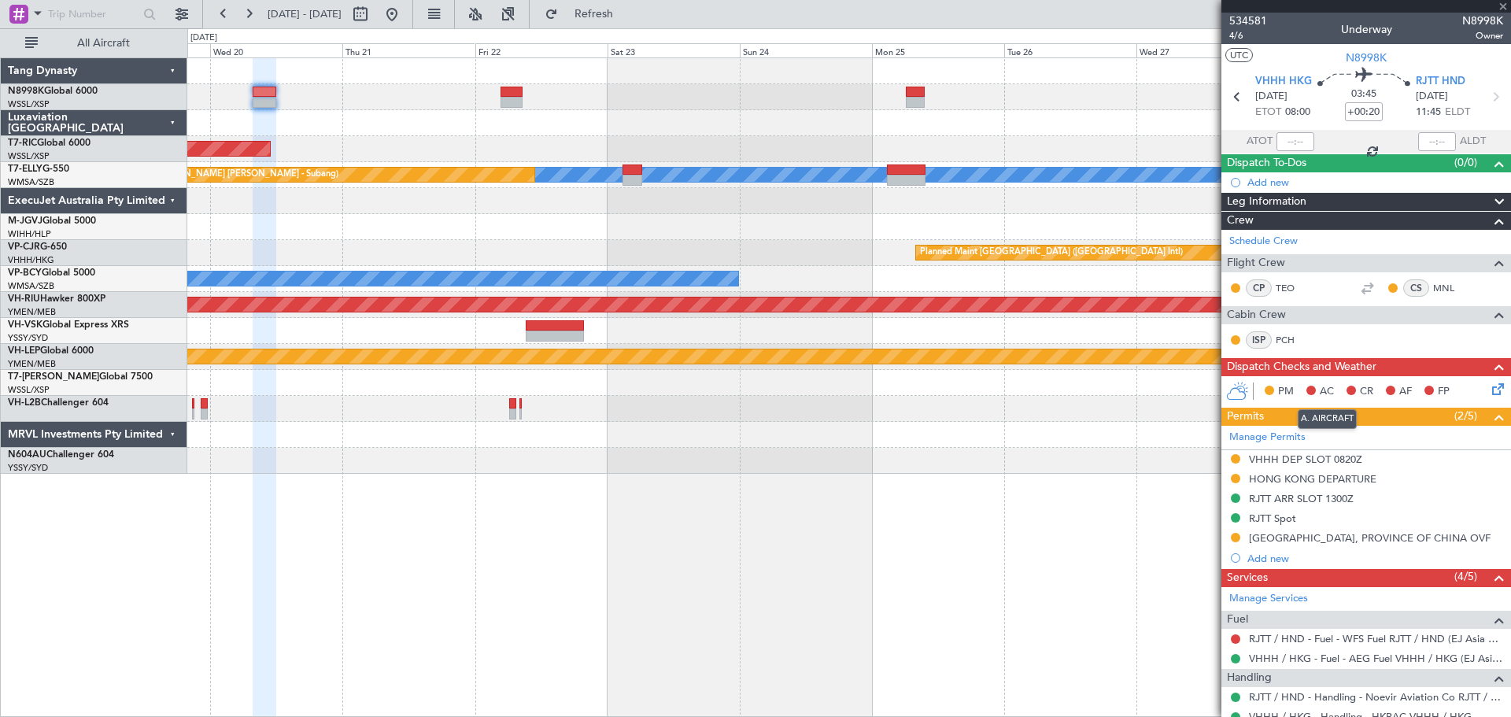
type input "-00:05"
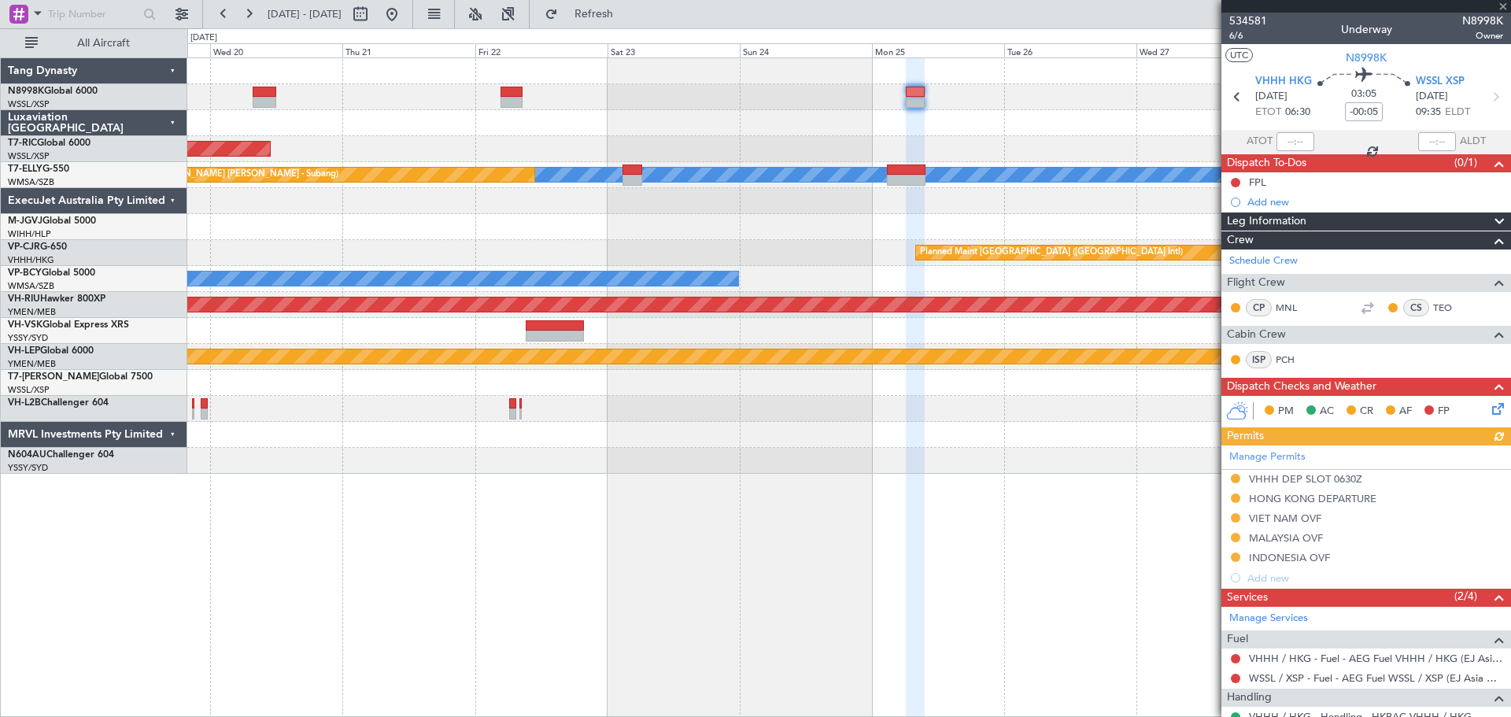
click at [1248, 453] on div "Manage Permits VHHH DEP SLOT 0630Z HONG KONG DEPARTURE VIET NAM OVF MALAYSIA OV…" at bounding box center [1366, 516] width 290 height 142
click at [1251, 455] on link "Manage Permits" at bounding box center [1267, 457] width 76 height 16
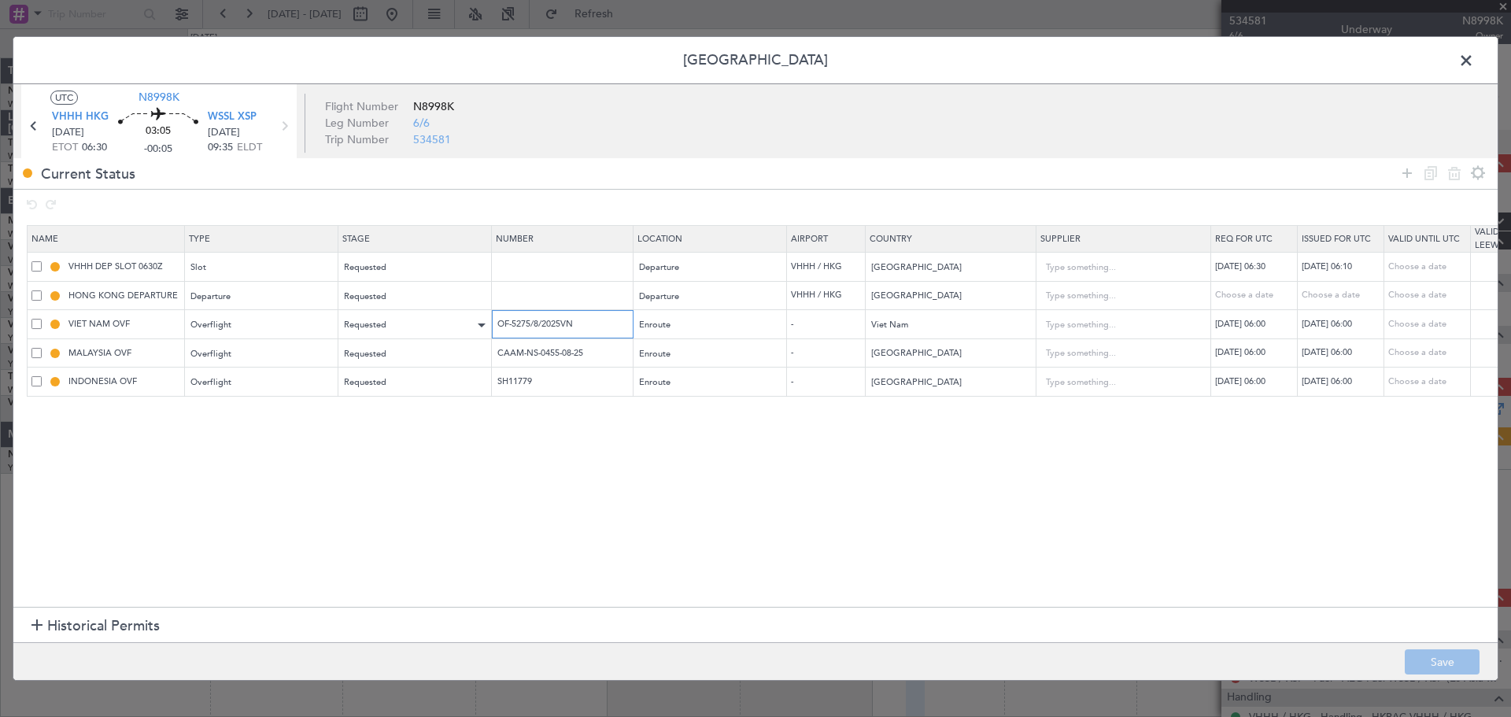
drag, startPoint x: 585, startPoint y: 327, endPoint x: 469, endPoint y: 313, distance: 116.5
click at [475, 313] on tr "VIET NAM OVF Overflight Requested OF-5275/8/2025VN Enroute - Viet Nam 18/08/202…" at bounding box center [1031, 324] width 2007 height 29
drag, startPoint x: 549, startPoint y: 353, endPoint x: 450, endPoint y: 349, distance: 99.3
click at [460, 349] on tr "MALAYSIA OVF Overflight Requested CAAM-NS-0455-08-25 Enroute - Malaysia 18/08/2…" at bounding box center [1031, 352] width 2007 height 29
drag, startPoint x: 552, startPoint y: 381, endPoint x: 460, endPoint y: 377, distance: 92.1
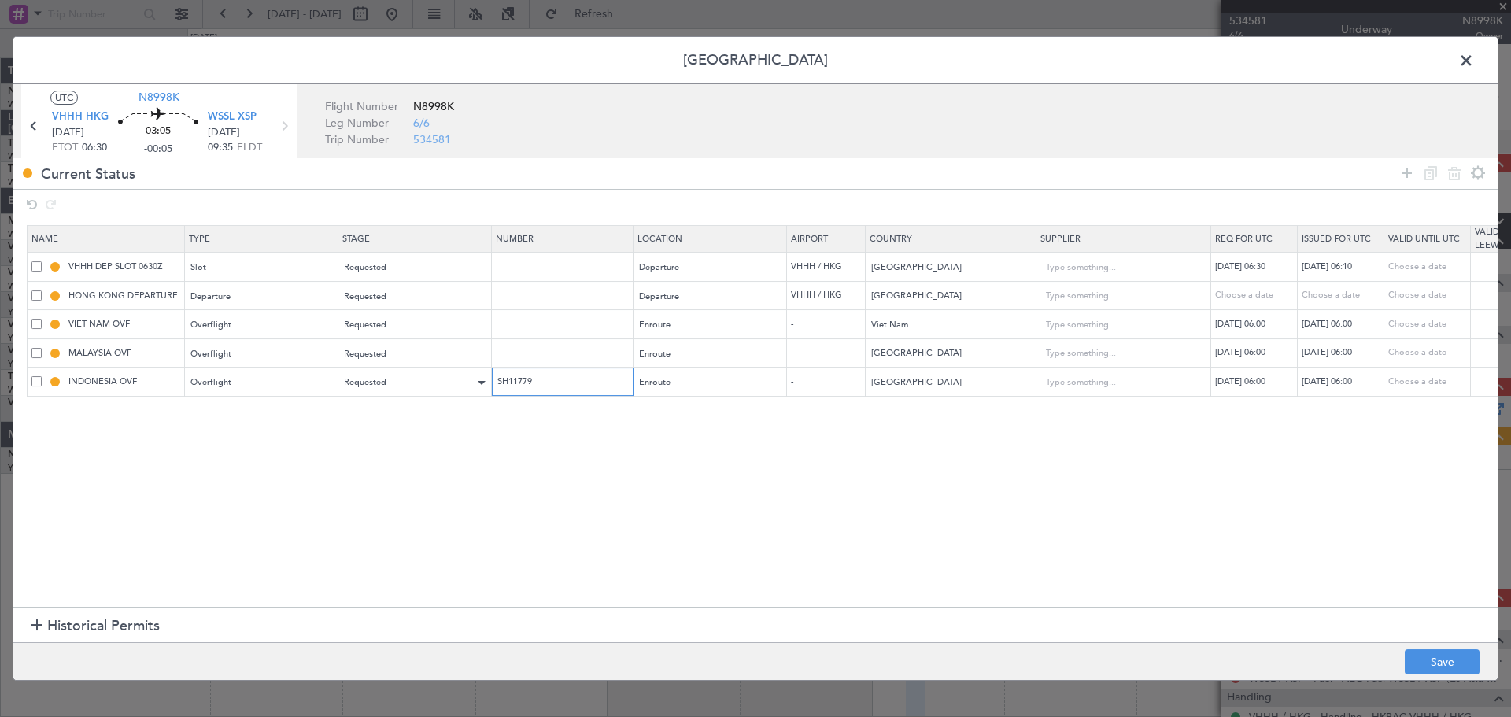
click at [461, 377] on tr "INDONESIA OVF Overflight Requested SH11779 Enroute - Indonesia 18/08/2025 06:00…" at bounding box center [1031, 381] width 2007 height 29
click at [1432, 648] on footer "Save" at bounding box center [755, 661] width 1484 height 38
click at [1426, 665] on button "Save" at bounding box center [1442, 661] width 75 height 25
click at [1474, 61] on span at bounding box center [1474, 64] width 0 height 31
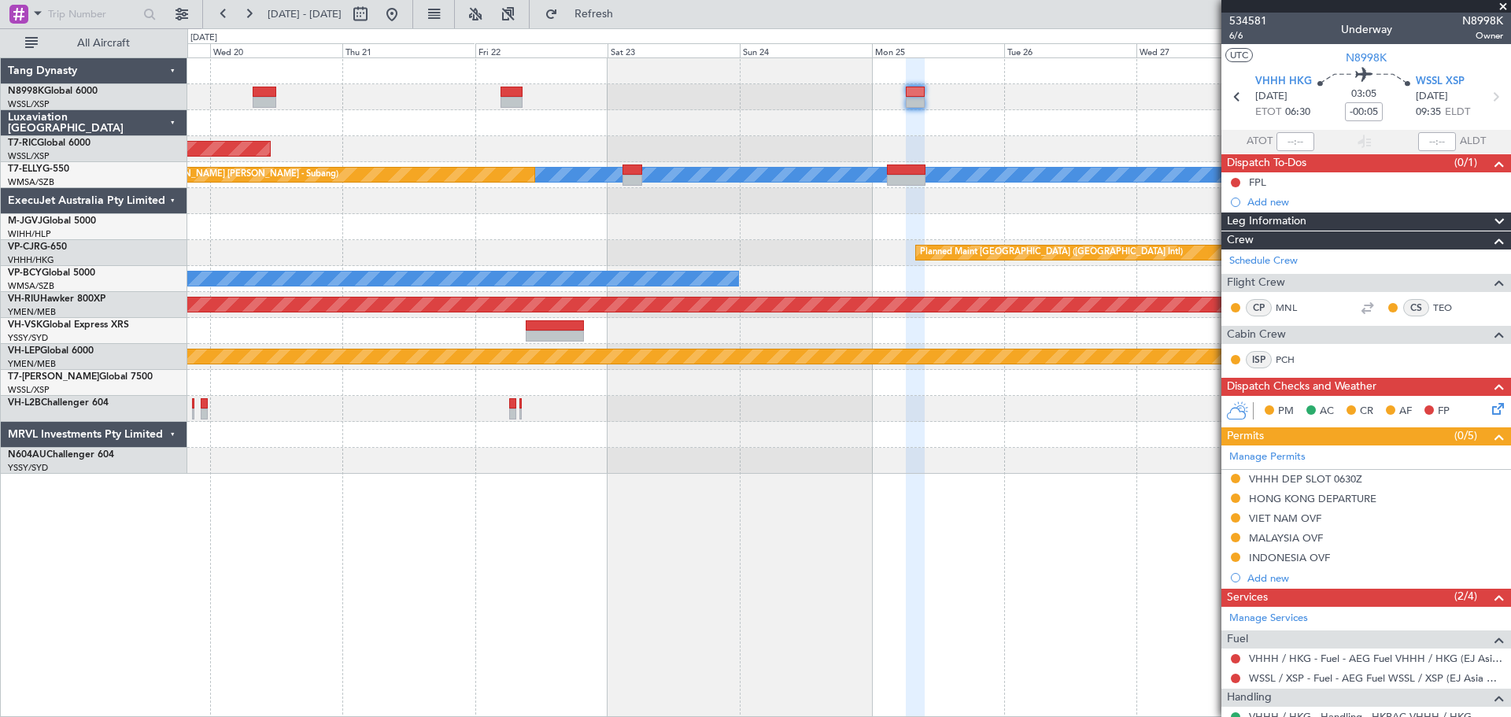
click at [1054, 245] on div "Unplanned Maint Singapore (Seletar) MEL Unplanned Maint Kuala Lumpur (Sultan Ab…" at bounding box center [848, 265] width 1323 height 415
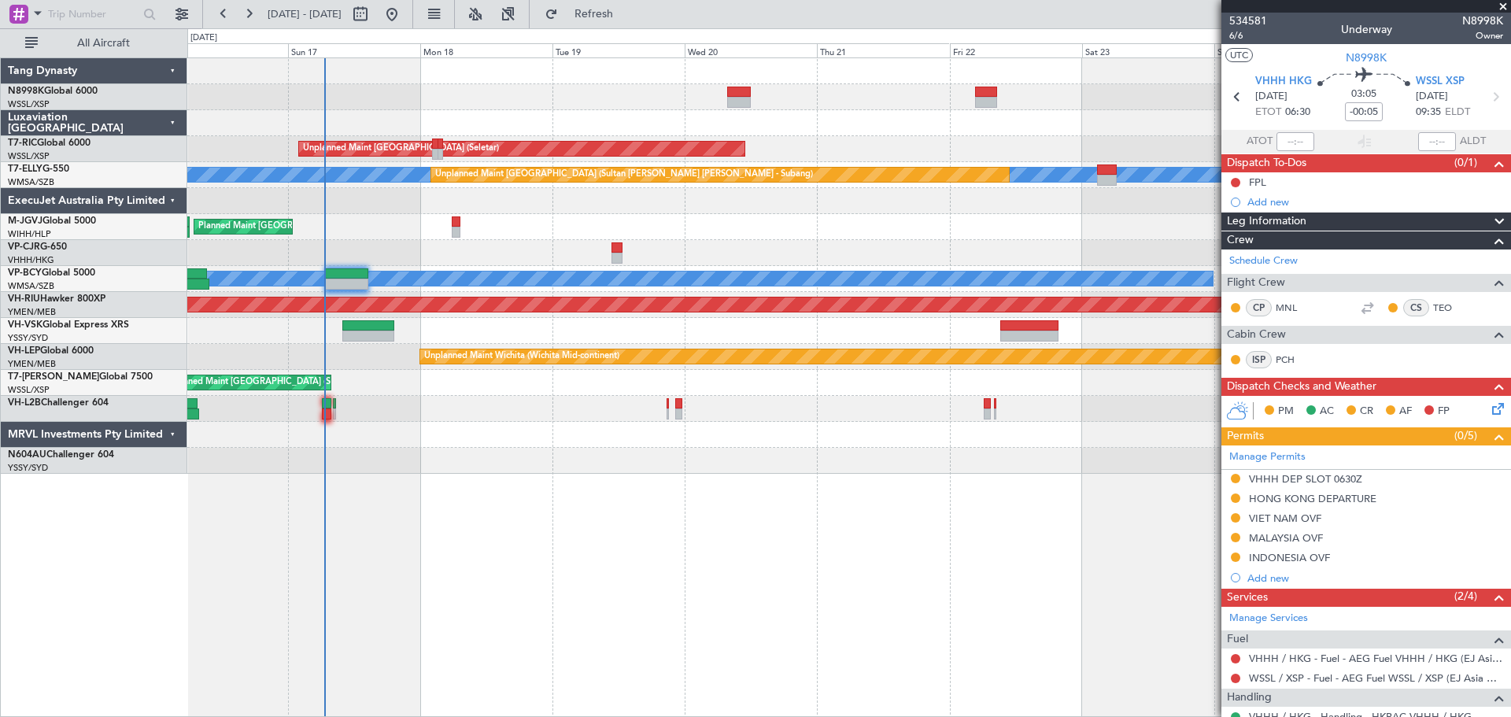
click at [321, 406] on div at bounding box center [848, 409] width 1323 height 26
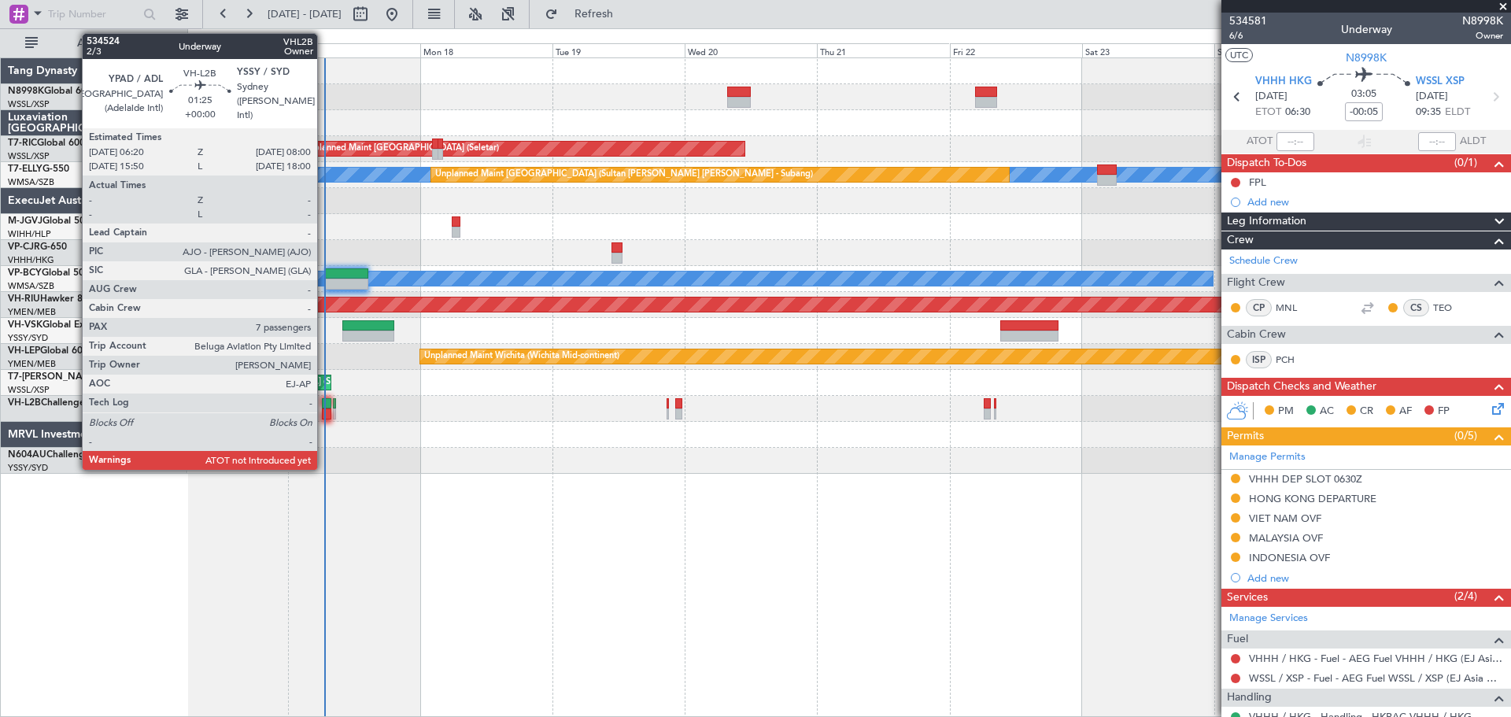
click at [325, 403] on div at bounding box center [326, 403] width 9 height 11
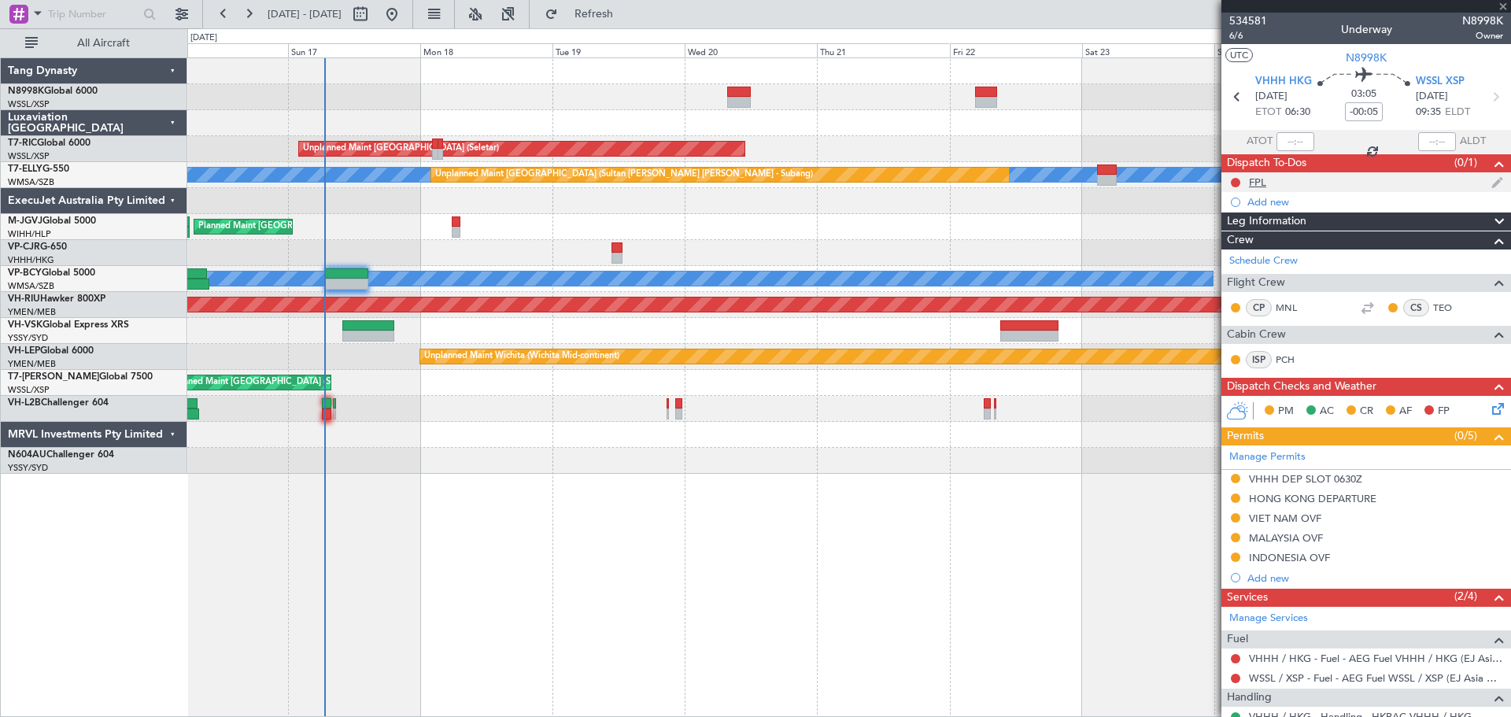
type input "7"
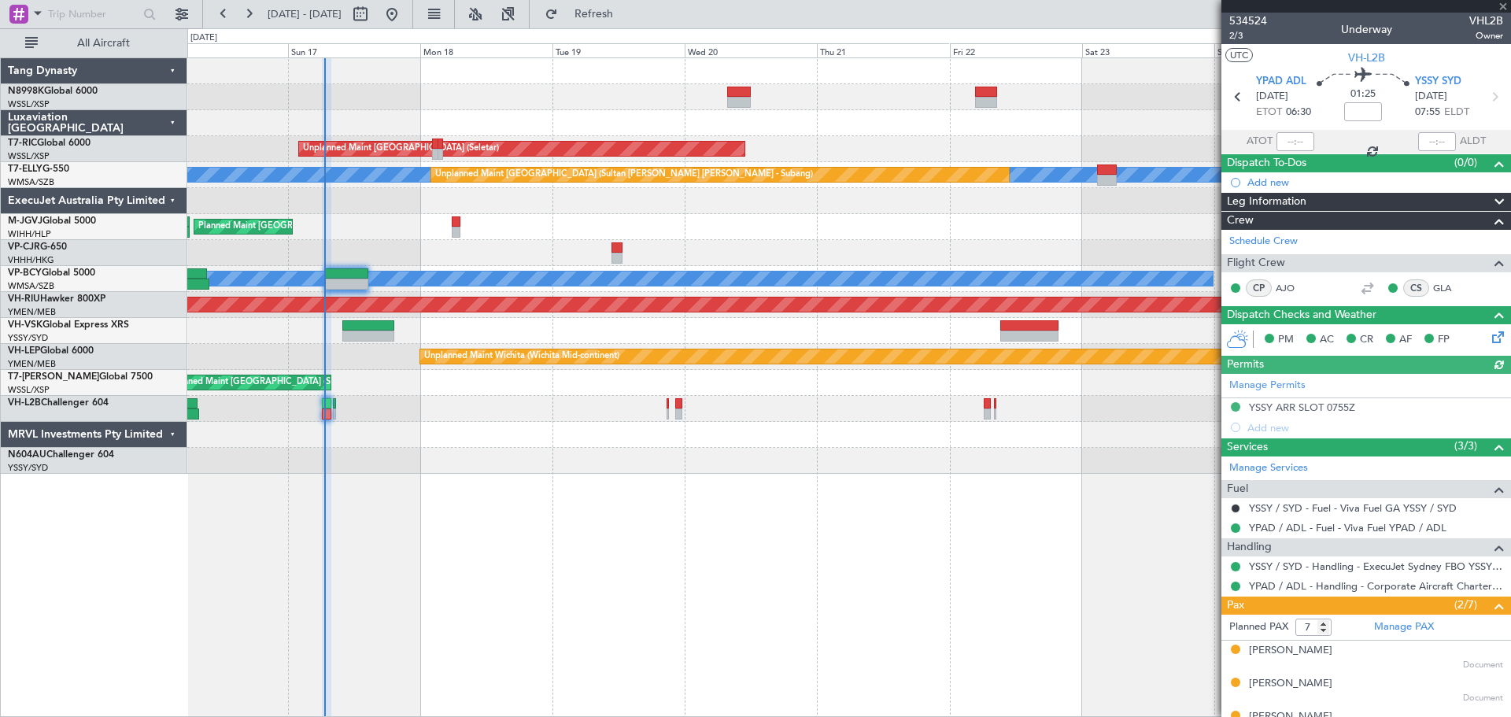
click at [1294, 138] on div at bounding box center [1295, 141] width 38 height 19
click at [1293, 142] on input "text" at bounding box center [1295, 141] width 38 height 19
type input "06:38"
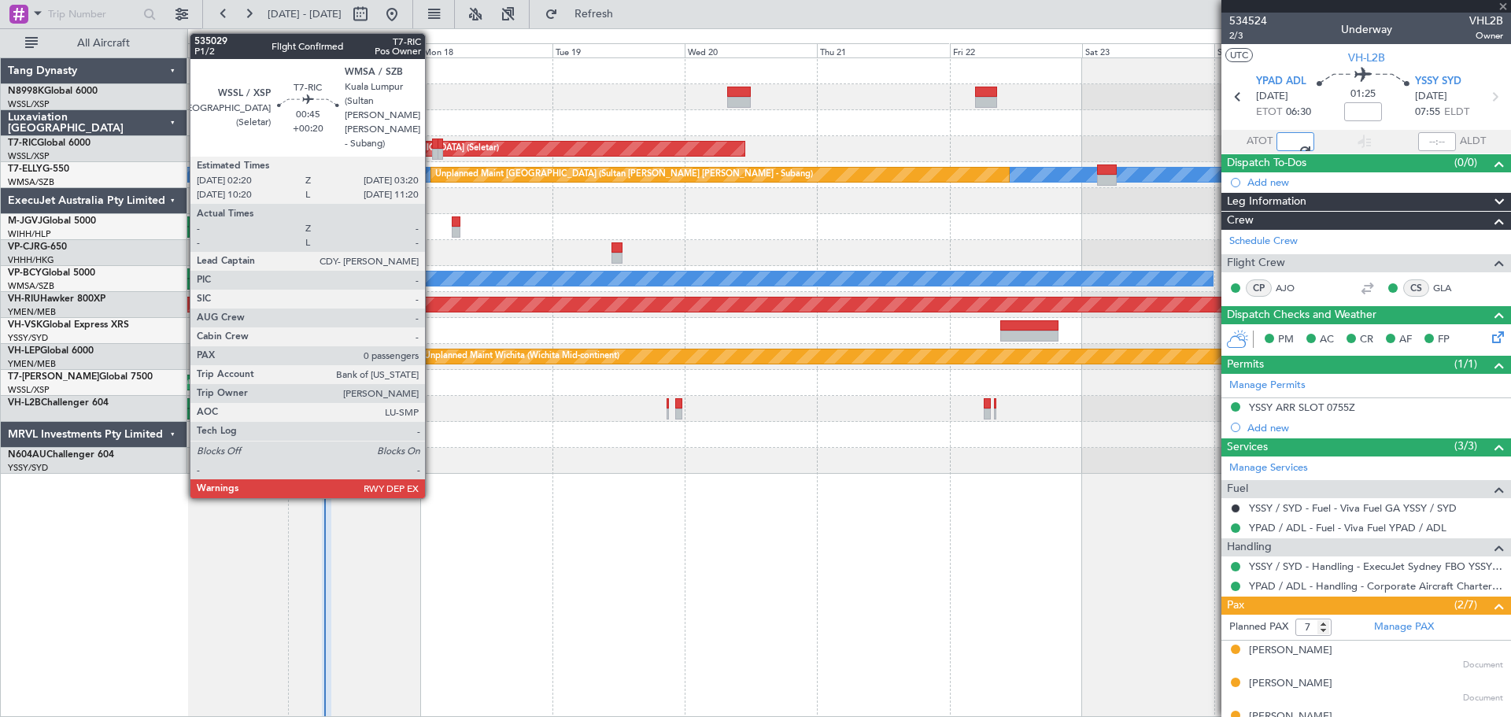
click at [432, 154] on div at bounding box center [435, 154] width 6 height 11
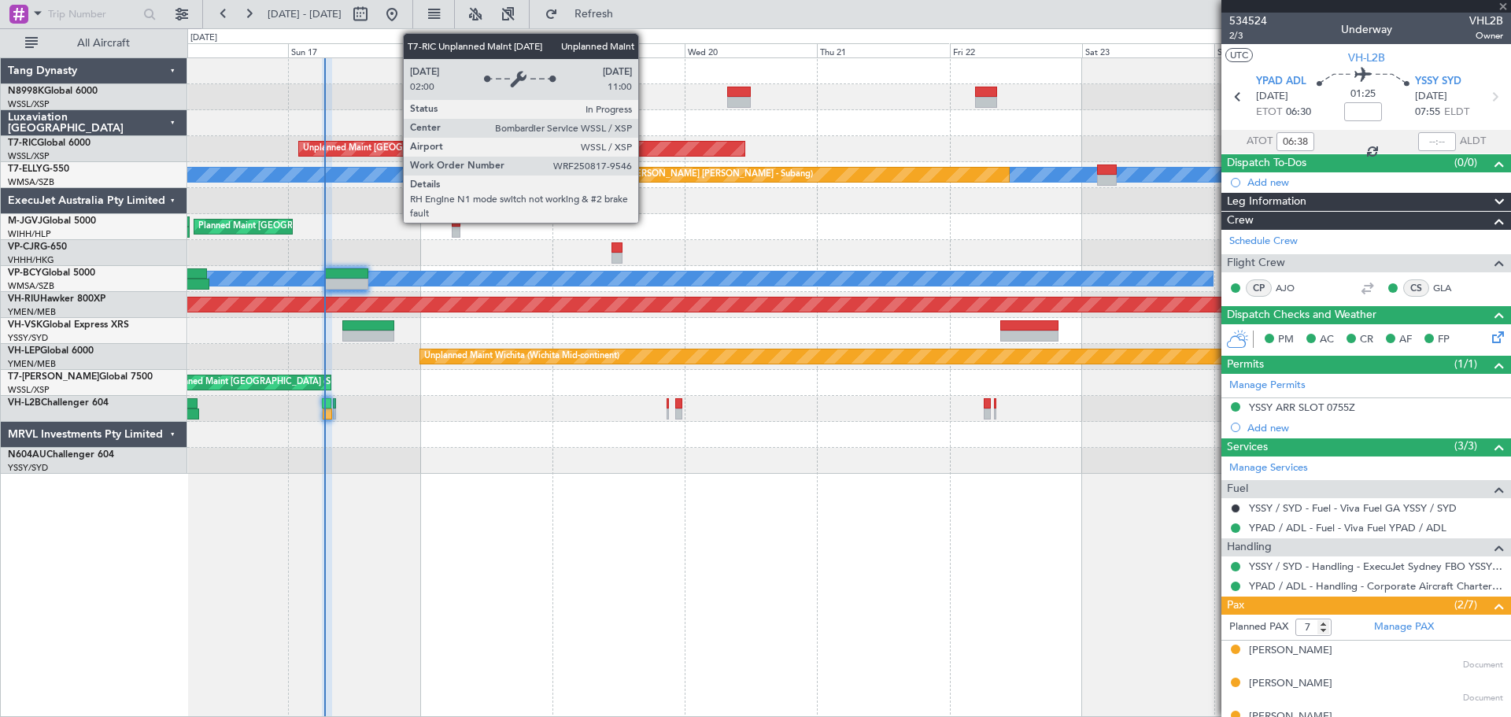
type input "+00:20"
type input "0"
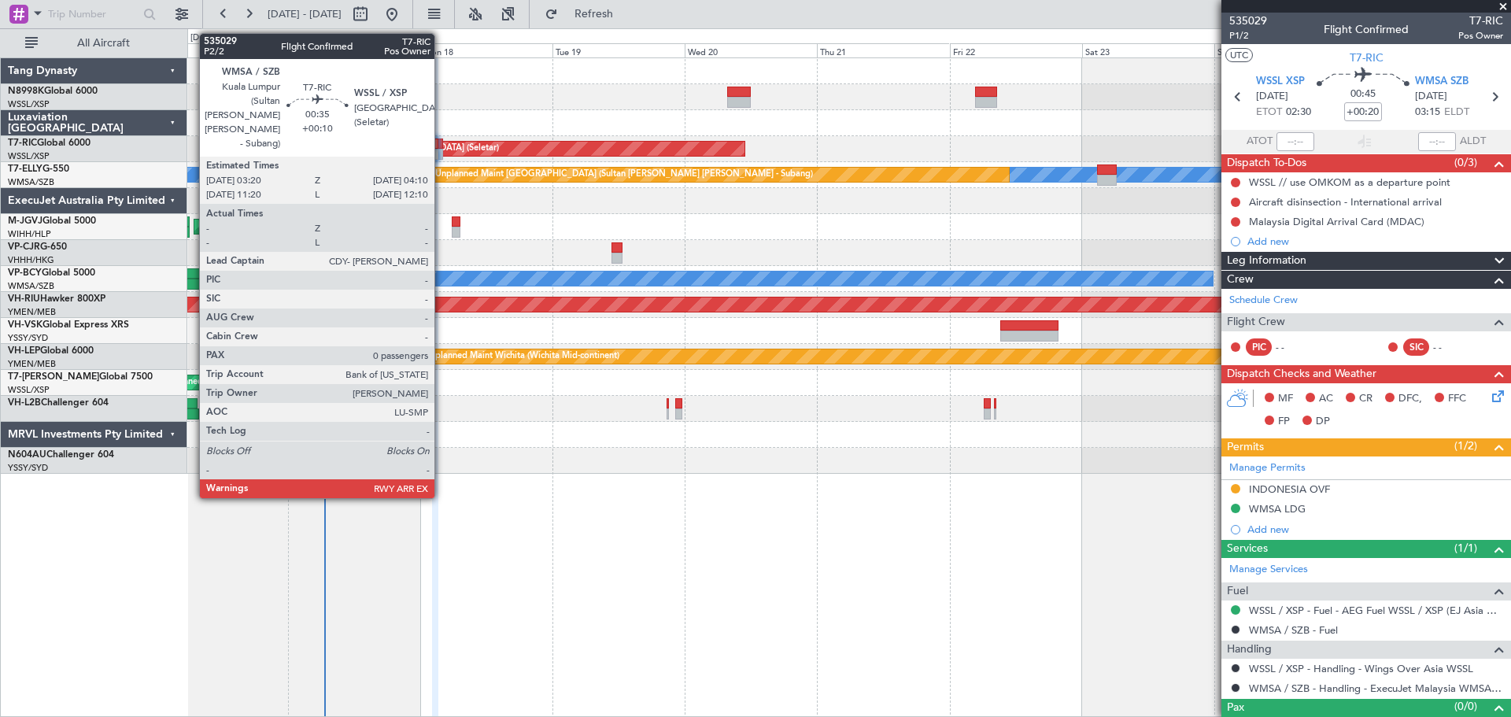
click at [441, 140] on div at bounding box center [439, 143] width 5 height 11
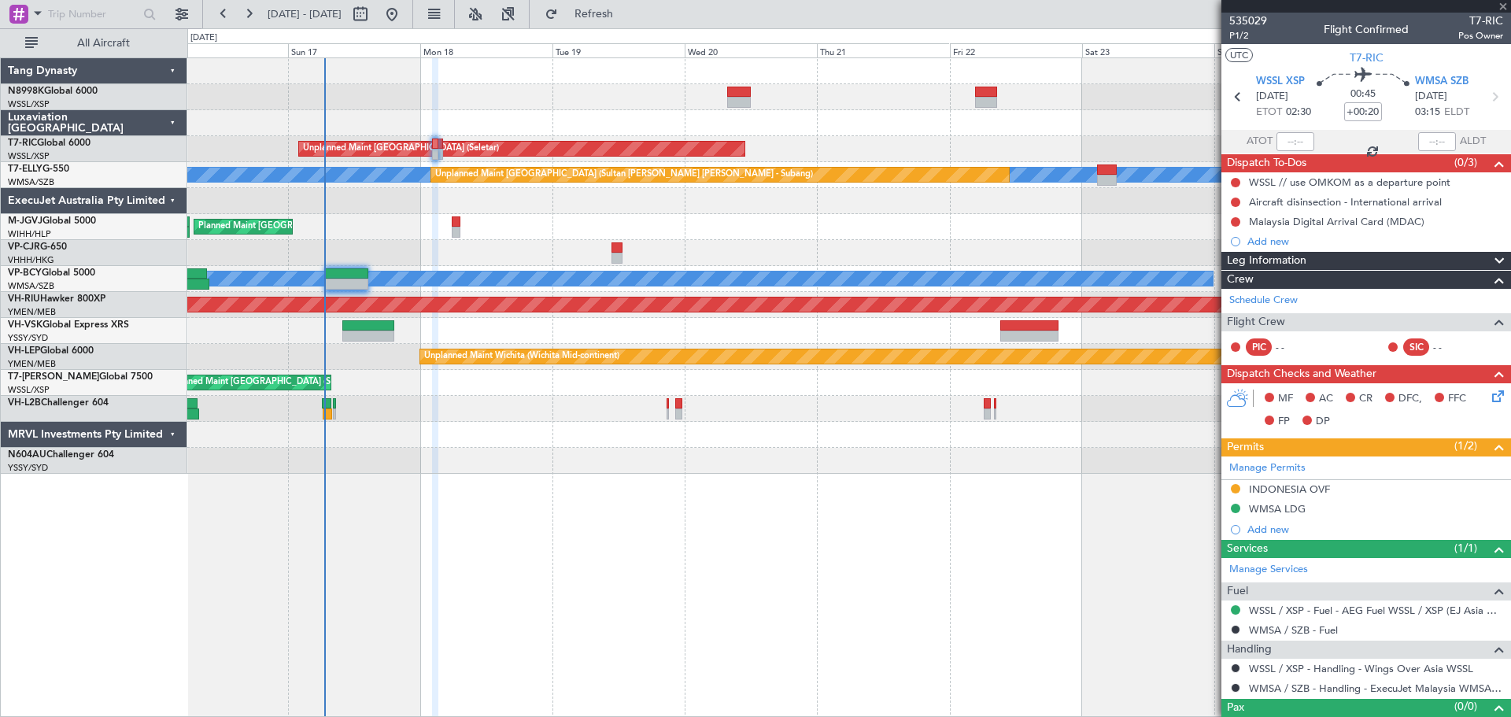
type input "+00:10"
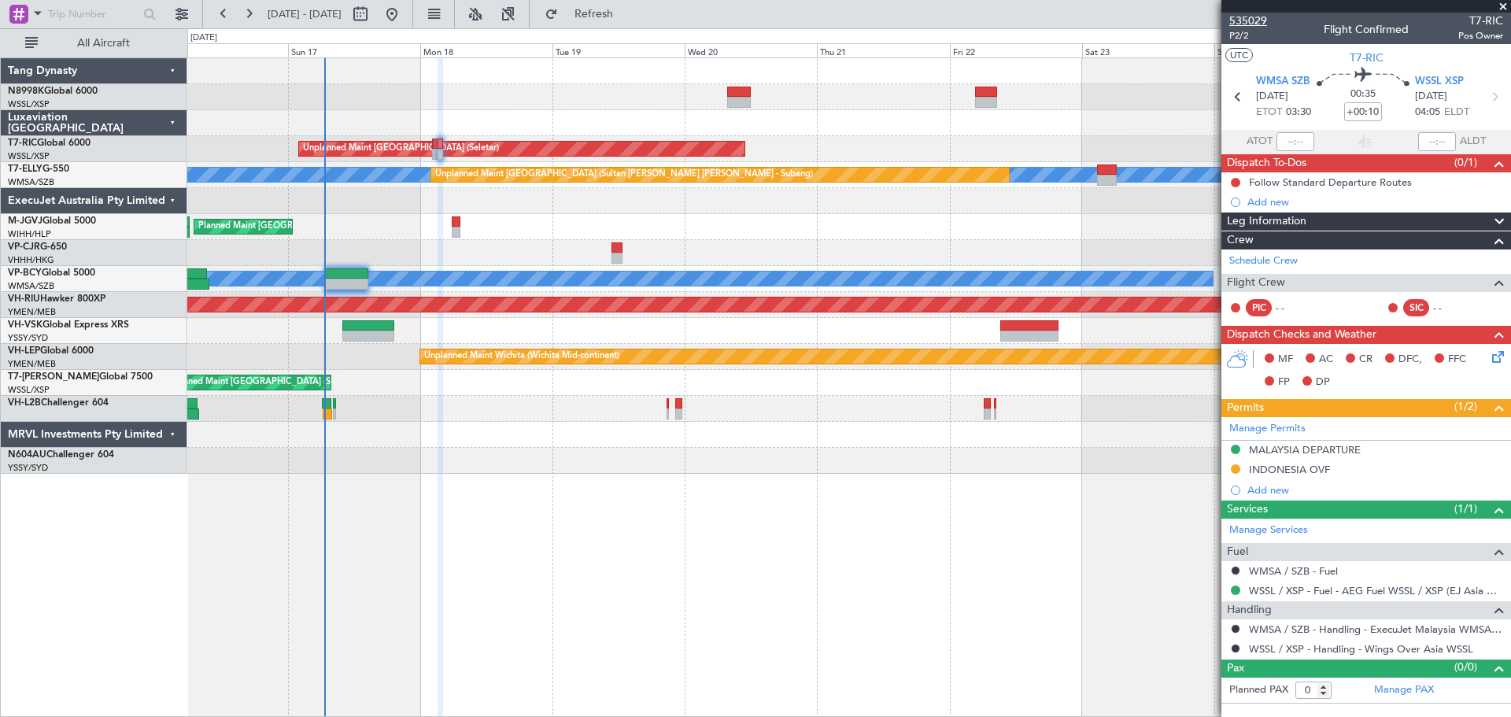
click at [1246, 22] on span "535029" at bounding box center [1248, 21] width 38 height 17
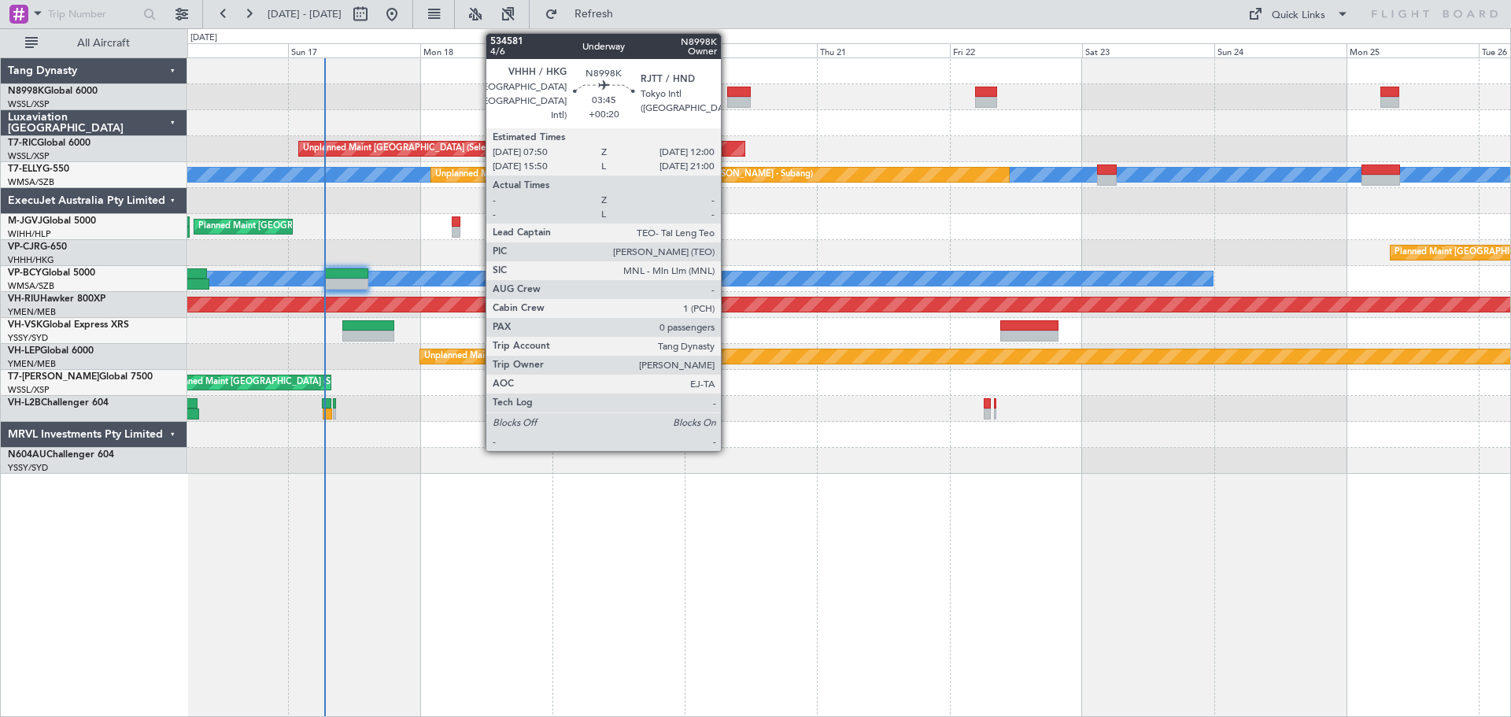
click at [728, 99] on div at bounding box center [739, 102] width 24 height 11
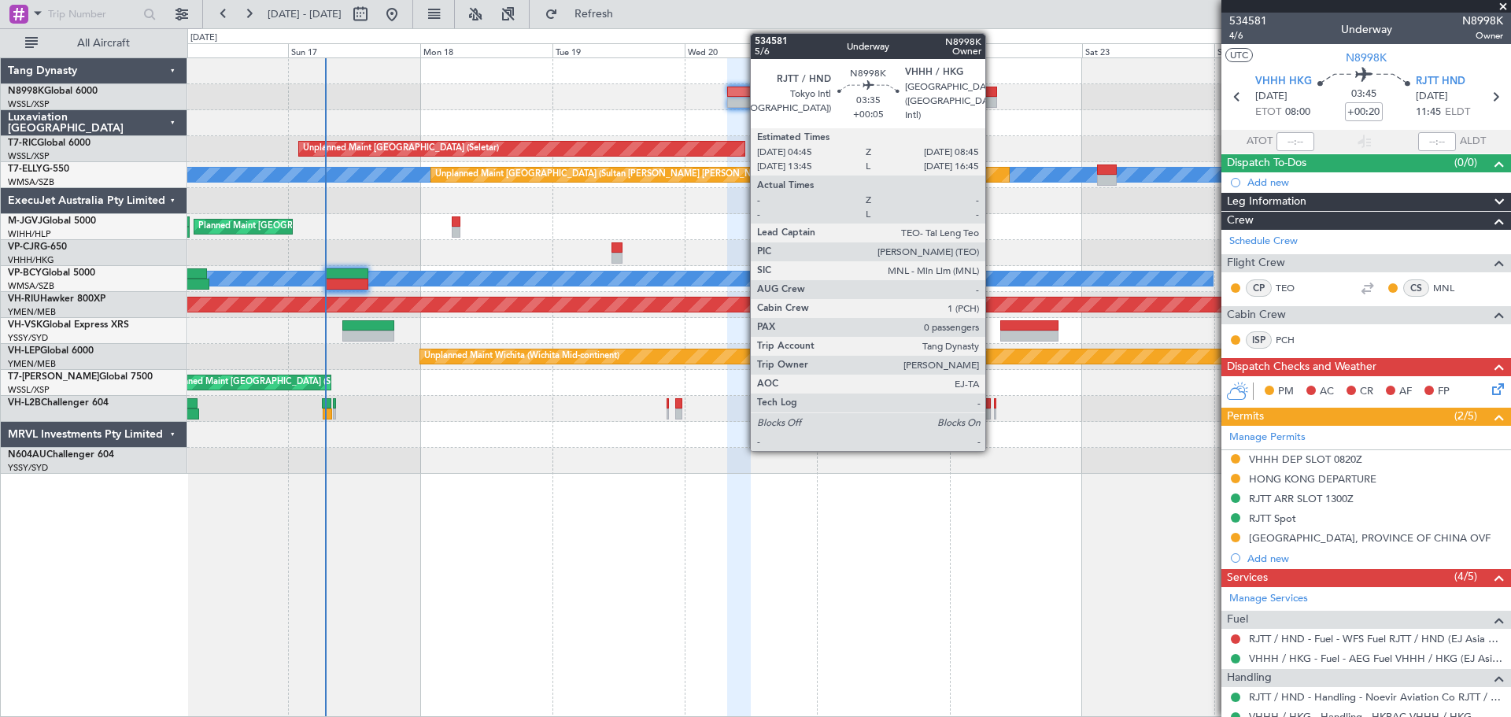
click at [990, 99] on div at bounding box center [986, 102] width 23 height 11
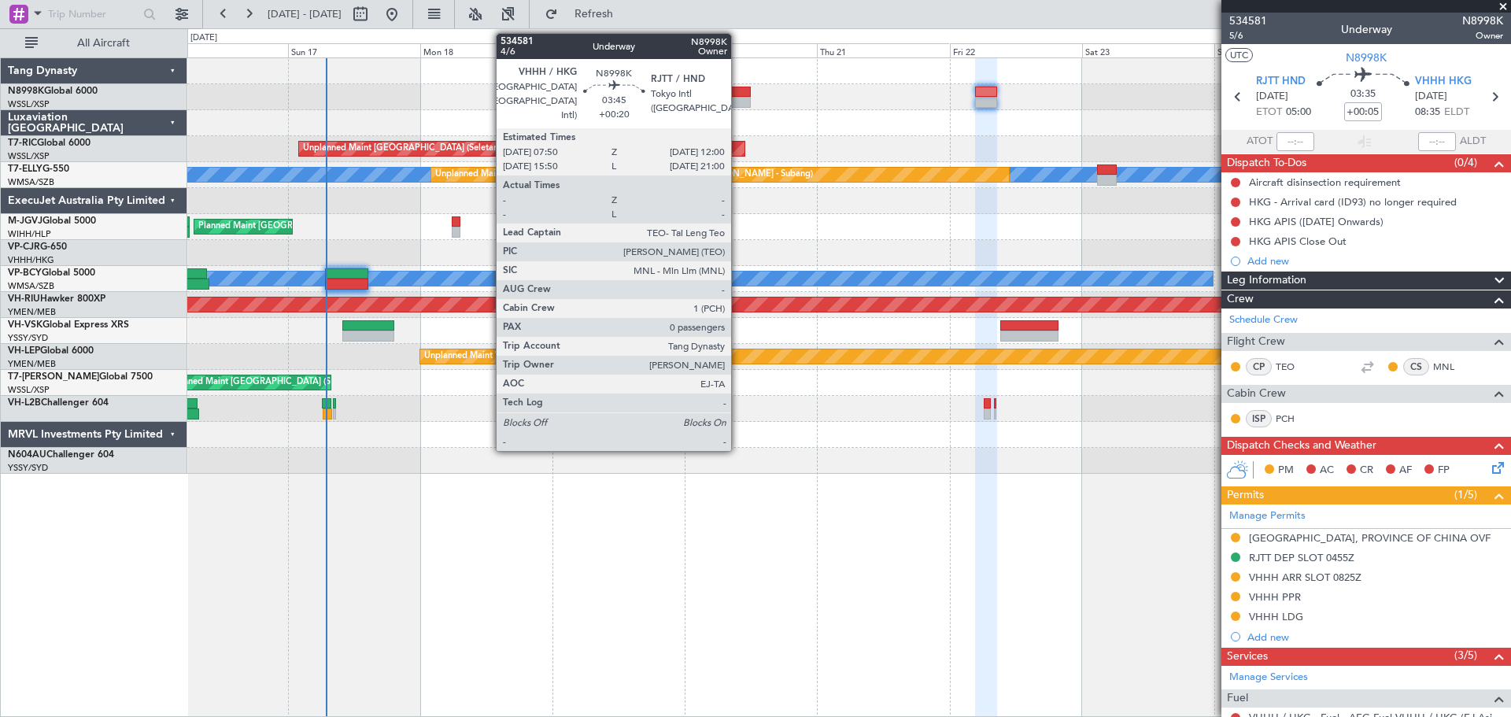
click at [738, 95] on div at bounding box center [739, 92] width 24 height 11
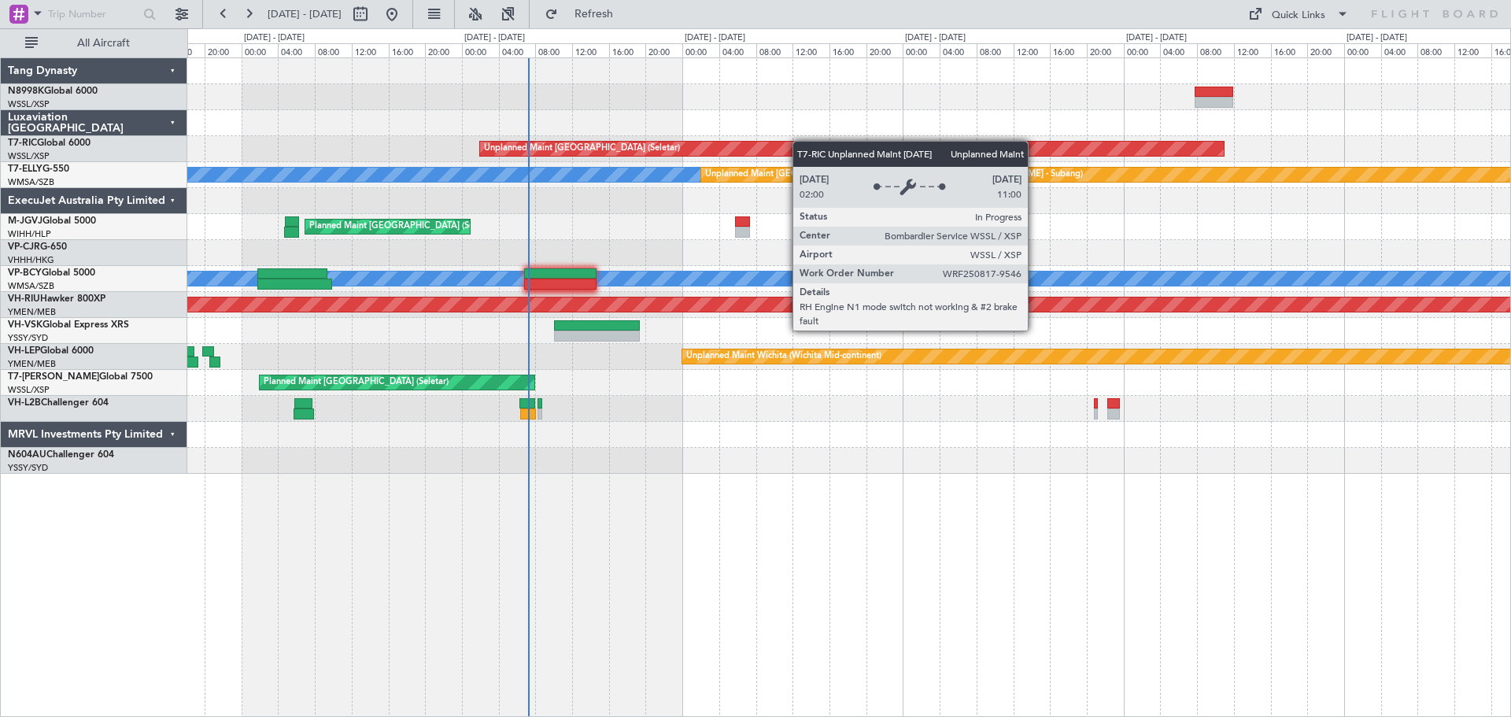
click at [641, 147] on div "Unplanned Maint [GEOGRAPHIC_DATA] (Seletar) [PERSON_NAME] Unplanned Maint [GEOG…" at bounding box center [848, 265] width 1323 height 415
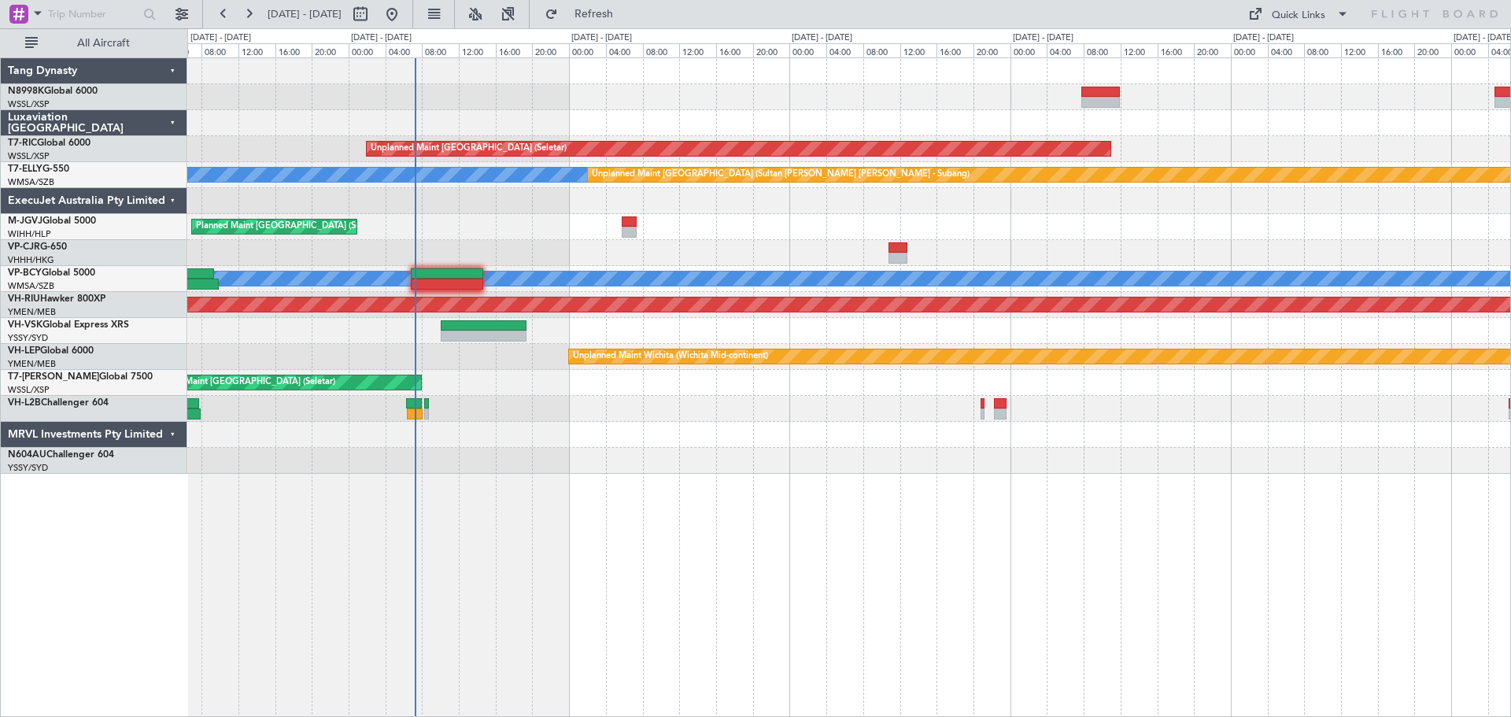
click at [1012, 110] on div "Unplanned Maint [GEOGRAPHIC_DATA] (Seletar) [PERSON_NAME] Unplanned Maint [GEOG…" at bounding box center [848, 265] width 1323 height 415
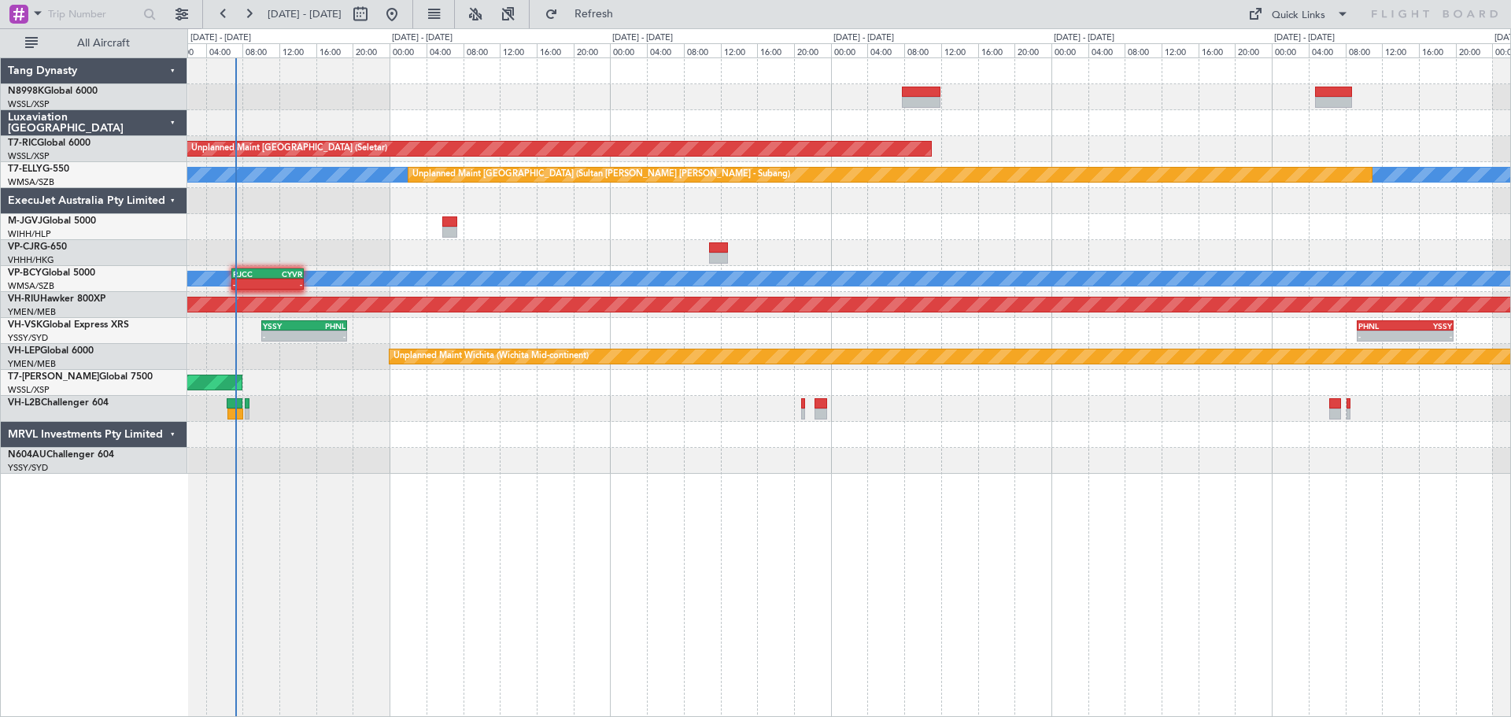
click at [1208, 92] on div at bounding box center [1333, 92] width 37 height 11
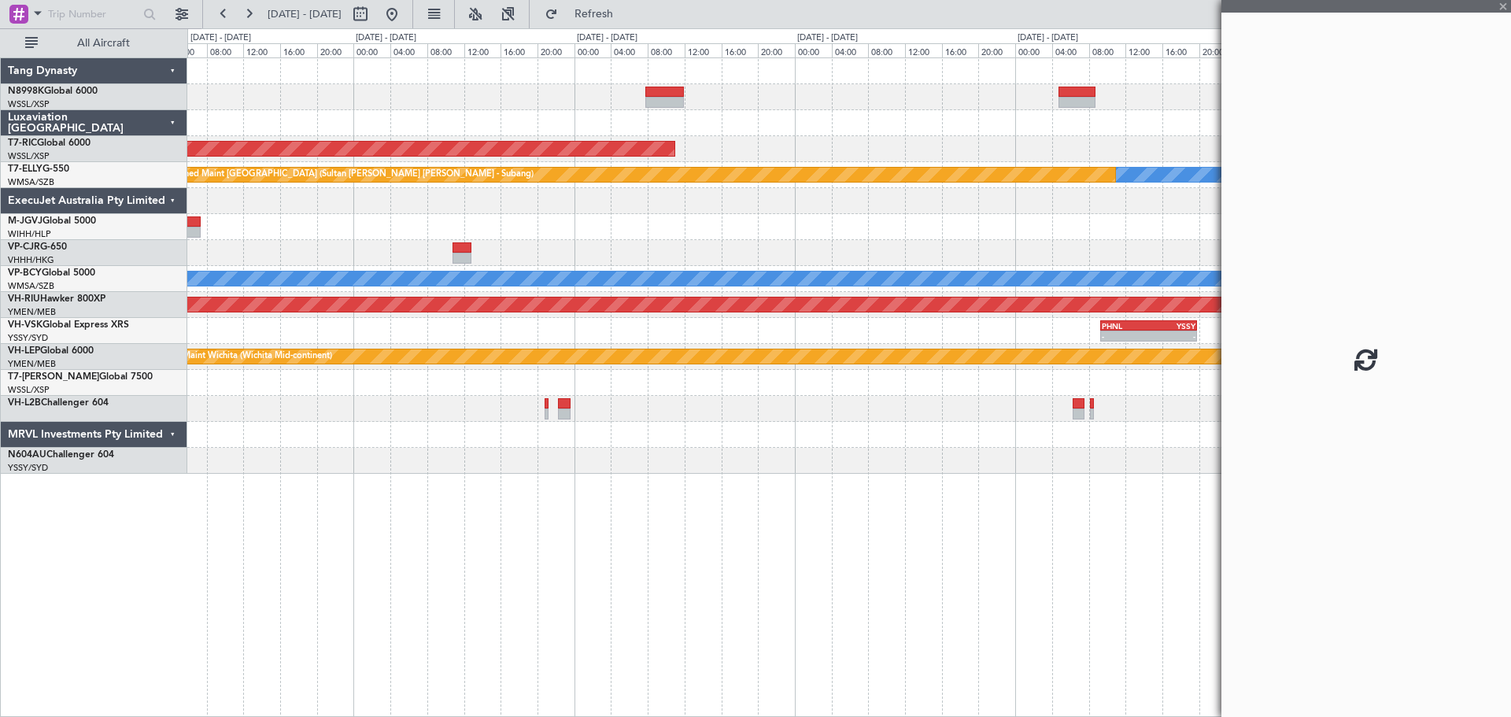
click at [846, 160] on div "Unplanned Maint [GEOGRAPHIC_DATA] (Seletar)" at bounding box center [848, 149] width 1323 height 26
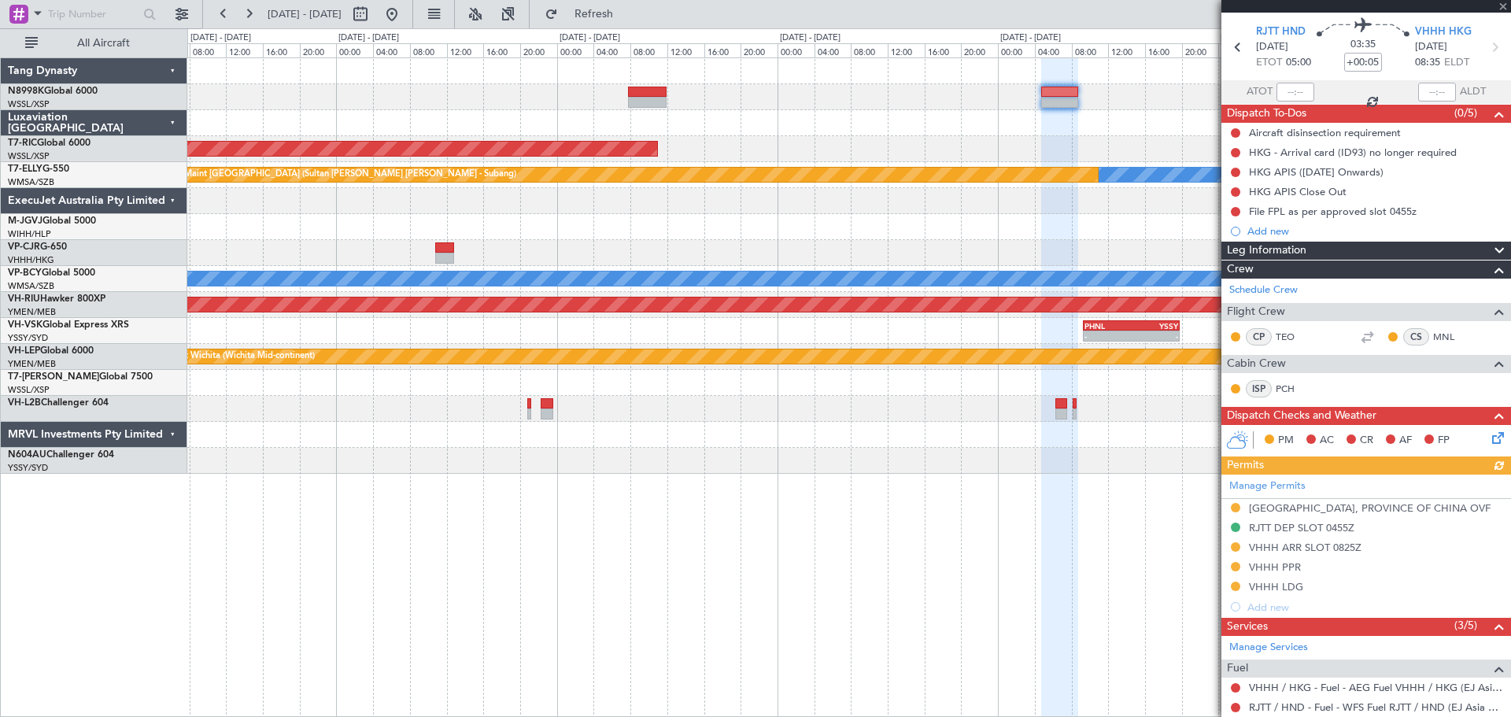
scroll to position [190, 0]
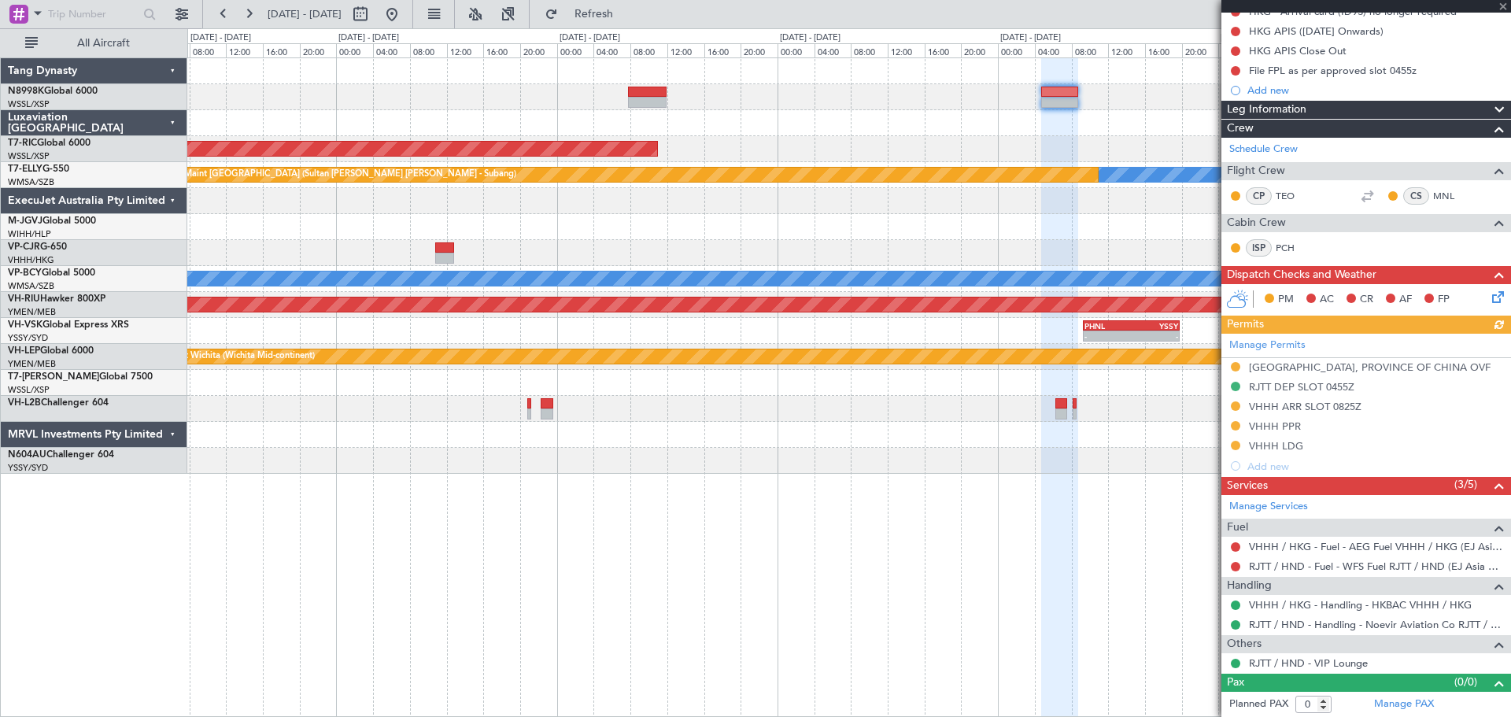
click at [1208, 423] on div "Manage Permits [GEOGRAPHIC_DATA], PROVINCE OF [GEOGRAPHIC_DATA] OVF RJTT DEP SL…" at bounding box center [1366, 405] width 290 height 142
click at [1208, 424] on div at bounding box center [1235, 425] width 13 height 13
click at [1208, 423] on button at bounding box center [1235, 425] width 9 height 9
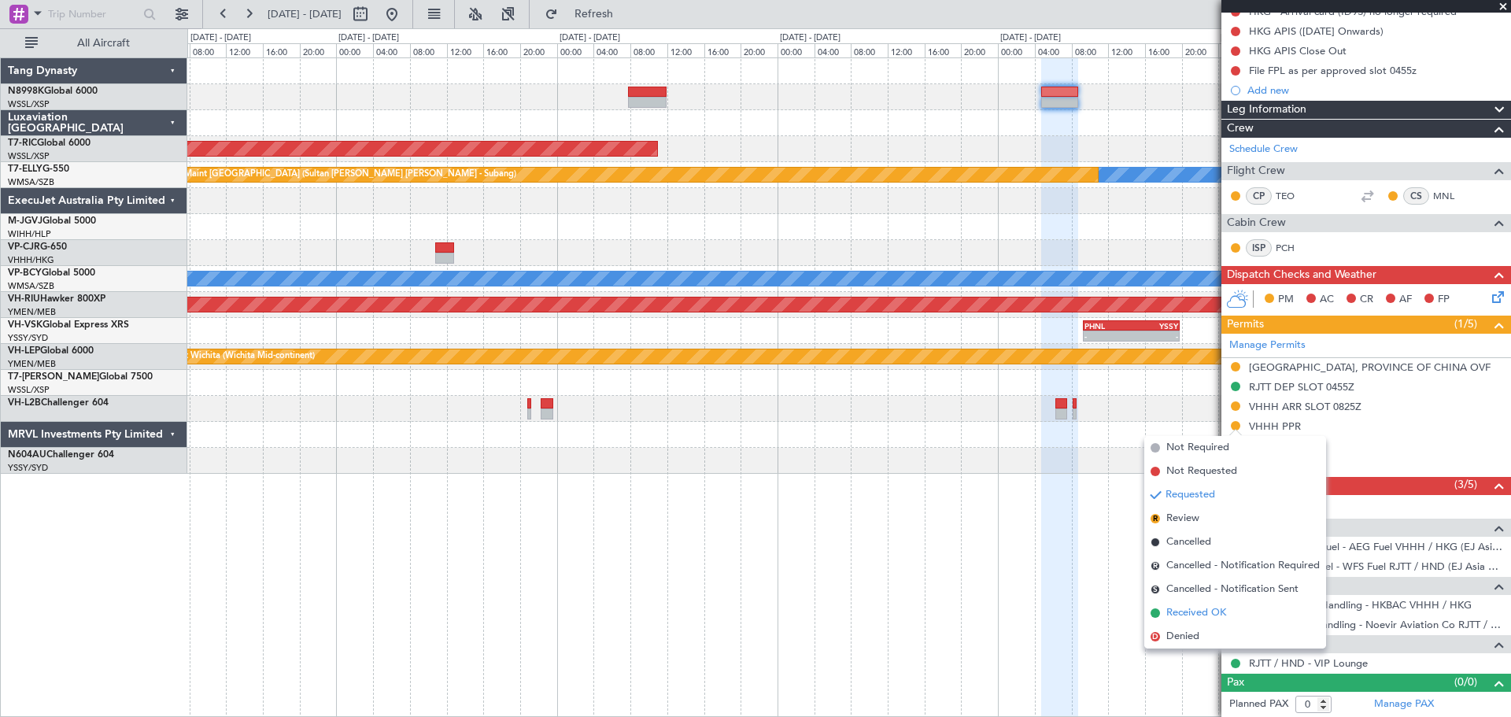
click at [1171, 573] on span "Received OK" at bounding box center [1196, 613] width 60 height 16
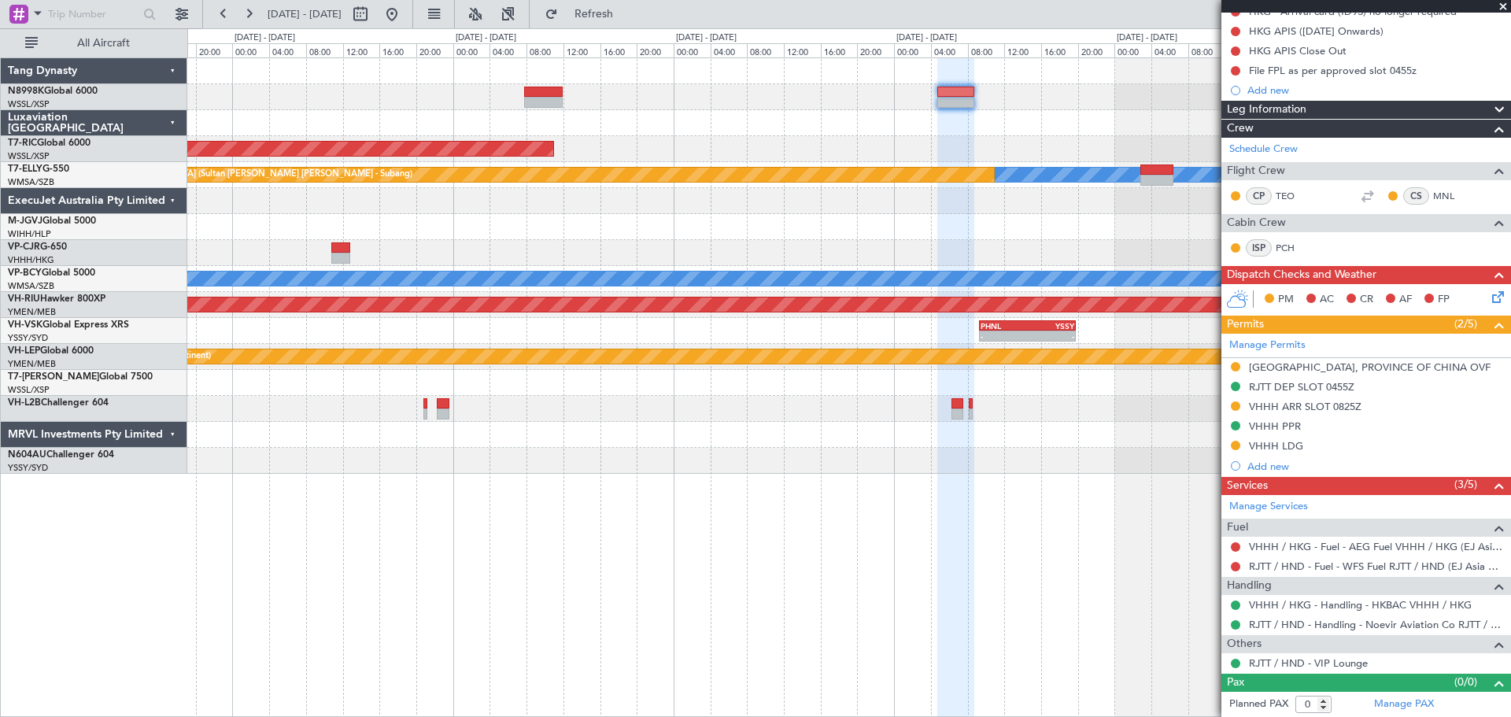
click at [722, 215] on div "Unplanned Maint [GEOGRAPHIC_DATA] (Seletar) [PERSON_NAME] Unplanned Maint [GEOG…" at bounding box center [848, 265] width 1323 height 415
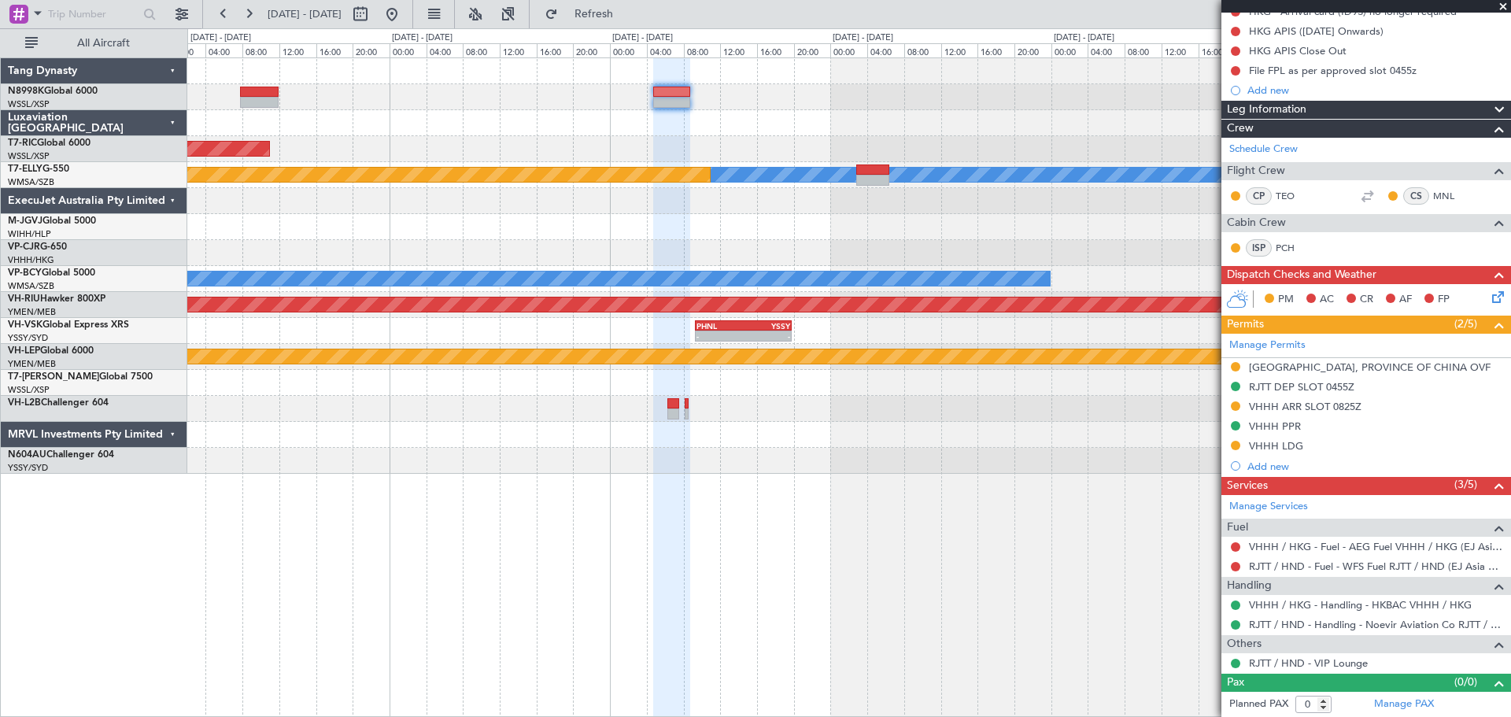
click at [764, 124] on div at bounding box center [848, 123] width 1323 height 26
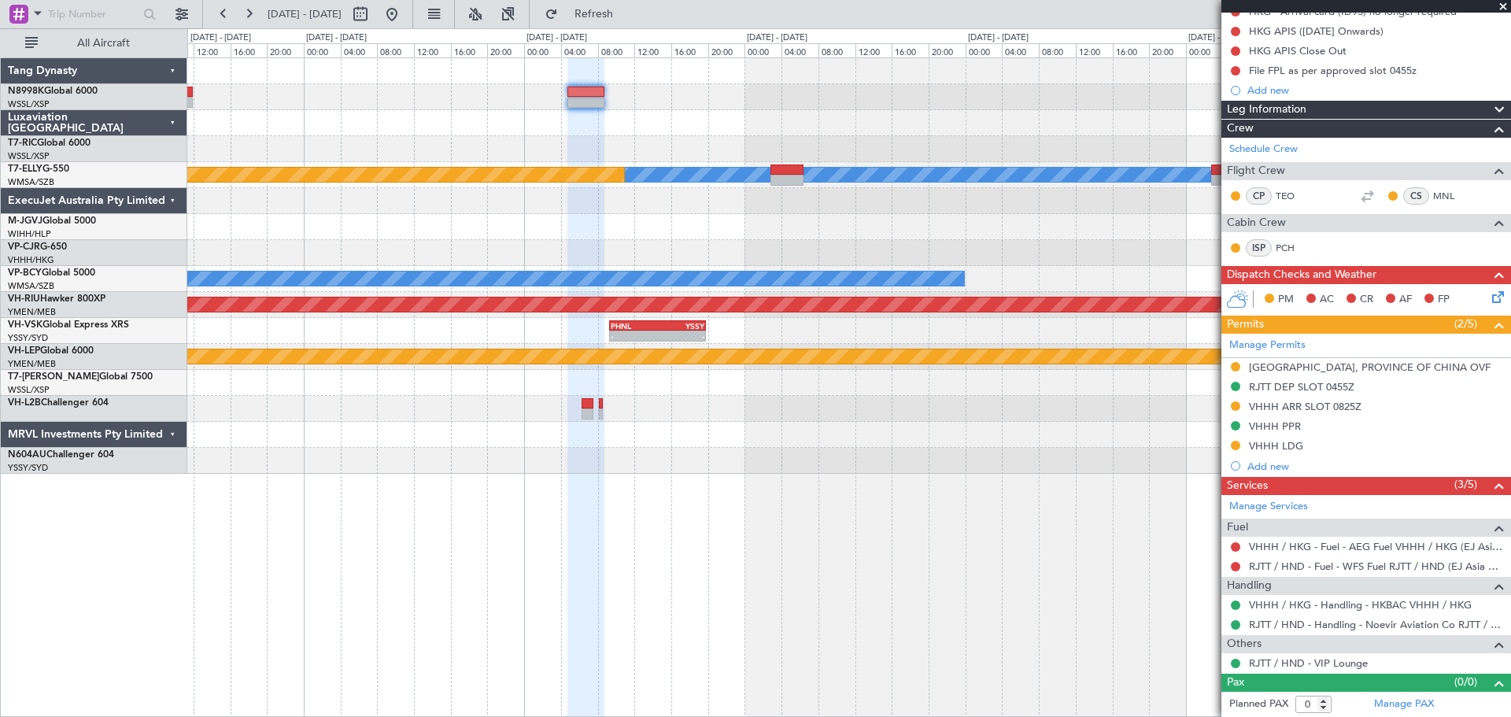
click at [788, 172] on div "Unplanned Maint [GEOGRAPHIC_DATA] (Seletar) [PERSON_NAME] Unplanned Maint [GEOG…" at bounding box center [848, 265] width 1323 height 415
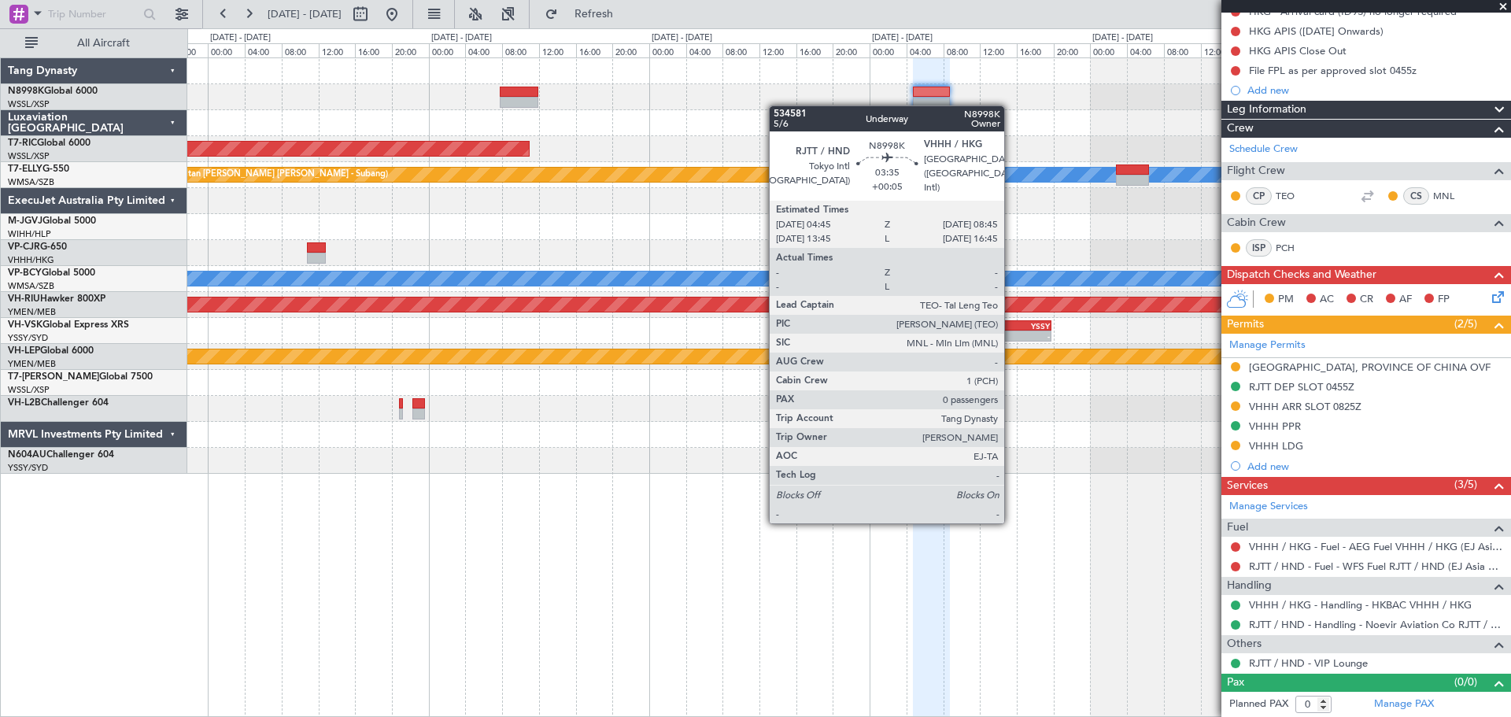
click at [907, 99] on div "Unplanned Maint [GEOGRAPHIC_DATA] (Seletar) [PERSON_NAME] Unplanned Maint [GEOG…" at bounding box center [848, 265] width 1323 height 415
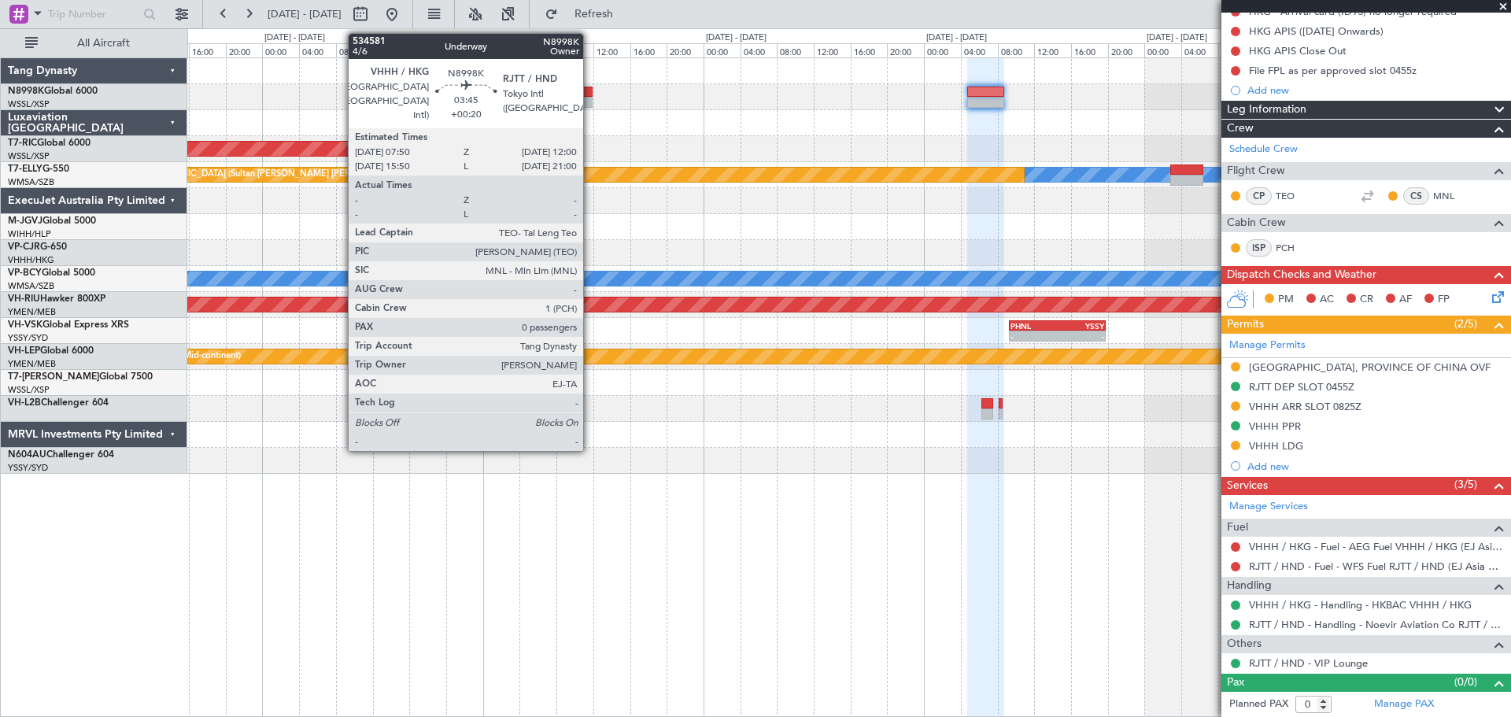
click at [580, 96] on div at bounding box center [573, 92] width 39 height 11
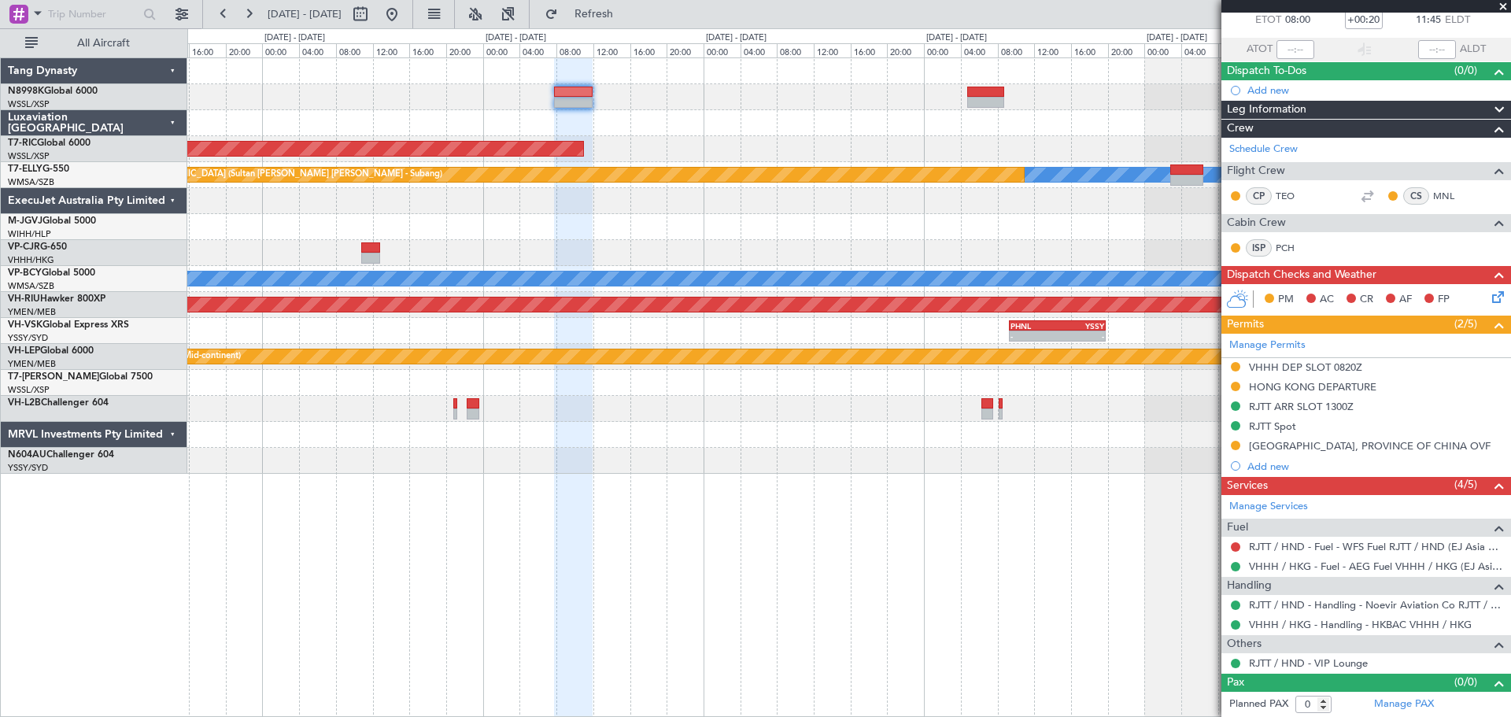
scroll to position [0, 0]
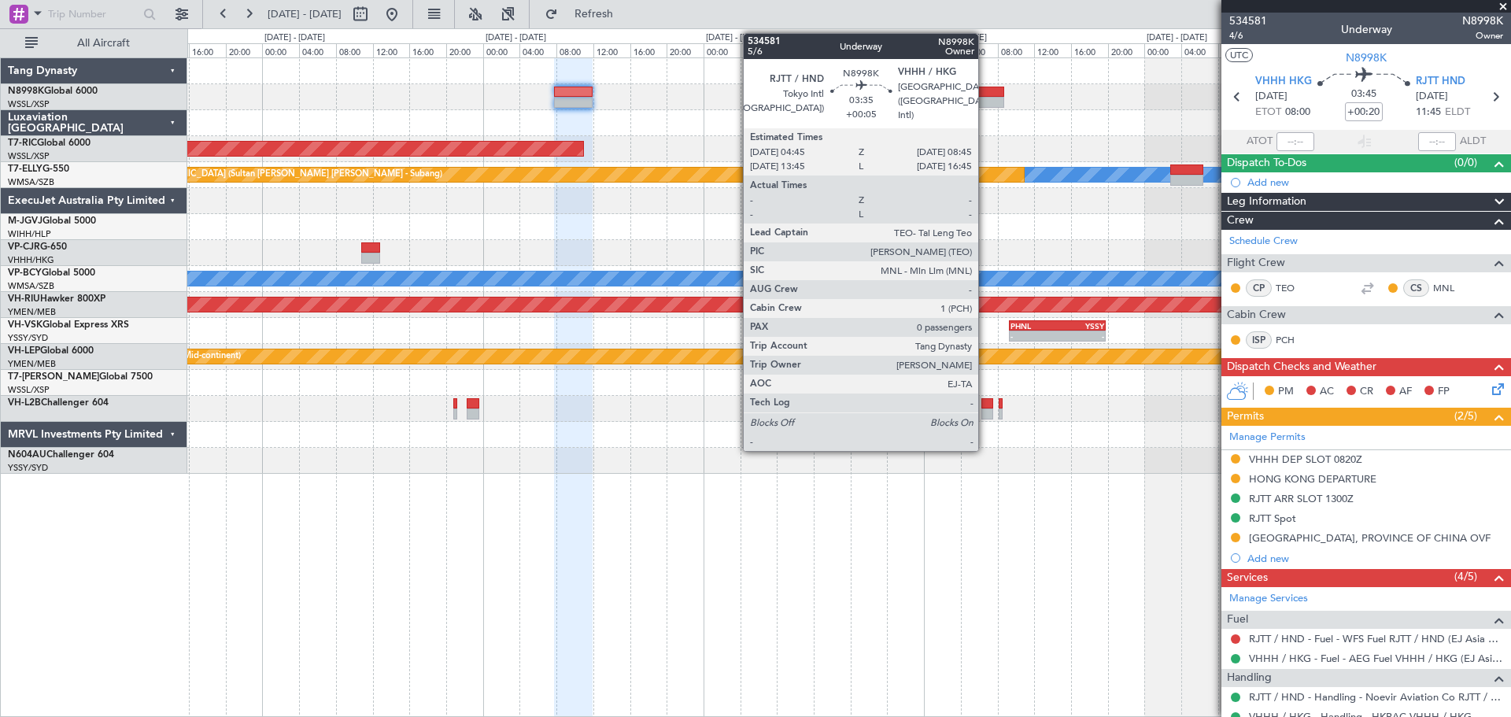
click at [988, 102] on div at bounding box center [985, 102] width 37 height 11
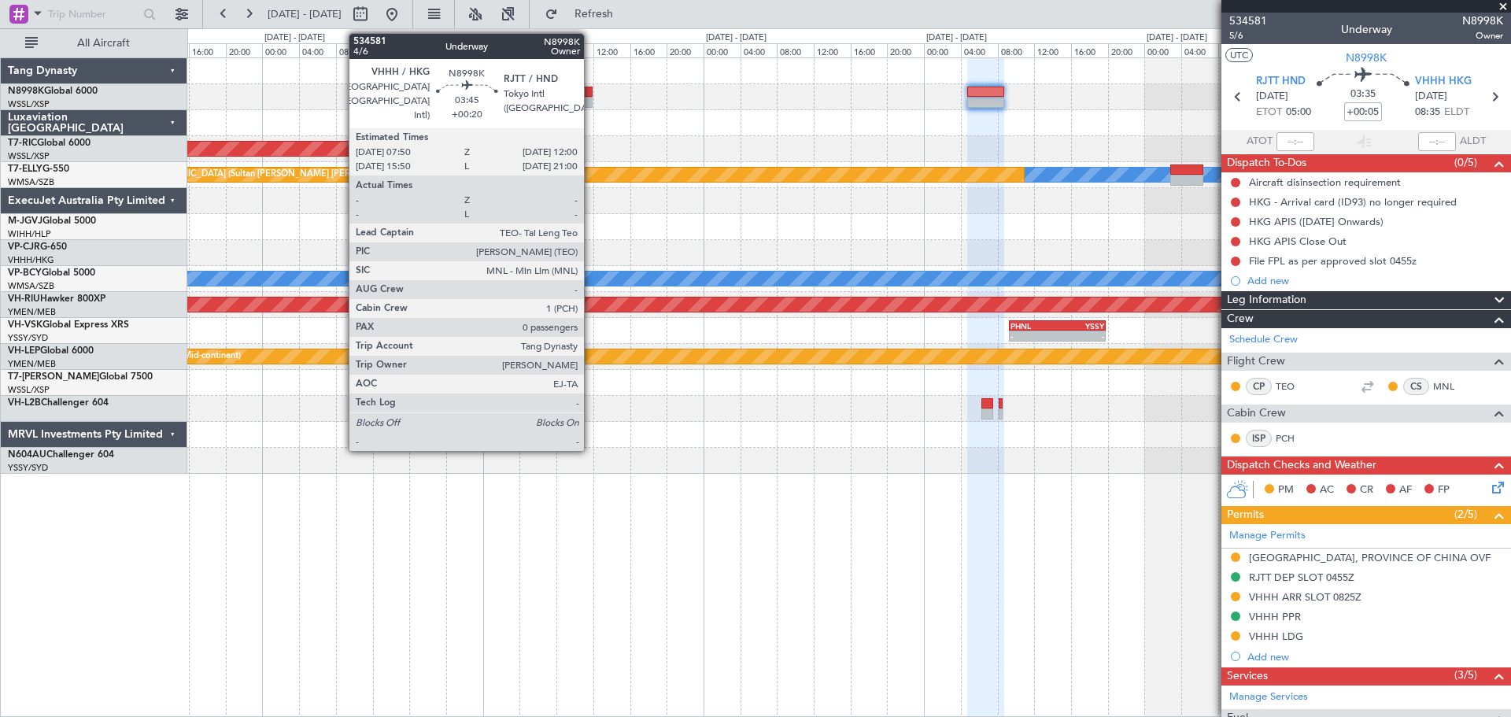
click at [572, 96] on div at bounding box center [573, 92] width 39 height 11
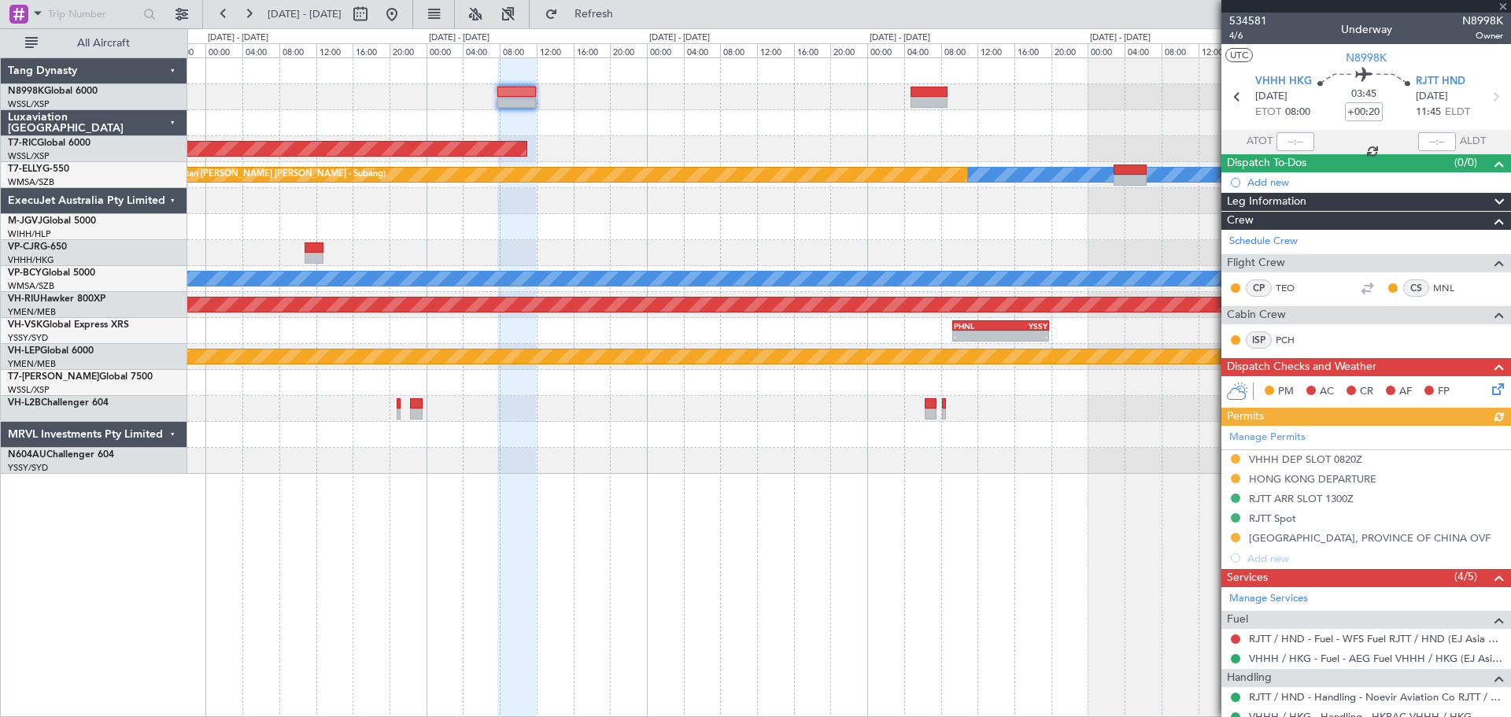
click at [1069, 150] on div "Unplanned Maint [GEOGRAPHIC_DATA] (Seletar)" at bounding box center [848, 149] width 1323 height 26
click at [1002, 319] on div "- - PHNL 09:20 Z YSSY 19:50 Z YSSY 10:05 Z PHNL 19:25 Z - -" at bounding box center [848, 331] width 1323 height 26
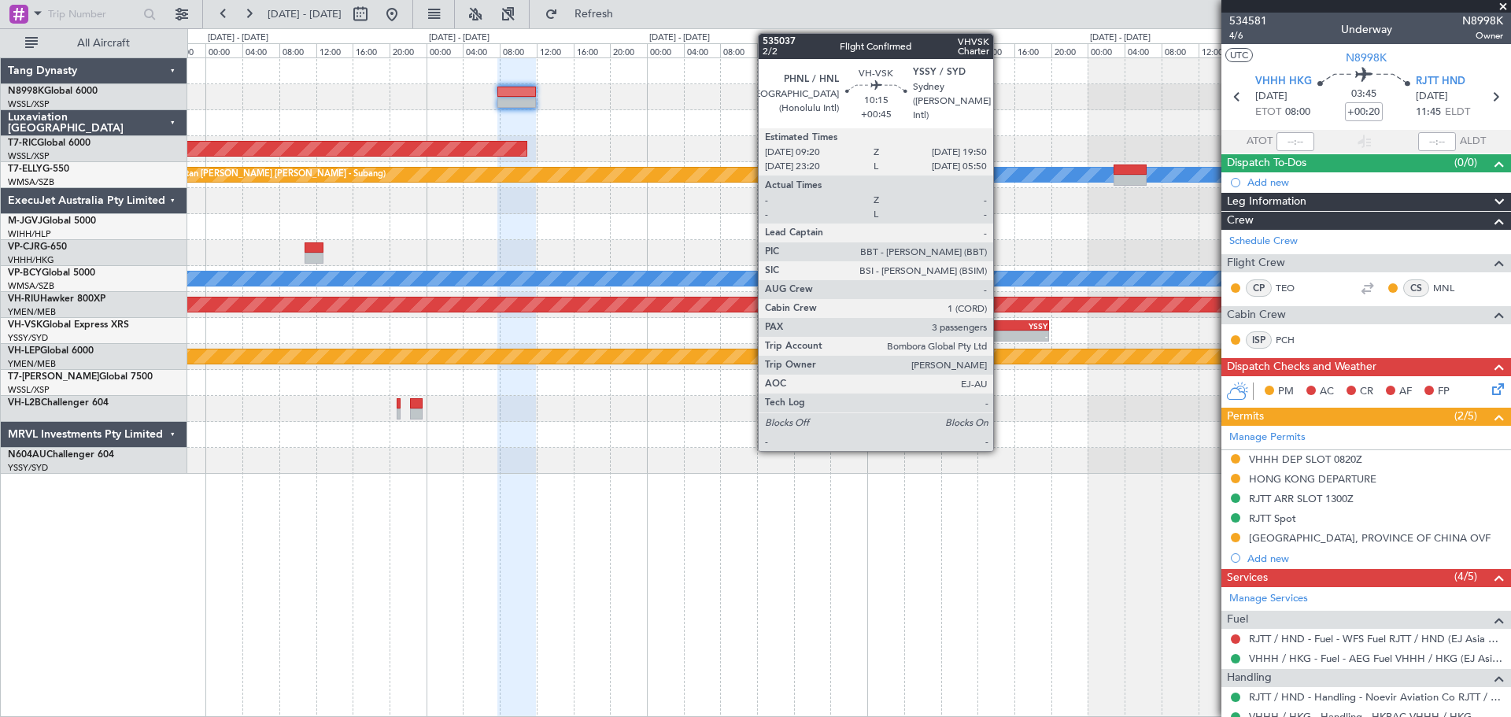
click at [1001, 325] on div "YSSY" at bounding box center [1024, 325] width 47 height 9
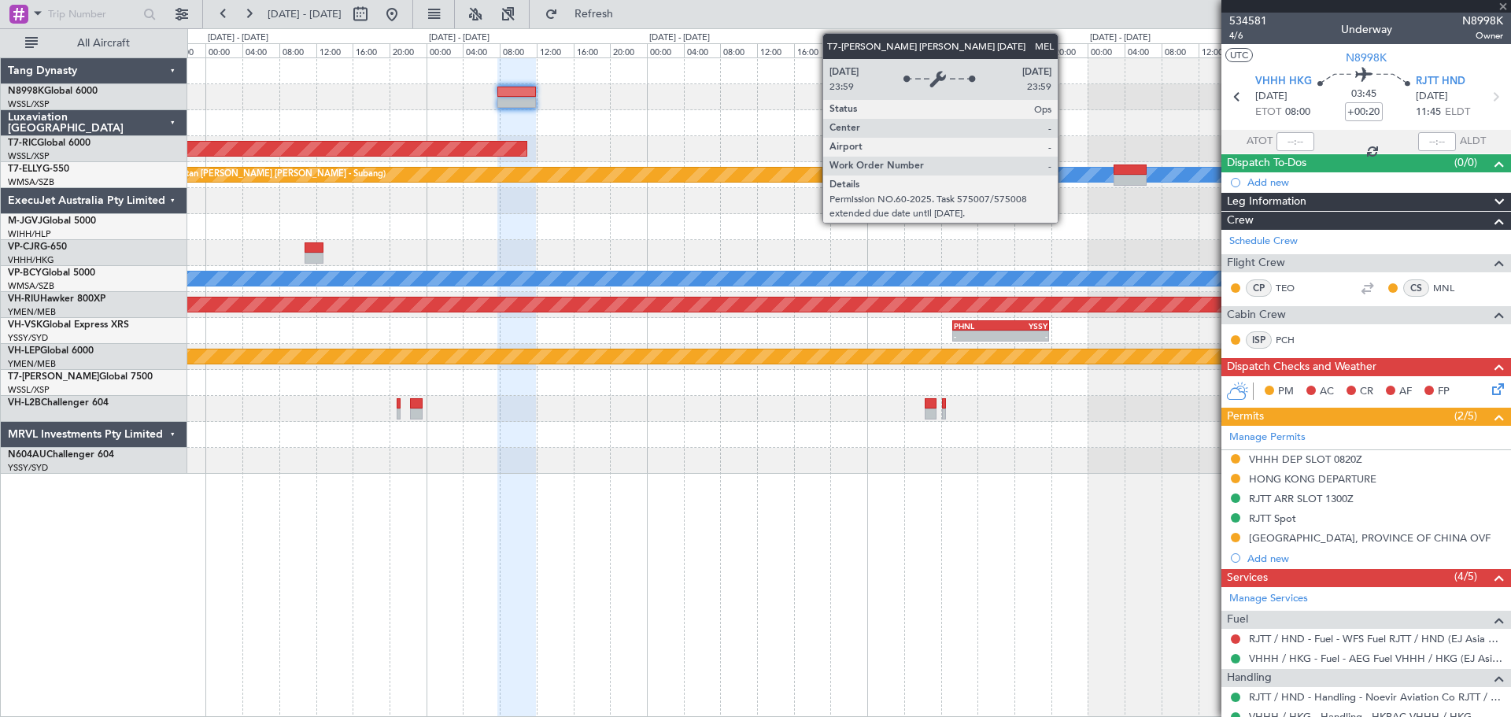
type input "+00:45"
type input "3"
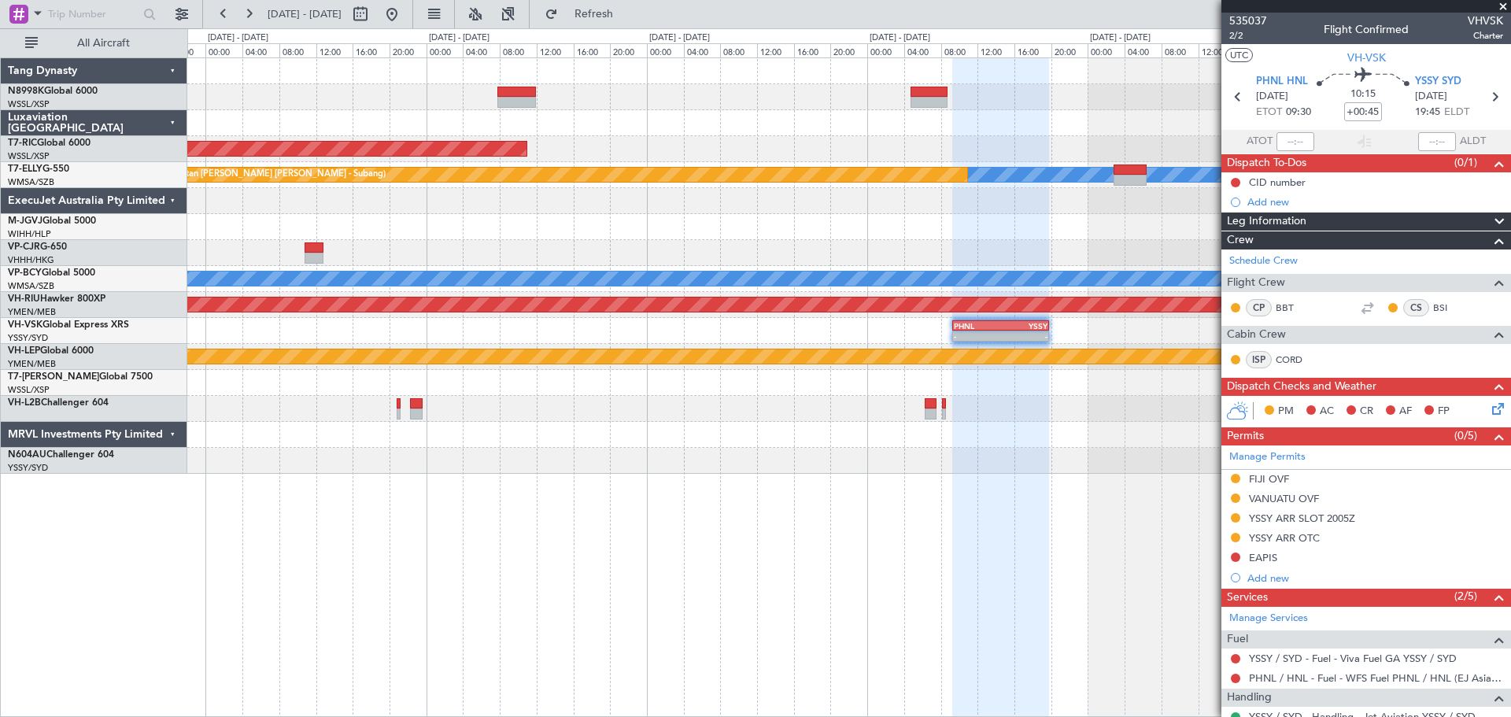
click at [951, 231] on div at bounding box center [848, 227] width 1323 height 26
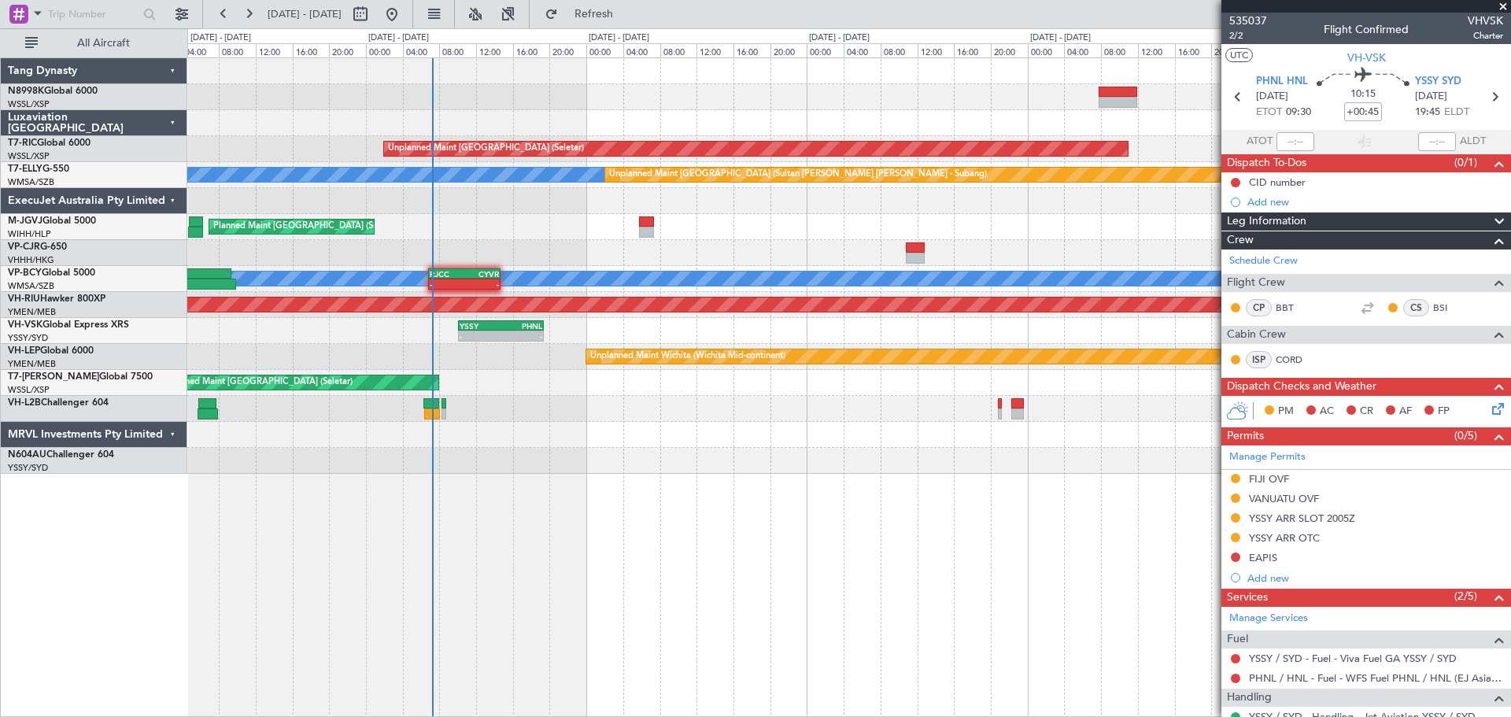
click at [828, 263] on div "Unplanned Maint [GEOGRAPHIC_DATA] (Seletar) [PERSON_NAME] Unplanned Maint [GEOG…" at bounding box center [848, 265] width 1323 height 415
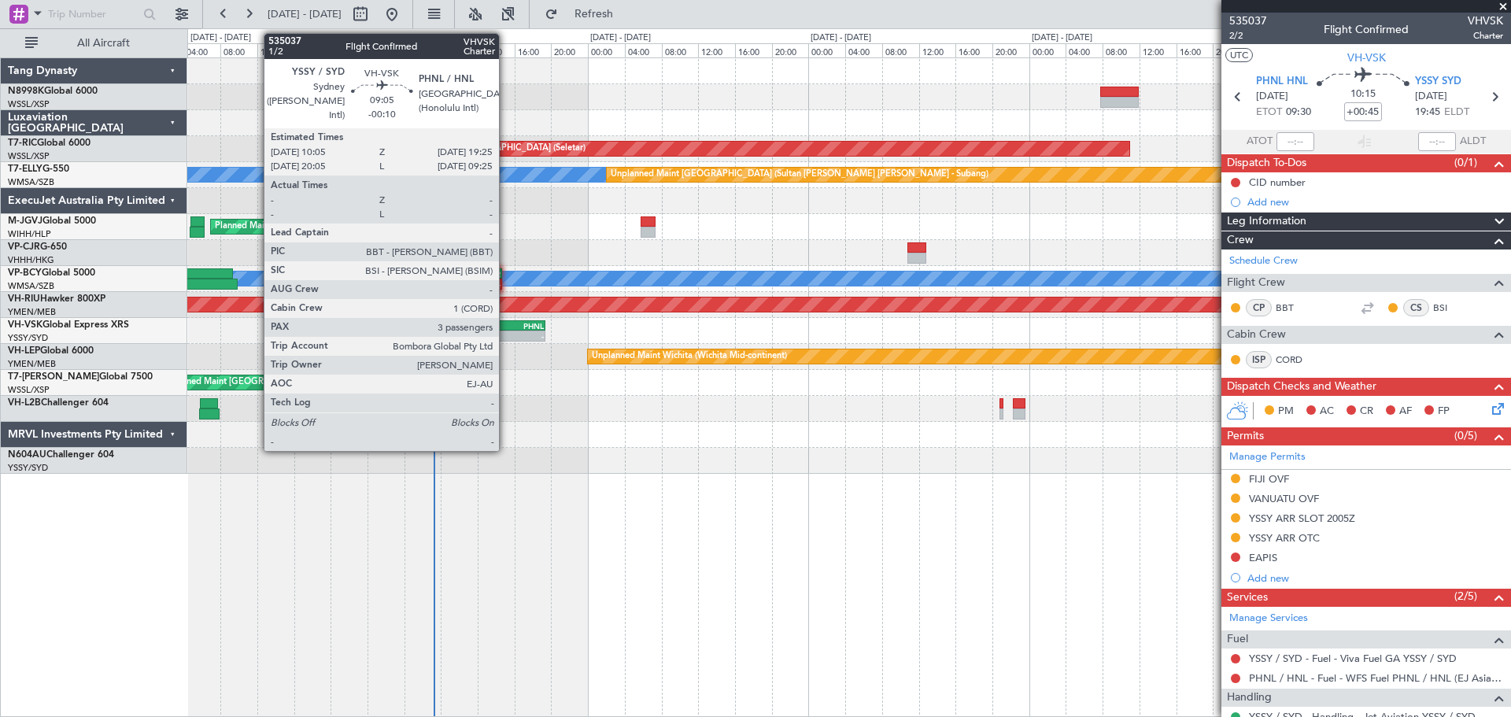
click at [507, 330] on div "YSSY 10:05 Z PHNL 19:25 Z" at bounding box center [503, 325] width 86 height 11
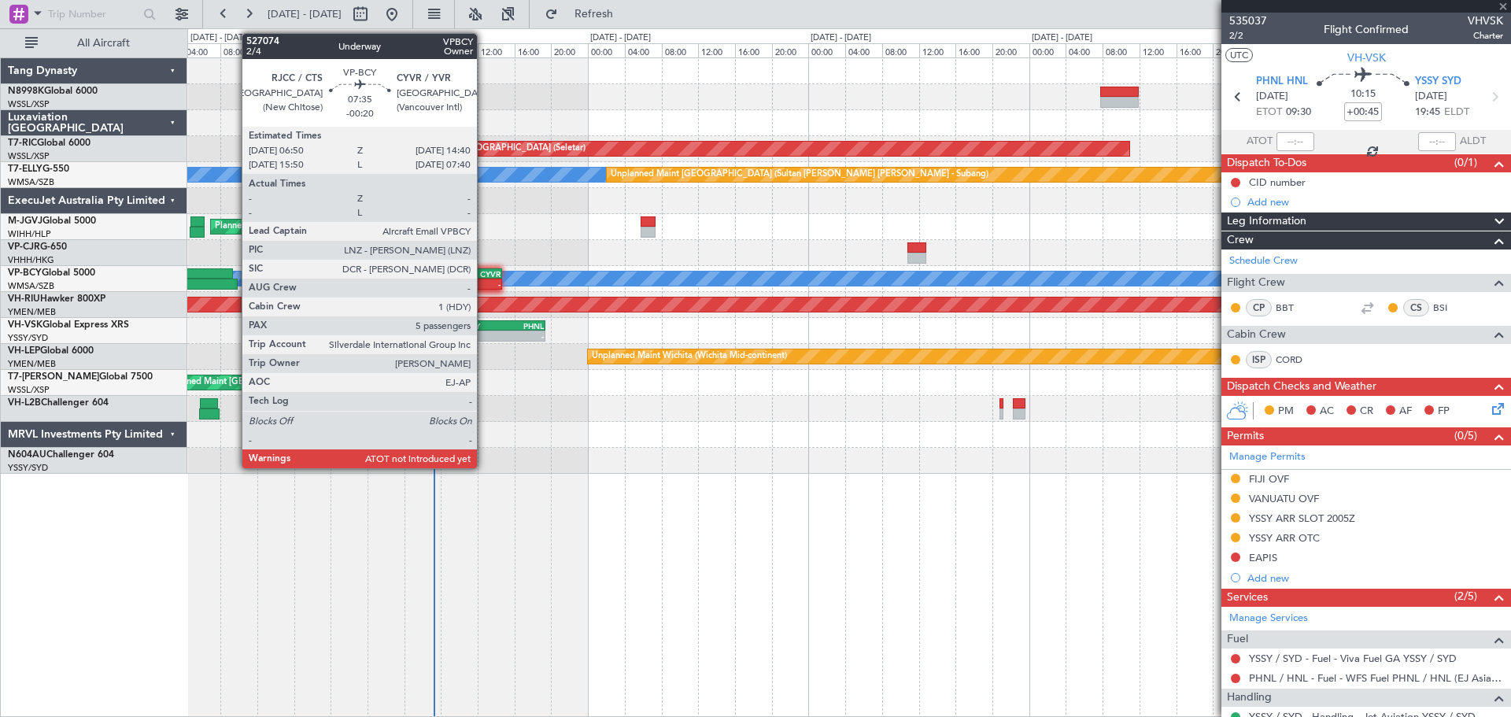
click at [482, 280] on div "-" at bounding box center [483, 283] width 35 height 9
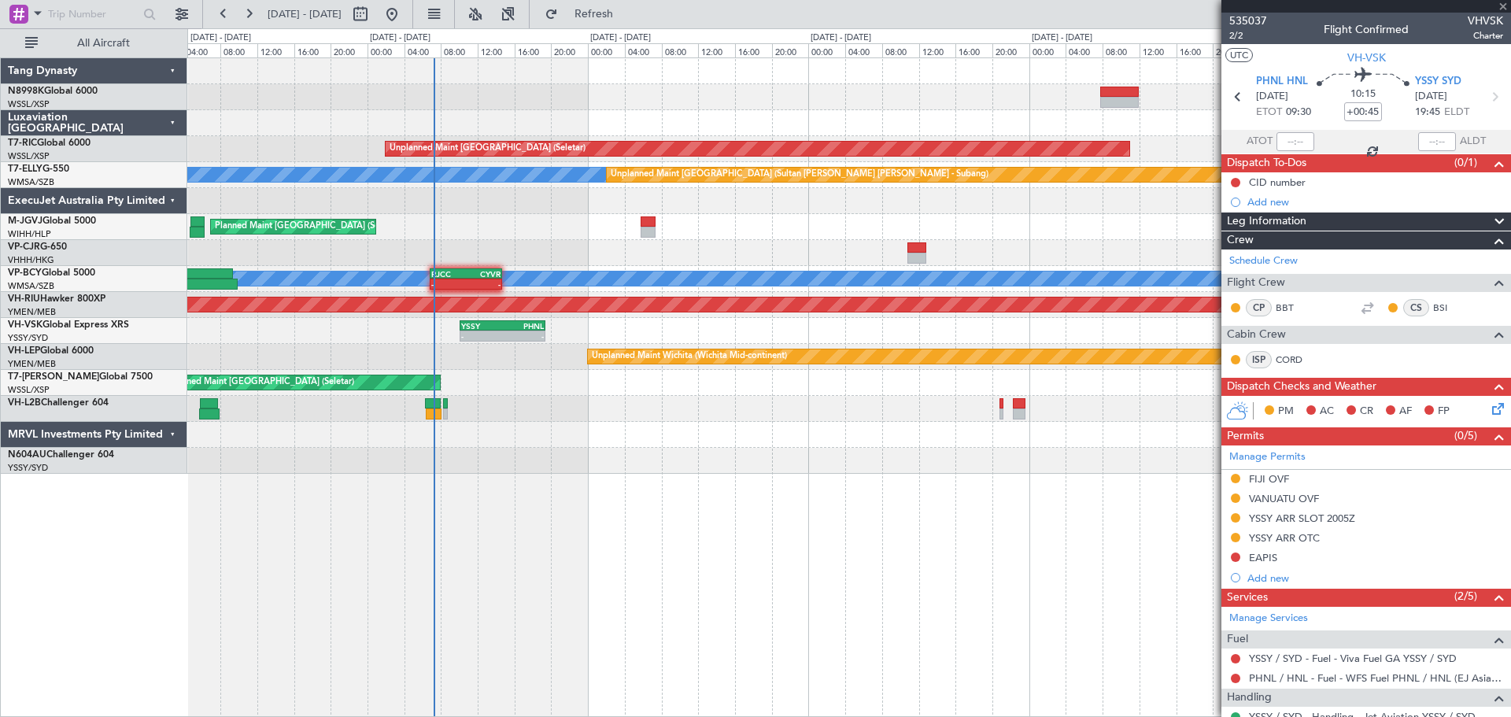
type input "-00:20"
type input "5"
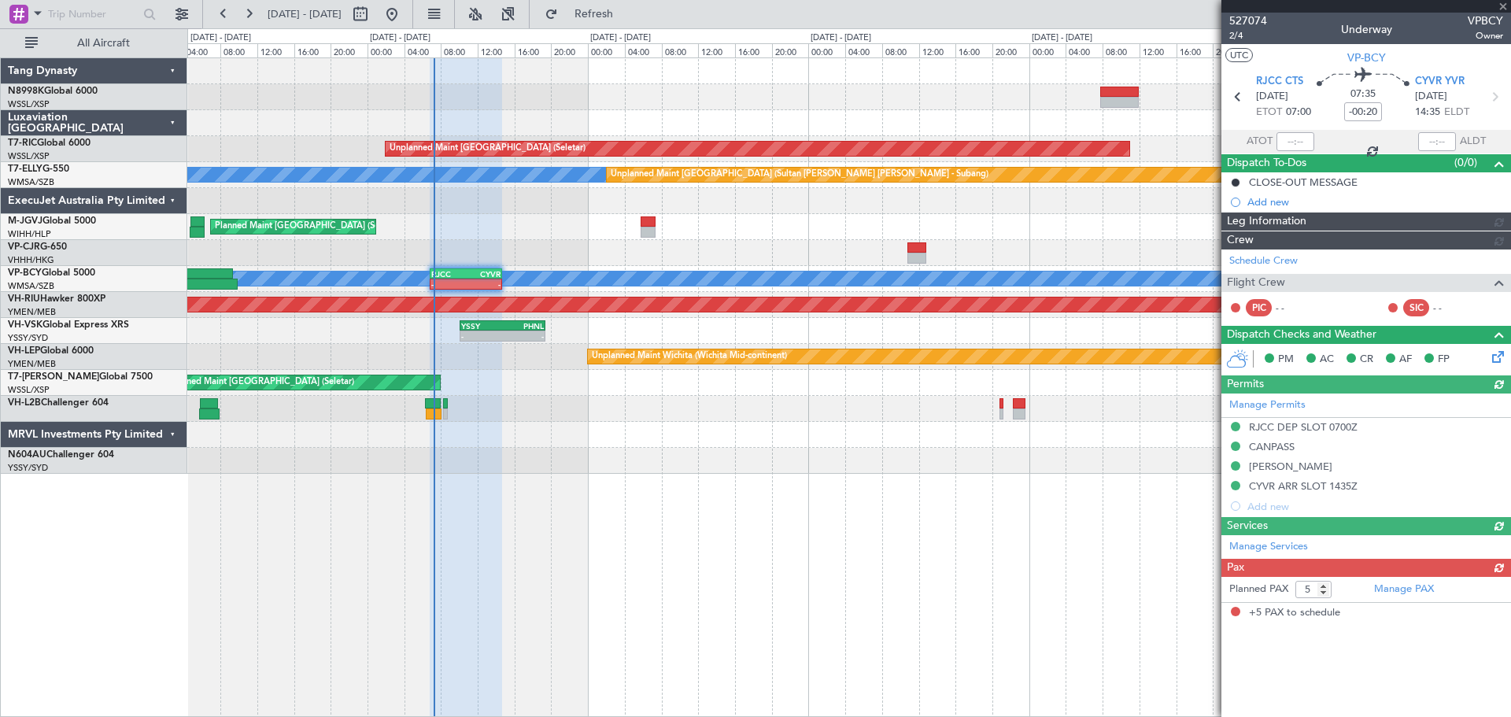
type input "[PERSON_NAME] (KYA)"
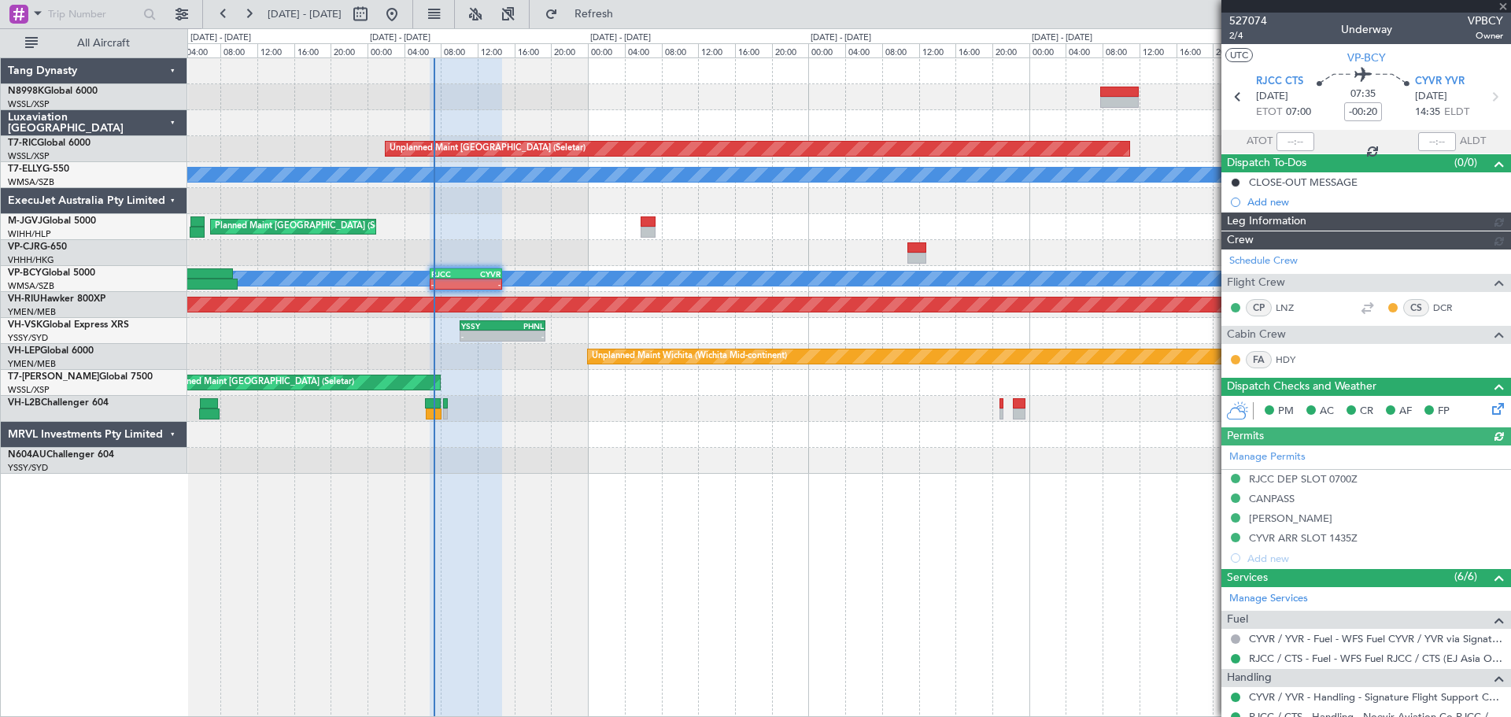
type input "[PERSON_NAME] (KYA)"
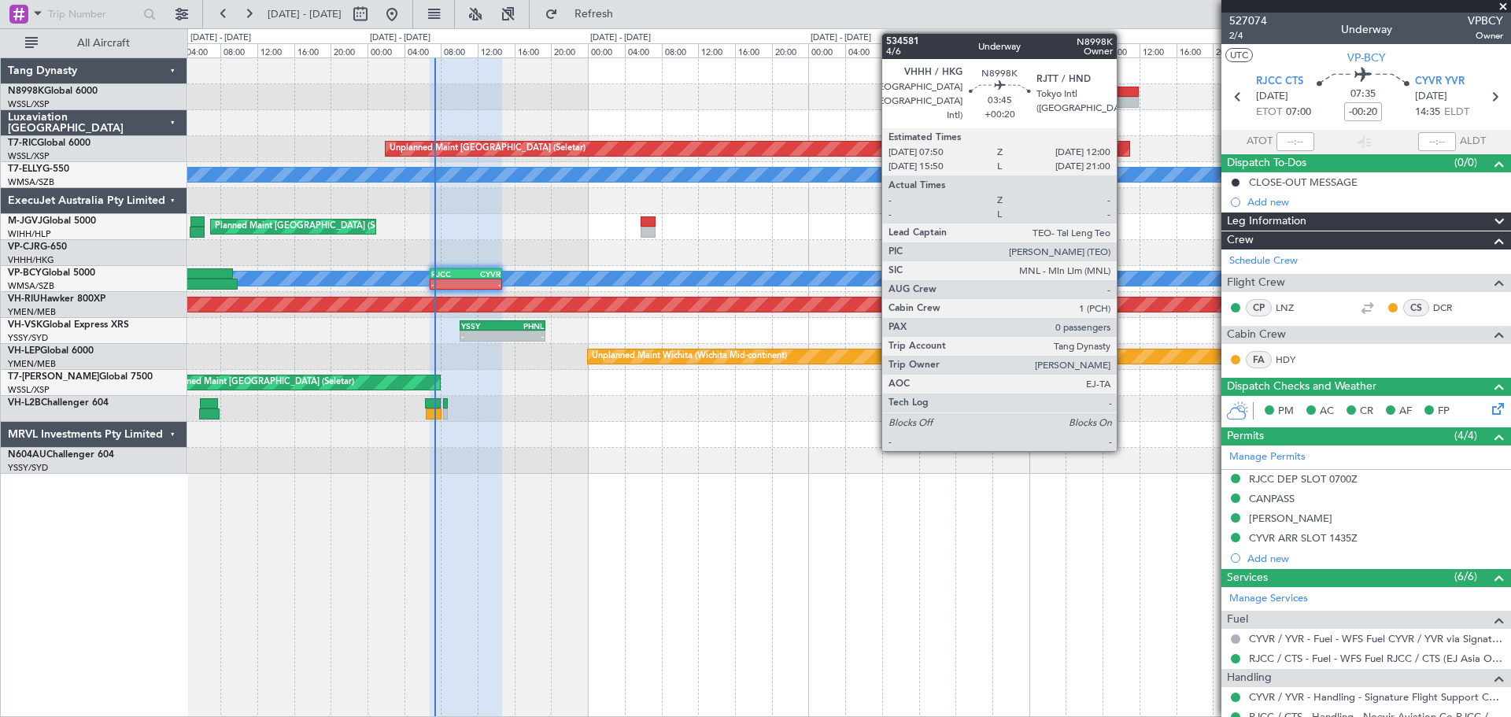
click at [1124, 95] on div at bounding box center [1119, 92] width 39 height 11
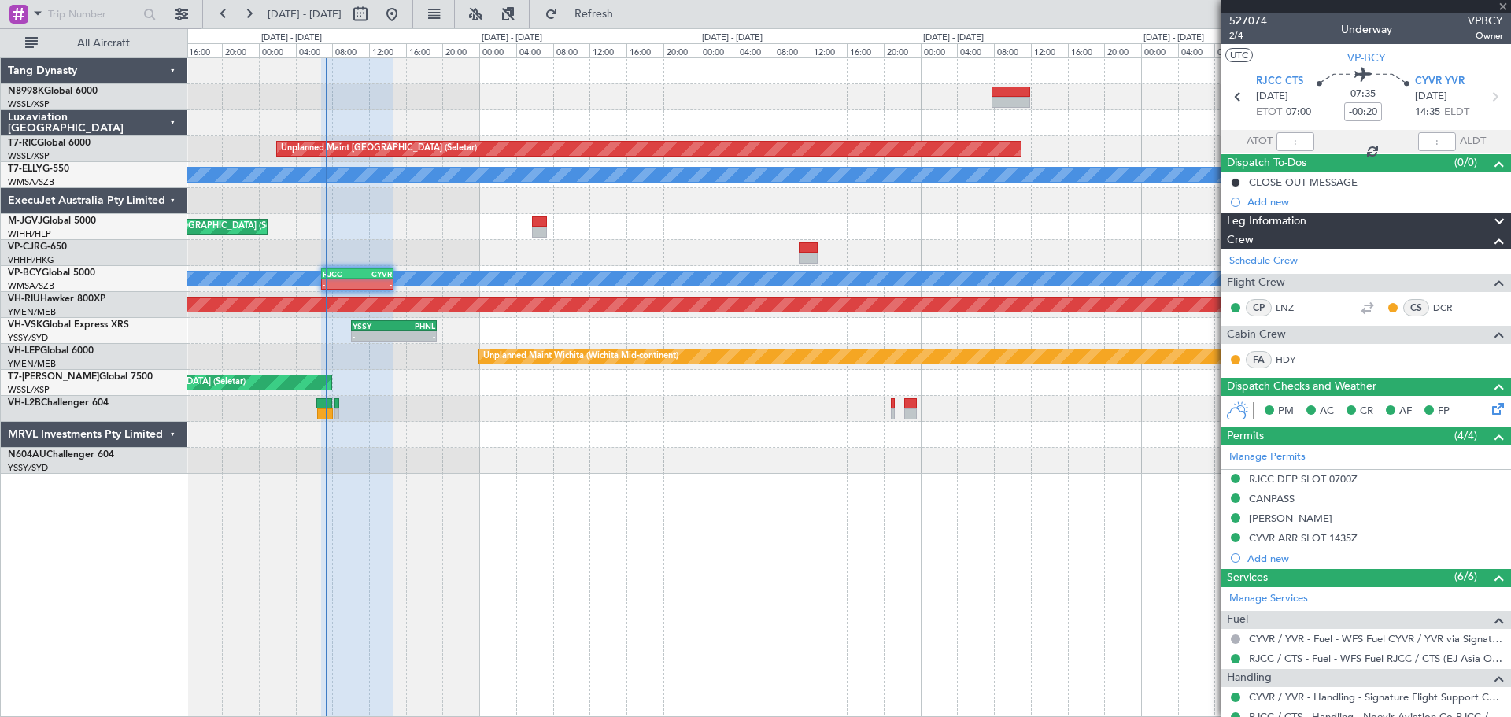
click at [975, 130] on div at bounding box center [848, 123] width 1323 height 26
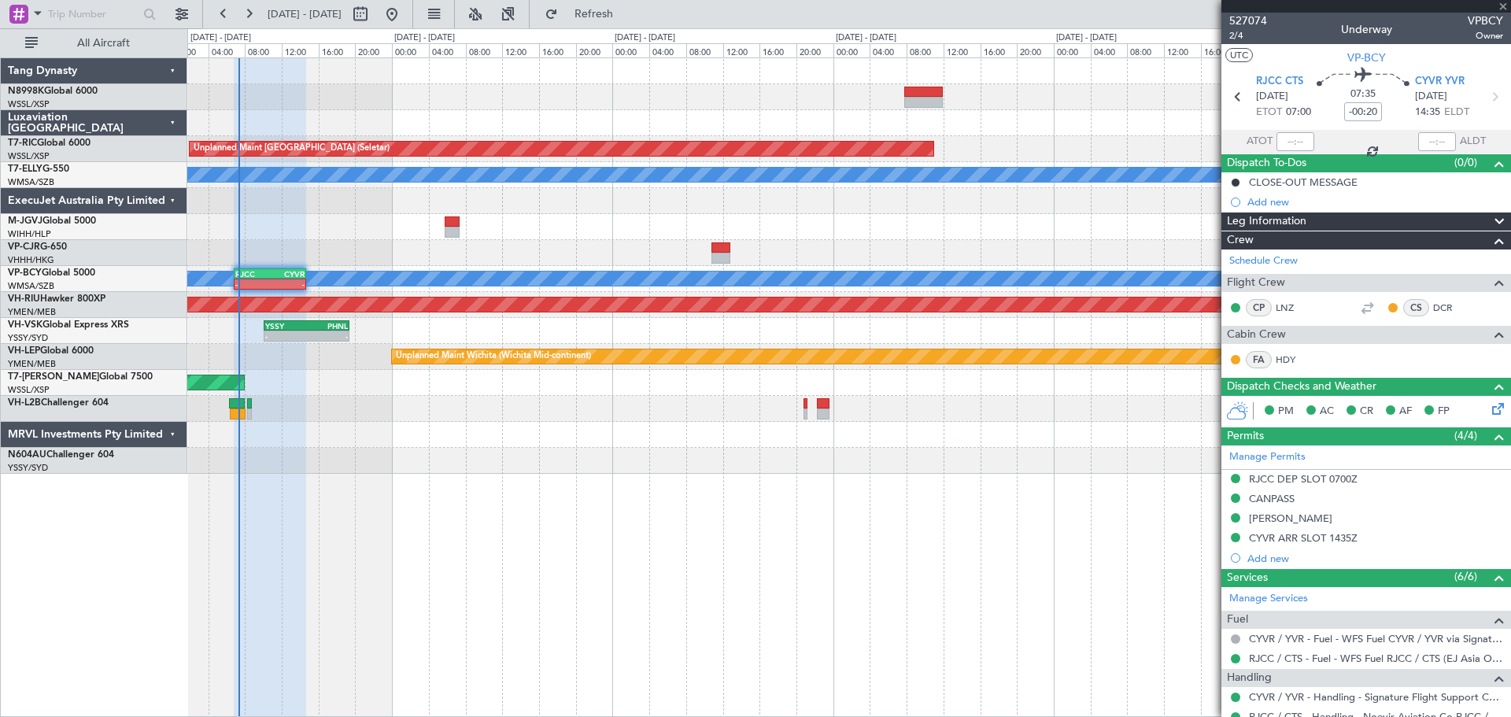
type input "+00:20"
type input "0"
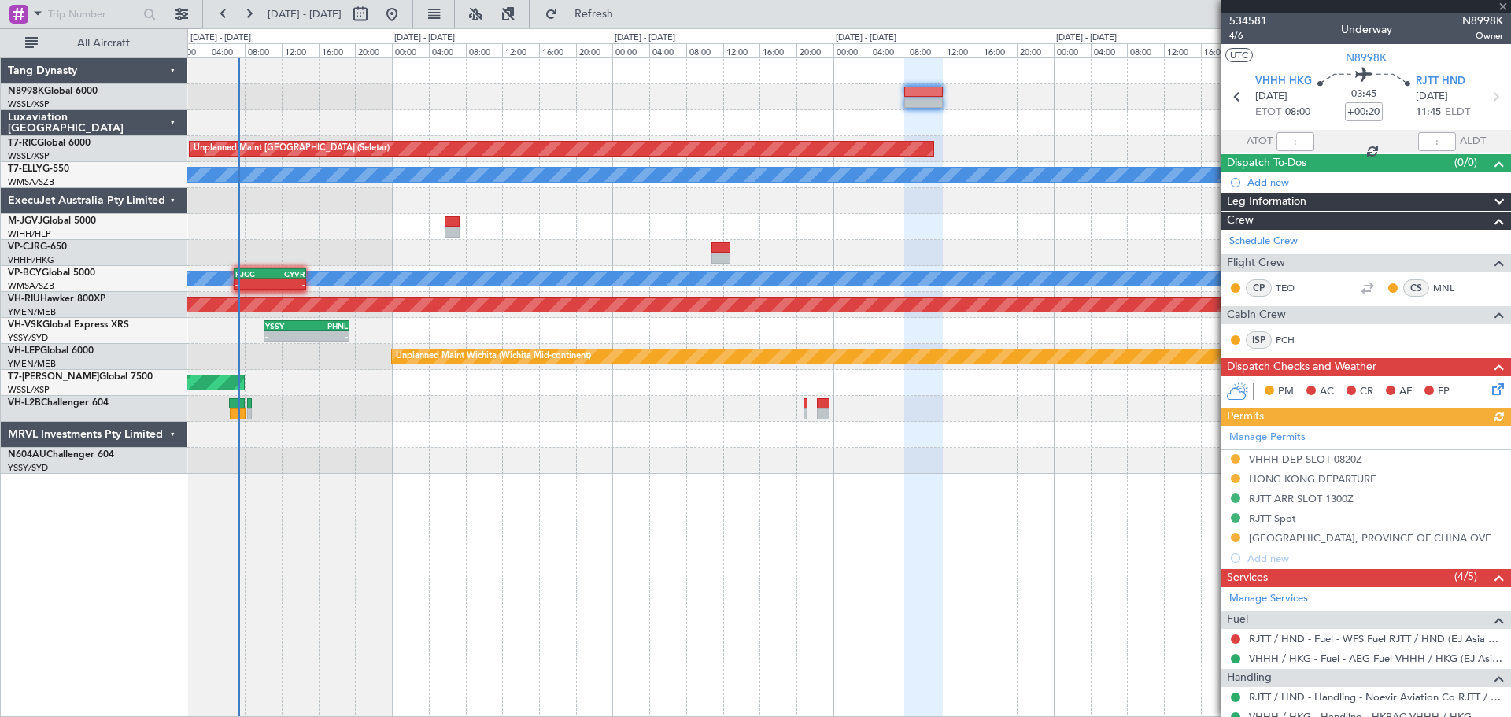
click at [1208, 456] on div "Manage Permits VHHH DEP SLOT 0820Z [GEOGRAPHIC_DATA] DEPARTURE RJTT [GEOGRAPHIC…" at bounding box center [1366, 497] width 290 height 142
click at [1208, 457] on button at bounding box center [1235, 458] width 9 height 9
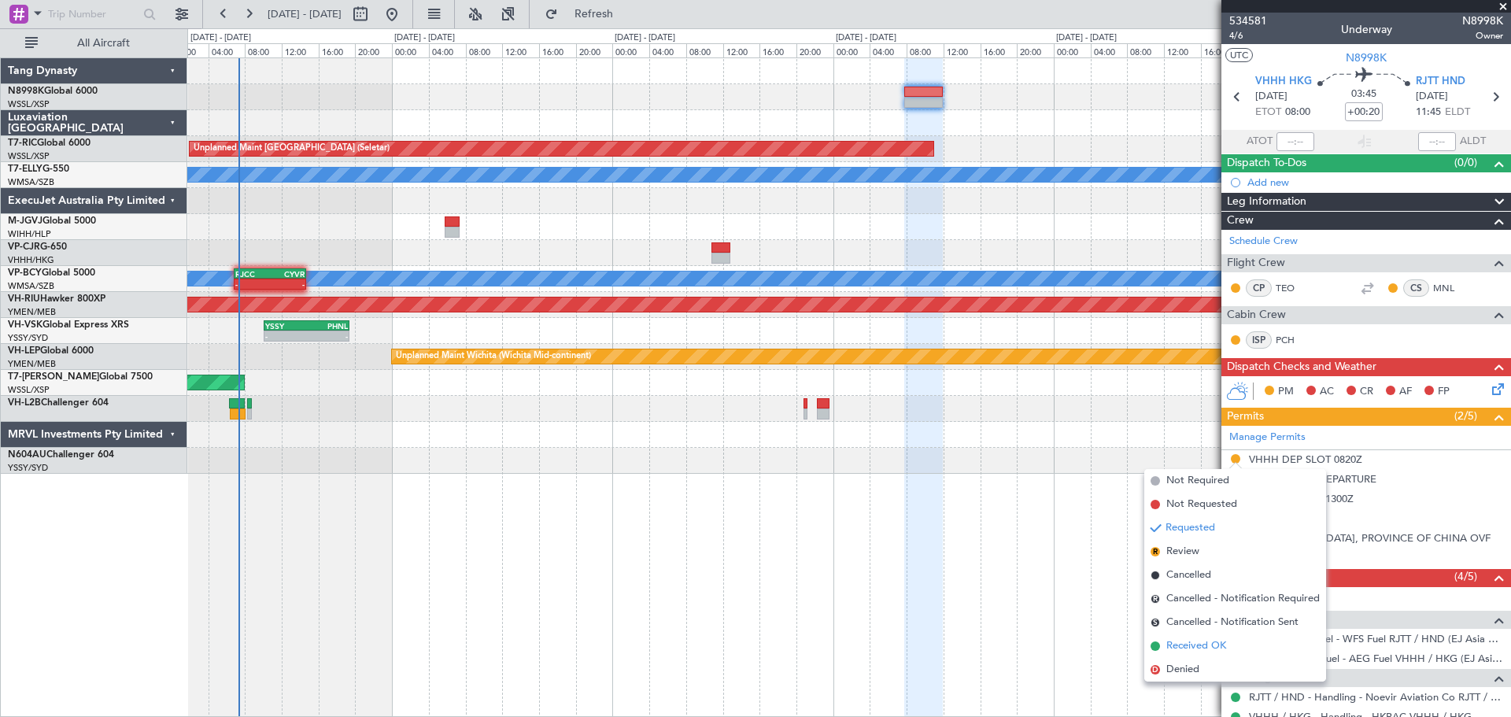
click at [1205, 573] on span "Received OK" at bounding box center [1196, 646] width 60 height 16
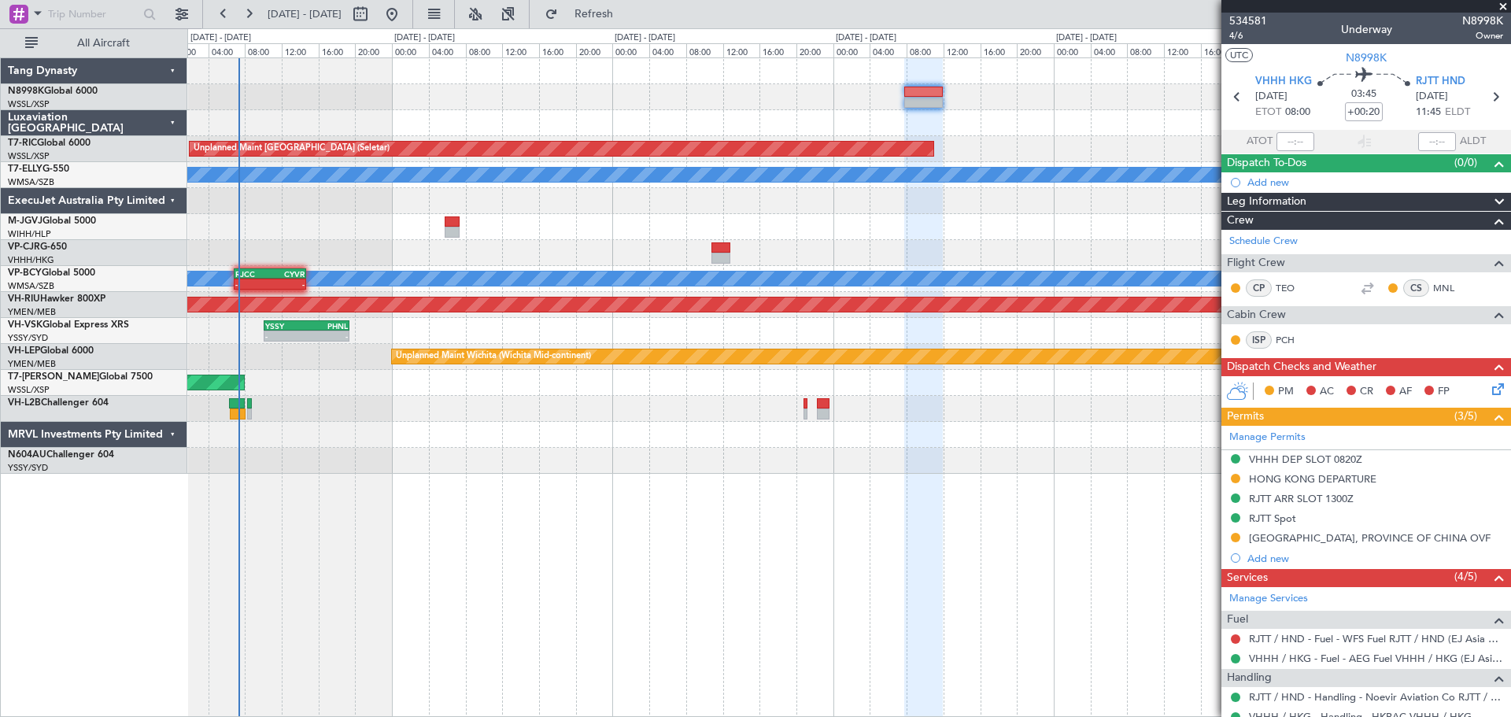
click at [1208, 463] on div "VHHH DEP SLOT 0820Z" at bounding box center [1305, 458] width 113 height 13
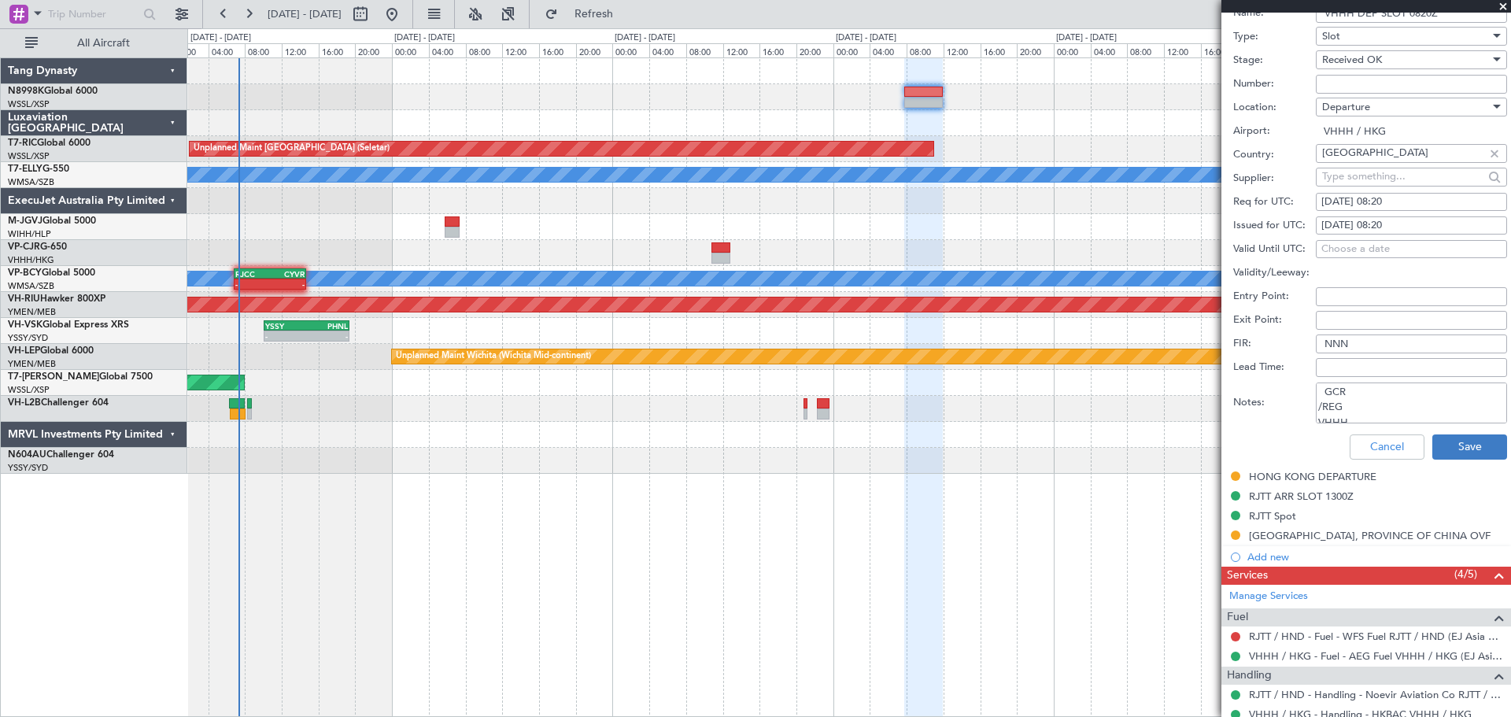
scroll to position [117, 0]
drag, startPoint x: 1320, startPoint y: 390, endPoint x: 1504, endPoint y: 466, distance: 199.0
click at [1208, 466] on article "534581 4/6 Underway N8998K Owner UTC N8998K VHHH HKG [DATE] ETOT 08:00 03:45 +0…" at bounding box center [1366, 365] width 290 height 704
paste textarea "K N8998K [DATE] 013GLEX 0820RJTT D / RE.N8998K IDD.VHHHDGN7517000/"
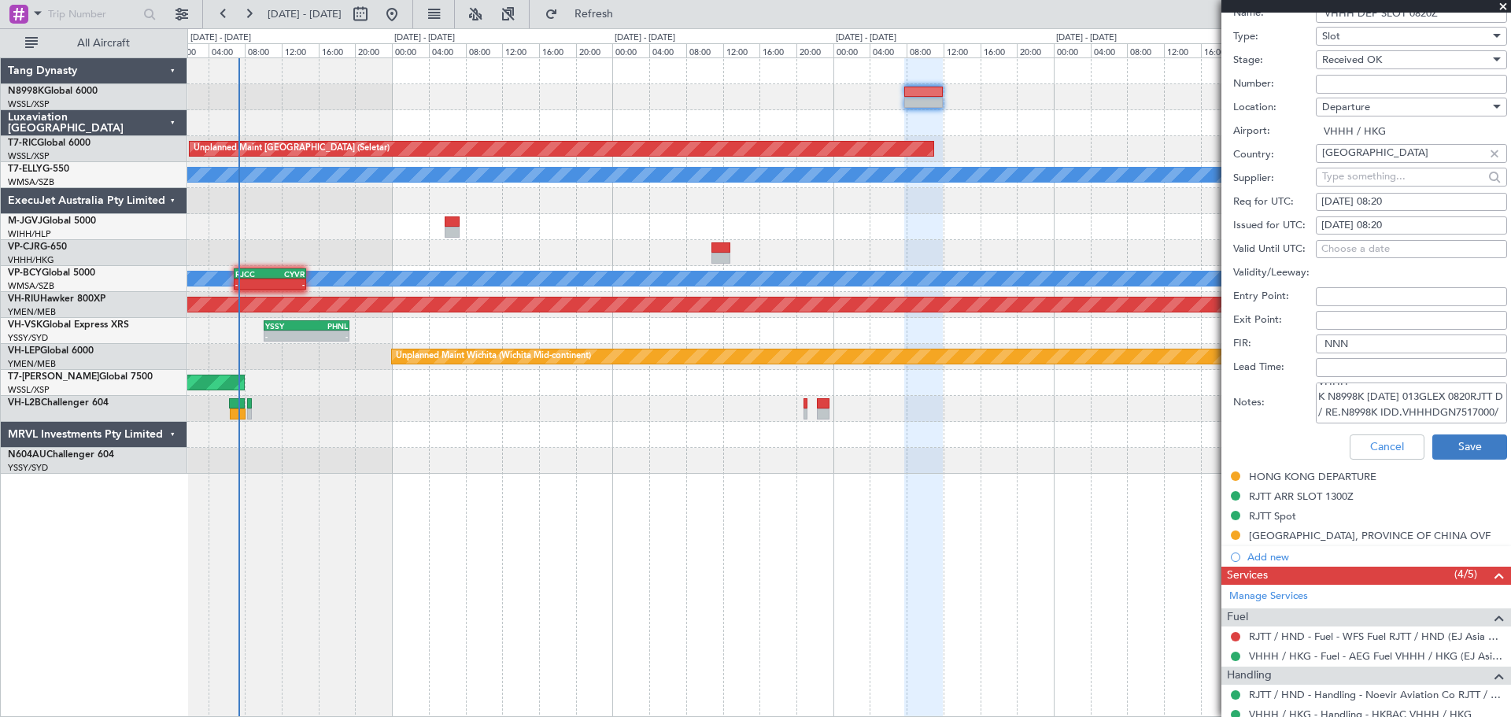
type textarea "GCR /REG VHHH K N8998K [DATE] 013GLEX 0820RJTT D / RE.N8998K IDD.VHHHDGN7517000/"
click at [1208, 442] on button "Save" at bounding box center [1469, 446] width 75 height 25
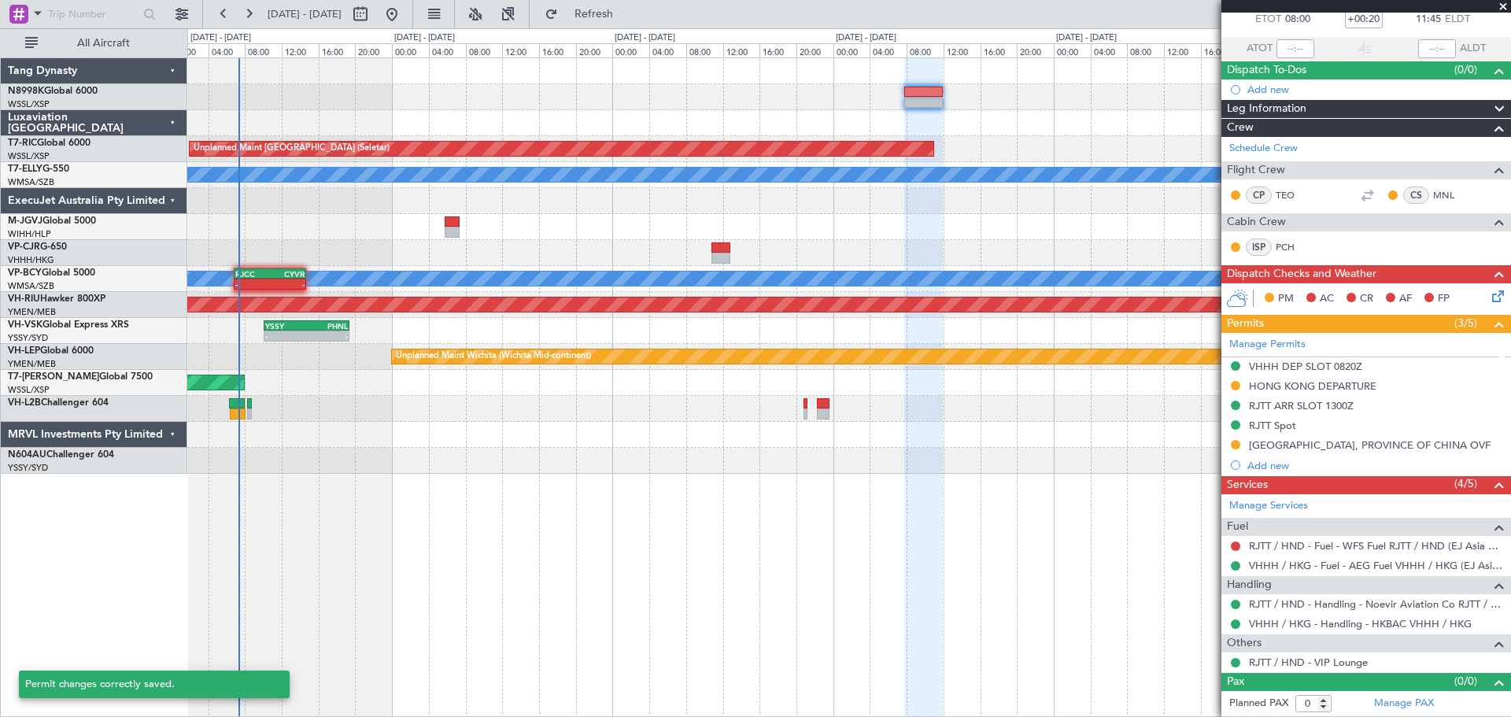
scroll to position [2, 0]
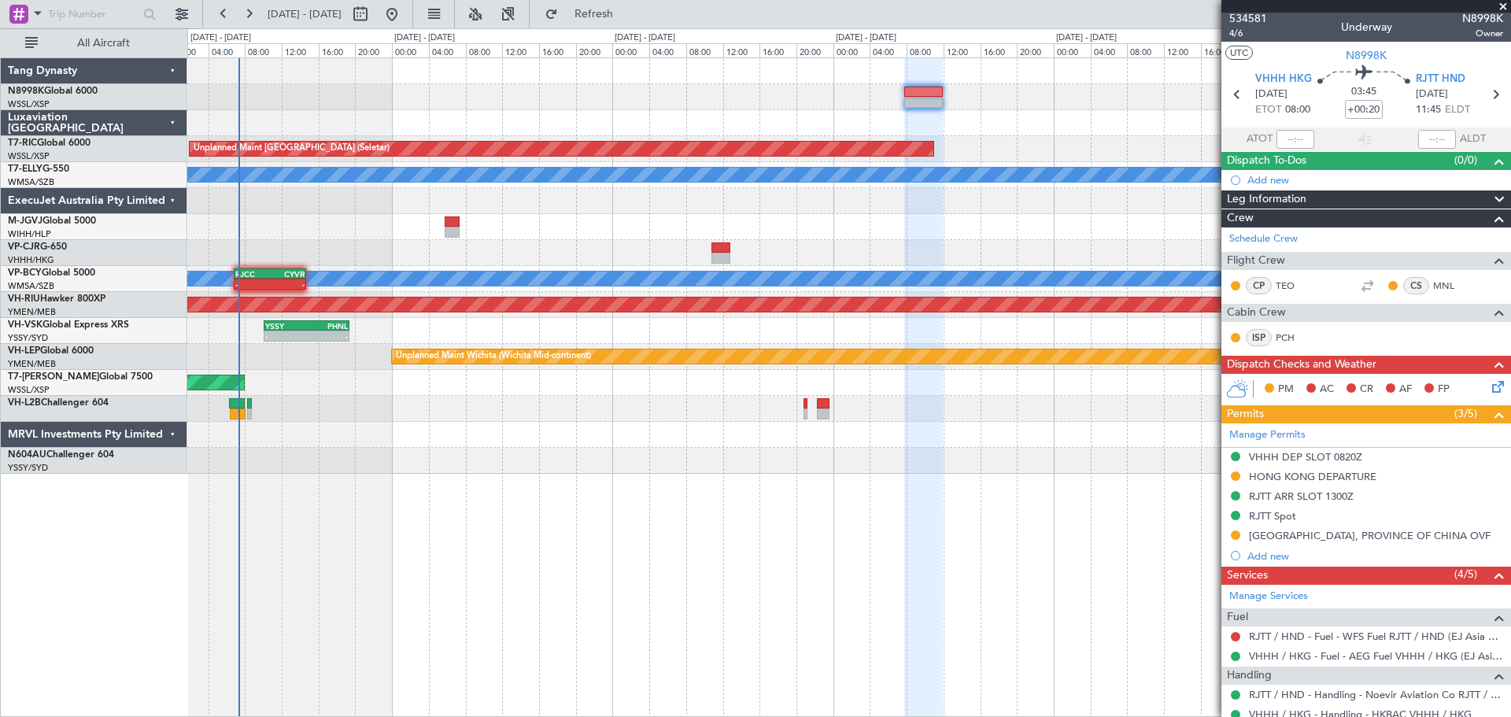
click at [784, 113] on div "Unplanned Maint [GEOGRAPHIC_DATA] (Seletar) Unplanned Maint [GEOGRAPHIC_DATA] (…" at bounding box center [848, 265] width 1323 height 415
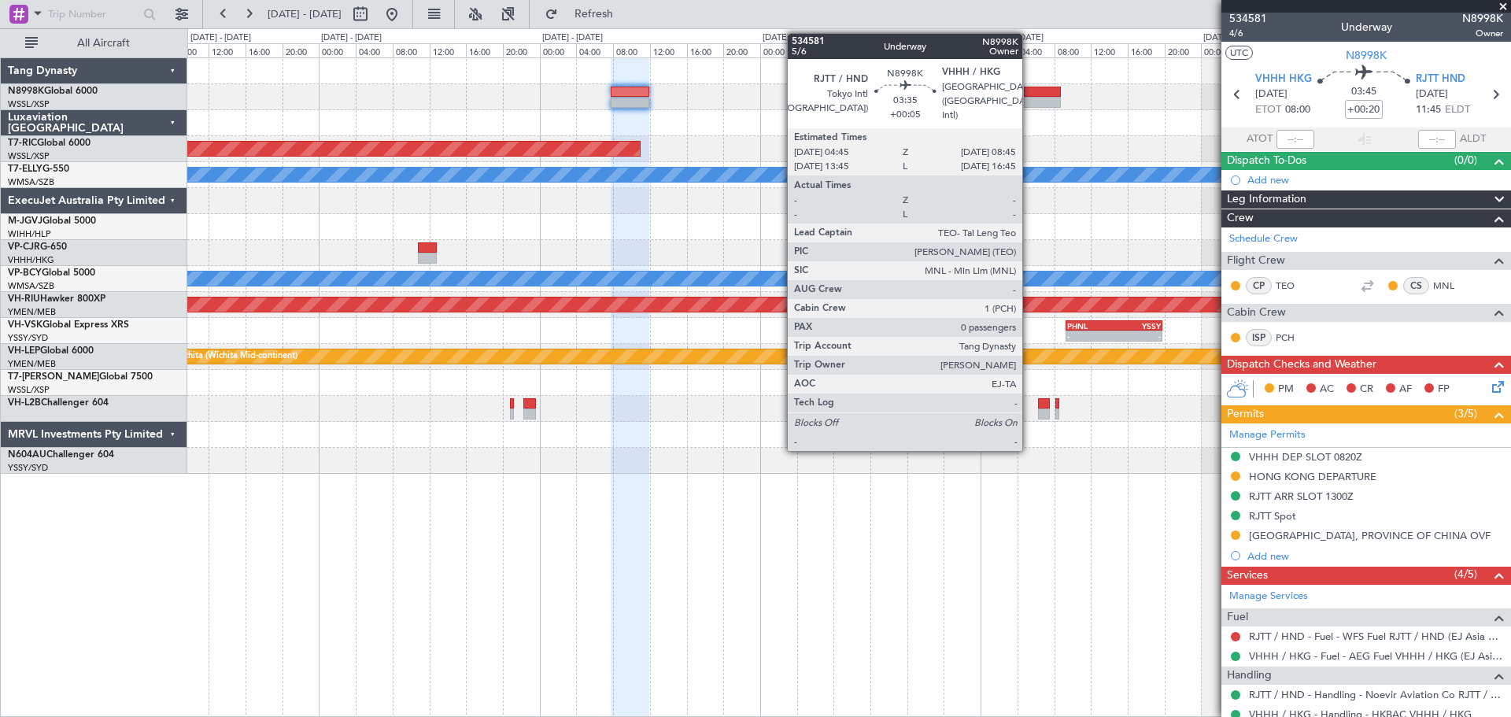
click at [1029, 97] on div at bounding box center [1042, 102] width 37 height 11
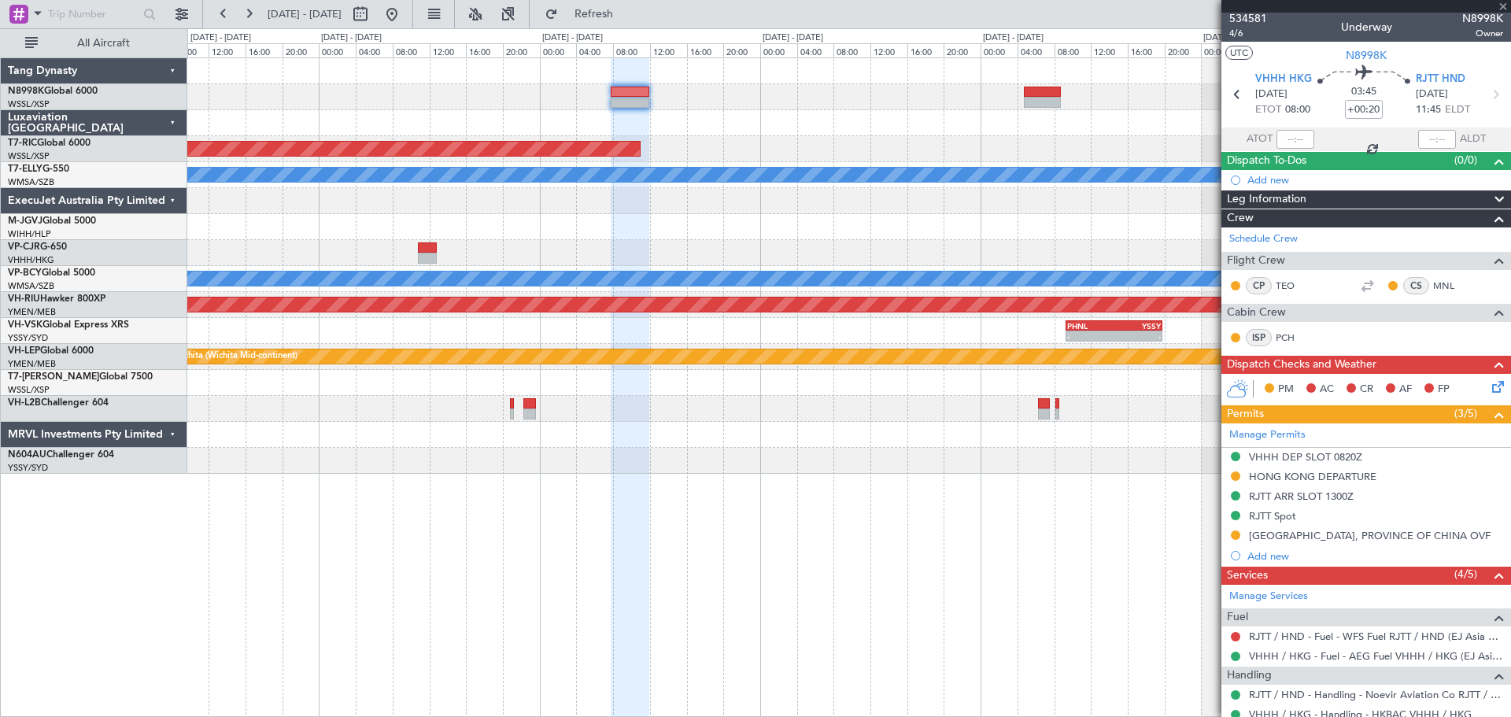
type input "+00:05"
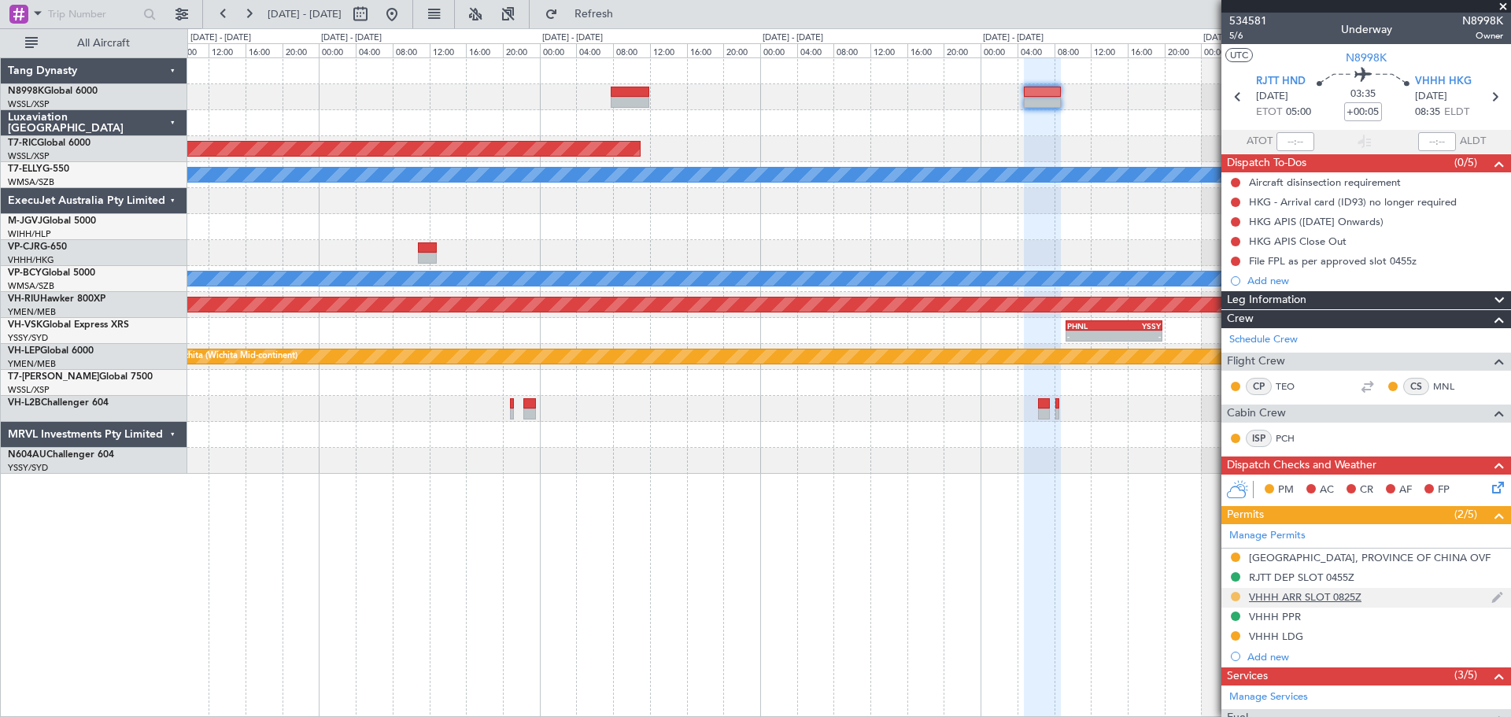
click at [1208, 573] on button at bounding box center [1235, 596] width 9 height 9
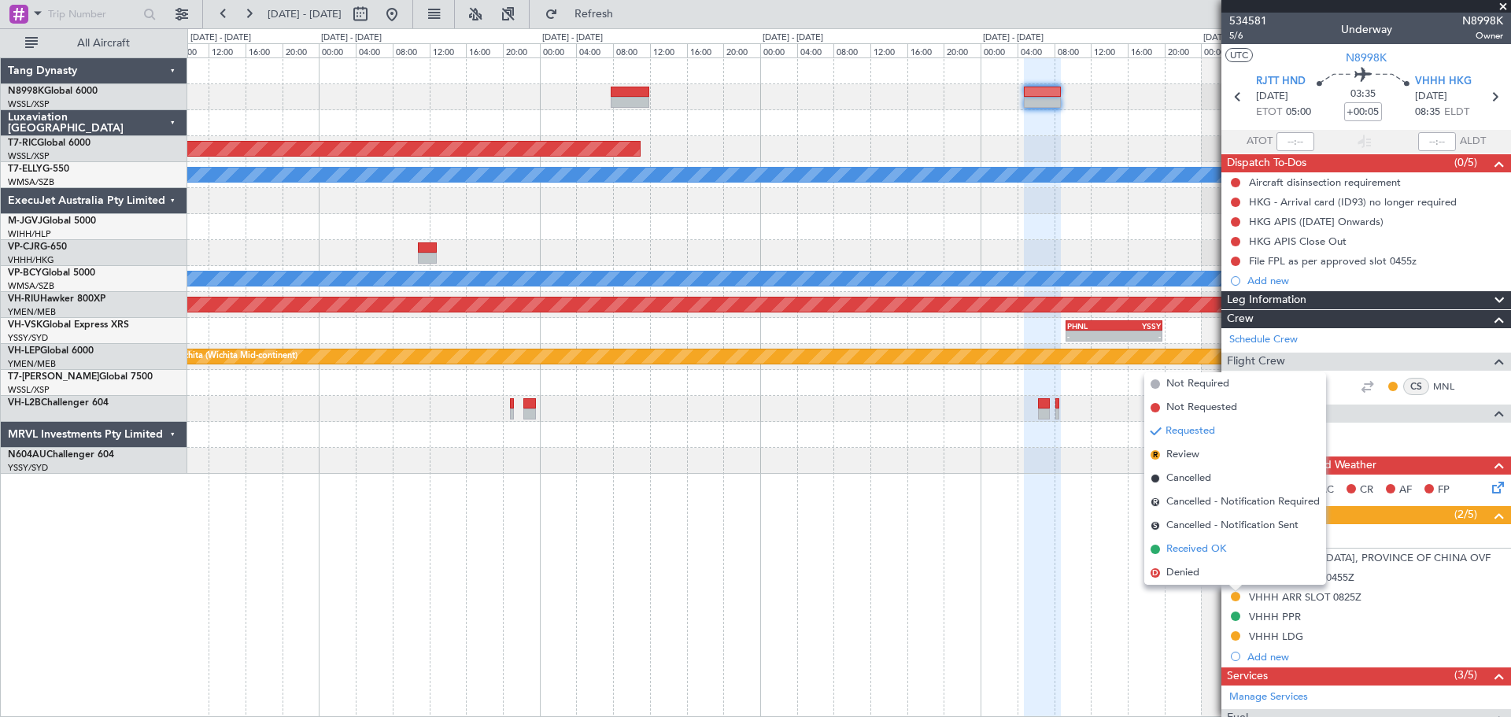
click at [1208, 545] on span "Received OK" at bounding box center [1196, 549] width 60 height 16
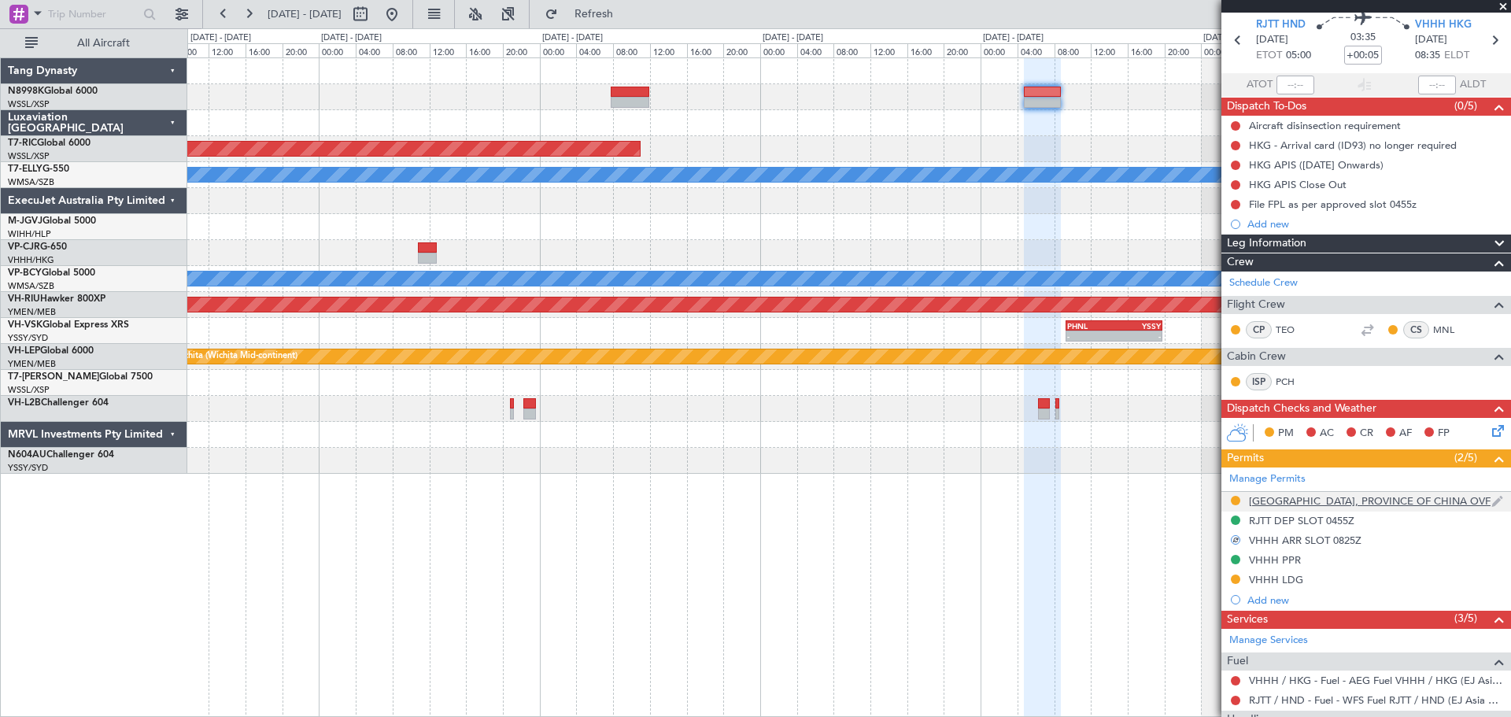
scroll to position [79, 0]
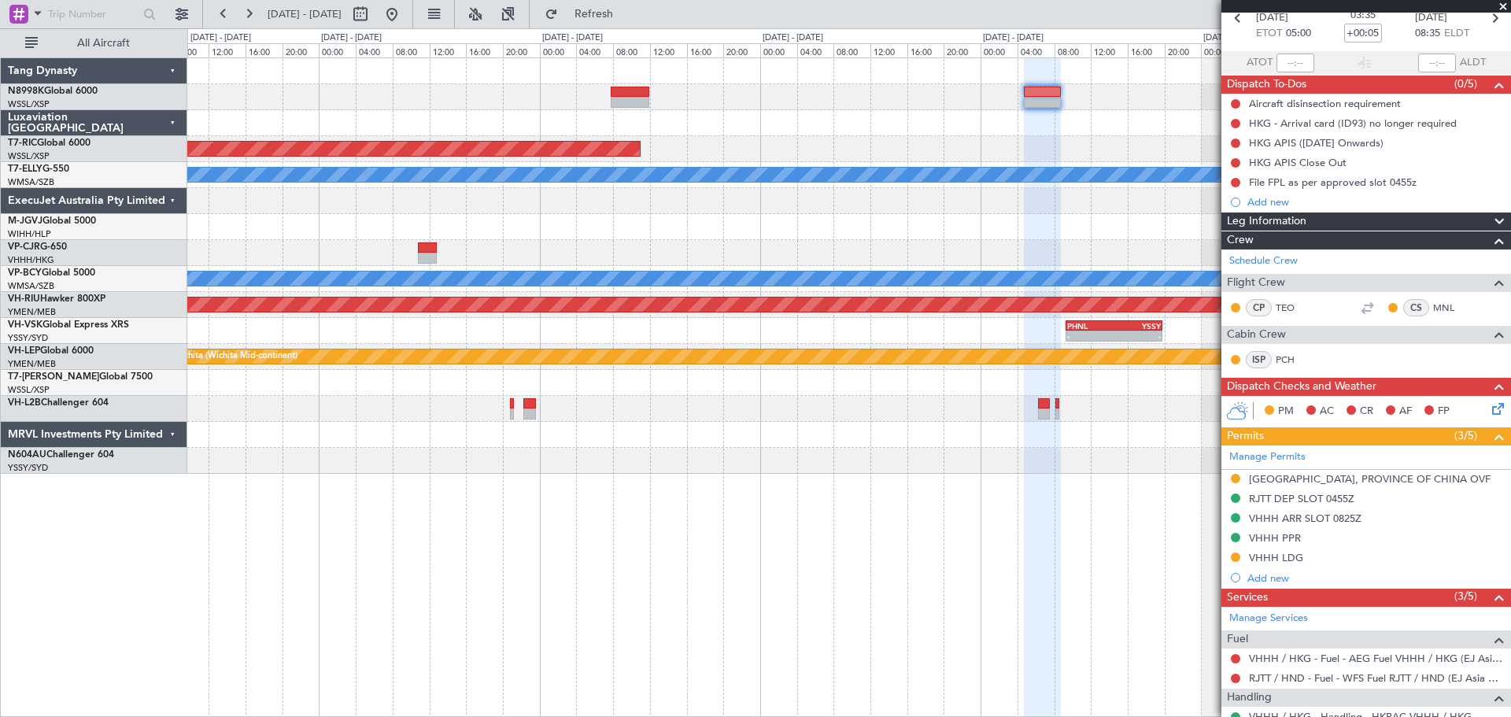
click at [1208, 519] on div "VHHH ARR SLOT 0825Z" at bounding box center [1305, 517] width 113 height 13
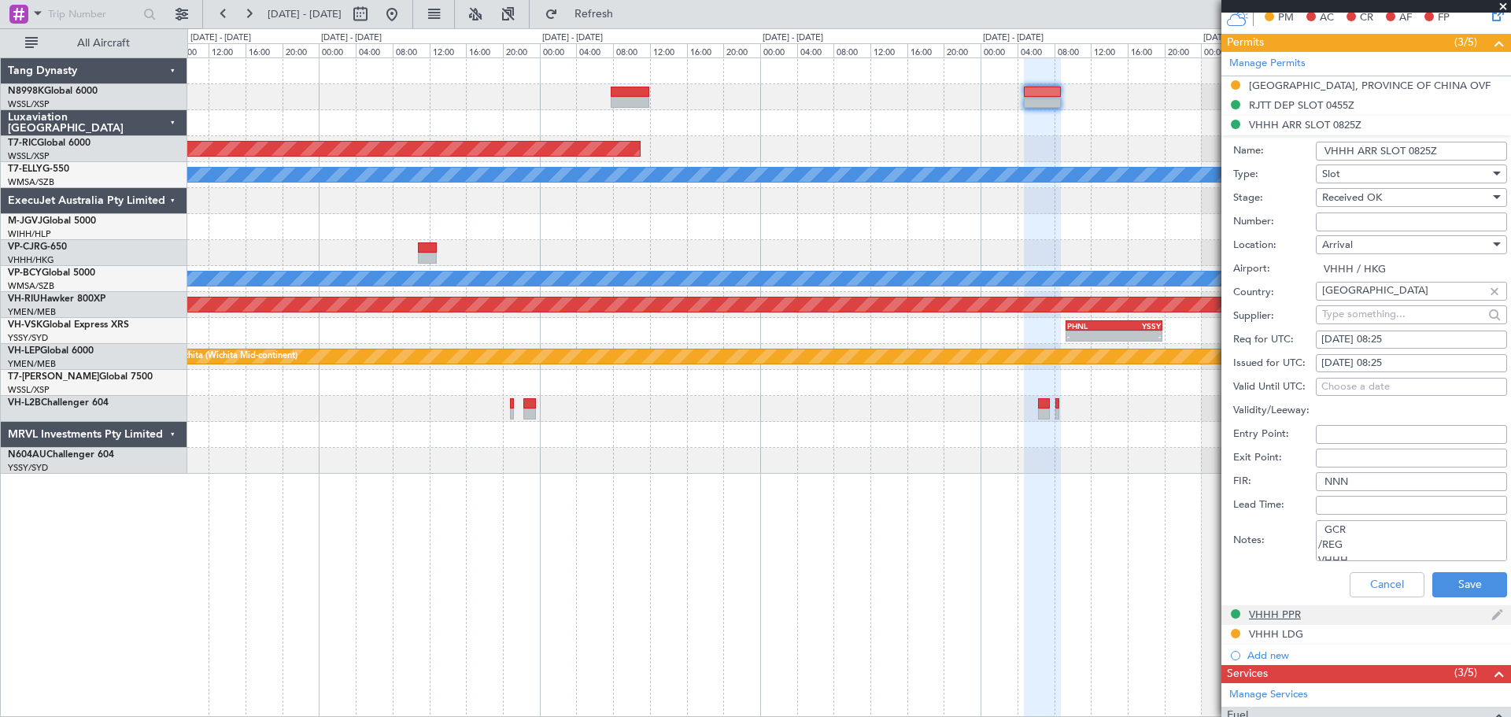
scroll to position [117, 0]
drag, startPoint x: 1320, startPoint y: 529, endPoint x: 1490, endPoint y: 644, distance: 205.1
click at [1208, 573] on ul "[GEOGRAPHIC_DATA], PROVINCE OF [GEOGRAPHIC_DATA] OVF RJTT DEP SLOT 0455Z [GEOGR…" at bounding box center [1366, 370] width 290 height 588
paste textarea "KN8998K [DATE] 013GLEX RJTT0825 D / RE.N8998K [PERSON_NAME].VHHHAGN7519000/"
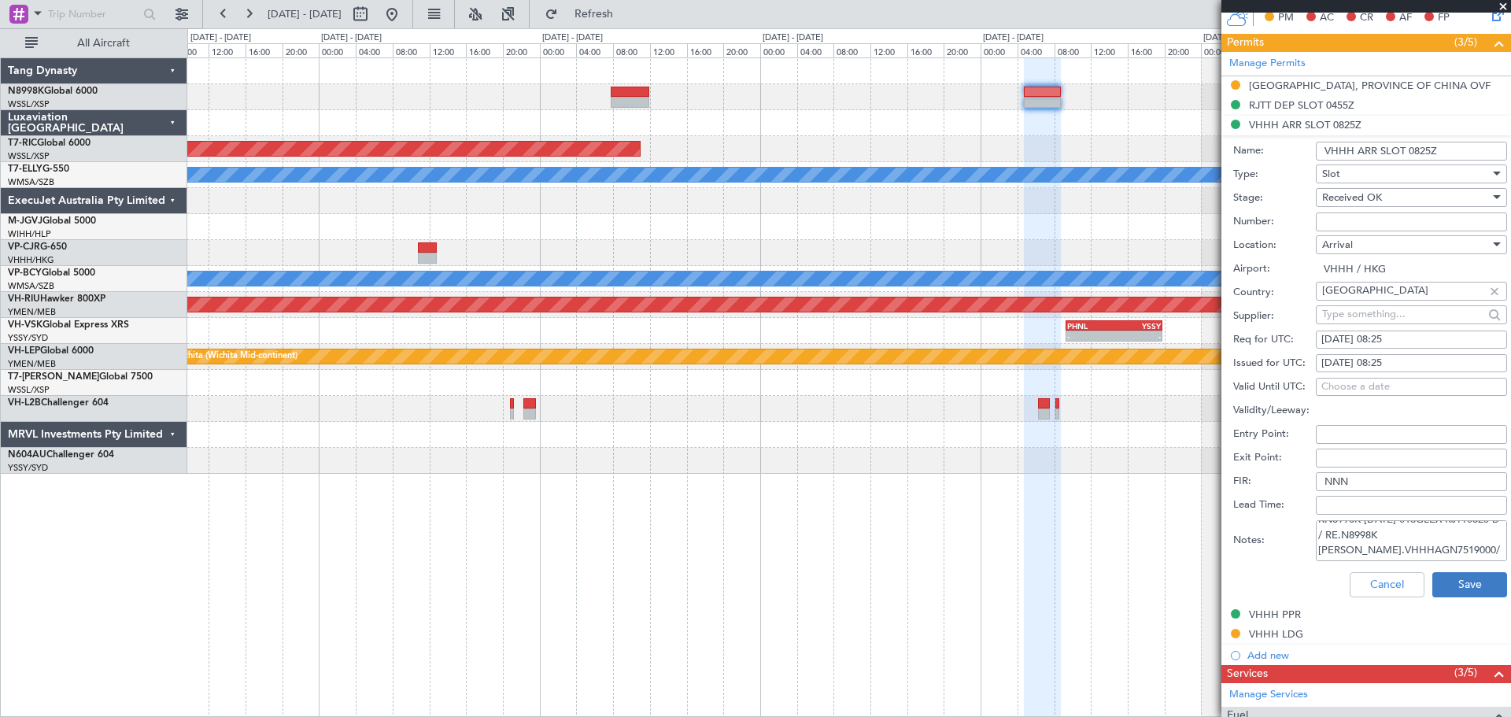
type textarea "GCR /REG VHHH KN8998K [DATE] 013GLEX RJTT0825 D / RE.N8998K [PERSON_NAME].VHHHA…"
click at [1208, 573] on button "Save" at bounding box center [1469, 584] width 75 height 25
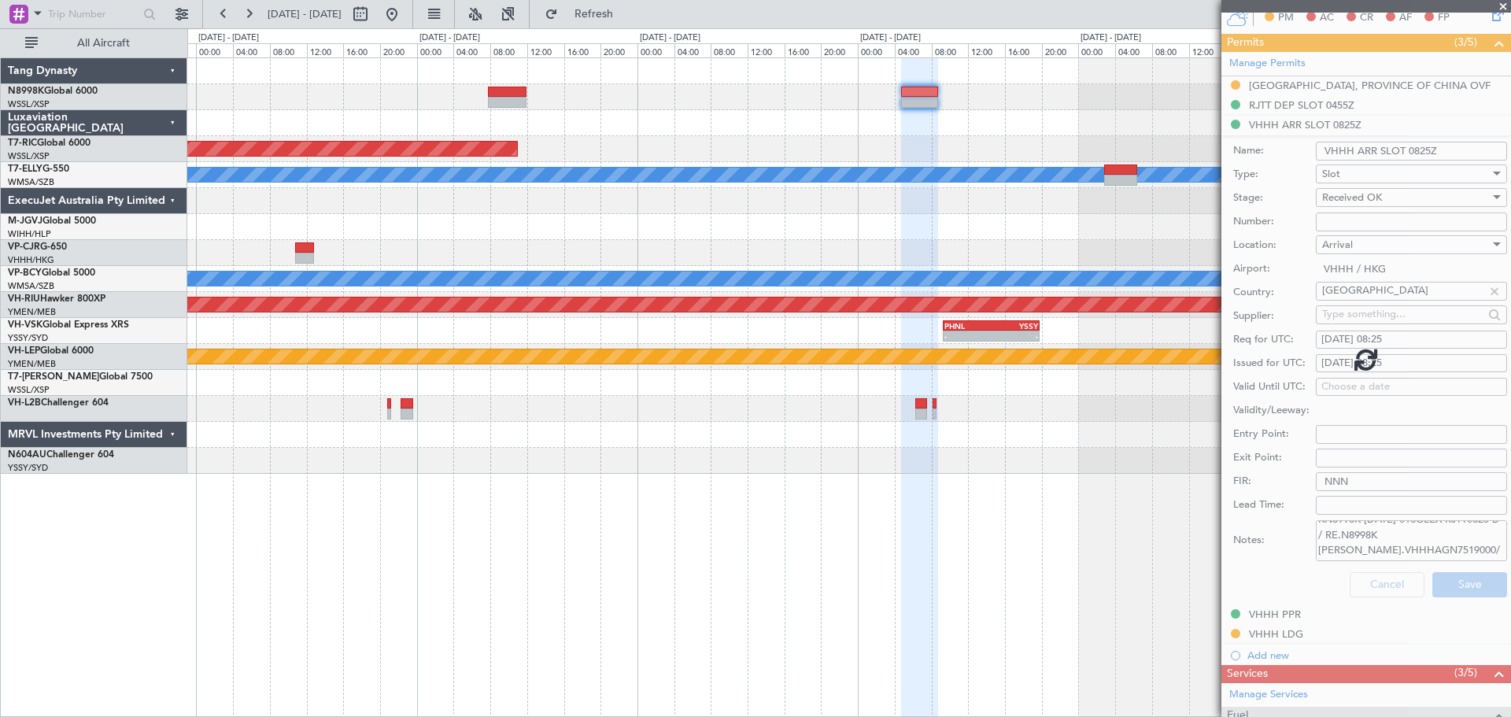
click at [1003, 168] on div "Unplanned Maint [GEOGRAPHIC_DATA] (Seletar) Unplanned Maint [GEOGRAPHIC_DATA] (…" at bounding box center [848, 265] width 1323 height 415
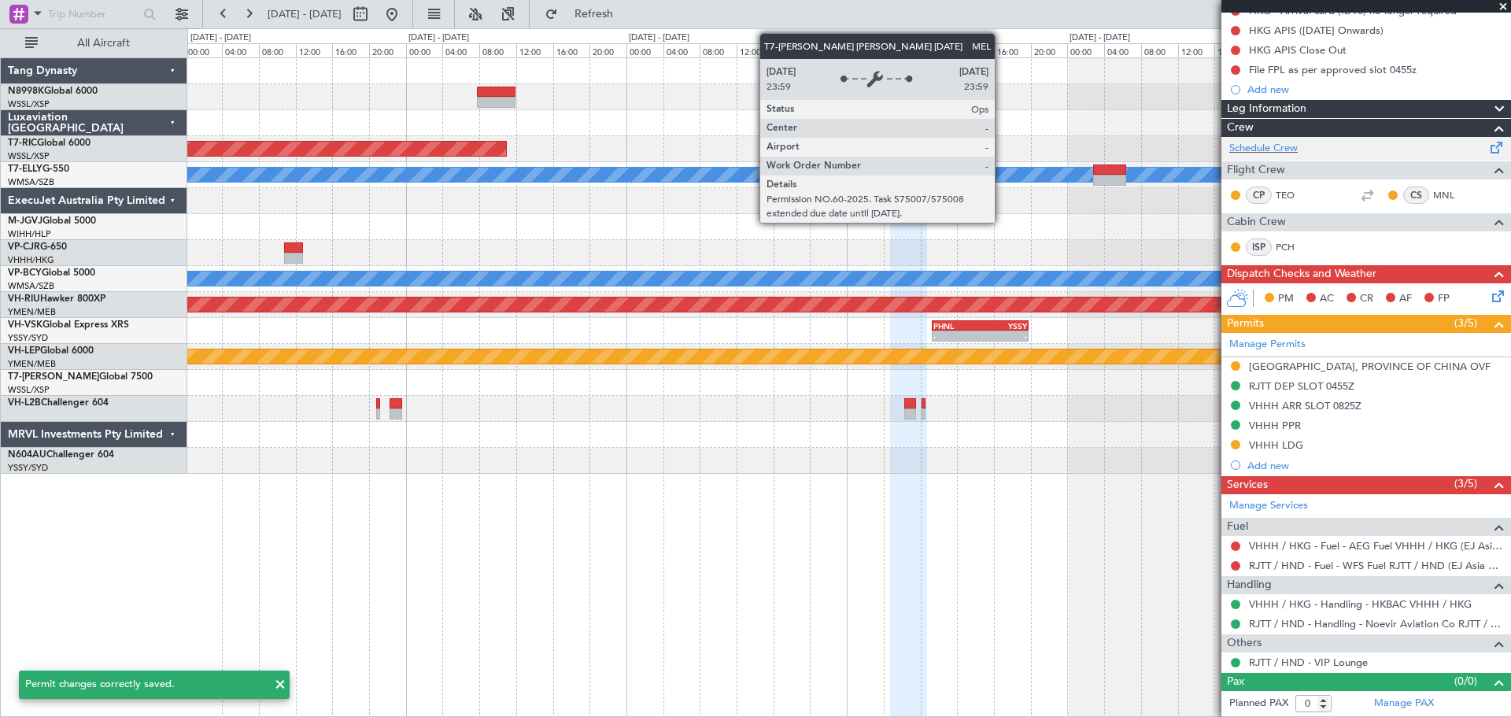
scroll to position [190, 0]
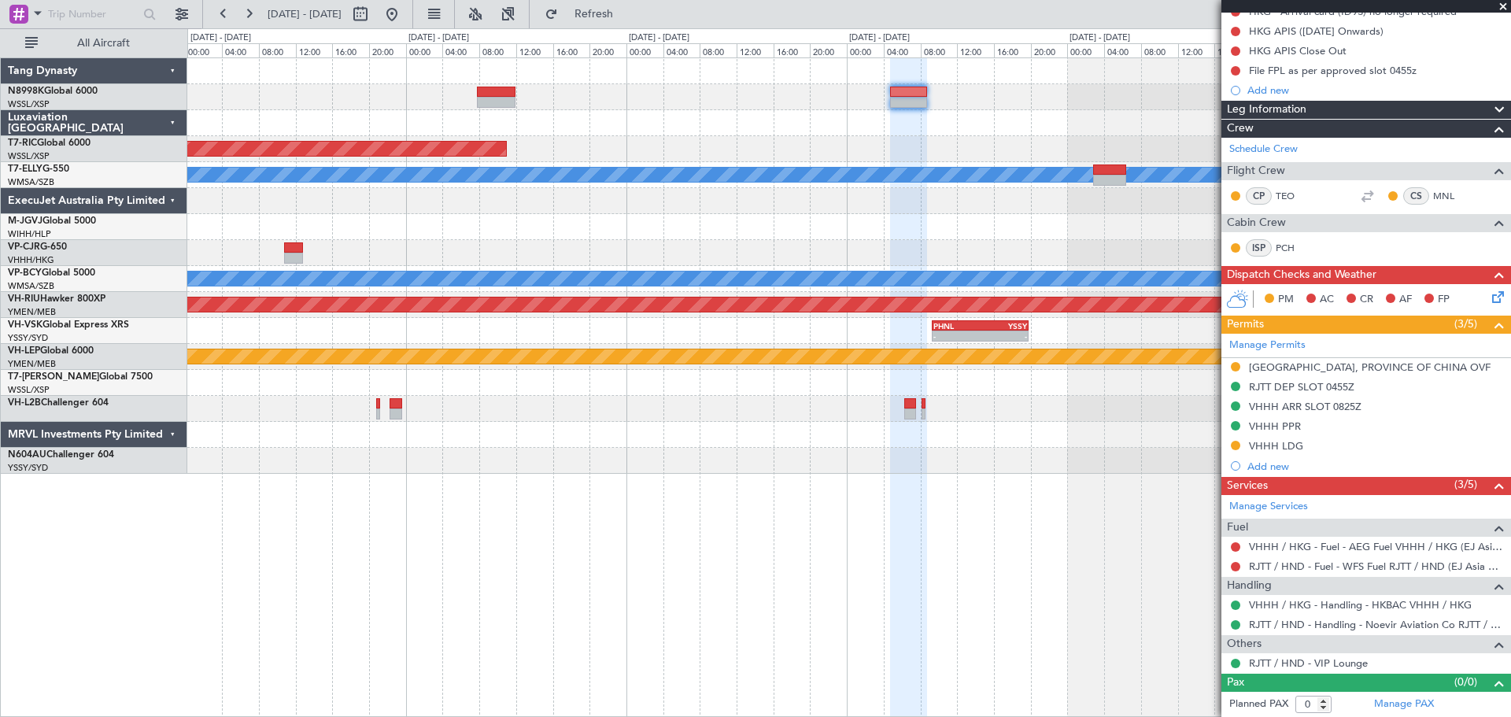
click at [803, 149] on div "Unplanned Maint [GEOGRAPHIC_DATA] (Seletar) Unplanned Maint [GEOGRAPHIC_DATA] (…" at bounding box center [848, 265] width 1323 height 415
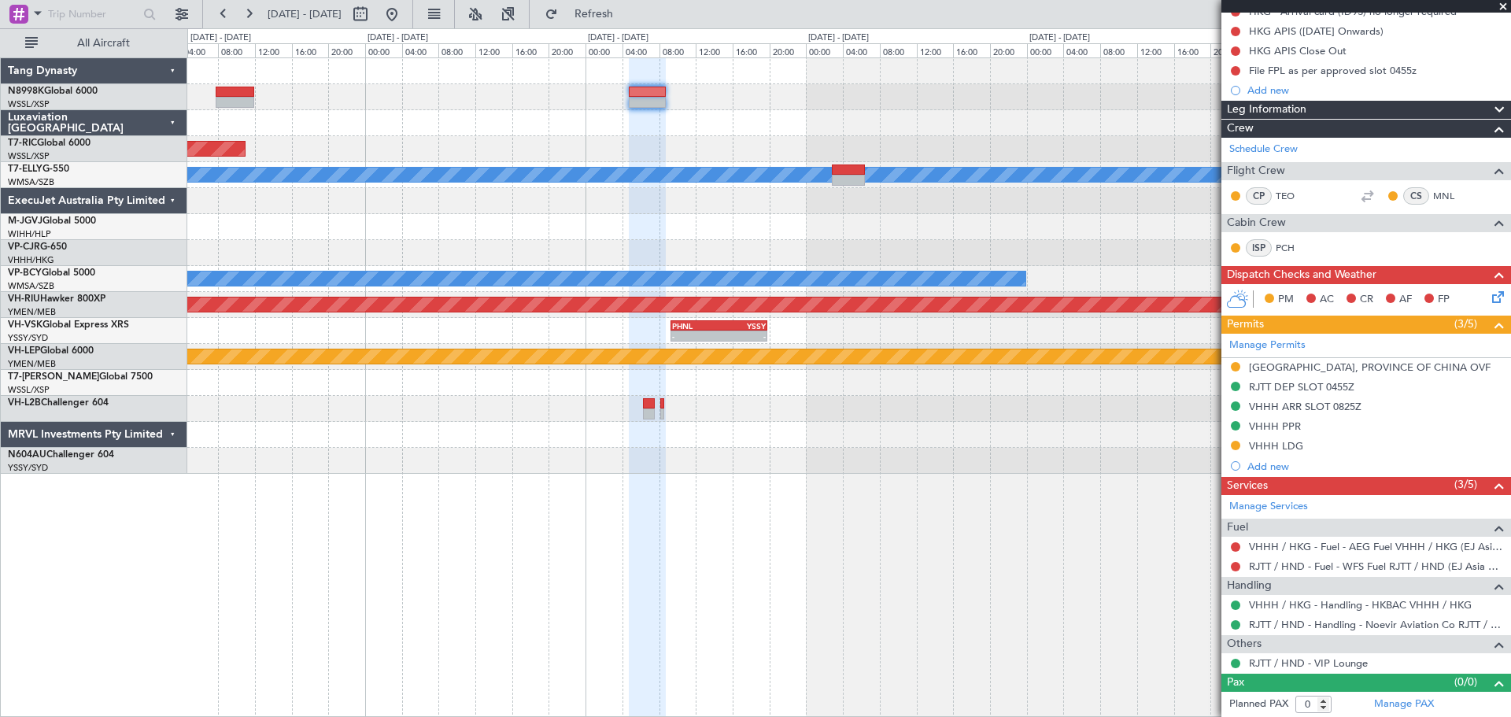
click at [810, 133] on div at bounding box center [848, 123] width 1323 height 26
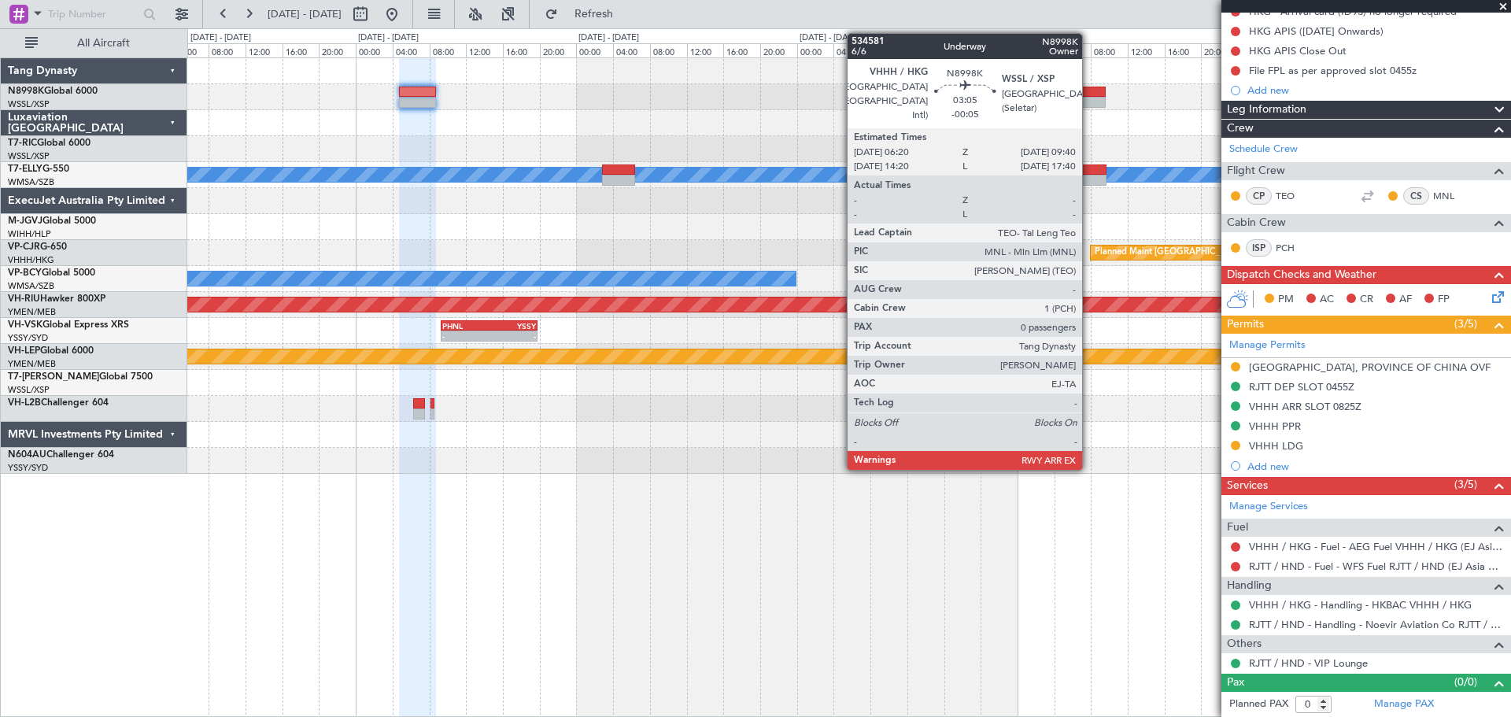
click at [1089, 99] on div at bounding box center [1090, 102] width 31 height 11
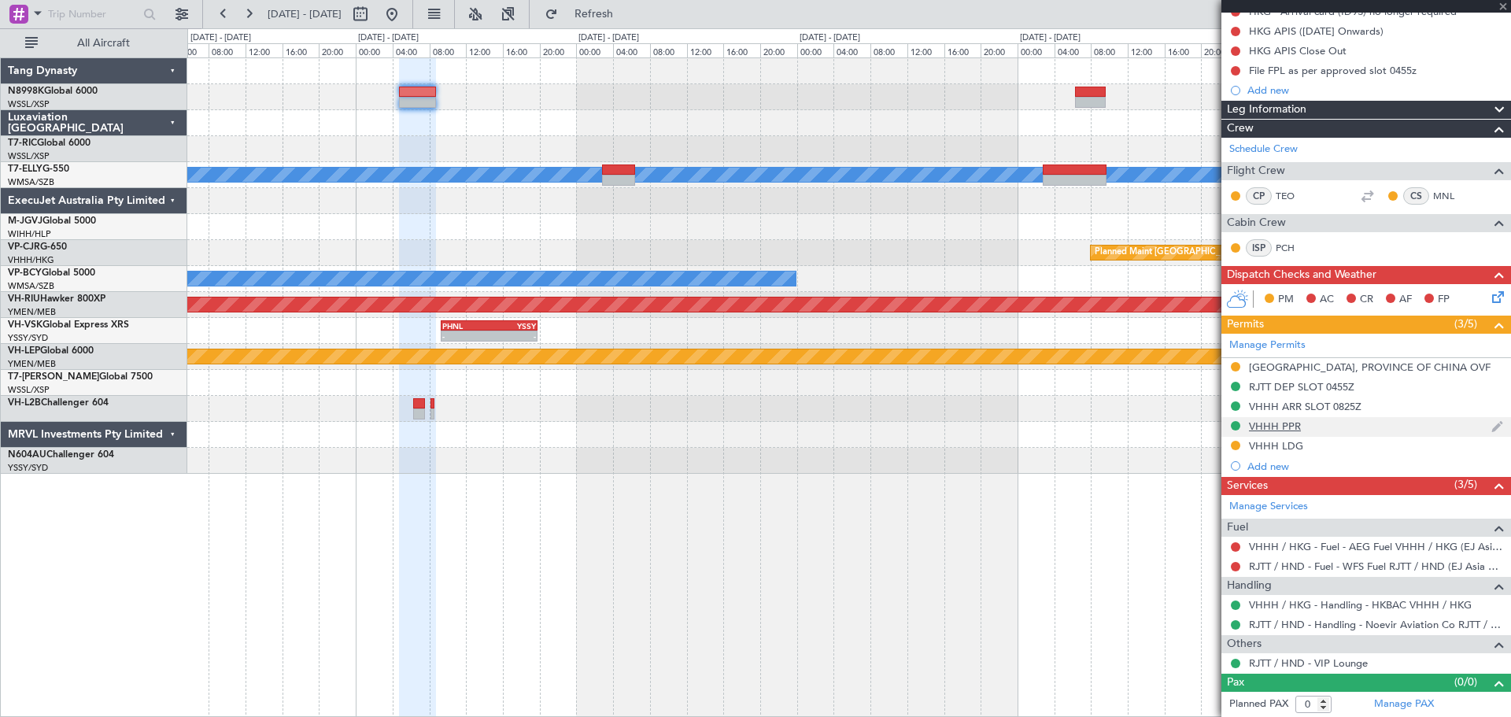
type input "-00:05"
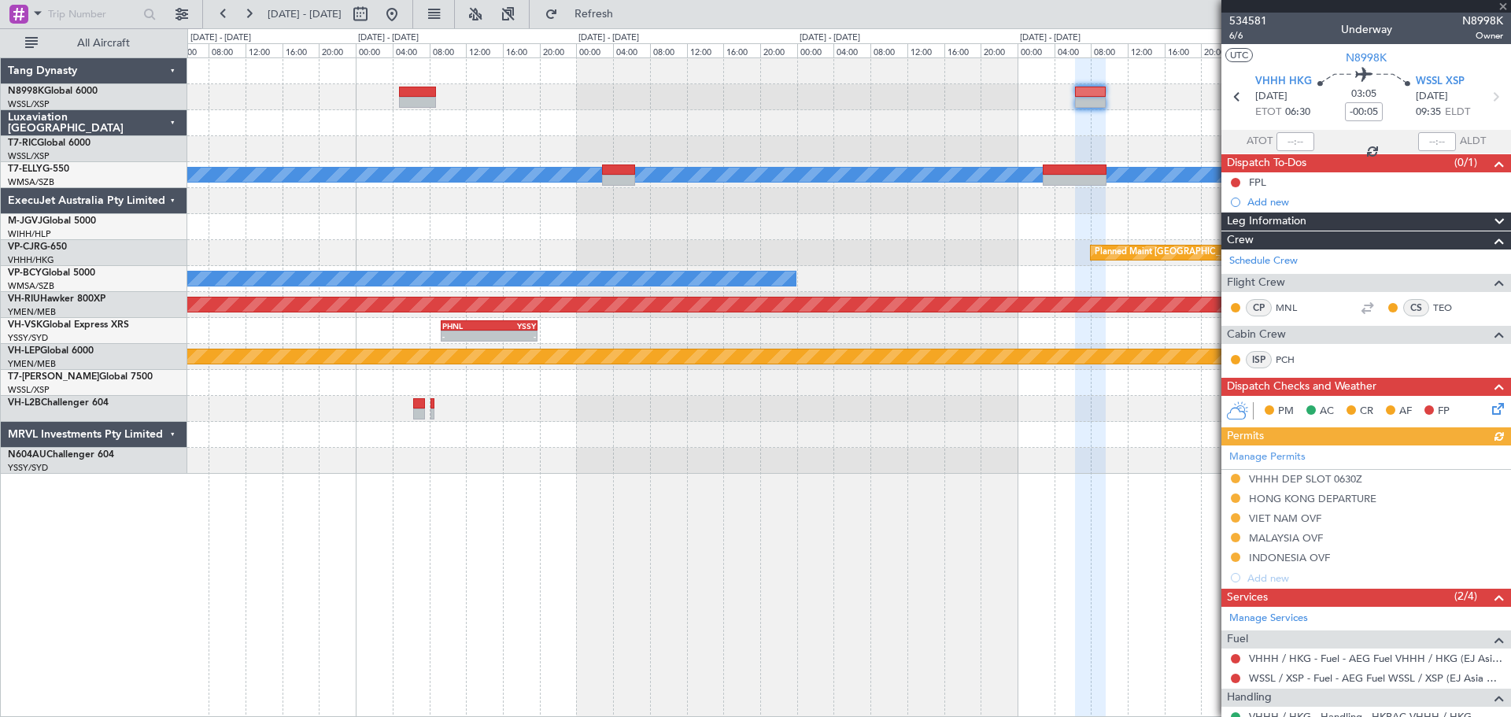
click at [1208, 477] on div "Manage Permits VHHH DEP SLOT 0630Z [GEOGRAPHIC_DATA] DEPARTURE VIET NAM OVF MAL…" at bounding box center [1366, 516] width 290 height 142
click at [1208, 474] on div "Manage Permits VHHH DEP SLOT 0630Z [GEOGRAPHIC_DATA] DEPARTURE VIET NAM OVF MAL…" at bounding box center [1366, 516] width 290 height 142
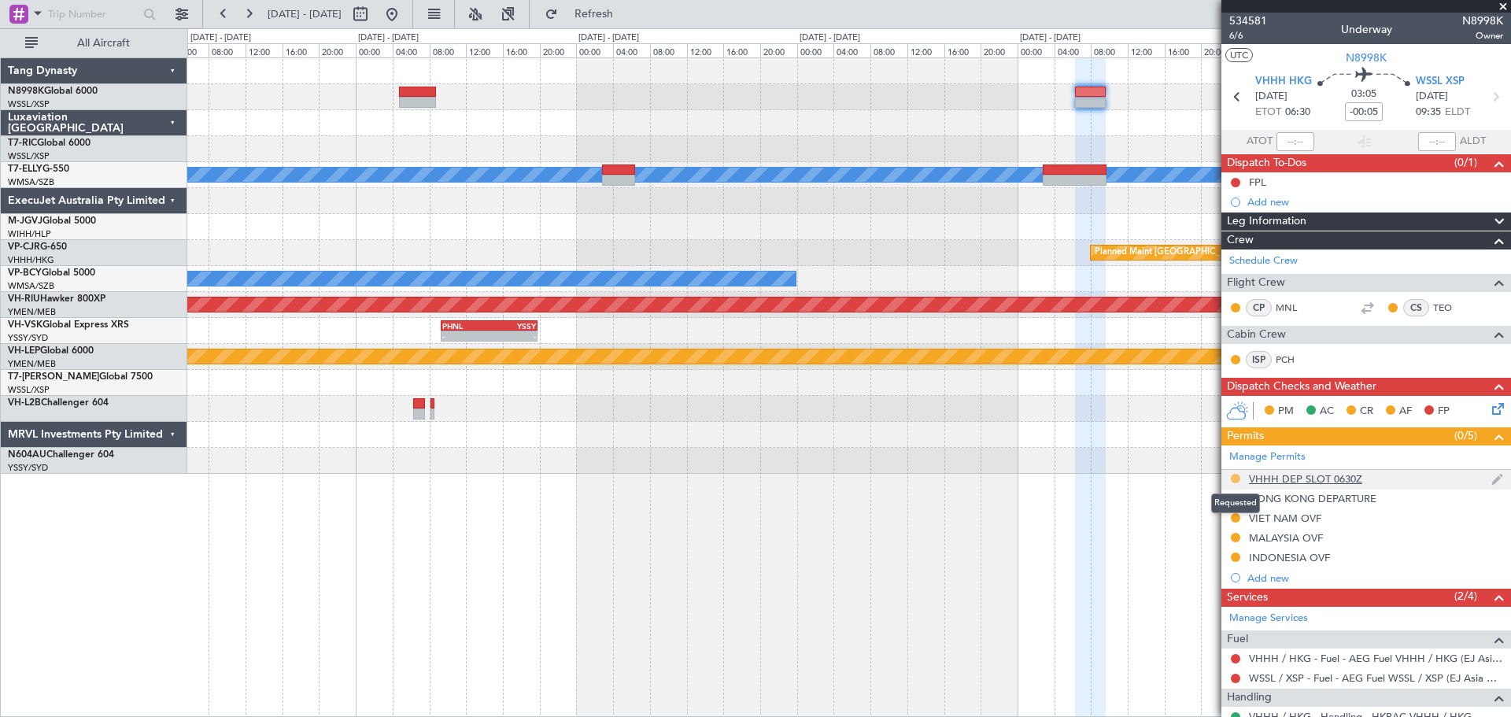
click at [1208, 475] on button at bounding box center [1235, 478] width 9 height 9
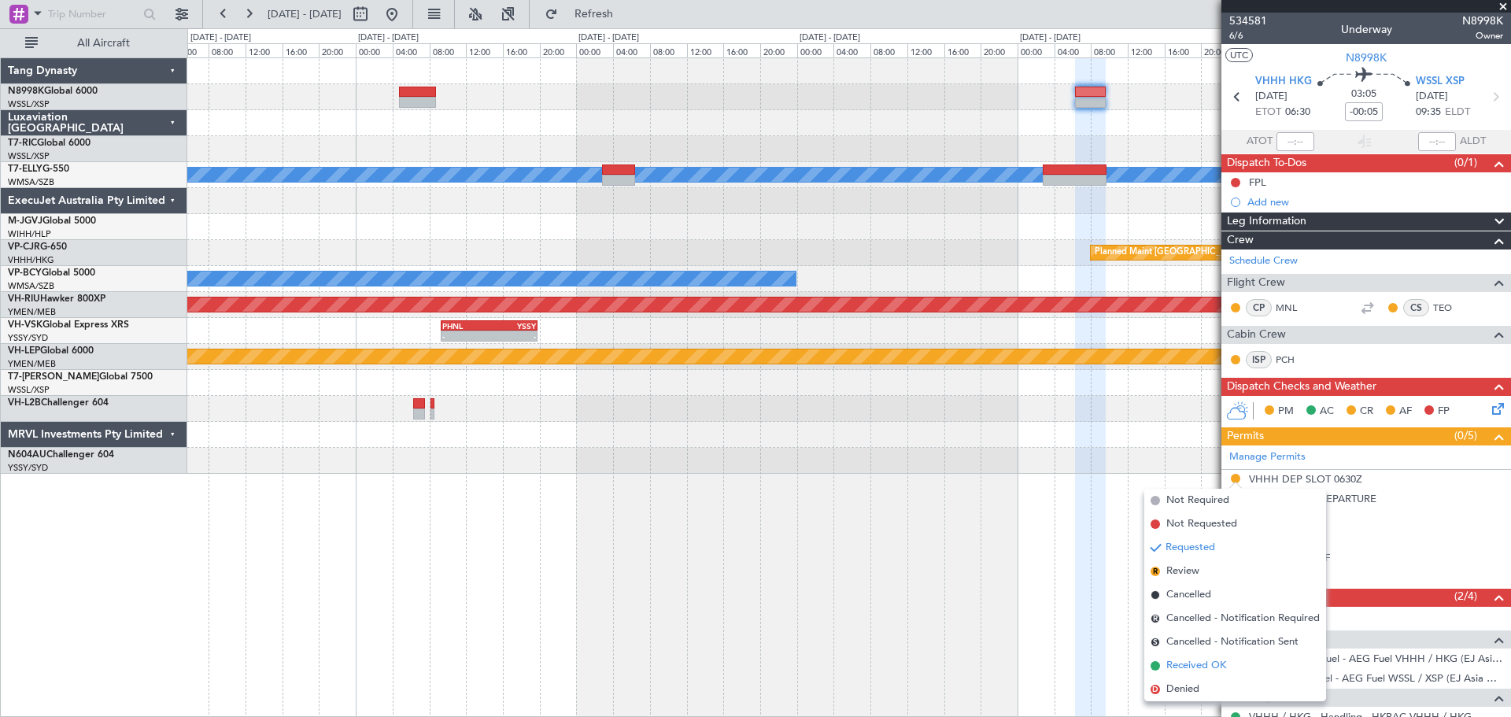
click at [1197, 573] on span "Received OK" at bounding box center [1196, 666] width 60 height 16
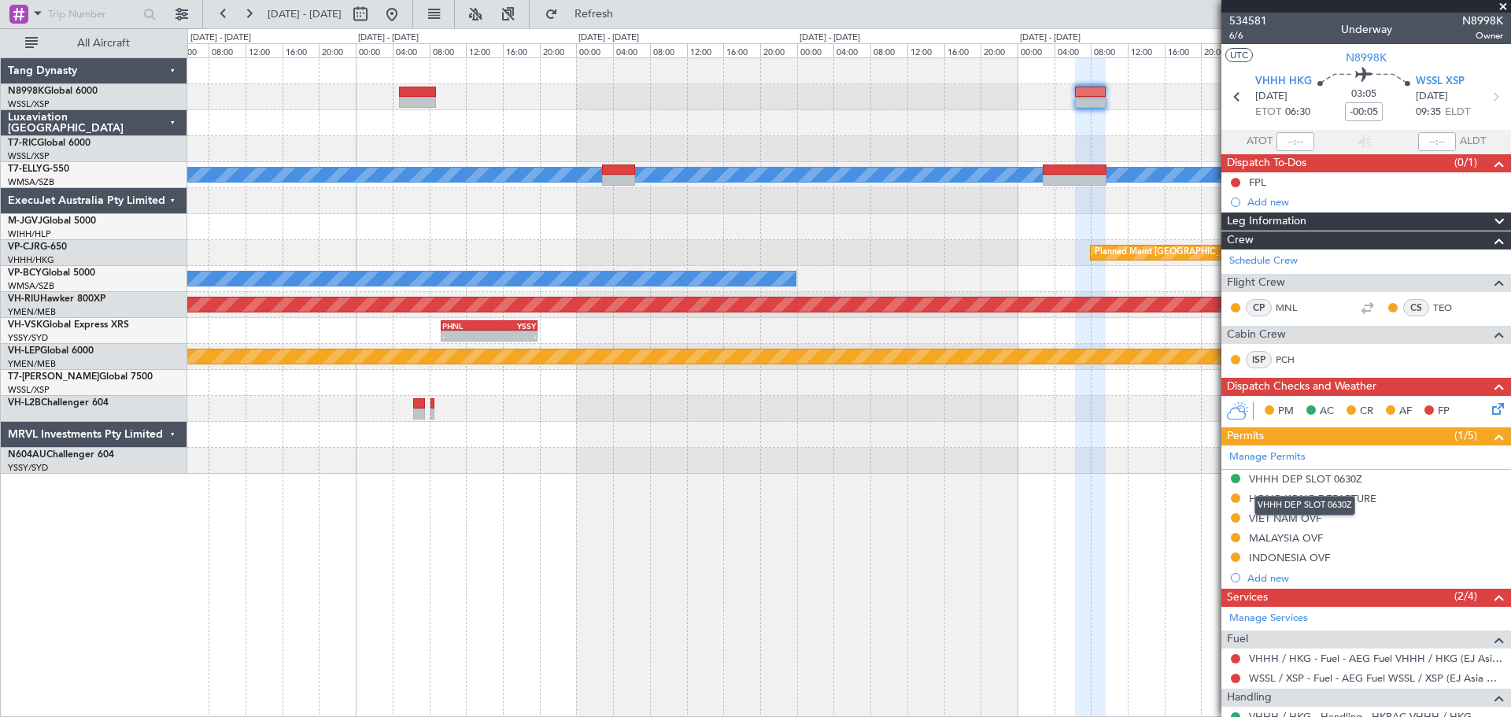
click at [1208, 482] on div "VHHH DEP SLOT 0630Z" at bounding box center [1305, 478] width 113 height 13
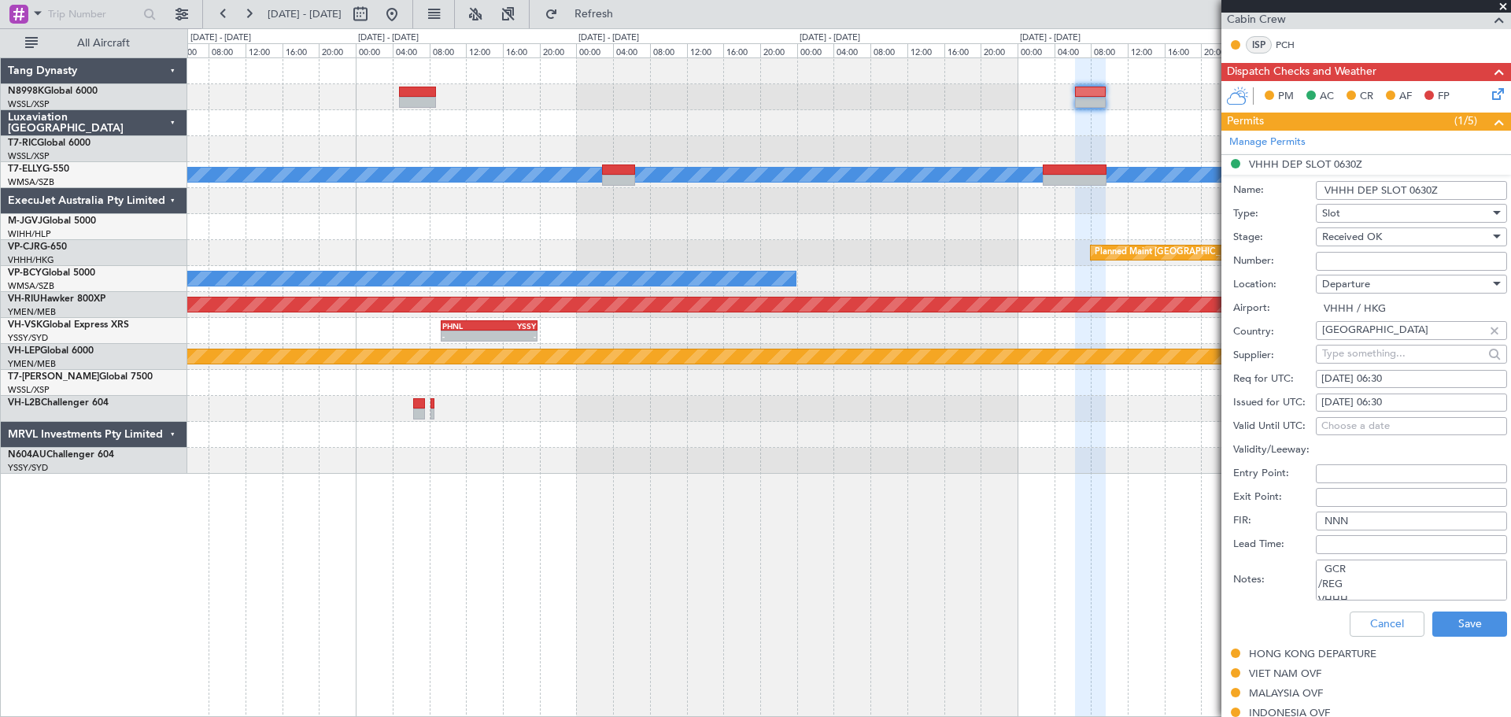
scroll to position [117, 0]
drag, startPoint x: 1316, startPoint y: 564, endPoint x: 1531, endPoint y: 681, distance: 245.4
click at [1208, 573] on html "[DATE] - [DATE] Refresh Quick Links All Aircraft Unplanned Maint [GEOGRAPHIC_DA…" at bounding box center [755, 358] width 1511 height 717
paste textarea "K N8998K [DATE] 013GLEX 0630WSSL D / RE.N8998K IDD.VHHHDGN7521000/"
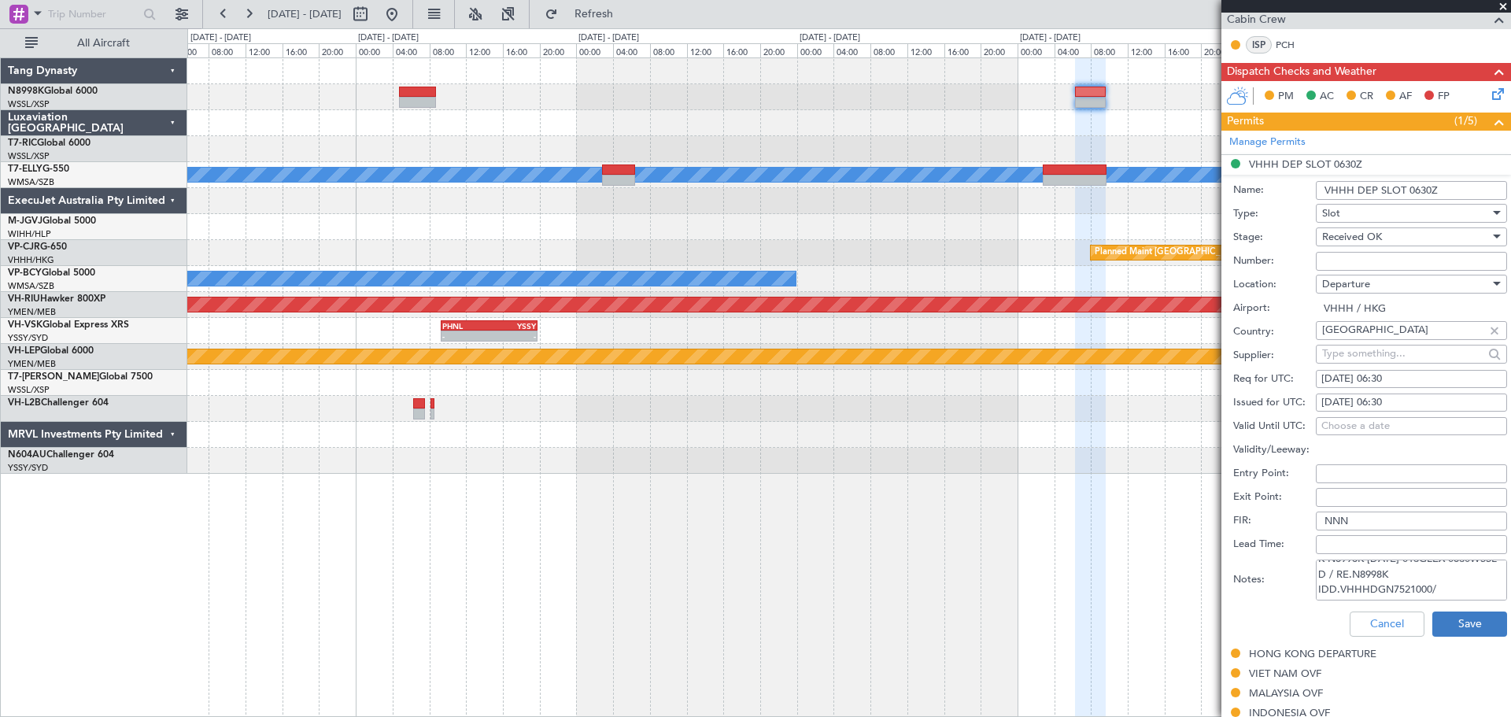
type textarea "GCR /REG VHHH K N8998K [DATE] 013GLEX 0630WSSL D / RE.N8998K IDD.VHHHDGN7521000/"
click at [1208, 573] on button "Save" at bounding box center [1469, 623] width 75 height 25
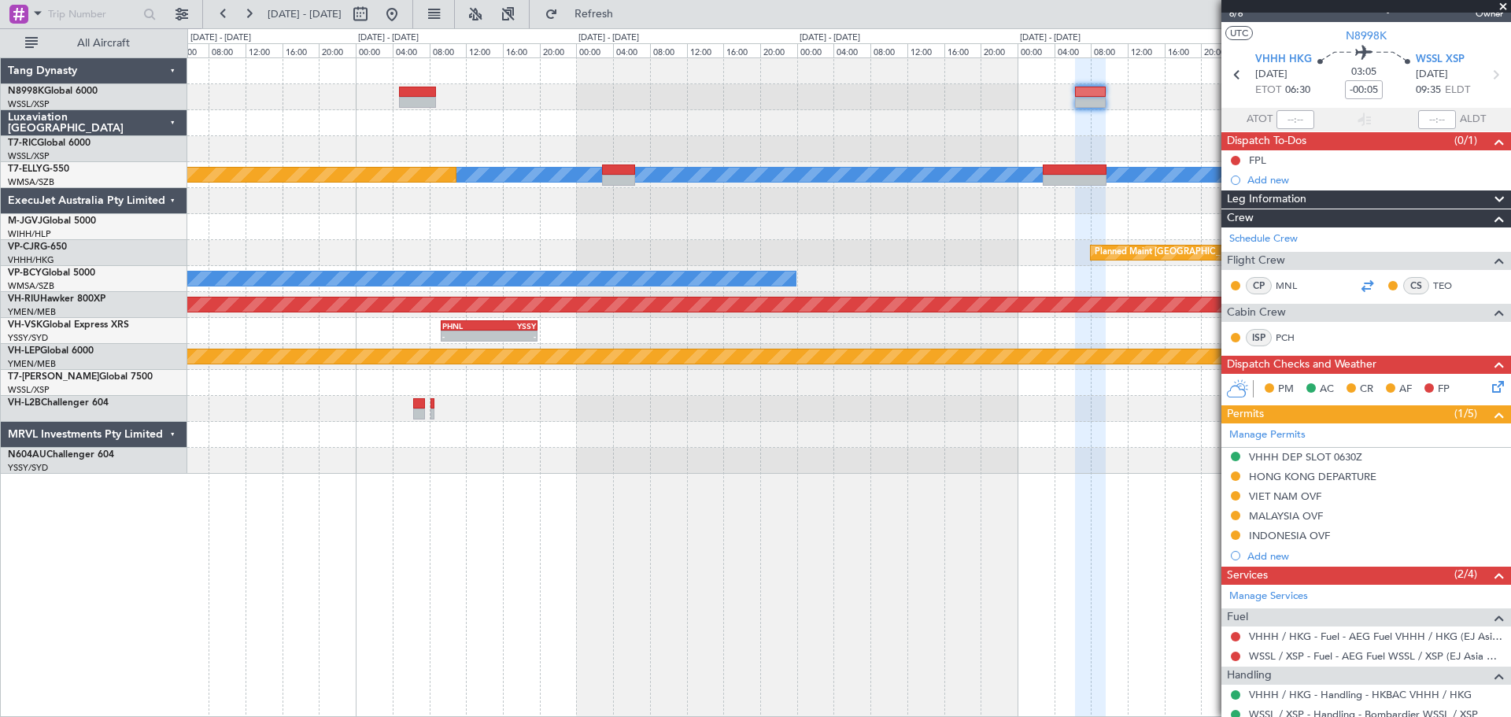
scroll to position [0, 0]
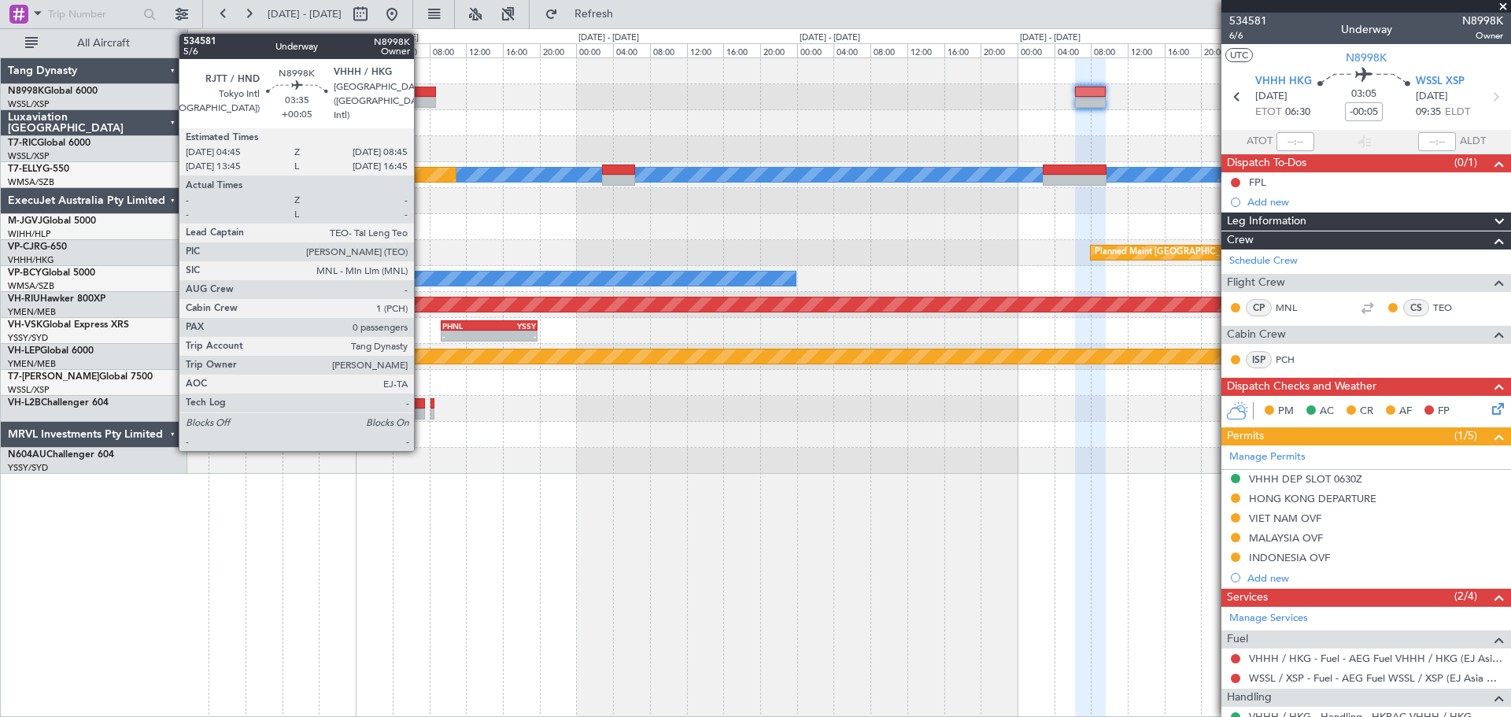
click at [421, 94] on div at bounding box center [417, 92] width 37 height 11
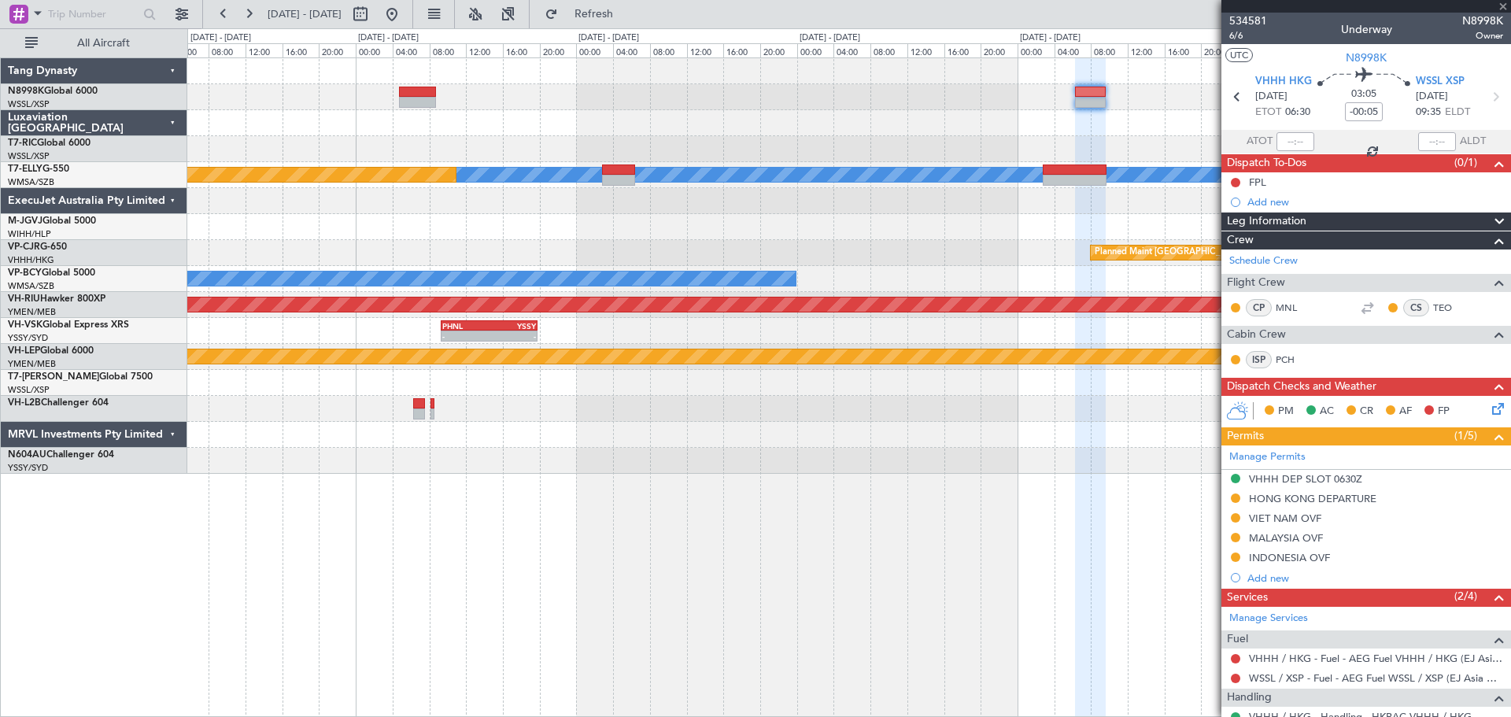
type input "+00:05"
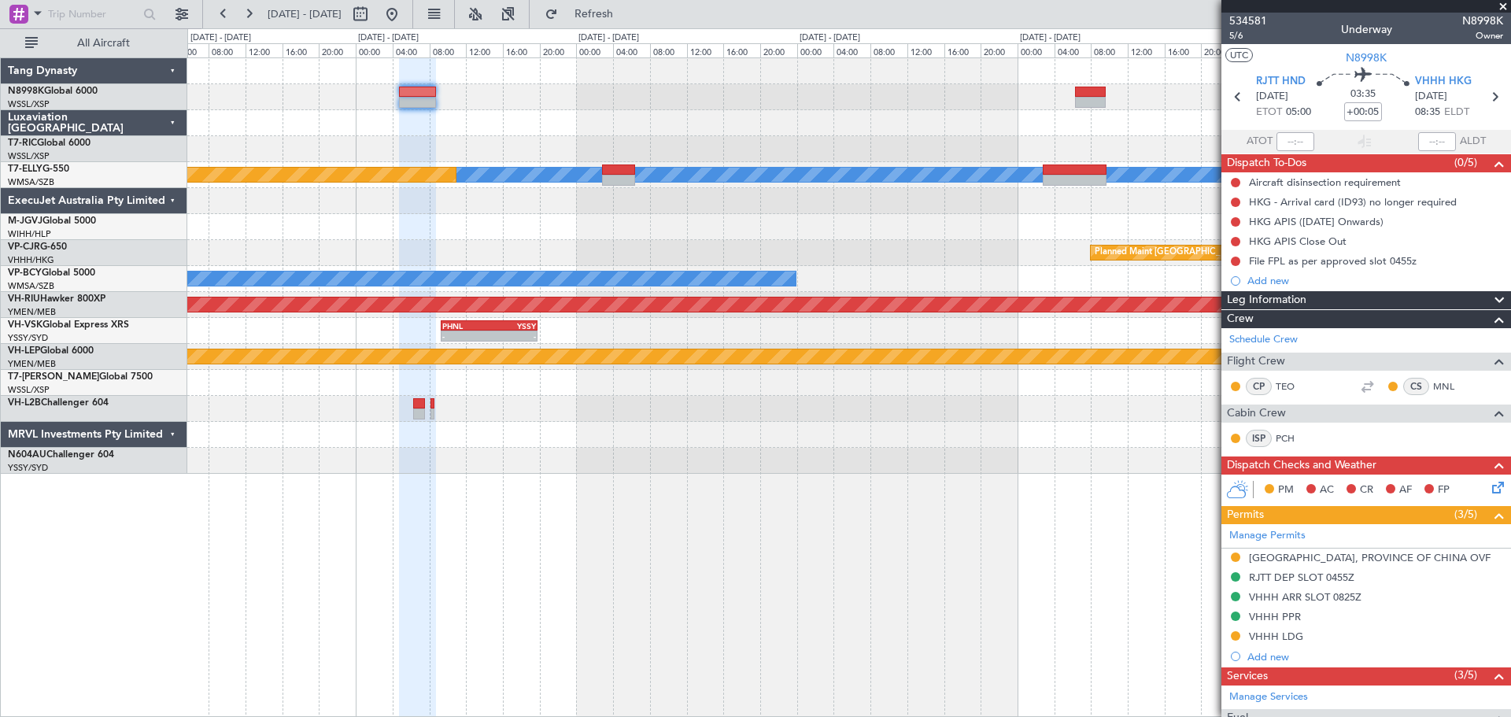
click at [1208, 532] on link "Manage Permits" at bounding box center [1267, 536] width 76 height 16
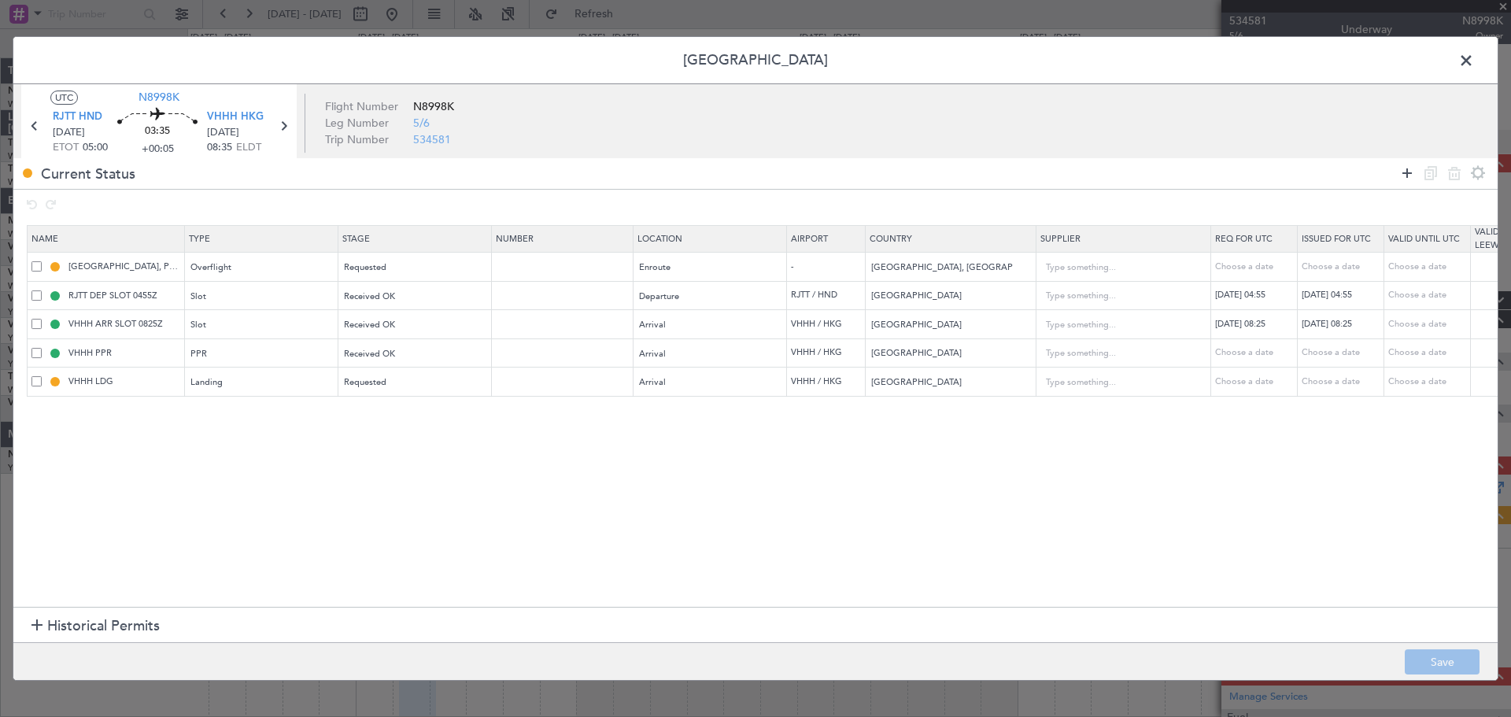
click at [1208, 172] on icon at bounding box center [1406, 173] width 19 height 19
click at [207, 408] on div "Type" at bounding box center [257, 413] width 131 height 24
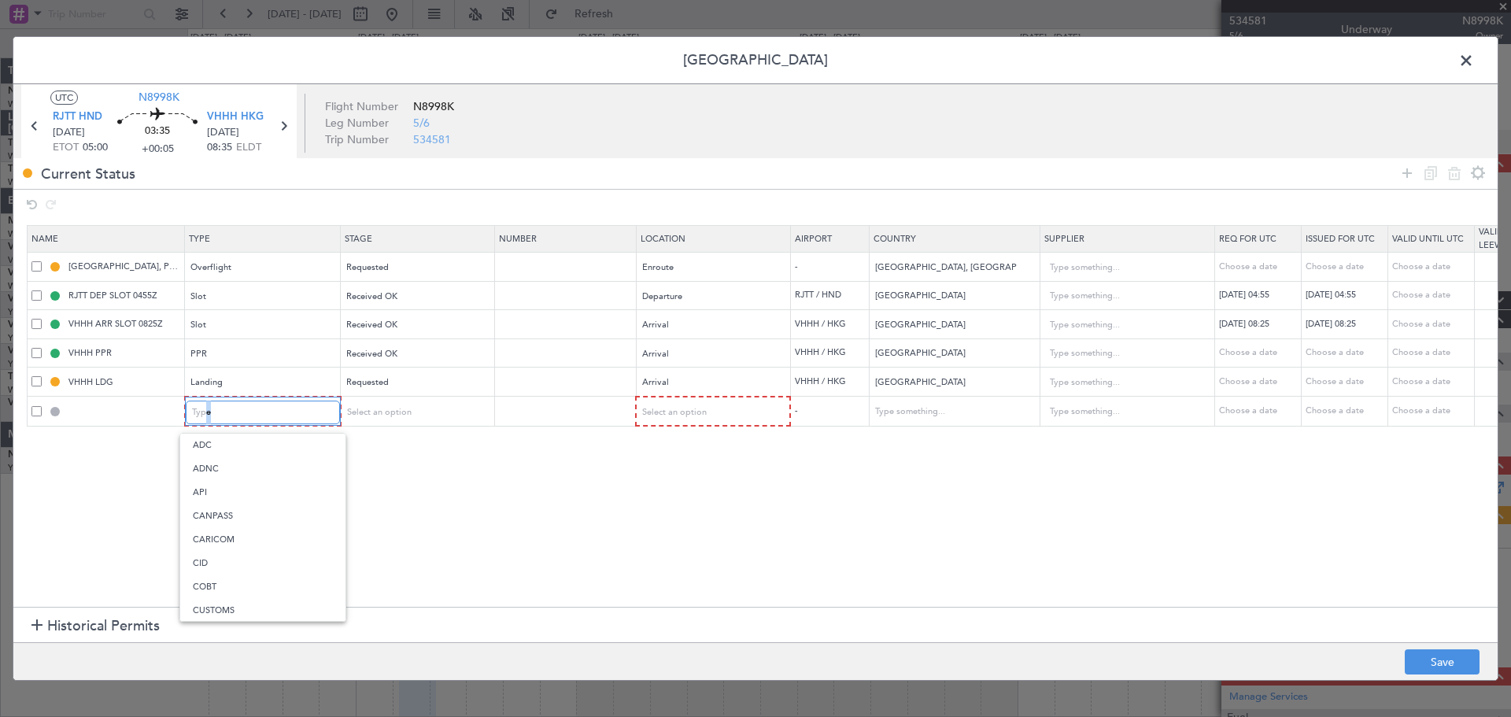
scroll to position [318, 0]
click at [238, 412] on div at bounding box center [755, 358] width 1511 height 717
click at [238, 412] on div "Type" at bounding box center [257, 413] width 131 height 24
click at [242, 493] on span "API" at bounding box center [263, 493] width 140 height 24
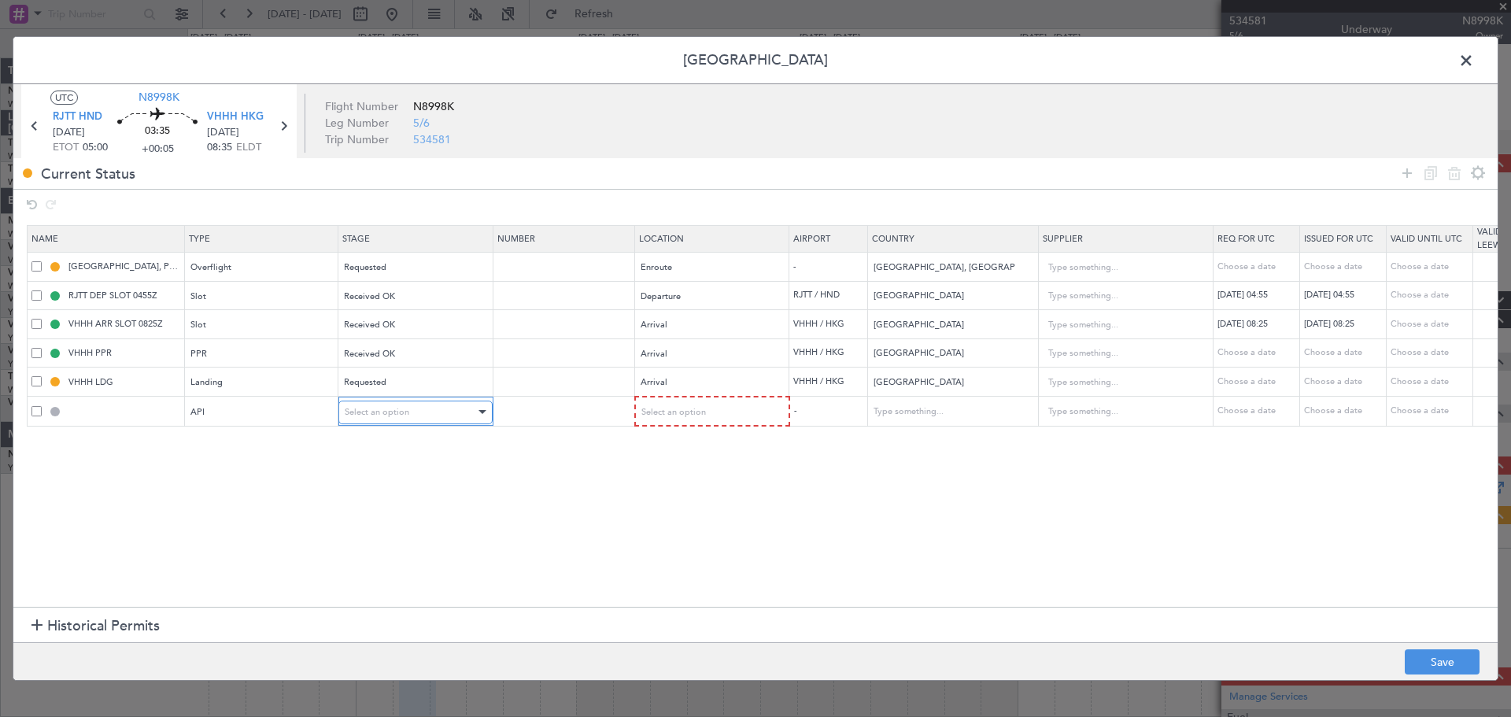
click at [401, 415] on span "Select an option" at bounding box center [377, 412] width 65 height 12
click at [703, 414] on div at bounding box center [755, 358] width 1511 height 717
click at [703, 414] on div "Select an option" at bounding box center [706, 413] width 131 height 24
click at [666, 489] on span "Arrival" at bounding box center [711, 493] width 140 height 24
click at [1208, 573] on button "Save" at bounding box center [1442, 661] width 75 height 25
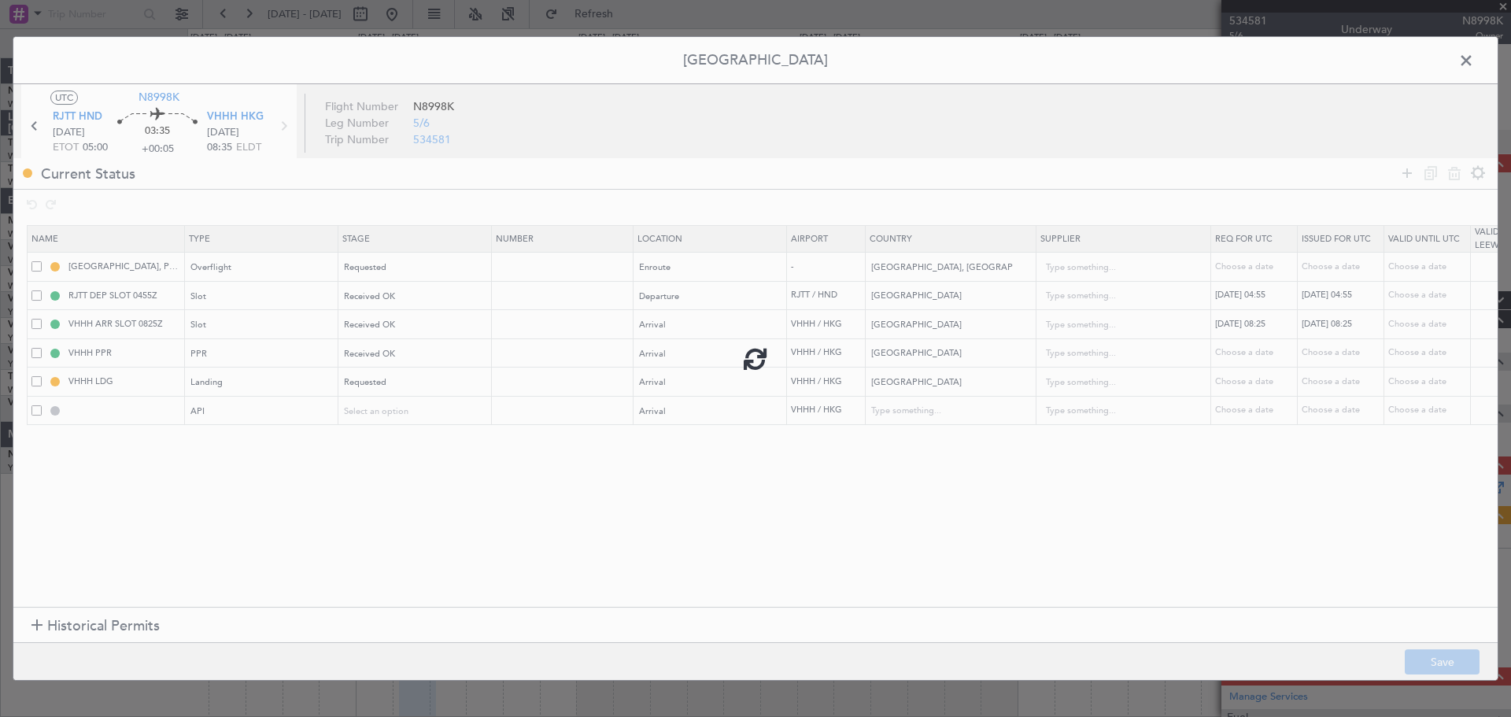
type input "VHHH ARR API"
type input "[GEOGRAPHIC_DATA]"
type input "NNN"
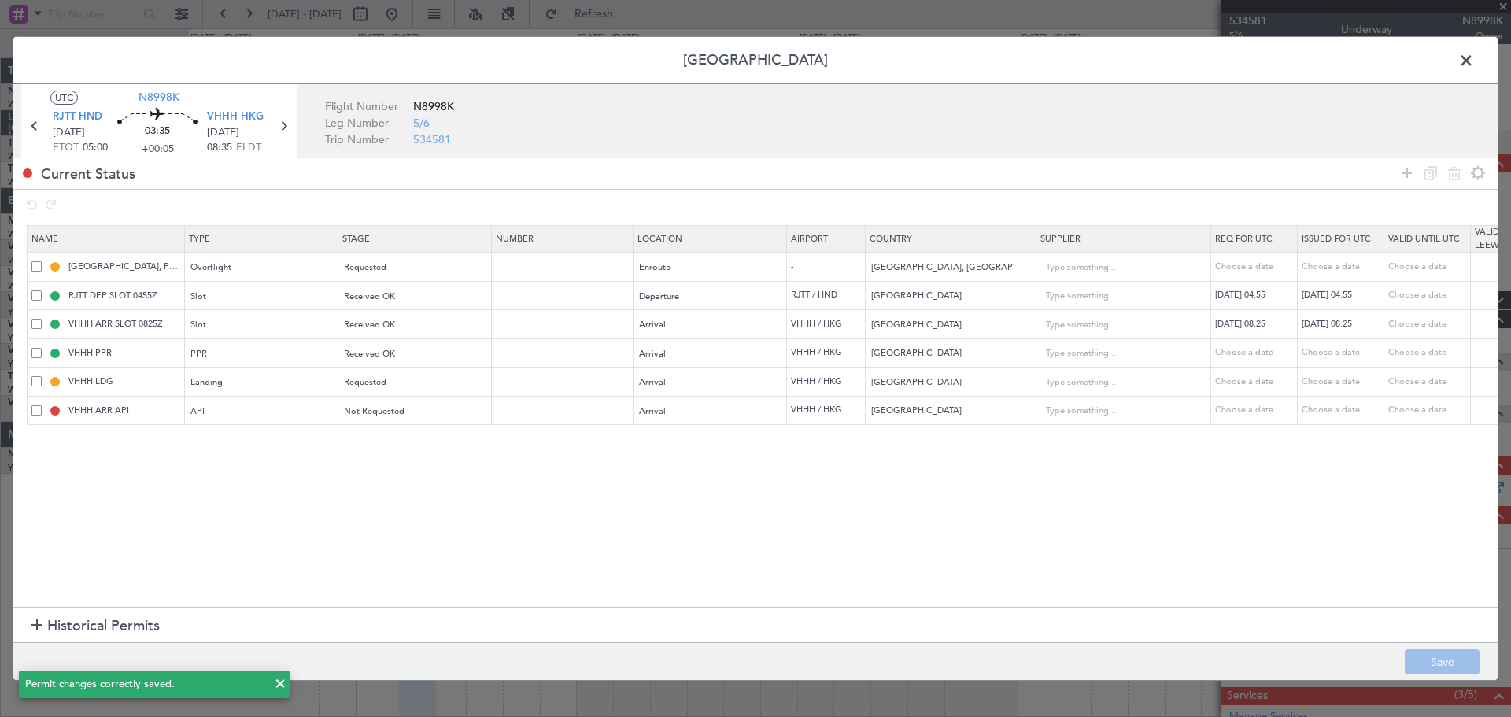
click at [1208, 58] on span at bounding box center [1474, 64] width 0 height 31
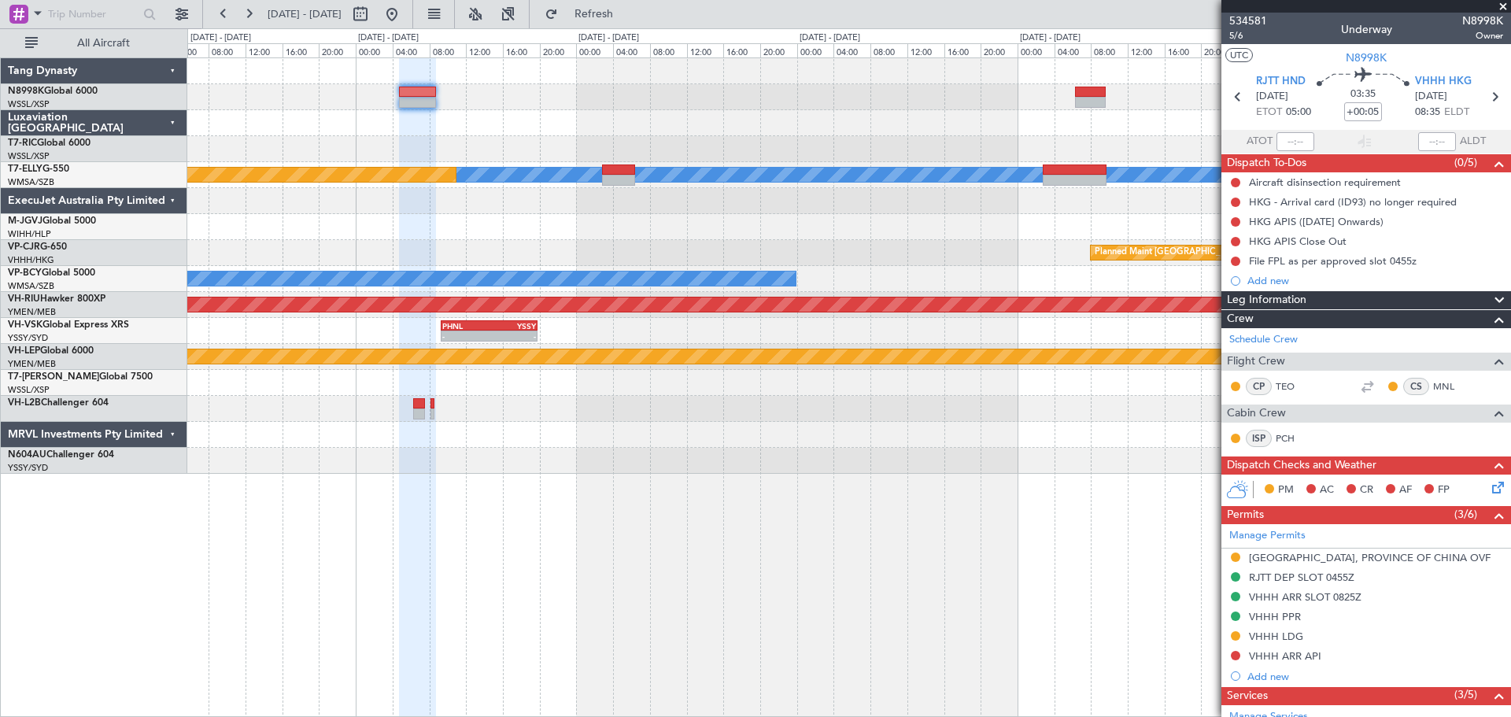
click at [877, 125] on div at bounding box center [848, 123] width 1323 height 26
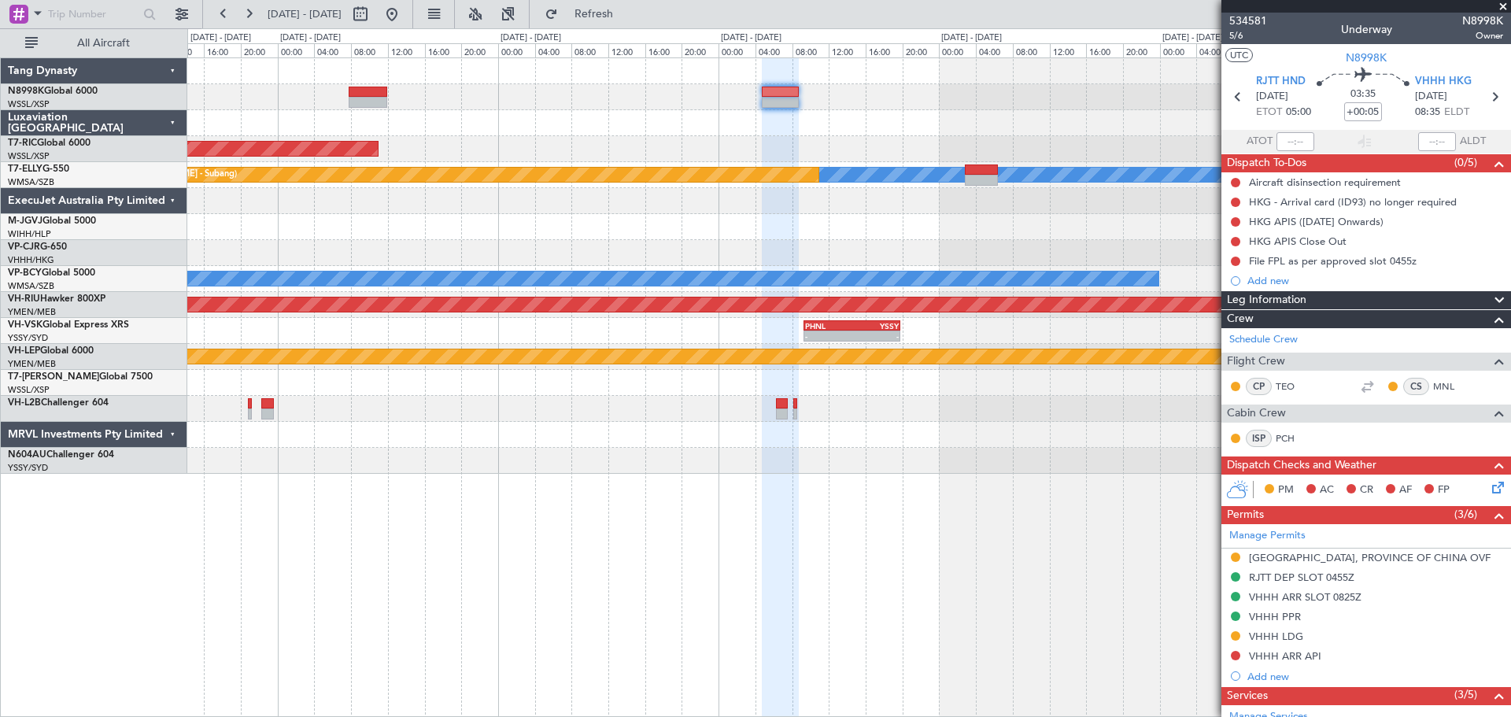
click at [942, 116] on div at bounding box center [848, 123] width 1323 height 26
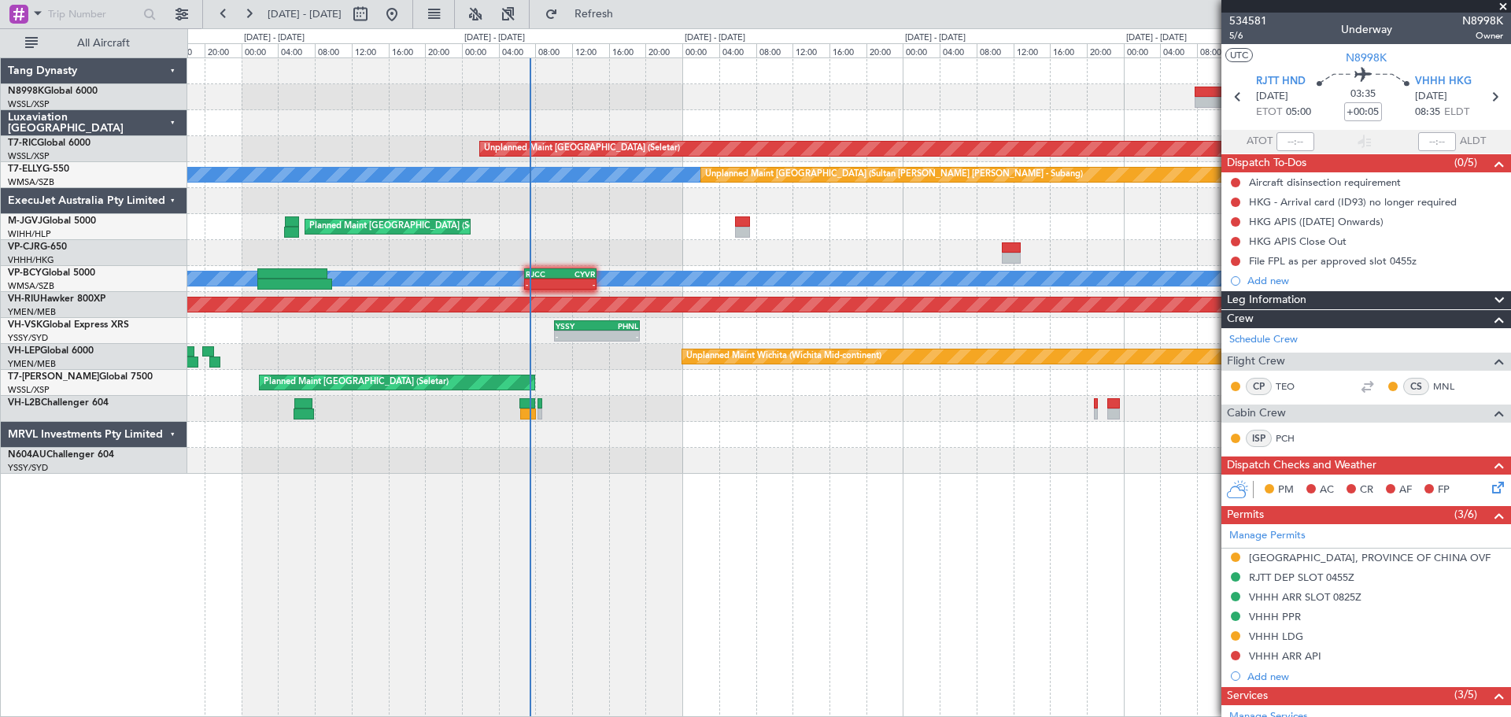
click at [979, 164] on div "Unplanned Maint [GEOGRAPHIC_DATA] (Seletar) [PERSON_NAME] Unplanned Maint [GEOG…" at bounding box center [848, 265] width 1323 height 415
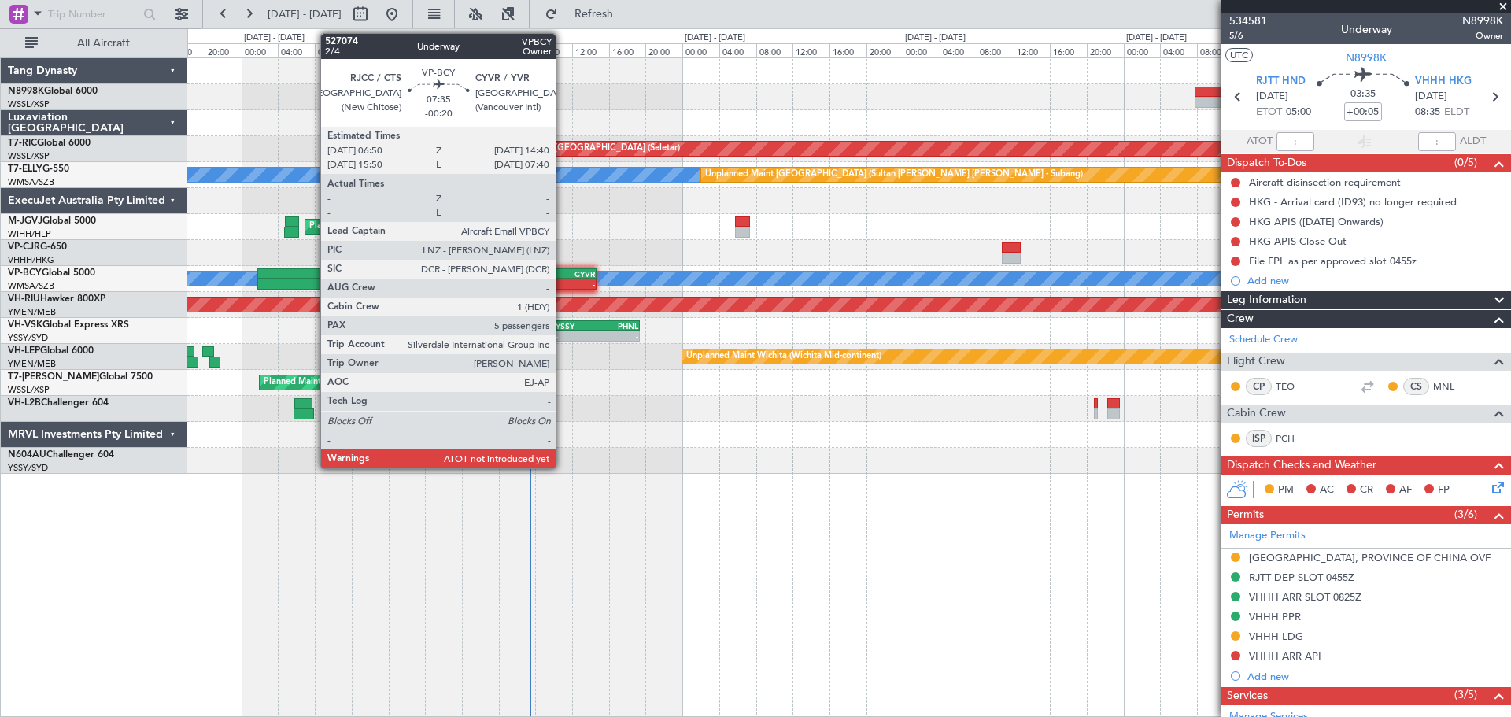
click at [563, 275] on div "CYVR" at bounding box center [577, 273] width 35 height 9
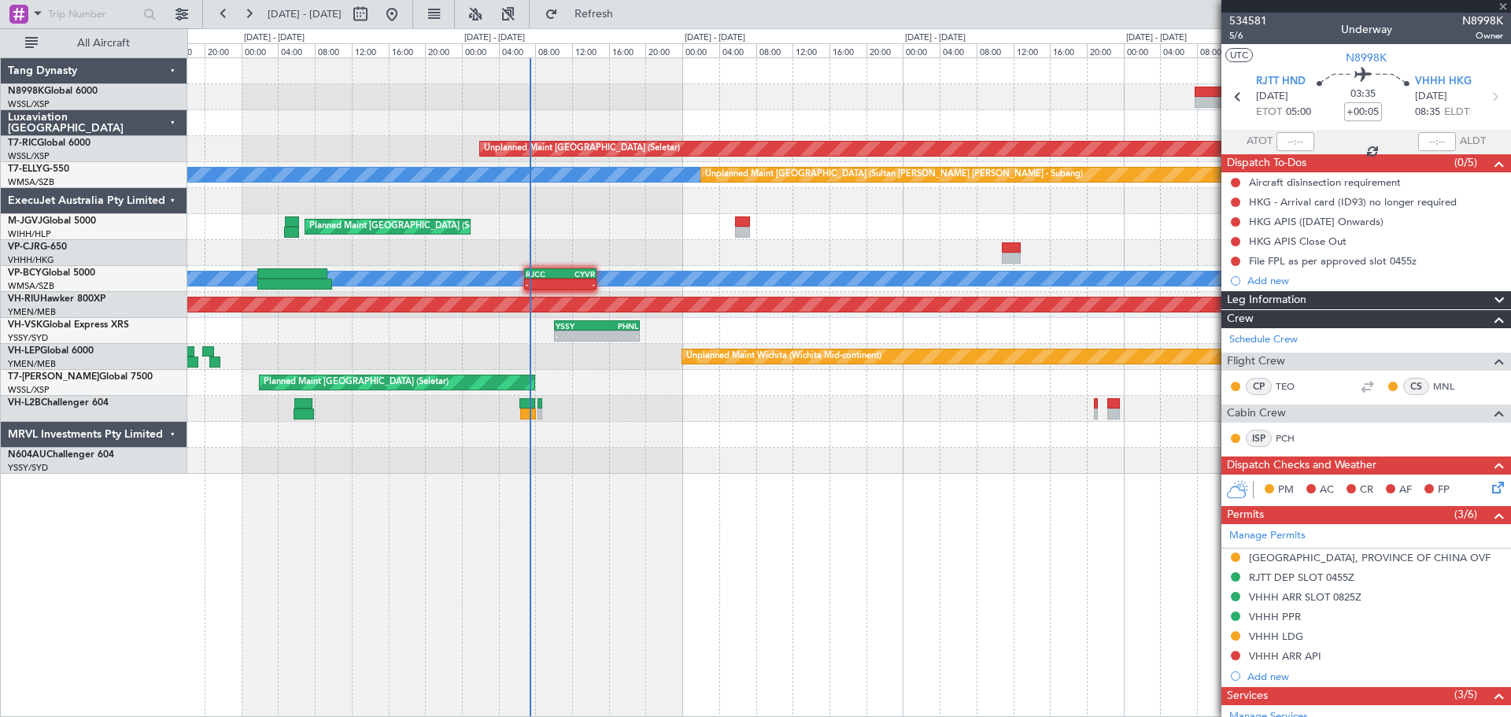
type input "-00:20"
type input "5"
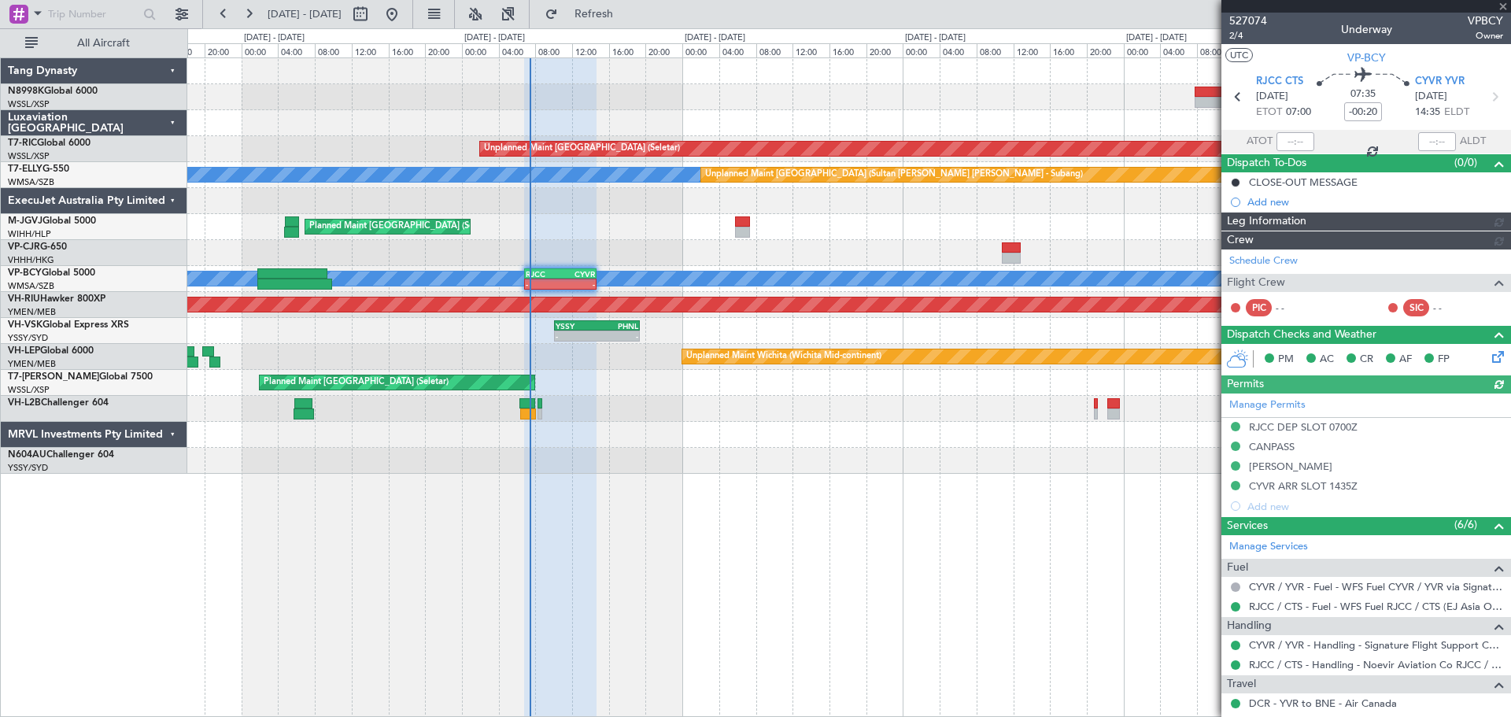
type input "[PERSON_NAME] (KYA)"
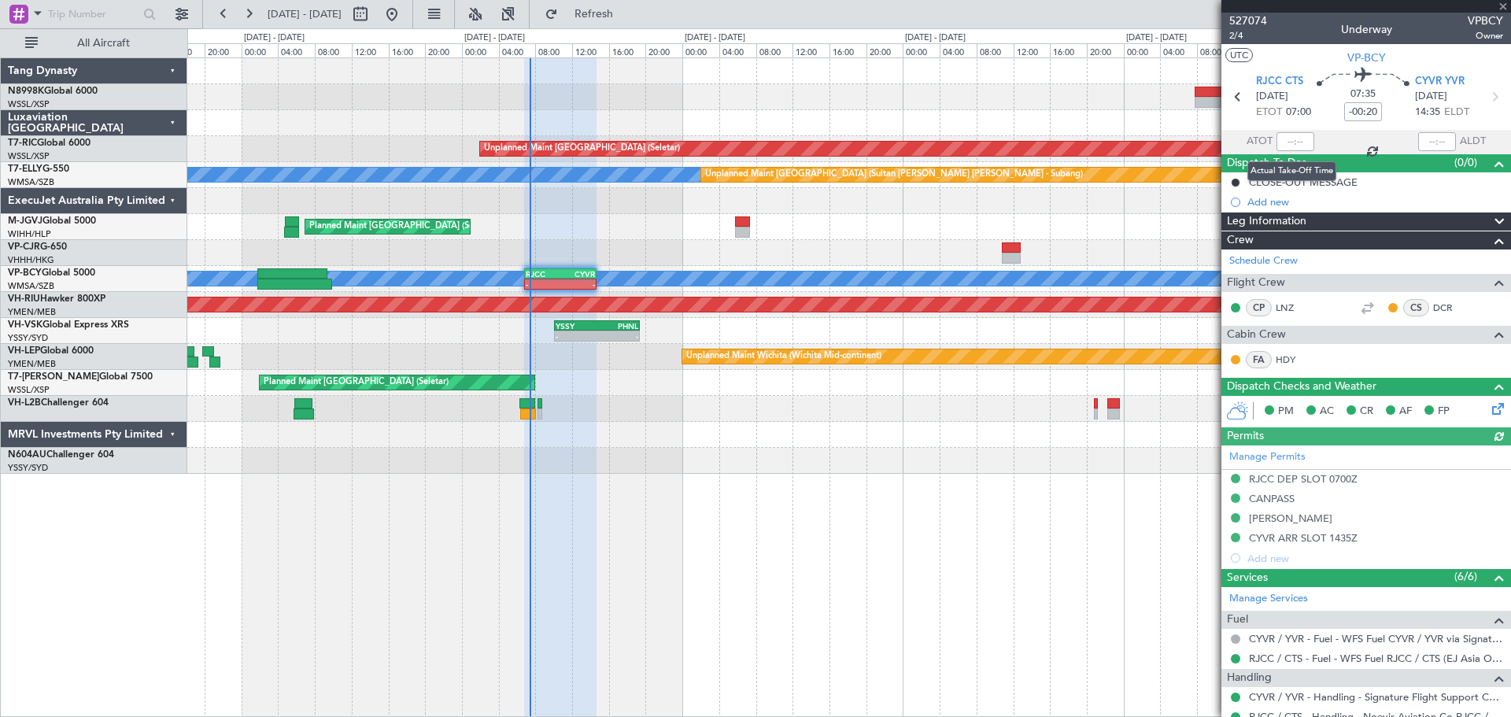
click at [1208, 142] on div at bounding box center [1295, 141] width 38 height 19
click at [1208, 143] on div at bounding box center [1295, 141] width 38 height 19
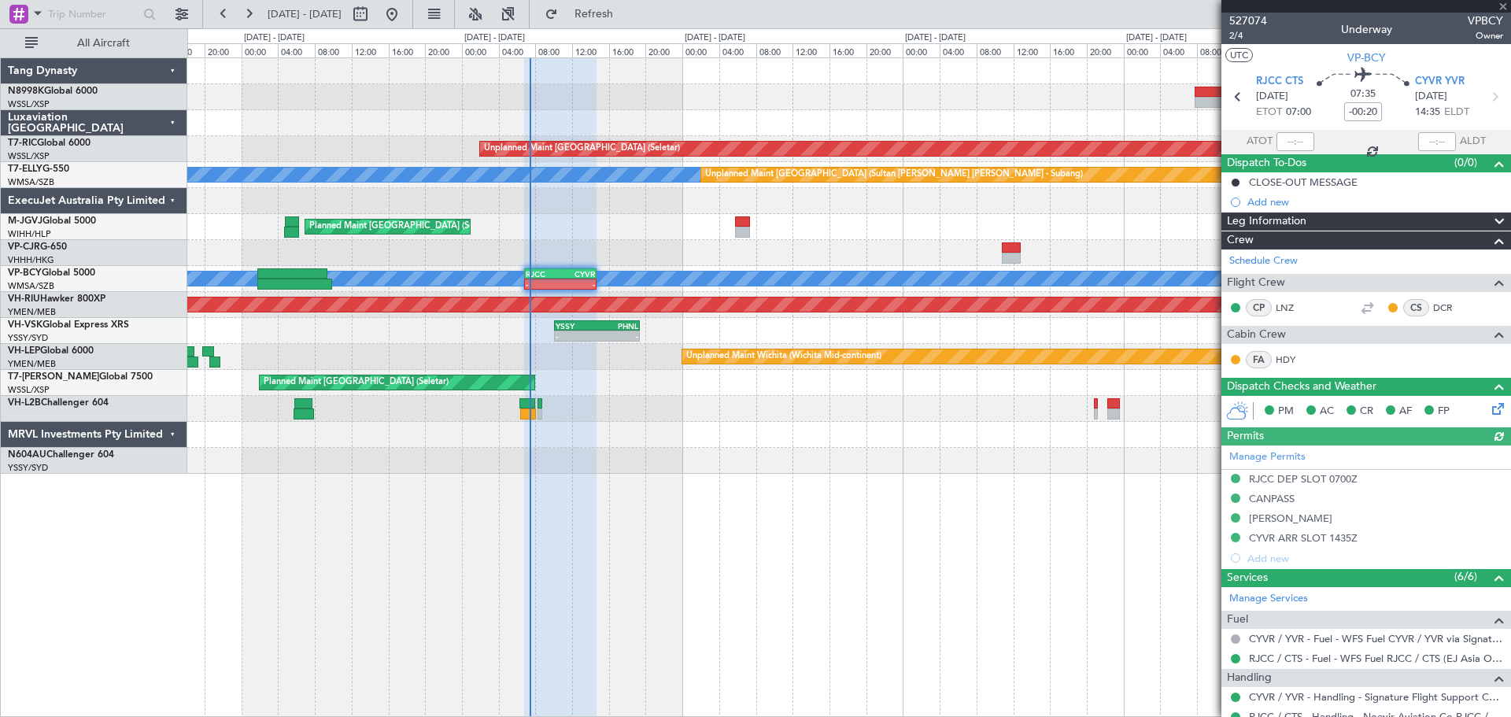
click at [1208, 142] on div at bounding box center [1295, 141] width 38 height 19
click at [1208, 142] on input "text" at bounding box center [1295, 141] width 38 height 19
click at [873, 218] on div "Planned Maint [GEOGRAPHIC_DATA] (Seletar)" at bounding box center [848, 227] width 1323 height 26
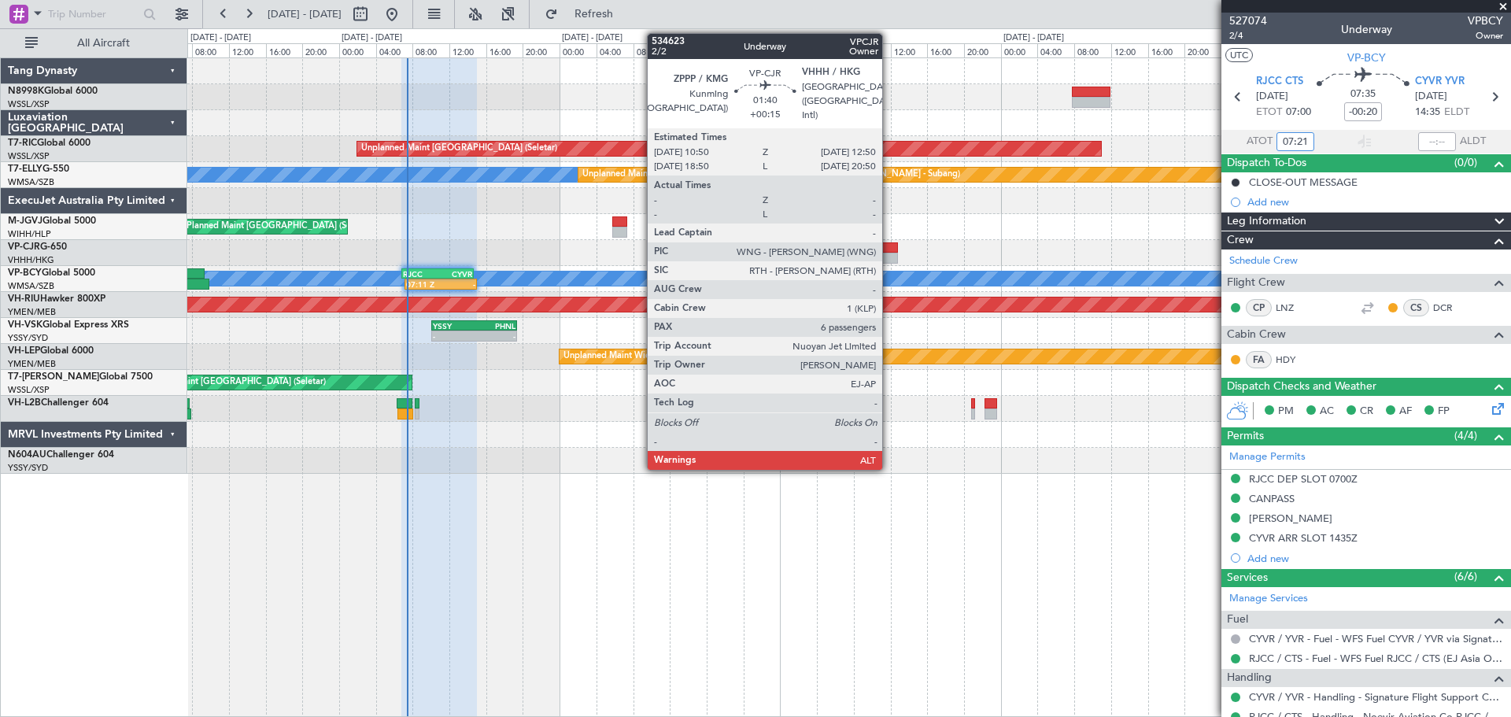
click at [889, 249] on div at bounding box center [888, 247] width 19 height 11
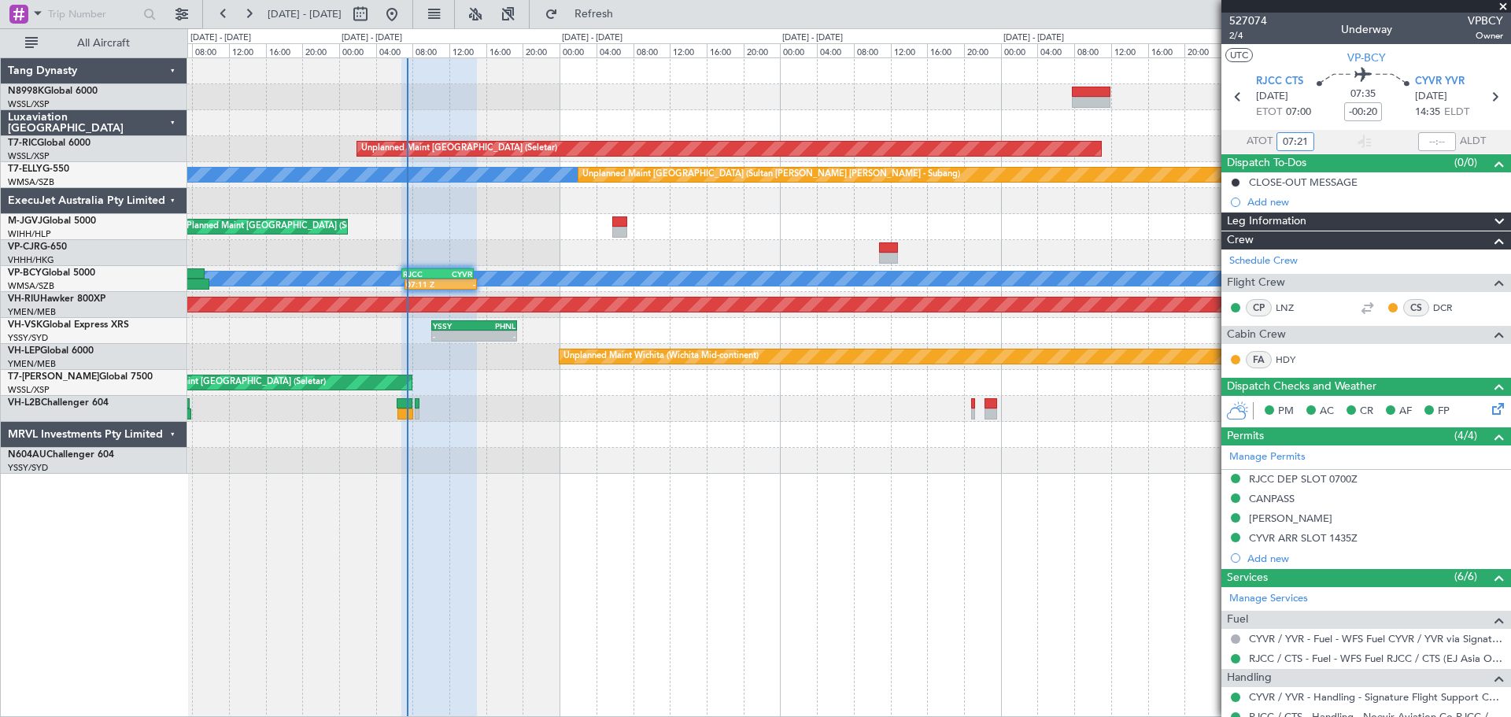
type input "07:21"
type input "+00:15"
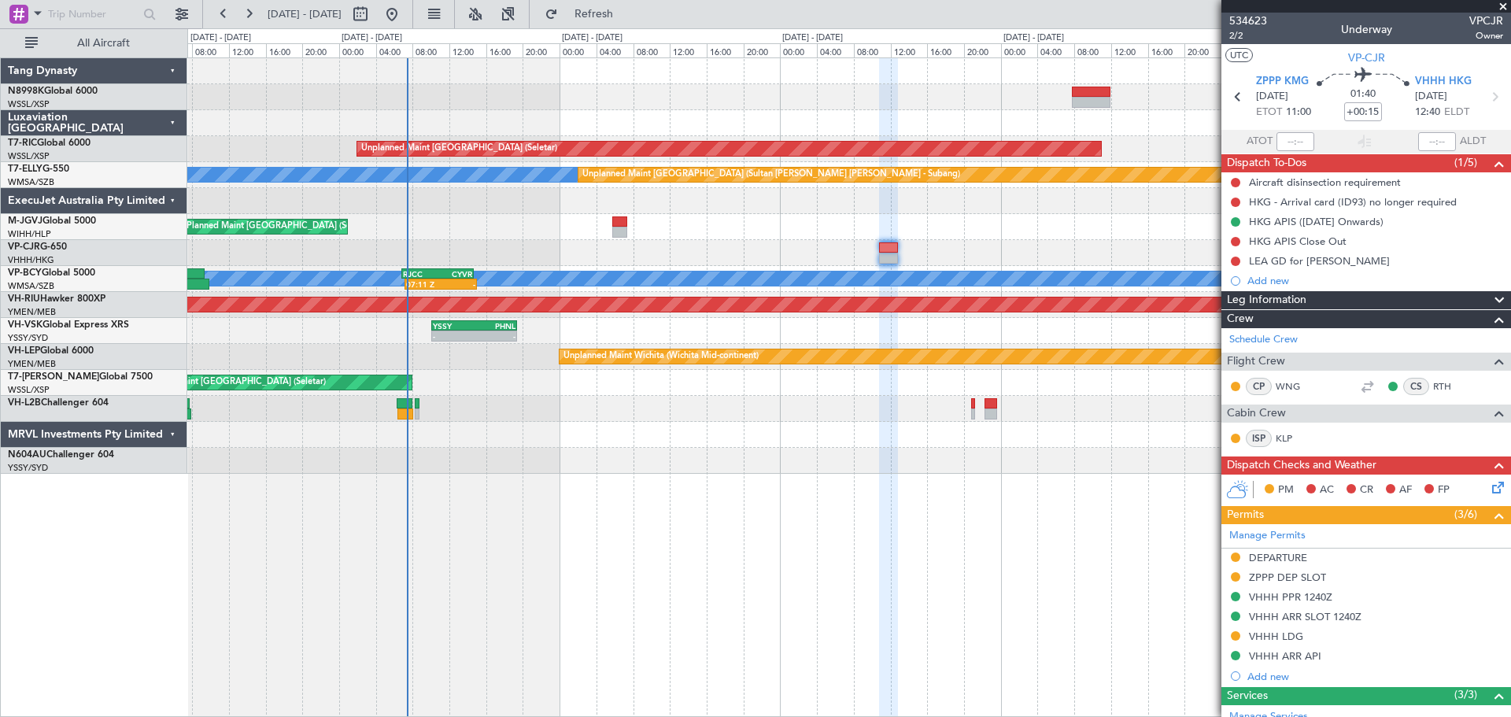
click at [927, 227] on div "Unplanned Maint [GEOGRAPHIC_DATA] (Seletar) [PERSON_NAME] Unplanned Maint [GEOG…" at bounding box center [848, 265] width 1323 height 415
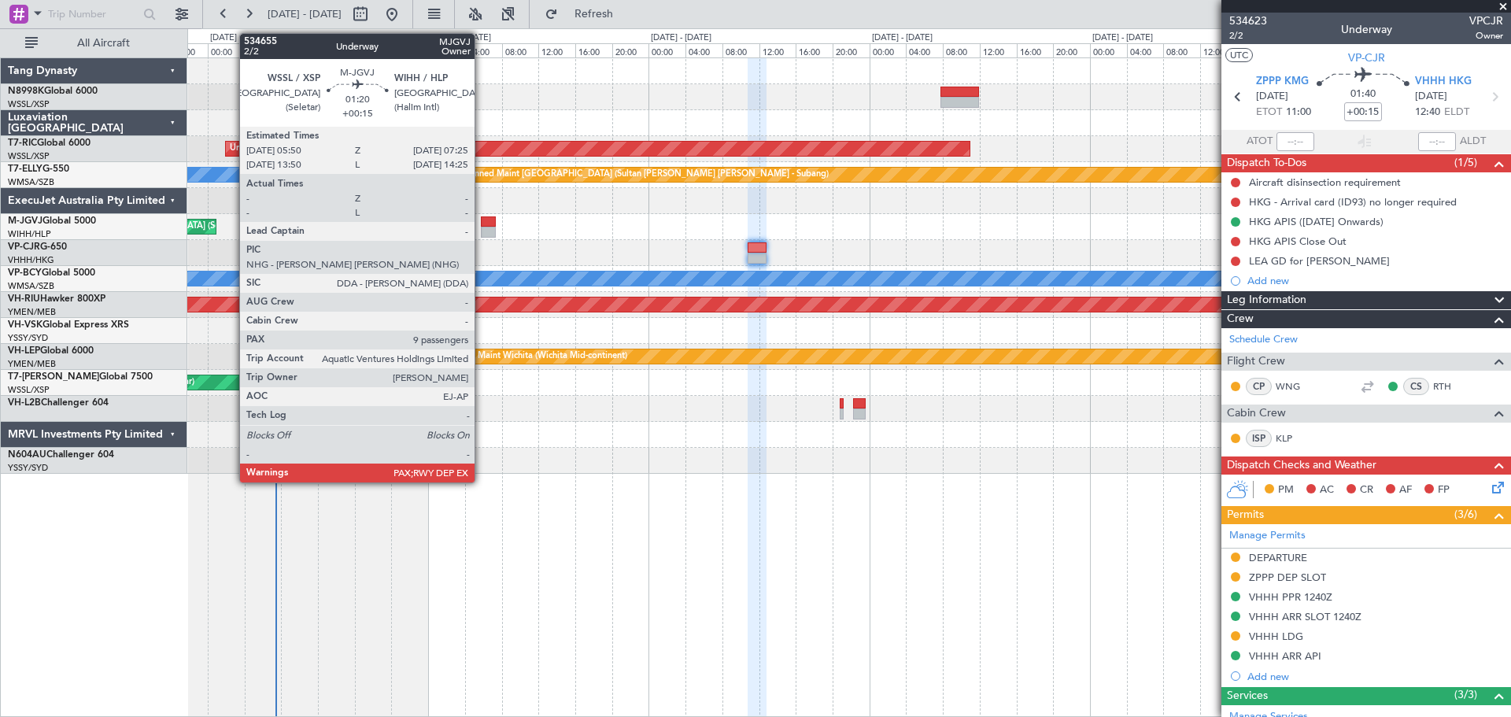
click at [481, 230] on div at bounding box center [488, 232] width 15 height 11
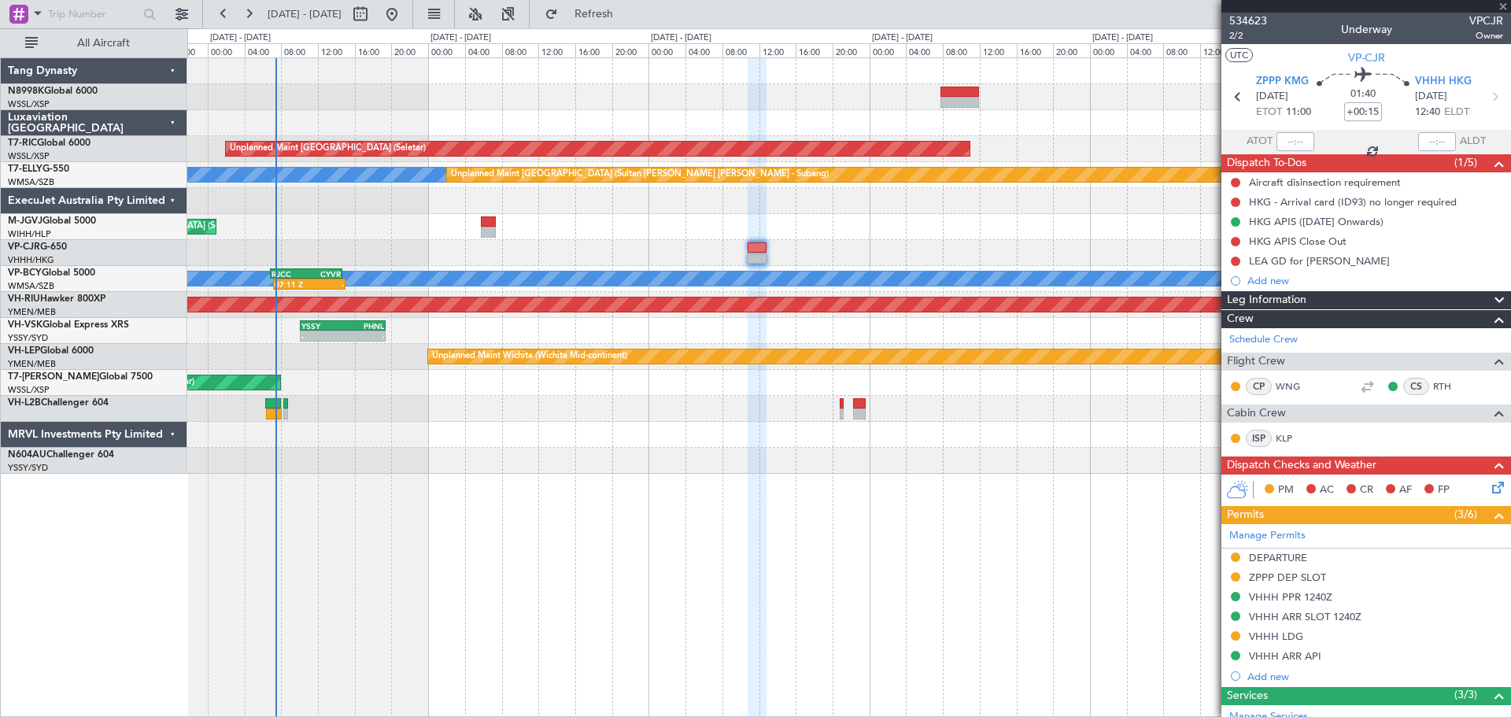
click at [489, 225] on div at bounding box center [488, 221] width 15 height 11
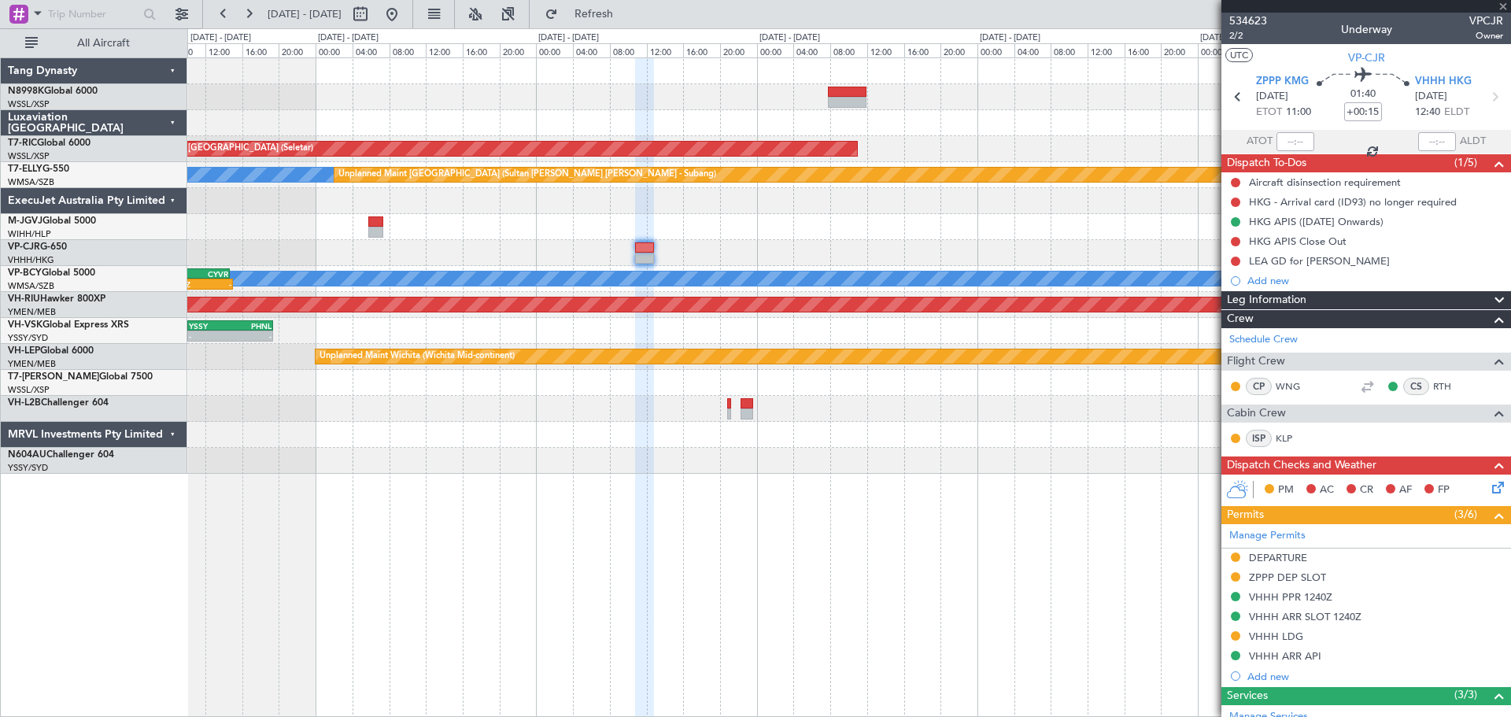
type input "9"
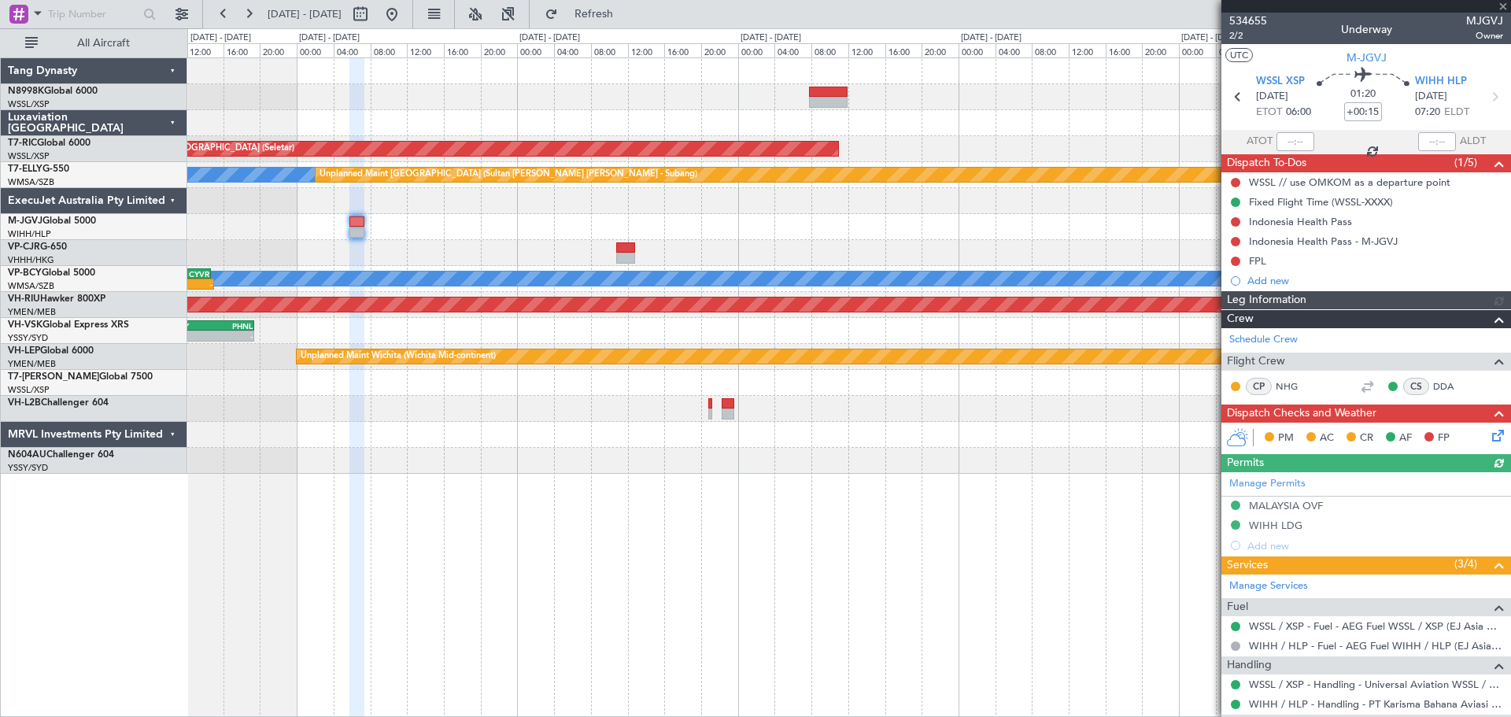
click at [696, 231] on div "Planned Maint [GEOGRAPHIC_DATA] (Seletar)" at bounding box center [848, 227] width 1323 height 26
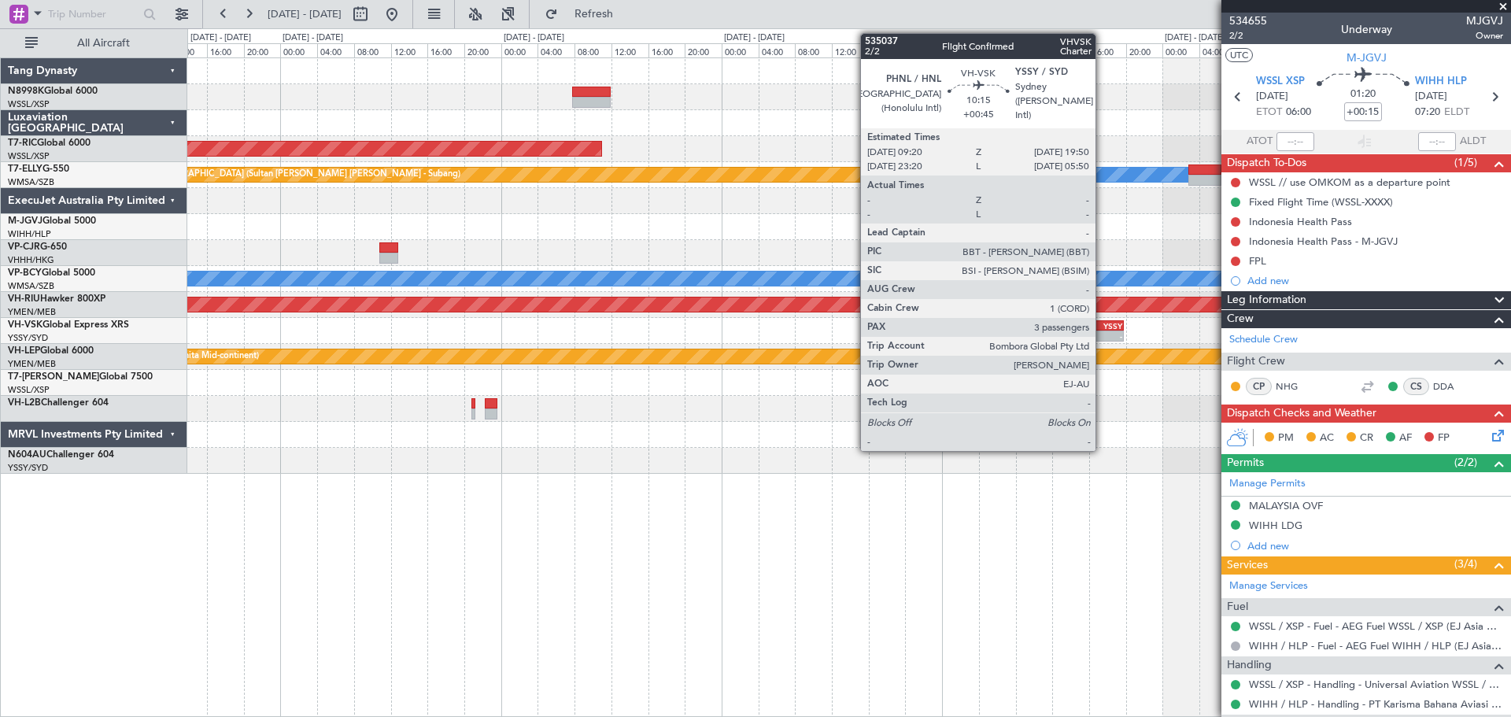
click at [1098, 330] on div "- -" at bounding box center [1075, 335] width 97 height 11
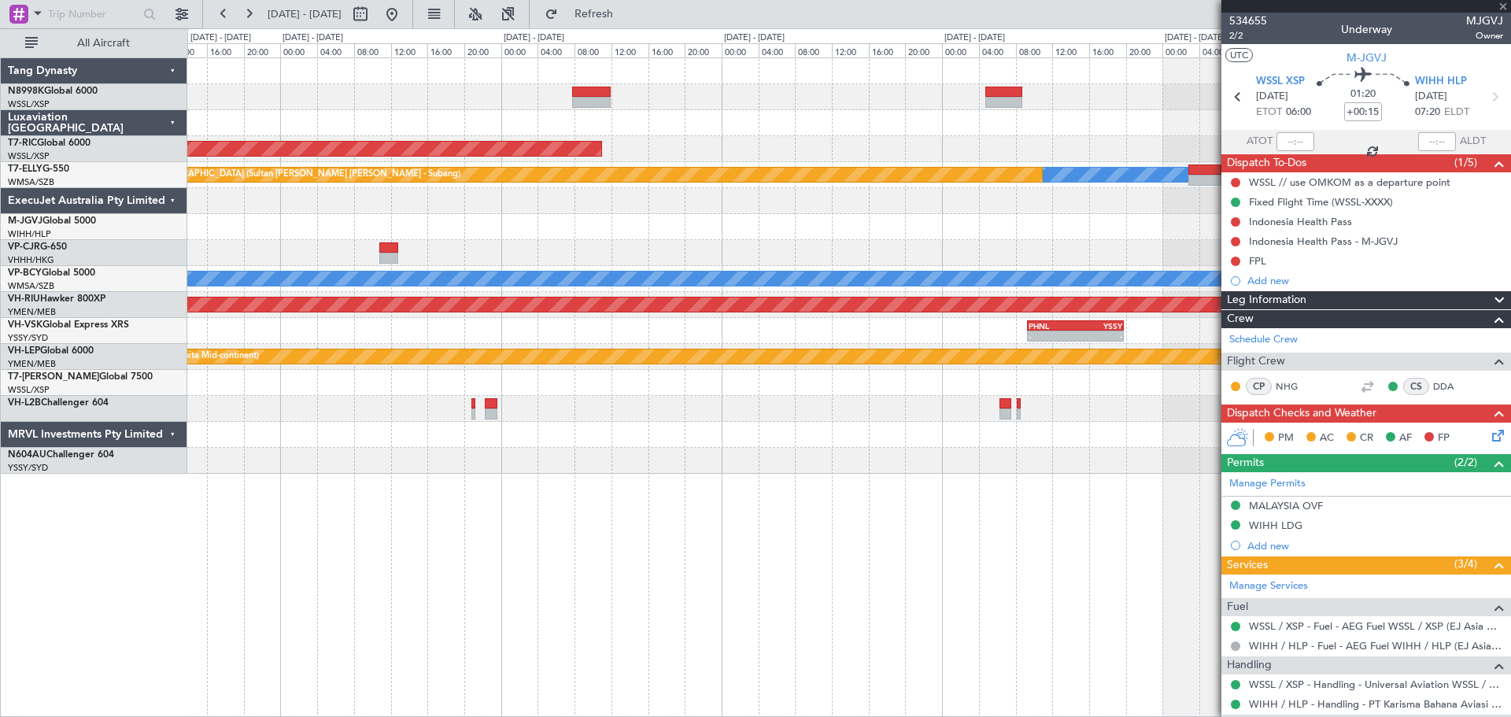
type input "+00:45"
type input "3"
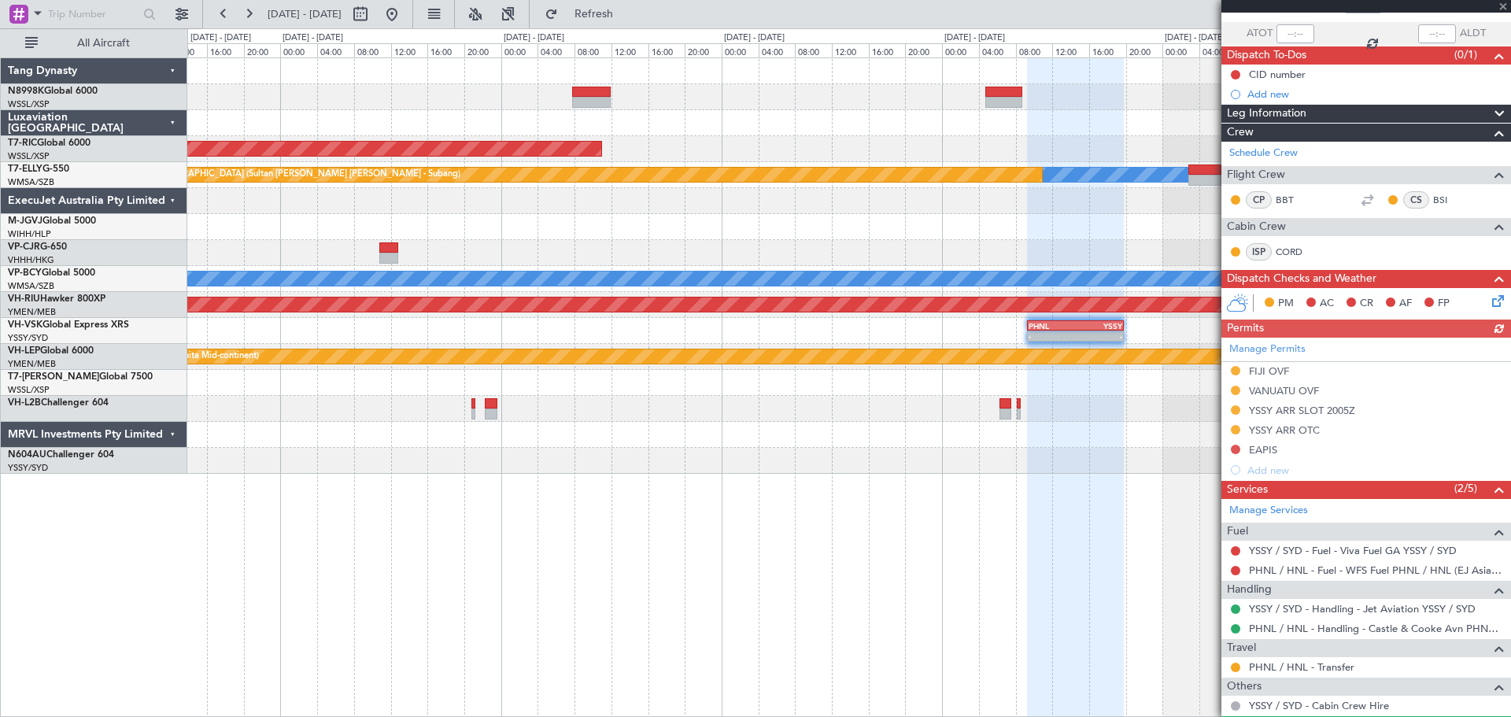
scroll to position [257, 0]
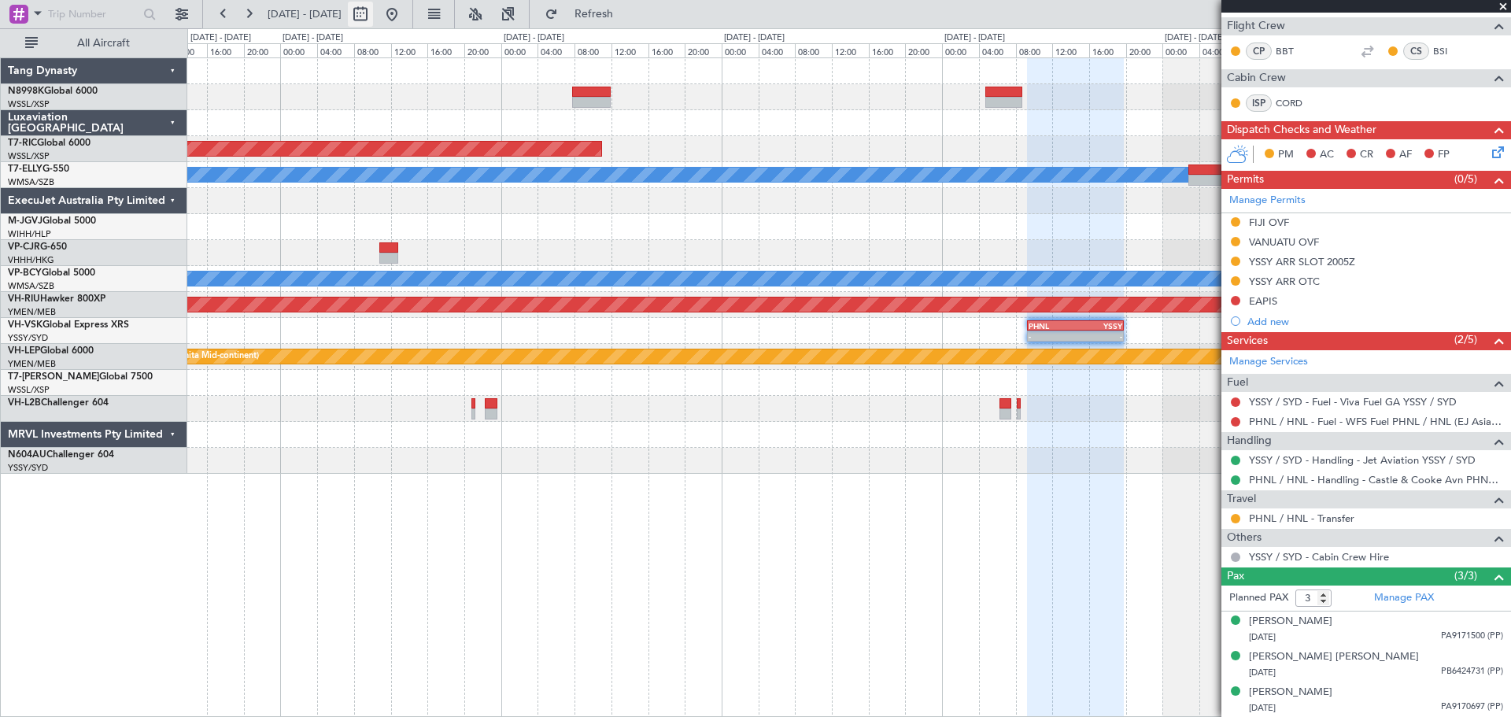
click at [373, 17] on button at bounding box center [360, 14] width 25 height 25
select select "8"
select select "2025"
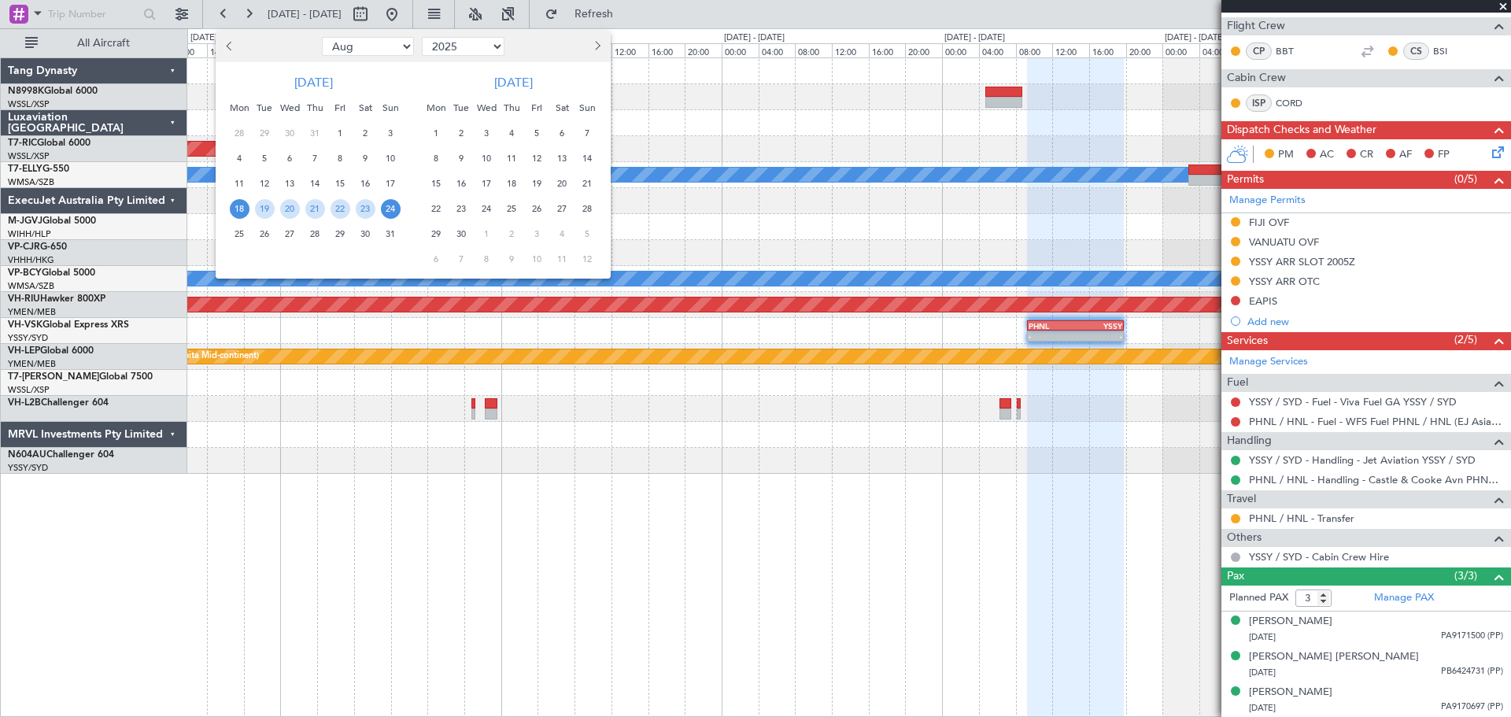
click at [559, 129] on span "6" at bounding box center [562, 134] width 20 height 20
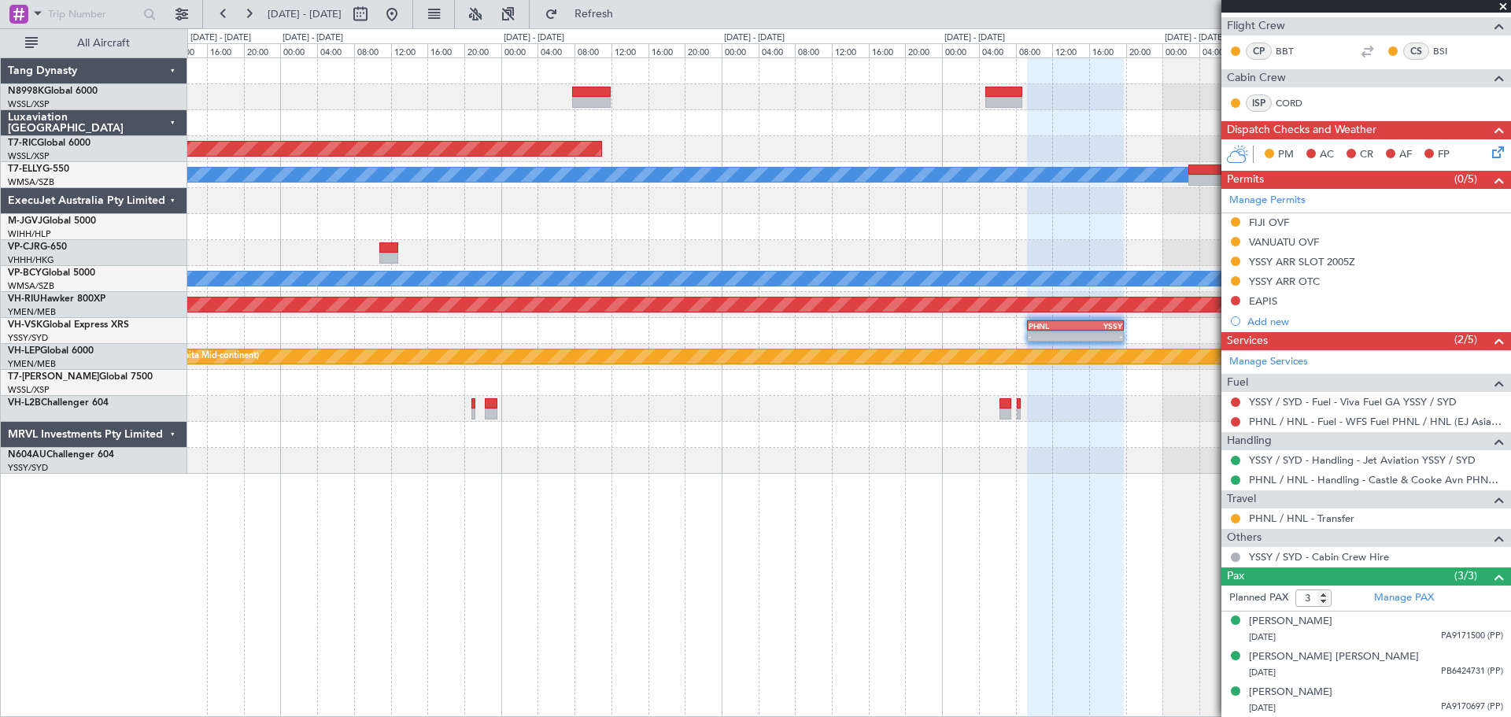
select select "9"
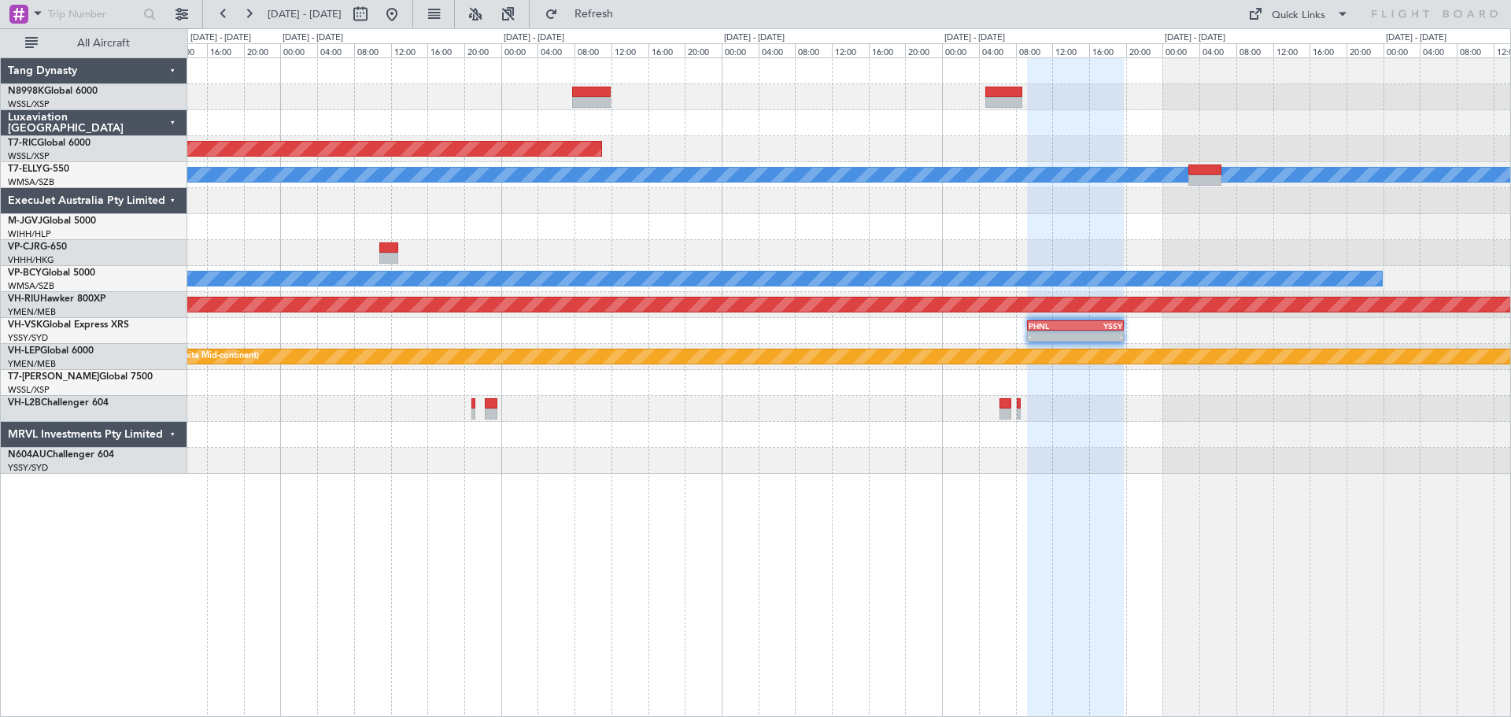
scroll to position [0, 0]
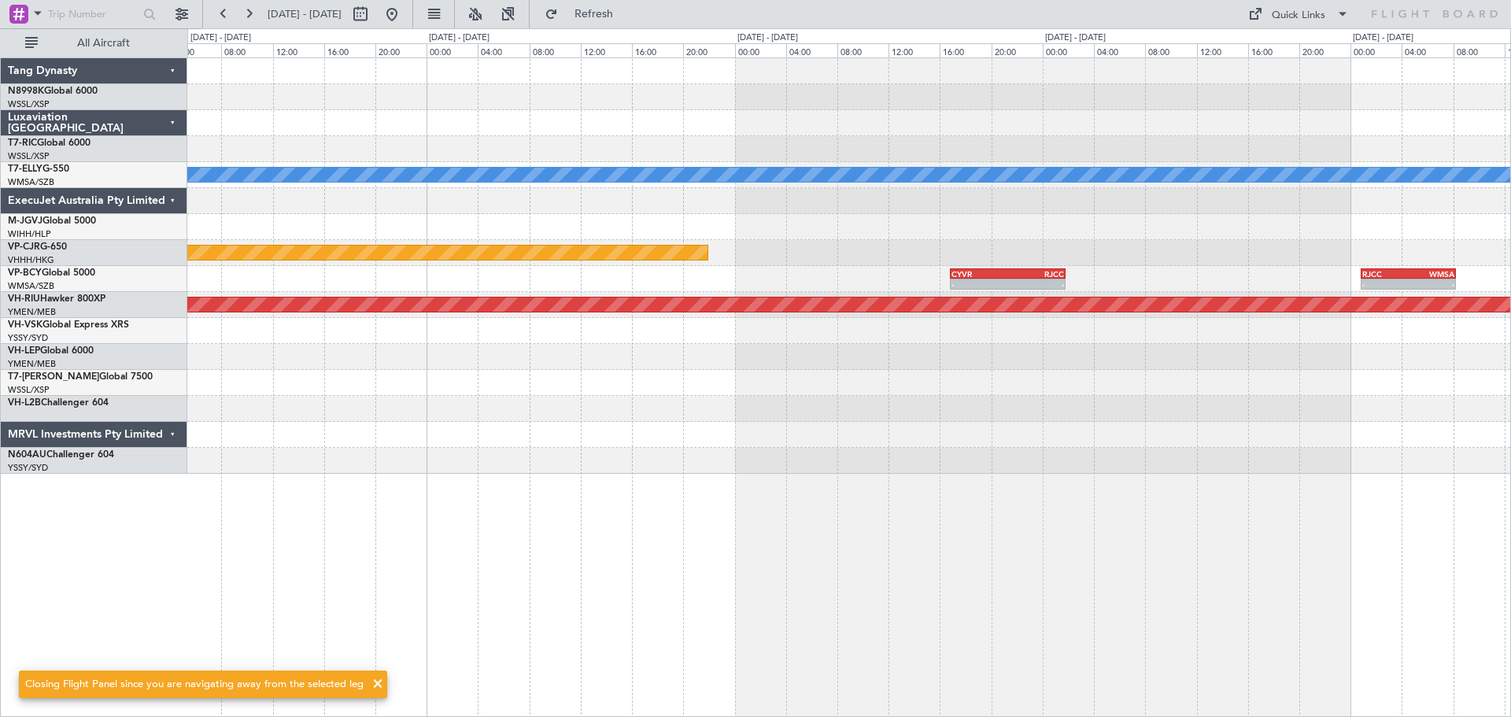
click at [1208, 267] on div "[PERSON_NAME] Planned Maint [GEOGRAPHIC_DATA] ([GEOGRAPHIC_DATA]) - - CYVR 16:5…" at bounding box center [848, 265] width 1323 height 415
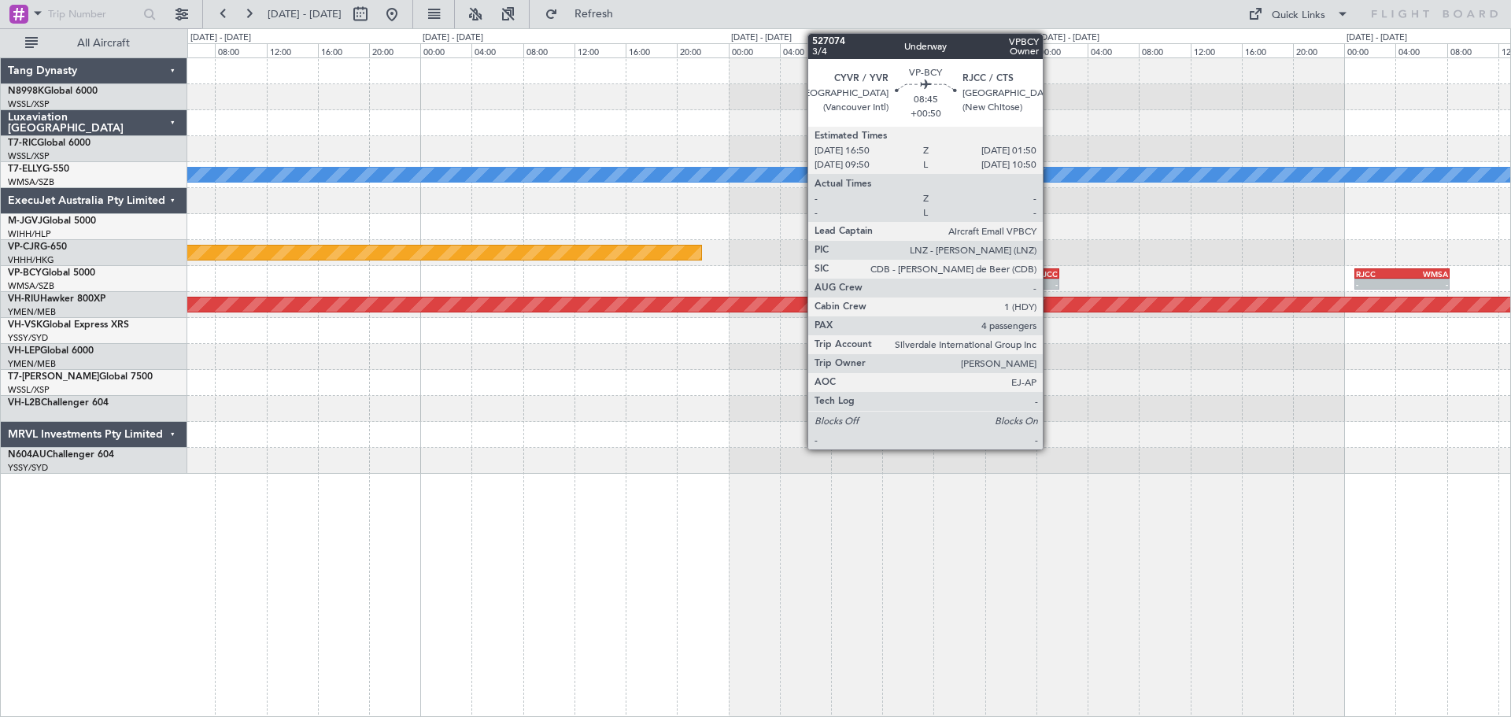
click at [1050, 275] on div "RJCC" at bounding box center [1030, 273] width 57 height 9
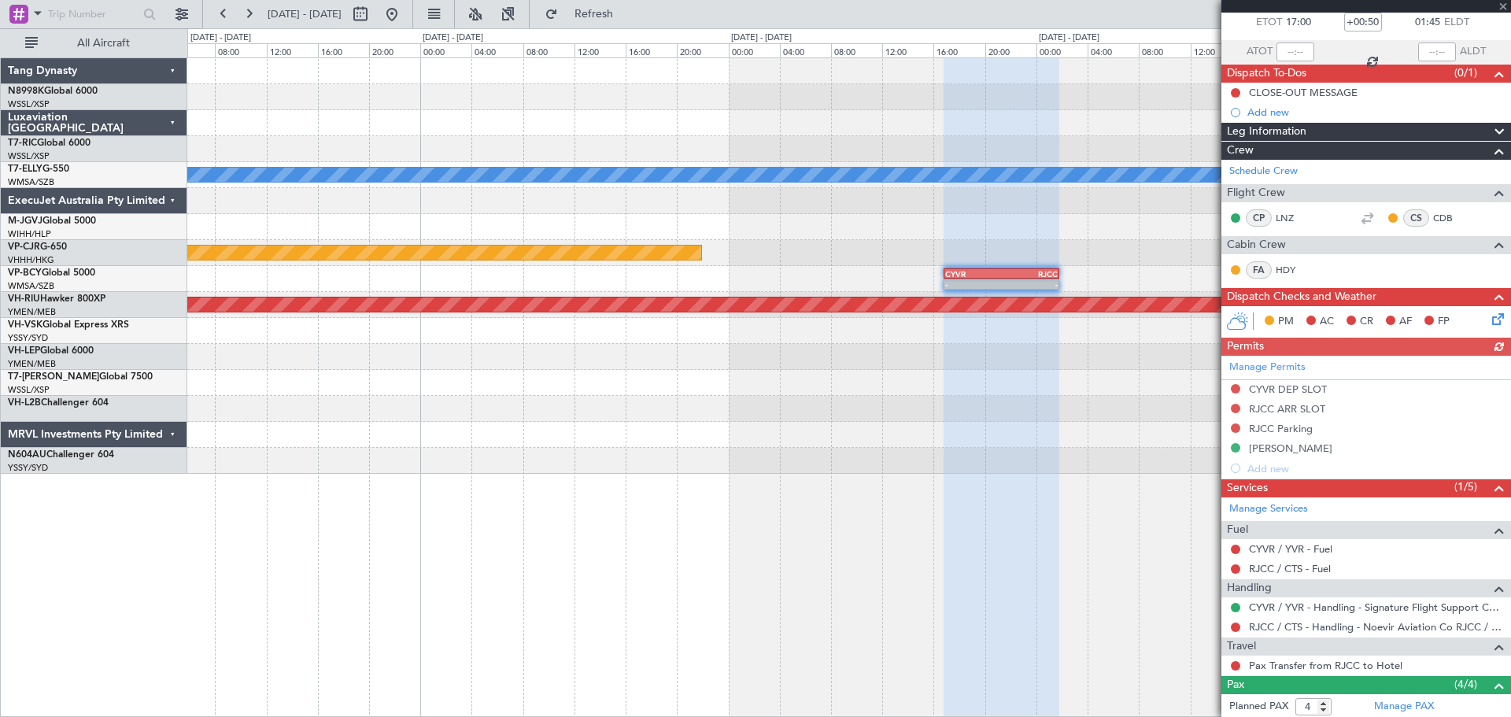
scroll to position [234, 0]
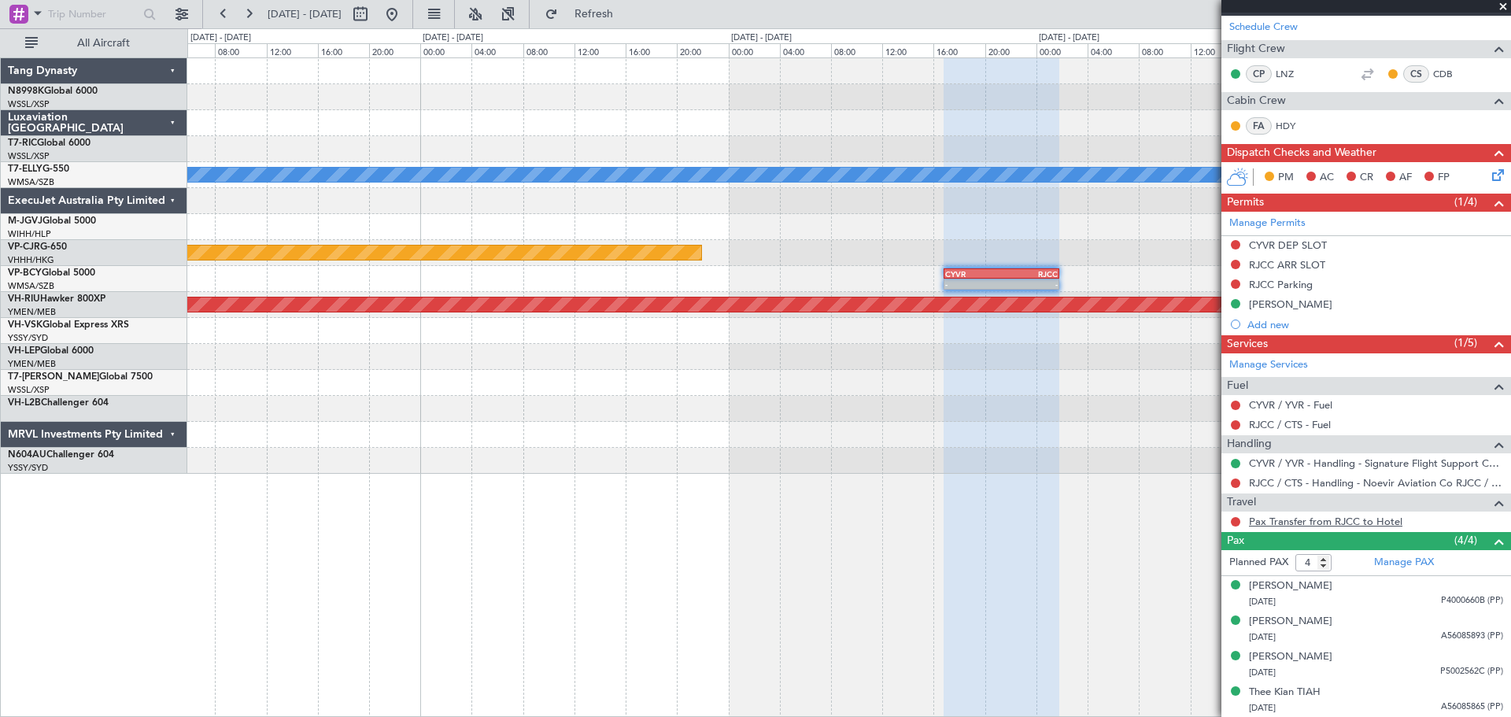
click at [1208, 524] on link "Pax Transfer from RJCC to Hotel" at bounding box center [1325, 521] width 153 height 13
click at [404, 15] on button at bounding box center [391, 14] width 25 height 25
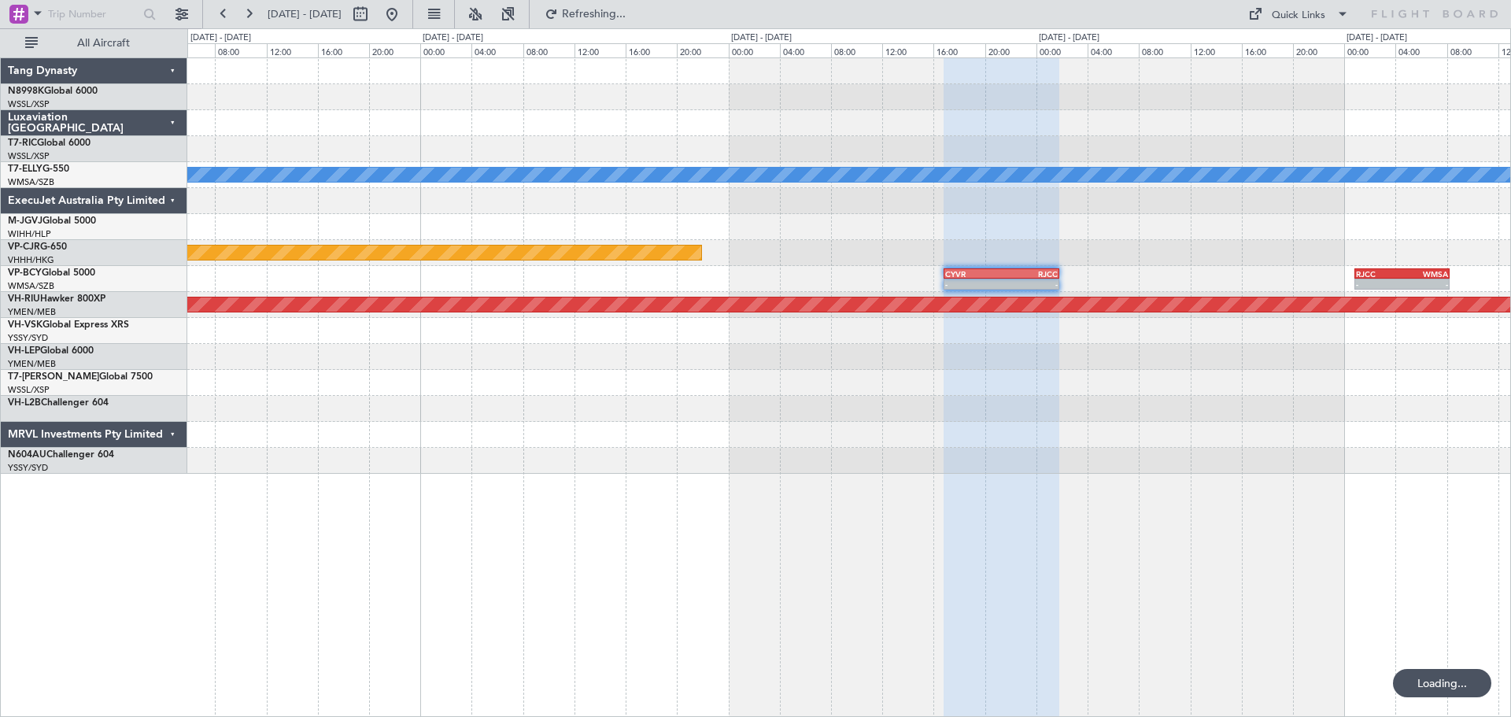
scroll to position [0, 0]
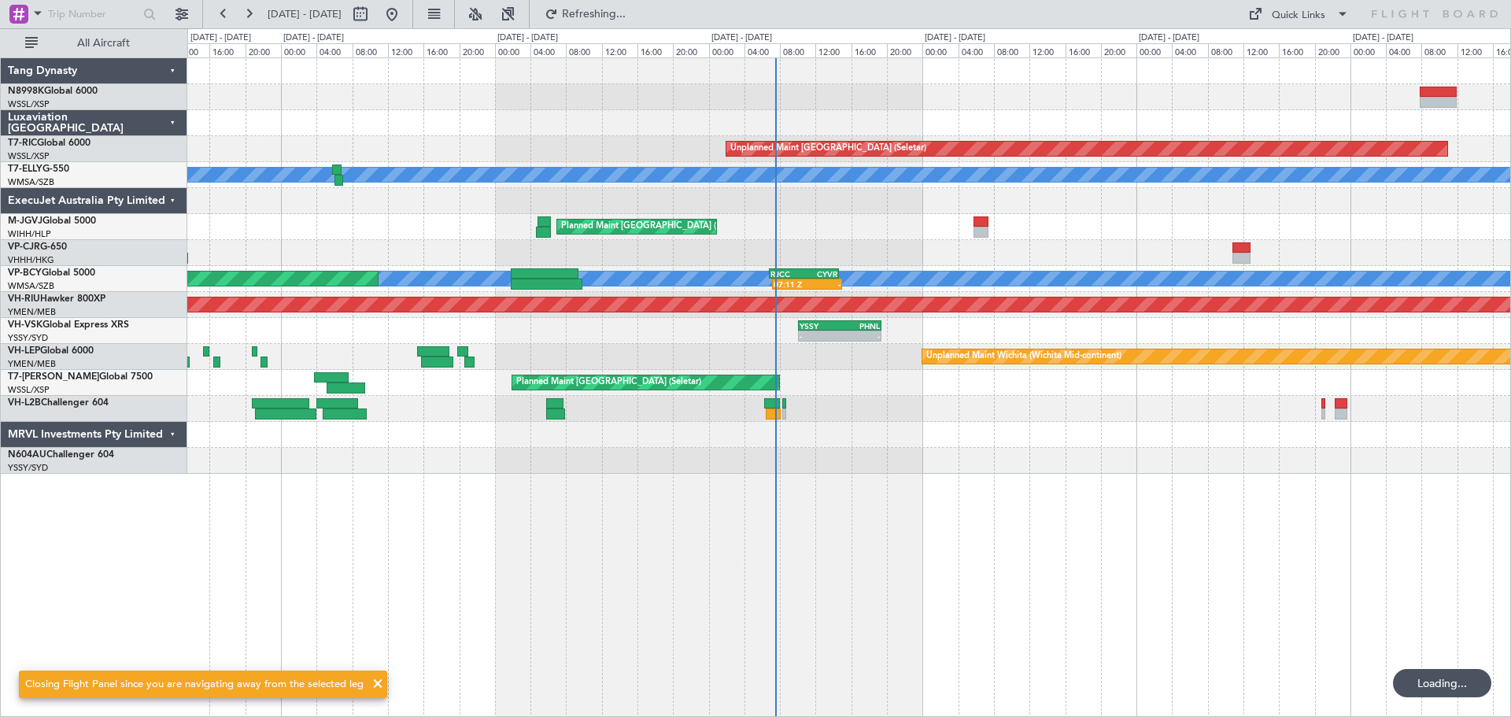
click at [897, 223] on div "Unplanned Maint [GEOGRAPHIC_DATA] (Seletar) Unplanned Maint [GEOGRAPHIC_DATA] (…" at bounding box center [848, 265] width 1323 height 415
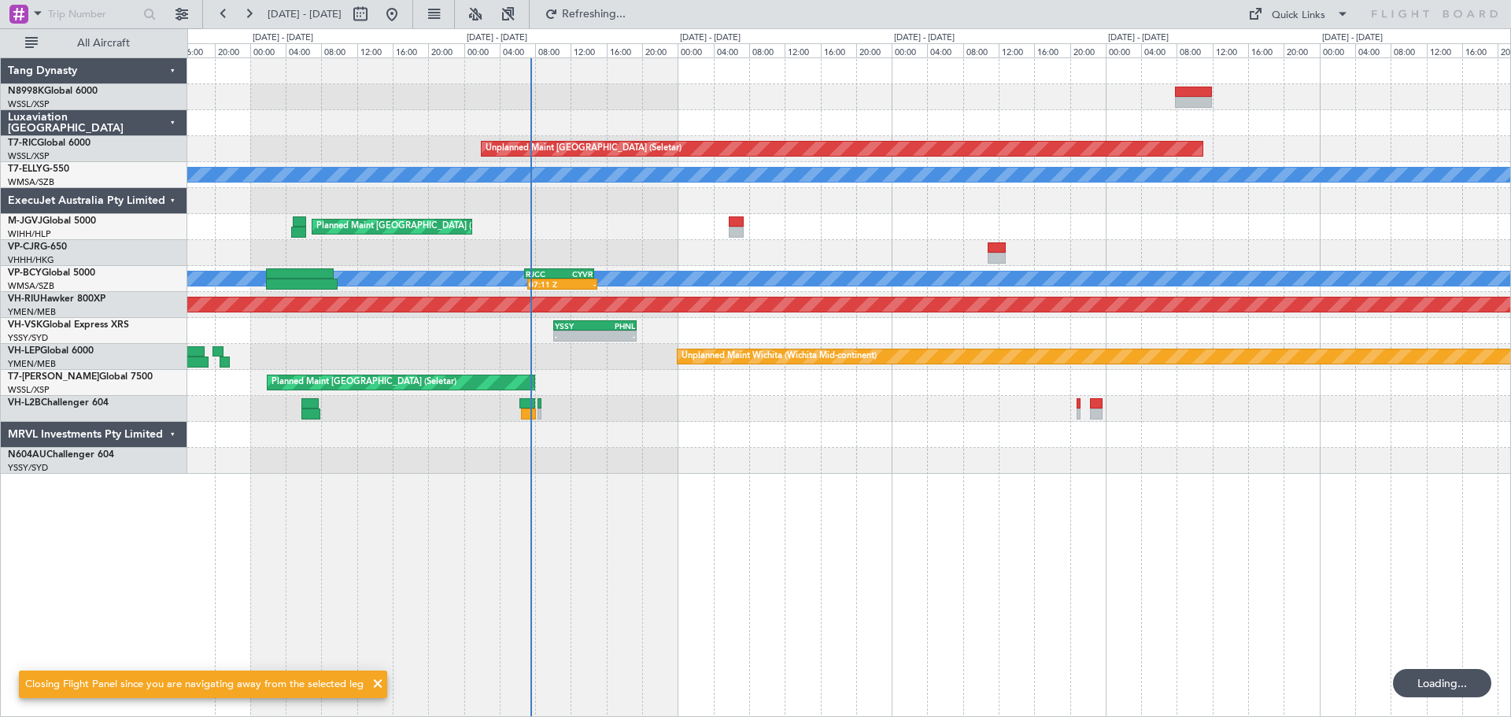
click at [936, 226] on div "Planned Maint [GEOGRAPHIC_DATA] (Seletar)" at bounding box center [848, 227] width 1323 height 26
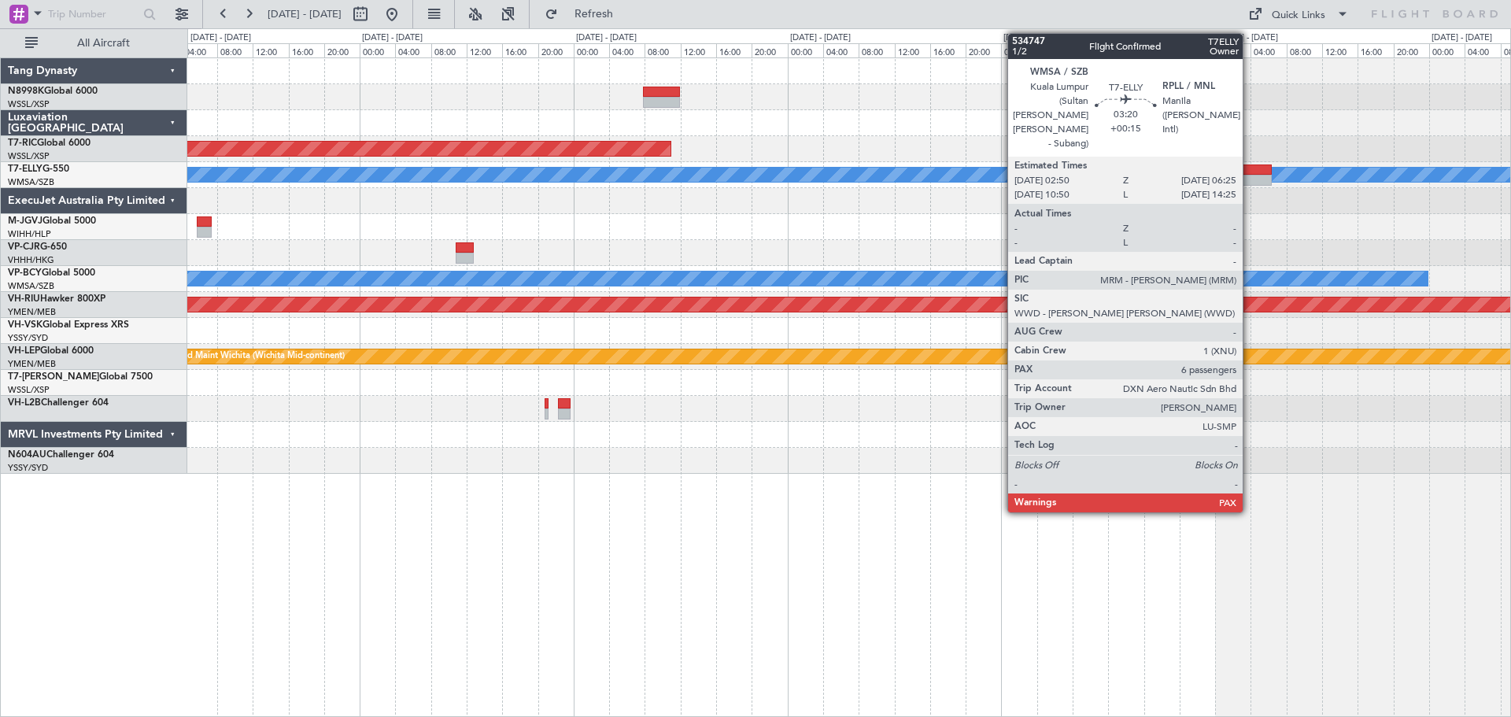
click at [1208, 175] on div at bounding box center [1255, 180] width 32 height 11
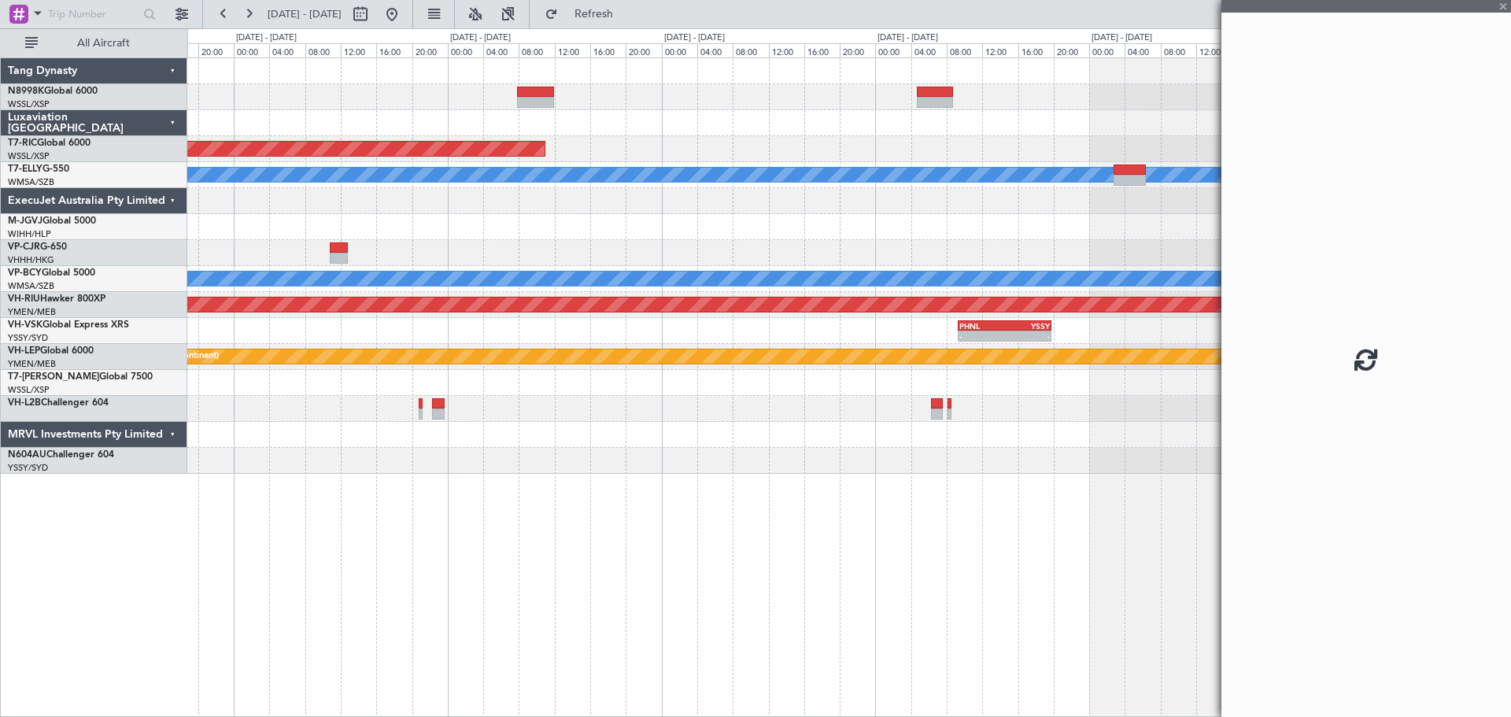
click at [914, 228] on div "Unplanned Maint [GEOGRAPHIC_DATA] (Seletar) Unplanned Maint [GEOGRAPHIC_DATA] (…" at bounding box center [848, 265] width 1323 height 415
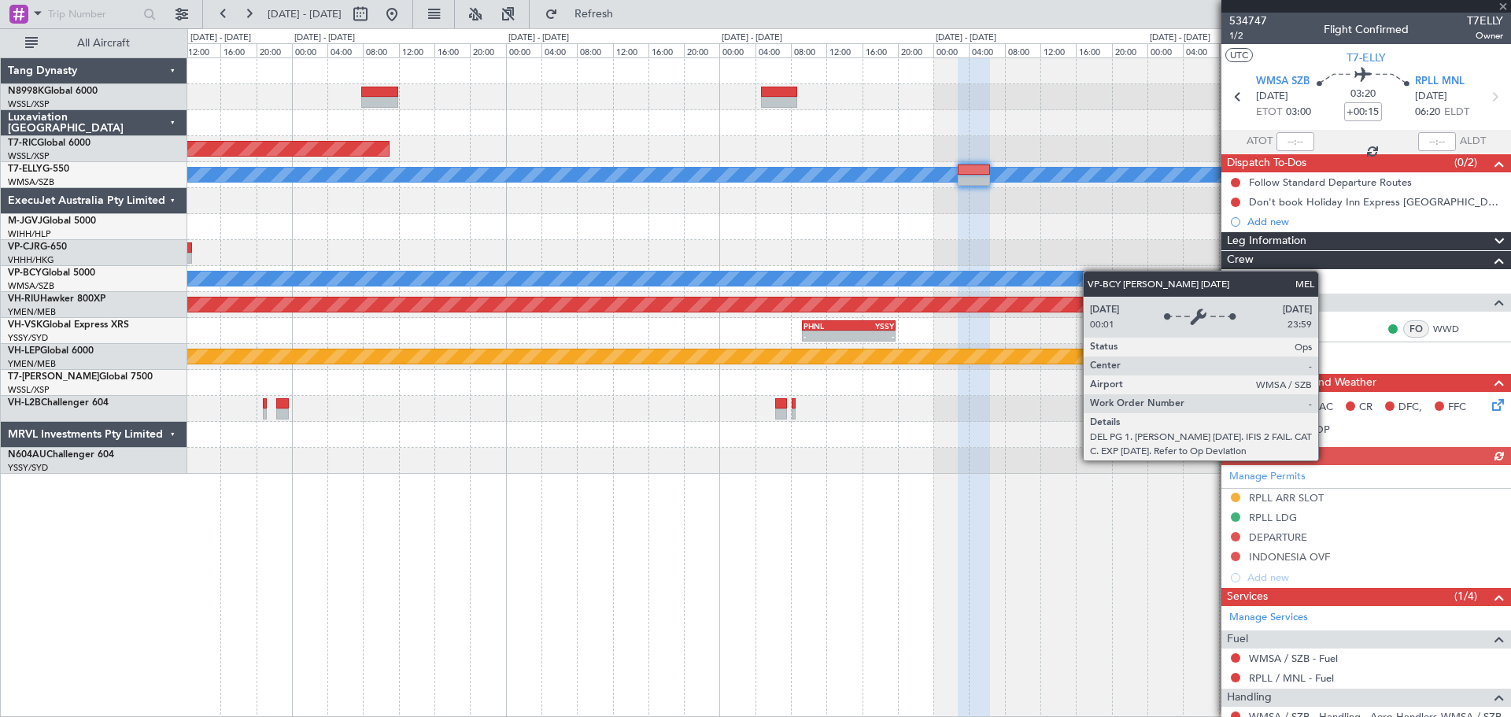
click at [989, 279] on div "[PERSON_NAME] [GEOGRAPHIC_DATA] (Sultan [PERSON_NAME] [PERSON_NAME] - Subang)" at bounding box center [848, 279] width 1323 height 26
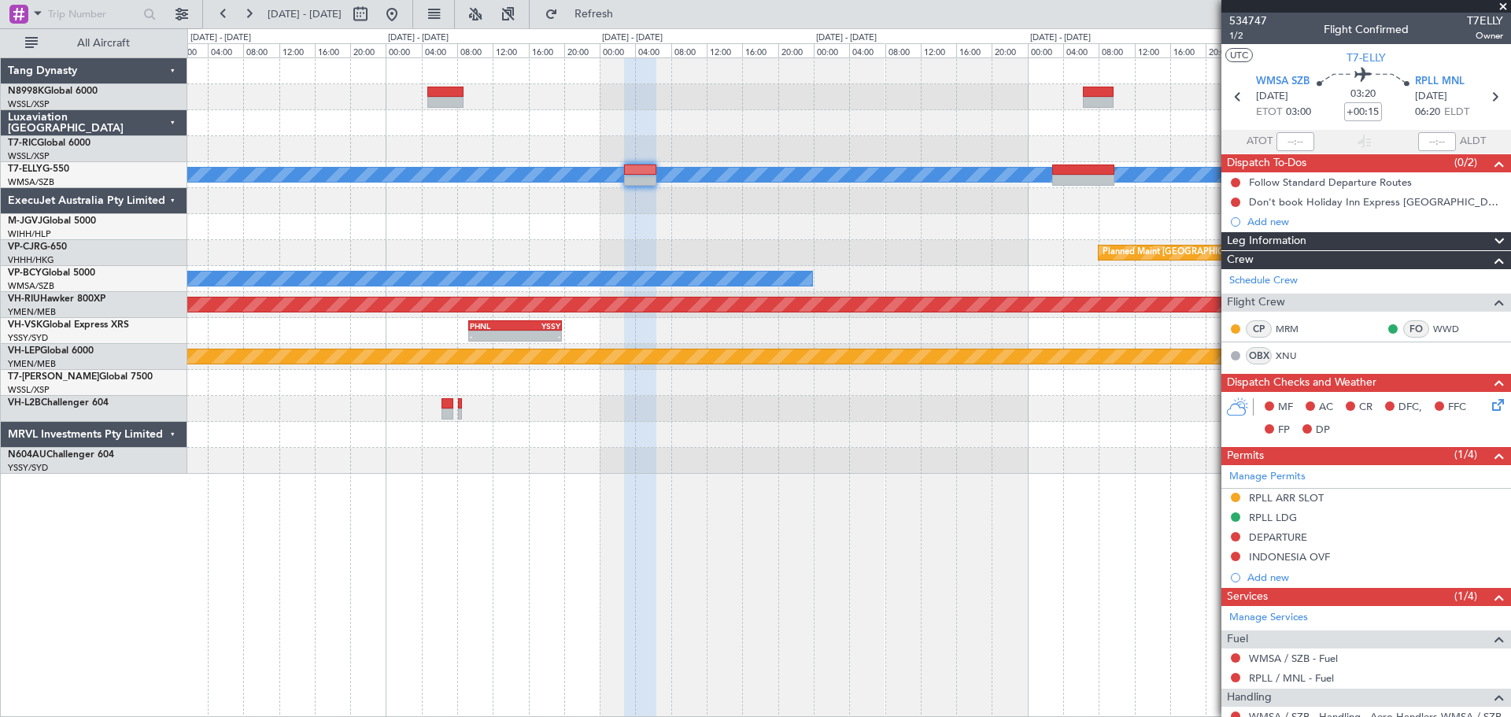
click at [761, 270] on div "Unplanned Maint [GEOGRAPHIC_DATA] (Seletar) Unplanned Maint [GEOGRAPHIC_DATA] (…" at bounding box center [848, 265] width 1323 height 415
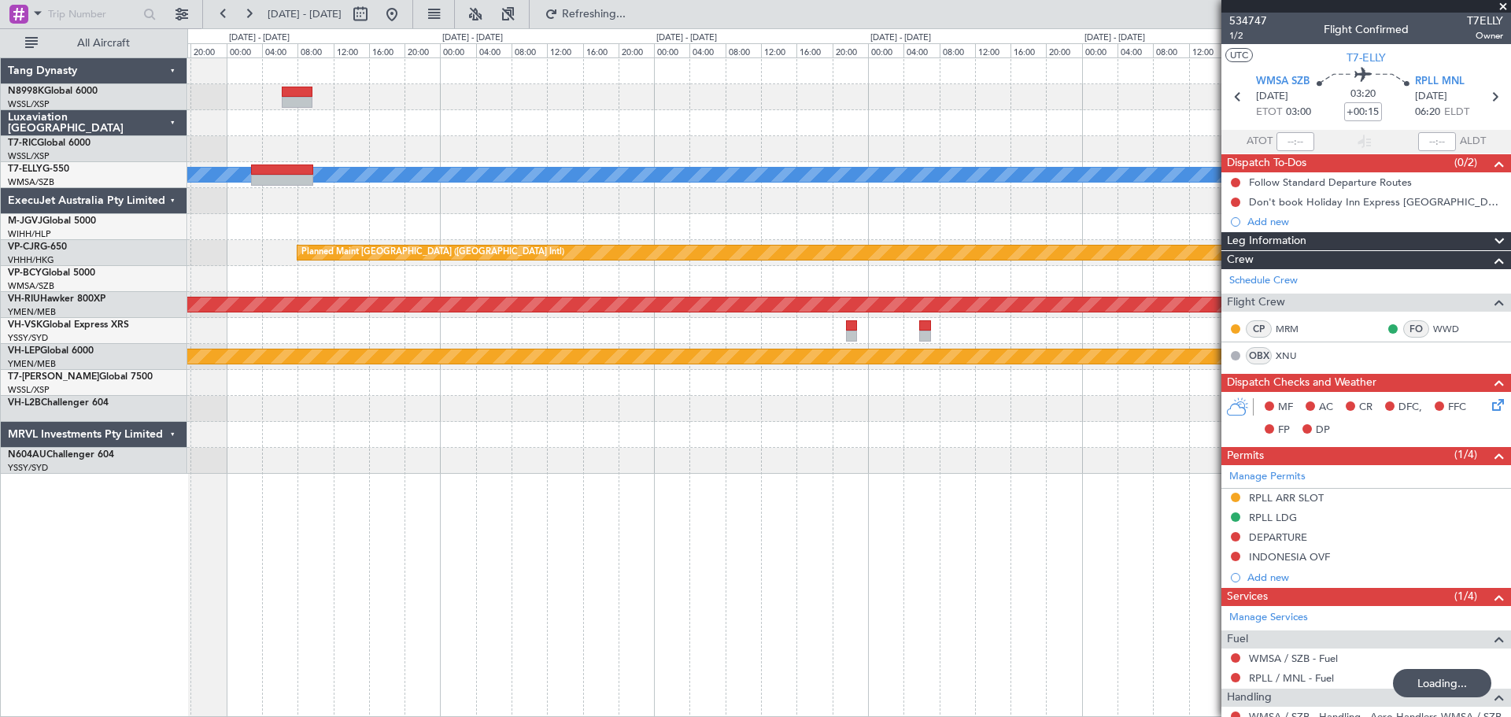
click at [623, 219] on div "[PERSON_NAME] Planned Maint [GEOGRAPHIC_DATA] ([GEOGRAPHIC_DATA]) [PERSON_NAME]…" at bounding box center [848, 265] width 1323 height 415
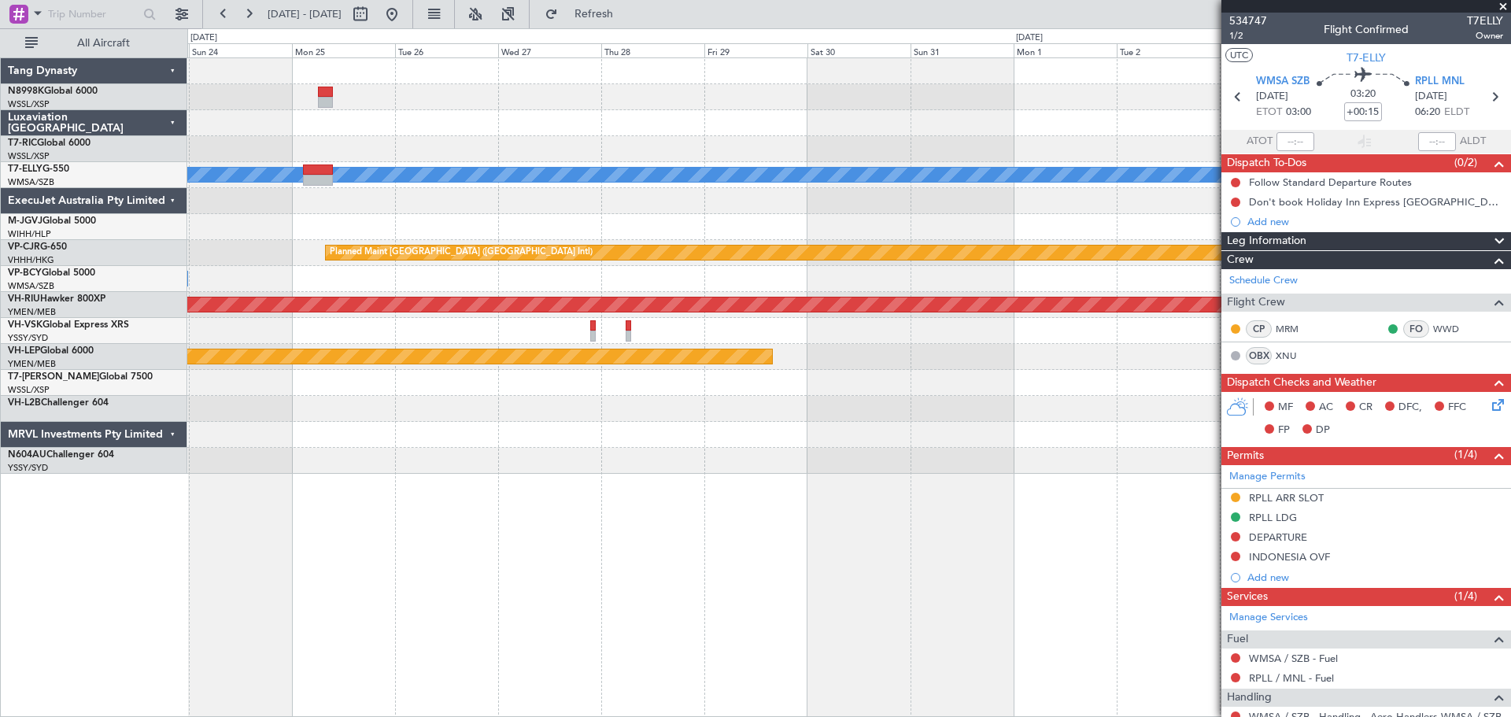
click at [932, 149] on div "[PERSON_NAME] Unplanned Maint [GEOGRAPHIC_DATA] (Sultan [PERSON_NAME] [PERSON_N…" at bounding box center [848, 265] width 1323 height 415
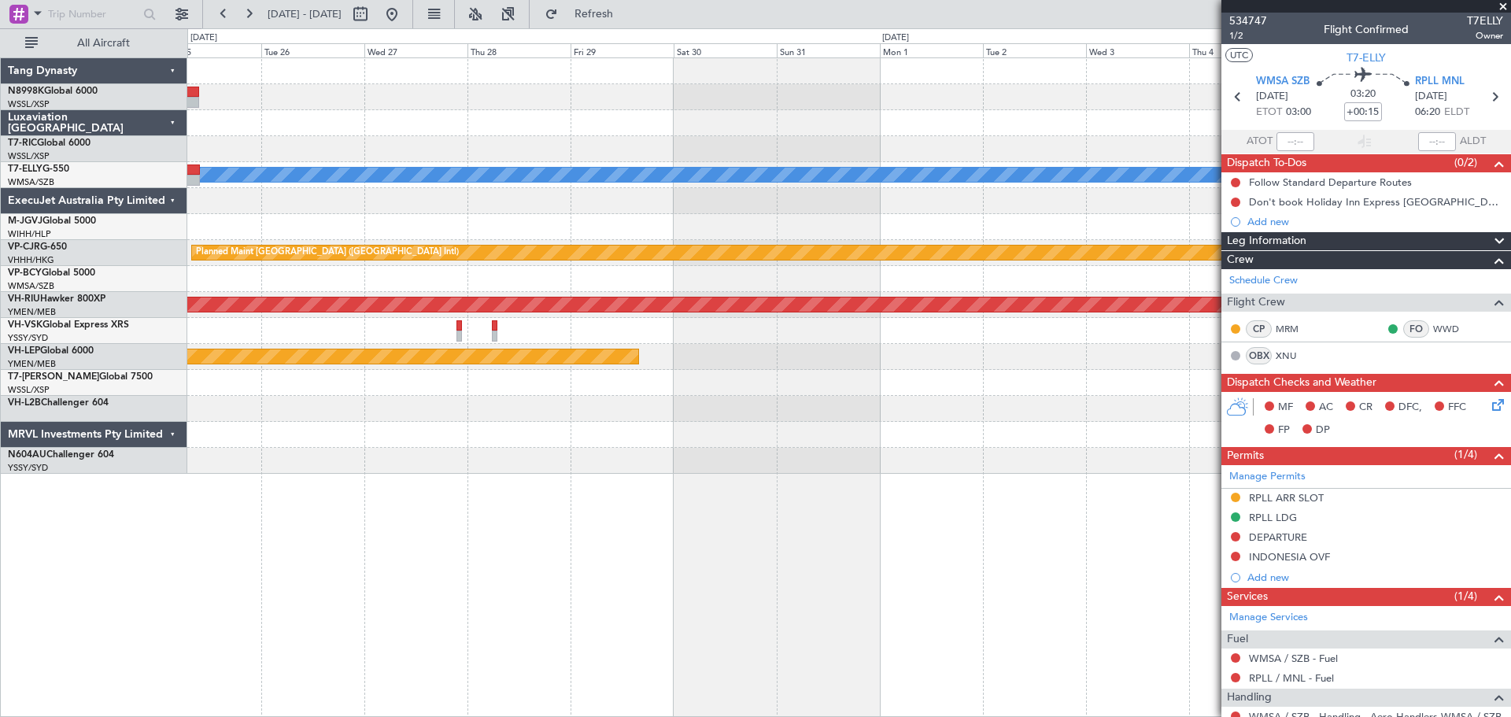
click at [893, 167] on div "[PERSON_NAME] Unplanned Maint [GEOGRAPHIC_DATA] (Sultan [PERSON_NAME] [PERSON_N…" at bounding box center [848, 265] width 1323 height 415
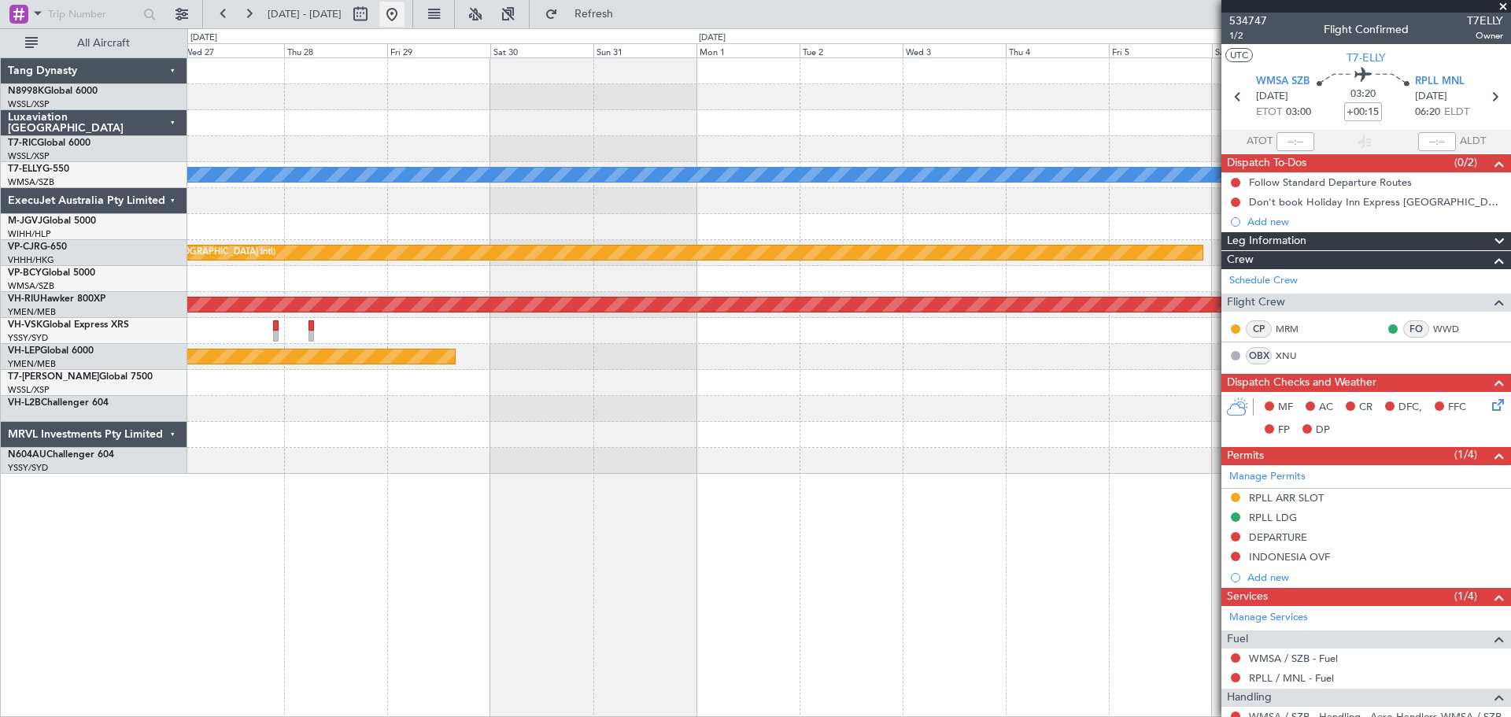
click at [404, 8] on button at bounding box center [391, 14] width 25 height 25
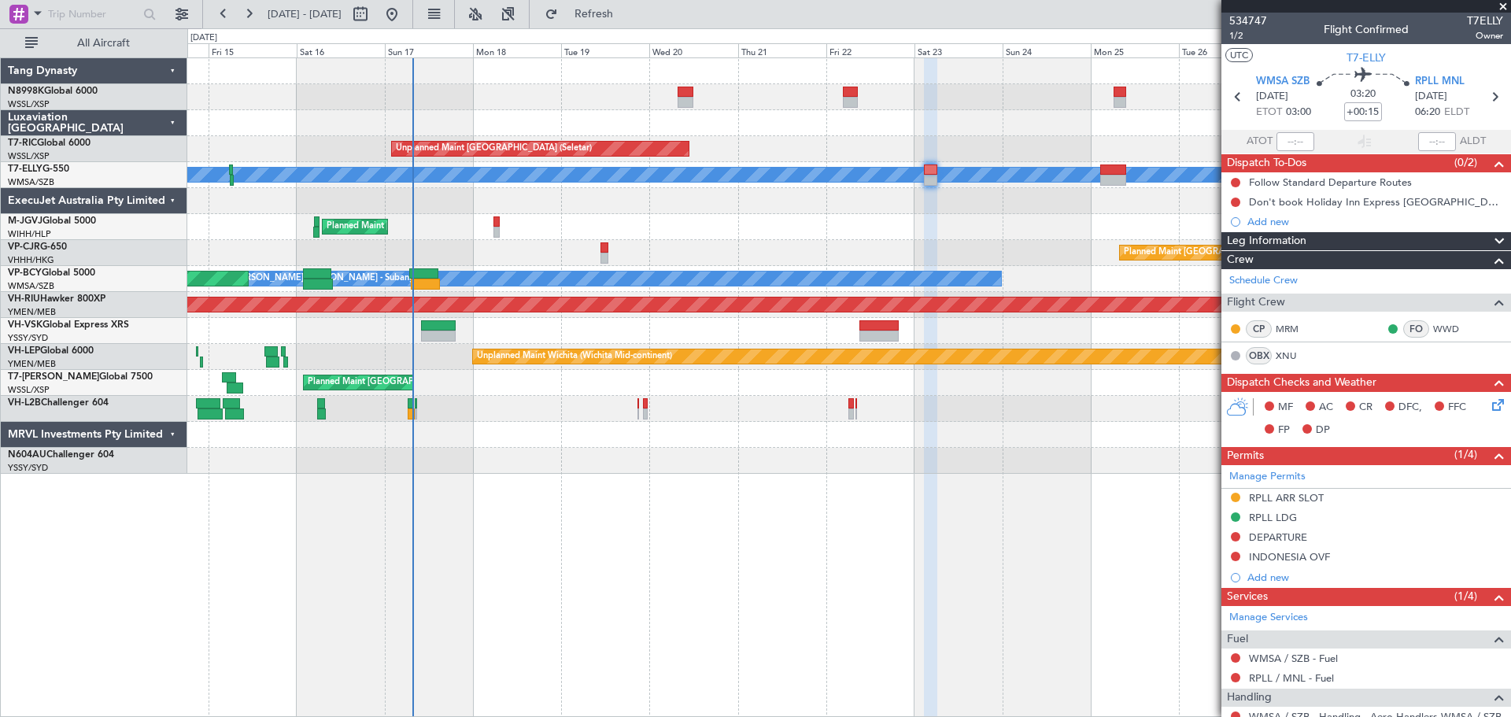
click at [570, 244] on div "Unplanned Maint [GEOGRAPHIC_DATA] (Seletar) Unplanned Maint [GEOGRAPHIC_DATA] (…" at bounding box center [848, 265] width 1323 height 415
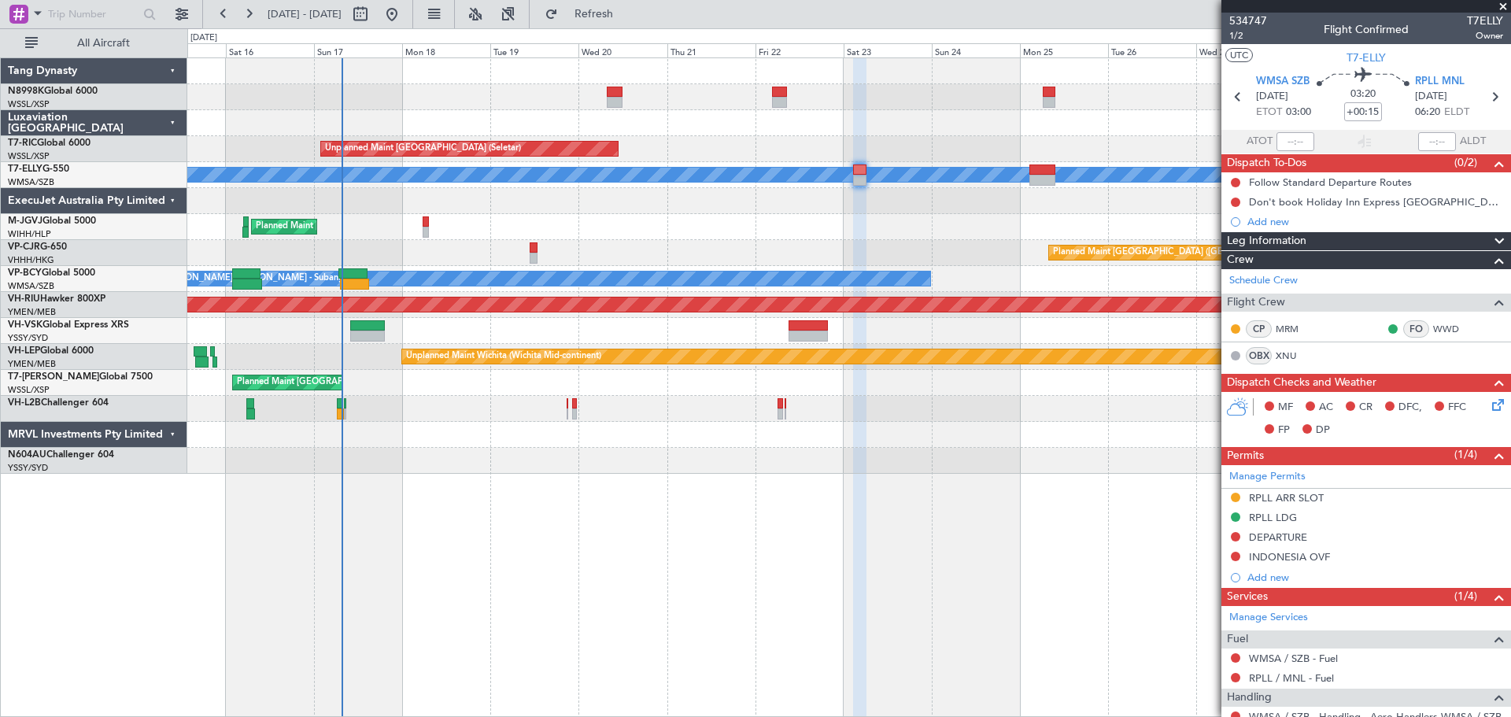
click at [579, 229] on div "Planned Maint [GEOGRAPHIC_DATA] (Seletar)" at bounding box center [848, 227] width 1323 height 26
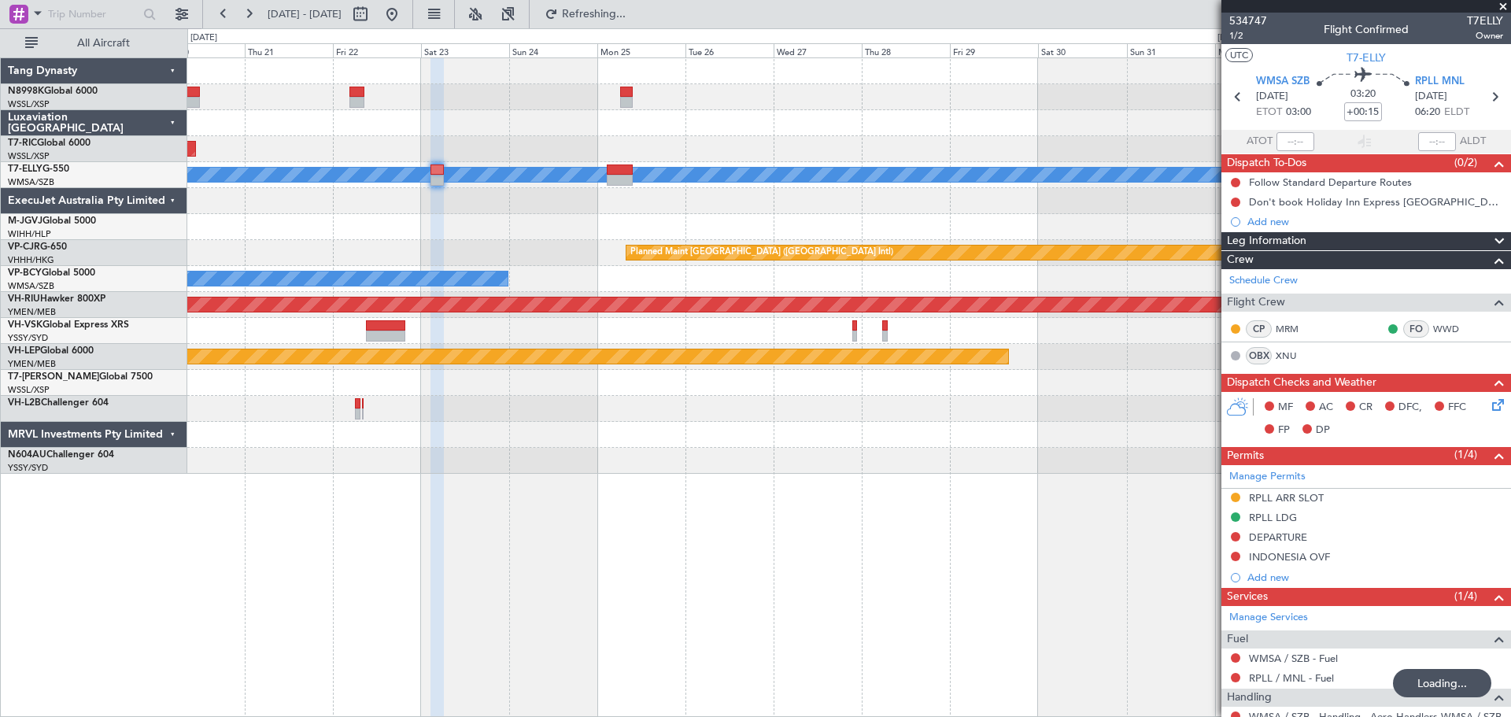
click at [468, 233] on div "Planned Maint [GEOGRAPHIC_DATA] (Seletar)" at bounding box center [848, 227] width 1323 height 26
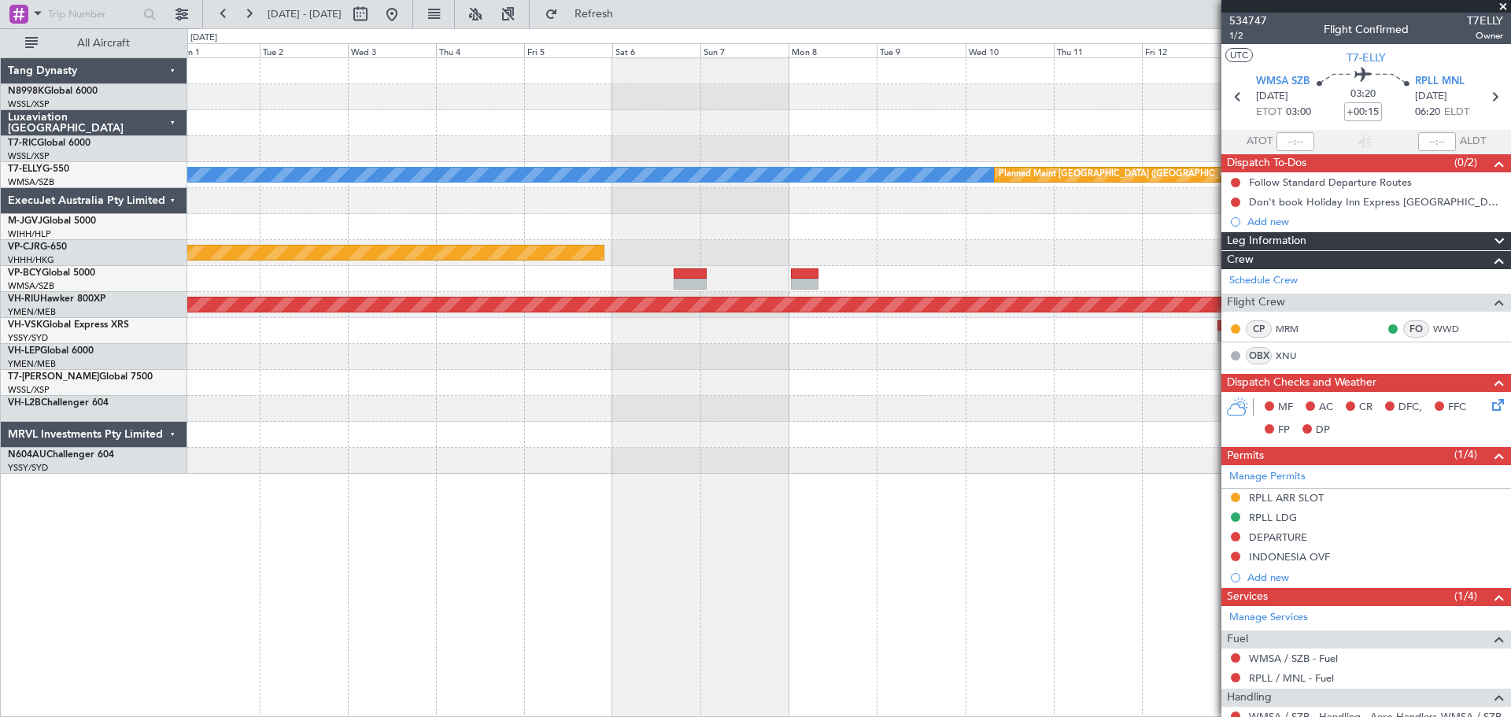
click at [412, 191] on div "[PERSON_NAME] Planned Maint [GEOGRAPHIC_DATA] ([GEOGRAPHIC_DATA]) Planned Maint…" at bounding box center [848, 265] width 1323 height 415
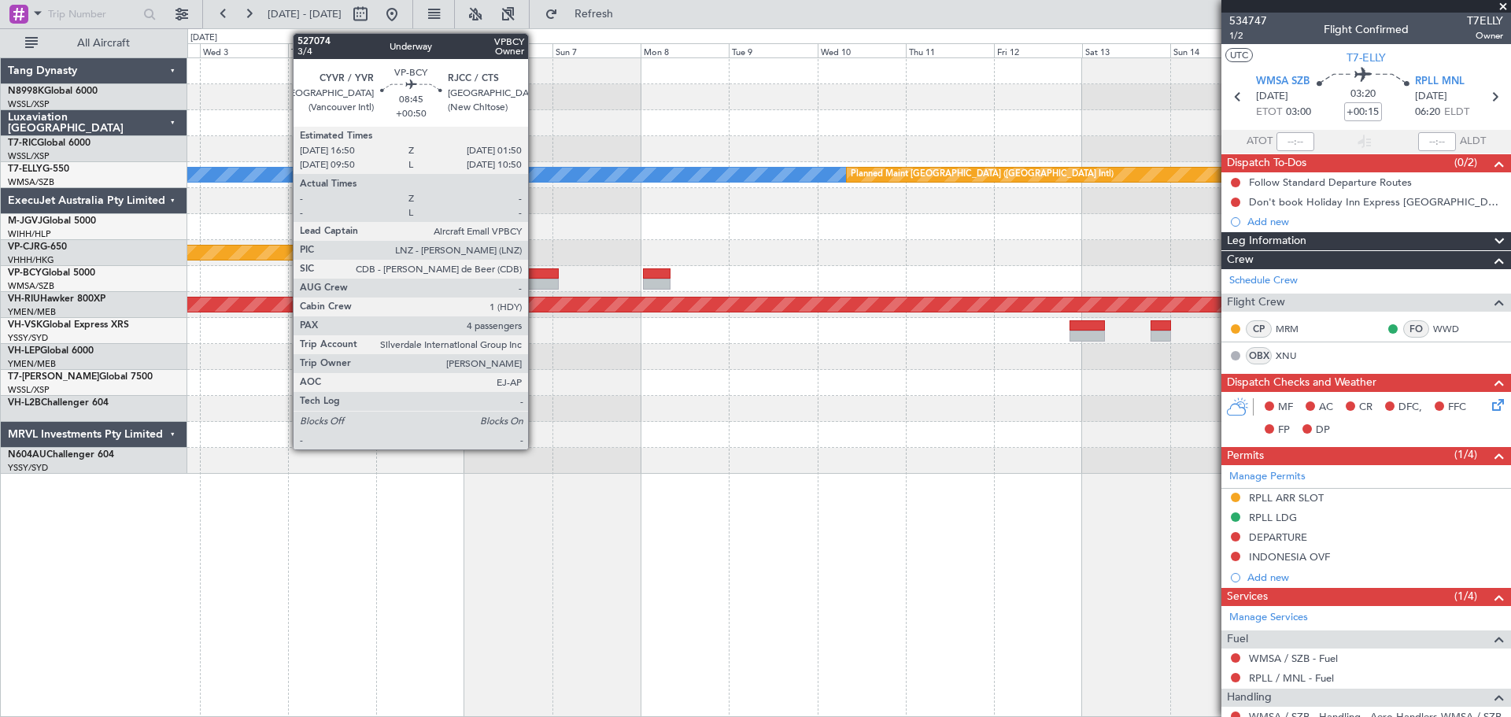
click at [535, 279] on div at bounding box center [543, 284] width 34 height 11
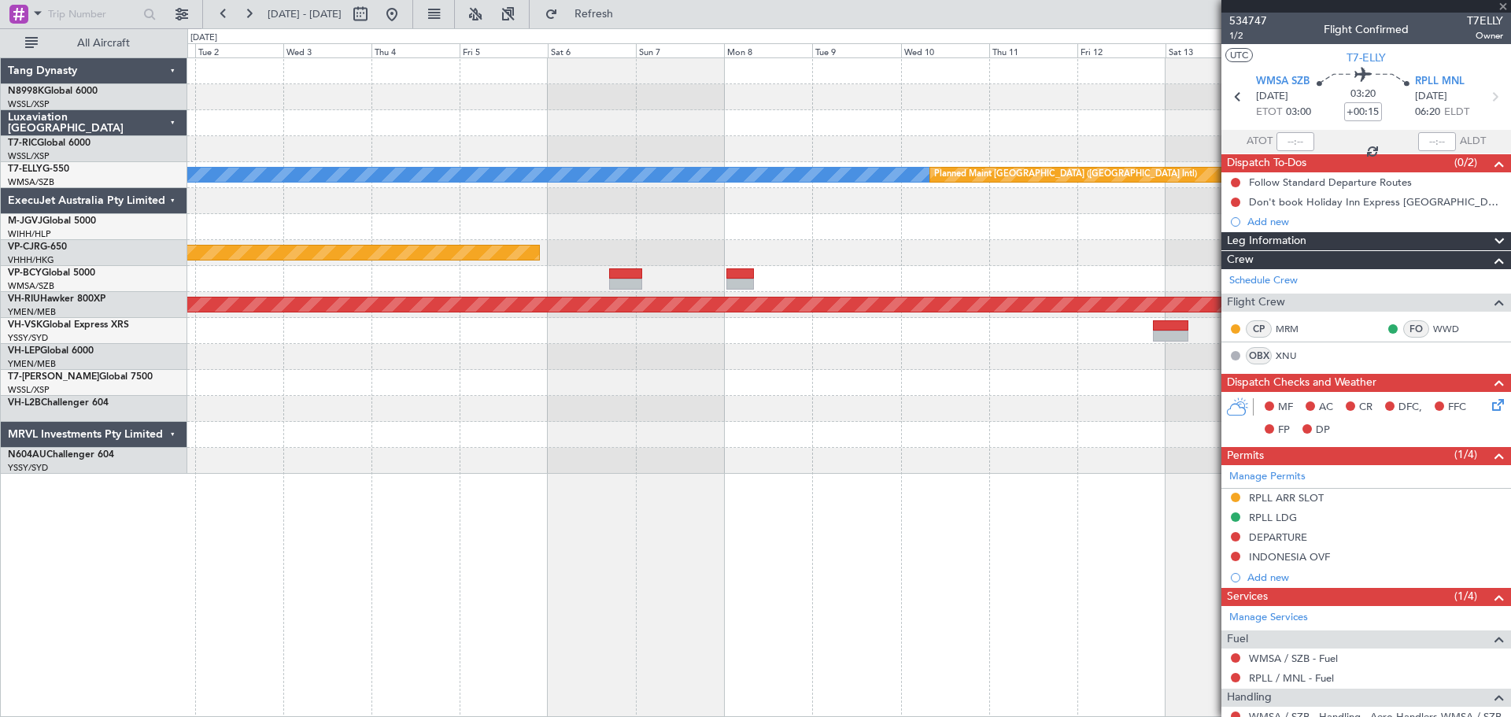
click at [604, 227] on div at bounding box center [848, 227] width 1323 height 26
type input "+00:50"
type input "4"
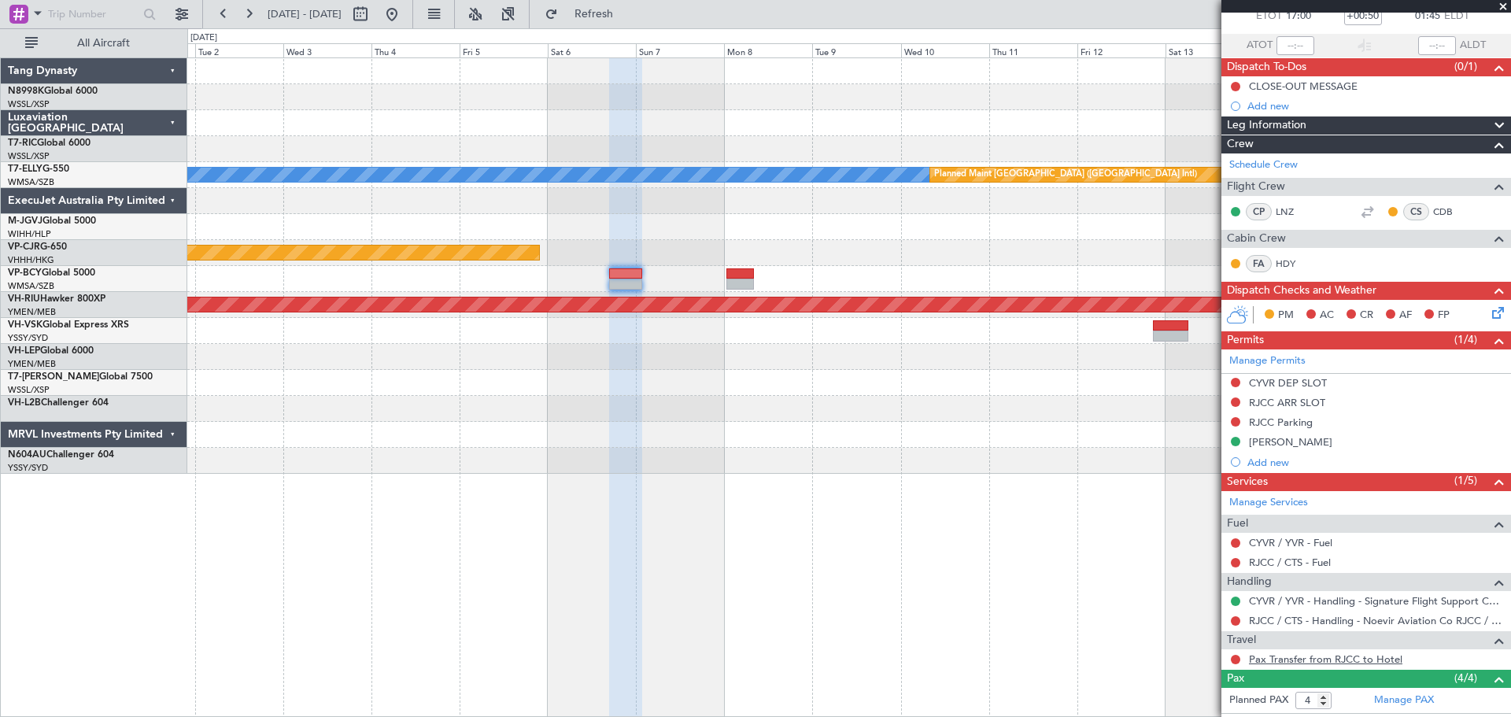
scroll to position [234, 0]
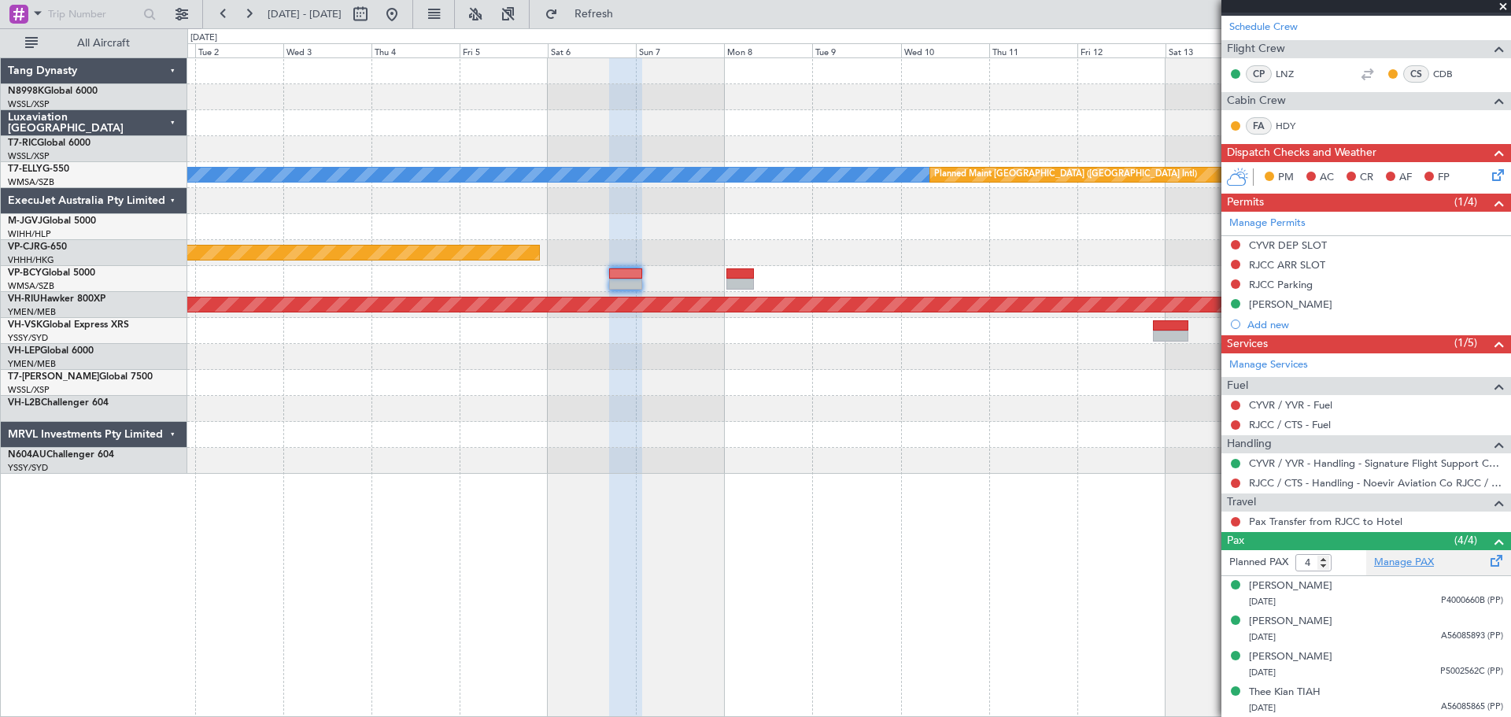
click at [1208, 556] on link "Manage PAX" at bounding box center [1404, 563] width 60 height 16
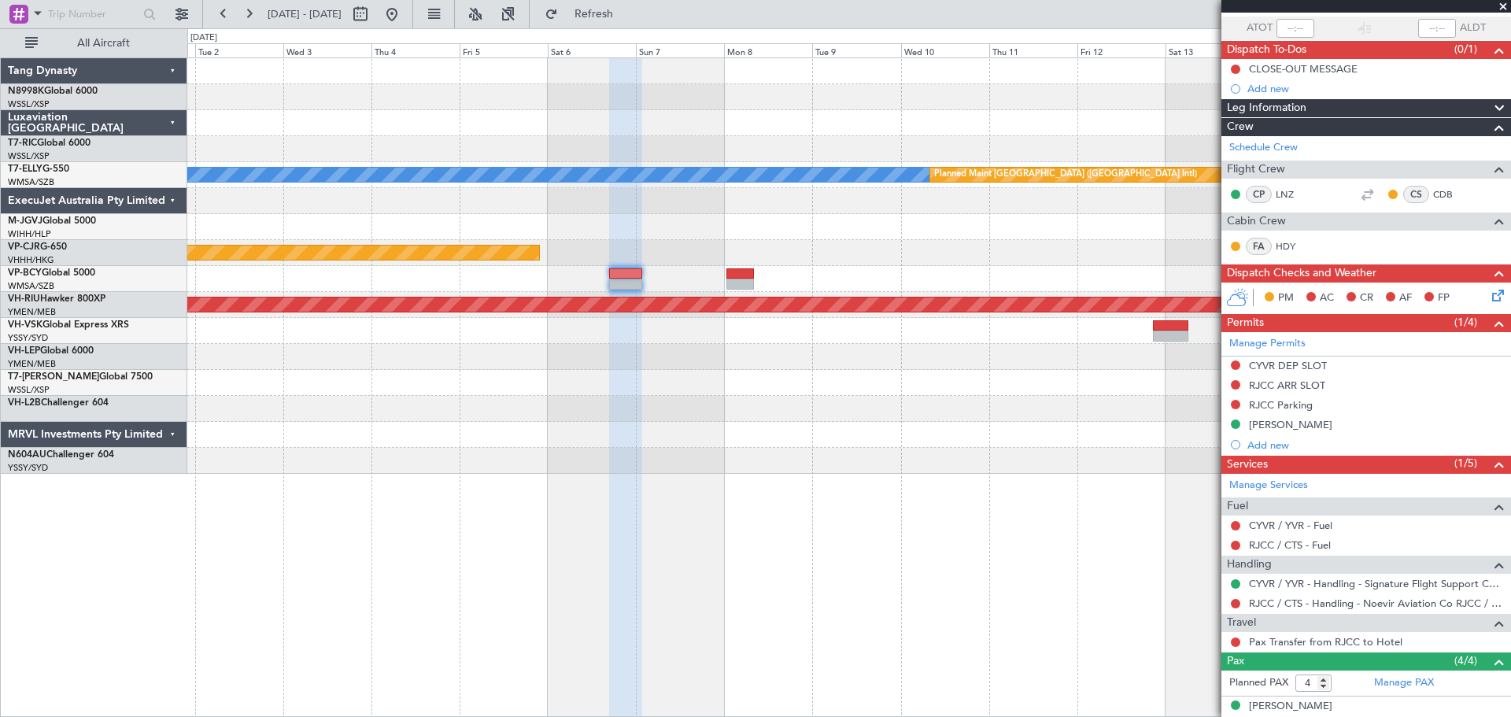
scroll to position [0, 0]
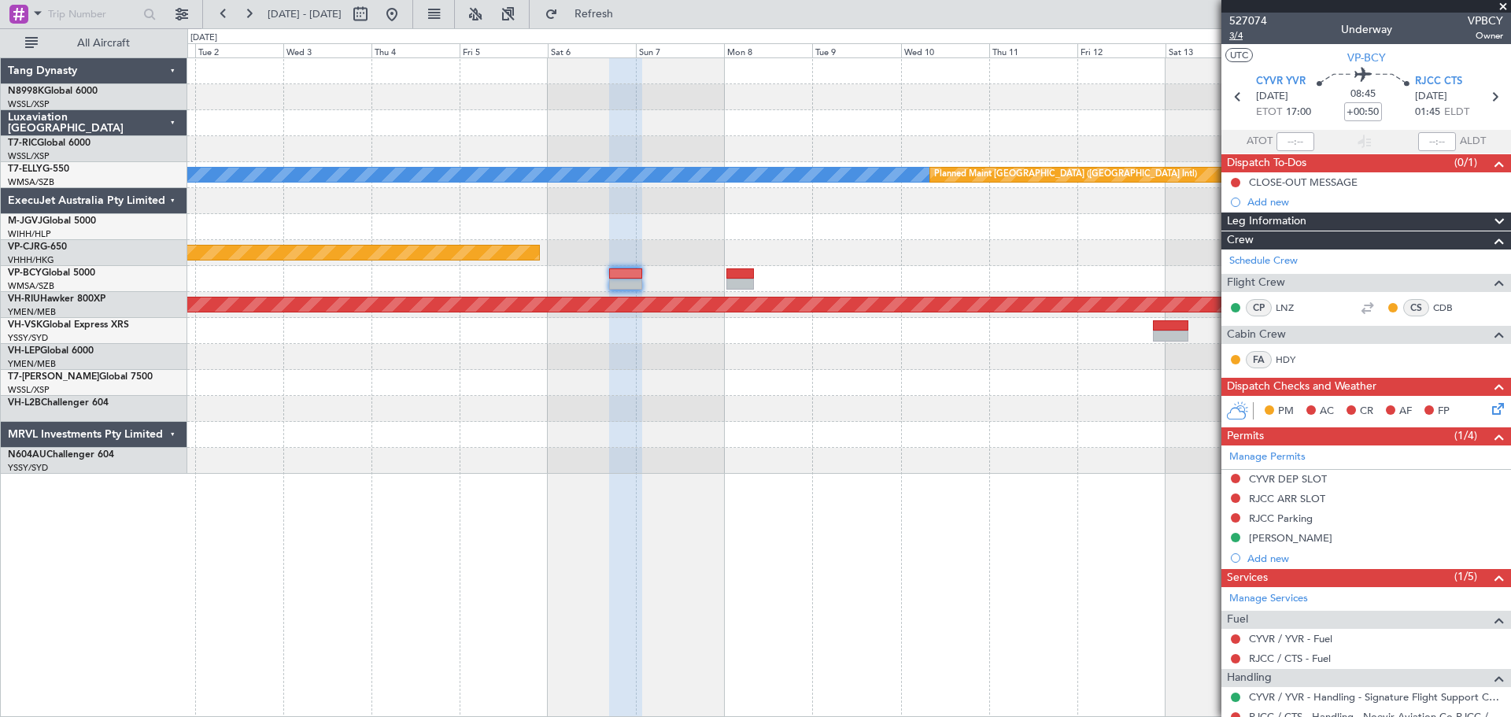
click at [1208, 34] on span "3/4" at bounding box center [1248, 35] width 38 height 13
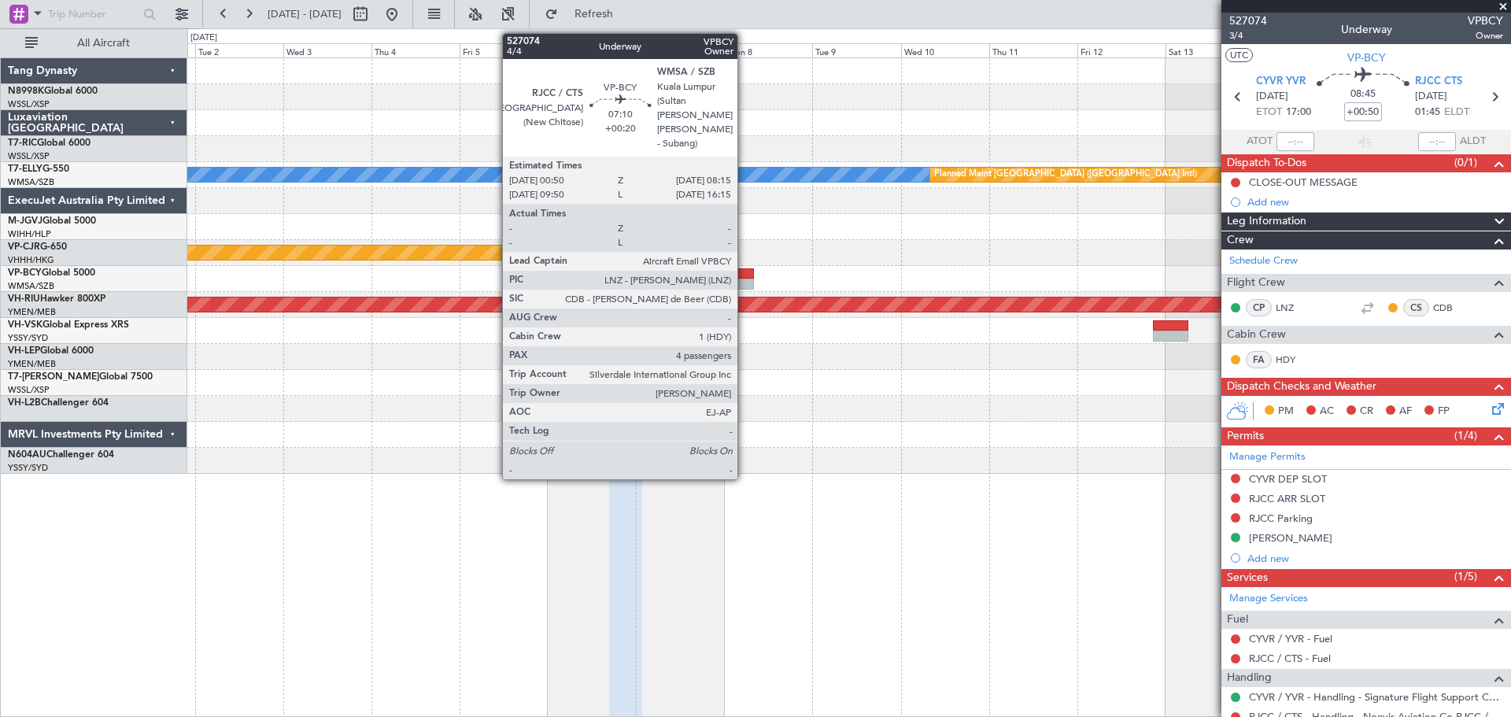
click at [744, 273] on div at bounding box center [740, 273] width 28 height 11
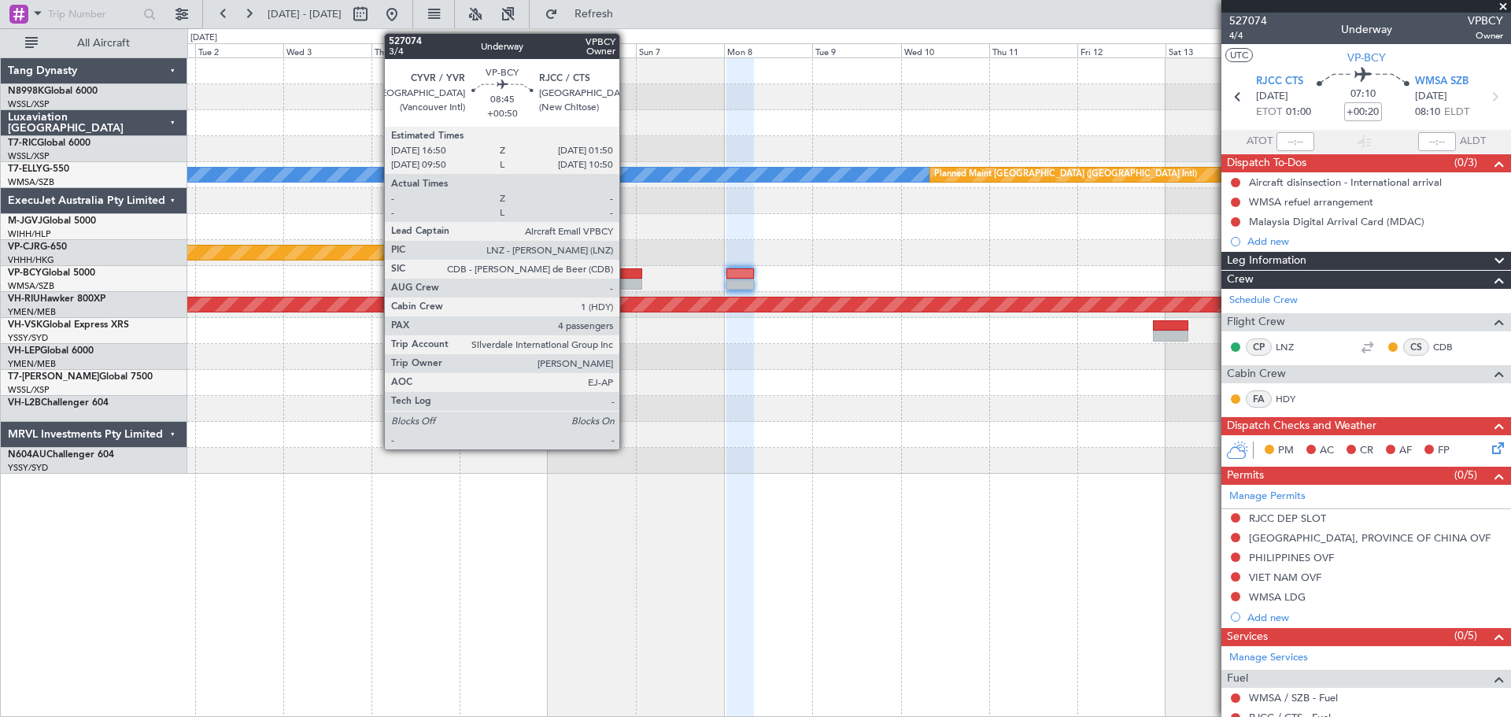
click at [600, 268] on div at bounding box center [848, 279] width 1323 height 26
click at [624, 268] on div at bounding box center [626, 273] width 34 height 11
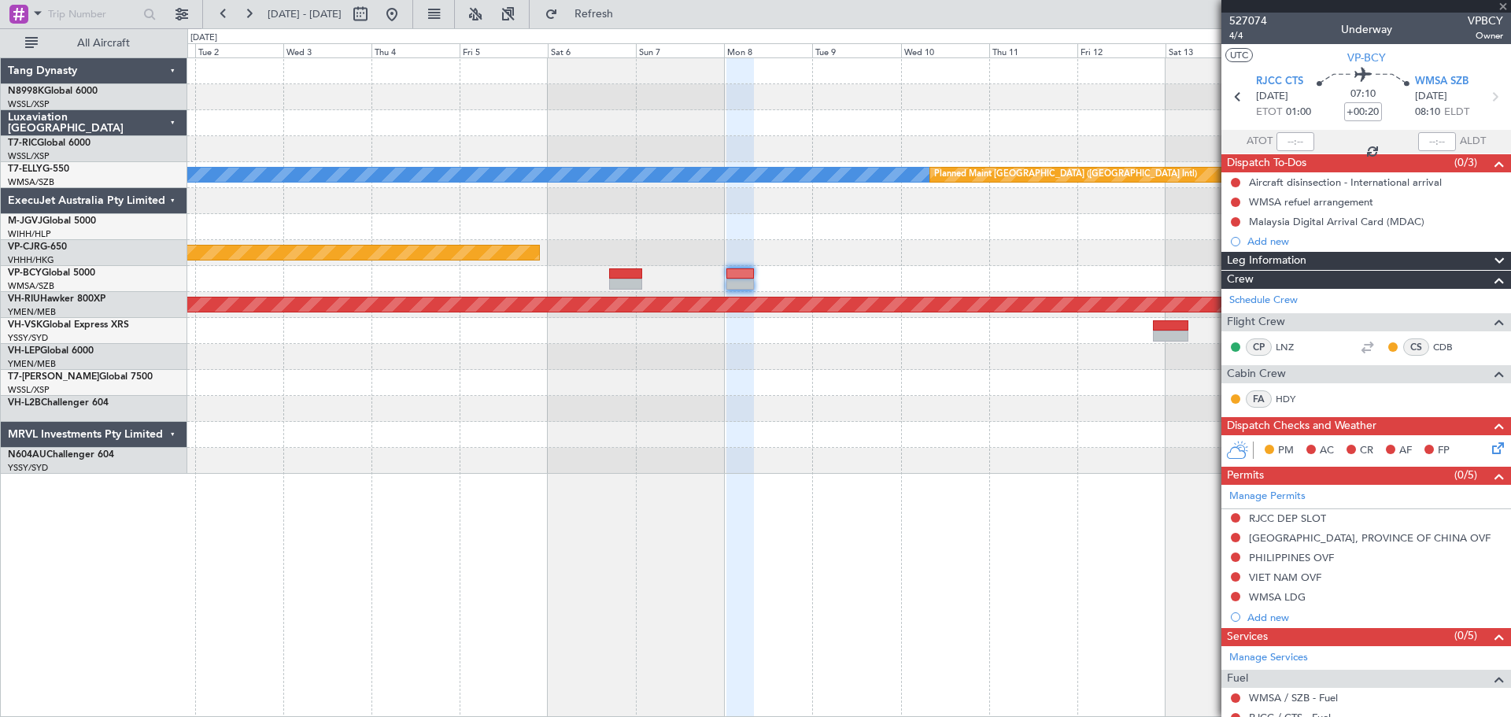
type input "+00:50"
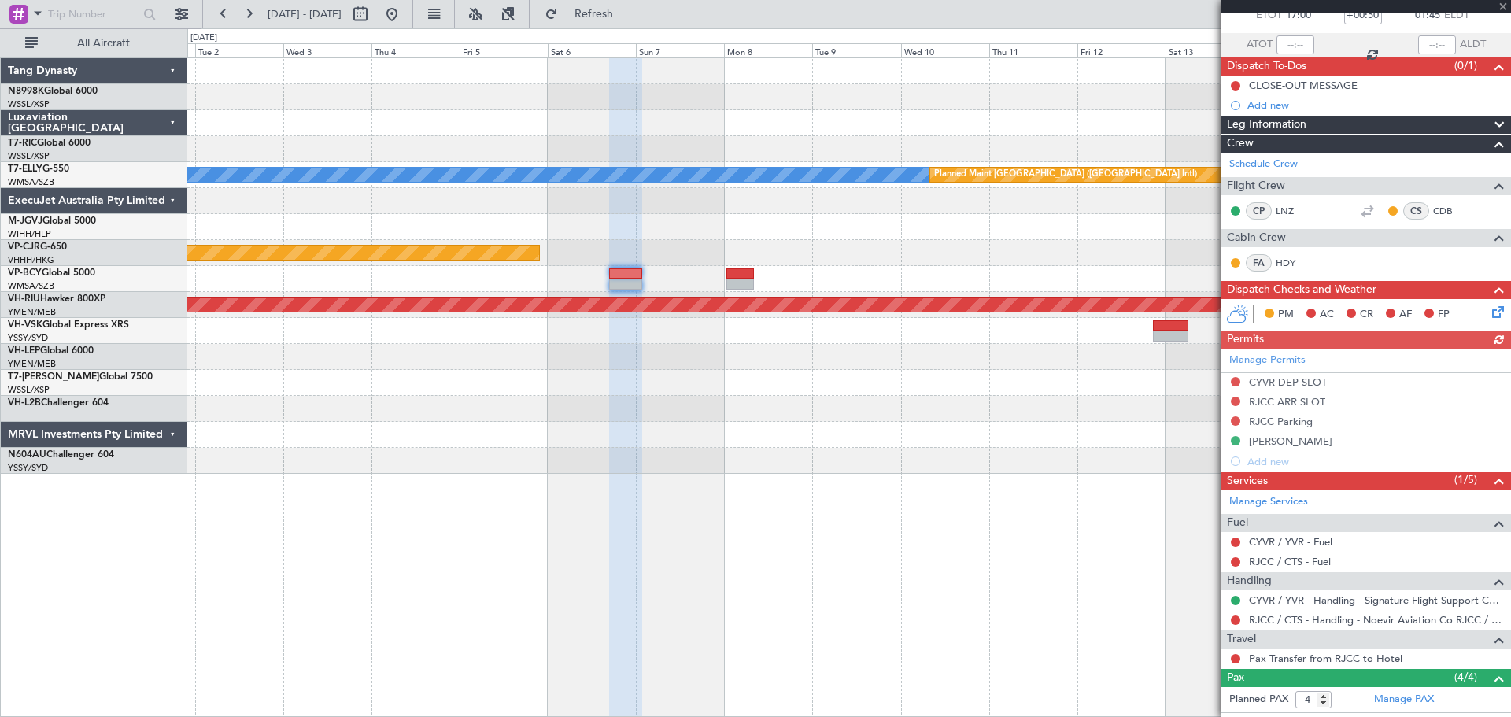
scroll to position [234, 0]
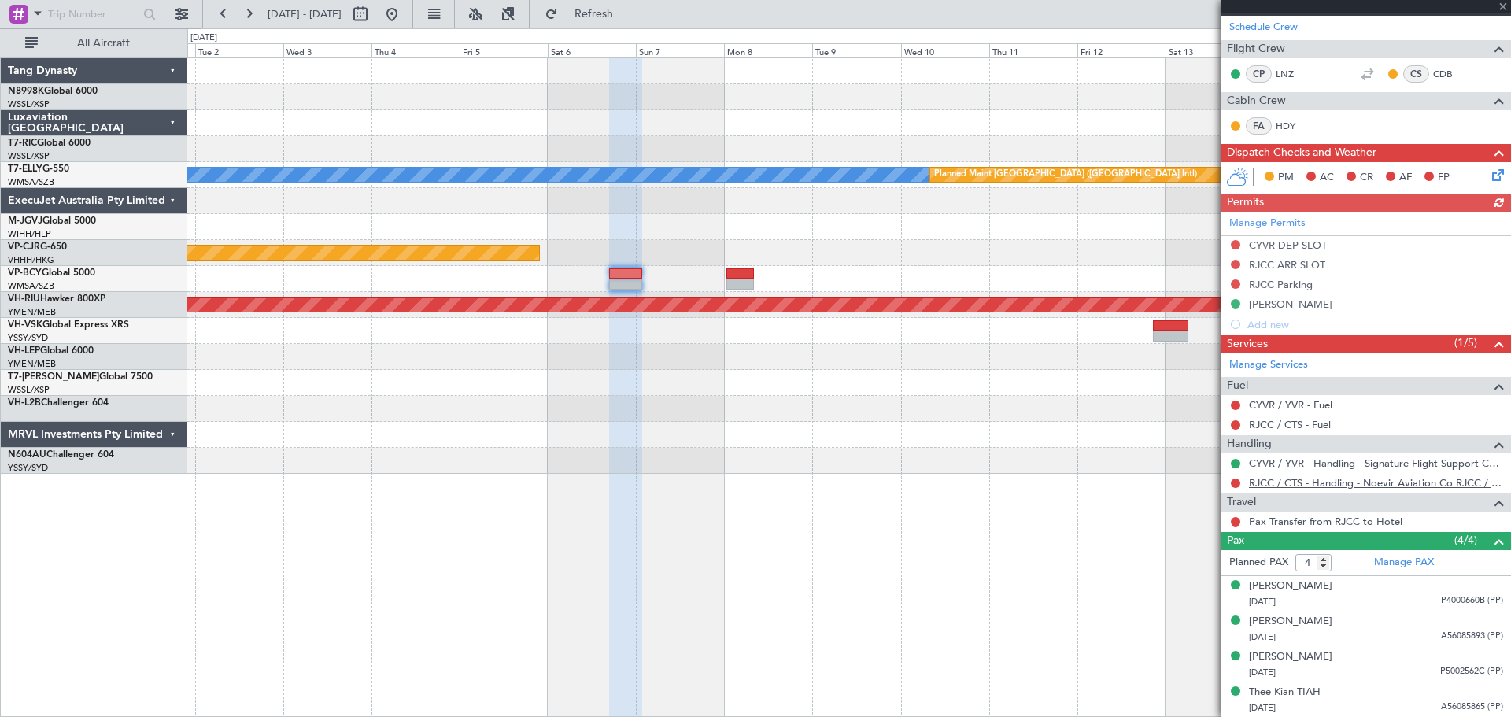
click at [1208, 482] on link "RJCC / CTS - Handling - Noevir Aviation Co RJCC / CTS" at bounding box center [1376, 482] width 254 height 13
